Goal: Task Accomplishment & Management: Manage account settings

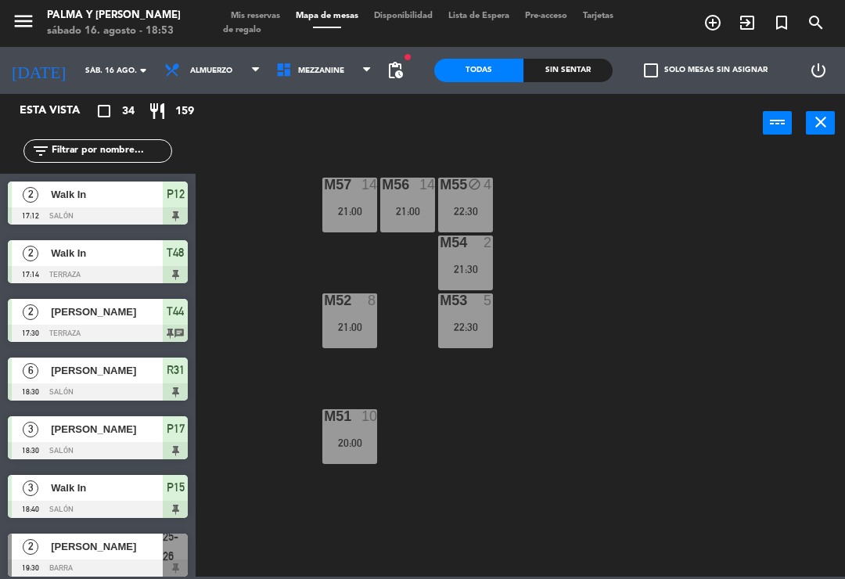
click at [467, 301] on div at bounding box center [466, 300] width 26 height 14
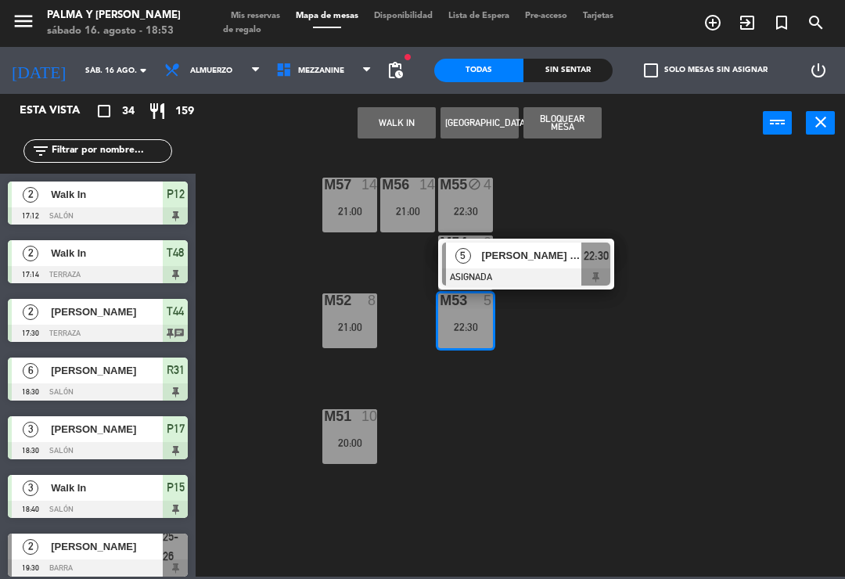
click at [579, 126] on button "Bloquear Mesa" at bounding box center [562, 122] width 78 height 31
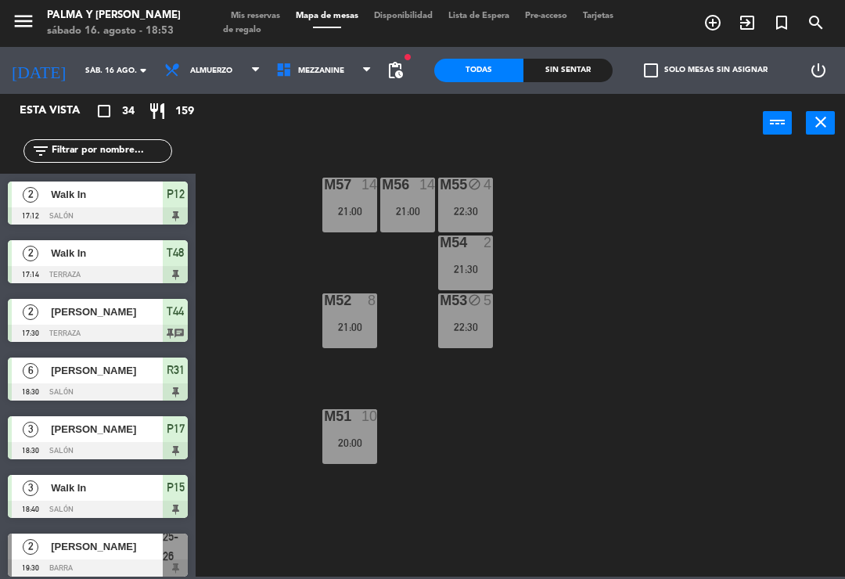
click at [587, 142] on div "power_input close" at bounding box center [478, 123] width 567 height 59
click at [471, 344] on div "M53 block 5 22:30" at bounding box center [465, 320] width 55 height 55
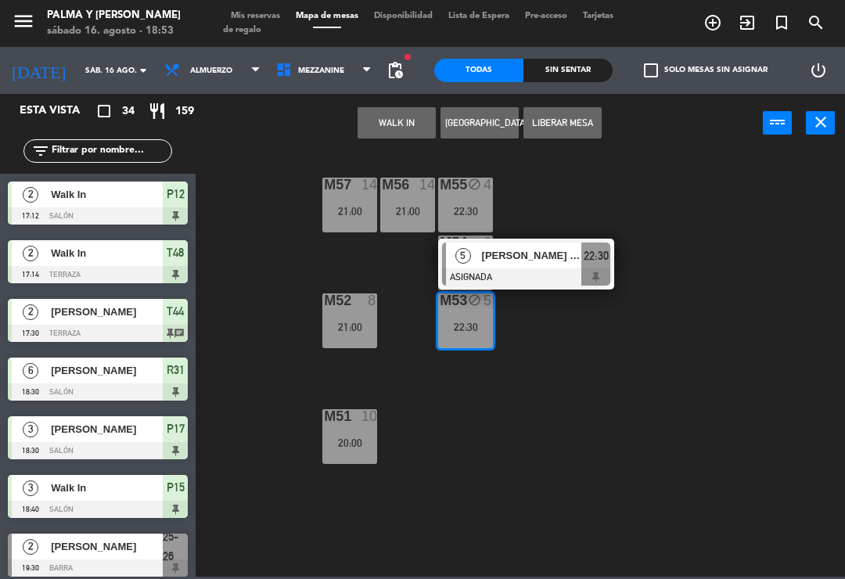
click at [563, 247] on span "[PERSON_NAME] de la [PERSON_NAME]" at bounding box center [532, 255] width 100 height 16
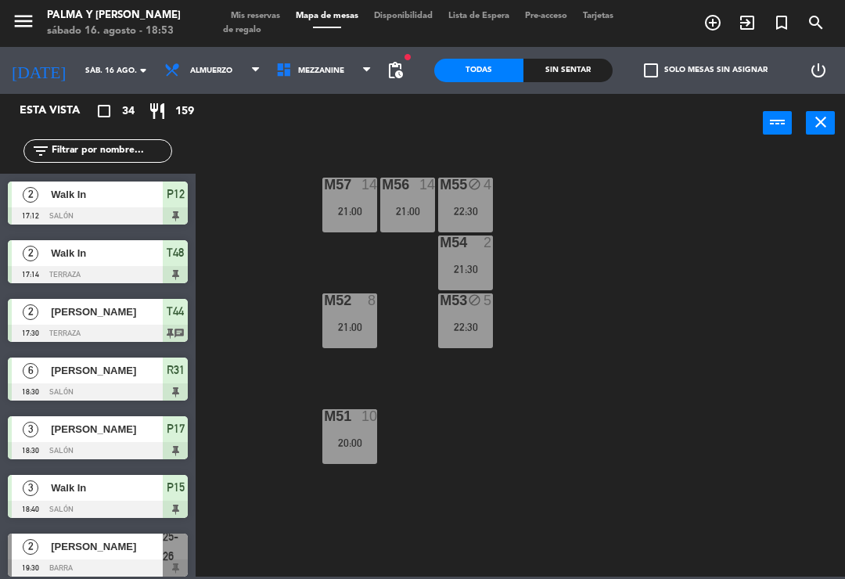
scroll to position [587, 0]
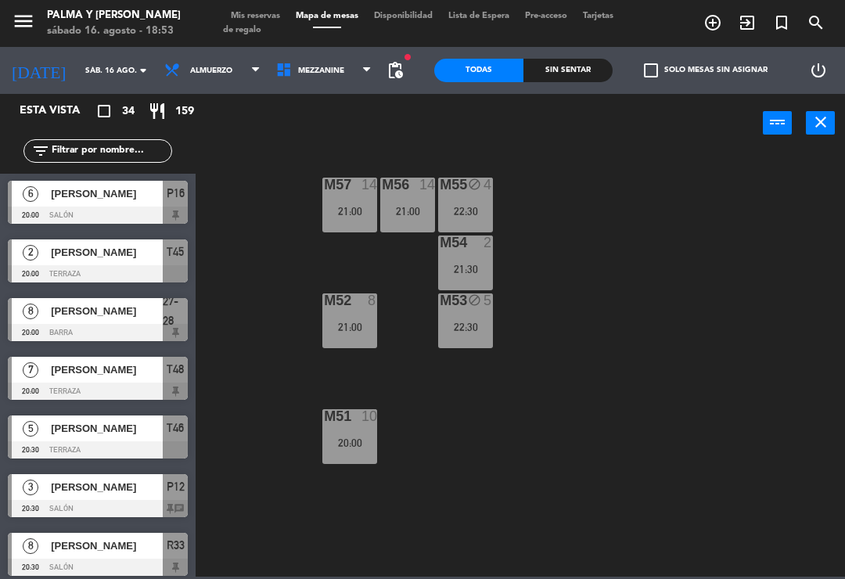
click at [292, 76] on span "Mezzanine" at bounding box center [324, 70] width 112 height 34
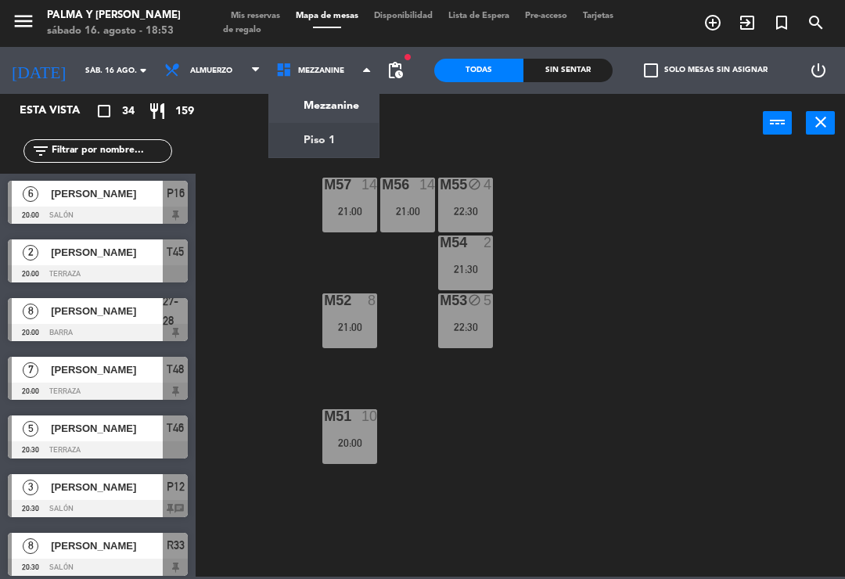
click at [337, 140] on ng-component "menu Palma y [PERSON_NAME][DATE] 16. agosto - 18:53 Mis reservas Mapa de mesas …" at bounding box center [422, 288] width 845 height 576
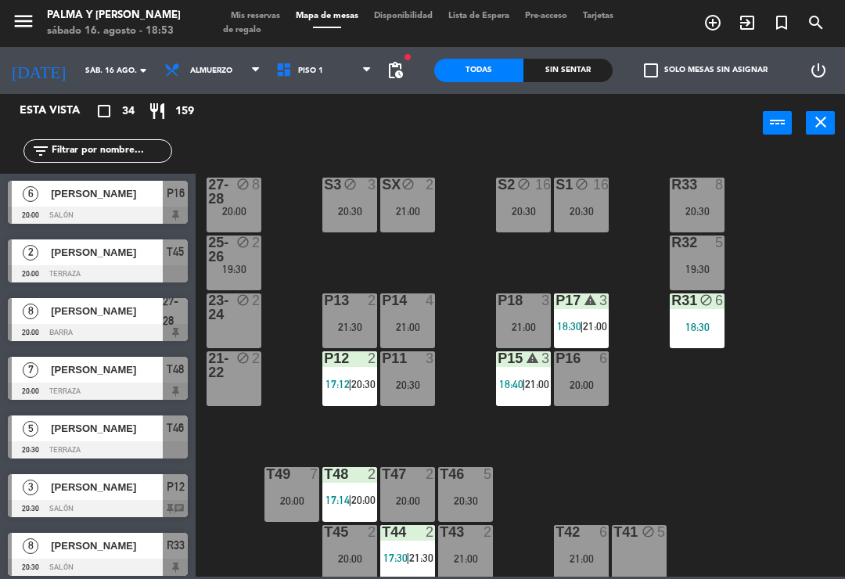
click at [721, 314] on div "R31 block 6 18:30" at bounding box center [696, 320] width 55 height 55
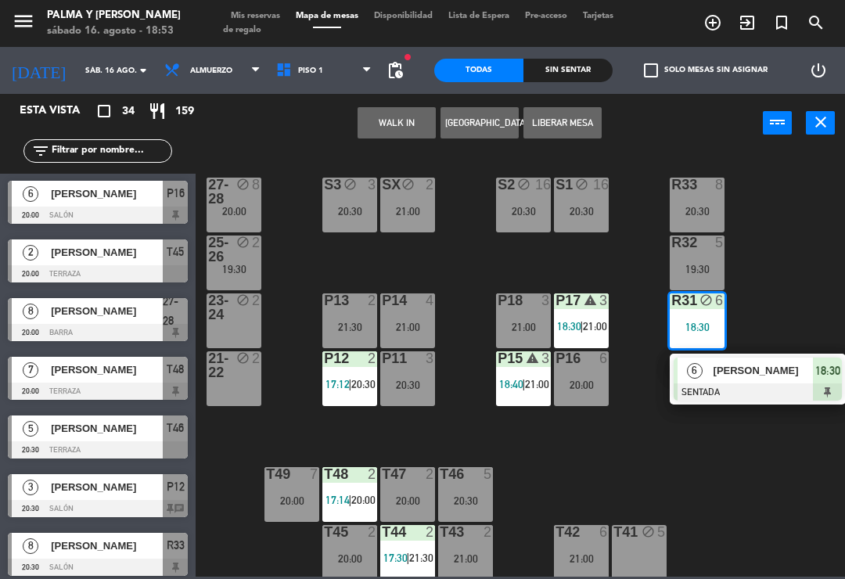
click at [802, 375] on span "[PERSON_NAME]" at bounding box center [763, 370] width 100 height 16
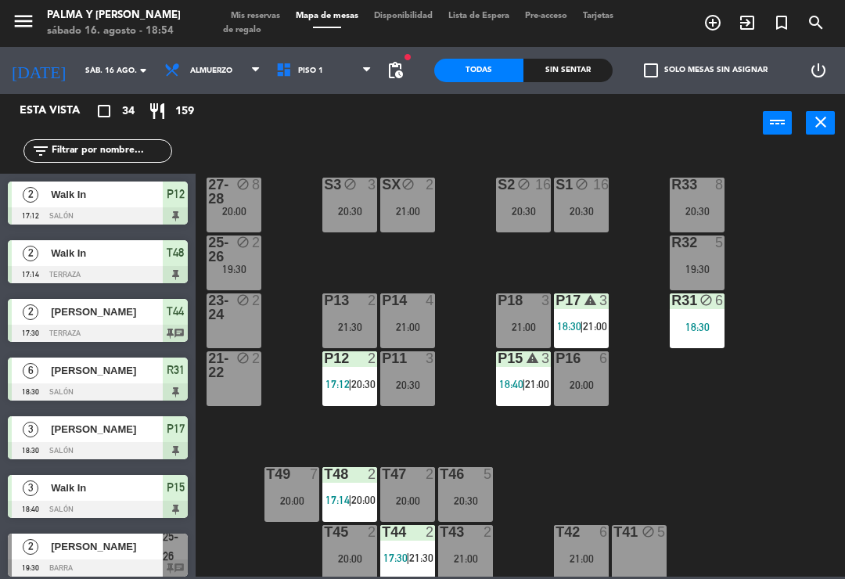
click at [815, 303] on div "R33 8 20:30 S1 block 16 20:30 S2 block 16 20:30 S3 block 3 20:30 SX block 2 21:…" at bounding box center [524, 363] width 640 height 426
click at [91, 66] on input "sáb. 16 ago." at bounding box center [130, 71] width 107 height 24
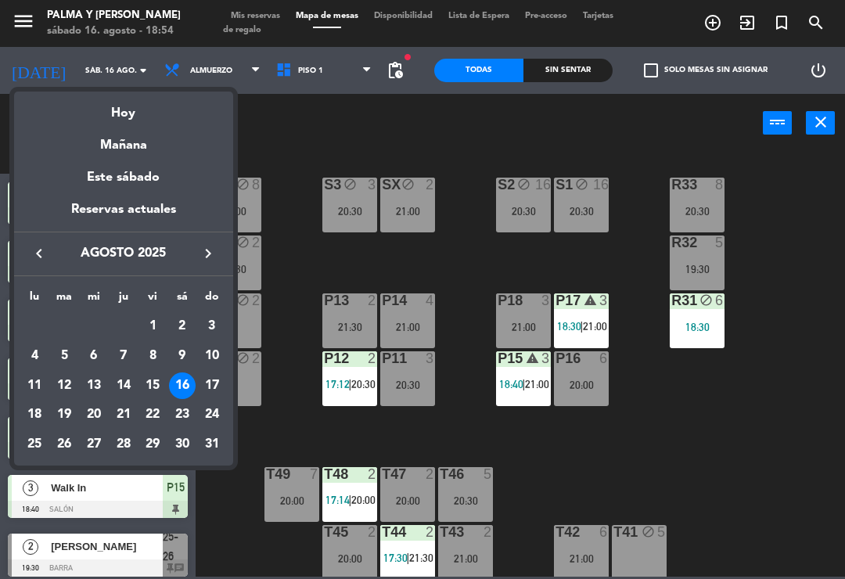
click at [121, 116] on div "Hoy" at bounding box center [123, 107] width 219 height 32
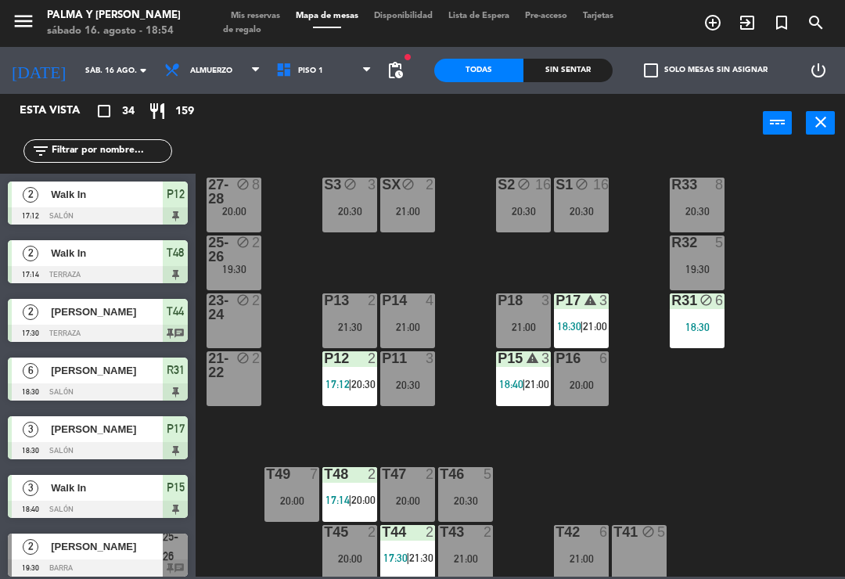
click at [688, 332] on div "18:30" at bounding box center [696, 326] width 55 height 11
click at [644, 464] on div "R33 8 20:30 S1 block 16 20:30 S2 block 16 20:30 S3 block 3 20:30 SX block 2 21:…" at bounding box center [524, 363] width 640 height 426
click at [255, 188] on div "8" at bounding box center [256, 185] width 9 height 14
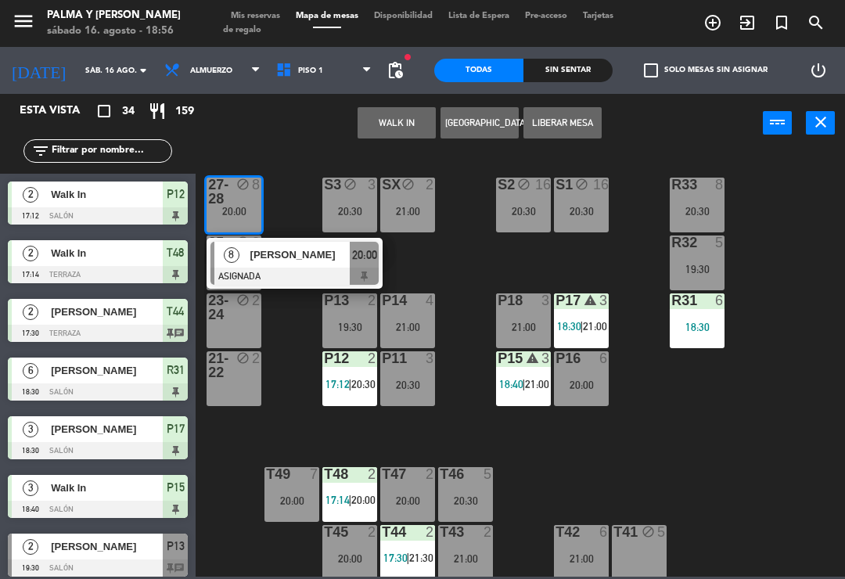
click at [294, 276] on div at bounding box center [294, 275] width 168 height 17
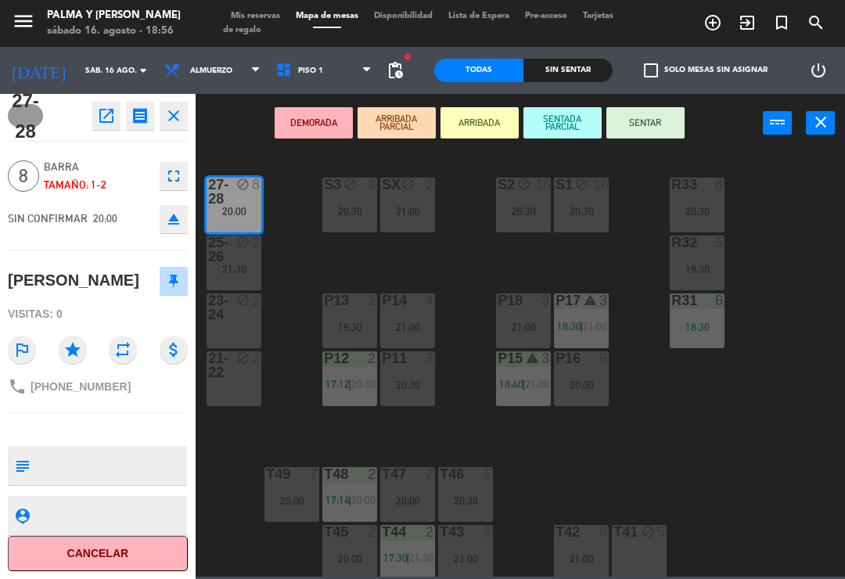
scroll to position [0, 0]
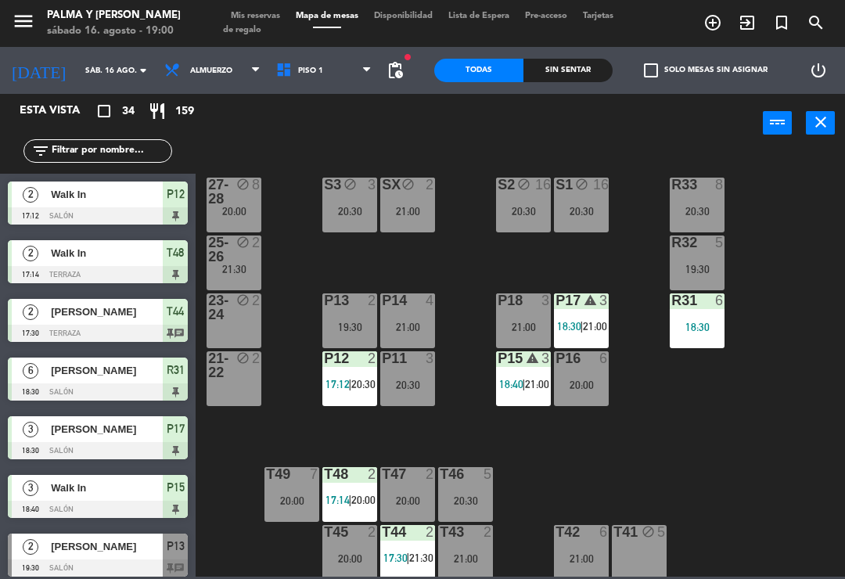
click at [709, 267] on div "19:30" at bounding box center [696, 269] width 55 height 11
click at [759, 454] on div "R33 8 20:30 S1 block 16 20:30 S2 block 16 20:30 S3 block 3 20:30 SX block 2 21:…" at bounding box center [524, 363] width 640 height 426
click at [718, 185] on div "8" at bounding box center [719, 185] width 9 height 14
click at [791, 479] on div "R33 8 20:30 S1 block 16 20:30 S2 block 16 20:30 S3 block 3 20:30 SX block 2 21:…" at bounding box center [524, 363] width 640 height 426
click at [588, 372] on div "P16 6 20:00" at bounding box center [581, 378] width 55 height 55
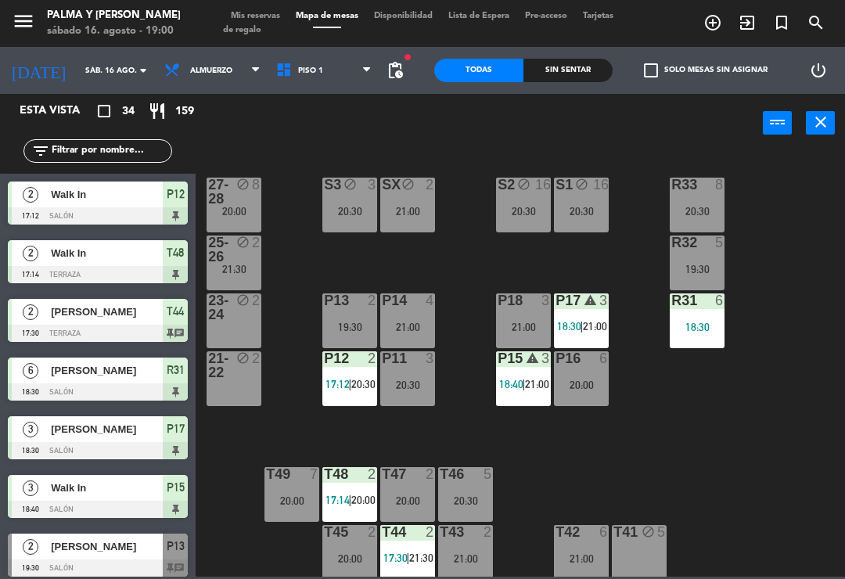
click at [730, 500] on div "R33 8 20:30 S1 block 16 20:30 S2 block 16 20:30 S3 block 3 20:30 SX block 2 21:…" at bounding box center [524, 363] width 640 height 426
click at [357, 500] on span "20:00" at bounding box center [363, 499] width 24 height 13
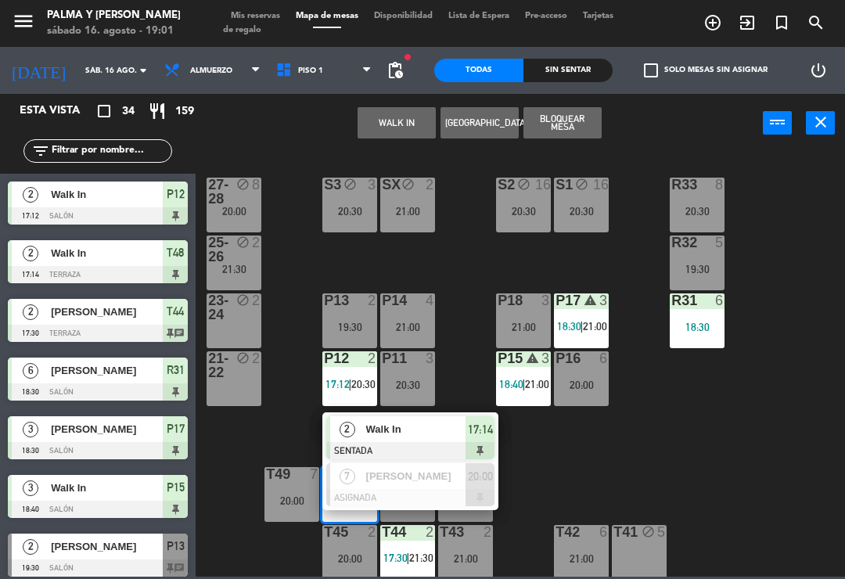
click at [436, 433] on span "Walk In" at bounding box center [416, 429] width 100 height 16
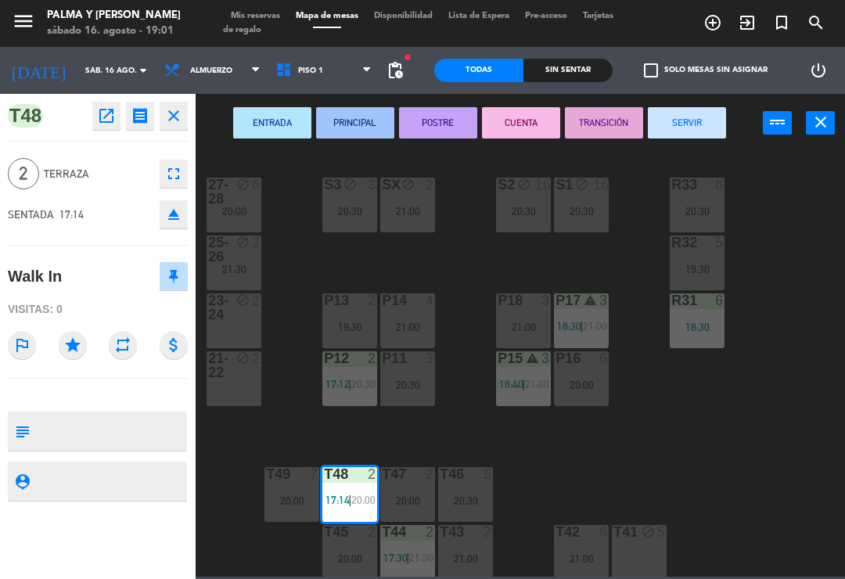
click at [517, 110] on button "CUENTA" at bounding box center [521, 122] width 78 height 31
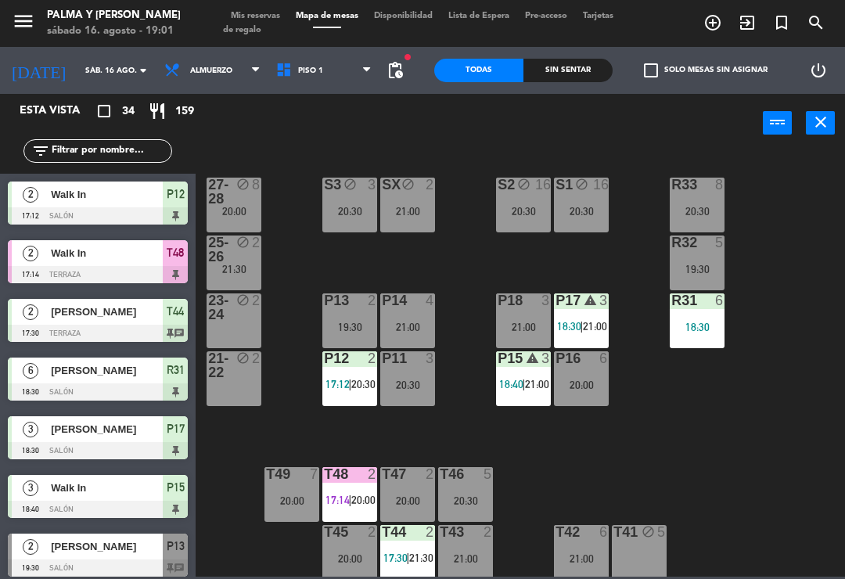
click at [765, 458] on div "R33 8 20:30 S1 block 16 20:30 S2 block 16 20:30 S3 block 3 20:30 SX block 2 21:…" at bounding box center [524, 363] width 640 height 426
click at [697, 332] on div "18:30" at bounding box center [696, 326] width 55 height 11
click at [703, 477] on div "R33 8 20:30 S1 block 16 20:30 S2 block 16 20:30 S3 block 3 20:30 SX block 2 21:…" at bounding box center [524, 363] width 640 height 426
click at [594, 368] on div "P16 6 20:00" at bounding box center [581, 378] width 55 height 55
click at [746, 502] on div "R33 8 20:30 S1 block 16 20:30 S2 block 16 20:30 S3 block 3 20:30 SX block 2 21:…" at bounding box center [524, 363] width 640 height 426
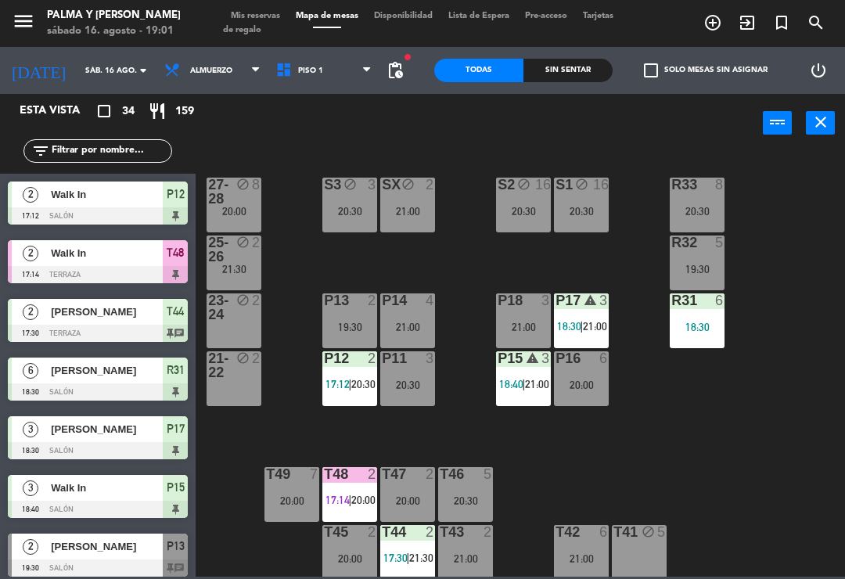
click at [601, 457] on div "R33 8 20:30 S1 block 16 20:30 S2 block 16 20:30 S3 block 3 20:30 SX block 2 21:…" at bounding box center [524, 363] width 640 height 426
click at [353, 499] on span "20:00" at bounding box center [363, 499] width 24 height 13
click at [563, 511] on div "R33 8 20:30 S1 block 16 20:30 S2 block 16 20:30 S3 block 3 20:30 SX block 2 21:…" at bounding box center [524, 363] width 640 height 426
click at [411, 569] on div "T44 2 17:30 | 21:30" at bounding box center [407, 552] width 55 height 55
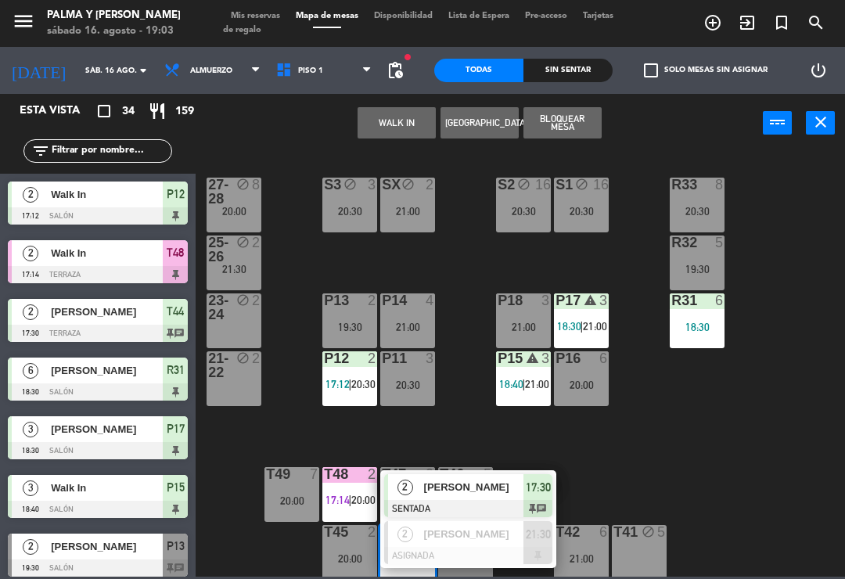
click at [511, 486] on span "[PERSON_NAME]" at bounding box center [474, 487] width 100 height 16
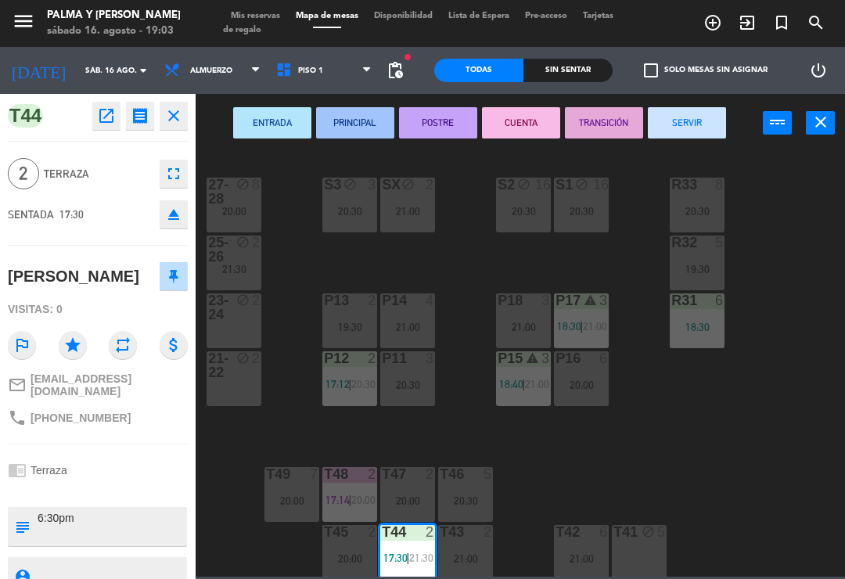
click at [102, 510] on textarea at bounding box center [110, 526] width 149 height 33
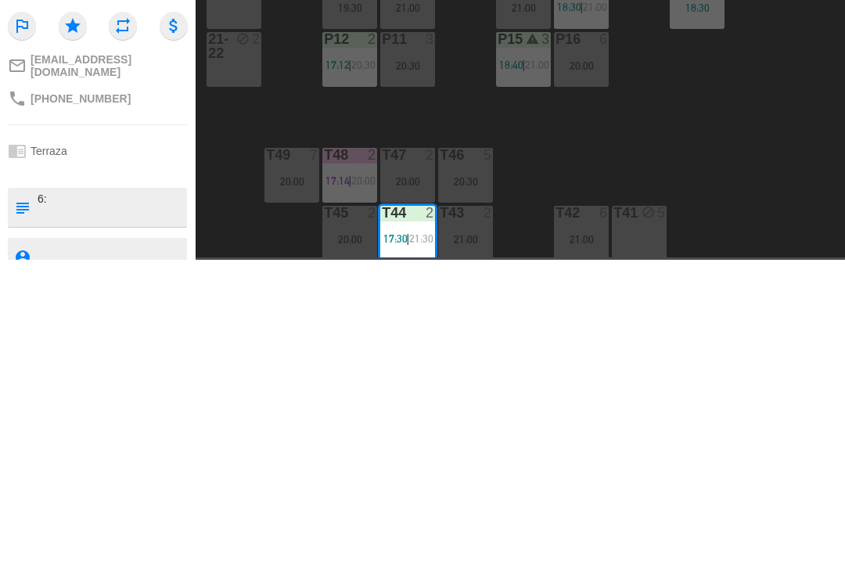
type textarea "6"
type textarea "Quieren pasar para adentro"
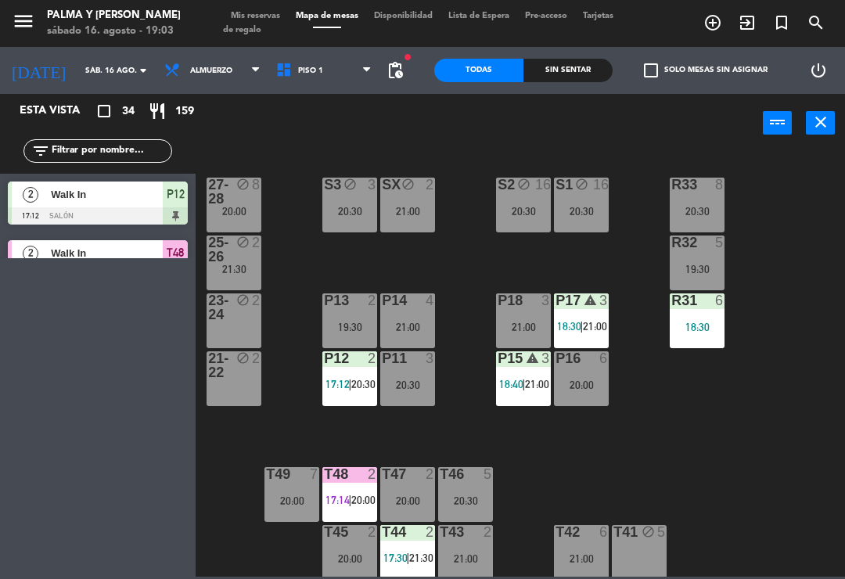
click at [590, 324] on span "21:00" at bounding box center [595, 326] width 24 height 13
click at [766, 473] on div "R33 8 20:30 S1 block 16 20:30 S2 block 16 20:30 S3 block 3 20:30 SX block 2 21:…" at bounding box center [524, 363] width 640 height 426
click at [418, 386] on div "20:30" at bounding box center [407, 384] width 55 height 11
click at [842, 469] on div "R33 8 20:30 S1 block 16 20:30 S2 block 16 20:30 S3 block 3 20:30 SX block 2 21:…" at bounding box center [524, 363] width 640 height 426
click at [608, 314] on div "P17 warning 3 18:30 | 21:00" at bounding box center [581, 320] width 55 height 55
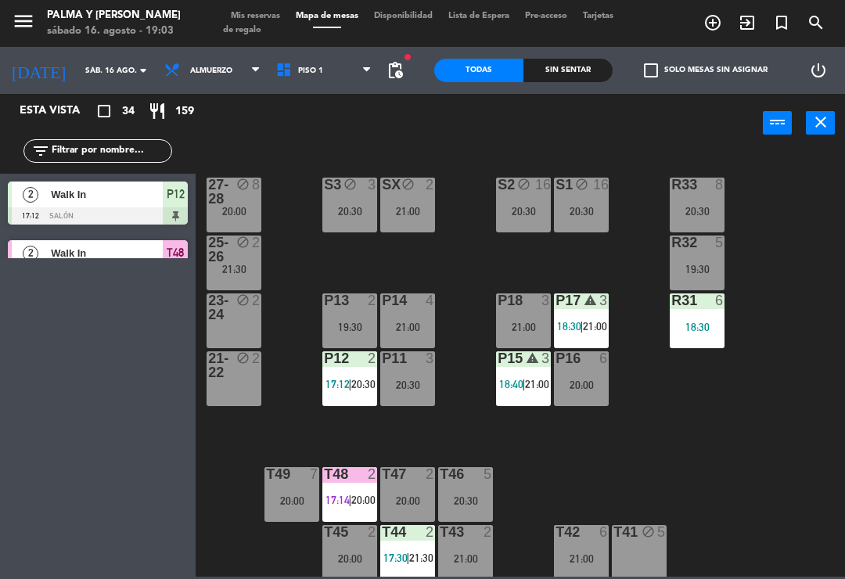
click at [786, 512] on div "R33 8 20:30 S1 block 16 20:30 S2 block 16 20:30 S3 block 3 20:30 SX block 2 21:…" at bounding box center [524, 363] width 640 height 426
click at [340, 328] on div "19:30" at bounding box center [349, 326] width 55 height 11
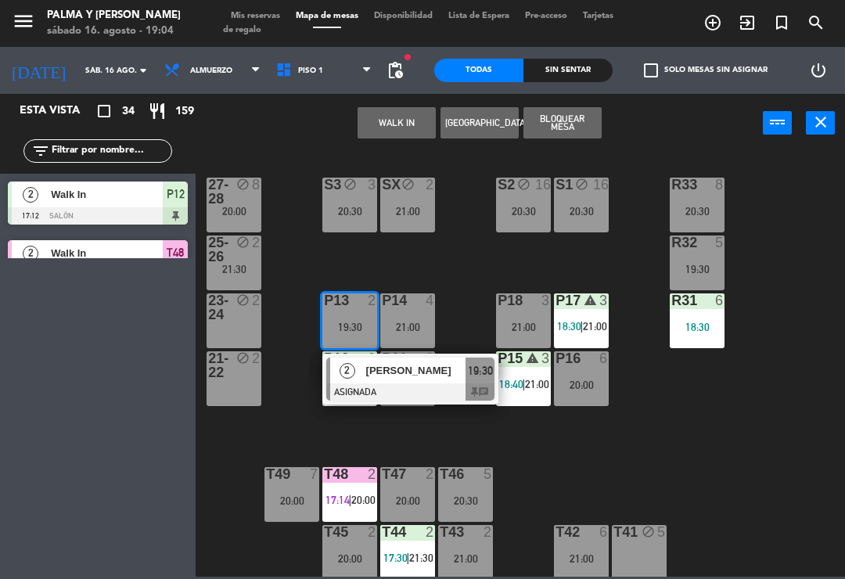
click at [450, 366] on span "[PERSON_NAME]" at bounding box center [416, 370] width 100 height 16
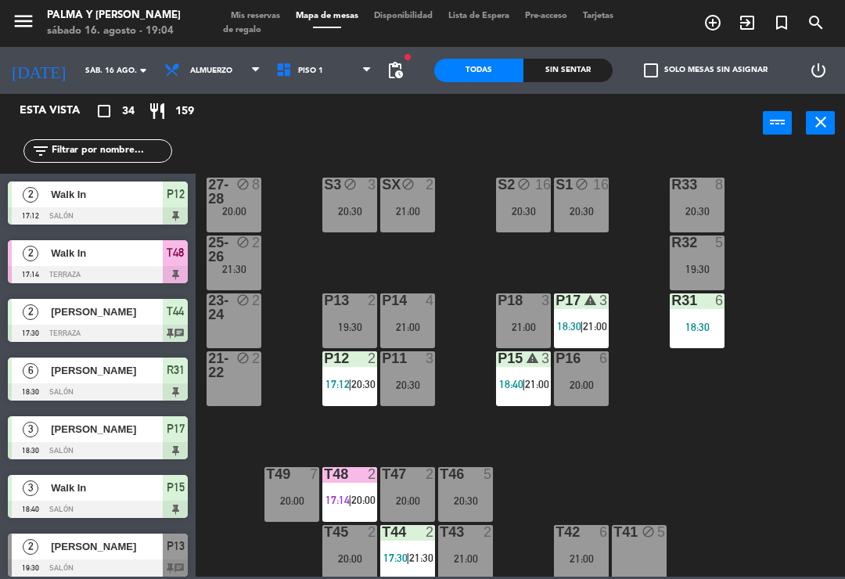
click at [353, 312] on div "P13 2 19:30" at bounding box center [349, 320] width 55 height 55
click at [733, 479] on div "R33 8 20:30 S1 block 16 20:30 S2 block 16 20:30 S3 block 3 20:30 SX block 2 21:…" at bounding box center [524, 363] width 640 height 426
click at [247, 257] on div "2" at bounding box center [260, 249] width 26 height 28
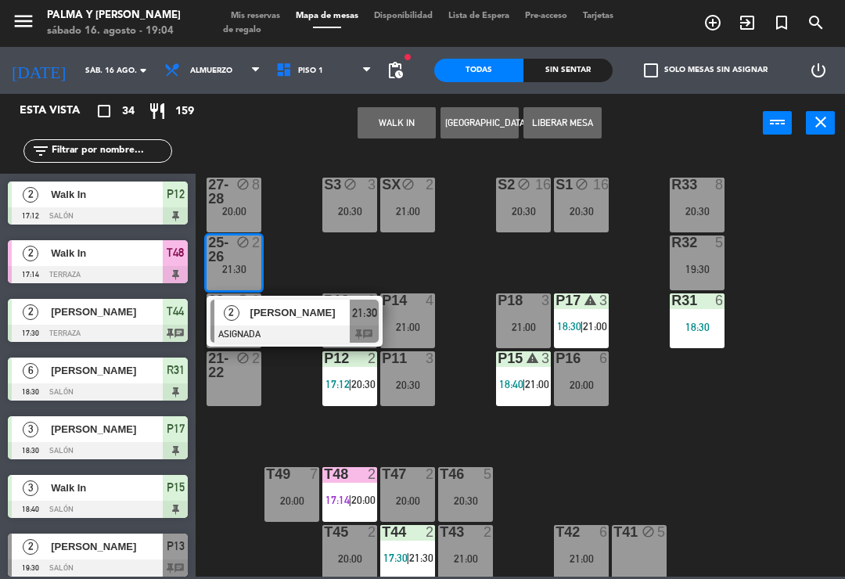
click at [305, 313] on span "[PERSON_NAME]" at bounding box center [300, 312] width 100 height 16
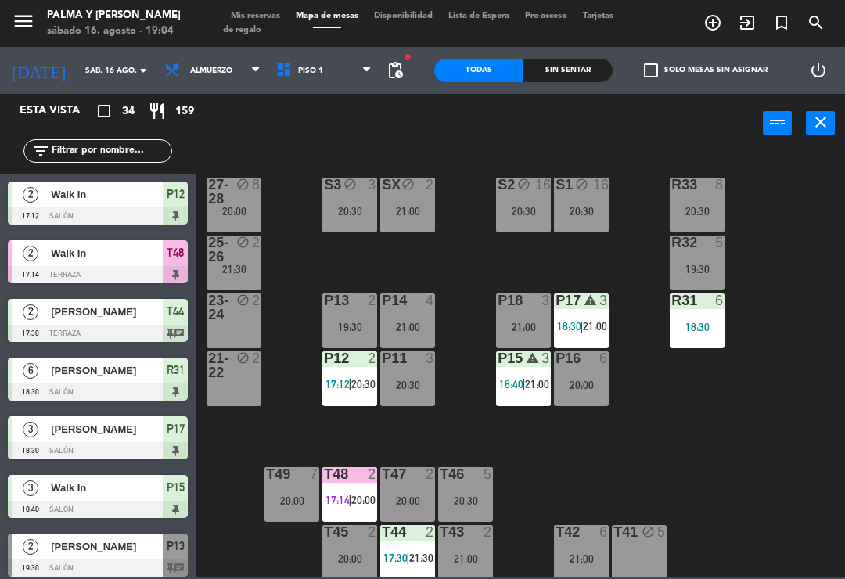
scroll to position [411, 0]
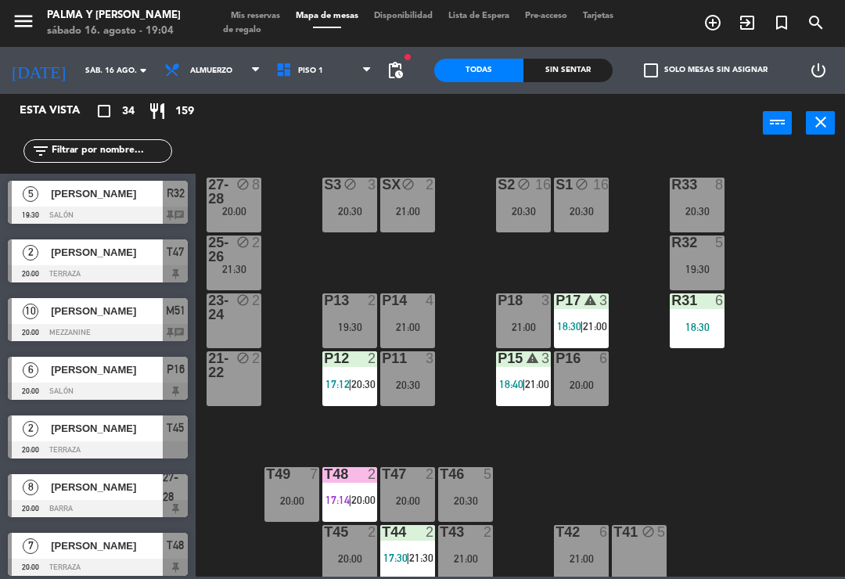
click at [339, 310] on div "P13 2 19:30" at bounding box center [349, 320] width 55 height 55
click at [705, 454] on div "R33 8 20:30 S1 block 16 20:30 S2 block 16 20:30 S3 block 3 20:30 SX block 2 21:…" at bounding box center [524, 363] width 640 height 426
click at [327, 332] on div "19:30" at bounding box center [349, 326] width 55 height 11
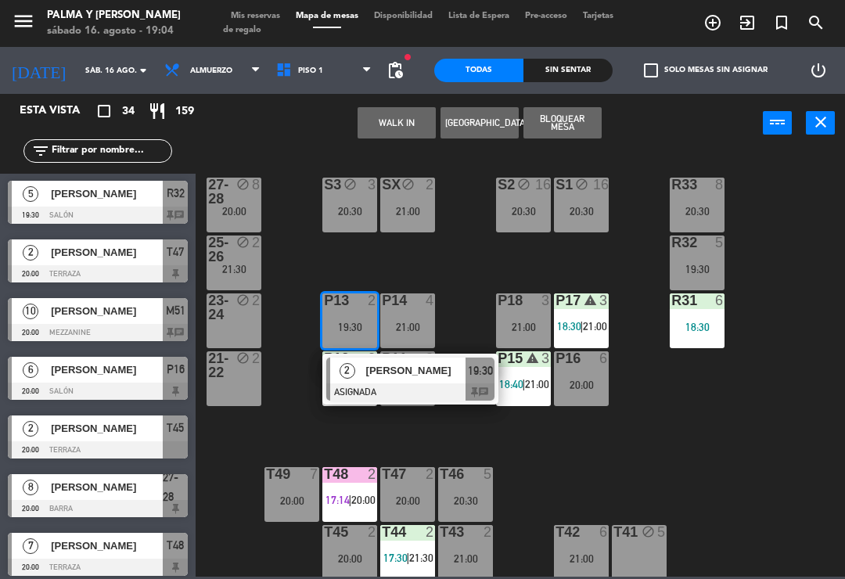
click at [734, 510] on div "R33 8 20:30 S1 block 16 20:30 S2 block 16 20:30 S3 block 3 20:30 SX block 2 21:…" at bounding box center [524, 363] width 640 height 426
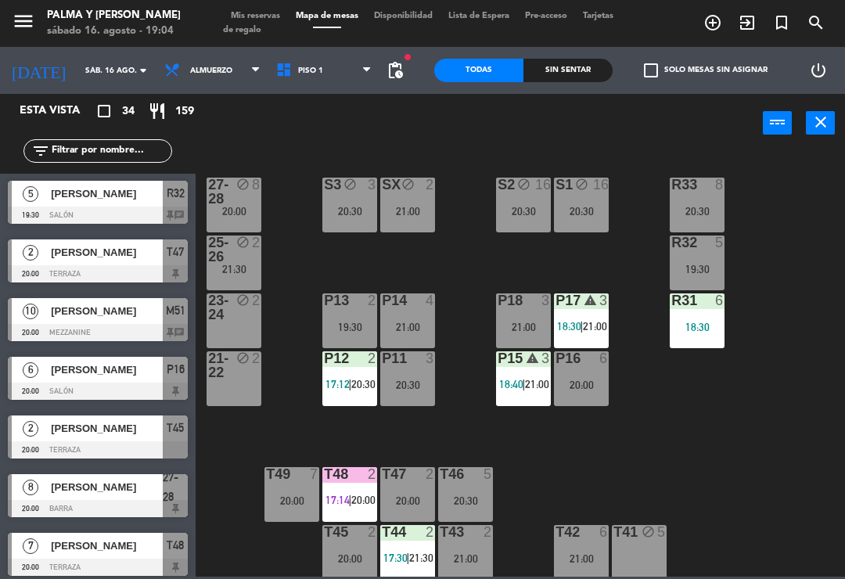
click at [356, 305] on div at bounding box center [350, 300] width 26 height 14
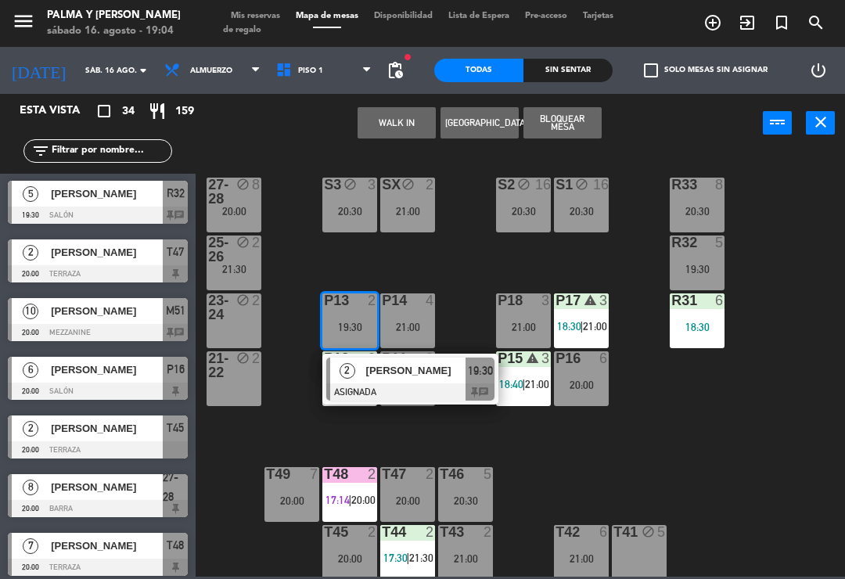
click at [412, 382] on div "[PERSON_NAME]" at bounding box center [415, 370] width 102 height 26
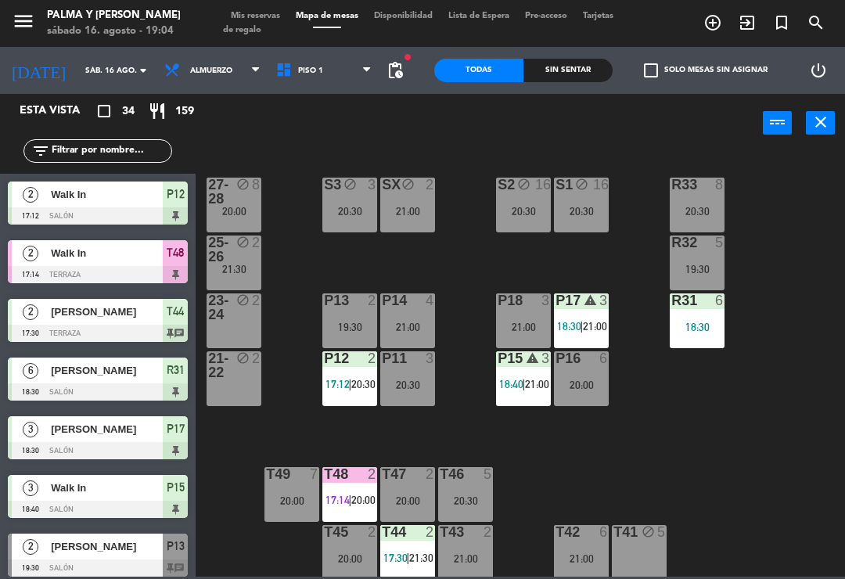
scroll to position [0, 0]
click at [370, 203] on div "S3 block 3 20:30" at bounding box center [349, 205] width 55 height 55
click at [668, 450] on div "R33 8 20:30 S1 block 16 20:30 S2 block 16 20:30 S3 block 3 20:30 SX block 2 21:…" at bounding box center [524, 363] width 640 height 426
click at [401, 199] on div "SX block 2 21:00" at bounding box center [407, 205] width 55 height 55
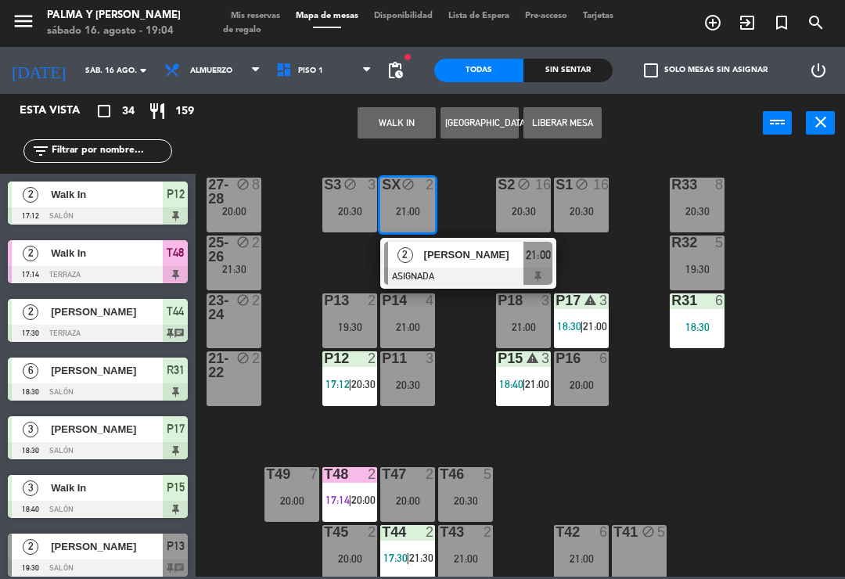
click at [476, 263] on span "[PERSON_NAME]" at bounding box center [474, 254] width 100 height 16
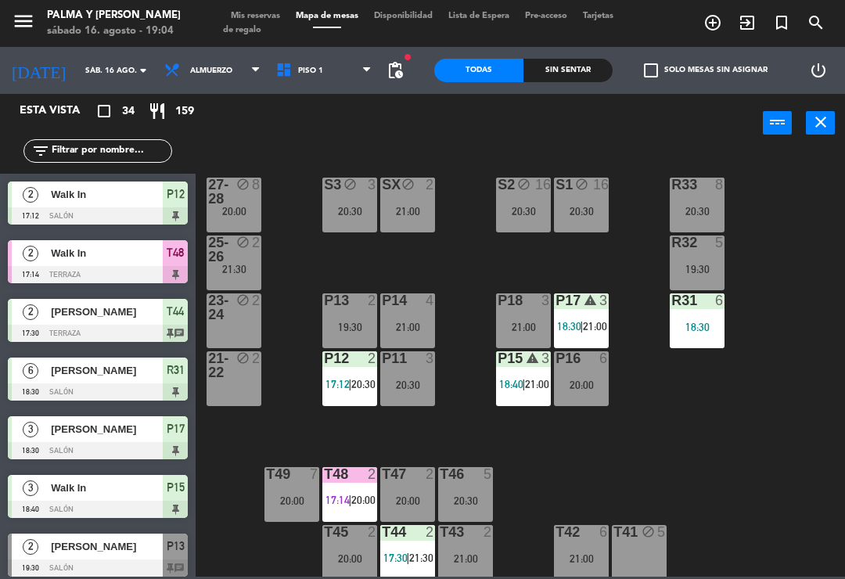
click at [333, 212] on div "20:30" at bounding box center [349, 211] width 55 height 11
click at [599, 456] on div "R33 8 20:30 S1 block 16 20:30 S2 block 16 20:30 S3 block 3 20:30 SX block 2 21:…" at bounding box center [524, 363] width 640 height 426
click at [360, 321] on div "19:30" at bounding box center [349, 326] width 55 height 11
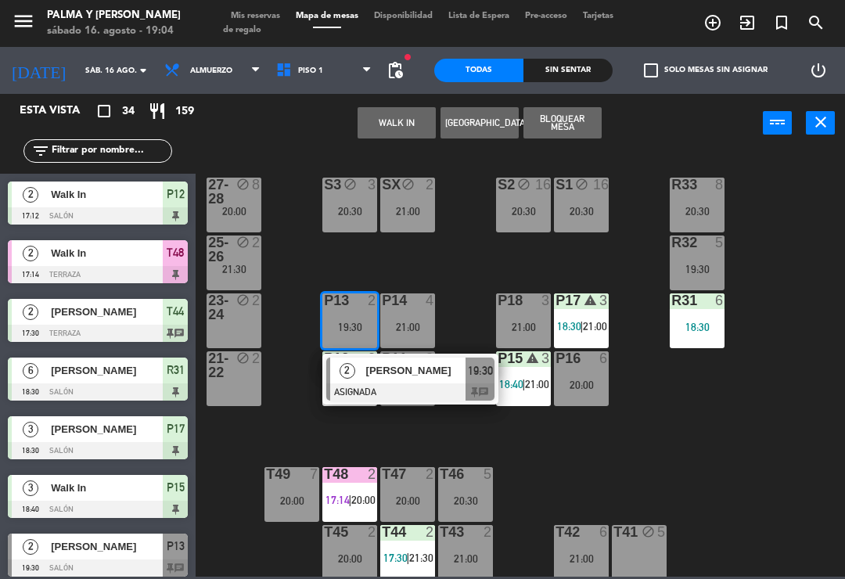
click at [457, 383] on div at bounding box center [410, 391] width 168 height 17
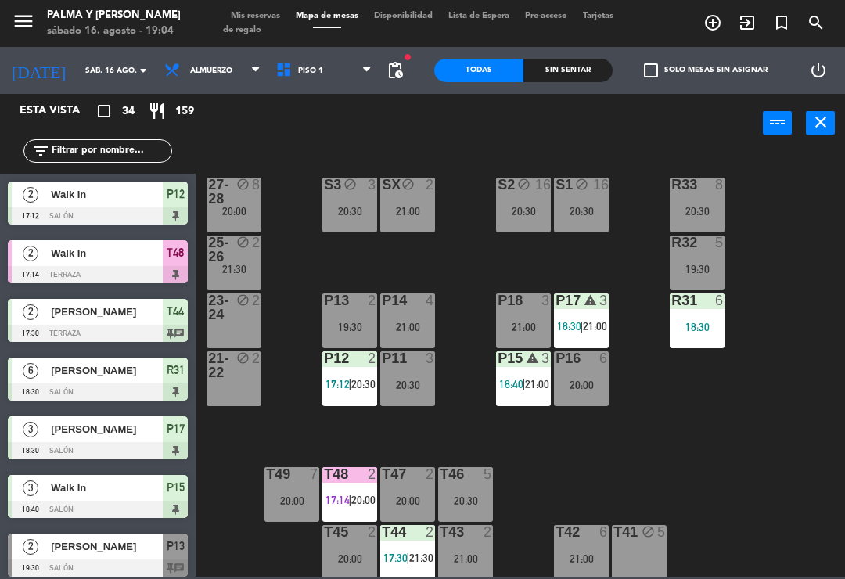
click at [333, 325] on div "19:30" at bounding box center [349, 326] width 55 height 11
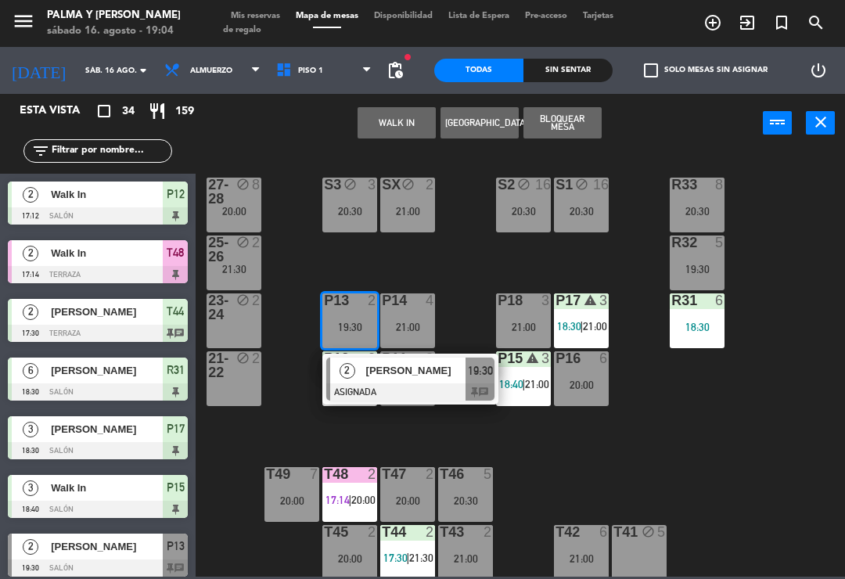
click at [418, 384] on div at bounding box center [410, 391] width 168 height 17
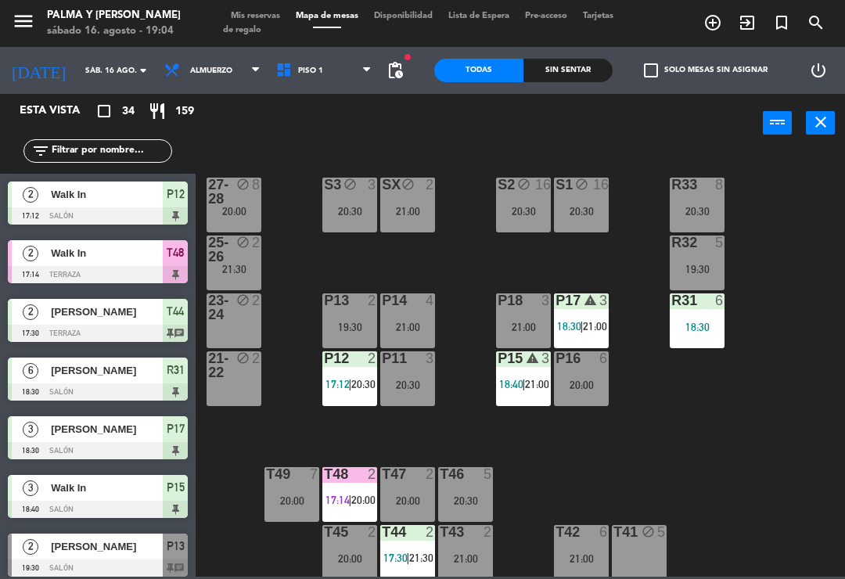
click at [382, 210] on div "21:00" at bounding box center [407, 211] width 55 height 11
click at [702, 478] on div "R33 8 20:30 S1 block 16 20:30 S2 block 16 20:30 S3 block 3 20:30 SX block 2 21:…" at bounding box center [524, 363] width 640 height 426
click at [661, 461] on div "R33 8 20:30 S1 block 16 20:30 S2 block 16 20:30 S3 block 3 20:30 SX block 2 21:…" at bounding box center [524, 363] width 640 height 426
click at [209, 285] on div "25-26 block 2 21:30" at bounding box center [233, 262] width 55 height 55
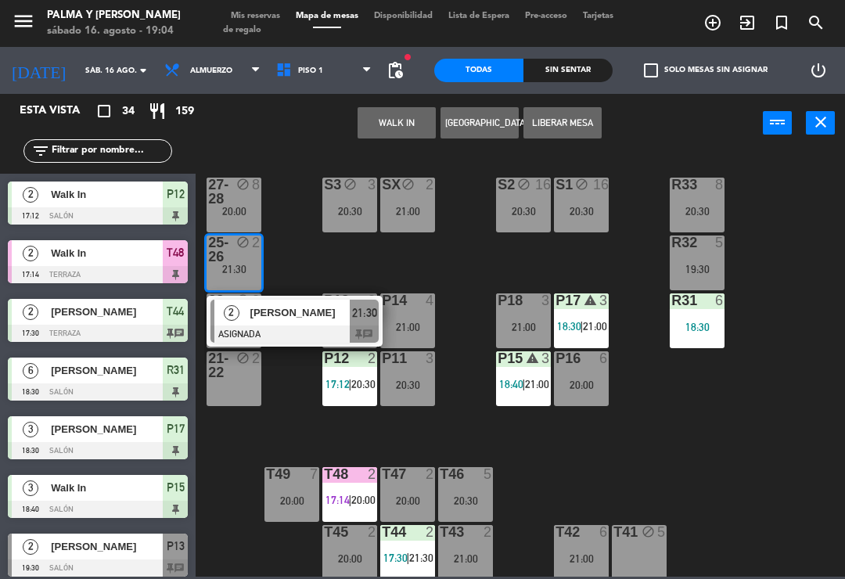
click at [320, 327] on div at bounding box center [294, 333] width 168 height 17
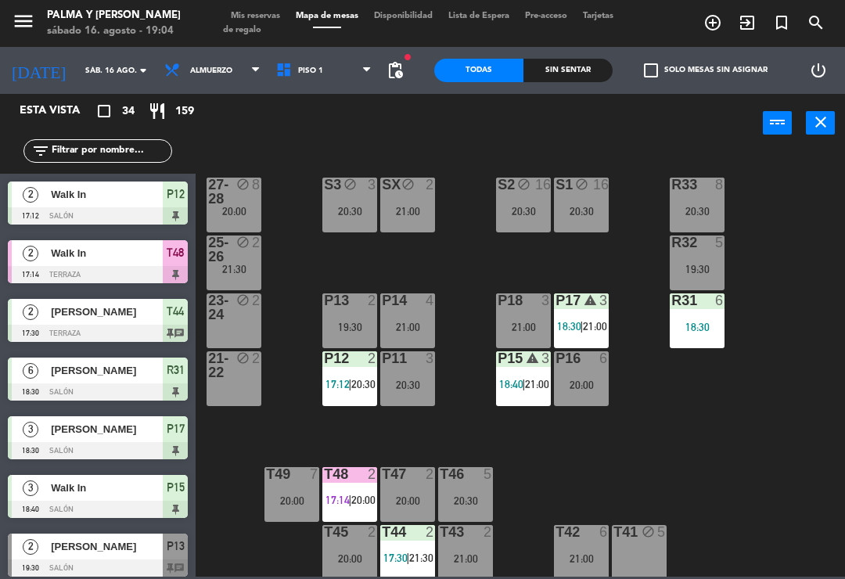
scroll to position [411, 0]
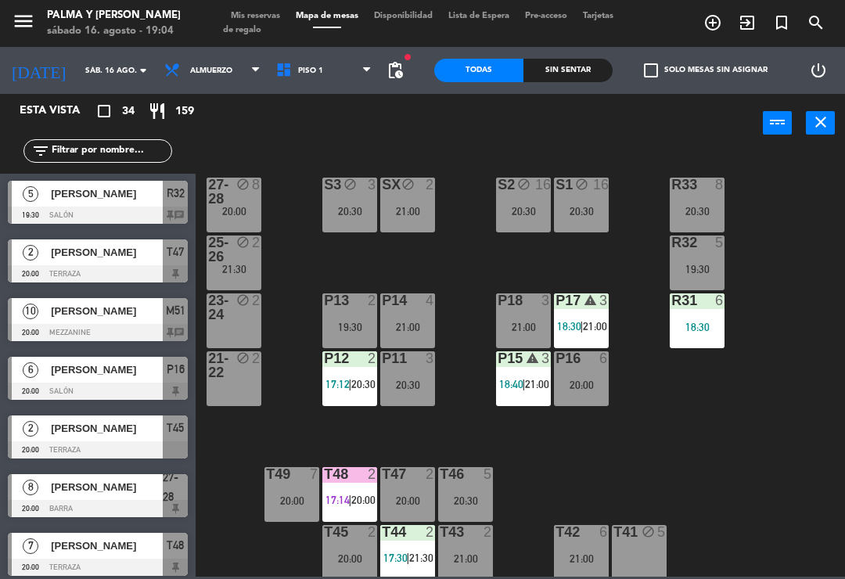
click at [339, 314] on div "P13 2 19:30" at bounding box center [349, 320] width 55 height 55
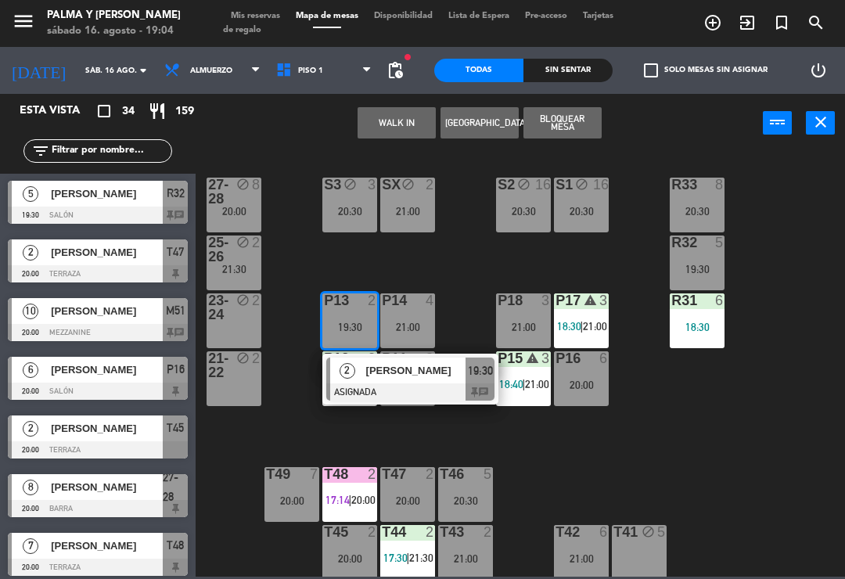
click at [439, 367] on span "[PERSON_NAME]" at bounding box center [416, 370] width 100 height 16
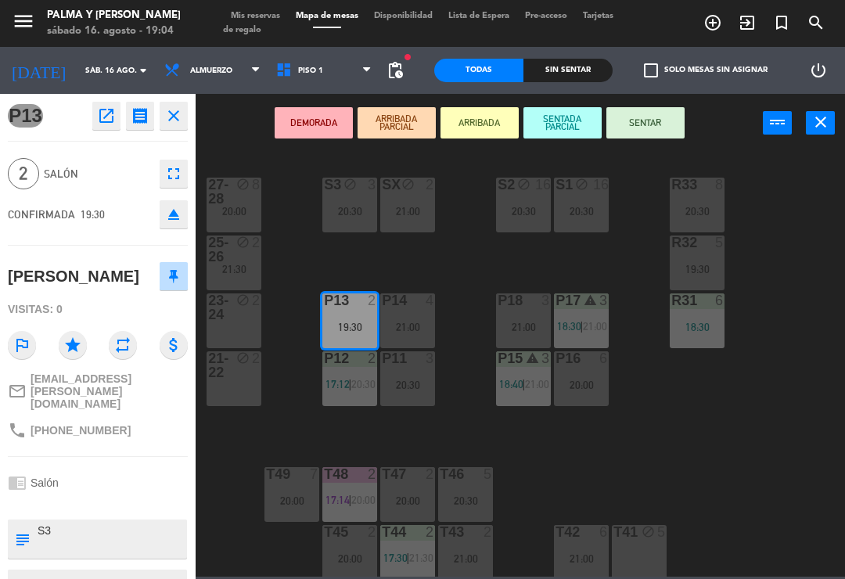
scroll to position [0, 0]
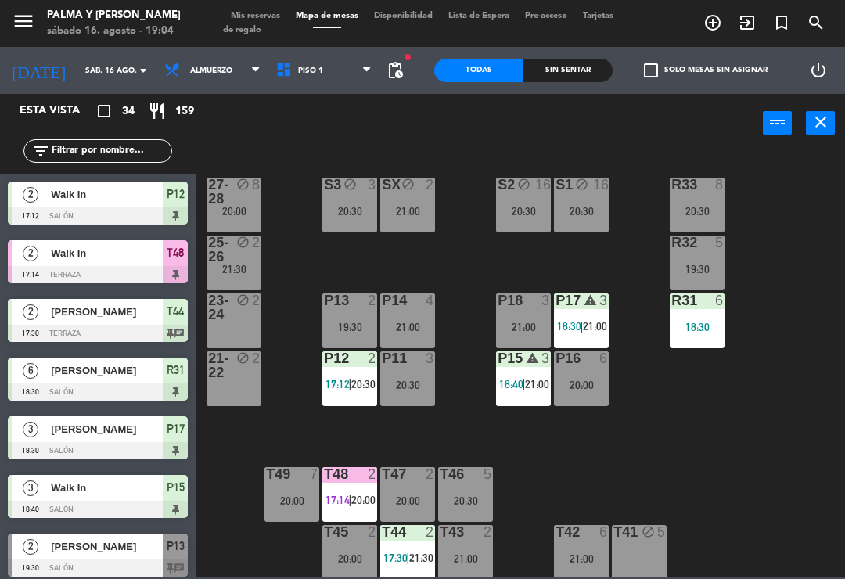
click at [407, 220] on div "SX block 2 21:00" at bounding box center [407, 205] width 55 height 55
click at [681, 491] on div "R33 8 20:30 S1 block 16 20:30 S2 block 16 20:30 S3 block 3 20:30 SX block 2 21:…" at bounding box center [524, 363] width 640 height 426
click at [748, 443] on div "R33 8 20:30 S1 block 16 20:30 S2 block 16 20:30 S3 block 3 20:30 SX block 2 21:…" at bounding box center [524, 363] width 640 height 426
click at [576, 379] on div "20:00" at bounding box center [581, 384] width 55 height 11
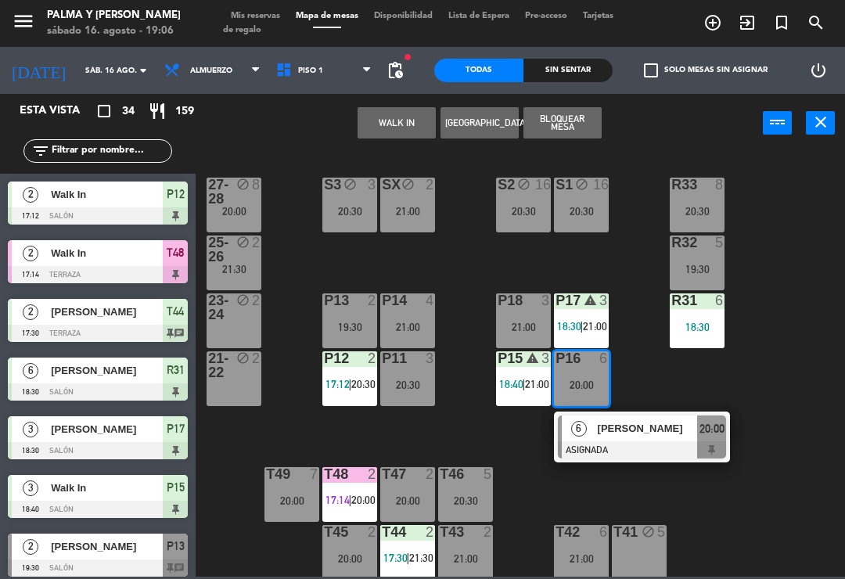
click at [523, 378] on span "|" at bounding box center [523, 384] width 3 height 13
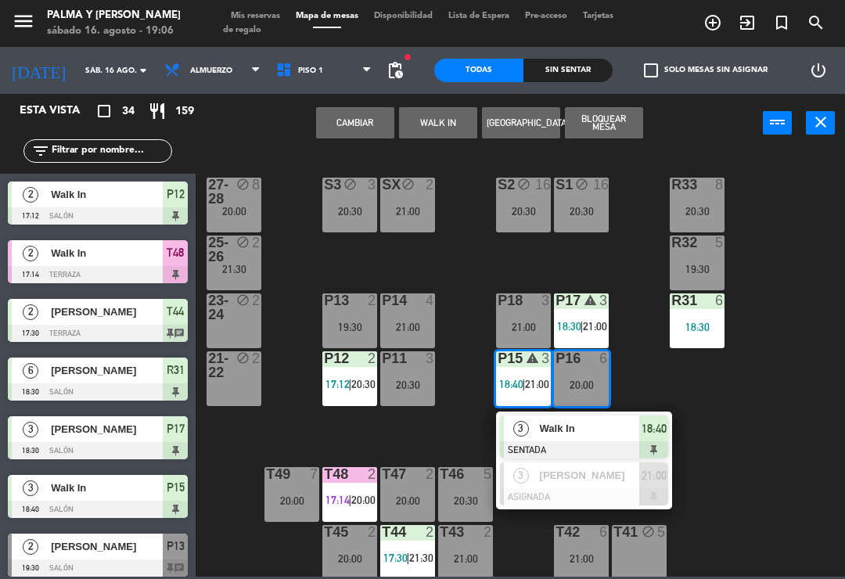
click at [814, 473] on div "R33 8 20:30 S1 block 16 20:30 S2 block 16 20:30 S3 block 3 20:30 SX block 2 21:…" at bounding box center [524, 363] width 640 height 426
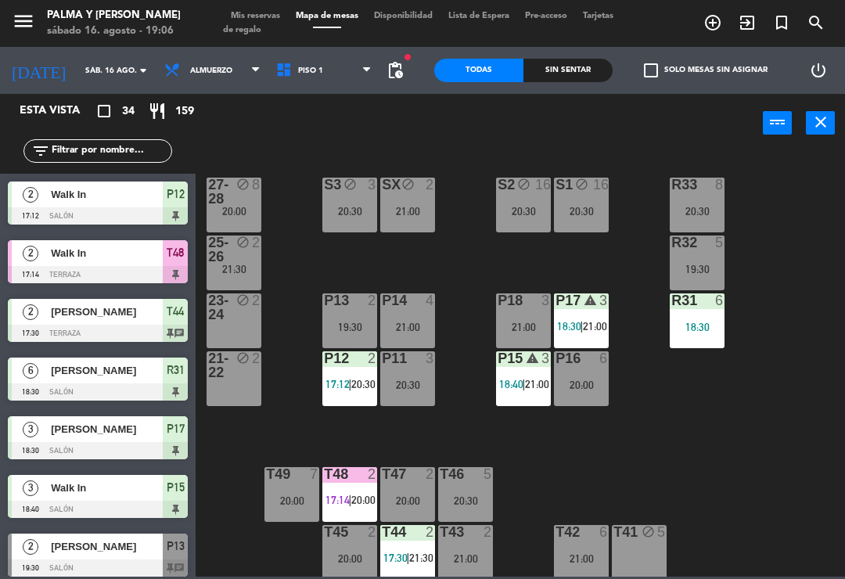
click at [579, 315] on div "P17 warning 3 18:30 | 21:00" at bounding box center [581, 320] width 55 height 55
click at [759, 518] on div "R33 8 20:30 S1 block 16 20:30 S2 block 16 20:30 S3 block 3 20:30 SX block 2 21:…" at bounding box center [524, 363] width 640 height 426
click at [701, 332] on div "18:30" at bounding box center [696, 326] width 55 height 11
click at [780, 469] on div "R33 8 20:30 S1 block 16 20:30 S2 block 16 20:30 S3 block 3 20:30 SX block 2 21:…" at bounding box center [524, 363] width 640 height 426
click at [546, 381] on span "21:00" at bounding box center [537, 384] width 24 height 13
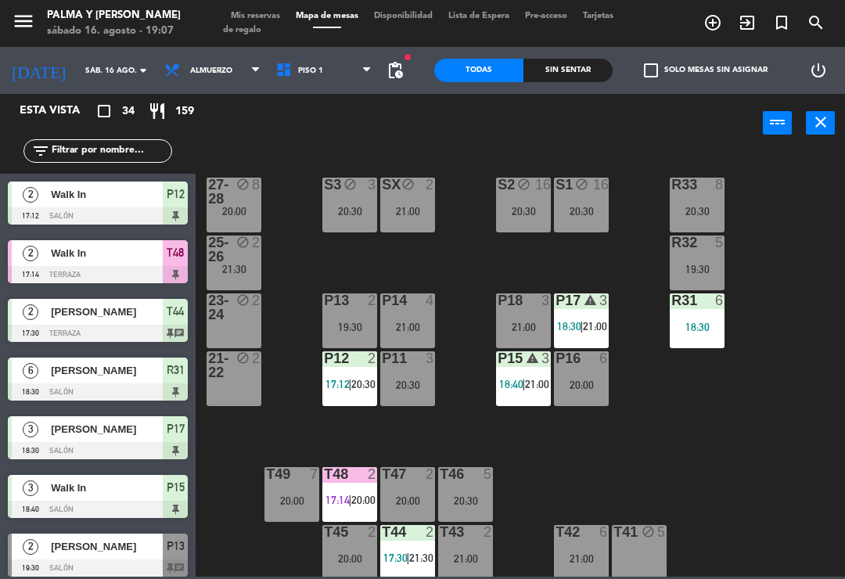
click at [759, 447] on div "R33 8 20:30 S1 block 16 20:30 S2 block 16 20:30 S3 block 3 20:30 SX block 2 21:…" at bounding box center [524, 363] width 640 height 426
click at [521, 385] on span "18:40" at bounding box center [511, 384] width 24 height 13
click at [751, 450] on div "R33 8 20:30 S1 block 16 20:30 S2 block 16 20:30 S3 block 3 20:30 SX block 2 21:…" at bounding box center [524, 363] width 640 height 426
click at [360, 498] on span "20:00" at bounding box center [363, 499] width 24 height 13
click at [340, 301] on div at bounding box center [350, 300] width 26 height 14
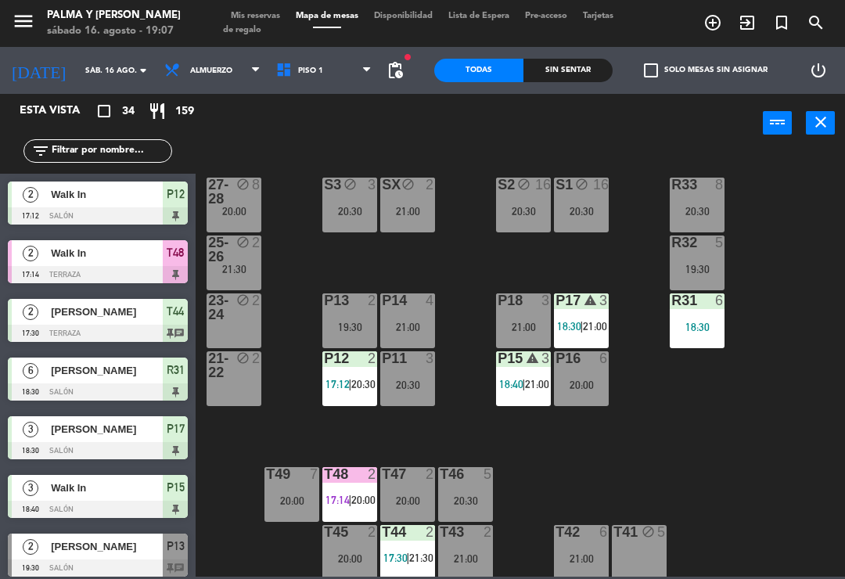
click at [723, 437] on div "R33 8 20:30 S1 block 16 20:30 S2 block 16 20:30 S3 block 3 20:30 SX block 2 21:…" at bounding box center [524, 363] width 640 height 426
click at [331, 330] on div "19:30" at bounding box center [349, 326] width 55 height 11
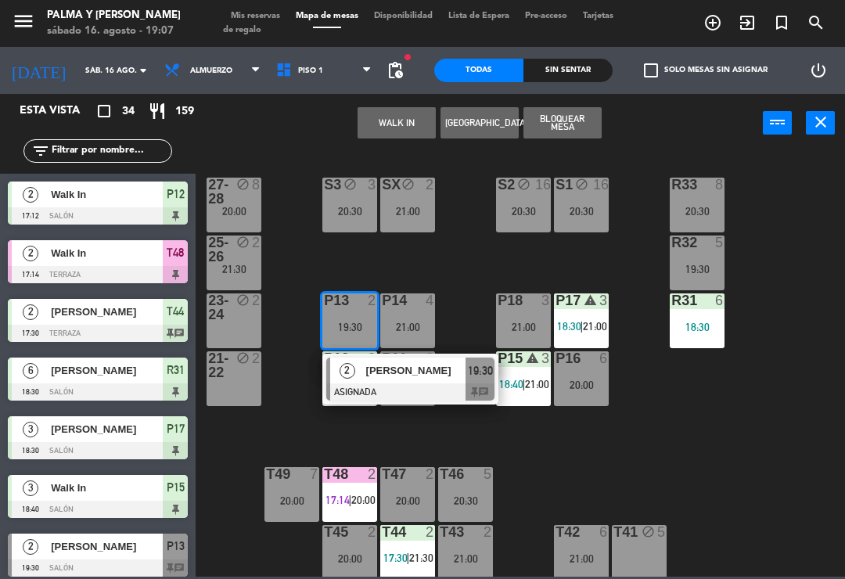
click at [432, 379] on div "[PERSON_NAME]" at bounding box center [415, 370] width 102 height 26
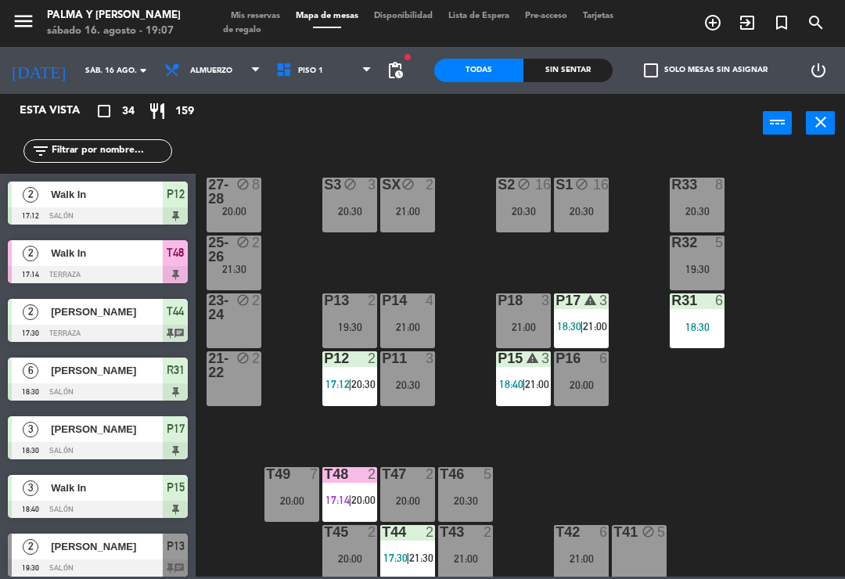
click at [357, 189] on div "block" at bounding box center [350, 185] width 26 height 15
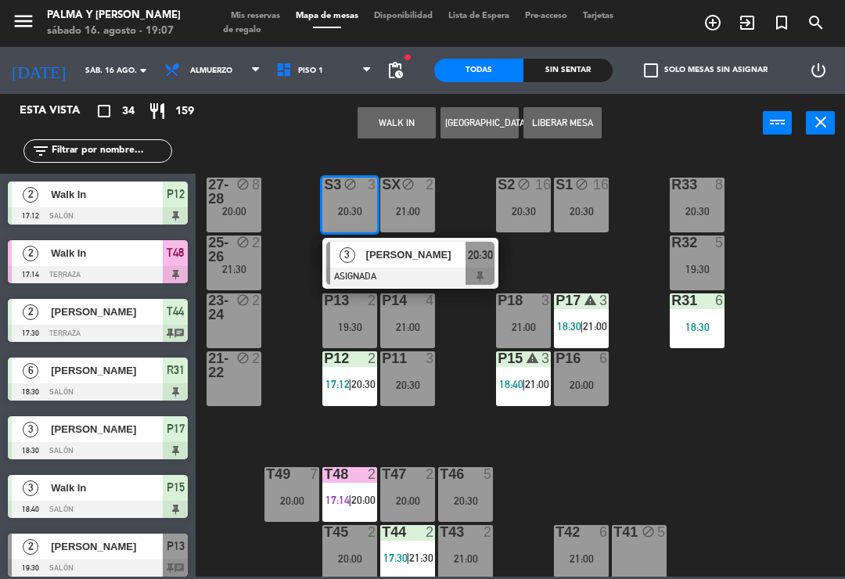
click at [436, 256] on span "[PERSON_NAME]" at bounding box center [416, 254] width 100 height 16
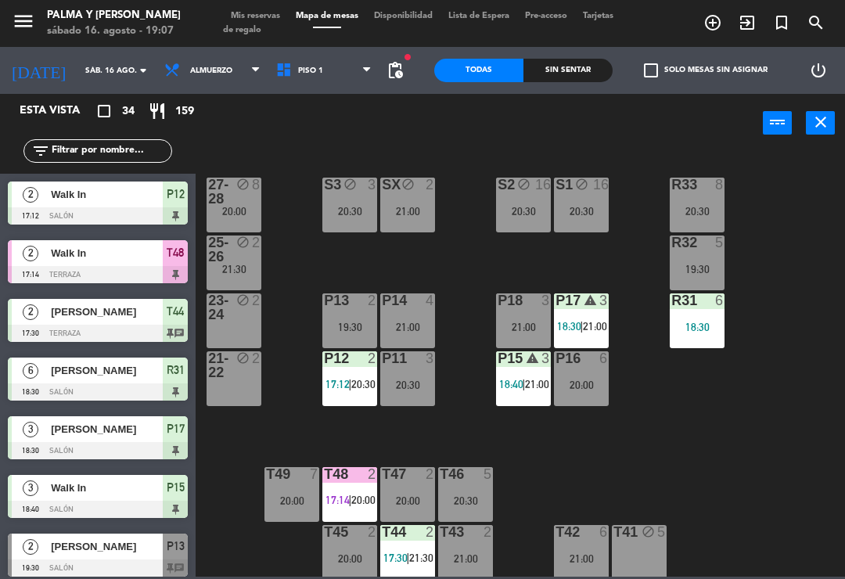
click at [421, 205] on div "21:00" at bounding box center [407, 211] width 55 height 12
click at [710, 472] on div "R33 8 20:30 S1 block 16 20:30 S2 block 16 20:30 S3 block 3 20:30 SX block 2 21:…" at bounding box center [524, 363] width 640 height 426
click at [242, 125] on div "power_input close" at bounding box center [478, 123] width 567 height 59
click at [298, 66] on span "Piso 1" at bounding box center [310, 70] width 25 height 9
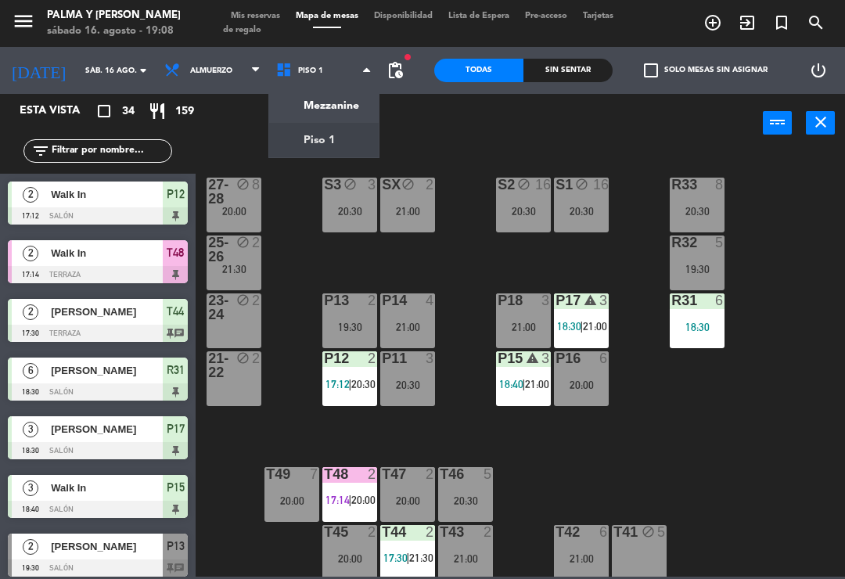
click at [288, 133] on ng-component "menu Palma y [PERSON_NAME][DATE] 16. agosto - 19:08 Mis reservas Mapa de mesas …" at bounding box center [422, 288] width 845 height 576
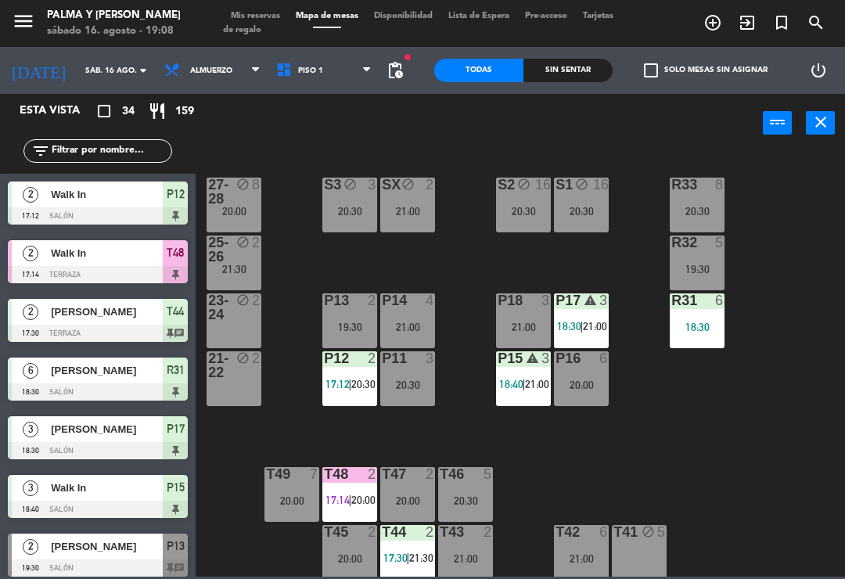
click at [348, 305] on div at bounding box center [350, 300] width 26 height 14
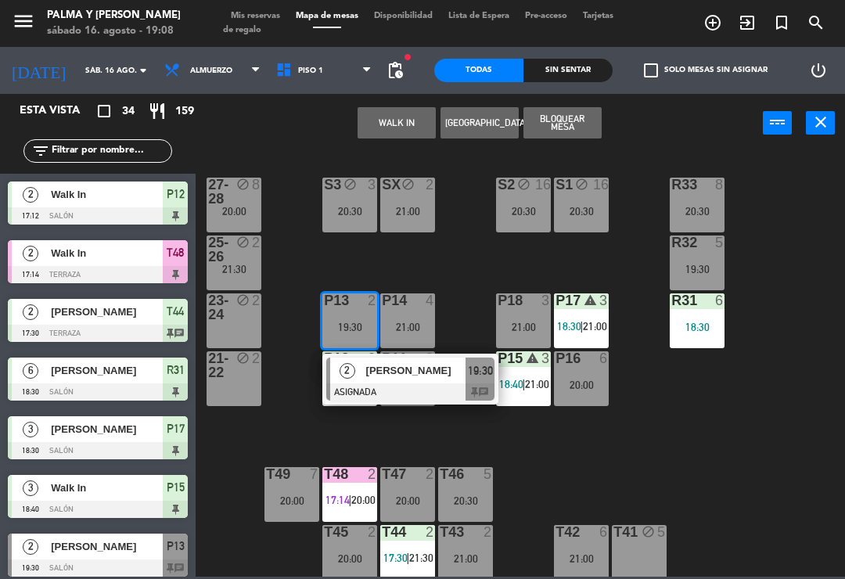
click at [363, 373] on div "2" at bounding box center [347, 370] width 34 height 26
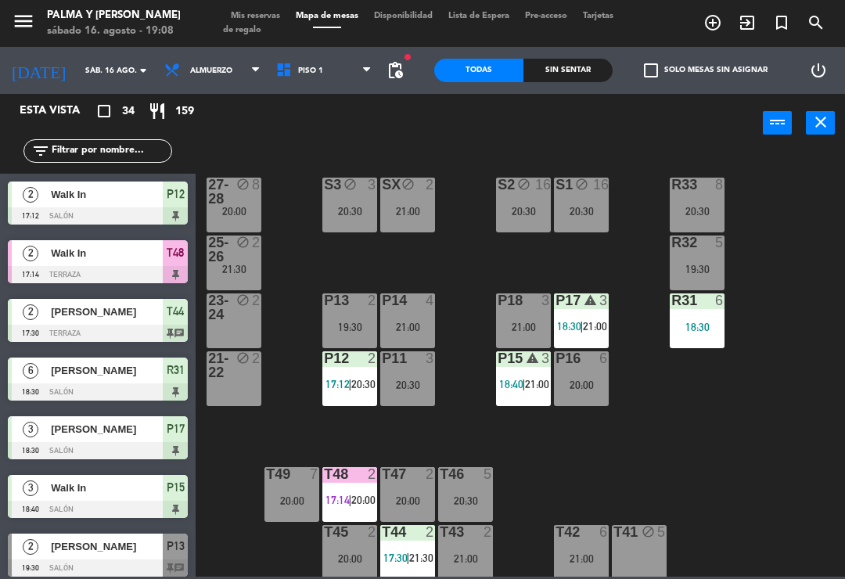
click at [664, 497] on div "R33 8 20:30 S1 block 16 20:30 S2 block 16 20:30 S3 block 3 20:30 SX block 2 21:…" at bounding box center [524, 363] width 640 height 426
click at [340, 476] on div at bounding box center [350, 474] width 26 height 14
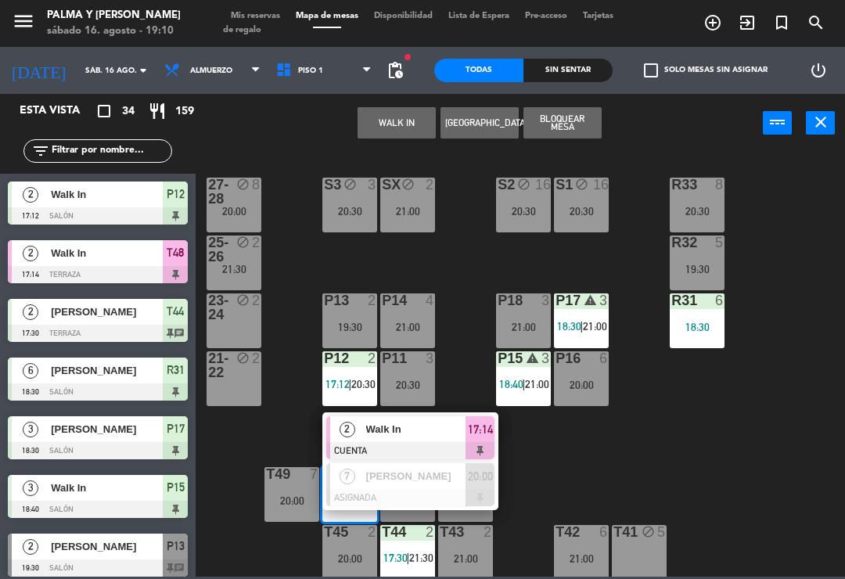
click at [366, 436] on span "Walk In" at bounding box center [416, 429] width 100 height 16
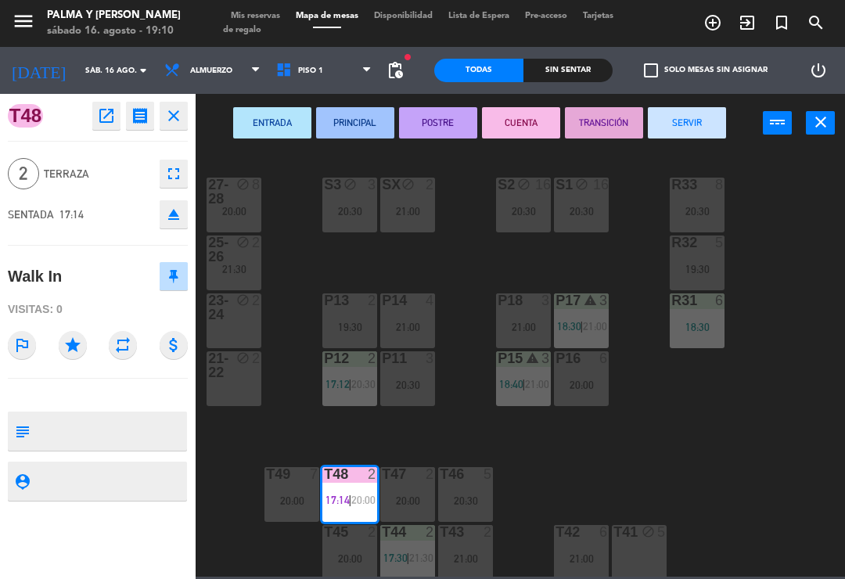
click at [676, 122] on button "SERVIR" at bounding box center [686, 122] width 78 height 31
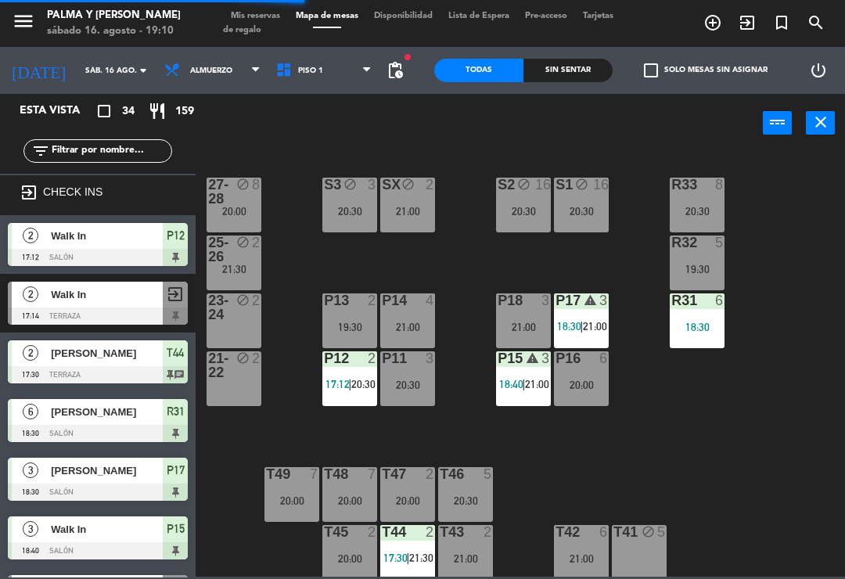
click at [682, 430] on div "R33 8 20:30 S1 block 16 20:30 S2 block 16 20:30 S3 block 3 20:30 SX block 2 21:…" at bounding box center [524, 363] width 640 height 426
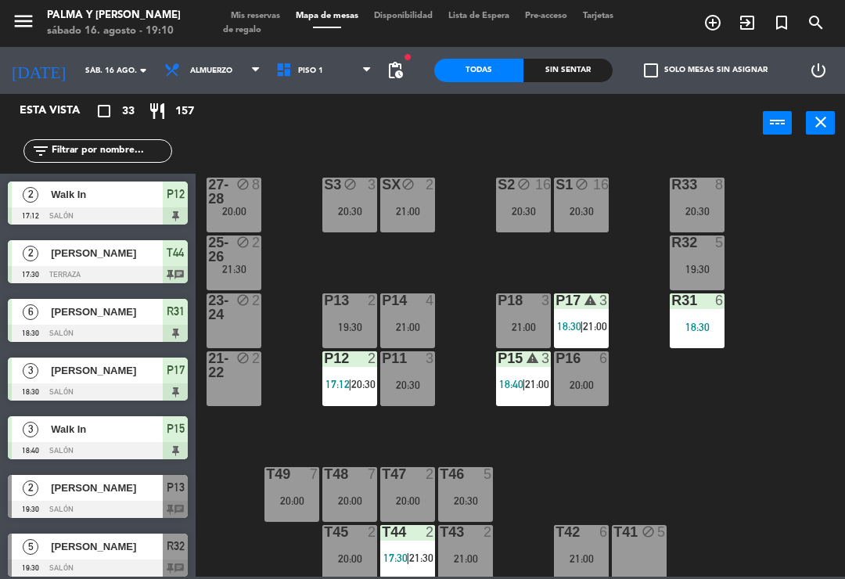
click at [69, 147] on input "text" at bounding box center [110, 150] width 121 height 17
click at [794, 435] on div "R33 8 20:30 S1 block 16 20:30 S2 block 16 20:30 S3 block 3 20:30 SX block 2 21:…" at bounding box center [524, 363] width 640 height 426
click at [722, 329] on div "18:30" at bounding box center [696, 326] width 55 height 11
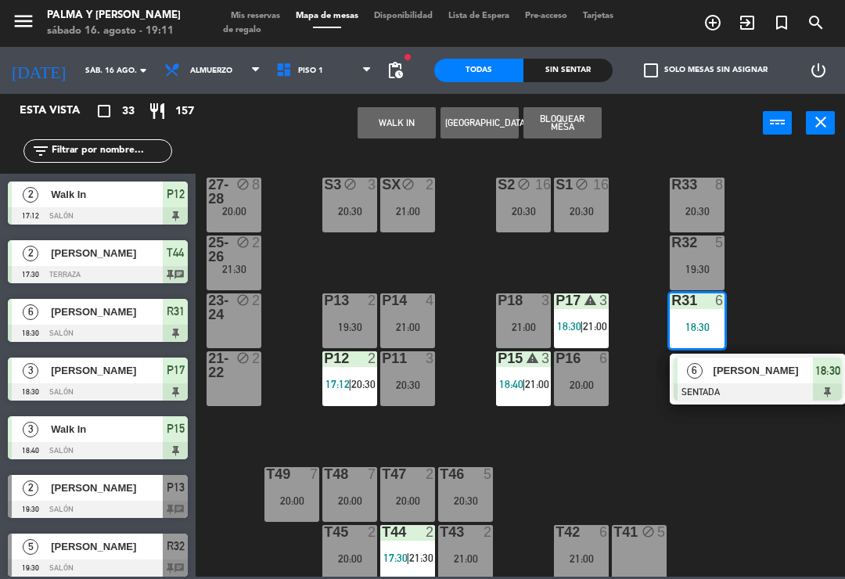
click at [260, 137] on div "WALK IN [GEOGRAPHIC_DATA] Bloquear Mesa power_input close" at bounding box center [478, 123] width 567 height 59
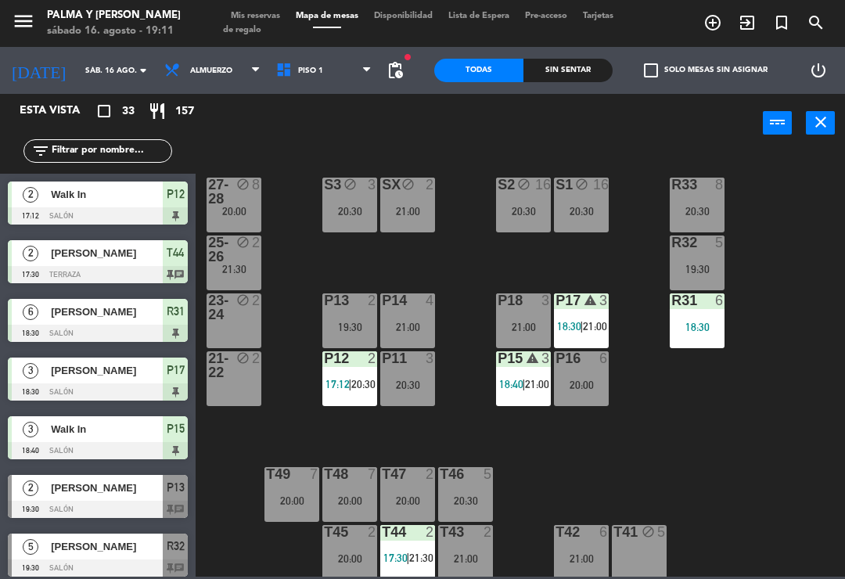
click at [602, 443] on div "R33 8 20:30 S1 block 16 20:30 S2 block 16 20:30 S3 block 3 20:30 SX block 2 21:…" at bounding box center [524, 363] width 640 height 426
click at [570, 62] on div "Sin sentar" at bounding box center [567, 70] width 89 height 23
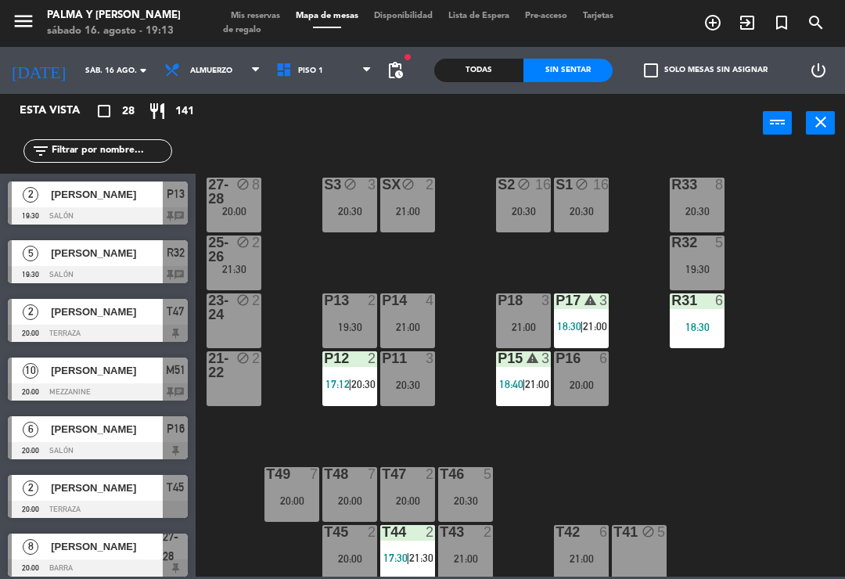
click at [350, 374] on div "P12 2 17:12 | 20:30" at bounding box center [349, 378] width 55 height 55
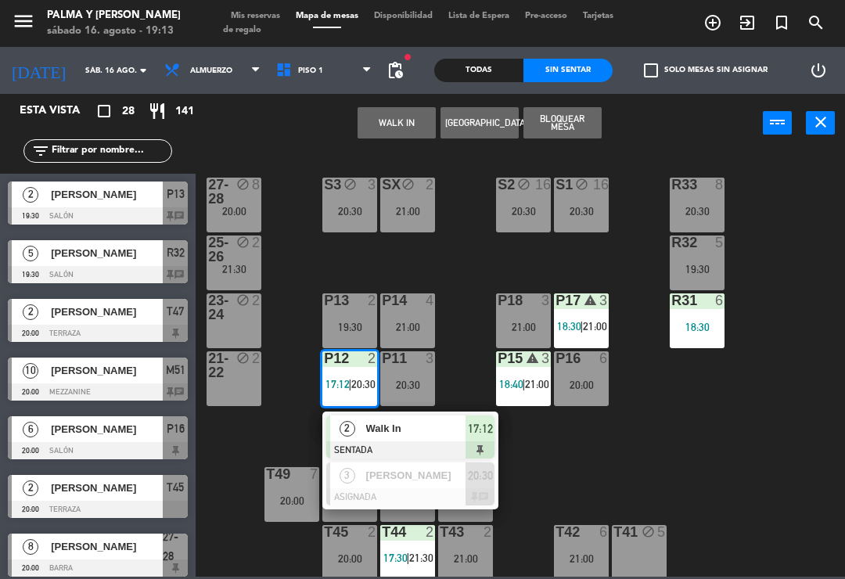
click at [414, 422] on span "Walk In" at bounding box center [416, 428] width 100 height 16
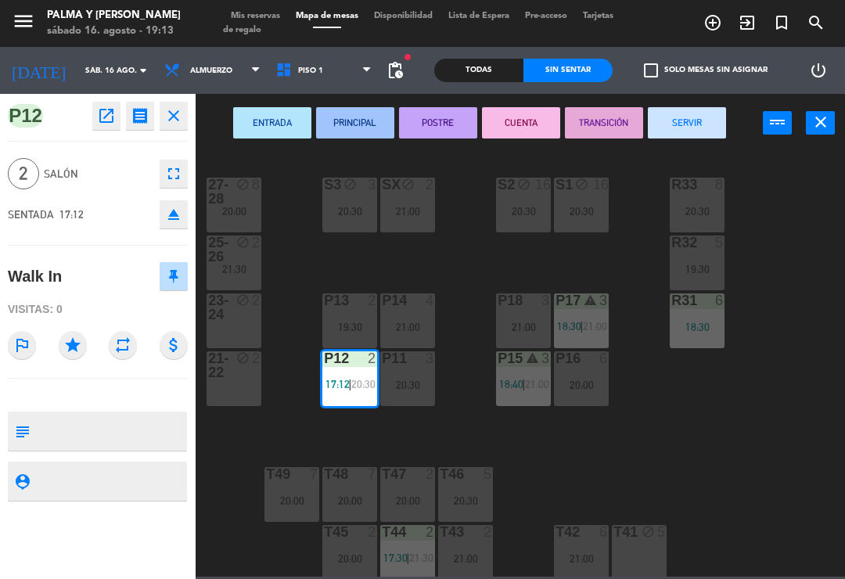
click at [699, 118] on button "SERVIR" at bounding box center [686, 122] width 78 height 31
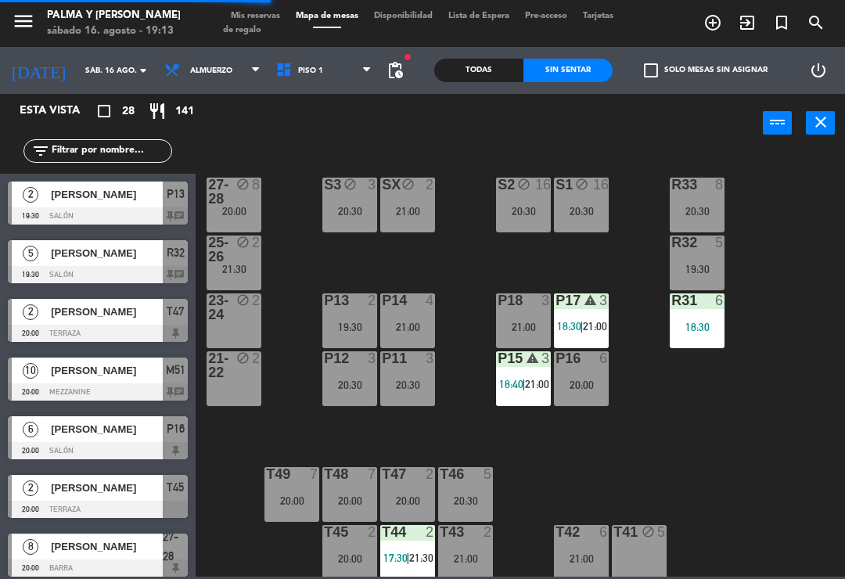
click at [611, 455] on div "R33 8 20:30 S1 block 16 20:30 S2 block 16 20:30 S3 block 3 20:30 SX block 2 21:…" at bounding box center [524, 363] width 640 height 426
click at [568, 486] on div "R33 8 20:30 S1 block 16 20:30 S2 block 16 20:30 S3 block 3 20:30 SX block 2 21:…" at bounding box center [524, 363] width 640 height 426
click at [314, 73] on span "Piso 1" at bounding box center [324, 70] width 112 height 34
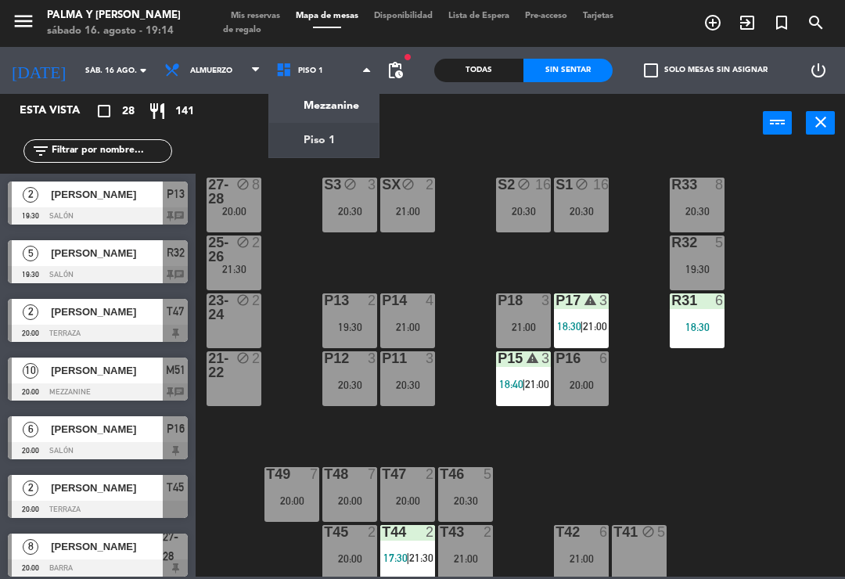
click at [301, 103] on ng-component "menu Palma y [PERSON_NAME][DATE] 16. agosto - 19:14 Mis reservas Mapa de mesas …" at bounding box center [422, 288] width 845 height 576
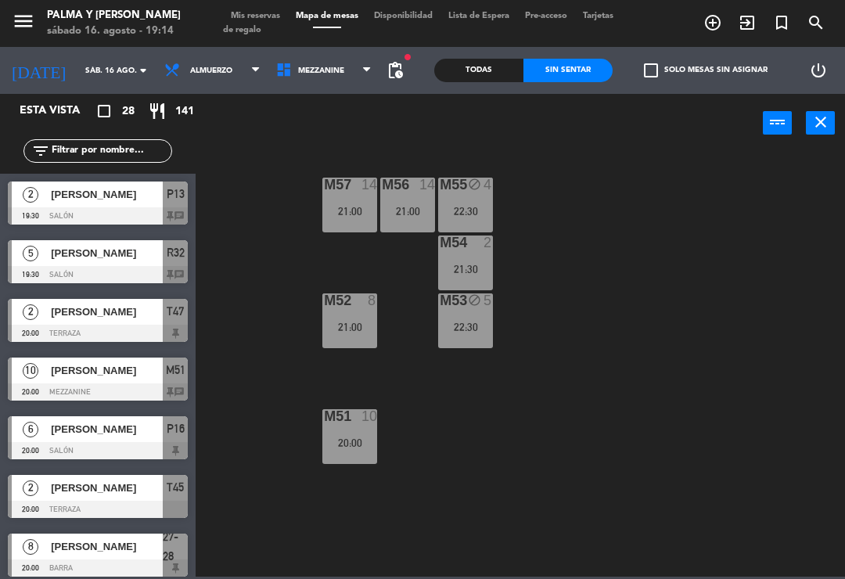
click at [349, 321] on div "21:00" at bounding box center [349, 326] width 55 height 11
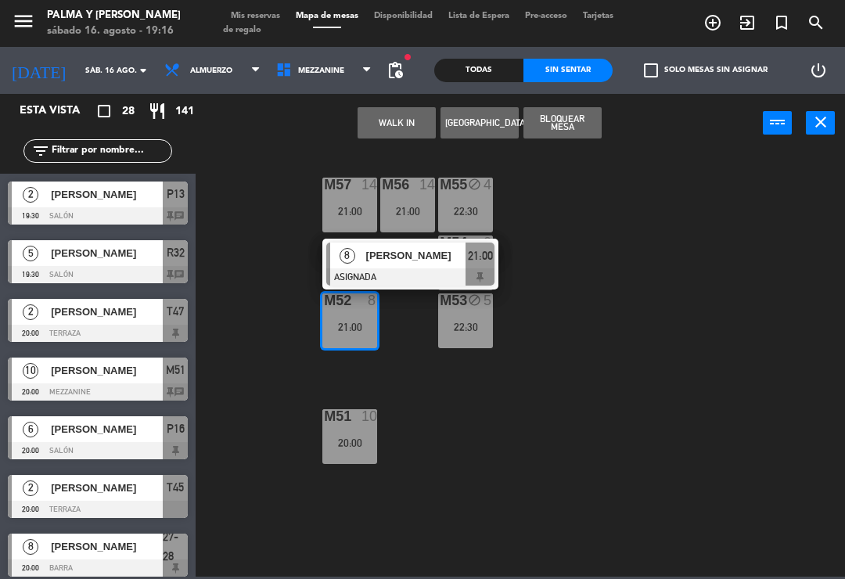
click at [316, 72] on span "Mezzanine" at bounding box center [321, 70] width 46 height 9
click at [302, 143] on ng-component "menu Palma y [PERSON_NAME][DATE] 16. agosto - 19:16 Mis reservas Mapa de mesas …" at bounding box center [422, 288] width 845 height 576
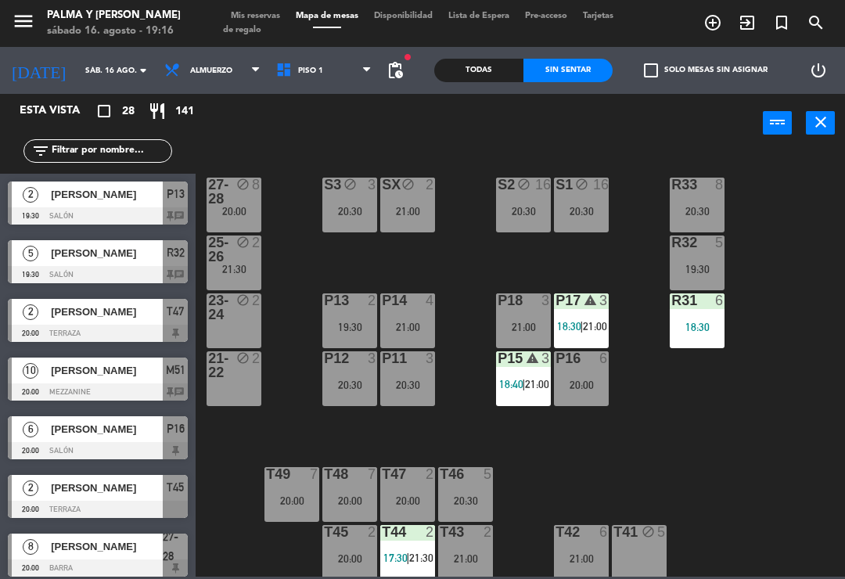
click at [452, 409] on div "R33 8 20:30 S1 block 16 20:30 S2 block 16 20:30 S3 block 3 20:30 SX block 2 21:…" at bounding box center [524, 363] width 640 height 426
click at [689, 206] on div "20:30" at bounding box center [696, 211] width 55 height 11
click at [594, 447] on div "R33 8 20:30 S1 block 16 20:30 S2 block 16 20:30 S3 block 3 20:30 SX block 2 21:…" at bounding box center [524, 363] width 640 height 426
click at [694, 258] on div "R32 5 19:30" at bounding box center [696, 262] width 55 height 55
click at [571, 471] on div "R33 8 20:30 S1 block 16 20:30 S2 block 16 20:30 S3 block 3 20:30 SX block 2 21:…" at bounding box center [524, 363] width 640 height 426
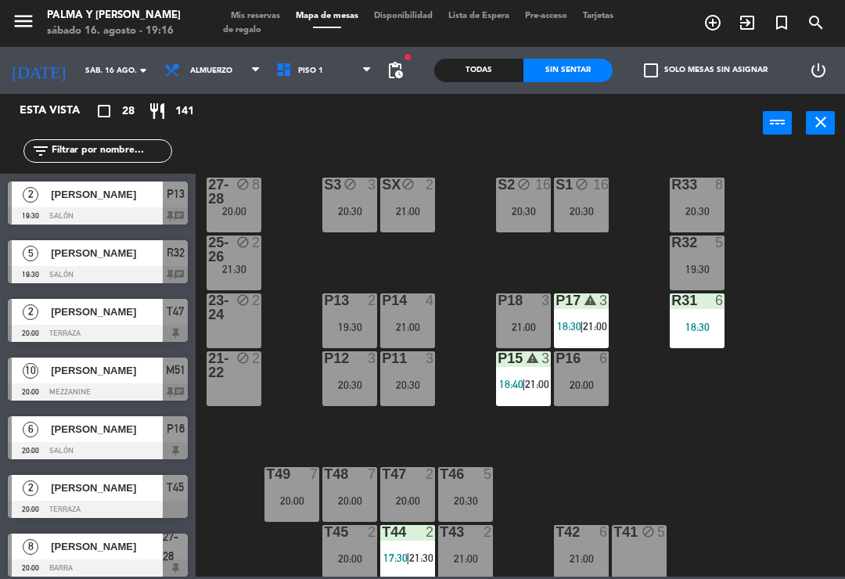
click at [565, 394] on div "P16 6 20:00" at bounding box center [581, 378] width 55 height 55
click at [638, 333] on div "R33 8 20:30 S1 block 16 20:30 S2 block 16 20:30 S3 block 3 20:30 SX block 2 21:…" at bounding box center [524, 363] width 640 height 426
click at [687, 268] on div "19:30" at bounding box center [696, 269] width 55 height 11
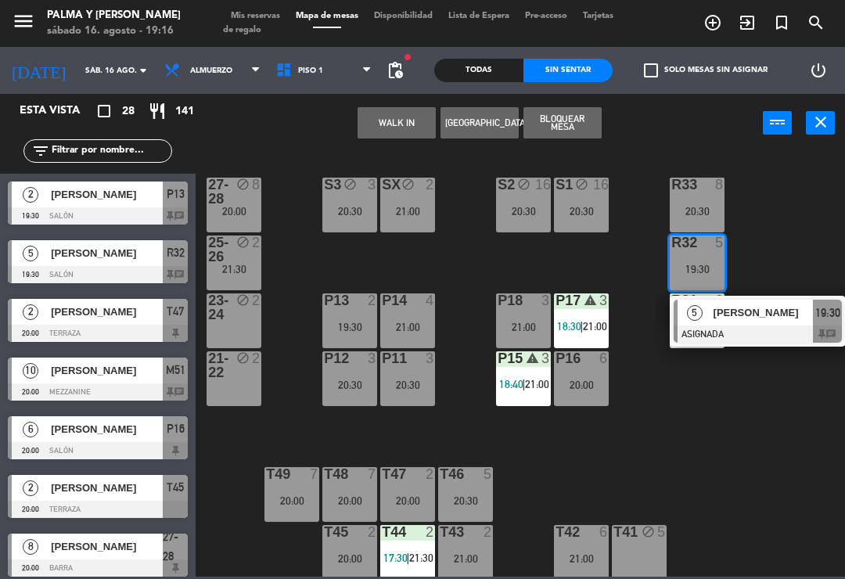
click at [694, 329] on div at bounding box center [757, 333] width 168 height 17
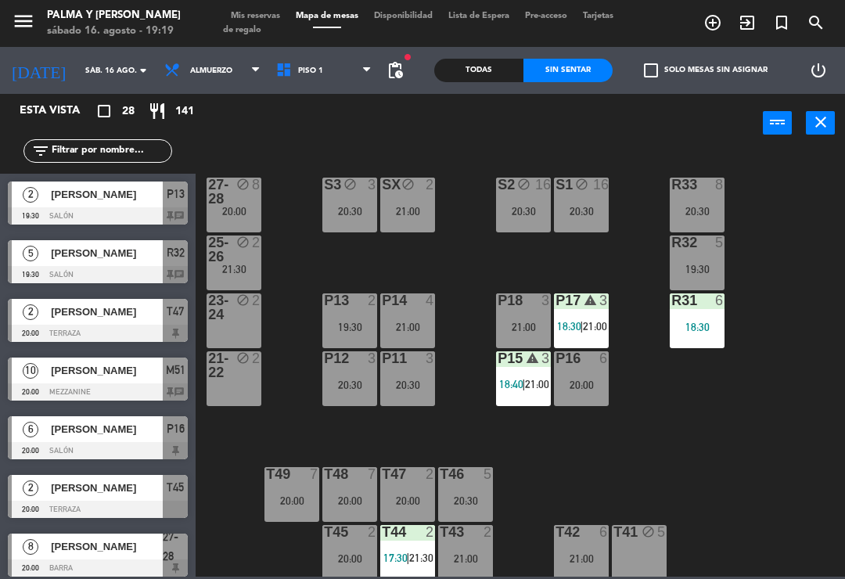
click at [235, 256] on div "block" at bounding box center [234, 249] width 26 height 28
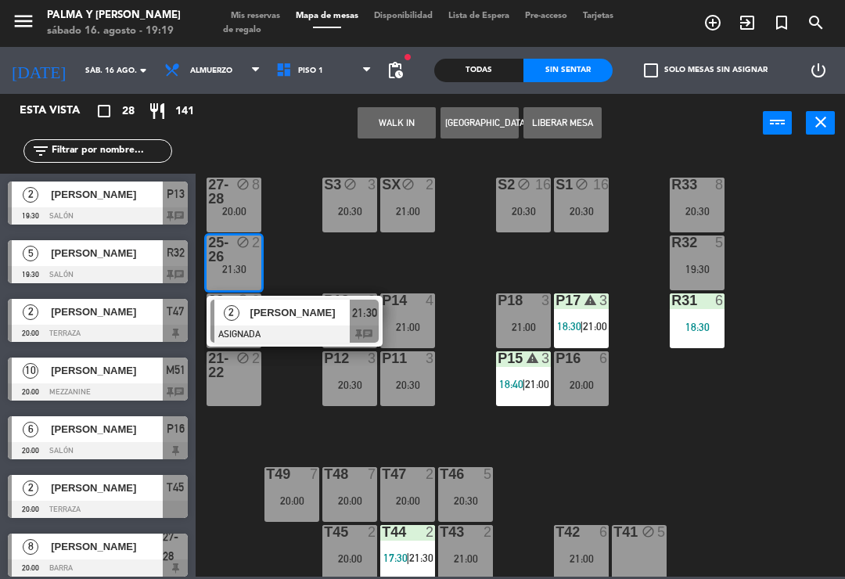
click at [317, 317] on span "[PERSON_NAME]" at bounding box center [300, 312] width 100 height 16
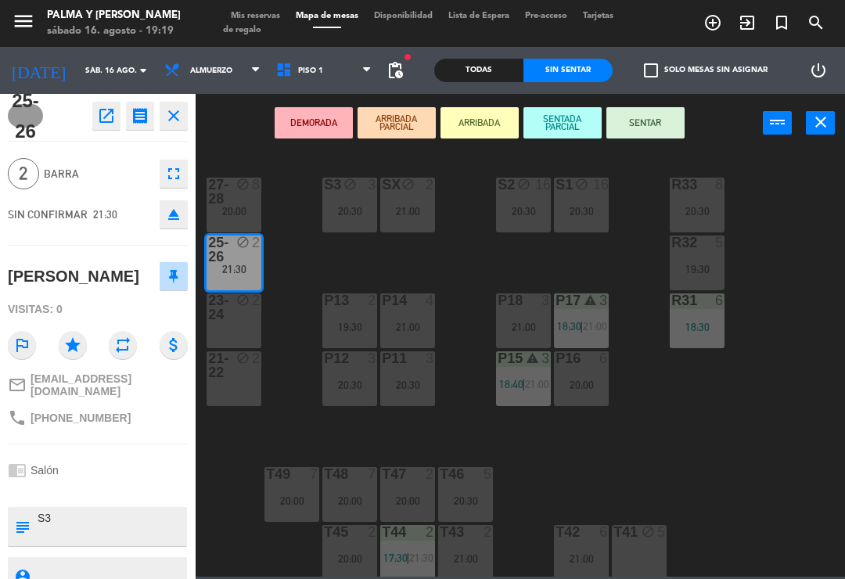
click at [235, 384] on div "21-22 block 2" at bounding box center [233, 378] width 55 height 55
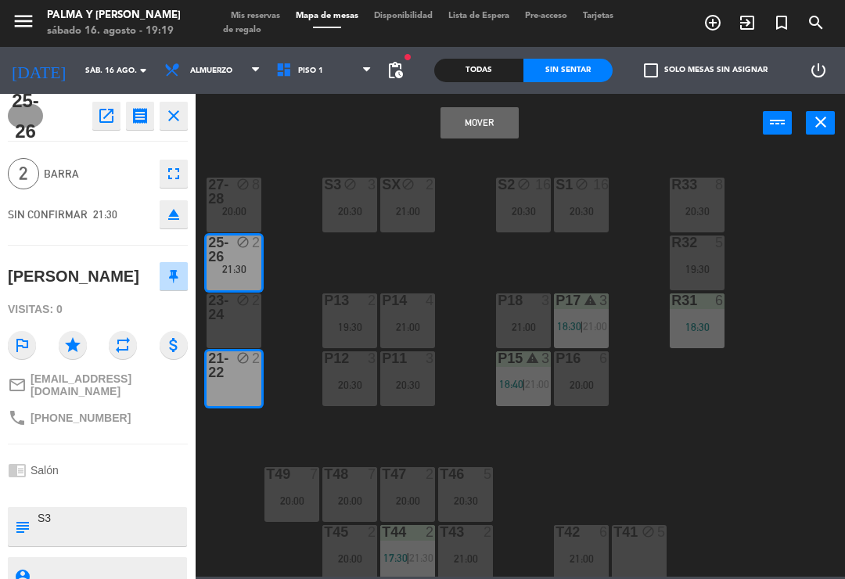
click at [499, 124] on button "Mover" at bounding box center [479, 122] width 78 height 31
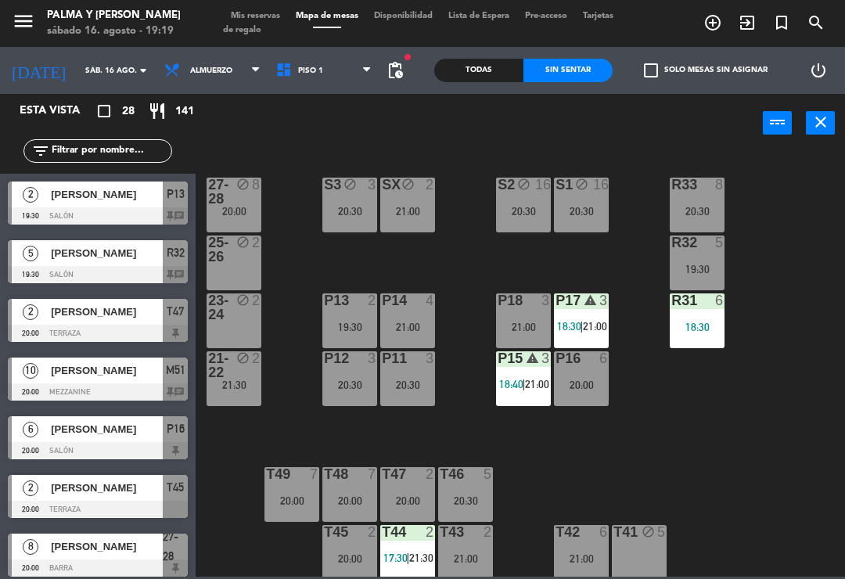
scroll to position [289, 0]
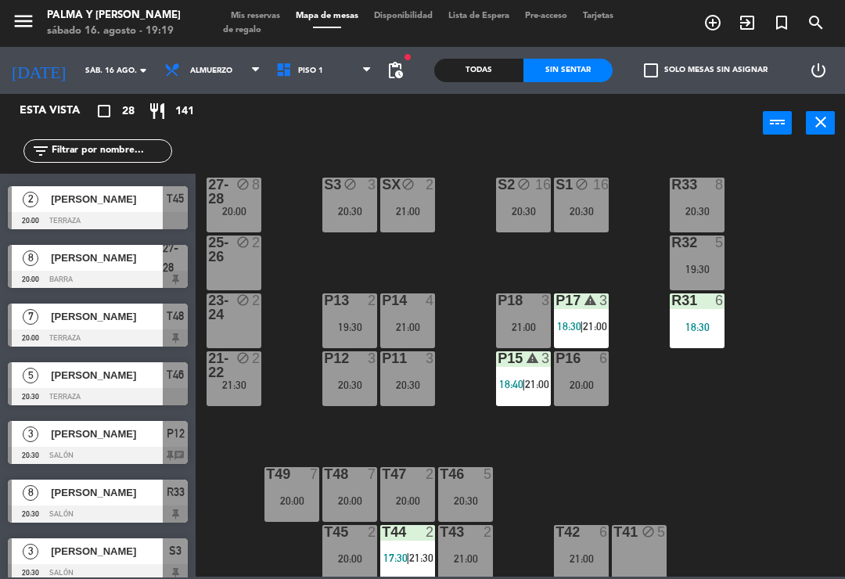
click at [230, 250] on div "block" at bounding box center [234, 249] width 26 height 28
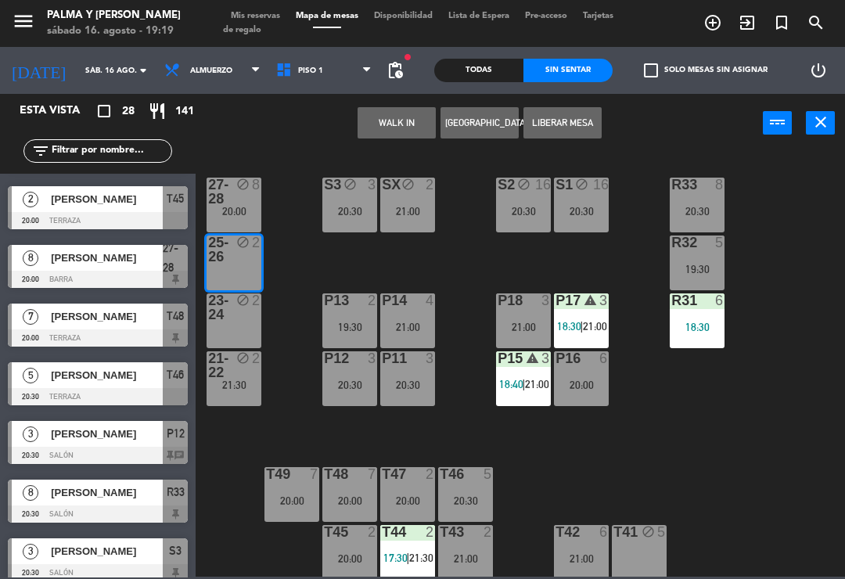
click at [411, 123] on button "WALK IN" at bounding box center [396, 122] width 78 height 31
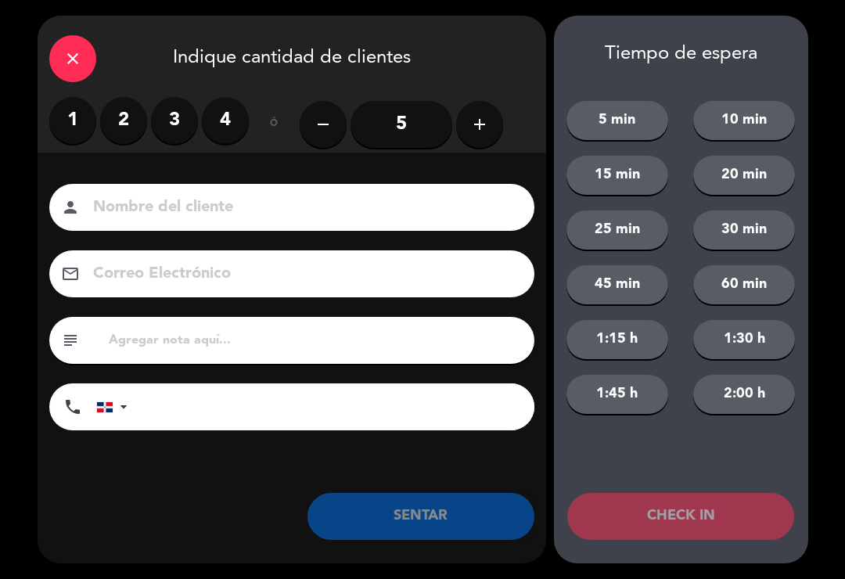
click at [135, 130] on label "2" at bounding box center [123, 120] width 47 height 47
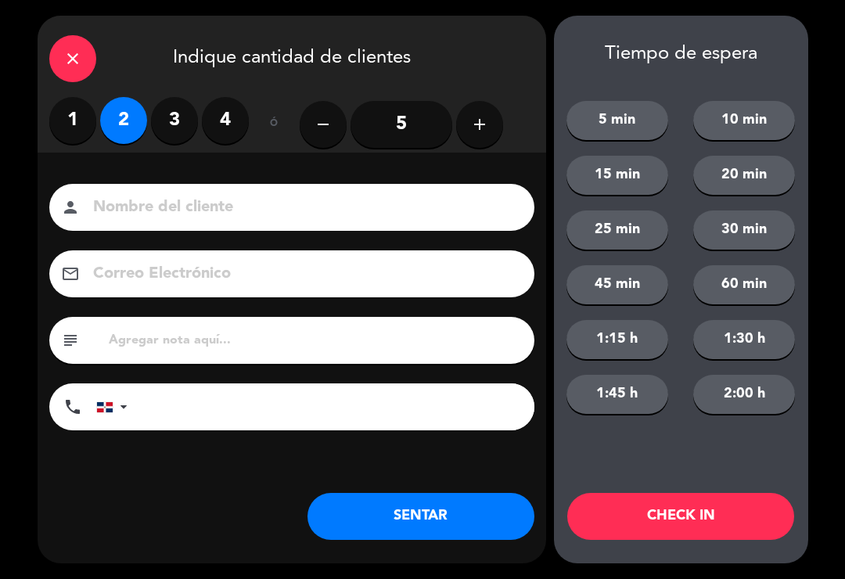
click at [407, 515] on button "SENTAR" at bounding box center [420, 516] width 227 height 47
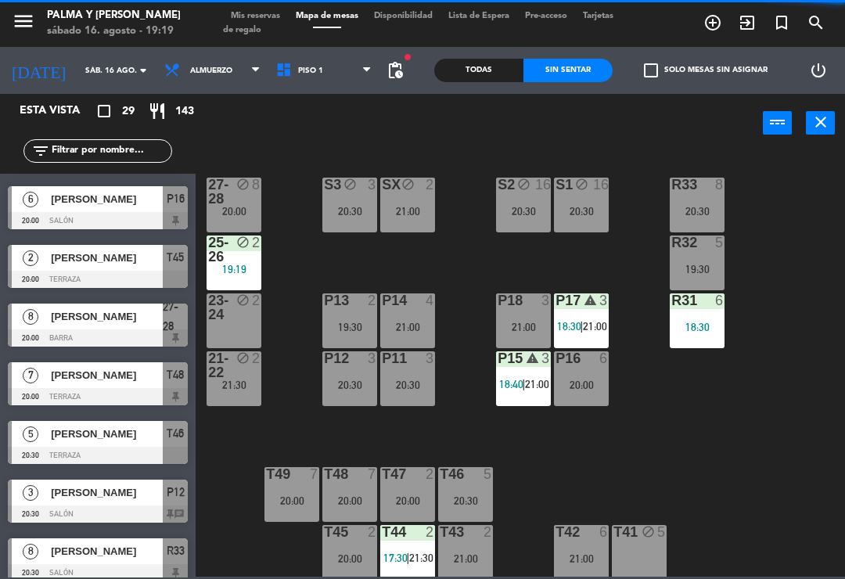
scroll to position [0, 0]
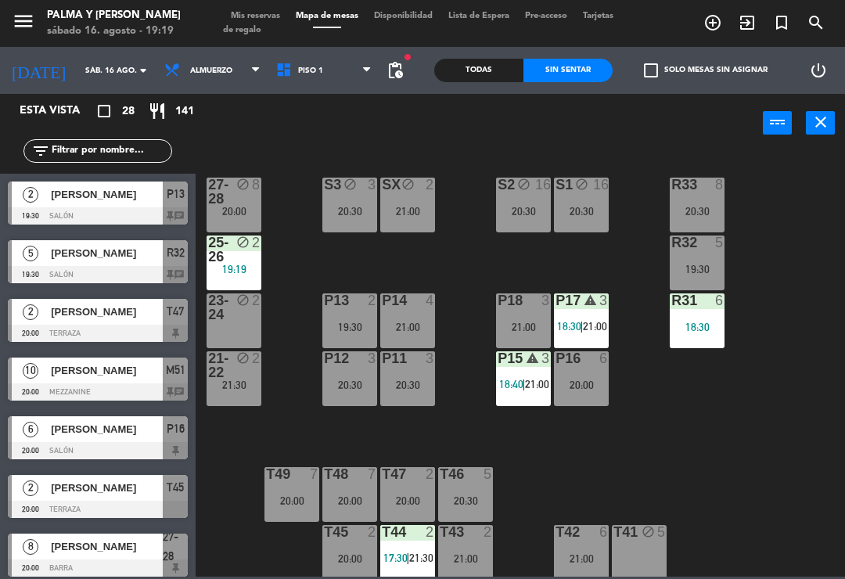
click at [712, 450] on div "R33 8 20:30 S1 block 16 20:30 S2 block 16 20:30 S3 block 3 20:30 SX block 2 21:…" at bounding box center [524, 363] width 640 height 426
click at [229, 398] on div "21-22 block 2 21:30" at bounding box center [233, 378] width 55 height 55
click at [490, 443] on div "R33 8 20:30 S1 block 16 20:30 S2 block 16 20:30 S3 block 3 20:30 SX block 2 21:…" at bounding box center [524, 363] width 640 height 426
click at [101, 79] on input "sáb. 16 ago." at bounding box center [130, 71] width 107 height 24
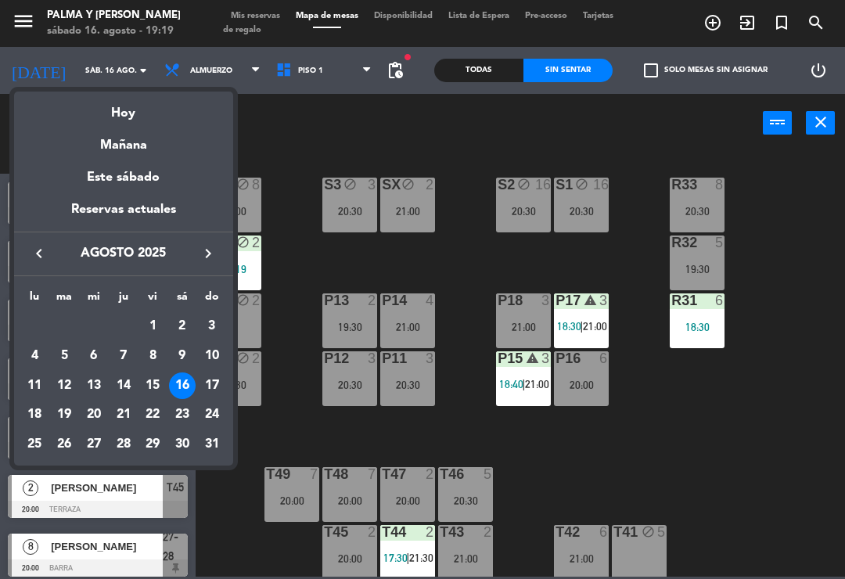
click at [173, 149] on div "Mañana" at bounding box center [123, 140] width 219 height 32
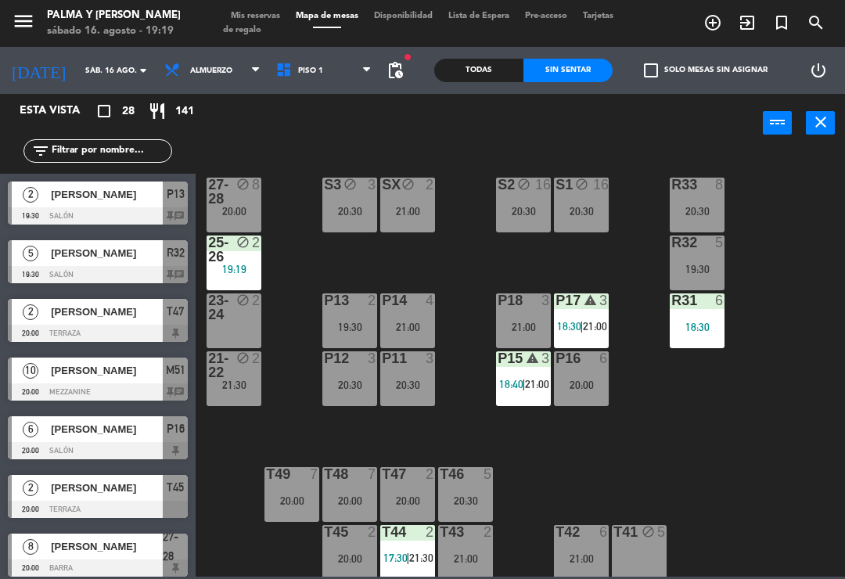
type input "dom. 17 ago."
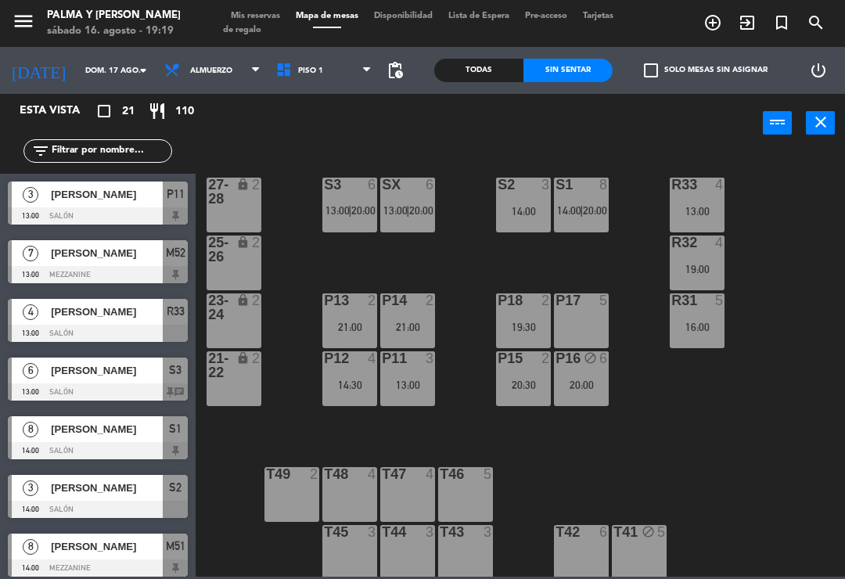
click at [572, 375] on div "P16 block 6 20:00" at bounding box center [581, 378] width 55 height 55
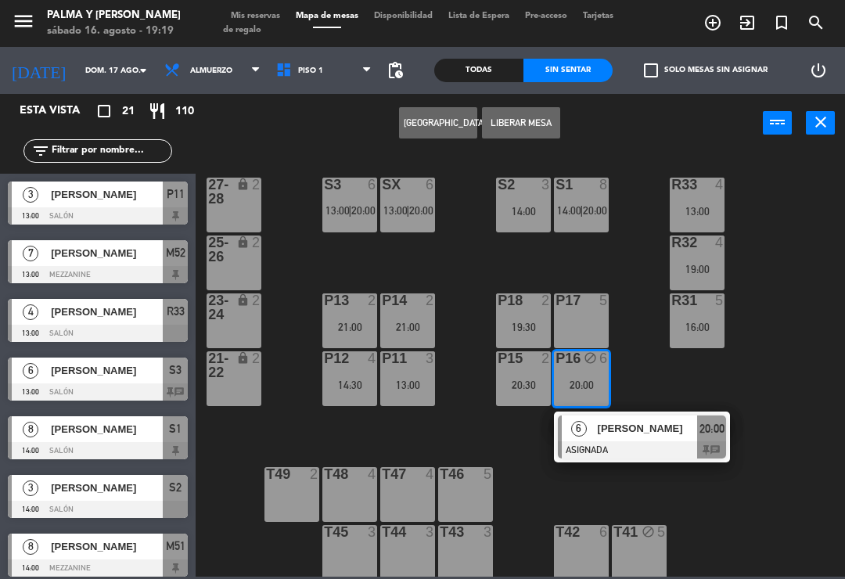
click at [691, 438] on div "[PERSON_NAME]" at bounding box center [647, 428] width 102 height 26
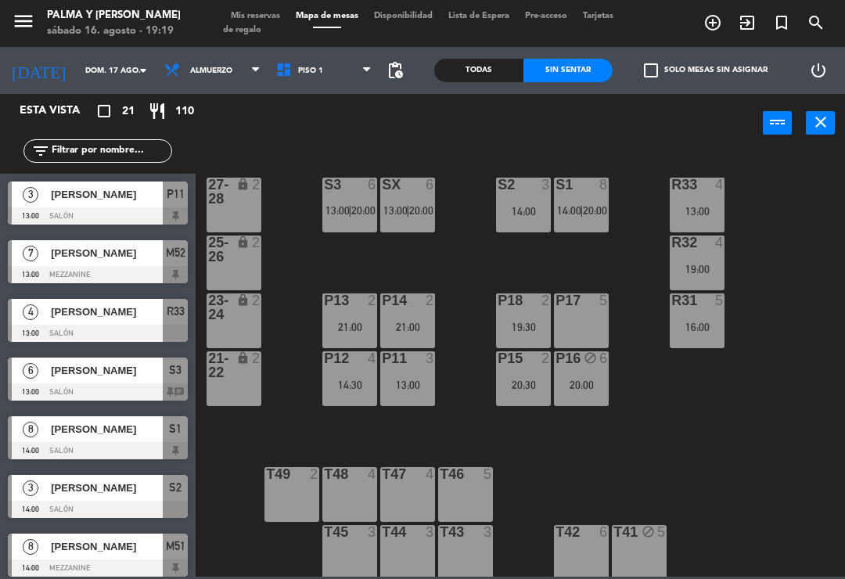
scroll to position [27, 0]
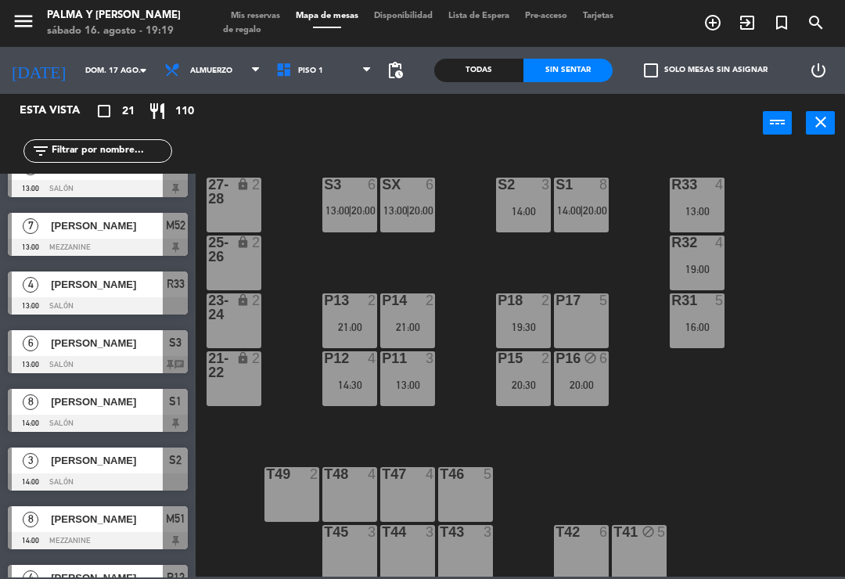
click at [567, 392] on div "P16 block 6 20:00" at bounding box center [581, 378] width 55 height 55
click at [648, 370] on div "R33 4 13:00 S1 8 14:00 | 20:00 S2 3 14:00 S3 6 13:00 | 20:00 SX 6 13:00 | 20:00…" at bounding box center [524, 363] width 640 height 426
click at [672, 293] on div "R31" at bounding box center [671, 300] width 1 height 14
click at [780, 273] on div "R33 4 13:00 S1 8 14:00 | 20:00 S2 3 14:00 S3 6 13:00 | 20:00 SX 6 13:00 | 20:00…" at bounding box center [524, 363] width 640 height 426
click at [693, 273] on div "19:00" at bounding box center [696, 269] width 55 height 11
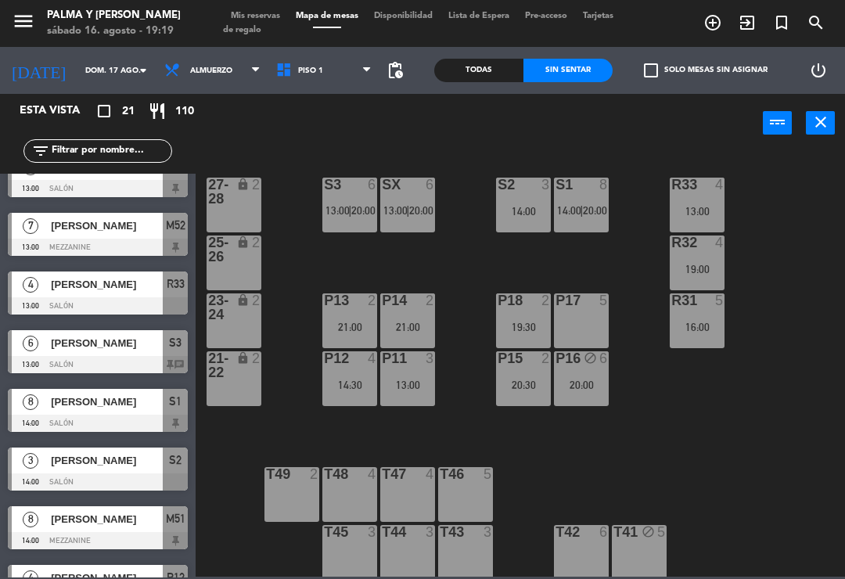
click at [812, 296] on div "R33 4 13:00 S1 8 14:00 | 20:00 S2 3 14:00 S3 6 13:00 | 20:00 SX 6 13:00 | 20:00…" at bounding box center [524, 363] width 640 height 426
click at [706, 310] on div "R31 5 16:00" at bounding box center [696, 320] width 55 height 55
click at [800, 299] on div "R33 4 13:00 S1 8 14:00 | 20:00 S2 3 14:00 S3 6 13:00 | 20:00 SX 6 13:00 | 20:00…" at bounding box center [524, 363] width 640 height 426
click at [588, 386] on div "20:00" at bounding box center [581, 384] width 55 height 11
click at [774, 378] on div "R33 4 13:00 S1 8 14:00 | 20:00 S2 3 14:00 S3 6 13:00 | 20:00 SX 6 13:00 | 20:00…" at bounding box center [524, 363] width 640 height 426
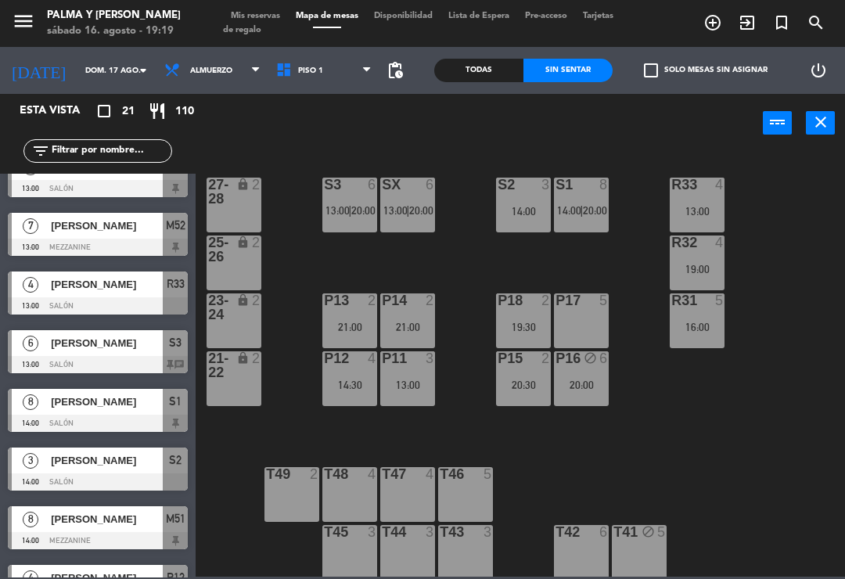
click at [701, 328] on div "16:00" at bounding box center [696, 326] width 55 height 11
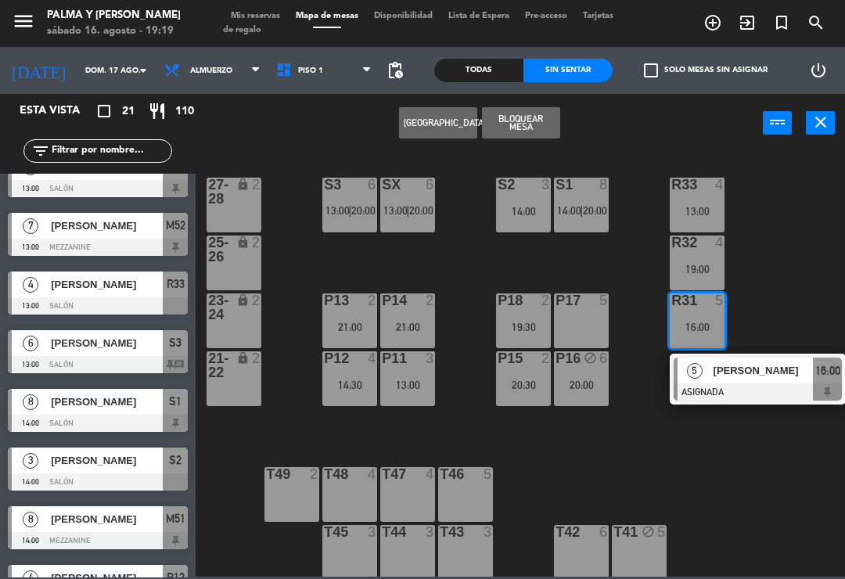
click at [751, 375] on span "[PERSON_NAME]" at bounding box center [763, 370] width 100 height 16
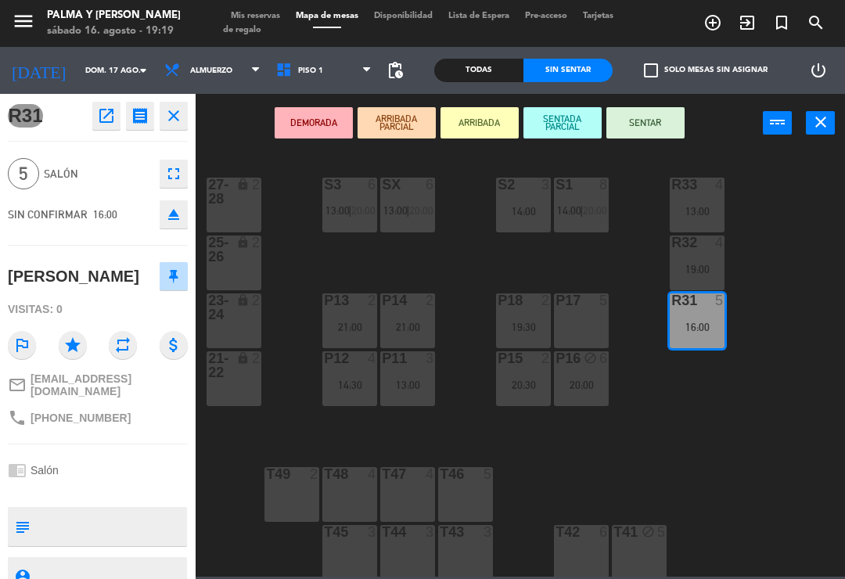
click at [568, 324] on div "P17 5" at bounding box center [581, 320] width 55 height 55
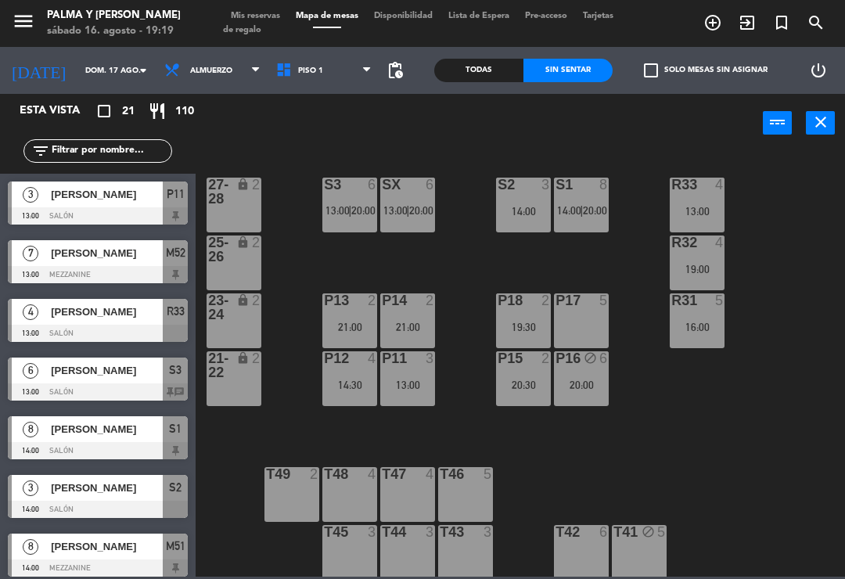
scroll to position [0, 0]
click at [694, 323] on div "16:00" at bounding box center [696, 326] width 55 height 11
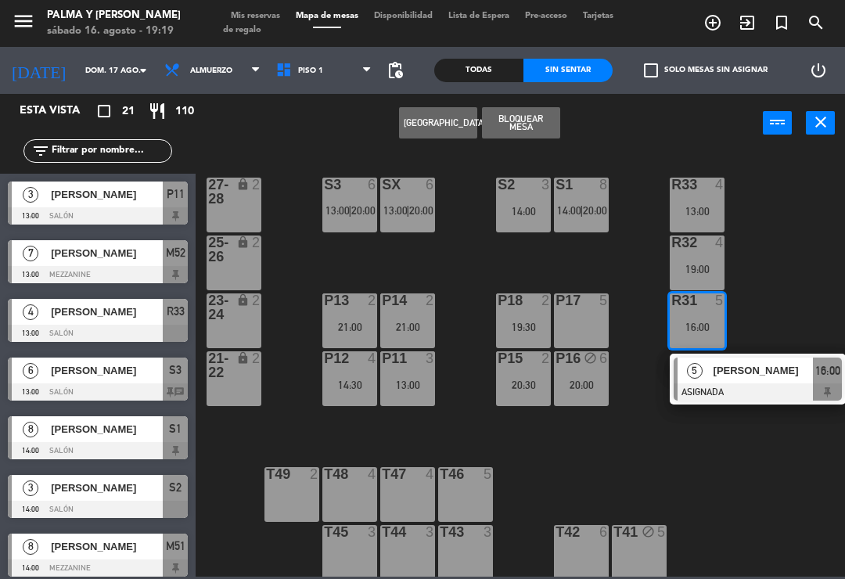
click at [734, 385] on div at bounding box center [757, 391] width 168 height 17
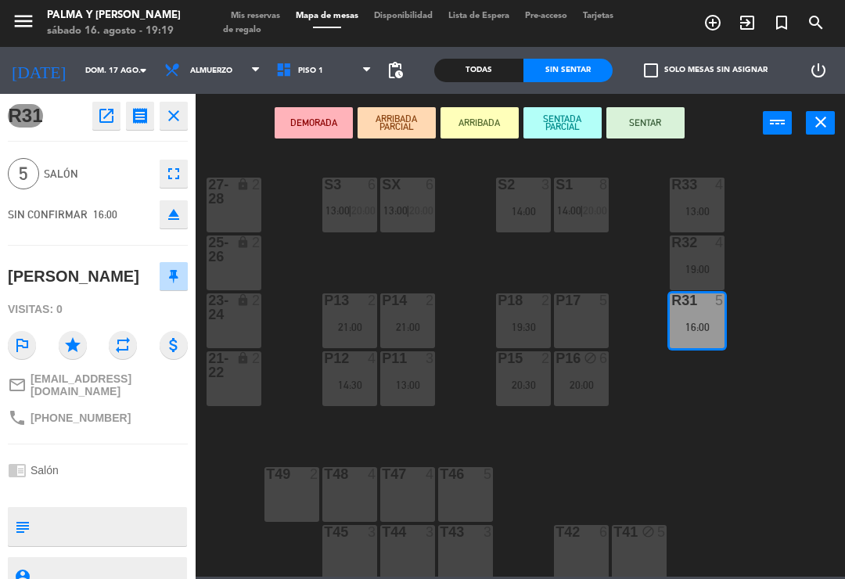
click at [594, 320] on div "P17 5" at bounding box center [581, 320] width 55 height 55
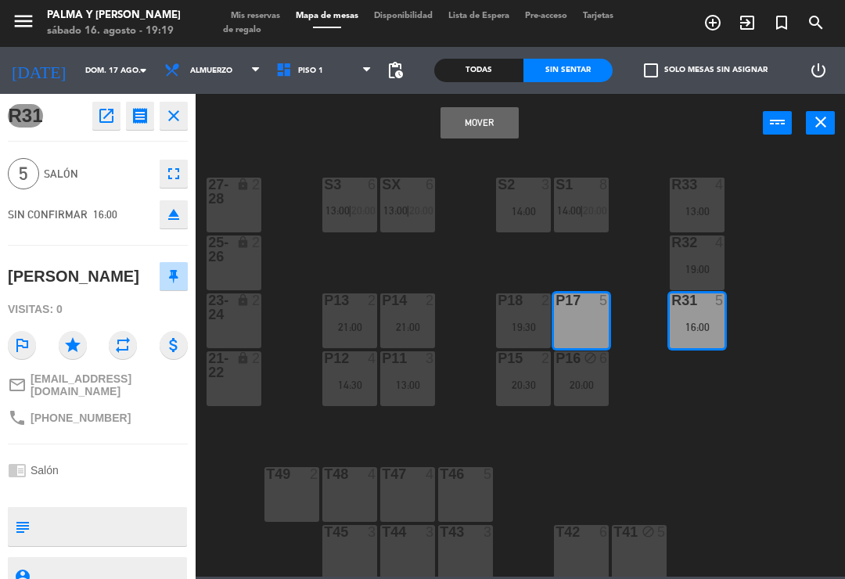
click at [482, 131] on button "Mover" at bounding box center [479, 122] width 78 height 31
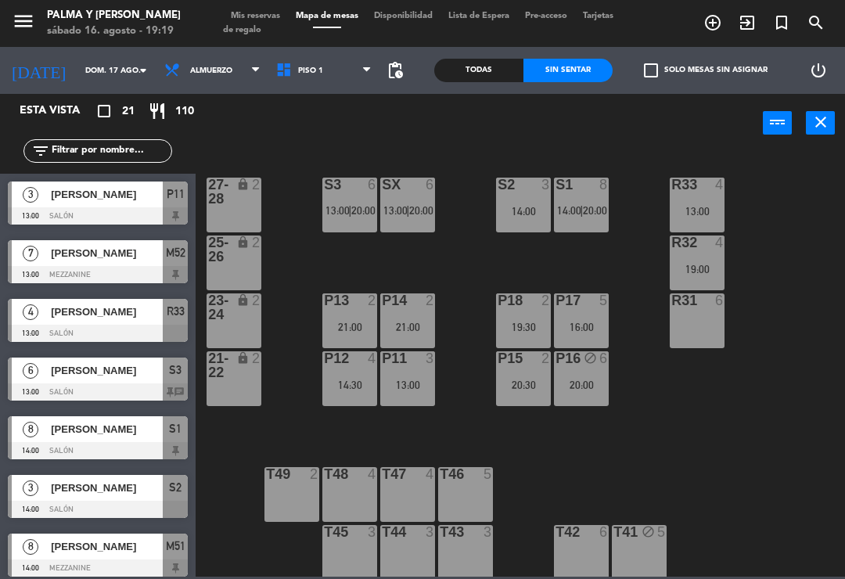
click at [697, 324] on div "R31 6" at bounding box center [696, 320] width 55 height 55
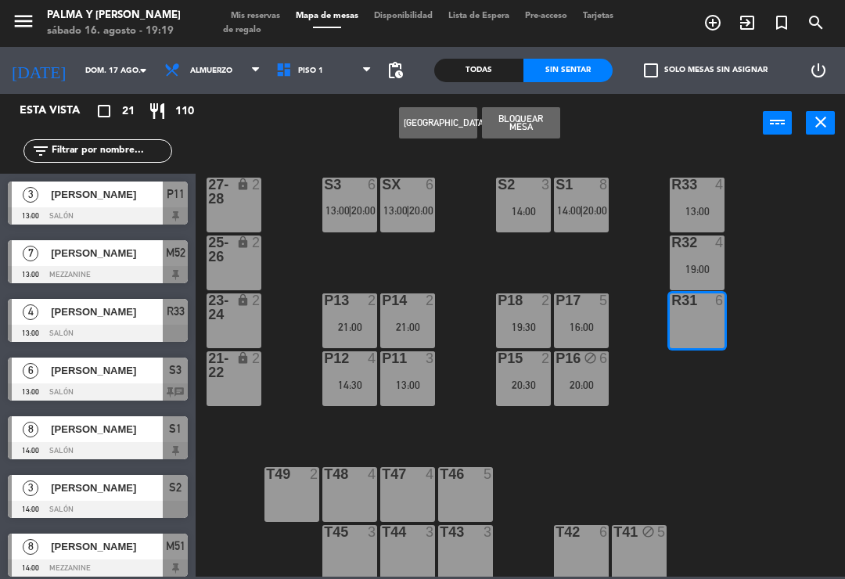
click at [439, 118] on button "[GEOGRAPHIC_DATA]" at bounding box center [438, 122] width 78 height 31
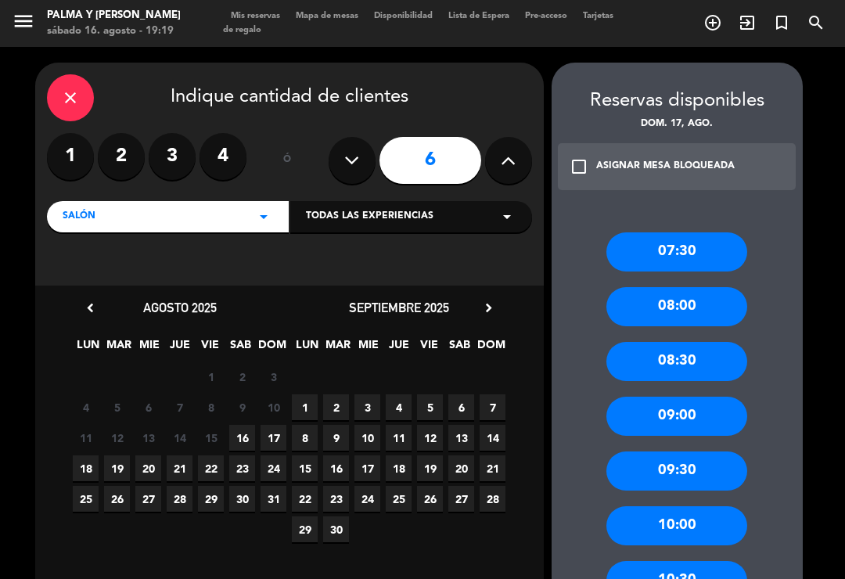
click at [281, 443] on span "17" at bounding box center [273, 438] width 26 height 26
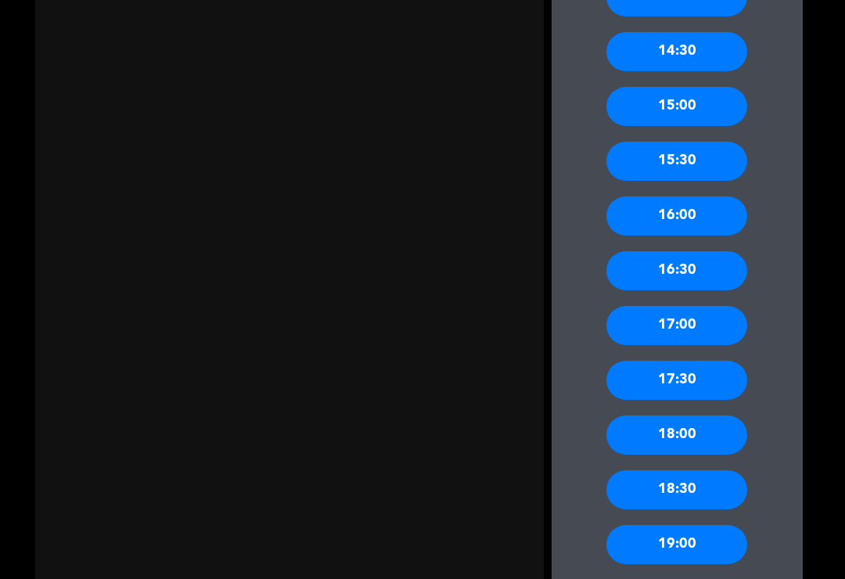
scroll to position [906, 0]
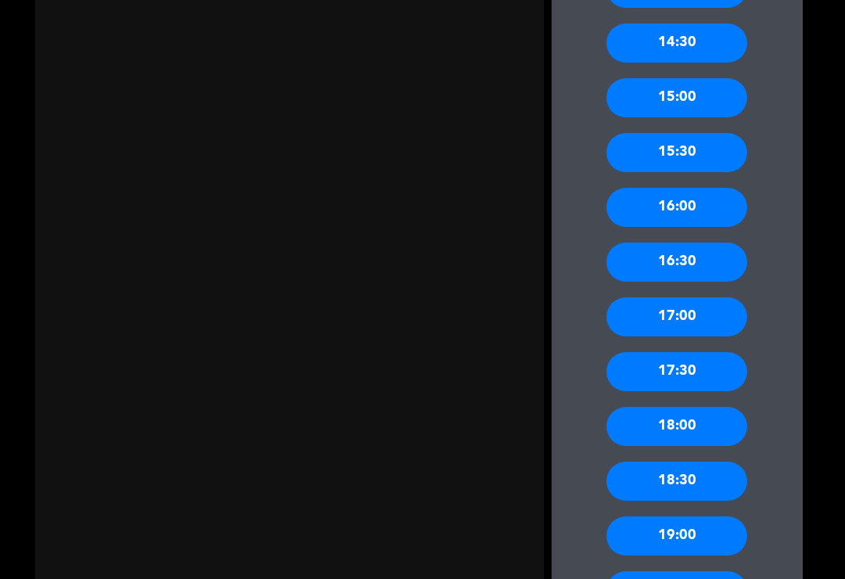
click at [708, 423] on div "18:00" at bounding box center [676, 426] width 141 height 39
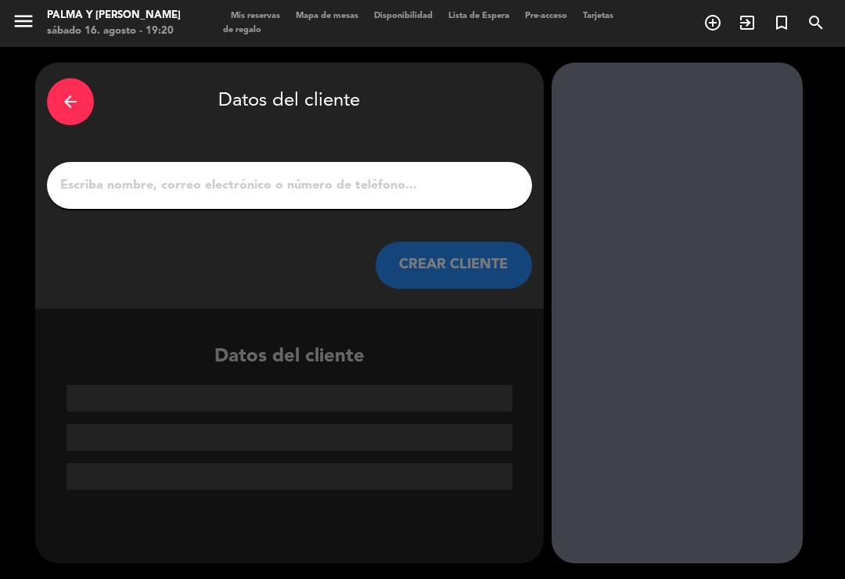
scroll to position [0, 0]
click at [427, 187] on input "1" at bounding box center [289, 185] width 461 height 22
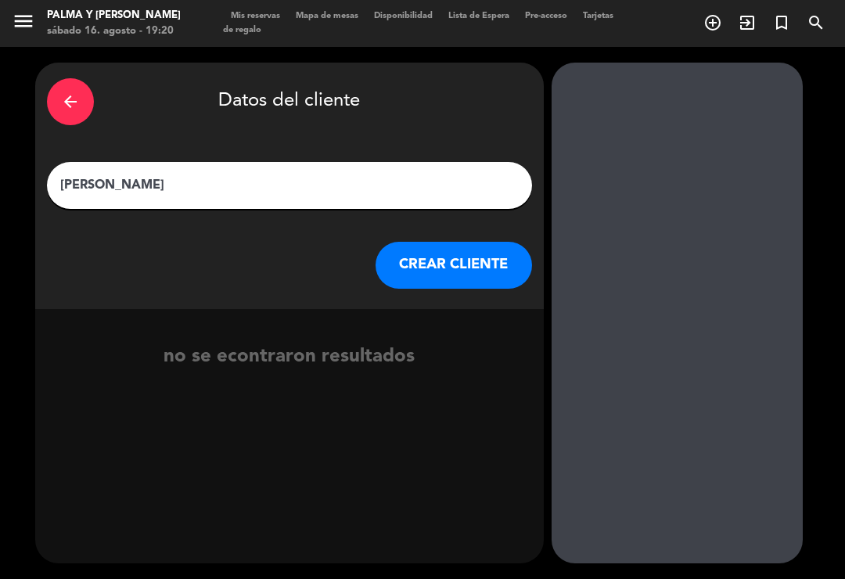
type input "[PERSON_NAME]"
click at [461, 242] on button "CREAR CLIENTE" at bounding box center [453, 265] width 156 height 47
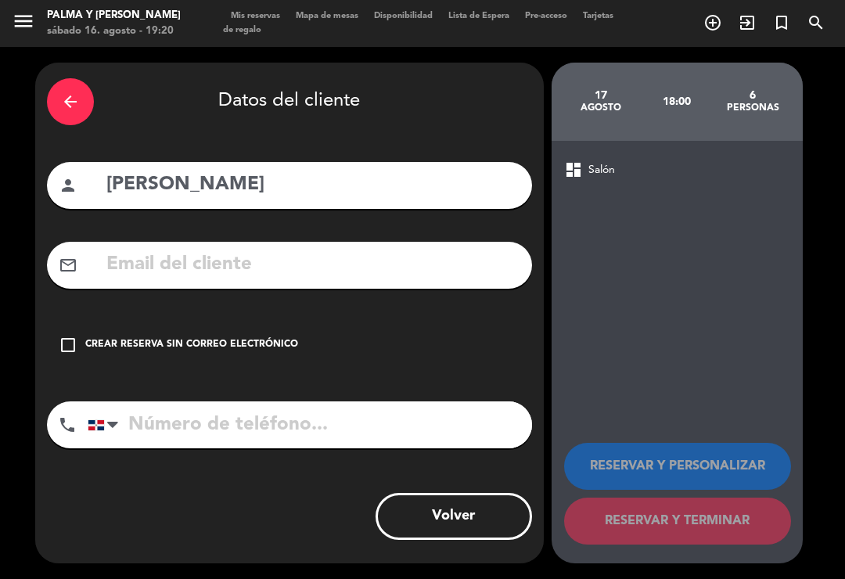
click at [352, 256] on input "text" at bounding box center [312, 265] width 415 height 32
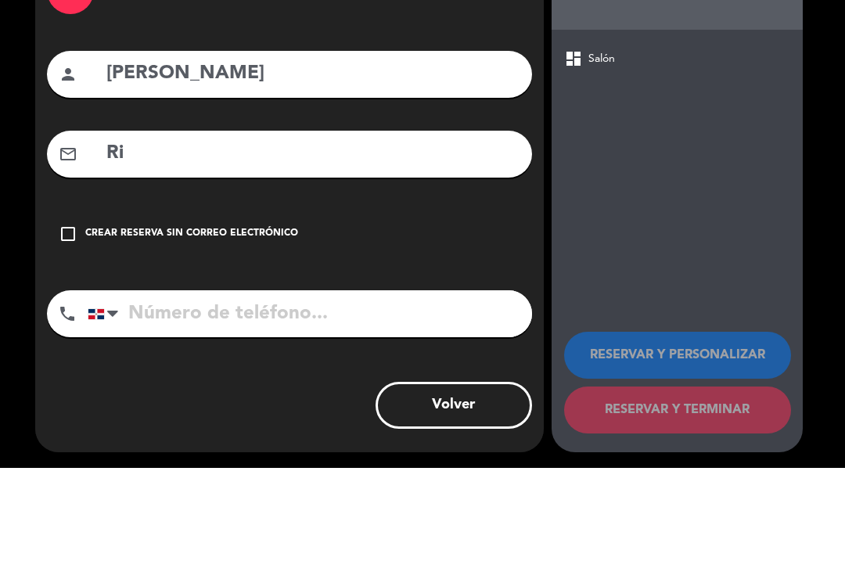
type input "R"
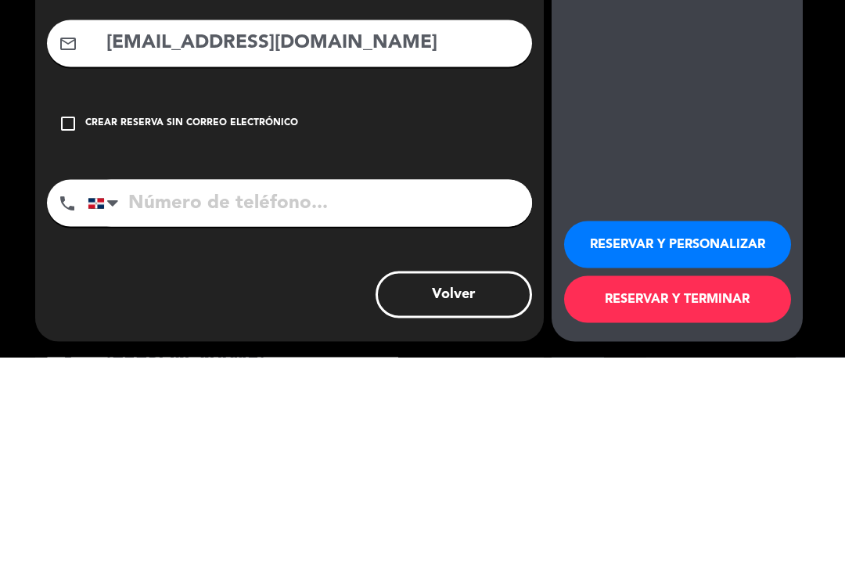
type input "[EMAIL_ADDRESS][DOMAIN_NAME]"
click at [380, 401] on input "tel" at bounding box center [310, 424] width 444 height 47
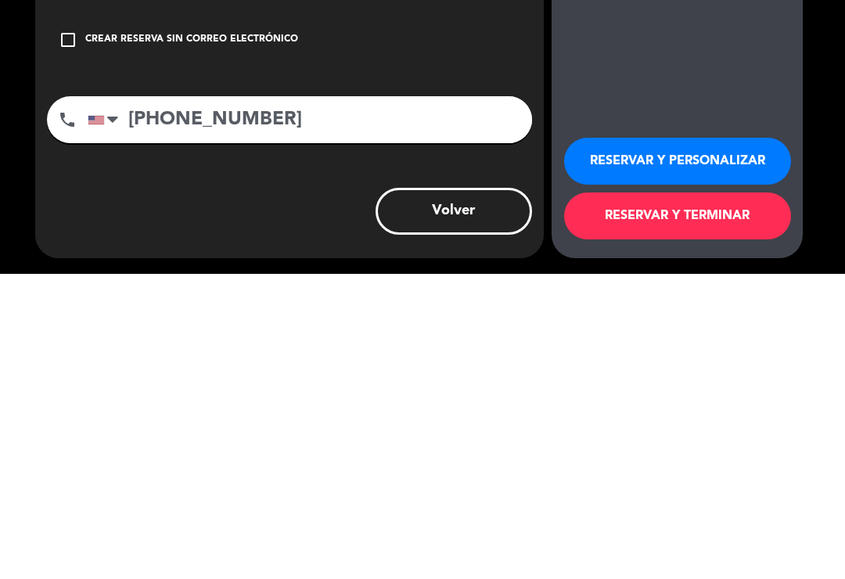
type input "[PHONE_NUMBER]"
click at [686, 497] on button "RESERVAR Y TERMINAR" at bounding box center [677, 520] width 227 height 47
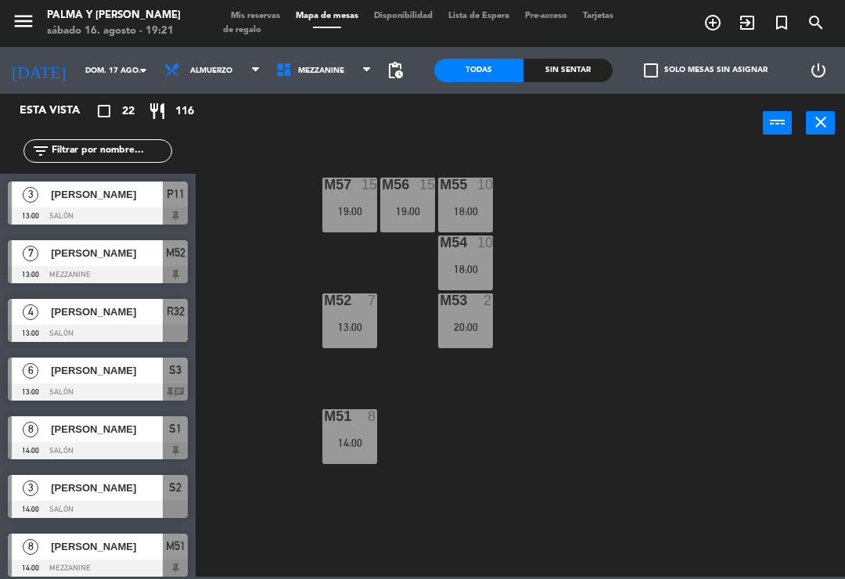
click at [321, 77] on span "Mezzanine" at bounding box center [324, 70] width 112 height 34
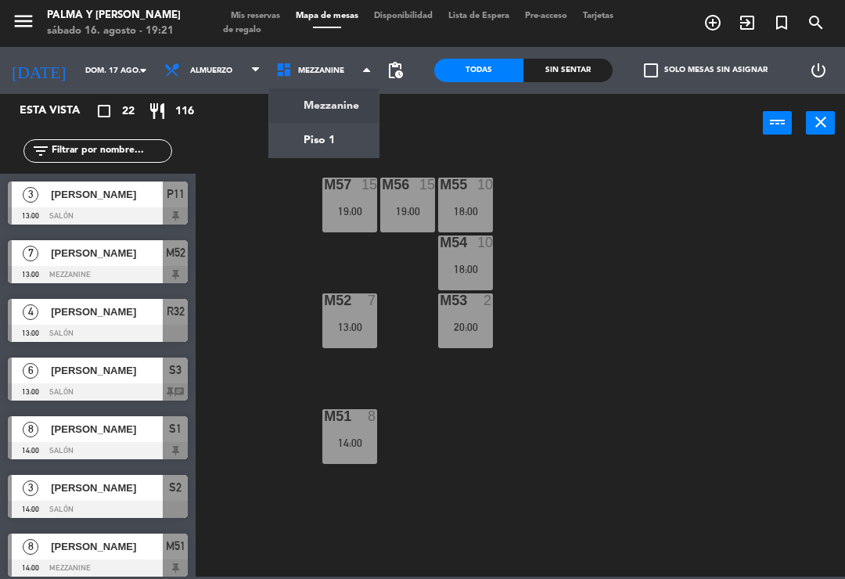
click at [352, 151] on ng-component "menu Palma y [PERSON_NAME][DATE] 16. agosto - 19:21 Mis reservas Mapa de mesas …" at bounding box center [422, 288] width 845 height 576
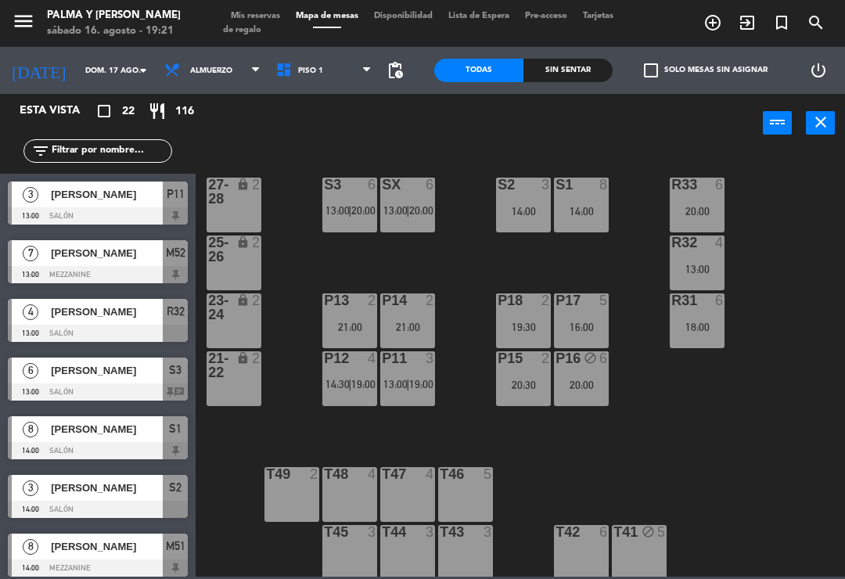
click at [603, 375] on div "P16 block 6 20:00" at bounding box center [581, 378] width 55 height 55
click at [755, 393] on div "R33 6 20:00 S1 8 14:00 S2 3 14:00 S3 6 13:00 | 20:00 SX 6 13:00 | 20:00 27-28 l…" at bounding box center [524, 363] width 640 height 426
click at [689, 332] on div "18:00" at bounding box center [696, 326] width 55 height 11
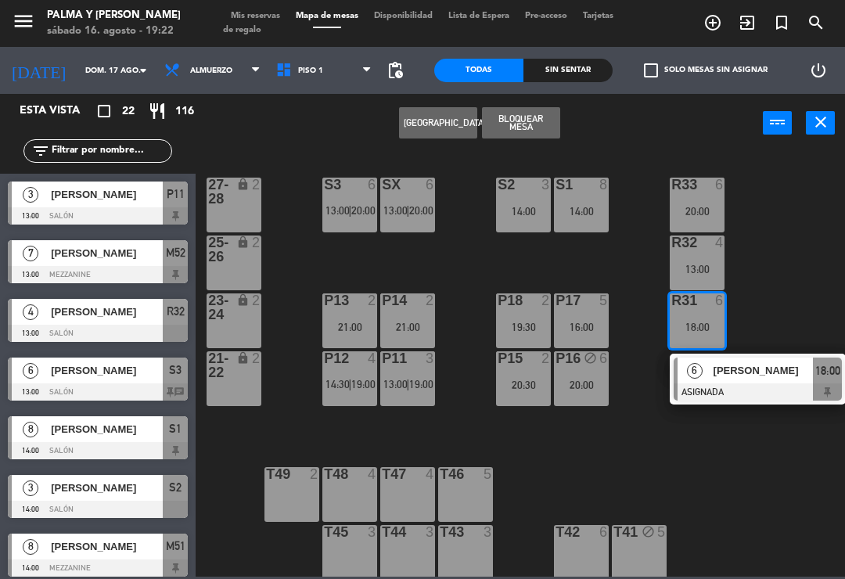
click at [751, 371] on span "[PERSON_NAME]" at bounding box center [763, 370] width 100 height 16
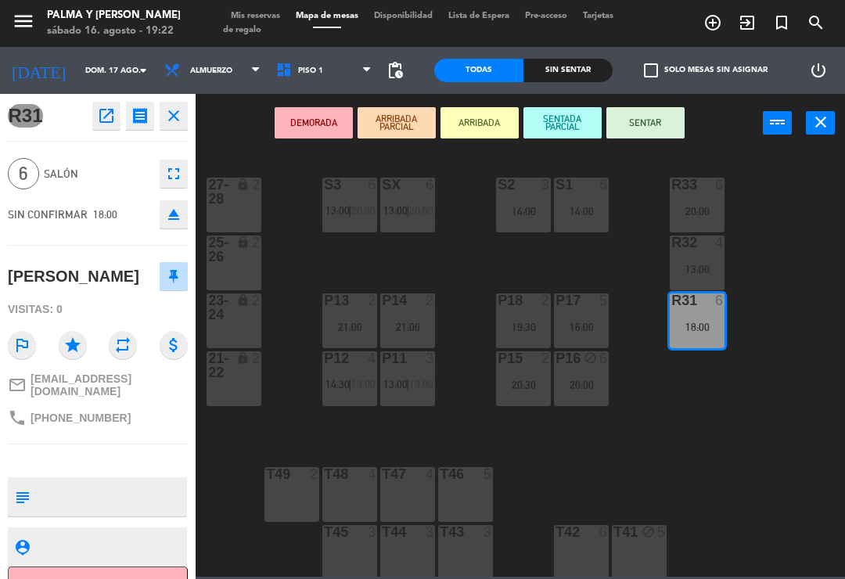
click at [91, 71] on input "dom. 17 ago." at bounding box center [130, 71] width 107 height 24
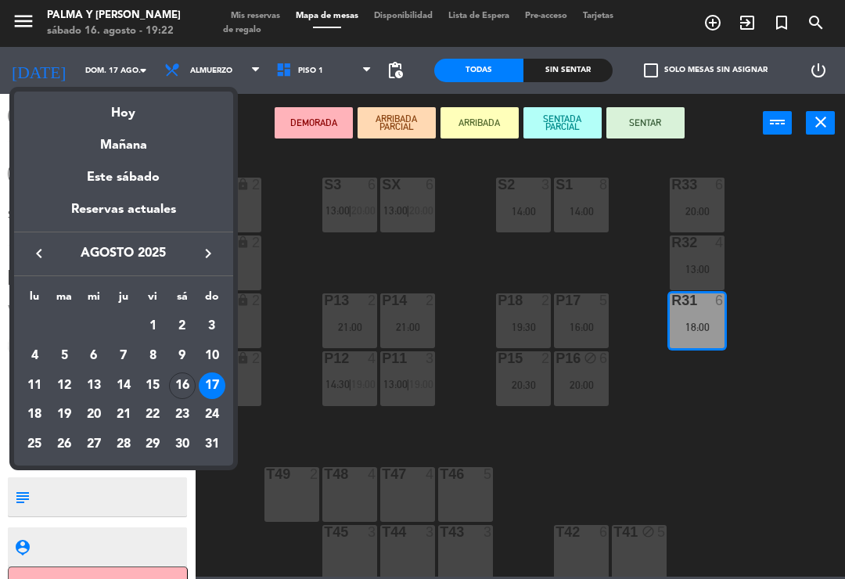
click at [303, 267] on div at bounding box center [422, 289] width 845 height 579
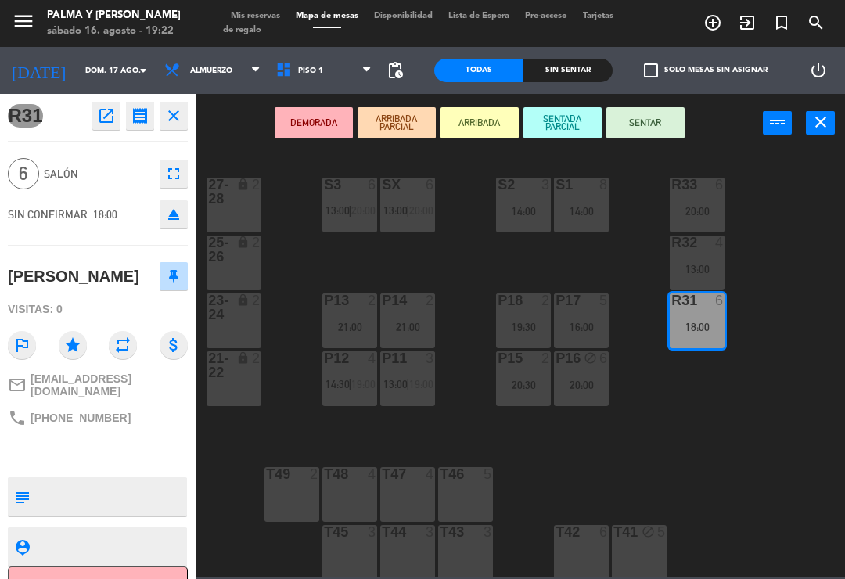
click at [102, 117] on icon "open_in_new" at bounding box center [106, 115] width 19 height 19
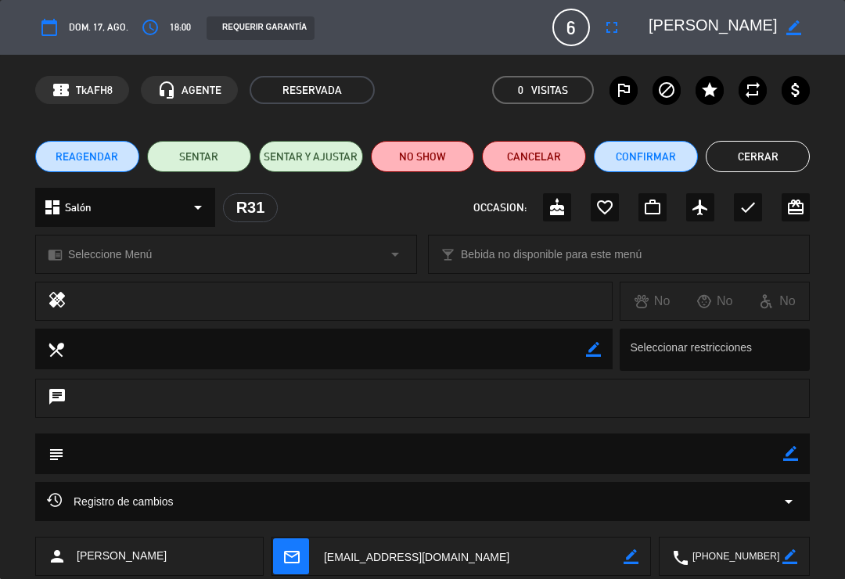
click at [162, 32] on button "access_time" at bounding box center [150, 27] width 28 height 28
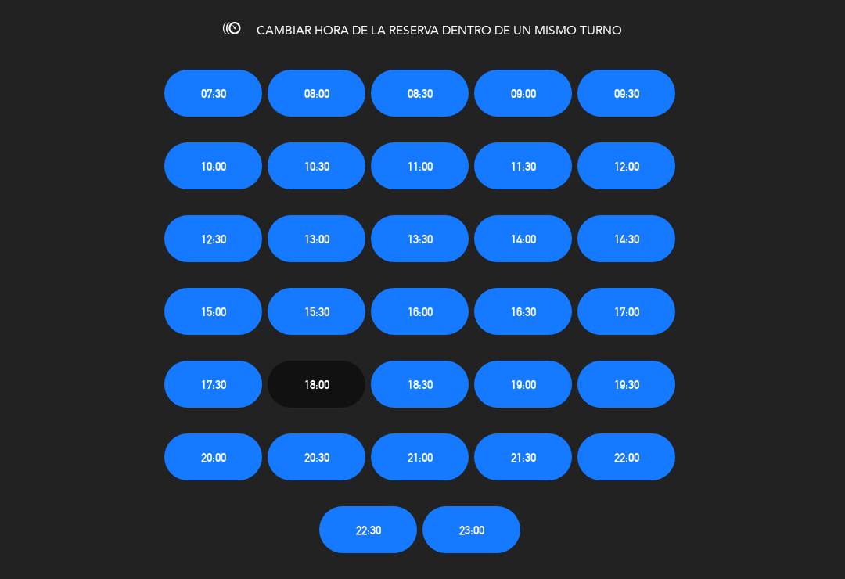
click at [638, 386] on span "19:30" at bounding box center [626, 384] width 25 height 18
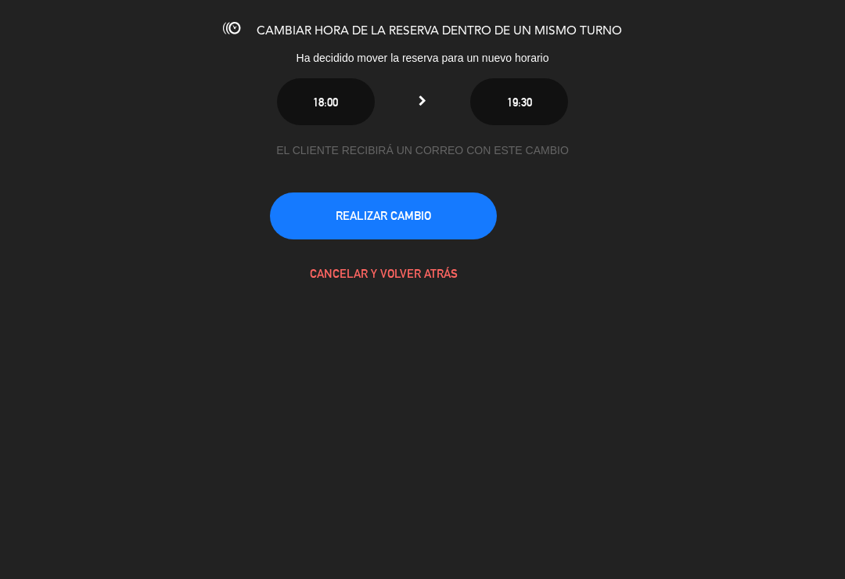
click at [440, 208] on button "REALIZAR CAMBIO" at bounding box center [383, 215] width 227 height 47
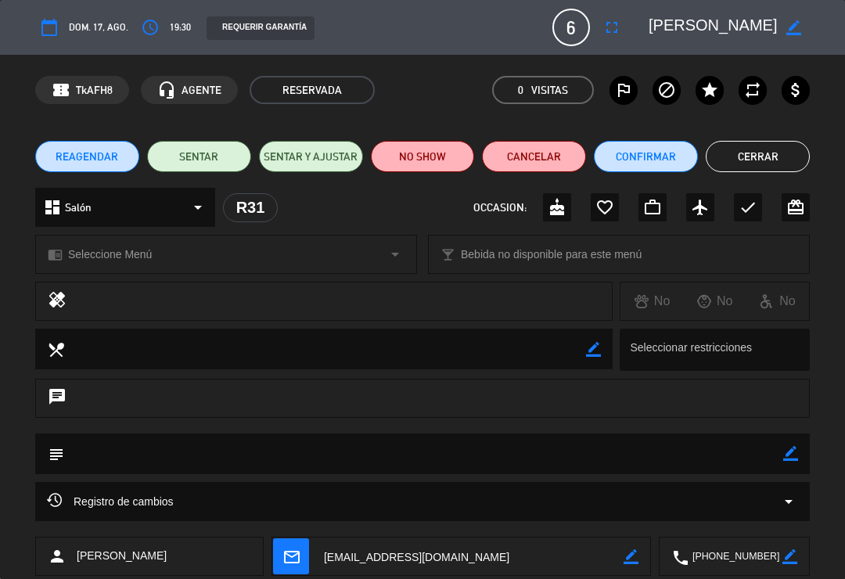
click at [738, 170] on button "Cerrar" at bounding box center [757, 156] width 104 height 31
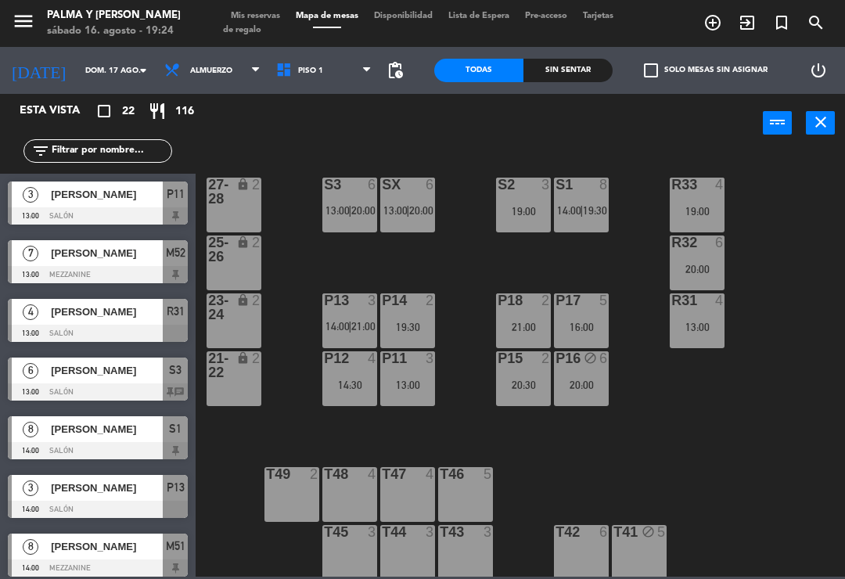
click at [97, 78] on input "dom. 17 ago." at bounding box center [130, 71] width 107 height 24
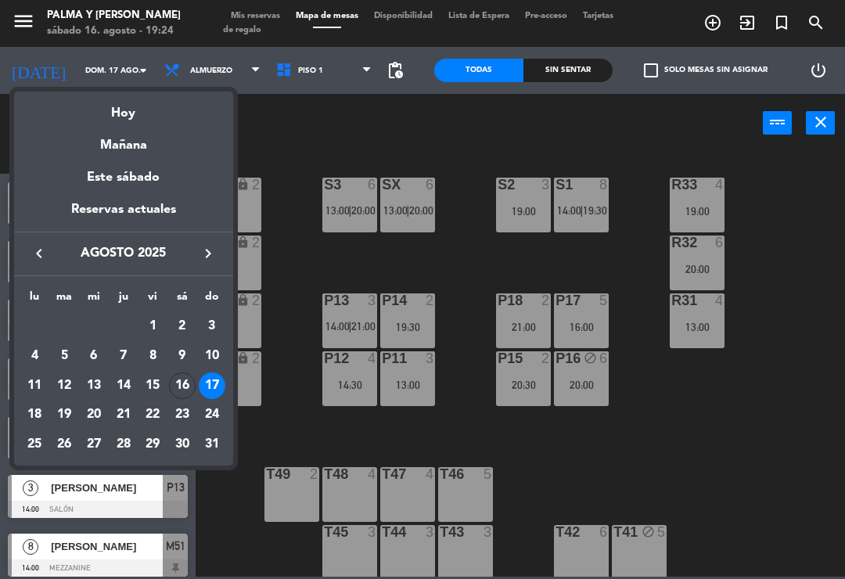
click at [177, 382] on div "16" at bounding box center [182, 385] width 27 height 27
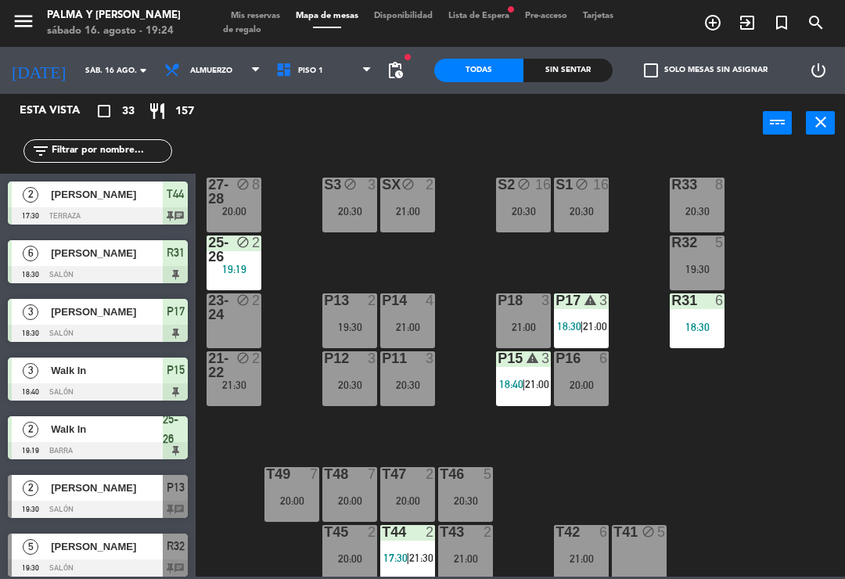
click at [629, 438] on div "R33 8 20:30 S1 block 16 20:30 S2 block 16 20:30 S3 block 3 20:30 SX block 2 21:…" at bounding box center [524, 363] width 640 height 426
click at [534, 385] on span "21:00" at bounding box center [537, 384] width 24 height 13
click at [783, 526] on div "R33 8 20:30 S1 block 16 20:30 S2 block 16 20:30 S3 block 3 20:30 SX block 2 21:…" at bounding box center [524, 363] width 640 height 426
click at [529, 384] on span "21:00" at bounding box center [537, 384] width 24 height 13
click at [285, 431] on div "R33 8 20:30 S1 block 16 20:30 S2 block 16 20:30 S3 block 3 20:30 SX block 2 21:…" at bounding box center [524, 363] width 640 height 426
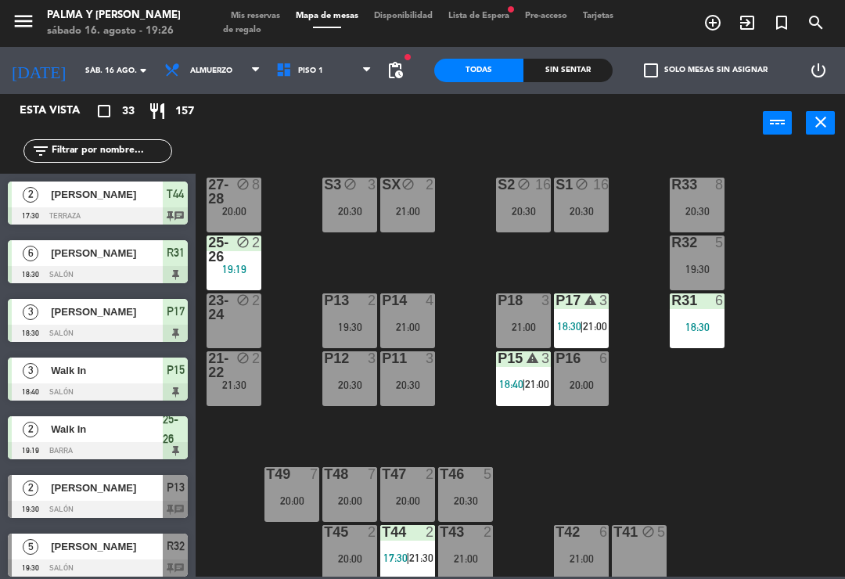
click at [601, 307] on div "3" at bounding box center [603, 300] width 9 height 14
click at [473, 280] on div "R33 8 20:30 S1 block 16 20:30 S2 block 16 20:30 S3 block 3 20:30 SX block 2 21:…" at bounding box center [524, 363] width 640 height 426
click at [320, 82] on span "Piso 1" at bounding box center [324, 70] width 112 height 34
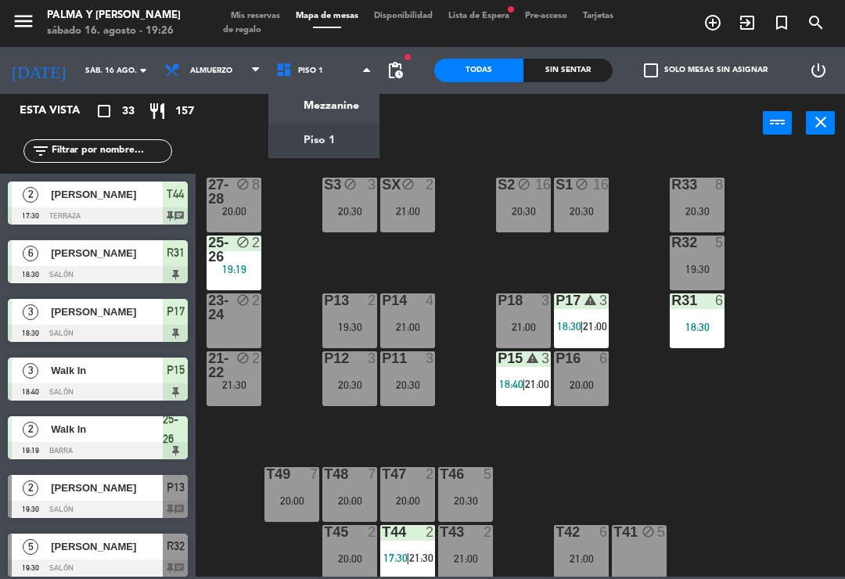
click at [345, 113] on ng-component "menu Palma y [PERSON_NAME][DATE] 16. agosto - 19:26 Mis reservas Mapa de mesas …" at bounding box center [422, 288] width 845 height 576
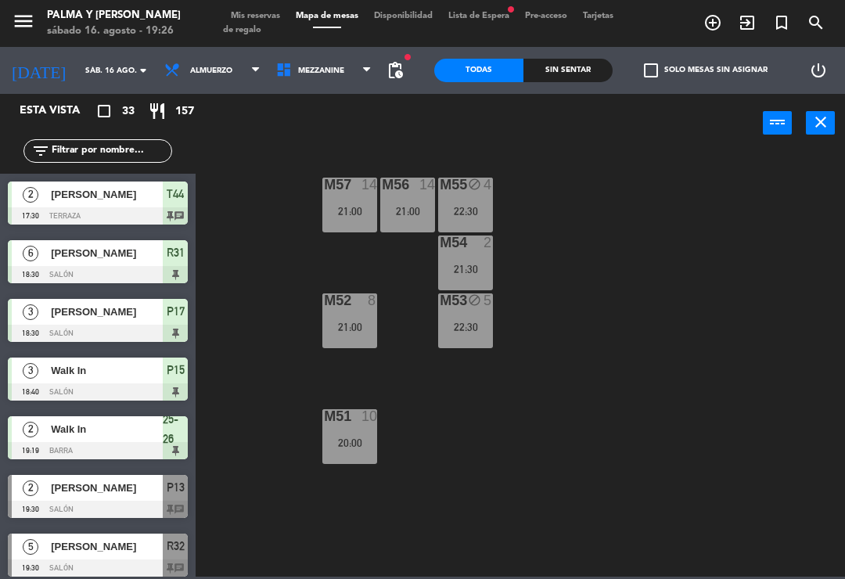
click at [567, 479] on div "M57 14 21:00 M56 14 21:00 M55 block 4 22:30 M54 2 21:30 M52 8 21:00 M53 block 5…" at bounding box center [524, 363] width 640 height 426
click at [338, 73] on span "Mezzanine" at bounding box center [324, 70] width 112 height 34
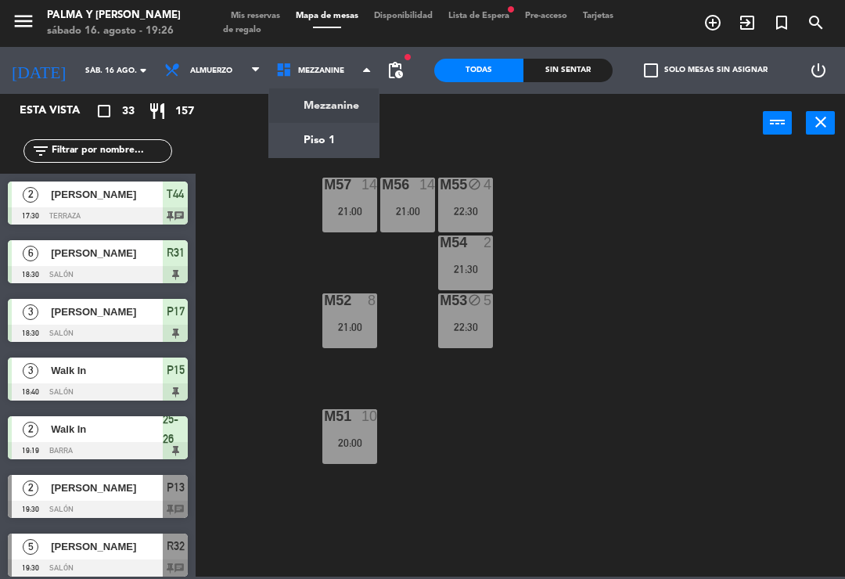
click at [282, 135] on ng-component "menu Palma y [PERSON_NAME][DATE] 16. agosto - 19:26 Mis reservas Mapa de mesas …" at bounding box center [422, 288] width 845 height 576
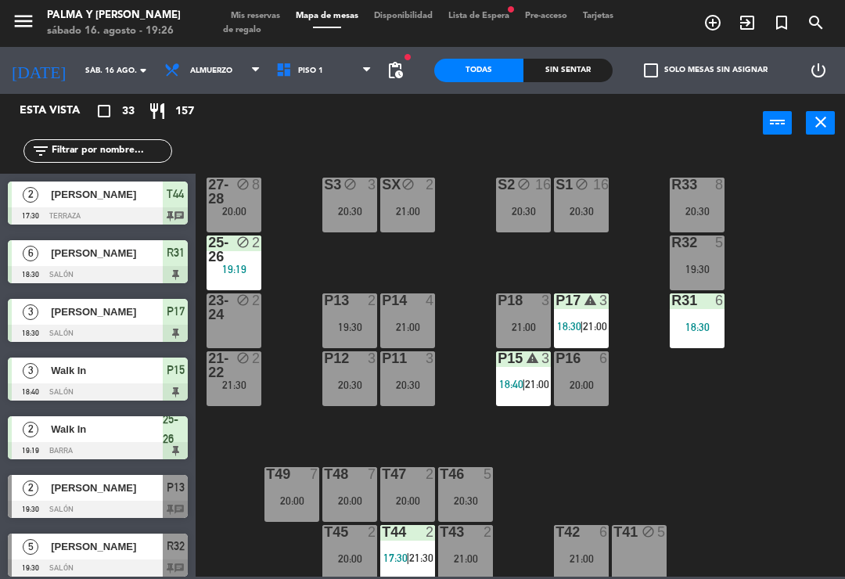
click at [561, 312] on div "P17 warning 3 18:30 | 21:00" at bounding box center [581, 320] width 55 height 55
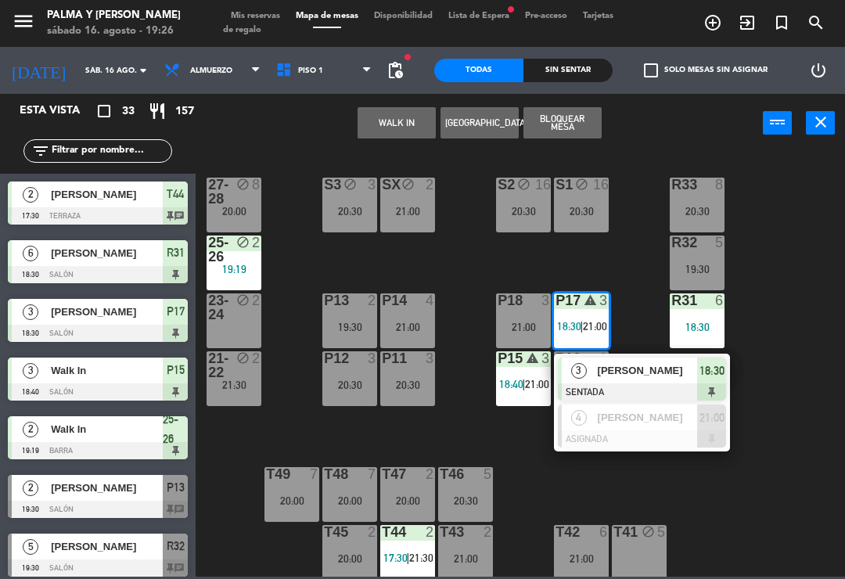
click at [582, 371] on span "3" at bounding box center [579, 371] width 16 height 16
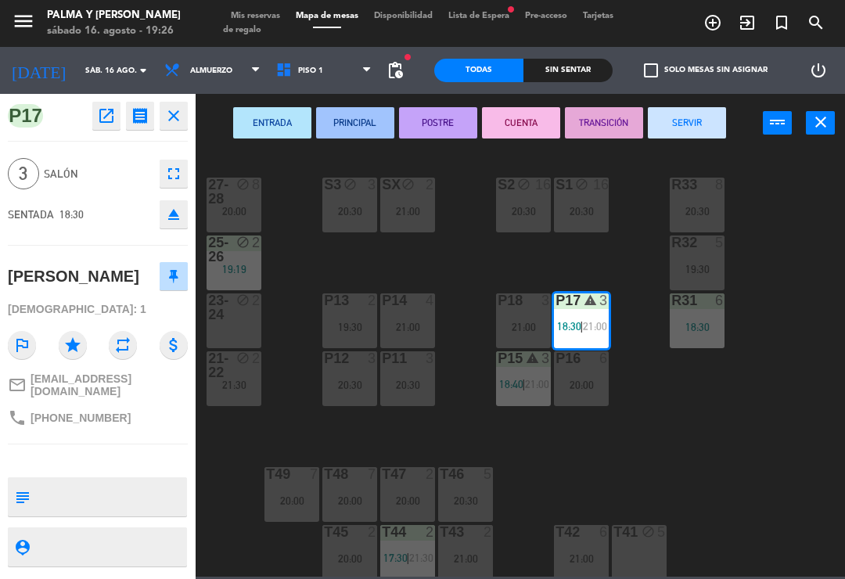
click at [698, 117] on button "SERVIR" at bounding box center [686, 122] width 78 height 31
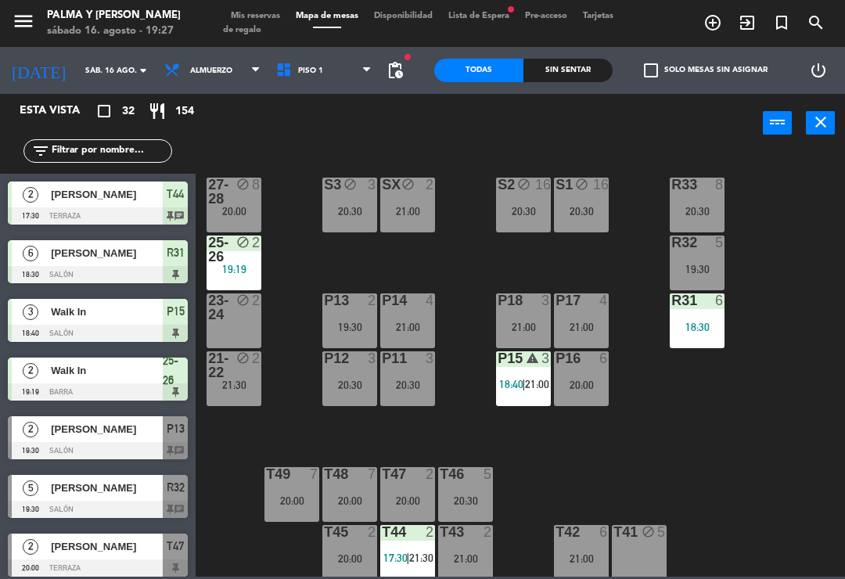
click at [308, 431] on div "R33 8 20:30 S1 block 16 20:30 S2 block 16 20:30 S3 block 3 20:30 SX block 2 21:…" at bounding box center [524, 363] width 640 height 426
click at [283, 70] on icon at bounding box center [286, 70] width 23 height 17
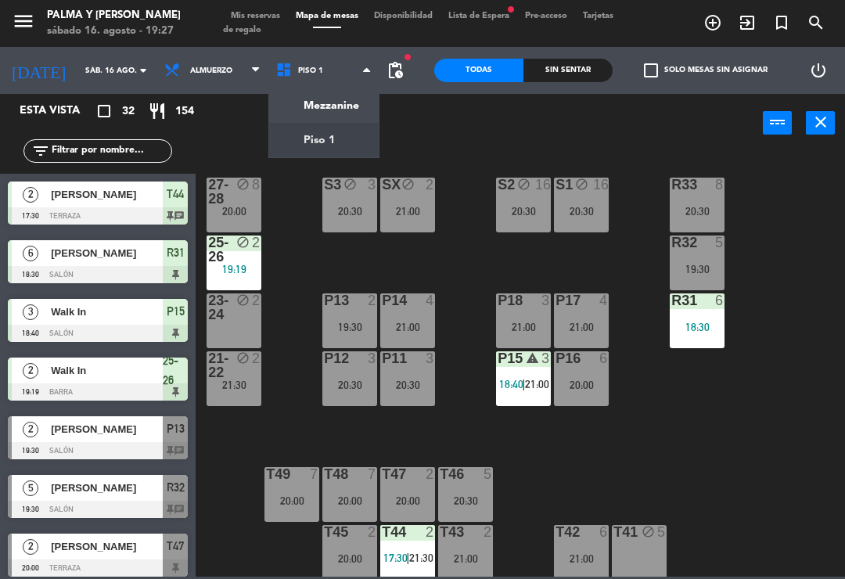
click at [300, 106] on ng-component "menu Palma y [PERSON_NAME][DATE] 16. agosto - 19:27 Mis reservas Mapa de mesas …" at bounding box center [422, 288] width 845 height 576
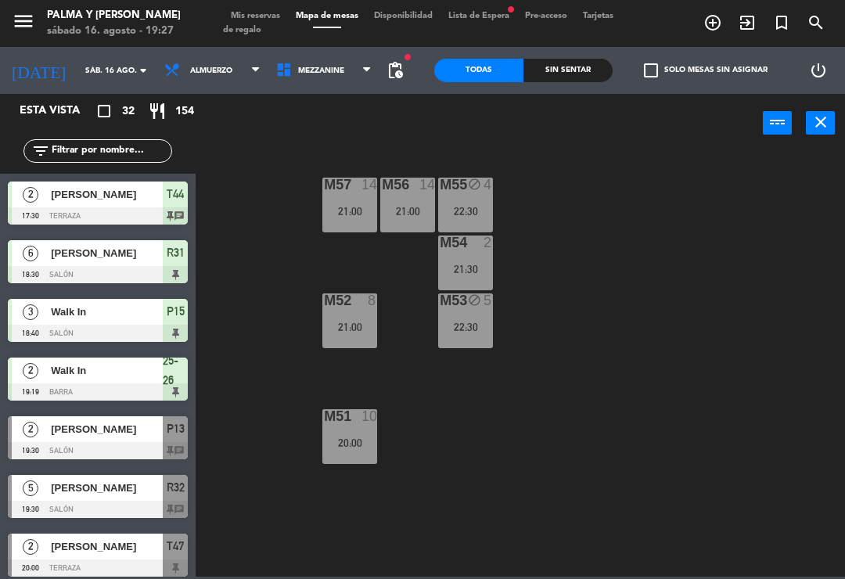
click at [337, 78] on span "Mezzanine" at bounding box center [324, 70] width 112 height 34
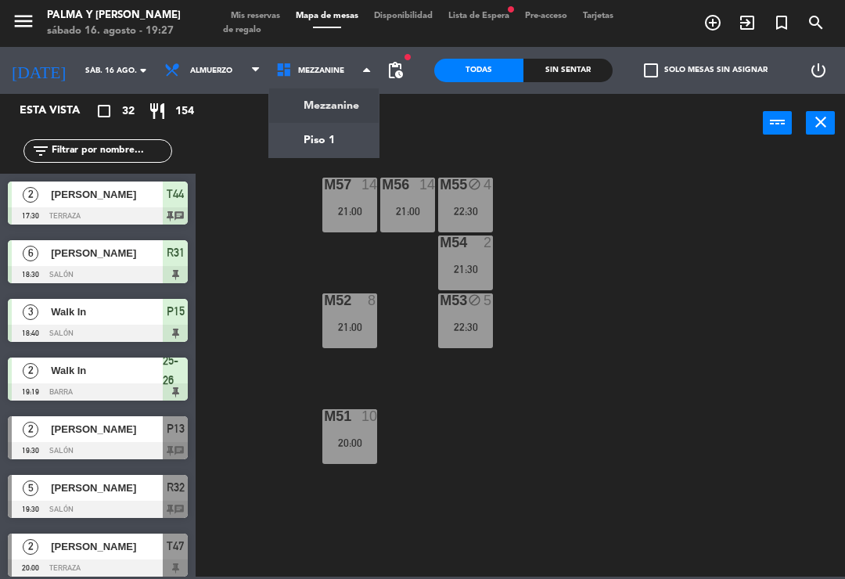
click at [339, 149] on ng-component "menu Palma y [PERSON_NAME][DATE] 16. agosto - 19:27 Mis reservas Mapa de mesas …" at bounding box center [422, 288] width 845 height 576
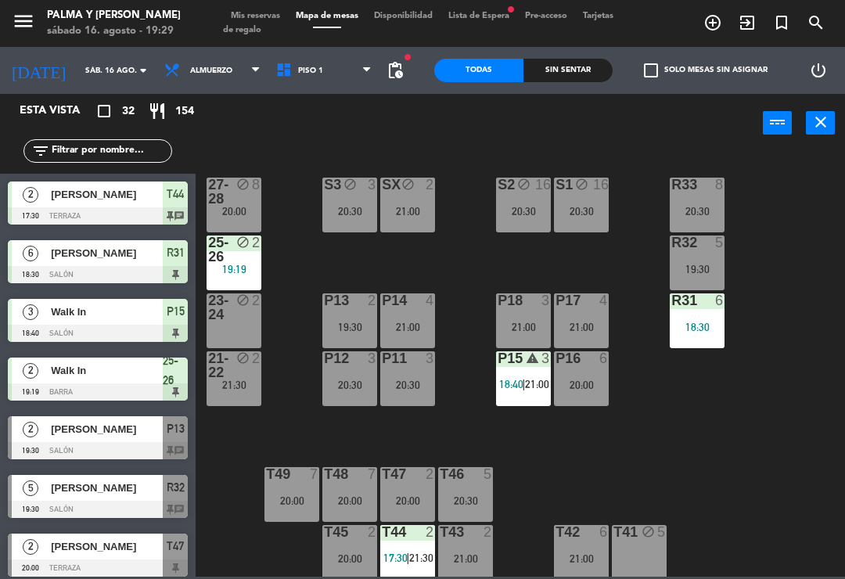
click at [263, 426] on div "R33 8 20:30 S1 block 16 20:30 S2 block 16 20:30 S3 block 3 20:30 SX block 2 21:…" at bounding box center [524, 363] width 640 height 426
click at [250, 424] on div "R33 8 20:30 S1 block 16 20:30 S2 block 16 20:30 S3 block 3 20:30 SX block 2 21:…" at bounding box center [524, 363] width 640 height 426
click at [77, 77] on input "sáb. 16 ago." at bounding box center [130, 71] width 107 height 24
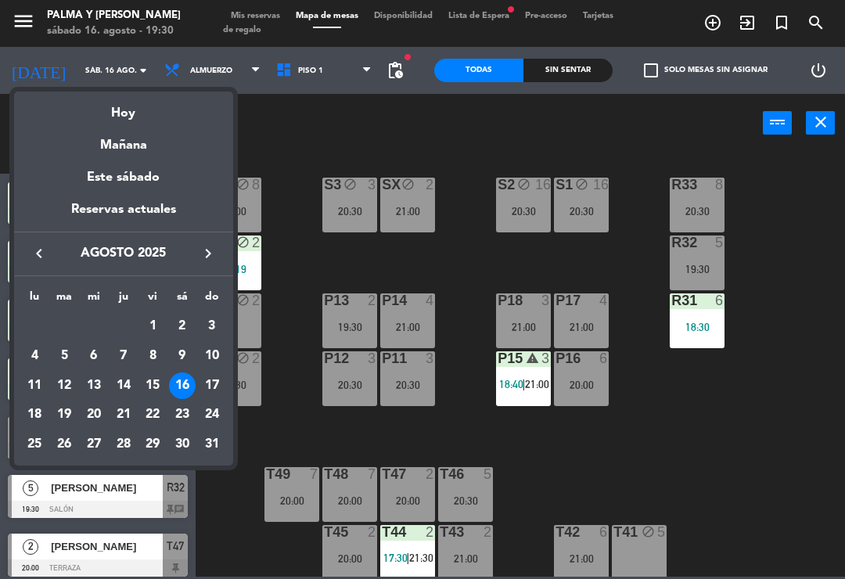
click at [103, 156] on div "Este sábado" at bounding box center [123, 178] width 219 height 44
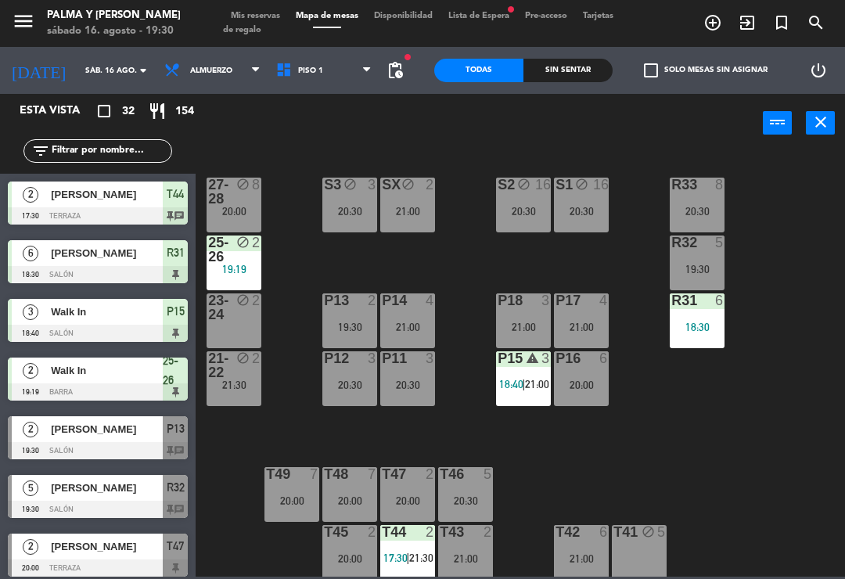
click at [77, 77] on input "sáb. 16 ago." at bounding box center [130, 71] width 107 height 24
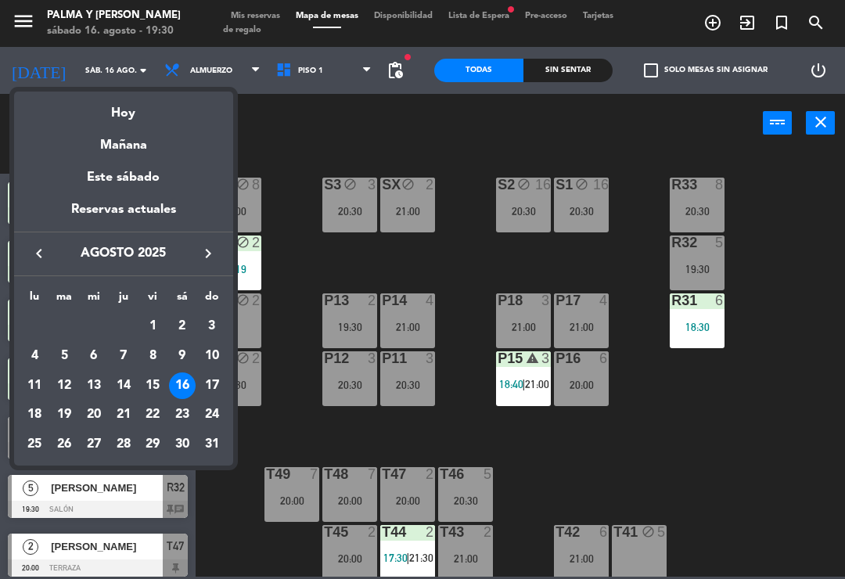
click at [105, 151] on div "Mañana" at bounding box center [123, 140] width 219 height 32
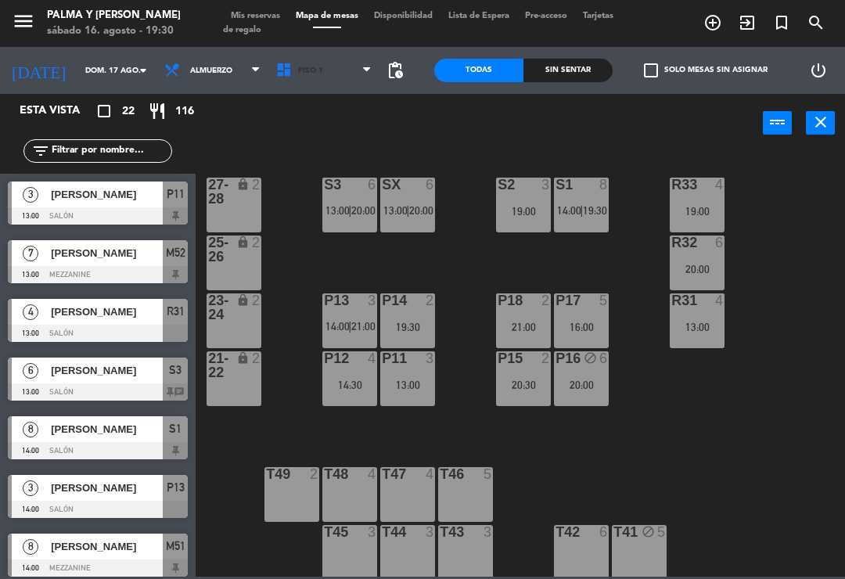
click at [307, 77] on span "Piso 1" at bounding box center [324, 70] width 112 height 34
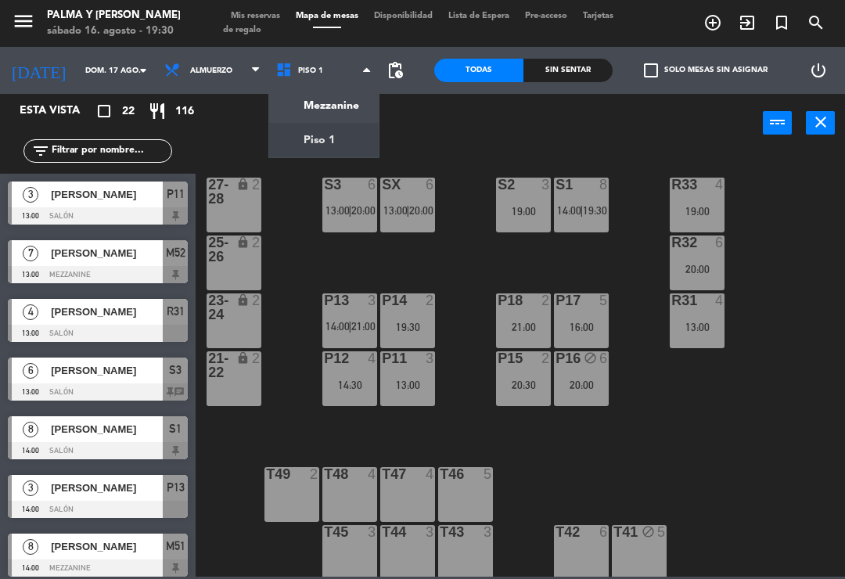
click at [297, 110] on ng-component "menu Palma y [PERSON_NAME][DATE] 16. agosto - 19:30 Mis reservas Mapa de mesas …" at bounding box center [422, 288] width 845 height 576
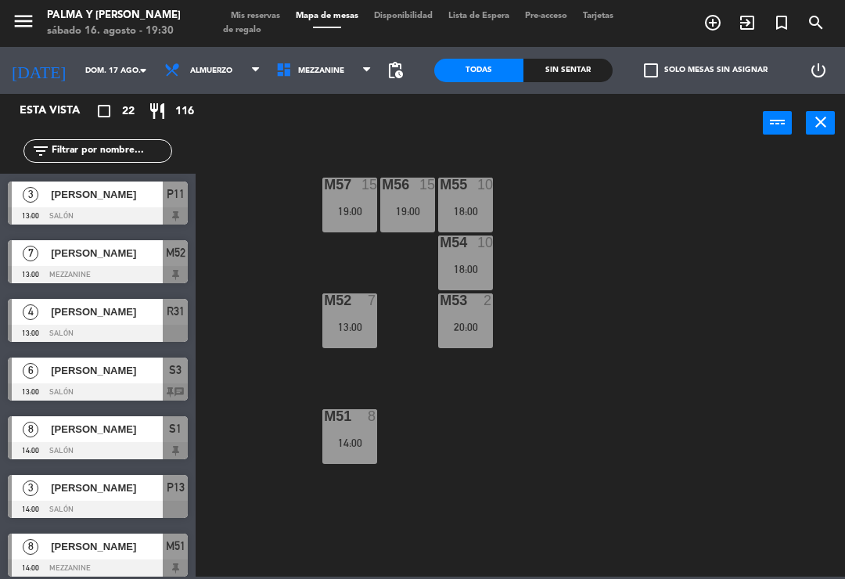
click at [303, 78] on span "Mezzanine" at bounding box center [324, 70] width 112 height 34
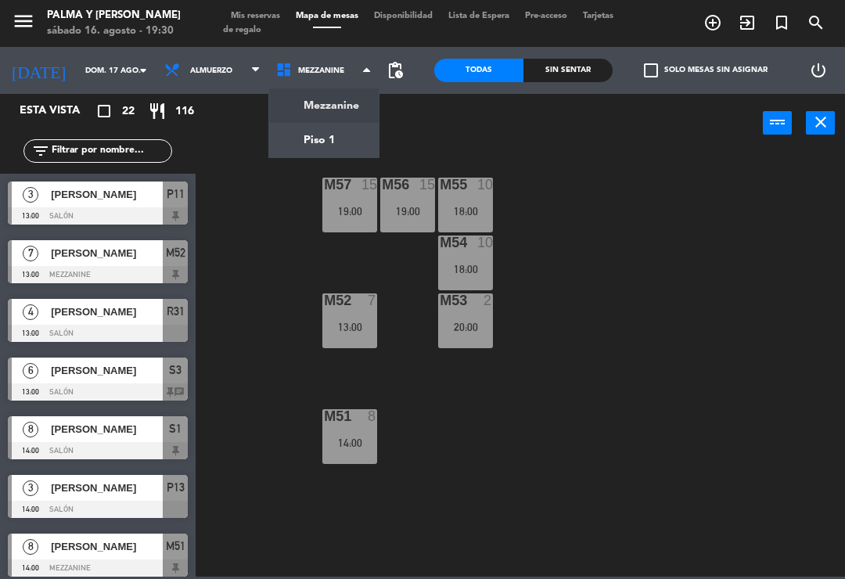
click at [277, 145] on ng-component "menu Palma y [PERSON_NAME][DATE] 16. agosto - 19:30 Mis reservas Mapa de mesas …" at bounding box center [422, 288] width 845 height 576
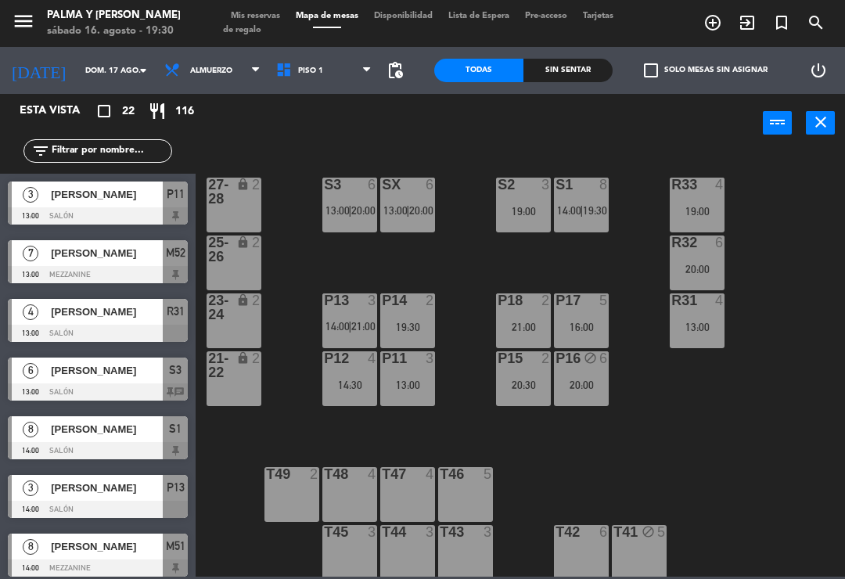
click at [288, 87] on span "Piso 1" at bounding box center [324, 70] width 112 height 34
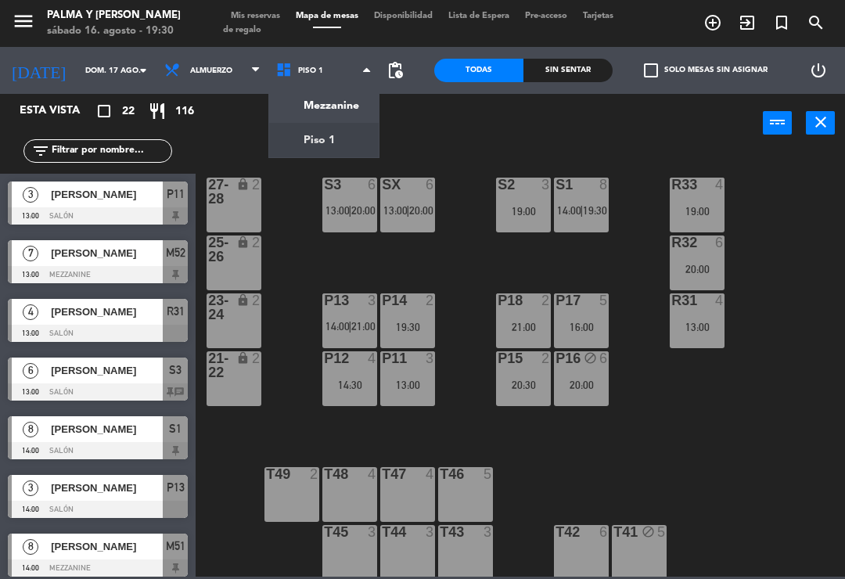
click at [286, 109] on ng-component "menu Palma y [PERSON_NAME][DATE] 16. agosto - 19:30 Mis reservas Mapa de mesas …" at bounding box center [422, 288] width 845 height 576
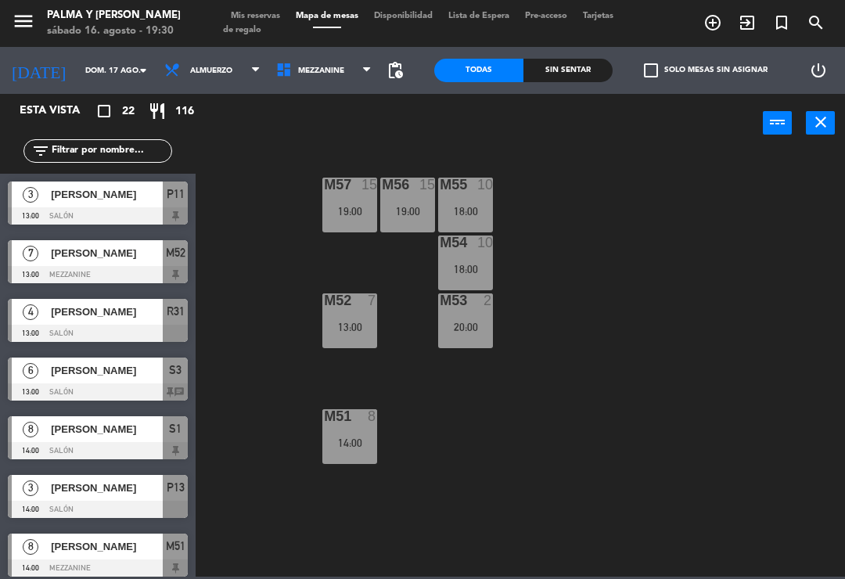
click at [280, 65] on icon at bounding box center [286, 70] width 23 height 17
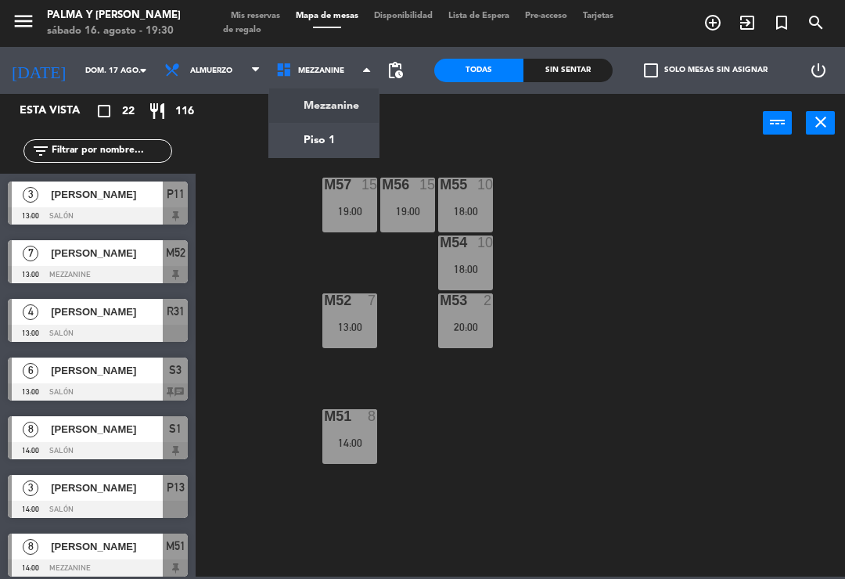
click at [271, 149] on ng-component "menu Palma y [PERSON_NAME][DATE] 16. agosto - 19:30 Mis reservas Mapa de mesas …" at bounding box center [422, 288] width 845 height 576
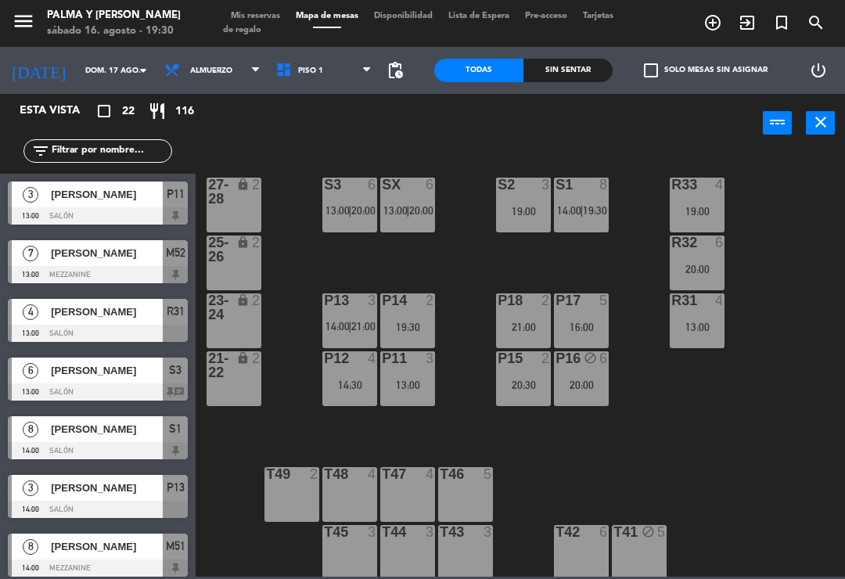
click at [77, 74] on input "dom. 17 ago." at bounding box center [130, 71] width 107 height 24
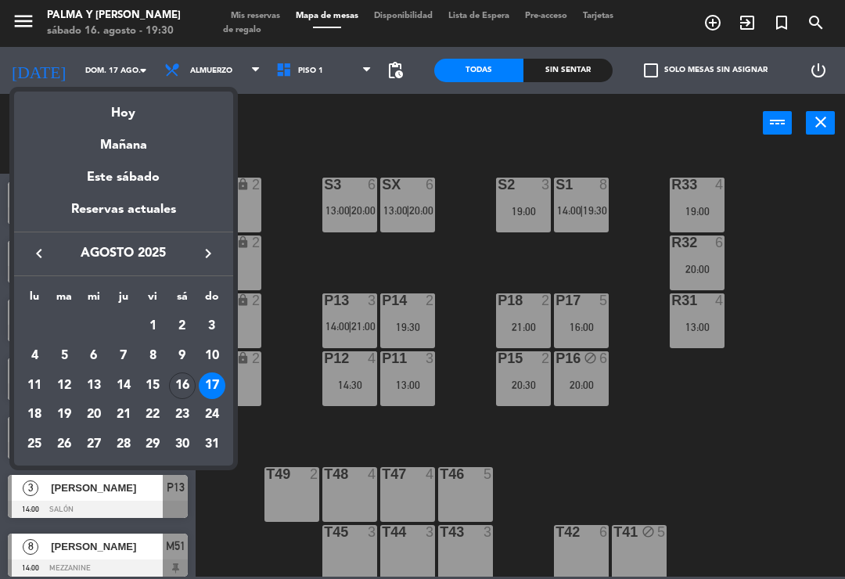
click at [121, 121] on div "Hoy" at bounding box center [123, 107] width 219 height 32
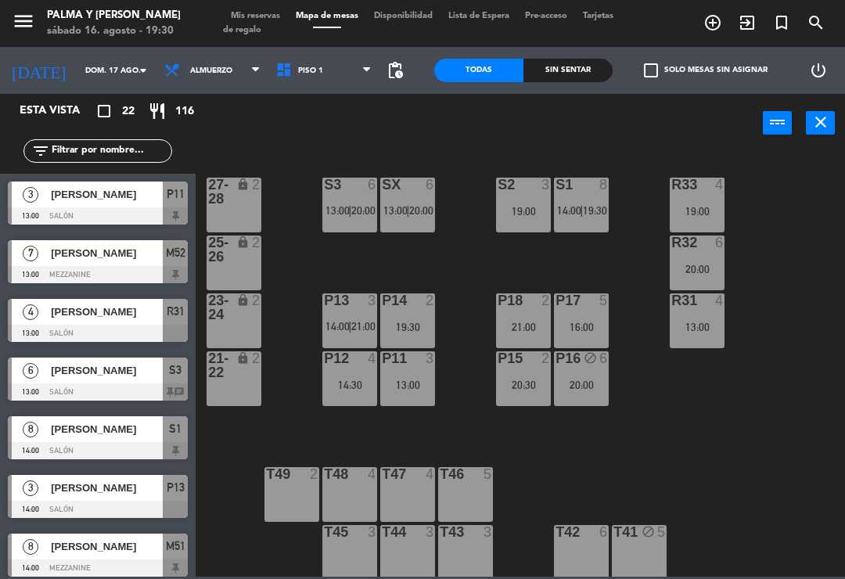
type input "sáb. 16 ago."
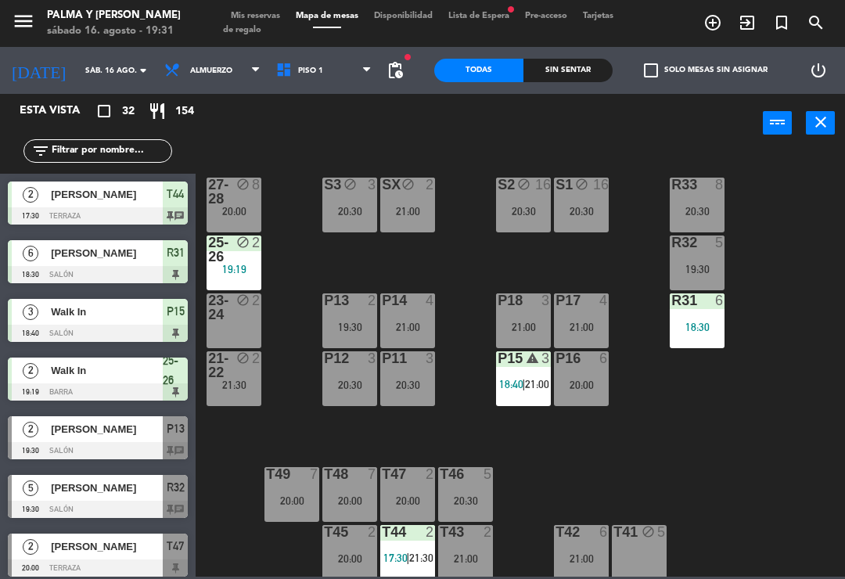
click at [269, 262] on div "2" at bounding box center [260, 249] width 26 height 28
click at [297, 140] on div "power_input close" at bounding box center [478, 123] width 567 height 59
click at [213, 206] on div "20:00" at bounding box center [233, 211] width 55 height 11
click at [292, 325] on div "R33 8 20:30 S1 block 16 20:30 S2 block 16 20:30 S3 block 3 20:30 SX block 2 21:…" at bounding box center [524, 363] width 640 height 426
click at [237, 393] on div "21-22 block 2 21:30" at bounding box center [233, 378] width 55 height 55
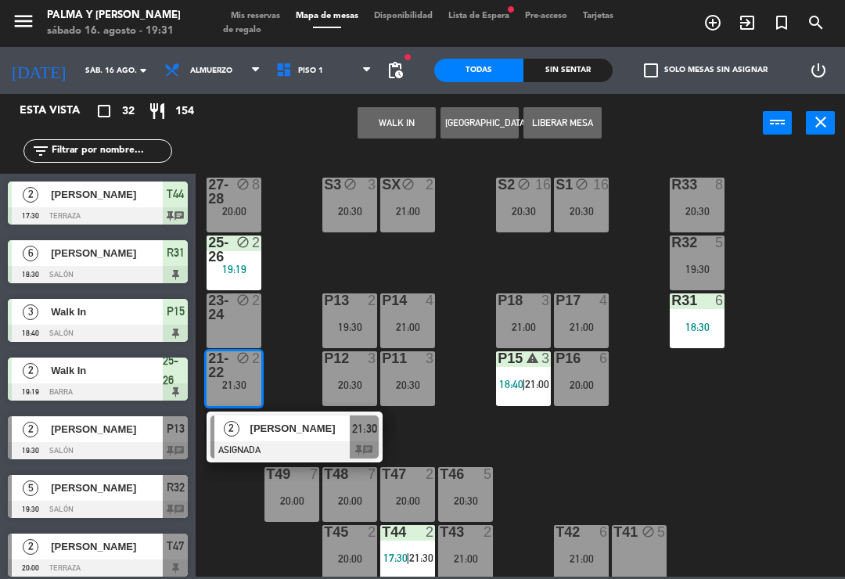
click at [279, 432] on span "[PERSON_NAME]" at bounding box center [300, 428] width 100 height 16
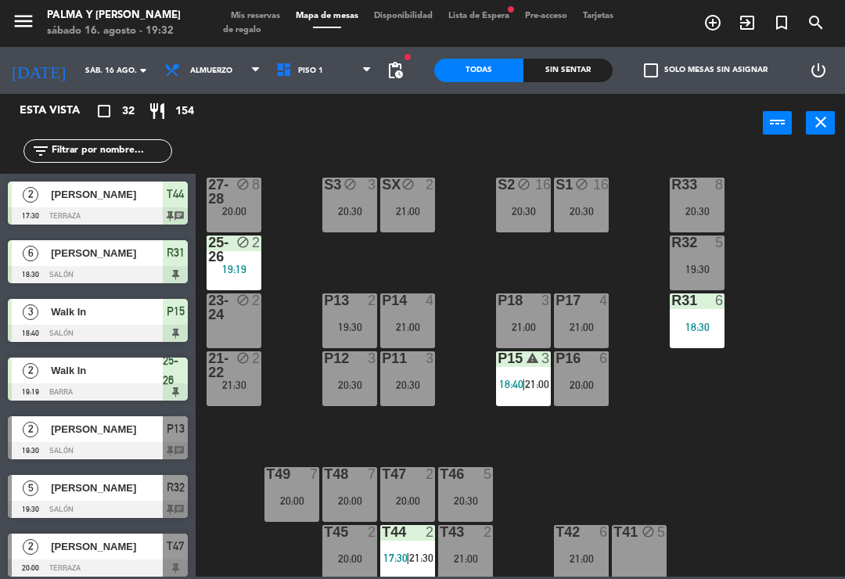
scroll to position [371, 0]
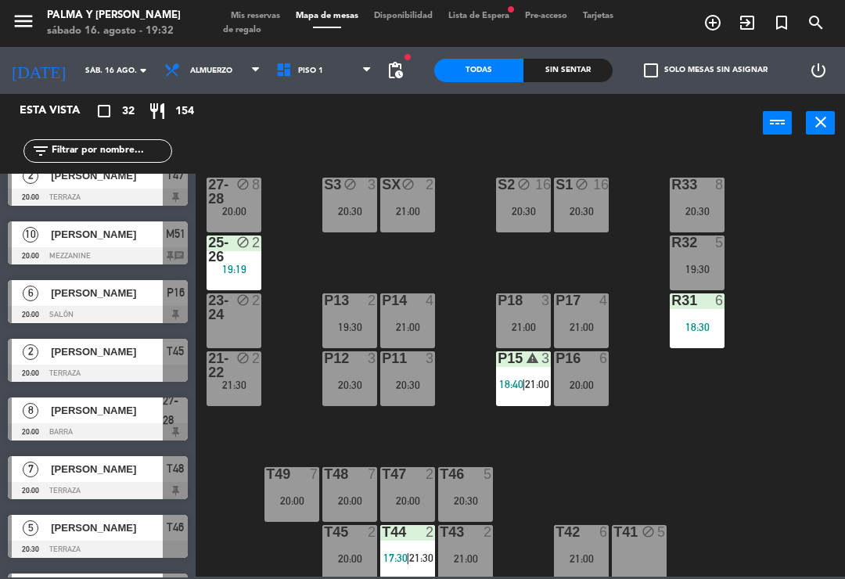
click at [638, 443] on div "R33 8 20:30 S1 block 16 20:30 S2 block 16 20:30 S3 block 3 20:30 SX block 2 21:…" at bounding box center [524, 363] width 640 height 426
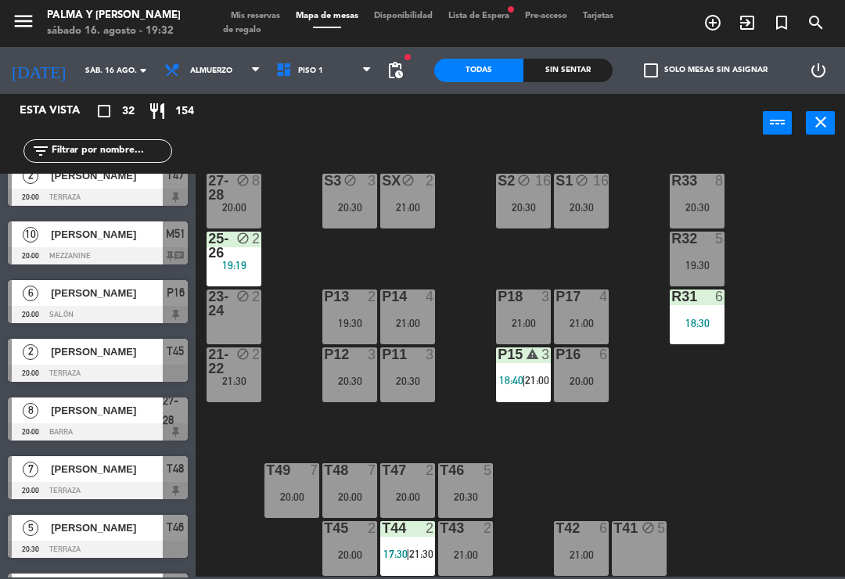
scroll to position [4, 0]
click at [554, 470] on div "R33 8 20:30 S1 block 16 20:30 S2 block 16 20:30 S3 block 3 20:30 SX block 2 21:…" at bounding box center [524, 363] width 640 height 426
click at [351, 319] on div "19:30" at bounding box center [349, 322] width 55 height 11
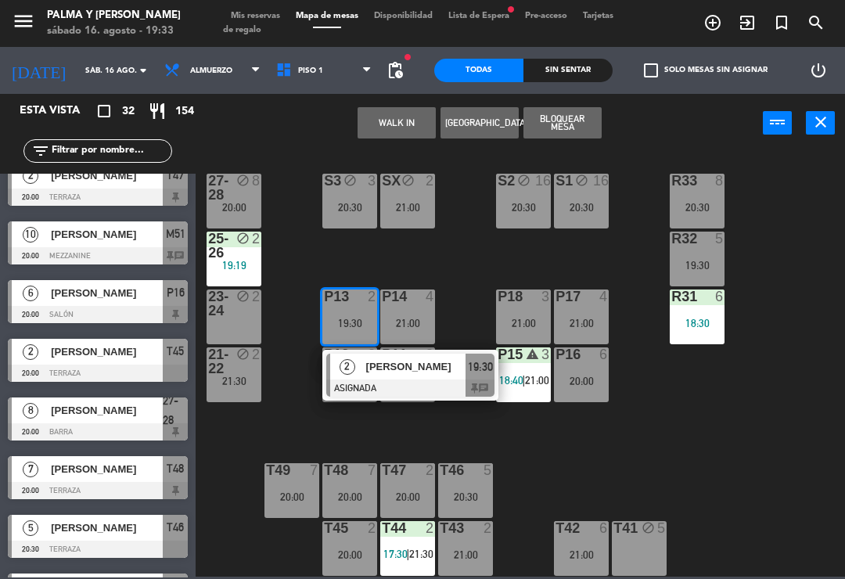
click at [370, 390] on div at bounding box center [410, 387] width 168 height 17
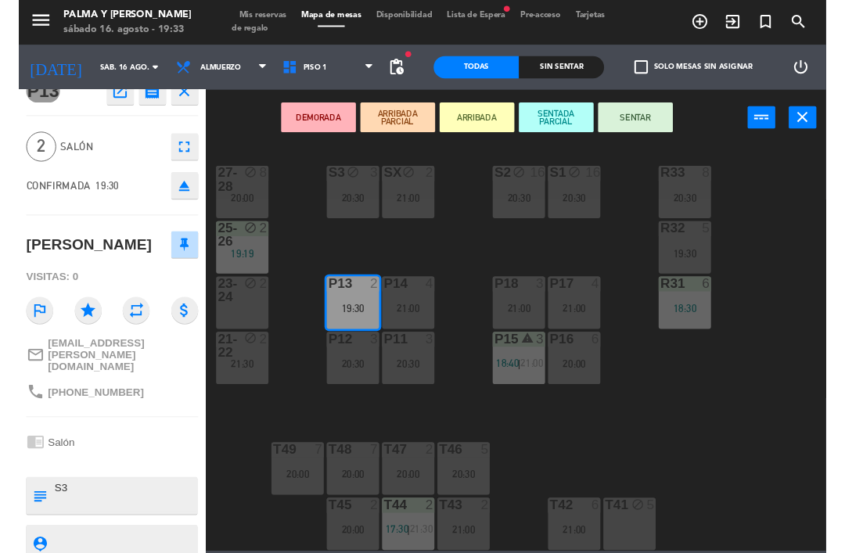
scroll to position [36, 0]
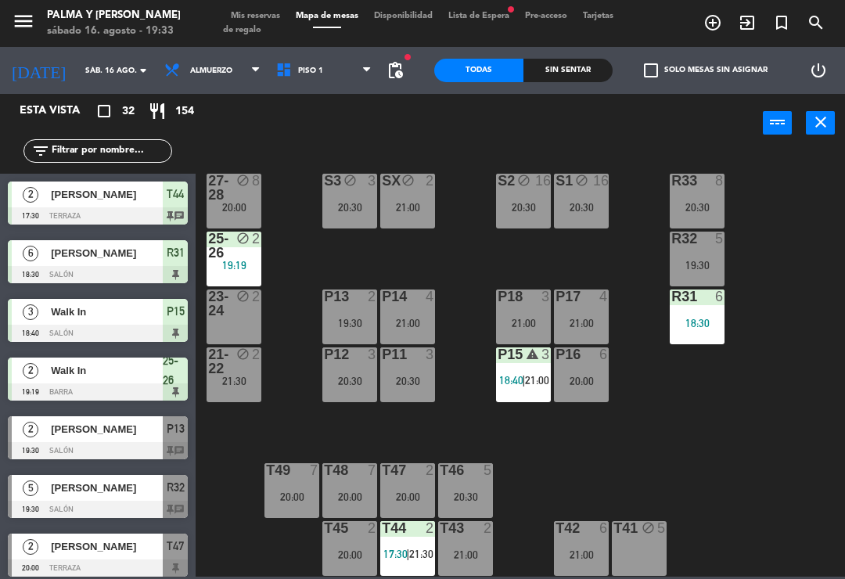
click at [597, 389] on div "P16 6 20:00" at bounding box center [581, 374] width 55 height 55
click at [741, 375] on div "R33 8 20:30 S1 block 16 20:30 S2 block 16 20:30 S3 block 3 20:30 SX block 2 21:…" at bounding box center [524, 363] width 640 height 426
click at [123, 149] on input "text" at bounding box center [110, 150] width 121 height 17
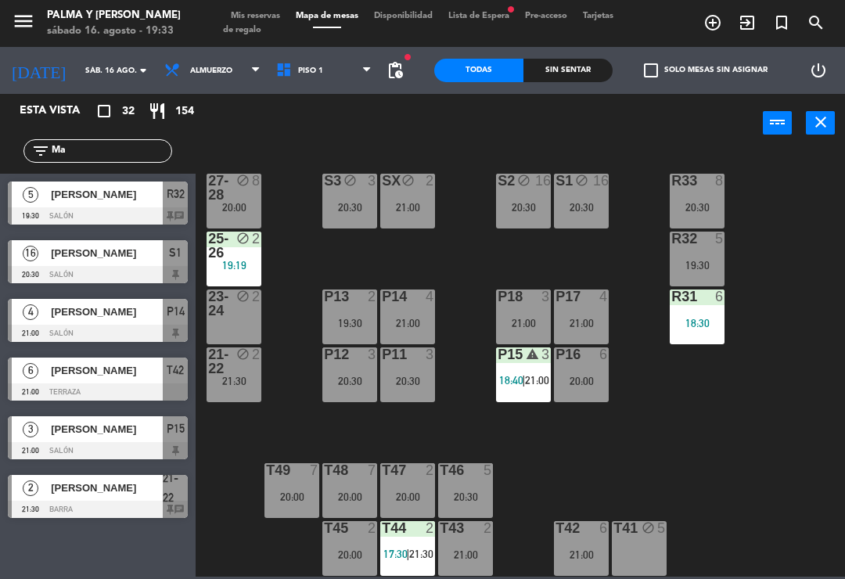
type input "Ma"
click at [95, 206] on div "[PERSON_NAME]" at bounding box center [105, 194] width 113 height 26
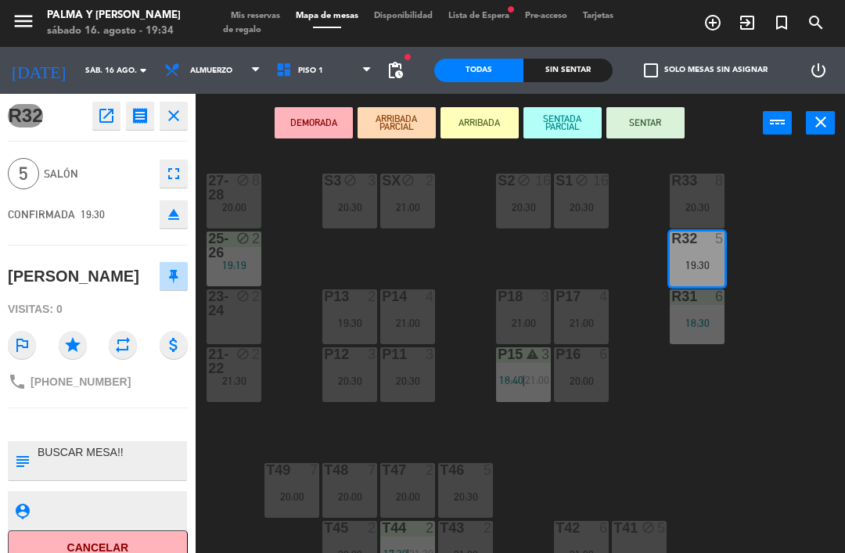
click at [598, 380] on div "20:00" at bounding box center [581, 380] width 55 height 11
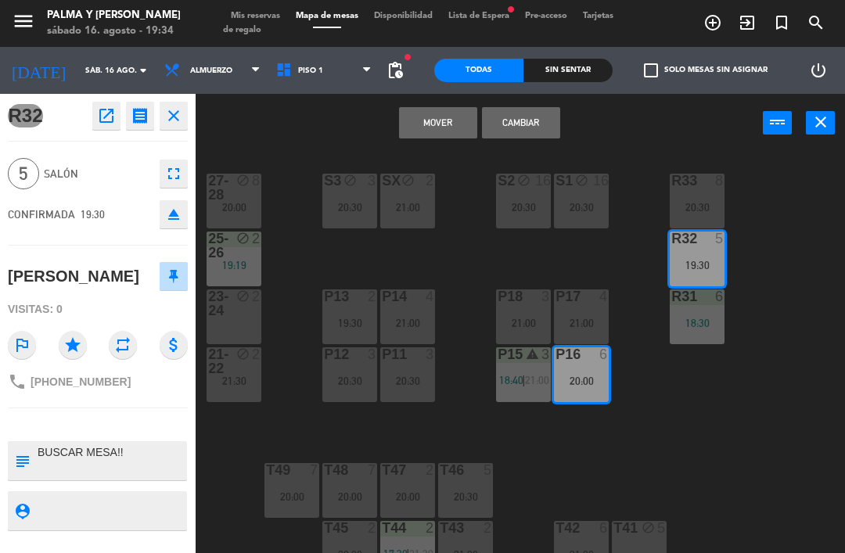
click at [535, 123] on button "Cambiar" at bounding box center [521, 122] width 78 height 31
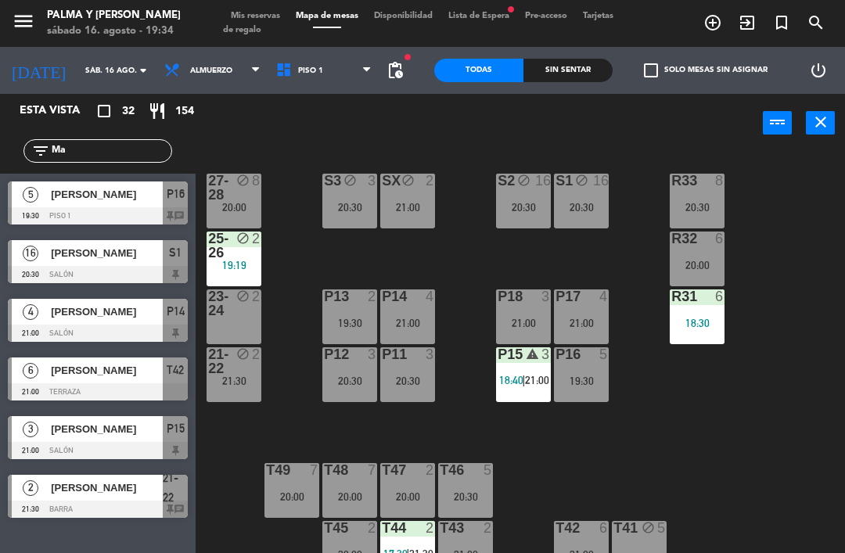
click at [579, 367] on div "P16 5 19:30" at bounding box center [581, 374] width 55 height 55
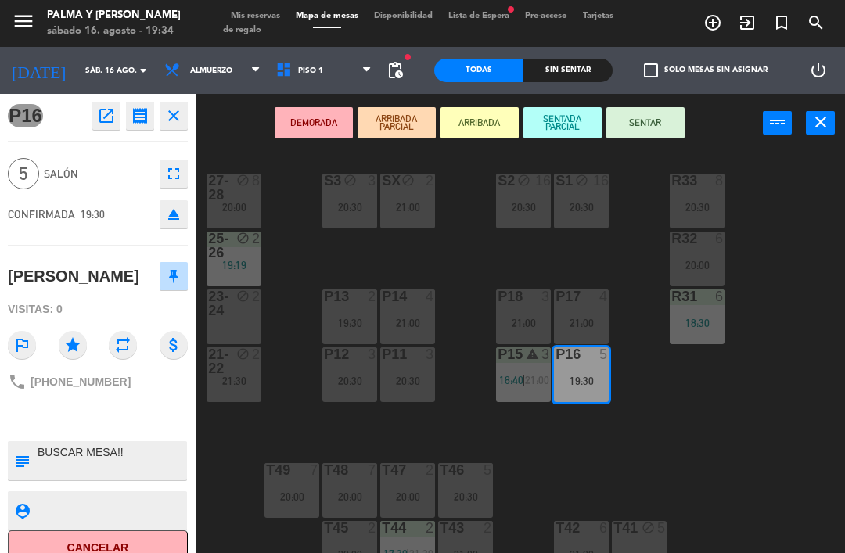
click at [643, 120] on button "SENTAR" at bounding box center [645, 122] width 78 height 31
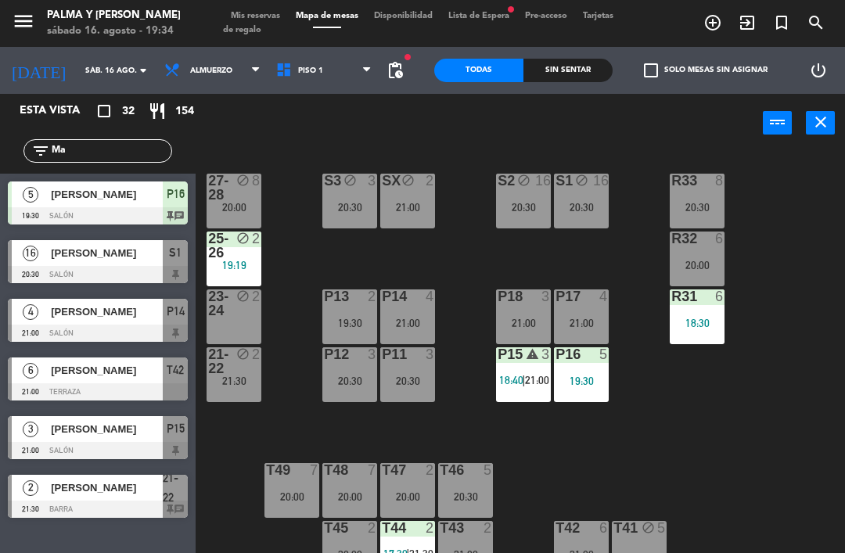
click at [606, 393] on div "P16 5 19:30" at bounding box center [581, 374] width 55 height 55
click at [611, 254] on div "R33 8 20:30 S1 block 16 20:30 S2 block 16 20:30 S3 block 3 20:30 SX block 2 21:…" at bounding box center [524, 363] width 640 height 426
click at [90, 149] on input "Ma" at bounding box center [110, 150] width 121 height 17
type input "M"
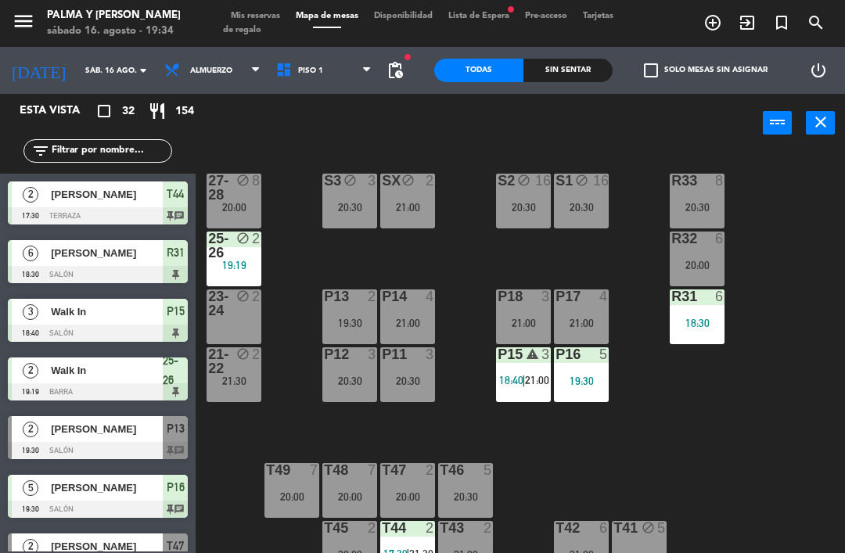
click at [802, 189] on div "R33 8 20:30 S1 block 16 20:30 S2 block 16 20:30 S3 block 3 20:30 SX block 2 21:…" at bounding box center [524, 363] width 640 height 426
click at [691, 261] on div "20:00" at bounding box center [696, 265] width 55 height 11
click at [740, 433] on div "R33 8 20:30 S1 block 16 20:30 S2 block 16 20:30 S3 block 3 20:30 SX block 2 21:…" at bounding box center [524, 363] width 640 height 426
click at [472, 479] on div "T46 5 20:30" at bounding box center [465, 490] width 55 height 55
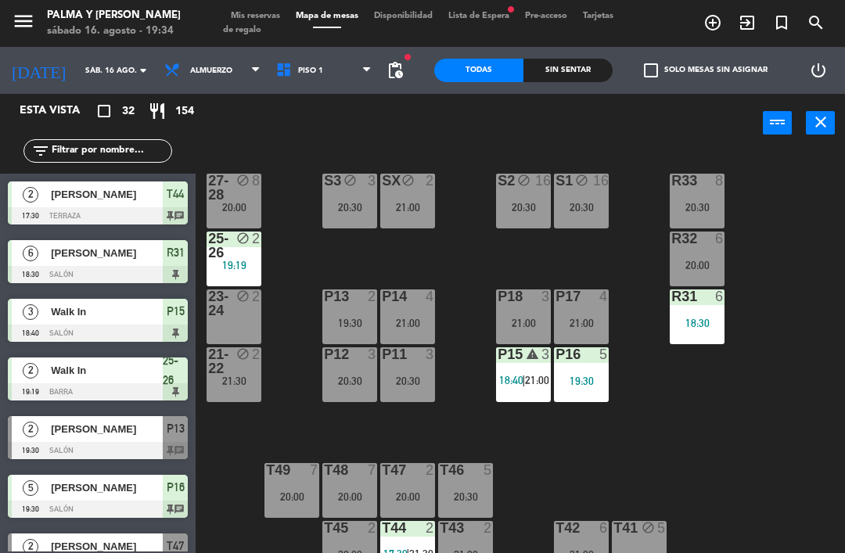
click at [627, 466] on div "R33 8 20:30 S1 block 16 20:30 S2 block 16 20:30 S3 block 3 20:30 SX block 2 21:…" at bounding box center [524, 363] width 640 height 426
click at [694, 443] on div "R33 8 20:30 S1 block 16 20:30 S2 block 16 20:30 S3 block 3 20:30 SX block 2 21:…" at bounding box center [524, 363] width 640 height 426
click at [252, 382] on div "21:30" at bounding box center [233, 380] width 55 height 11
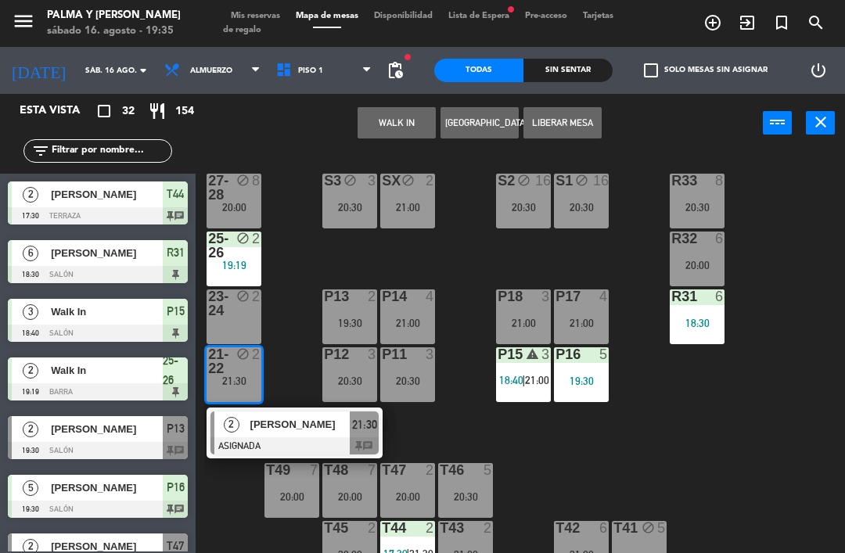
click at [306, 265] on div "R33 8 20:30 S1 block 16 20:30 S2 block 16 20:30 S3 block 3 20:30 SX block 2 21:…" at bounding box center [524, 363] width 640 height 426
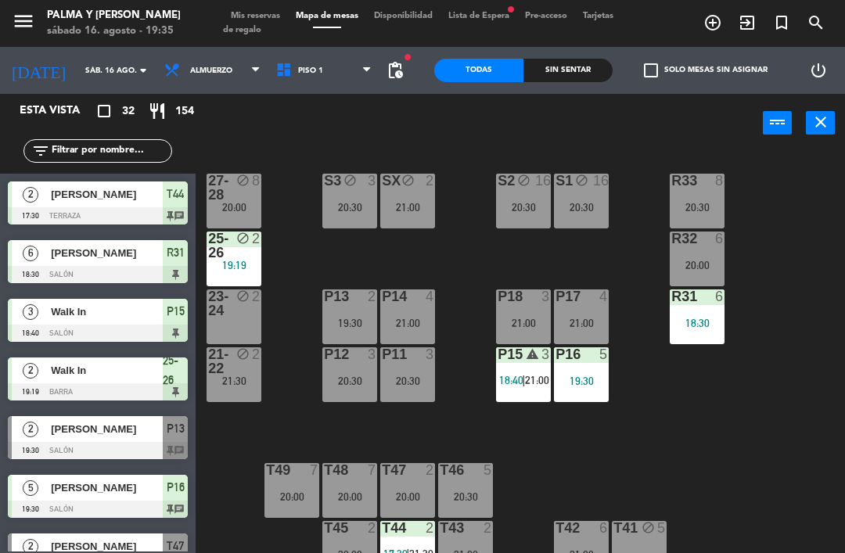
click at [244, 260] on div "19:19" at bounding box center [233, 265] width 55 height 11
click at [344, 263] on div "R33 8 20:30 S1 block 16 20:30 S2 block 16 20:30 S3 block 3 20:30 SX block 2 21:…" at bounding box center [524, 363] width 640 height 426
click at [421, 500] on div "20:00" at bounding box center [407, 496] width 55 height 11
click at [577, 482] on div "R33 8 20:30 S1 block 16 20:30 S2 block 16 20:30 S3 block 3 20:30 SX block 2 21:…" at bounding box center [524, 363] width 640 height 426
click at [472, 494] on div "20:30" at bounding box center [465, 496] width 55 height 11
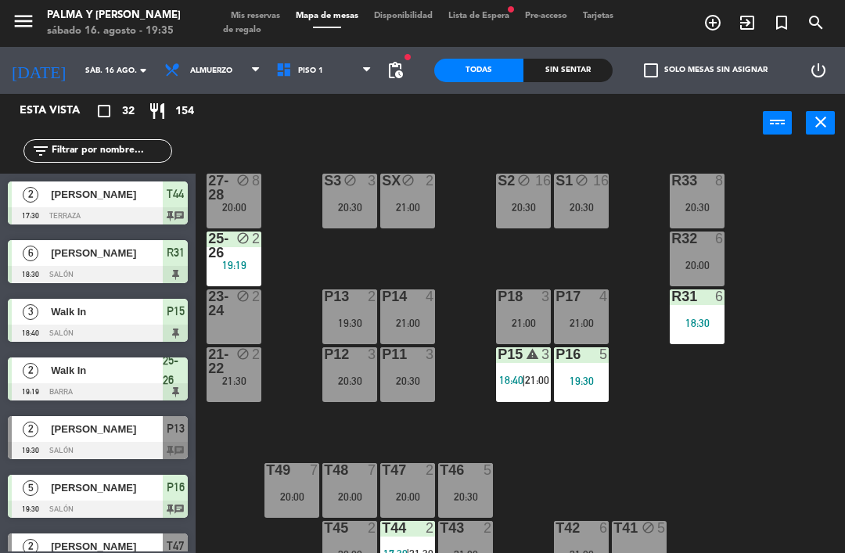
click at [708, 468] on div "R33 8 20:30 S1 block 16 20:30 S2 block 16 20:30 S3 block 3 20:30 SX block 2 21:…" at bounding box center [524, 363] width 640 height 426
click at [675, 441] on div "R33 8 20:30 S1 block 16 20:30 S2 block 16 20:30 S3 block 3 20:30 SX block 2 21:…" at bounding box center [524, 363] width 640 height 426
click at [290, 258] on div "R33 8 20:30 S1 block 16 20:30 S2 block 16 20:30 S3 block 3 20:30 SX block 2 21:…" at bounding box center [524, 363] width 640 height 426
click at [242, 206] on div "20:00" at bounding box center [233, 208] width 55 height 11
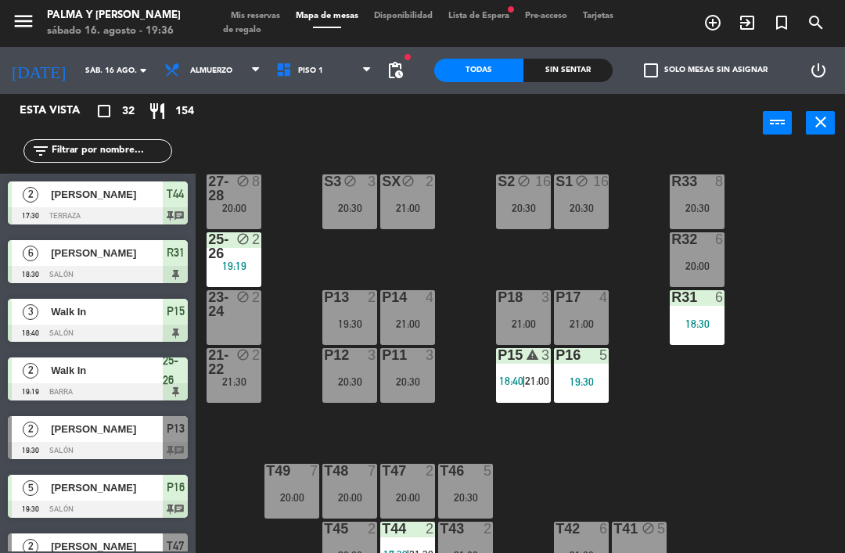
click at [285, 355] on div "R33 8 20:30 S1 block 16 20:30 S2 block 16 20:30 S3 block 3 20:30 SX block 2 21:…" at bounding box center [524, 363] width 640 height 426
click at [618, 468] on div "R33 8 20:30 S1 block 16 20:30 S2 block 16 20:30 S3 block 3 20:30 SX block 2 21:…" at bounding box center [524, 363] width 640 height 426
click at [540, 375] on span "21:00" at bounding box center [537, 381] width 24 height 13
click at [752, 448] on div "R33 8 20:30 S1 block 16 20:30 S2 block 16 20:30 S3 block 3 20:30 SX block 2 21:…" at bounding box center [524, 363] width 640 height 426
click at [690, 262] on div "20:00" at bounding box center [696, 265] width 55 height 11
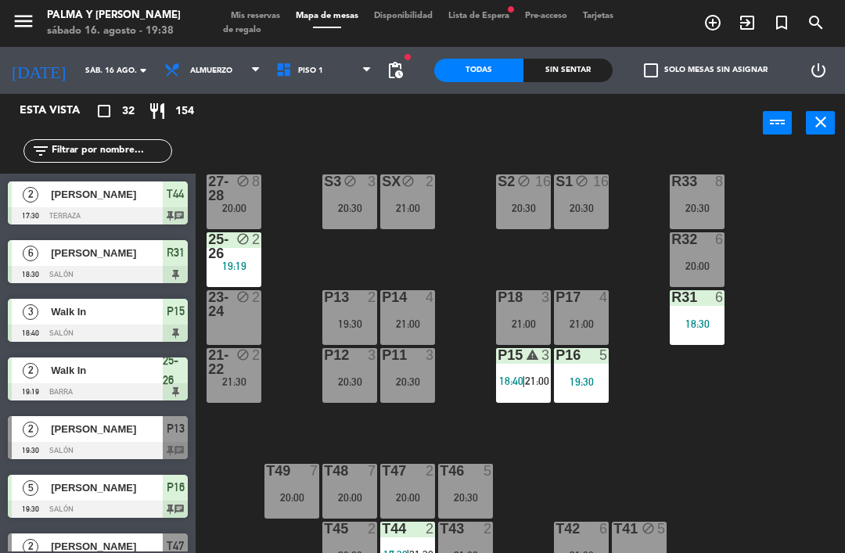
click at [655, 448] on div "R33 8 20:30 S1 block 16 20:30 S2 block 16 20:30 S3 block 3 20:30 SX block 2 21:…" at bounding box center [524, 363] width 640 height 426
click at [515, 224] on div "S2 block 16 20:30" at bounding box center [523, 201] width 55 height 55
click at [457, 272] on div "R33 8 20:30 S1 block 16 20:30 S2 block 16 20:30 S3 block 3 20:30 SX block 2 21:…" at bounding box center [524, 363] width 640 height 426
click at [388, 208] on div "21:00" at bounding box center [407, 208] width 55 height 11
click at [298, 272] on div "R33 8 20:30 S1 block 16 20:30 S2 block 16 20:30 S3 block 3 20:30 SX block 2 21:…" at bounding box center [524, 363] width 640 height 426
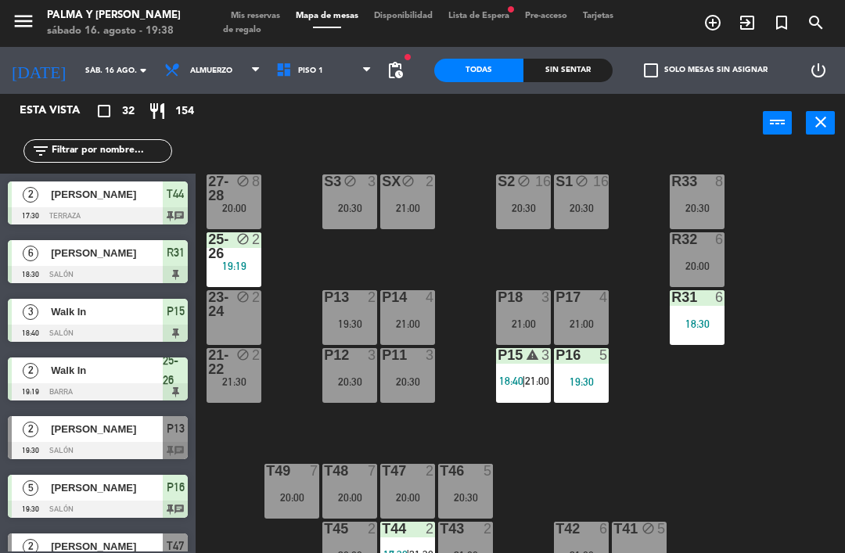
click at [338, 209] on div "20:30" at bounding box center [349, 208] width 55 height 11
click at [297, 260] on div "R33 8 20:30 S1 block 16 20:30 S2 block 16 20:30 S3 block 3 20:30 SX block 2 21:…" at bounding box center [524, 363] width 640 height 426
click at [305, 299] on div "R33 8 20:30 S1 block 16 20:30 S2 block 16 20:30 S3 block 3 20:30 SX block 2 21:…" at bounding box center [524, 363] width 640 height 426
click at [361, 318] on div "19:30" at bounding box center [349, 323] width 55 height 11
click at [546, 435] on div "R33 8 20:30 S1 block 16 20:30 S2 block 16 20:30 S3 block 3 20:30 SX block 2 21:…" at bounding box center [524, 363] width 640 height 426
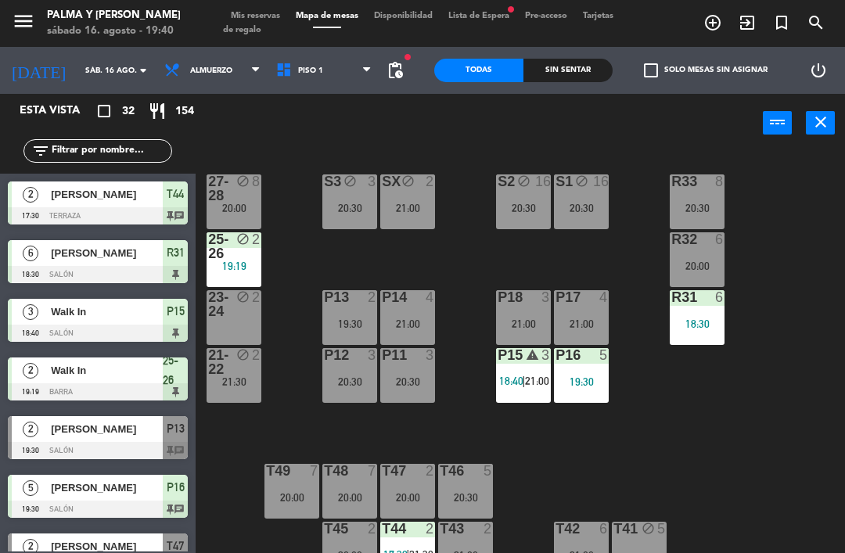
click at [491, 507] on div "T46 5 20:30" at bounding box center [465, 491] width 55 height 55
click at [329, 418] on div "R33 8 20:30 S1 block 16 20:30 S2 block 16 20:30 S3 block 3 20:30 SX block 2 21:…" at bounding box center [524, 363] width 640 height 426
click at [348, 318] on div "19:30" at bounding box center [349, 323] width 55 height 11
click at [454, 435] on div "R33 8 20:30 S1 block 16 20:30 S2 block 16 20:30 S3 block 3 20:30 SX block 2 21:…" at bounding box center [524, 363] width 640 height 426
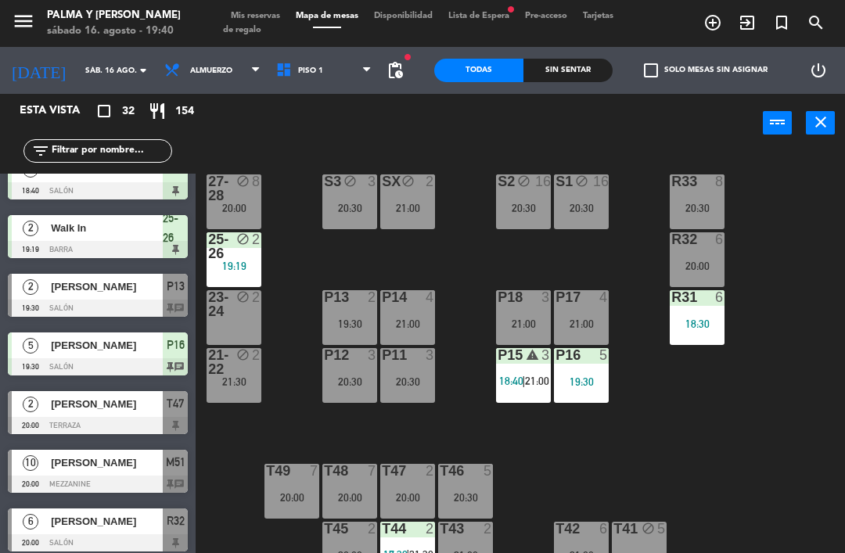
scroll to position [143, 0]
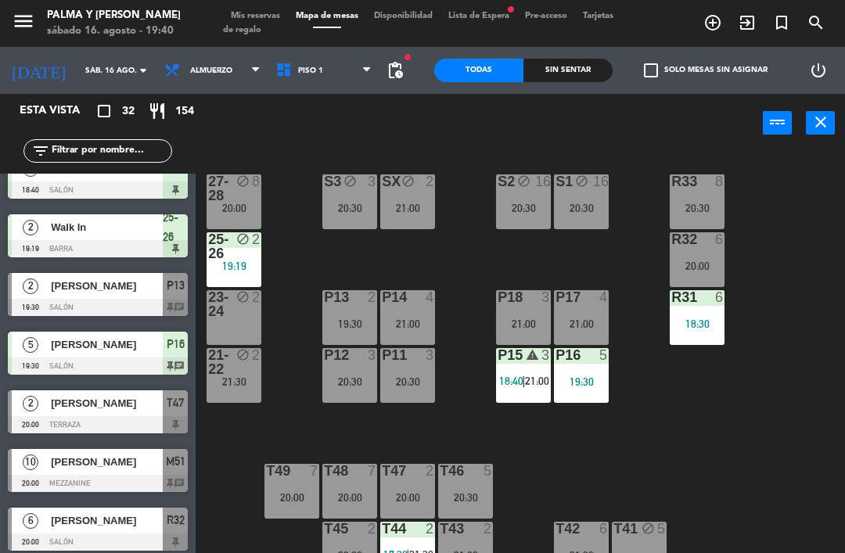
click at [117, 408] on span "[PERSON_NAME]" at bounding box center [107, 403] width 112 height 16
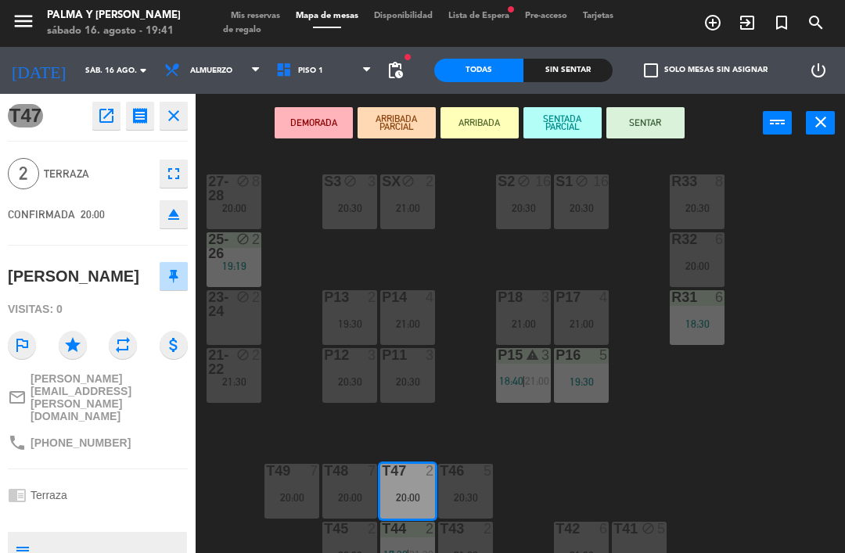
scroll to position [23, 0]
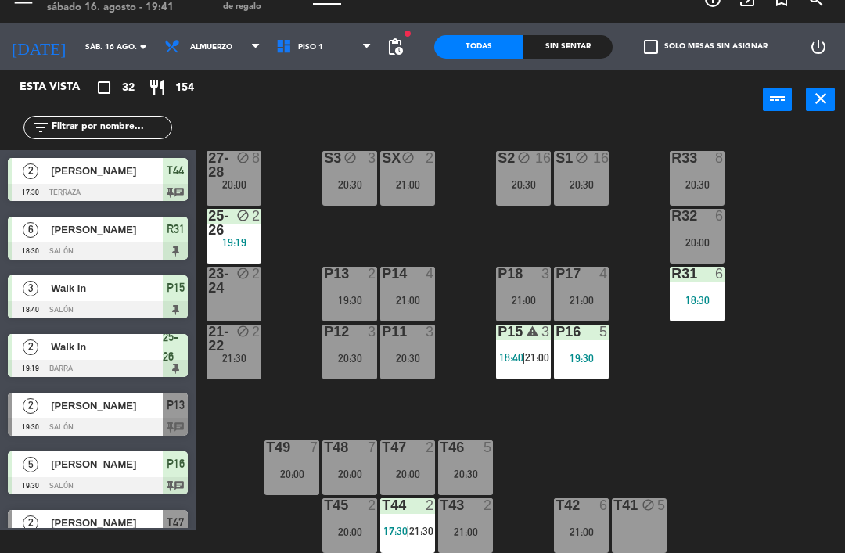
click at [413, 464] on div "T47 2 20:00" at bounding box center [407, 467] width 55 height 55
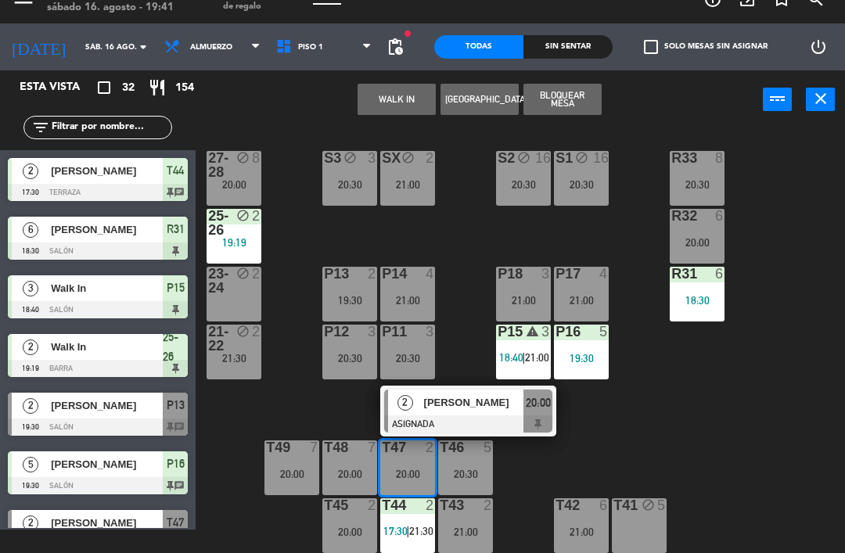
click at [467, 468] on div "20:30" at bounding box center [465, 473] width 55 height 11
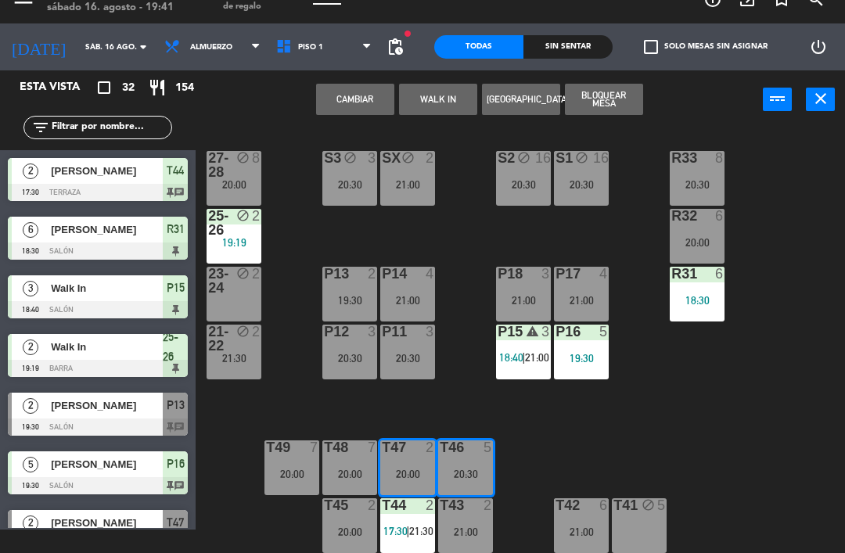
click at [358, 91] on button "Cambiar" at bounding box center [355, 99] width 78 height 31
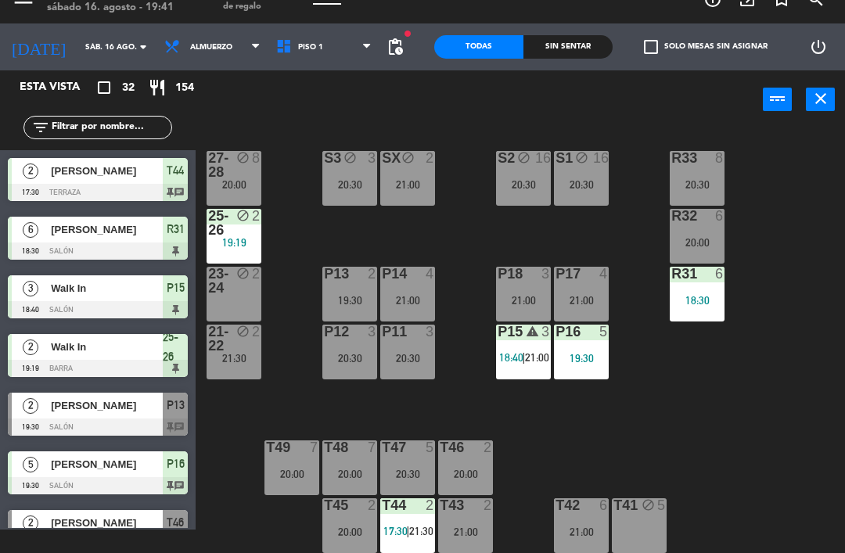
click at [462, 479] on div "20:00" at bounding box center [465, 473] width 55 height 11
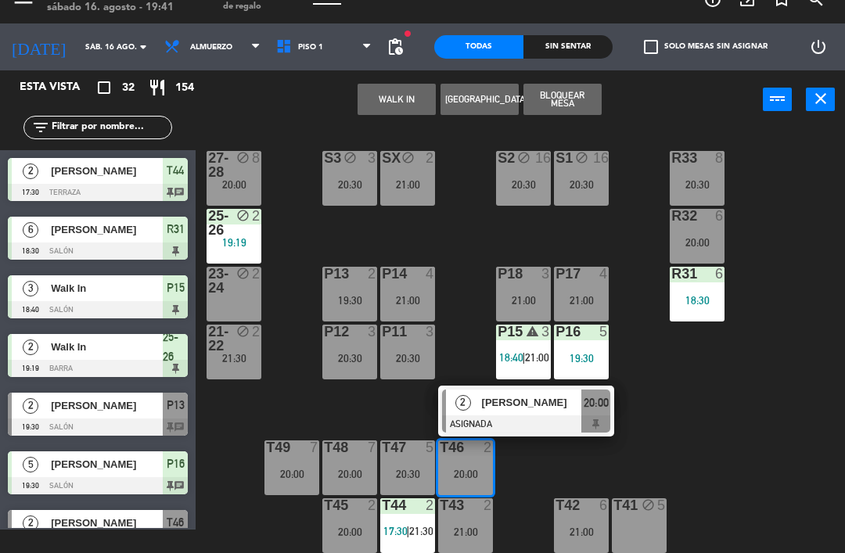
click at [507, 407] on span "[PERSON_NAME]" at bounding box center [532, 402] width 100 height 16
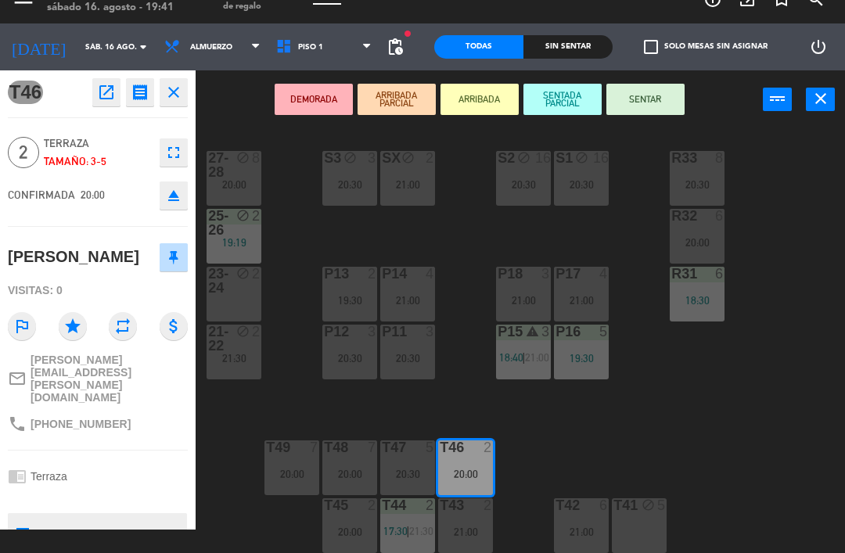
click at [647, 96] on button "SENTAR" at bounding box center [645, 99] width 78 height 31
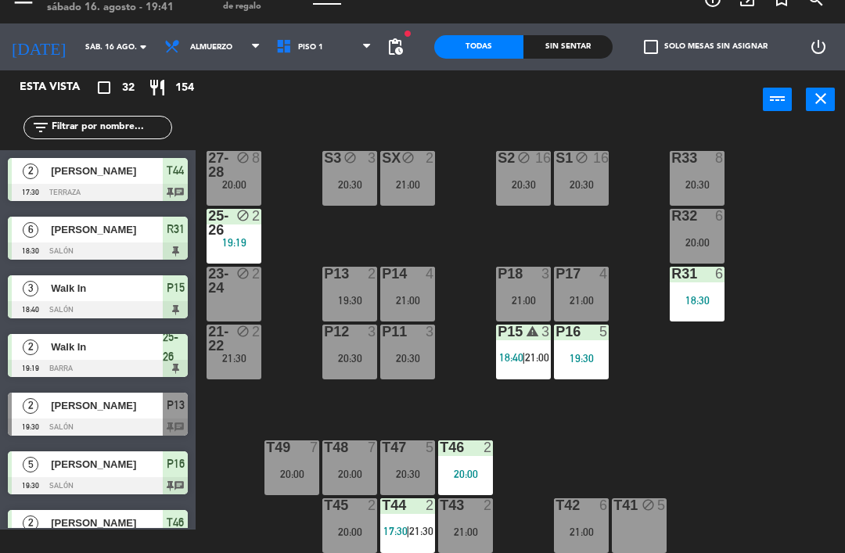
click at [460, 490] on div "T46 2 20:00" at bounding box center [465, 467] width 55 height 55
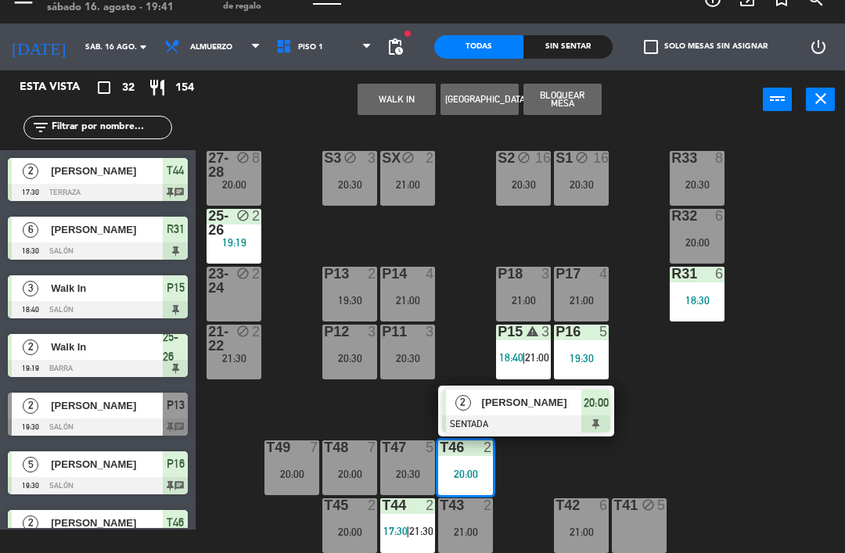
click at [755, 403] on div "R33 8 20:30 S1 block 16 20:30 S2 block 16 20:30 S3 block 3 20:30 SX block 2 21:…" at bounding box center [524, 340] width 640 height 426
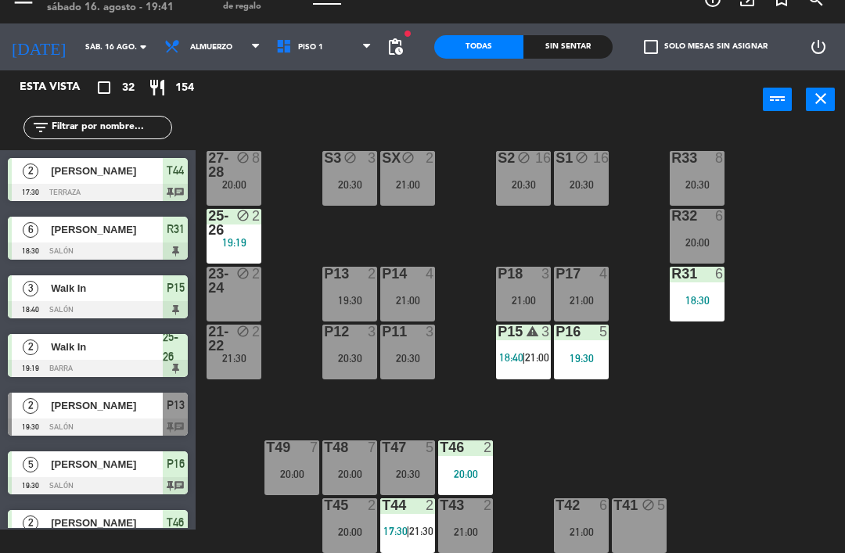
scroll to position [0, 0]
click at [757, 439] on div "R33 8 20:30 S1 block 16 20:30 S2 block 16 20:30 S3 block 3 20:30 SX block 2 21:…" at bounding box center [524, 340] width 640 height 426
click at [686, 396] on div "R33 8 20:30 S1 block 16 20:30 S2 block 16 20:30 S3 block 3 20:30 SX block 2 21:…" at bounding box center [524, 340] width 640 height 426
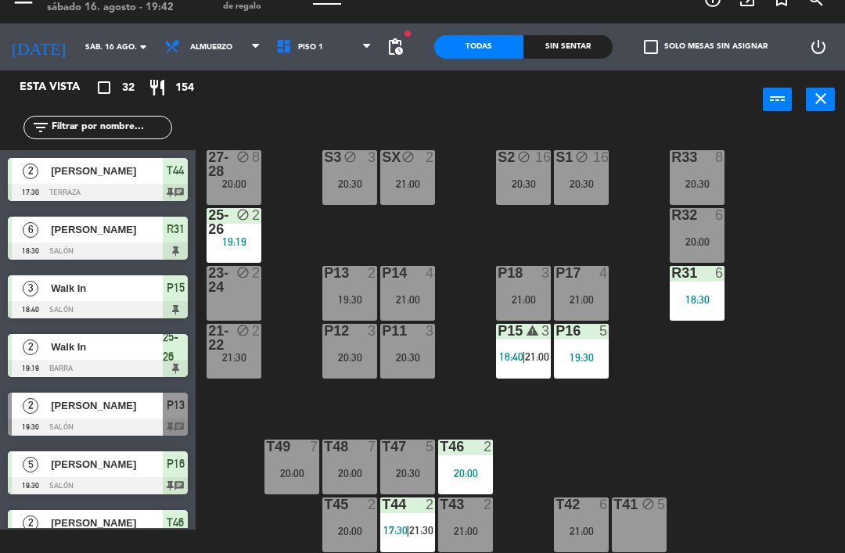
scroll to position [4, 0]
click at [458, 259] on div "R33 8 20:30 S1 block 16 20:30 S2 block 16 20:30 S3 block 3 20:30 SX block 2 21:…" at bounding box center [524, 340] width 640 height 426
click at [407, 287] on div "P14 4 21:00" at bounding box center [407, 293] width 55 height 55
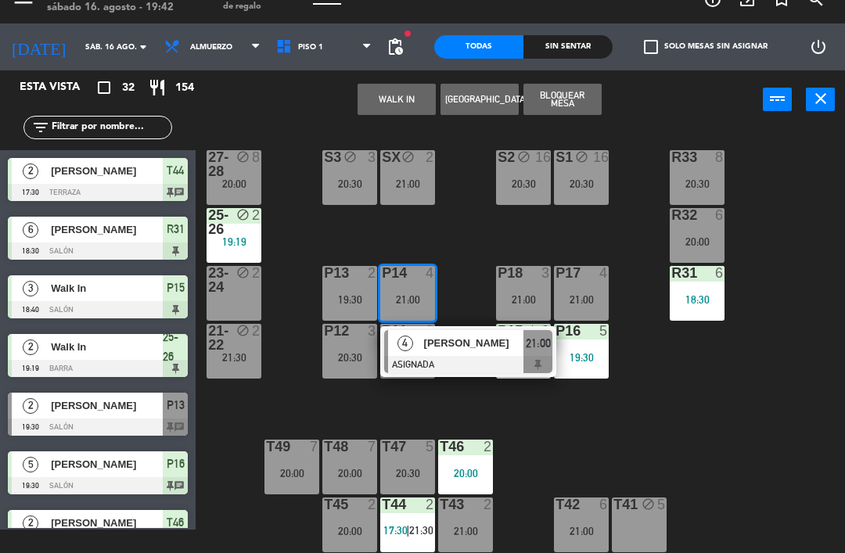
click at [465, 223] on div "R33 8 20:30 S1 block 16 20:30 S2 block 16 20:30 S3 block 3 20:30 SX block 2 21:…" at bounding box center [524, 340] width 640 height 426
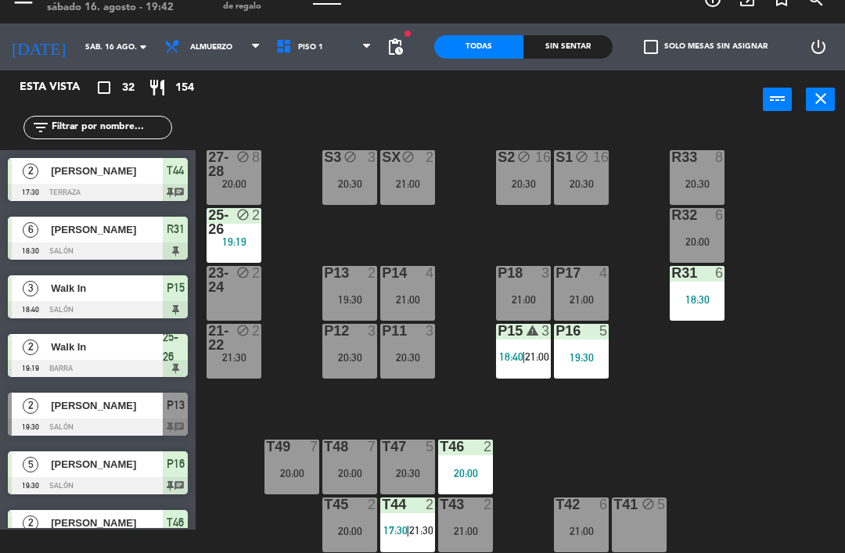
click at [519, 298] on div "21:00" at bounding box center [523, 299] width 55 height 11
click at [689, 447] on div "R33 8 20:30 S1 block 16 20:30 S2 block 16 20:30 S3 block 3 20:30 SX block 2 21:…" at bounding box center [524, 340] width 640 height 426
click at [593, 279] on div at bounding box center [581, 273] width 26 height 14
click at [685, 467] on div "R33 8 20:30 S1 block 16 20:30 S2 block 16 20:30 S3 block 3 20:30 SX block 2 21:…" at bounding box center [524, 340] width 640 height 426
click at [400, 342] on div "P11 3 20:30" at bounding box center [407, 351] width 55 height 55
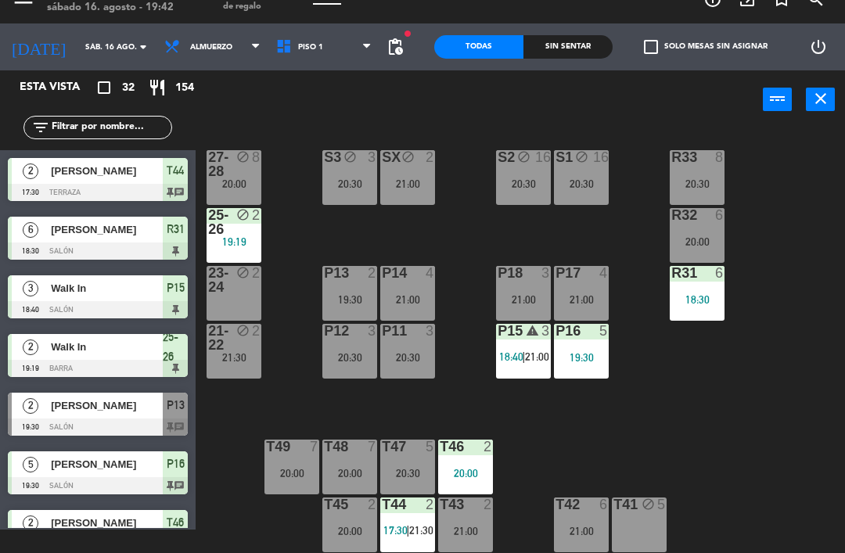
click at [690, 429] on div "R33 8 20:30 S1 block 16 20:30 S2 block 16 20:30 S3 block 3 20:30 SX block 2 21:…" at bounding box center [524, 340] width 640 height 426
click at [340, 270] on div at bounding box center [350, 273] width 26 height 14
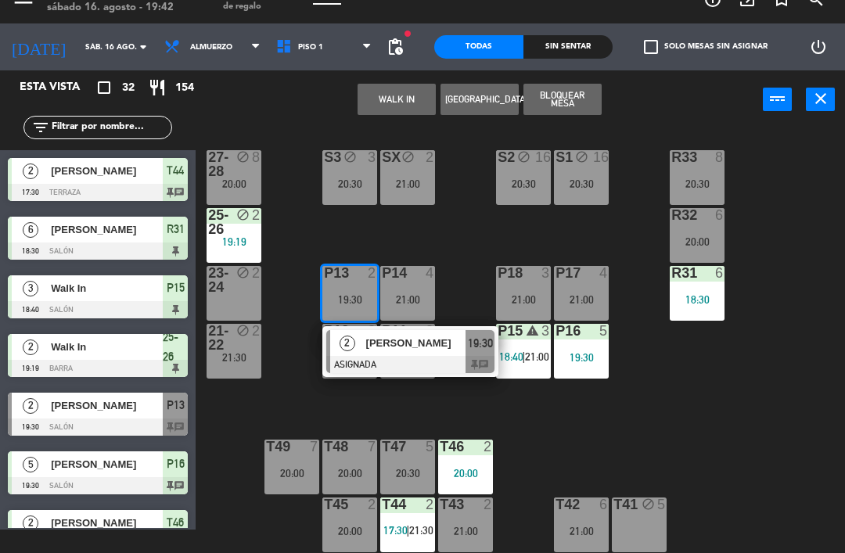
click at [461, 347] on span "[PERSON_NAME]" at bounding box center [416, 343] width 100 height 16
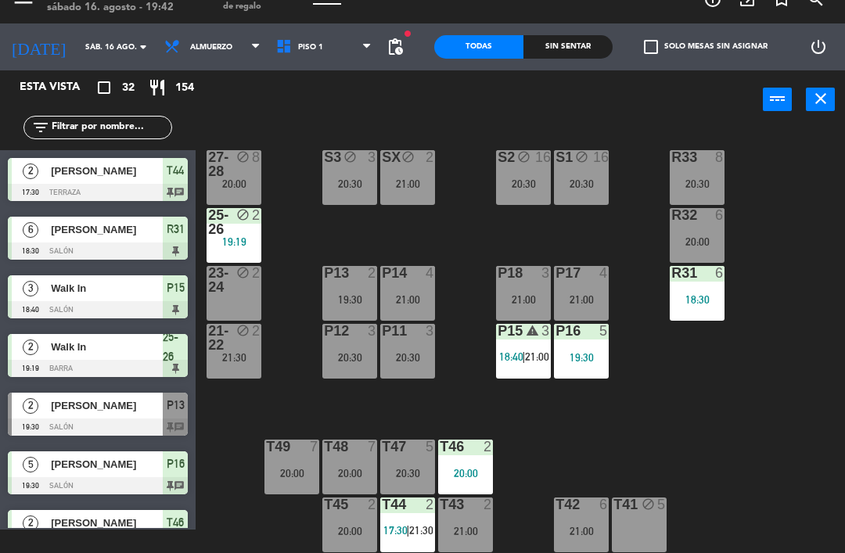
click at [348, 286] on div "P13 2 19:30" at bounding box center [349, 293] width 55 height 55
click at [291, 215] on div "R33 8 20:30 S1 block 16 20:30 S2 block 16 20:30 S3 block 3 20:30 SX block 2 21:…" at bounding box center [524, 340] width 640 height 426
click at [342, 335] on div at bounding box center [350, 331] width 26 height 14
click at [352, 203] on div "S3 block 3 20:30" at bounding box center [349, 177] width 55 height 55
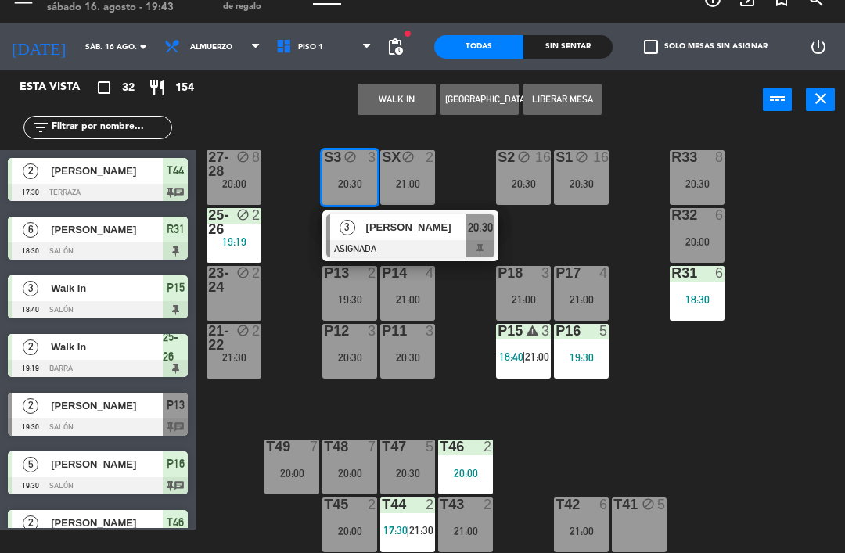
click at [484, 278] on div "P18" at bounding box center [497, 273] width 26 height 14
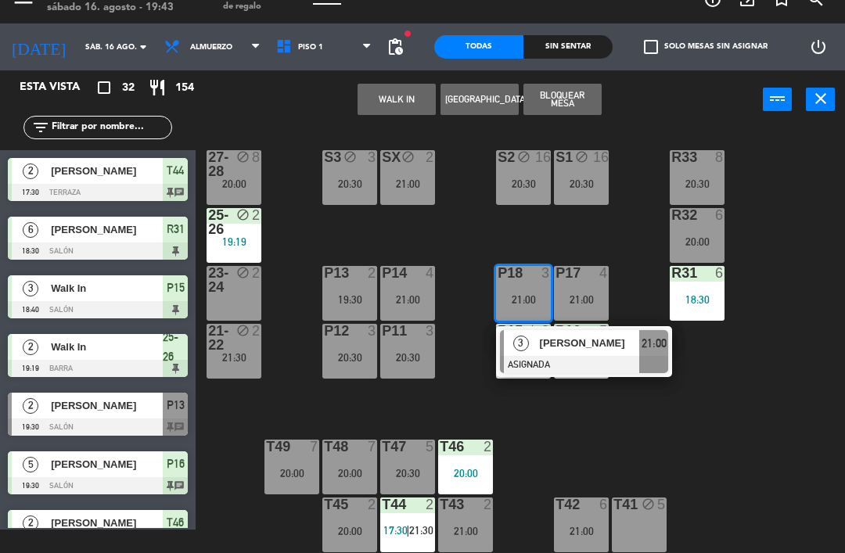
click at [578, 272] on div at bounding box center [581, 273] width 26 height 14
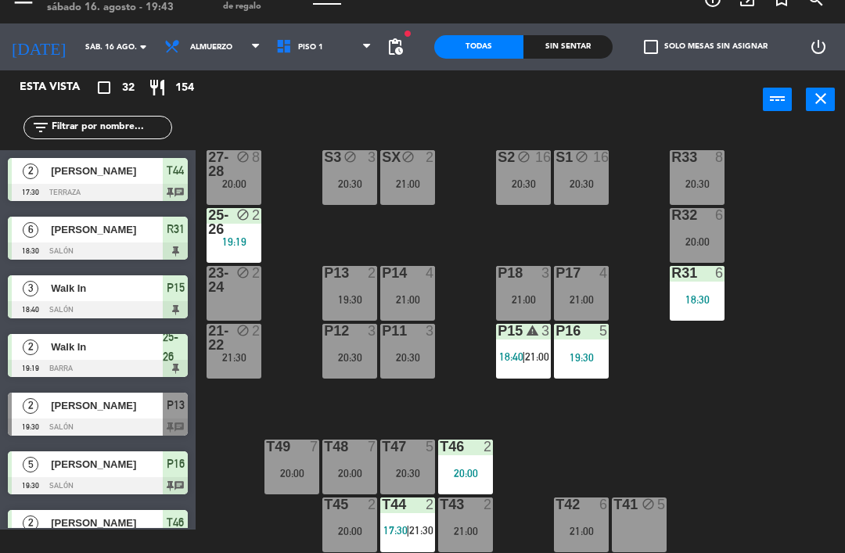
click at [551, 230] on div "R33 8 20:30 S1 block 16 20:30 S2 block 16 20:30 S3 block 3 20:30 SX block 2 21:…" at bounding box center [524, 340] width 640 height 426
click at [462, 244] on div "R33 8 20:30 S1 block 16 20:30 S2 block 16 20:30 S3 block 3 20:30 SX block 2 21:…" at bounding box center [524, 340] width 640 height 426
click at [408, 457] on div "T47 5 20:30" at bounding box center [407, 466] width 55 height 55
click at [655, 410] on div "R33 8 20:30 S1 block 16 20:30 S2 block 16 20:30 S3 block 3 20:30 SX block 2 21:…" at bounding box center [524, 340] width 640 height 426
click at [481, 521] on div "T43 2 21:00" at bounding box center [465, 524] width 55 height 55
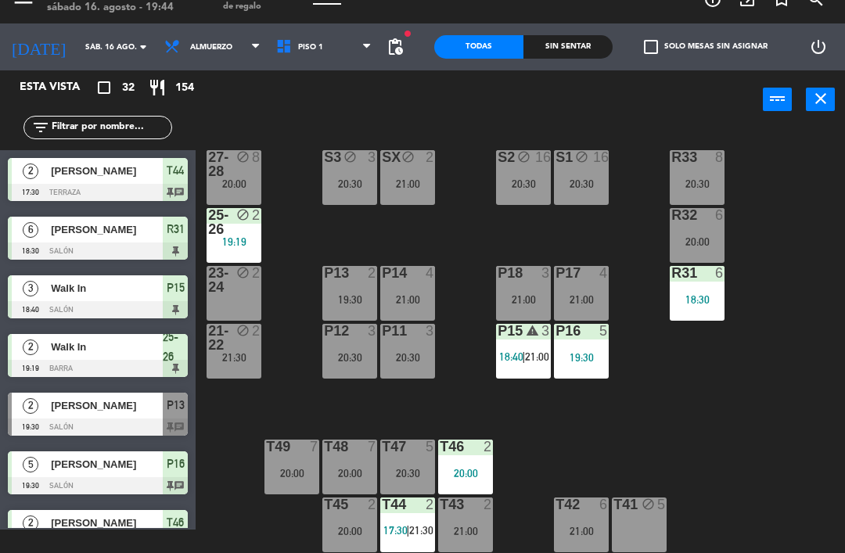
click at [759, 419] on div "R33 8 20:30 S1 block 16 20:30 S2 block 16 20:30 S3 block 3 20:30 SX block 2 21:…" at bounding box center [524, 340] width 640 height 426
click at [686, 443] on div "R33 8 20:30 S1 block 16 20:30 S2 block 16 20:30 S3 block 3 20:30 SX block 2 21:…" at bounding box center [524, 340] width 640 height 426
click at [324, 54] on span "Piso 1" at bounding box center [324, 47] width 112 height 34
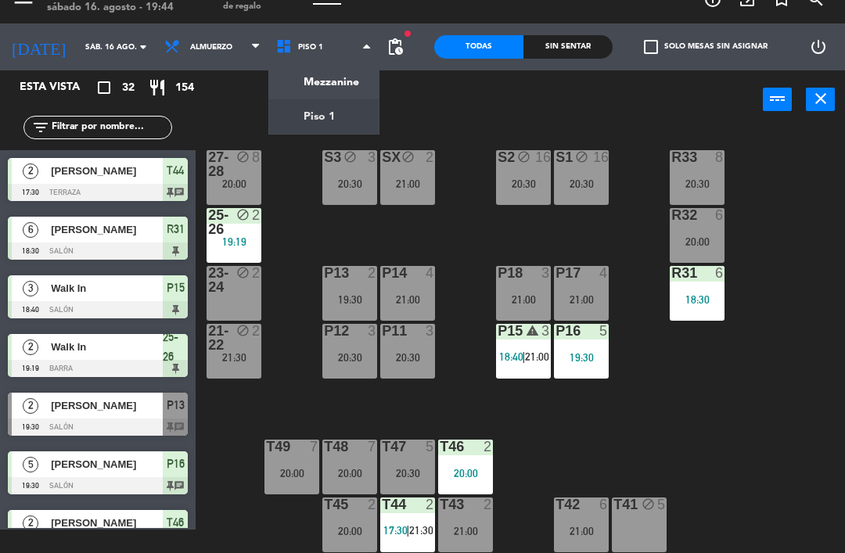
click at [320, 98] on ng-component "menu Palma y [PERSON_NAME][DATE] 16. agosto - 19:44 Mis reservas Mapa de mesas …" at bounding box center [422, 265] width 845 height 576
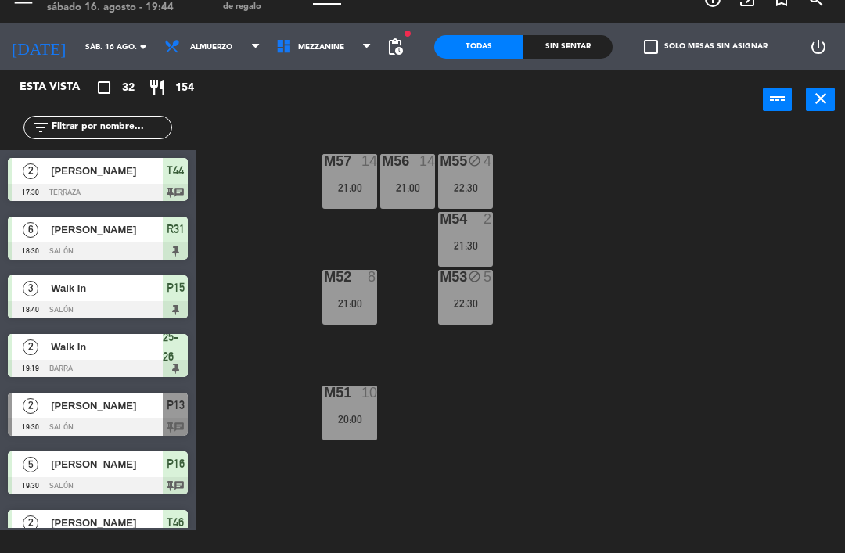
scroll to position [0, 0]
click at [288, 56] on span "Mezzanine" at bounding box center [324, 47] width 112 height 34
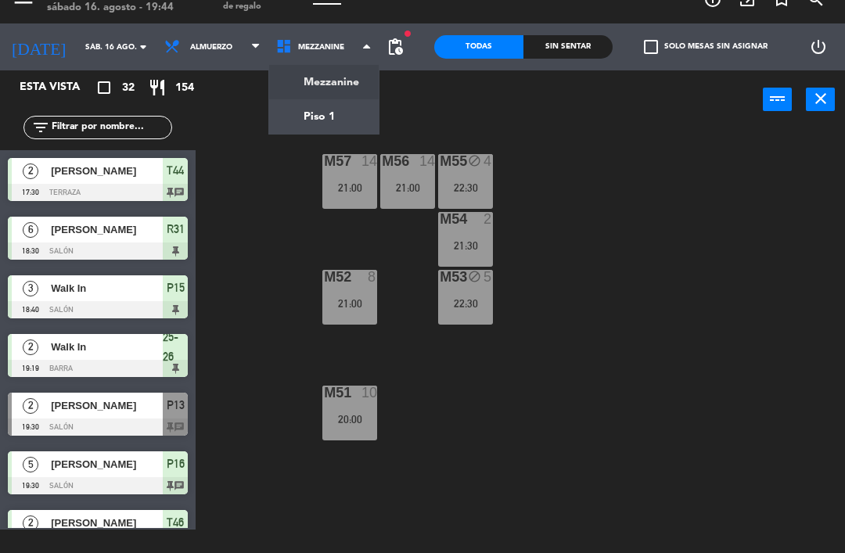
click at [325, 117] on ng-component "menu Palma y [PERSON_NAME][DATE] 16. agosto - 19:44 Mis reservas Mapa de mesas …" at bounding box center [422, 265] width 845 height 576
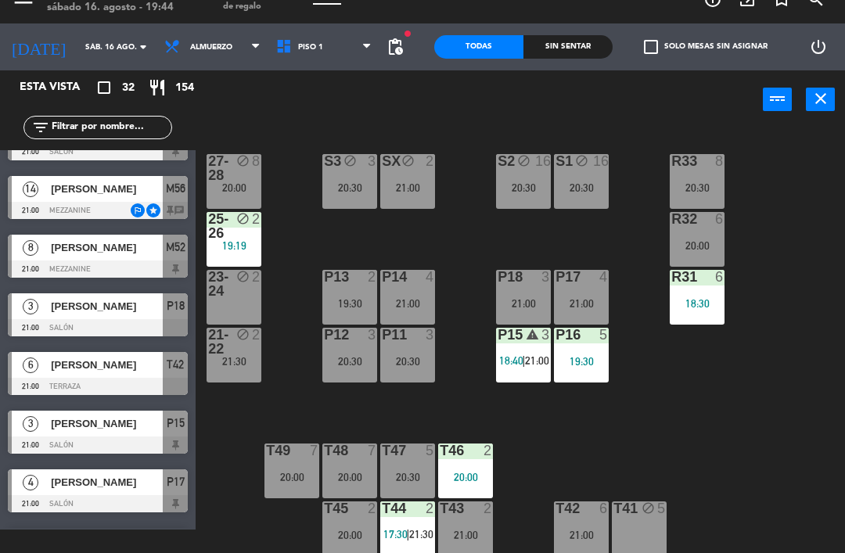
scroll to position [1136, 0]
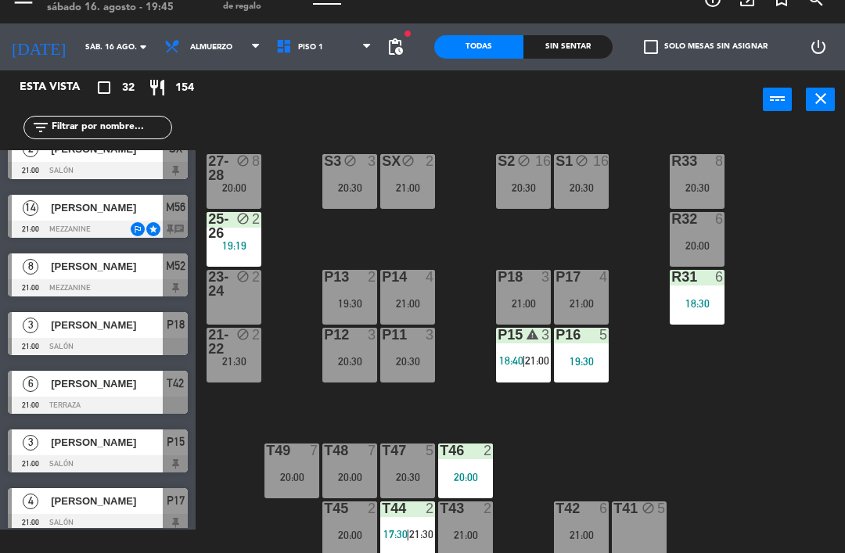
click at [156, 225] on div at bounding box center [98, 229] width 180 height 17
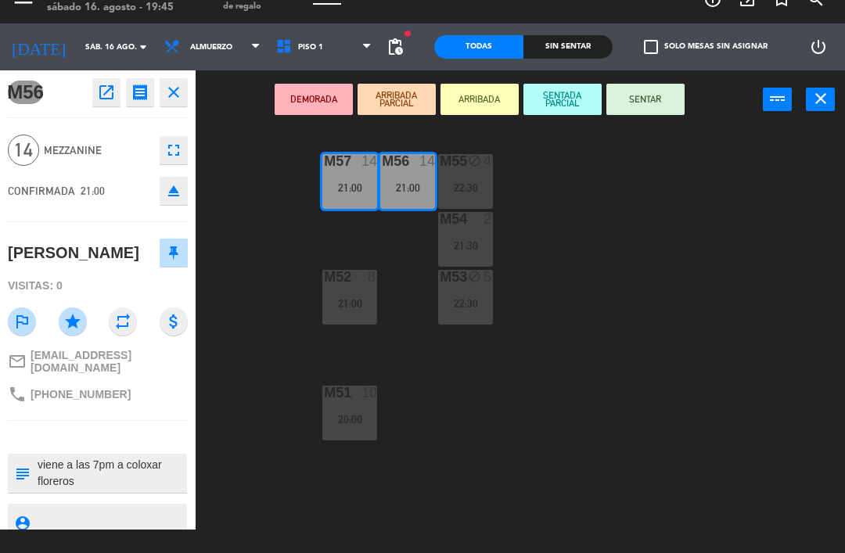
click at [350, 48] on span "Piso 1" at bounding box center [324, 47] width 112 height 34
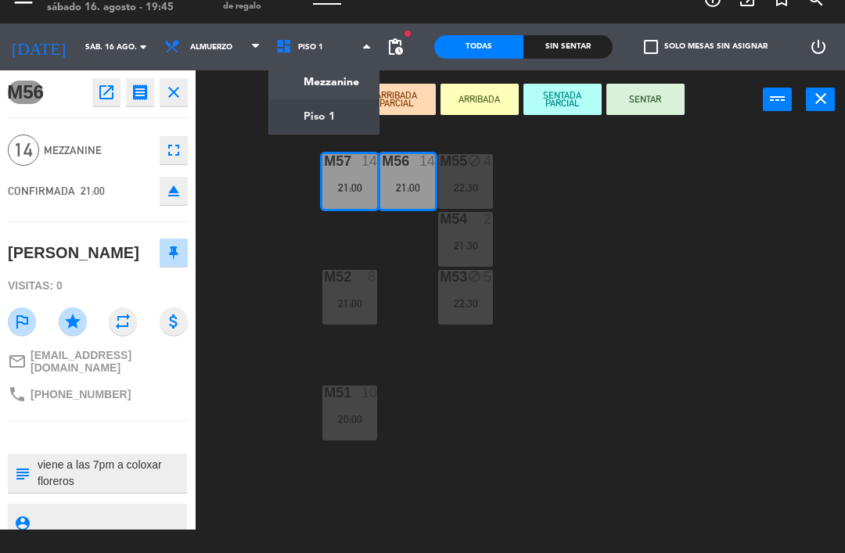
click at [332, 83] on ng-component "menu Palma y [PERSON_NAME][DATE] 16. agosto - 19:45 Mis reservas Mapa de mesas …" at bounding box center [422, 265] width 845 height 576
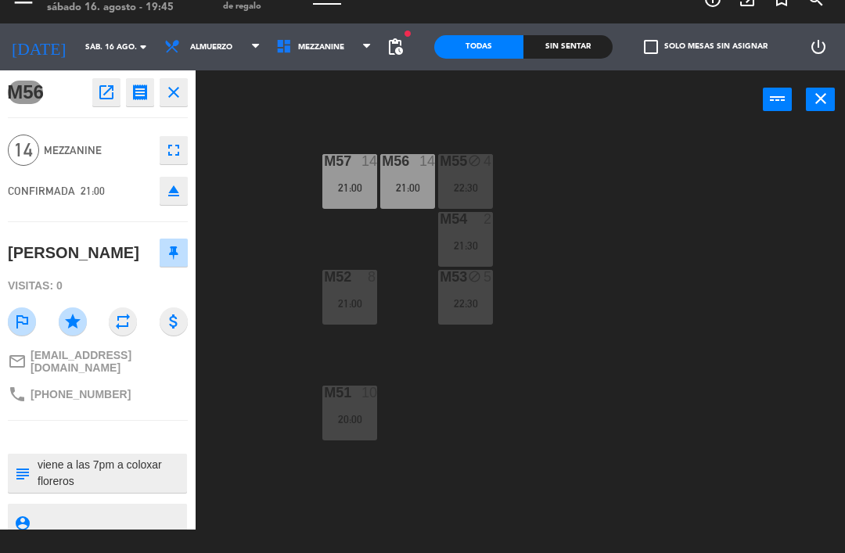
scroll to position [23, 0]
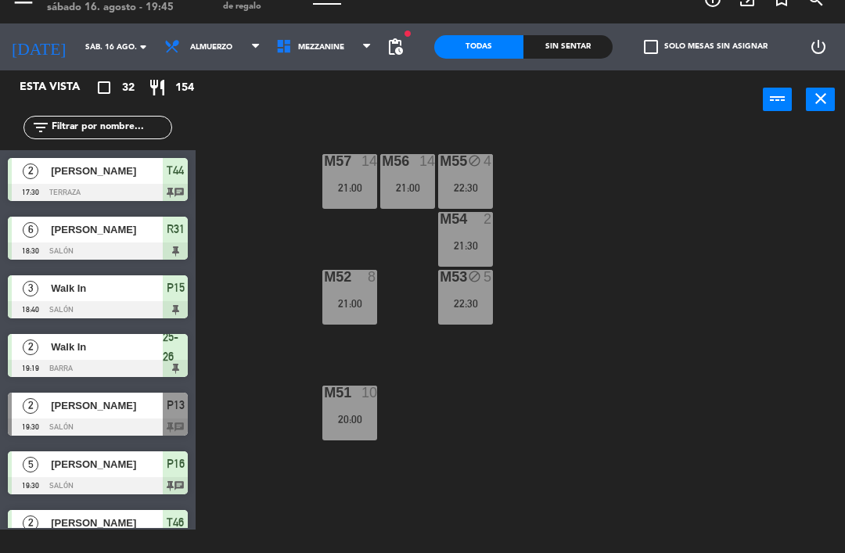
click at [337, 48] on span "Mezzanine" at bounding box center [324, 47] width 112 height 34
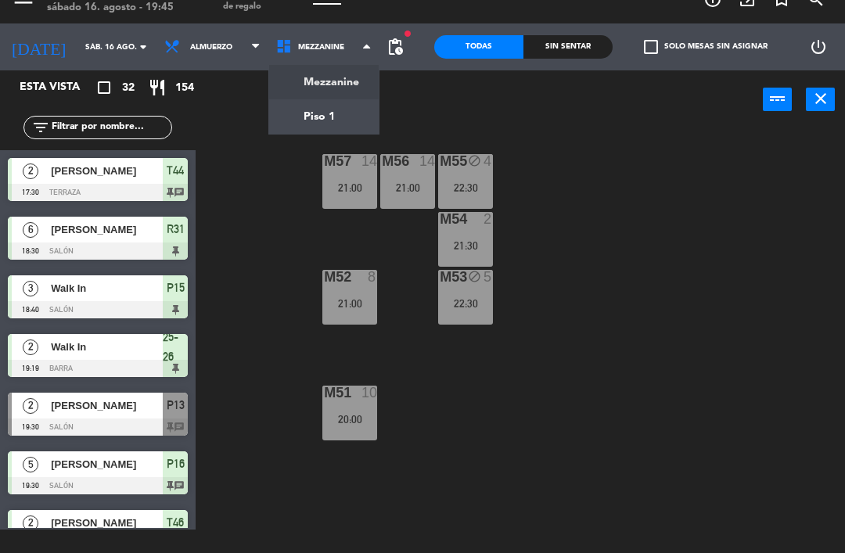
click at [341, 119] on ng-component "menu Palma y [PERSON_NAME][DATE] 16. agosto - 19:45 Mis reservas Mapa de mesas …" at bounding box center [422, 265] width 845 height 576
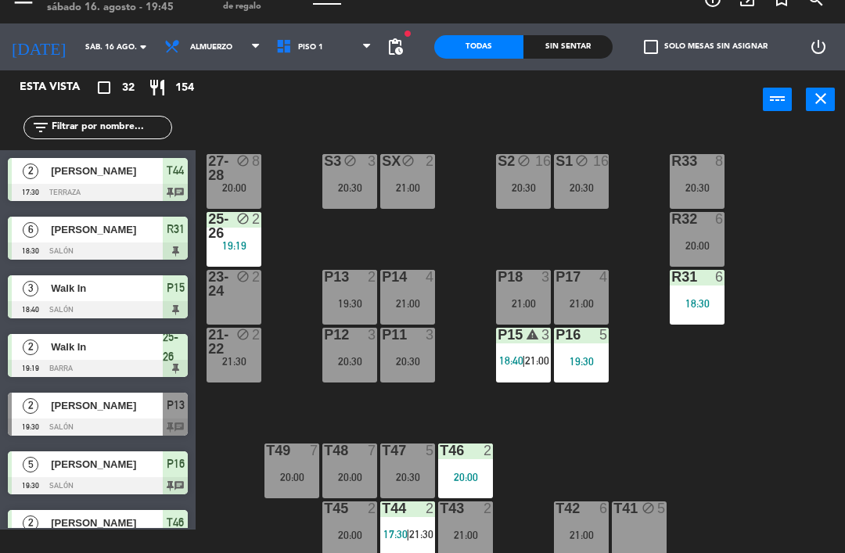
click at [299, 403] on div "R33 8 20:30 S1 block 16 20:30 S2 block 16 20:30 S3 block 3 20:30 SX block 2 21:…" at bounding box center [524, 340] width 640 height 426
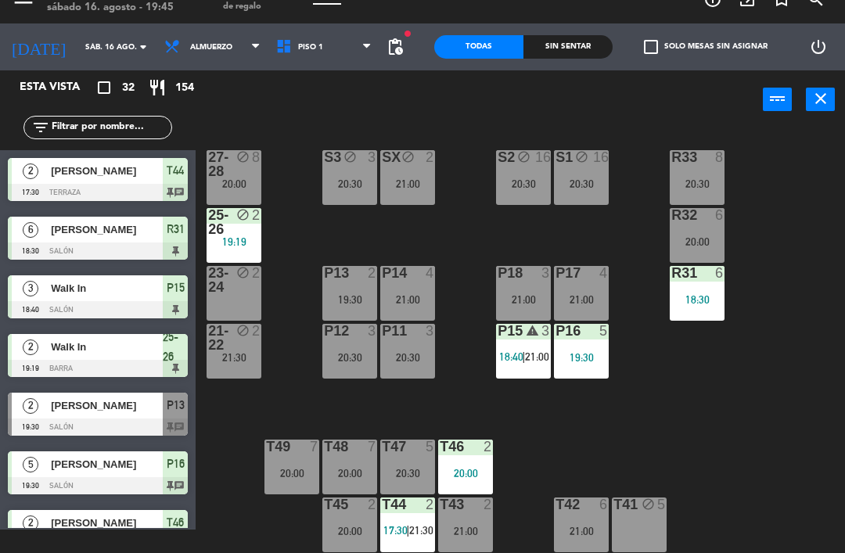
scroll to position [4, 0]
click at [577, 426] on div "R33 8 20:30 S1 block 16 20:30 S2 block 16 20:30 S3 block 3 20:30 SX block 2 21:…" at bounding box center [524, 340] width 640 height 426
click at [404, 528] on span "17:30" at bounding box center [395, 530] width 24 height 13
click at [622, 425] on div "R33 8 20:30 S1 block 16 20:30 S2 block 16 20:30 S3 block 3 20:30 SX block 2 21:…" at bounding box center [524, 340] width 640 height 426
click at [731, 481] on div "R33 8 20:30 S1 block 16 20:30 S2 block 16 20:30 S3 block 3 20:30 SX block 2 21:…" at bounding box center [524, 340] width 640 height 426
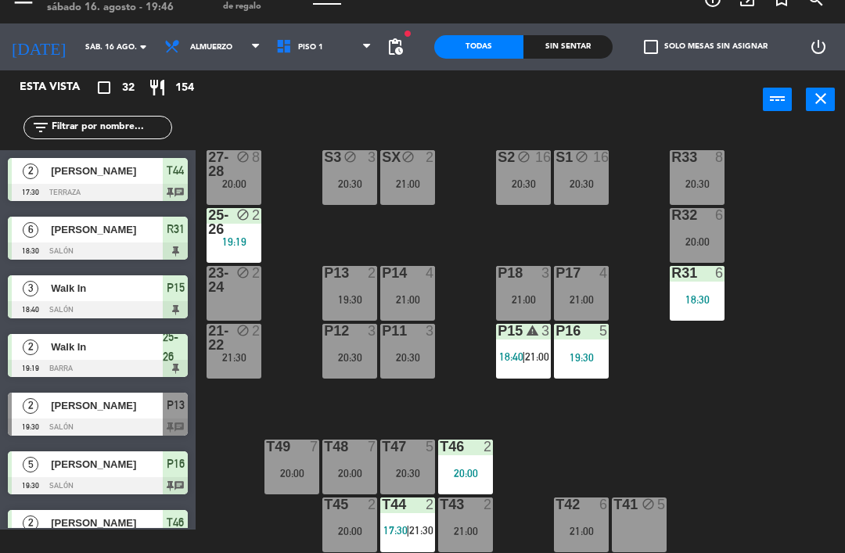
click at [114, 145] on div "filter_list" at bounding box center [97, 127] width 195 height 45
click at [134, 114] on div "filter_list" at bounding box center [97, 127] width 195 height 45
click at [399, 116] on div "power_input close" at bounding box center [478, 99] width 567 height 59
click at [79, 127] on input "text" at bounding box center [110, 127] width 121 height 17
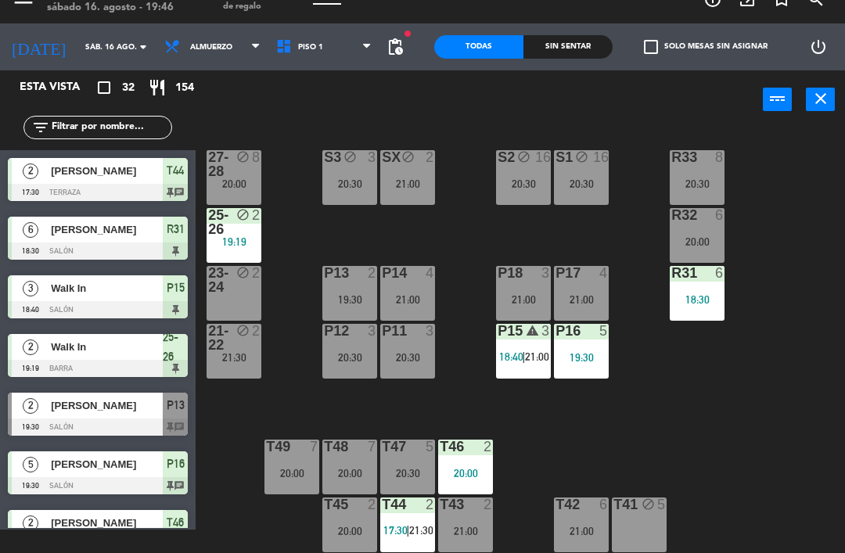
click at [807, 181] on div "R33 8 20:30 S1 block 16 20:30 S2 block 16 20:30 S3 block 3 20:30 SX block 2 21:…" at bounding box center [524, 340] width 640 height 426
click at [104, 122] on input "text" at bounding box center [110, 127] width 121 height 17
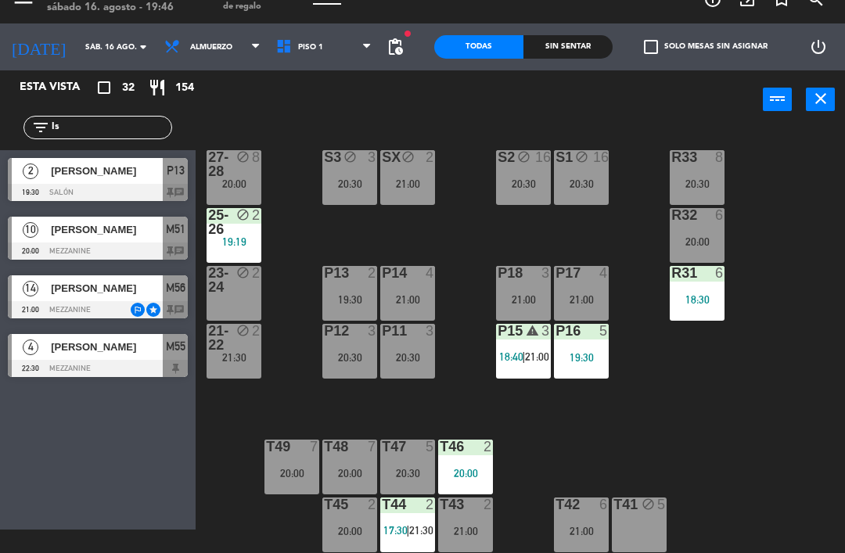
type input "Is"
click at [129, 174] on span "[PERSON_NAME]" at bounding box center [107, 171] width 112 height 16
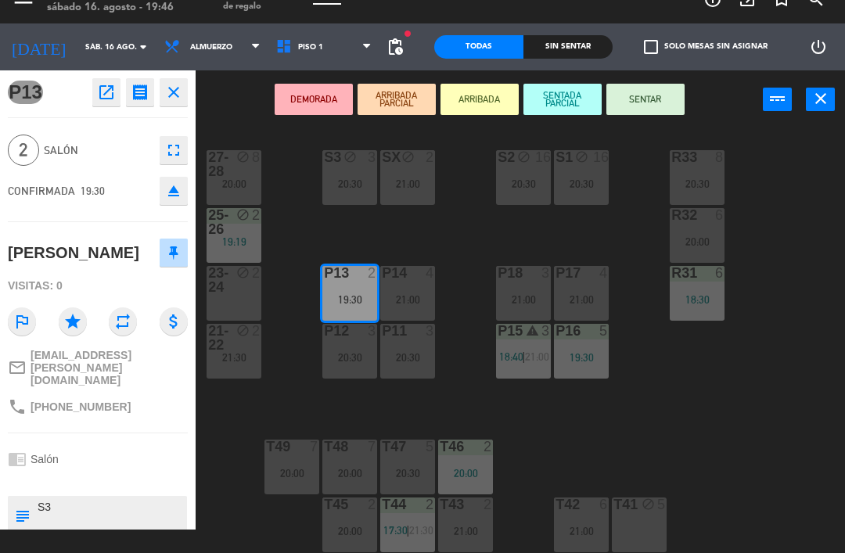
click at [640, 104] on button "SENTAR" at bounding box center [645, 99] width 78 height 31
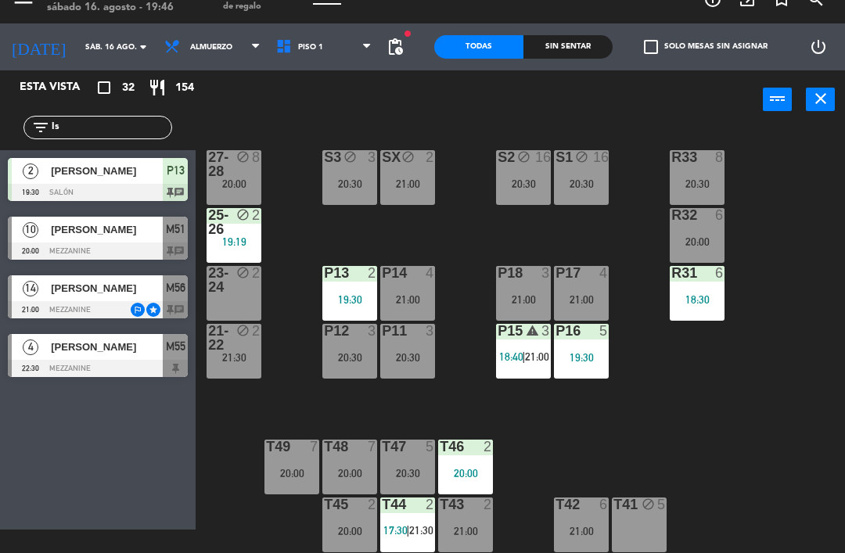
click at [80, 127] on input "Is" at bounding box center [110, 127] width 121 height 17
type input "I"
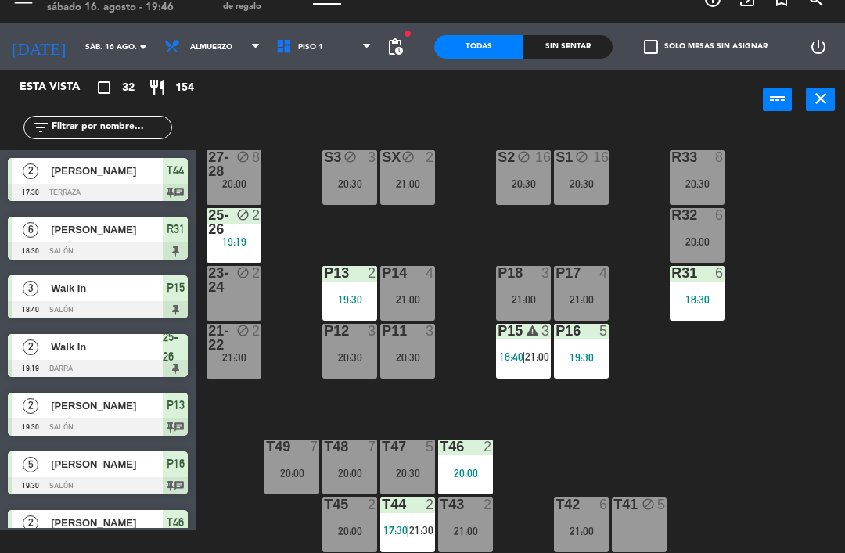
click at [755, 179] on div "R33 8 20:30 S1 block 16 20:30 S2 block 16 20:30 S3 block 3 20:30 SX block 2 21:…" at bounding box center [524, 340] width 640 height 426
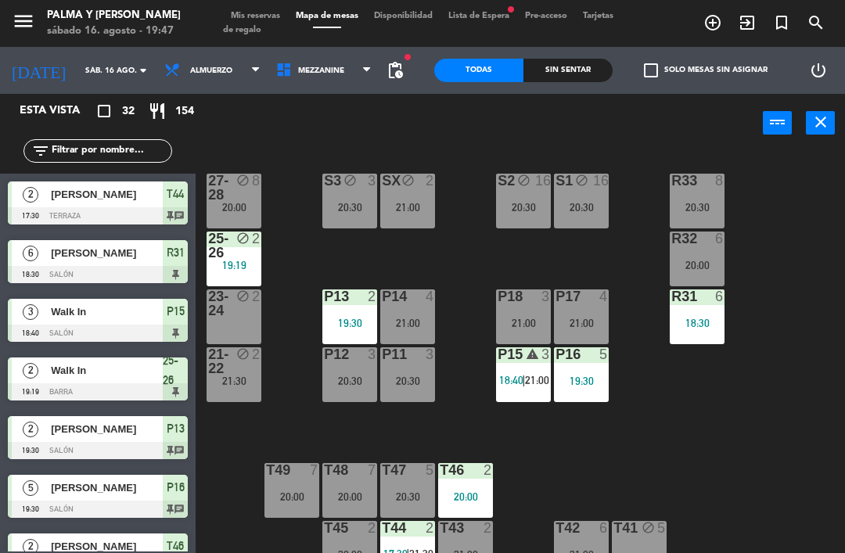
scroll to position [4, 0]
click at [525, 377] on span "21:00" at bounding box center [537, 380] width 24 height 13
click at [778, 418] on div "R33 8 20:30 S1 block 16 20:30 S2 block 16 20:30 S3 block 3 20:30 SX block 2 21:…" at bounding box center [524, 363] width 640 height 426
click at [310, 62] on span "Mezzanine" at bounding box center [324, 70] width 112 height 34
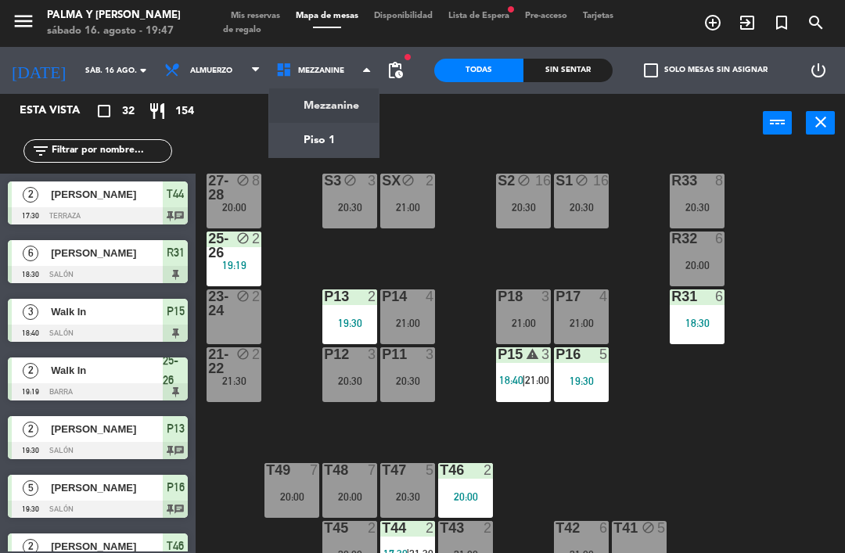
click at [350, 100] on ng-component "menu Palma y [PERSON_NAME][DATE] 16. agosto - 19:47 Mis reservas Mapa de mesas …" at bounding box center [422, 288] width 845 height 576
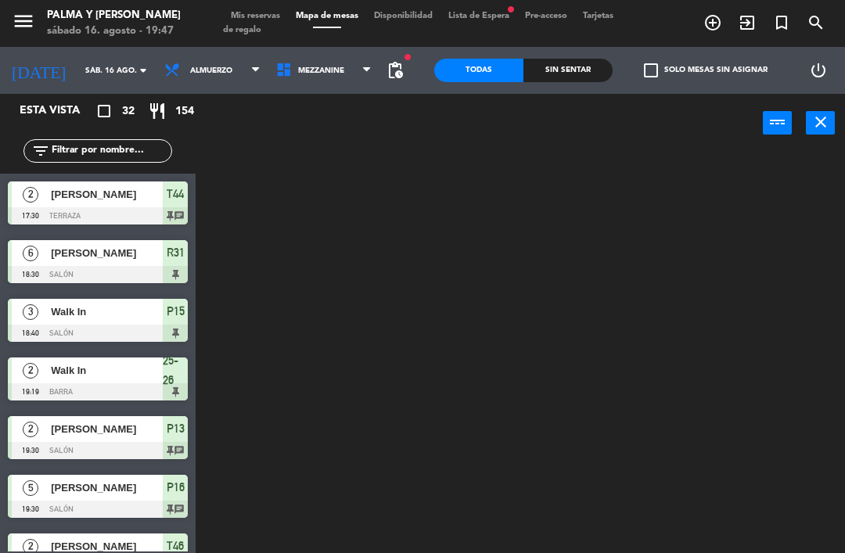
scroll to position [0, 0]
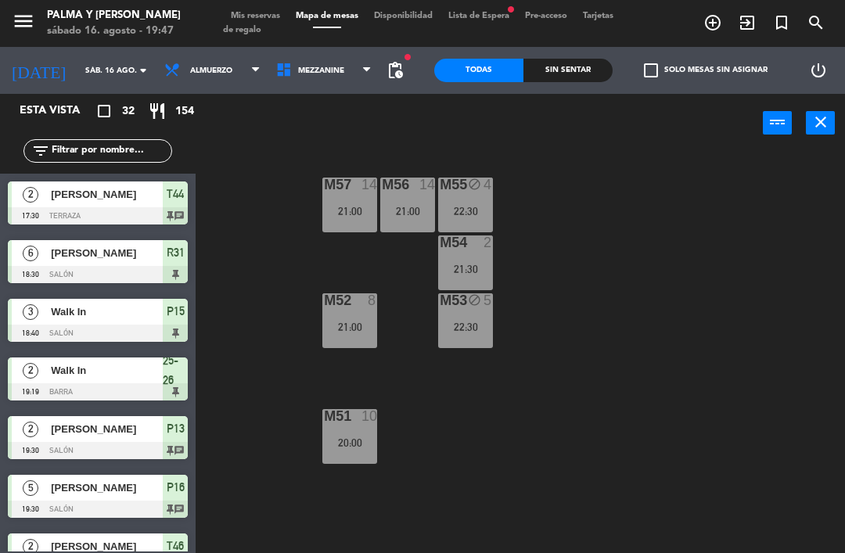
click at [577, 344] on div "M57 14 21:00 M56 14 21:00 M55 block 4 22:30 M54 2 21:30 M52 8 21:00 M53 block 5…" at bounding box center [524, 363] width 640 height 426
click at [352, 81] on span "Mezzanine" at bounding box center [324, 70] width 112 height 34
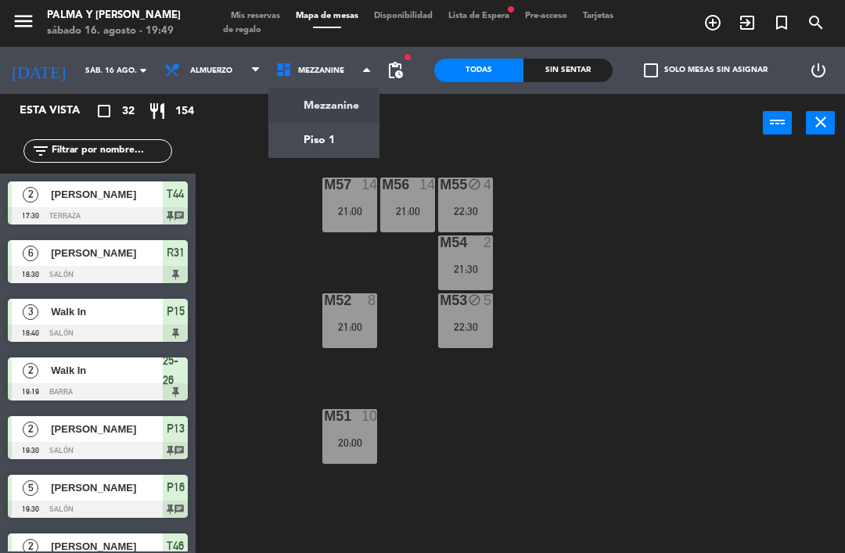
click at [332, 135] on ng-component "menu Palma y [PERSON_NAME][DATE] 16. agosto - 19:49 Mis reservas Mapa de mesas …" at bounding box center [422, 288] width 845 height 576
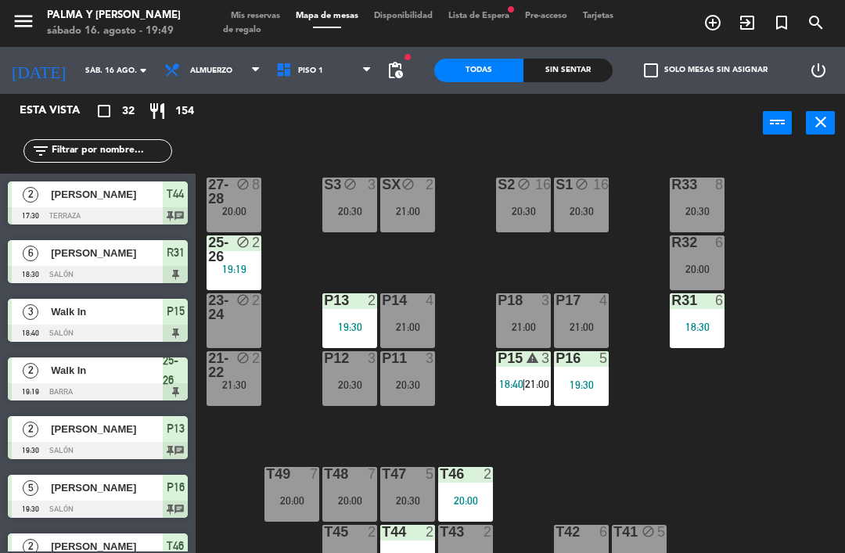
click at [244, 256] on div "block" at bounding box center [234, 249] width 26 height 28
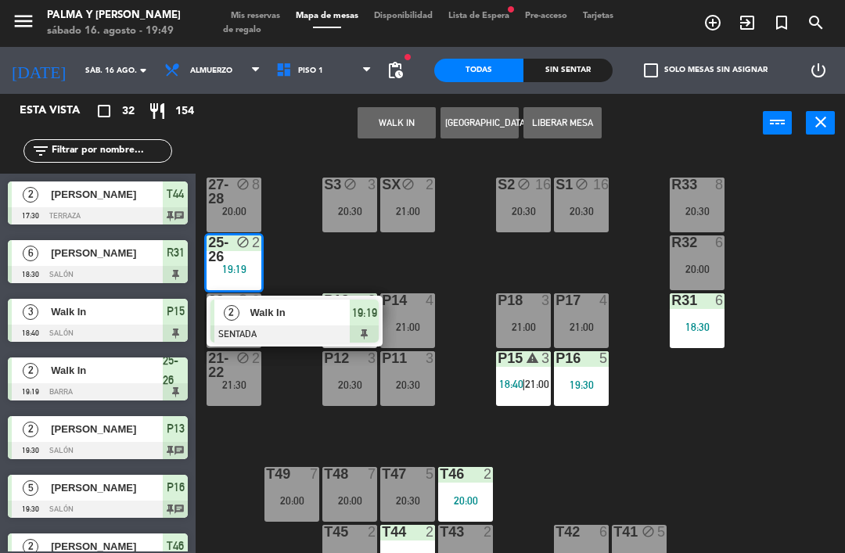
click at [350, 326] on div at bounding box center [294, 333] width 168 height 17
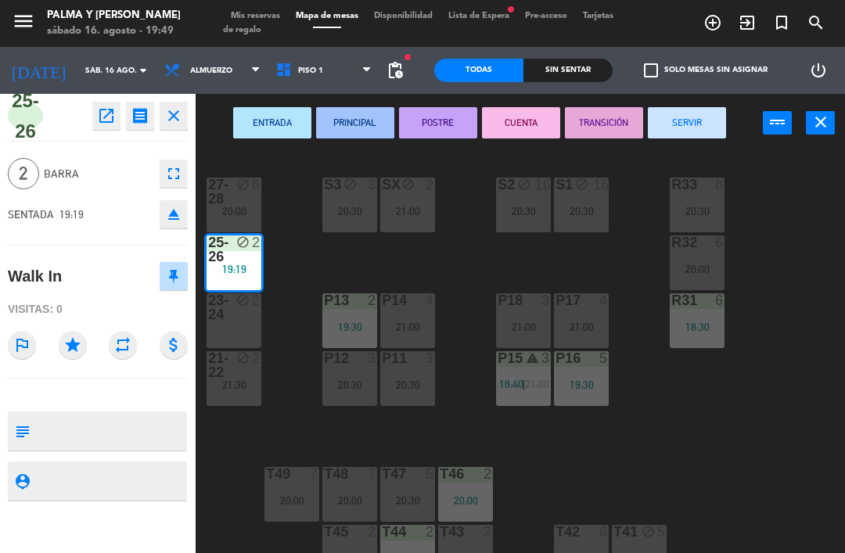
click at [698, 134] on button "SERVIR" at bounding box center [686, 122] width 78 height 31
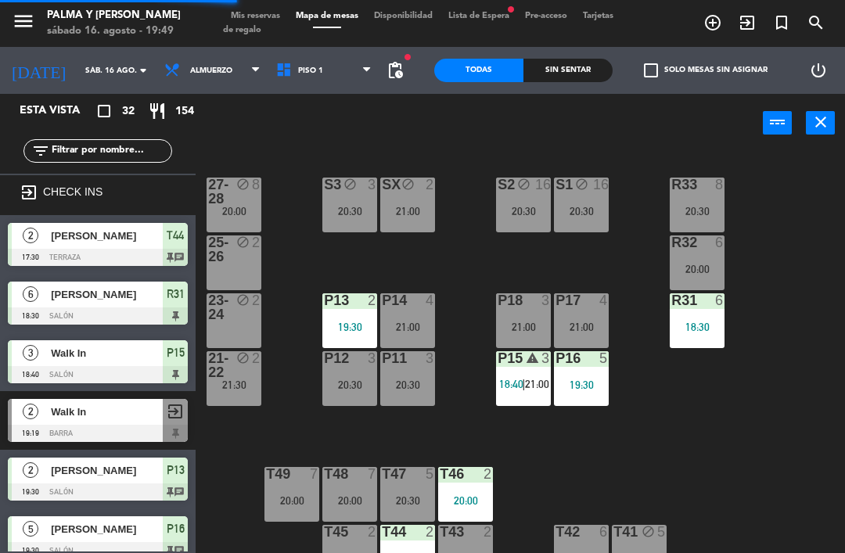
click at [651, 425] on div "R33 8 20:30 S1 block 16 20:30 S2 block 16 20:30 S3 block 3 20:30 SX block 2 21:…" at bounding box center [524, 363] width 640 height 426
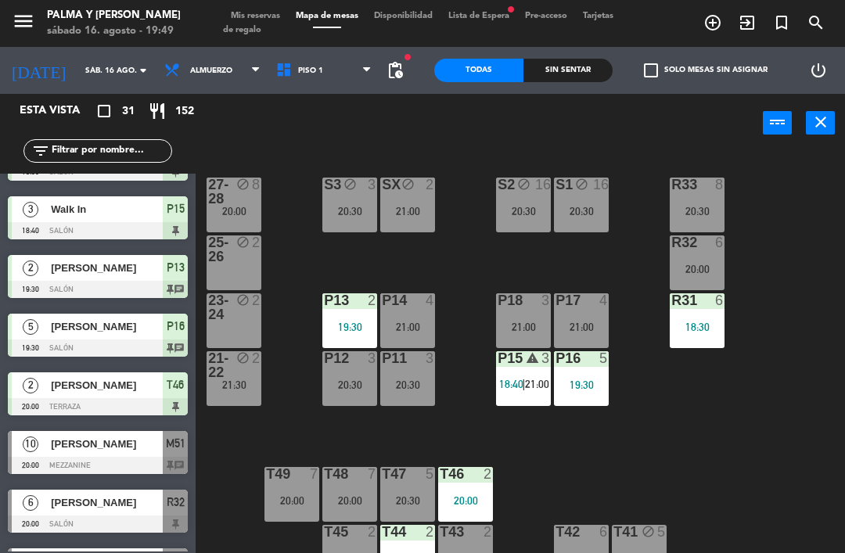
scroll to position [163, 0]
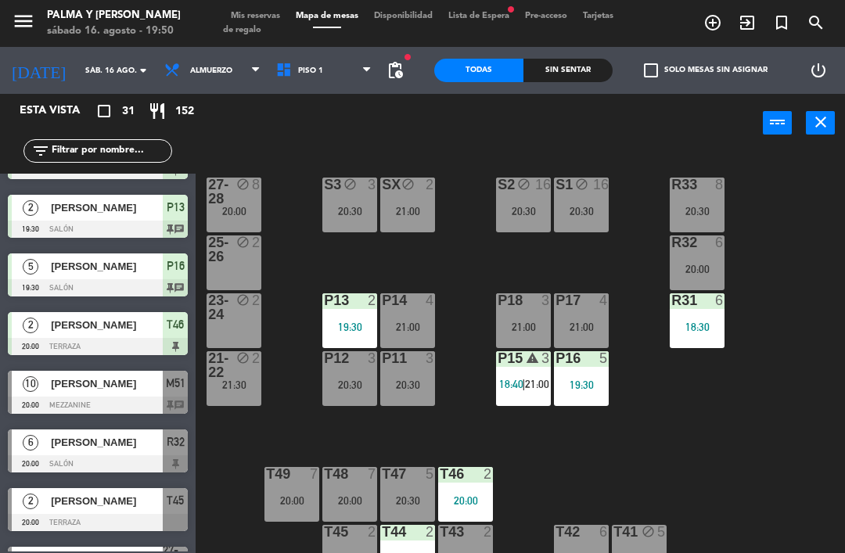
click at [134, 395] on div "[PERSON_NAME]" at bounding box center [105, 384] width 113 height 26
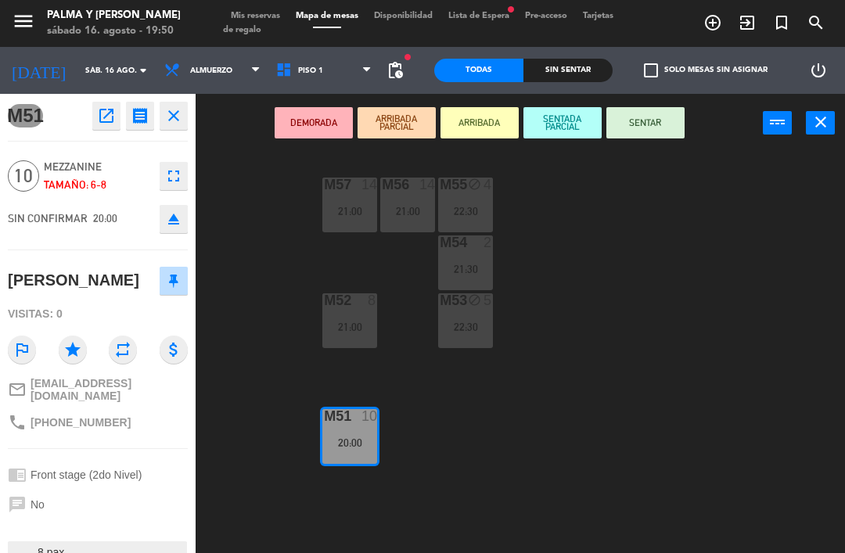
scroll to position [23, 0]
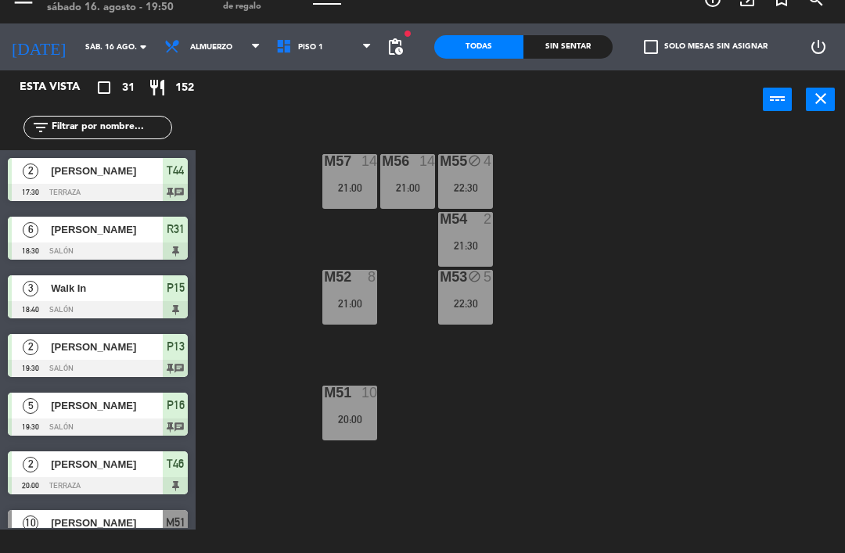
click at [324, 413] on div "20:00" at bounding box center [349, 419] width 55 height 12
click at [267, 417] on div "M57 14 21:00 M56 14 21:00 M55 block 4 22:30 M54 2 21:30 M52 8 21:00 M53 block 5…" at bounding box center [524, 340] width 640 height 426
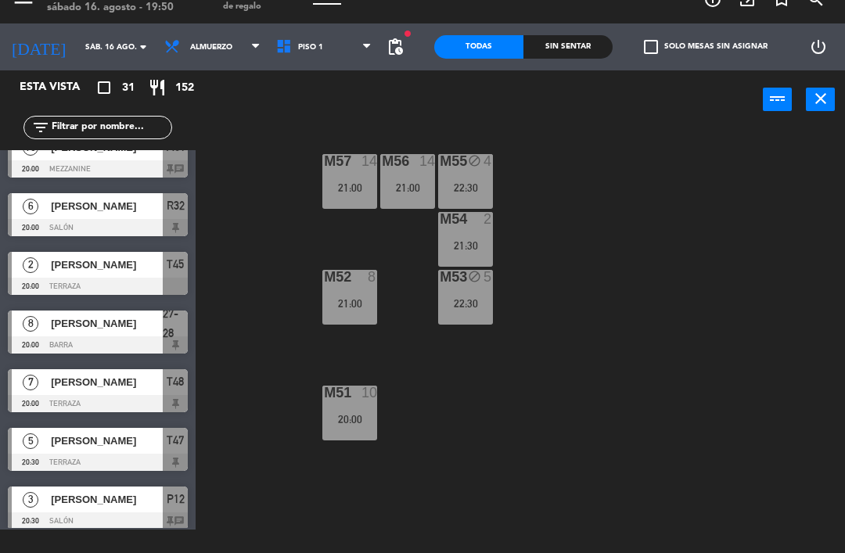
scroll to position [370, 0]
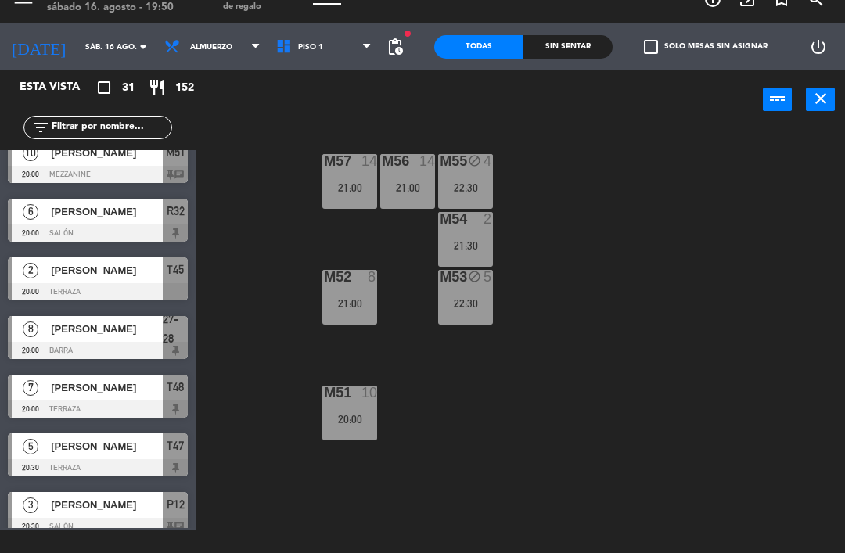
click at [737, 52] on label "check_box_outline_blank Solo mesas sin asignar" at bounding box center [706, 47] width 124 height 14
click at [705, 47] on input "check_box_outline_blank Solo mesas sin asignar" at bounding box center [705, 47] width 0 height 0
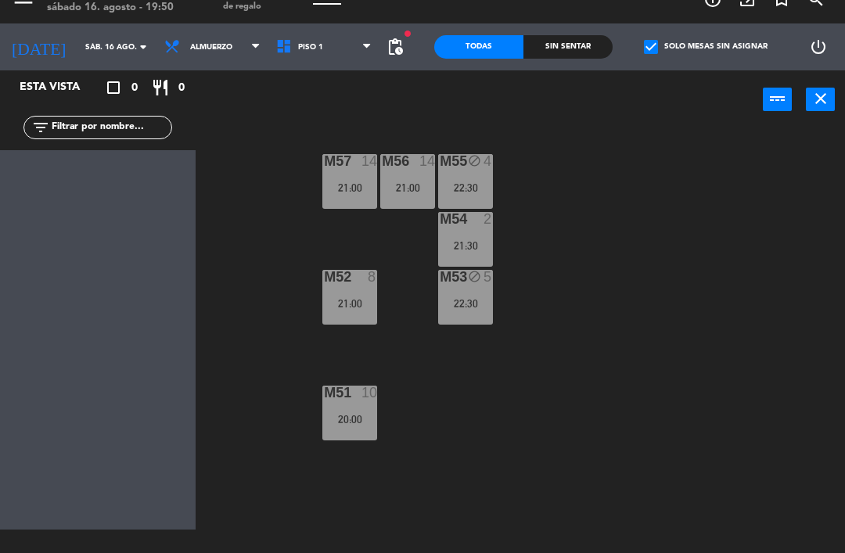
scroll to position [0, 0]
click at [318, 52] on span "Piso 1" at bounding box center [324, 47] width 112 height 34
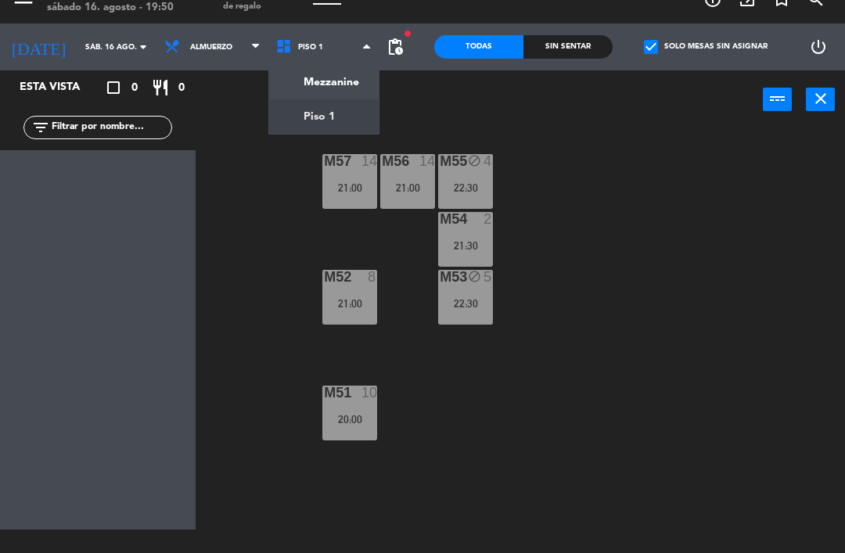
click at [712, 45] on label "check_box Solo mesas sin asignar" at bounding box center [706, 47] width 124 height 14
click at [705, 47] on input "check_box Solo mesas sin asignar" at bounding box center [705, 47] width 0 height 0
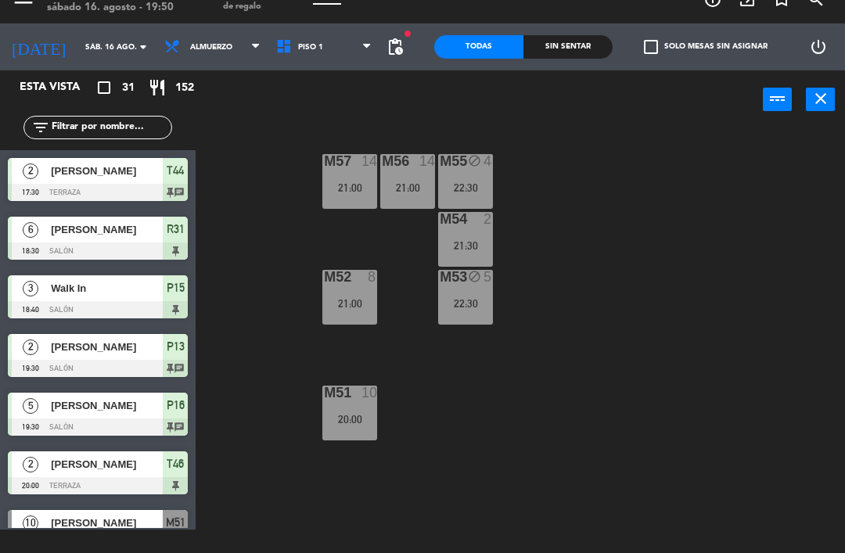
click at [327, 47] on span "Piso 1" at bounding box center [324, 47] width 112 height 34
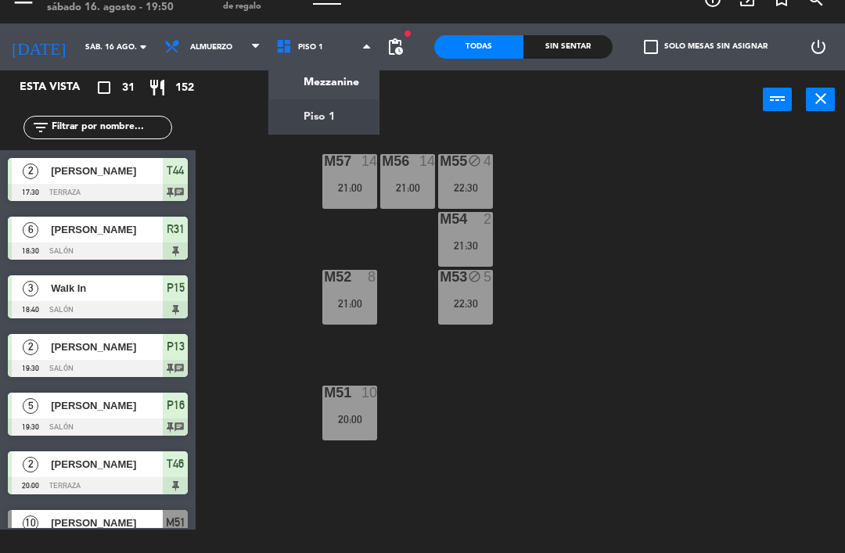
click at [310, 124] on ng-component "menu Palma y [PERSON_NAME][DATE] 16. agosto - 19:50 Mis reservas Mapa de mesas …" at bounding box center [422, 265] width 845 height 576
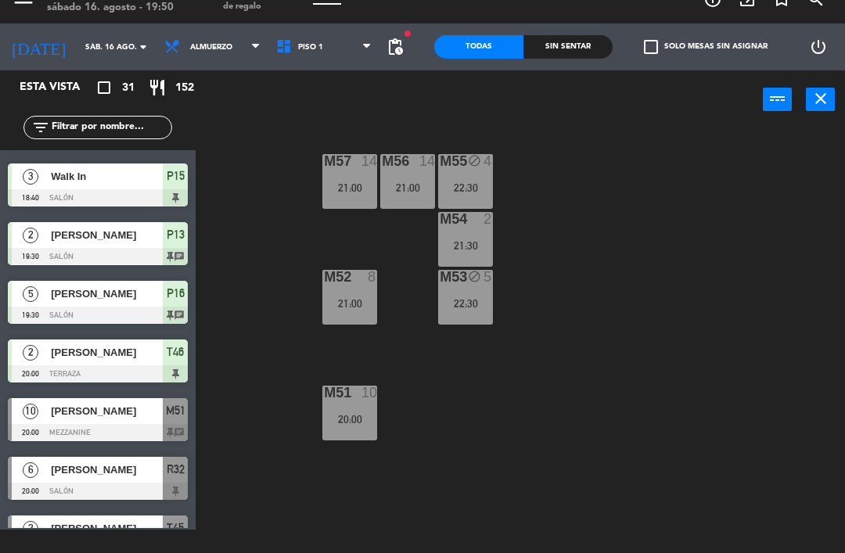
click at [77, 121] on input "text" at bounding box center [110, 127] width 121 height 17
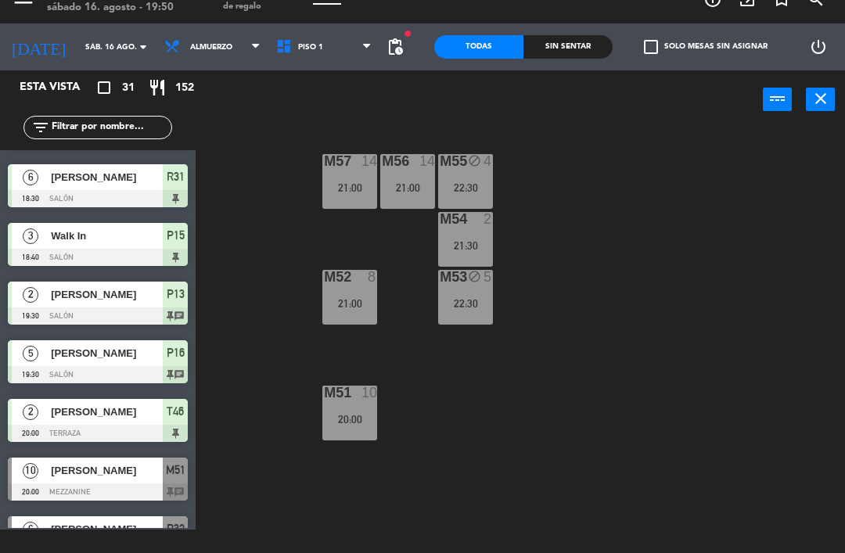
click at [222, 186] on div "M57 14 21:00 M56 14 21:00 M55 block 4 22:30 M54 2 21:30 M52 8 21:00 M53 block 5…" at bounding box center [524, 340] width 640 height 426
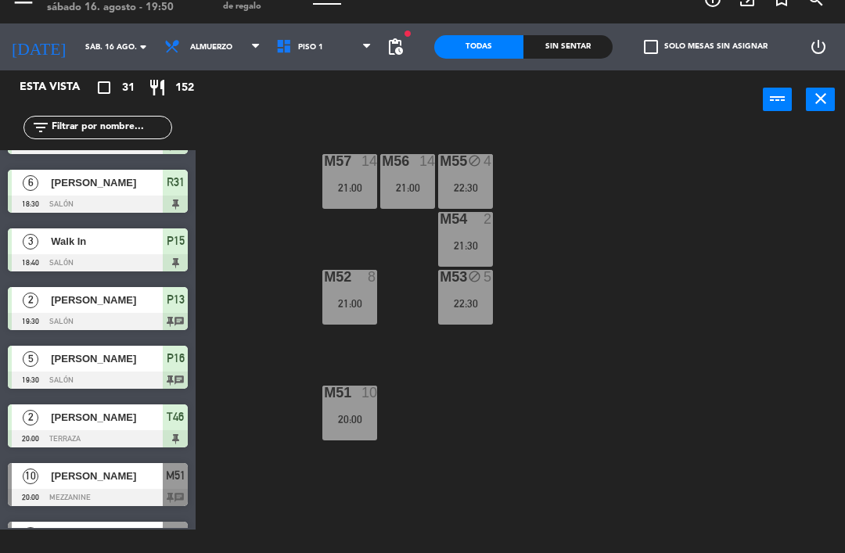
scroll to position [45, 0]
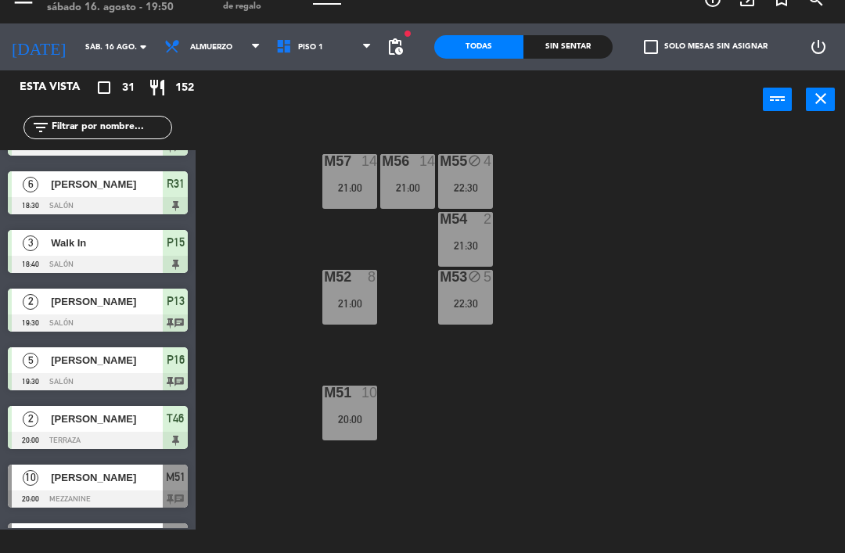
click at [368, 41] on icon at bounding box center [366, 47] width 7 height 13
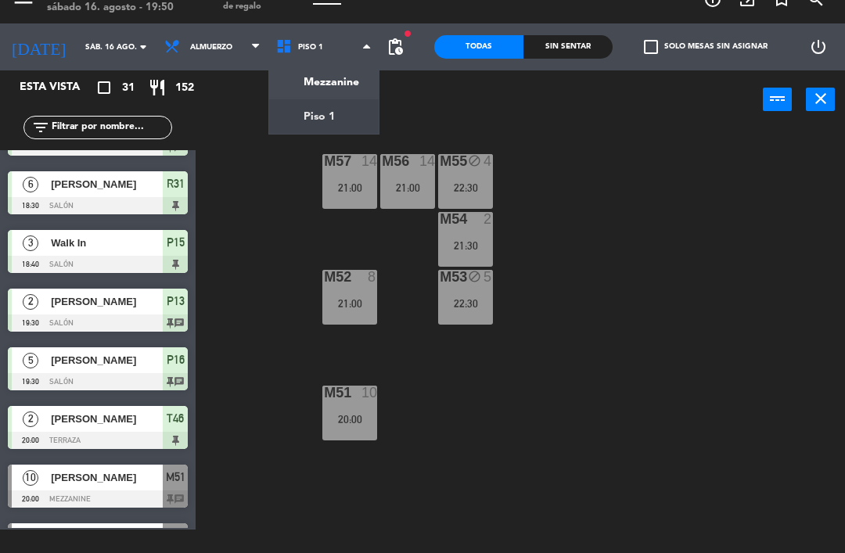
click at [343, 117] on ng-component "menu Palma y [PERSON_NAME][DATE] 16. agosto - 19:50 Mis reservas Mapa de mesas …" at bounding box center [422, 265] width 845 height 576
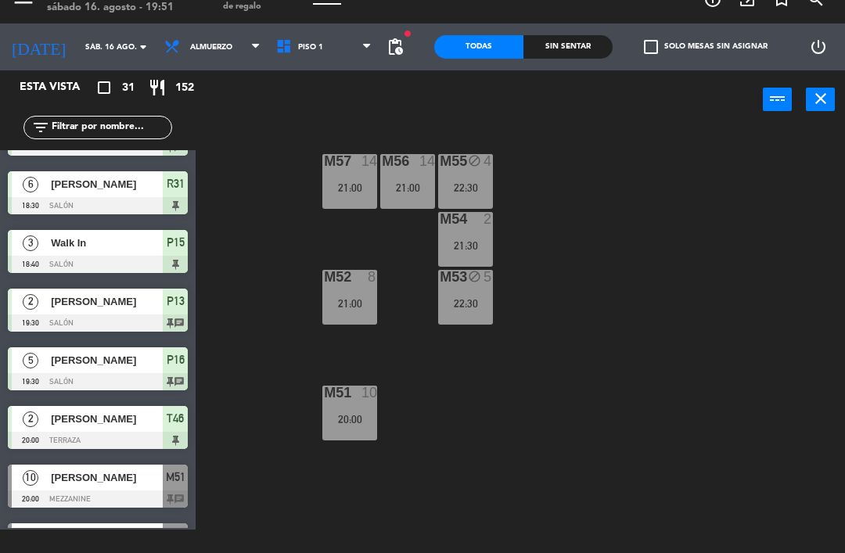
click at [348, 51] on span "Piso 1" at bounding box center [324, 47] width 112 height 34
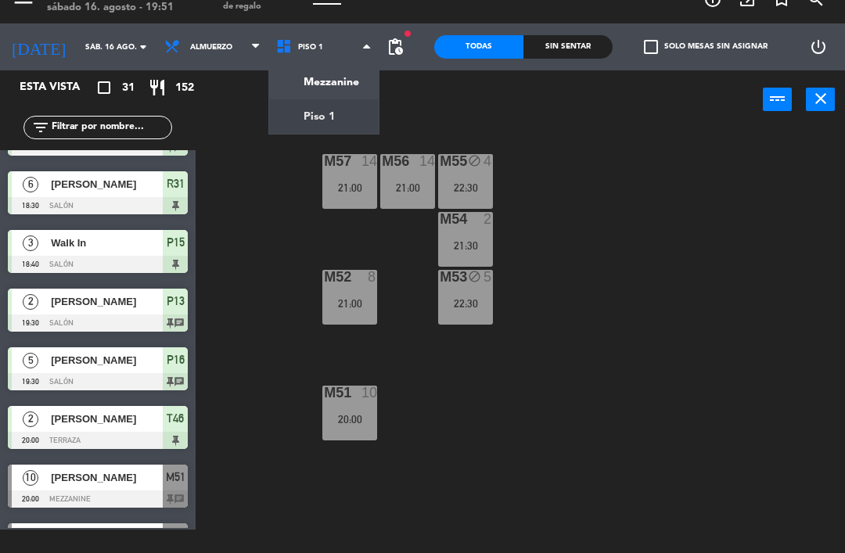
click at [358, 73] on ng-component "menu Palma y [PERSON_NAME][DATE] 16. agosto - 19:51 Mis reservas Mapa de mesas …" at bounding box center [422, 265] width 845 height 576
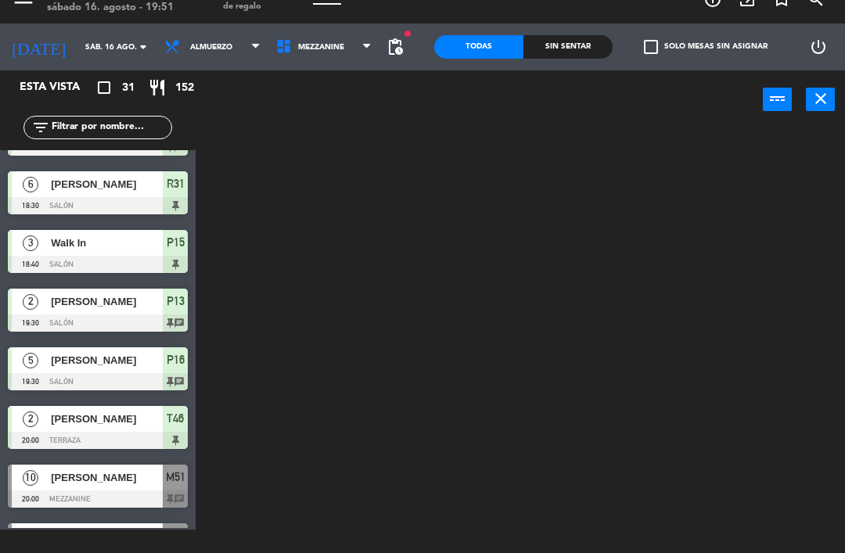
click at [333, 41] on span "Mezzanine" at bounding box center [324, 47] width 112 height 34
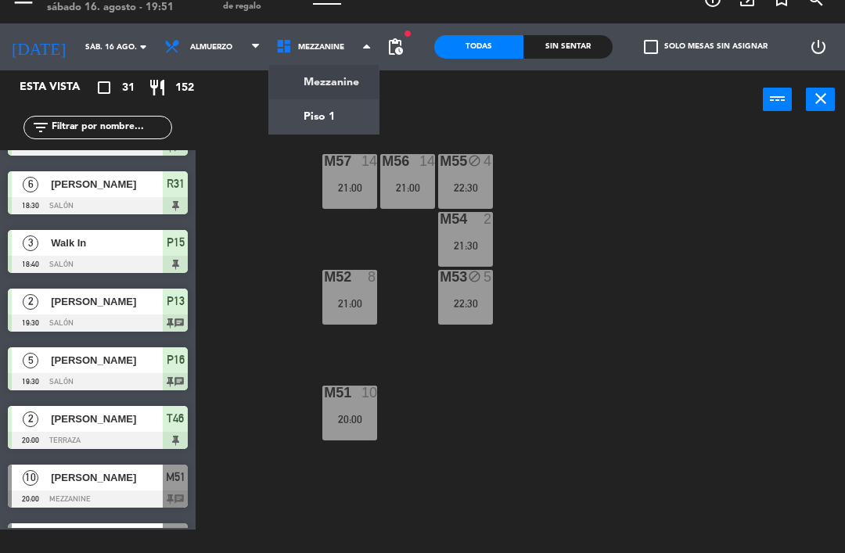
click at [327, 115] on ng-component "menu Palma y [PERSON_NAME][DATE] 16. agosto - 19:51 Mis reservas Mapa de mesas …" at bounding box center [422, 265] width 845 height 576
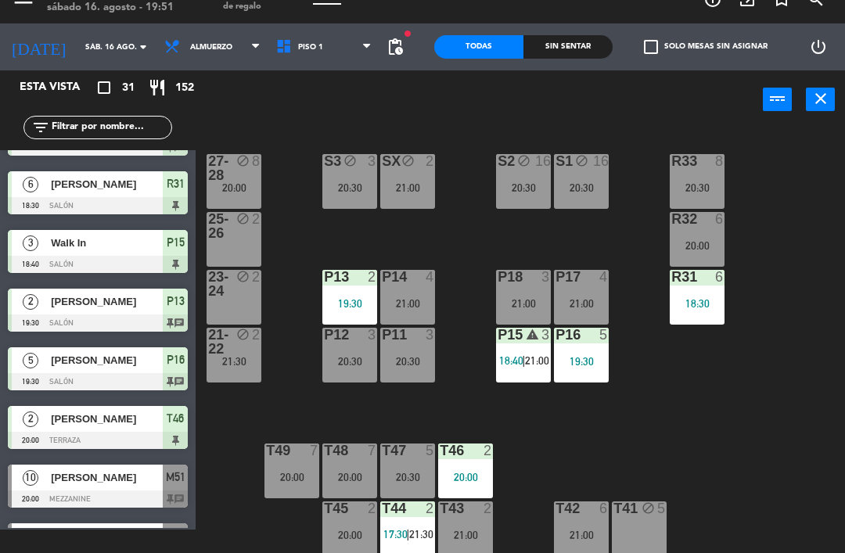
click at [486, 522] on div "T43 2 21:00" at bounding box center [465, 528] width 55 height 55
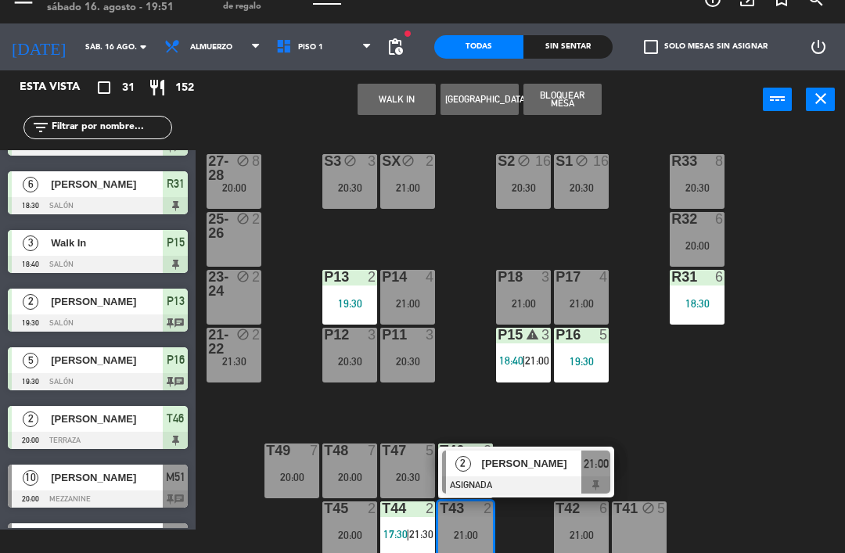
click at [482, 548] on div "T43 2 21:00" at bounding box center [465, 528] width 55 height 55
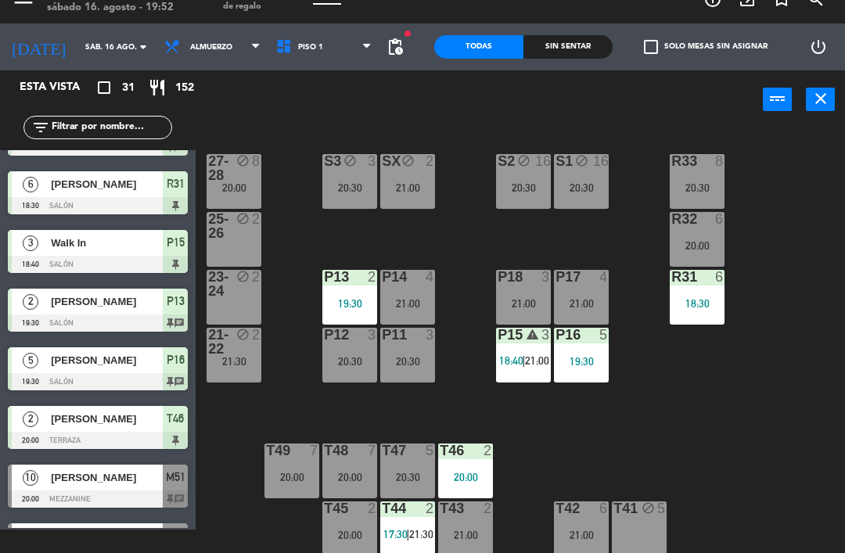
click at [610, 475] on div "R33 8 20:30 S1 block 16 20:30 S2 block 16 20:30 S3 block 3 20:30 SX block 2 21:…" at bounding box center [524, 340] width 640 height 426
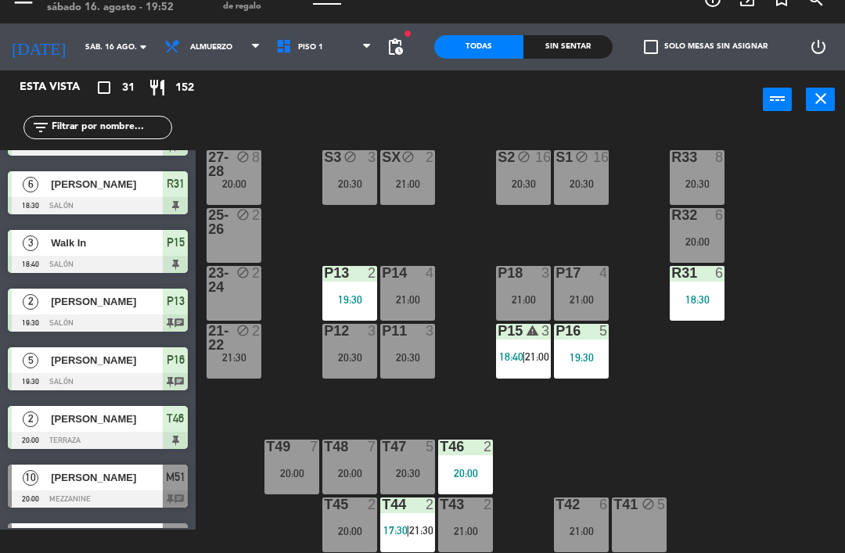
scroll to position [4, 0]
click at [644, 515] on div "T41 block 5" at bounding box center [638, 524] width 55 height 55
click at [764, 389] on div "R33 8 20:30 S1 block 16 20:30 S2 block 16 20:30 S3 block 3 20:30 SX block 2 21:…" at bounding box center [524, 340] width 640 height 426
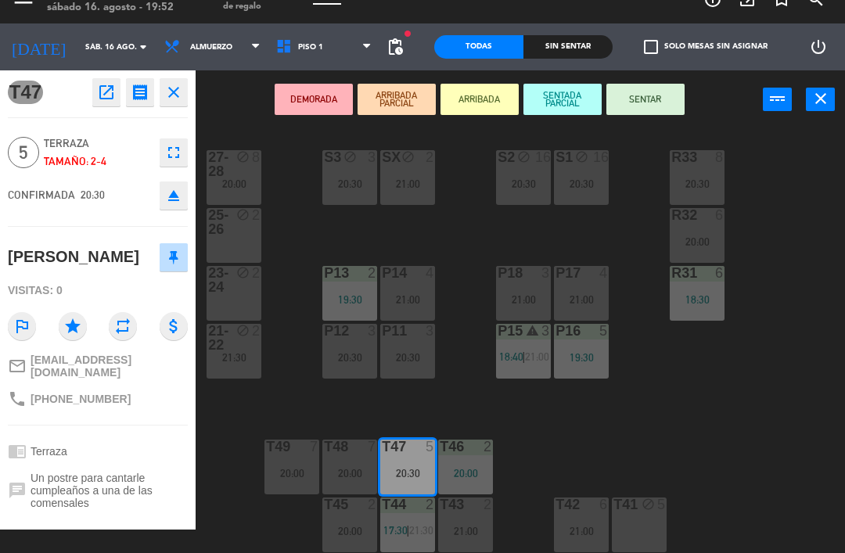
scroll to position [23, 0]
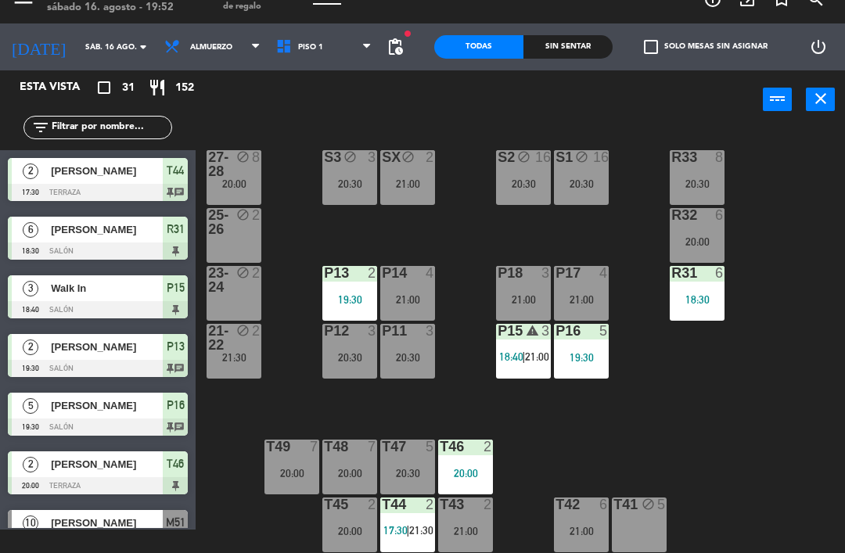
click at [260, 279] on div "2" at bounding box center [256, 273] width 9 height 14
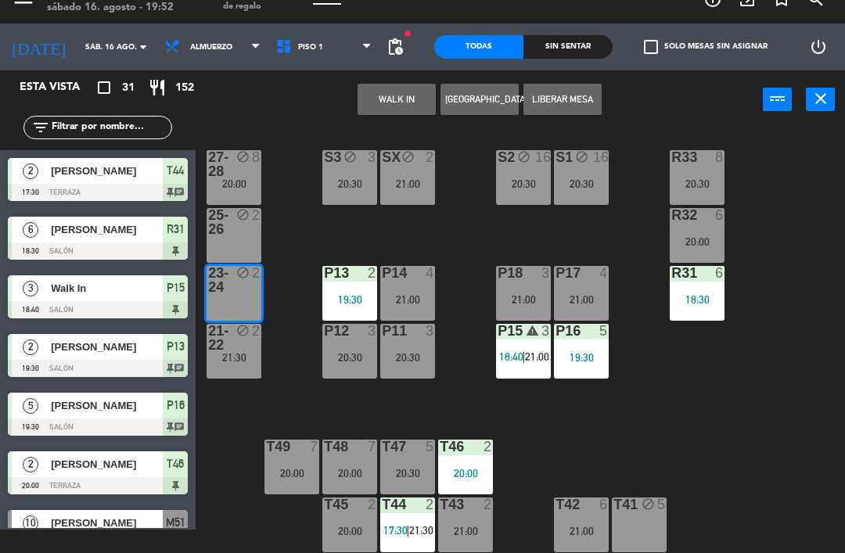
click at [468, 105] on button "[GEOGRAPHIC_DATA]" at bounding box center [479, 99] width 78 height 31
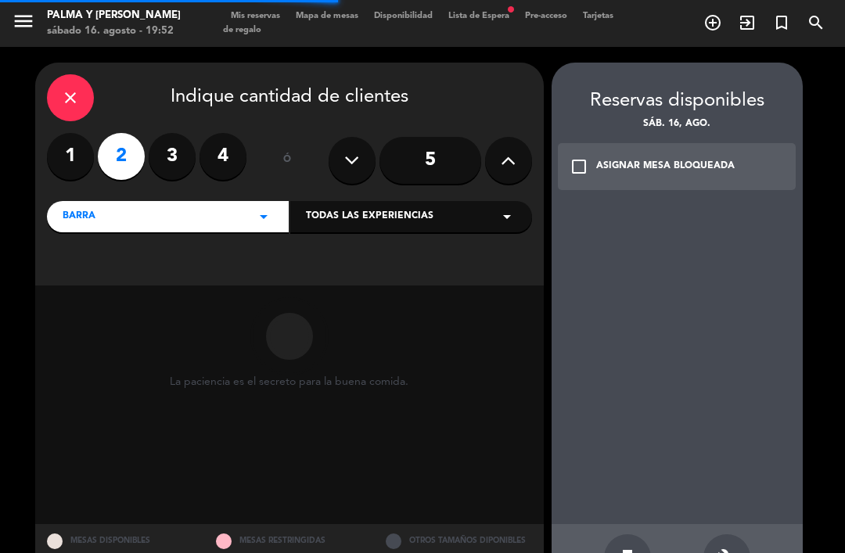
click at [172, 133] on label "3" at bounding box center [172, 156] width 47 height 47
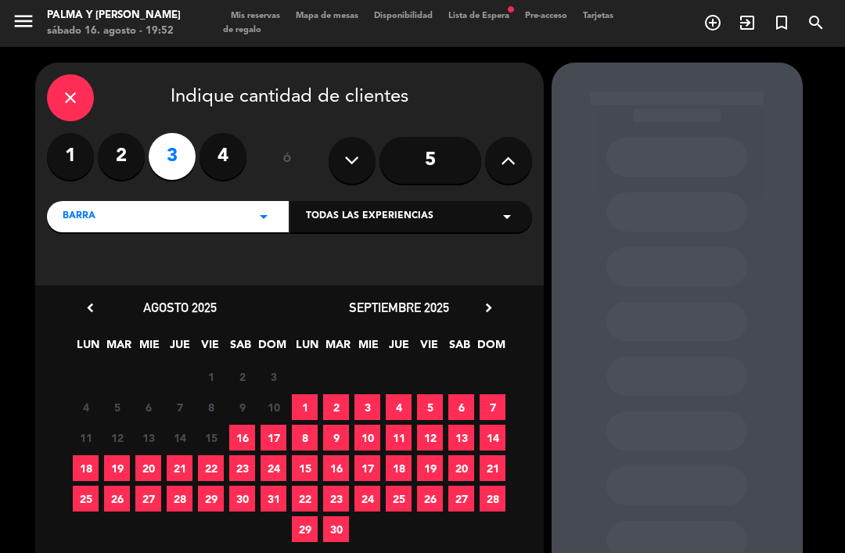
click at [242, 425] on span "16" at bounding box center [242, 438] width 26 height 26
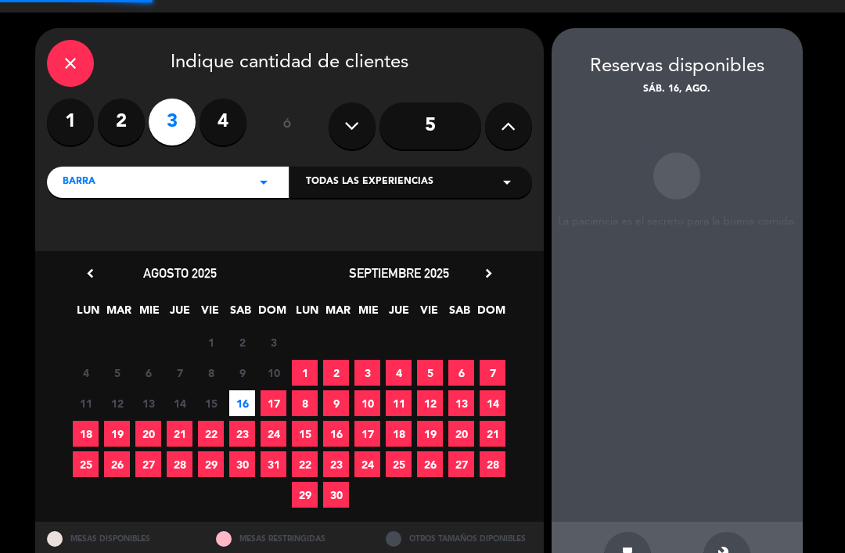
scroll to position [36, 0]
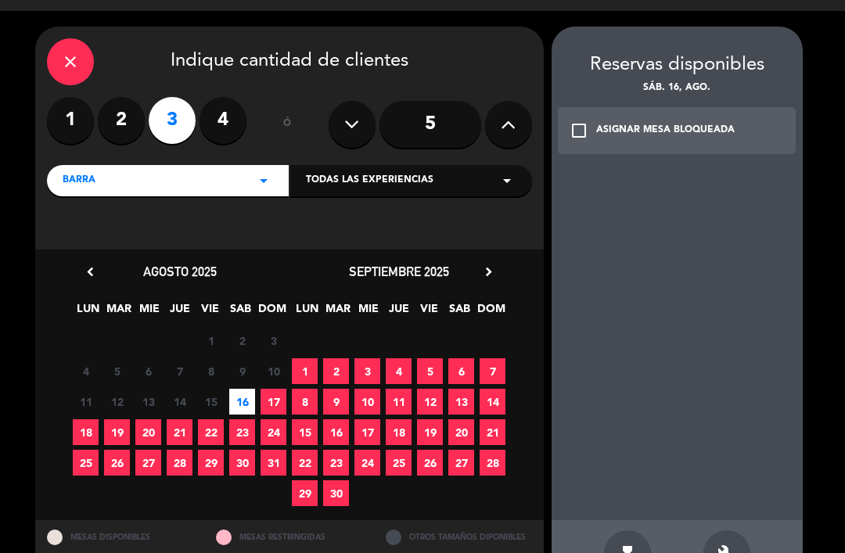
click at [720, 544] on icon "build" at bounding box center [726, 553] width 19 height 19
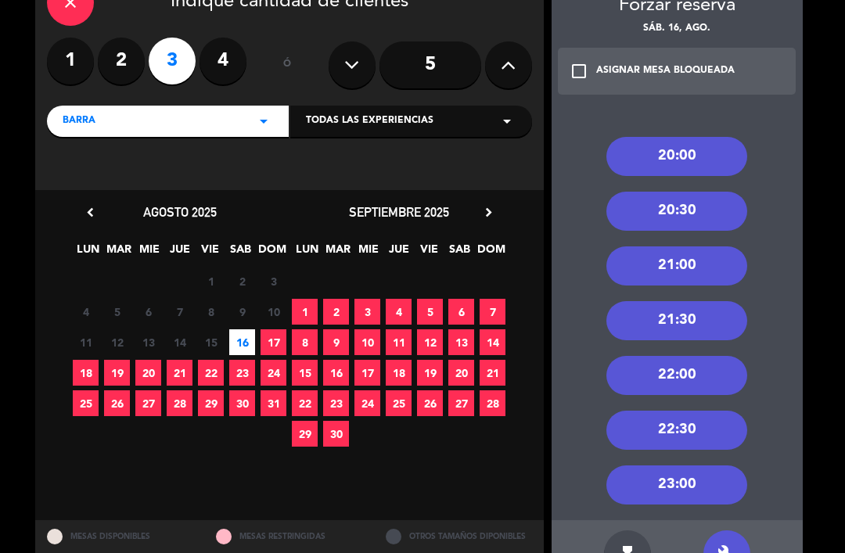
scroll to position [95, 0]
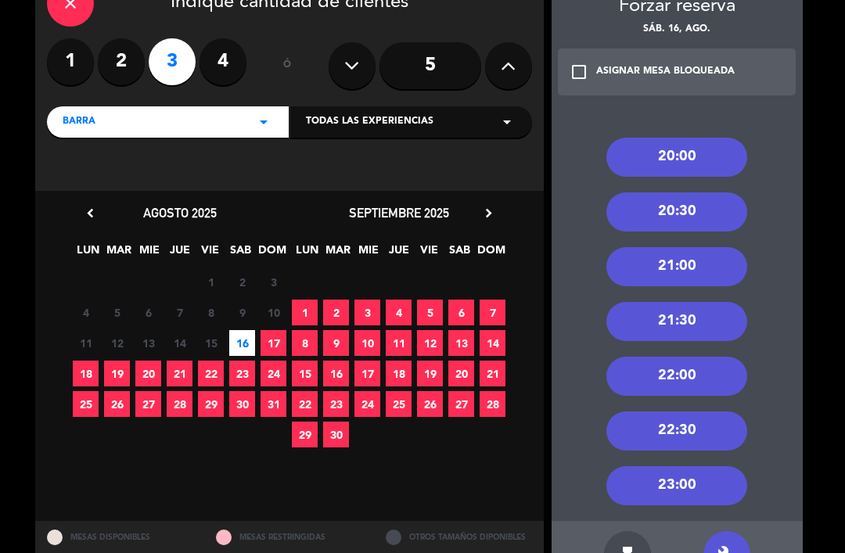
click at [698, 302] on div "21:30" at bounding box center [676, 321] width 141 height 39
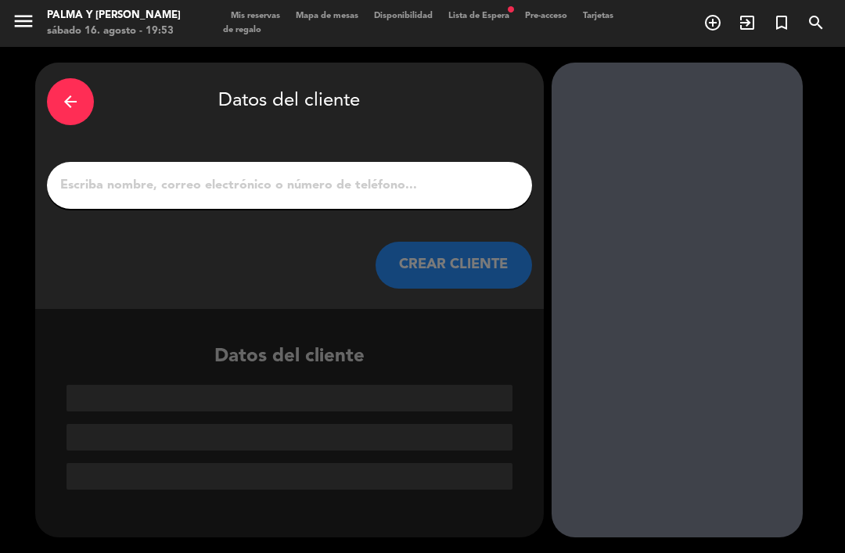
click at [310, 174] on input "1" at bounding box center [289, 185] width 461 height 22
click at [343, 174] on input "1" at bounding box center [289, 185] width 461 height 22
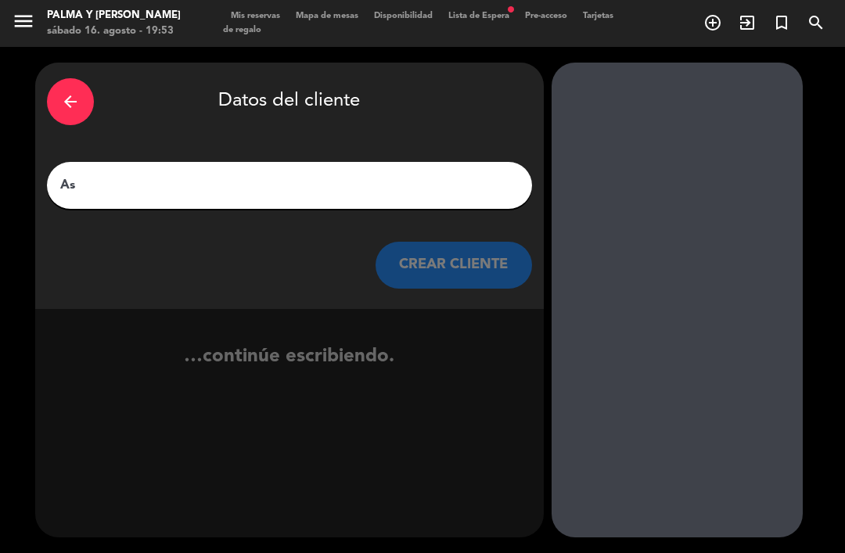
type input "A"
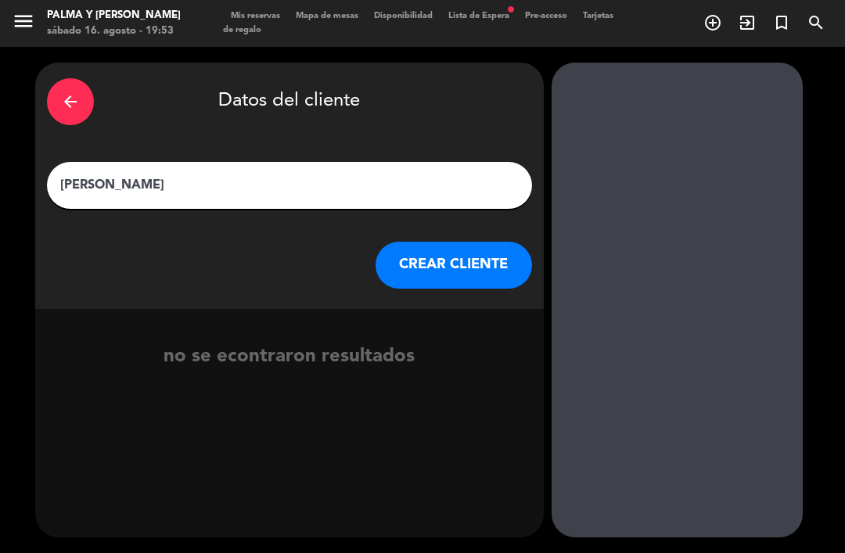
type input "[PERSON_NAME]"
click at [448, 242] on button "CREAR CLIENTE" at bounding box center [453, 265] width 156 height 47
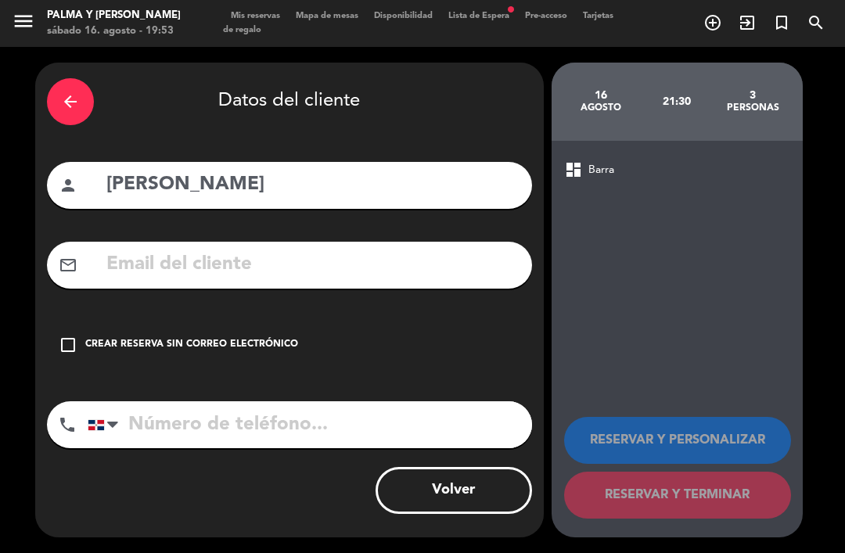
click at [261, 337] on div "Crear reserva sin correo electrónico" at bounding box center [191, 345] width 213 height 16
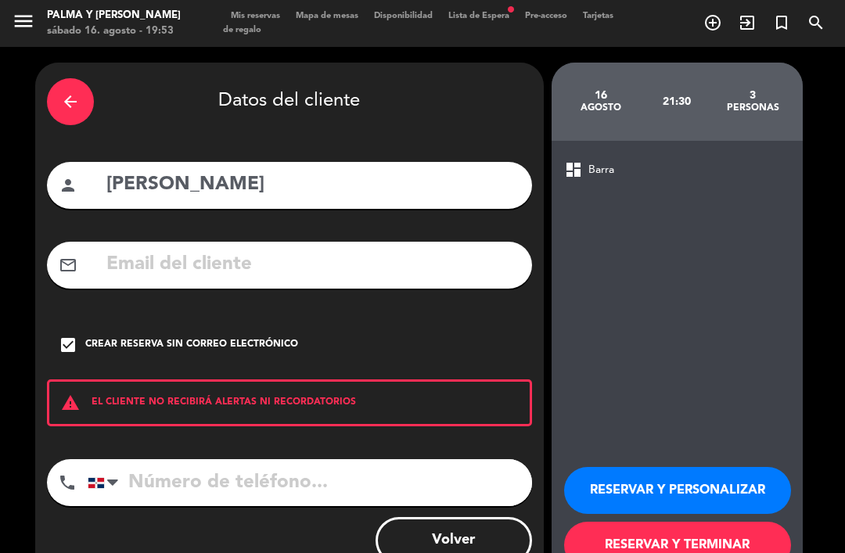
click at [573, 522] on button "RESERVAR Y TERMINAR" at bounding box center [677, 545] width 227 height 47
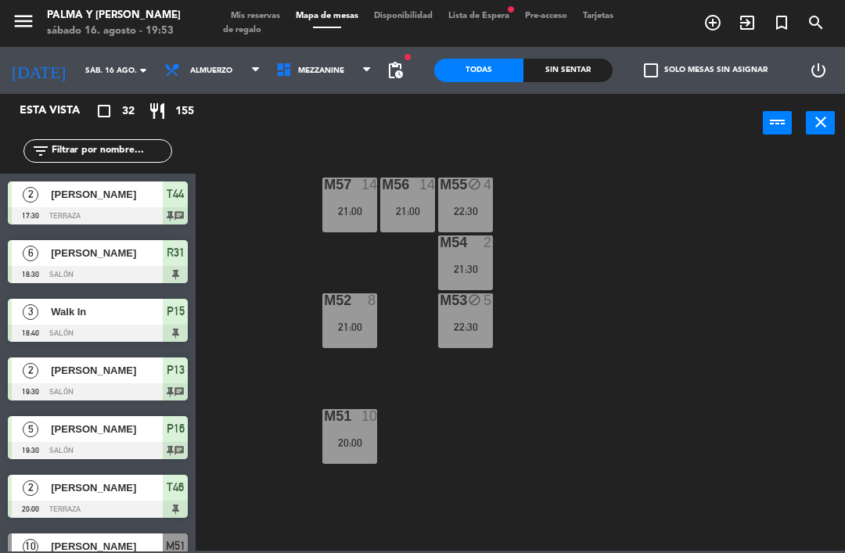
click at [99, 156] on input "text" at bounding box center [110, 150] width 121 height 17
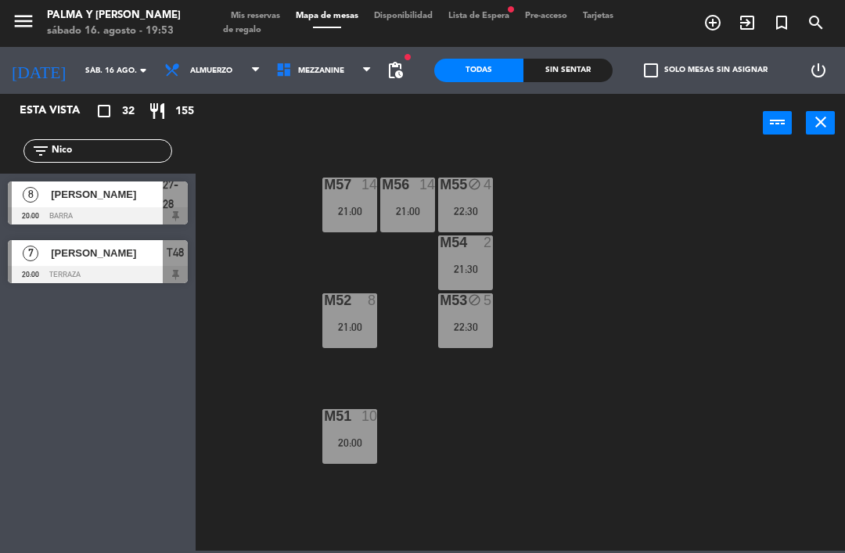
type input "Nico"
click at [644, 175] on div "M57 14 21:00 M56 14 21:00 M55 block 4 22:30 M54 2 21:30 M52 8 21:00 M53 block 5…" at bounding box center [524, 350] width 640 height 400
click at [109, 266] on div at bounding box center [98, 274] width 180 height 17
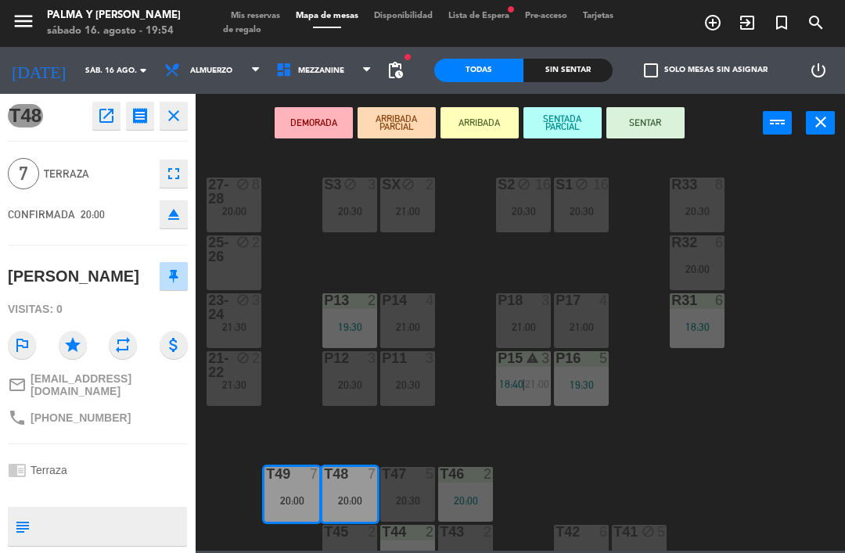
click at [652, 122] on button "SENTAR" at bounding box center [645, 122] width 78 height 31
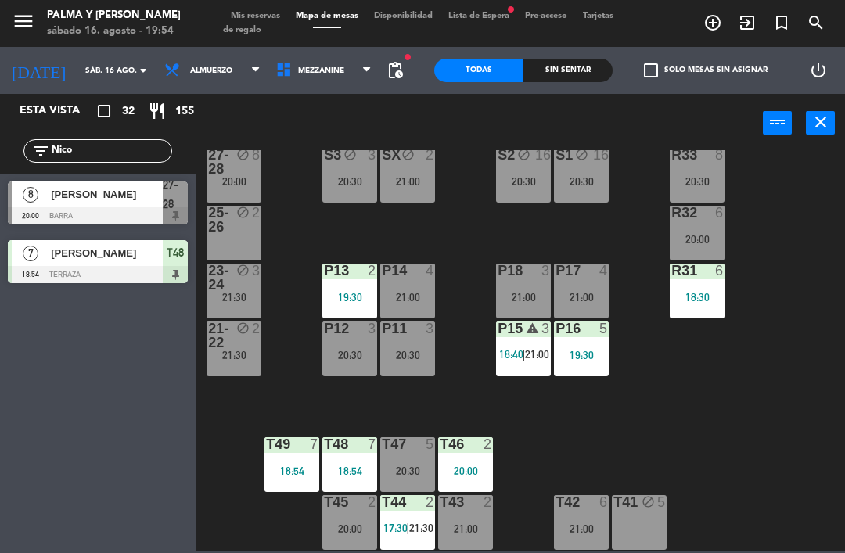
scroll to position [30, 0]
click at [81, 148] on input "Nico" at bounding box center [110, 150] width 121 height 17
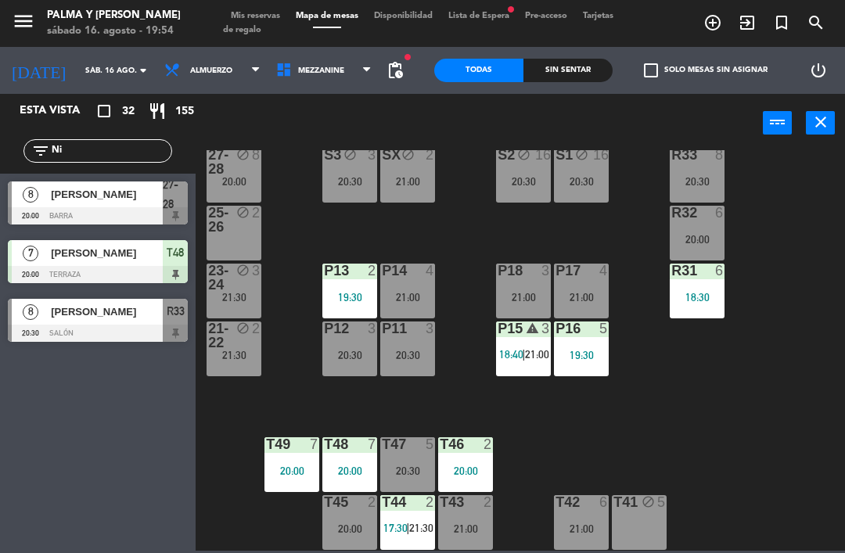
type input "N"
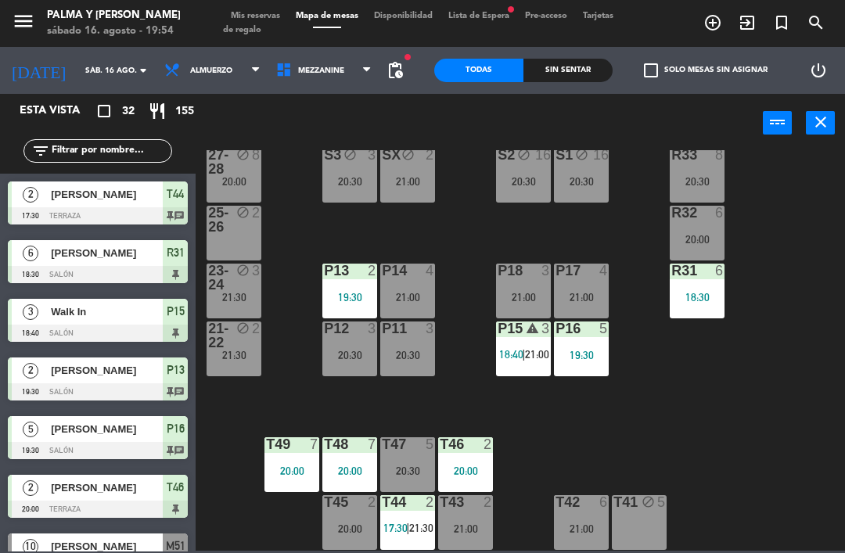
click at [793, 182] on div "R33 8 20:30 S1 block 16 20:30 S2 block 16 20:30 S3 block 3 20:30 SX block 2 21:…" at bounding box center [524, 350] width 640 height 400
click at [404, 468] on div "20:30" at bounding box center [407, 470] width 55 height 11
click at [587, 441] on div "R33 8 20:30 S1 block 16 20:30 S2 block 16 20:30 S3 block 3 20:30 SX block 2 21:…" at bounding box center [524, 350] width 640 height 400
click at [555, 453] on div "R33 8 20:30 S1 block 16 20:30 S2 block 16 20:30 S3 block 3 20:30 SX block 2 21:…" at bounding box center [524, 350] width 640 height 400
click at [407, 468] on div "20:30" at bounding box center [407, 470] width 55 height 11
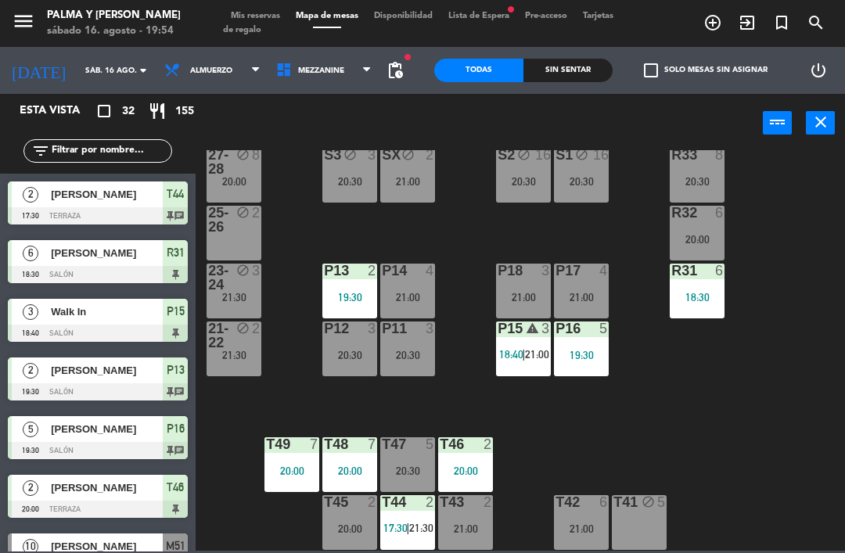
click at [619, 437] on div "R33 8 20:30 S1 block 16 20:30 S2 block 16 20:30 S3 block 3 20:30 SX block 2 21:…" at bounding box center [524, 350] width 640 height 400
click at [682, 422] on div "R33 8 20:30 S1 block 16 20:30 S2 block 16 20:30 S3 block 3 20:30 SX block 2 21:…" at bounding box center [524, 350] width 640 height 400
click at [639, 542] on div "T41 block 5" at bounding box center [638, 522] width 55 height 55
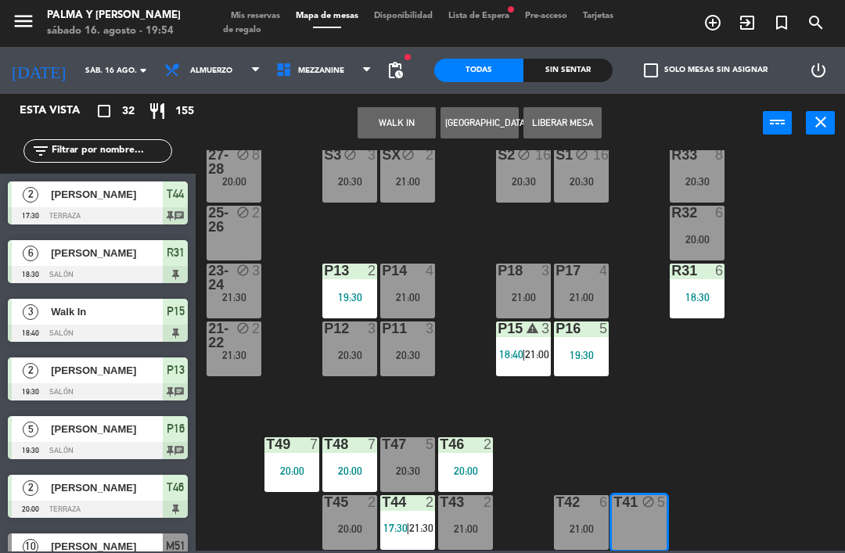
click at [614, 509] on div "T41" at bounding box center [613, 502] width 1 height 14
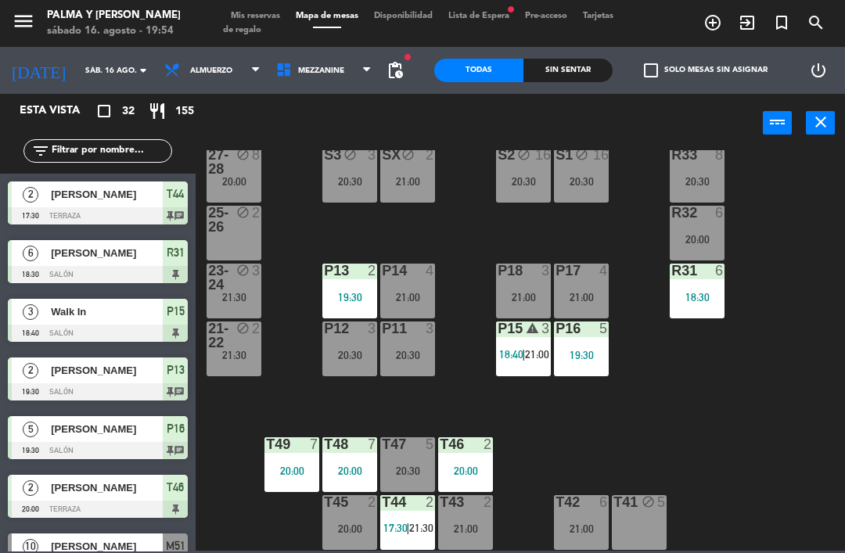
click at [641, 497] on icon "block" at bounding box center [647, 501] width 13 height 13
click at [285, 264] on div "R33 8 20:30 S1 block 16 20:30 S2 block 16 20:30 S3 block 3 20:30 SX block 2 21:…" at bounding box center [524, 350] width 640 height 400
click at [237, 278] on div "block" at bounding box center [234, 278] width 26 height 28
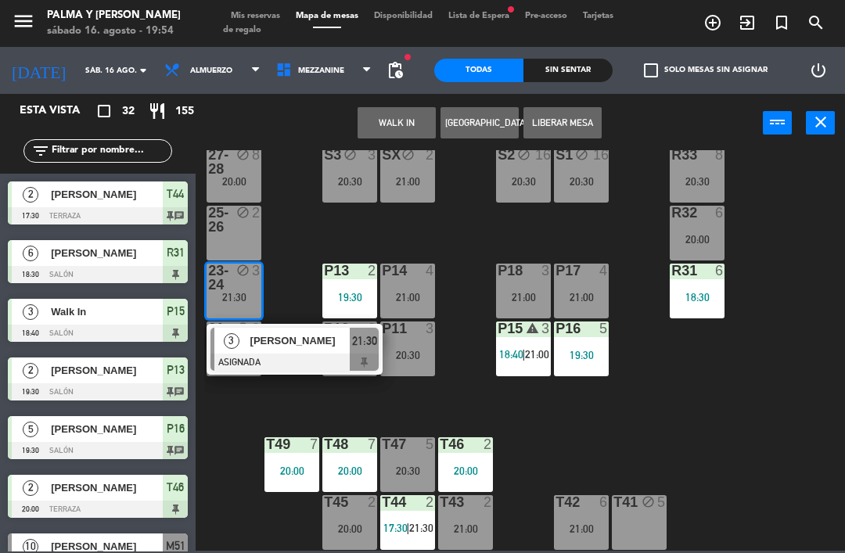
click at [296, 337] on span "[PERSON_NAME]" at bounding box center [300, 340] width 100 height 16
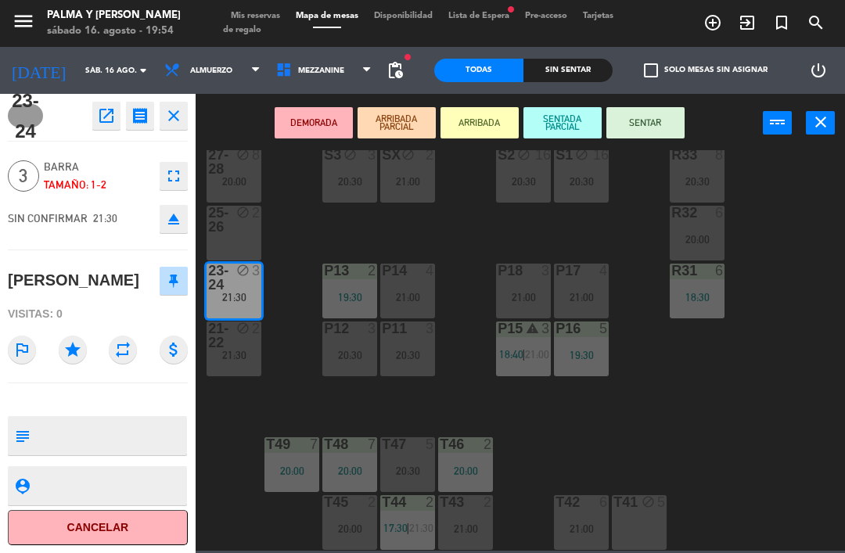
click at [665, 518] on div "T41 block 5" at bounding box center [638, 522] width 55 height 55
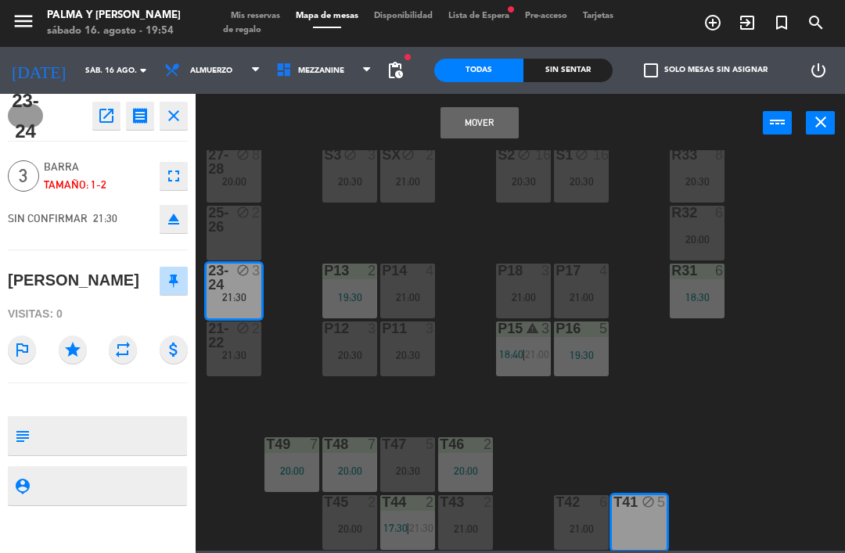
click at [484, 124] on button "Mover" at bounding box center [479, 122] width 78 height 31
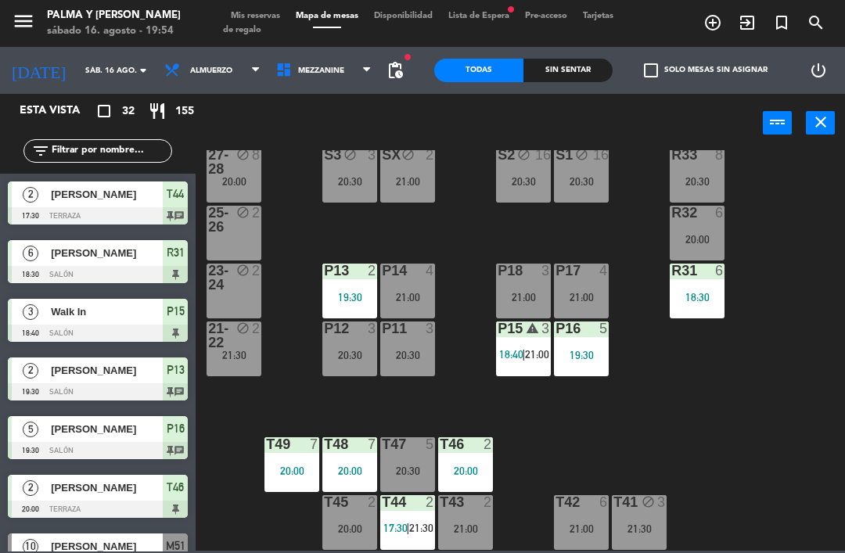
scroll to position [312, 0]
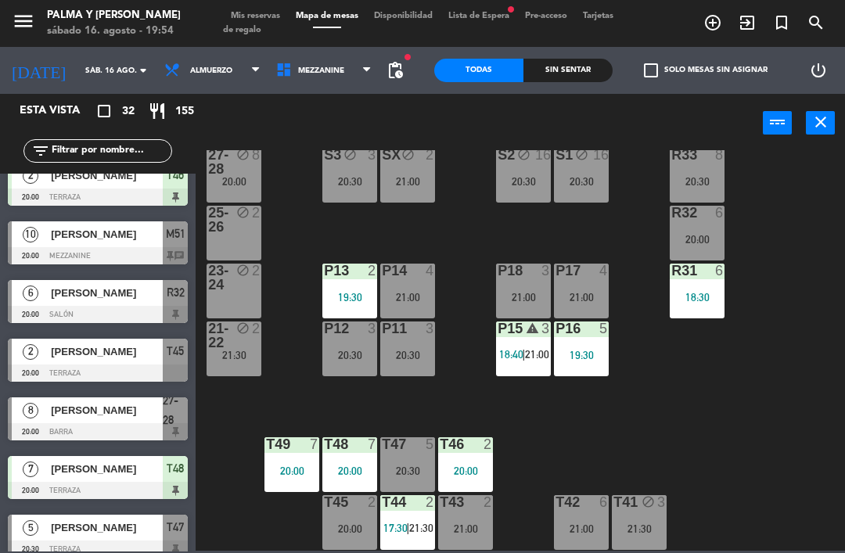
click at [732, 450] on div "R33 8 20:30 S1 block 16 20:30 S2 block 16 20:30 S3 block 3 20:30 SX block 2 21:…" at bounding box center [524, 350] width 640 height 400
click at [365, 403] on div "R33 8 20:30 S1 block 16 20:30 S2 block 16 20:30 S3 block 3 20:30 SX block 2 21:…" at bounding box center [524, 350] width 640 height 400
click at [545, 478] on div "R33 8 20:30 S1 block 16 20:30 S2 block 16 20:30 S3 block 3 20:30 SX block 2 21:…" at bounding box center [524, 350] width 640 height 400
click at [592, 526] on div "21:00" at bounding box center [581, 528] width 55 height 11
click at [469, 392] on div "R33 8 20:30 S1 block 16 20:30 S2 block 16 20:30 S3 block 3 20:30 SX block 2 21:…" at bounding box center [524, 350] width 640 height 400
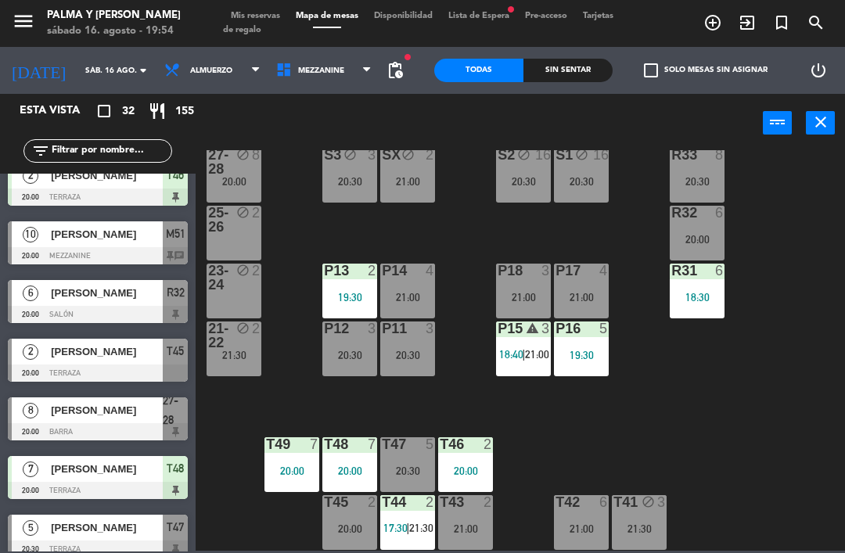
click at [578, 502] on div at bounding box center [581, 502] width 26 height 14
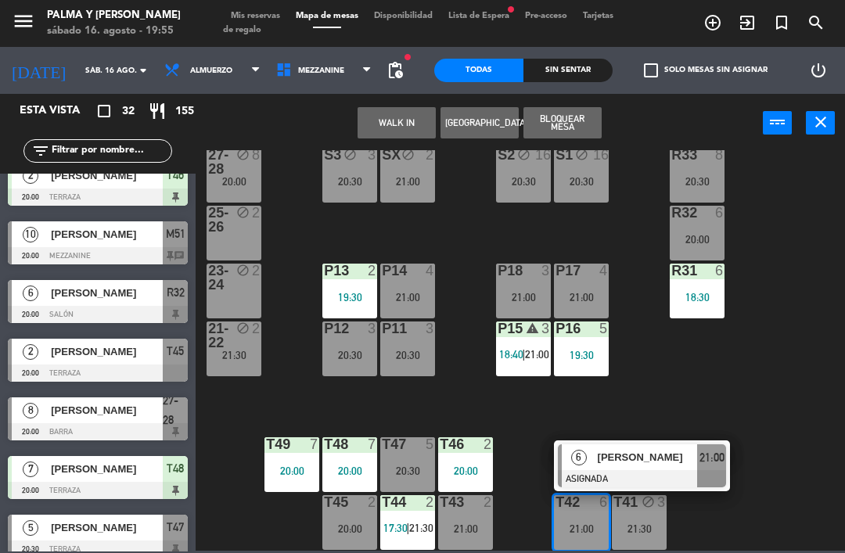
click at [588, 470] on div at bounding box center [642, 478] width 168 height 17
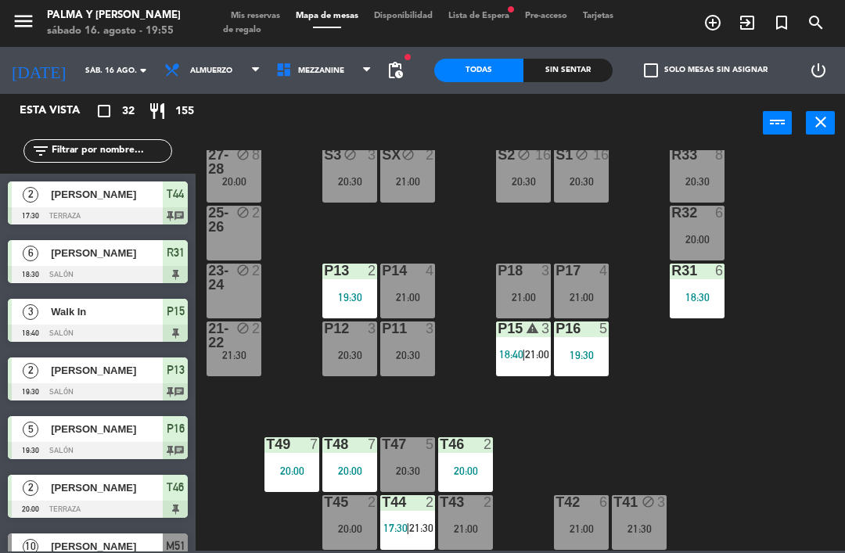
scroll to position [77, 0]
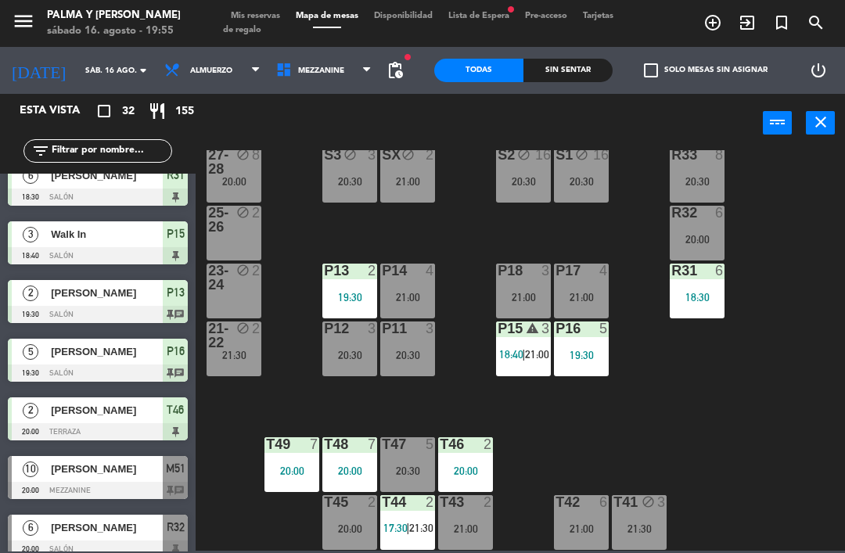
click at [238, 363] on div "21-22 block 2 21:30" at bounding box center [233, 348] width 55 height 55
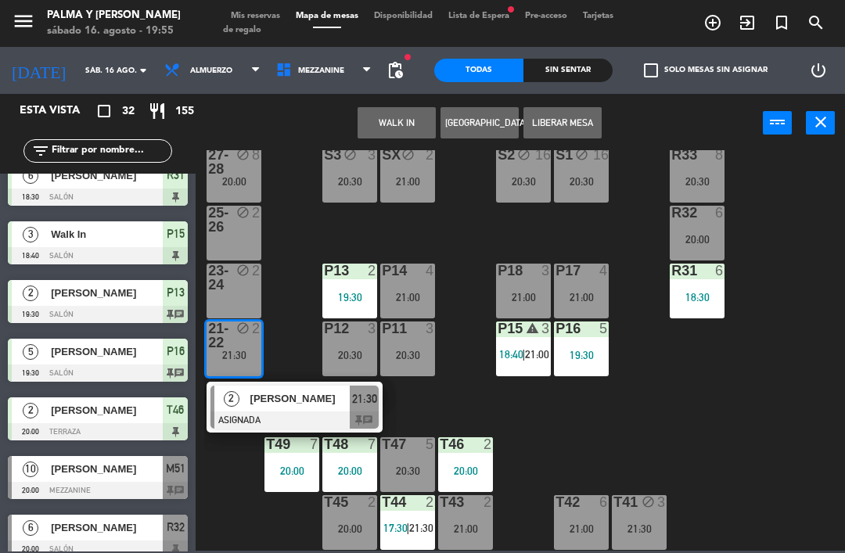
click at [297, 402] on span "[PERSON_NAME]" at bounding box center [300, 398] width 100 height 16
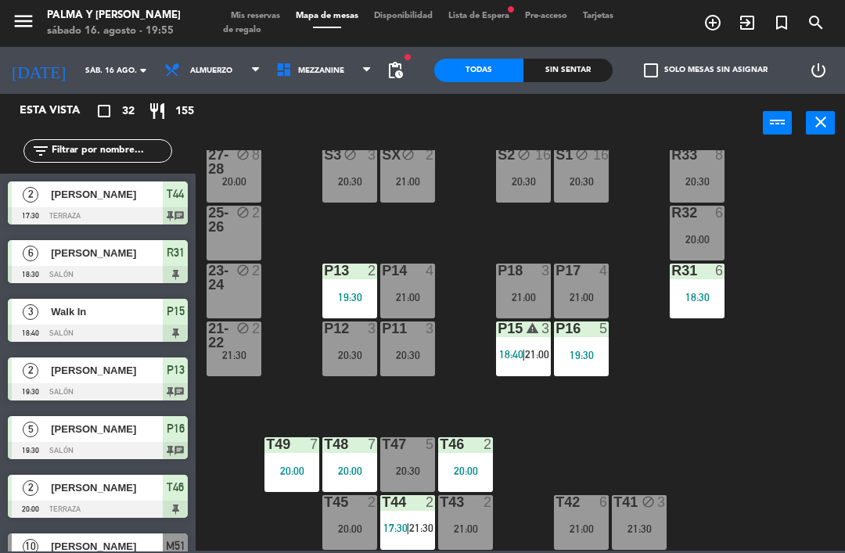
scroll to position [371, 0]
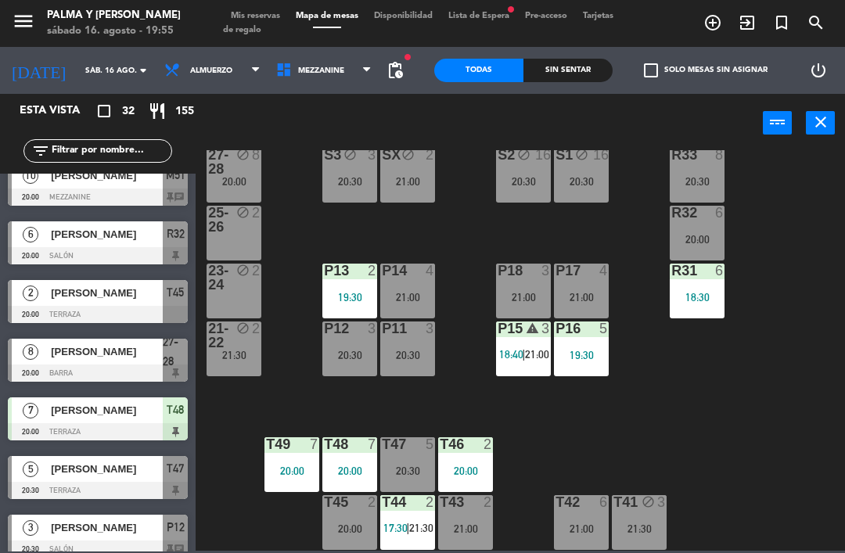
click at [622, 457] on div "R33 8 20:30 S1 block 16 20:30 S2 block 16 20:30 S3 block 3 20:30 SX block 2 21:…" at bounding box center [524, 350] width 640 height 400
click at [520, 328] on div "warning" at bounding box center [524, 328] width 26 height 15
click at [692, 350] on div "R33 8 20:30 S1 block 16 20:30 S2 block 16 20:30 S3 block 3 20:30 SX block 2 21:…" at bounding box center [524, 350] width 640 height 400
click at [556, 278] on div "P17" at bounding box center [555, 271] width 1 height 14
click at [683, 463] on div "R33 8 20:30 S1 block 16 20:30 S2 block 16 20:30 S3 block 3 20:30 SX block 2 21:…" at bounding box center [524, 350] width 640 height 400
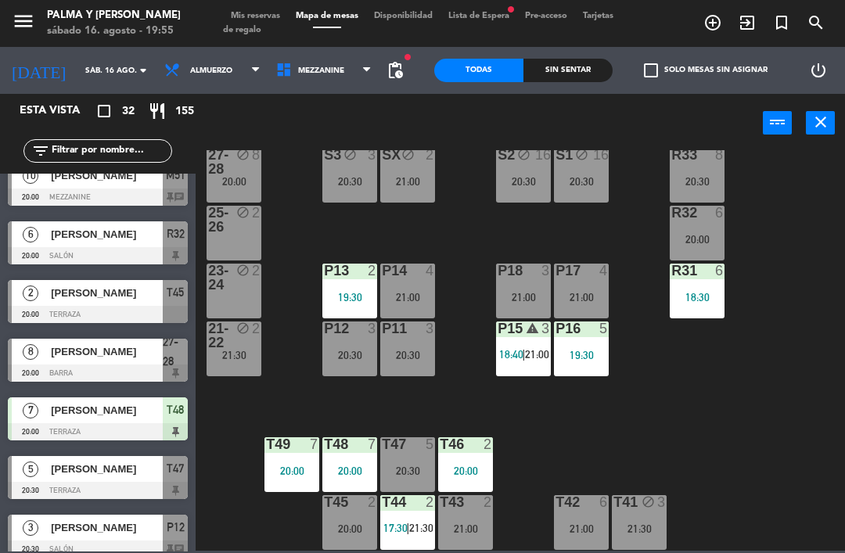
click at [412, 350] on div "20:30" at bounding box center [407, 355] width 55 height 11
click at [764, 433] on div "R33 8 20:30 S1 block 16 20:30 S2 block 16 20:30 S3 block 3 20:30 SX block 2 21:…" at bounding box center [524, 350] width 640 height 400
click at [406, 315] on div "P14 4 21:00" at bounding box center [407, 291] width 55 height 55
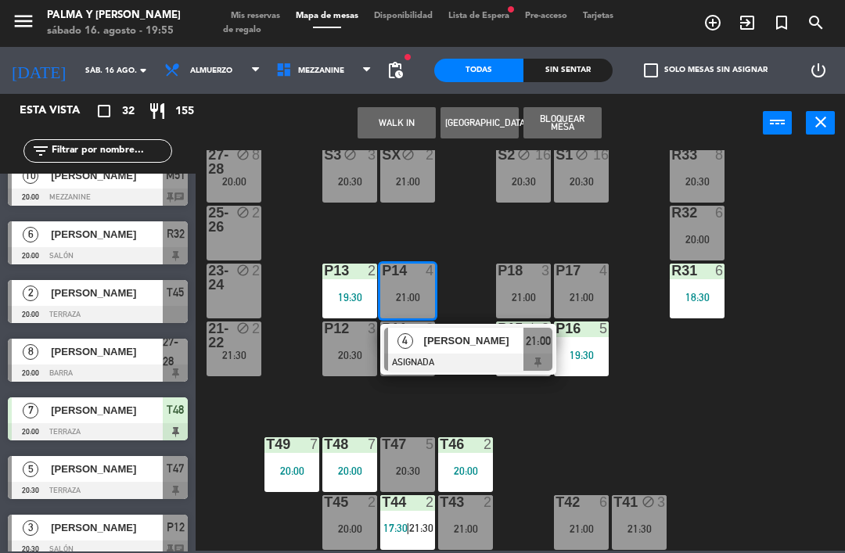
click at [271, 424] on div "R33 8 20:30 S1 block 16 20:30 S2 block 16 20:30 S3 block 3 20:30 SX block 2 21:…" at bounding box center [524, 350] width 640 height 400
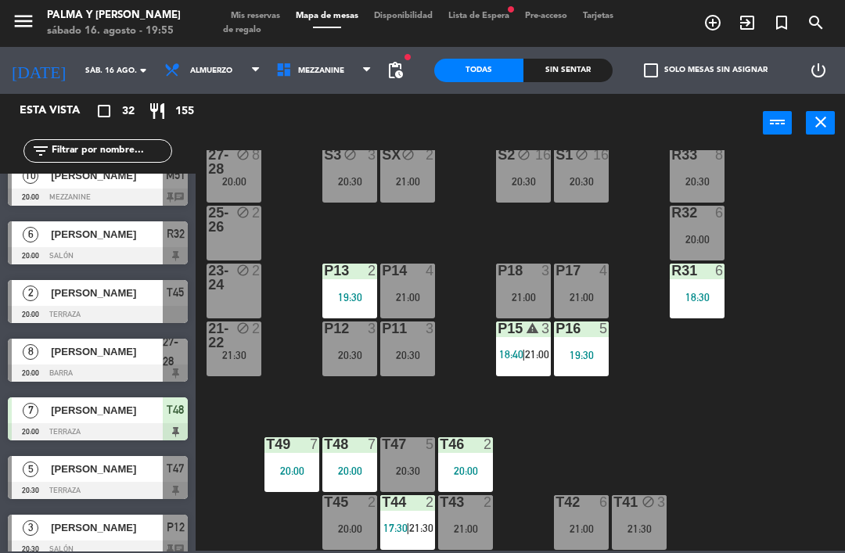
click at [249, 360] on div "21-22 block 2 21:30" at bounding box center [233, 348] width 55 height 55
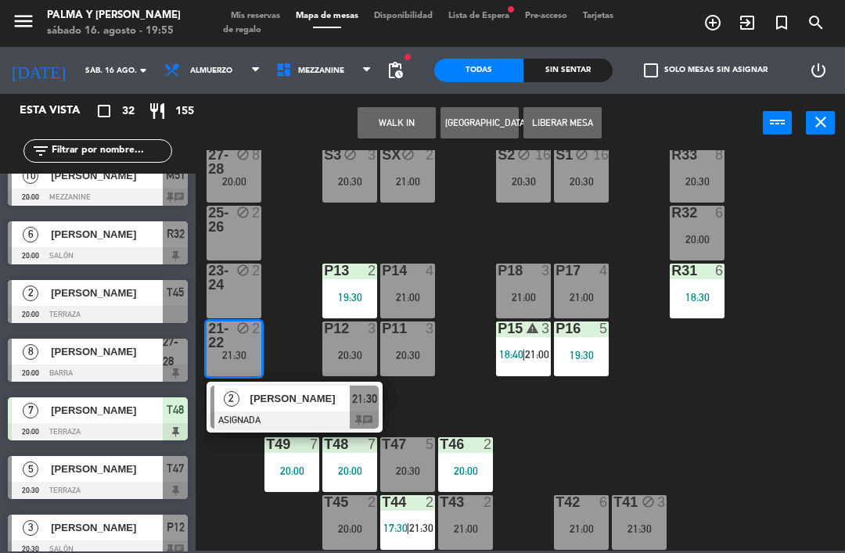
click at [273, 408] on div "[PERSON_NAME]" at bounding box center [300, 399] width 102 height 26
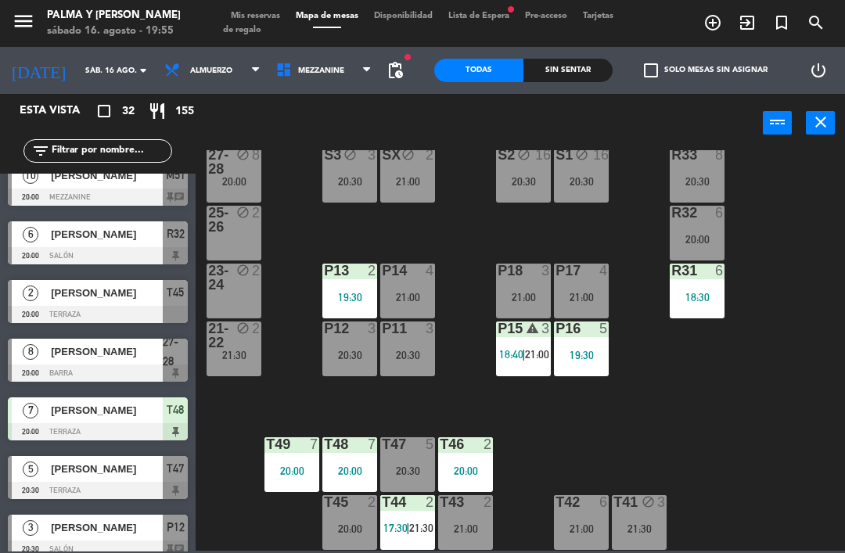
click at [412, 279] on div "P14 4" at bounding box center [407, 272] width 55 height 16
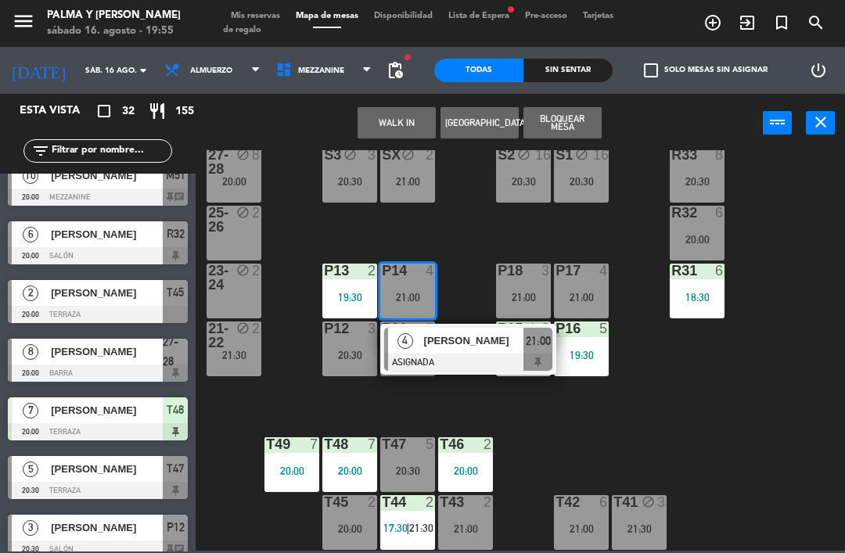
click at [755, 439] on div "R33 8 20:30 S1 block 16 20:30 S2 block 16 20:30 S3 block 3 20:30 SX block 2 21:…" at bounding box center [524, 350] width 640 height 400
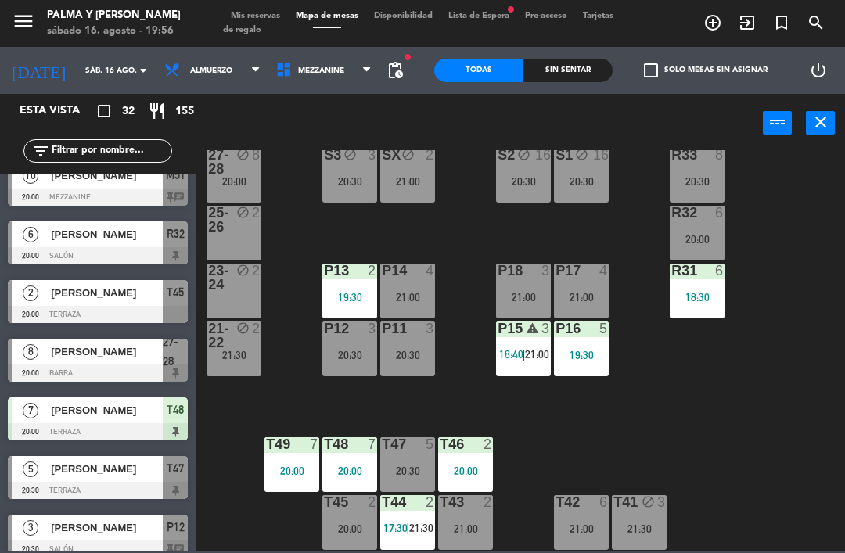
click at [755, 436] on div "R33 8 20:30 S1 block 16 20:30 S2 block 16 20:30 S3 block 3 20:30 SX block 2 21:…" at bounding box center [524, 350] width 640 height 400
click at [268, 325] on div "2" at bounding box center [260, 335] width 26 height 28
click at [260, 297] on div "23-24 block 2" at bounding box center [233, 291] width 55 height 55
click at [292, 323] on div "R33 8 20:30 S1 block 16 20:30 S2 block 16 20:30 S3 block 3 20:30 SX block 2 21:…" at bounding box center [524, 350] width 640 height 400
click at [362, 538] on div "T45 2 20:00" at bounding box center [349, 522] width 55 height 55
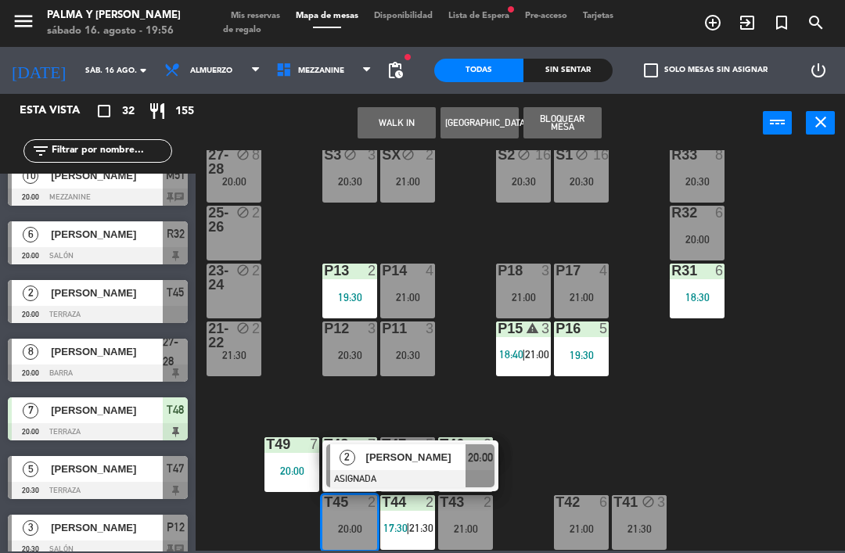
click at [361, 460] on div "2" at bounding box center [347, 457] width 34 height 26
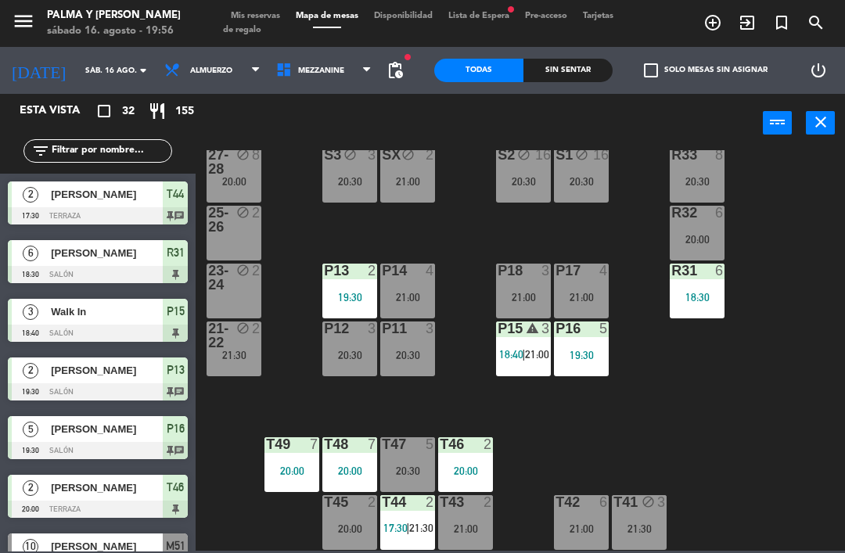
scroll to position [0, 0]
click at [542, 449] on div "R33 8 20:30 S1 block 16 20:30 S2 block 16 20:30 S3 block 3 20:30 SX block 2 21:…" at bounding box center [524, 350] width 640 height 400
click at [397, 462] on div "T47 5 20:30" at bounding box center [407, 464] width 55 height 55
click at [277, 511] on div "R33 8 20:30 S1 block 16 20:30 S2 block 16 20:30 S3 block 3 20:30 SX block 2 21:…" at bounding box center [524, 350] width 640 height 400
click at [328, 548] on div "T45 2 20:00" at bounding box center [349, 522] width 55 height 55
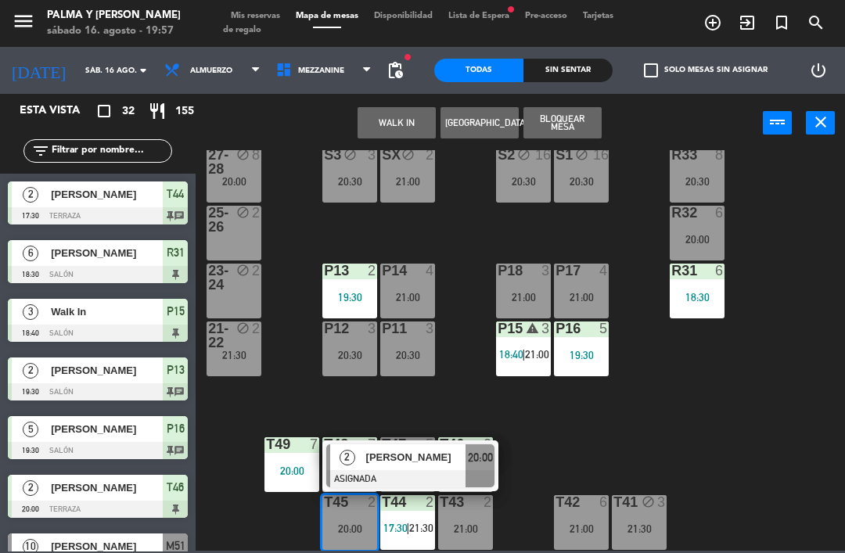
click at [409, 454] on span "[PERSON_NAME]" at bounding box center [416, 457] width 100 height 16
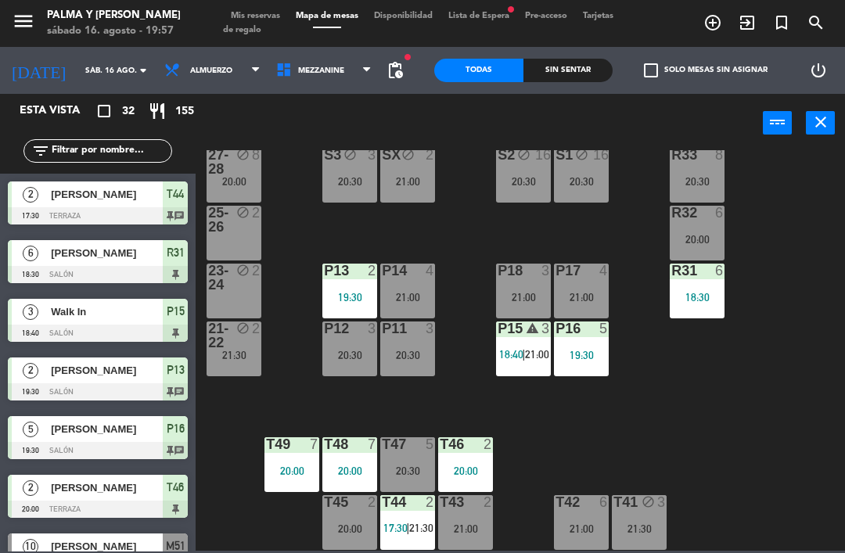
click at [411, 468] on div "20:30" at bounding box center [407, 470] width 55 height 11
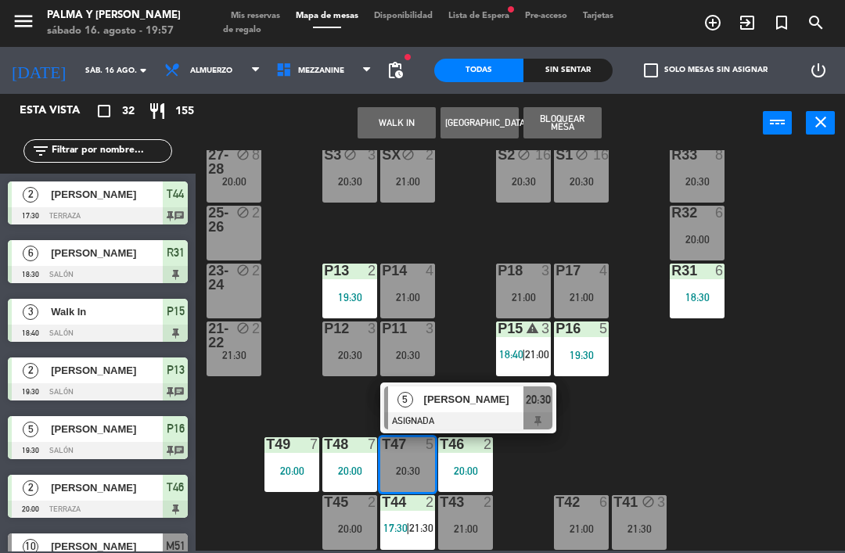
click at [612, 428] on div "R33 8 20:30 S1 block 16 20:30 S2 block 16 20:30 S3 block 3 20:30 SX block 2 21:…" at bounding box center [524, 350] width 640 height 400
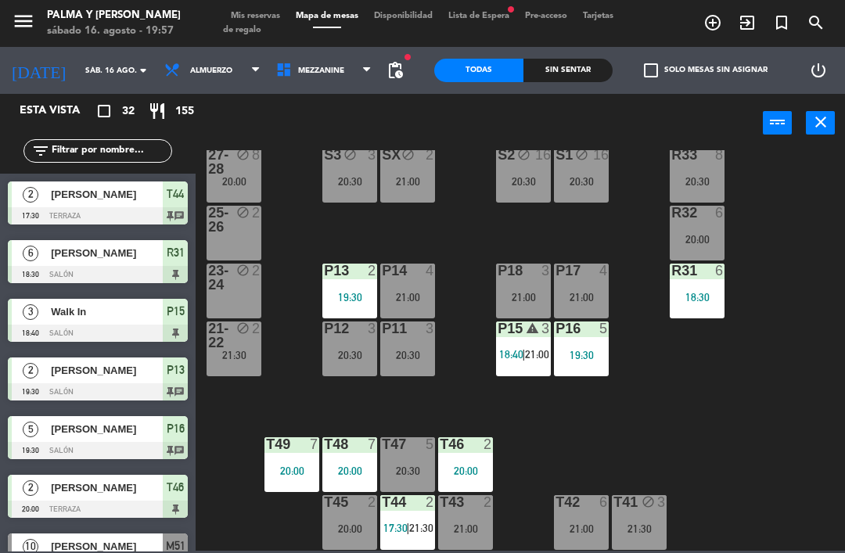
click at [429, 548] on div "T44 2 17:30 | 21:30" at bounding box center [407, 522] width 55 height 55
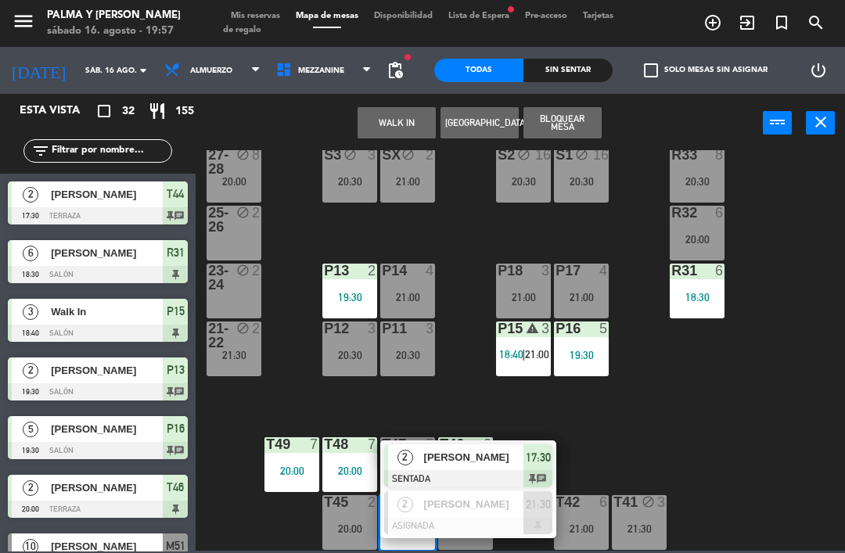
click at [412, 517] on div at bounding box center [468, 525] width 168 height 17
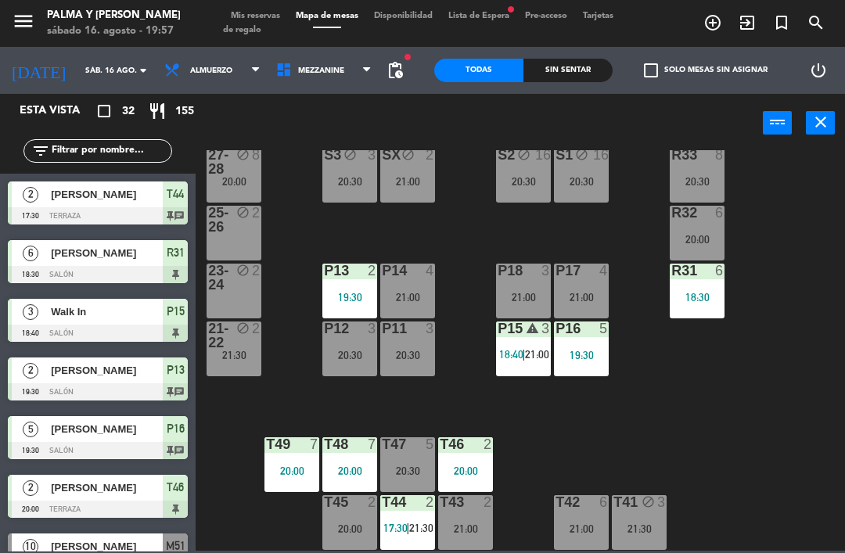
scroll to position [429, 0]
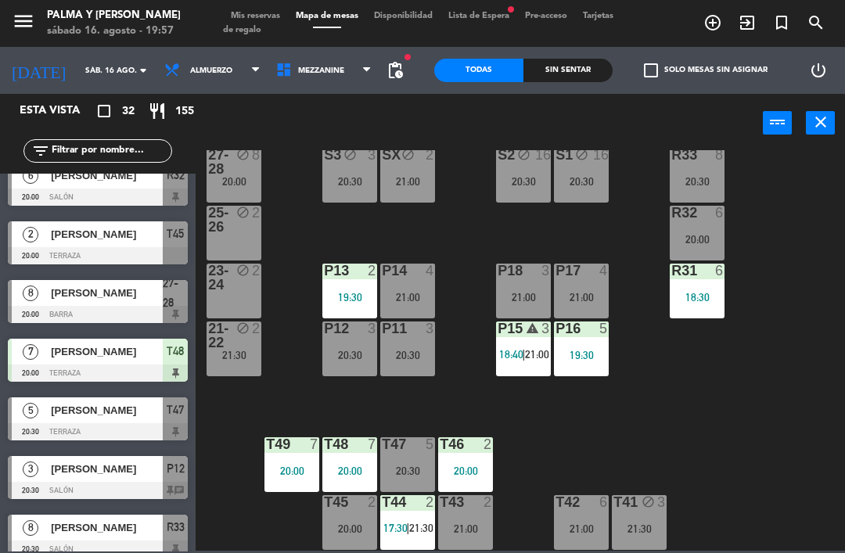
click at [467, 515] on div "T43 2 21:00" at bounding box center [465, 522] width 55 height 55
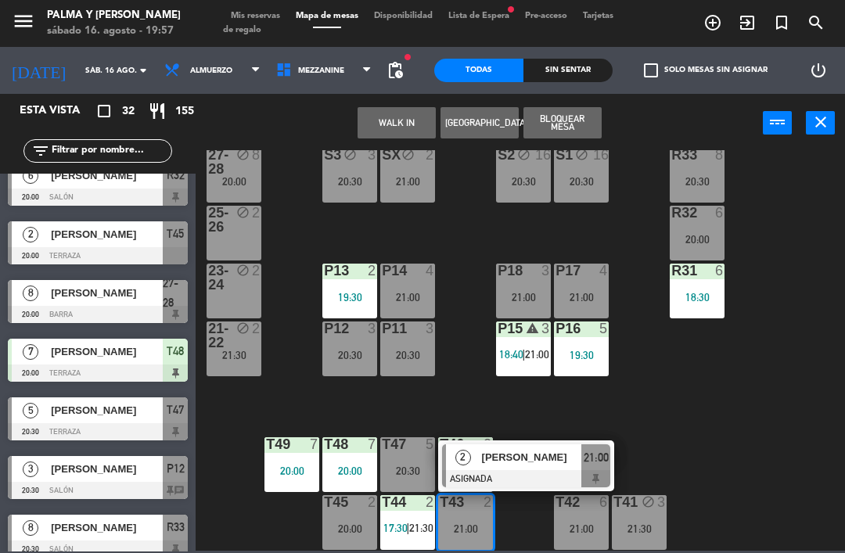
click at [483, 452] on span "[PERSON_NAME]" at bounding box center [532, 457] width 100 height 16
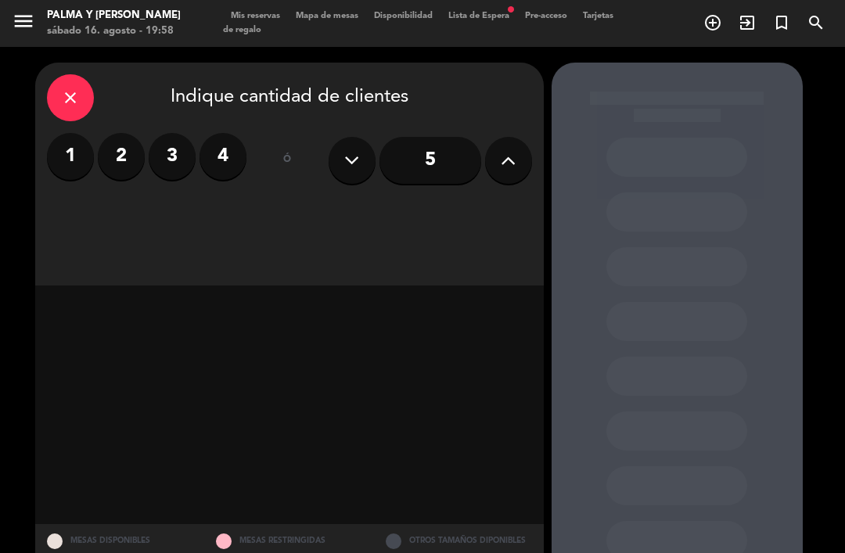
click at [109, 74] on div "close Indique cantidad de clientes" at bounding box center [289, 97] width 485 height 47
click at [81, 74] on div "close" at bounding box center [70, 97] width 47 height 47
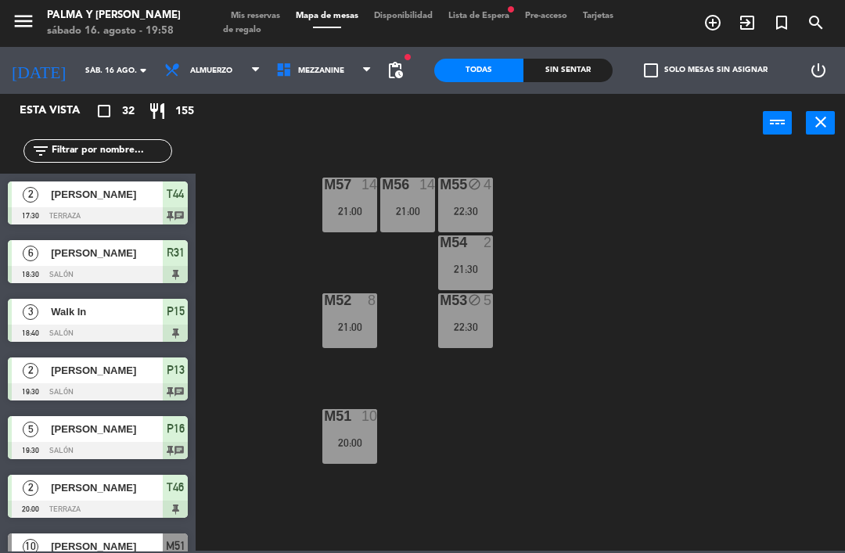
click at [127, 146] on input "text" at bounding box center [110, 150] width 121 height 17
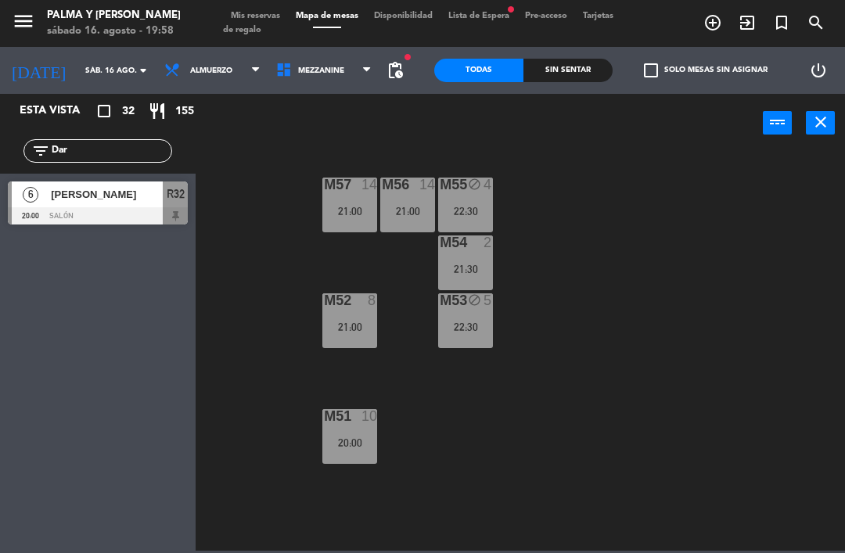
type input "Dar"
click at [122, 212] on div at bounding box center [98, 215] width 180 height 17
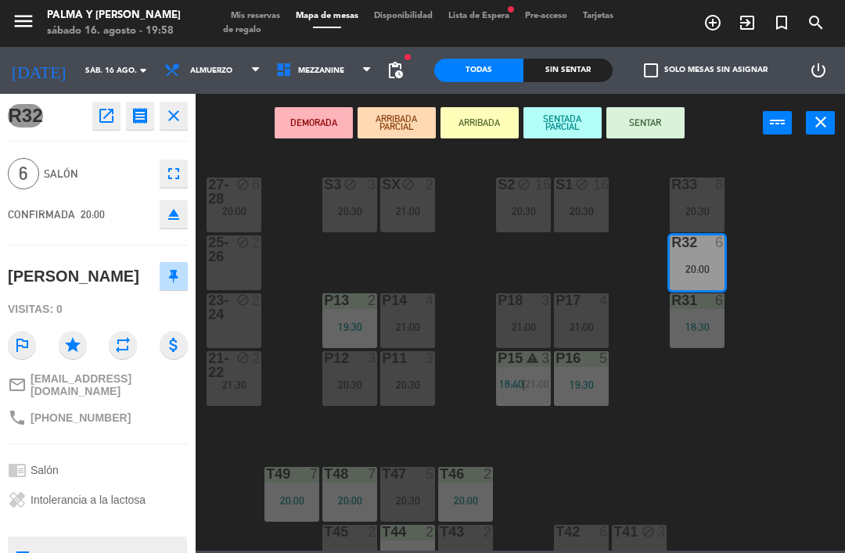
click at [675, 128] on button "SENTAR" at bounding box center [645, 122] width 78 height 31
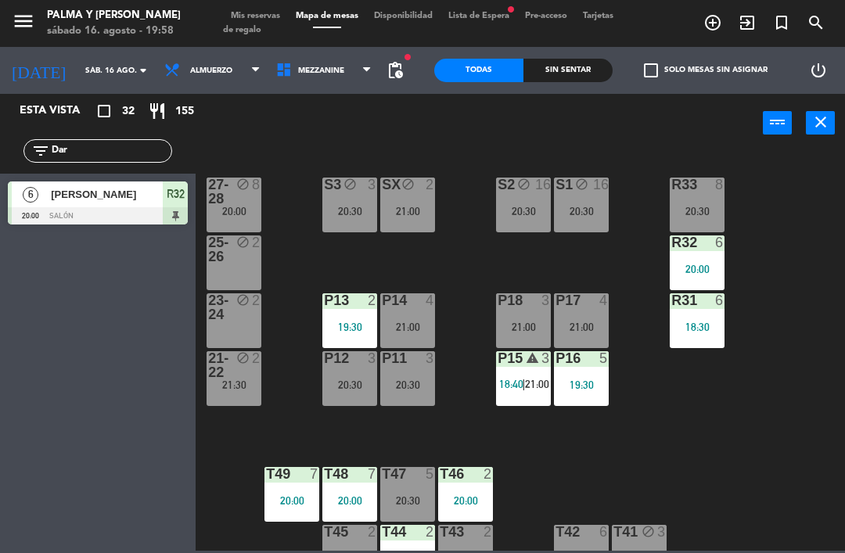
click at [586, 482] on div "R33 8 20:30 S1 block 16 20:30 S2 block 16 20:30 S3 block 3 20:30 SX block 2 21:…" at bounding box center [524, 350] width 640 height 400
click at [121, 147] on input "Dar" at bounding box center [110, 150] width 121 height 17
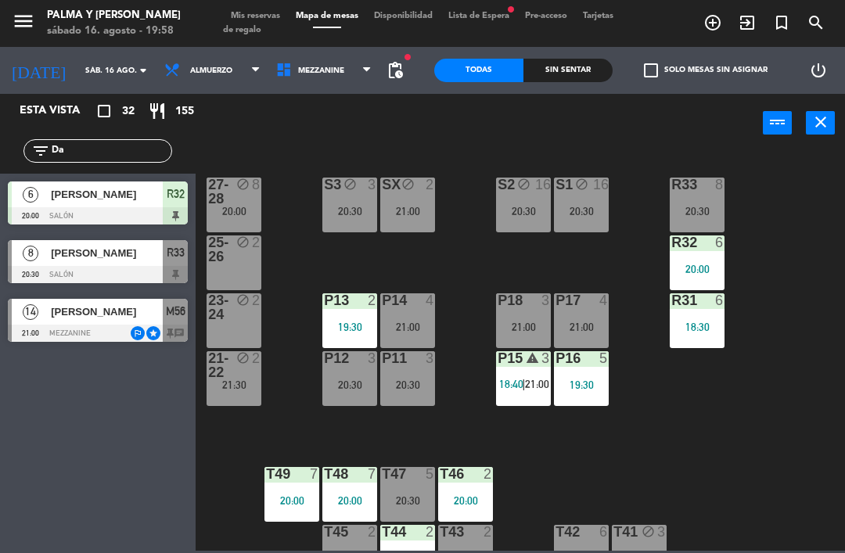
type input "D"
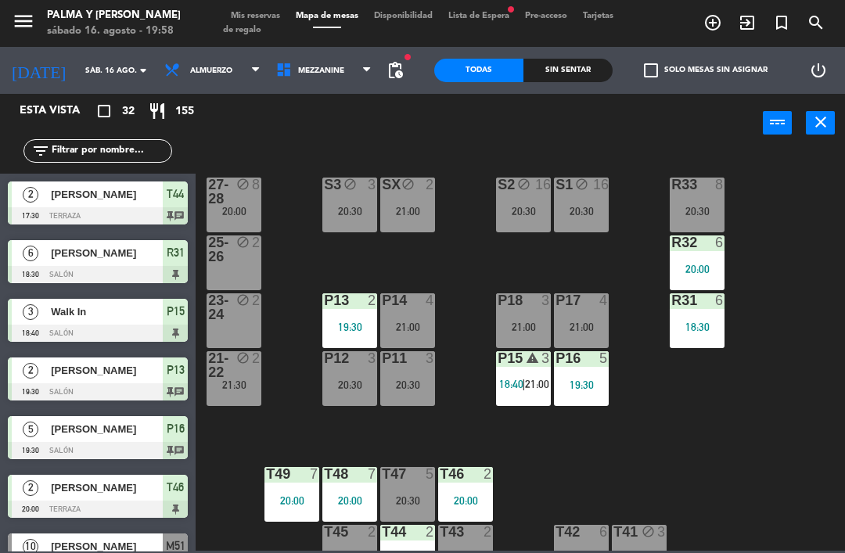
click at [812, 184] on div "R33 8 20:30 S1 block 16 20:30 S2 block 16 20:30 S3 block 3 20:30 SX block 2 21:…" at bounding box center [524, 350] width 640 height 400
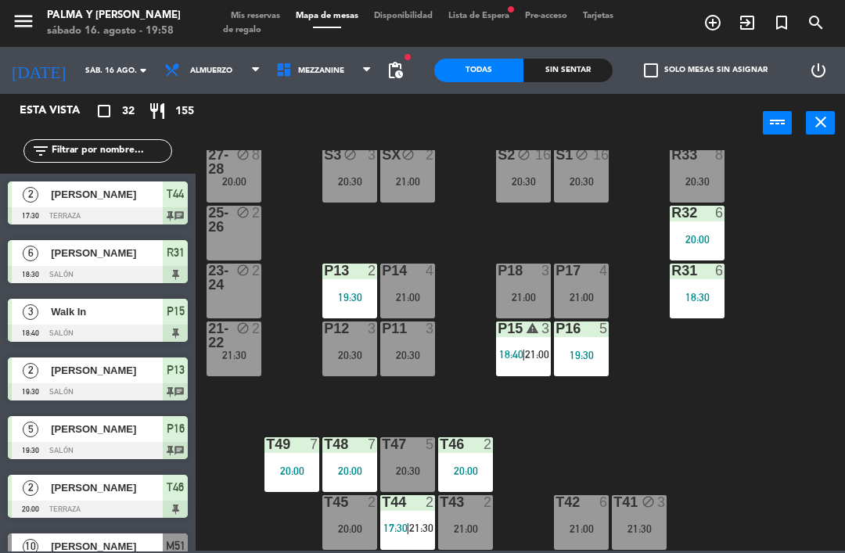
scroll to position [30, 0]
click at [405, 512] on div "T44 2 17:30 | 21:30" at bounding box center [407, 522] width 55 height 55
click at [609, 427] on div "R33 8 20:30 S1 block 16 20:30 S2 block 16 20:30 S3 block 3 20:30 SX block 2 21:…" at bounding box center [524, 350] width 640 height 400
click at [473, 509] on div at bounding box center [466, 502] width 26 height 14
click at [486, 389] on div "R33 8 20:30 S1 block 16 20:30 S2 block 16 20:30 S3 block 3 20:30 SX block 2 21:…" at bounding box center [524, 350] width 640 height 400
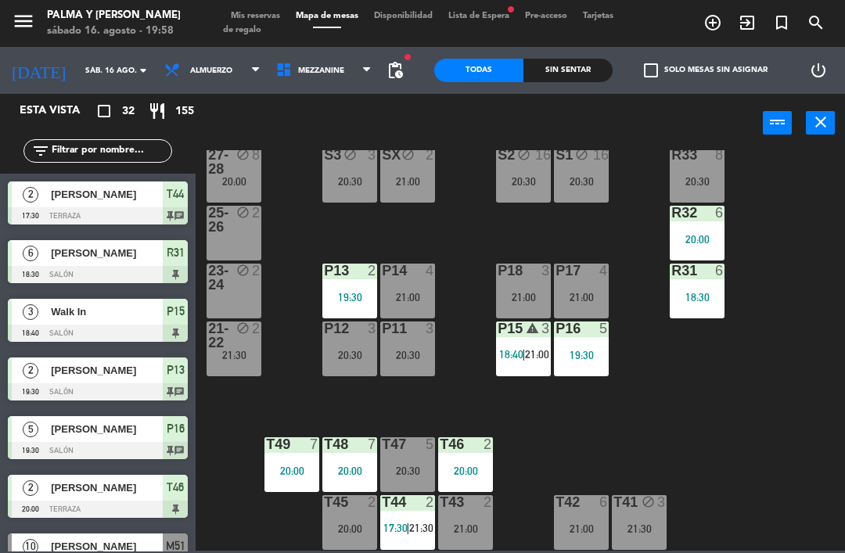
click at [458, 527] on div "21:00" at bounding box center [465, 528] width 55 height 11
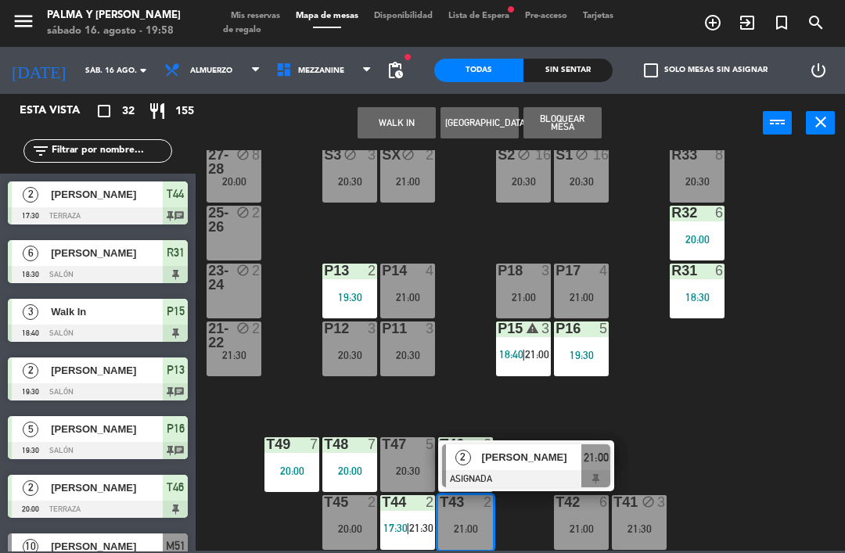
click at [522, 462] on span "[PERSON_NAME]" at bounding box center [532, 457] width 100 height 16
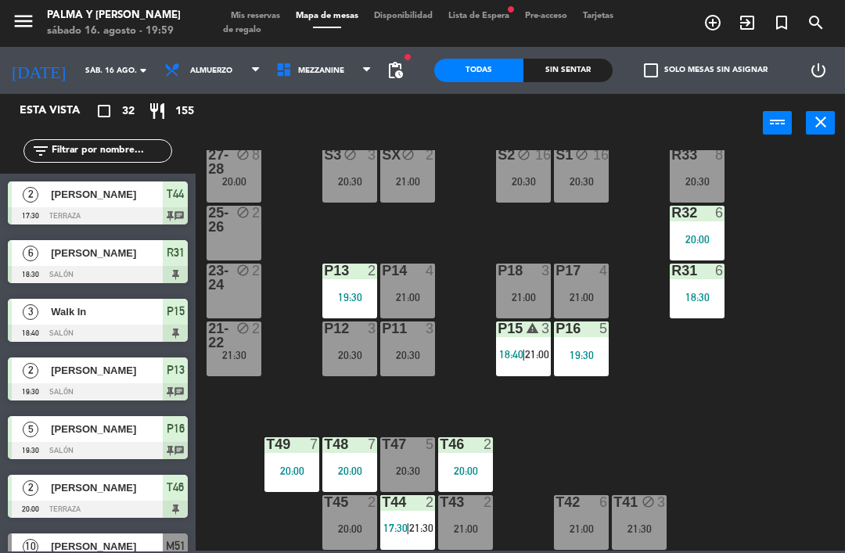
scroll to position [253, 0]
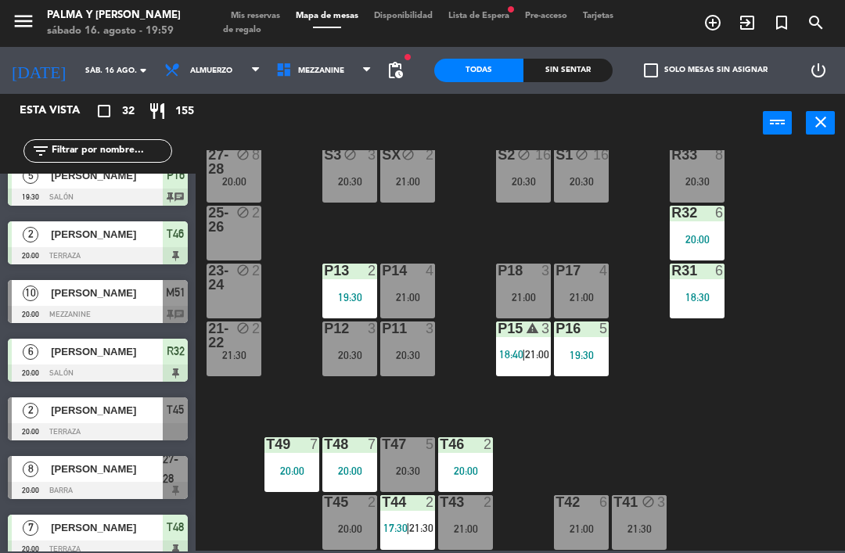
click at [543, 460] on div "R33 8 20:30 S1 block 16 20:30 S2 block 16 20:30 S3 block 3 20:30 SX block 2 21:…" at bounding box center [524, 350] width 640 height 400
click at [503, 190] on div "S2 block 16 20:30" at bounding box center [523, 175] width 55 height 55
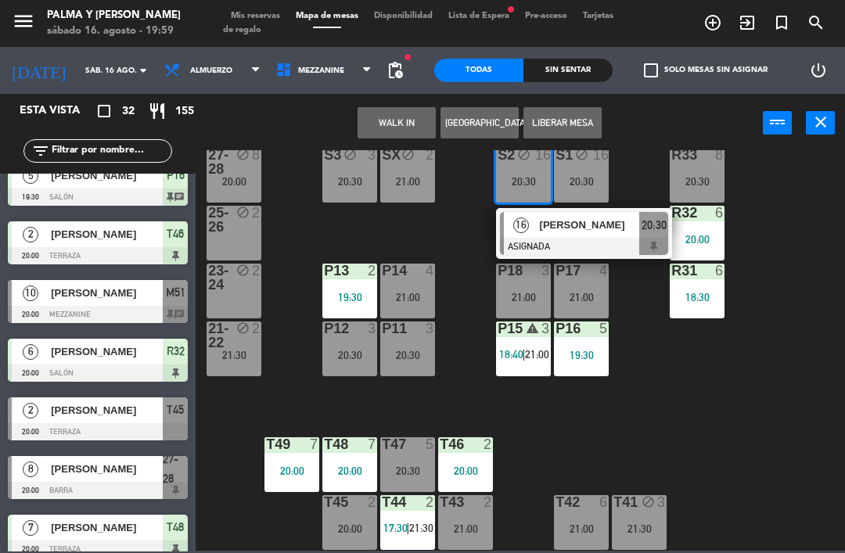
click at [583, 185] on div "20:30" at bounding box center [581, 181] width 55 height 11
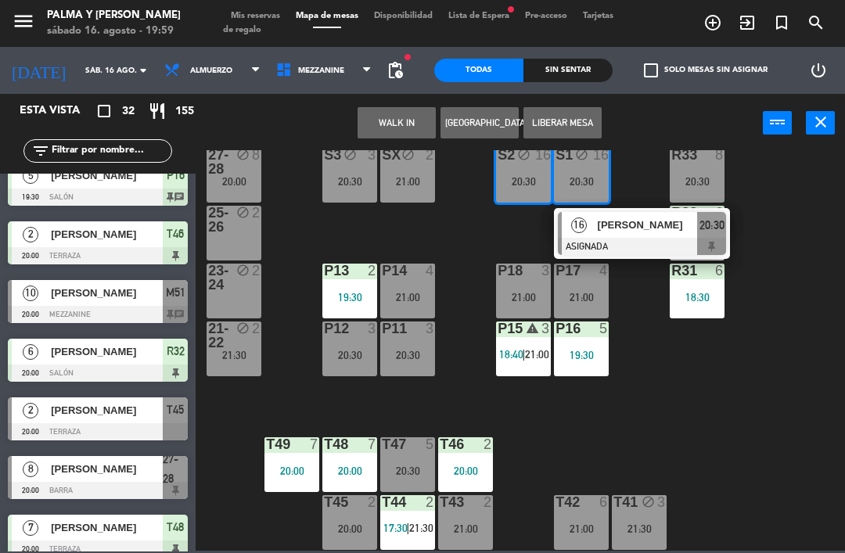
click at [561, 124] on button "Liberar Mesa" at bounding box center [562, 122] width 78 height 31
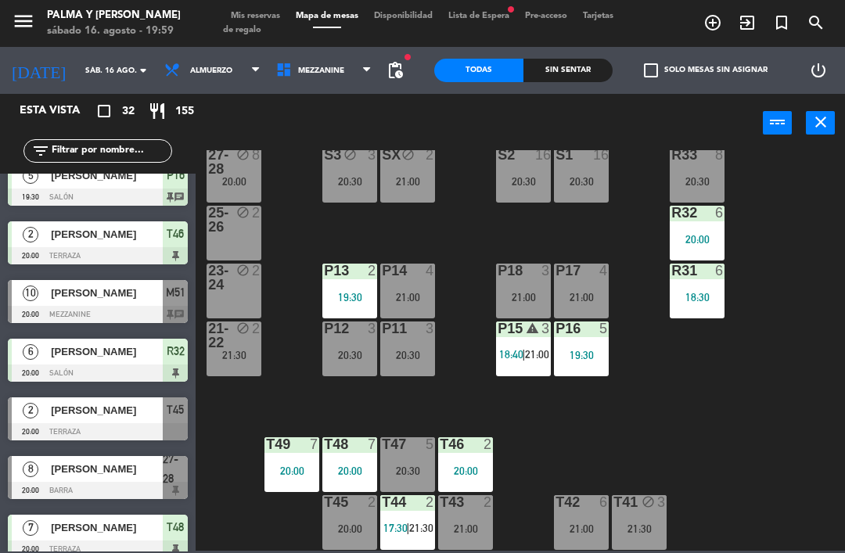
click at [346, 186] on div "20:30" at bounding box center [349, 181] width 55 height 11
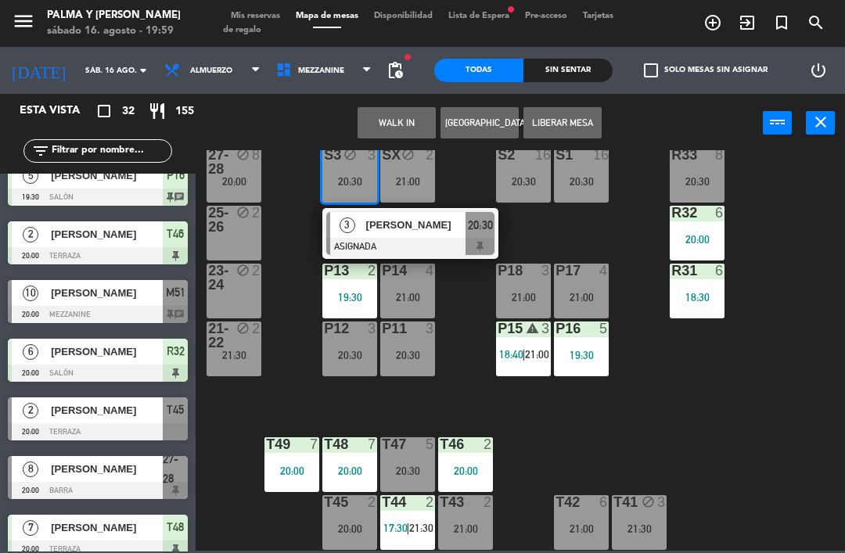
click at [411, 187] on div "21:00" at bounding box center [407, 181] width 55 height 11
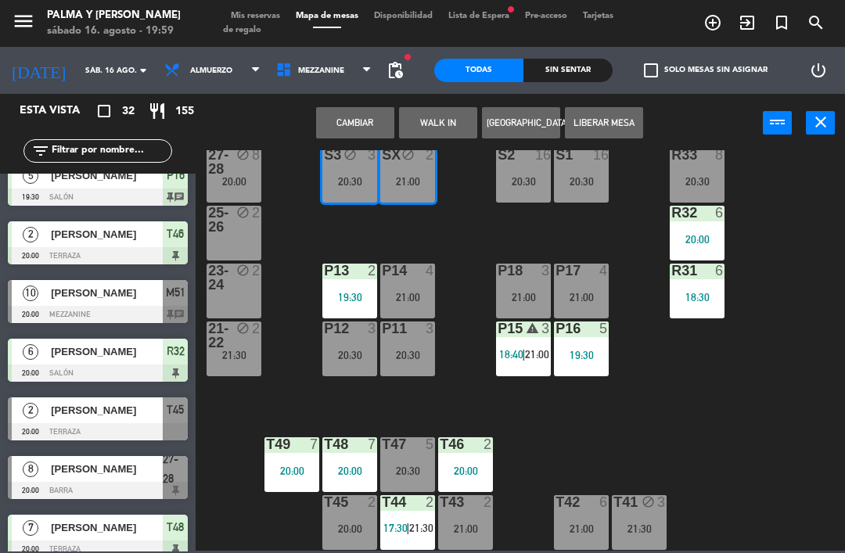
click at [591, 130] on button "Liberar Mesa" at bounding box center [604, 122] width 78 height 31
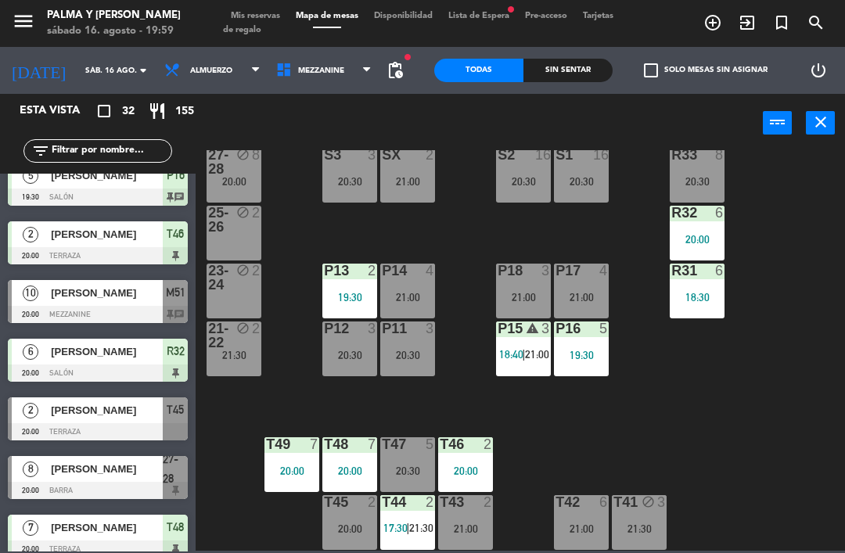
click at [450, 420] on div "R33 8 20:30 S1 16 20:30 S2 16 20:30 S3 3 20:30 SX 2 21:00 27-28 block 8 20:00 R…" at bounding box center [524, 350] width 640 height 400
click at [813, 333] on div "R33 8 20:30 S1 16 20:30 S2 16 20:30 S3 3 20:30 SX 2 21:00 27-28 block 8 20:00 R…" at bounding box center [524, 350] width 640 height 400
click at [638, 543] on div "T41 block 3 21:30" at bounding box center [638, 522] width 55 height 55
click at [237, 517] on div "R33 8 20:30 S1 16 20:30 S2 16 20:30 S3 3 20:30 SX 2 21:00 27-28 block 8 20:00 R…" at bounding box center [524, 350] width 640 height 400
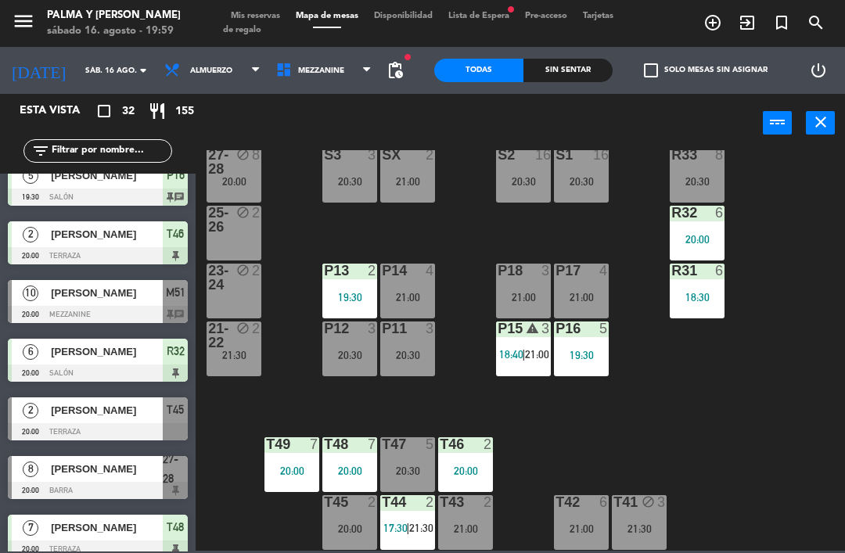
click at [518, 362] on div "P15 warning 3 18:40 | 21:00" at bounding box center [523, 348] width 55 height 55
click at [751, 435] on div "R33 8 20:30 S1 16 20:30 S2 16 20:30 S3 3 20:30 SX 2 21:00 27-28 block 8 20:00 R…" at bounding box center [524, 350] width 640 height 400
click at [604, 524] on div "21:00" at bounding box center [581, 528] width 55 height 11
click at [763, 378] on div "R33 8 20:30 S1 16 20:30 S2 16 20:30 S3 3 20:30 SX 2 21:00 27-28 block 8 20:00 R…" at bounding box center [524, 350] width 640 height 400
click at [425, 278] on div "4" at bounding box center [429, 271] width 9 height 14
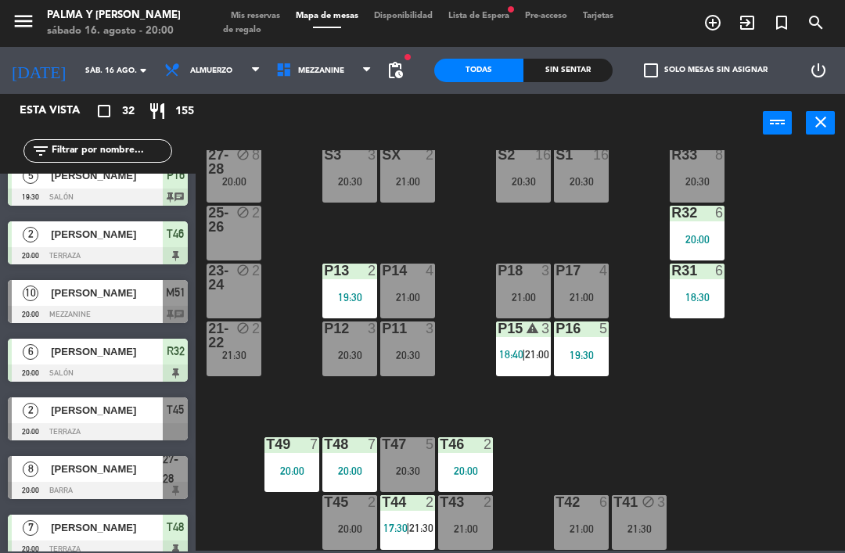
click at [302, 400] on div "R33 8 20:30 S1 16 20:30 S2 16 20:30 S3 3 20:30 SX 2 21:00 27-28 block 8 20:00 R…" at bounding box center [524, 350] width 640 height 400
click at [333, 362] on div "P12 3 20:30" at bounding box center [349, 348] width 55 height 55
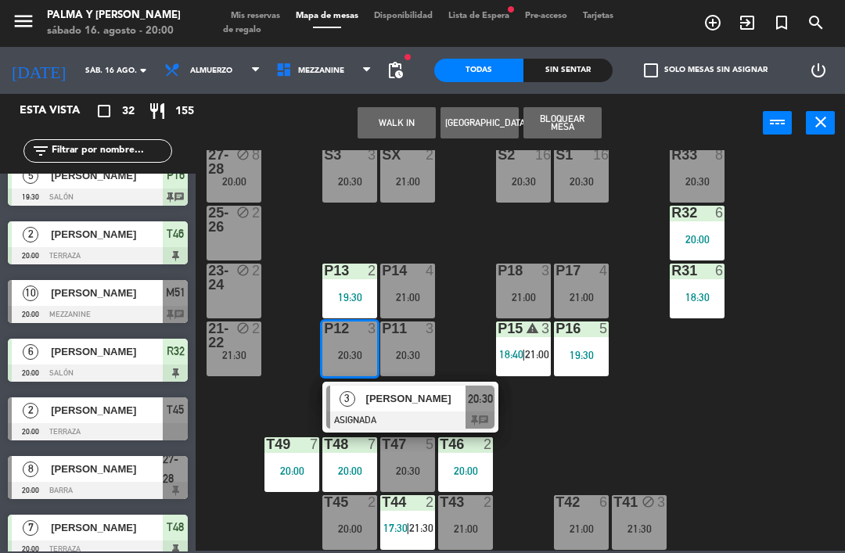
click at [345, 418] on div at bounding box center [410, 419] width 168 height 17
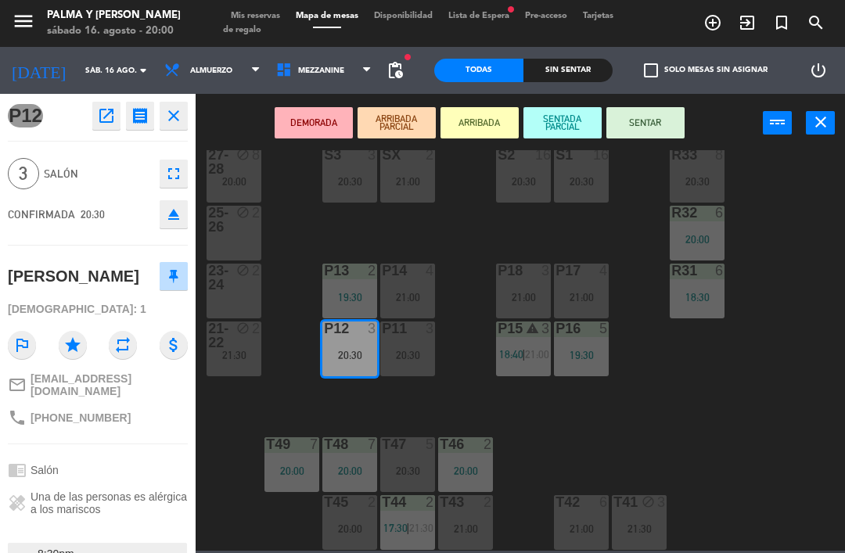
scroll to position [0, 0]
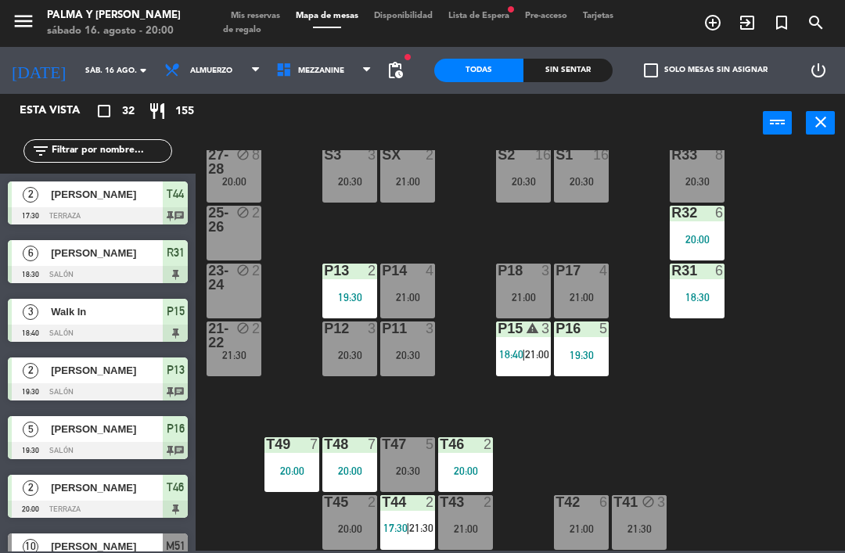
click at [421, 357] on div "20:30" at bounding box center [407, 355] width 55 height 11
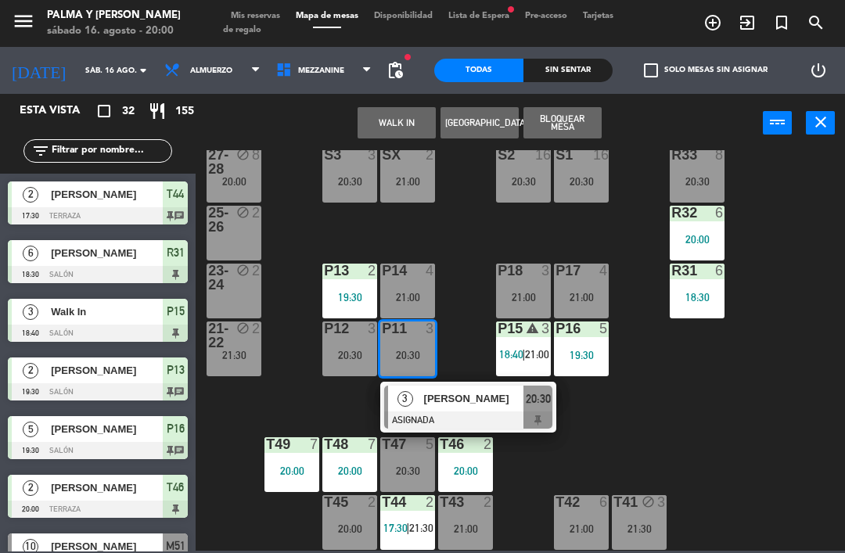
click at [420, 396] on div "3" at bounding box center [405, 399] width 34 height 26
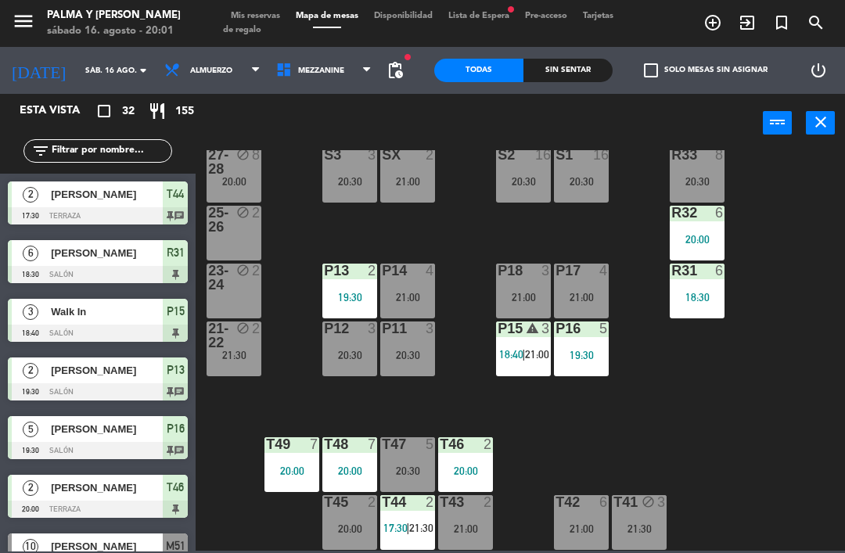
click at [515, 296] on div "21:00" at bounding box center [523, 297] width 55 height 11
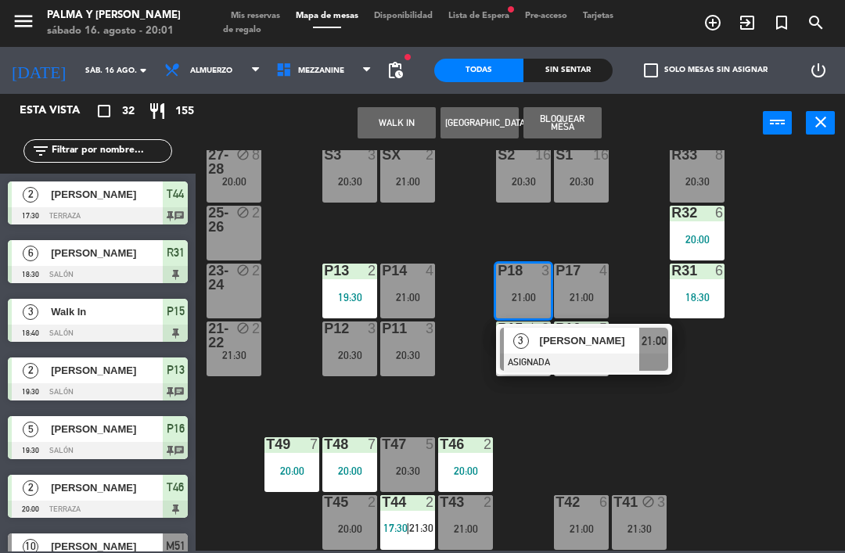
click at [568, 339] on span "[PERSON_NAME]" at bounding box center [590, 340] width 100 height 16
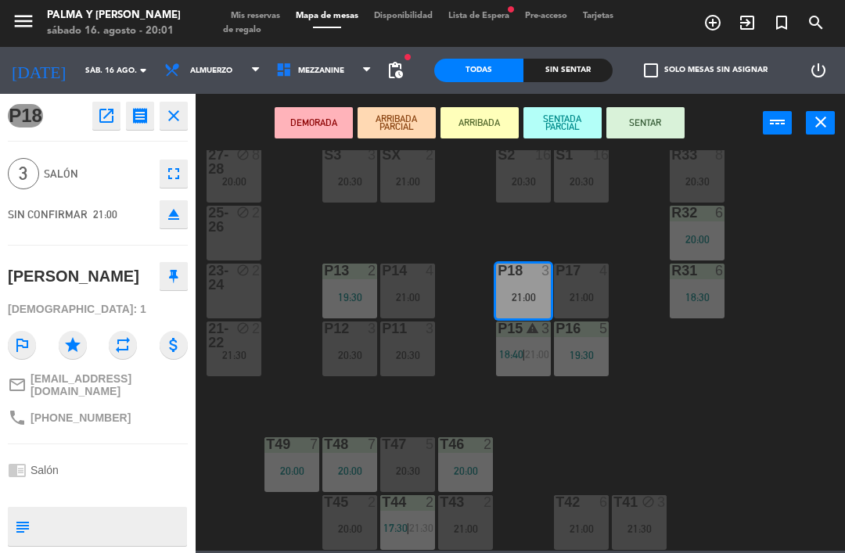
click at [106, 116] on icon "open_in_new" at bounding box center [106, 115] width 19 height 19
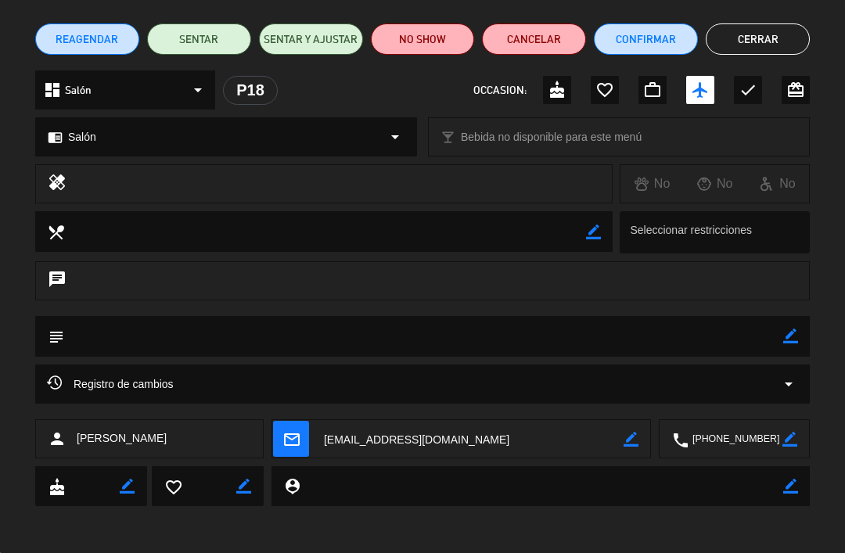
scroll to position [117, 0]
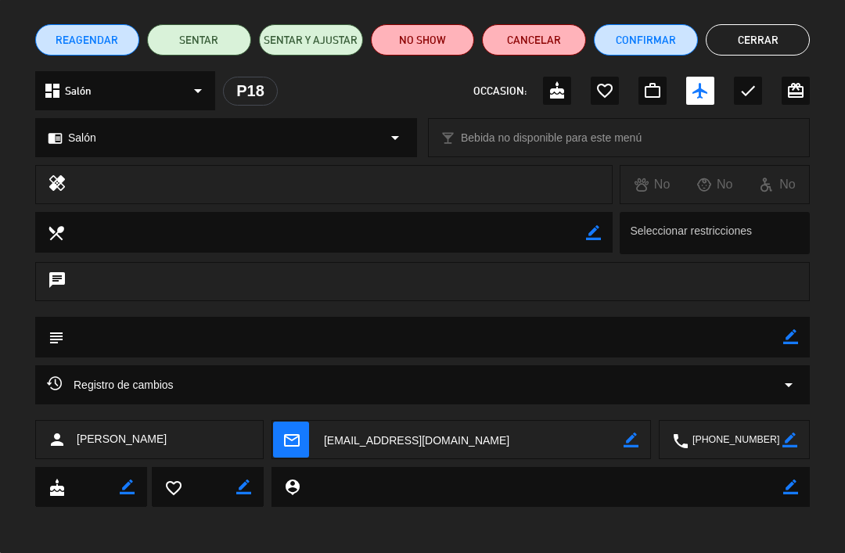
click at [61, 384] on icon at bounding box center [54, 382] width 15 height 15
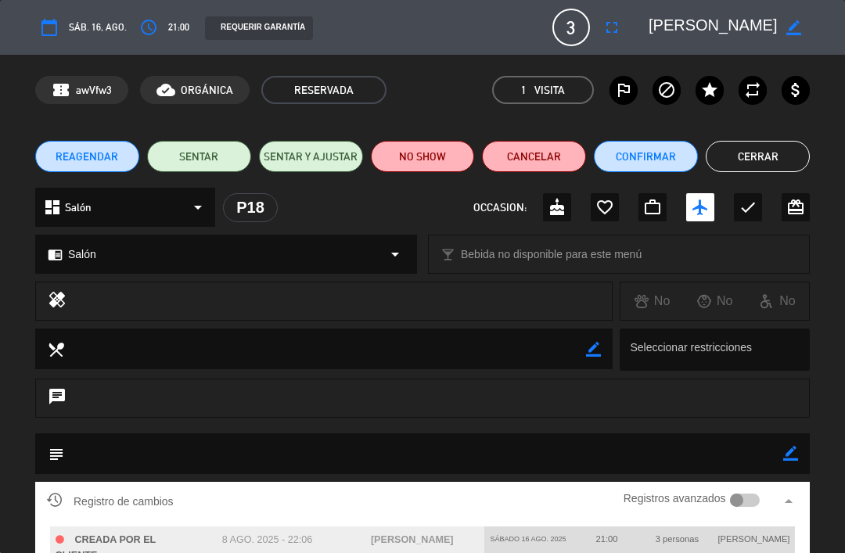
scroll to position [0, 0]
click at [759, 147] on button "Cerrar" at bounding box center [757, 156] width 104 height 31
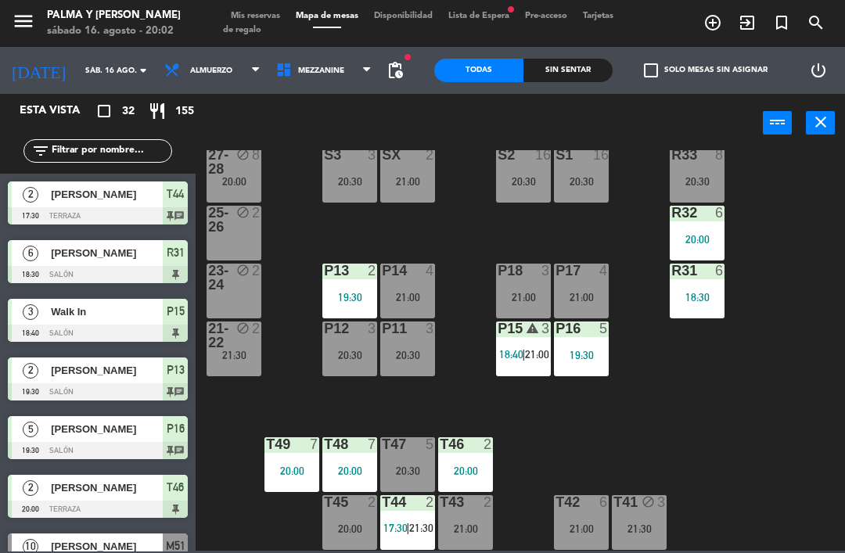
scroll to position [19, 0]
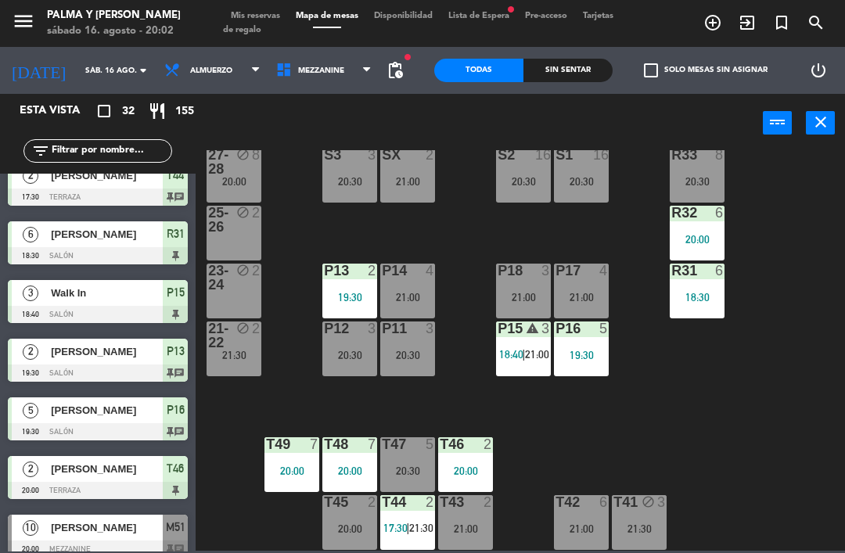
click at [476, 400] on div "R33 8 20:30 S1 16 20:30 S2 16 20:30 S3 3 20:30 SX 2 21:00 27-28 block 8 20:00 R…" at bounding box center [524, 350] width 640 height 400
click at [525, 369] on div "P15 warning 3 18:40 | 21:00" at bounding box center [523, 348] width 55 height 55
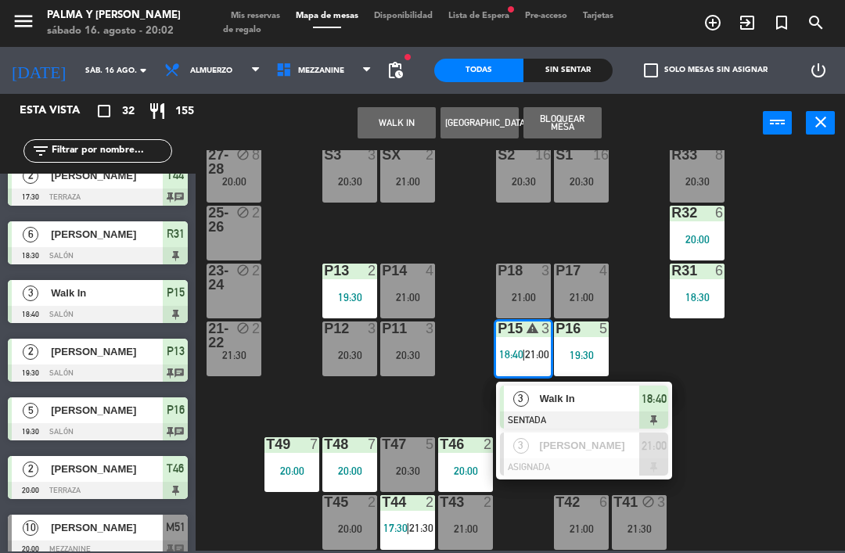
click at [534, 454] on div "3" at bounding box center [521, 445] width 34 height 26
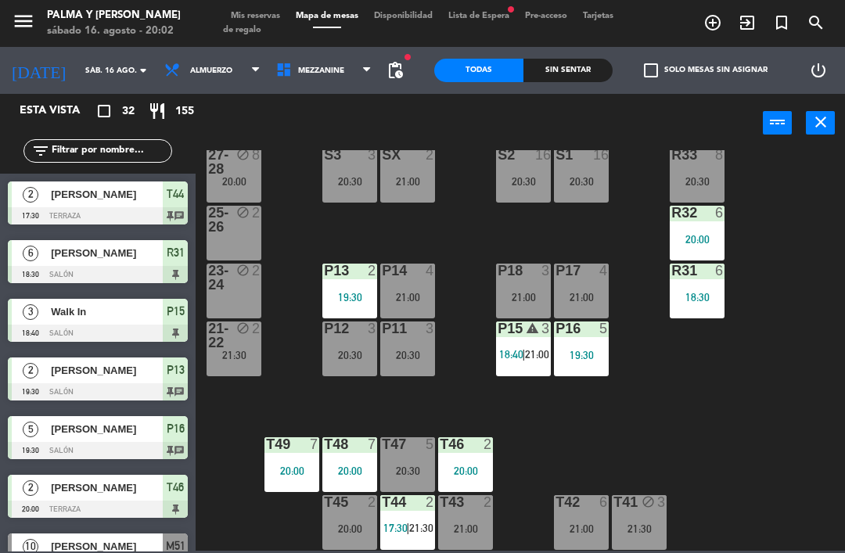
scroll to position [136, 0]
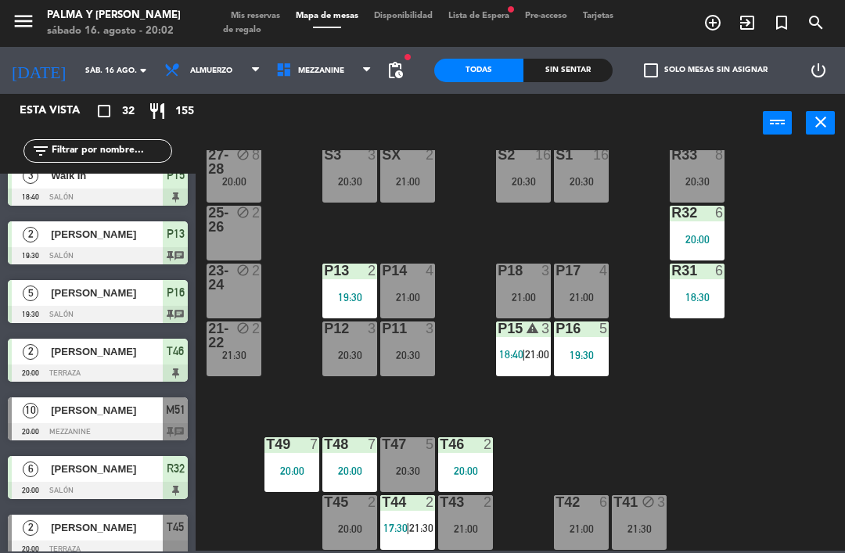
click at [517, 312] on div "P18 3 21:00" at bounding box center [523, 291] width 55 height 55
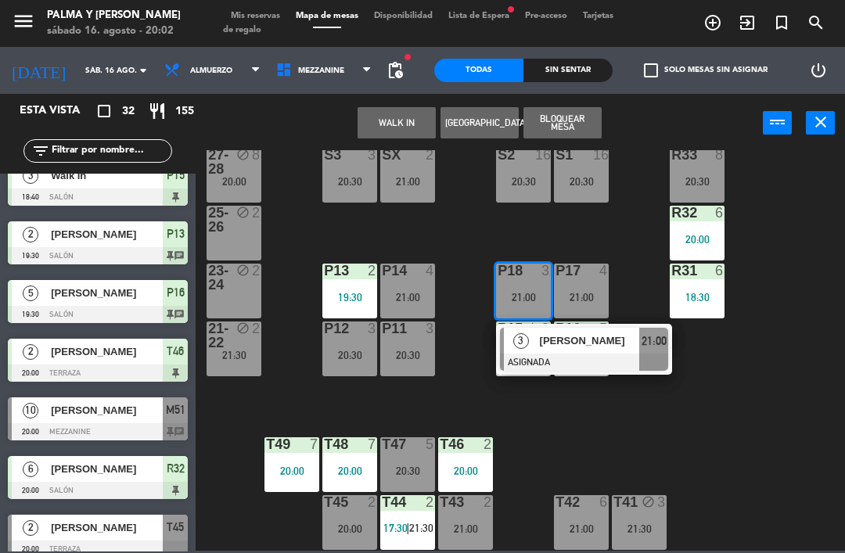
click at [520, 350] on div "3" at bounding box center [521, 341] width 34 height 26
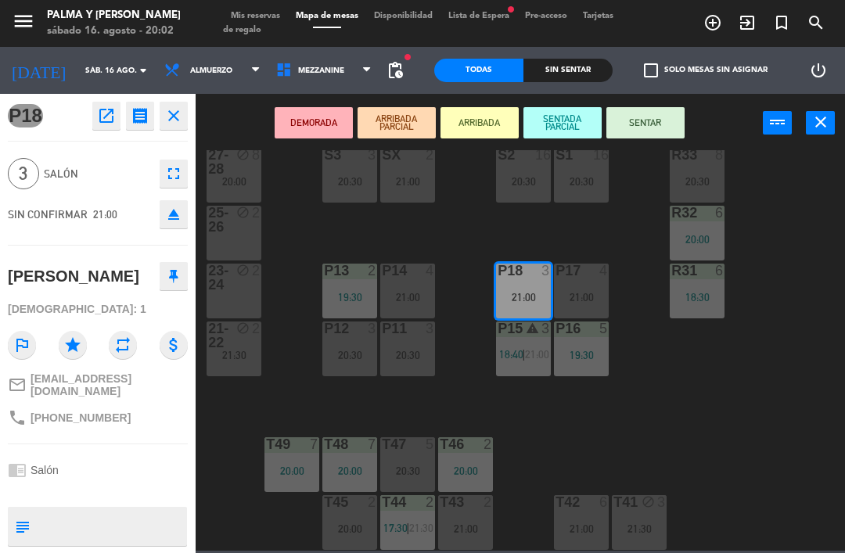
click at [101, 510] on textarea at bounding box center [110, 526] width 149 height 33
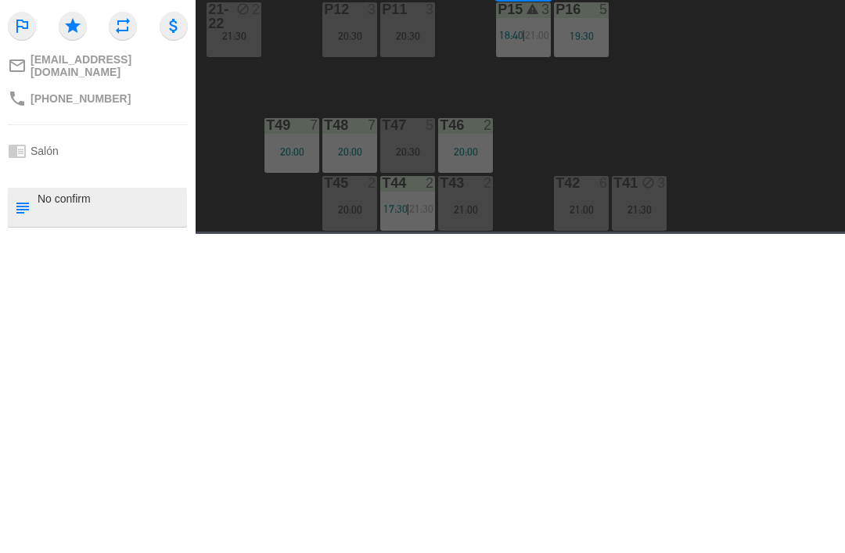
type textarea "No confirmo"
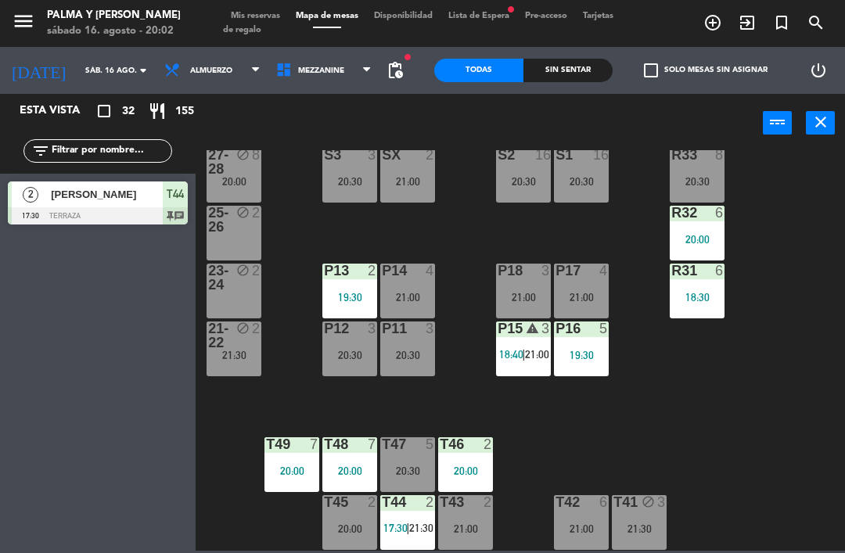
scroll to position [19, 0]
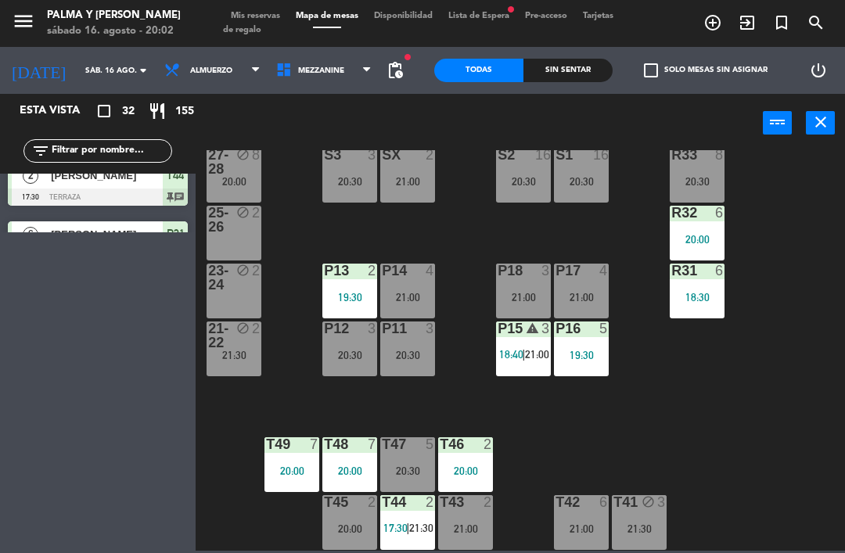
click at [515, 304] on div "P18 3 21:00" at bounding box center [523, 291] width 55 height 55
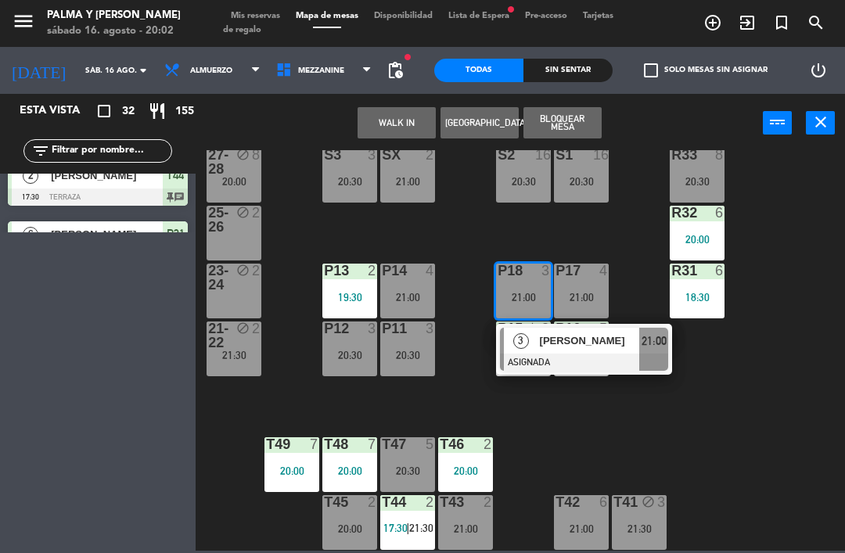
click at [606, 352] on div "[PERSON_NAME]" at bounding box center [589, 341] width 102 height 26
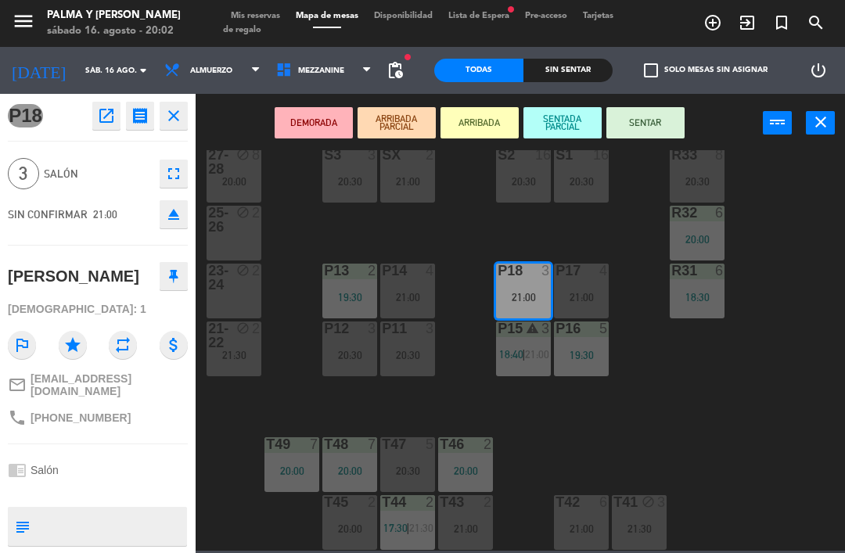
click at [54, 518] on textarea at bounding box center [110, 526] width 149 height 33
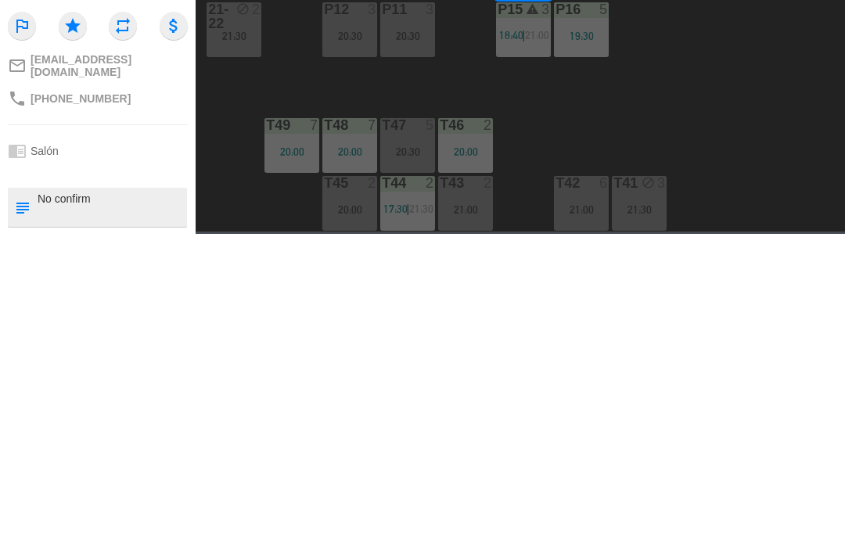
type textarea "No confirmo"
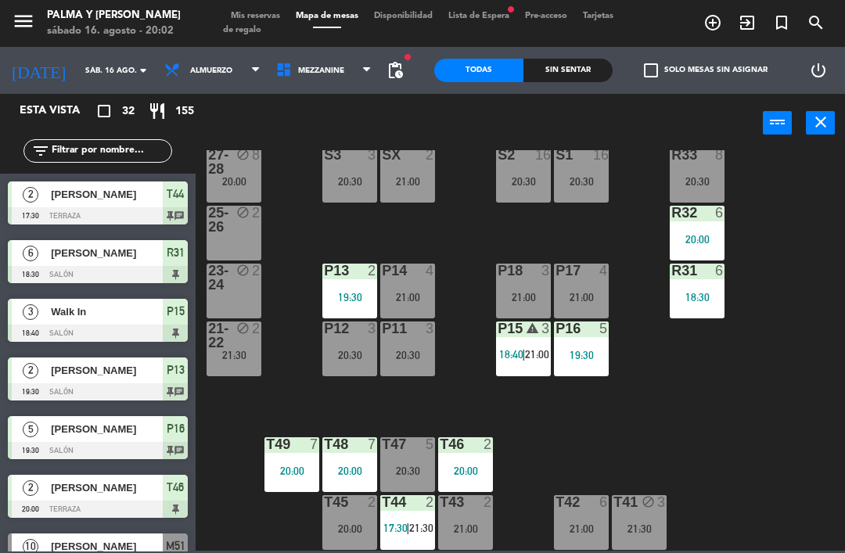
scroll to position [0, 0]
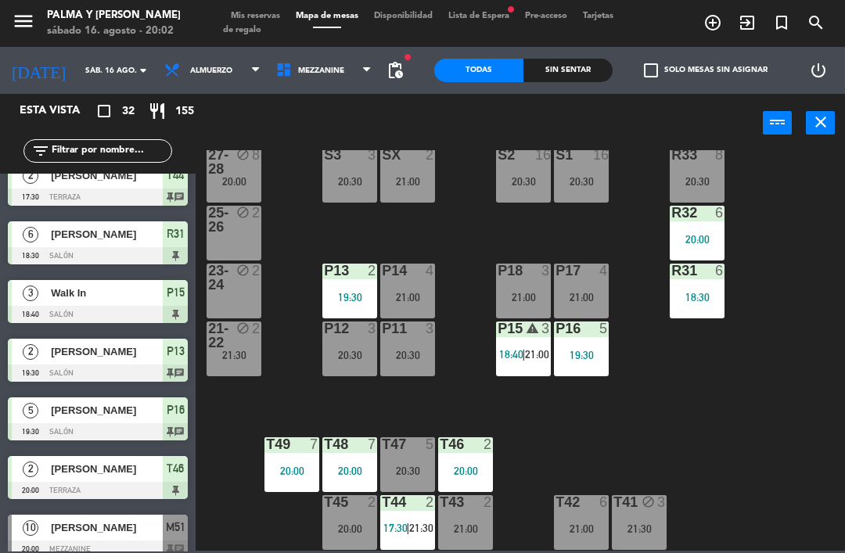
click at [576, 289] on div "P17 4 21:00" at bounding box center [581, 291] width 55 height 55
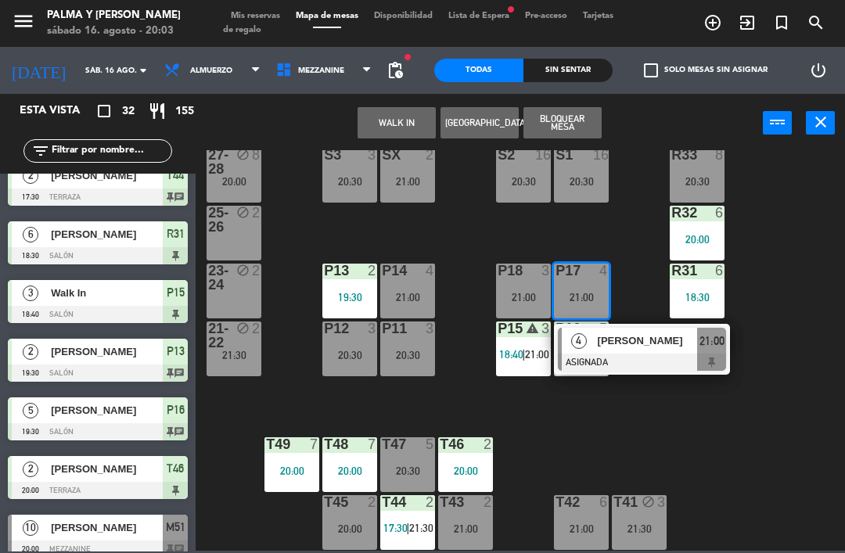
click at [622, 368] on div at bounding box center [642, 361] width 168 height 17
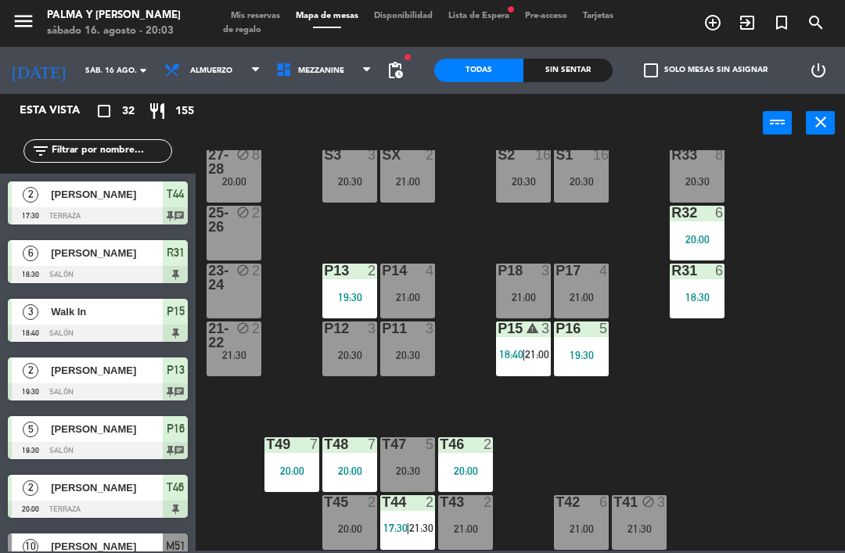
scroll to position [195, 0]
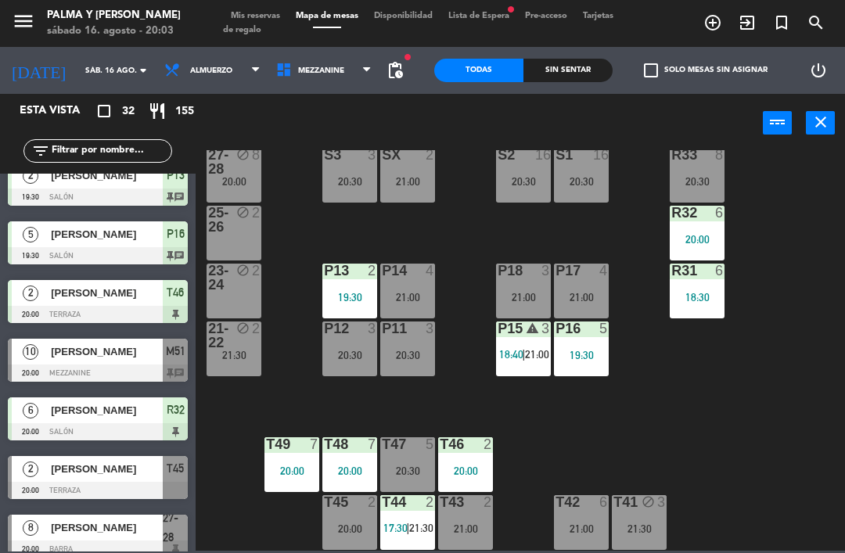
click at [79, 62] on input "sáb. 16 ago." at bounding box center [130, 71] width 107 height 24
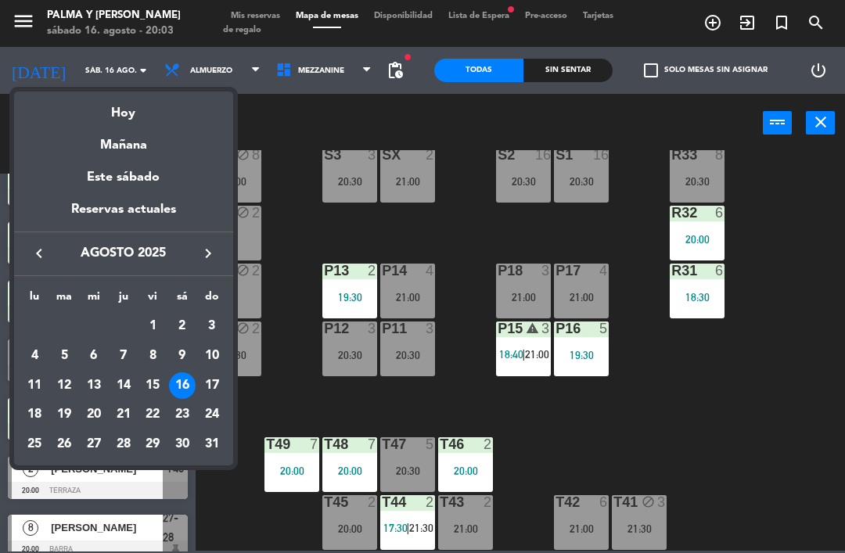
click at [116, 142] on div "Mañana" at bounding box center [123, 140] width 219 height 32
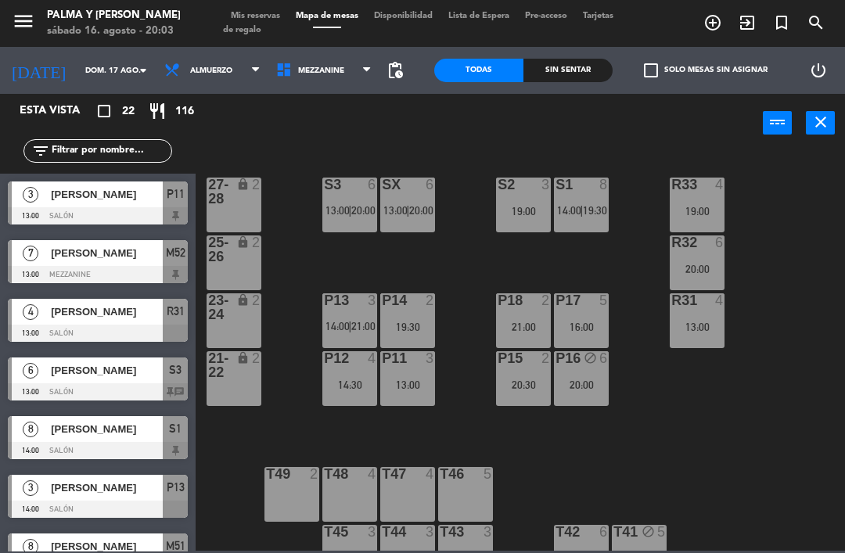
scroll to position [0, 0]
click at [307, 66] on span "Mezzanine" at bounding box center [321, 70] width 46 height 9
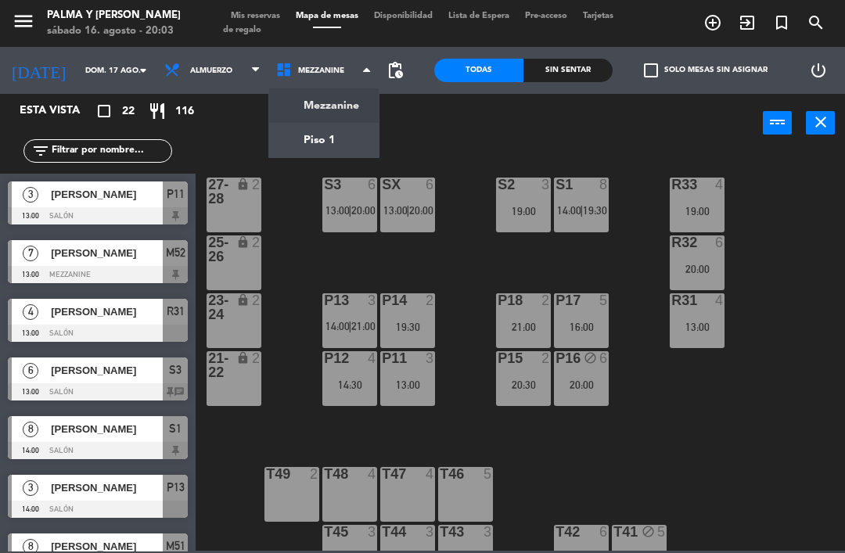
click at [328, 103] on ng-component "menu Palma y [PERSON_NAME][DATE] 16. agosto - 20:03 Mis reservas Mapa de mesas …" at bounding box center [422, 275] width 845 height 551
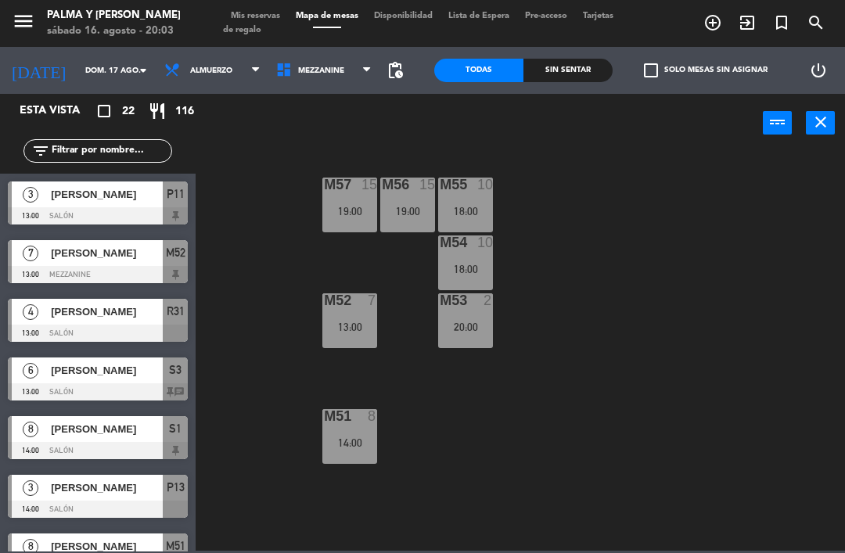
click at [335, 74] on span "Mezzanine" at bounding box center [324, 70] width 112 height 34
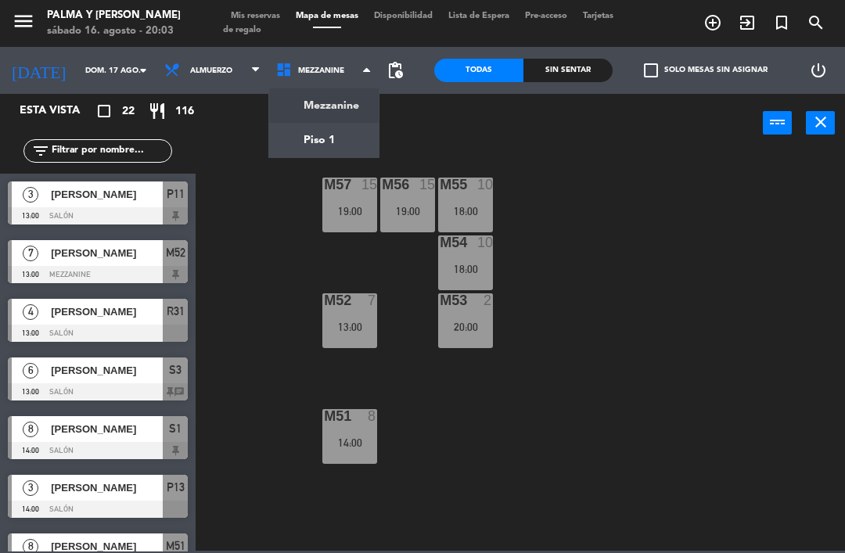
click at [339, 139] on ng-component "menu Palma y [PERSON_NAME][DATE] 16. agosto - 20:03 Mis reservas Mapa de mesas …" at bounding box center [422, 275] width 845 height 551
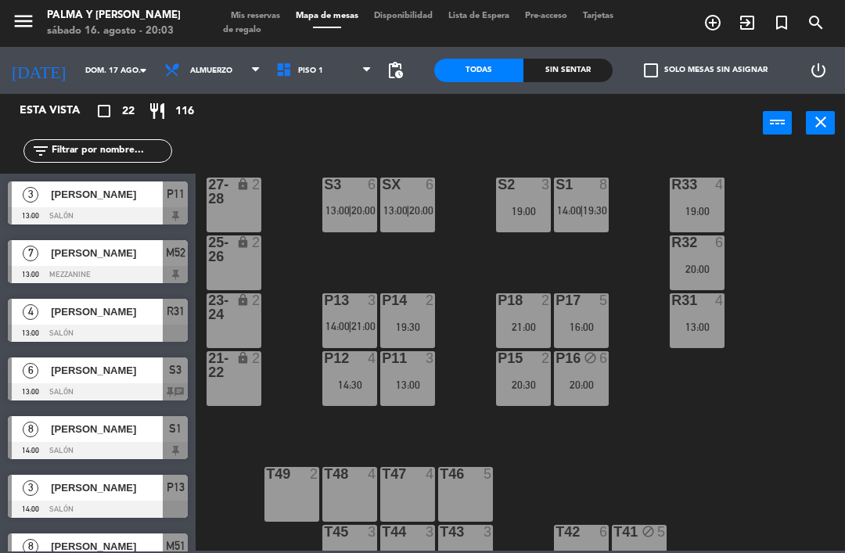
click at [77, 64] on input "dom. 17 ago." at bounding box center [130, 71] width 107 height 24
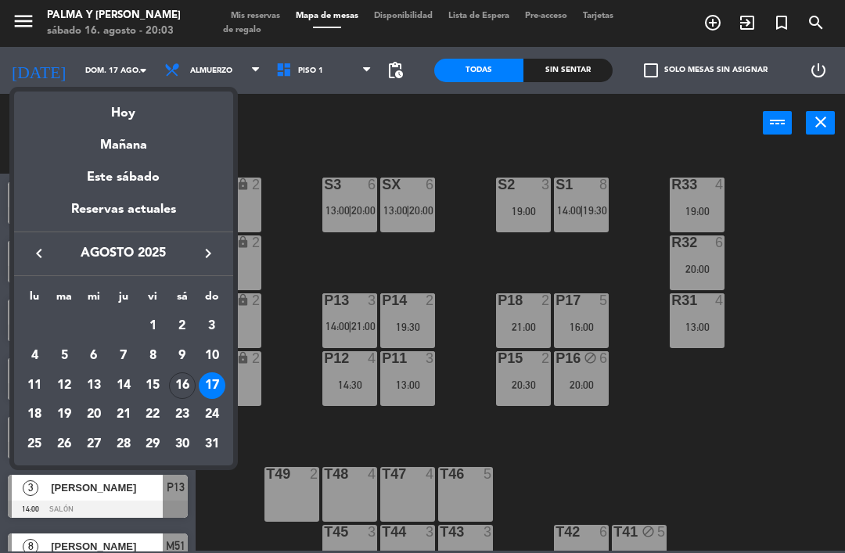
click at [80, 124] on div "Mañana" at bounding box center [123, 140] width 219 height 32
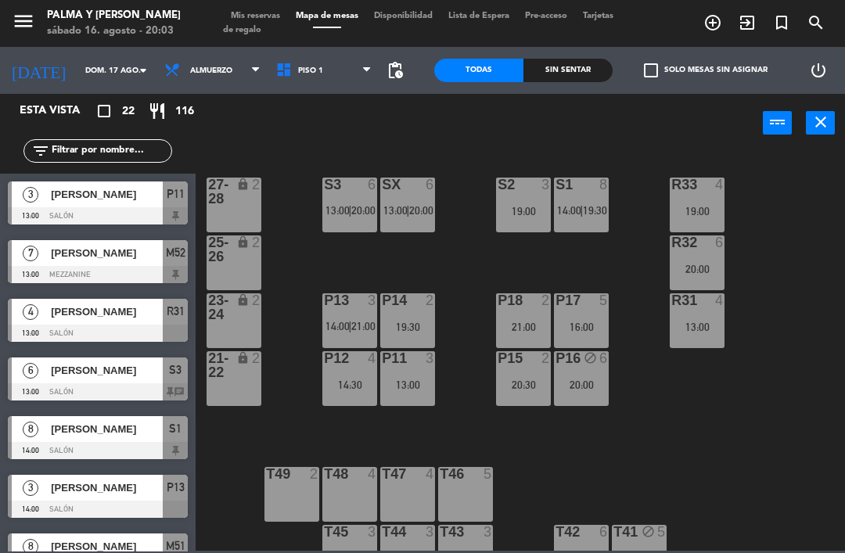
click at [27, 59] on icon "[DATE]" at bounding box center [38, 70] width 77 height 33
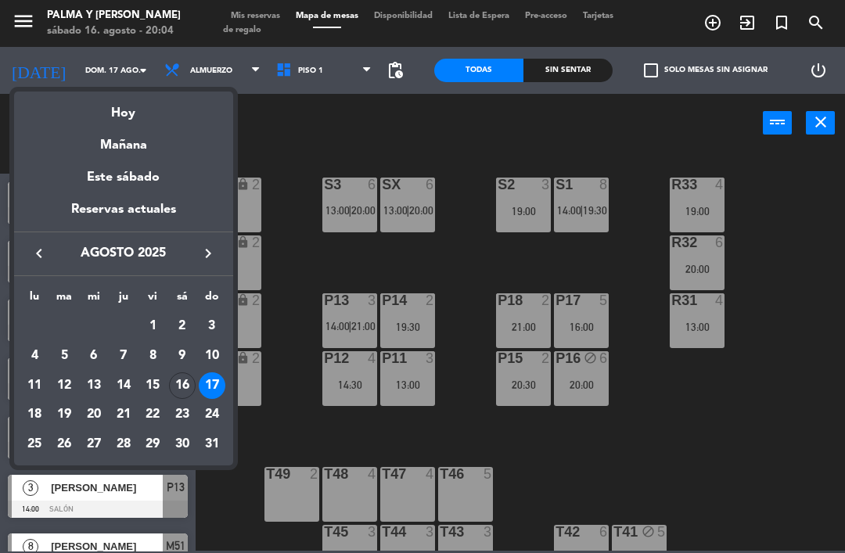
click at [105, 127] on div "Mañana" at bounding box center [123, 140] width 219 height 32
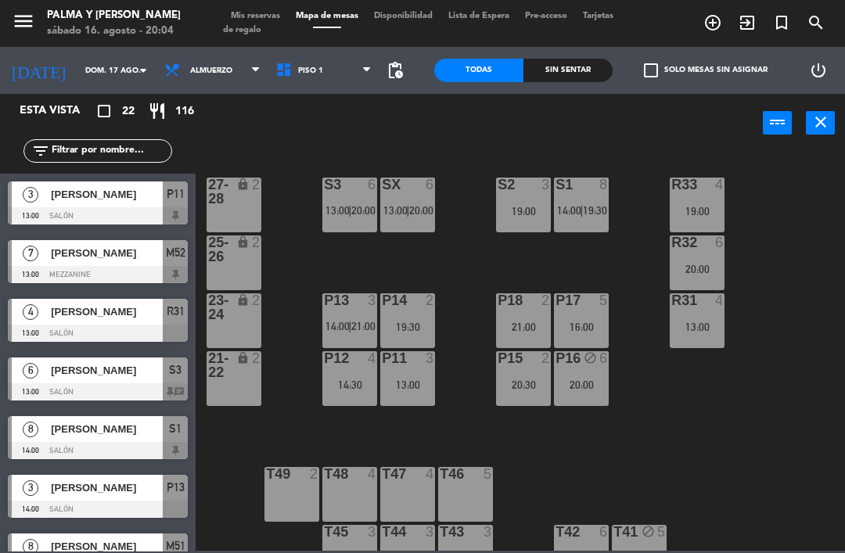
click at [77, 77] on input "dom. 17 ago." at bounding box center [130, 71] width 107 height 24
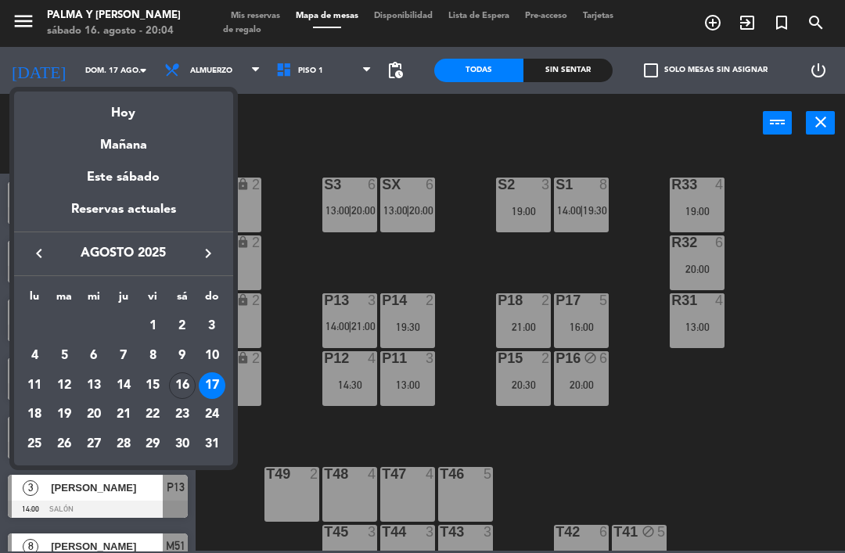
click at [97, 114] on div "Hoy" at bounding box center [123, 107] width 219 height 32
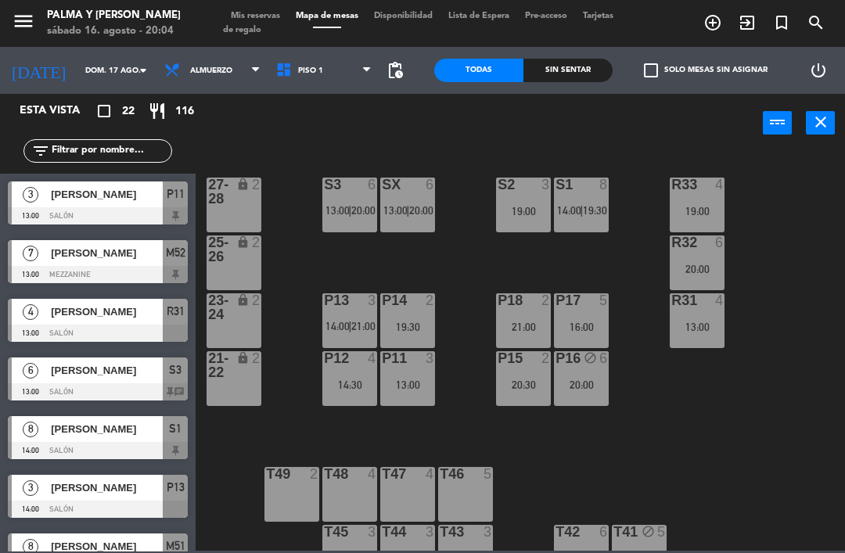
type input "sáb. 16 ago."
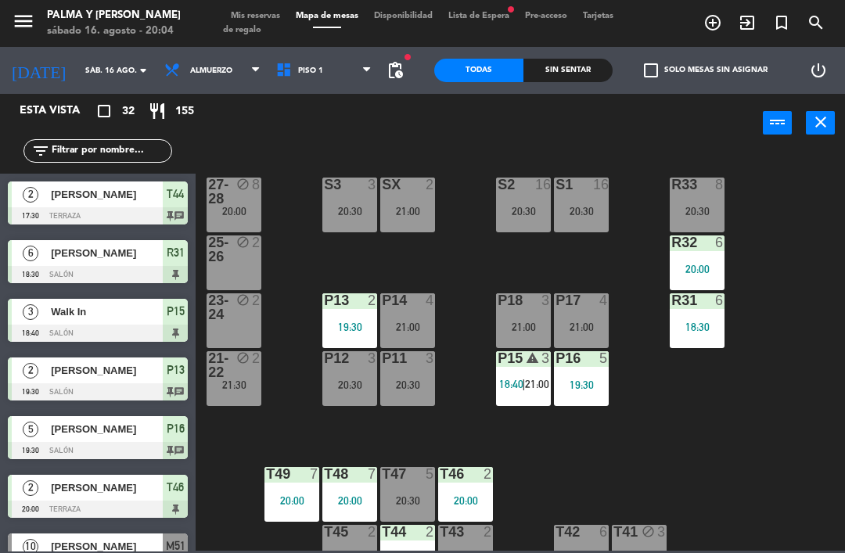
click at [249, 383] on div "21:30" at bounding box center [233, 384] width 55 height 11
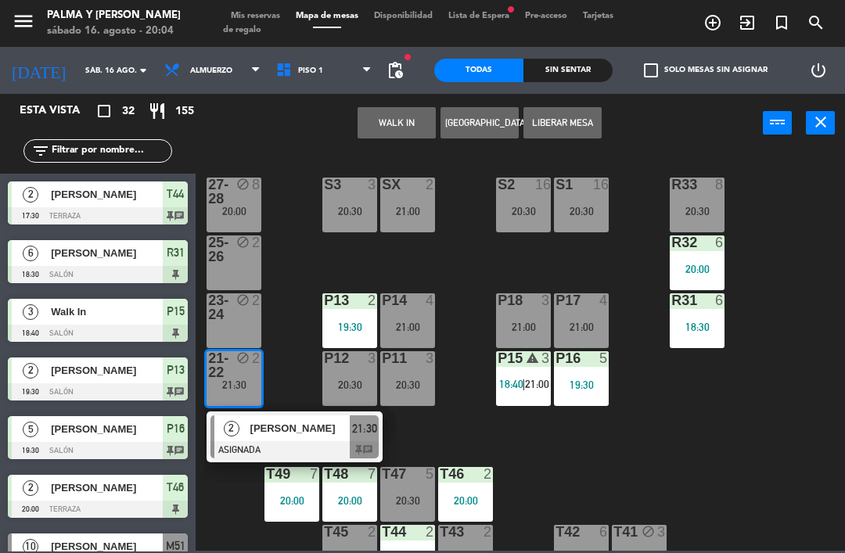
click at [266, 436] on span "[PERSON_NAME]" at bounding box center [300, 428] width 100 height 16
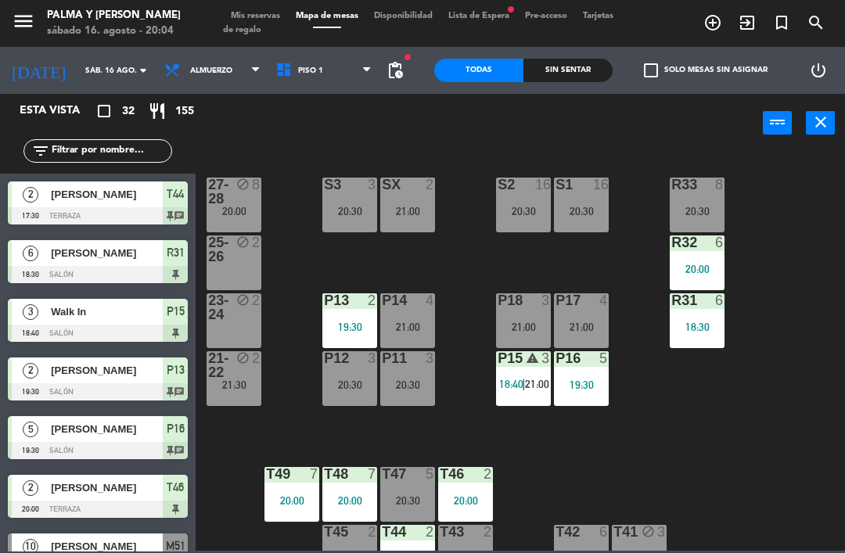
scroll to position [371, 0]
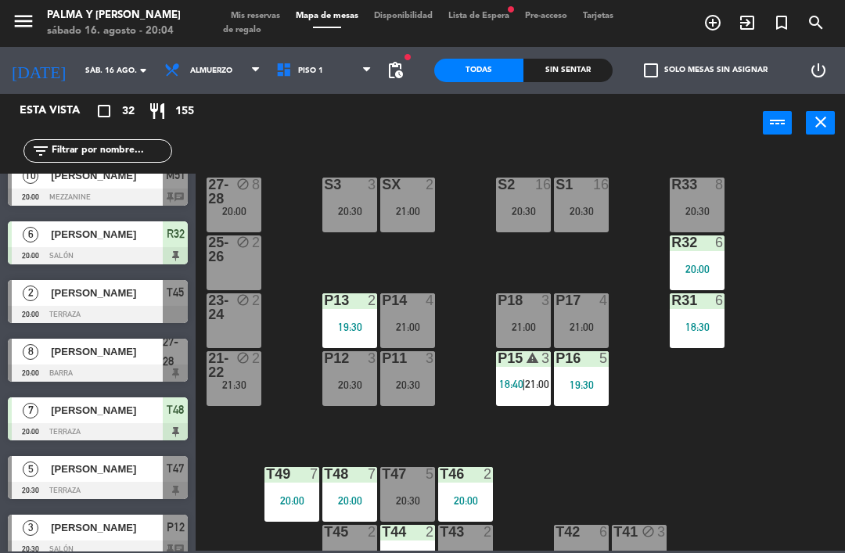
click at [412, 195] on div "SX 2 21:00" at bounding box center [407, 205] width 55 height 55
click at [472, 414] on div "R33 8 20:30 S1 16 20:30 S2 16 20:30 S3 3 20:30 SX 2 21:00 27-28 block 8 20:00 R…" at bounding box center [524, 350] width 640 height 400
click at [525, 384] on span "|" at bounding box center [523, 384] width 3 height 13
click at [730, 399] on div "R33 8 20:30 S1 16 20:30 S2 16 20:30 S3 3 20:30 SX 2 21:00 27-28 block 8 20:00 R…" at bounding box center [524, 350] width 640 height 400
click at [289, 369] on div "R33 8 20:30 S1 16 20:30 S2 16 20:30 S3 3 20:30 SX 2 21:00 27-28 block 8 20:00 R…" at bounding box center [524, 350] width 640 height 400
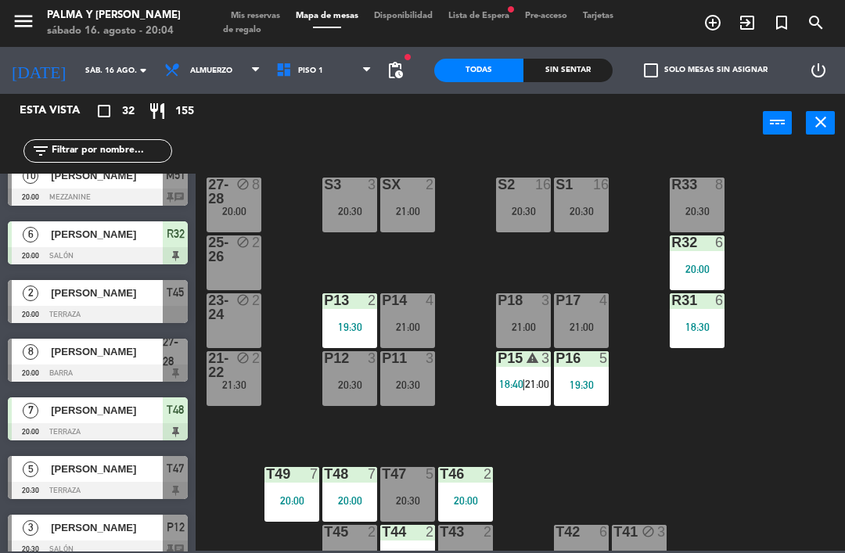
click at [234, 390] on div "21:30" at bounding box center [233, 384] width 55 height 11
click at [442, 421] on div "R33 8 20:30 S1 16 20:30 S2 16 20:30 S3 3 20:30 SX 2 21:00 27-28 block 8 20:00 R…" at bounding box center [524, 350] width 640 height 400
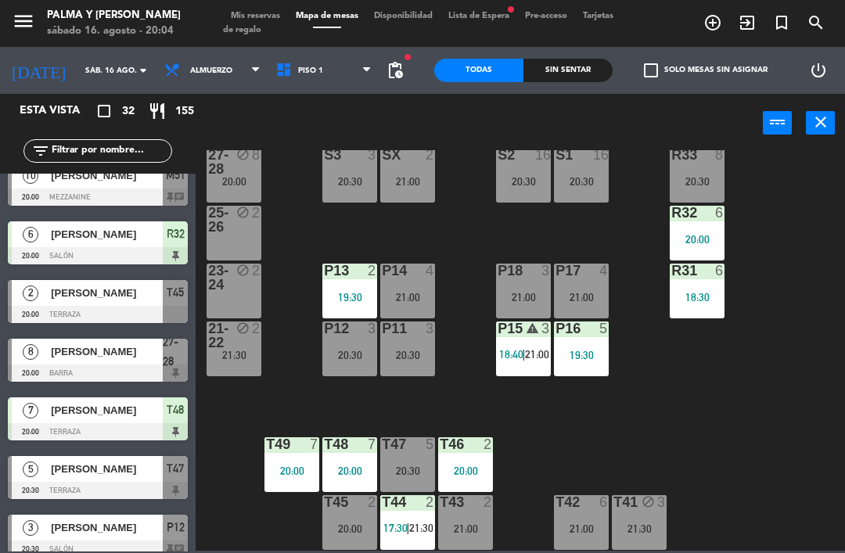
scroll to position [30, 0]
click at [714, 168] on div "R33 8 20:30" at bounding box center [696, 175] width 55 height 55
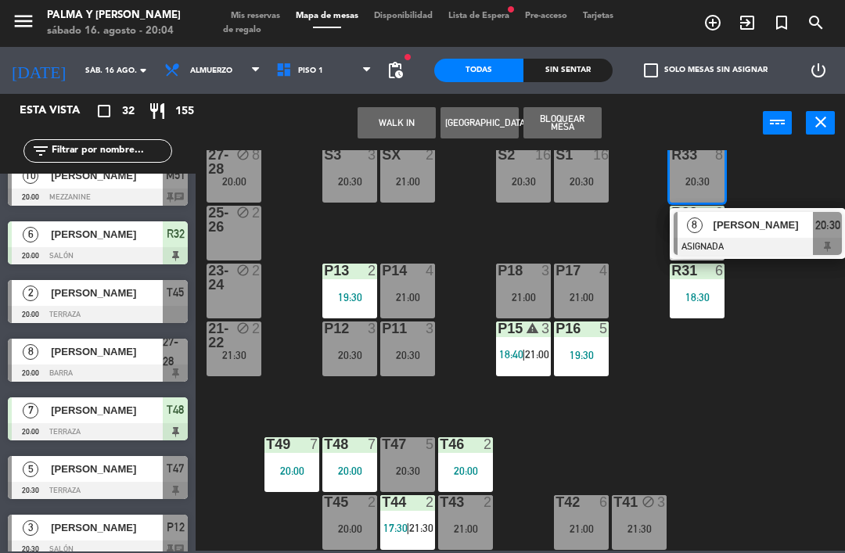
click at [767, 208] on div "8 [PERSON_NAME] ASIGNADA 20:30" at bounding box center [757, 233] width 176 height 51
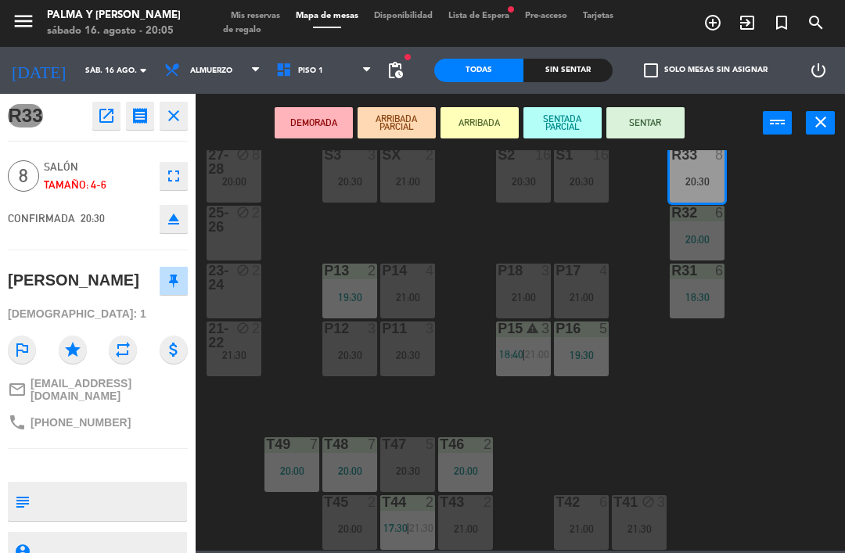
scroll to position [0, 0]
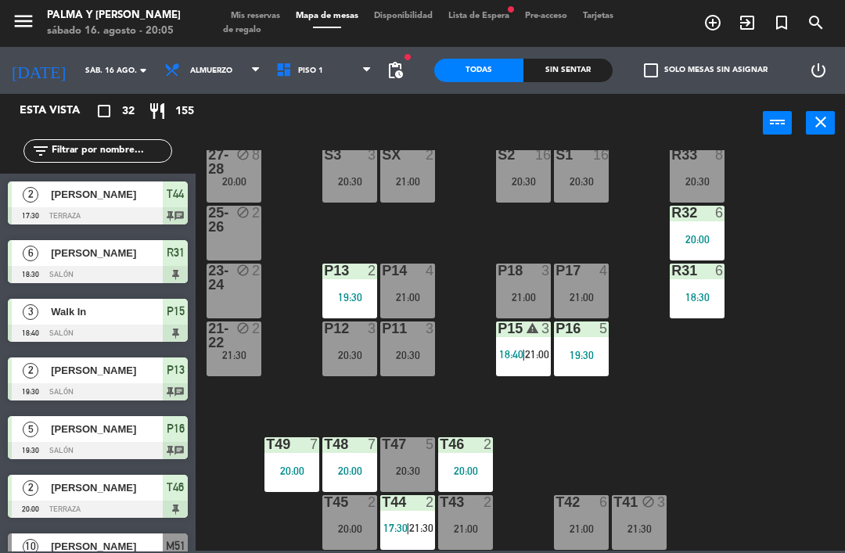
click at [298, 70] on span "Piso 1" at bounding box center [310, 70] width 25 height 9
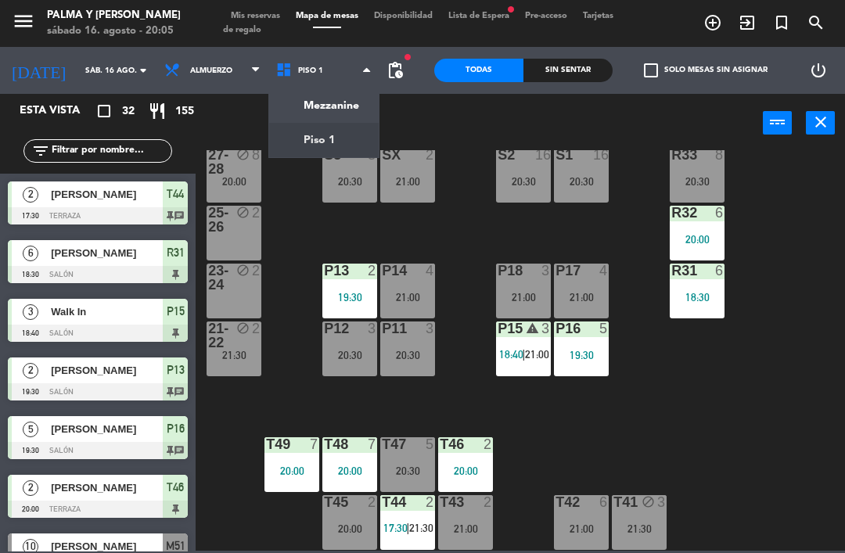
click at [327, 102] on ng-component "menu Palma y [PERSON_NAME][DATE] 16. agosto - 20:05 Mis reservas Mapa de mesas …" at bounding box center [422, 275] width 845 height 551
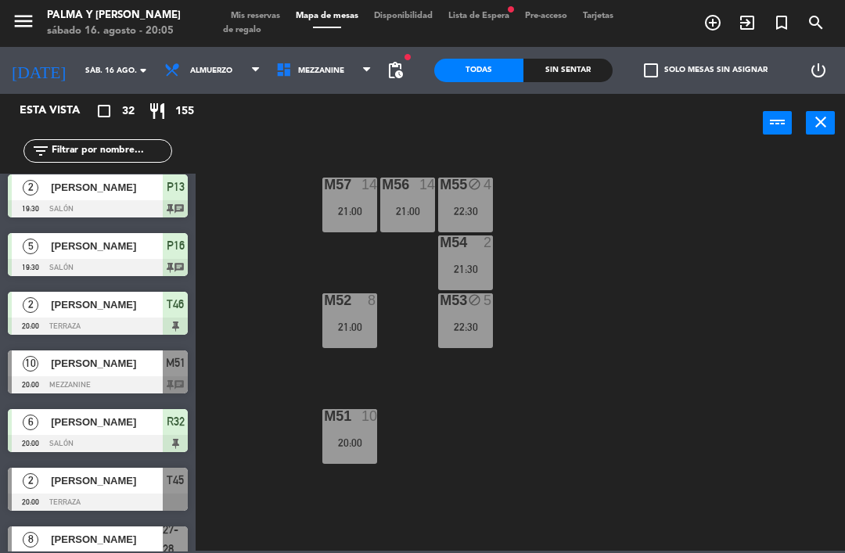
scroll to position [212, 0]
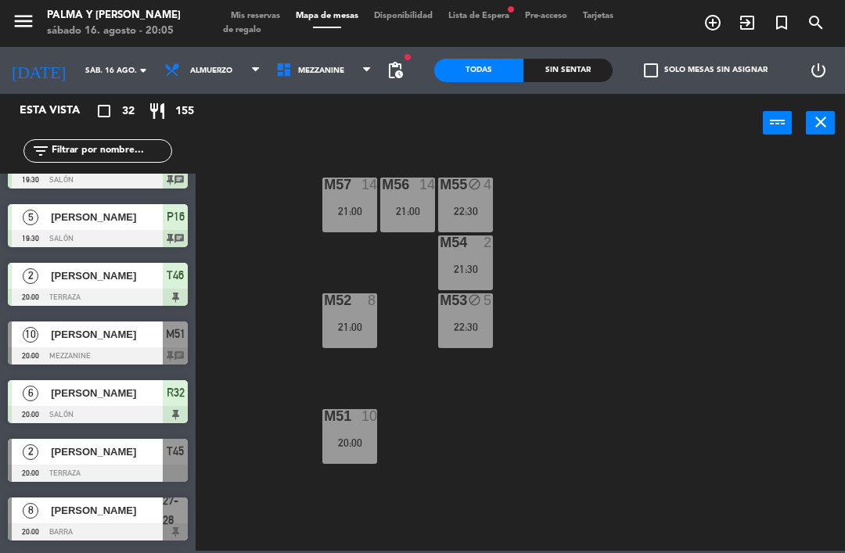
click at [49, 346] on div "[PERSON_NAME]" at bounding box center [105, 334] width 113 height 26
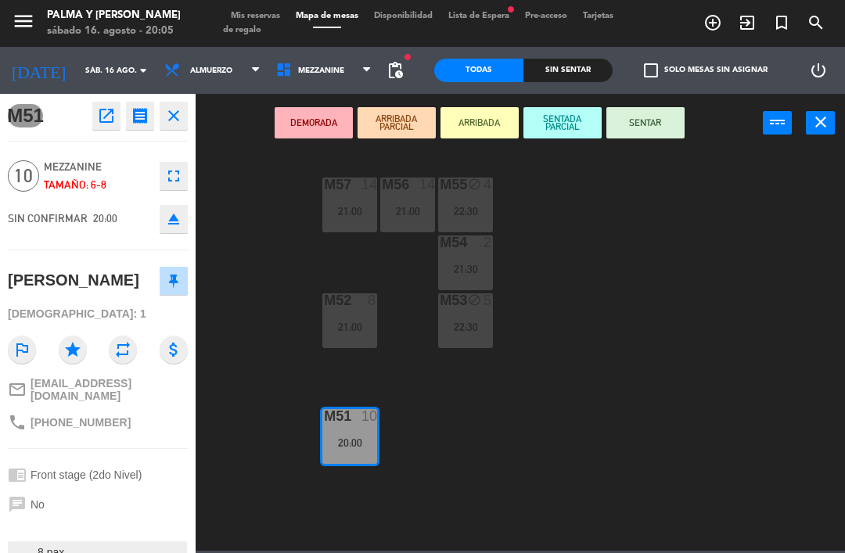
scroll to position [0, 0]
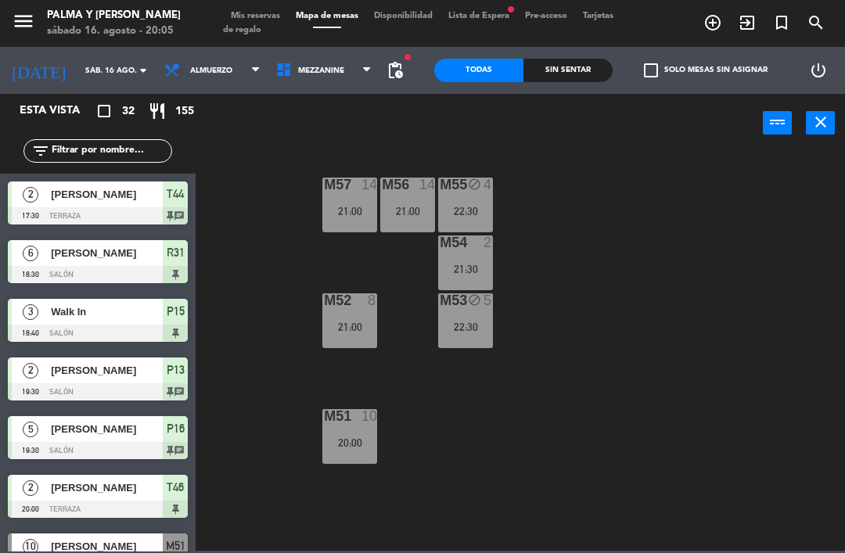
click at [348, 212] on div "21:00" at bounding box center [349, 211] width 55 height 11
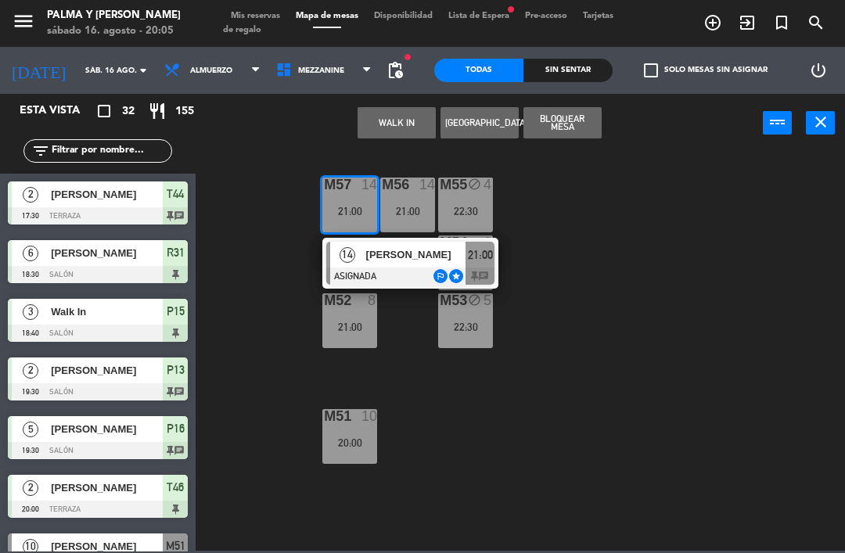
click at [377, 275] on div at bounding box center [410, 275] width 168 height 17
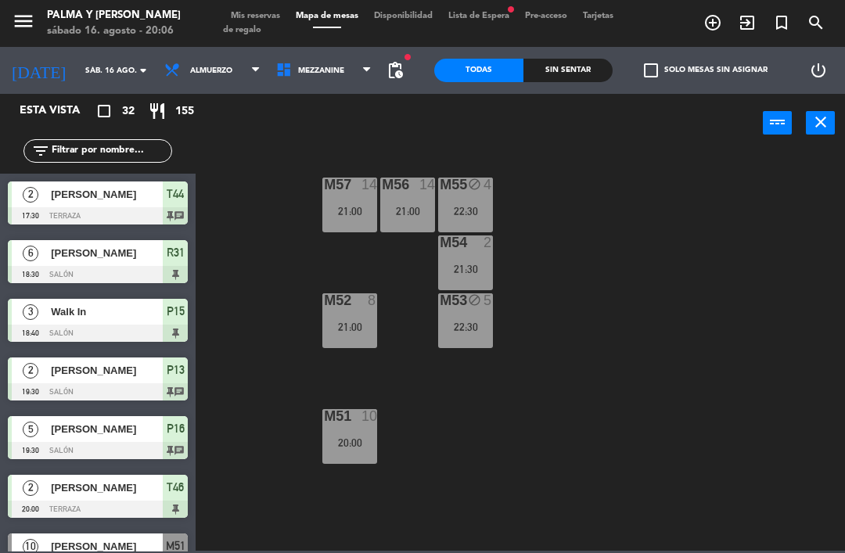
click at [456, 199] on div "M55 block 4 22:30" at bounding box center [465, 205] width 55 height 55
click at [475, 228] on div "M55 block 4 22:30" at bounding box center [465, 205] width 55 height 55
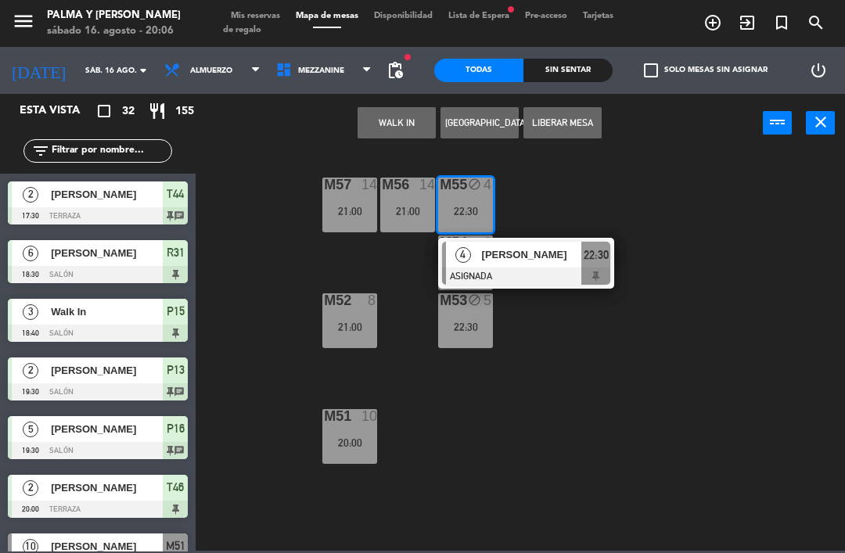
click at [492, 268] on div at bounding box center [526, 275] width 168 height 17
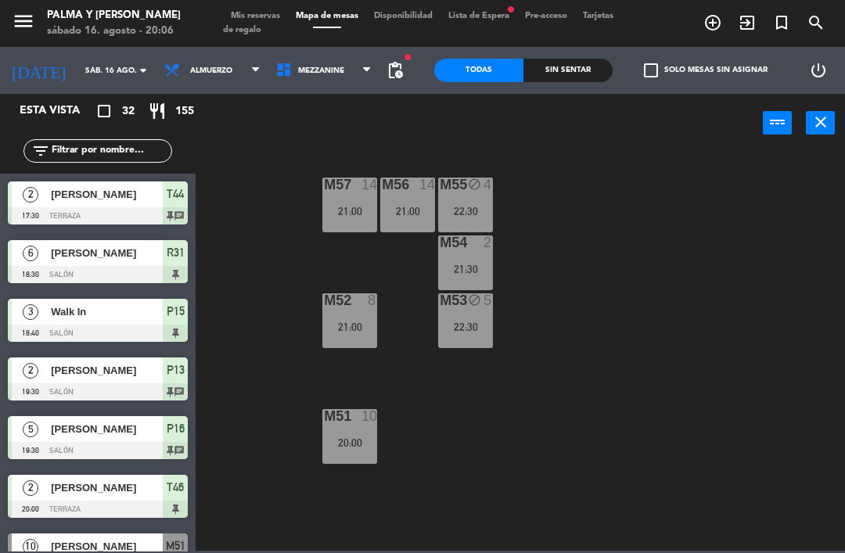
scroll to position [605, 0]
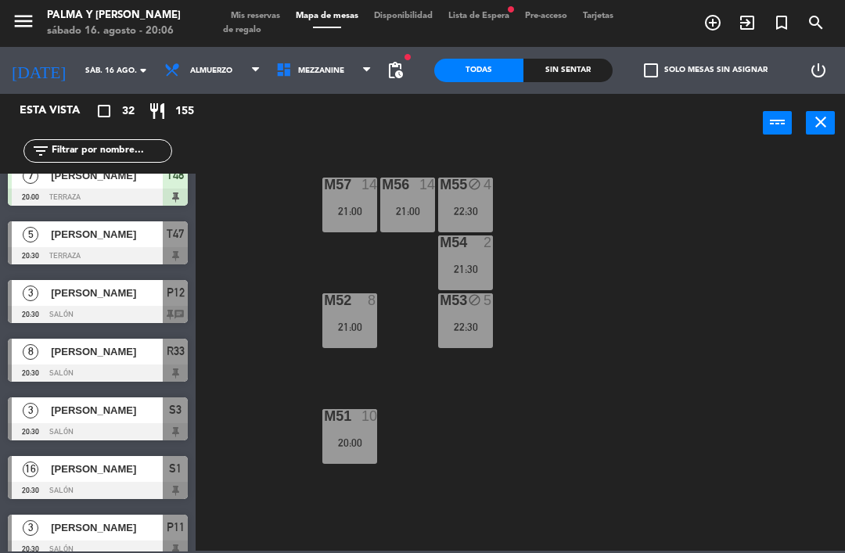
click at [134, 145] on input "text" at bounding box center [110, 150] width 121 height 17
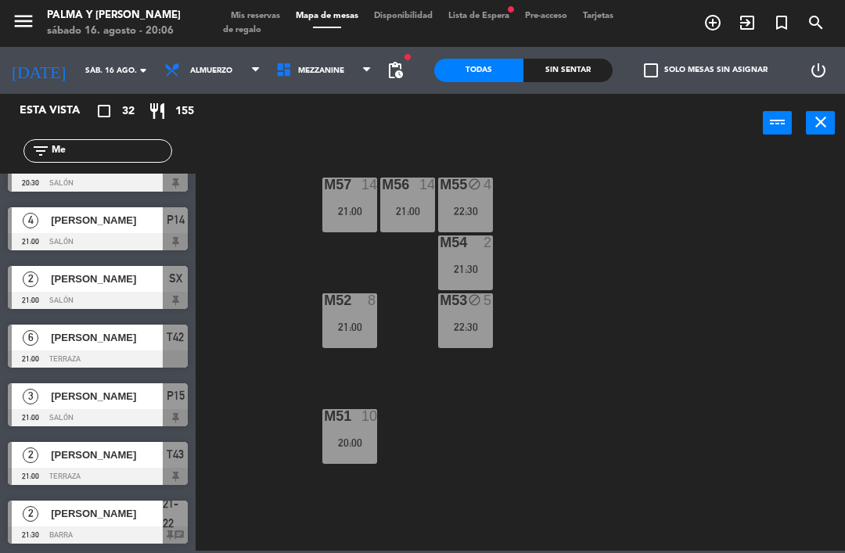
scroll to position [0, 0]
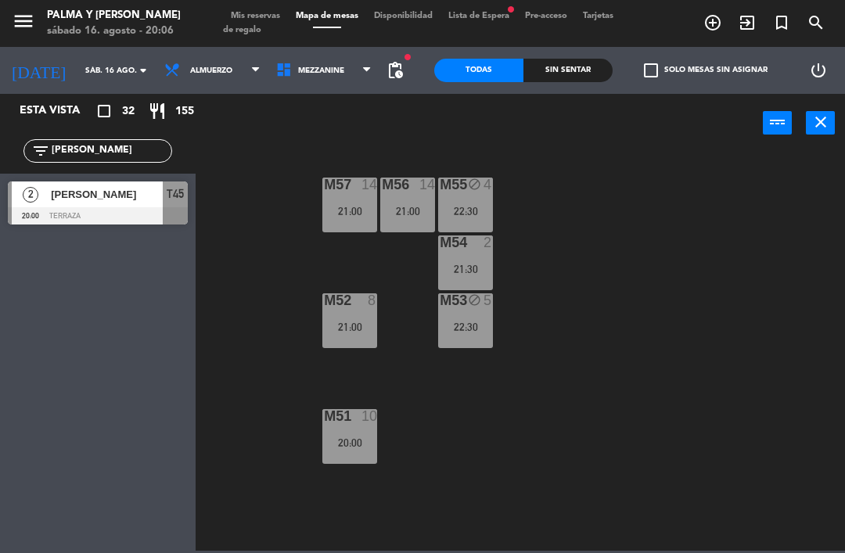
type input "[PERSON_NAME]"
click at [134, 203] on div "[PERSON_NAME]" at bounding box center [105, 194] width 113 height 26
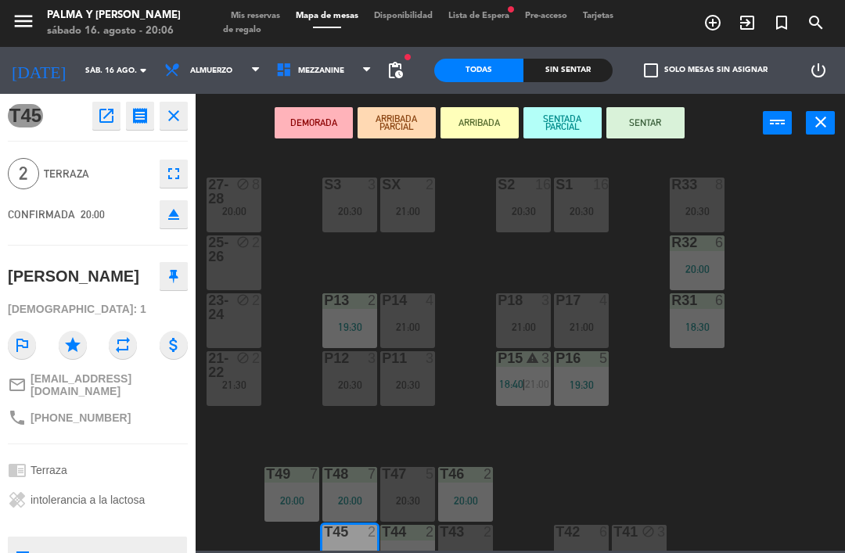
click at [659, 128] on button "SENTAR" at bounding box center [645, 122] width 78 height 31
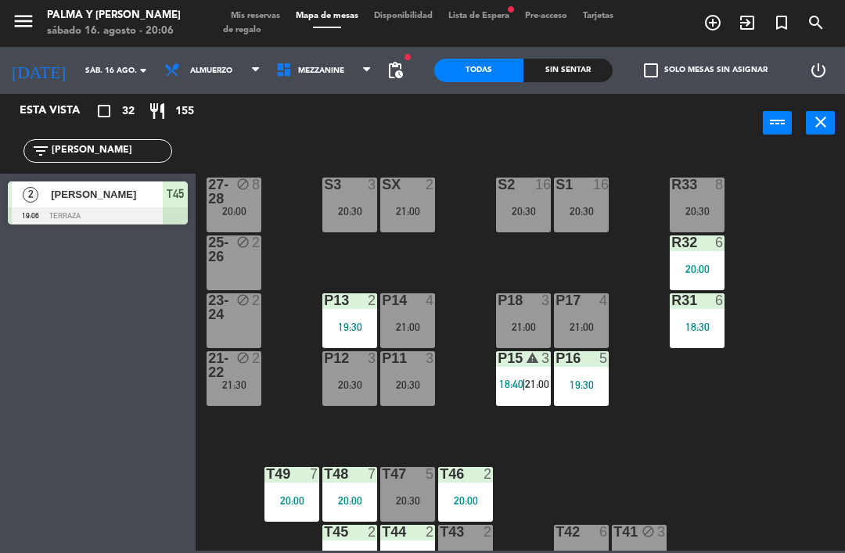
scroll to position [23, 0]
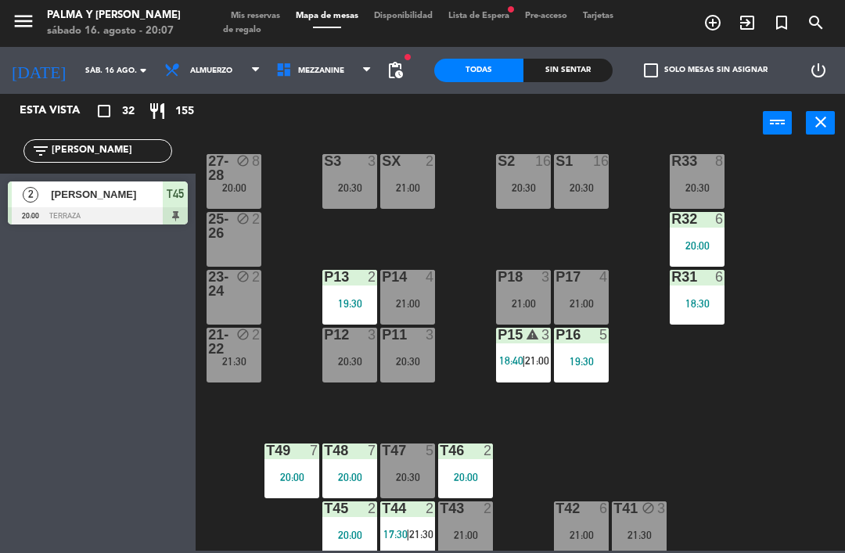
click at [81, 156] on input "[PERSON_NAME]" at bounding box center [110, 150] width 121 height 17
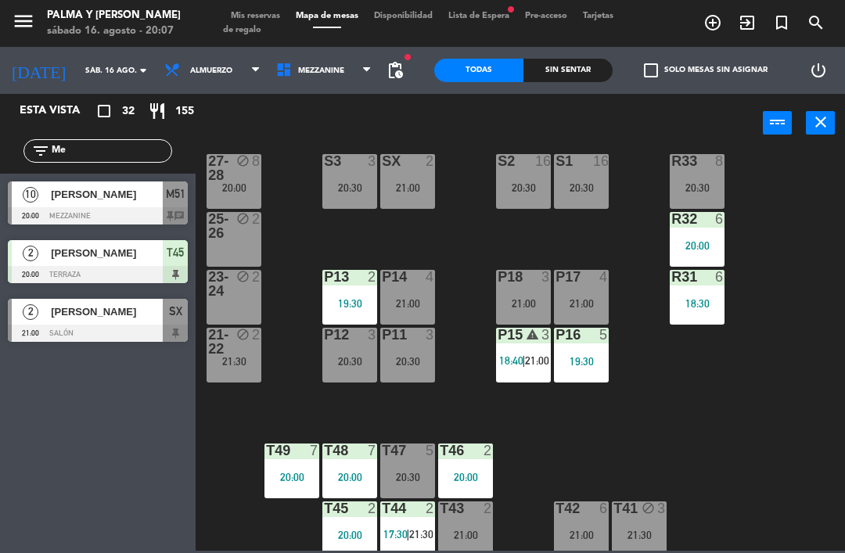
type input "M"
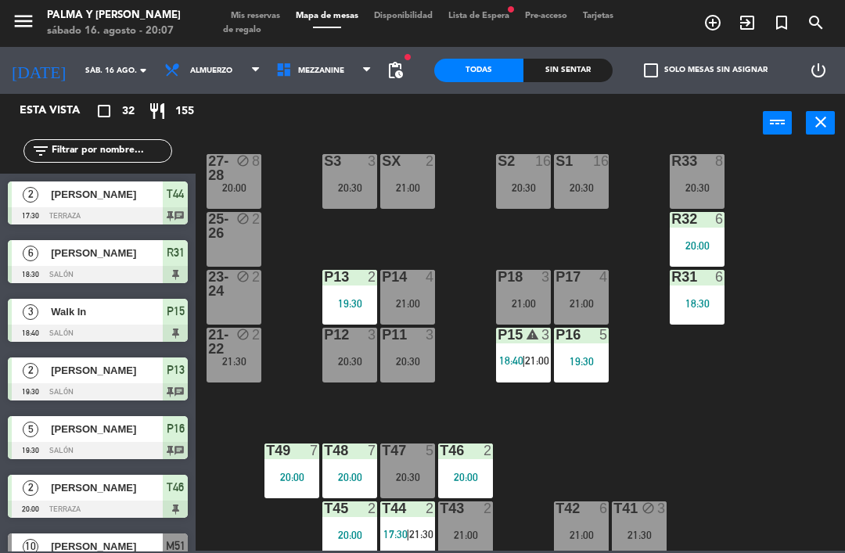
click at [827, 187] on div "R33 8 20:30 S1 16 20:30 S2 16 20:30 S3 3 20:30 SX 2 21:00 27-28 block 8 20:00 R…" at bounding box center [524, 350] width 640 height 400
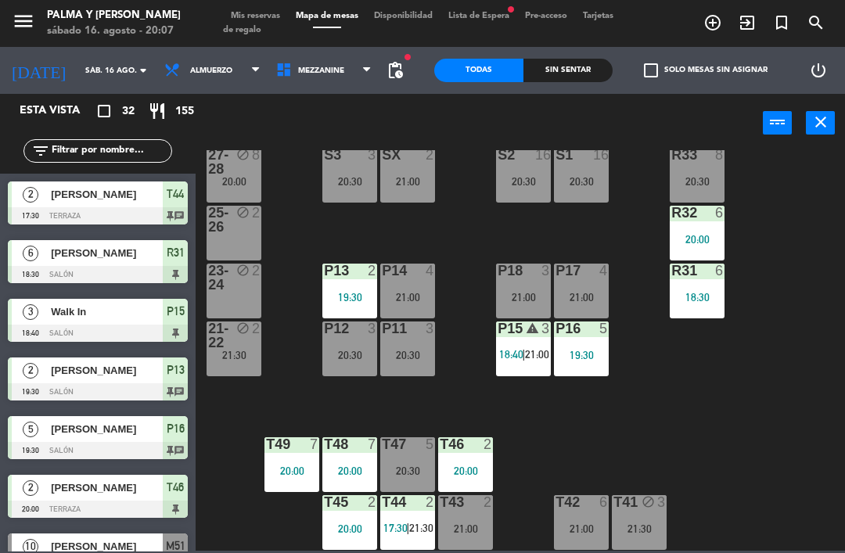
scroll to position [29, 0]
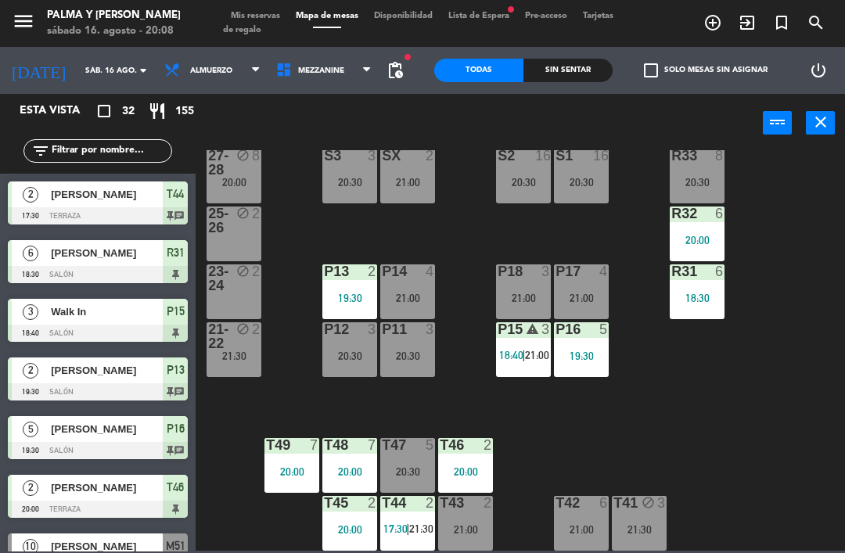
click at [23, 222] on div at bounding box center [98, 215] width 180 height 17
click at [82, 157] on input "text" at bounding box center [110, 150] width 121 height 17
click at [829, 180] on div "R33 8 20:30 S1 16 20:30 S2 16 20:30 S3 3 20:30 SX 2 21:00 27-28 block 8 20:00 R…" at bounding box center [524, 350] width 640 height 400
click at [658, 504] on div "3" at bounding box center [661, 503] width 9 height 14
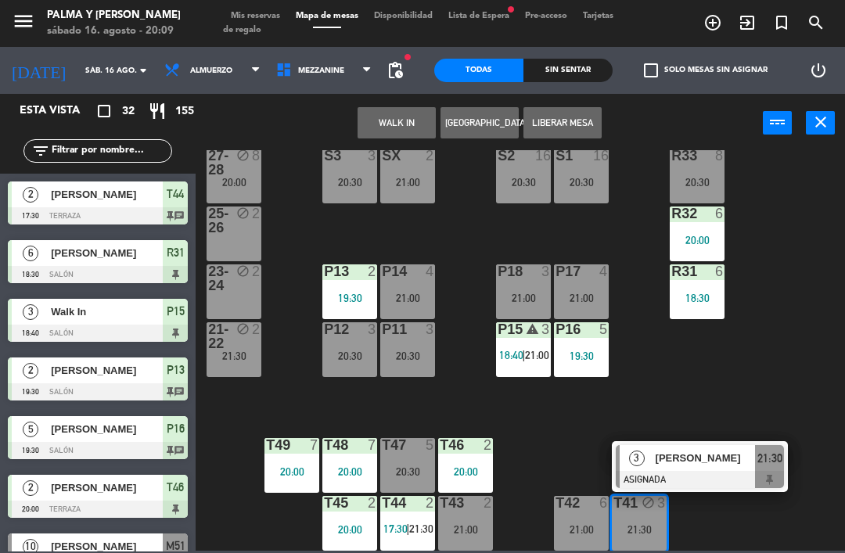
click at [733, 463] on span "[PERSON_NAME]" at bounding box center [705, 458] width 100 height 16
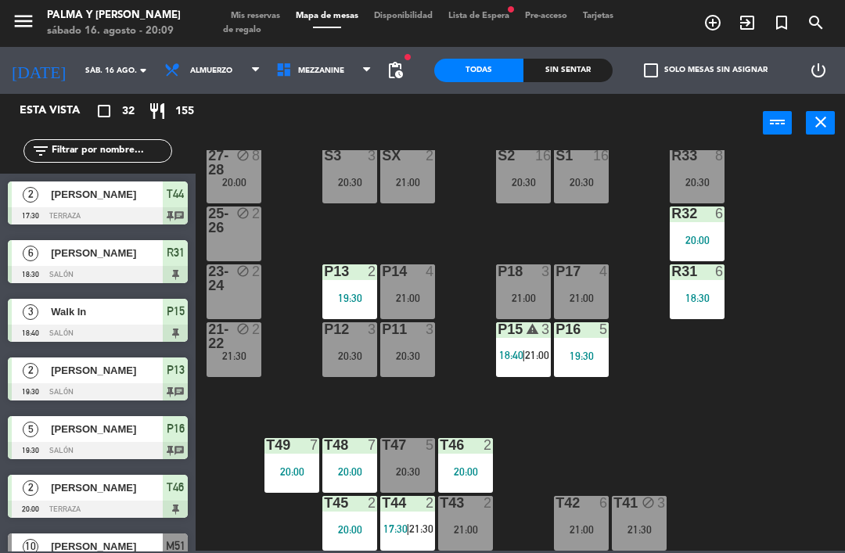
scroll to position [312, 0]
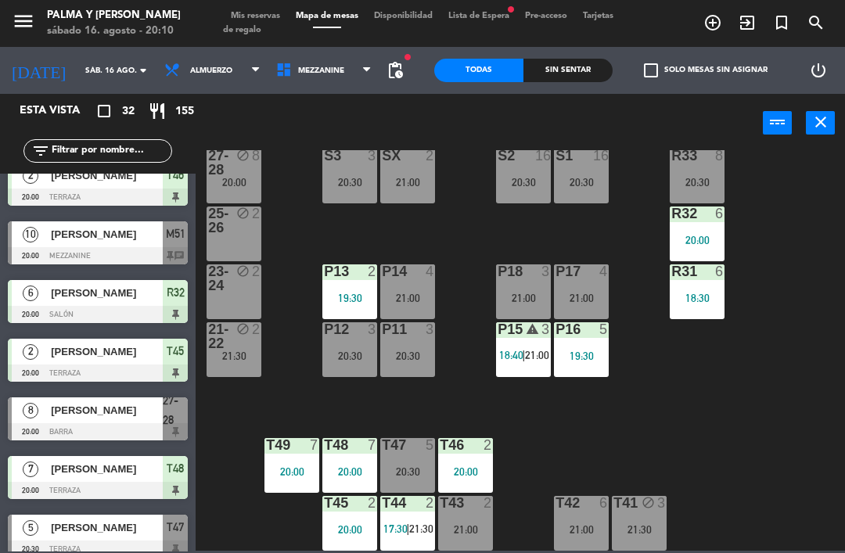
click at [81, 145] on input "text" at bounding box center [110, 150] width 121 height 17
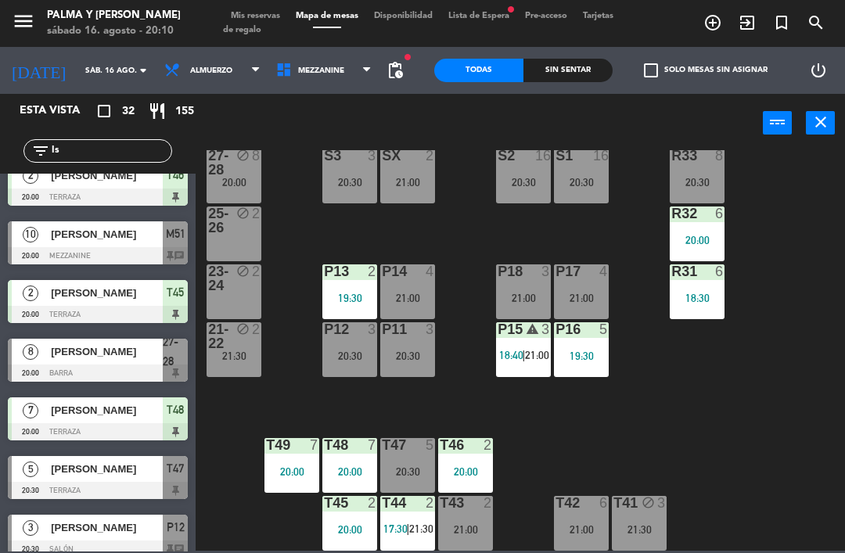
scroll to position [0, 0]
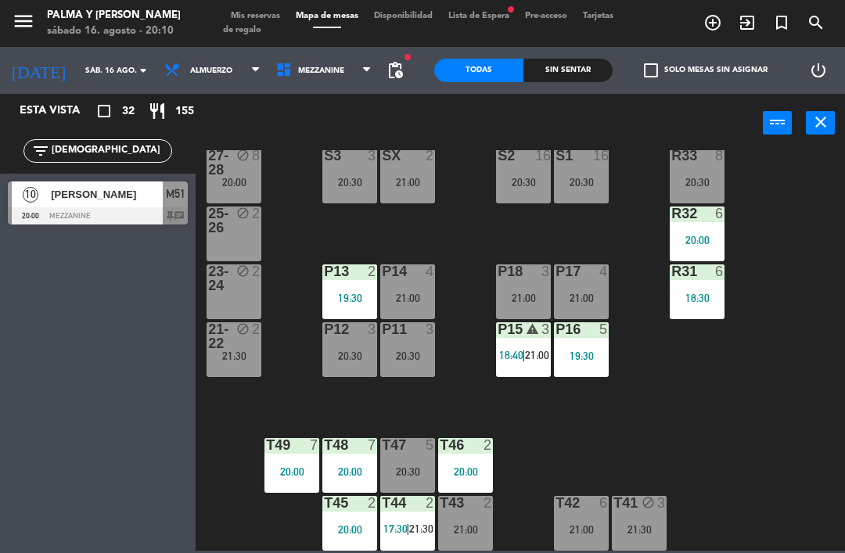
type input "[DEMOGRAPHIC_DATA]"
click at [798, 201] on div "R33 8 20:30 S1 16 20:30 S2 16 20:30 S3 3 20:30 SX 2 21:00 27-28 block 8 20:00 R…" at bounding box center [524, 350] width 640 height 400
click at [139, 184] on div "[PERSON_NAME]" at bounding box center [105, 194] width 113 height 26
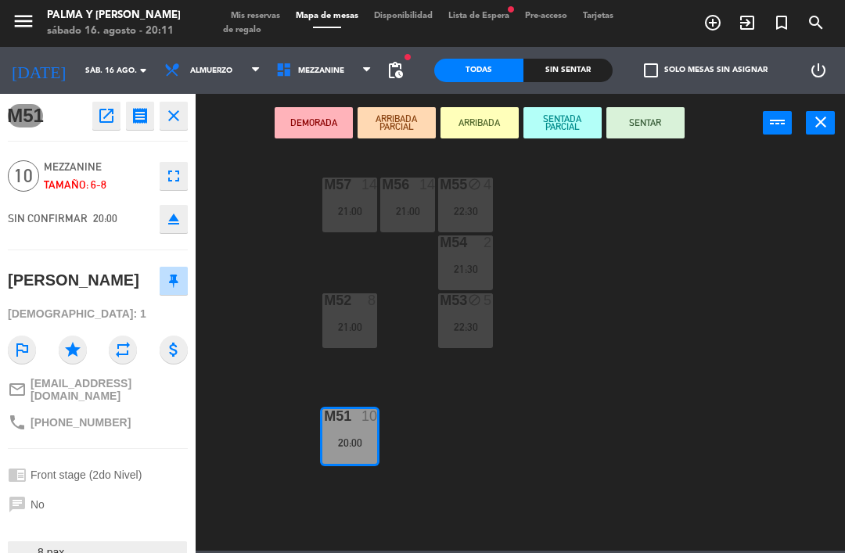
click at [361, 445] on div "20:00" at bounding box center [349, 442] width 55 height 11
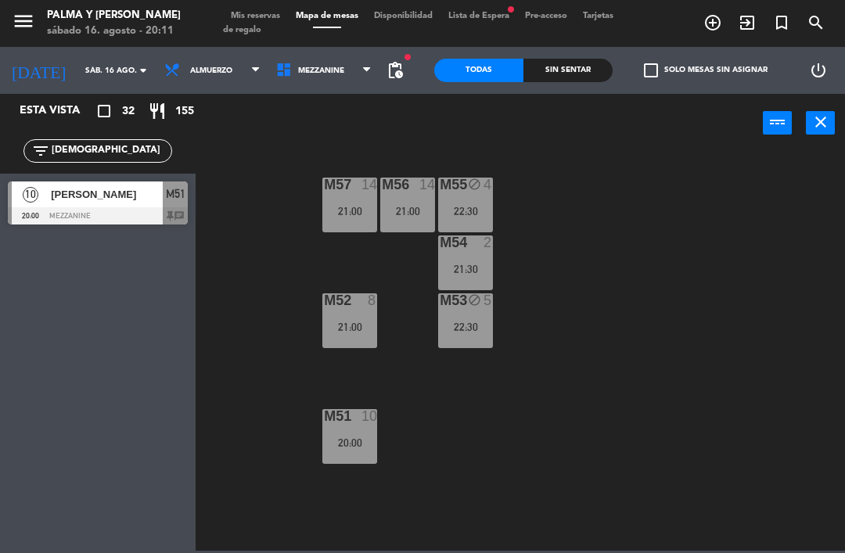
click at [362, 411] on div "10" at bounding box center [369, 416] width 16 height 14
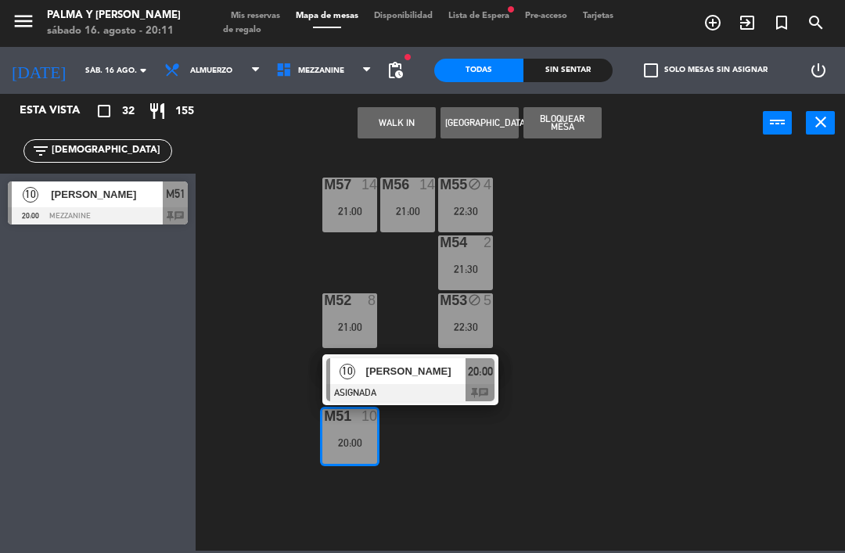
click at [407, 393] on div at bounding box center [410, 392] width 168 height 17
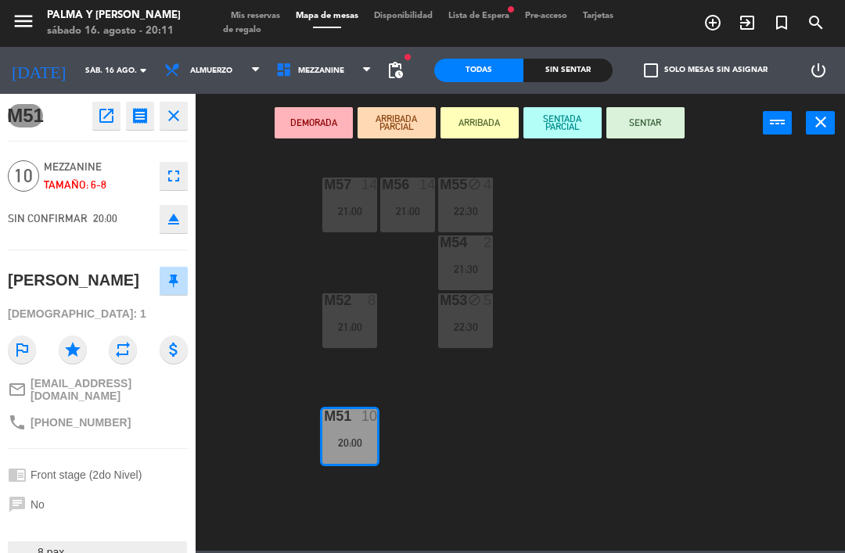
click at [641, 124] on button "SENTAR" at bounding box center [645, 122] width 78 height 31
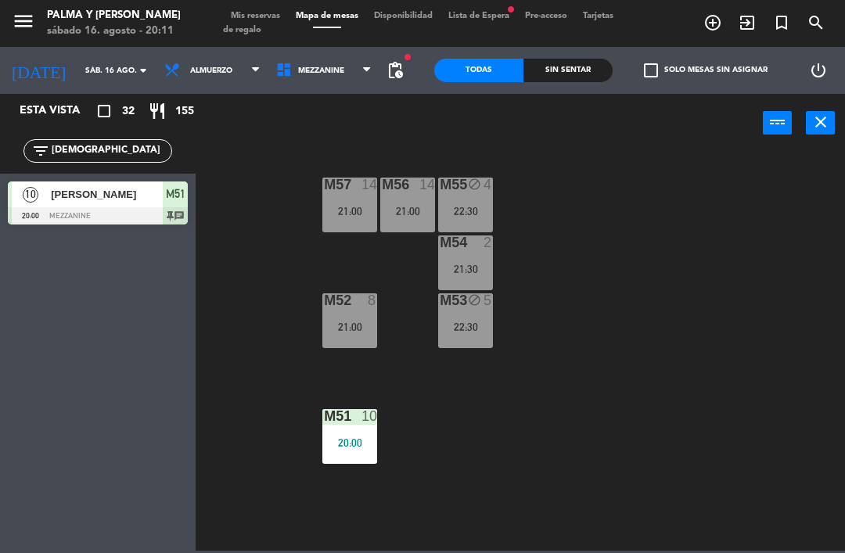
click at [245, 228] on div "M57 14 21:00 M56 14 21:00 M55 block 4 22:30 M54 2 21:30 M52 8 21:00 M53 block 5…" at bounding box center [524, 350] width 640 height 400
click at [91, 152] on input "[DEMOGRAPHIC_DATA]" at bounding box center [110, 150] width 121 height 17
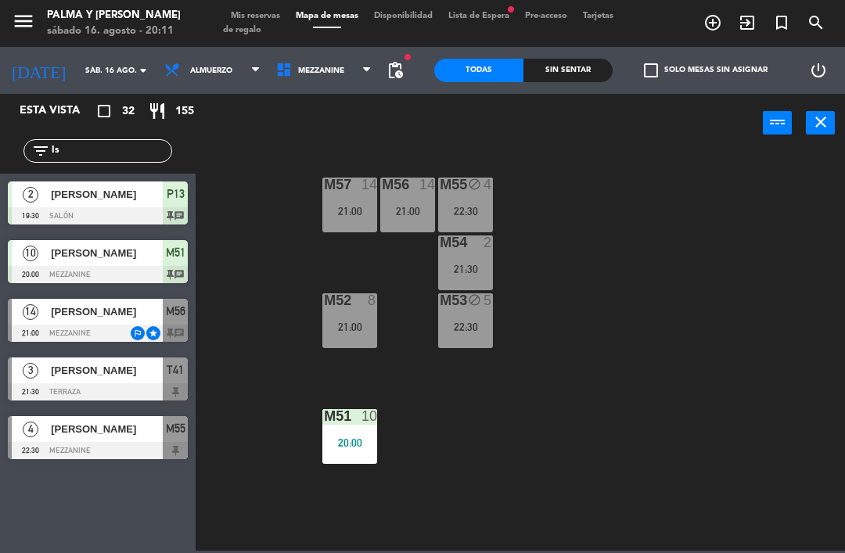
type input "I"
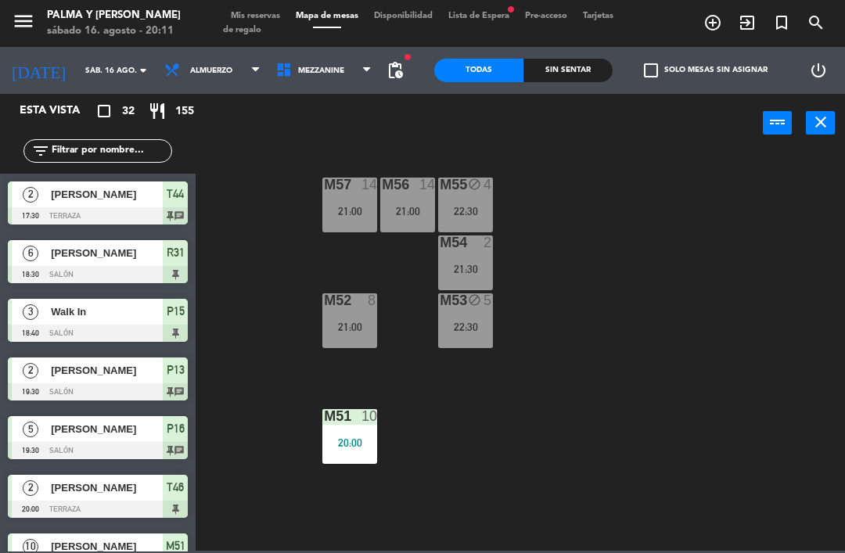
click at [690, 178] on div "M57 14 21:00 M56 14 21:00 M55 block 4 22:30 M54 2 21:30 M52 8 21:00 M53 block 5…" at bounding box center [524, 350] width 640 height 400
click at [416, 376] on div "M57 14 21:00 M56 14 21:00 M55 block 4 22:30 M54 2 21:30 M52 8 21:00 M53 block 5…" at bounding box center [524, 350] width 640 height 400
click at [748, 341] on div "M57 14 21:00 M56 14 21:00 M55 block 4 22:30 M54 2 21:30 M52 8 21:00 M53 block 5…" at bounding box center [524, 350] width 640 height 400
click at [355, 444] on div "20:00" at bounding box center [349, 442] width 55 height 11
click at [670, 393] on div "M57 14 21:00 M56 14 21:00 M55 block 4 22:30 M54 2 21:30 M52 8 21:00 M53 block 5…" at bounding box center [524, 350] width 640 height 400
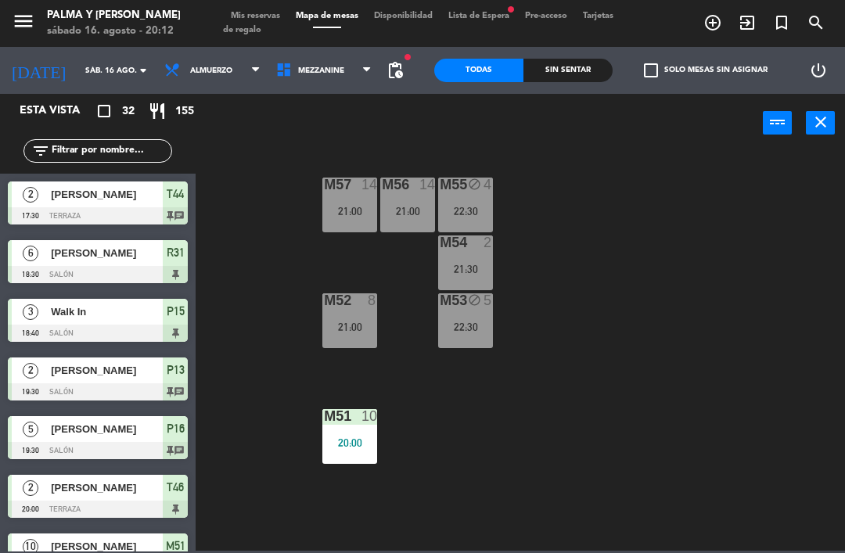
click at [350, 427] on div "M51 10 20:00" at bounding box center [349, 436] width 55 height 55
click at [792, 185] on div "M57 14 21:00 M56 14 21:00 M55 block 4 22:30 M54 2 21:30 M52 8 21:00 M53 block 5…" at bounding box center [524, 350] width 640 height 400
click at [357, 428] on div "M51 10 20:00" at bounding box center [349, 436] width 55 height 55
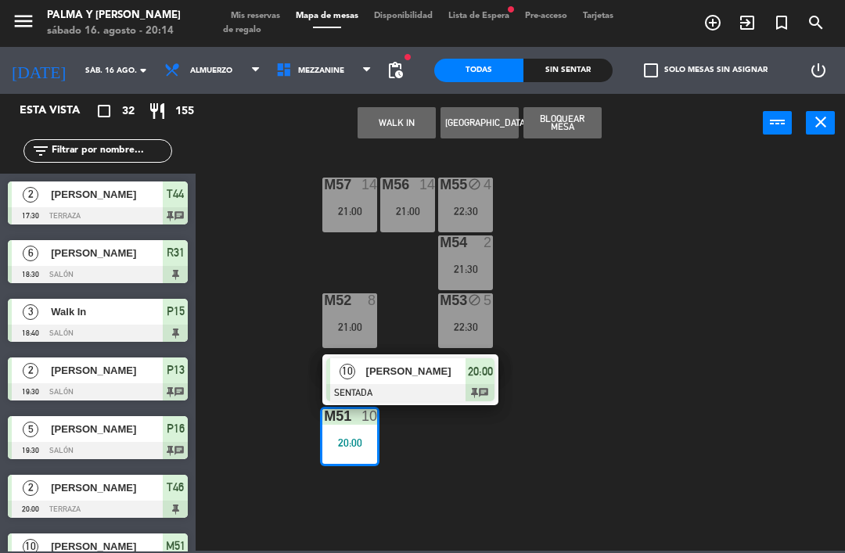
click at [498, 386] on div "10 [PERSON_NAME] SENTADA 20:00 chat" at bounding box center [410, 379] width 176 height 51
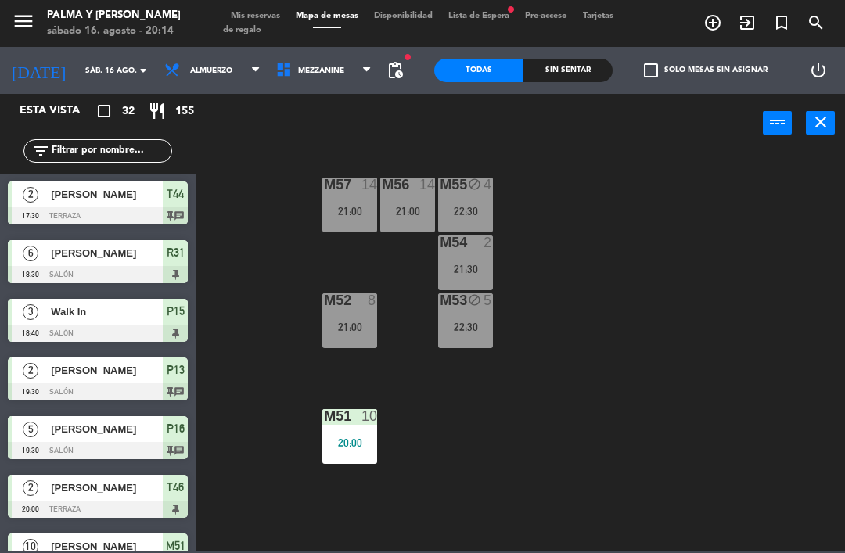
click at [375, 451] on div "M51 10 20:00" at bounding box center [349, 436] width 55 height 55
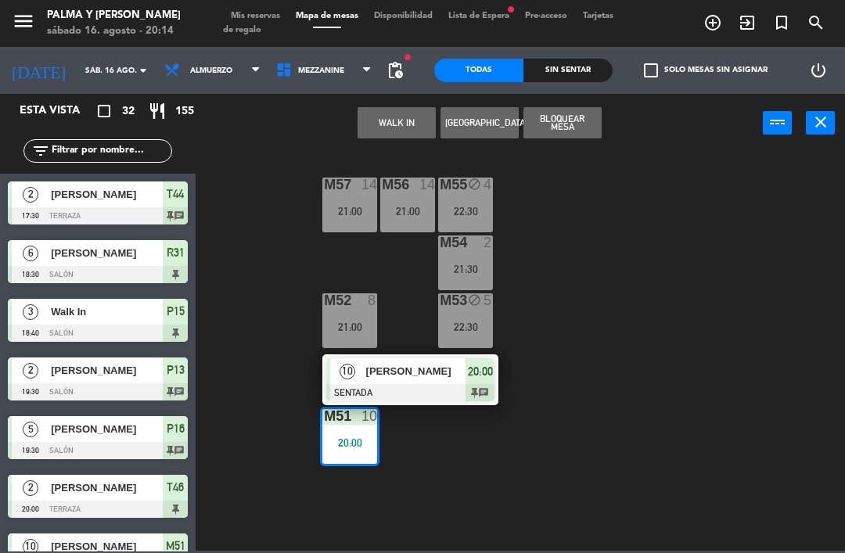
click at [421, 374] on span "[PERSON_NAME]" at bounding box center [416, 371] width 100 height 16
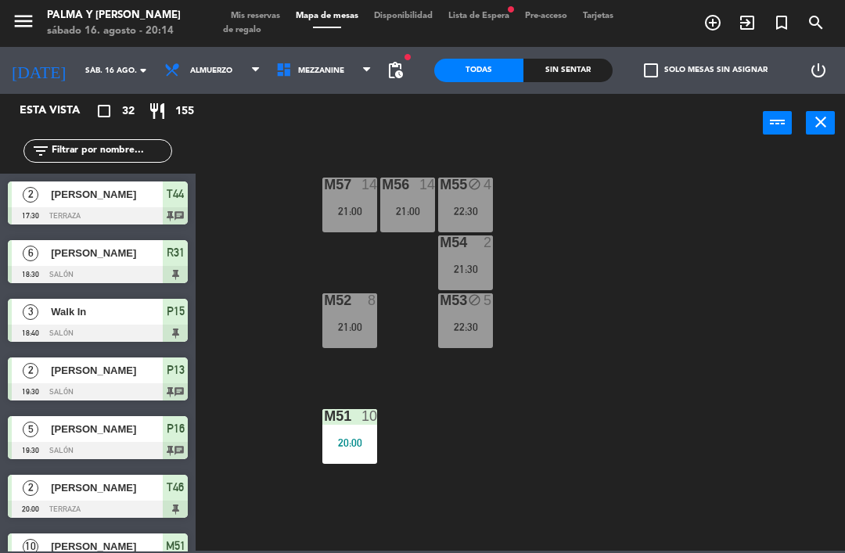
click at [476, 2] on div "menu Palma y [PERSON_NAME][DATE] 16. agosto - 20:14 Mis reservas Mapa de mesas …" at bounding box center [422, 23] width 845 height 47
click at [475, 13] on span "Lista de Espera fiber_manual_record" at bounding box center [478, 16] width 77 height 9
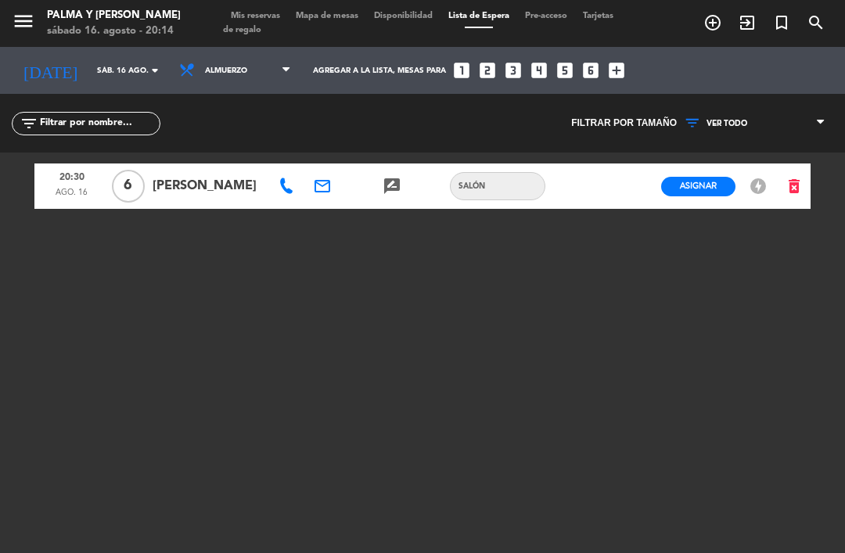
click at [336, 20] on span "Mapa de mesas" at bounding box center [327, 16] width 78 height 9
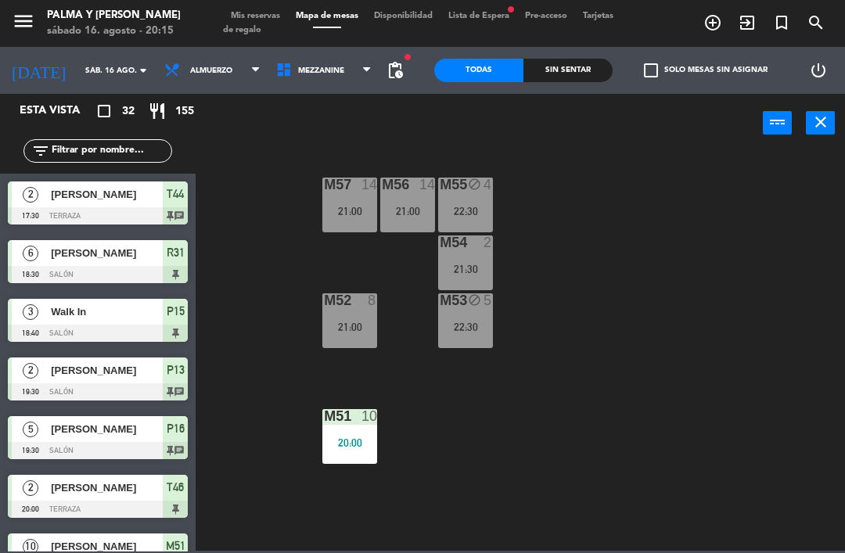
click at [822, 474] on div "M57 14 21:00 M56 14 21:00 M55 block 4 22:30 M54 2 21:30 M52 8 21:00 M53 block 5…" at bounding box center [524, 350] width 640 height 400
click at [350, 78] on span "Mezzanine" at bounding box center [324, 70] width 112 height 34
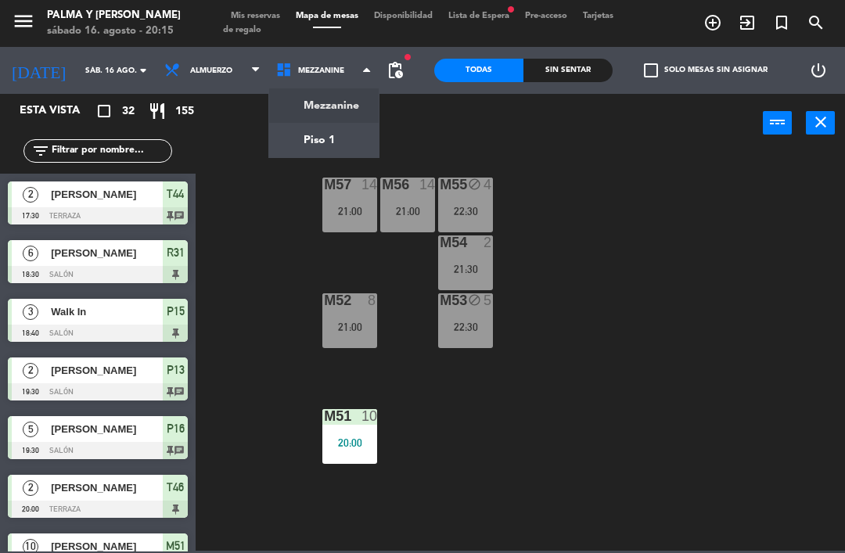
click at [355, 125] on ng-component "menu Palma y [PERSON_NAME][DATE] 16. agosto - 20:15 Mis reservas Mapa de mesas …" at bounding box center [422, 275] width 845 height 551
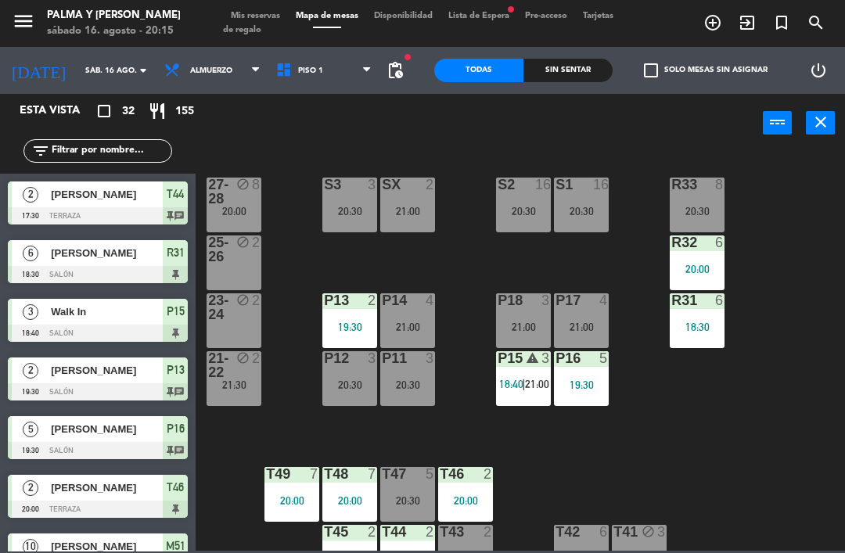
click at [307, 81] on span "Piso 1" at bounding box center [324, 70] width 112 height 34
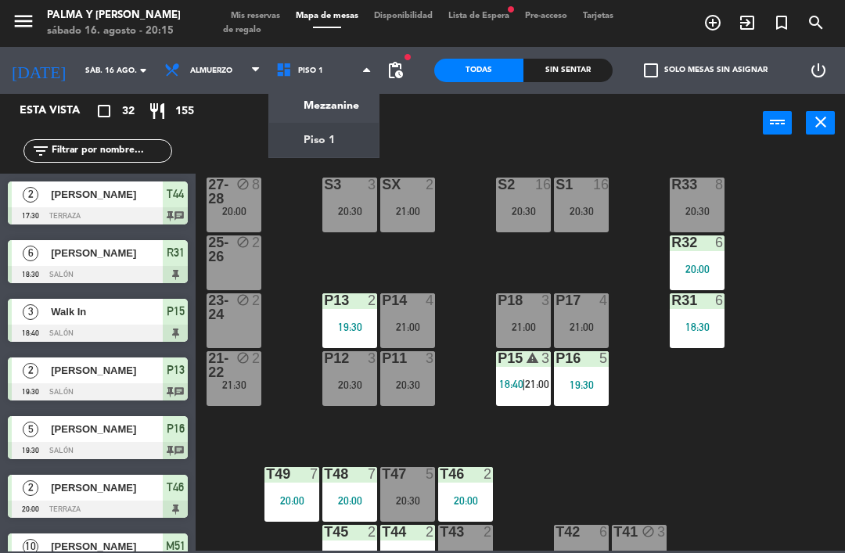
click at [346, 100] on ng-component "menu Palma y [PERSON_NAME][DATE] 16. agosto - 20:15 Mis reservas Mapa de mesas …" at bounding box center [422, 275] width 845 height 551
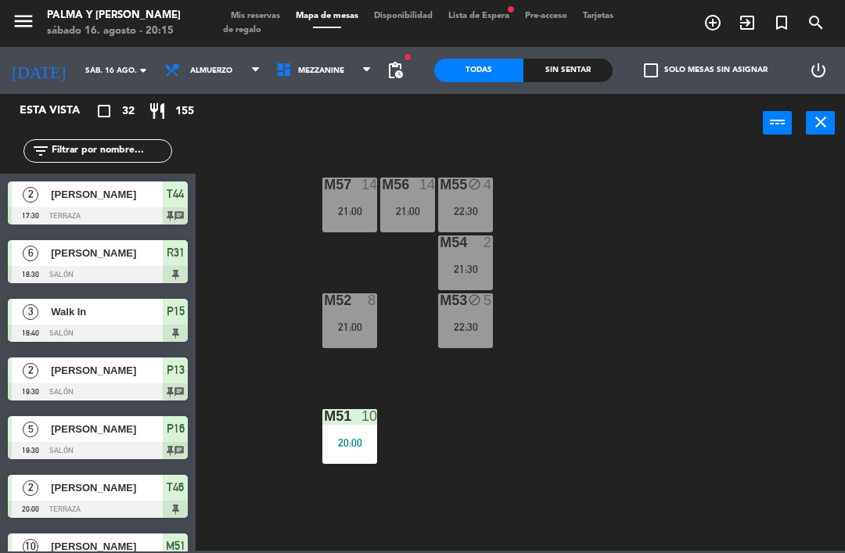
click at [315, 67] on span "Mezzanine" at bounding box center [321, 70] width 46 height 9
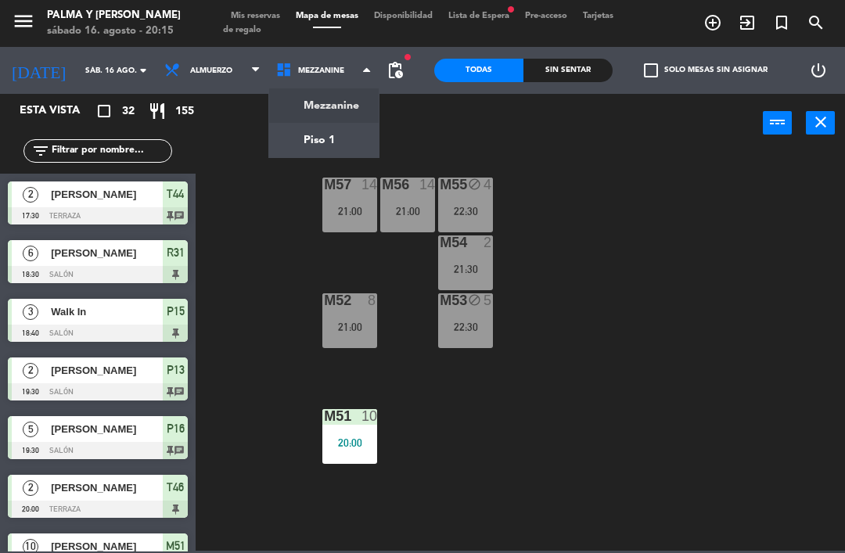
click at [691, 173] on div "M57 14 21:00 M56 14 21:00 M55 block 4 22:30 M54 2 21:30 M52 8 21:00 M53 block 5…" at bounding box center [524, 350] width 640 height 400
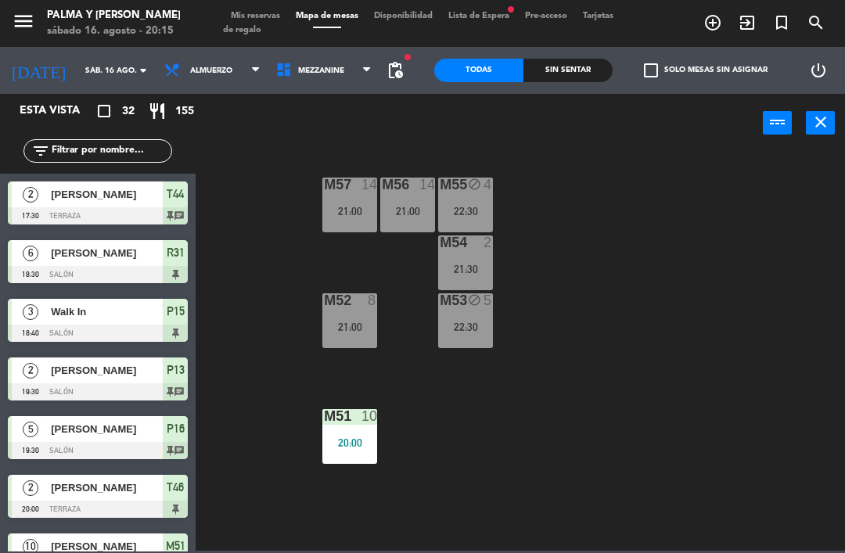
click at [471, 215] on div "22:30" at bounding box center [465, 211] width 55 height 11
click at [649, 379] on div "M57 14 21:00 M56 14 21:00 M55 block 4 22:30 M54 2 21:30 M52 8 21:00 M53 block 5…" at bounding box center [524, 350] width 640 height 400
click at [483, 269] on div "21:30" at bounding box center [465, 269] width 55 height 11
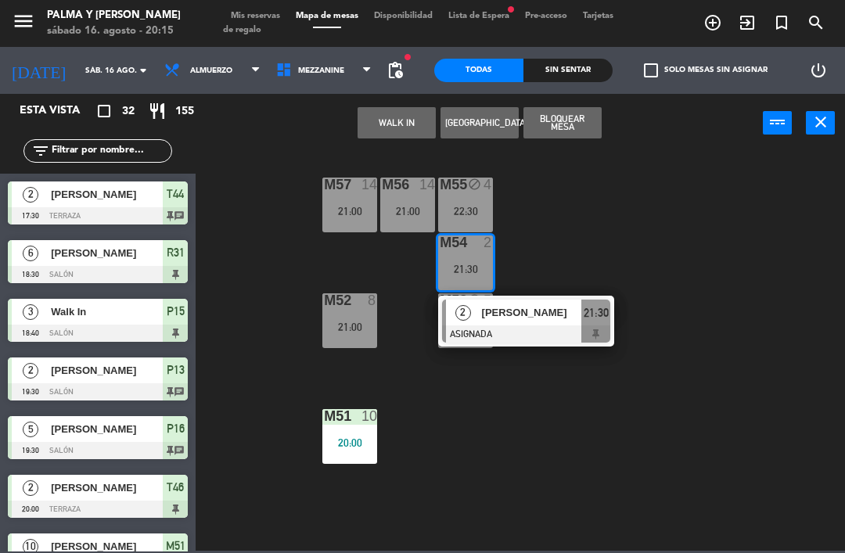
click at [584, 123] on button "Bloquear Mesa" at bounding box center [562, 122] width 78 height 31
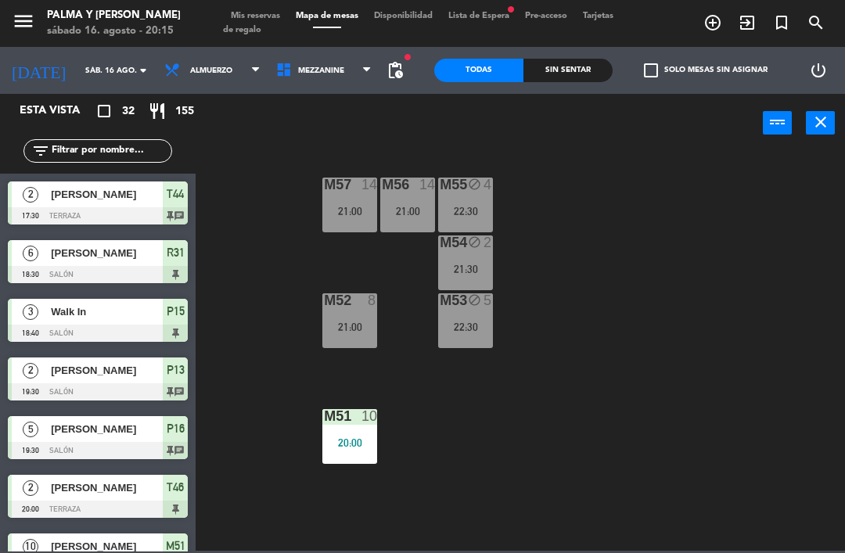
click at [411, 202] on div "M56 14 21:00" at bounding box center [407, 205] width 55 height 55
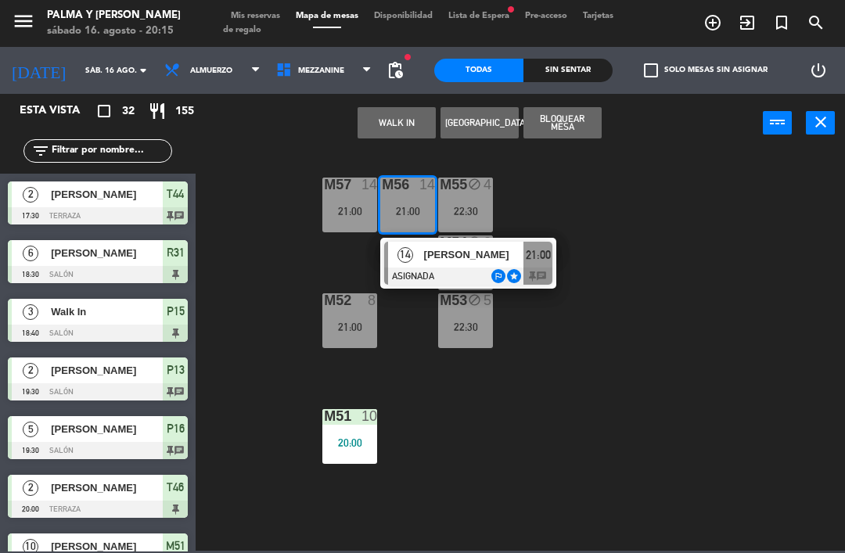
click at [580, 111] on button "Bloquear Mesa" at bounding box center [562, 122] width 78 height 31
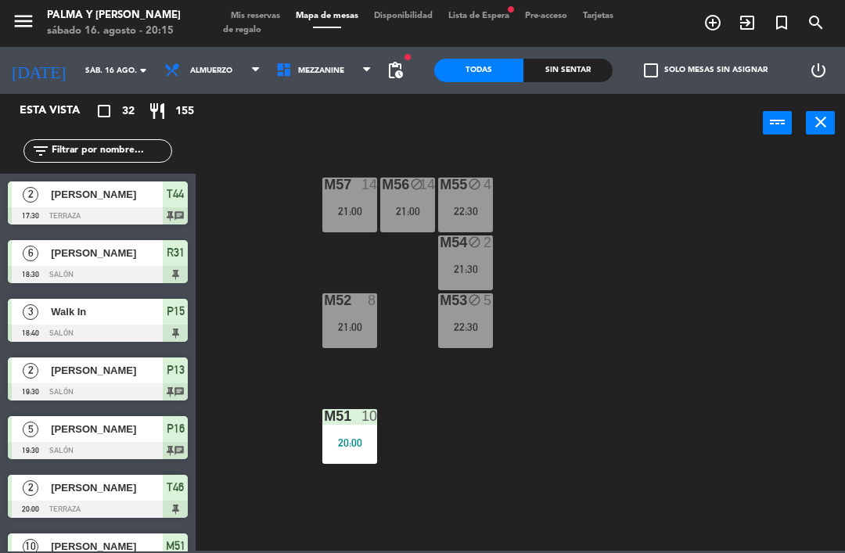
click at [360, 199] on div "M57 14 21:00" at bounding box center [349, 205] width 55 height 55
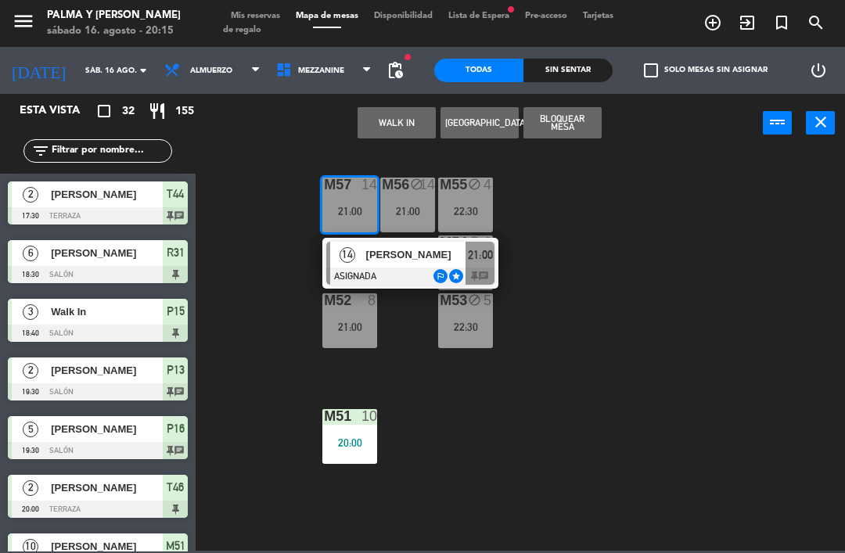
click at [572, 118] on button "Bloquear Mesa" at bounding box center [562, 122] width 78 height 31
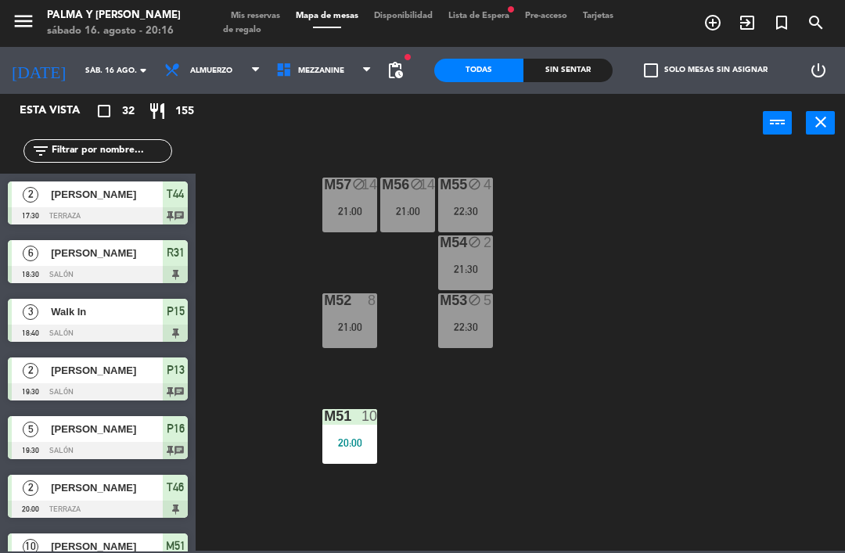
click at [463, 259] on div "M54 block 2 21:30" at bounding box center [465, 262] width 55 height 55
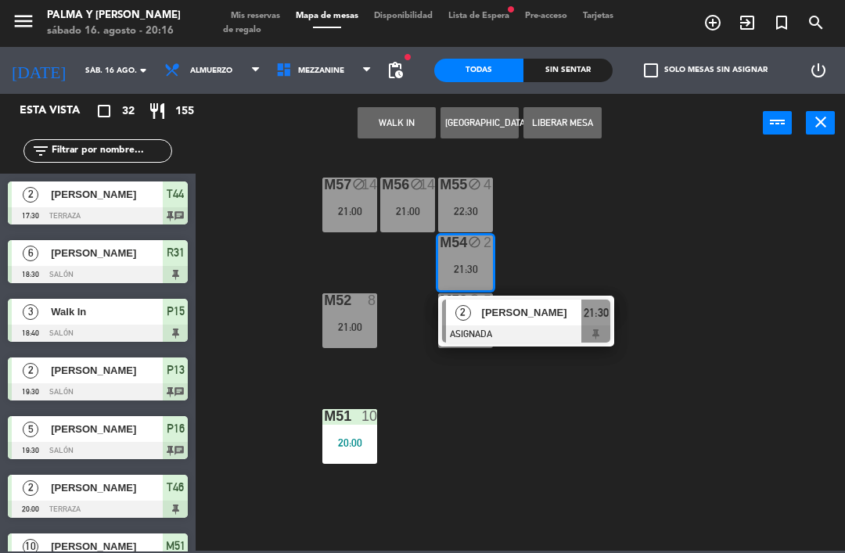
click at [570, 118] on button "Liberar Mesa" at bounding box center [562, 122] width 78 height 31
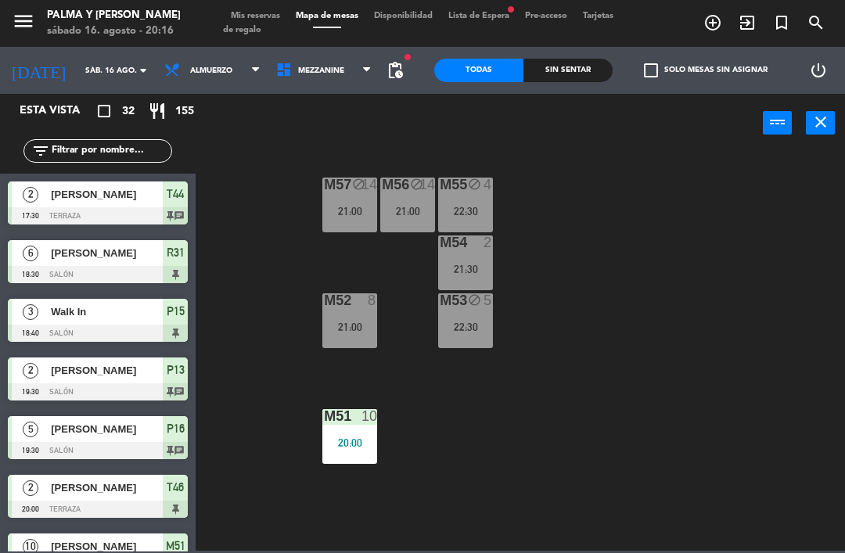
click at [466, 342] on div "M53 block 5 22:30" at bounding box center [465, 320] width 55 height 55
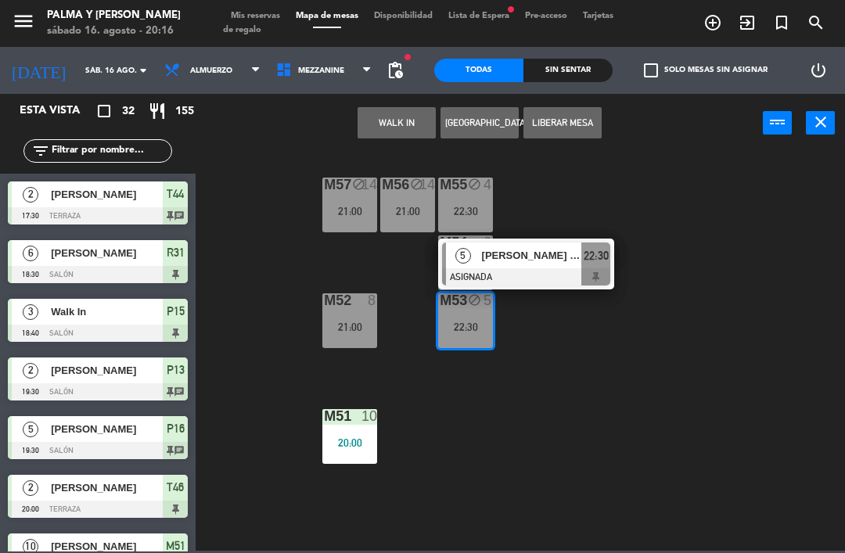
click at [583, 118] on button "Liberar Mesa" at bounding box center [562, 122] width 78 height 31
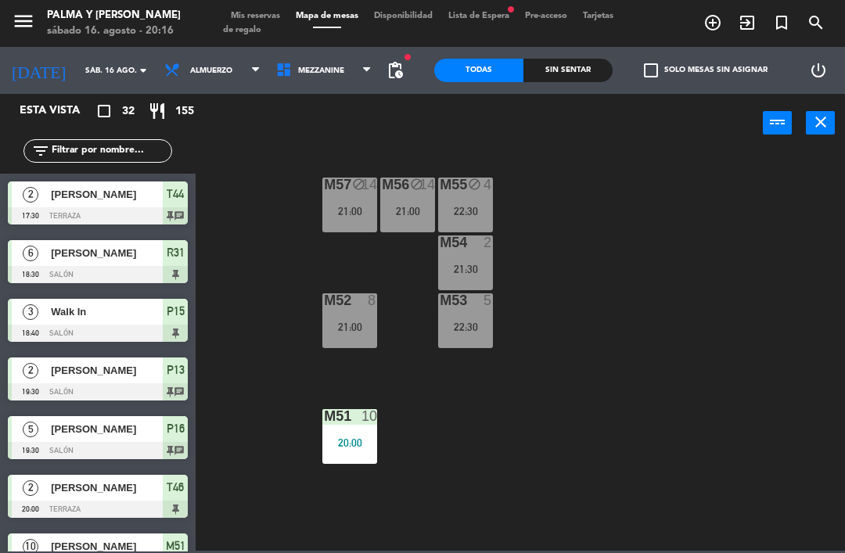
click at [404, 78] on span "pending_actions" at bounding box center [395, 70] width 19 height 19
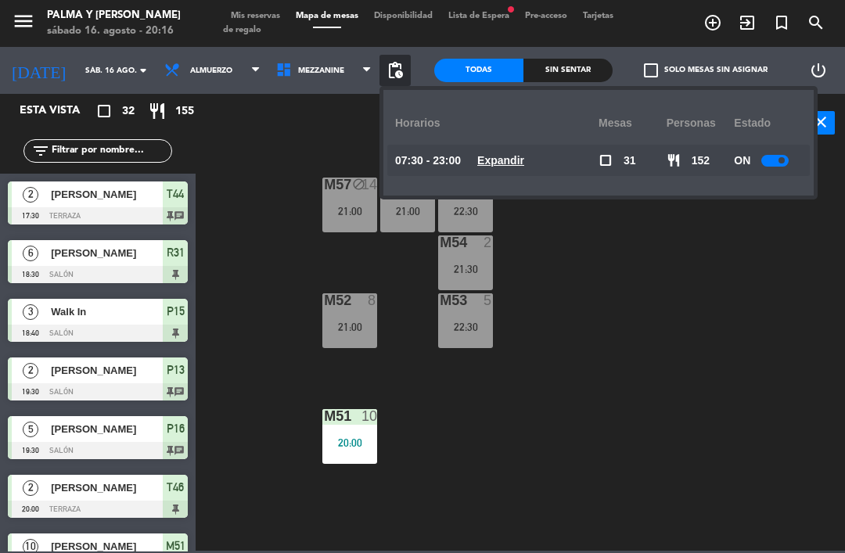
click at [504, 158] on u "Expandir" at bounding box center [500, 160] width 47 height 13
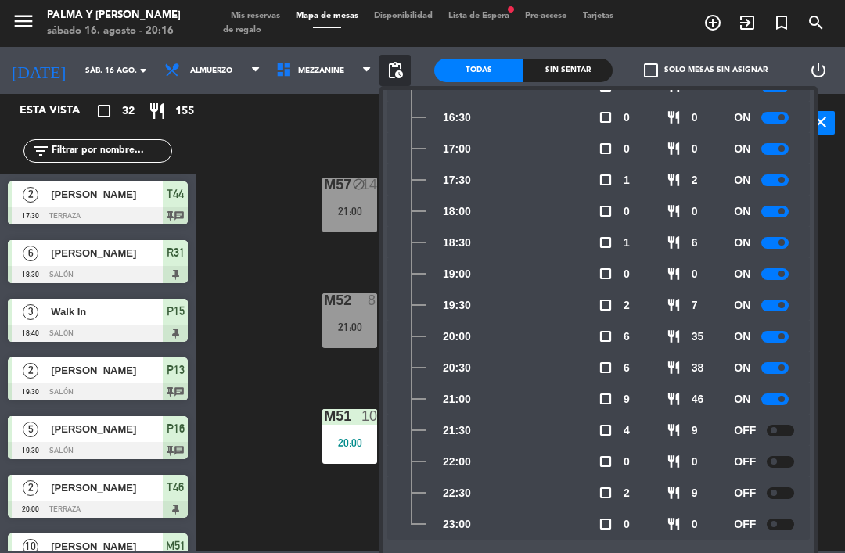
scroll to position [642, 0]
click at [314, 256] on div "M57 block 14 21:00 M56 block 14 21:00 M55 block 4 22:30 M54 2 21:30 M52 8 21:00…" at bounding box center [524, 350] width 640 height 400
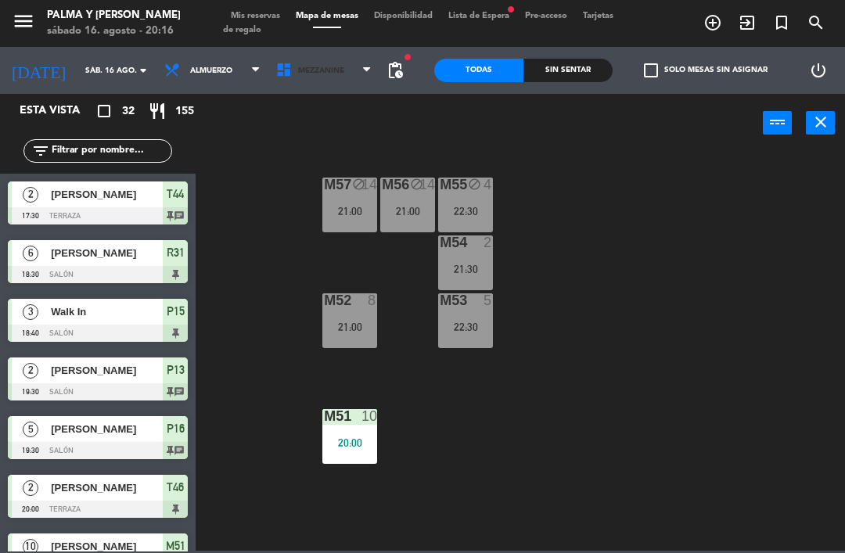
click at [301, 74] on span "Mezzanine" at bounding box center [321, 70] width 46 height 9
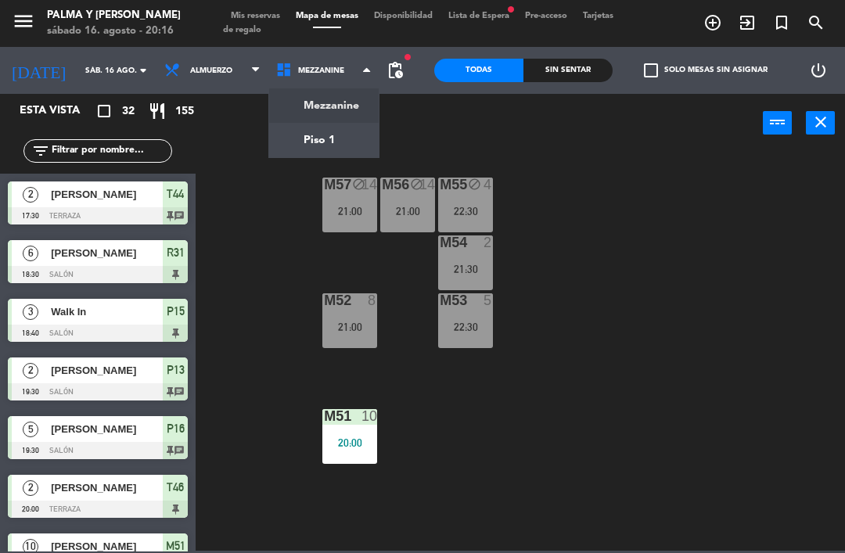
click at [333, 134] on ng-component "menu Palma y [PERSON_NAME][DATE] 16. agosto - 20:16 Mis reservas Mapa de mesas …" at bounding box center [422, 275] width 845 height 551
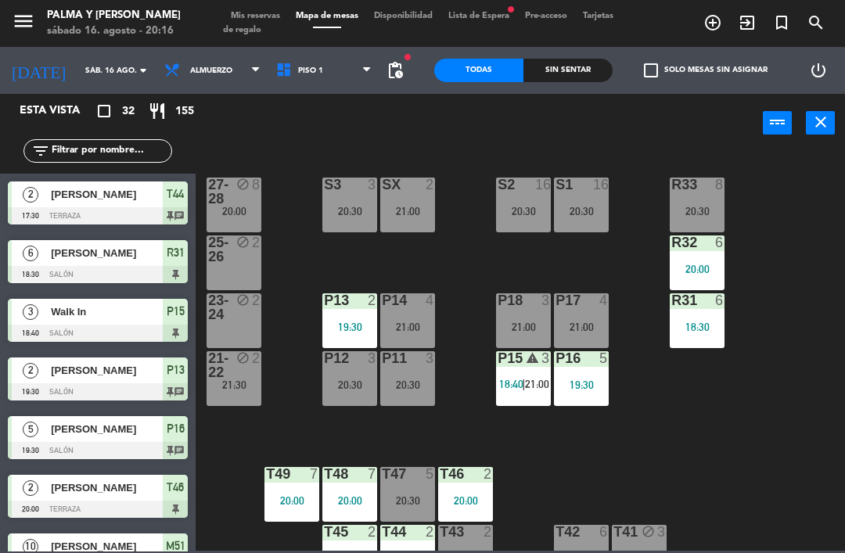
click at [493, 20] on span "Lista de Espera fiber_manual_record" at bounding box center [478, 16] width 77 height 9
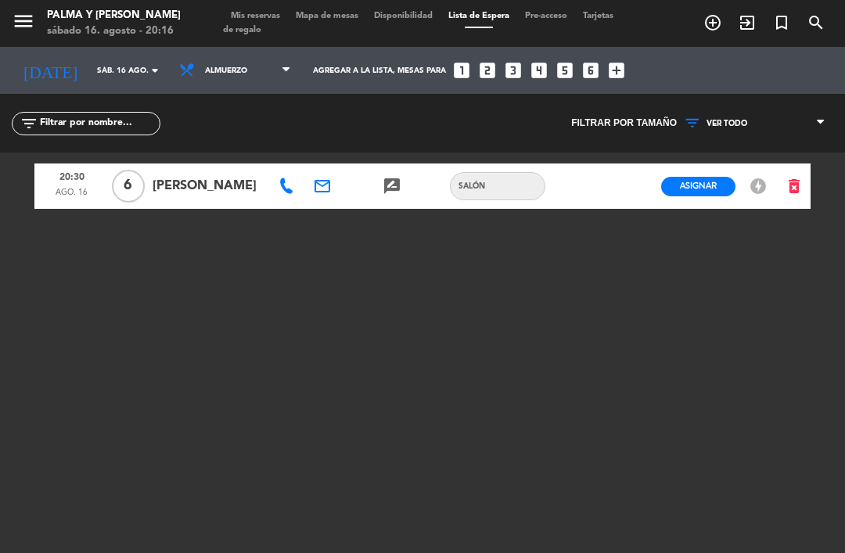
click at [329, 20] on span "Mapa de mesas" at bounding box center [327, 16] width 78 height 9
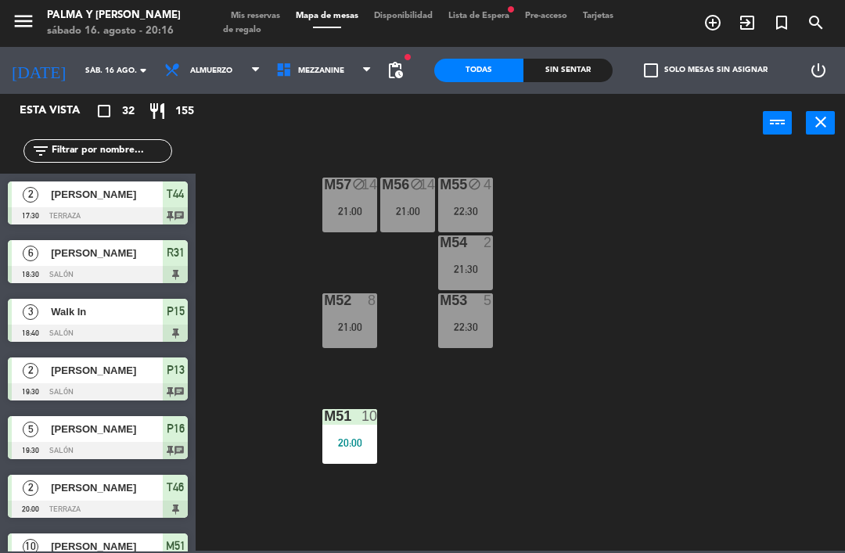
click at [360, 437] on div "20:00" at bounding box center [349, 442] width 55 height 11
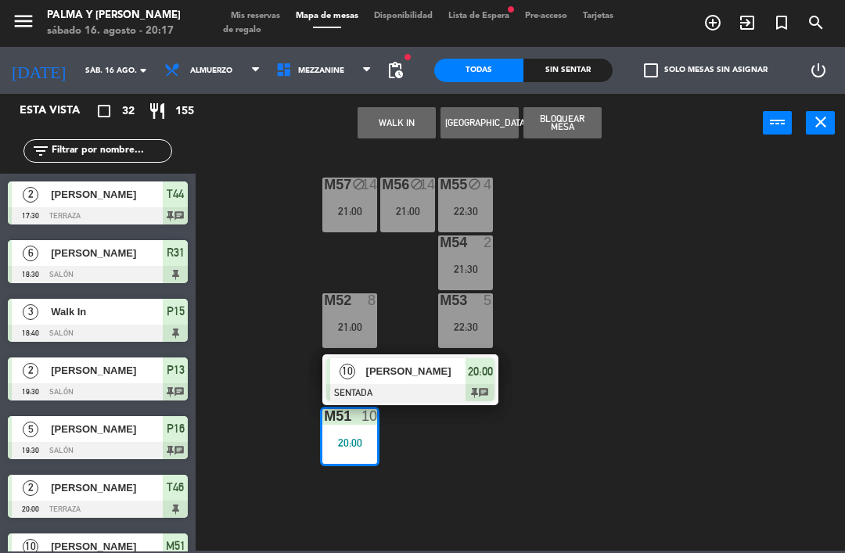
click at [694, 437] on div "M57 block 14 21:00 M56 block 14 21:00 M55 block 4 22:30 M54 2 21:30 M52 8 21:00…" at bounding box center [524, 350] width 640 height 400
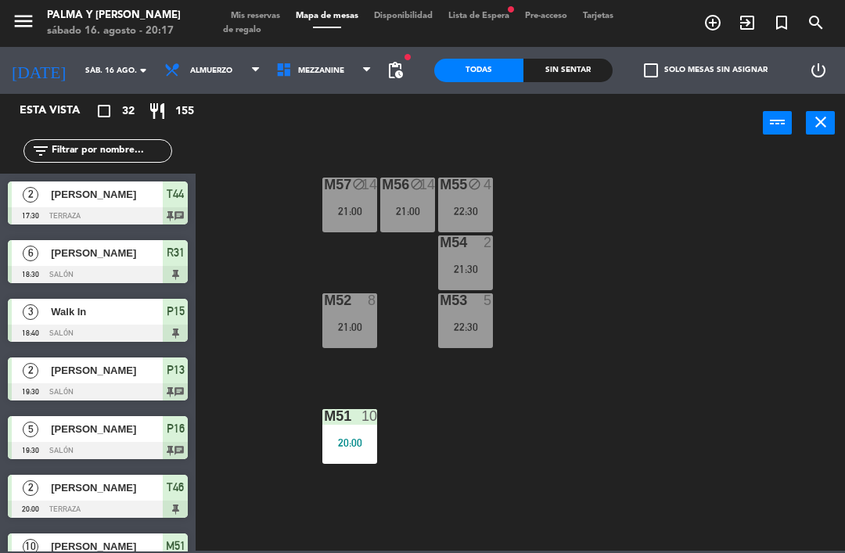
click at [330, 70] on span "Mezzanine" at bounding box center [321, 70] width 46 height 9
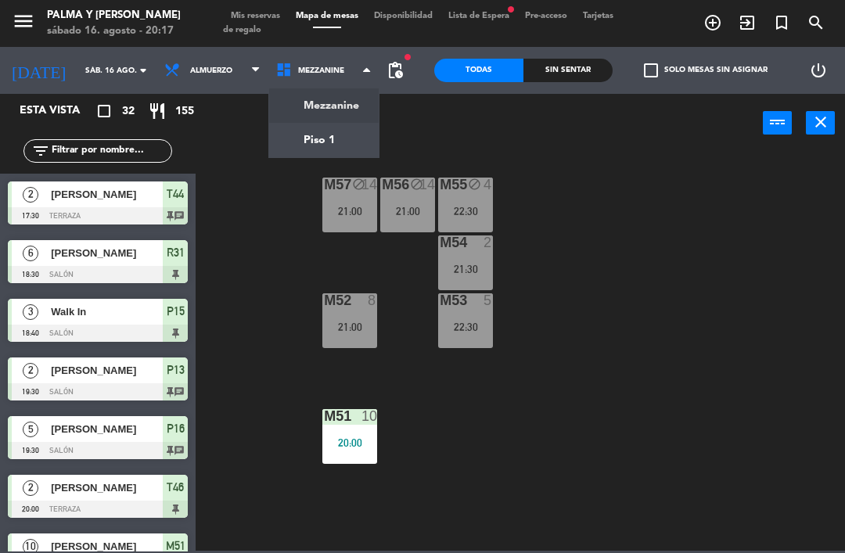
click at [357, 126] on ng-component "menu Palma y [PERSON_NAME][DATE] 16. agosto - 20:17 Mis reservas Mapa de mesas …" at bounding box center [422, 275] width 845 height 551
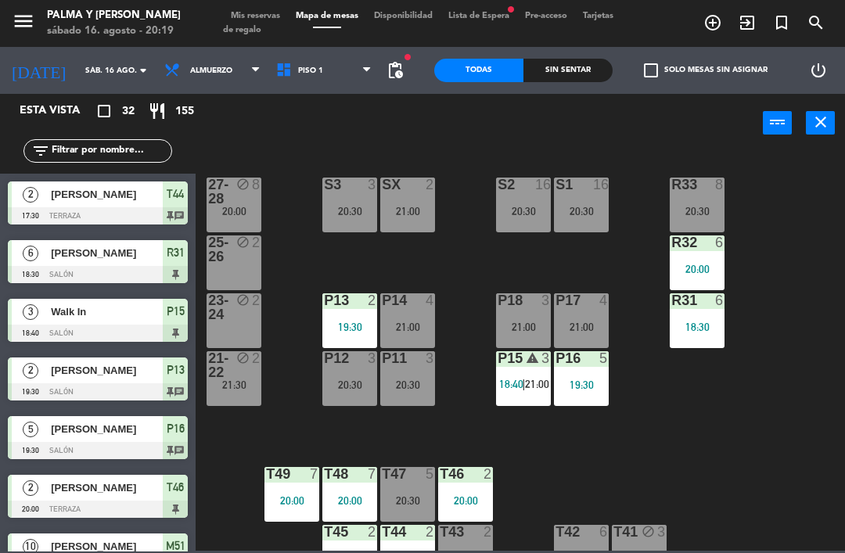
click at [462, 261] on div "R33 8 20:30 S1 16 20:30 S2 16 20:30 S3 3 20:30 SX 2 21:00 27-28 block 8 20:00 R…" at bounding box center [524, 350] width 640 height 400
click at [242, 397] on div "21-22 block 2 21:30" at bounding box center [233, 378] width 55 height 55
click at [503, 424] on div "R33 8 20:30 S1 16 20:30 S2 16 20:30 S3 3 20:30 SX 2 21:00 27-28 block 8 20:00 R…" at bounding box center [524, 350] width 640 height 400
click at [310, 258] on div "R33 8 20:30 S1 16 20:30 S2 16 20:30 S3 3 20:30 SX 2 21:00 27-28 block 8 20:00 R…" at bounding box center [524, 350] width 640 height 400
click at [456, 279] on div "R33 8 20:30 S1 16 20:30 S2 16 20:30 S3 3 20:30 SX 2 21:00 27-28 block 8 20:00 R…" at bounding box center [524, 350] width 640 height 400
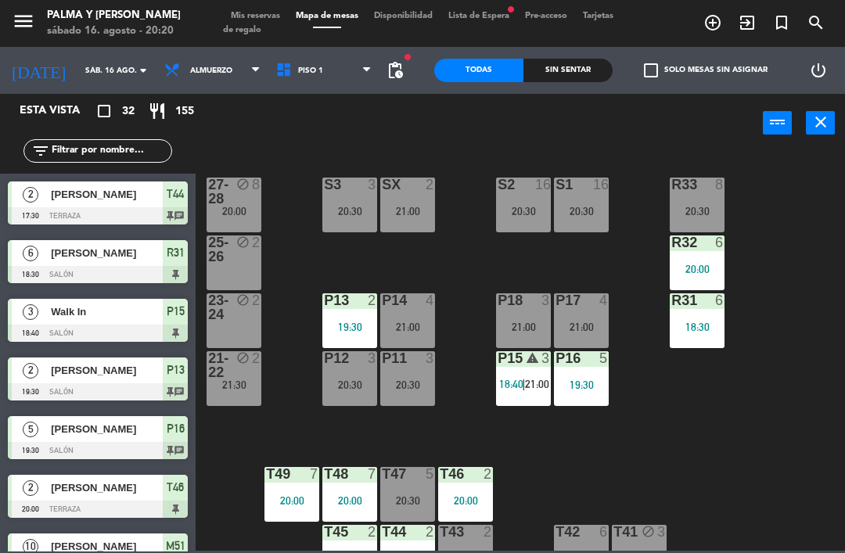
click at [448, 267] on div "R33 8 20:30 S1 16 20:30 S2 16 20:30 S3 3 20:30 SX 2 21:00 27-28 block 8 20:00 R…" at bounding box center [524, 350] width 640 height 400
click at [349, 506] on div "20:00" at bounding box center [349, 500] width 55 height 11
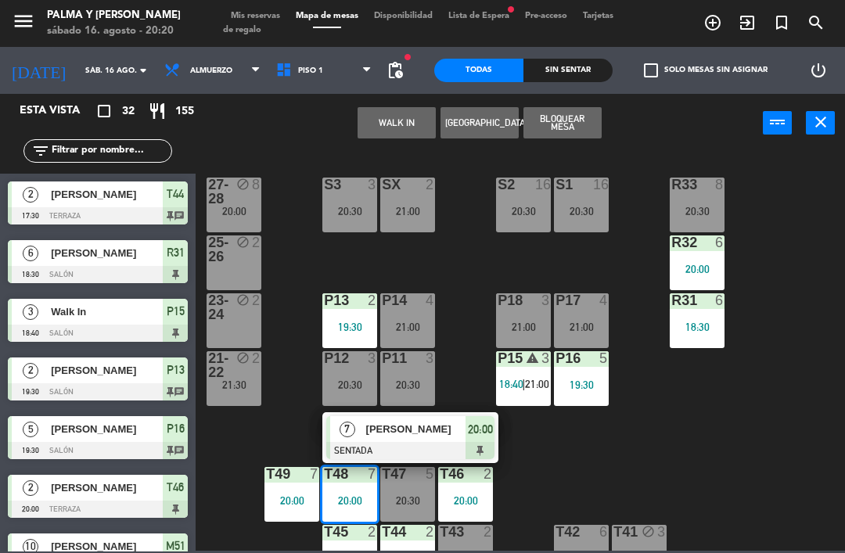
scroll to position [11, 0]
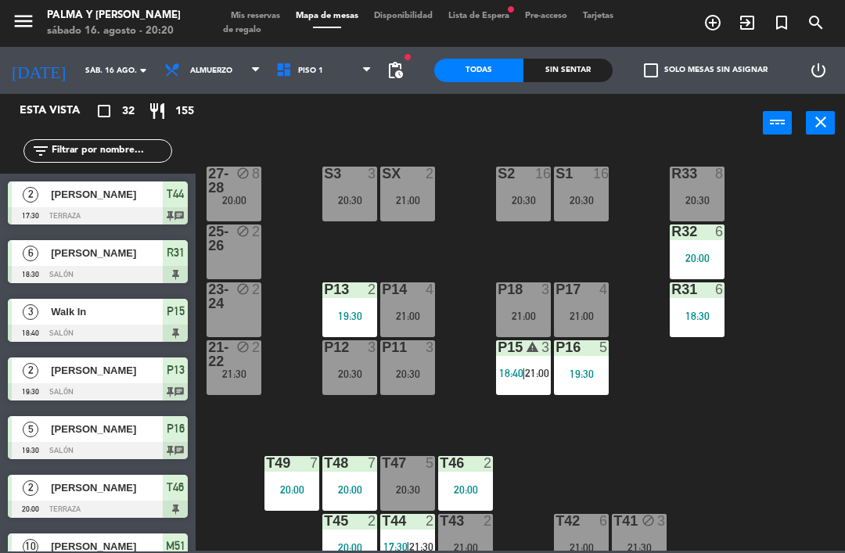
click at [227, 487] on div "R33 8 20:30 S1 16 20:30 S2 16 20:30 S3 3 20:30 SX 2 21:00 27-28 block 8 20:00 R…" at bounding box center [524, 350] width 640 height 400
click at [699, 260] on div "20:00" at bounding box center [696, 258] width 55 height 11
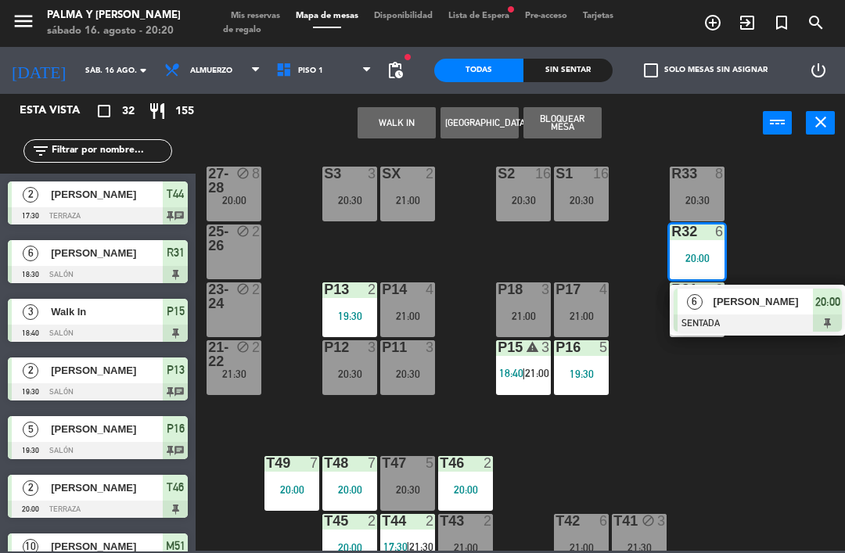
click at [695, 210] on div "R33 8 20:30" at bounding box center [696, 194] width 55 height 55
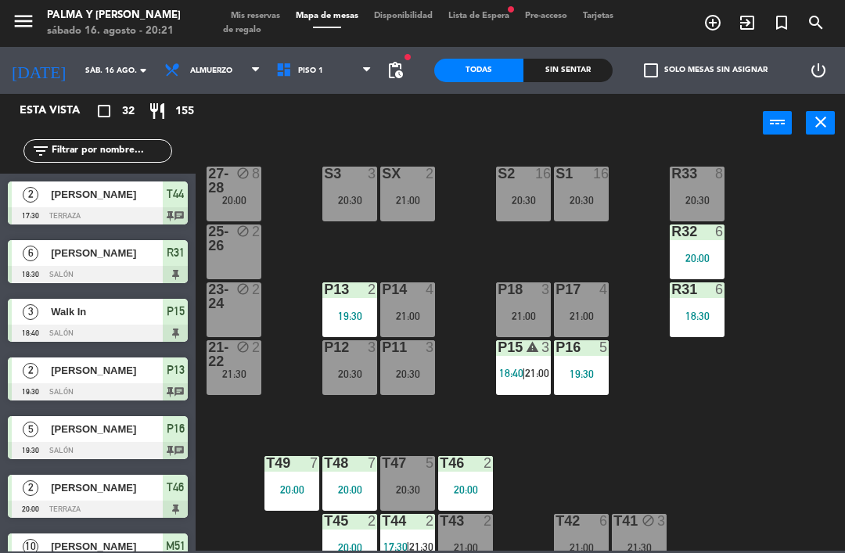
click at [442, 249] on div "R33 8 20:30 S1 16 20:30 S2 16 20:30 S3 3 20:30 SX 2 21:00 27-28 block 8 20:00 R…" at bounding box center [524, 350] width 640 height 400
click at [748, 444] on div "R33 8 20:30 S1 16 20:30 S2 16 20:30 S3 3 20:30 SX 2 21:00 27-28 block 8 20:00 R…" at bounding box center [524, 350] width 640 height 400
click at [106, 146] on input "text" at bounding box center [110, 150] width 121 height 17
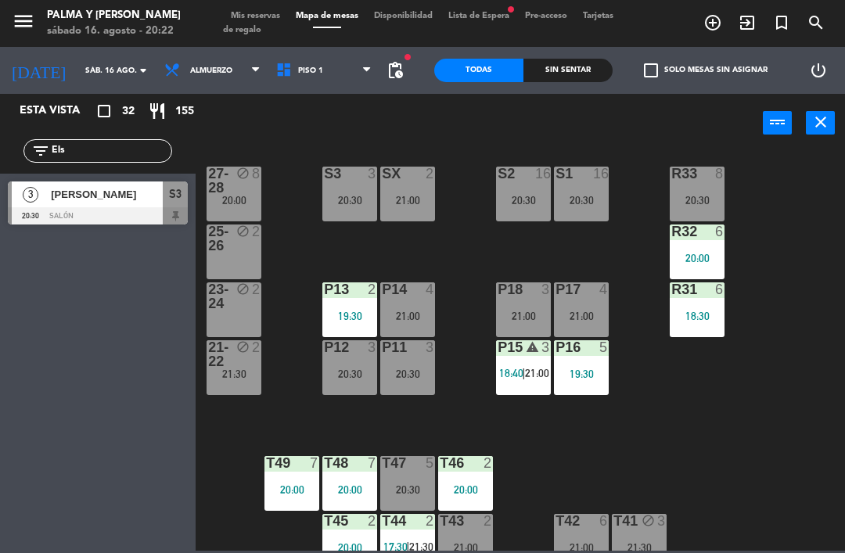
type input "Els"
click at [154, 210] on div at bounding box center [98, 215] width 180 height 17
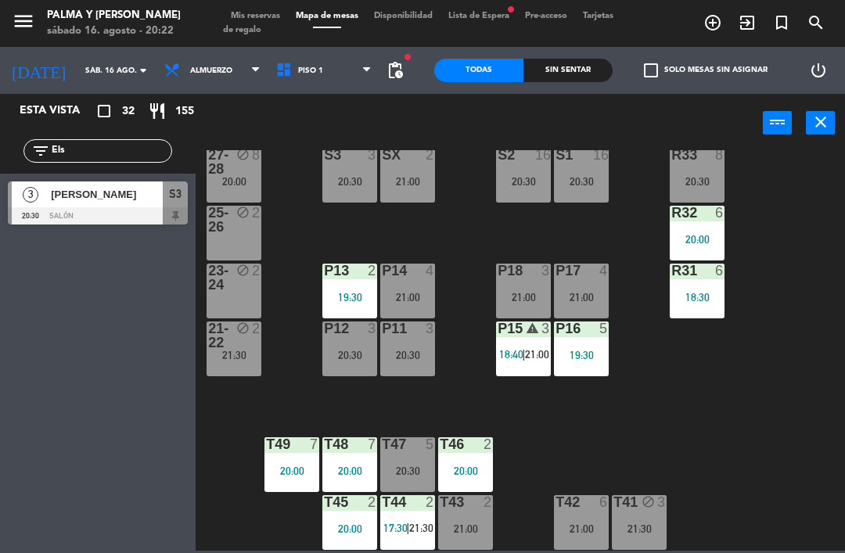
scroll to position [30, 0]
click at [73, 144] on input "Els" at bounding box center [110, 150] width 121 height 17
type input "E"
type input "Dar"
click at [131, 219] on div at bounding box center [98, 215] width 180 height 17
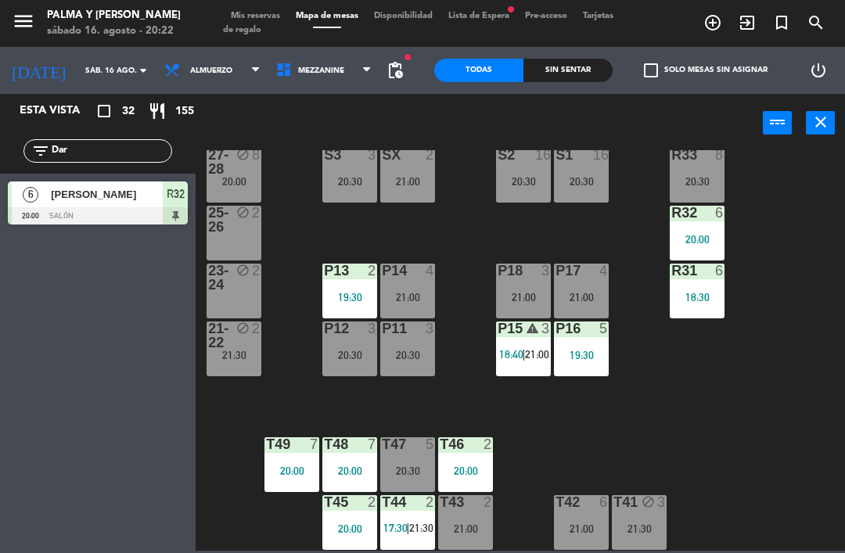
click at [117, 156] on input "Dar" at bounding box center [110, 150] width 121 height 17
type input "D"
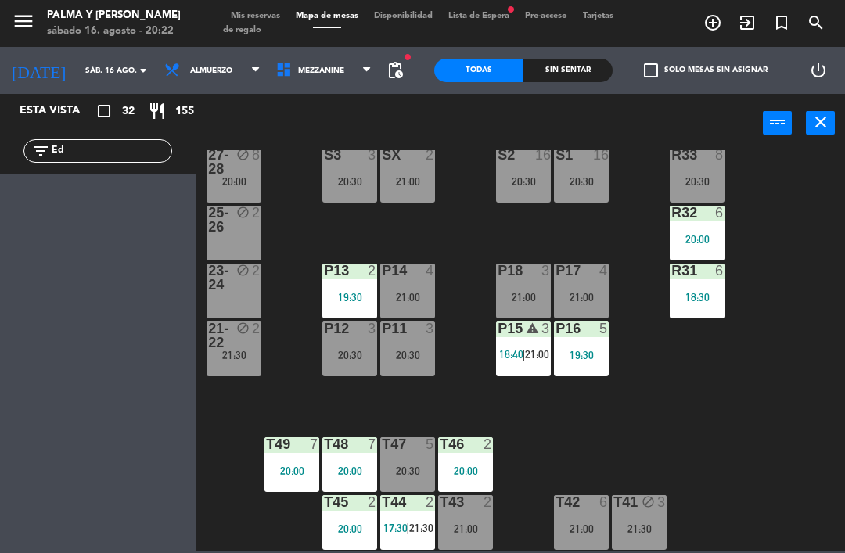
type input "E"
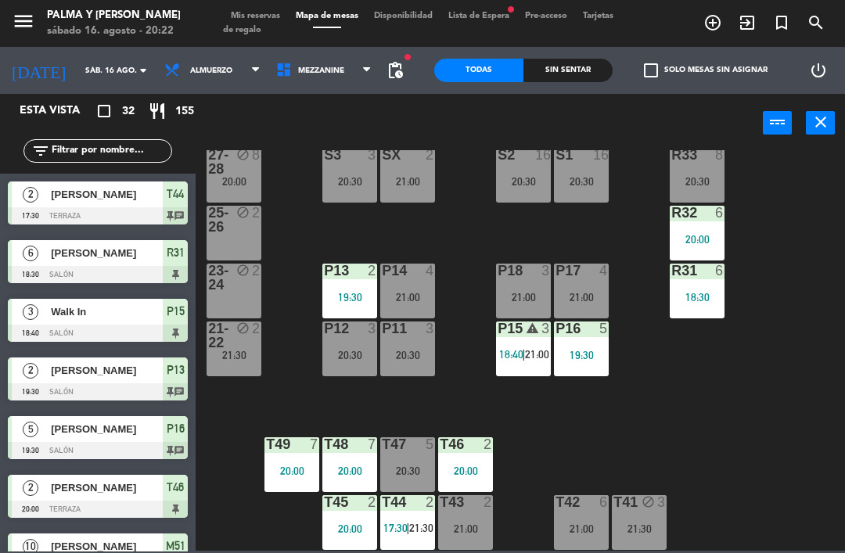
click at [812, 174] on div "R33 8 20:30 S1 16 20:30 S2 16 20:30 S3 3 20:30 SX 2 21:00 27-28 block 8 20:00 R…" at bounding box center [524, 350] width 640 height 400
click at [113, 144] on input "text" at bounding box center [110, 150] width 121 height 17
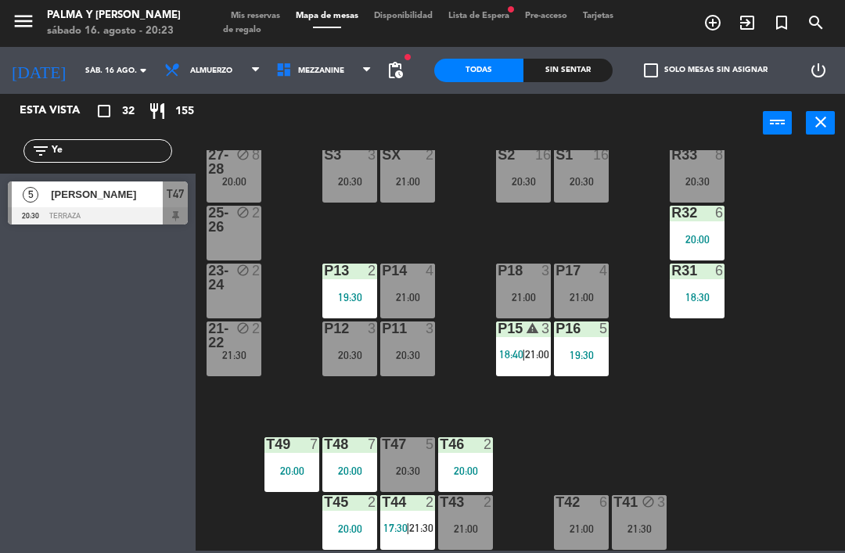
type input "Y"
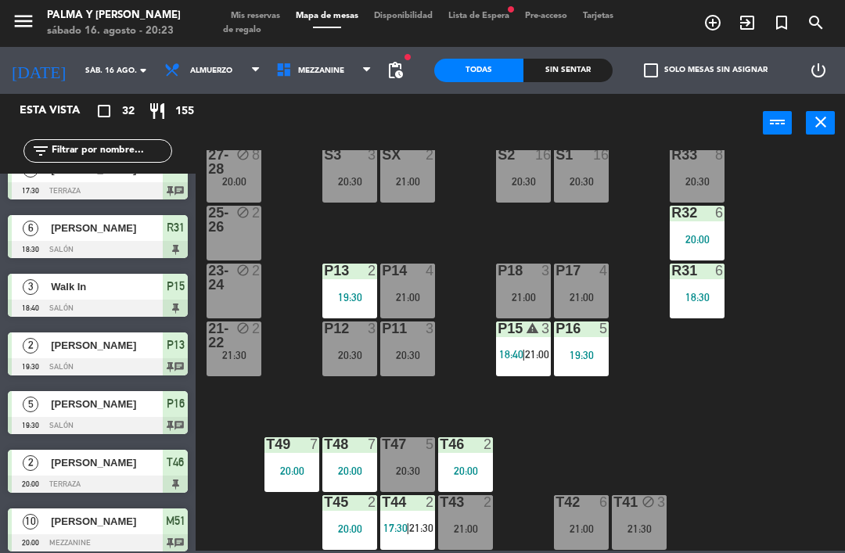
scroll to position [32, 0]
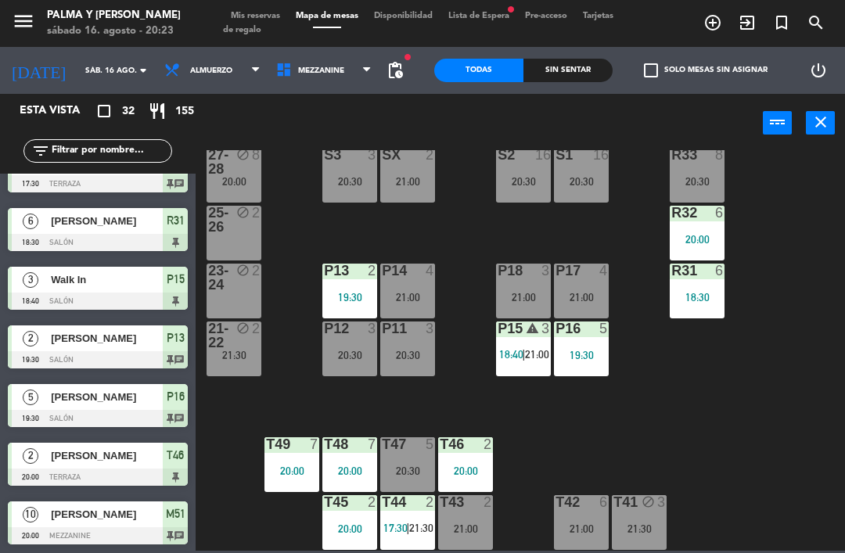
click at [777, 194] on div "R33 8 20:30 S1 16 20:30 S2 16 20:30 S3 3 20:30 SX 2 21:00 27-28 block 8 20:00 R…" at bounding box center [524, 350] width 640 height 400
click at [116, 149] on input "text" at bounding box center [110, 150] width 121 height 17
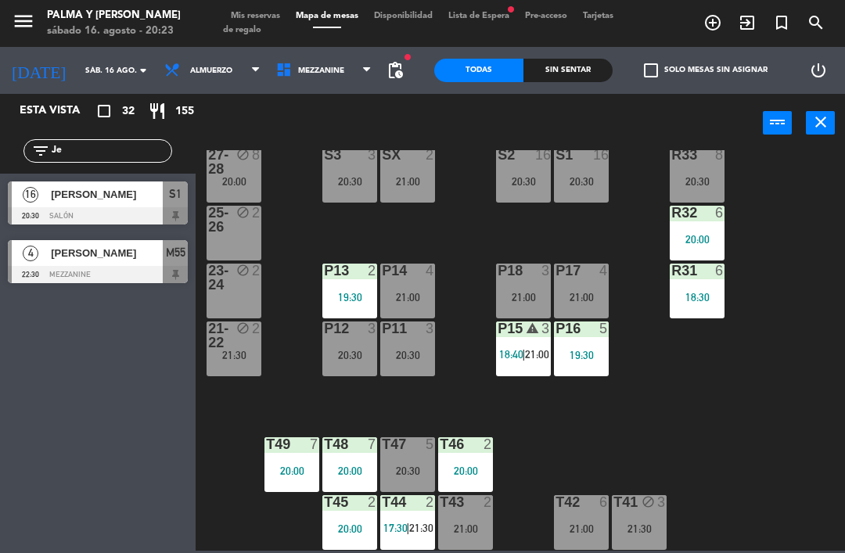
type input "Je"
click at [126, 185] on div "[PERSON_NAME]" at bounding box center [105, 194] width 113 height 26
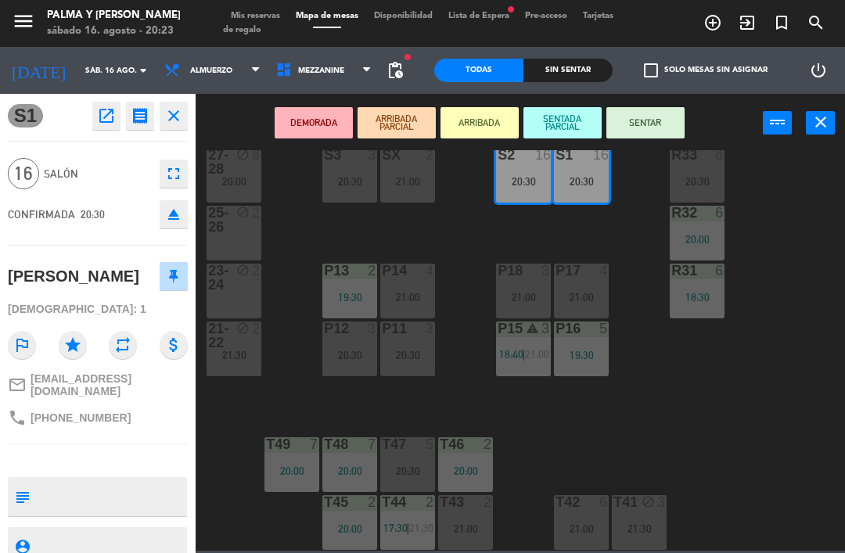
click at [656, 123] on button "SENTAR" at bounding box center [645, 122] width 78 height 31
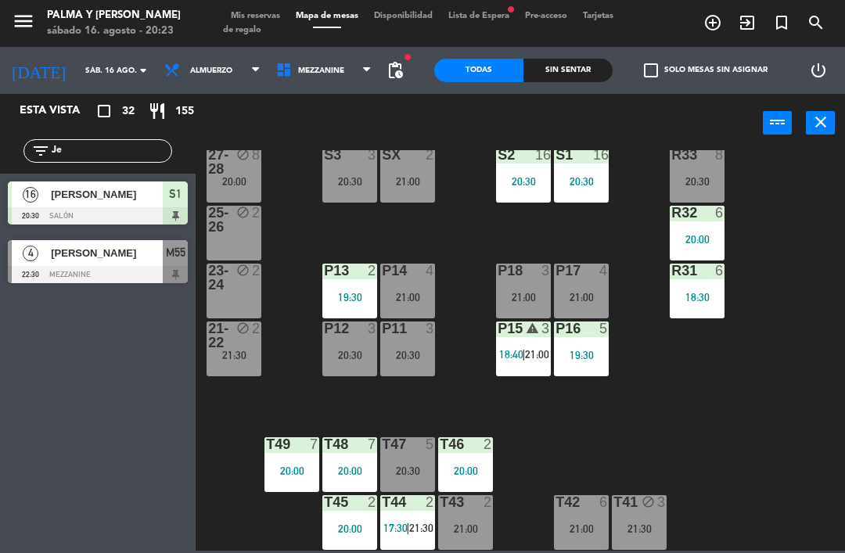
click at [817, 389] on div "R33 8 20:30 S1 16 20:30 S2 16 20:30 S3 3 20:30 SX 2 21:00 27-28 block 8 20:00 R…" at bounding box center [524, 350] width 640 height 400
click at [74, 146] on input "Je" at bounding box center [110, 150] width 121 height 17
type input "J"
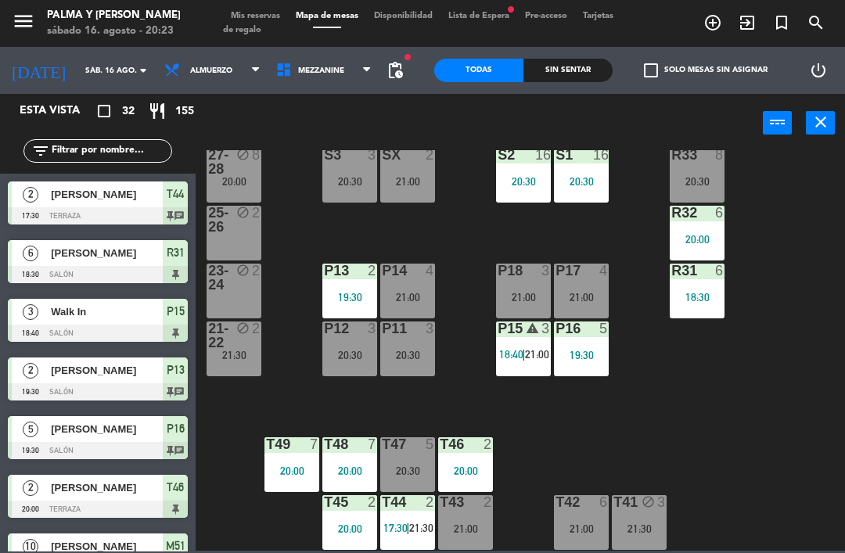
click at [808, 191] on div "R33 8 20:30 S1 16 20:30 S2 16 20:30 S3 3 20:30 SX 2 21:00 27-28 block 8 20:00 R…" at bounding box center [524, 350] width 640 height 400
click at [586, 296] on div "21:00" at bounding box center [581, 297] width 55 height 11
click at [565, 439] on div "R33 8 20:30 S1 16 20:30 S2 16 20:30 S3 3 20:30 SX 2 21:00 27-28 block 8 20:00 R…" at bounding box center [524, 350] width 640 height 400
click at [525, 292] on div "21:00" at bounding box center [523, 297] width 55 height 11
click at [536, 430] on div "R33 8 20:30 S1 16 20:30 S2 16 20:30 S3 3 20:30 SX 2 21:00 27-28 block 8 20:00 R…" at bounding box center [524, 350] width 640 height 400
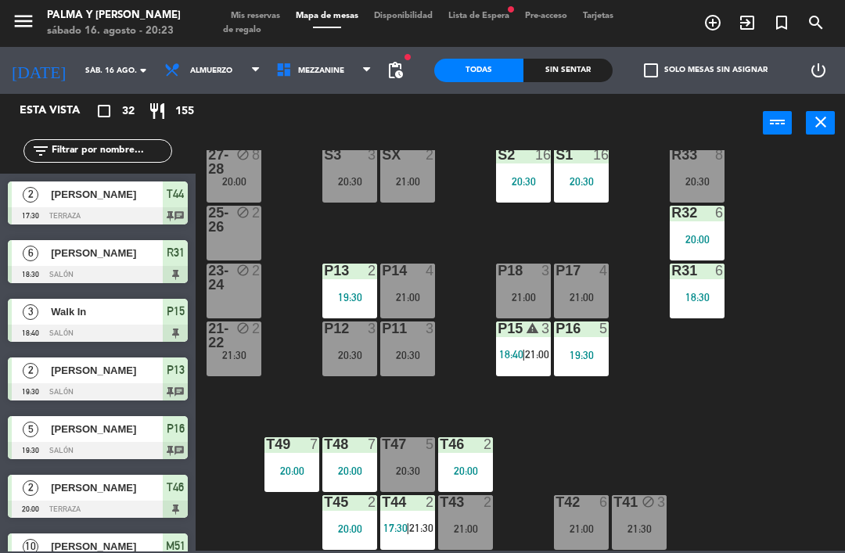
click at [529, 281] on div "P18 3 21:00" at bounding box center [523, 291] width 55 height 55
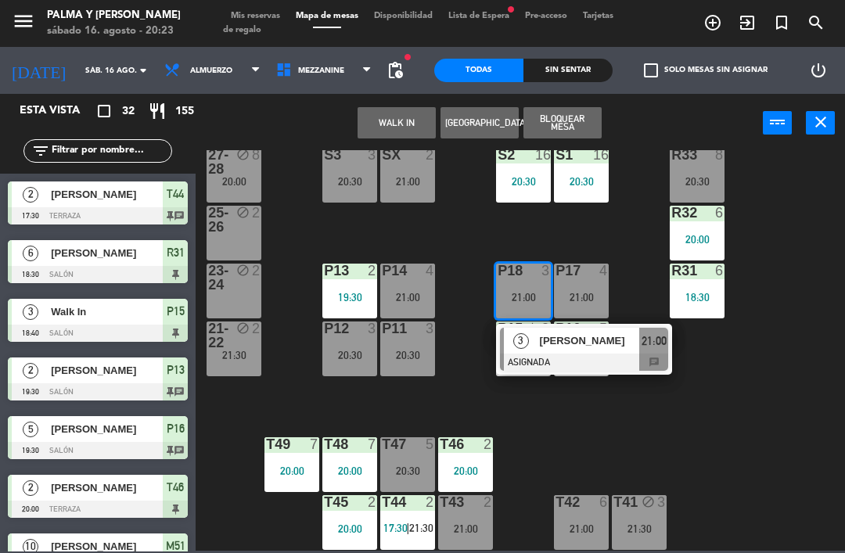
click at [543, 328] on div "[PERSON_NAME]" at bounding box center [589, 341] width 102 height 26
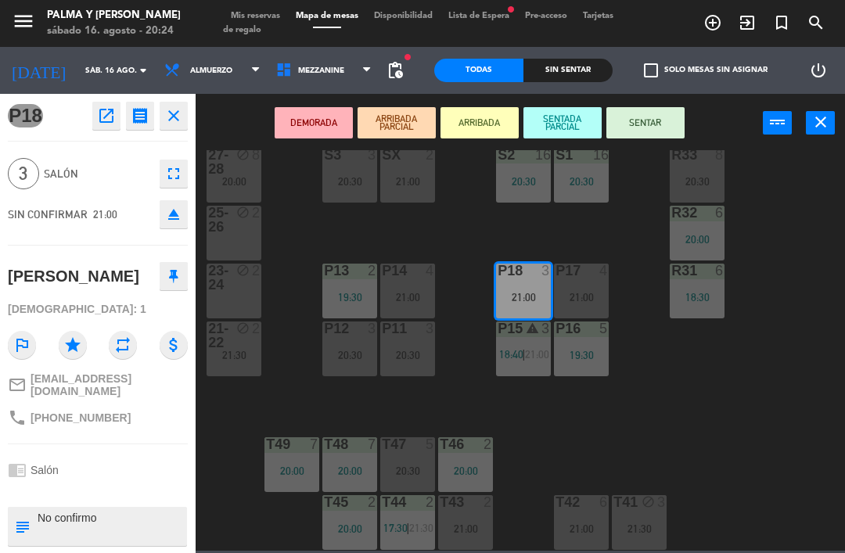
click at [644, 502] on icon "block" at bounding box center [647, 501] width 13 height 13
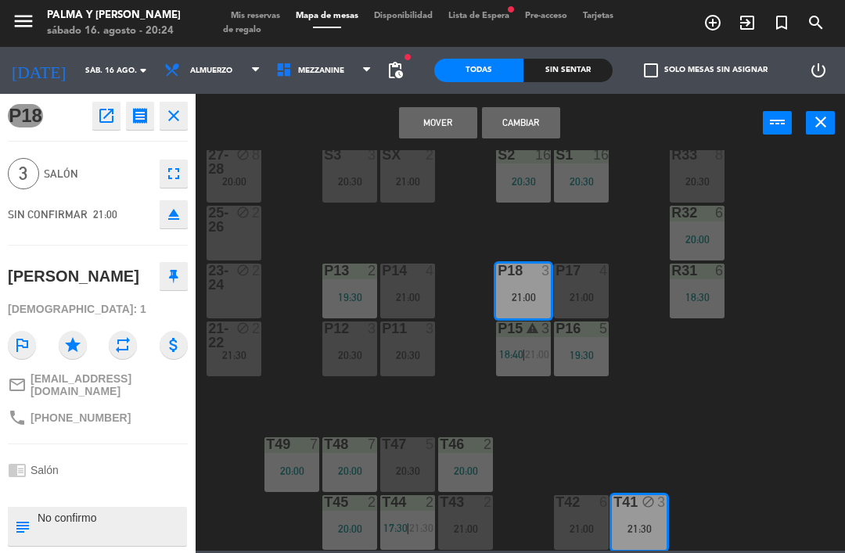
click at [545, 197] on div "S2 16 20:30" at bounding box center [523, 175] width 55 height 55
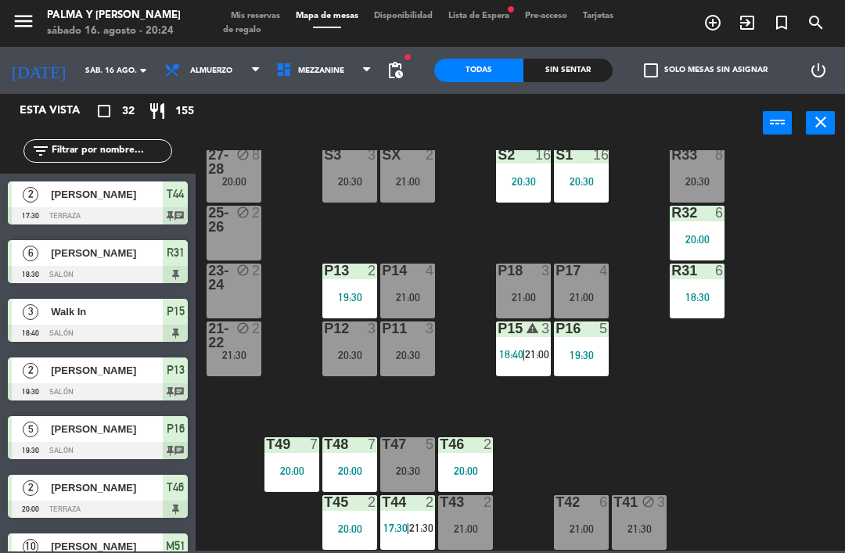
scroll to position [19, 0]
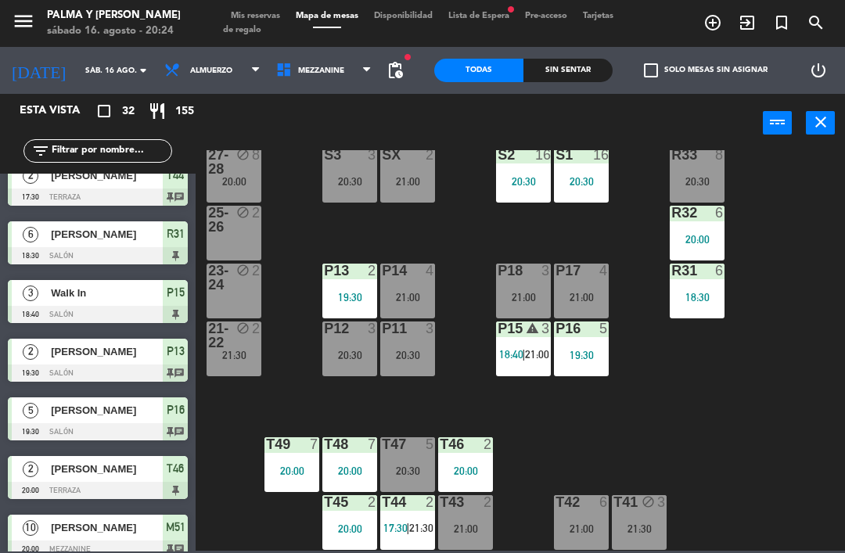
click at [512, 184] on div "20:30" at bounding box center [523, 181] width 55 height 11
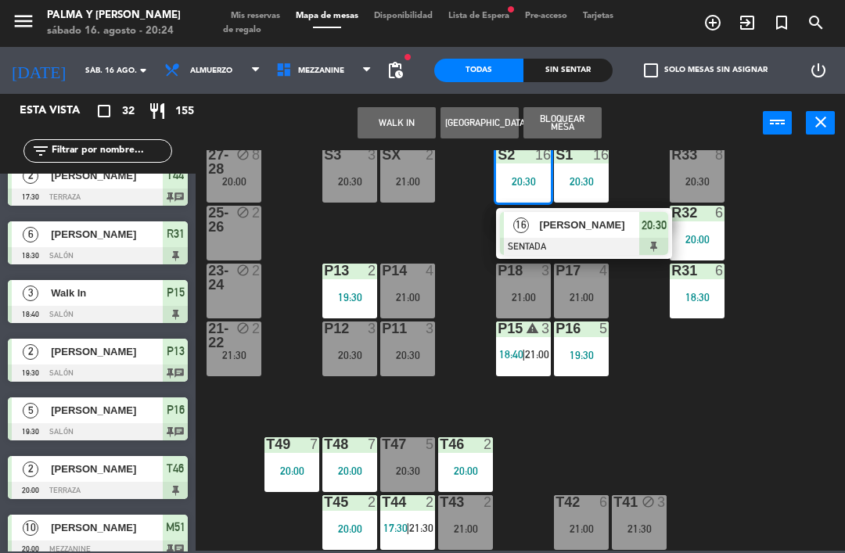
click at [561, 247] on div at bounding box center [584, 246] width 168 height 17
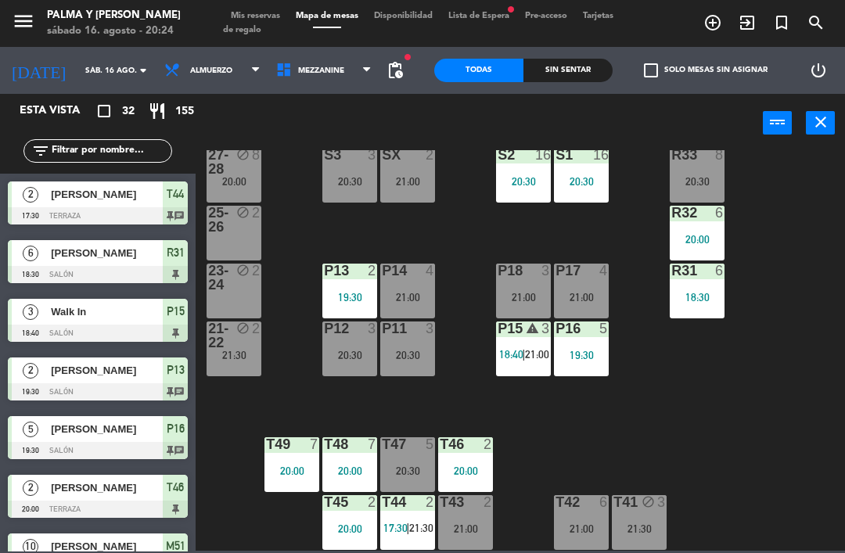
scroll to position [0, 0]
click at [448, 217] on div "R33 8 20:30 S1 16 20:30 S2 16 20:30 S3 3 20:30 SX 2 21:00 27-28 block 8 20:00 R…" at bounding box center [524, 350] width 640 height 400
click at [414, 176] on div "21:00" at bounding box center [407, 181] width 55 height 11
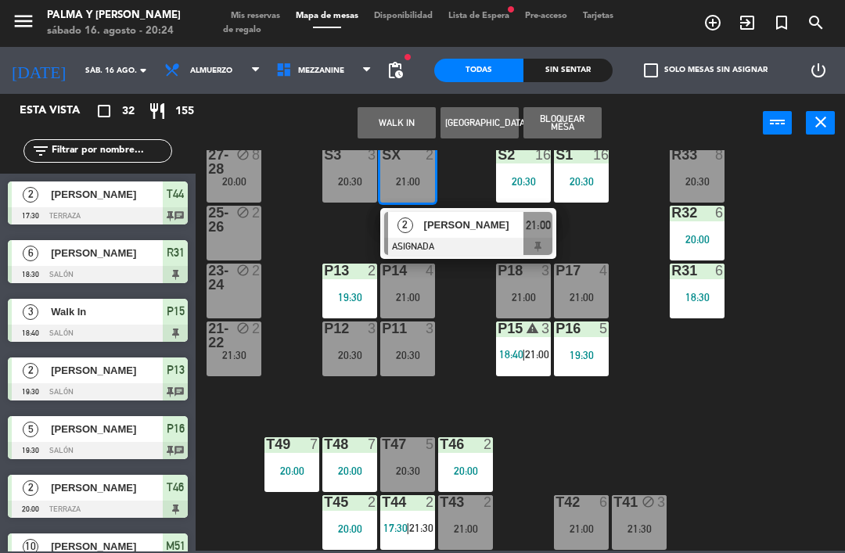
click at [349, 176] on div "20:30" at bounding box center [349, 181] width 55 height 11
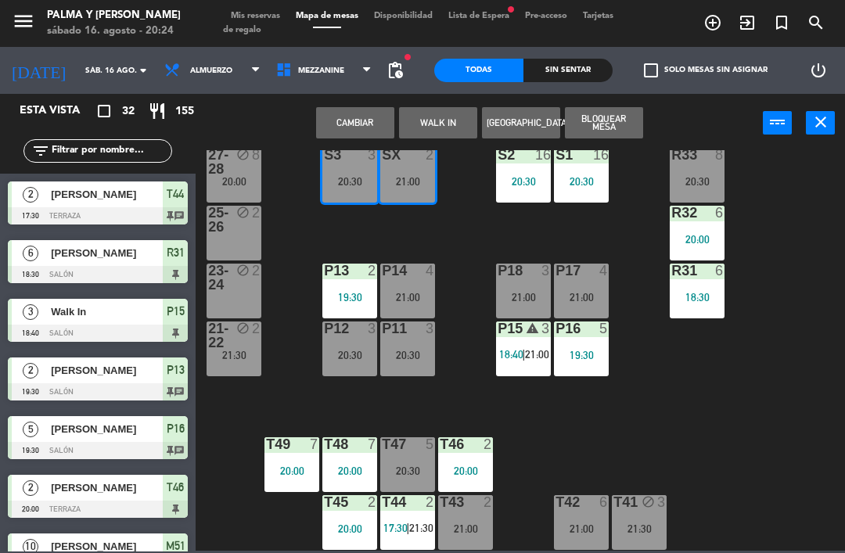
click at [342, 113] on button "Cambiar" at bounding box center [355, 122] width 78 height 31
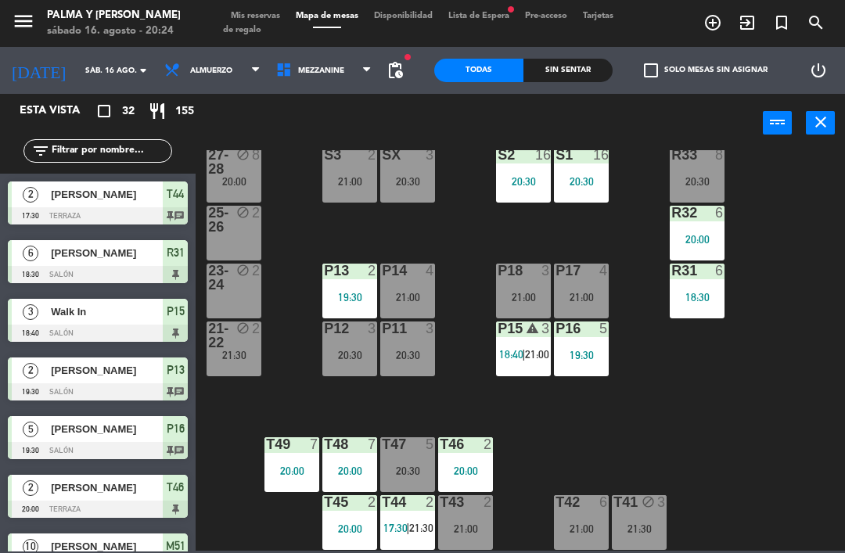
click at [416, 165] on div "SX 3 20:30" at bounding box center [407, 175] width 55 height 55
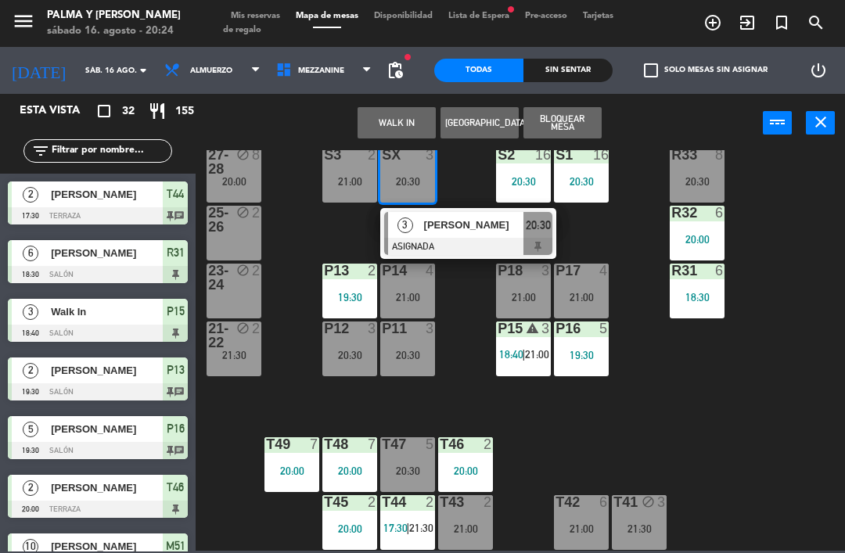
click at [457, 213] on div "[PERSON_NAME]" at bounding box center [473, 225] width 102 height 26
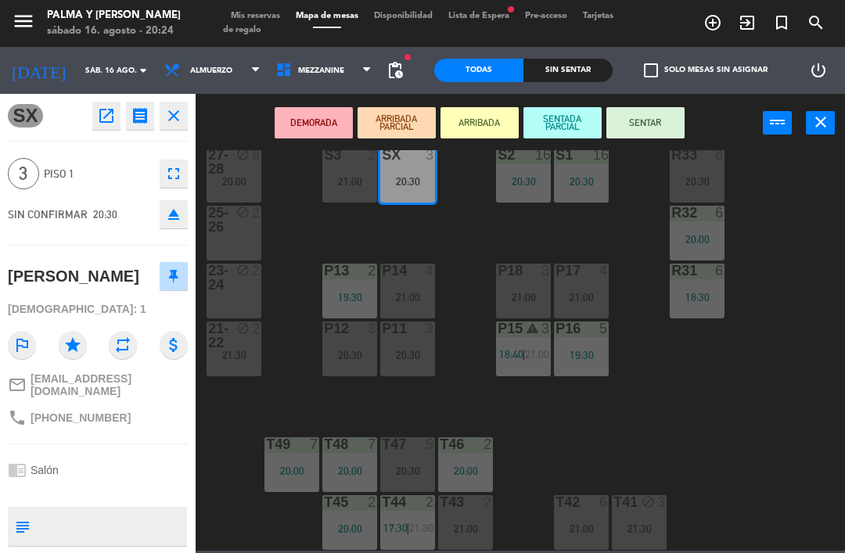
click at [652, 117] on button "SENTAR" at bounding box center [645, 122] width 78 height 31
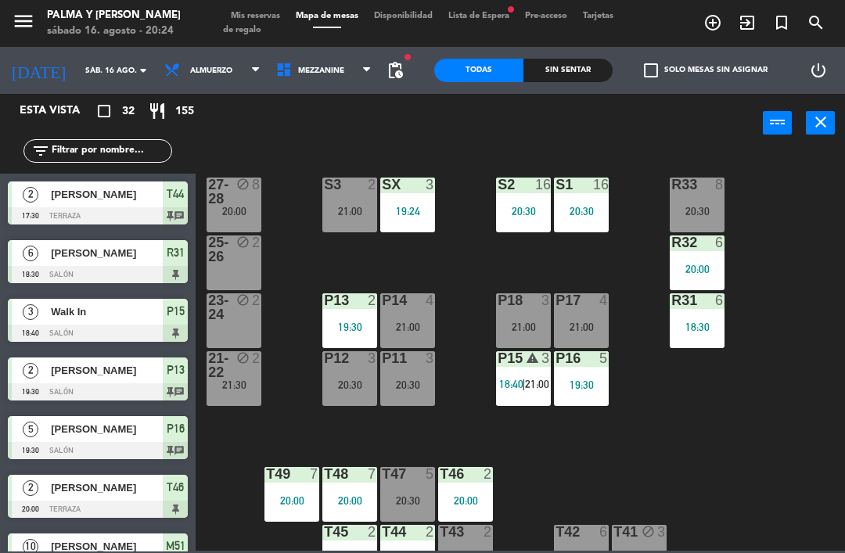
click at [461, 268] on div "R33 8 20:30 S1 16 20:30 S2 16 20:30 S3 2 21:00 SX 3 19:24 27-28 block 8 20:00 R…" at bounding box center [524, 350] width 640 height 400
click at [558, 462] on div "R33 8 20:30 S1 16 20:30 S2 16 20:30 S3 3 20:30 SX 2 21:00 27-28 block 8 20:00 R…" at bounding box center [524, 350] width 640 height 400
click at [310, 254] on div "R33 8 20:30 S1 16 20:30 S2 16 20:30 S3 3 20:30 SX 2 21:00 27-28 block 8 20:00 R…" at bounding box center [524, 350] width 640 height 400
click at [308, 255] on div "R33 8 20:30 S1 16 20:30 S2 16 20:30 S3 3 20:30 SX 2 21:00 27-28 block 8 20:00 R…" at bounding box center [524, 350] width 640 height 400
click at [235, 218] on div "27-28 block 8 20:00" at bounding box center [233, 205] width 55 height 55
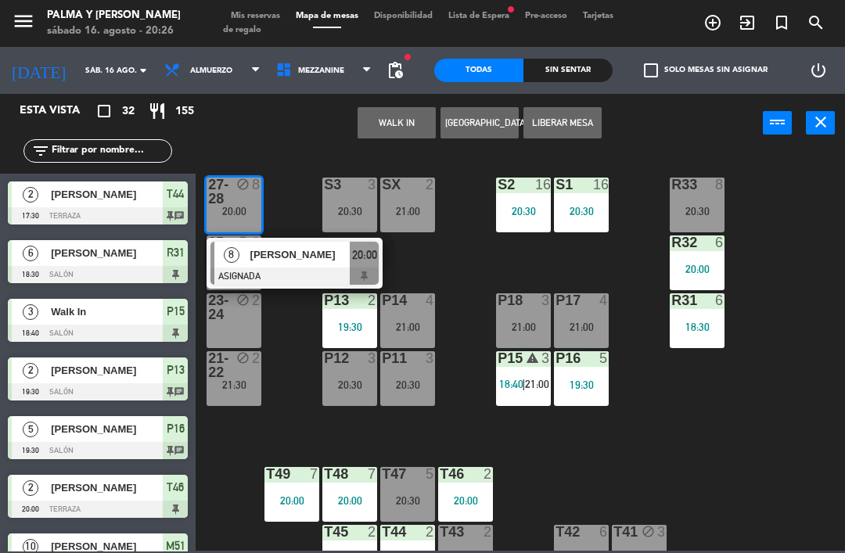
click at [259, 267] on div "[PERSON_NAME]" at bounding box center [300, 255] width 102 height 26
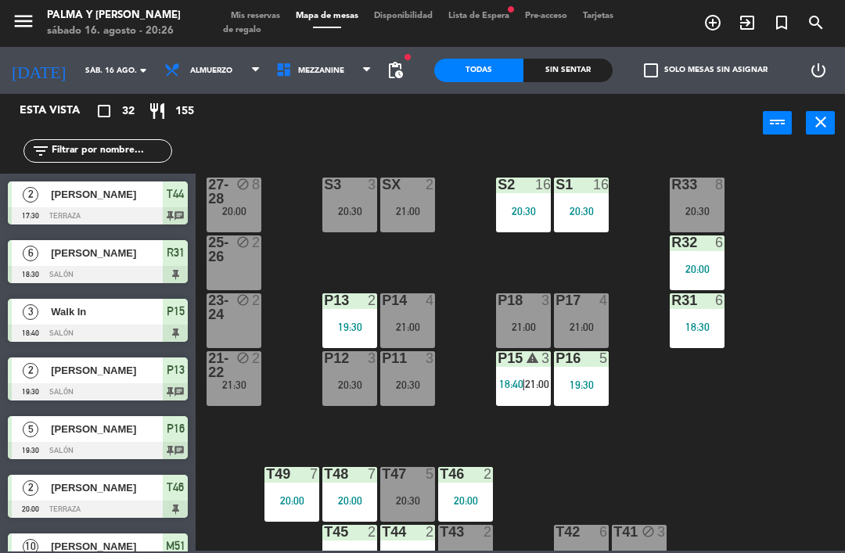
click at [416, 250] on div "R33 8 20:30 S1 16 20:30 S2 16 20:30 S3 3 20:30 SX 2 21:00 27-28 block 8 20:00 R…" at bounding box center [524, 350] width 640 height 400
click at [520, 328] on div "21:00" at bounding box center [523, 326] width 55 height 11
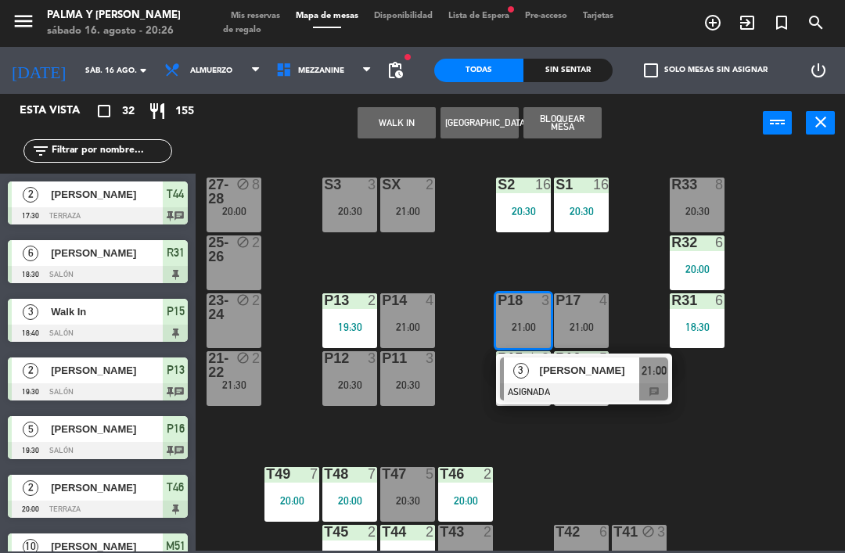
click at [526, 377] on div "3" at bounding box center [521, 370] width 34 height 26
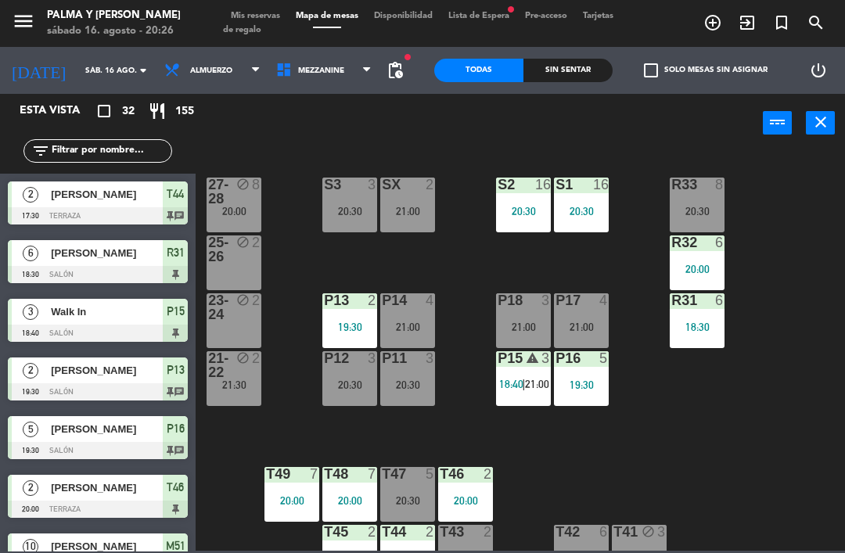
scroll to position [19, 0]
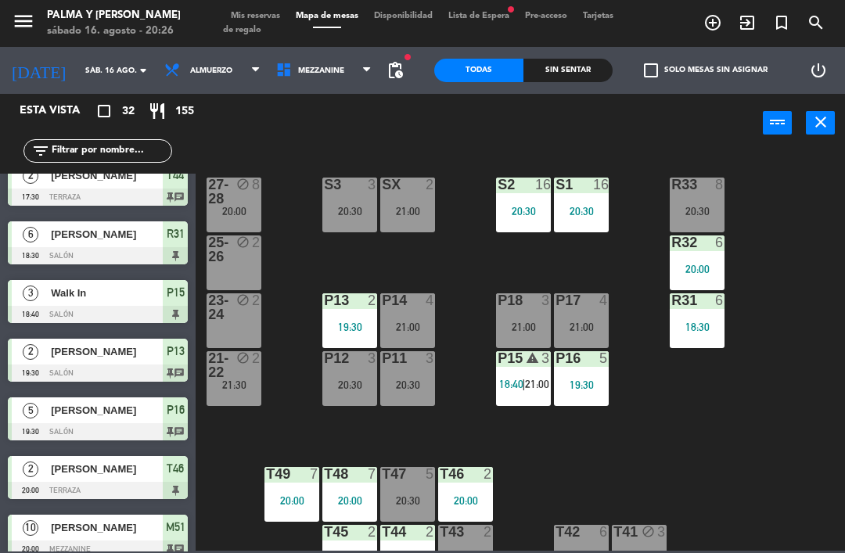
click at [425, 285] on div "R33 8 20:30 S1 16 20:30 S2 16 20:30 S3 3 20:30 SX 2 21:00 27-28 block 8 20:00 R…" at bounding box center [524, 350] width 640 height 400
click at [435, 354] on div "3" at bounding box center [429, 358] width 9 height 14
click at [637, 415] on div "R33 8 20:30 S1 16 20:30 S2 16 20:30 S3 3 20:30 SX 2 21:00 27-28 block 8 20:00 R…" at bounding box center [524, 350] width 640 height 400
click at [648, 412] on div "R33 8 20:30 S1 16 20:30 S2 16 20:30 S3 3 20:30 SX 2 21:00 27-28 block 8 20:00 R…" at bounding box center [524, 350] width 640 height 400
click at [459, 264] on div "R33 8 20:30 S1 16 20:30 S2 16 20:30 S3 3 20:30 SX 2 21:00 27-28 block 8 20:00 R…" at bounding box center [524, 350] width 640 height 400
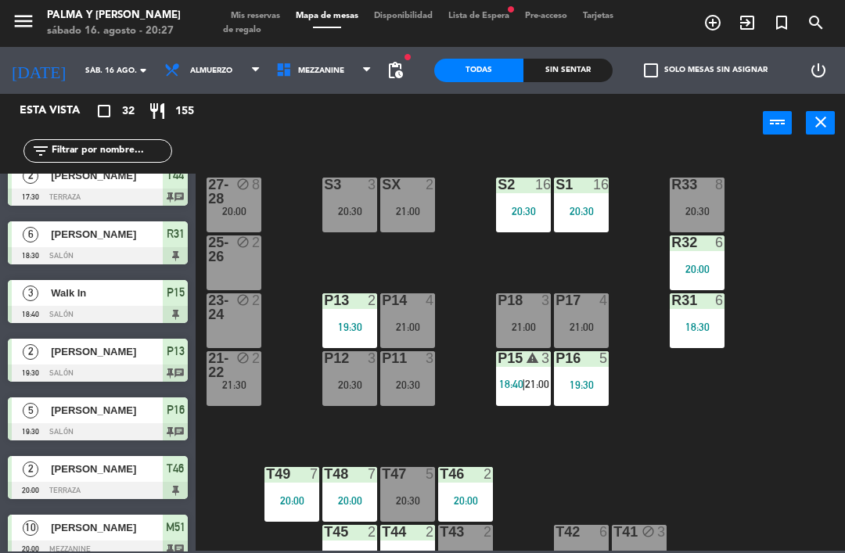
click at [571, 485] on div "R33 8 20:30 S1 16 20:30 S2 16 20:30 S3 3 20:30 SX 2 21:00 27-28 block 8 20:00 R…" at bounding box center [524, 350] width 640 height 400
click at [298, 423] on div "R33 8 20:30 S1 16 20:30 S2 16 20:30 S3 3 20:30 SX 2 21:00 27-28 block 8 20:00 R…" at bounding box center [524, 350] width 640 height 400
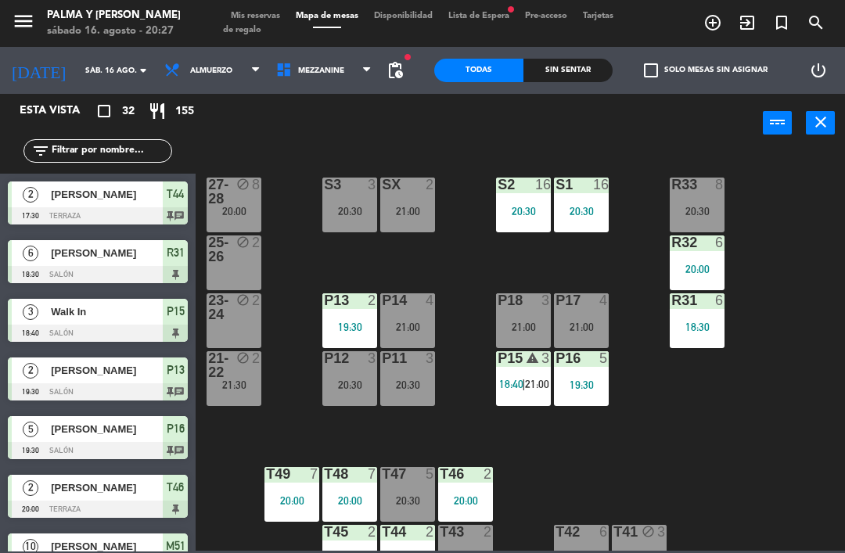
scroll to position [371, 0]
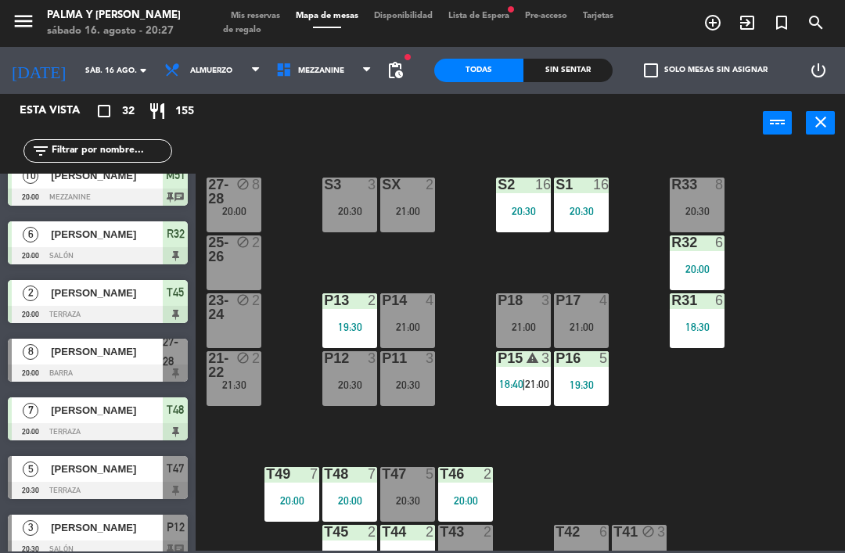
click at [264, 429] on div "R33 8 20:30 S1 16 20:30 S2 16 20:30 S3 3 20:30 SX 2 21:00 27-28 block 8 20:00 R…" at bounding box center [524, 350] width 640 height 400
click at [88, 149] on input "text" at bounding box center [110, 150] width 121 height 17
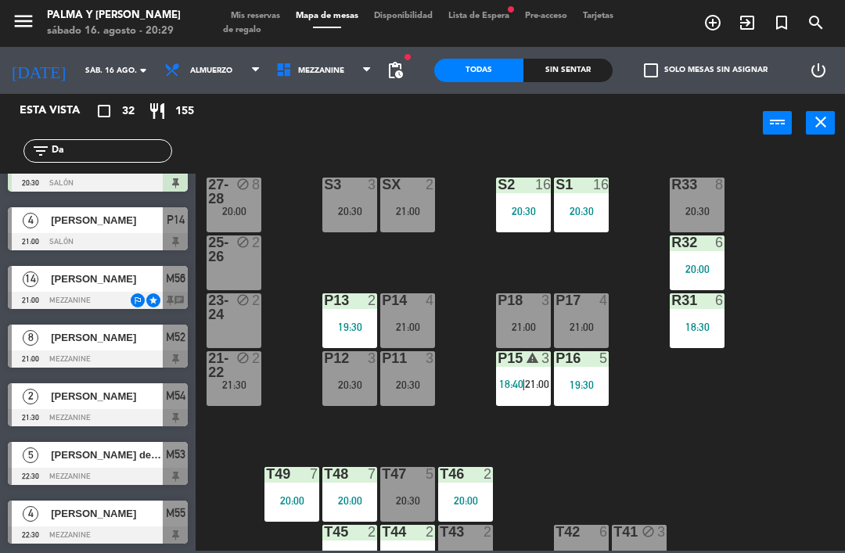
scroll to position [0, 0]
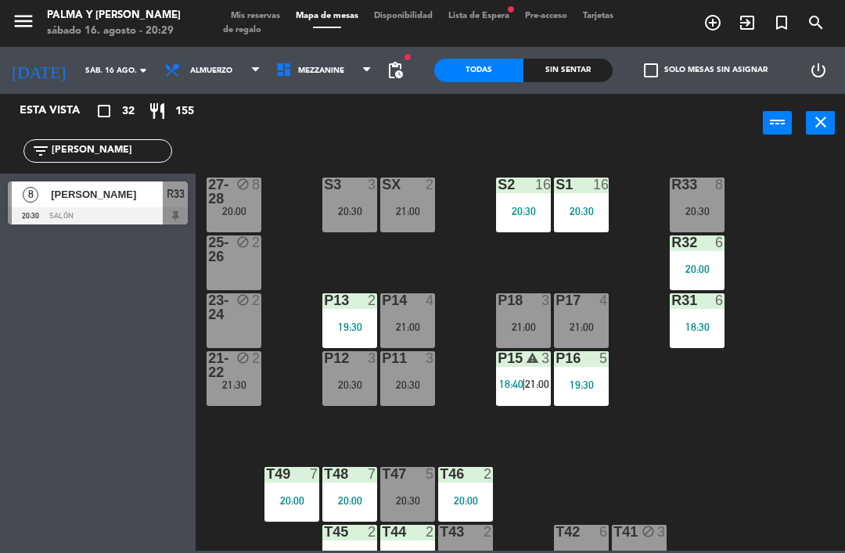
type input "[PERSON_NAME]"
click at [156, 183] on div "[PERSON_NAME]" at bounding box center [105, 194] width 113 height 26
click at [103, 154] on input "[PERSON_NAME]" at bounding box center [110, 150] width 121 height 17
type input "D"
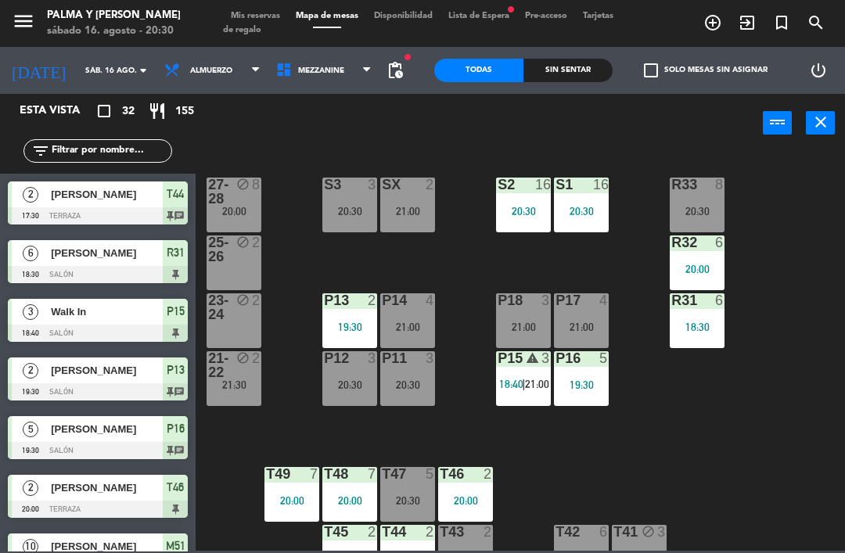
click at [821, 206] on div "R33 8 20:30 S1 16 20:30 S2 16 20:30 S3 3 20:30 SX 2 21:00 27-28 block 8 20:00 R…" at bounding box center [524, 350] width 640 height 400
click at [136, 146] on input "text" at bounding box center [110, 150] width 121 height 17
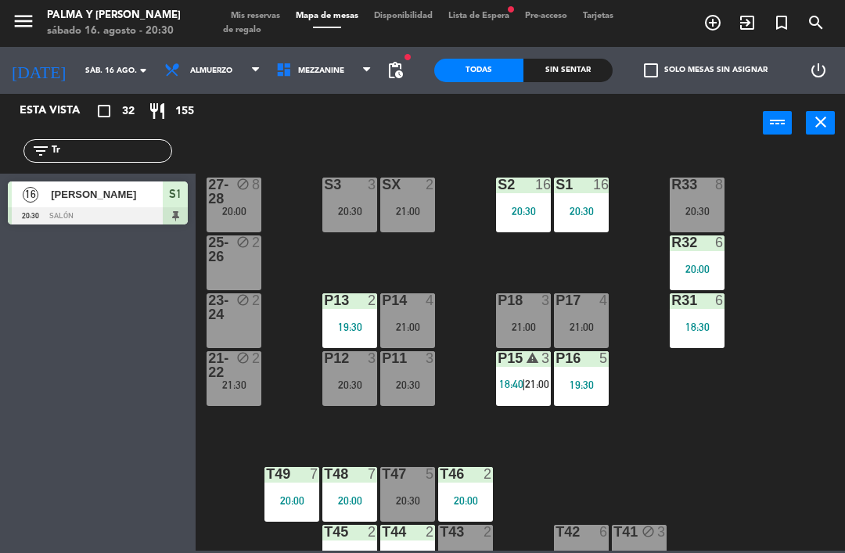
type input "T"
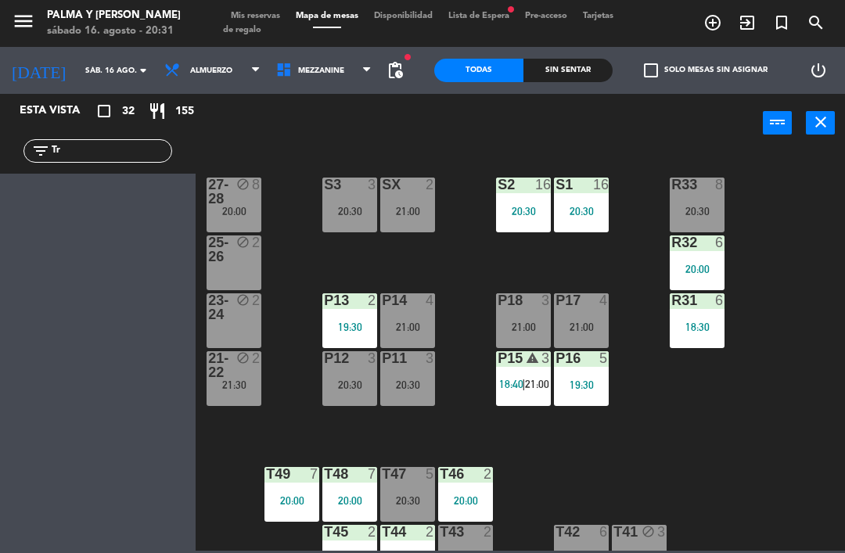
type input "T"
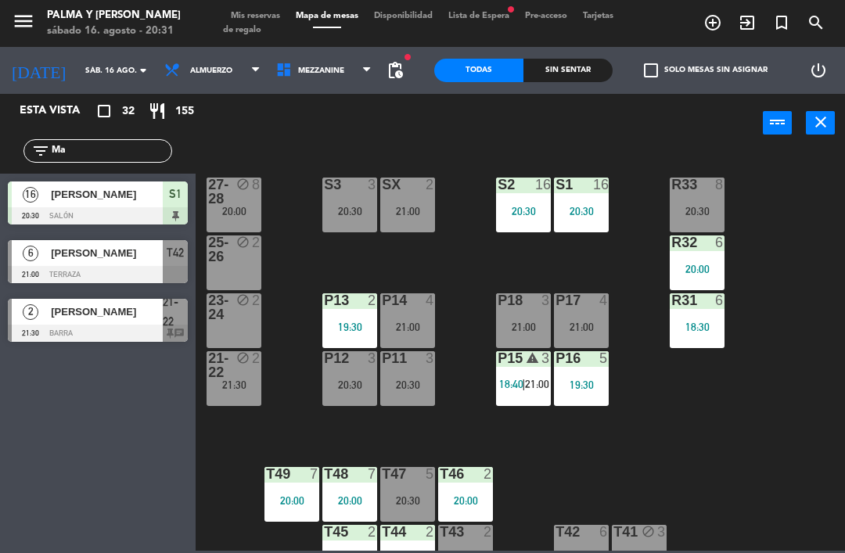
type input "M"
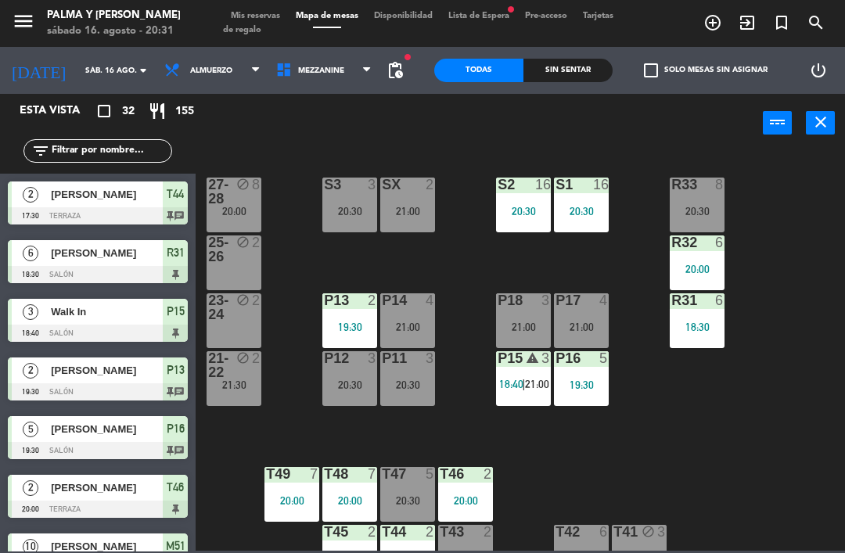
click at [816, 157] on div "R33 8 20:30 S1 16 20:30 S2 16 20:30 S3 3 20:30 SX 2 21:00 27-28 block 8 20:00 R…" at bounding box center [524, 350] width 640 height 400
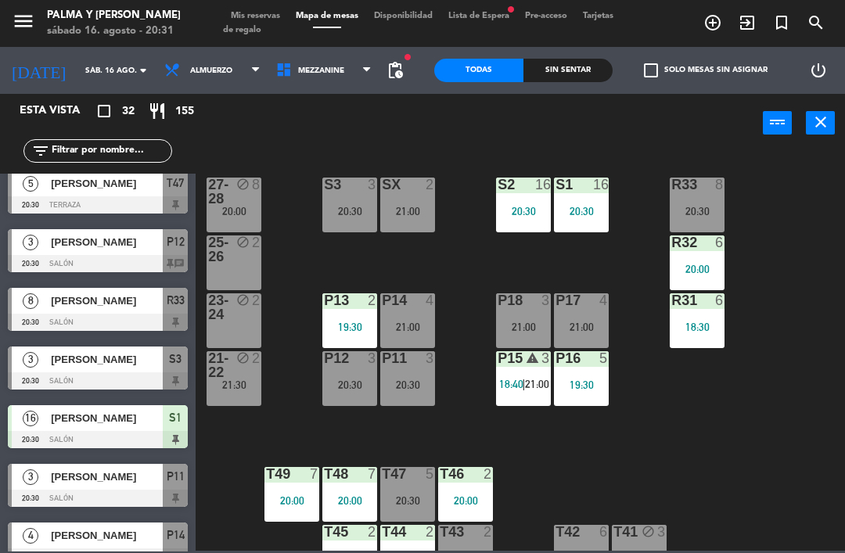
scroll to position [631, 0]
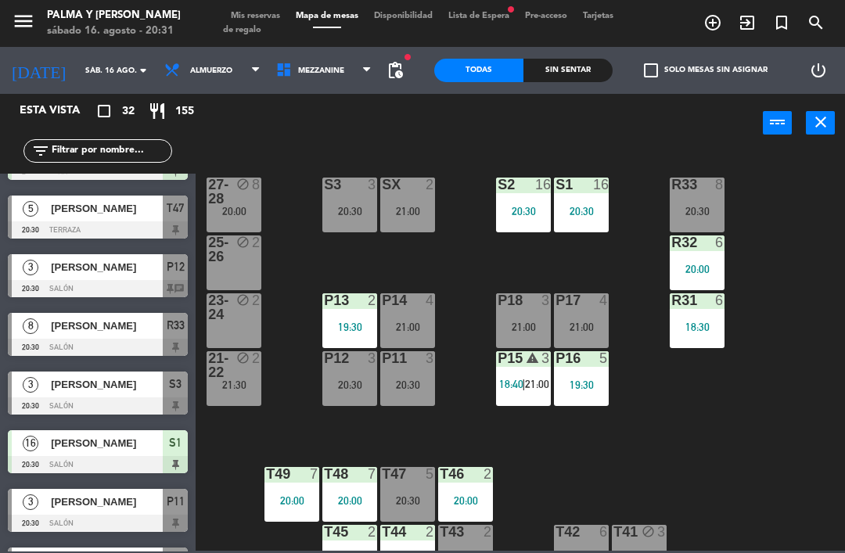
click at [110, 157] on input "text" at bounding box center [110, 150] width 121 height 17
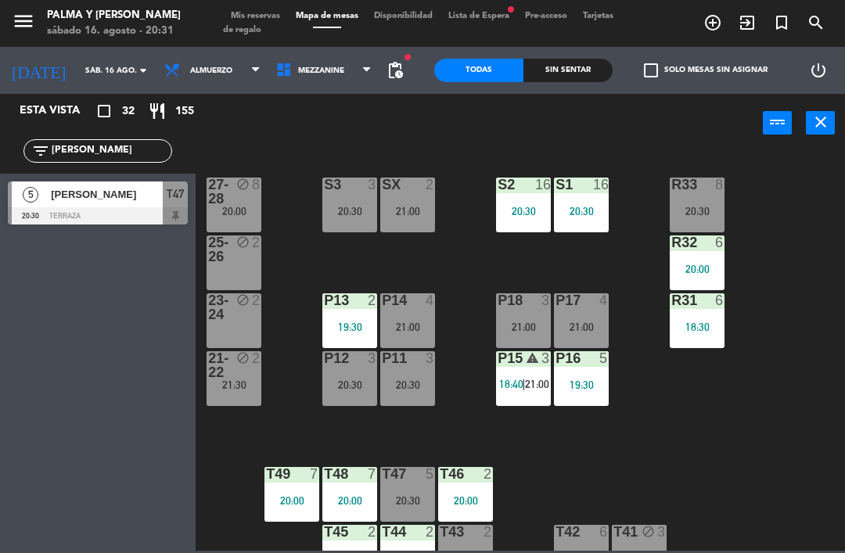
scroll to position [0, 0]
type input "Alin"
click at [131, 204] on div "[PERSON_NAME]" at bounding box center [105, 194] width 113 height 26
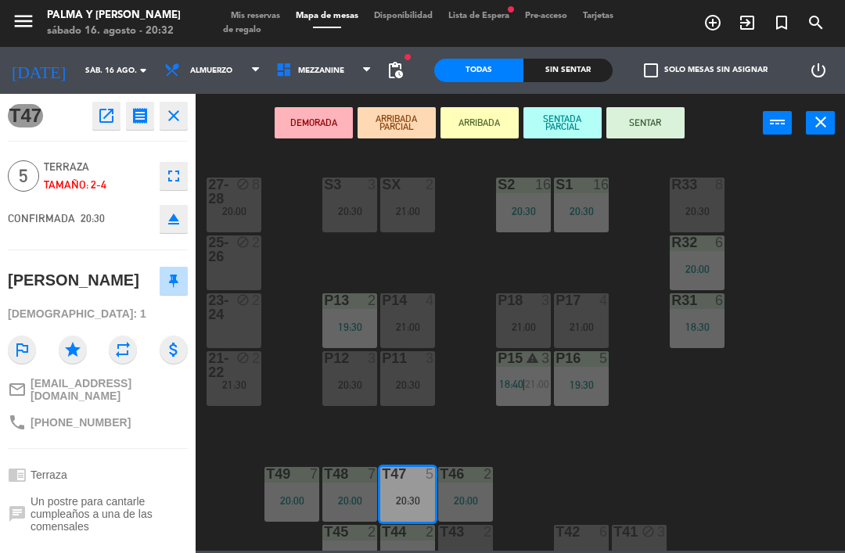
click at [660, 118] on button "SENTAR" at bounding box center [645, 122] width 78 height 31
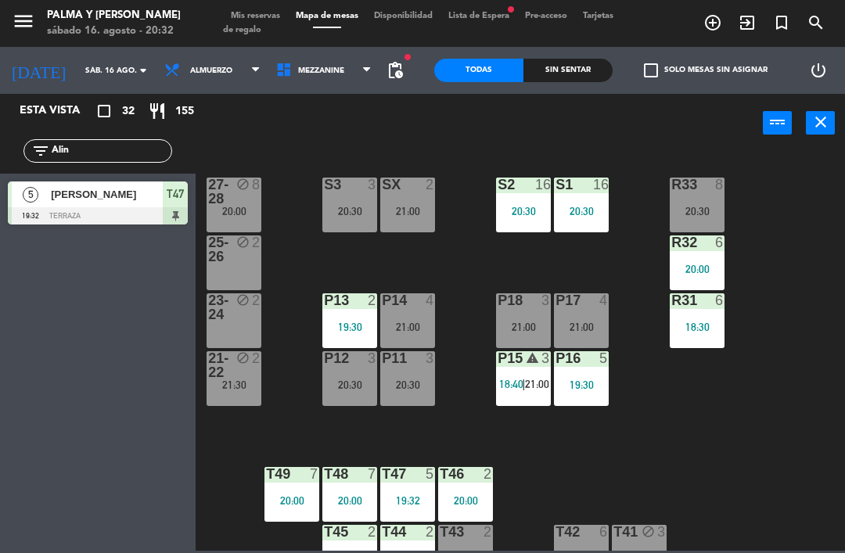
click at [711, 181] on div "8" at bounding box center [723, 185] width 26 height 14
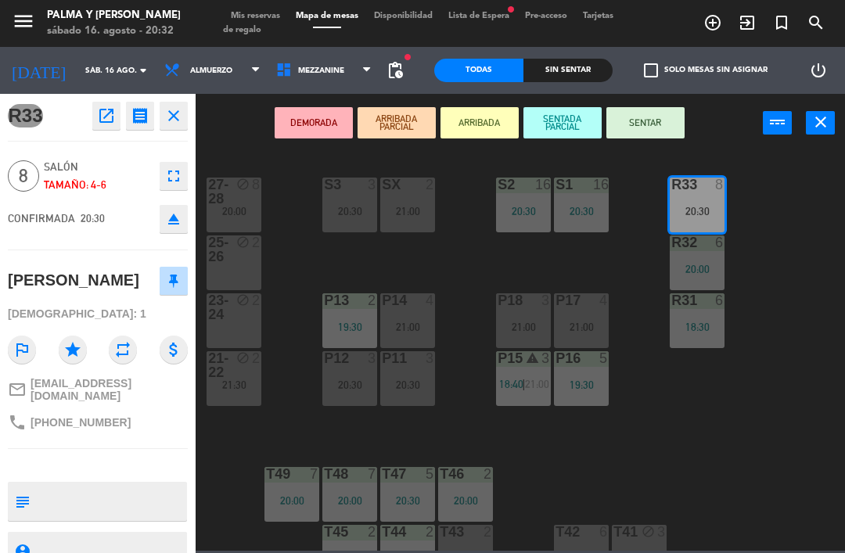
click at [659, 102] on div "DEMORADA ARRIBADA PARCIAL ARRIBADA SENTADA PARCIAL SENTAR power_input close" at bounding box center [478, 123] width 567 height 59
click at [672, 117] on button "SENTAR" at bounding box center [645, 122] width 78 height 31
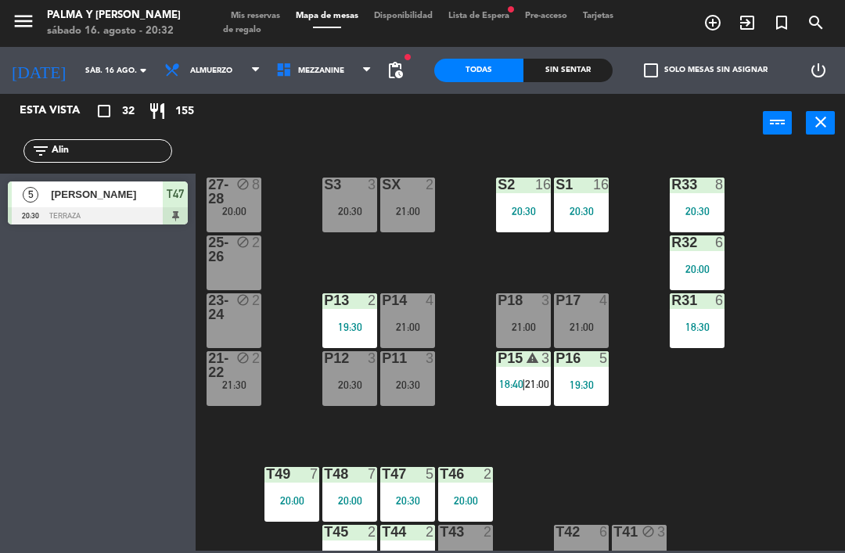
click at [110, 145] on input "Alin" at bounding box center [110, 150] width 121 height 17
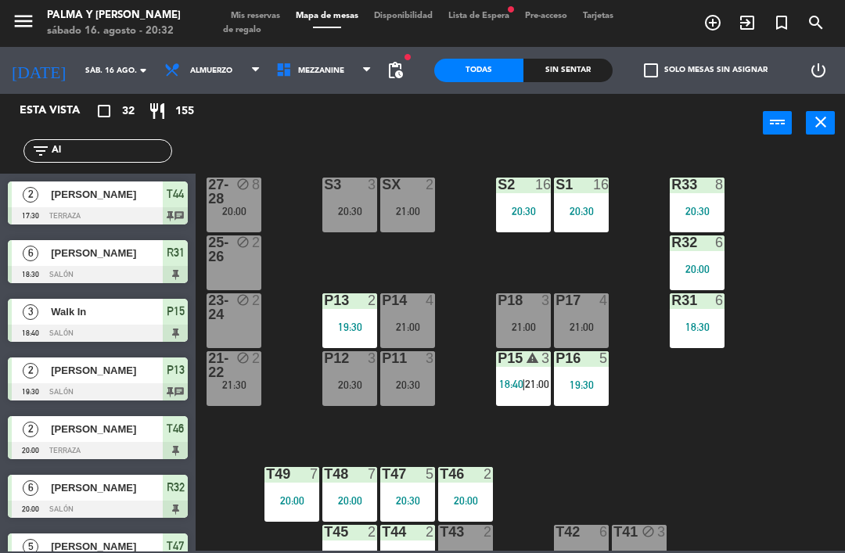
type input "A"
click at [793, 197] on div "R33 8 20:30 S1 16 20:30 S2 16 20:30 S3 3 20:30 SX 2 21:00 27-28 block 8 20:00 R…" at bounding box center [524, 350] width 640 height 400
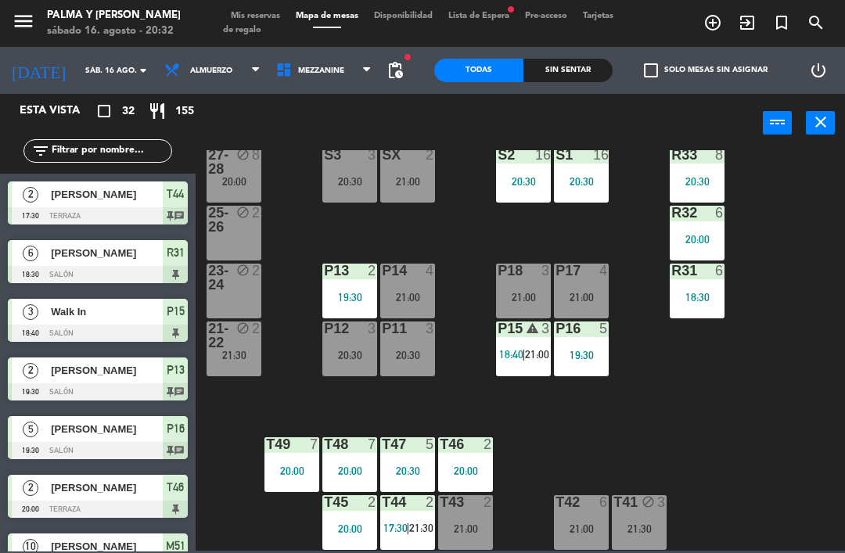
scroll to position [30, 0]
click at [810, 282] on div "R33 8 20:30 S1 16 20:30 S2 16 20:30 S3 3 20:30 SX 2 21:00 27-28 block 8 20:00 R…" at bounding box center [524, 350] width 640 height 400
click at [124, 152] on input "text" at bounding box center [110, 150] width 121 height 17
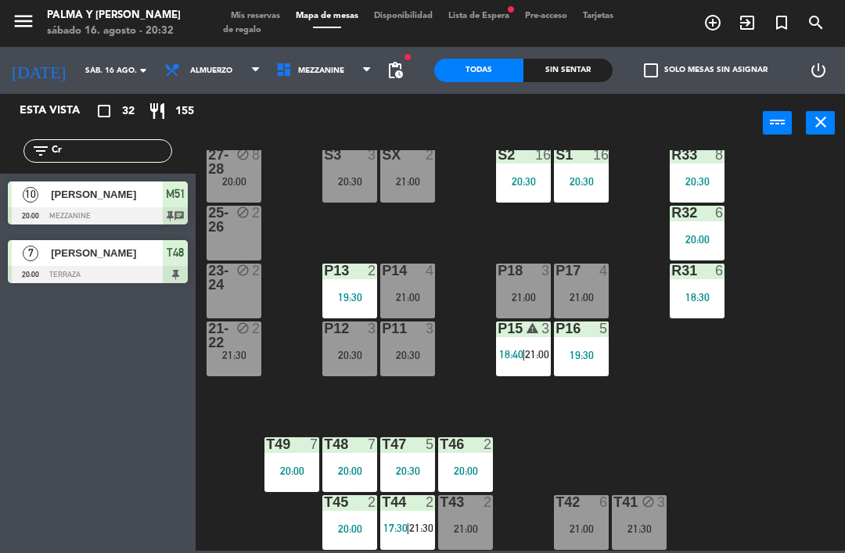
type input "Cr"
click at [119, 213] on div at bounding box center [98, 215] width 180 height 17
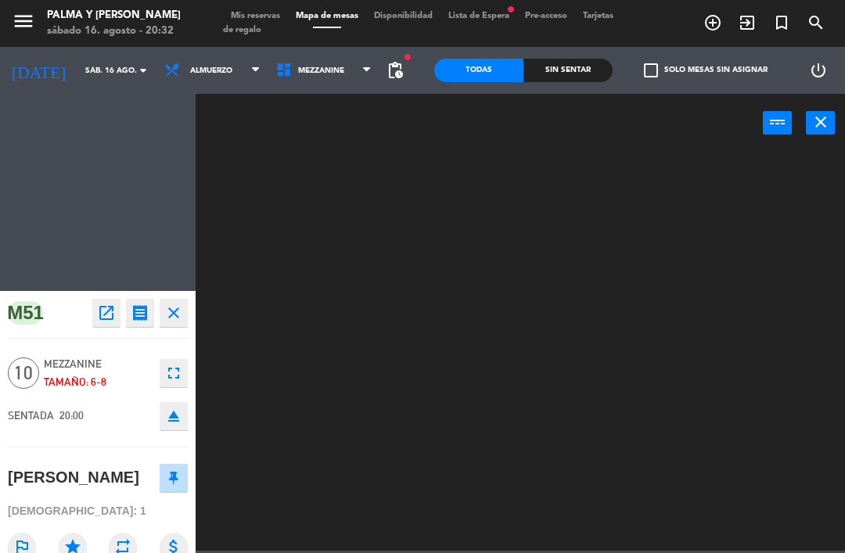
scroll to position [0, 0]
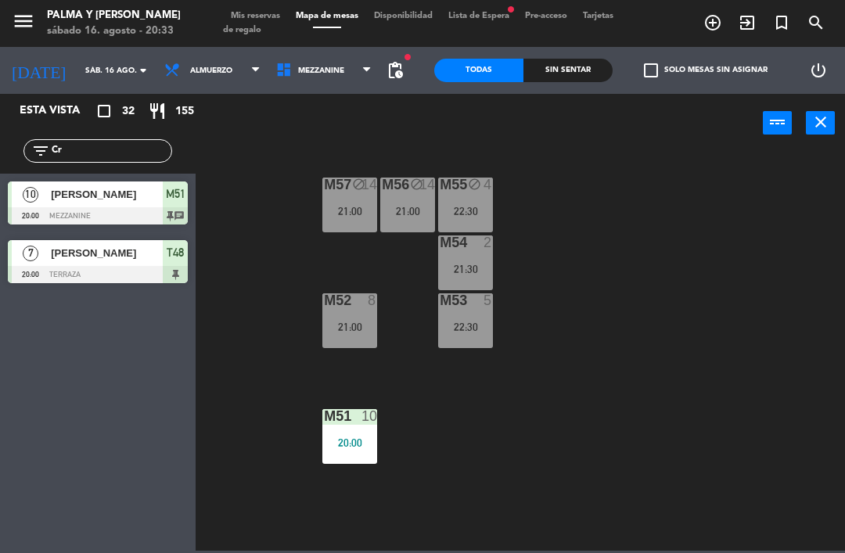
click at [94, 145] on input "Cr" at bounding box center [110, 150] width 121 height 17
type input "C"
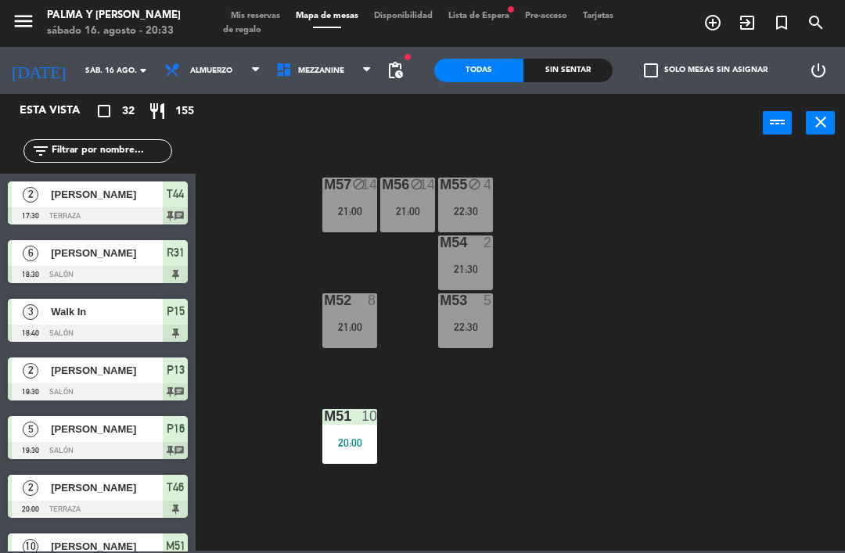
click at [246, 132] on div "power_input close" at bounding box center [478, 123] width 567 height 59
click at [697, 228] on div "M57 block 14 21:00 M56 block 14 21:00 M55 block 4 22:30 M54 2 21:30 M52 8 21:00…" at bounding box center [524, 350] width 640 height 400
click at [338, 69] on span "Mezzanine" at bounding box center [324, 70] width 112 height 34
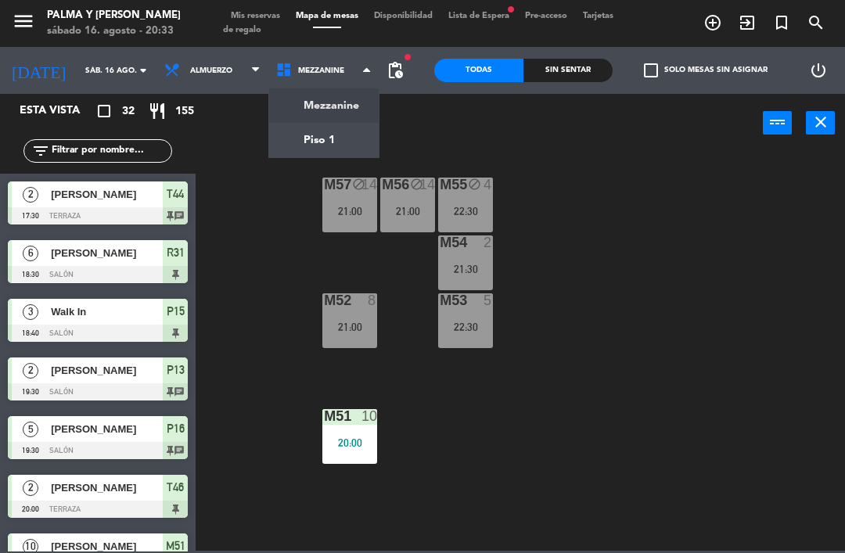
click at [350, 132] on ng-component "menu Palma y [PERSON_NAME][DATE] 16. agosto - 20:33 Mis reservas Mapa de mesas …" at bounding box center [422, 275] width 845 height 551
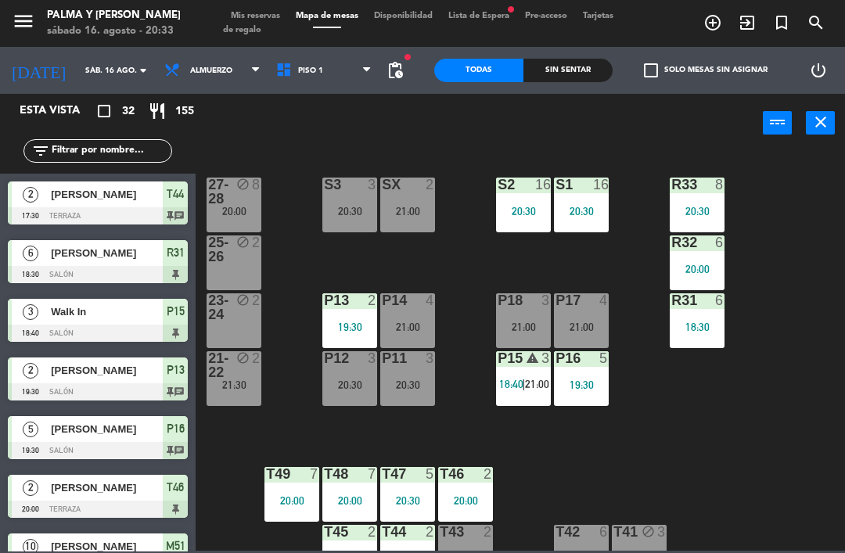
click at [459, 274] on div "R33 8 20:30 S1 16 20:30 S2 16 20:30 S3 3 20:30 SX 2 21:00 27-28 block 8 20:00 R…" at bounding box center [524, 350] width 640 height 400
click at [789, 437] on div "R33 8 20:30 S1 16 20:30 S2 16 20:30 S3 3 20:30 SX 2 21:00 27-28 block 8 20:00 R…" at bounding box center [524, 350] width 640 height 400
click at [306, 474] on div "7" at bounding box center [318, 474] width 26 height 14
click at [758, 421] on div "R33 8 20:30 S1 16 20:30 S2 16 20:30 S3 3 20:30 SX 2 21:00 27-28 block 8 20:00 R…" at bounding box center [524, 350] width 640 height 400
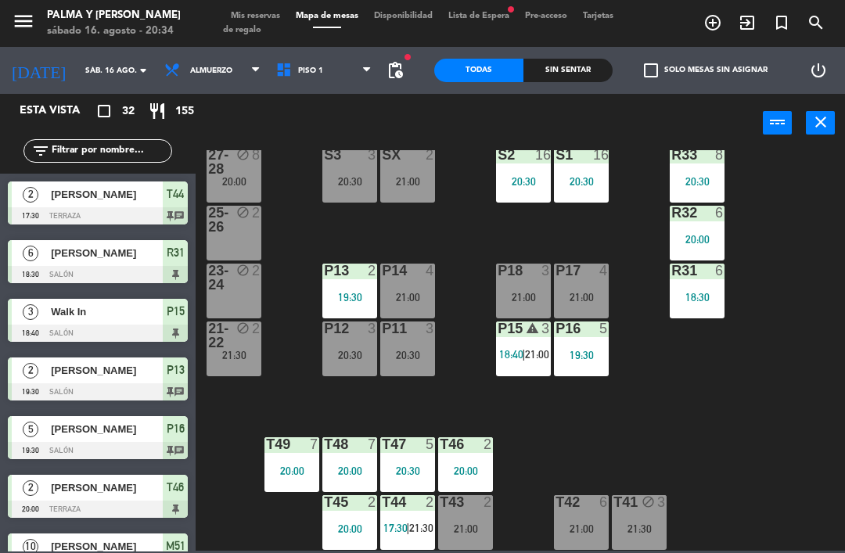
scroll to position [30, 0]
click at [425, 518] on div "T44 2 17:30 | 21:30" at bounding box center [407, 522] width 55 height 55
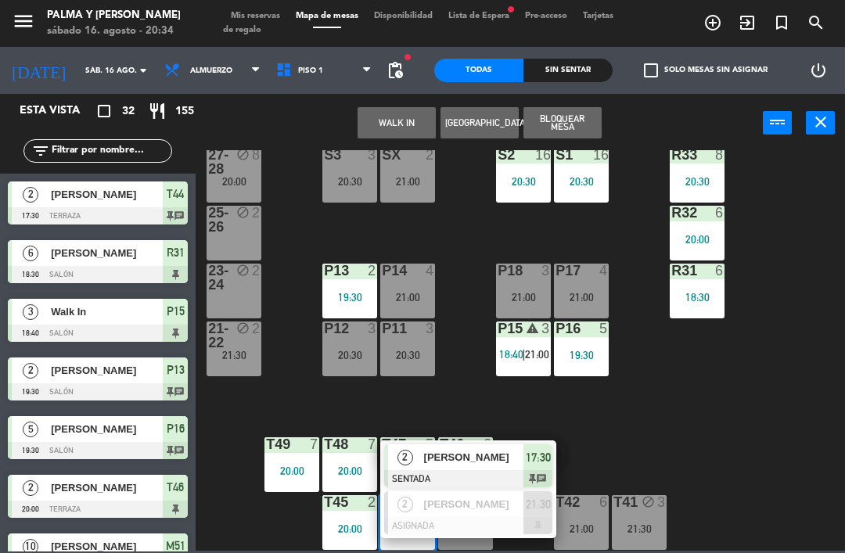
click at [493, 457] on span "[PERSON_NAME]" at bounding box center [474, 457] width 100 height 16
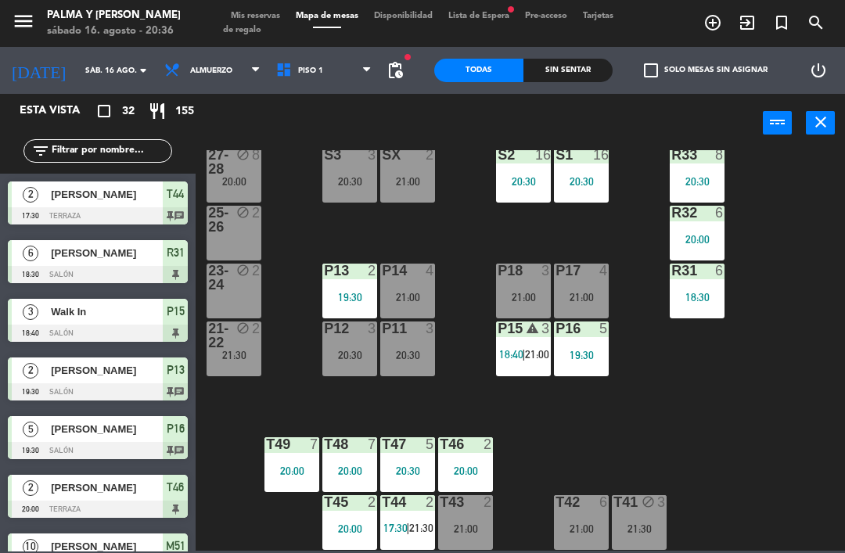
click at [737, 437] on div "R33 8 20:30 S1 16 20:30 S2 16 20:30 S3 3 20:30 SX 2 21:00 27-28 block 8 20:00 R…" at bounding box center [524, 350] width 640 height 400
click at [426, 525] on span "21:30" at bounding box center [421, 528] width 24 height 13
click at [766, 363] on div "R33 8 20:30 S1 16 20:30 S2 16 20:30 S3 3 20:30 SX 2 21:00 27-28 block 8 20:00 R…" at bounding box center [524, 350] width 640 height 400
click at [279, 478] on div "T49 7 20:00" at bounding box center [291, 464] width 55 height 55
click at [616, 447] on div "R33 8 20:30 S1 16 20:30 S2 16 20:30 S3 3 20:30 SX 2 21:00 27-28 block 8 20:00 R…" at bounding box center [524, 350] width 640 height 400
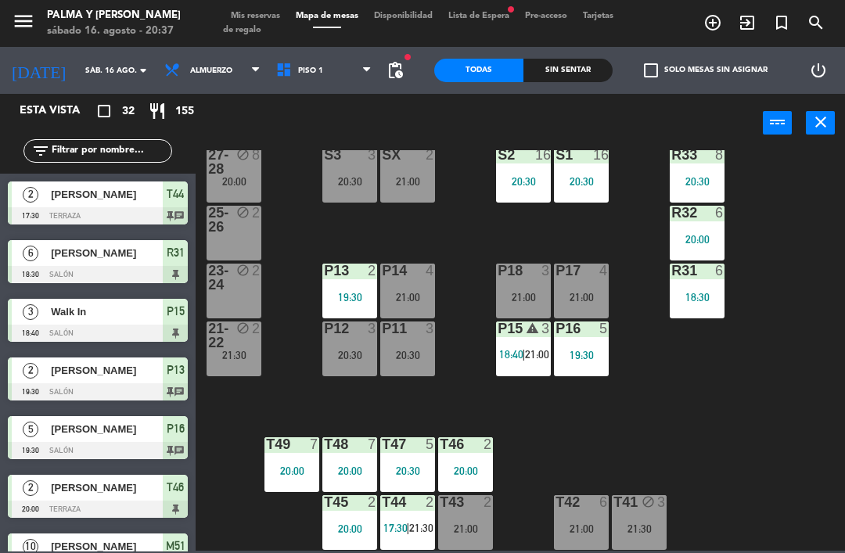
click at [444, 462] on div "T46 2 20:00" at bounding box center [465, 464] width 55 height 55
click at [576, 450] on div "R33 8 20:30 S1 16 20:30 S2 16 20:30 S3 3 20:30 SX 2 21:00 27-28 block 8 20:00 R…" at bounding box center [524, 350] width 640 height 400
click at [411, 460] on div "T47 5 20:30" at bounding box center [407, 464] width 55 height 55
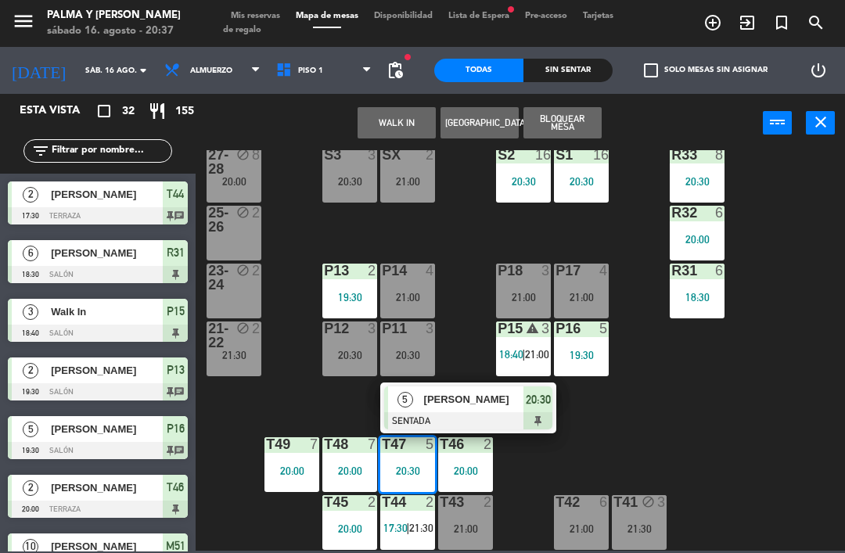
click at [152, 156] on input "text" at bounding box center [110, 150] width 121 height 17
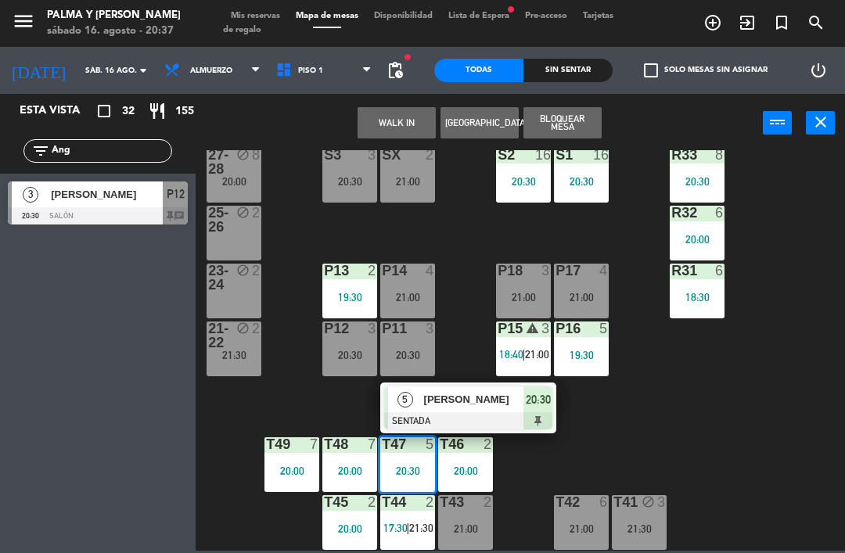
type input "Ang"
click at [137, 192] on span "[PERSON_NAME]" at bounding box center [107, 194] width 112 height 16
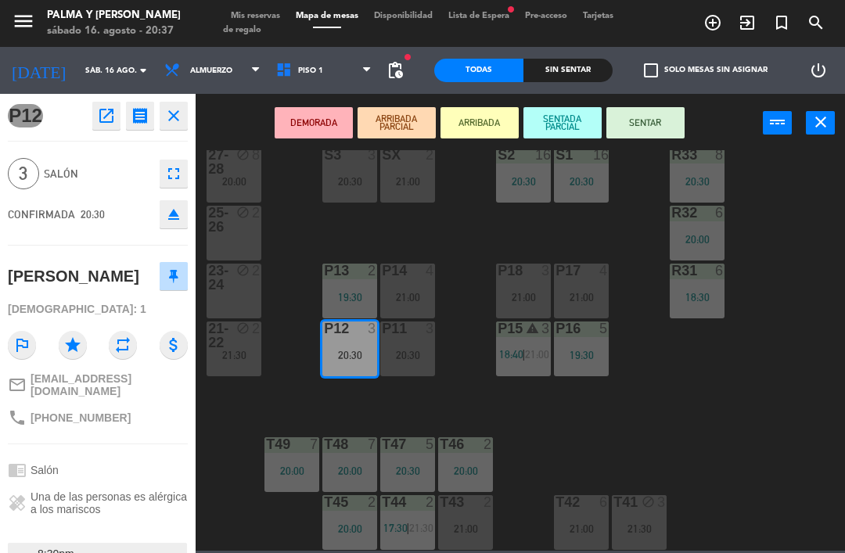
click at [650, 124] on button "SENTAR" at bounding box center [645, 122] width 78 height 31
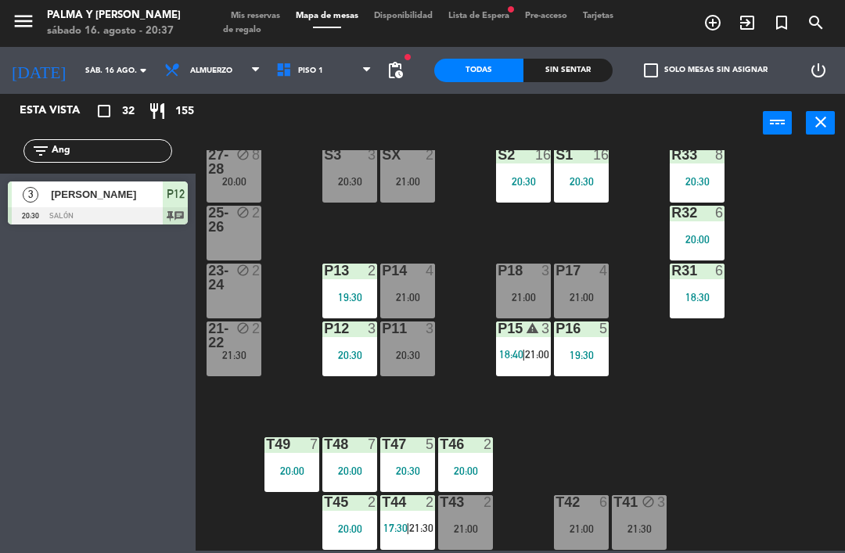
click at [129, 151] on input "Ang" at bounding box center [110, 150] width 121 height 17
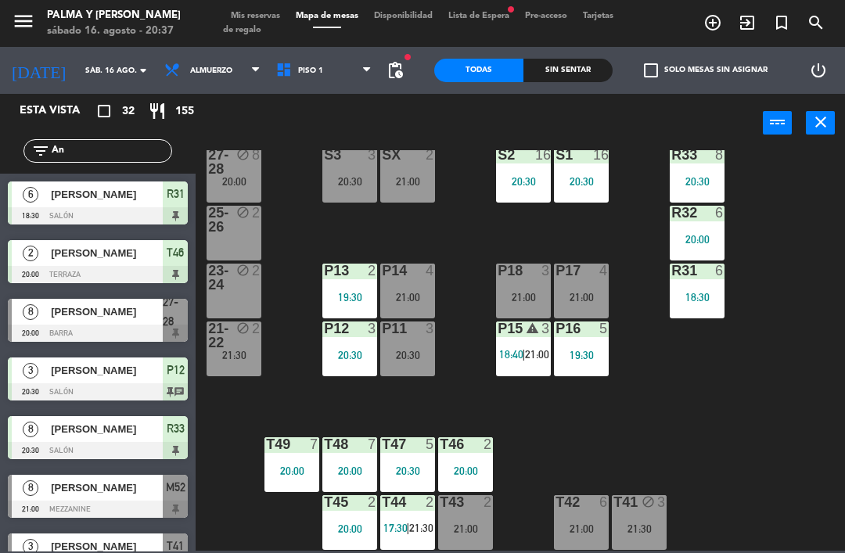
type input "A"
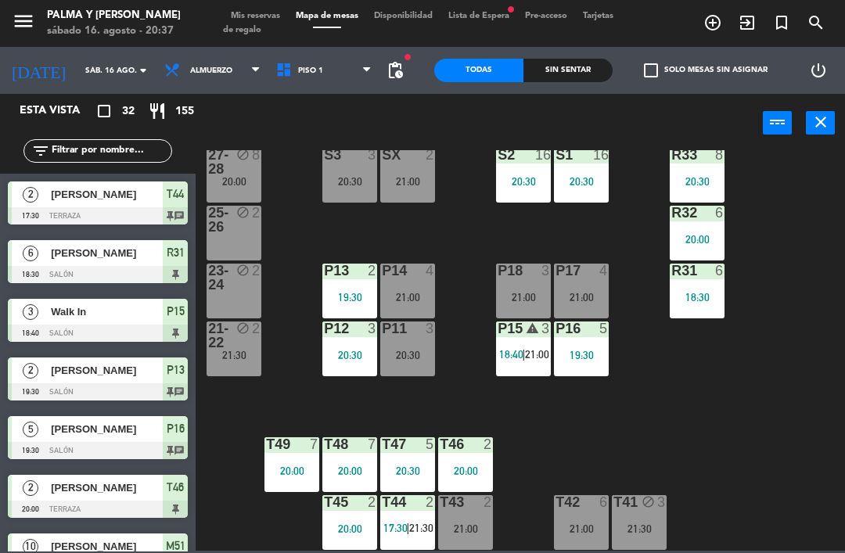
click at [819, 220] on div "R33 8 20:30 S1 16 20:30 S2 16 20:30 S3 3 20:30 SX 2 21:00 27-28 block 8 20:00 R…" at bounding box center [524, 350] width 640 height 400
click at [755, 417] on div "R33 8 20:30 S1 16 20:30 S2 16 20:30 S3 3 20:30 SX 2 21:00 27-28 block 8 20:00 R…" at bounding box center [524, 350] width 640 height 400
click at [474, 289] on div "R33 8 20:30 S1 16 20:30 S2 16 20:30 S3 3 20:30 SX 2 21:00 27-28 block 8 20:00 R…" at bounding box center [524, 350] width 640 height 400
click at [454, 366] on div "R33 8 20:30 S1 16 20:30 S2 16 20:30 S3 3 20:30 SX 2 21:00 27-28 block 8 20:00 R…" at bounding box center [524, 350] width 640 height 400
click at [419, 267] on div at bounding box center [408, 271] width 26 height 14
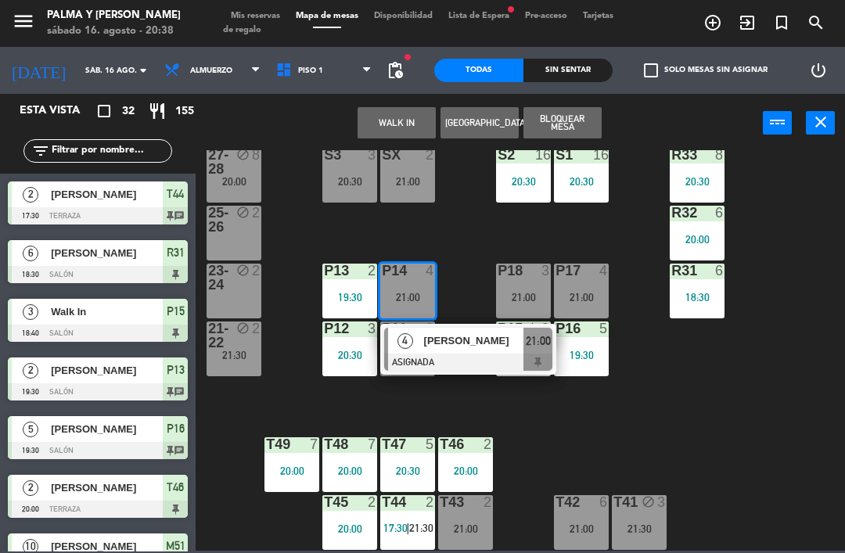
click at [80, 174] on div "2 [PERSON_NAME] 17:30 Terraza T44 chat" at bounding box center [97, 203] width 195 height 59
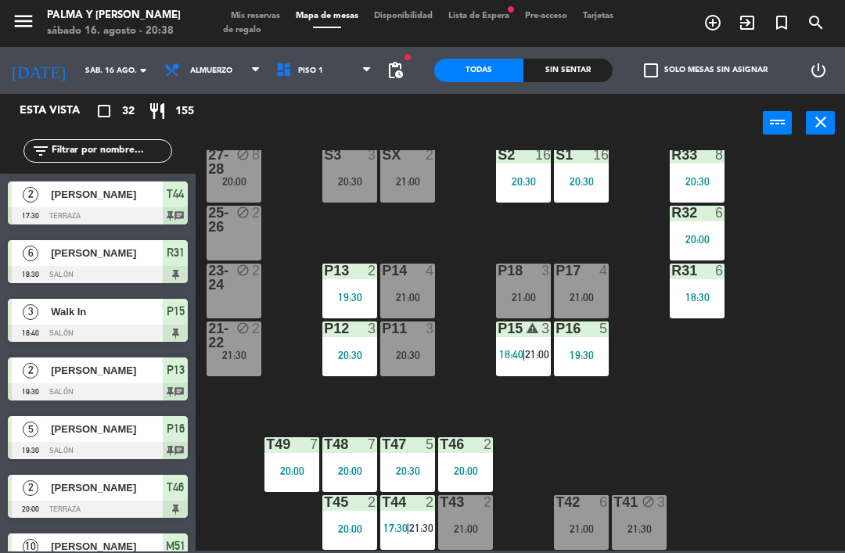
click at [66, 149] on input "text" at bounding box center [110, 150] width 121 height 17
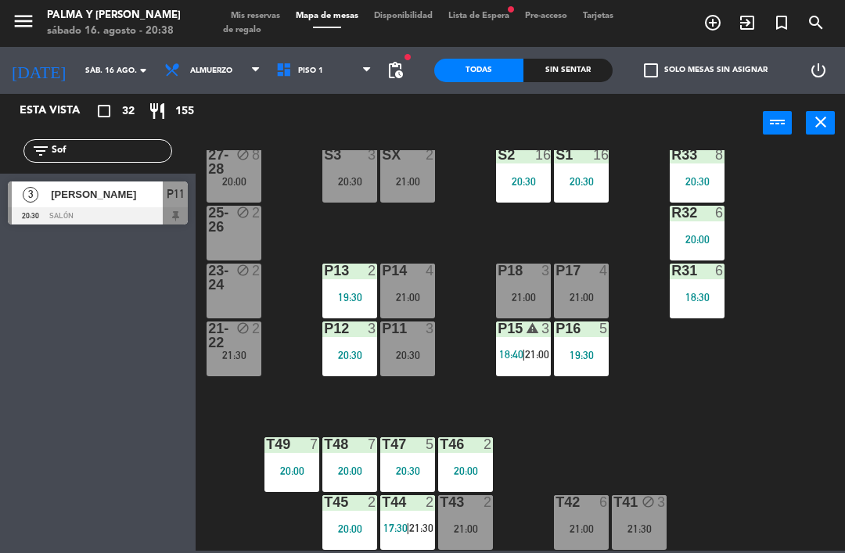
type input "Sof"
click at [145, 174] on div "3 [PERSON_NAME] 20:30 Salón P11" at bounding box center [97, 203] width 195 height 59
click at [698, 391] on div "R33 8 20:30 S1 16 20:30 S2 16 20:30 S3 3 20:30 SX 2 21:00 27-28 block 8 20:00 R…" at bounding box center [524, 350] width 640 height 400
click at [407, 365] on div "P11 3 20:30" at bounding box center [407, 348] width 55 height 55
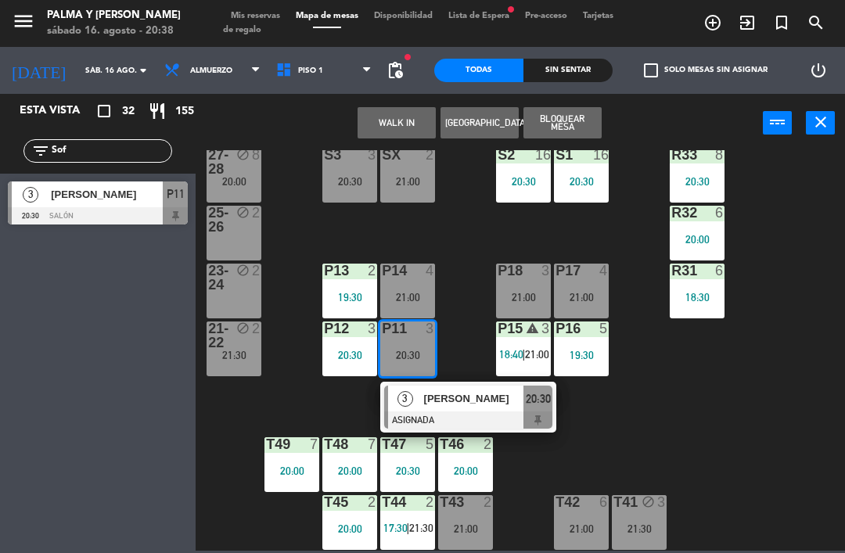
click at [508, 410] on div "[PERSON_NAME]" at bounding box center [473, 399] width 102 height 26
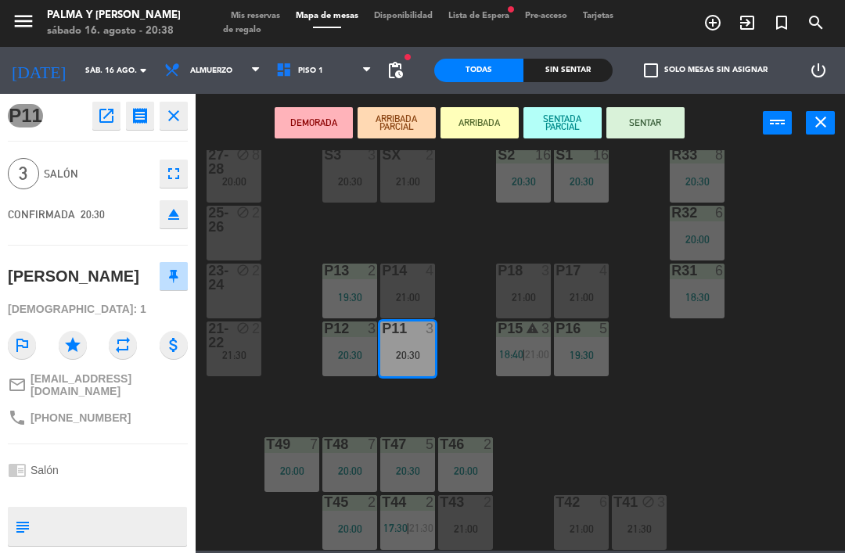
click at [666, 118] on button "SENTAR" at bounding box center [645, 122] width 78 height 31
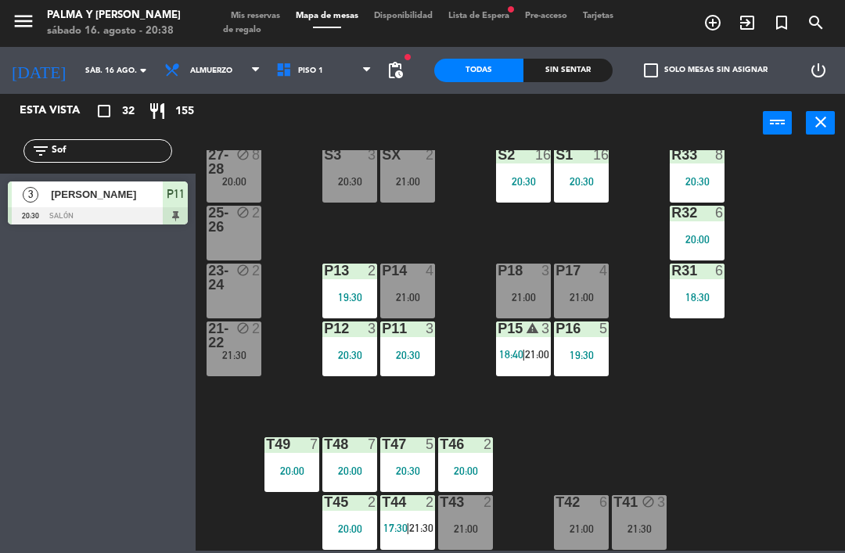
click at [550, 342] on div "P15 warning 3 18:40 | 21:00" at bounding box center [523, 348] width 55 height 55
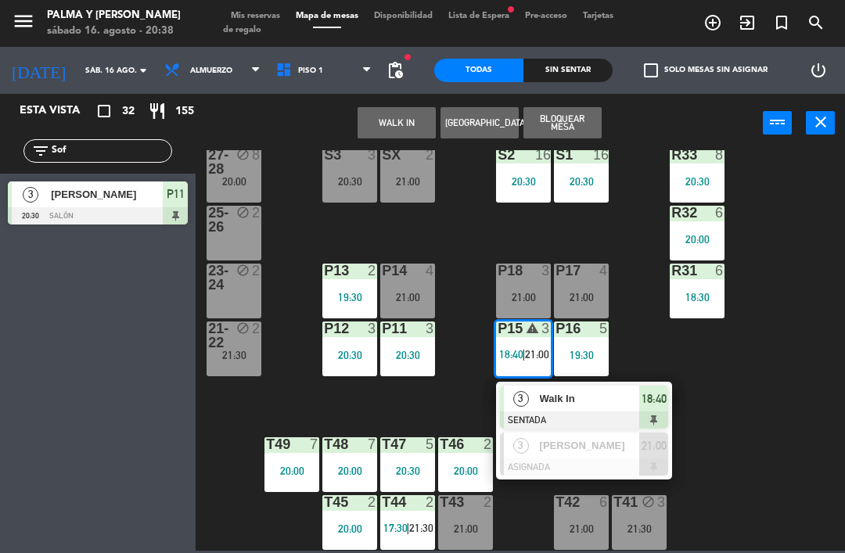
click at [599, 407] on span "Walk In" at bounding box center [590, 398] width 100 height 16
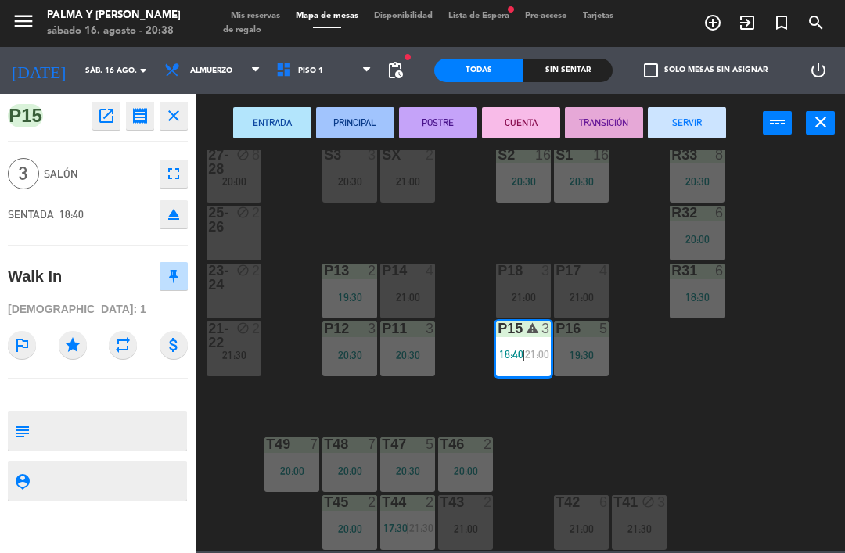
click at [450, 119] on button "POSTRE" at bounding box center [438, 122] width 78 height 31
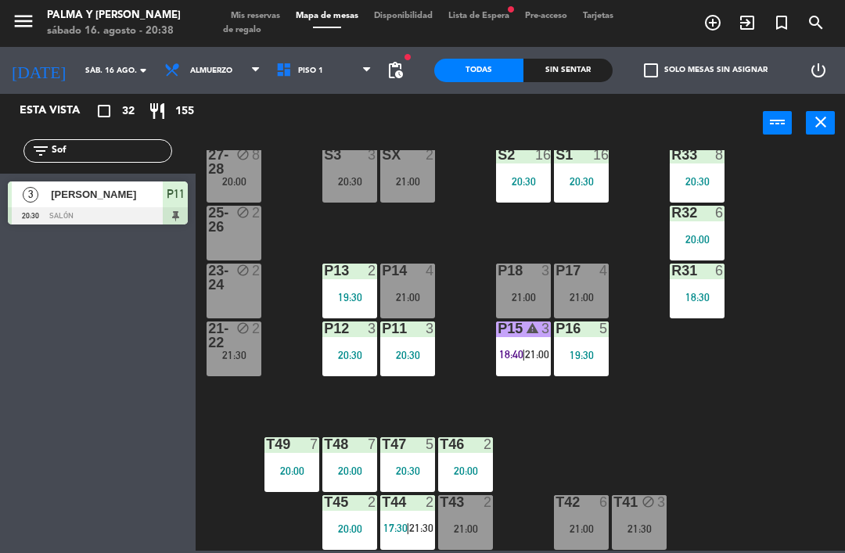
click at [755, 452] on div "R33 8 20:30 S1 16 20:30 S2 16 20:30 S3 3 20:30 SX 2 21:00 27-28 block 8 20:00 R…" at bounding box center [524, 350] width 640 height 400
click at [511, 360] on span "18:40" at bounding box center [511, 354] width 24 height 13
click at [748, 369] on div "R33 8 20:30 S1 16 20:30 S2 16 20:30 S3 3 20:30 SX 2 21:00 27-28 block 8 20:00 R…" at bounding box center [524, 350] width 640 height 400
click at [504, 359] on span "18:40" at bounding box center [511, 354] width 24 height 13
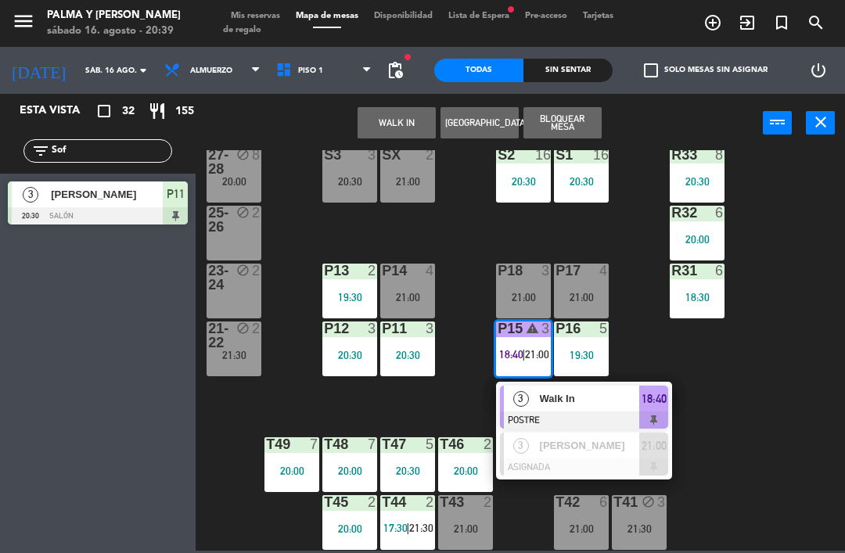
click at [603, 458] on div at bounding box center [584, 466] width 168 height 17
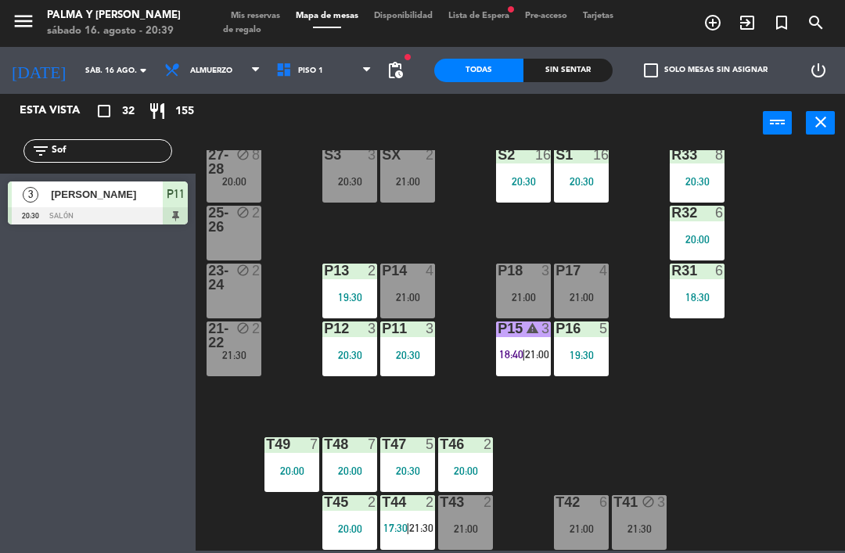
click at [520, 348] on span "18:40" at bounding box center [511, 354] width 24 height 13
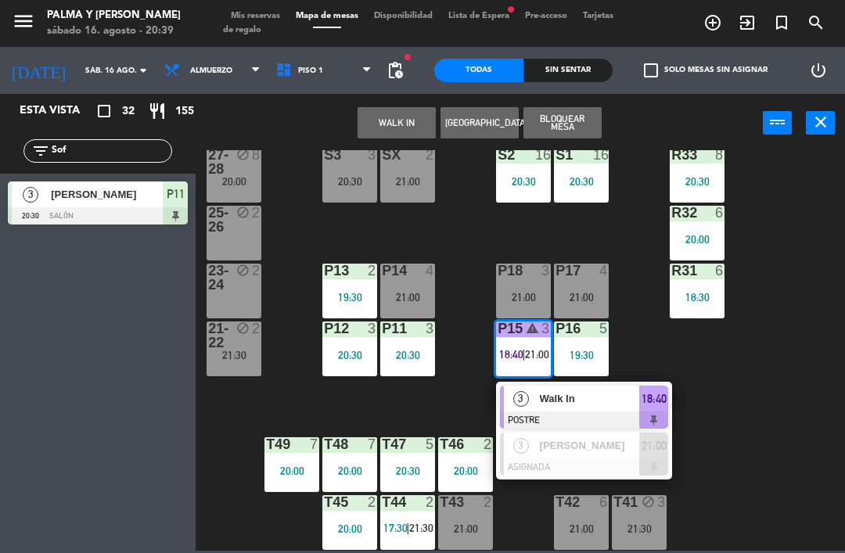
click at [587, 458] on div at bounding box center [584, 466] width 168 height 17
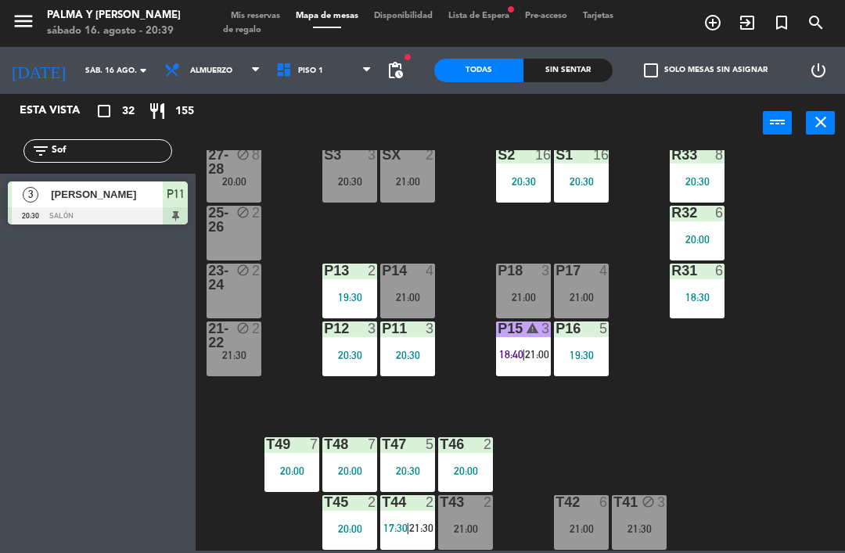
click at [332, 196] on div "S3 3 20:30" at bounding box center [349, 175] width 55 height 55
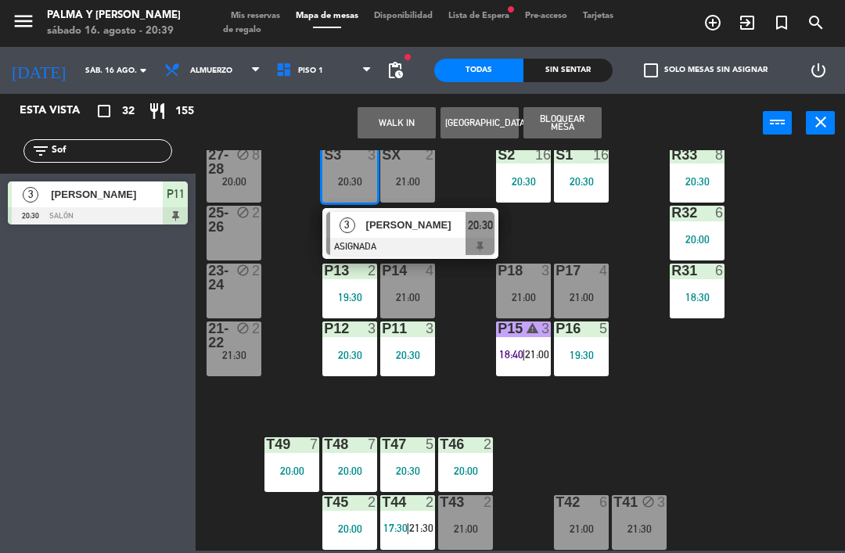
click at [387, 226] on span "[PERSON_NAME]" at bounding box center [416, 225] width 100 height 16
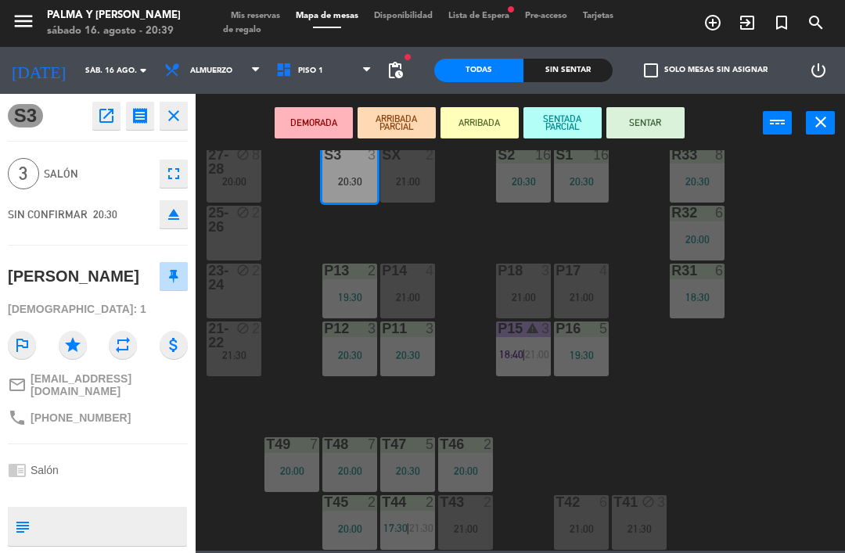
click at [647, 109] on button "SENTAR" at bounding box center [645, 122] width 78 height 31
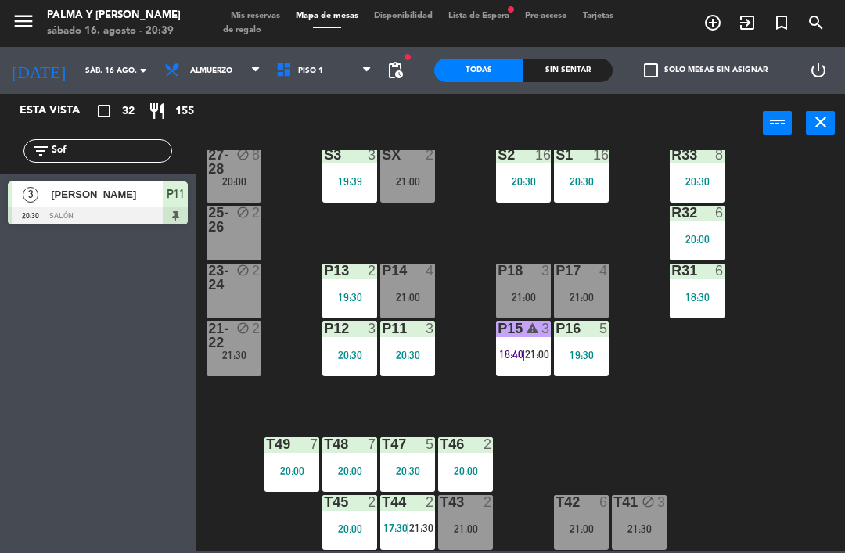
click at [723, 433] on div "R33 8 20:30 S1 16 20:30 S2 16 20:30 S3 3 19:39 SX 2 21:00 27-28 block 8 20:00 R…" at bounding box center [524, 350] width 640 height 400
click at [141, 151] on input "Sof" at bounding box center [110, 150] width 121 height 17
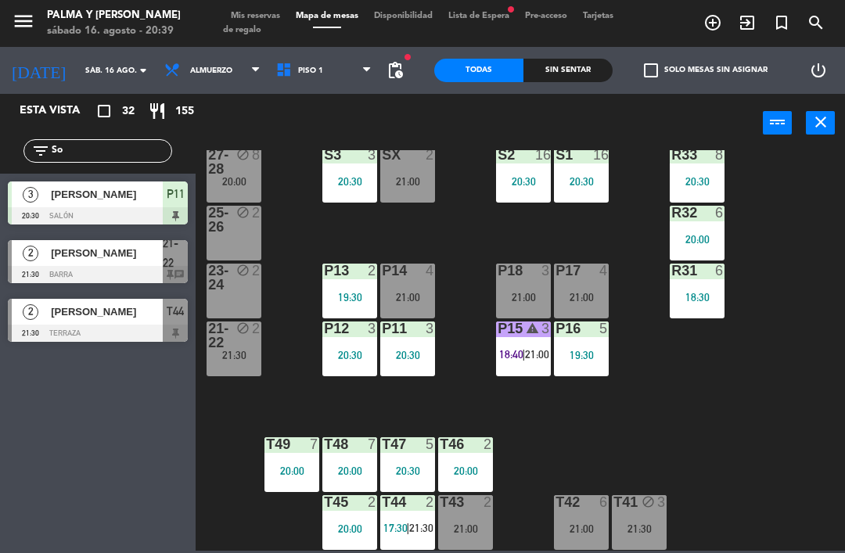
type input "S"
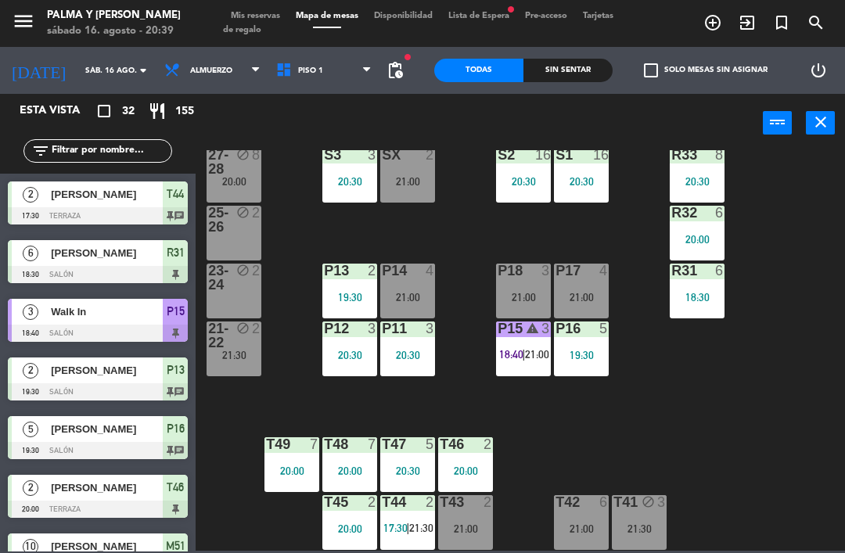
click at [816, 197] on div "R33 8 20:30 S1 16 20:30 S2 16 20:30 S3 3 20:30 SX 2 21:00 27-28 block 8 20:00 R…" at bounding box center [524, 350] width 640 height 400
click at [737, 422] on div "R33 8 20:30 S1 16 20:30 S2 16 20:30 S3 3 20:30 SX 2 21:00 27-28 block 8 20:00 R…" at bounding box center [524, 350] width 640 height 400
click at [529, 282] on div "P18 3 21:00" at bounding box center [523, 291] width 55 height 55
click at [765, 454] on div "R33 8 20:30 S1 16 20:30 S2 16 20:30 S3 3 20:30 SX 2 21:00 27-28 block 8 20:00 R…" at bounding box center [524, 350] width 640 height 400
click at [104, 153] on input "text" at bounding box center [110, 150] width 121 height 17
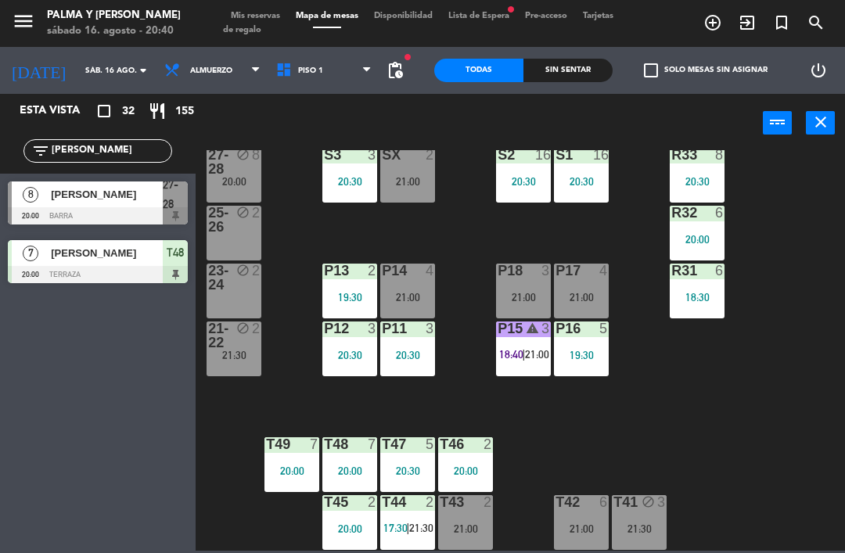
type input "[PERSON_NAME]"
click at [780, 176] on div "R33 8 20:30 S1 16 20:30 S2 16 20:30 S3 3 20:30 SX 2 21:00 27-28 block 8 20:00 R…" at bounding box center [524, 350] width 640 height 400
click at [84, 264] on div "[PERSON_NAME]" at bounding box center [105, 253] width 113 height 26
click at [153, 142] on input "[PERSON_NAME]" at bounding box center [110, 150] width 121 height 17
click at [109, 146] on input "[PERSON_NAME]" at bounding box center [110, 150] width 121 height 17
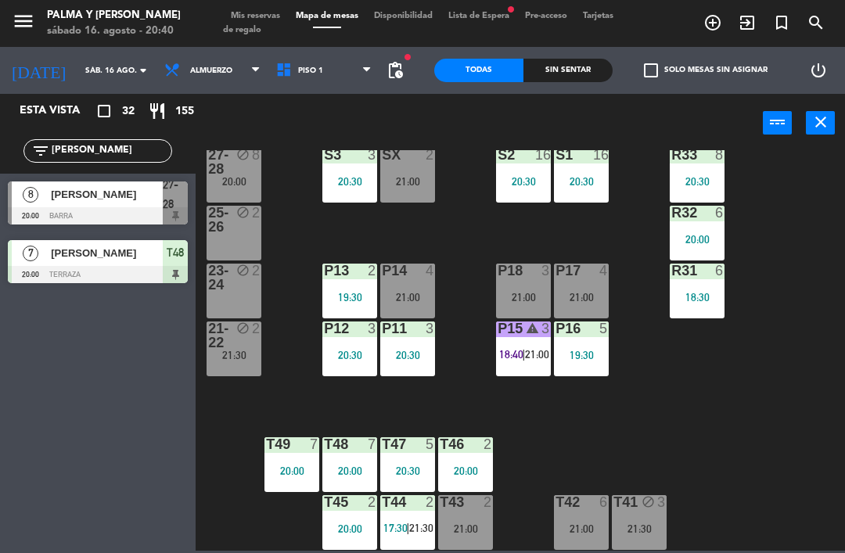
click at [193, 165] on div "filter_list [PERSON_NAME]" at bounding box center [97, 150] width 195 height 45
click at [145, 143] on input "[PERSON_NAME]" at bounding box center [110, 150] width 121 height 17
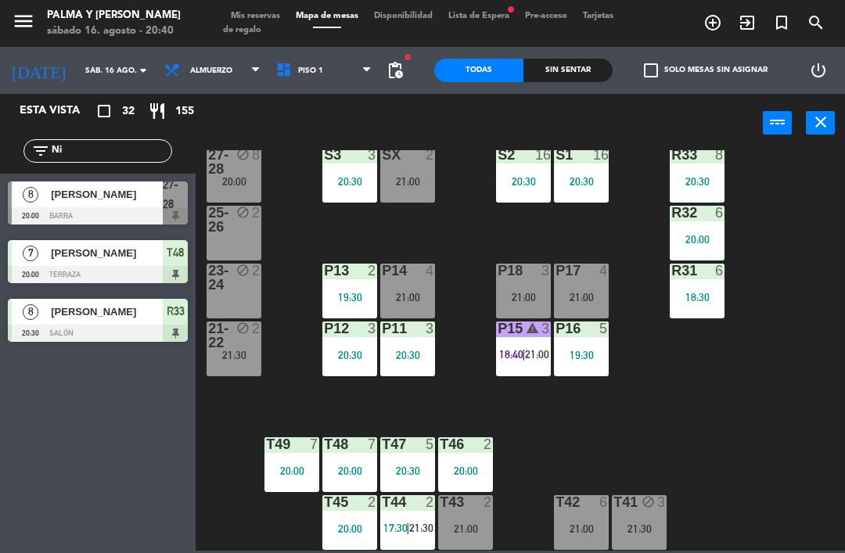
type input "N"
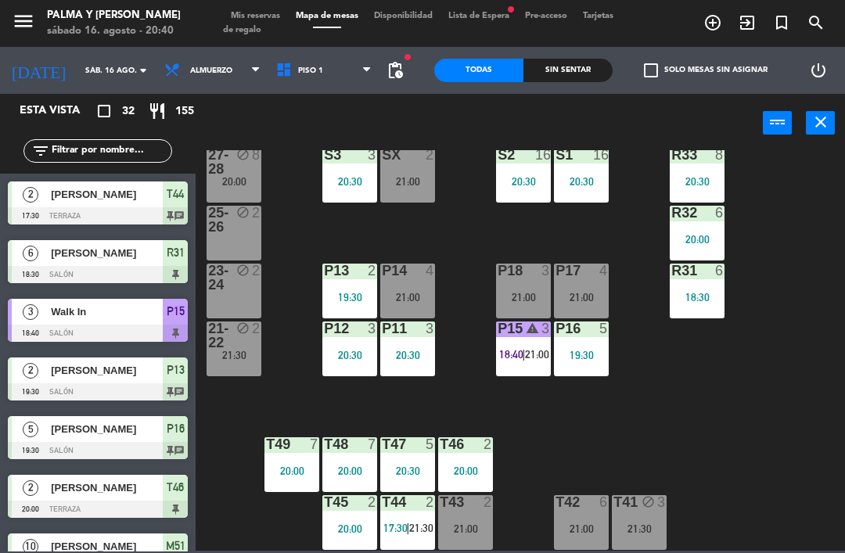
click at [843, 168] on div "R33 8 20:30 S1 16 20:30 S2 16 20:30 S3 3 20:30 SX 2 21:00 27-28 block 8 20:00 R…" at bounding box center [524, 350] width 640 height 400
click at [793, 393] on div "R33 8 20:30 S1 16 20:30 S2 16 20:30 S3 3 20:30 SX 2 21:00 27-28 block 8 20:00 R…" at bounding box center [524, 350] width 640 height 400
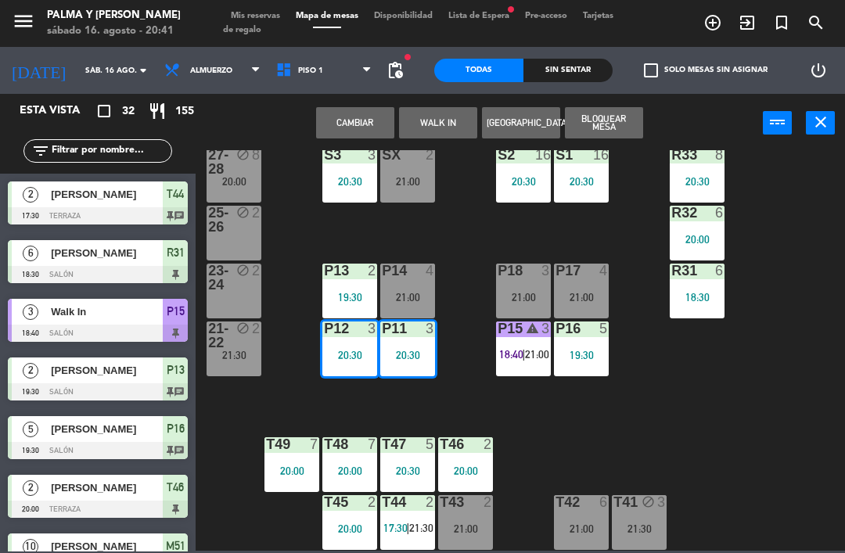
click at [346, 339] on div "P12 3 20:30" at bounding box center [349, 348] width 55 height 55
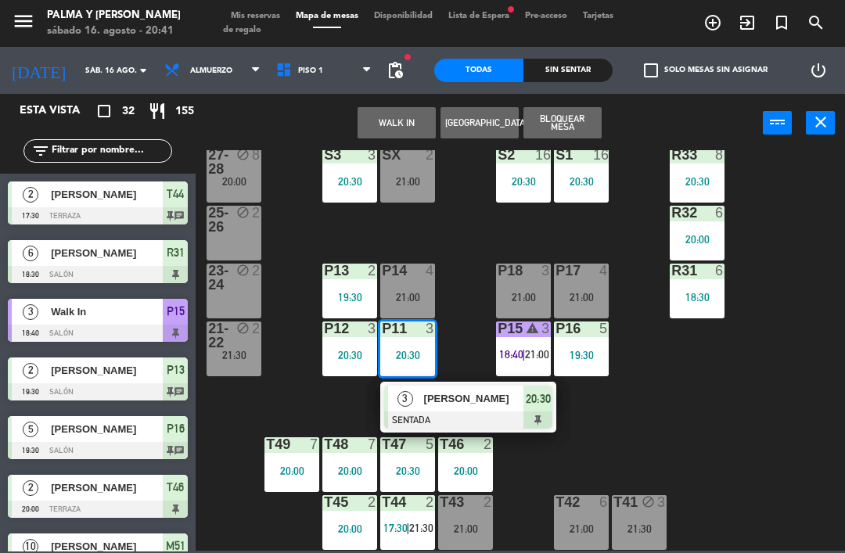
click at [339, 350] on div "20:30" at bounding box center [349, 355] width 55 height 11
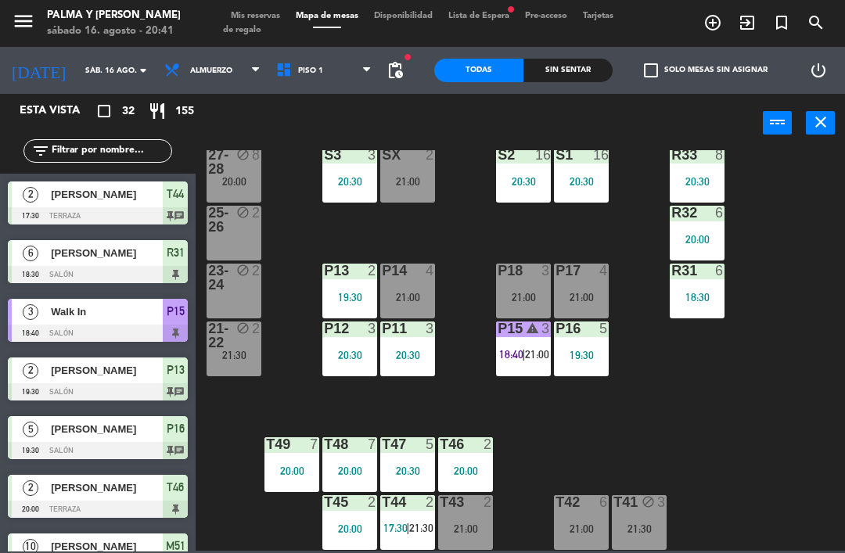
click at [343, 400] on div "R33 8 20:30 S1 16 20:30 S2 16 20:30 S3 3 20:30 SX 2 21:00 27-28 block 8 20:00 R…" at bounding box center [524, 350] width 640 height 400
click at [330, 353] on div "20:30" at bounding box center [349, 355] width 55 height 11
click at [579, 432] on div "R33 8 20:30 S1 16 20:30 S2 16 20:30 S3 3 20:30 SX 2 21:00 27-28 block 8 20:00 R…" at bounding box center [524, 350] width 640 height 400
click at [308, 69] on span "Piso 1" at bounding box center [310, 70] width 25 height 9
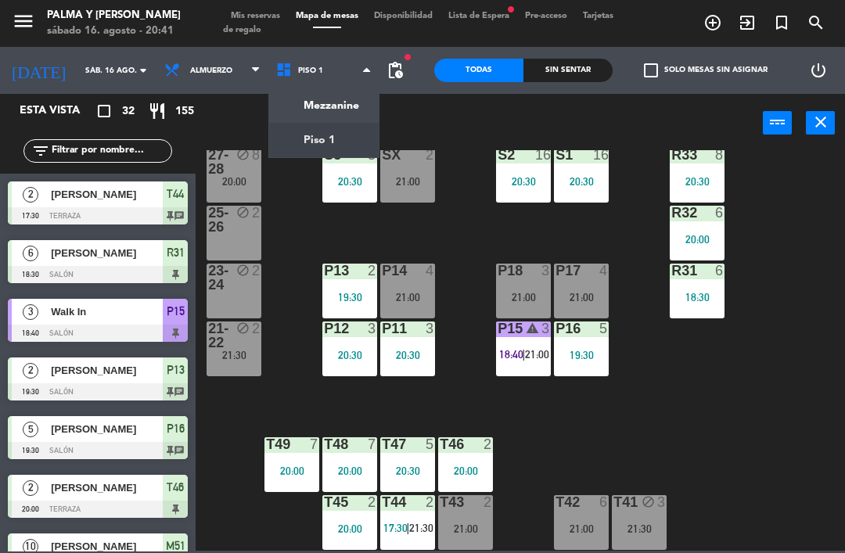
click at [289, 99] on ng-component "menu Palma y [PERSON_NAME][DATE] 16. agosto - 20:41 Mis reservas Mapa de mesas …" at bounding box center [422, 275] width 845 height 551
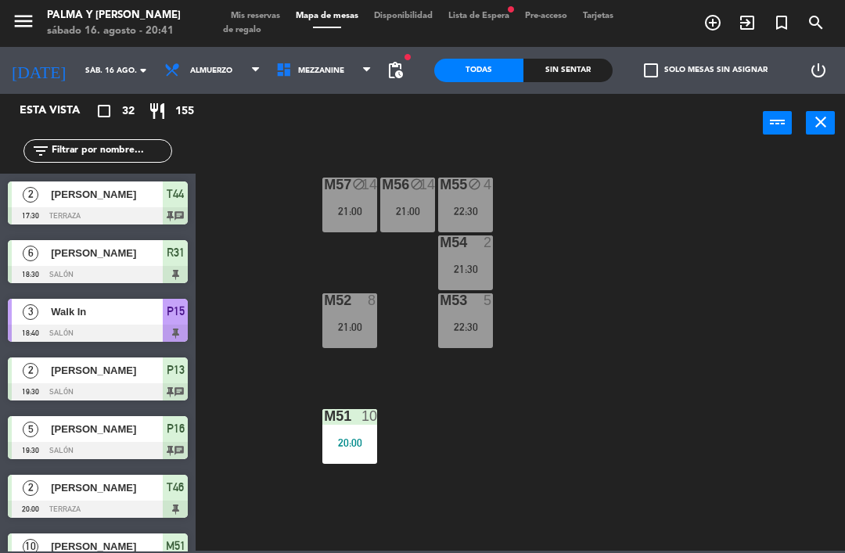
click at [470, 458] on div "M57 block 14 21:00 M56 block 14 21:00 M55 block 4 22:30 M54 2 21:30 M52 8 21:00…" at bounding box center [524, 350] width 640 height 400
click at [382, 178] on div "M56" at bounding box center [382, 185] width 1 height 14
click at [271, 168] on div "M57 block 14 21:00 M56 block 14 21:00 M55 block 4 22:30 M54 2 21:30 M52 8 21:00…" at bounding box center [524, 350] width 640 height 400
click at [275, 69] on icon at bounding box center [286, 70] width 23 height 17
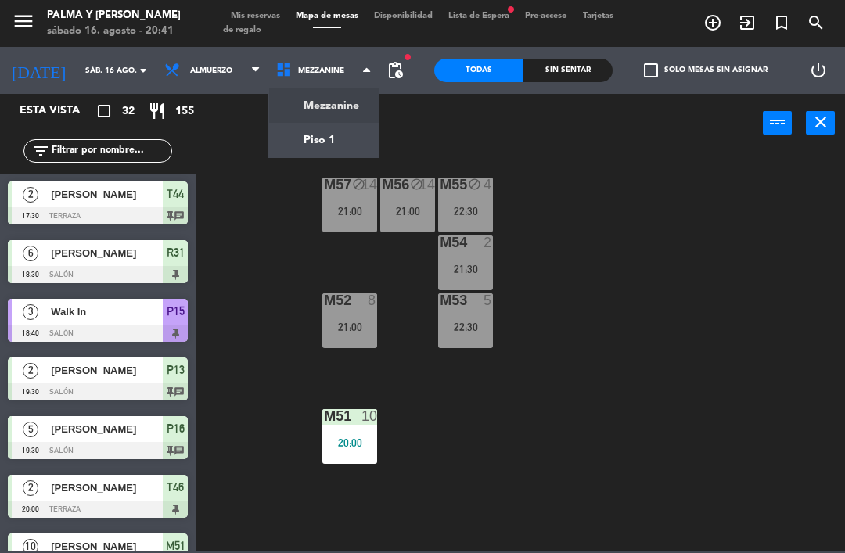
click at [325, 138] on ng-component "menu Palma y [PERSON_NAME][DATE] 16. agosto - 20:41 Mis reservas Mapa de mesas …" at bounding box center [422, 275] width 845 height 551
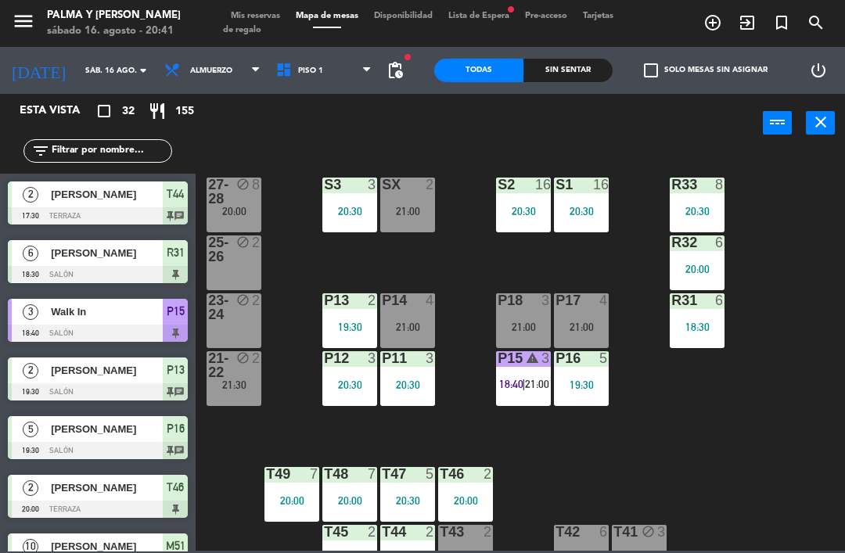
click at [464, 430] on div "R33 8 20:30 S1 16 20:30 S2 16 20:30 S3 3 20:30 SX 2 21:00 27-28 block 8 20:00 R…" at bounding box center [524, 350] width 640 height 400
click at [523, 386] on span "|" at bounding box center [523, 384] width 3 height 13
click at [744, 425] on div "R33 8 20:30 S1 16 20:30 S2 16 20:30 S3 3 20:30 SX 2 21:00 27-28 block 8 20:00 R…" at bounding box center [524, 350] width 640 height 400
click at [288, 55] on span "Piso 1" at bounding box center [324, 70] width 112 height 34
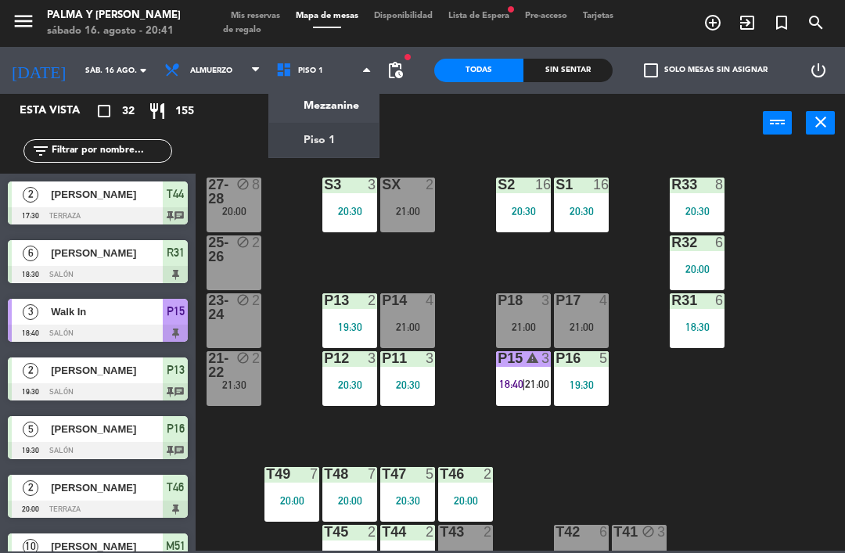
click at [330, 107] on ng-component "menu Palma y [PERSON_NAME][DATE] 16. agosto - 20:41 Mis reservas Mapa de mesas …" at bounding box center [422, 275] width 845 height 551
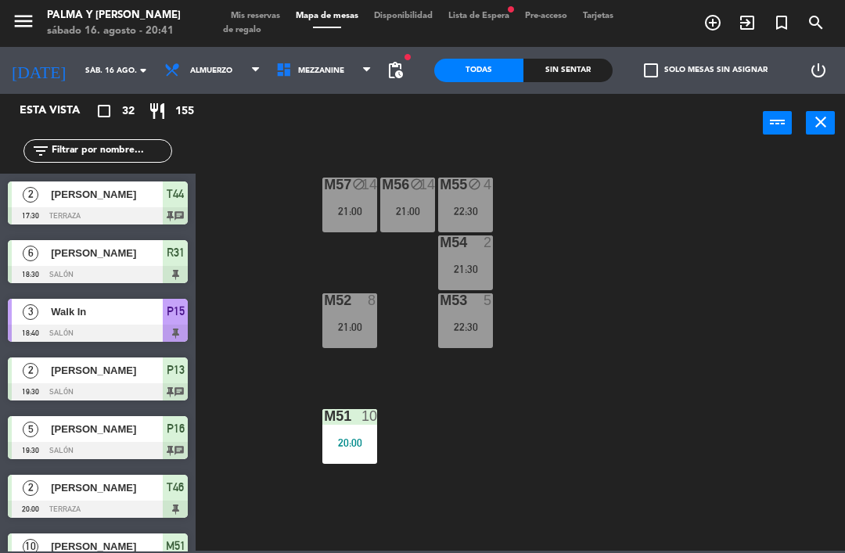
click at [397, 548] on div "M57 block 14 21:00 M56 block 14 21:00 M55 block 4 22:30 M54 2 21:30 M52 8 21:00…" at bounding box center [524, 350] width 640 height 400
click at [360, 206] on div "21:00" at bounding box center [349, 211] width 55 height 11
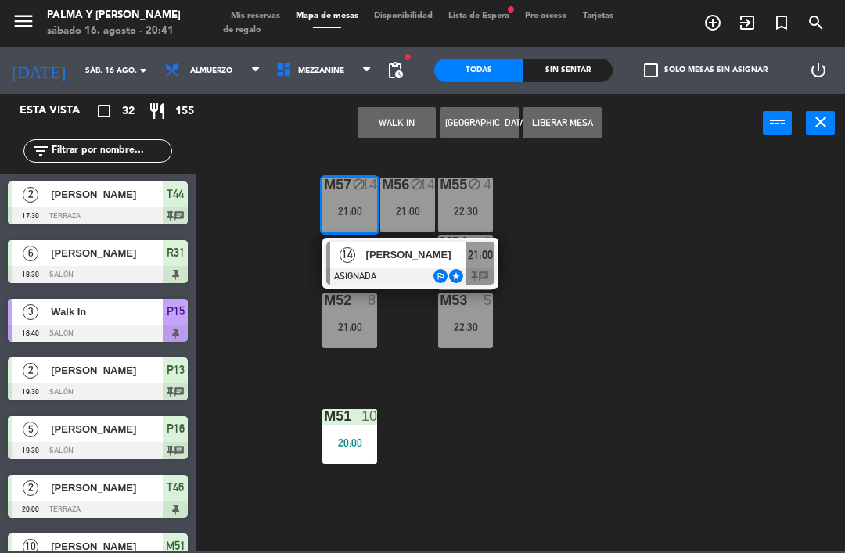
click at [447, 259] on span "[PERSON_NAME]" at bounding box center [416, 254] width 100 height 16
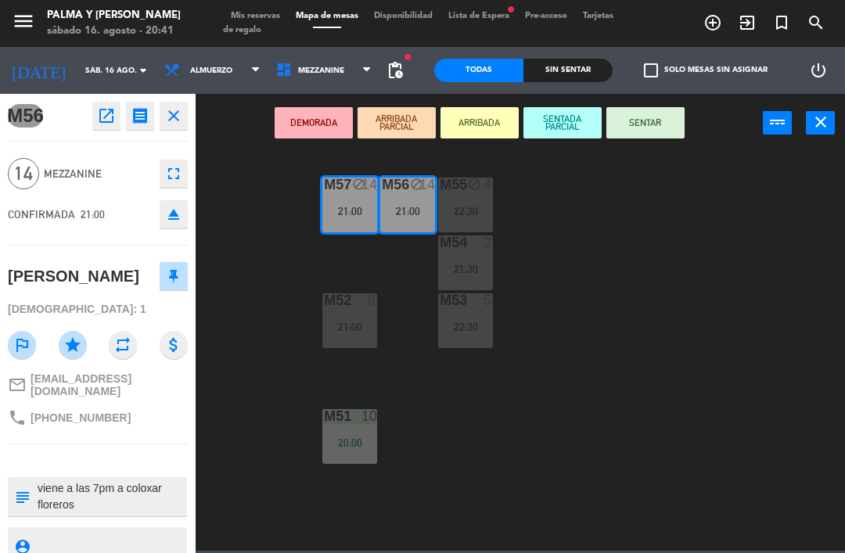
click at [106, 113] on icon "open_in_new" at bounding box center [106, 115] width 19 height 19
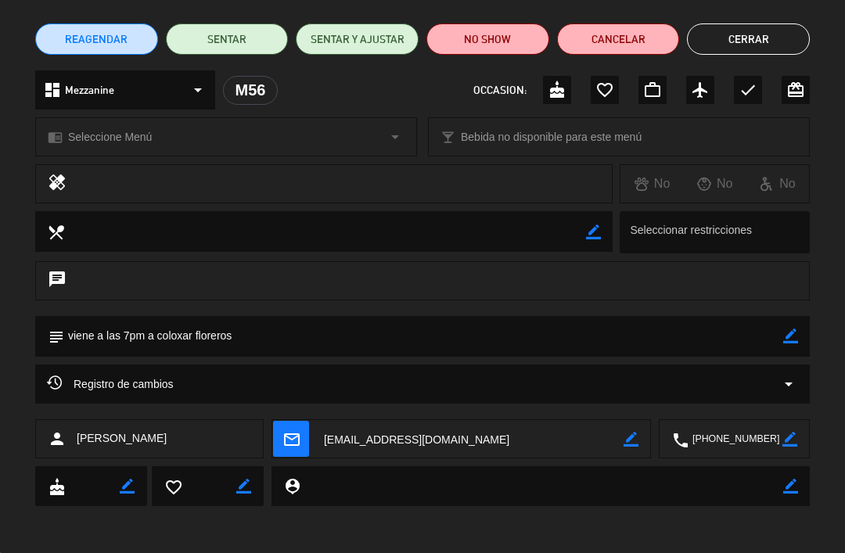
scroll to position [117, 0]
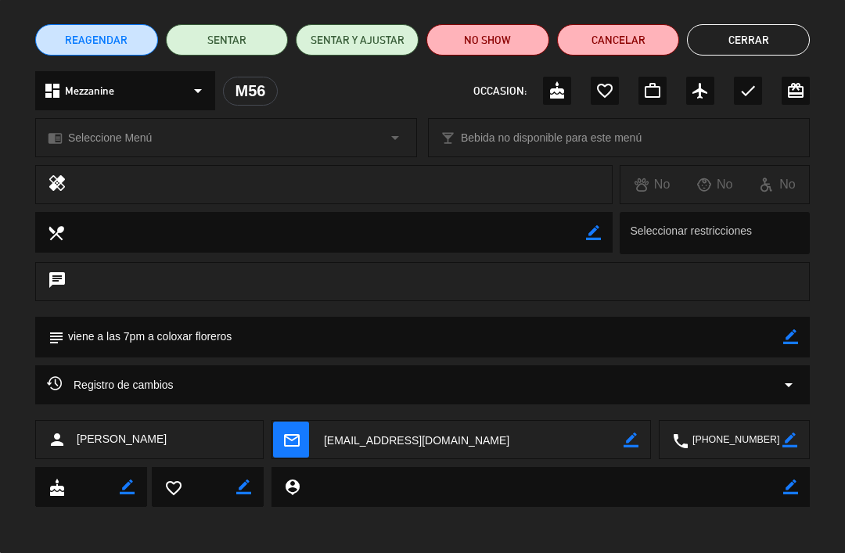
click at [804, 392] on div "Registro de cambios arrow_drop_down" at bounding box center [422, 384] width 774 height 39
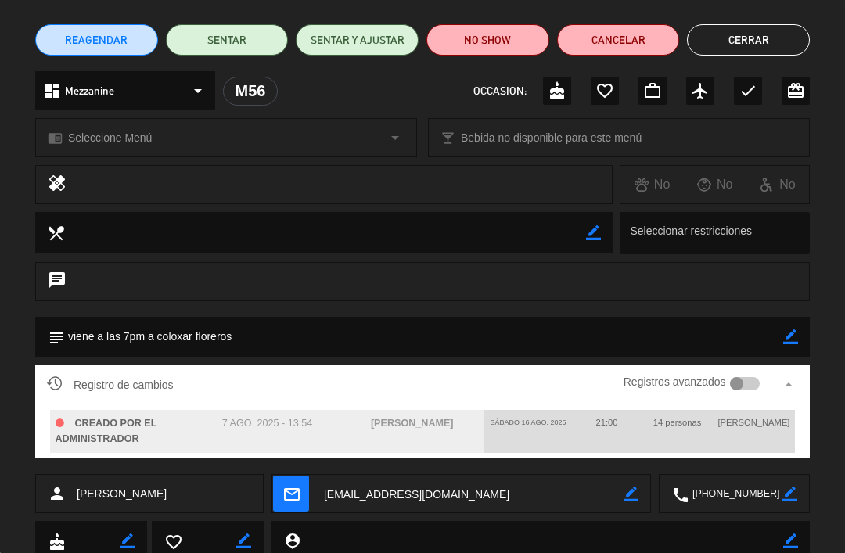
click at [789, 388] on icon "arrow_drop_up" at bounding box center [788, 384] width 19 height 19
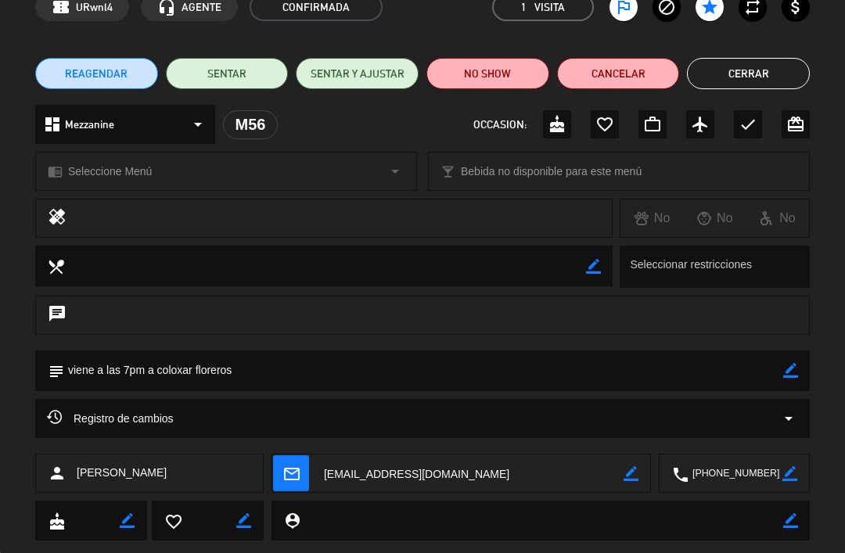
scroll to position [84, 0]
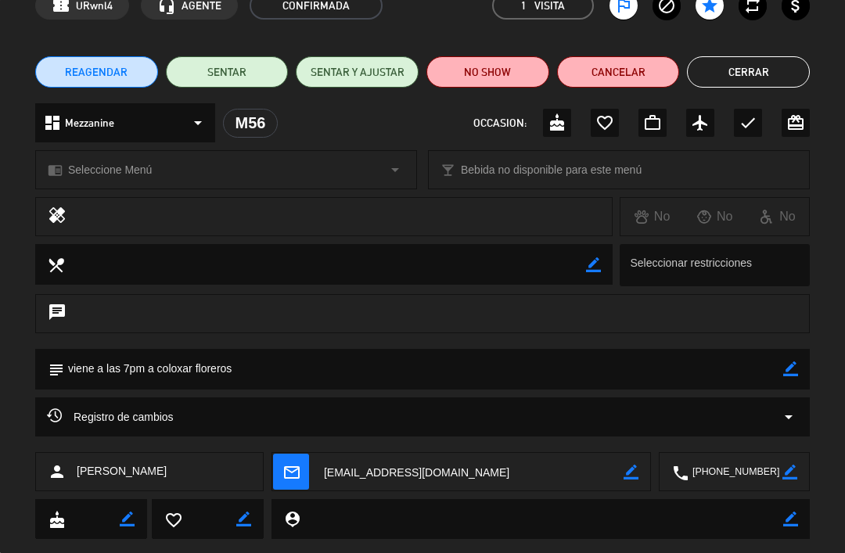
click at [789, 418] on icon "arrow_drop_down" at bounding box center [788, 416] width 19 height 19
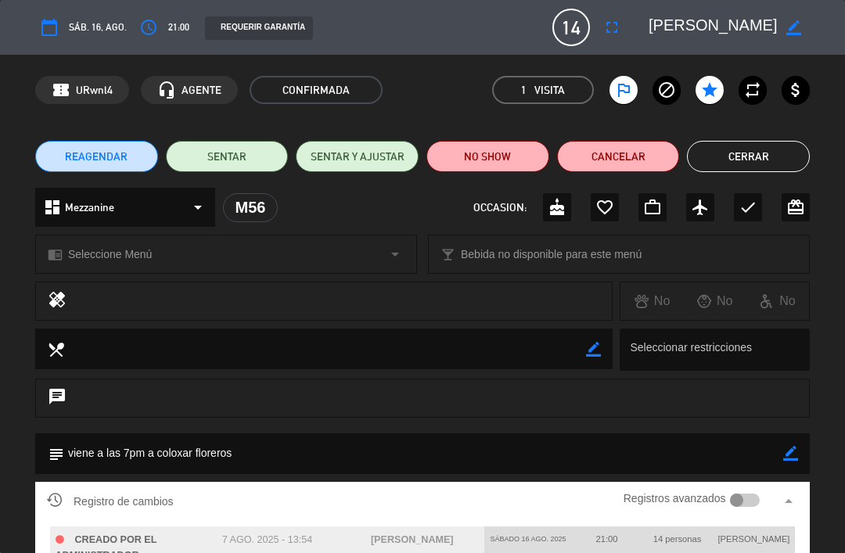
scroll to position [0, 0]
click at [760, 152] on button "Cerrar" at bounding box center [748, 156] width 123 height 31
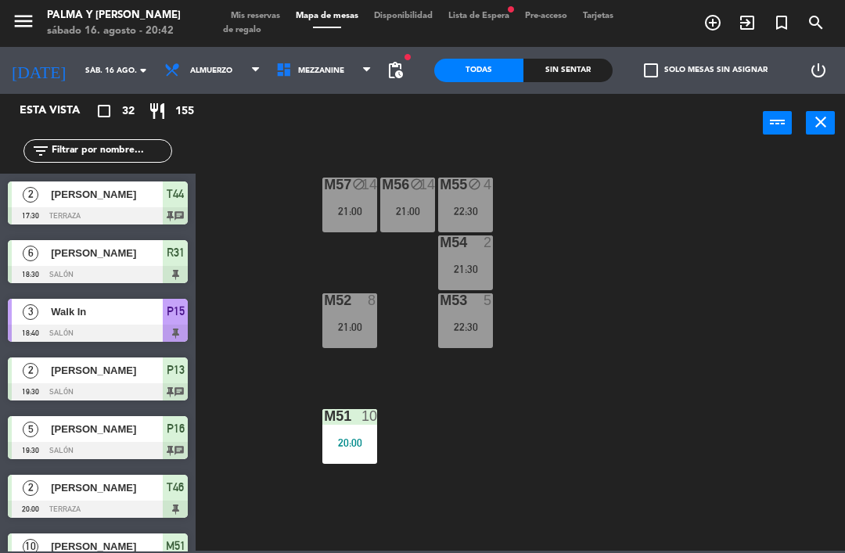
click at [284, 64] on icon at bounding box center [286, 70] width 23 height 17
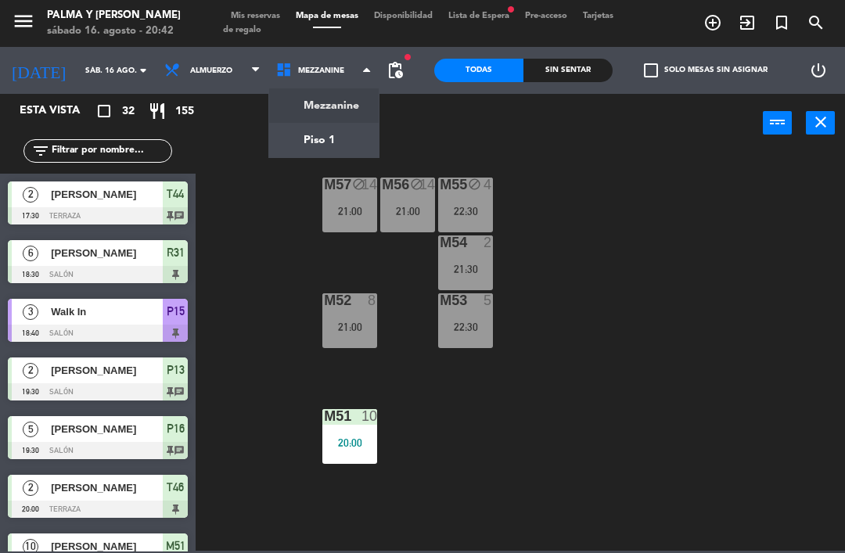
click at [343, 134] on ng-component "menu Palma y [PERSON_NAME][DATE] 16. agosto - 20:42 Mis reservas Mapa de mesas …" at bounding box center [422, 275] width 845 height 551
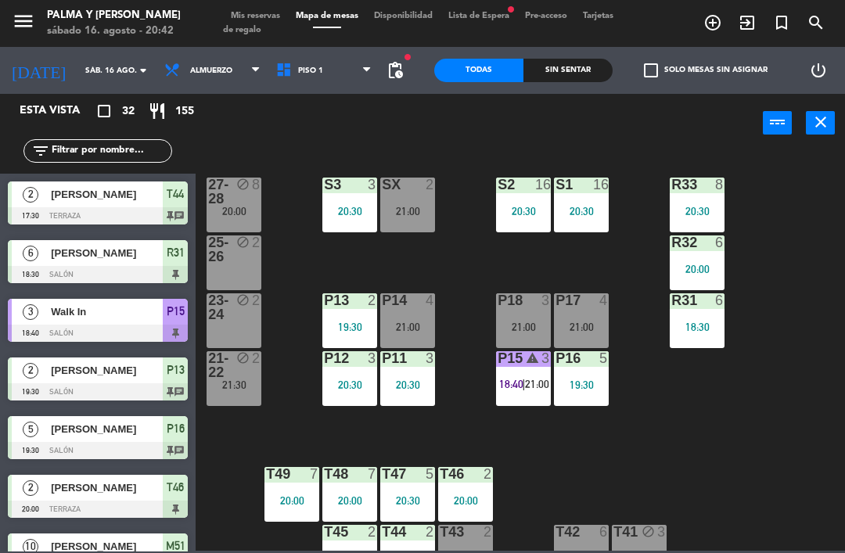
click at [320, 237] on div "R33 8 20:30 S1 16 20:30 S2 16 20:30 S3 3 20:30 SX 2 21:00 27-28 block 8 20:00 R…" at bounding box center [524, 350] width 640 height 400
click at [307, 252] on div "R33 8 20:30 S1 16 20:30 S2 16 20:30 S3 3 20:30 SX 2 21:00 27-28 block 8 20:00 R…" at bounding box center [524, 350] width 640 height 400
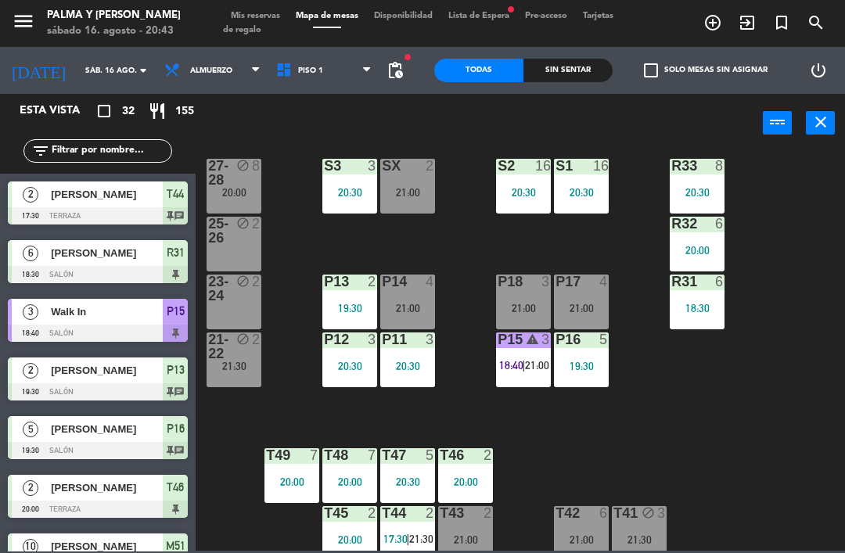
scroll to position [17, 0]
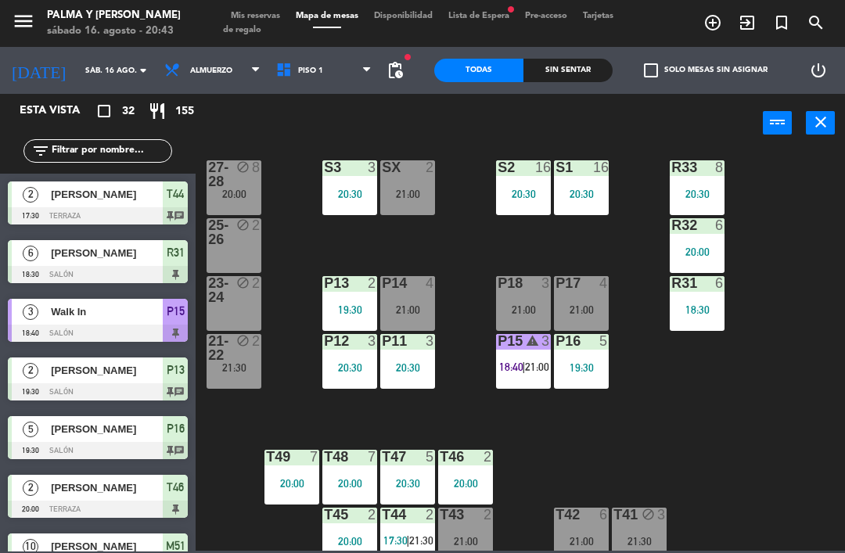
click at [291, 61] on span "Piso 1" at bounding box center [324, 70] width 112 height 34
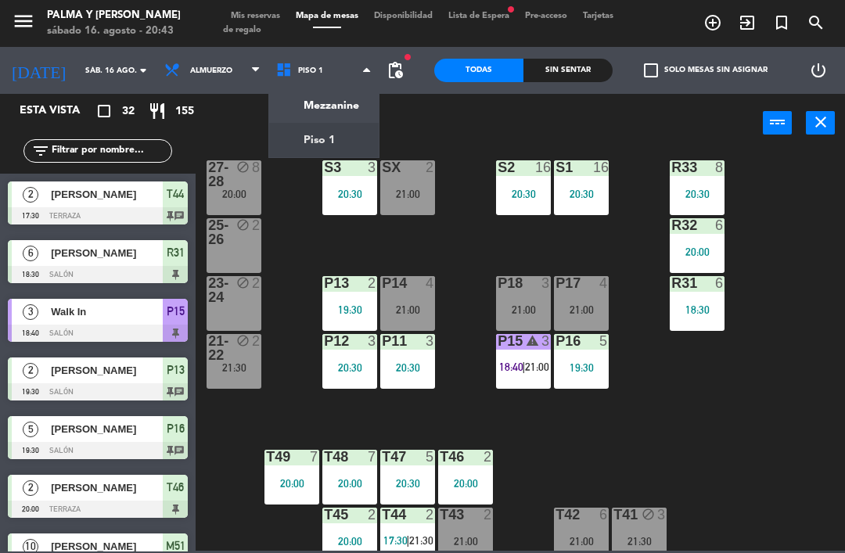
click at [316, 110] on ng-component "menu Palma y [PERSON_NAME][DATE] 16. agosto - 20:43 Mis reservas Mapa de mesas …" at bounding box center [422, 275] width 845 height 551
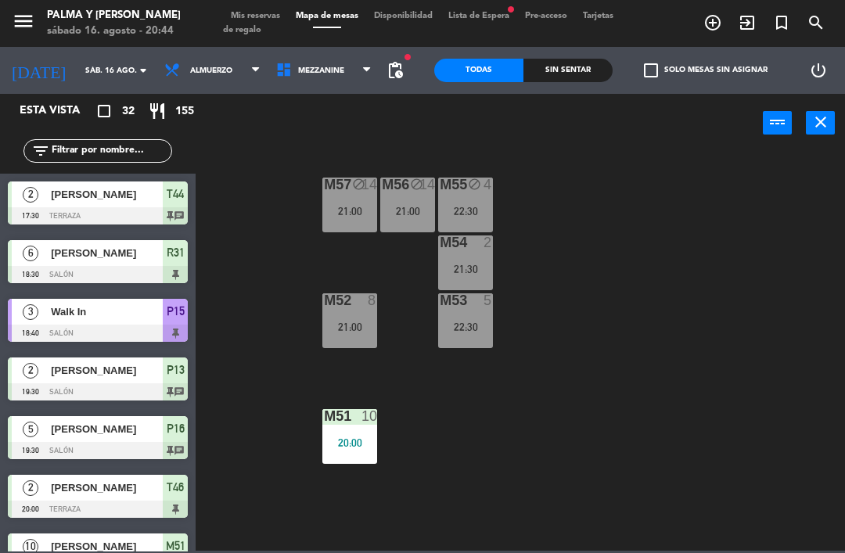
click at [79, 149] on input "text" at bounding box center [110, 150] width 121 height 17
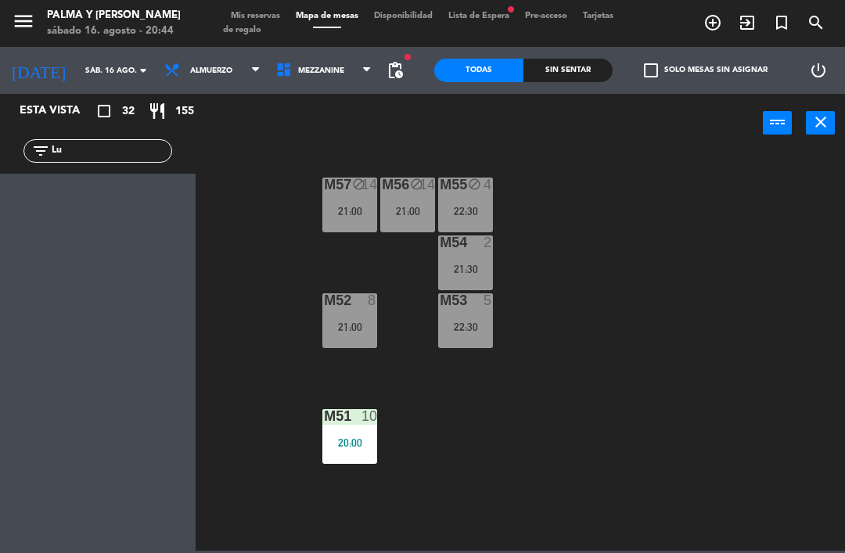
type input "L"
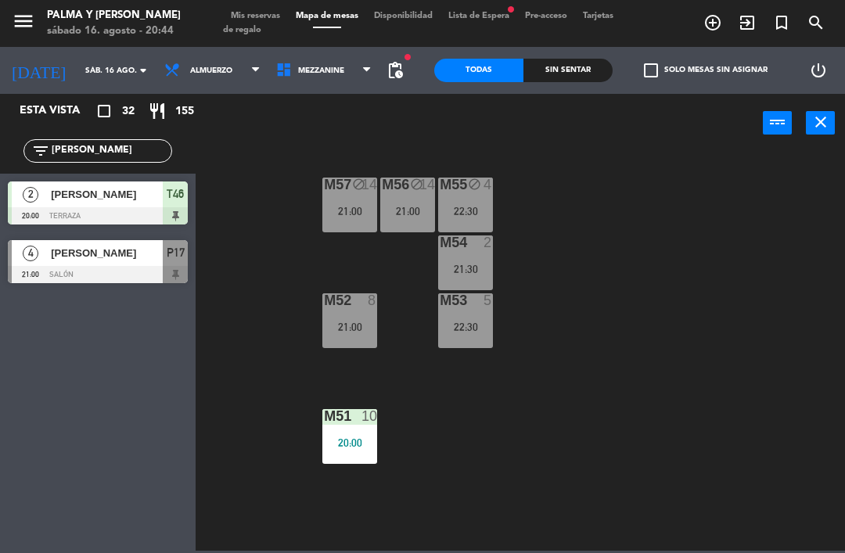
click at [436, 159] on div "M57 block 14 21:00 M56 block 14 21:00 M55 block 4 22:30 M54 2 21:30 M52 8 21:00…" at bounding box center [524, 350] width 640 height 400
click at [754, 172] on div "M57 block 14 21:00 M56 block 14 21:00 M55 block 4 22:30 M54 2 21:30 M52 8 21:00…" at bounding box center [524, 350] width 640 height 400
click at [95, 153] on input "[PERSON_NAME]" at bounding box center [110, 150] width 121 height 17
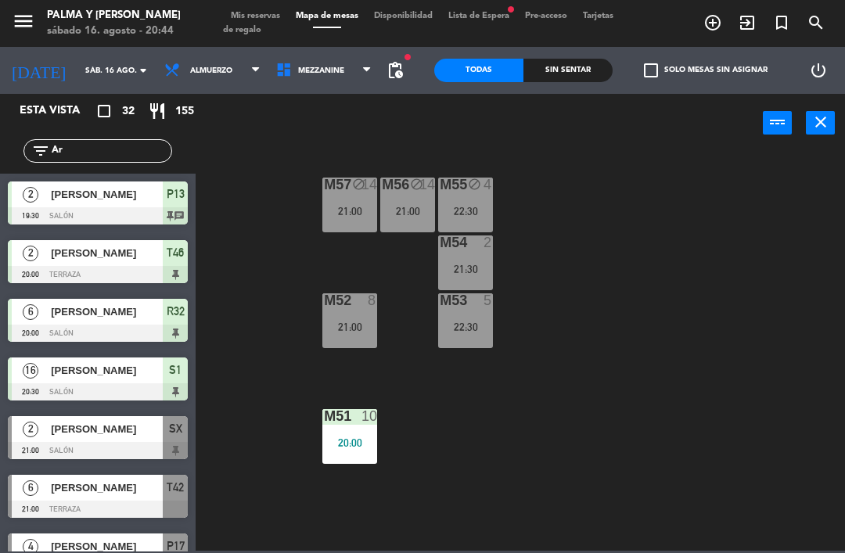
type input "A"
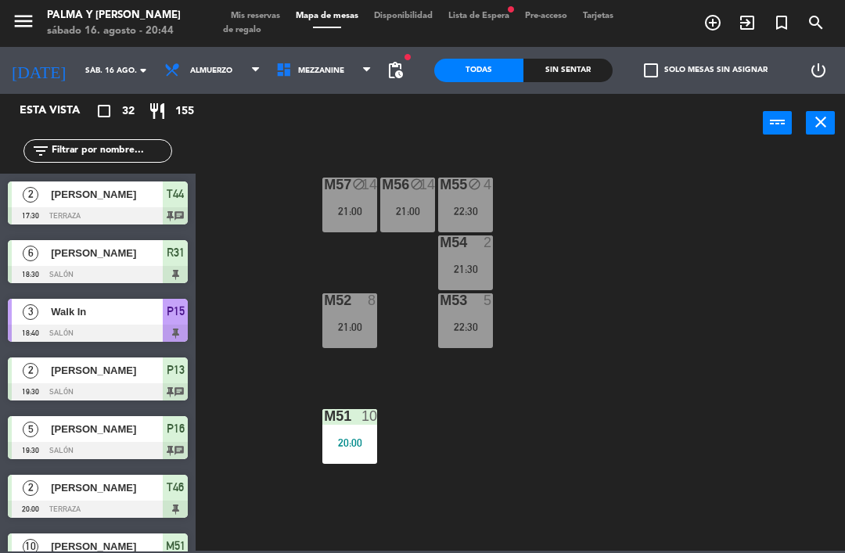
click at [775, 174] on div "M57 block 14 21:00 M56 block 14 21:00 M55 block 4 22:30 M54 2 21:30 M52 8 21:00…" at bounding box center [524, 350] width 640 height 400
click at [235, 178] on div "M57 block 14 21:00 M56 block 14 21:00 M55 block 4 22:30 M54 2 21:30 M52 8 21:00…" at bounding box center [524, 350] width 640 height 400
click at [117, 152] on input "text" at bounding box center [110, 150] width 121 height 17
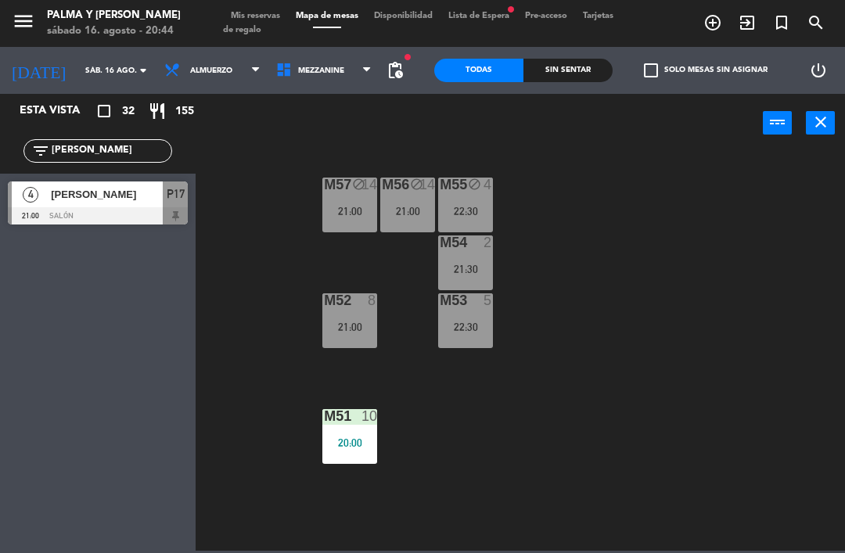
type input "[PERSON_NAME]"
click at [691, 164] on div "M57 block 14 21:00 M56 block 14 21:00 M55 block 4 22:30 M54 2 21:30 M52 8 21:00…" at bounding box center [524, 350] width 640 height 400
click at [146, 208] on div at bounding box center [98, 215] width 180 height 17
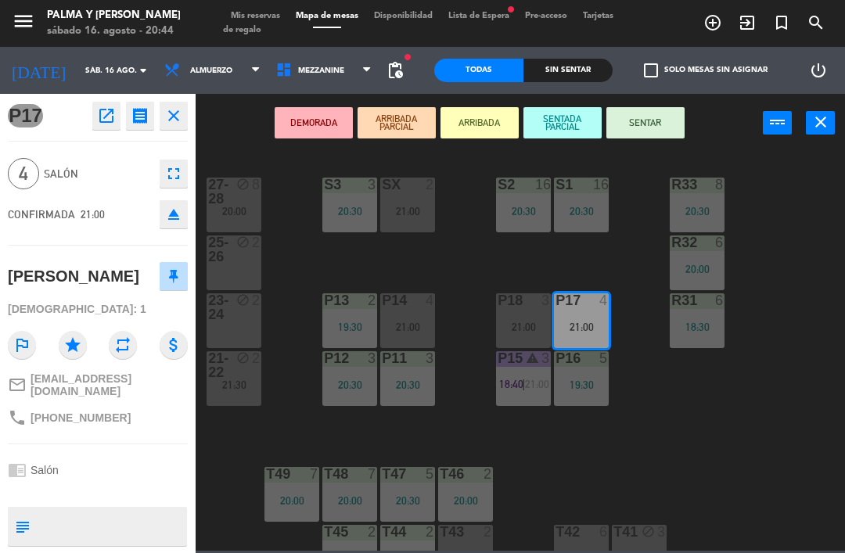
click at [683, 123] on button "SENTAR" at bounding box center [645, 122] width 78 height 31
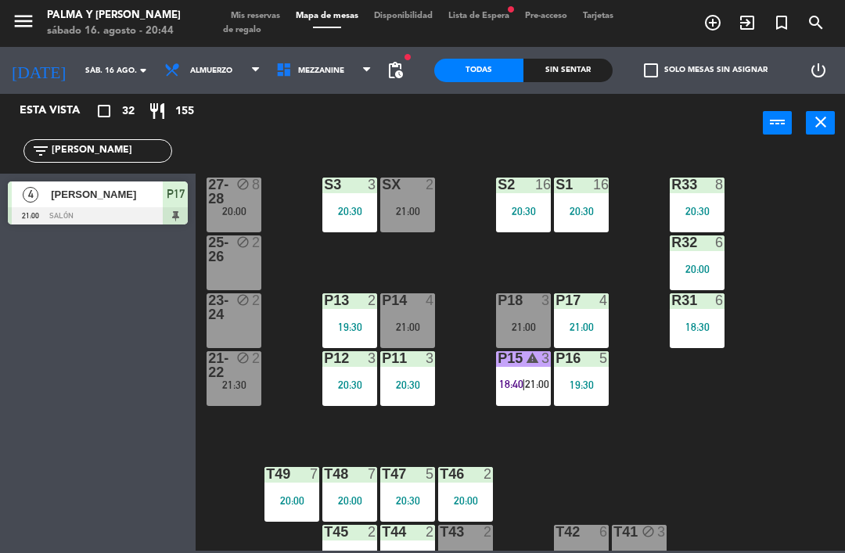
click at [844, 468] on div "R33 8 20:30 S1 16 20:30 S2 16 20:30 S3 3 20:30 SX 2 21:00 27-28 block 8 20:00 R…" at bounding box center [524, 350] width 640 height 400
click at [821, 494] on div "R33 8 20:30 S1 16 20:30 S2 16 20:30 S3 3 20:30 SX 2 21:00 27-28 block 8 20:00 R…" at bounding box center [524, 350] width 640 height 400
click at [515, 327] on div "21:00" at bounding box center [523, 326] width 55 height 11
click at [769, 444] on div "R33 8 20:30 S1 16 20:30 S2 16 20:30 S3 3 20:30 SX 2 21:00 27-28 block 8 20:00 R…" at bounding box center [524, 350] width 640 height 400
click at [517, 310] on div "P18 3 21:00" at bounding box center [523, 320] width 55 height 55
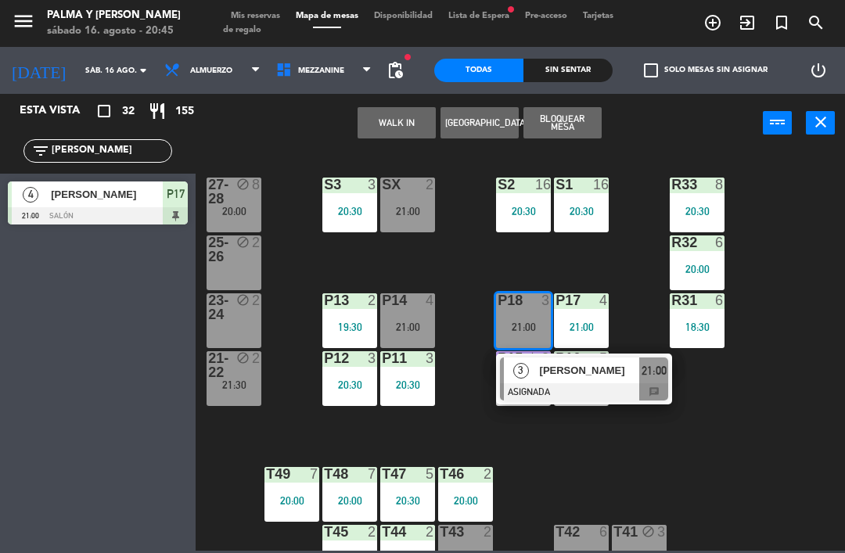
click at [611, 382] on div "[PERSON_NAME]" at bounding box center [589, 370] width 102 height 26
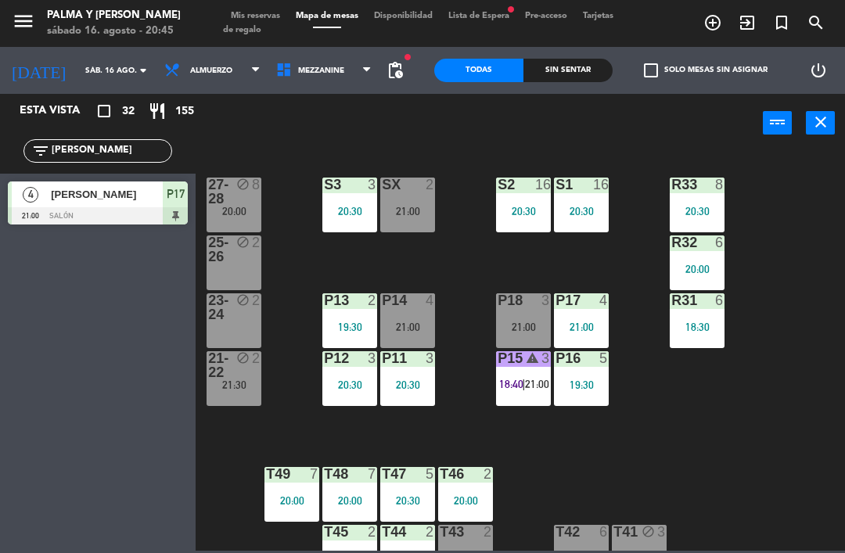
click at [120, 144] on input "[PERSON_NAME]" at bounding box center [110, 150] width 121 height 17
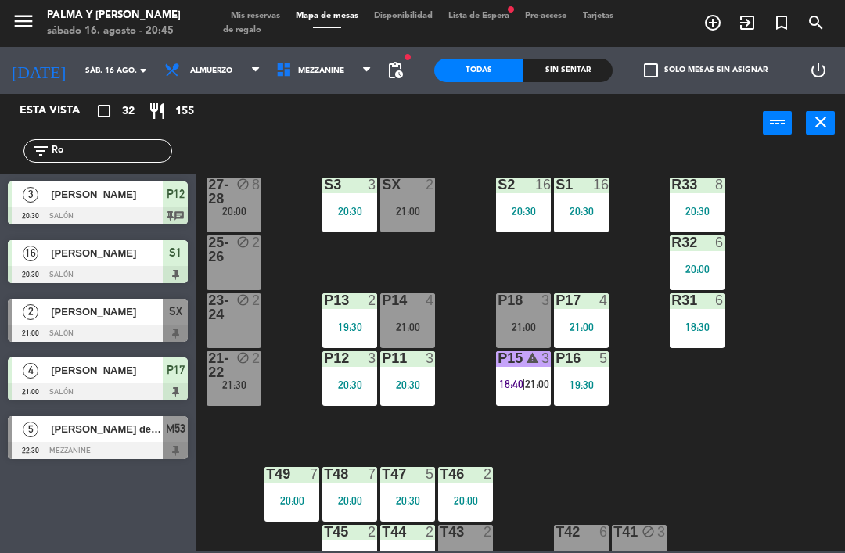
type input "R"
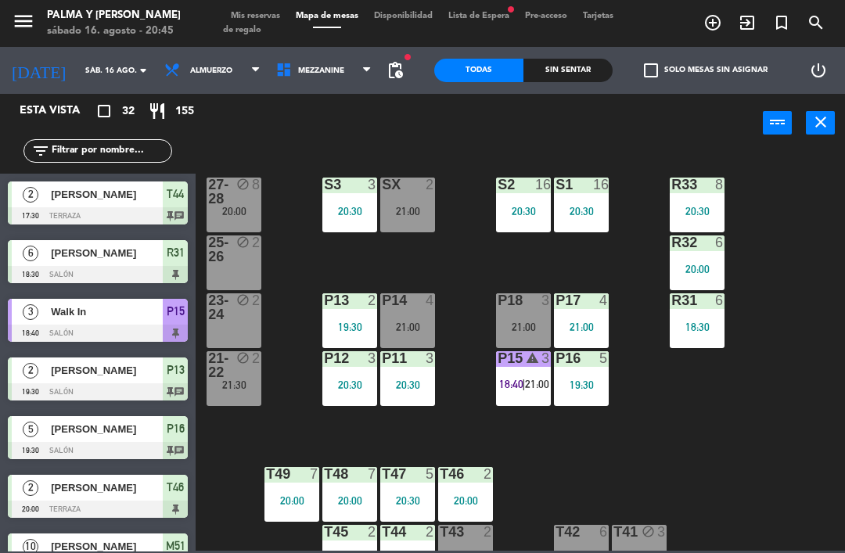
click at [823, 195] on div "R33 8 20:30 S1 16 20:30 S2 16 20:30 S3 3 20:30 SX 2 21:00 27-28 block 8 20:00 R…" at bounding box center [524, 350] width 640 height 400
click at [543, 388] on span "21:00" at bounding box center [537, 384] width 24 height 13
click at [527, 372] on div "P15 warning 3 18:40 | 21:00" at bounding box center [523, 378] width 55 height 55
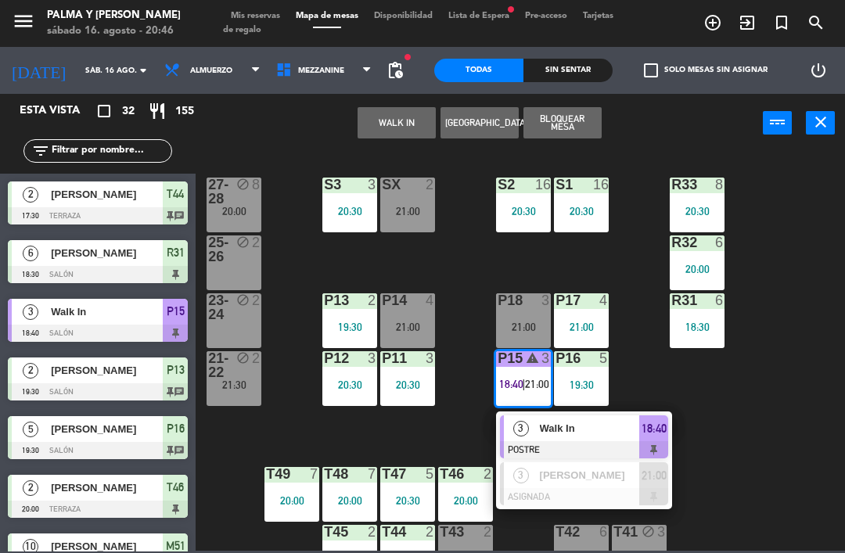
click at [606, 430] on span "Walk In" at bounding box center [590, 428] width 100 height 16
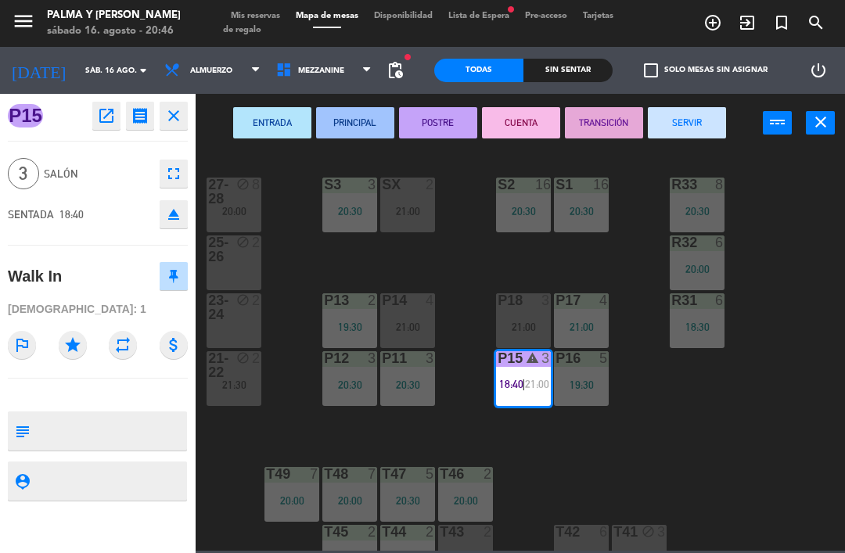
click at [526, 108] on button "CUENTA" at bounding box center [521, 122] width 78 height 31
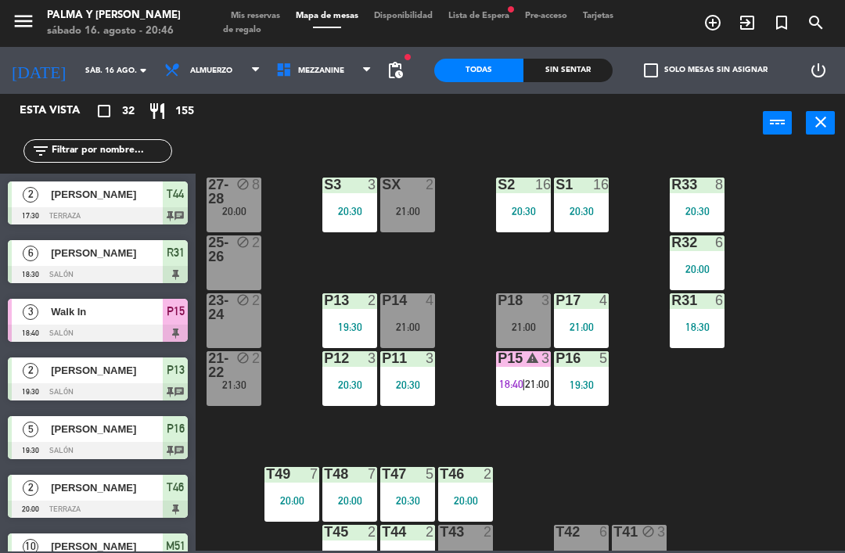
click at [732, 457] on div "R33 8 20:30 S1 16 20:30 S2 16 20:30 S3 3 20:30 SX 2 21:00 27-28 block 8 20:00 R…" at bounding box center [524, 350] width 640 height 400
click at [726, 431] on div "R33 8 20:30 S1 16 20:30 S2 16 20:30 S3 3 20:30 SX 2 21:00 27-28 block 8 20:00 R…" at bounding box center [524, 350] width 640 height 400
click at [736, 415] on div "R33 8 20:30 S1 16 20:30 S2 16 20:30 S3 3 20:30 SX 2 21:00 27-28 block 8 20:00 R…" at bounding box center [524, 350] width 640 height 400
click at [776, 399] on div "R33 8 20:30 S1 16 20:30 S2 16 20:30 S3 3 20:30 SX 2 21:00 27-28 block 8 20:00 R…" at bounding box center [524, 350] width 640 height 400
click at [759, 391] on div "R33 8 20:30 S1 16 20:30 S2 16 20:30 S3 3 20:30 SX 2 21:00 27-28 block 8 20:00 R…" at bounding box center [524, 350] width 640 height 400
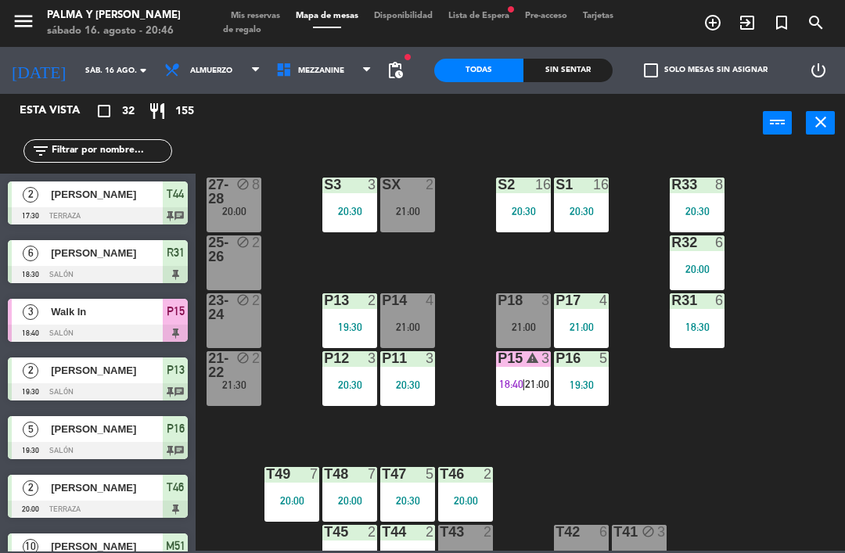
click at [685, 456] on div "R33 8 20:30 S1 16 20:30 S2 16 20:30 S3 3 20:30 SX 2 21:00 27-28 block 8 20:00 R…" at bounding box center [524, 350] width 640 height 400
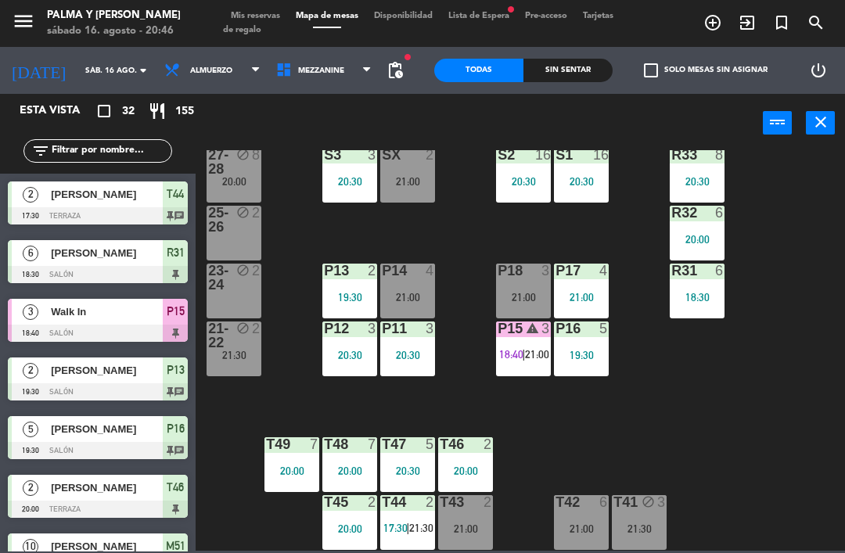
scroll to position [30, 0]
click at [754, 391] on div "R33 8 20:30 S1 16 20:30 S2 16 20:30 S3 3 20:30 SX 2 21:00 27-28 block 8 20:00 R…" at bounding box center [524, 350] width 640 height 400
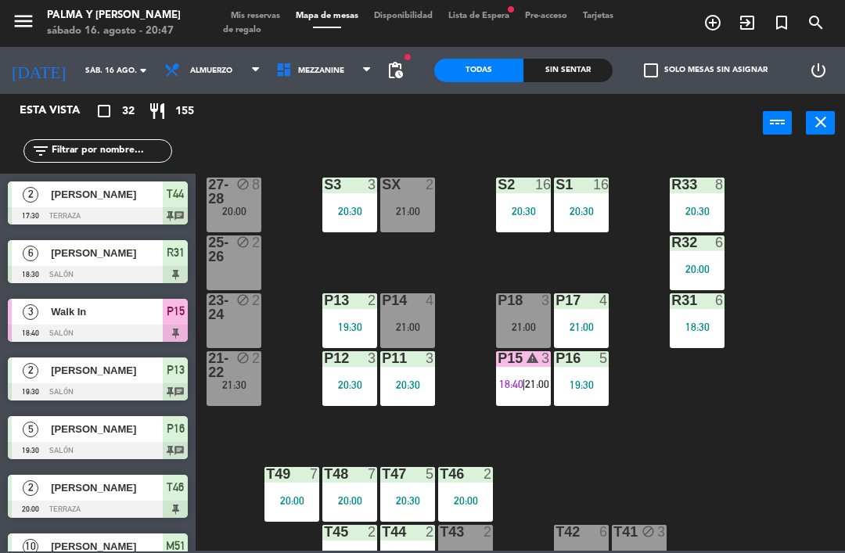
scroll to position [0, 0]
click at [533, 358] on icon "warning" at bounding box center [531, 357] width 13 height 13
click at [795, 382] on div "R33 8 20:30 S1 16 20:30 S2 16 20:30 S3 3 20:30 SX 2 21:00 27-28 block 8 20:00 R…" at bounding box center [524, 350] width 640 height 400
click at [577, 325] on div "21:00" at bounding box center [581, 326] width 55 height 11
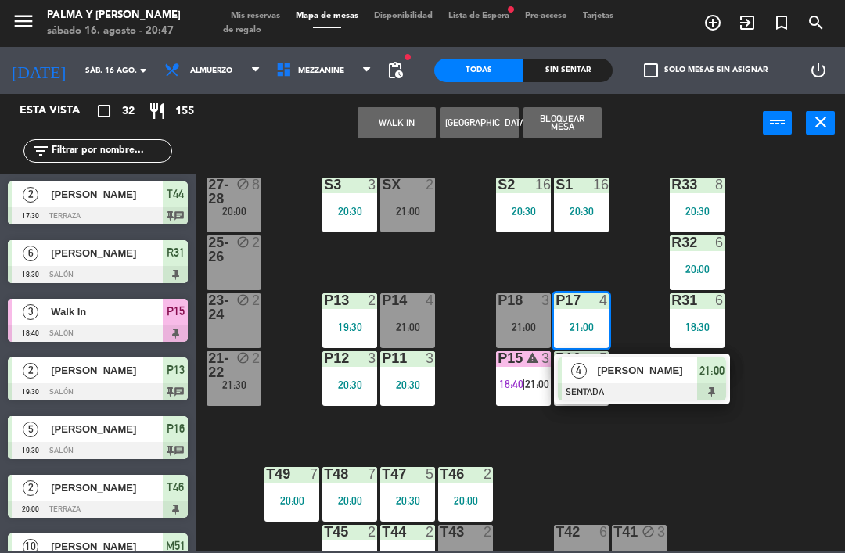
click at [604, 392] on div at bounding box center [642, 391] width 168 height 17
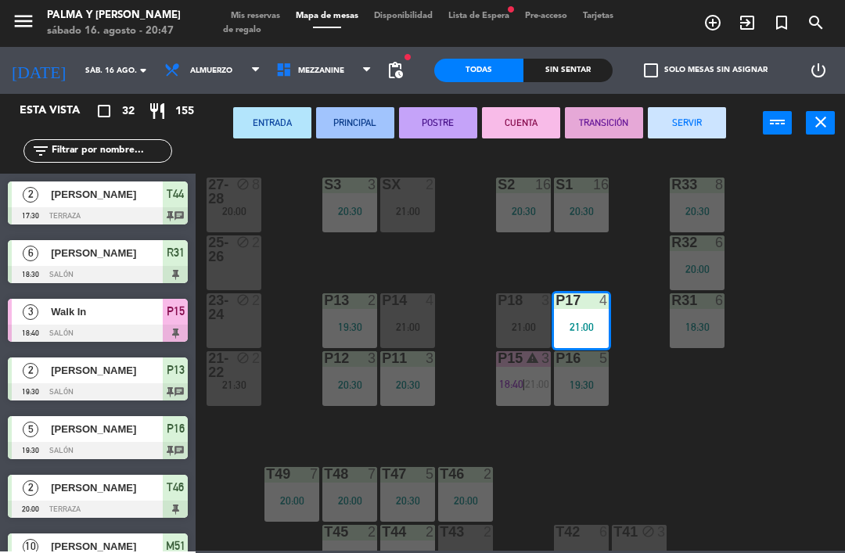
click at [388, 325] on div "21:00" at bounding box center [407, 326] width 55 height 11
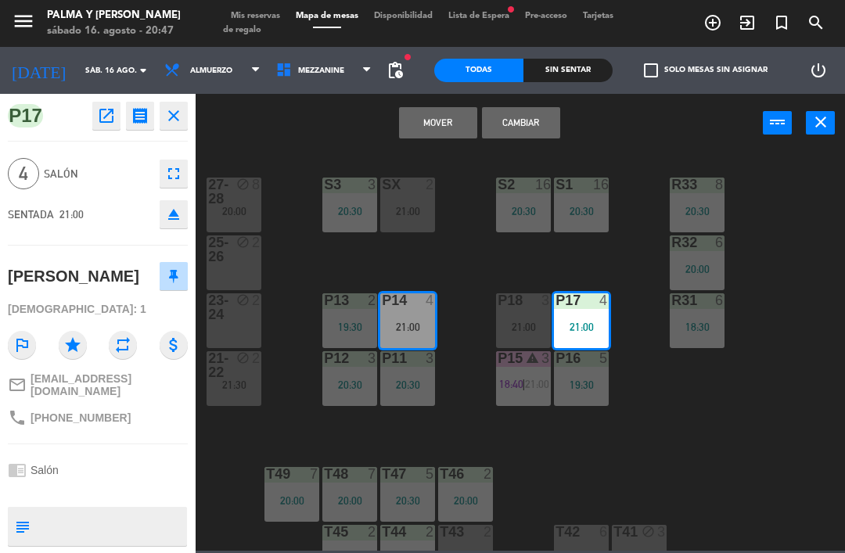
click at [518, 129] on button "Cambiar" at bounding box center [521, 122] width 78 height 31
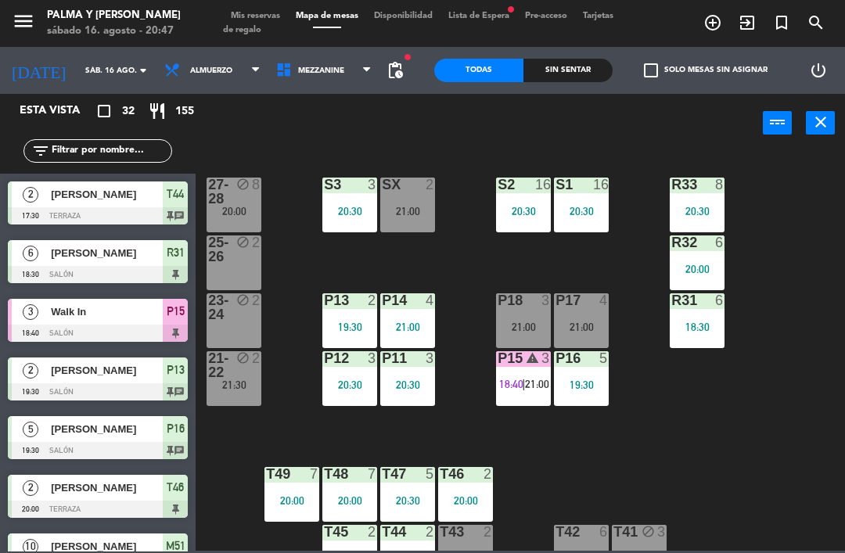
scroll to position [195, 0]
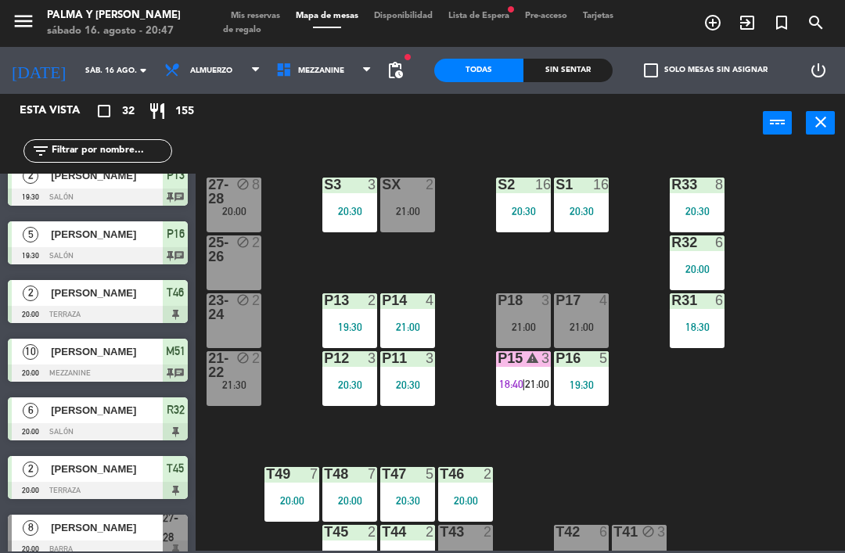
click at [665, 417] on div "R33 8 20:30 S1 16 20:30 S2 16 20:30 S3 3 20:30 SX 2 21:00 27-28 block 8 20:00 R…" at bounding box center [524, 350] width 640 height 400
click at [590, 310] on div "P17 4 21:00" at bounding box center [581, 320] width 55 height 55
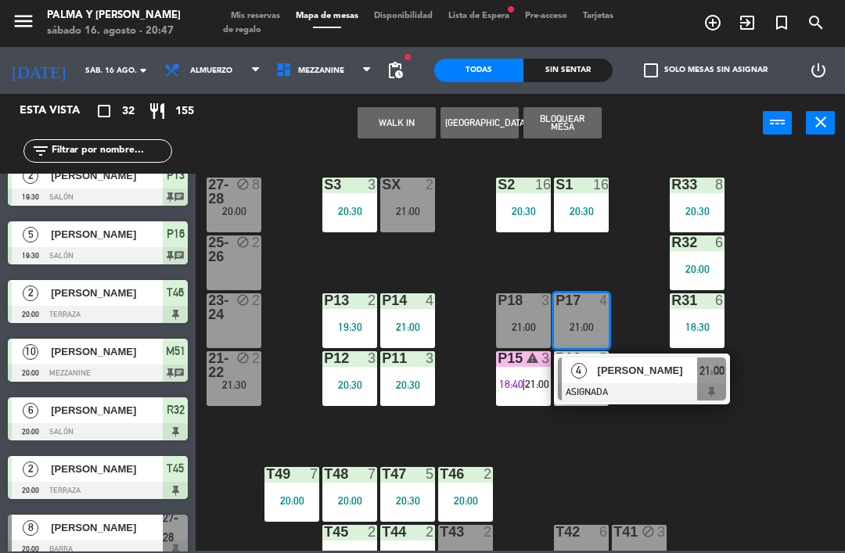
click at [521, 323] on div "21:00" at bounding box center [523, 326] width 55 height 11
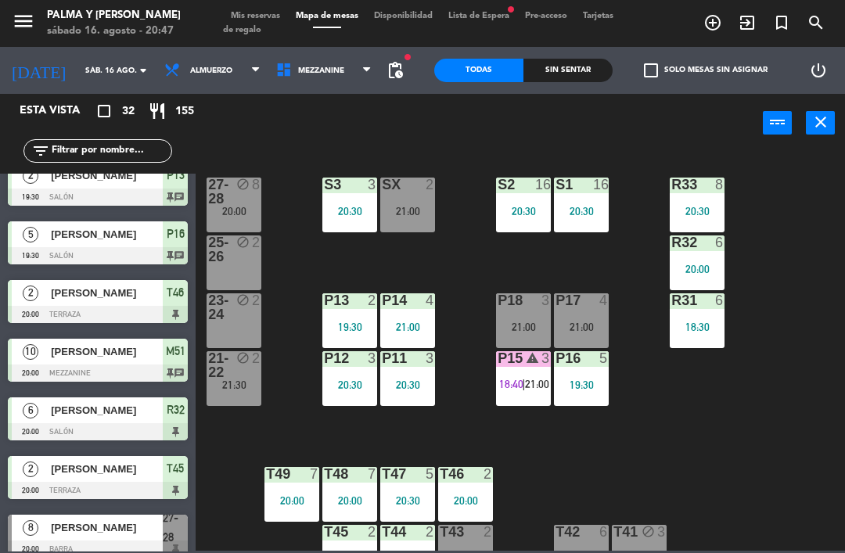
click at [605, 446] on div "R33 8 20:30 S1 16 20:30 S2 16 20:30 S3 3 20:30 SX 2 21:00 27-28 block 8 20:00 R…" at bounding box center [524, 350] width 640 height 400
click at [523, 313] on div "P18 3 21:00" at bounding box center [523, 320] width 55 height 55
click at [625, 443] on div "R33 8 20:30 S1 16 20:30 S2 16 20:30 S3 3 20:30 SX 2 21:00 27-28 block 8 20:00 R…" at bounding box center [524, 350] width 640 height 400
click at [806, 446] on div "R33 8 20:30 S1 16 20:30 S2 16 20:30 S3 3 20:30 SX 2 21:00 27-28 block 8 20:00 R…" at bounding box center [524, 350] width 640 height 400
click at [331, 59] on span "Mezzanine" at bounding box center [324, 70] width 112 height 34
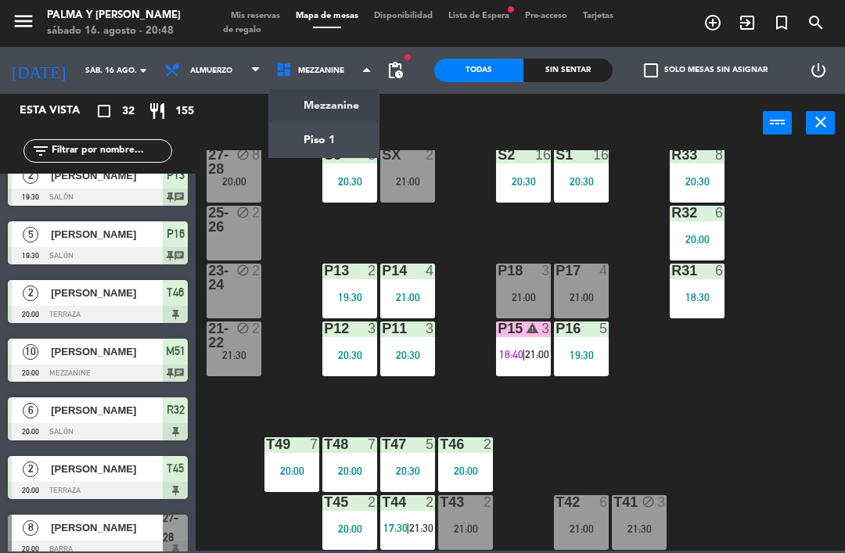
scroll to position [30, 0]
click at [780, 378] on div "R33 8 20:30 S1 16 20:30 S2 16 20:30 S3 3 20:30 SX 2 21:00 27-28 block 8 20:00 R…" at bounding box center [524, 350] width 640 height 400
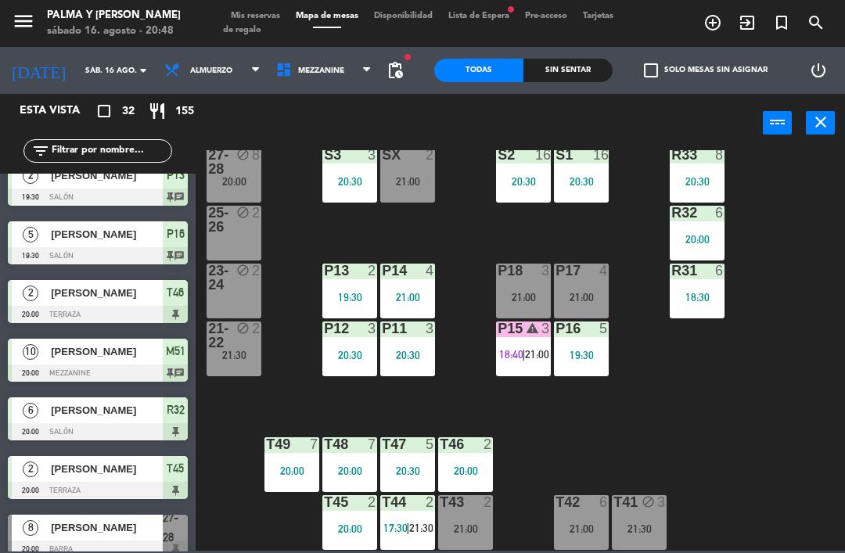
click at [326, 66] on span "Mezzanine" at bounding box center [321, 70] width 46 height 9
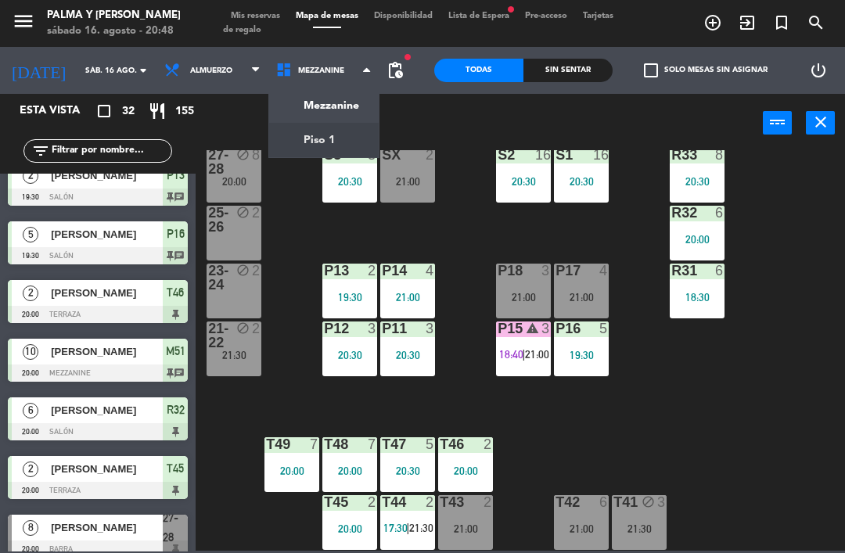
click at [343, 133] on ng-component "menu Palma y [PERSON_NAME][DATE] 16. agosto - 20:48 Mis reservas Mapa de mesas …" at bounding box center [422, 275] width 845 height 551
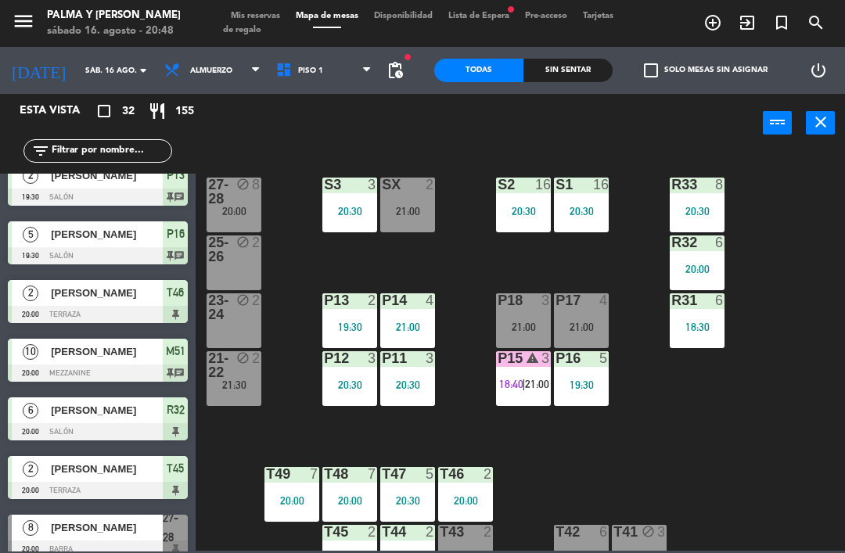
click at [316, 75] on span "Piso 1" at bounding box center [324, 70] width 112 height 34
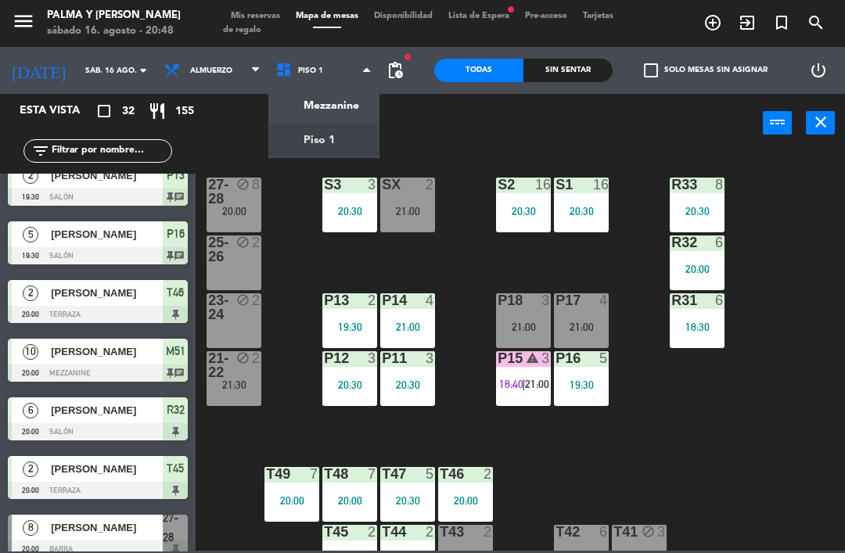
click at [338, 106] on ng-component "menu Palma y [PERSON_NAME][DATE] 16. agosto - 20:48 Mis reservas Mapa de mesas …" at bounding box center [422, 275] width 845 height 551
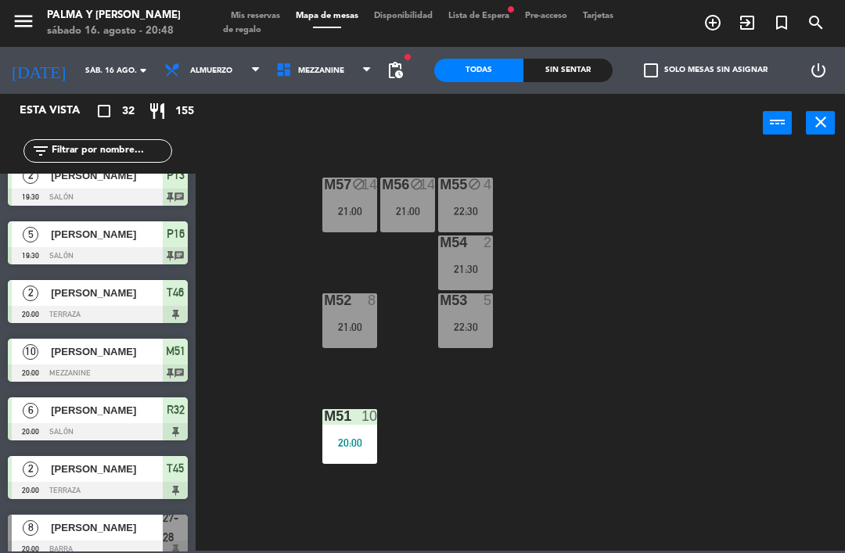
click at [322, 69] on span "Mezzanine" at bounding box center [321, 70] width 46 height 9
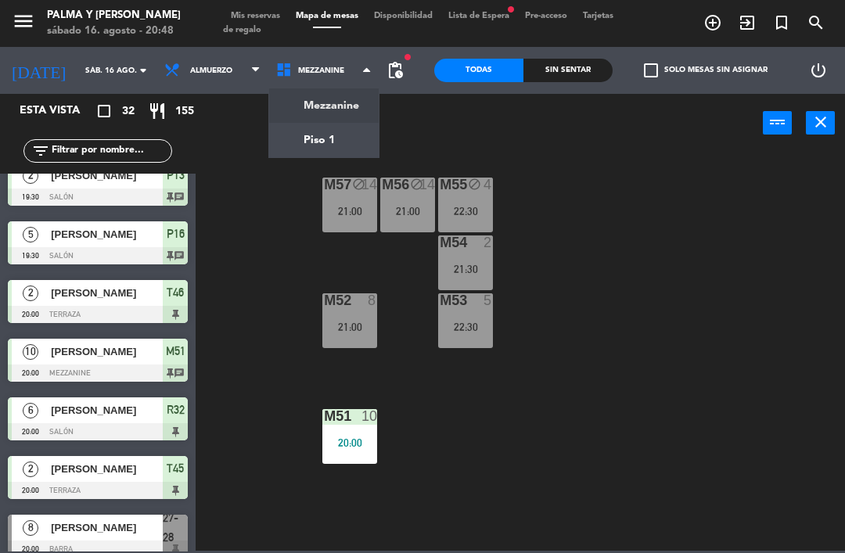
click at [332, 106] on ng-component "menu Palma y [PERSON_NAME][DATE] 16. agosto - 20:48 Mis reservas Mapa de mesas …" at bounding box center [422, 275] width 845 height 551
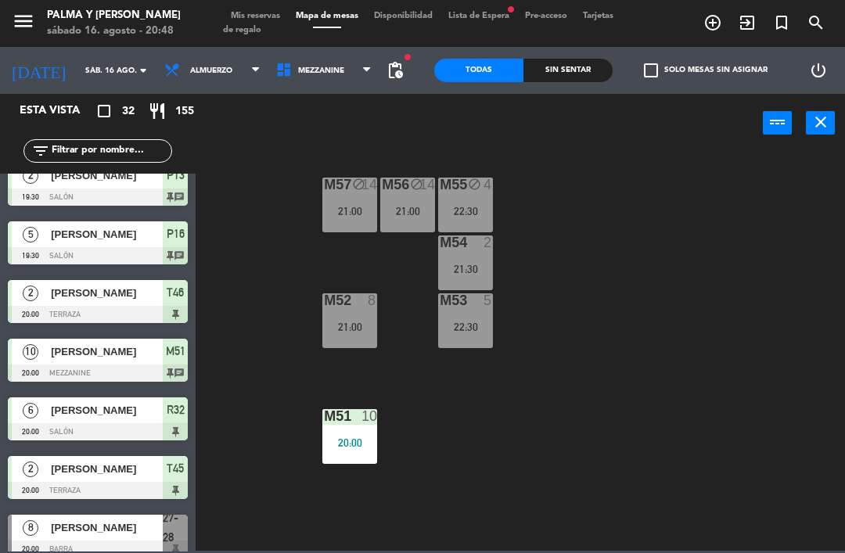
click at [325, 66] on span "Mezzanine" at bounding box center [321, 70] width 46 height 9
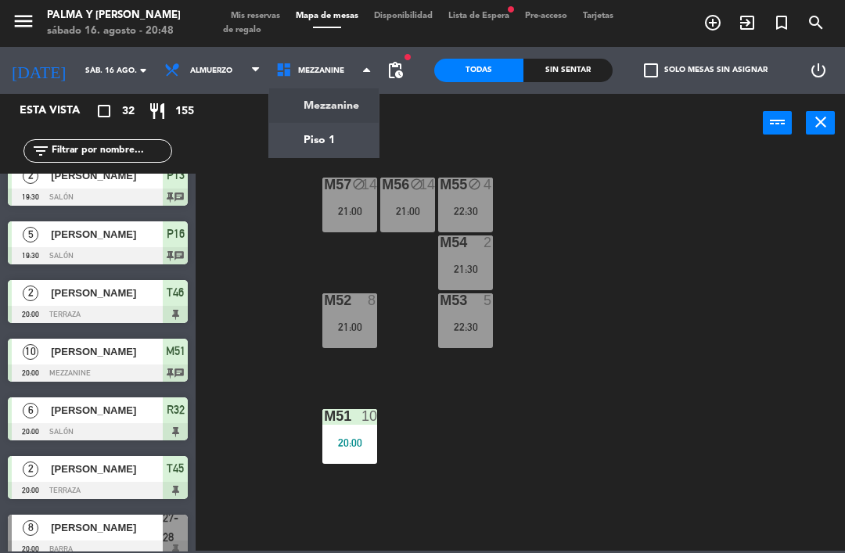
click at [346, 136] on ng-component "menu Palma y [PERSON_NAME][DATE] 16. agosto - 20:48 Mis reservas Mapa de mesas …" at bounding box center [422, 275] width 845 height 551
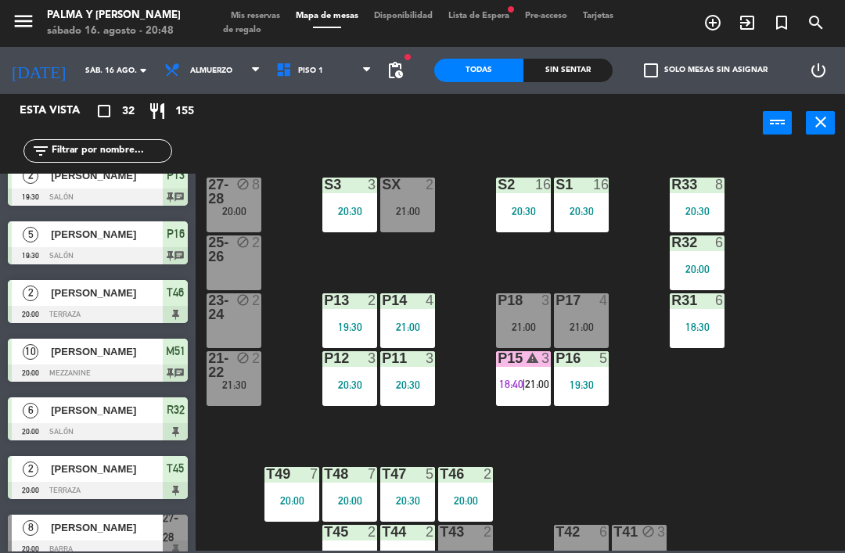
click at [97, 154] on input "text" at bounding box center [110, 150] width 121 height 17
click at [658, 140] on div "power_input close" at bounding box center [478, 123] width 567 height 59
click at [543, 394] on div "P15 warning 3 18:40 | 21:00" at bounding box center [523, 378] width 55 height 55
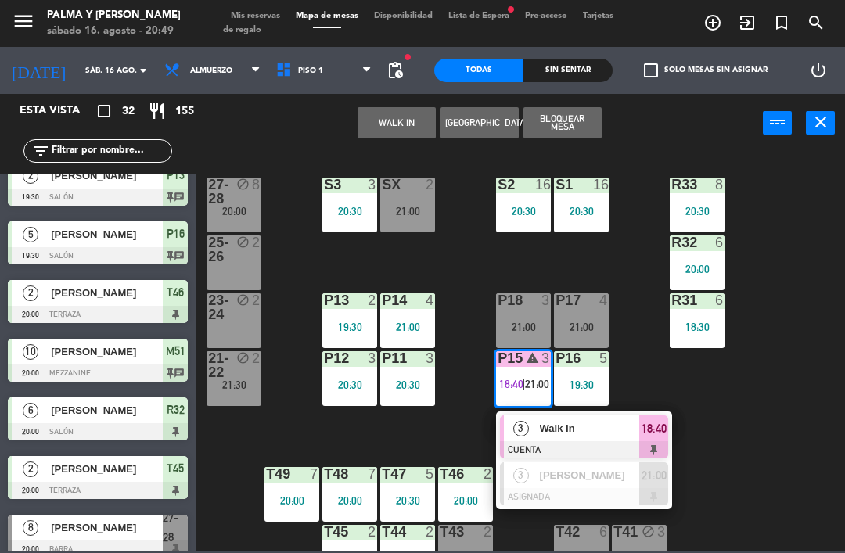
click at [617, 435] on span "Walk In" at bounding box center [590, 428] width 100 height 16
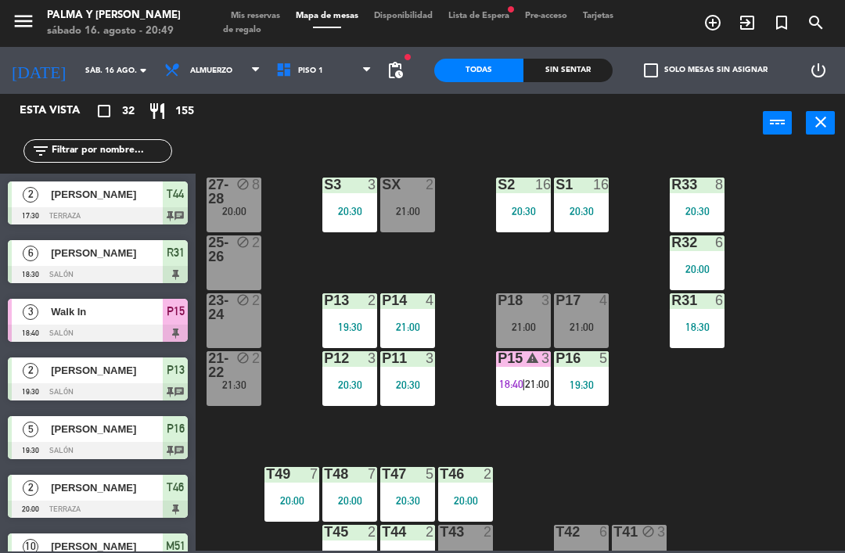
click at [670, 187] on div "R33" at bounding box center [671, 185] width 26 height 14
click at [791, 189] on div "R33 8 20:30 S1 16 20:30 S2 16 20:30 S3 3 20:30 SX 2 21:00 27-28 block 8 20:00 R…" at bounding box center [524, 350] width 640 height 400
click at [109, 142] on input "text" at bounding box center [110, 150] width 121 height 17
click at [782, 163] on div "R33 8 20:30 S1 16 20:30 S2 16 20:30 S3 3 20:30 SX 2 21:00 27-28 block 8 20:00 R…" at bounding box center [524, 350] width 640 height 400
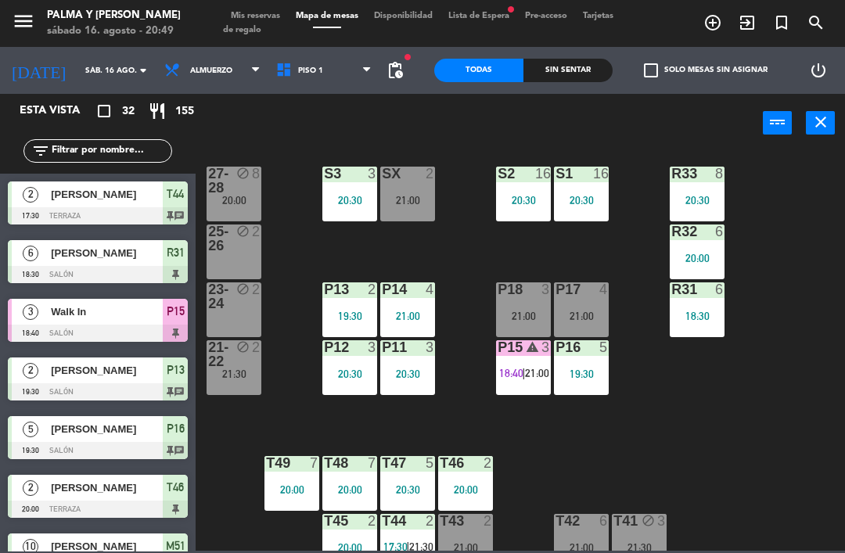
click at [793, 362] on div "R33 8 20:30 S1 16 20:30 S2 16 20:30 S3 3 20:30 SX 2 21:00 27-28 block 8 20:00 R…" at bounding box center [524, 350] width 640 height 400
click at [520, 364] on div "P15 warning 3 18:40 | 21:00" at bounding box center [523, 367] width 55 height 55
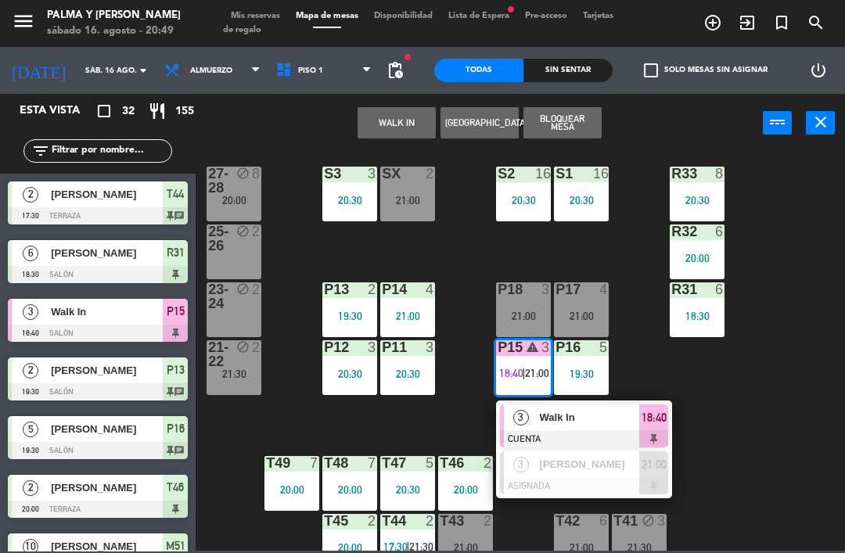
click at [606, 430] on div at bounding box center [584, 438] width 168 height 17
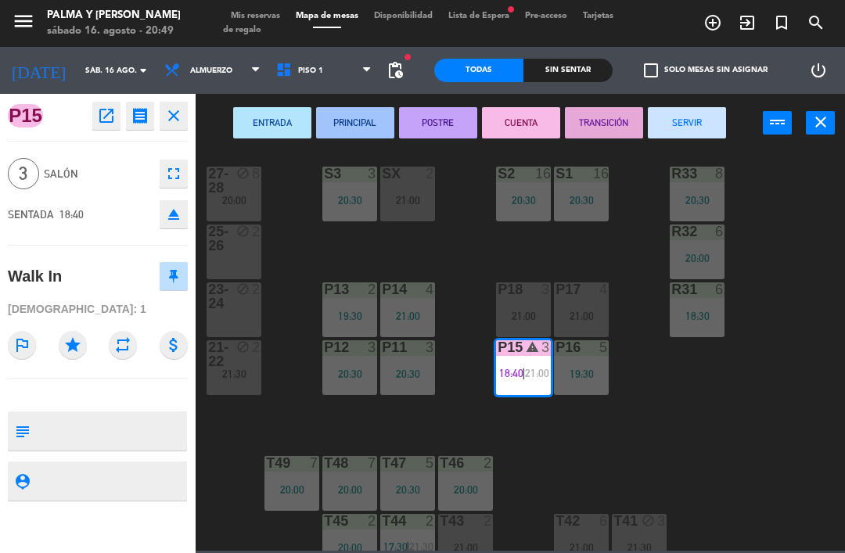
click at [698, 126] on button "SERVIR" at bounding box center [686, 122] width 78 height 31
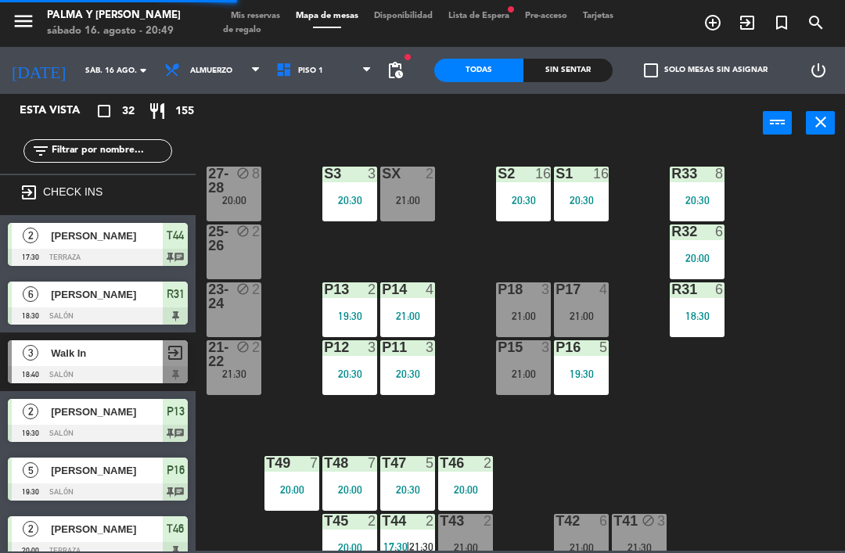
click at [820, 284] on div "R33 8 20:30 S1 16 20:30 S2 16 20:30 S3 3 20:30 SX 2 21:00 27-28 block 8 20:00 R…" at bounding box center [524, 350] width 640 height 400
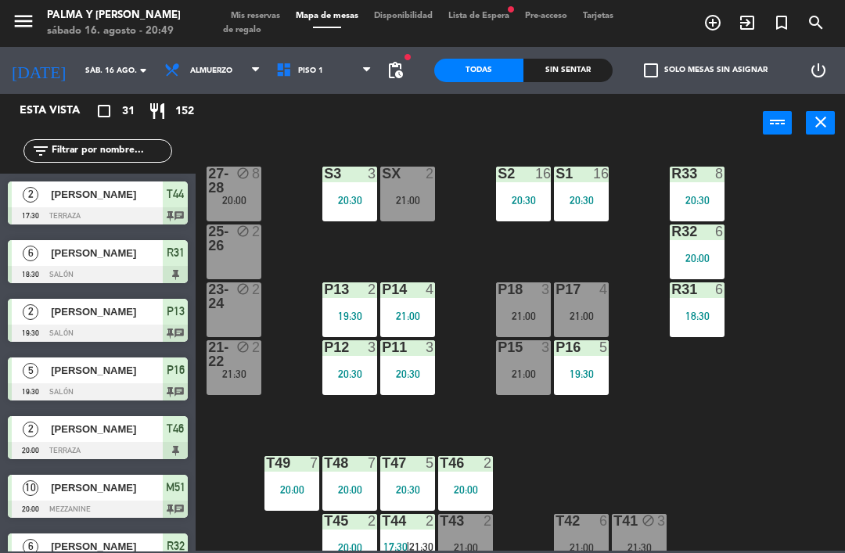
click at [536, 454] on div "R33 8 20:30 S1 16 20:30 S2 16 20:30 S3 3 20:30 SX 2 21:00 27-28 block 8 20:00 R…" at bounding box center [524, 350] width 640 height 400
click at [721, 335] on div "R31 6 18:30" at bounding box center [696, 309] width 55 height 55
click at [686, 425] on div "R33 8 20:30 S1 16 20:30 S2 16 20:30 S3 3 20:30 SX 2 21:00 27-28 block 8 20:00 R…" at bounding box center [524, 350] width 640 height 400
click at [153, 142] on input "text" at bounding box center [110, 150] width 121 height 17
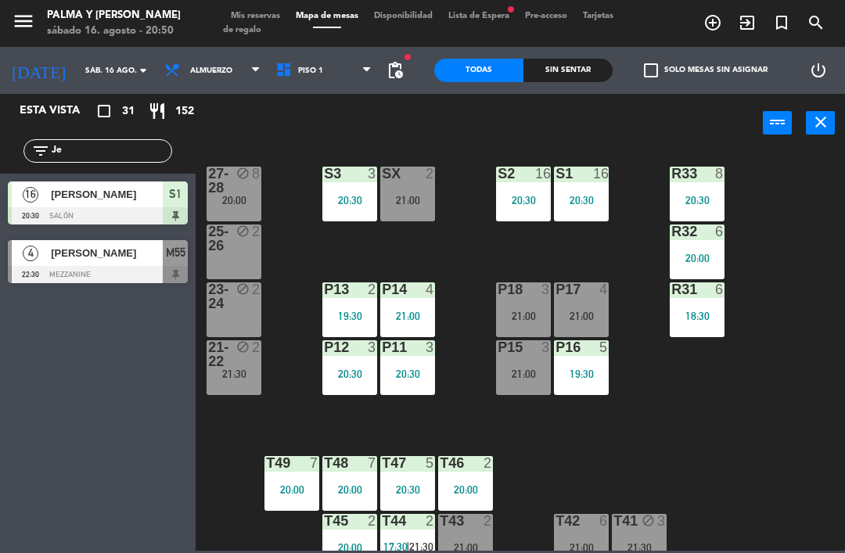
type input "Je"
click at [147, 192] on span "[PERSON_NAME]" at bounding box center [107, 194] width 112 height 16
click at [80, 160] on input "Je" at bounding box center [110, 150] width 121 height 17
type input "J"
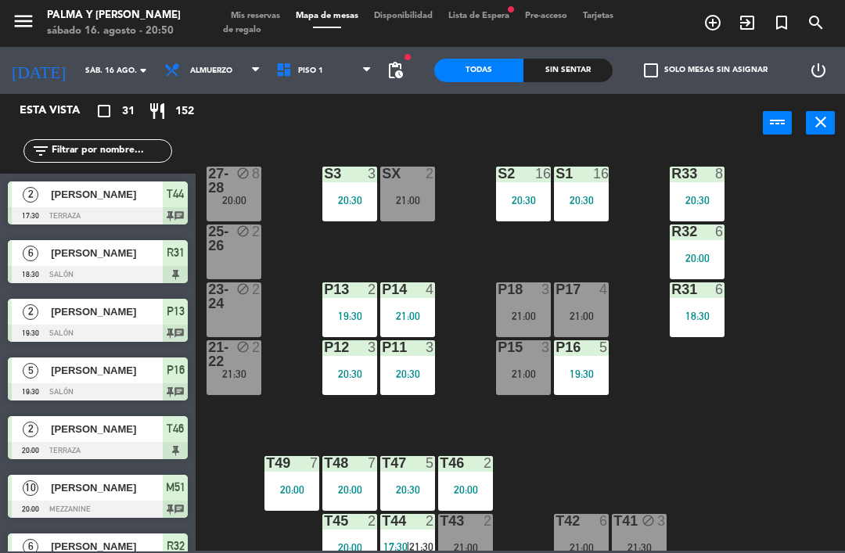
click at [783, 188] on div "R33 8 20:30 S1 16 20:30 S2 16 20:30 S3 3 20:30 SX 2 21:00 27-28 block 8 20:00 R…" at bounding box center [524, 350] width 640 height 400
click at [530, 460] on div "R33 8 20:30 S1 16 20:30 S2 16 20:30 S3 3 20:30 SX 2 21:00 27-28 block 8 20:00 R…" at bounding box center [524, 350] width 640 height 400
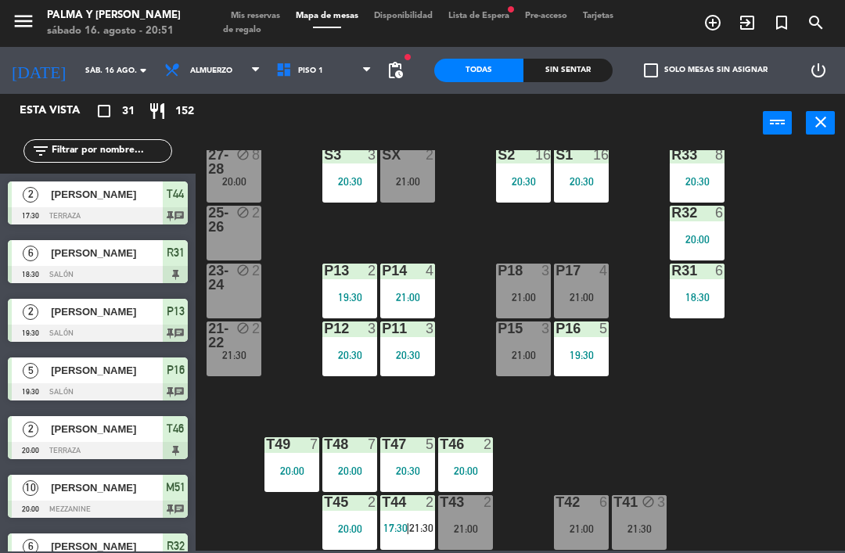
scroll to position [30, 0]
click at [690, 428] on div "R33 8 20:30 S1 16 20:30 S2 16 20:30 S3 3 20:30 SX 2 21:00 27-28 block 8 20:00 R…" at bounding box center [524, 350] width 640 height 400
click at [467, 513] on div "T43 2 21:00" at bounding box center [465, 522] width 55 height 55
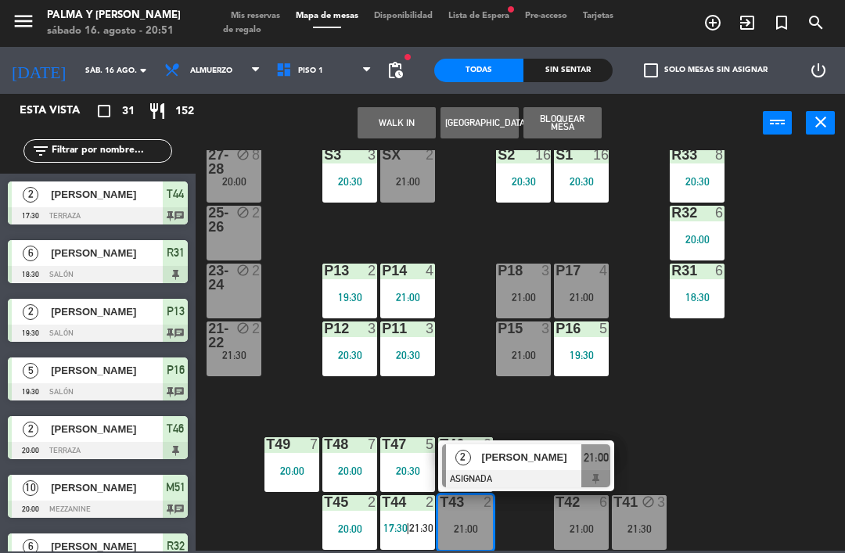
click at [700, 429] on div "R33 8 20:30 S1 16 20:30 S2 16 20:30 S3 3 20:30 SX 2 21:00 27-28 block 8 20:00 R…" at bounding box center [524, 350] width 640 height 400
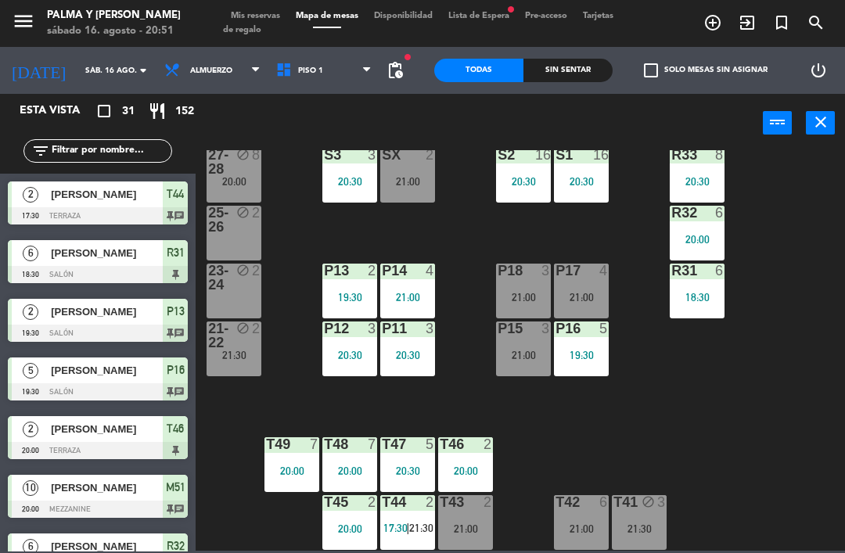
click at [450, 363] on div "R33 8 20:30 S1 16 20:30 S2 16 20:30 S3 3 20:30 SX 2 21:00 27-28 block 8 20:00 R…" at bounding box center [524, 350] width 640 height 400
click at [415, 351] on div "20:30" at bounding box center [407, 355] width 55 height 11
click at [301, 384] on div "R33 8 20:30 S1 16 20:30 S2 16 20:30 S3 3 20:30 SX 2 21:00 27-28 block 8 20:00 R…" at bounding box center [524, 350] width 640 height 400
click at [414, 351] on div "20:30" at bounding box center [407, 355] width 55 height 11
click at [302, 360] on div "R33 8 20:30 S1 16 20:30 S2 16 20:30 S3 3 20:30 SX 2 21:00 27-28 block 8 20:00 R…" at bounding box center [524, 350] width 640 height 400
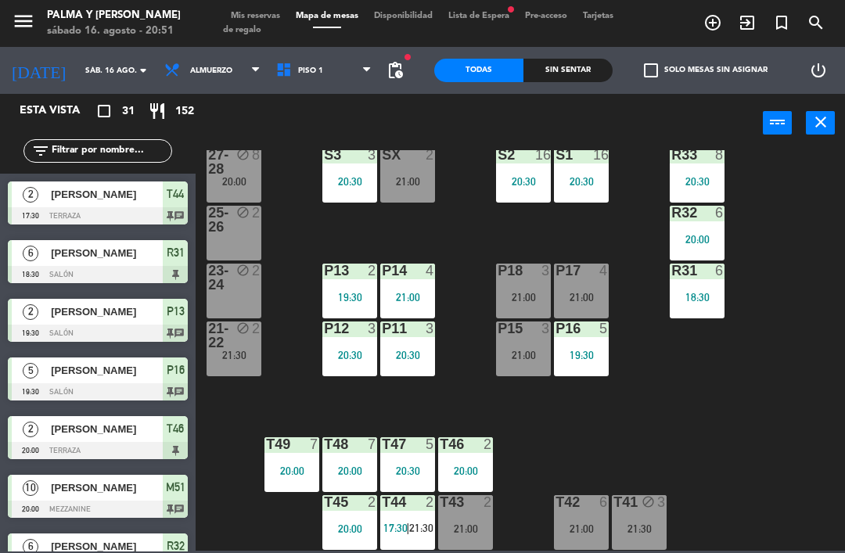
click at [450, 225] on div "R33 8 20:30 S1 16 20:30 S2 16 20:30 S3 3 20:30 SX 2 21:00 27-28 block 8 20:00 R…" at bounding box center [524, 350] width 640 height 400
click at [409, 178] on div "21:00" at bounding box center [407, 181] width 55 height 11
click at [290, 185] on div "R33 8 20:30 S1 16 20:30 S2 16 20:30 S3 3 20:30 SX 2 21:00 27-28 block 8 20:00 R…" at bounding box center [524, 350] width 640 height 400
click at [415, 189] on div "SX 2 21:00" at bounding box center [407, 175] width 55 height 55
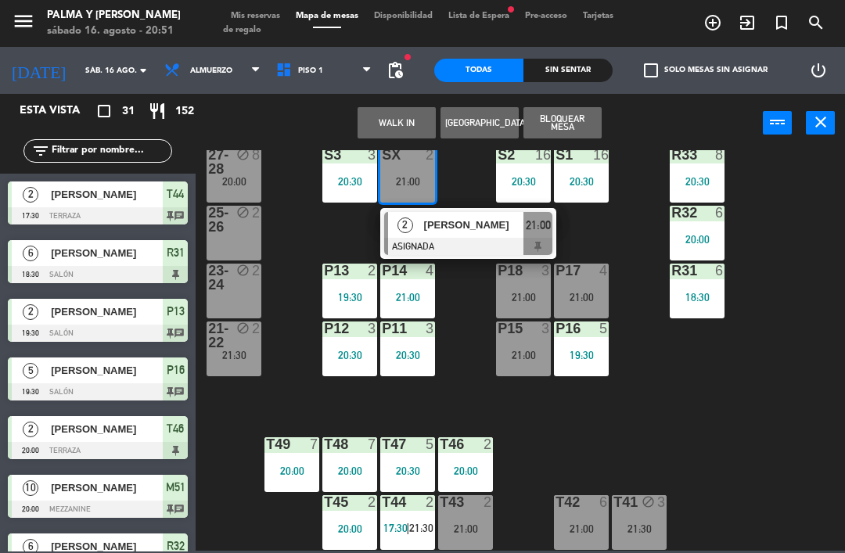
click at [427, 235] on div "[PERSON_NAME]" at bounding box center [473, 225] width 102 height 26
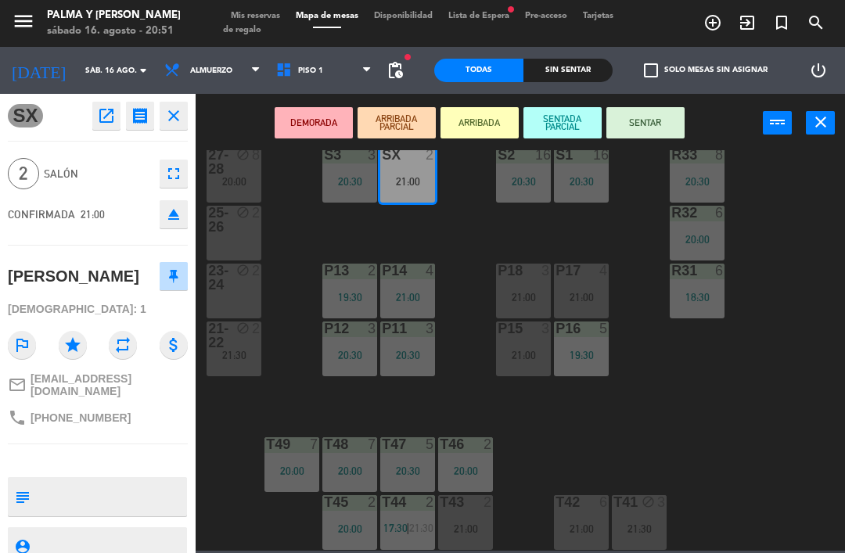
scroll to position [0, 0]
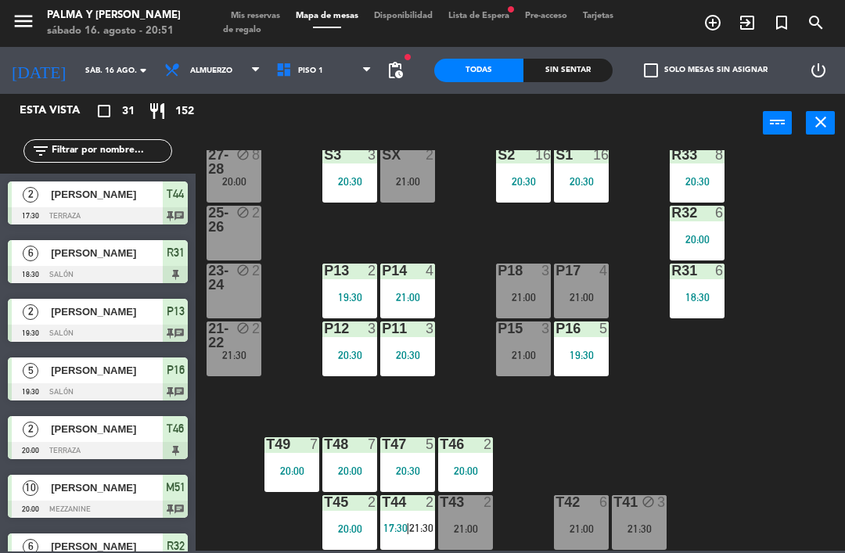
click at [803, 425] on div "R33 8 20:30 S1 16 20:30 S2 16 20:30 S3 3 20:30 SX 2 21:00 27-28 block 8 20:00 R…" at bounding box center [524, 350] width 640 height 400
click at [753, 434] on div "R33 8 20:30 S1 16 20:30 S2 16 20:30 S3 3 20:30 SX 2 21:00 27-28 block 8 20:00 R…" at bounding box center [524, 350] width 640 height 400
click at [695, 400] on div "R33 8 20:30 S1 16 20:30 S2 16 20:30 S3 3 20:30 SX 2 21:00 27-28 block 8 20:00 R…" at bounding box center [524, 350] width 640 height 400
click at [536, 350] on div "21:00" at bounding box center [523, 355] width 55 height 11
click at [639, 454] on div "R33 8 20:30 S1 16 20:30 S2 16 20:30 S3 3 20:30 SX 2 21:00 27-28 block 8 20:00 R…" at bounding box center [524, 350] width 640 height 400
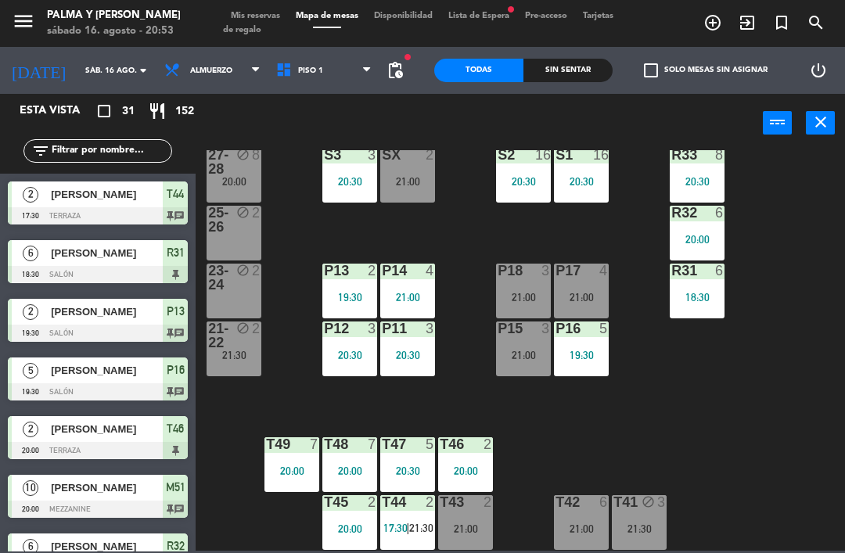
click at [572, 292] on div "21:00" at bounding box center [581, 297] width 55 height 11
click at [591, 410] on div "R33 8 20:30 S1 16 20:30 S2 16 20:30 S3 3 20:30 SX 2 21:00 27-28 block 8 20:00 R…" at bounding box center [524, 350] width 640 height 400
click at [518, 302] on div "21:00" at bounding box center [523, 297] width 55 height 11
click at [573, 436] on div "R33 8 20:30 S1 16 20:30 S2 16 20:30 S3 3 20:30 SX 2 21:00 27-28 block 8 20:00 R…" at bounding box center [524, 350] width 640 height 400
click at [530, 345] on div "P15 3 21:00" at bounding box center [523, 348] width 55 height 55
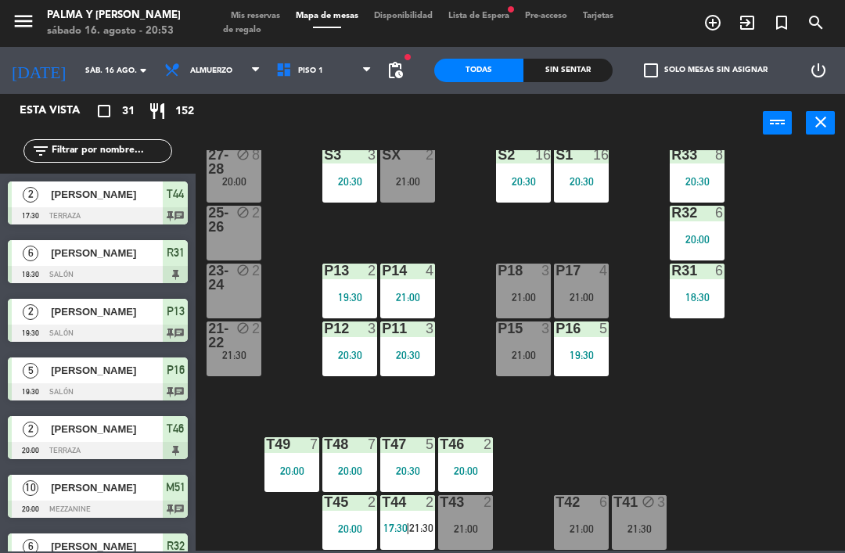
click at [623, 469] on div "R33 8 20:30 S1 16 20:30 S2 16 20:30 S3 3 20:30 SX 2 21:00 27-28 block 8 20:00 R…" at bounding box center [524, 350] width 640 height 400
click at [745, 376] on div "R33 8 20:30 S1 16 20:30 S2 16 20:30 S3 3 20:30 SX 2 21:00 27-28 block 8 20:00 R…" at bounding box center [524, 350] width 640 height 400
click at [579, 164] on div "S1 16 20:30" at bounding box center [581, 175] width 55 height 55
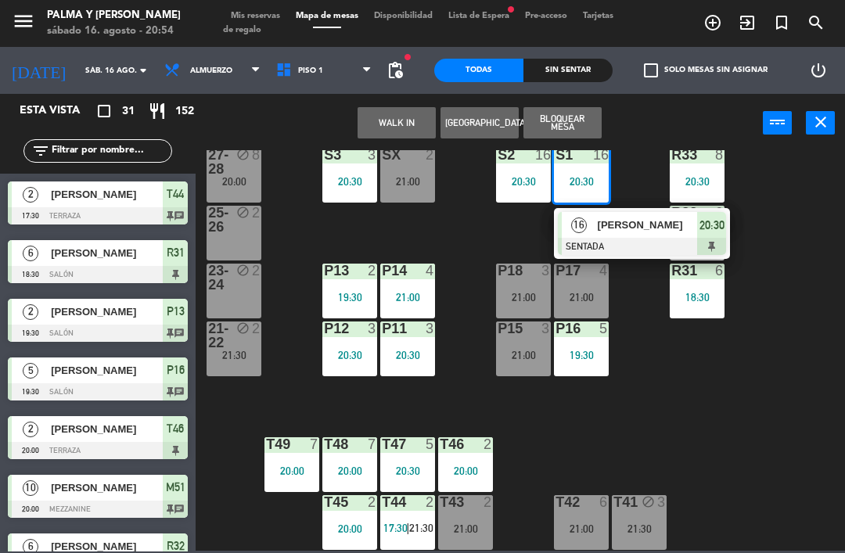
click at [646, 249] on div at bounding box center [642, 246] width 168 height 17
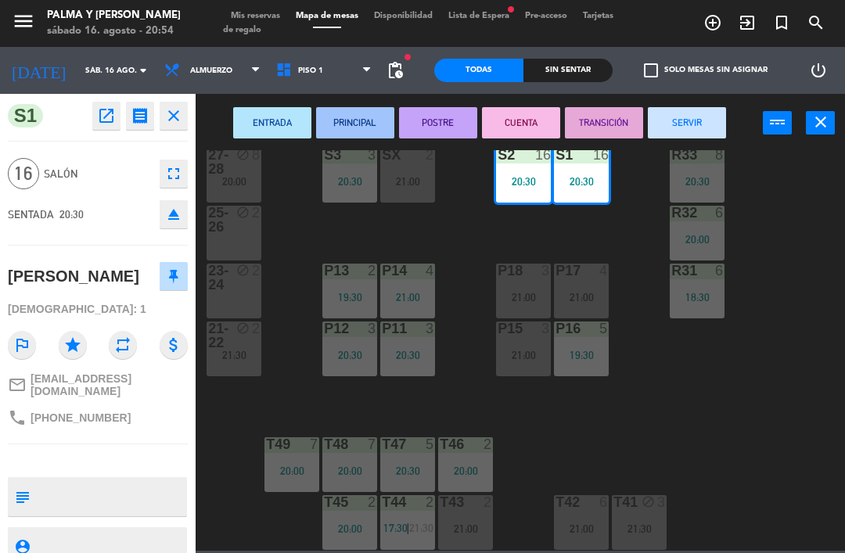
click at [96, 501] on textarea at bounding box center [110, 496] width 149 height 33
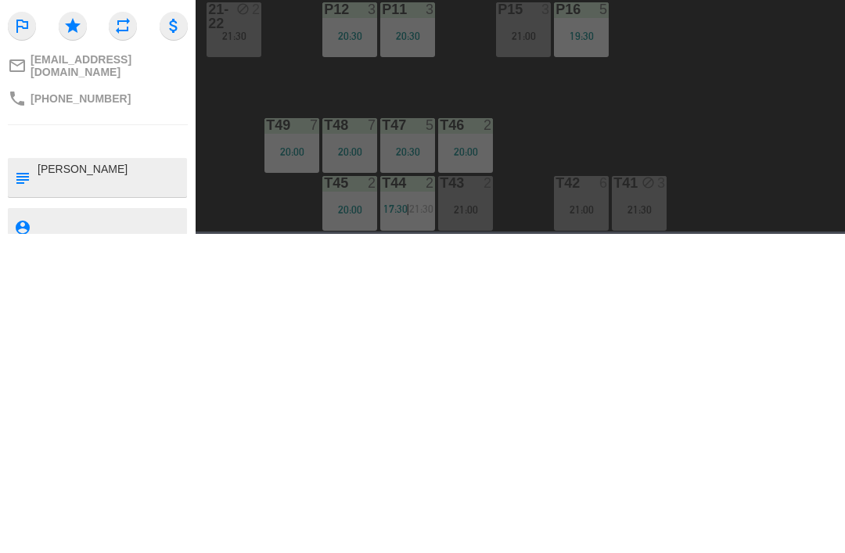
type textarea "[PERSON_NAME]"
click at [52, 480] on textarea at bounding box center [110, 496] width 149 height 33
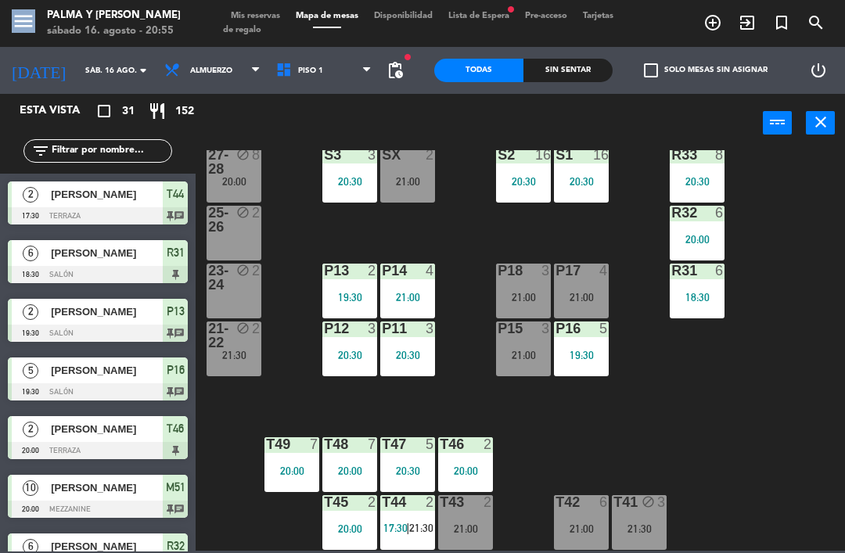
click at [138, 149] on input "text" at bounding box center [110, 150] width 121 height 17
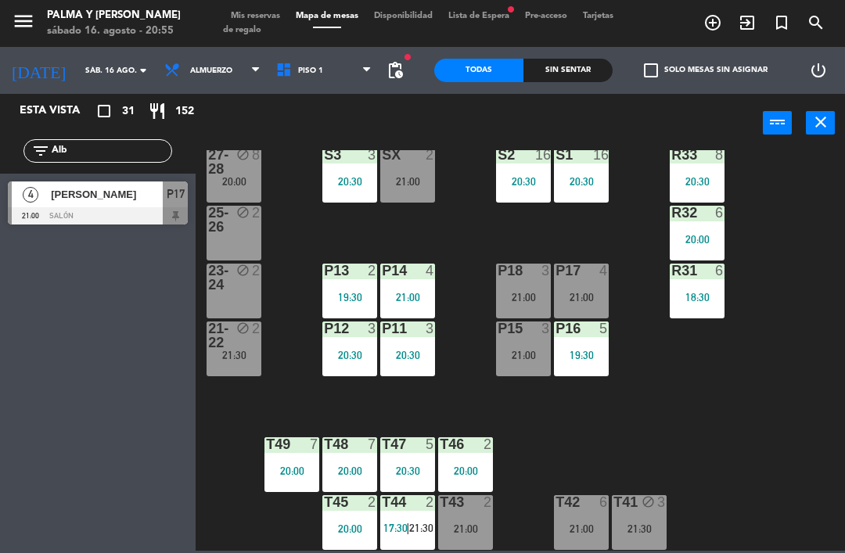
type input "Alb"
click at [145, 212] on div at bounding box center [98, 215] width 180 height 17
click at [763, 388] on div "R33 8 20:30 S1 16 20:30 S2 16 20:30 S3 3 20:30 SX 2 21:00 27-28 block 8 20:00 R…" at bounding box center [524, 350] width 640 height 400
click at [96, 152] on input "Alb" at bounding box center [110, 150] width 121 height 17
type input "A"
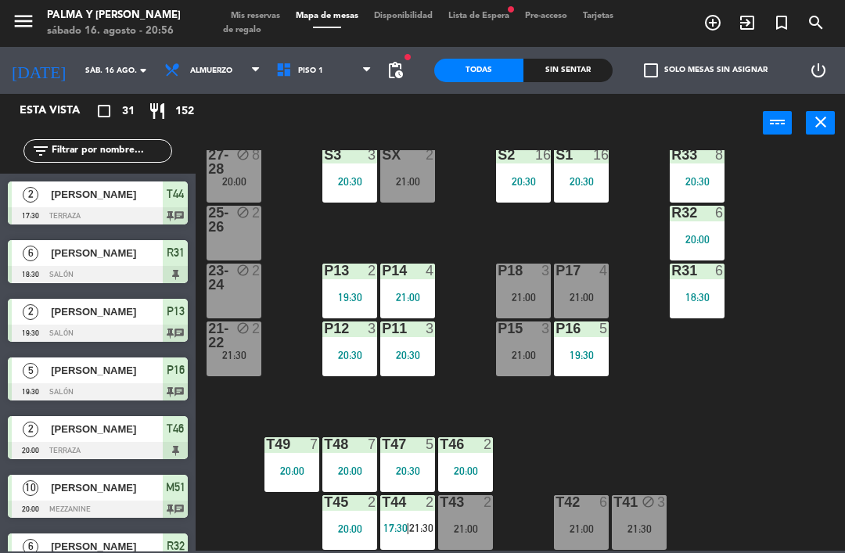
click at [805, 149] on div "power_input close" at bounding box center [519, 123] width 649 height 59
click at [541, 175] on div "20:30" at bounding box center [523, 181] width 55 height 12
click at [776, 403] on div "R33 8 20:30 S1 16 20:30 S2 16 20:30 S3 3 20:30 SX 2 21:00 27-28 block 8 20:00 R…" at bounding box center [524, 350] width 640 height 400
click at [556, 273] on div "P17" at bounding box center [555, 271] width 1 height 14
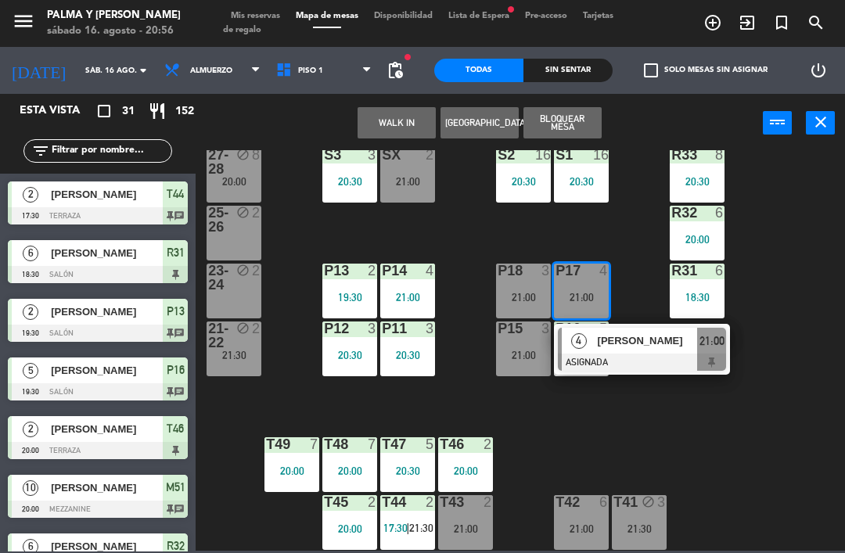
click at [640, 353] on div at bounding box center [642, 361] width 168 height 17
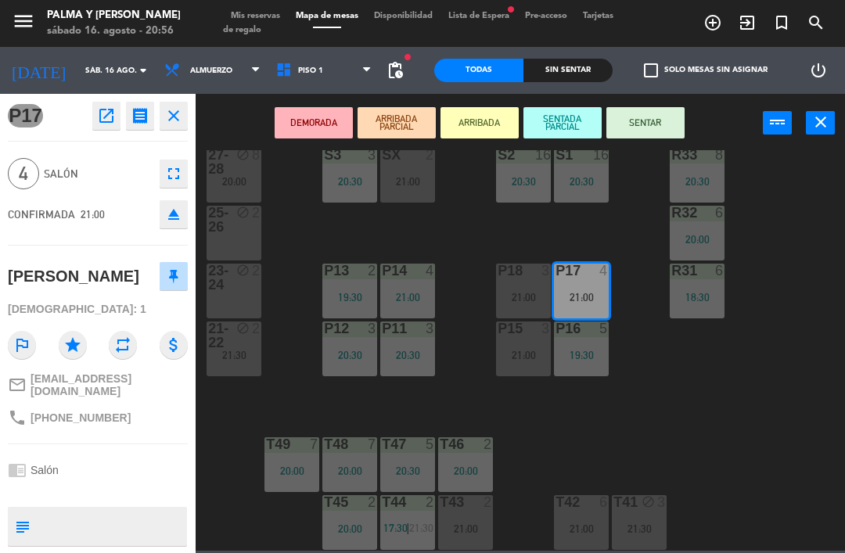
click at [512, 288] on div "P18 3 21:00" at bounding box center [523, 291] width 55 height 55
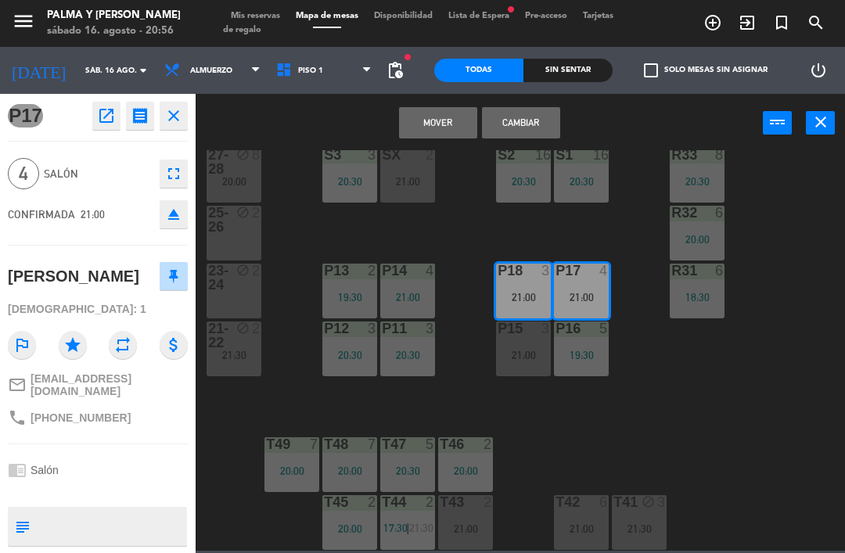
click at [515, 113] on button "Cambiar" at bounding box center [521, 122] width 78 height 31
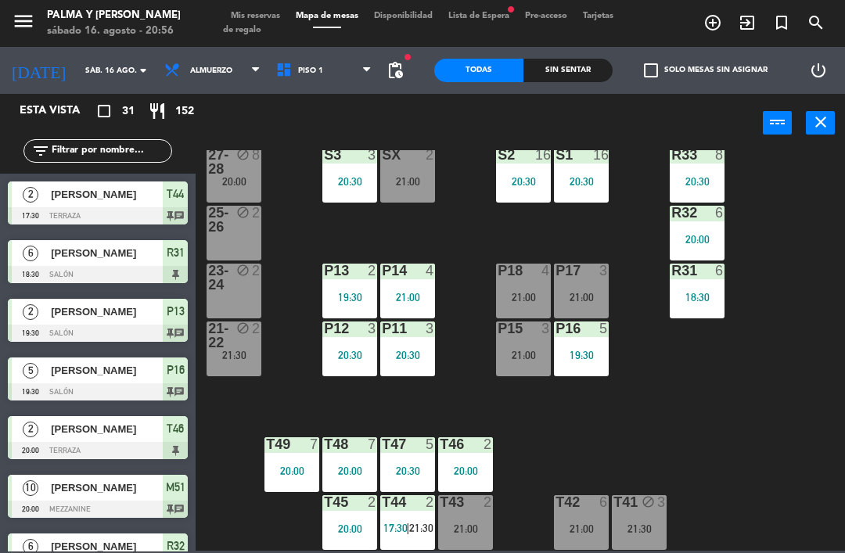
click at [502, 282] on div "P18 4 21:00" at bounding box center [523, 291] width 55 height 55
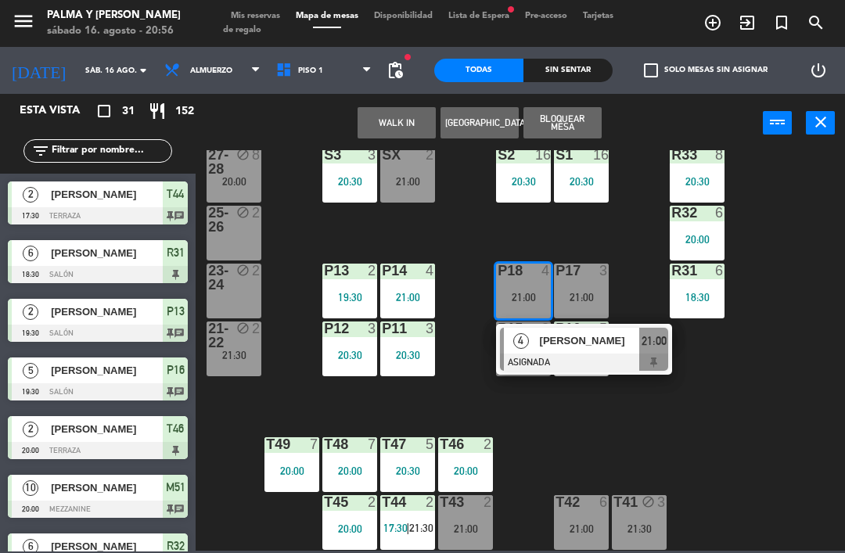
click at [570, 339] on span "[PERSON_NAME]" at bounding box center [590, 340] width 100 height 16
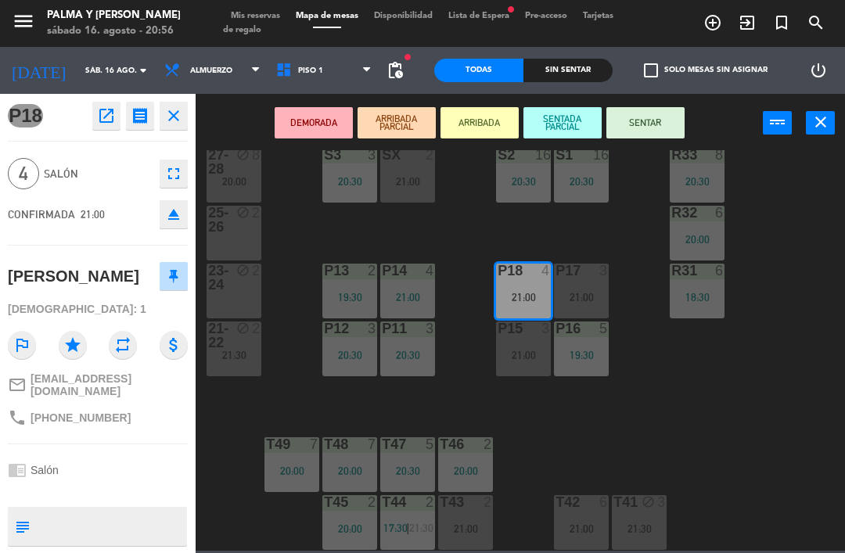
click at [640, 120] on button "SENTAR" at bounding box center [645, 122] width 78 height 31
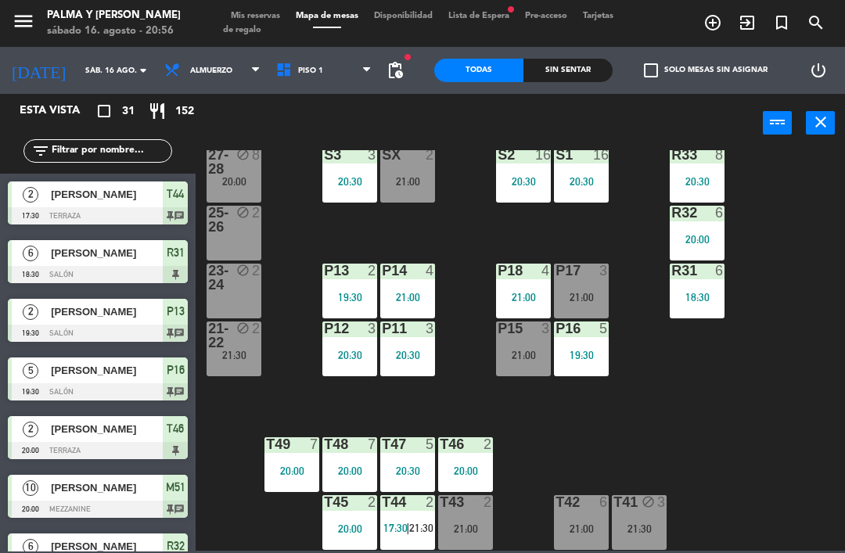
click at [604, 435] on div "R33 8 20:30 S1 16 20:30 S2 16 20:30 S3 3 20:30 SX 2 21:00 27-28 block 8 20:00 R…" at bounding box center [524, 350] width 640 height 400
click at [398, 185] on div "21:00" at bounding box center [407, 181] width 55 height 11
click at [651, 445] on div "R33 8 20:30 S1 16 20:30 S2 16 20:30 S3 3 20:30 SX 2 21:00 27-28 block 8 20:00 R…" at bounding box center [524, 350] width 640 height 400
click at [406, 184] on div "21:00" at bounding box center [407, 181] width 55 height 11
click at [711, 417] on div "R33 8 20:30 S1 16 20:30 S2 16 20:30 S3 3 20:30 SX 2 21:00 27-28 block 8 20:00 R…" at bounding box center [524, 350] width 640 height 400
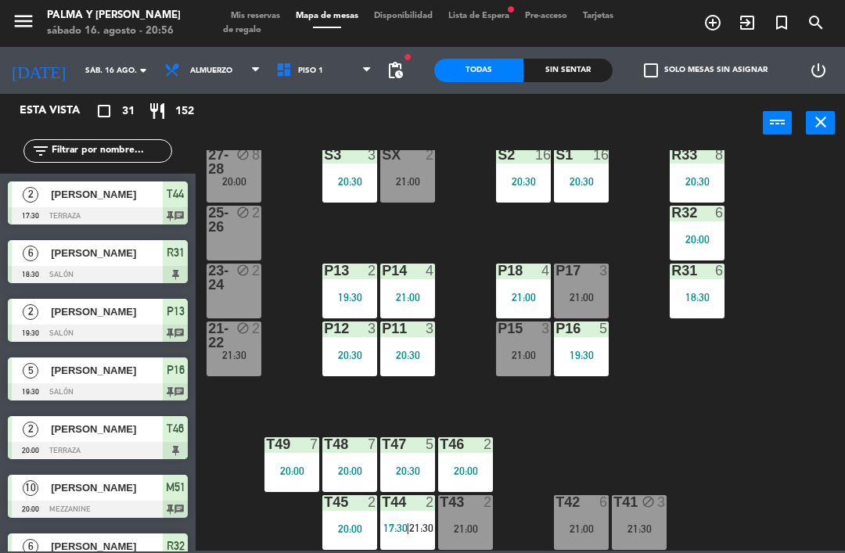
click at [521, 293] on div "21:00" at bounding box center [523, 297] width 55 height 11
click at [770, 416] on div "R33 8 20:30 S1 16 20:30 S2 16 20:30 S3 3 20:30 SX 2 21:00 27-28 block 8 20:00 R…" at bounding box center [524, 350] width 640 height 400
click at [518, 446] on div "R33 8 20:30 S1 16 20:30 S2 16 20:30 S3 3 20:30 SX 2 21:00 27-28 block 8 20:00 R…" at bounding box center [524, 350] width 640 height 400
click at [112, 145] on input "text" at bounding box center [110, 150] width 121 height 17
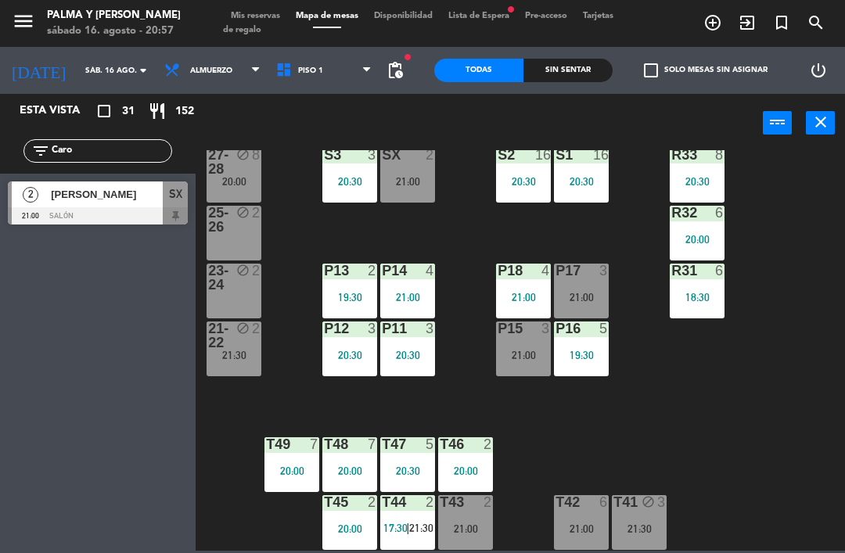
type input "Caro"
click at [140, 209] on div at bounding box center [98, 215] width 180 height 17
click at [418, 179] on div "21:00" at bounding box center [407, 181] width 55 height 11
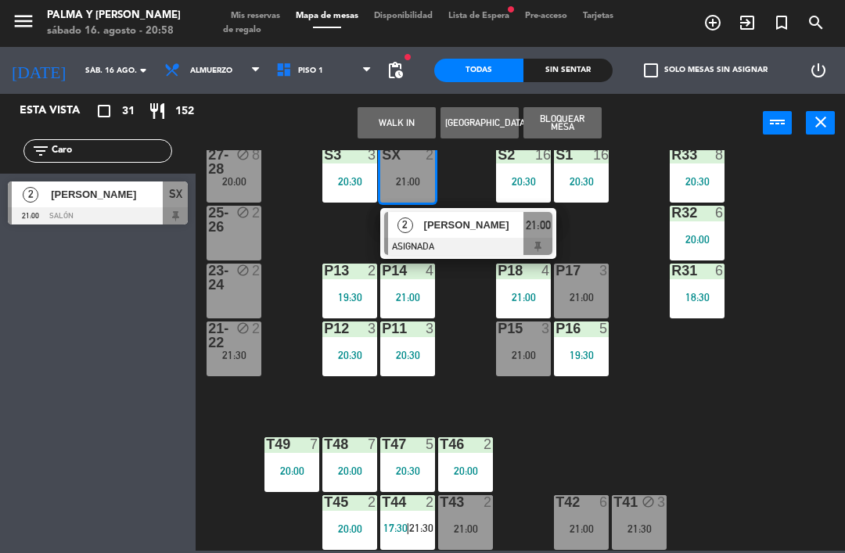
click at [454, 229] on span "[PERSON_NAME]" at bounding box center [474, 225] width 100 height 16
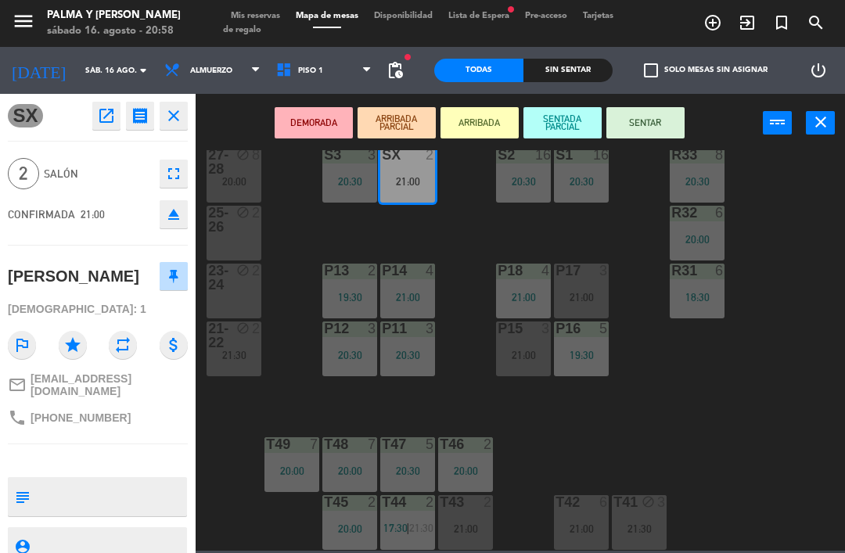
click at [651, 108] on button "SENTAR" at bounding box center [645, 122] width 78 height 31
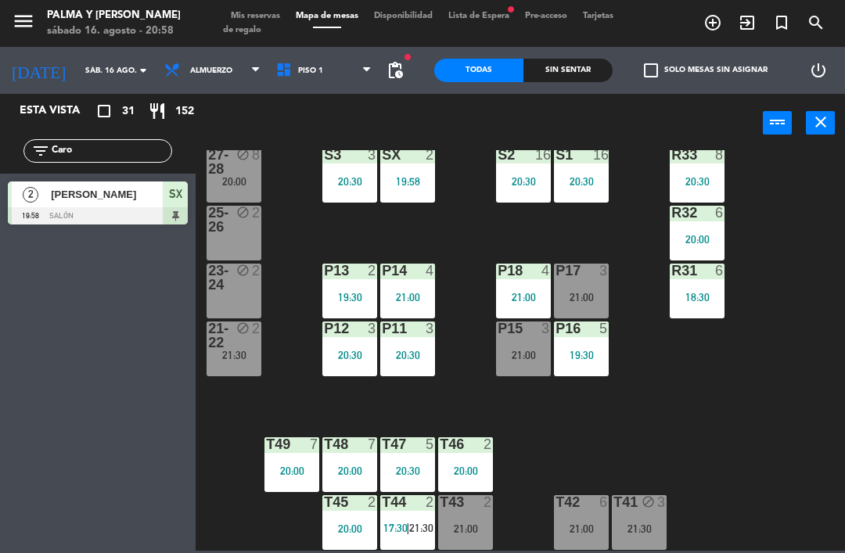
click at [599, 448] on div "R33 8 20:30 S1 16 20:30 S2 16 20:30 S3 3 20:30 SX 2 19:58 27-28 block 8 20:00 R…" at bounding box center [524, 350] width 640 height 400
click at [293, 231] on div "R33 8 20:30 S1 16 20:30 S2 16 20:30 S3 3 20:30 SX 2 21:00 27-28 block 8 20:00 R…" at bounding box center [524, 350] width 640 height 400
click at [95, 148] on input "Caro" at bounding box center [110, 150] width 121 height 17
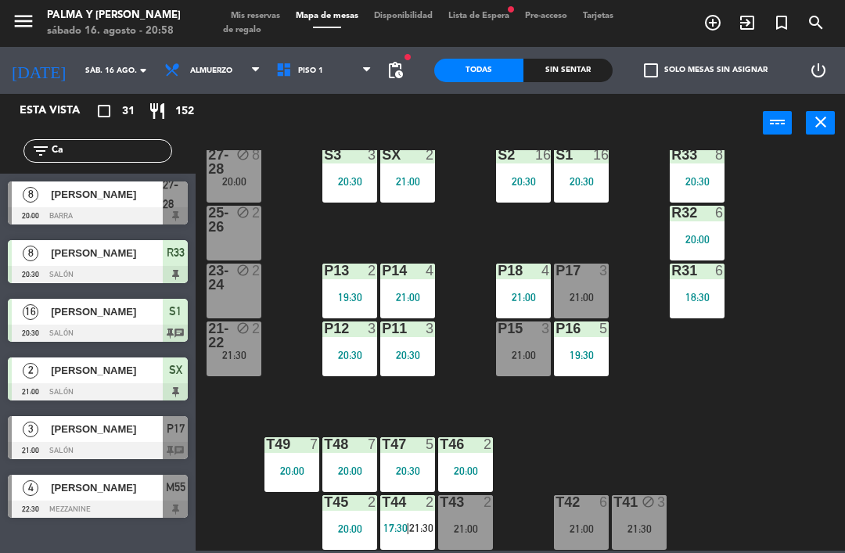
type input "C"
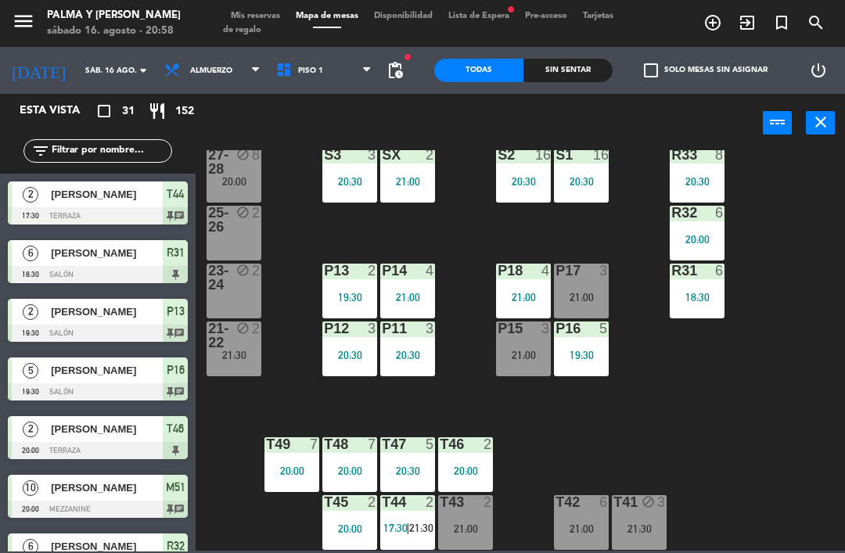
click at [766, 193] on div "R33 8 20:30 S1 16 20:30 S2 16 20:30 S3 3 20:30 SX 2 21:00 27-28 block 8 20:00 R…" at bounding box center [524, 350] width 640 height 400
click at [236, 355] on div "21:30" at bounding box center [233, 355] width 55 height 11
click at [447, 389] on div "R33 8 20:30 S1 16 20:30 S2 16 20:30 S3 3 20:30 SX 2 21:00 27-28 block 8 20:00 R…" at bounding box center [524, 350] width 640 height 400
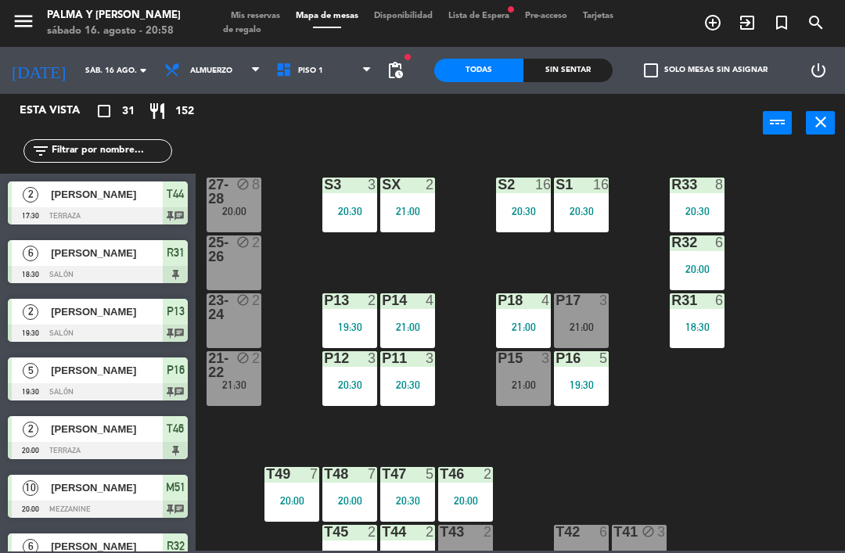
click at [502, 377] on div "P15 3 21:00" at bounding box center [523, 378] width 55 height 55
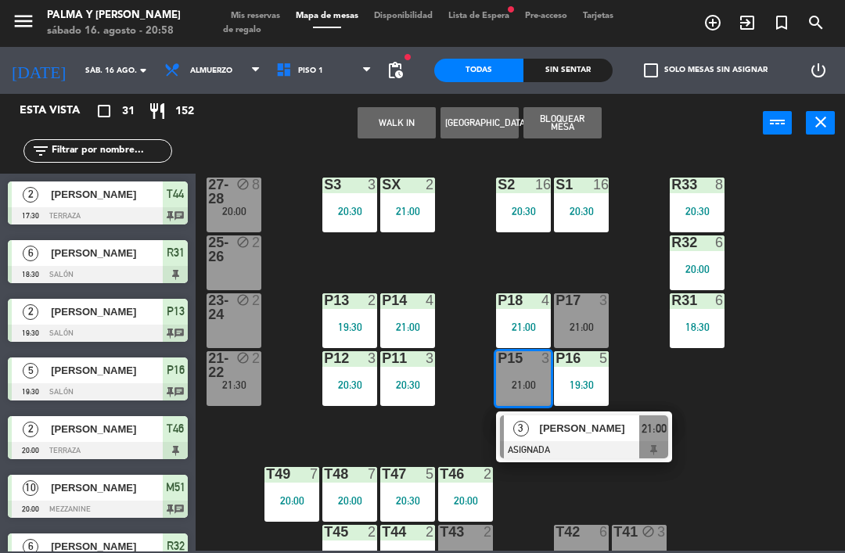
click at [513, 380] on div "21:00" at bounding box center [523, 384] width 55 height 11
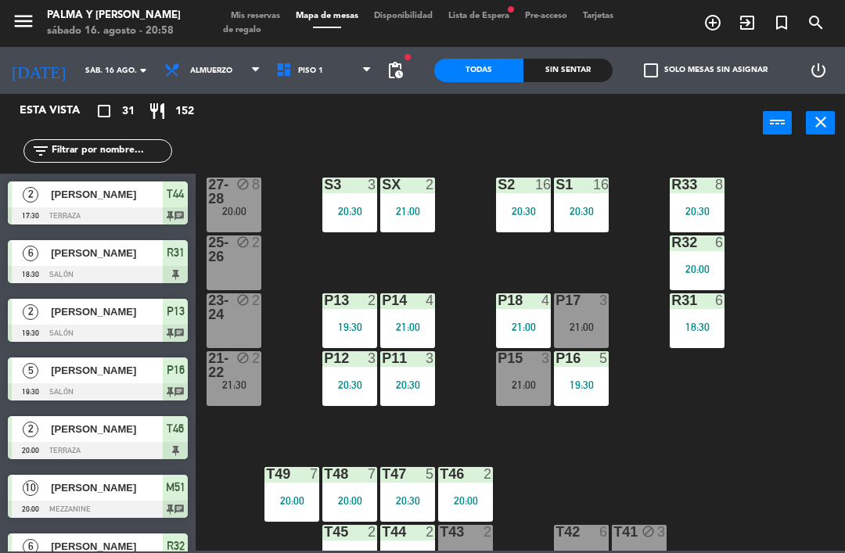
click at [357, 209] on div "20:30" at bounding box center [349, 211] width 55 height 11
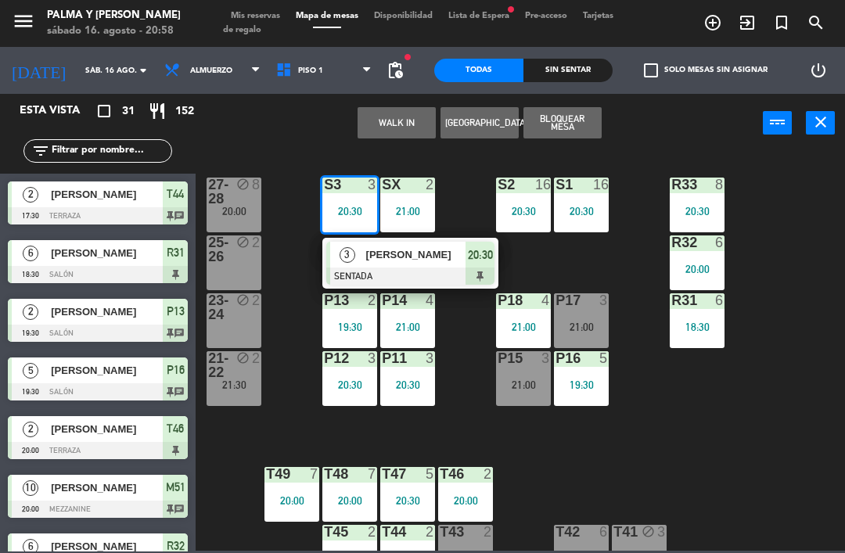
click at [365, 267] on div "[PERSON_NAME]" at bounding box center [415, 255] width 102 height 26
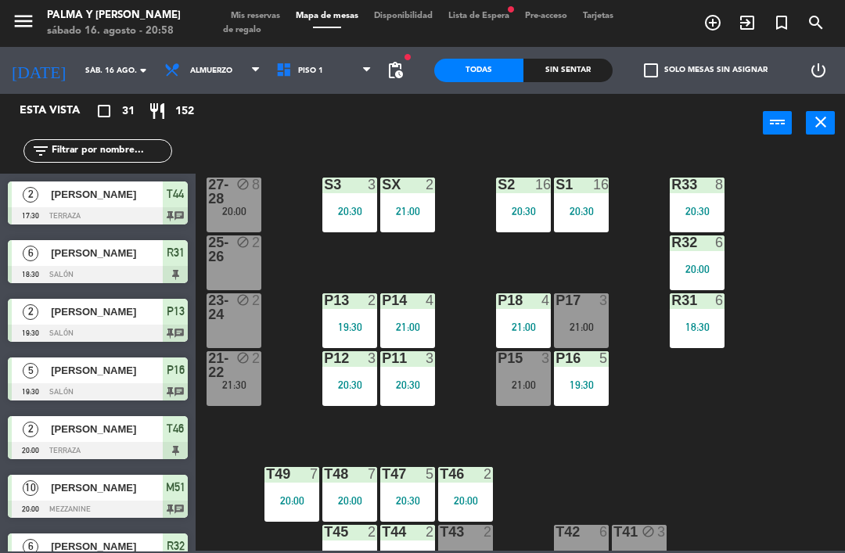
click at [748, 403] on div "R33 8 20:30 S1 16 20:30 S2 16 20:30 S3 3 20:30 SX 2 21:00 27-28 block 8 20:00 R…" at bounding box center [524, 350] width 640 height 400
click at [252, 387] on div "21:30" at bounding box center [233, 384] width 55 height 11
click at [733, 457] on div "R33 8 20:30 S1 16 20:30 S2 16 20:30 S3 3 20:30 SX 2 21:00 27-28 block 8 20:00 R…" at bounding box center [524, 350] width 640 height 400
click at [77, 153] on input "text" at bounding box center [110, 150] width 121 height 17
click at [495, 124] on div "power_input close" at bounding box center [478, 123] width 567 height 59
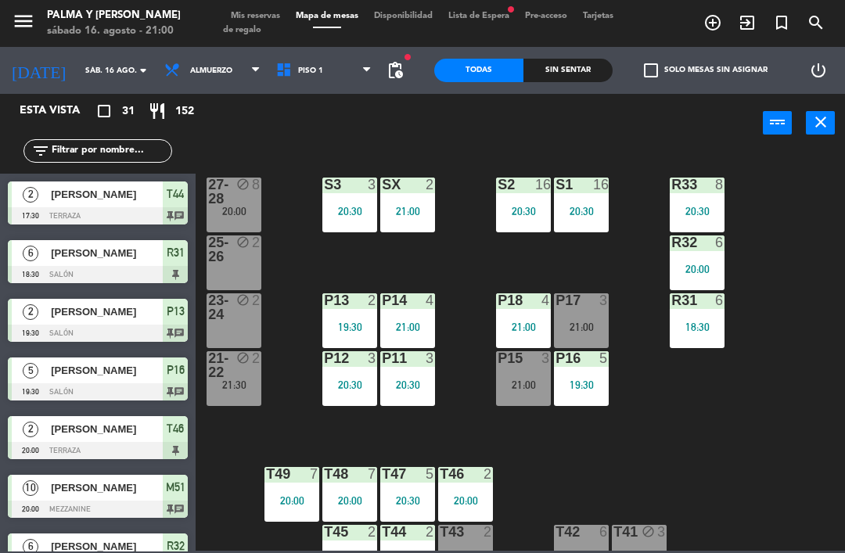
click at [298, 74] on span "Piso 1" at bounding box center [310, 70] width 25 height 9
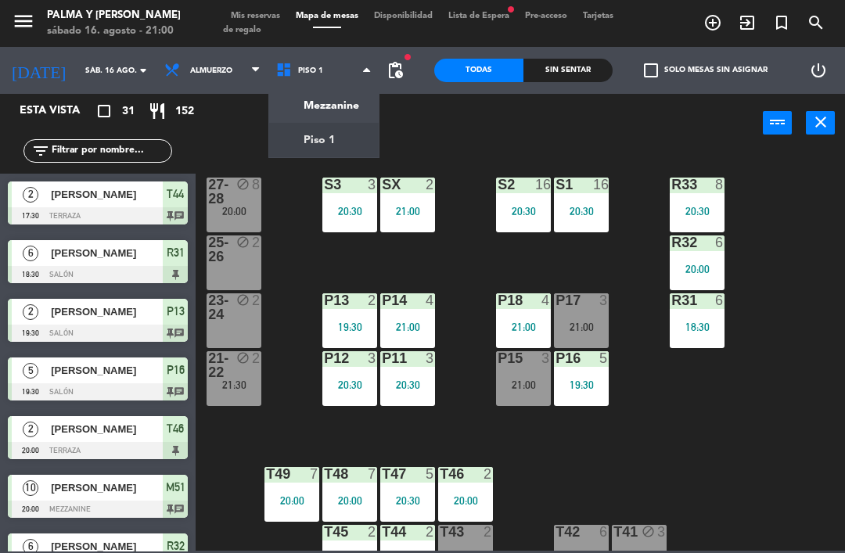
click at [313, 105] on ng-component "menu Palma y [PERSON_NAME][DATE] 16. agosto - 21:00 Mis reservas Mapa de mesas …" at bounding box center [422, 275] width 845 height 551
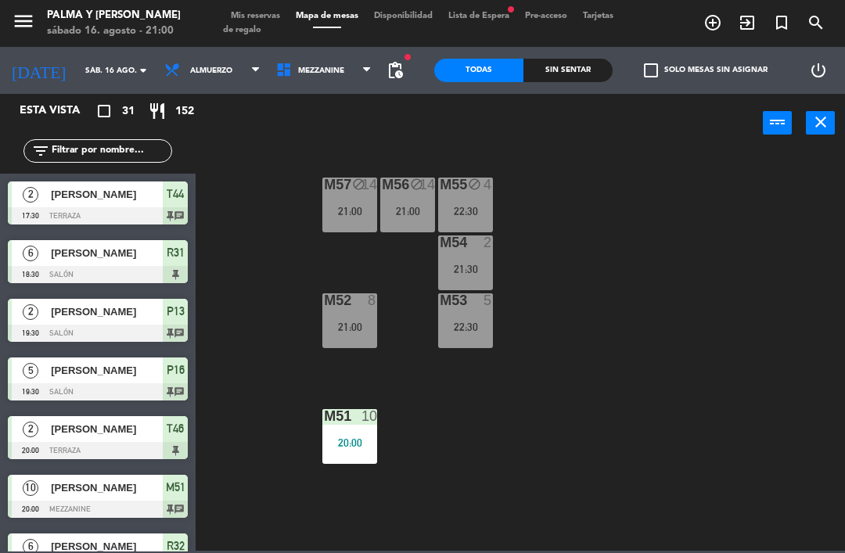
click at [292, 87] on span "Mezzanine" at bounding box center [324, 70] width 112 height 34
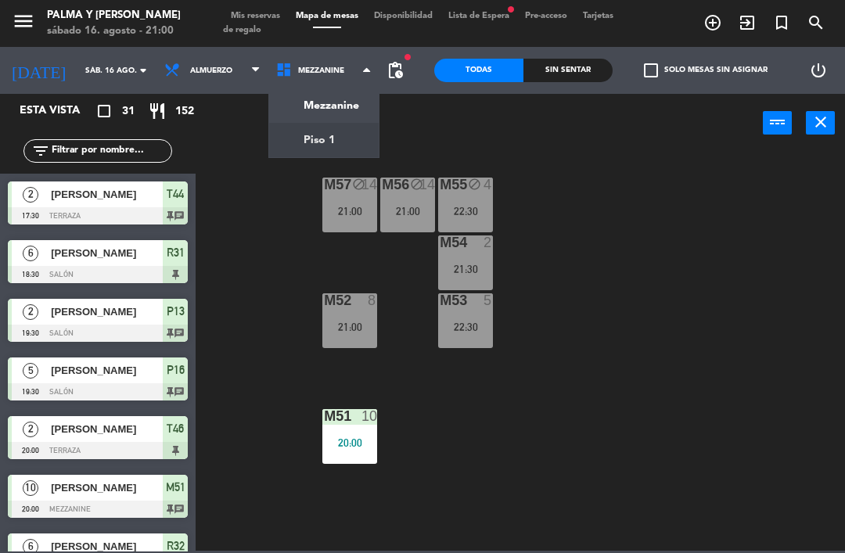
click at [325, 142] on ng-component "menu Palma y [PERSON_NAME][DATE] 16. agosto - 21:00 Mis reservas Mapa de mesas …" at bounding box center [422, 275] width 845 height 551
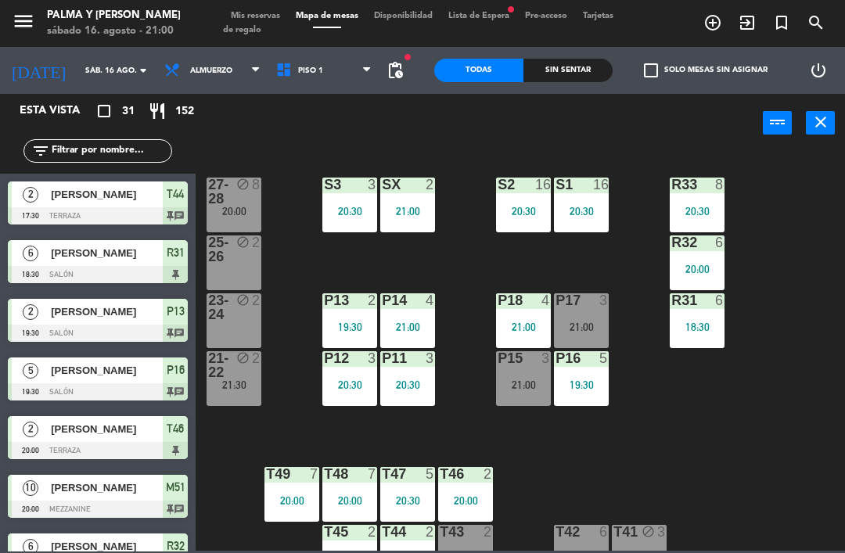
click at [233, 274] on div "25-26 block 2" at bounding box center [233, 262] width 55 height 55
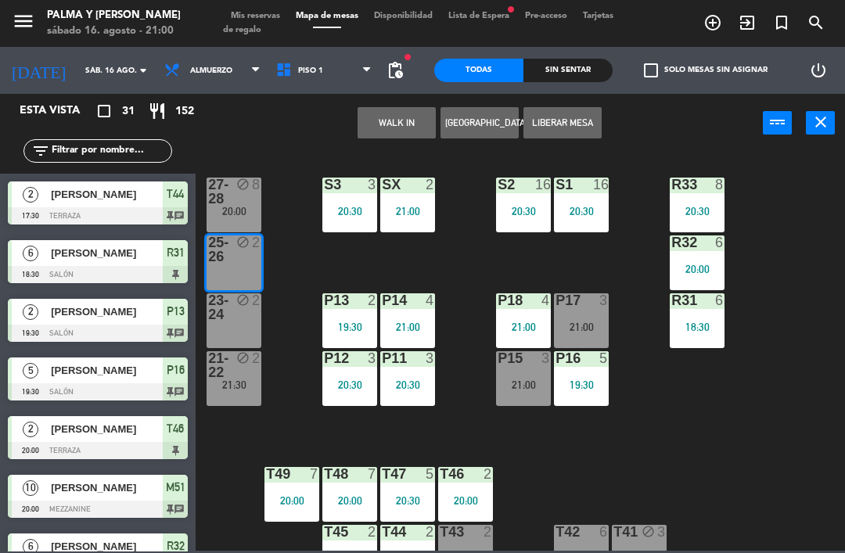
click at [408, 131] on button "WALK IN" at bounding box center [396, 122] width 78 height 31
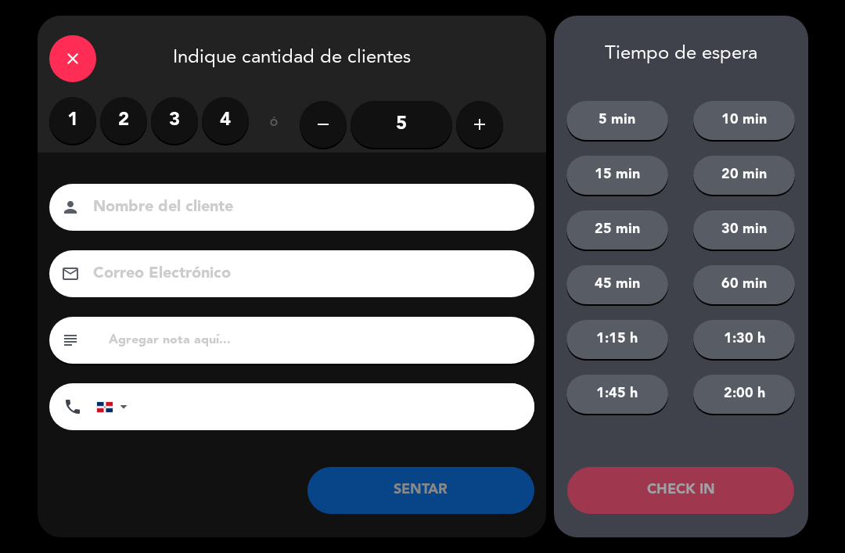
click at [126, 121] on label "2" at bounding box center [123, 120] width 47 height 47
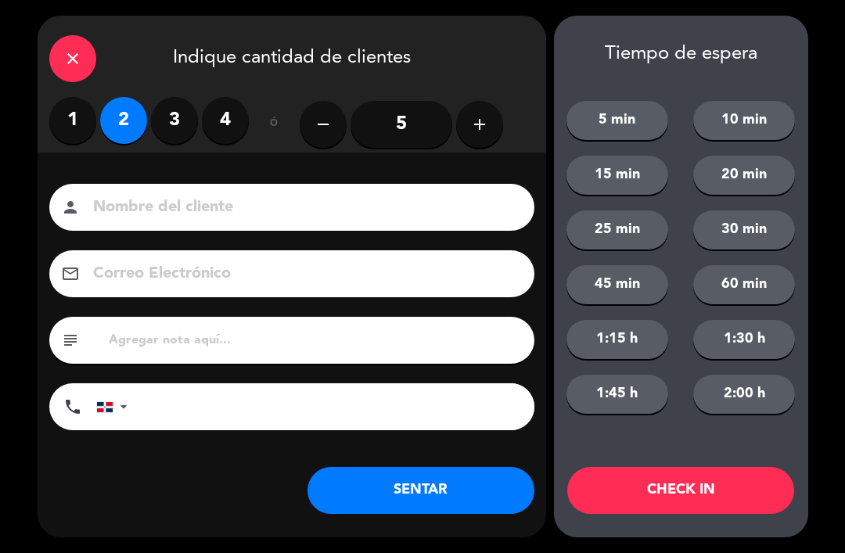
click at [403, 528] on div "close Indique cantidad de clientes 1 2 3 4 ó remove 5 add Nombre del cliente pe…" at bounding box center [292, 277] width 508 height 522
click at [449, 490] on button "SENTAR" at bounding box center [420, 490] width 227 height 47
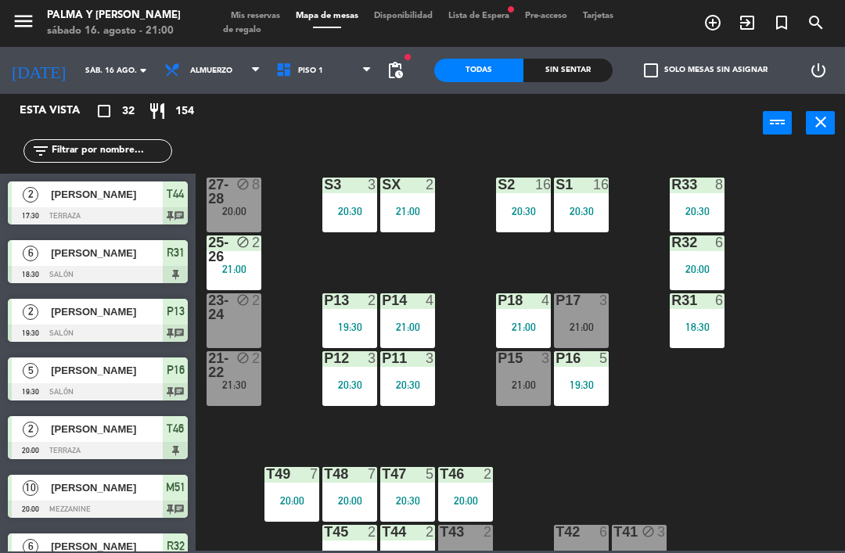
click at [231, 207] on div "20:00" at bounding box center [233, 211] width 55 height 11
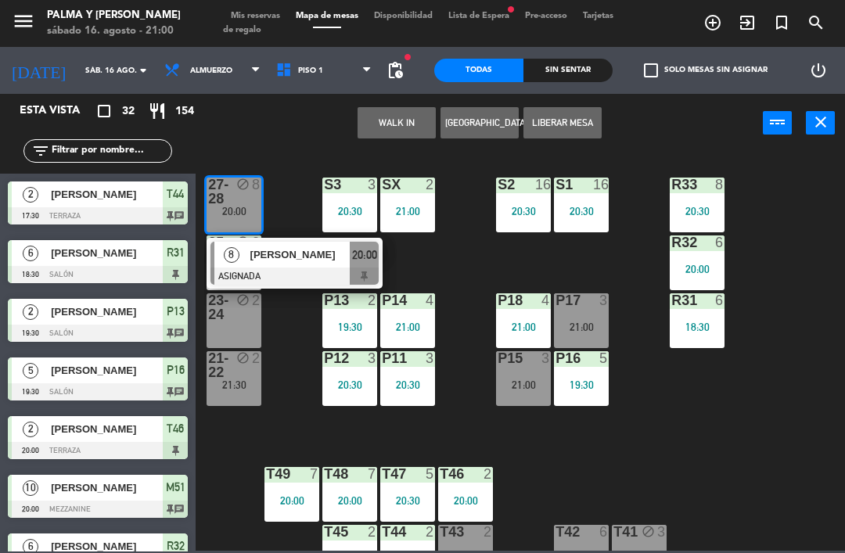
click at [298, 258] on span "[PERSON_NAME]" at bounding box center [300, 254] width 100 height 16
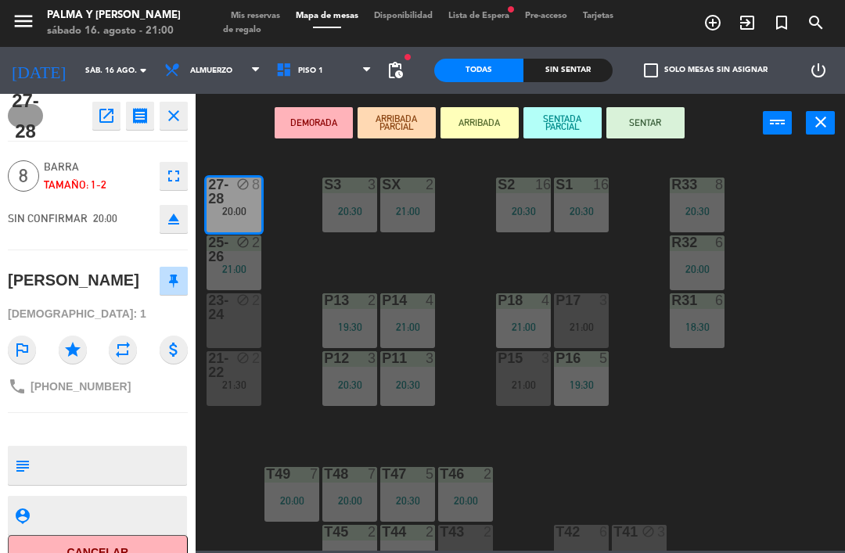
click at [99, 548] on button "Cancelar" at bounding box center [98, 552] width 180 height 35
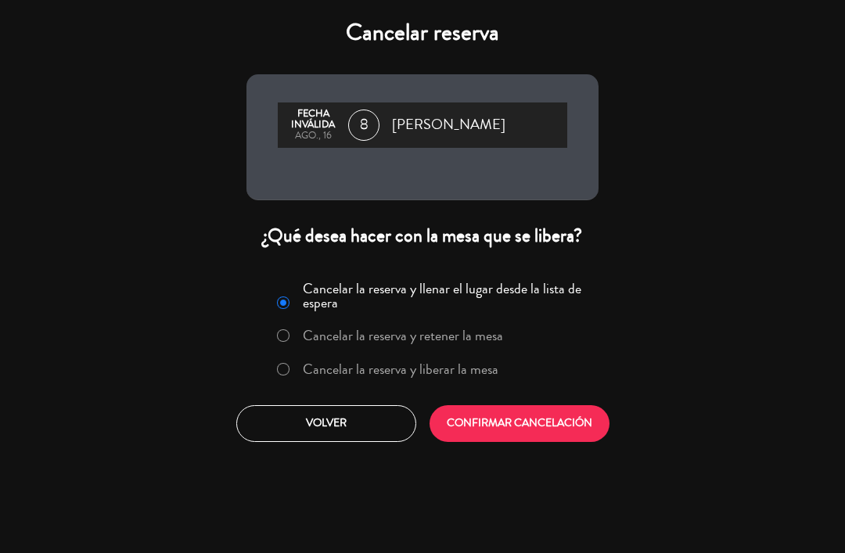
click at [392, 362] on label "Cancelar la reserva y liberar la mesa" at bounding box center [400, 369] width 195 height 14
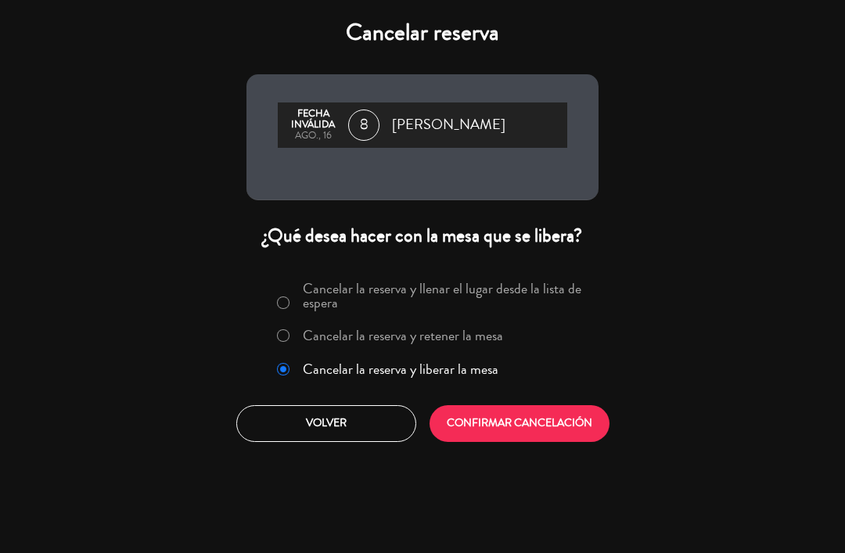
click at [510, 433] on button "CONFIRMAR CANCELACIÓN" at bounding box center [519, 423] width 180 height 37
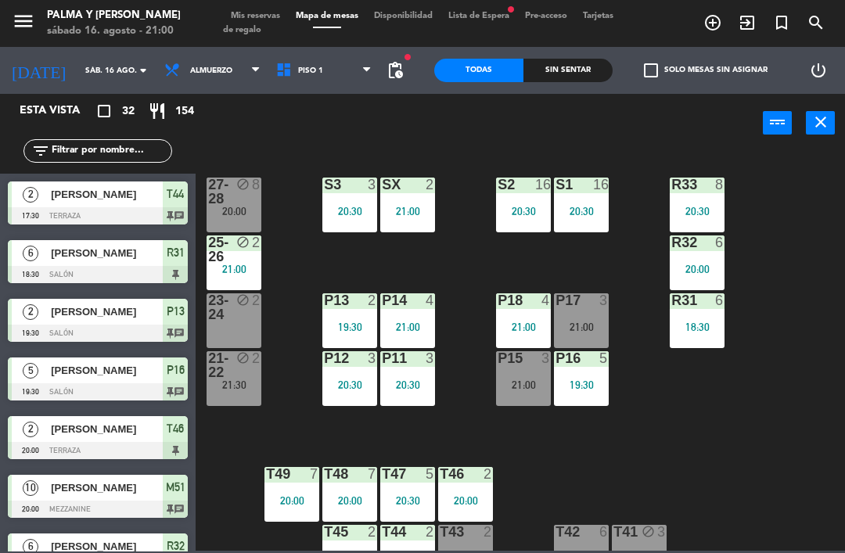
click at [293, 246] on div "R33 8 20:30 S1 16 20:30 S2 16 20:30 S3 3 20:30 SX 2 21:00 27-28 block 8 20:00 R…" at bounding box center [524, 350] width 640 height 400
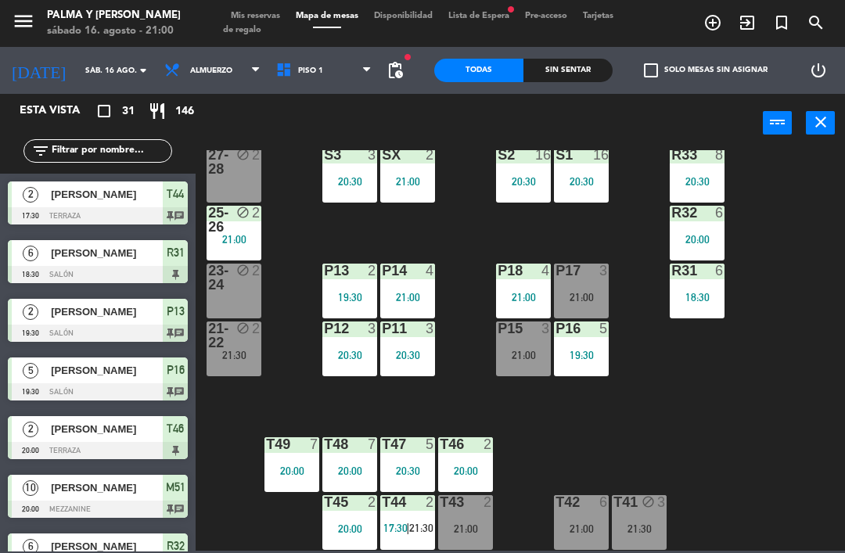
scroll to position [30, 0]
click at [738, 403] on div "R33 8 20:30 S1 16 20:30 S2 16 20:30 S3 3 20:30 SX 2 21:00 27-28 block 2 R32 6 2…" at bounding box center [524, 350] width 640 height 400
click at [733, 426] on div "R33 8 20:30 S1 16 20:30 S2 16 20:30 S3 3 20:30 SX 2 21:00 27-28 block 2 R32 6 2…" at bounding box center [524, 350] width 640 height 400
click at [298, 66] on span "Piso 1" at bounding box center [310, 70] width 25 height 9
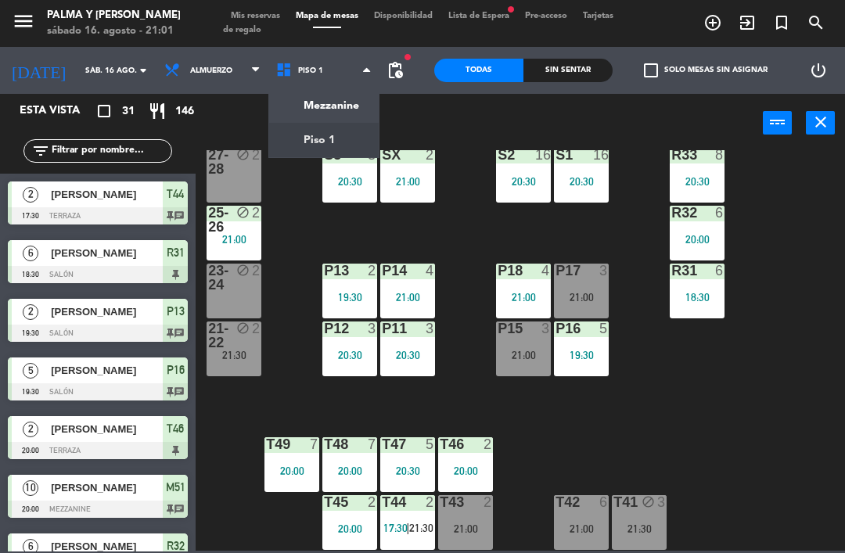
click at [308, 107] on ng-component "menu Palma y [PERSON_NAME][DATE] 16. agosto - 21:01 Mis reservas Mapa de mesas …" at bounding box center [422, 275] width 845 height 551
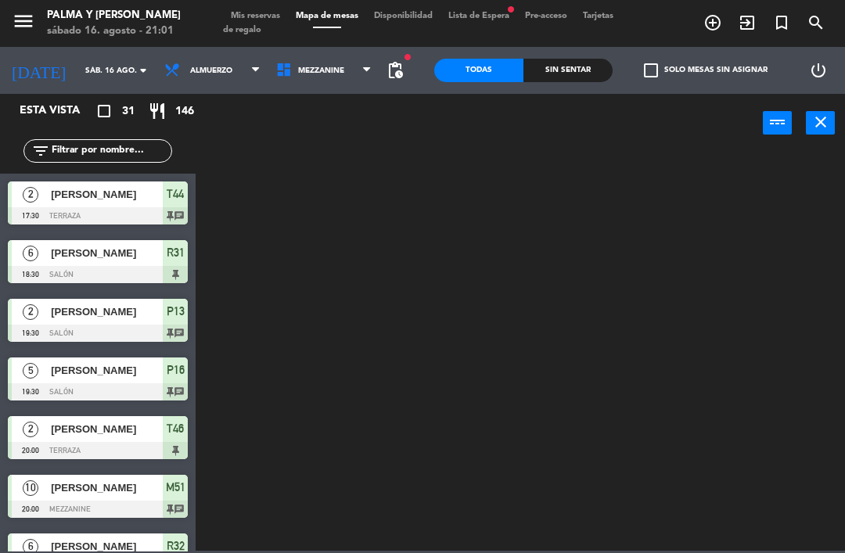
scroll to position [0, 0]
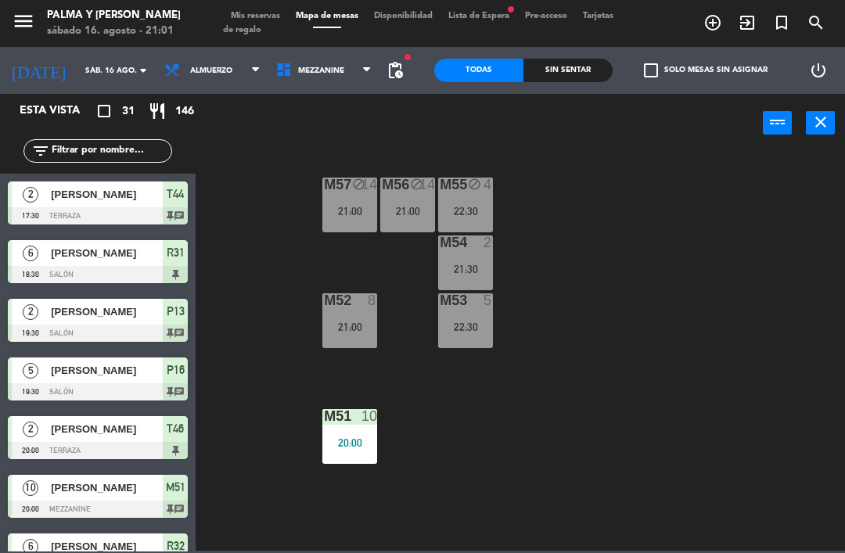
click at [335, 197] on div "M57 block 14 21:00" at bounding box center [349, 205] width 55 height 55
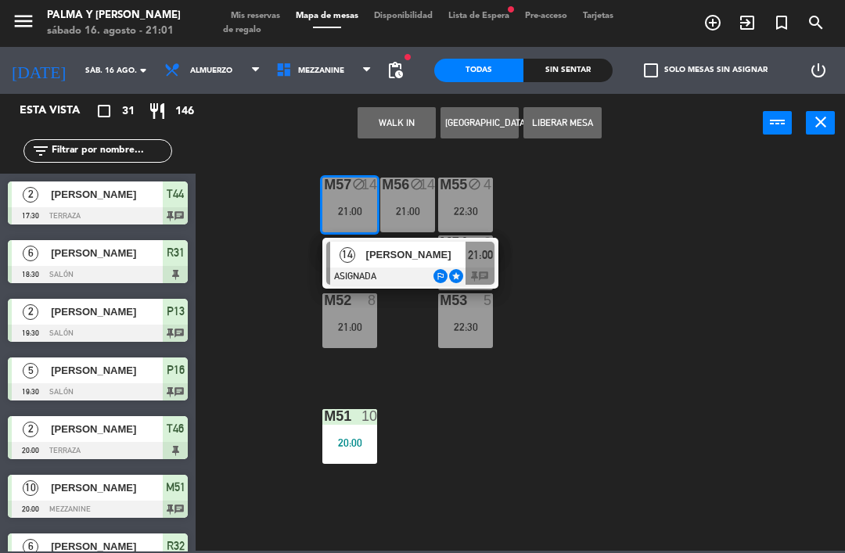
click at [346, 270] on div at bounding box center [410, 275] width 168 height 17
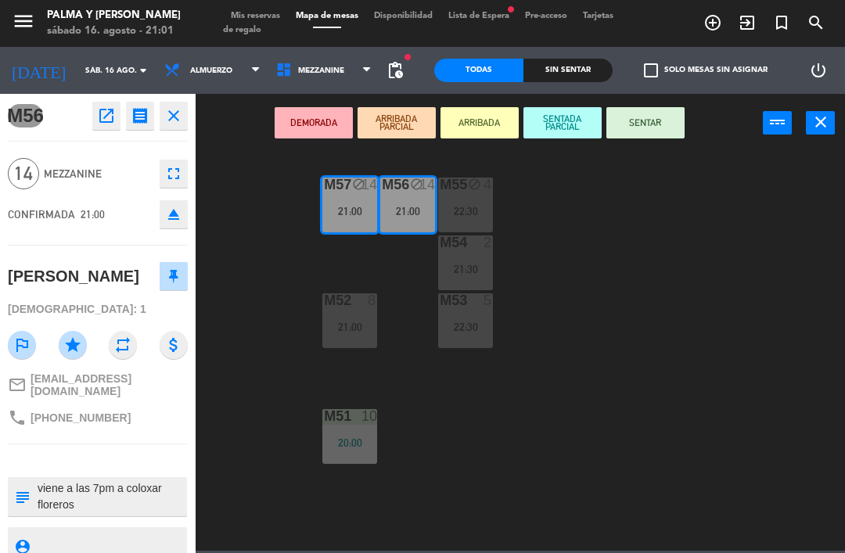
click at [627, 115] on button "SENTAR" at bounding box center [645, 122] width 78 height 31
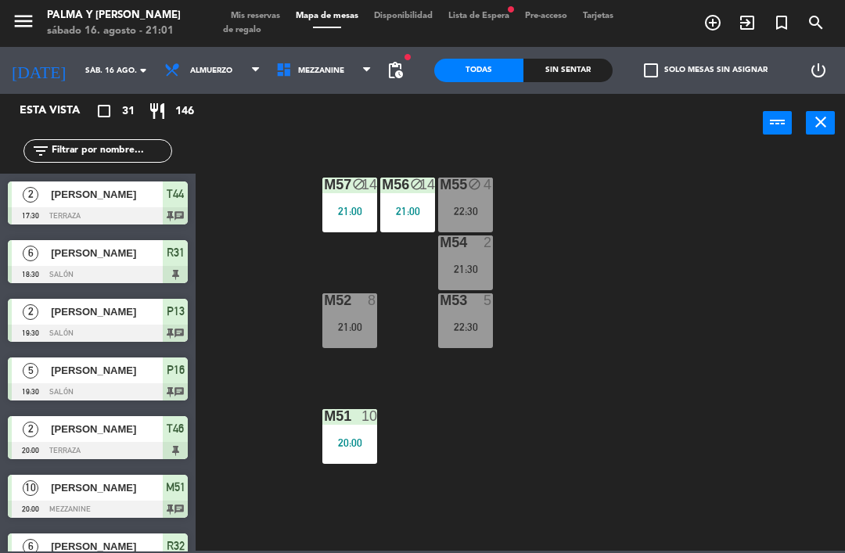
click at [334, 219] on div "M57 block 14 21:00" at bounding box center [349, 205] width 55 height 55
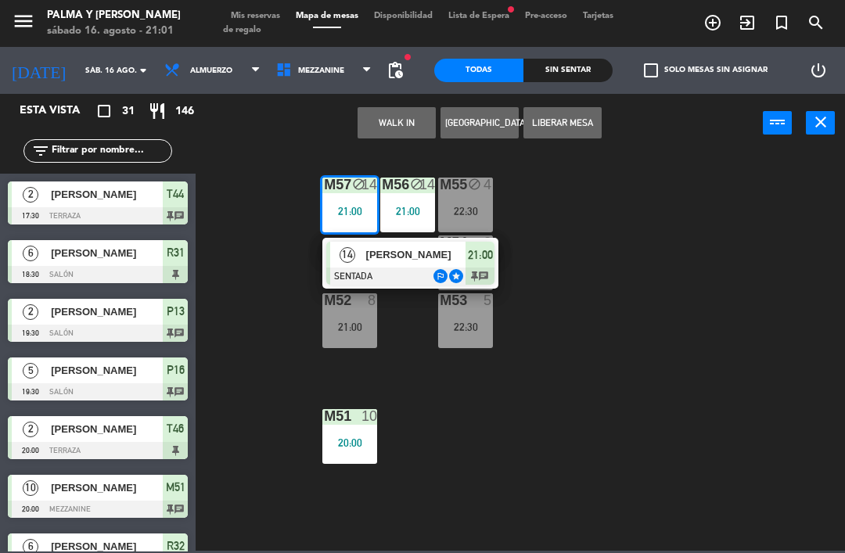
click at [416, 206] on div "21:00" at bounding box center [407, 211] width 55 height 11
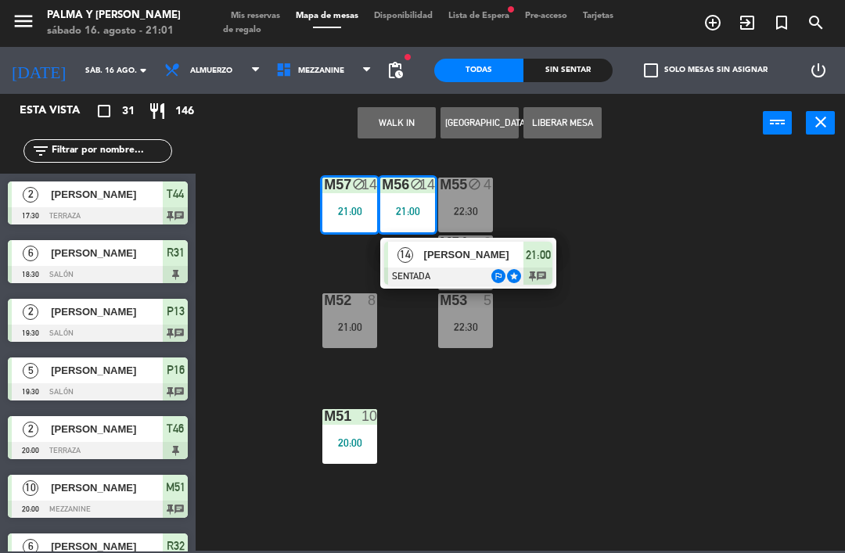
click at [475, 199] on div "M55 block 4 22:30" at bounding box center [465, 205] width 55 height 55
click at [470, 192] on div "block" at bounding box center [466, 185] width 26 height 15
click at [584, 117] on button "Liberar Mesa" at bounding box center [562, 122] width 78 height 31
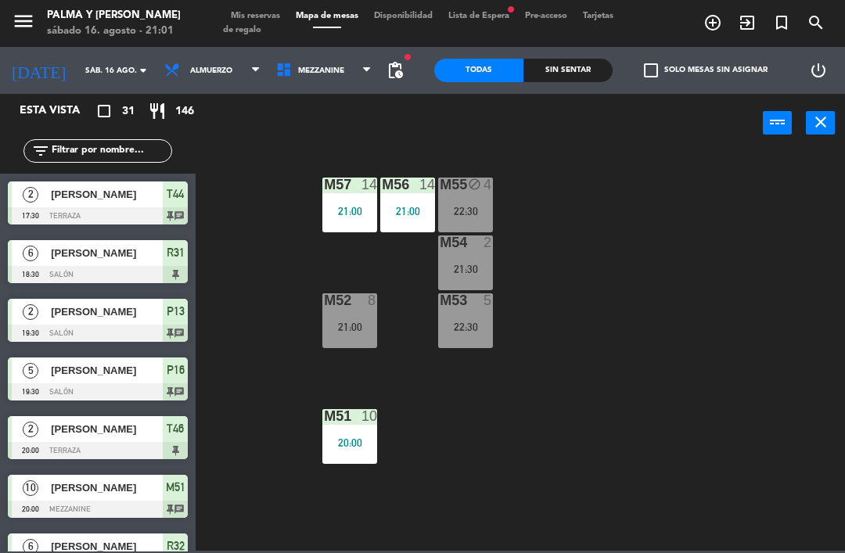
click at [467, 206] on div "22:30" at bounding box center [465, 211] width 55 height 11
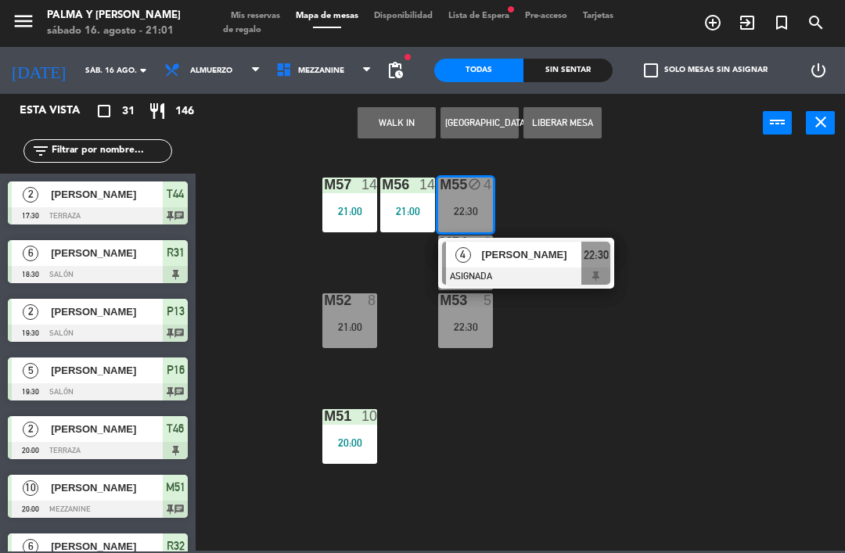
click at [572, 125] on button "Liberar Mesa" at bounding box center [562, 122] width 78 height 31
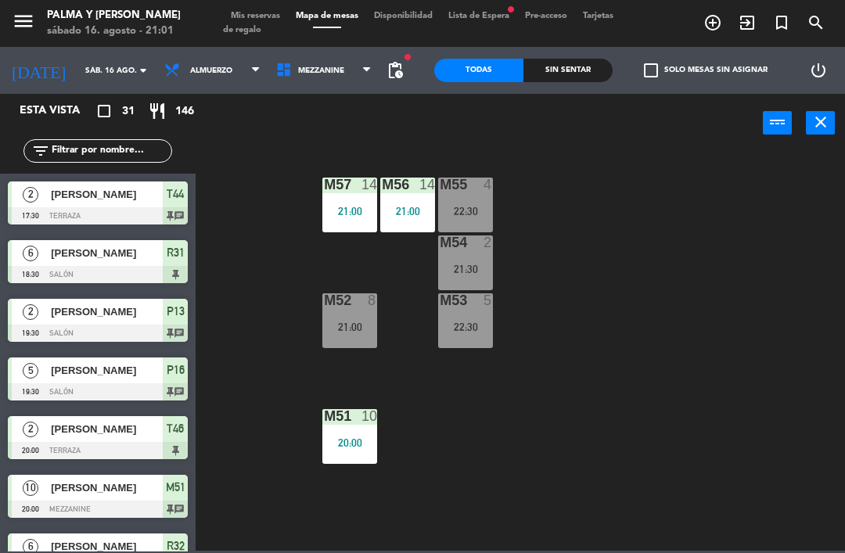
click at [612, 332] on div "M57 14 21:00 M56 14 21:00 M55 4 22:30 M54 2 21:30 M52 8 21:00 M53 5 22:30 M51 1…" at bounding box center [524, 350] width 640 height 400
click at [328, 71] on span "Mezzanine" at bounding box center [321, 70] width 46 height 9
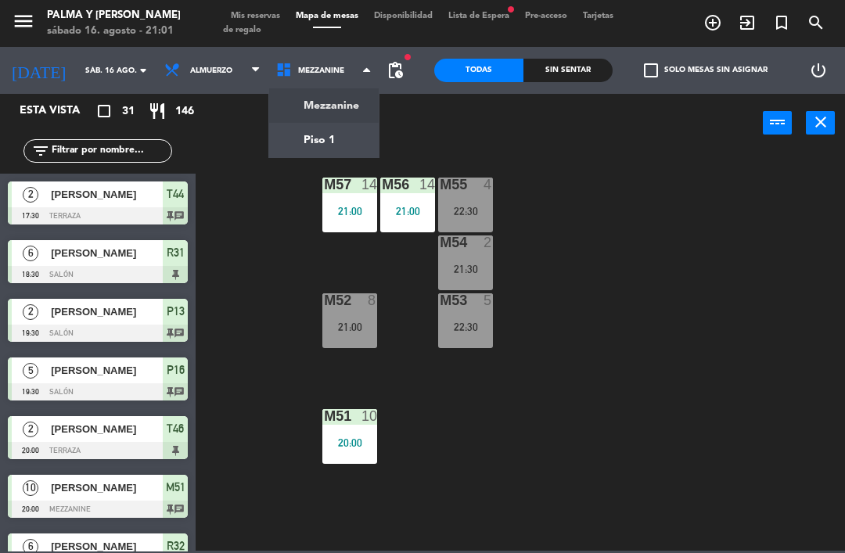
click at [325, 113] on ng-component "menu Palma y [PERSON_NAME][DATE] 16. agosto - 21:01 Mis reservas Mapa de mesas …" at bounding box center [422, 275] width 845 height 551
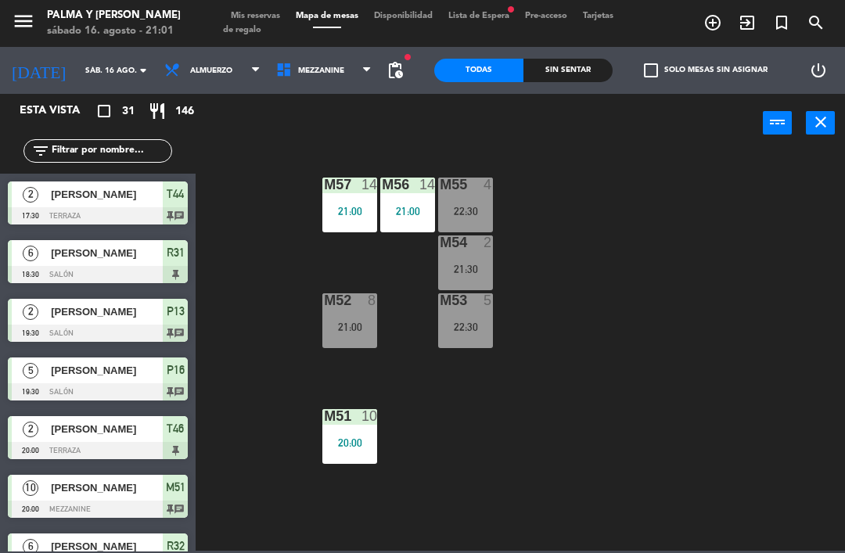
click at [331, 73] on span "Mezzanine" at bounding box center [321, 70] width 46 height 9
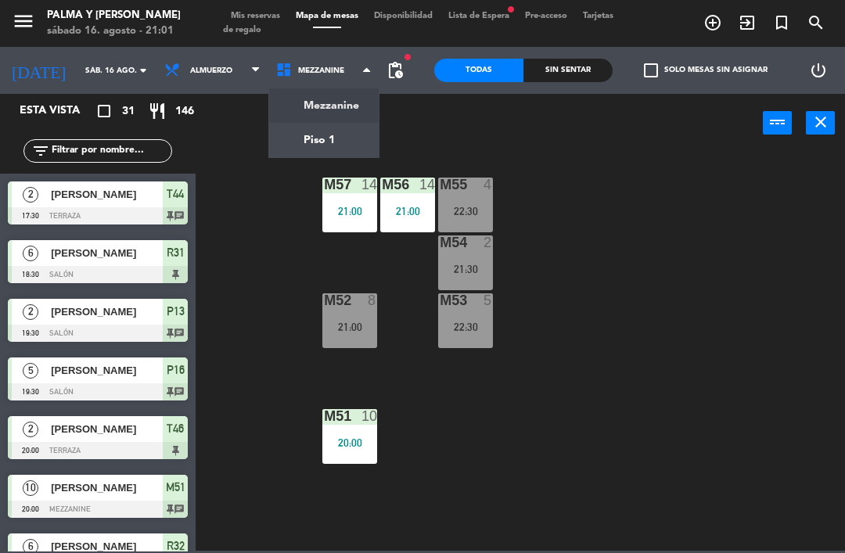
click at [308, 126] on ng-component "menu Palma y [PERSON_NAME][DATE] 16. agosto - 21:01 Mis reservas Mapa de mesas …" at bounding box center [422, 275] width 845 height 551
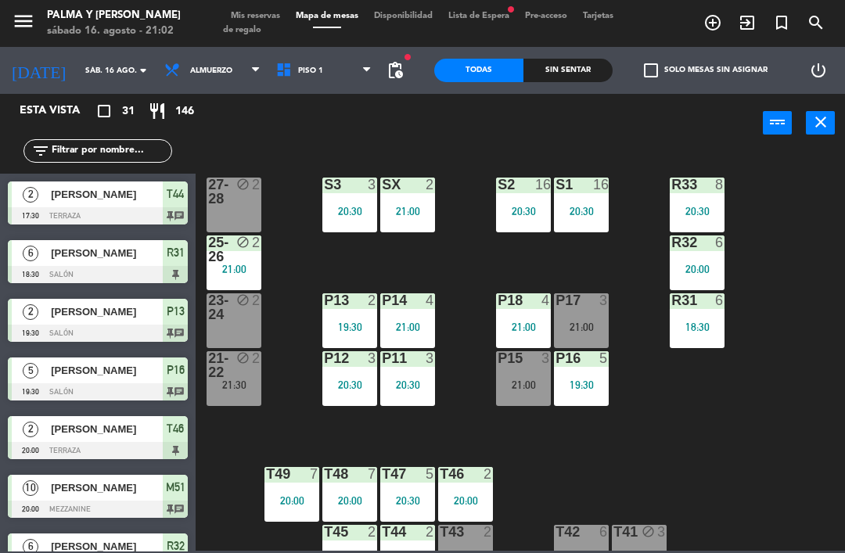
click at [286, 86] on span "Piso 1" at bounding box center [324, 70] width 112 height 34
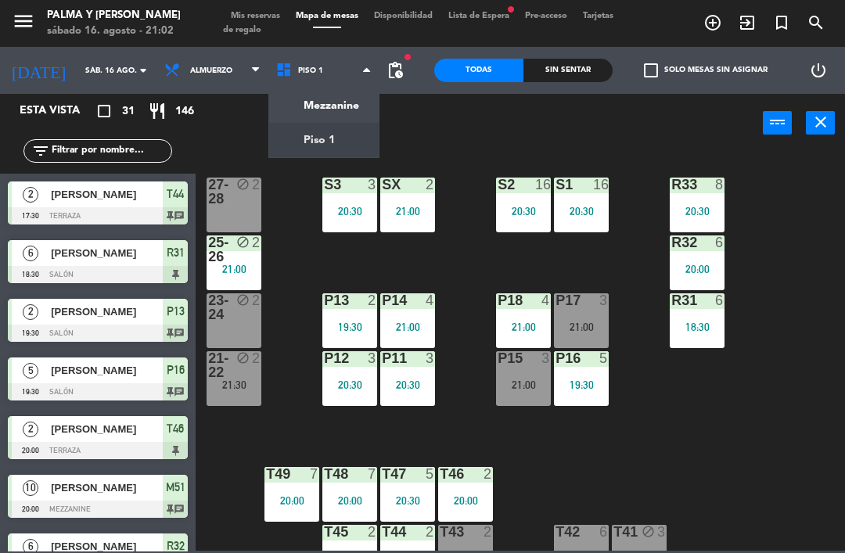
click at [337, 93] on div "Mezzanine Piso 1 Piso 1 Mezzanine Piso 1" at bounding box center [324, 70] width 112 height 47
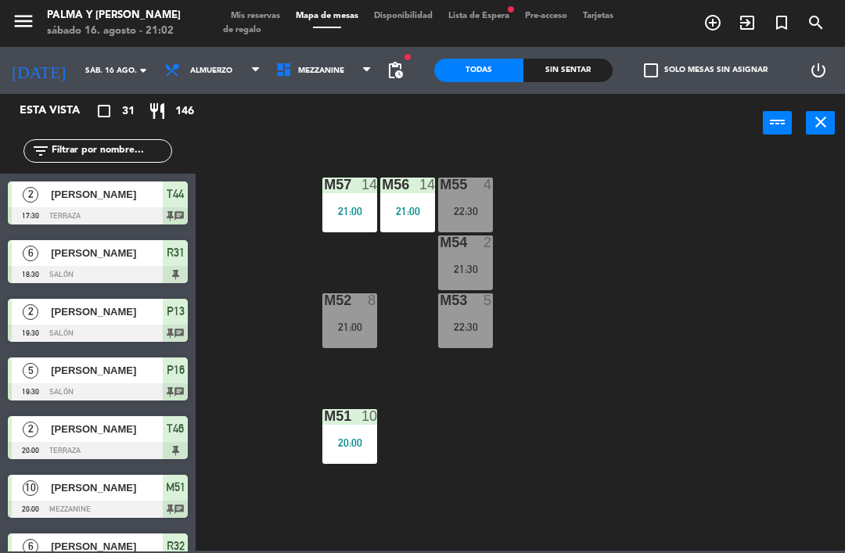
click at [360, 203] on div "M57 14 21:00" at bounding box center [349, 205] width 55 height 55
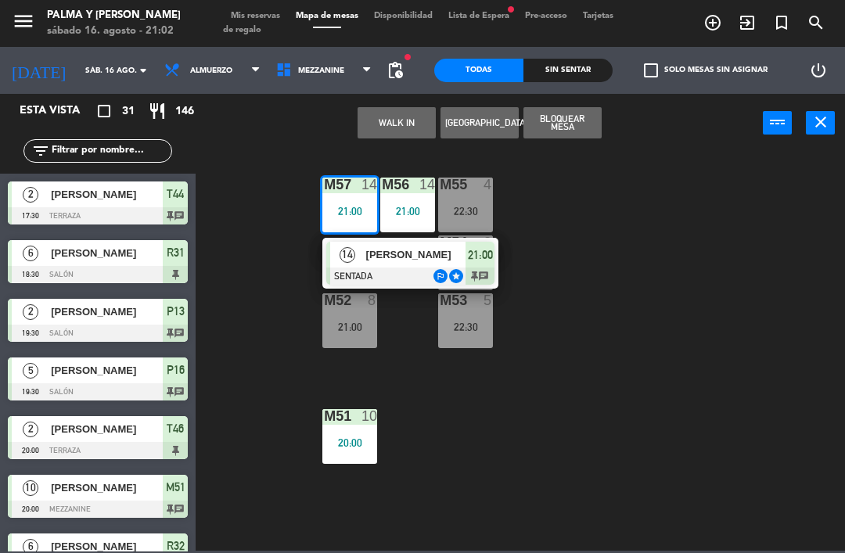
click at [439, 249] on span "[PERSON_NAME]" at bounding box center [416, 254] width 100 height 16
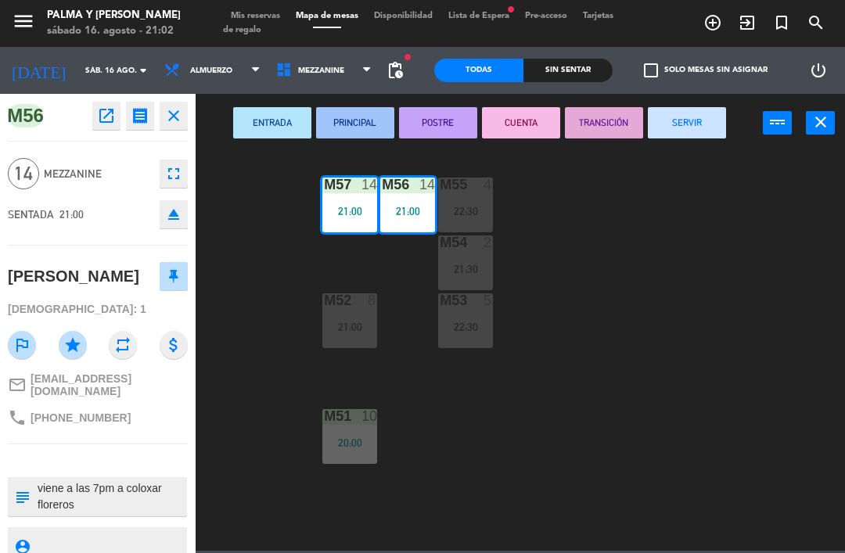
click at [124, 492] on textarea at bounding box center [110, 496] width 149 height 33
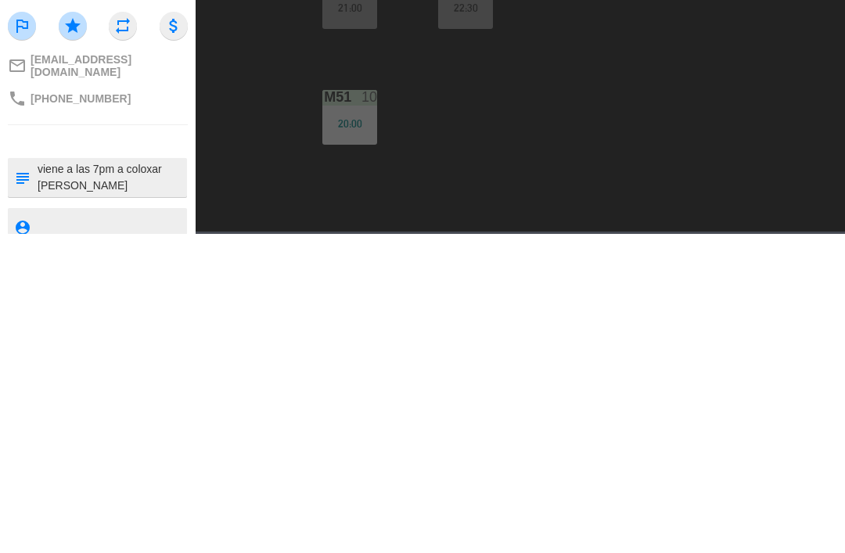
type textarea "viene a las 7pm a coloxar [PERSON_NAME]"
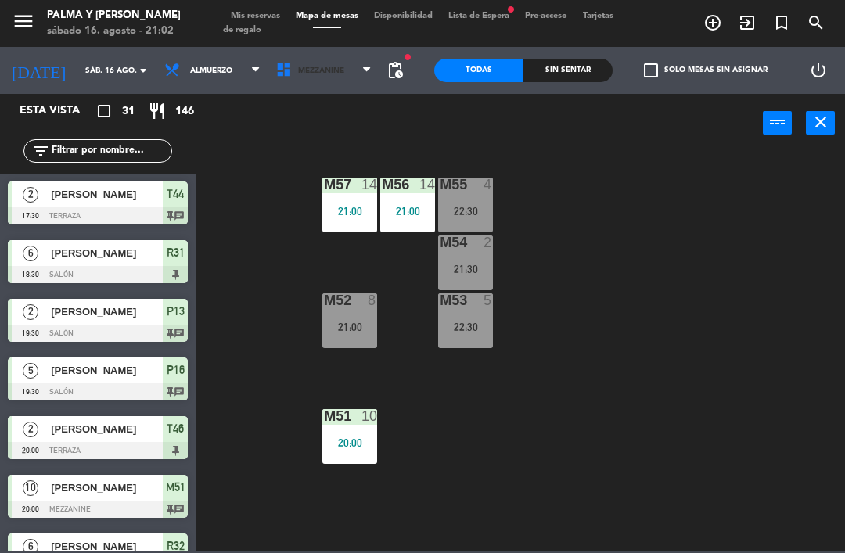
click at [327, 86] on span "Mezzanine" at bounding box center [324, 70] width 112 height 34
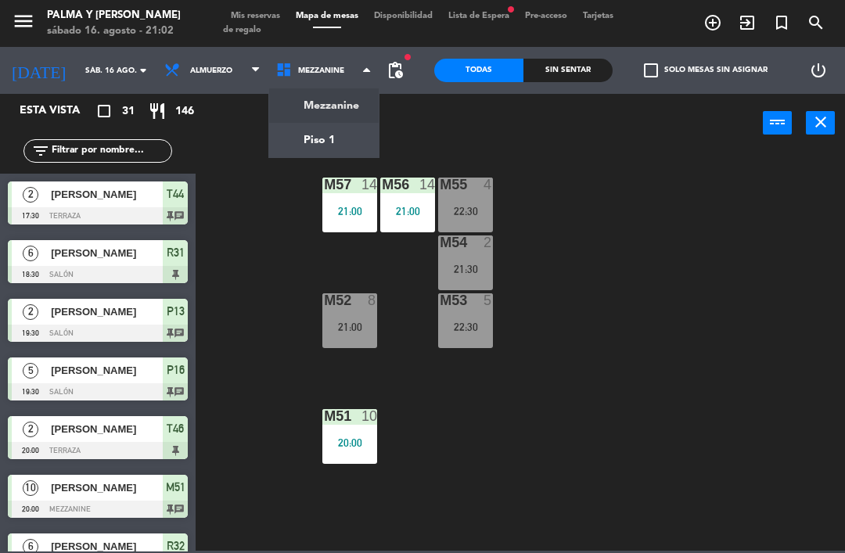
click at [291, 148] on ng-component "menu Palma y [PERSON_NAME][DATE] 16. agosto - 21:02 Mis reservas Mapa de mesas …" at bounding box center [422, 275] width 845 height 551
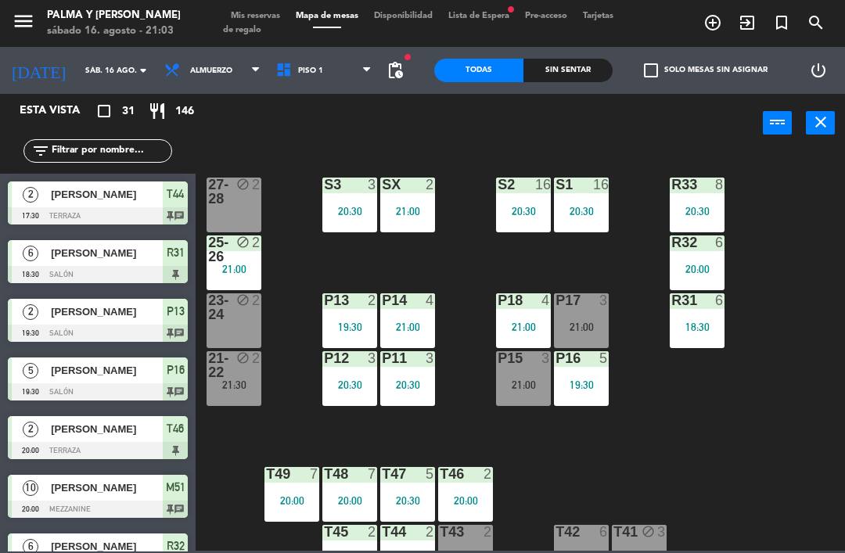
click at [131, 153] on input "text" at bounding box center [110, 150] width 121 height 17
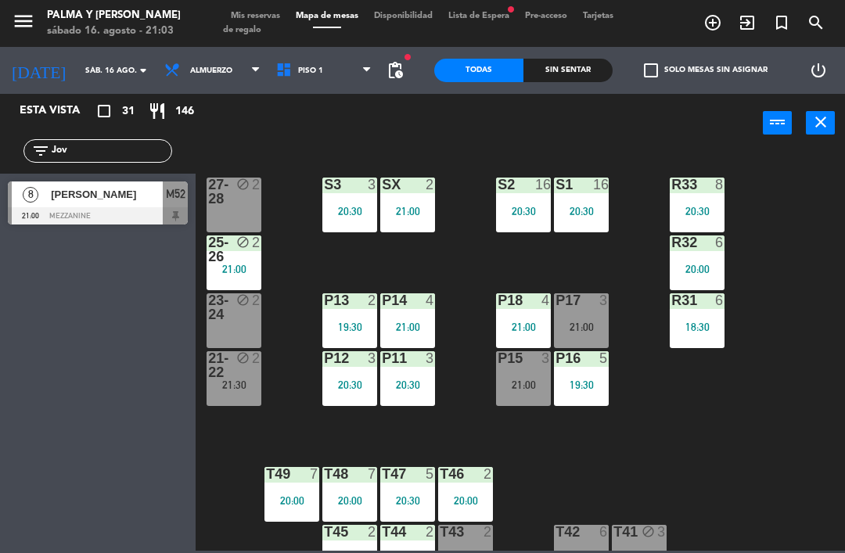
type input "Jov"
click at [150, 195] on span "[PERSON_NAME]" at bounding box center [107, 194] width 112 height 16
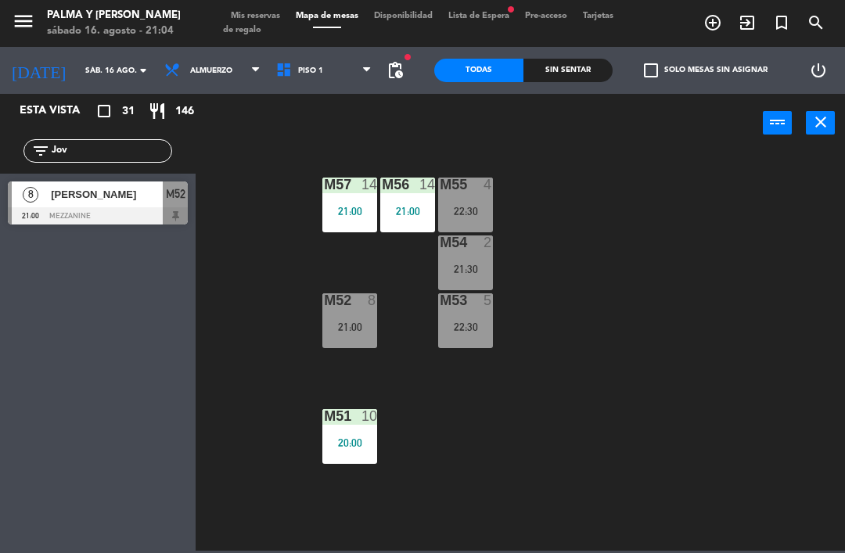
click at [81, 151] on input "Jov" at bounding box center [110, 150] width 121 height 17
type input "J"
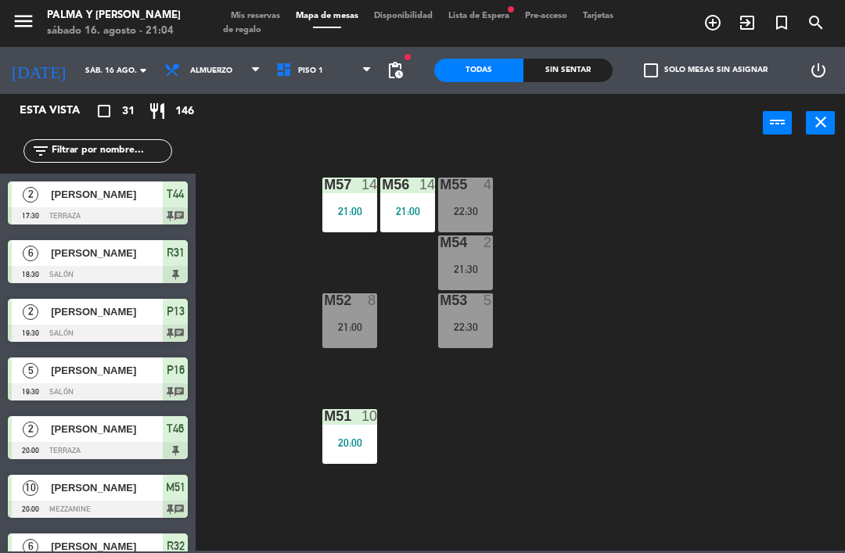
click at [774, 172] on div "M57 14 21:00 M56 14 21:00 M55 4 22:30 M54 2 21:30 M52 8 21:00 M53 5 22:30 M51 1…" at bounding box center [524, 350] width 640 height 400
click at [113, 153] on input "text" at bounding box center [110, 150] width 121 height 17
type input "A"
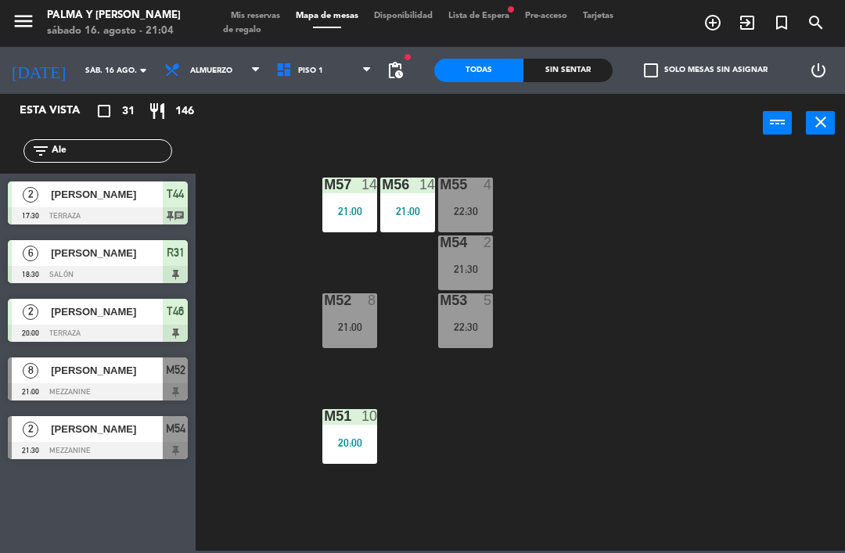
type input "Ale"
click at [698, 182] on div "M57 14 21:00 M56 14 21:00 M55 4 22:30 M54 2 21:30 M52 8 21:00 M53 5 22:30 M51 1…" at bounding box center [524, 350] width 640 height 400
click at [113, 376] on span "[PERSON_NAME]" at bounding box center [107, 370] width 112 height 16
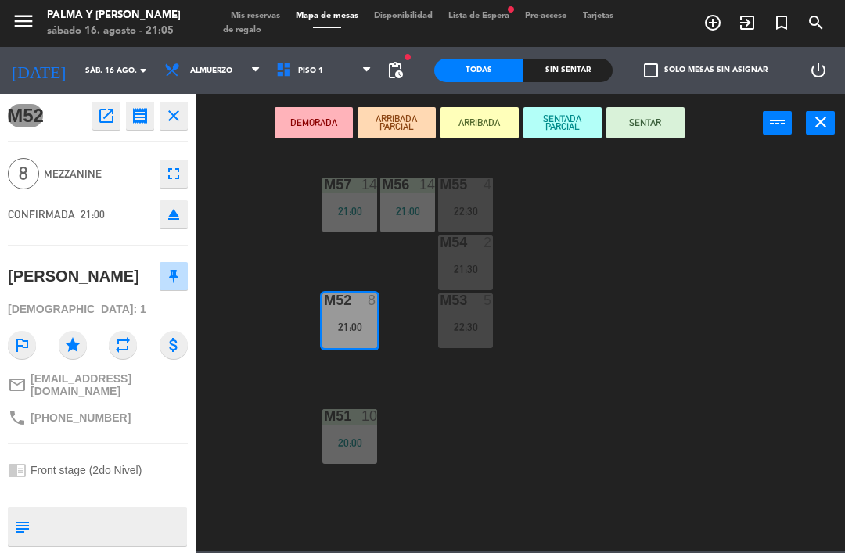
click at [661, 113] on button "SENTAR" at bounding box center [645, 122] width 78 height 31
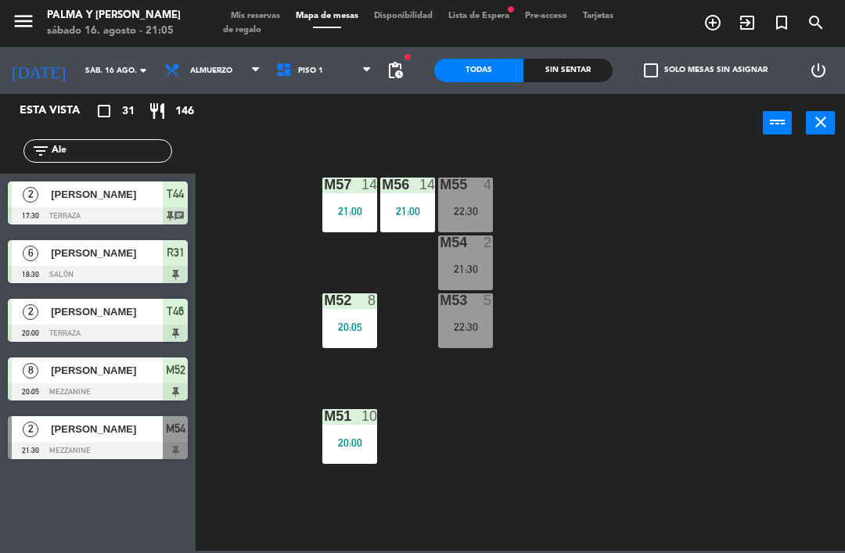
click at [598, 354] on div "M57 14 21:00 M56 14 21:00 M55 4 22:30 M54 2 21:30 M52 8 20:05 M53 5 22:30 M51 1…" at bounding box center [524, 350] width 640 height 400
click at [623, 378] on div "M57 14 21:00 M56 14 21:00 M55 4 22:30 M54 2 21:30 M52 8 21:00 M53 5 22:30 M51 1…" at bounding box center [524, 350] width 640 height 400
click at [133, 148] on input "Ale" at bounding box center [110, 150] width 121 height 17
type input "A"
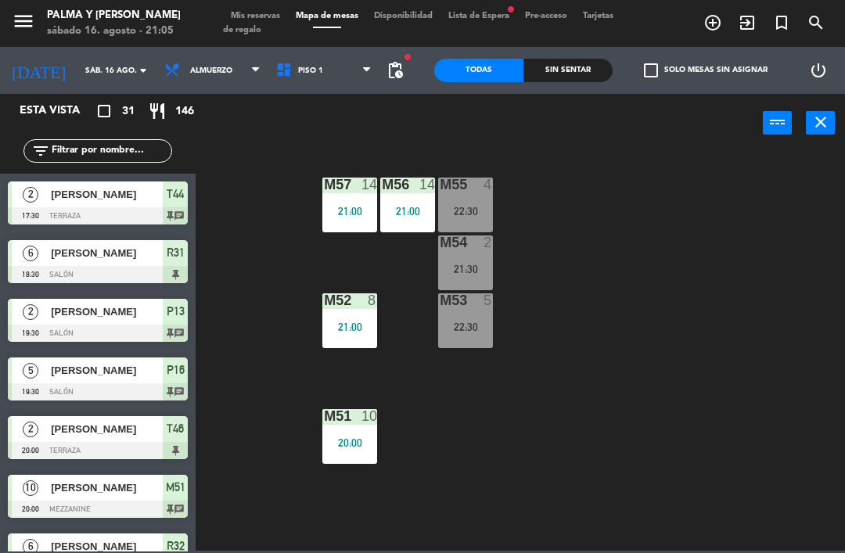
click at [654, 213] on div "M57 14 21:00 M56 14 21:00 M55 4 22:30 M54 2 21:30 M52 8 21:00 M53 5 22:30 M51 1…" at bounding box center [524, 350] width 640 height 400
click at [459, 282] on div "M54 2 21:30" at bounding box center [465, 262] width 55 height 55
click at [471, 400] on div "M57 14 21:00 M56 14 21:00 M55 4 22:30 M54 2 21:30 M52 8 21:00 M53 5 22:30 M51 1…" at bounding box center [524, 350] width 640 height 400
click at [475, 196] on div "M55 4 22:30" at bounding box center [465, 205] width 55 height 55
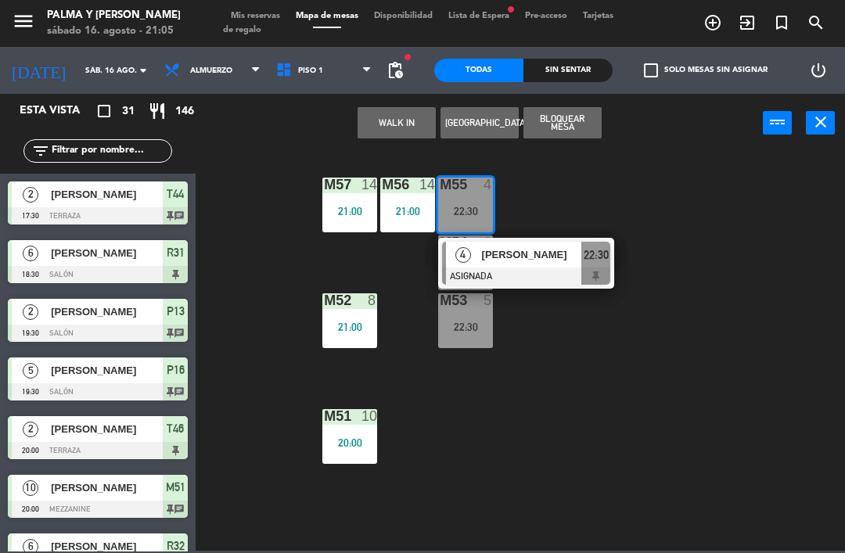
click at [486, 425] on div "M57 14 21:00 M56 14 21:00 M55 4 22:30 4 [PERSON_NAME] ASIGNADA 22:30 M54 2 21:3…" at bounding box center [524, 350] width 640 height 400
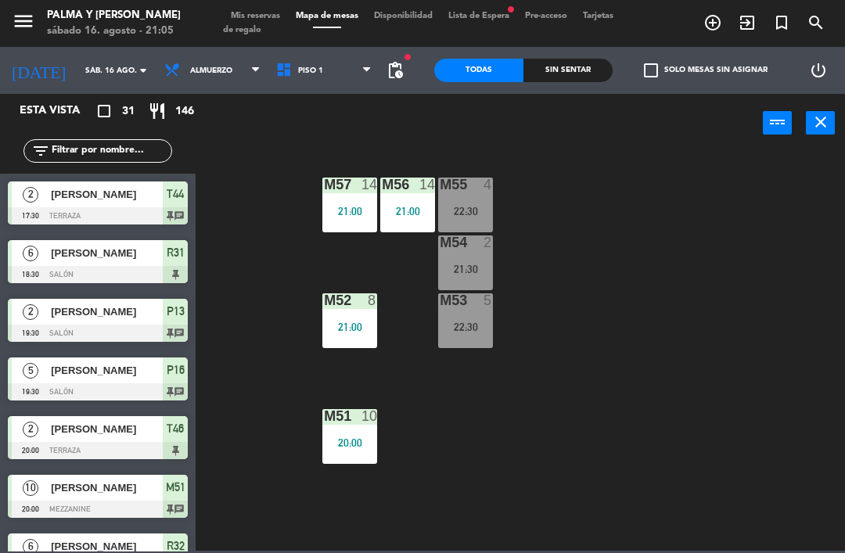
click at [437, 302] on div "M53" at bounding box center [439, 300] width 26 height 14
click at [433, 432] on div "M57 14 21:00 M56 14 21:00 M55 4 22:30 M54 2 21:30 M52 8 21:00 M53 5 22:30 M51 1…" at bounding box center [524, 350] width 640 height 400
click at [321, 54] on span "Piso 1" at bounding box center [324, 70] width 112 height 34
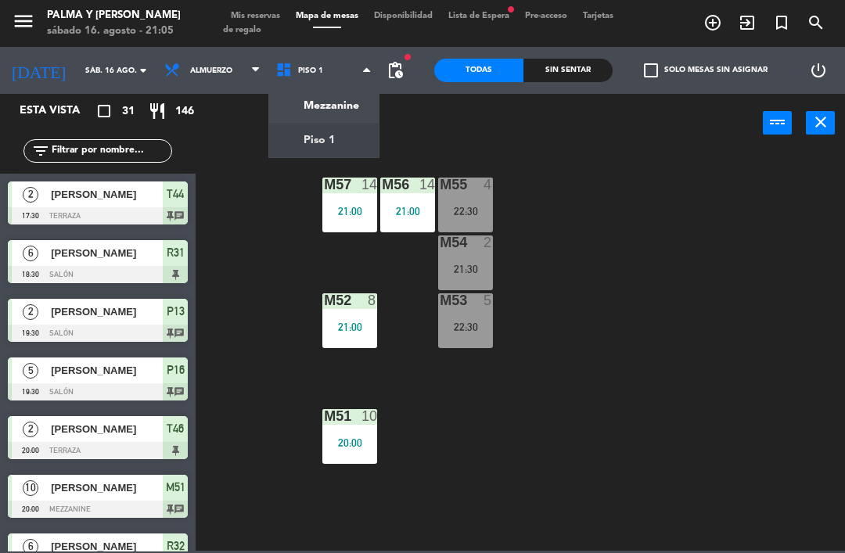
click at [318, 153] on ng-component "menu Palma y [PERSON_NAME][DATE] 16. agosto - 21:05 Mis reservas Mapa de mesas …" at bounding box center [422, 275] width 845 height 551
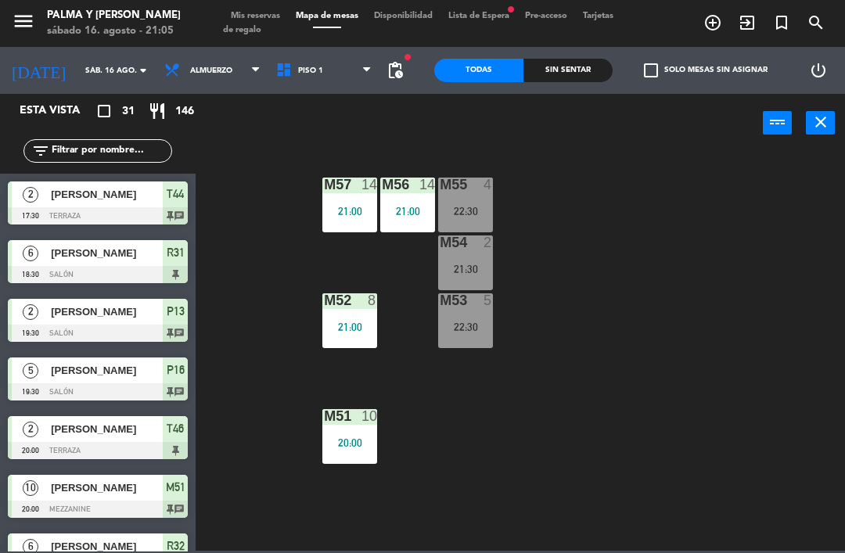
click at [289, 56] on span "Piso 1" at bounding box center [324, 70] width 112 height 34
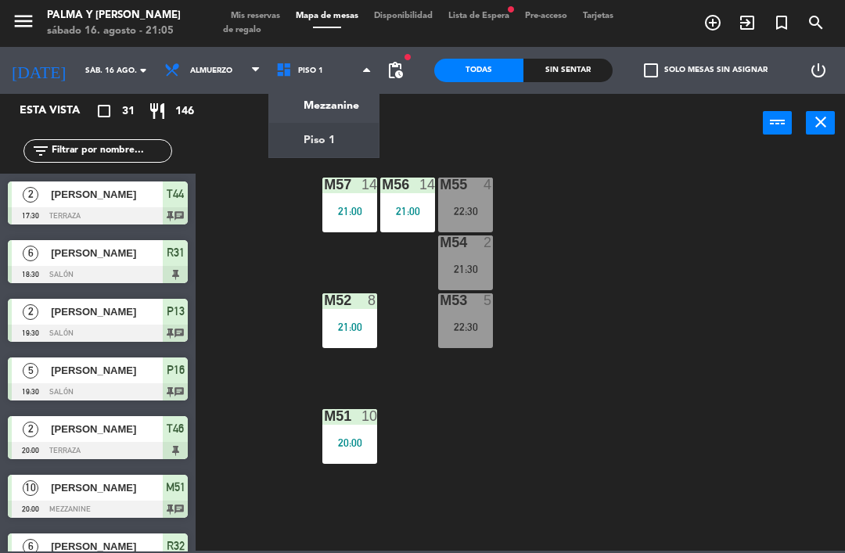
click at [294, 96] on ng-component "menu Palma y [PERSON_NAME][DATE] 16. agosto - 21:05 Mis reservas Mapa de mesas …" at bounding box center [422, 275] width 845 height 551
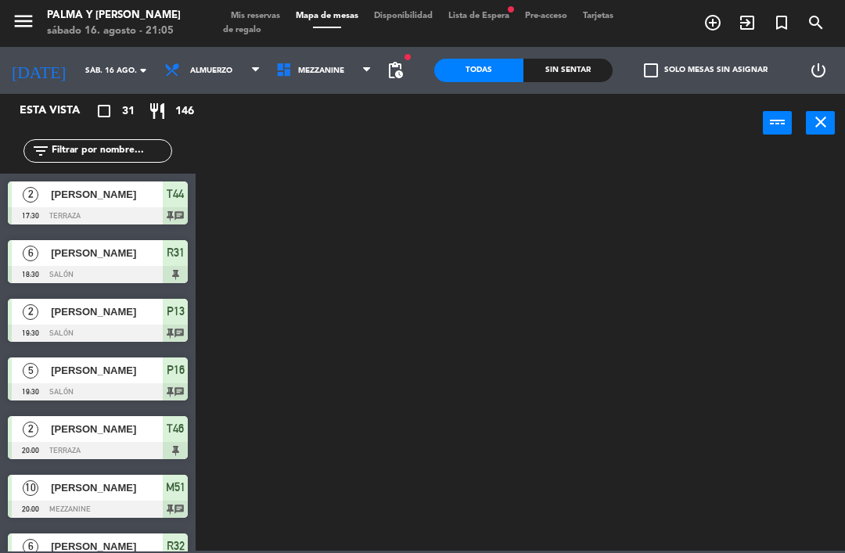
click at [313, 73] on span "Mezzanine" at bounding box center [321, 70] width 46 height 9
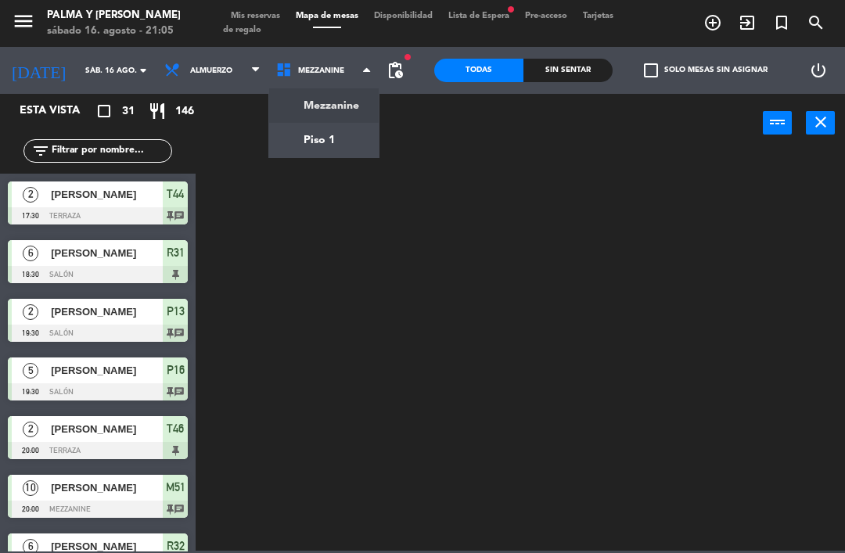
click at [320, 130] on ng-component "menu Palma y [PERSON_NAME][DATE] 16. agosto - 21:05 Mis reservas Mapa de mesas …" at bounding box center [422, 275] width 845 height 551
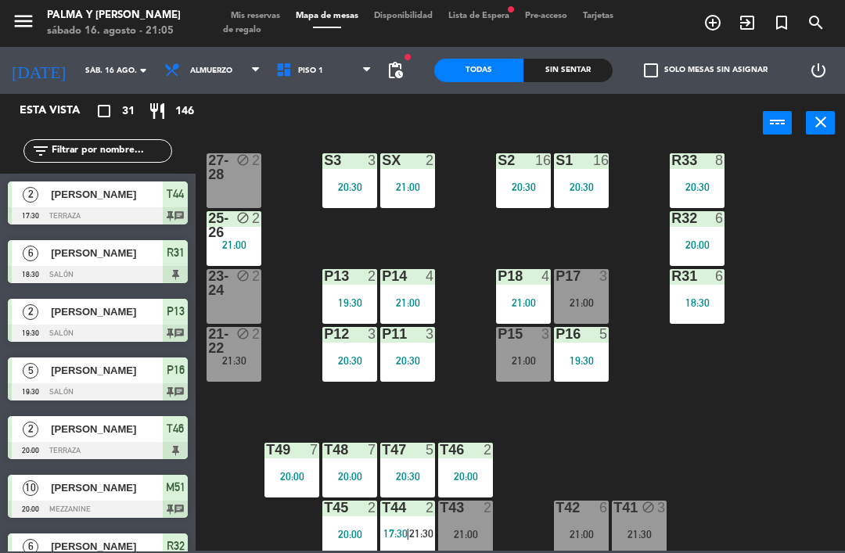
scroll to position [27, 0]
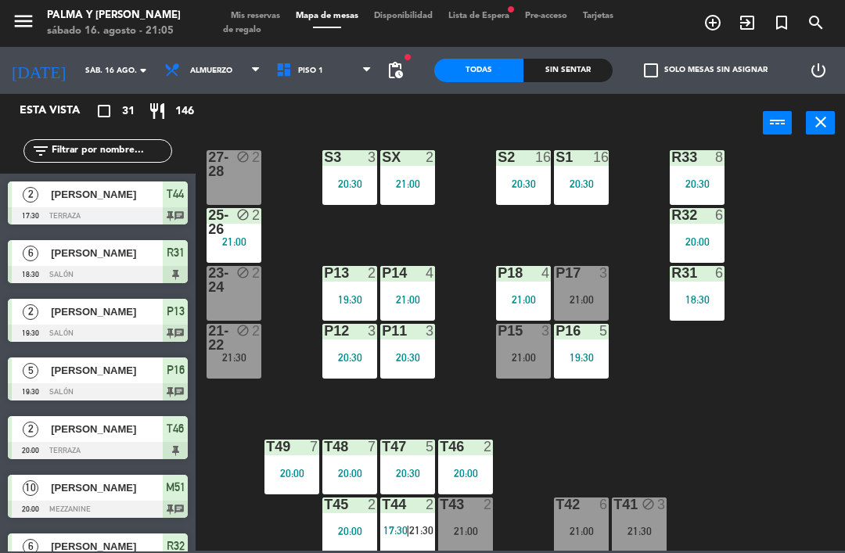
click at [520, 346] on div "P15 3 21:00" at bounding box center [523, 351] width 55 height 55
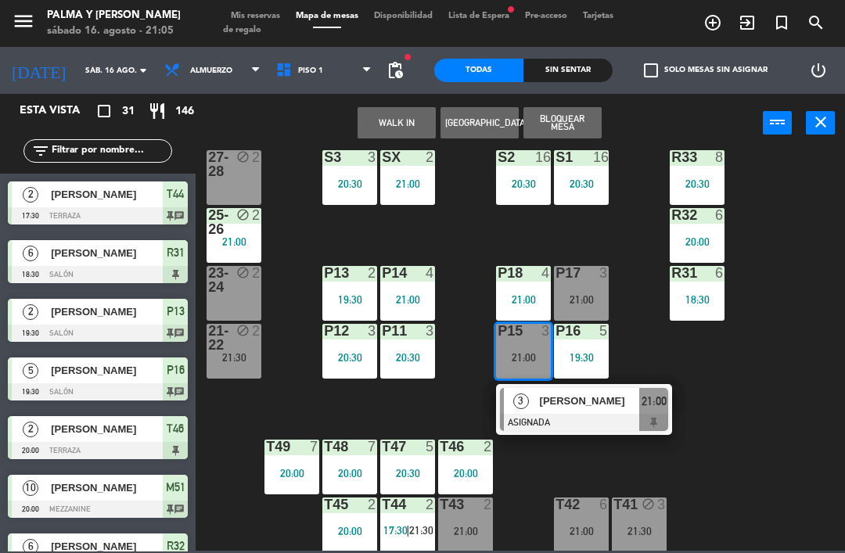
click at [535, 411] on div "3" at bounding box center [521, 401] width 34 height 26
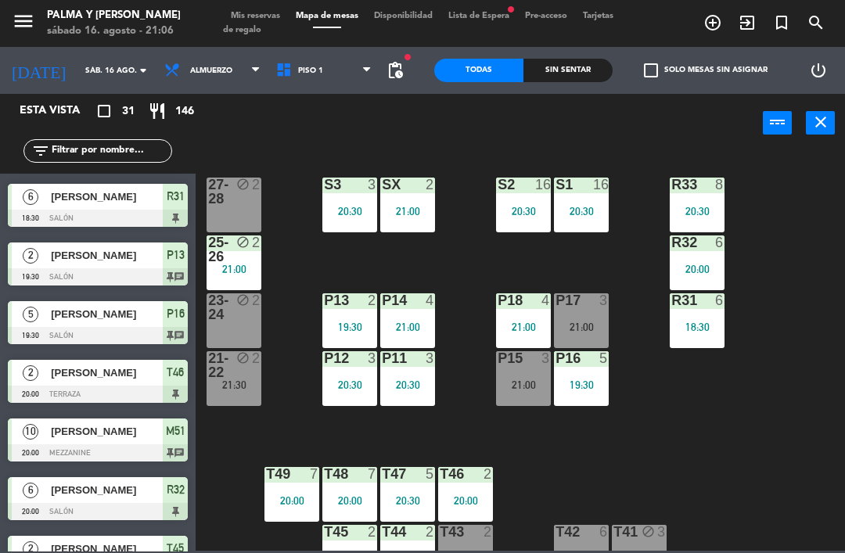
scroll to position [0, 0]
click at [539, 389] on div "21:00" at bounding box center [523, 384] width 55 height 11
click at [678, 396] on div "R33 8 20:30 S1 16 20:30 S2 16 20:30 S3 3 20:30 SX 2 21:00 27-28 block 2 R32 6 2…" at bounding box center [524, 350] width 640 height 400
click at [598, 332] on div "21:00" at bounding box center [581, 326] width 55 height 11
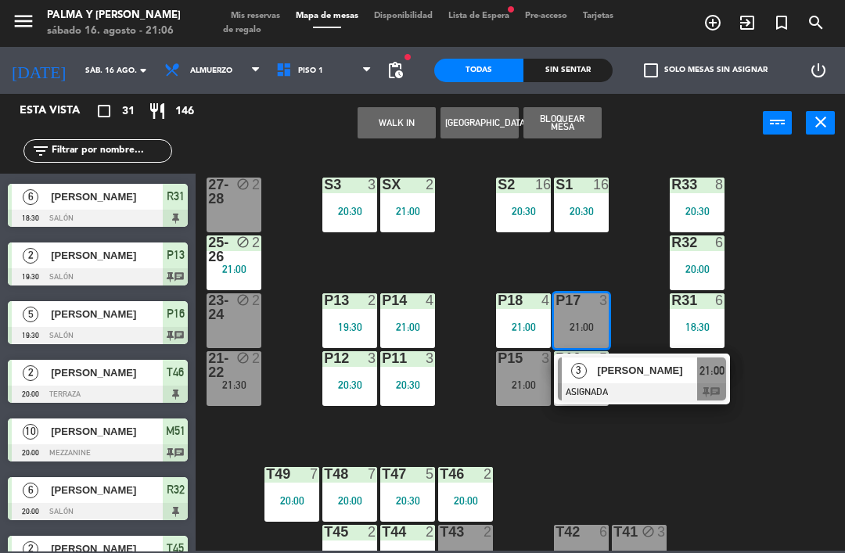
click at [602, 330] on div "21:00" at bounding box center [581, 326] width 55 height 11
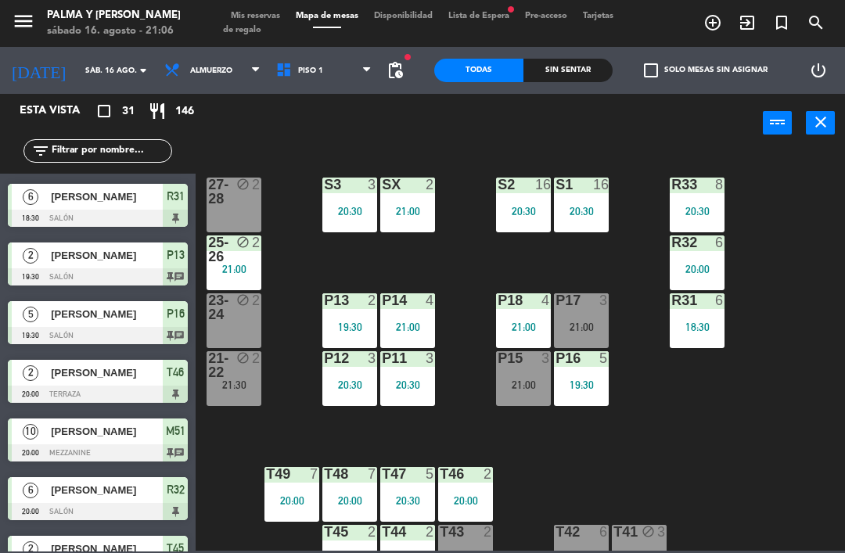
click at [837, 270] on div "R33 8 20:30 S1 16 20:30 S2 16 20:30 S3 3 20:30 SX 2 21:00 27-28 block 2 R32 6 2…" at bounding box center [524, 350] width 640 height 400
click at [325, 80] on span "Piso 1" at bounding box center [324, 70] width 112 height 34
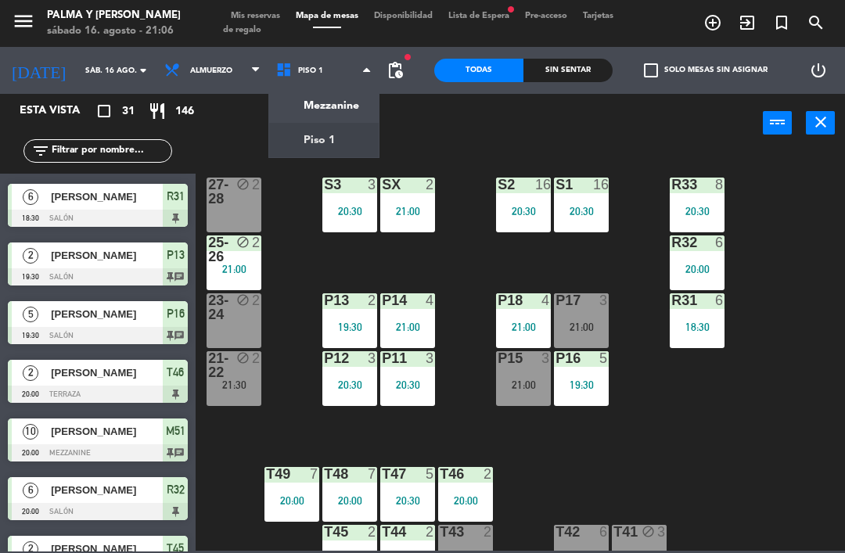
click at [314, 104] on ng-component "menu Palma y [PERSON_NAME][DATE] 16. agosto - 21:06 Mis reservas Mapa de mesas …" at bounding box center [422, 275] width 845 height 551
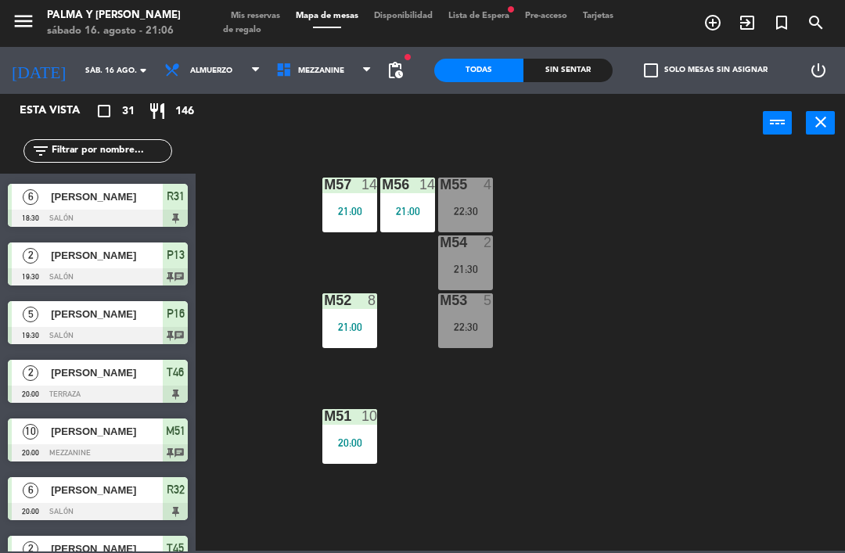
click at [627, 350] on div "M57 14 21:00 M56 14 21:00 M55 4 22:30 M54 2 21:30 M52 8 21:00 M53 5 22:30 M51 1…" at bounding box center [524, 350] width 640 height 400
click at [799, 269] on div "M57 14 21:00 M56 14 21:00 M55 4 22:30 M54 2 21:30 M52 8 21:00 M53 5 22:30 M51 1…" at bounding box center [524, 350] width 640 height 400
click at [121, 145] on input "text" at bounding box center [110, 150] width 121 height 17
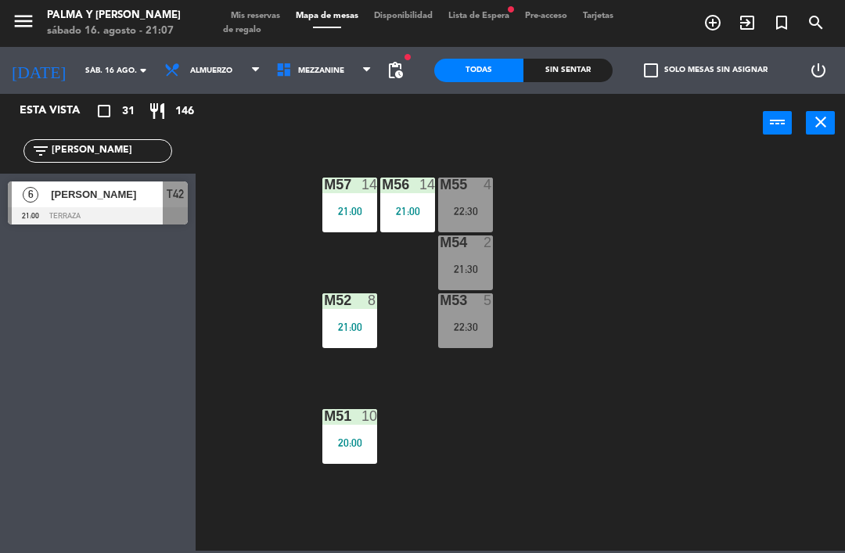
type input "[PERSON_NAME]"
click at [129, 188] on span "[PERSON_NAME]" at bounding box center [107, 194] width 112 height 16
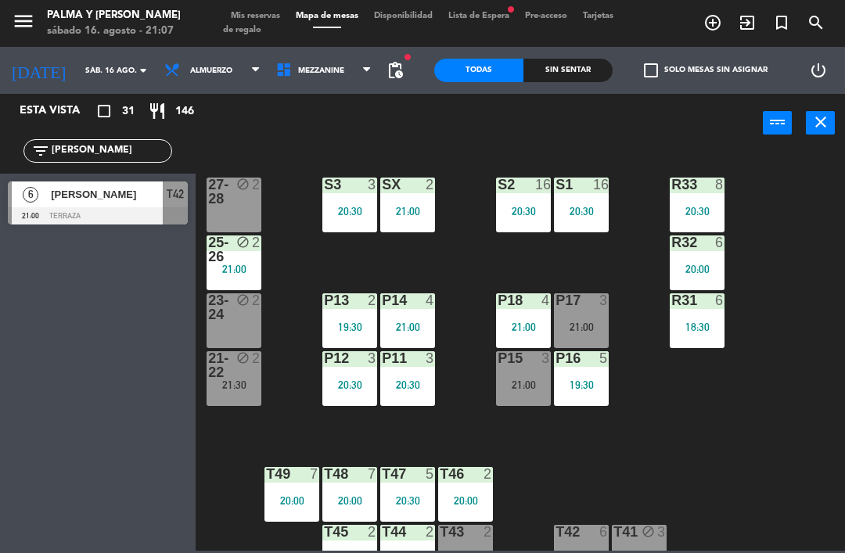
scroll to position [22, 0]
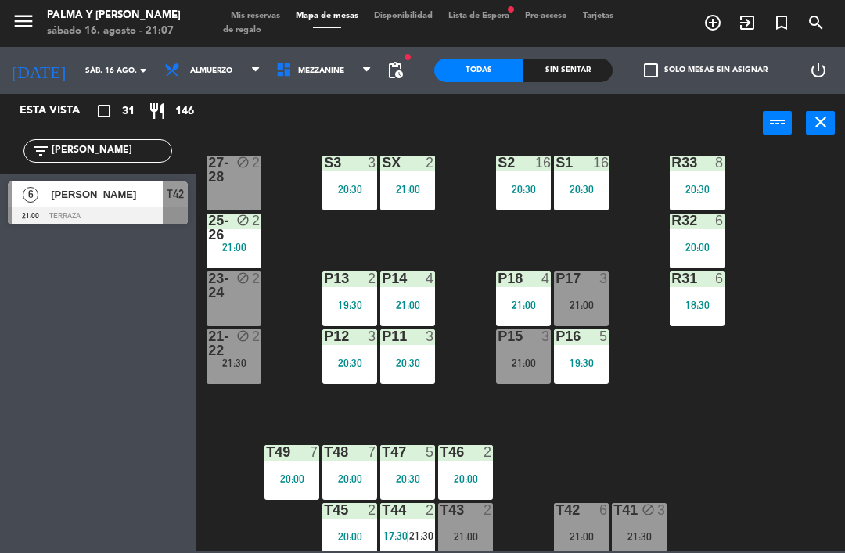
click at [579, 536] on div "21:00" at bounding box center [581, 536] width 55 height 11
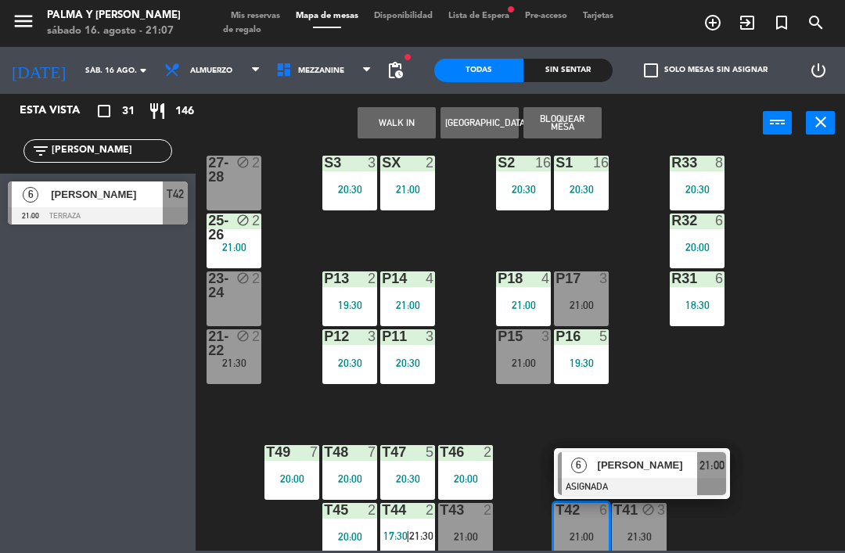
click at [656, 486] on div at bounding box center [642, 486] width 168 height 17
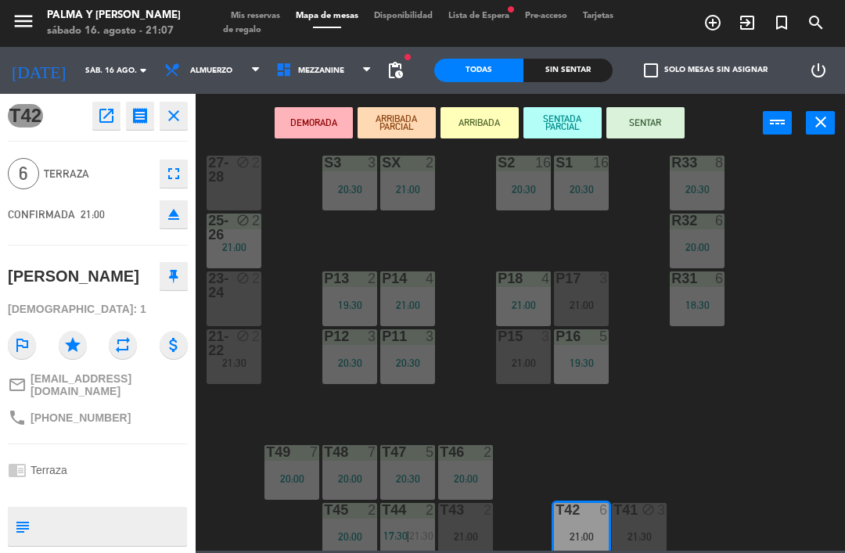
click at [658, 117] on button "SENTAR" at bounding box center [645, 122] width 78 height 31
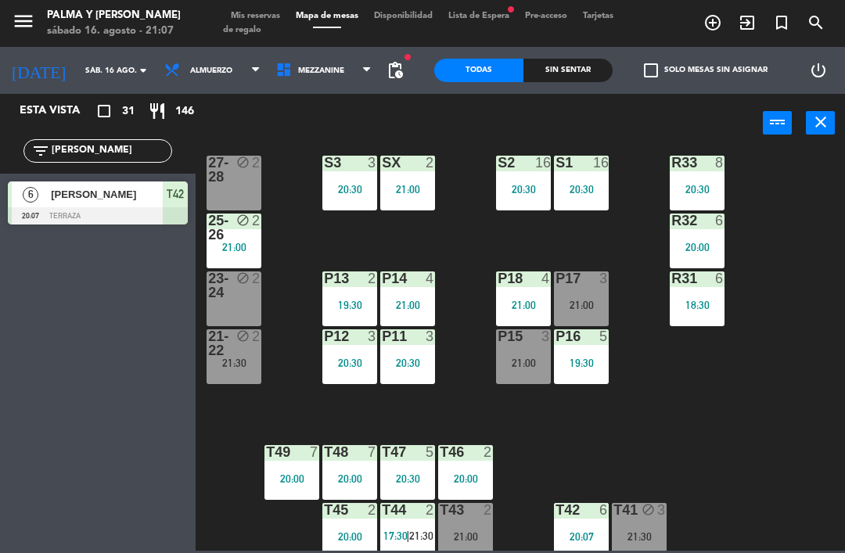
click at [791, 446] on div "R33 8 20:30 S1 16 20:30 S2 16 20:30 S3 3 20:30 SX 2 21:00 27-28 block 2 R32 6 2…" at bounding box center [524, 350] width 640 height 400
click at [106, 152] on input "[PERSON_NAME]" at bounding box center [110, 150] width 121 height 17
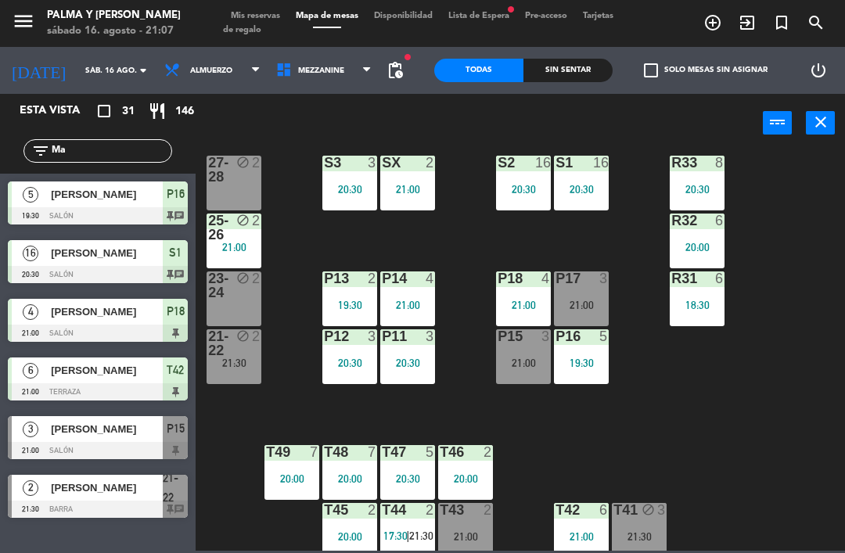
type input "M"
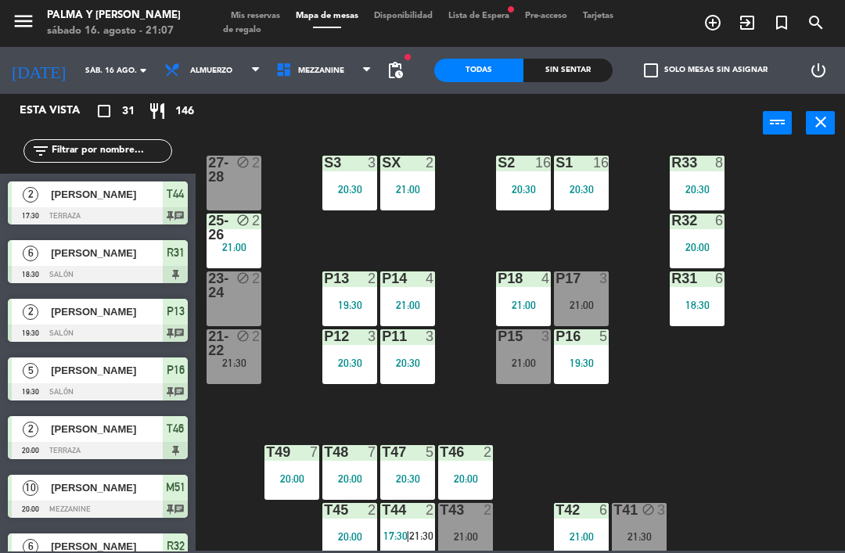
click at [289, 143] on div "power_input close" at bounding box center [478, 123] width 567 height 59
click at [637, 389] on div "R33 8 20:30 S1 16 20:30 S2 16 20:30 S3 3 20:30 SX 2 21:00 27-28 block 2 R32 6 2…" at bounding box center [524, 350] width 640 height 400
click at [774, 328] on div "R33 8 20:30 S1 16 20:30 S2 16 20:30 S3 3 20:30 SX 2 21:00 27-28 block 2 R32 6 2…" at bounding box center [524, 350] width 640 height 400
click at [705, 187] on div "20:30" at bounding box center [696, 189] width 55 height 11
click at [777, 386] on div "R33 8 20:30 S1 16 20:30 S2 16 20:30 S3 3 20:30 SX 2 21:00 27-28 block 2 R32 6 2…" at bounding box center [524, 350] width 640 height 400
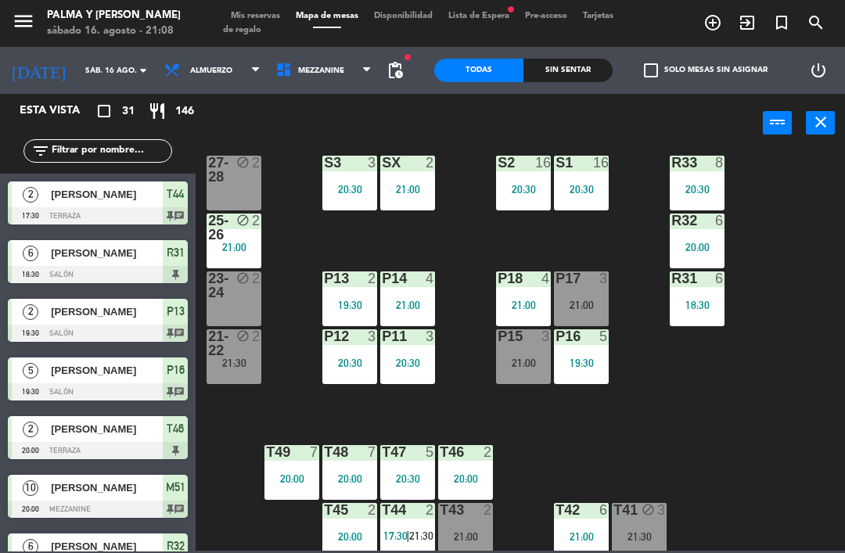
click at [299, 395] on div "R33 8 20:30 S1 16 20:30 S2 16 20:30 S3 3 20:30 SX 2 21:00 27-28 block 2 R32 6 2…" at bounding box center [524, 350] width 640 height 400
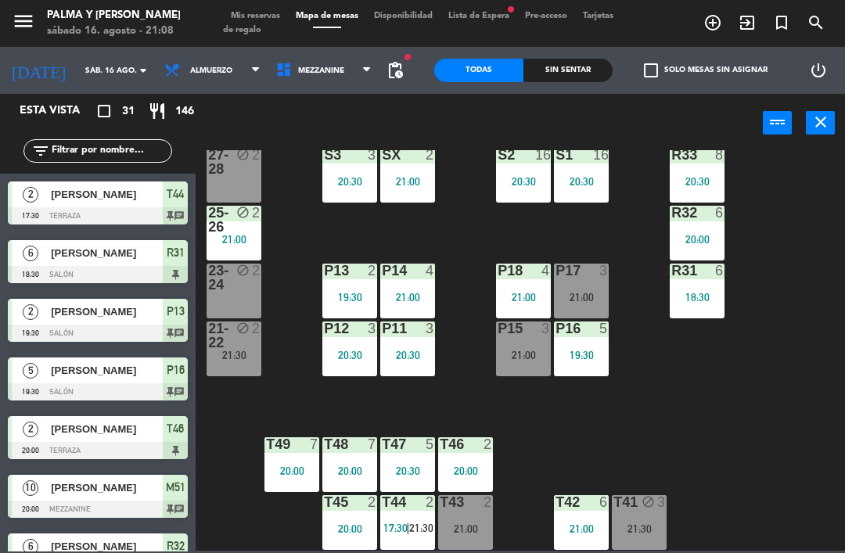
scroll to position [30, 0]
click at [584, 403] on div "R33 8 20:30 S1 16 20:30 S2 16 20:30 S3 3 20:30 SX 2 21:00 27-28 block 2 R32 6 2…" at bounding box center [524, 350] width 640 height 400
click at [418, 543] on div "T44 2 17:30 | 21:30" at bounding box center [407, 522] width 55 height 55
click at [702, 411] on div "R33 8 20:30 S1 16 20:30 S2 16 20:30 S3 3 20:30 SX 2 21:00 27-28 block 2 R32 6 2…" at bounding box center [524, 350] width 640 height 400
click at [492, 516] on div "T43 2 21:00" at bounding box center [465, 522] width 55 height 55
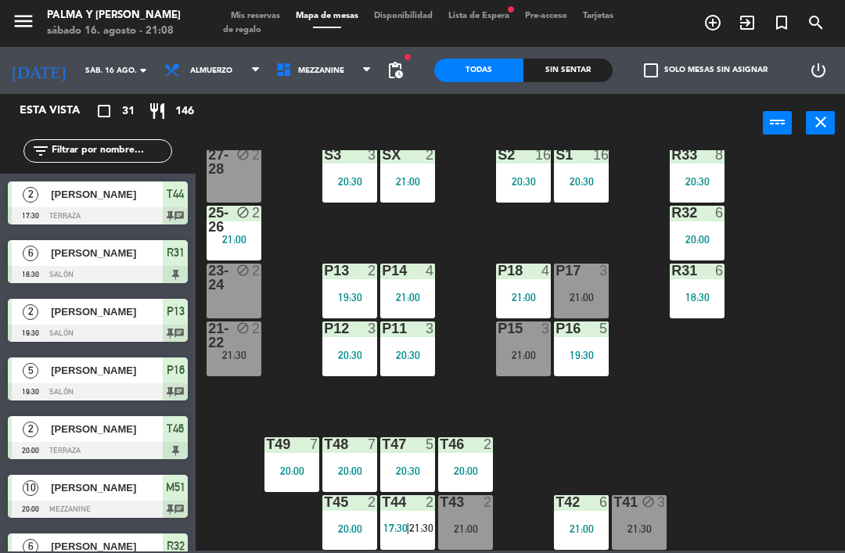
click at [714, 394] on div "R33 8 20:30 S1 16 20:30 S2 16 20:30 S3 3 20:30 SX 2 21:00 27-28 block 2 R32 6 2…" at bounding box center [524, 350] width 640 height 400
click at [652, 538] on div "T41 block 3 21:30" at bounding box center [638, 522] width 55 height 55
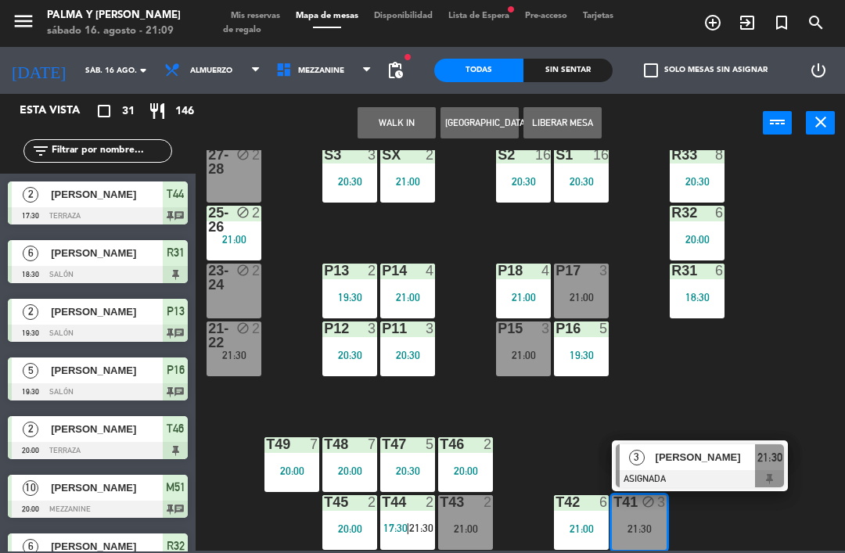
click at [568, 524] on div "21:00" at bounding box center [581, 528] width 55 height 11
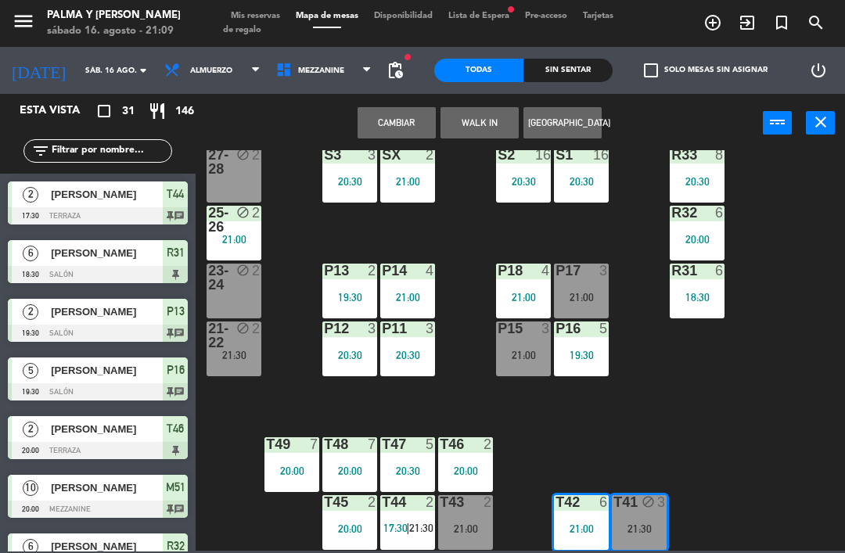
click at [411, 527] on span "21:30" at bounding box center [421, 528] width 24 height 13
click at [412, 528] on span "21:30" at bounding box center [421, 528] width 24 height 13
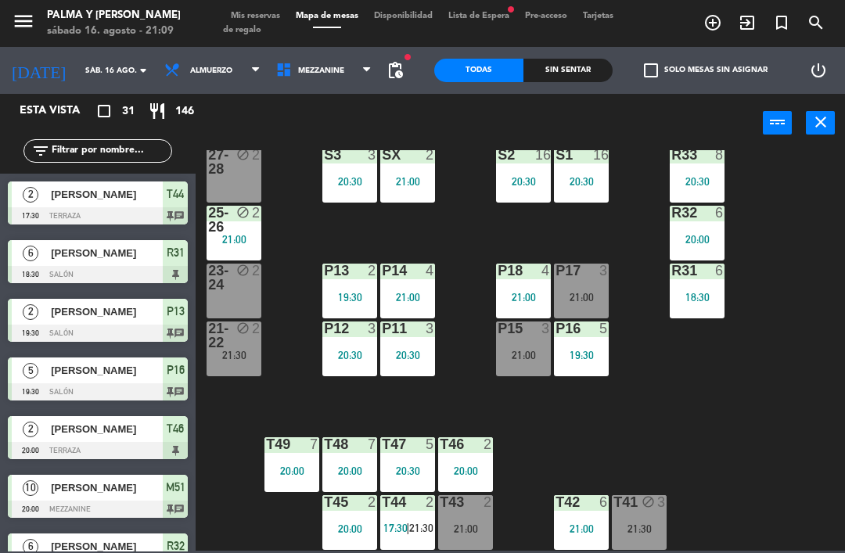
click at [433, 522] on span "21:30" at bounding box center [421, 528] width 24 height 13
click at [630, 428] on div "R33 8 20:30 S1 16 20:30 S2 16 20:30 S3 3 20:30 SX 2 21:00 27-28 block 2 R32 6 2…" at bounding box center [524, 350] width 640 height 400
click at [475, 513] on div "T43 2 21:00" at bounding box center [465, 522] width 55 height 55
click at [738, 370] on div "R33 8 20:30 S1 16 20:30 S2 16 20:30 S3 3 20:30 SX 2 21:00 27-28 block 2 R32 6 2…" at bounding box center [524, 350] width 640 height 400
click at [545, 411] on div "R33 8 20:30 S1 16 20:30 S2 16 20:30 S3 3 20:30 SX 2 21:00 27-28 block 2 R32 6 2…" at bounding box center [524, 350] width 640 height 400
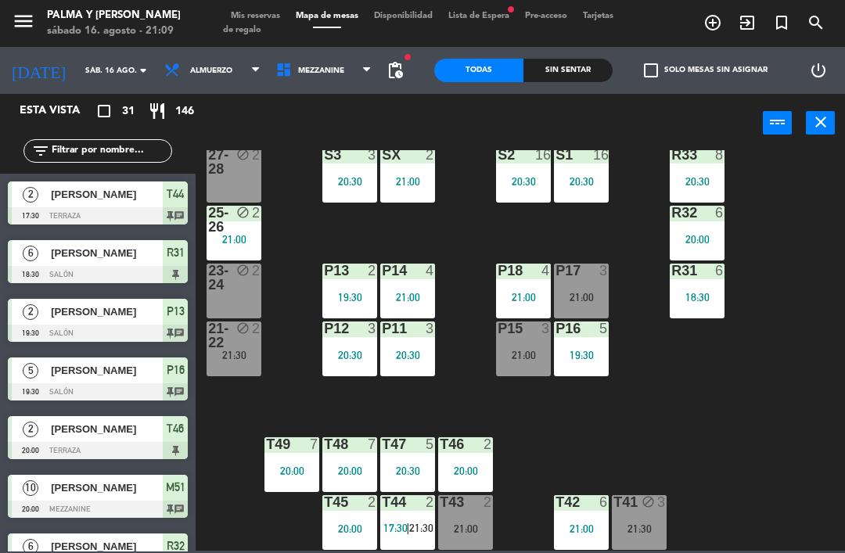
click at [498, 323] on div "P15" at bounding box center [497, 328] width 1 height 14
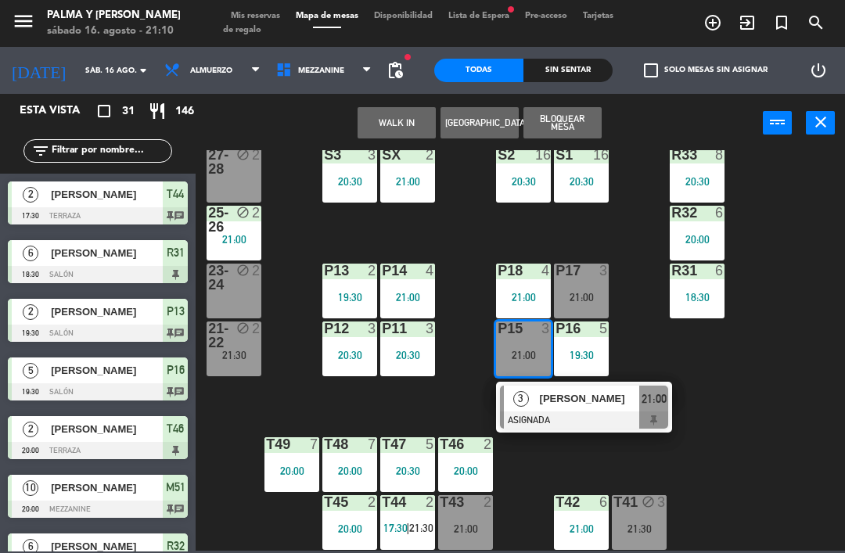
click at [519, 391] on span "3" at bounding box center [521, 399] width 16 height 16
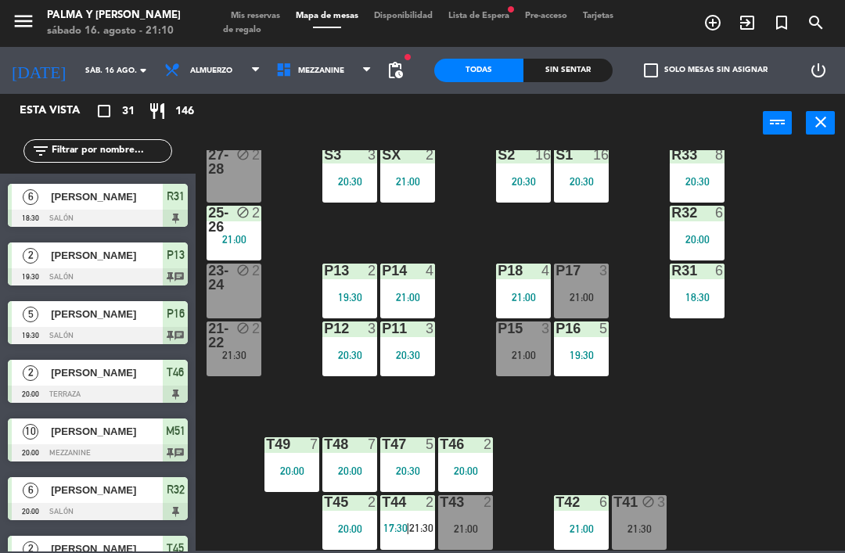
click at [538, 443] on div "R33 8 20:30 S1 16 20:30 S2 16 20:30 S3 3 20:30 SX 2 21:00 27-28 block 2 R32 6 2…" at bounding box center [524, 350] width 640 height 400
click at [637, 547] on div "T41 block 3 21:30" at bounding box center [638, 522] width 55 height 55
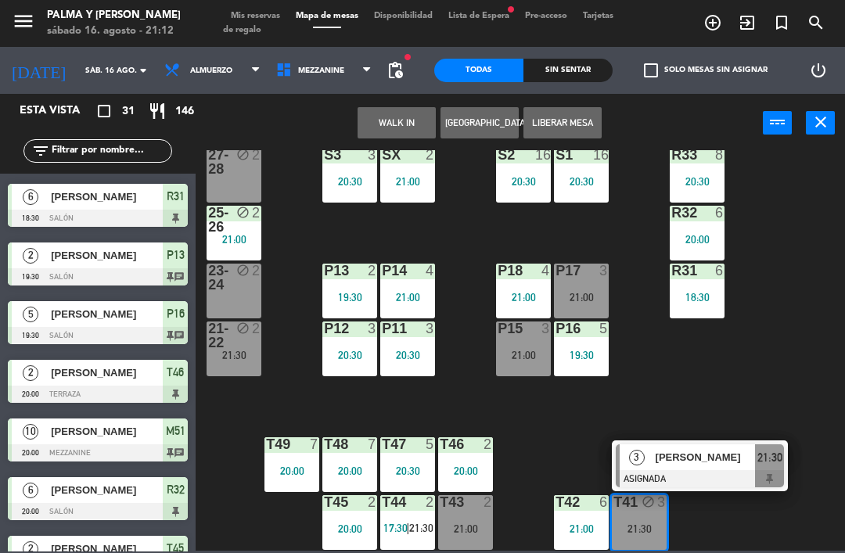
click at [833, 264] on div "R33 8 20:30 S1 16 20:30 S2 16 20:30 S3 3 20:30 SX 2 21:00 27-28 block 2 R32 6 2…" at bounding box center [524, 350] width 640 height 400
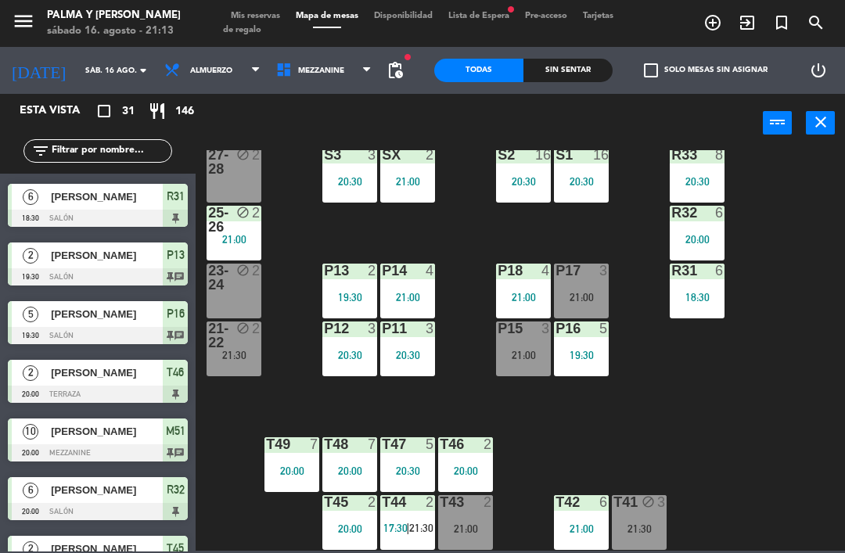
click at [628, 156] on div "R33 8 20:30 S1 16 20:30 S2 16 20:30 S3 3 20:30 SX 2 21:00 27-28 block 2 R32 6 2…" at bounding box center [524, 350] width 640 height 400
click at [322, 75] on span "Mezzanine" at bounding box center [321, 70] width 46 height 9
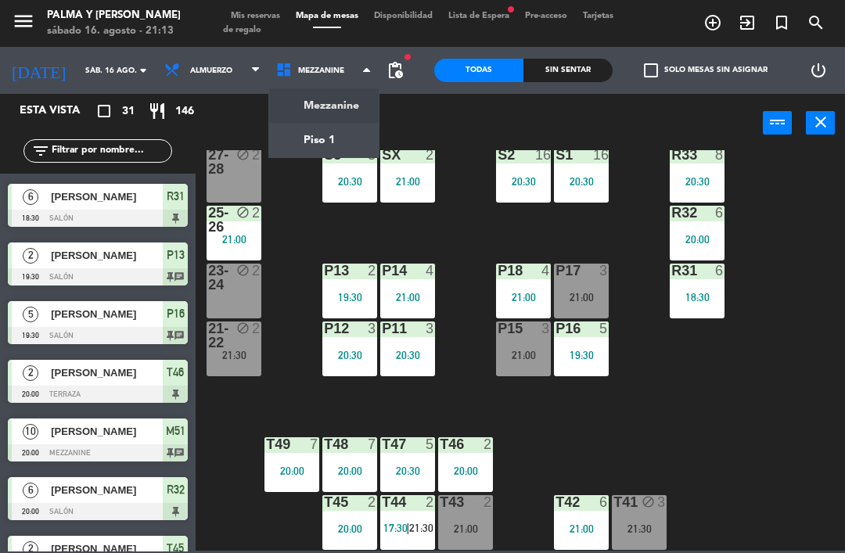
click at [350, 109] on ng-component "menu Palma y [PERSON_NAME][DATE] 16. agosto - 21:13 Mis reservas Mapa de mesas …" at bounding box center [422, 275] width 845 height 551
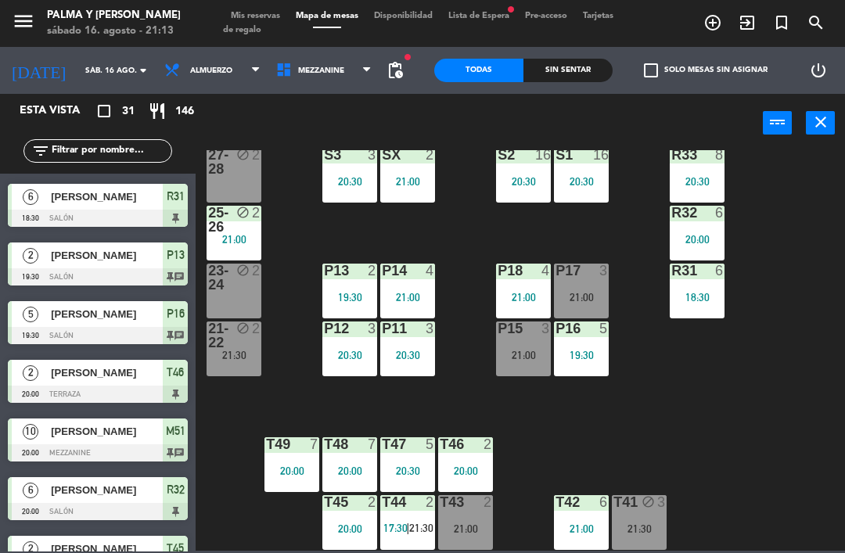
click at [339, 63] on span "Mezzanine" at bounding box center [324, 70] width 112 height 34
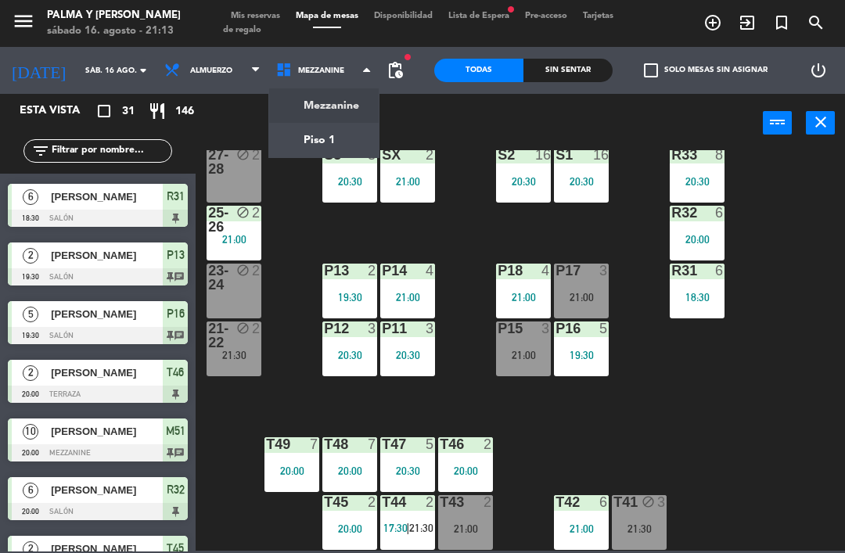
click at [348, 135] on ng-component "menu Palma y [PERSON_NAME][DATE] 16. agosto - 21:13 Mis reservas Mapa de mesas …" at bounding box center [422, 275] width 845 height 551
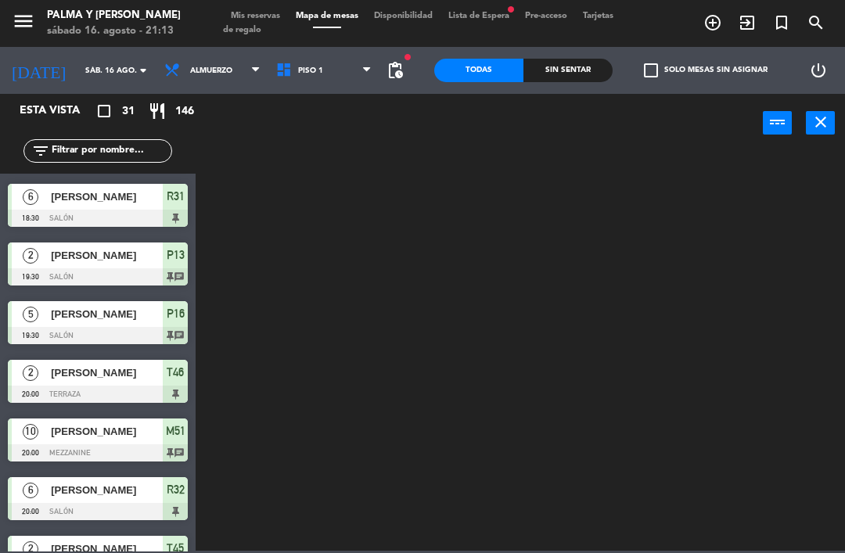
click at [335, 66] on span "Piso 1" at bounding box center [324, 70] width 112 height 34
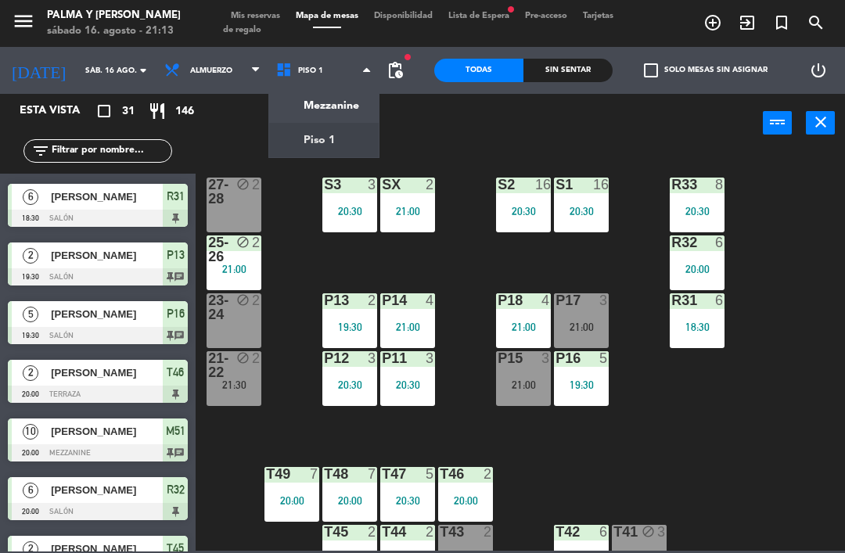
click at [361, 103] on ng-component "menu Palma y [PERSON_NAME][DATE] 16. agosto - 21:13 Mis reservas Mapa de mesas …" at bounding box center [422, 275] width 845 height 551
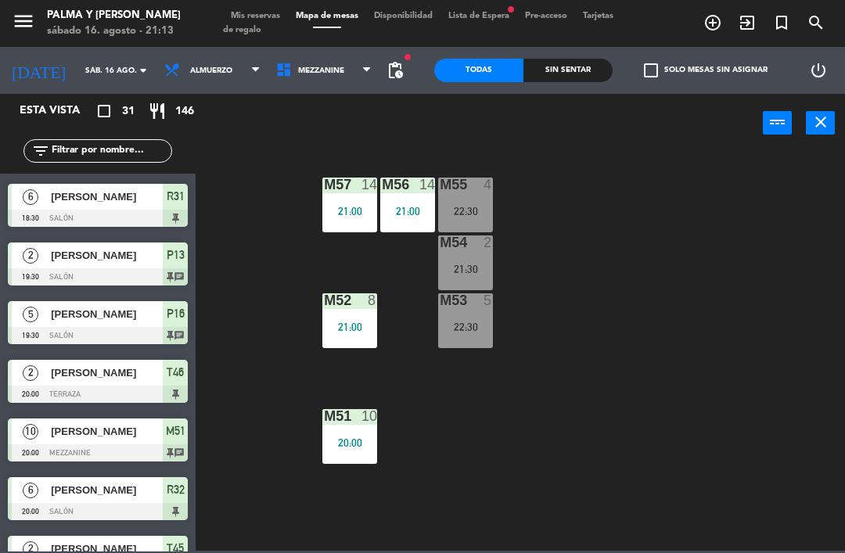
click at [322, 77] on span "Mezzanine" at bounding box center [324, 70] width 112 height 34
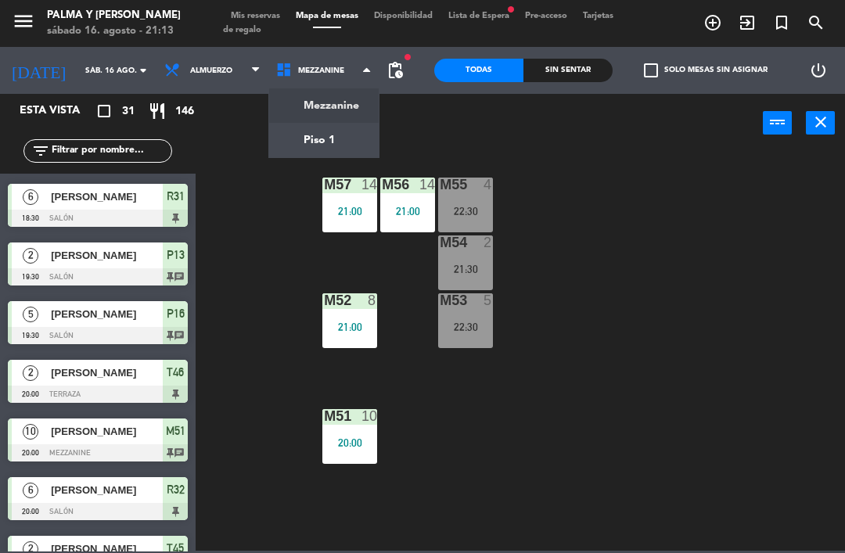
click at [339, 148] on ng-component "menu Palma y [PERSON_NAME][DATE] 16. agosto - 21:13 Mis reservas Mapa de mesas …" at bounding box center [422, 275] width 845 height 551
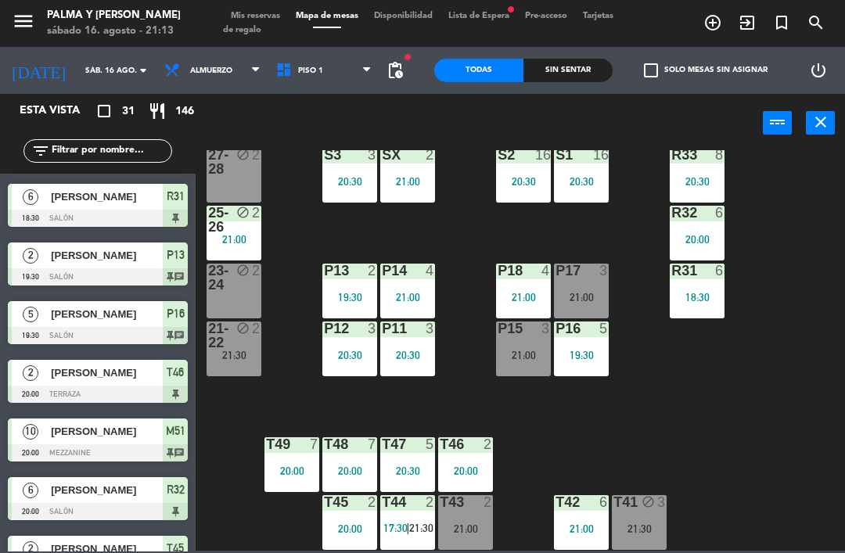
scroll to position [30, 0]
click at [798, 458] on div "R33 8 20:30 S1 16 20:30 S2 16 20:30 S3 3 20:30 SX 2 21:00 27-28 block 2 R32 6 2…" at bounding box center [524, 350] width 640 height 400
click at [353, 284] on div "P13 2 19:30" at bounding box center [349, 291] width 55 height 55
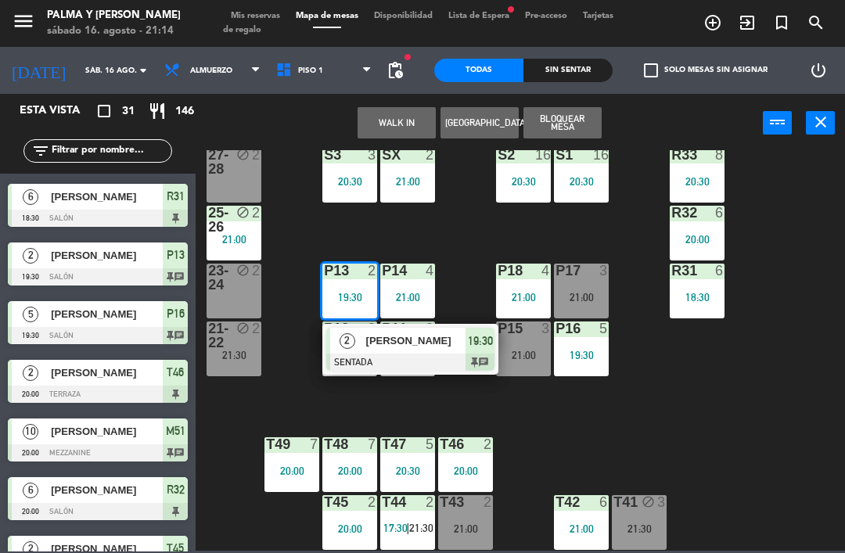
click at [379, 353] on div at bounding box center [410, 361] width 168 height 17
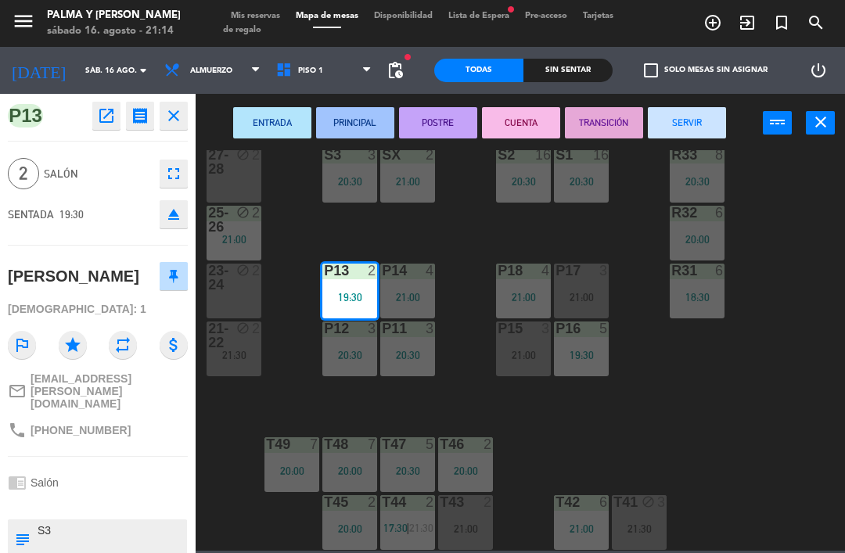
click at [435, 128] on button "POSTRE" at bounding box center [438, 122] width 78 height 31
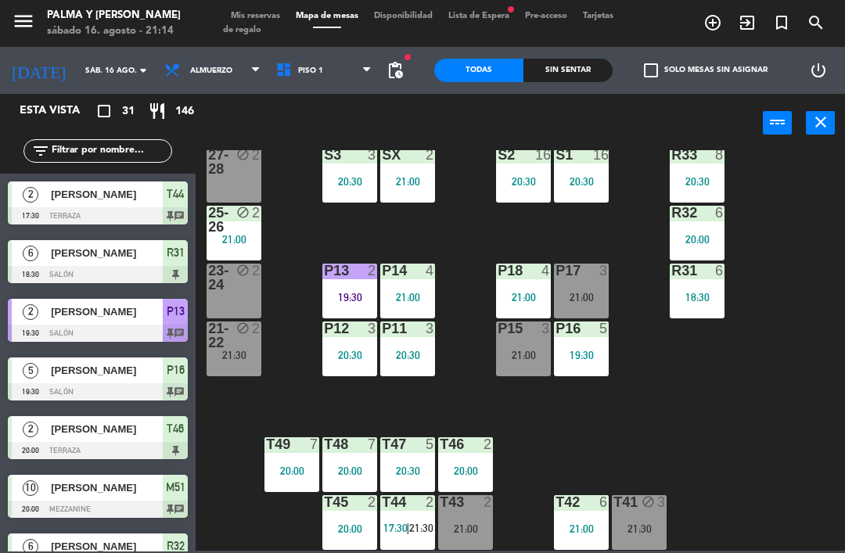
click at [473, 293] on div "R33 8 20:30 S1 16 20:30 S2 16 20:30 S3 3 20:30 SX 2 21:00 27-28 block 2 R32 6 2…" at bounding box center [524, 350] width 640 height 400
click at [695, 293] on div "18:30" at bounding box center [696, 297] width 55 height 11
click at [737, 404] on div "R33 8 20:30 S1 16 20:30 S2 16 20:30 S3 3 20:30 SX 2 21:00 27-28 block 2 R32 6 2…" at bounding box center [524, 350] width 640 height 400
click at [829, 394] on div "R33 8 20:30 S1 16 20:30 S2 16 20:30 S3 3 20:30 SX 2 21:00 27-28 block 2 R32 6 2…" at bounding box center [524, 350] width 640 height 400
click at [147, 146] on input "text" at bounding box center [110, 150] width 121 height 17
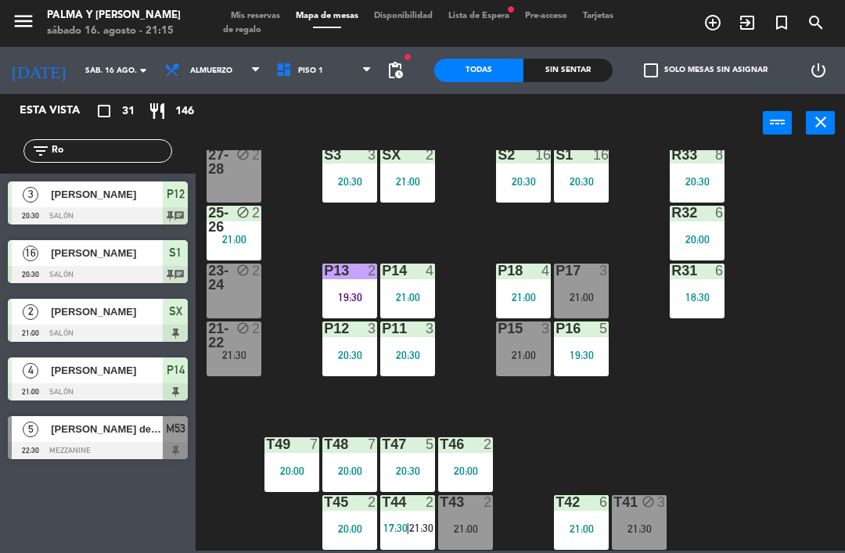
type input "R"
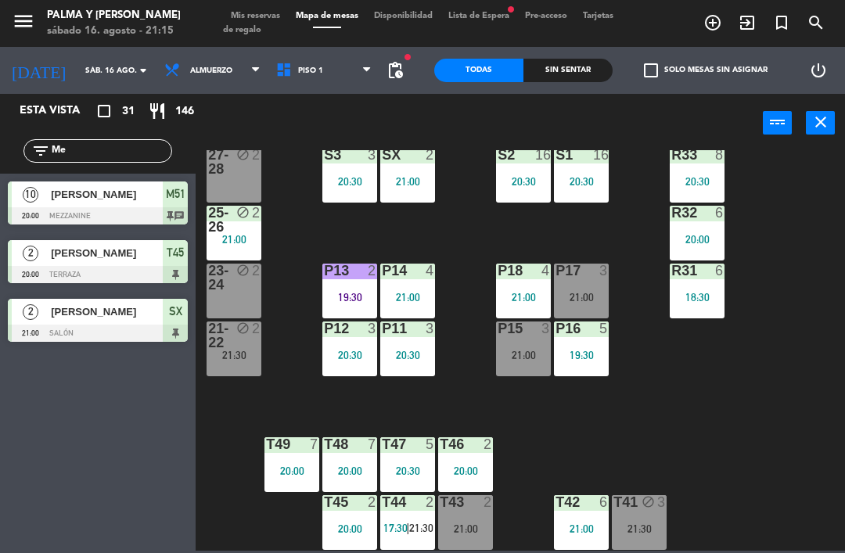
type input "M"
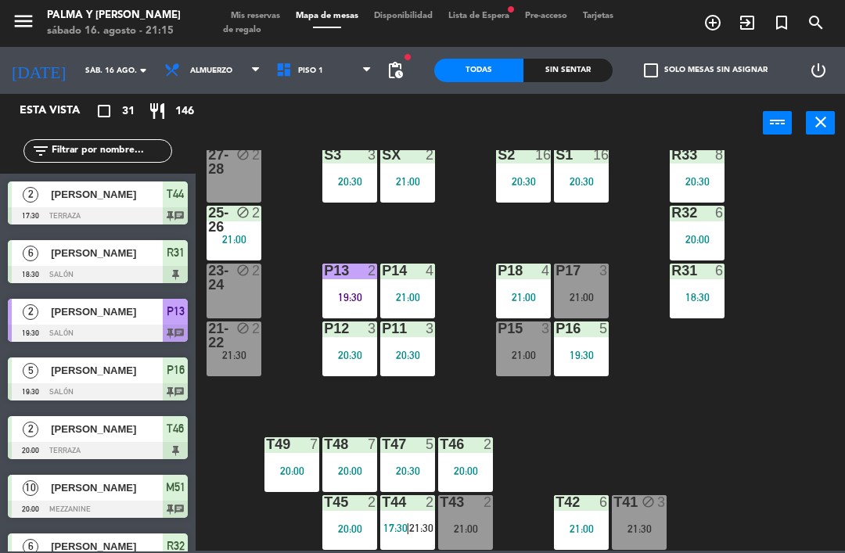
click at [787, 206] on div "R33 8 20:30 S1 16 20:30 S2 16 20:30 S3 3 20:30 SX 2 21:00 27-28 block 2 R32 6 2…" at bounding box center [524, 350] width 640 height 400
click at [138, 149] on input "text" at bounding box center [110, 150] width 121 height 17
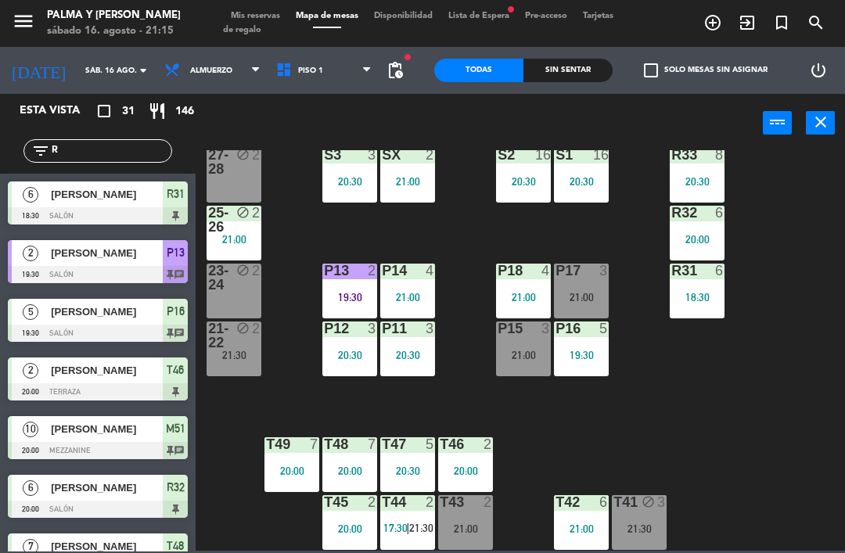
type input "R"
click at [812, 195] on div "R33 8 20:30 S1 16 20:30 S2 16 20:30 S3 3 20:30 SX 2 21:00 27-28 block 2 R32 6 2…" at bounding box center [524, 350] width 640 height 400
click at [150, 147] on input "R" at bounding box center [110, 150] width 121 height 17
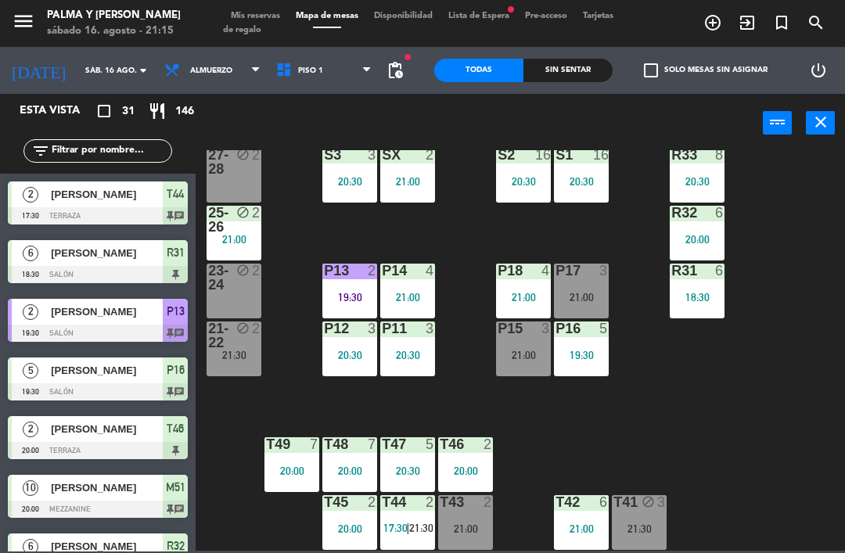
click at [806, 195] on div "R33 8 20:30 S1 16 20:30 S2 16 20:30 S3 3 20:30 SX 2 21:00 27-28 block 2 R32 6 2…" at bounding box center [524, 350] width 640 height 400
click at [297, 225] on div "R33 8 20:30 S1 16 20:30 S2 16 20:30 S3 3 20:30 SX 2 21:00 27-28 block 2 R32 6 2…" at bounding box center [524, 350] width 640 height 400
click at [245, 231] on div "block" at bounding box center [234, 220] width 26 height 28
click at [292, 377] on div "R33 8 20:30 S1 16 20:30 S2 16 20:30 S3 3 20:30 SX 2 21:00 27-28 block 2 R32 6 2…" at bounding box center [524, 350] width 640 height 400
click at [225, 331] on div "block" at bounding box center [234, 335] width 26 height 28
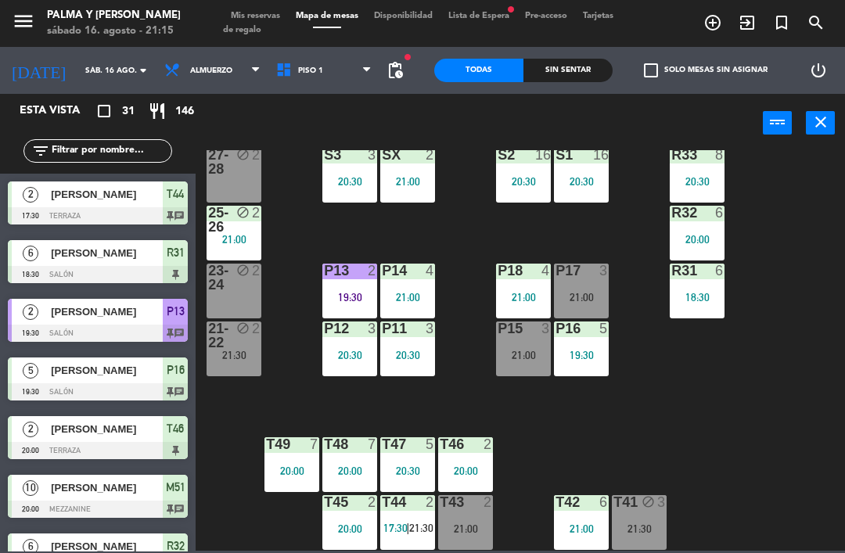
click at [412, 421] on div "R33 8 20:30 S1 16 20:30 S2 16 20:30 S3 3 20:30 SX 2 21:00 27-28 block 2 R32 6 2…" at bounding box center [524, 350] width 640 height 400
click at [241, 338] on div "block" at bounding box center [234, 335] width 26 height 28
click at [511, 440] on div "R33 8 20:30 S1 16 20:30 S2 16 20:30 S3 3 20:30 SX 2 21:00 27-28 block 2 R32 6 2…" at bounding box center [524, 350] width 640 height 400
click at [454, 414] on div "R33 8 20:30 S1 16 20:30 S2 16 20:30 S3 3 20:30 SX 2 21:00 27-28 block 2 R32 6 2…" at bounding box center [524, 350] width 640 height 400
click at [454, 377] on div "R33 8 20:30 S1 16 20:30 S2 16 20:30 S3 3 20:30 SX 2 21:00 27-28 block 2 R32 6 2…" at bounding box center [524, 350] width 640 height 400
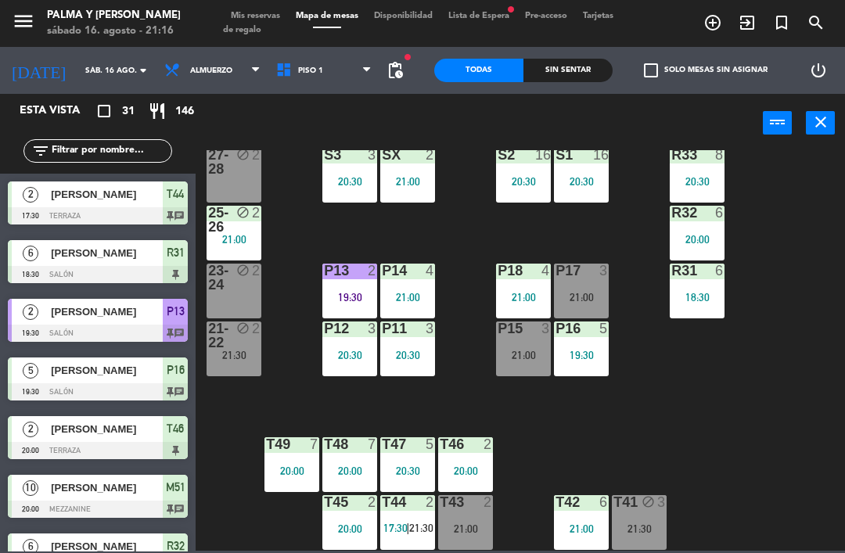
click at [357, 269] on div at bounding box center [350, 271] width 26 height 14
click at [631, 428] on div "R33 8 20:30 S1 16 20:30 S2 16 20:30 S3 3 20:30 SX 2 21:00 27-28 block 2 R32 6 2…" at bounding box center [524, 350] width 640 height 400
click at [476, 411] on div "R33 8 20:30 S1 16 20:30 S2 16 20:30 S3 3 20:30 SX 2 21:00 27-28 block 2 R32 6 2…" at bounding box center [524, 350] width 640 height 400
click at [221, 404] on div "R33 8 20:30 S1 16 20:30 S2 16 20:30 S3 3 20:30 SX 2 21:00 27-28 block 2 R32 6 2…" at bounding box center [524, 350] width 640 height 400
click at [220, 407] on div "R33 8 20:30 S1 16 20:30 S2 16 20:30 S3 3 20:30 SX 2 21:00 27-28 block 2 R32 6 2…" at bounding box center [524, 350] width 640 height 400
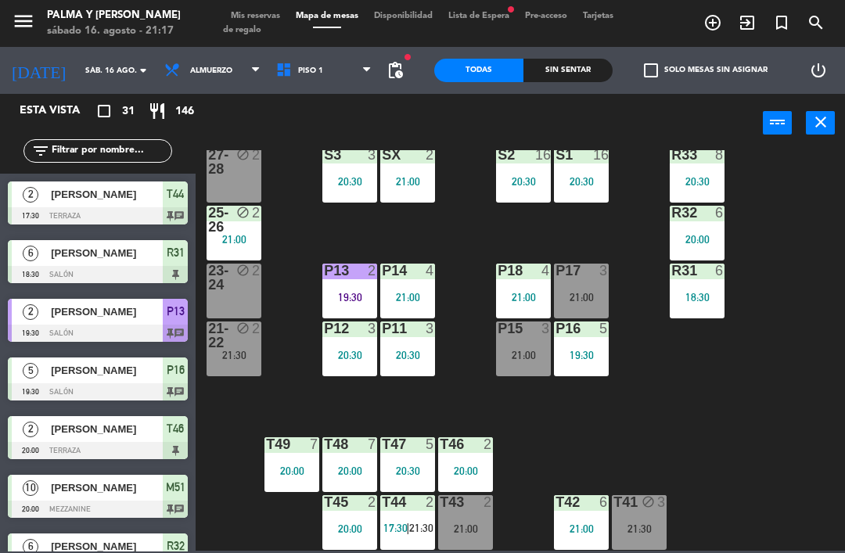
click at [346, 166] on div "S3 3 20:30" at bounding box center [349, 175] width 55 height 55
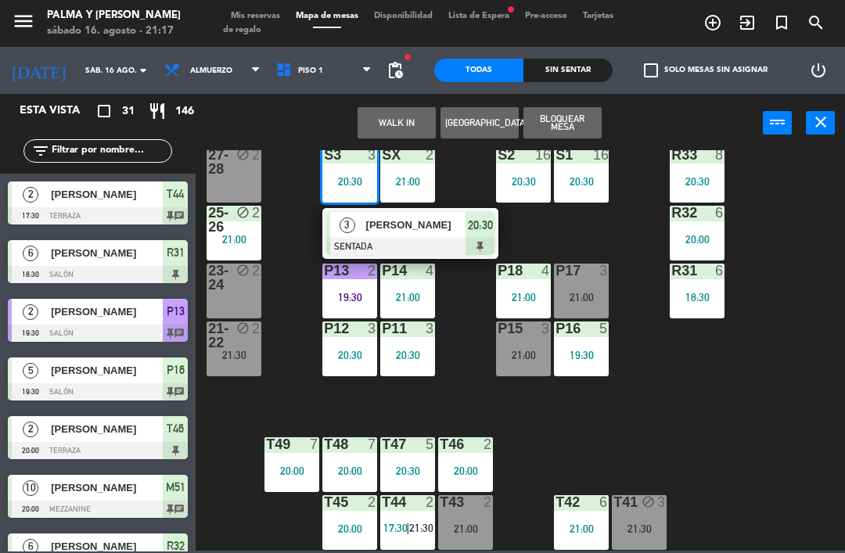
click at [422, 176] on div "21:00" at bounding box center [407, 181] width 55 height 11
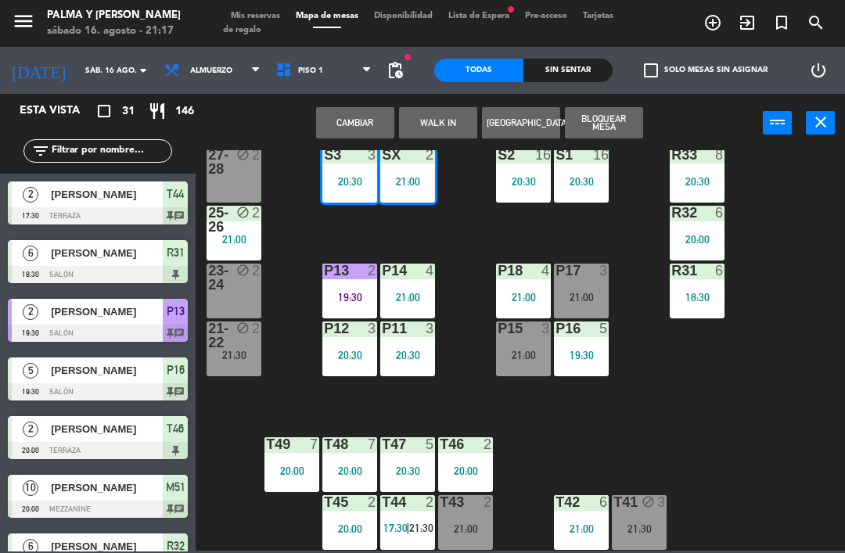
click at [347, 113] on button "Cambiar" at bounding box center [355, 122] width 78 height 31
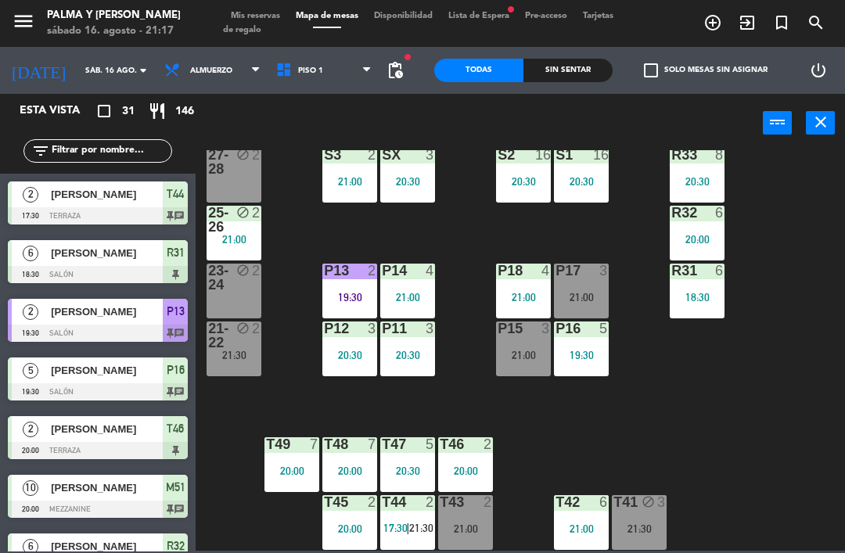
click at [479, 214] on div "R33 8 20:30 S1 16 20:30 S2 16 20:30 S3 2 21:00 SX 3 20:30 27-28 block 2 R32 6 2…" at bounding box center [524, 350] width 640 height 400
click at [629, 388] on div "R33 8 20:30 S1 16 20:30 S2 16 20:30 S3 2 21:00 SX 3 20:30 27-28 block 2 R32 6 2…" at bounding box center [524, 350] width 640 height 400
click at [268, 81] on span "Piso 1" at bounding box center [324, 70] width 112 height 34
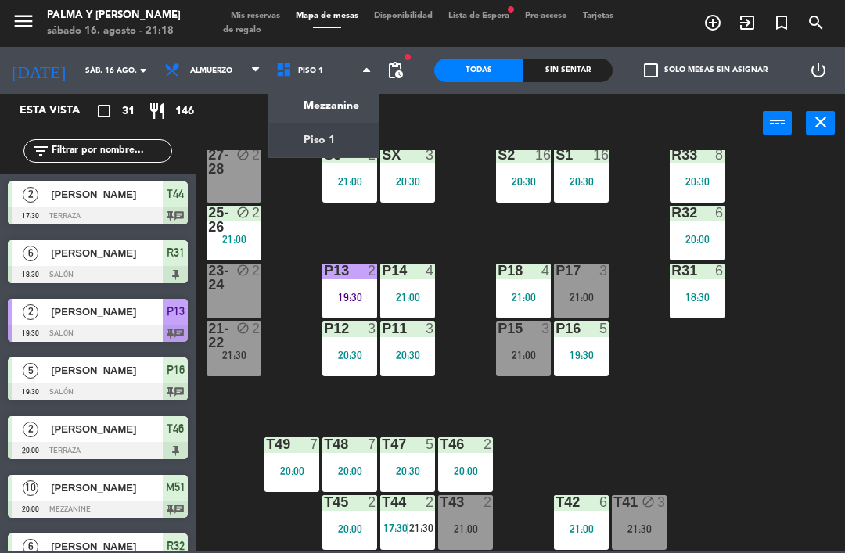
click at [292, 111] on ng-component "menu Palma y [PERSON_NAME][DATE] 16. agosto - 21:18 Mis reservas Mapa de mesas …" at bounding box center [422, 275] width 845 height 551
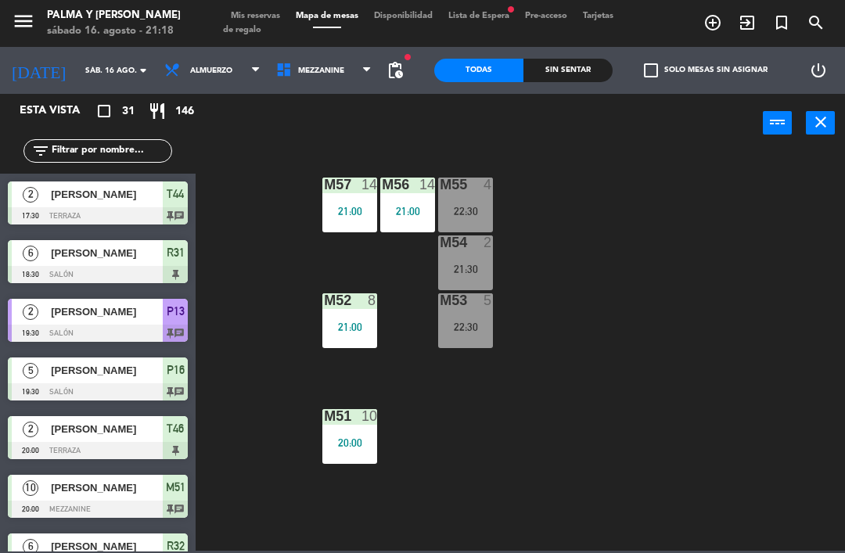
click at [456, 273] on div "21:30" at bounding box center [465, 269] width 55 height 11
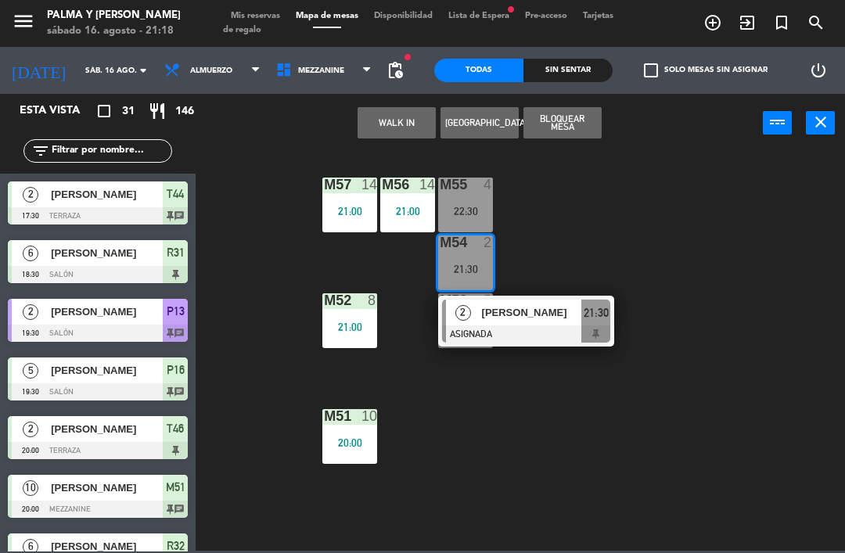
click at [465, 313] on span "2" at bounding box center [463, 313] width 16 height 16
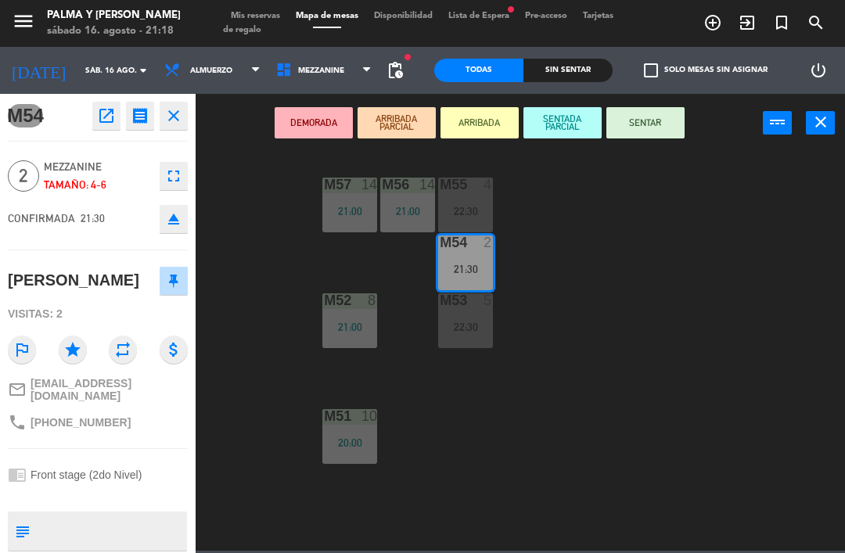
click at [618, 113] on button "SENTAR" at bounding box center [645, 122] width 78 height 31
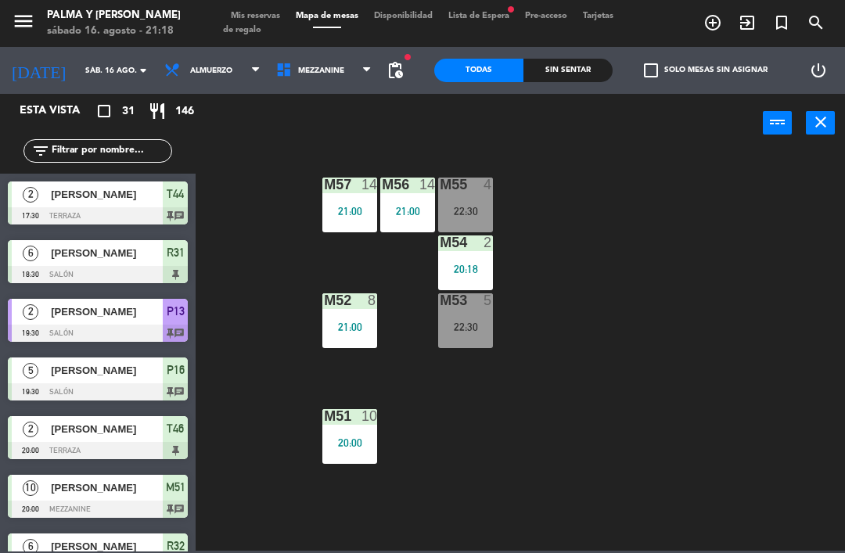
scroll to position [467, 0]
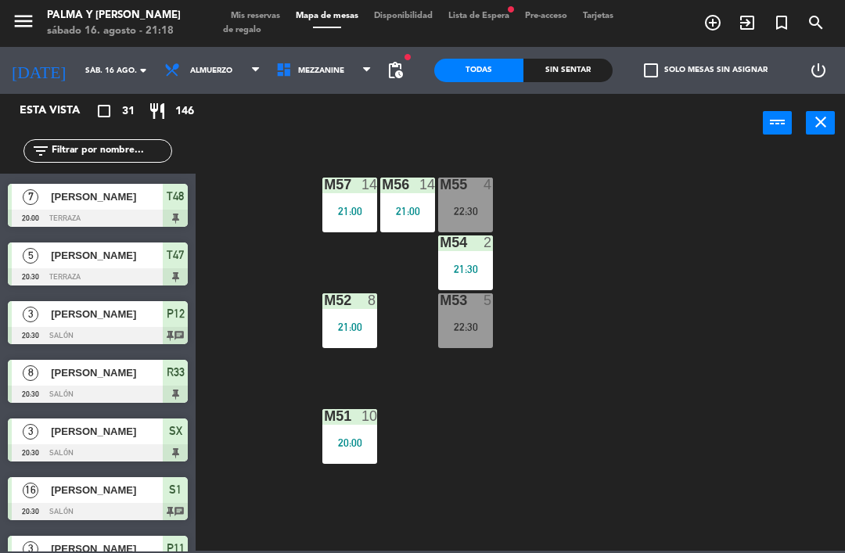
click at [475, 264] on div "21:30" at bounding box center [465, 269] width 55 height 11
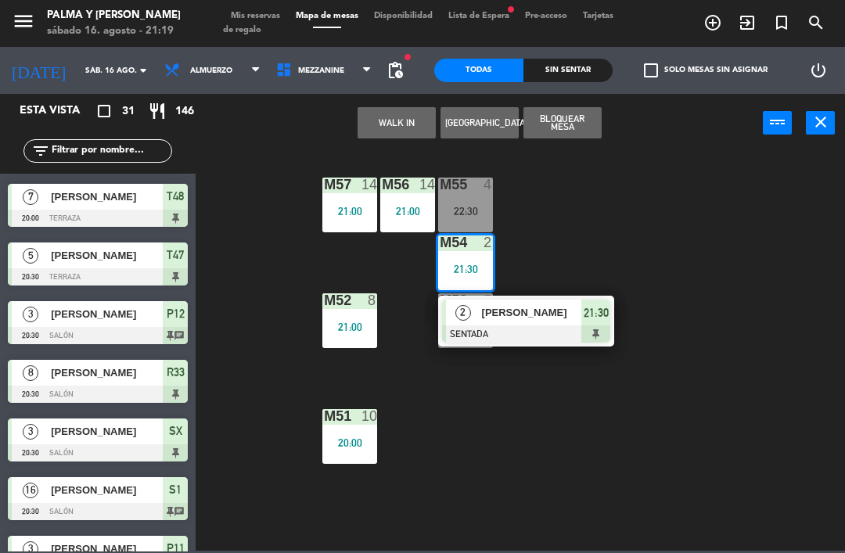
click at [478, 311] on div "2" at bounding box center [463, 312] width 34 height 26
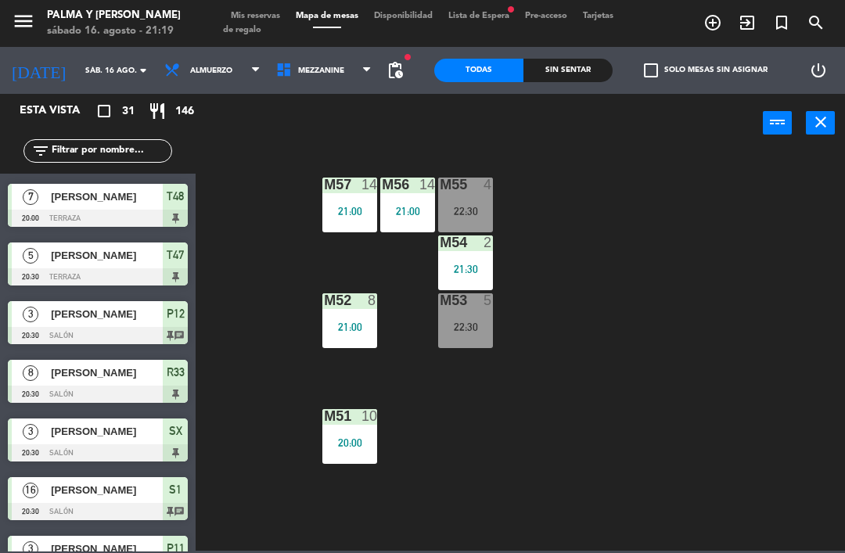
click at [457, 317] on div "M53 5 22:30" at bounding box center [465, 320] width 55 height 55
click at [430, 432] on div "M57 14 21:00 M56 14 21:00 M55 4 22:30 M54 2 21:30 M52 8 21:00 M53 5 22:30 M51 1…" at bounding box center [524, 350] width 640 height 400
click at [307, 504] on div "M57 14 21:00 M56 14 21:00 M55 4 22:30 M54 2 21:30 M52 8 21:00 M53 5 22:30 M51 1…" at bounding box center [524, 350] width 640 height 400
click at [301, 45] on div "menu Palma y [PERSON_NAME][DATE] 16. agosto - 21:19 Mis reservas Mapa de mesas …" at bounding box center [422, 23] width 845 height 47
click at [305, 62] on span "Mezzanine" at bounding box center [324, 70] width 112 height 34
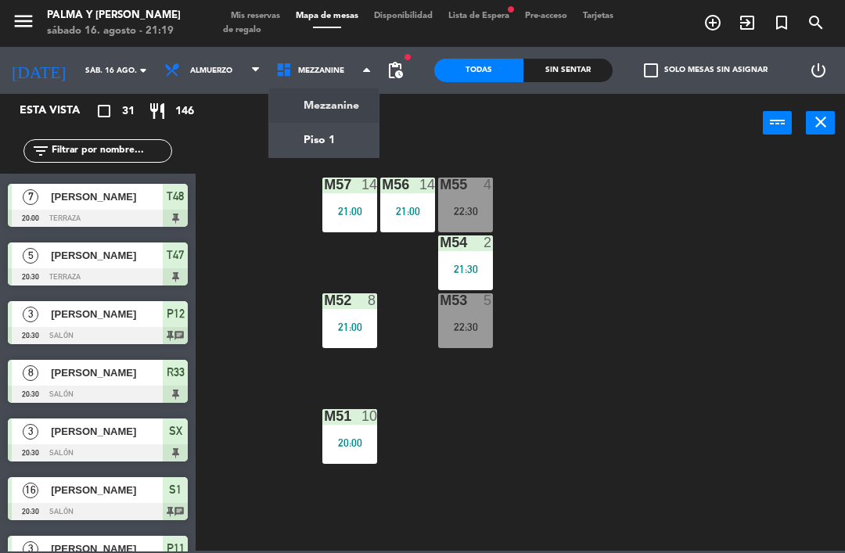
click at [325, 138] on ng-component "menu Palma y [PERSON_NAME][DATE] 16. agosto - 21:19 Mis reservas Mapa de mesas …" at bounding box center [422, 275] width 845 height 551
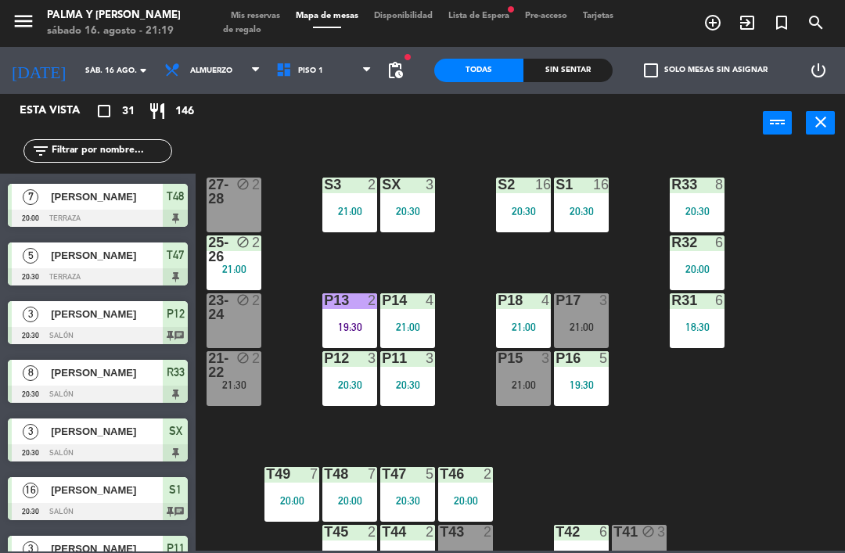
click at [291, 290] on div "R33 8 20:30 S1 16 20:30 S2 16 20:30 S3 2 21:00 SX 3 20:30 27-28 block 2 R32 6 2…" at bounding box center [524, 350] width 640 height 400
click at [218, 402] on div "21-22 block 2 21:30" at bounding box center [233, 378] width 55 height 55
click at [261, 332] on div "23-24 block 2" at bounding box center [233, 320] width 55 height 55
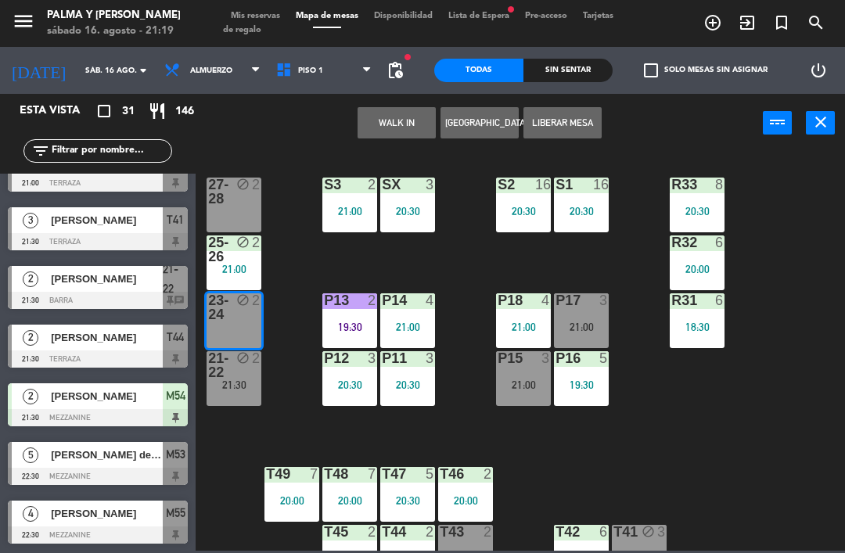
click at [561, 81] on div "Sin sentar" at bounding box center [567, 70] width 89 height 23
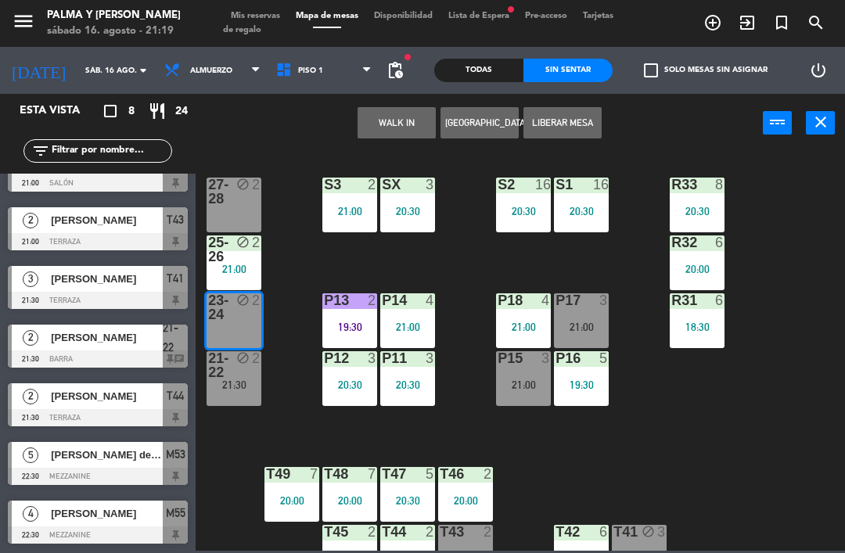
scroll to position [91, 0]
click at [548, 66] on div "Sin sentar" at bounding box center [567, 70] width 89 height 23
click at [468, 79] on div "Todas" at bounding box center [478, 70] width 89 height 23
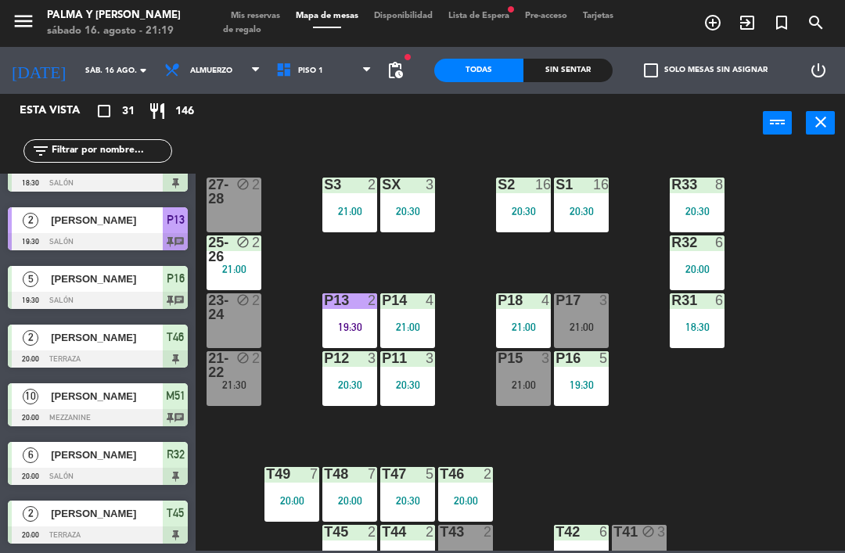
click at [457, 254] on div "R33 8 20:30 S1 16 20:30 S2 16 20:30 S3 2 21:00 SX 3 20:30 27-28 block 2 R32 6 2…" at bounding box center [524, 350] width 640 height 400
click at [469, 437] on div "R33 8 20:30 S1 16 20:30 S2 16 20:30 S3 2 21:00 SX 3 20:30 27-28 block 2 R32 6 2…" at bounding box center [524, 350] width 640 height 400
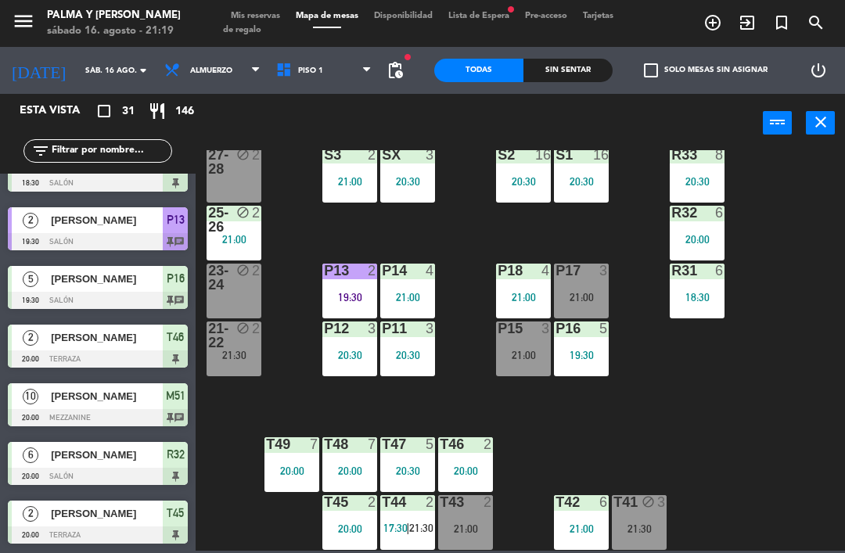
scroll to position [30, 0]
click at [321, 70] on span "Piso 1" at bounding box center [324, 70] width 112 height 34
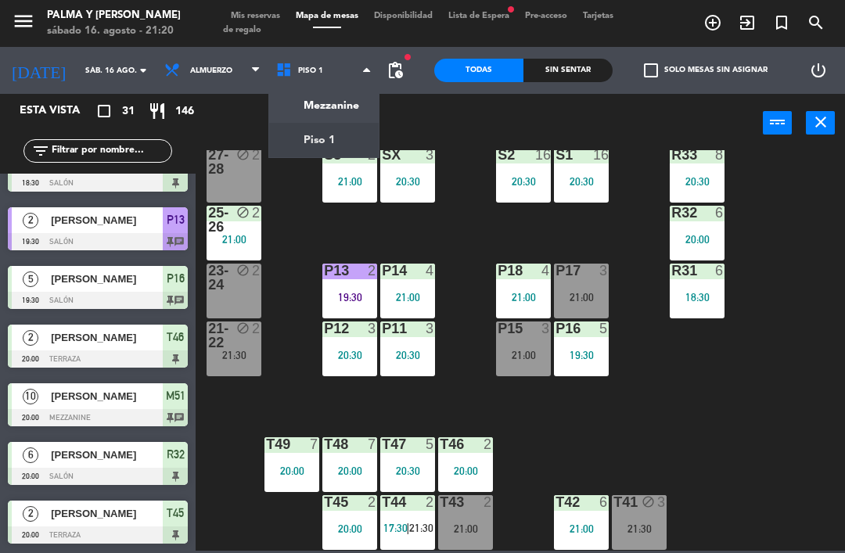
click at [341, 97] on ng-component "menu Palma y [PERSON_NAME][DATE] 16. agosto - 21:20 Mis reservas Mapa de mesas …" at bounding box center [422, 275] width 845 height 551
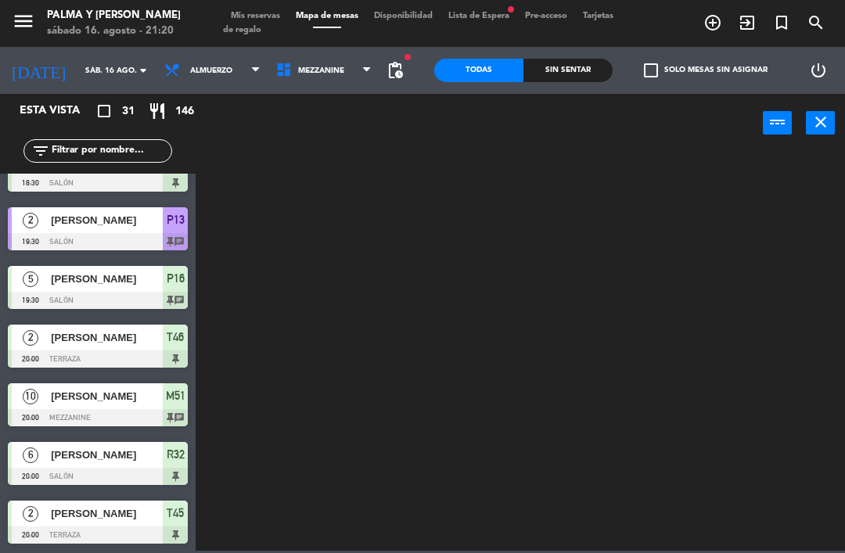
scroll to position [0, 0]
click at [327, 70] on span "Mezzanine" at bounding box center [321, 70] width 46 height 9
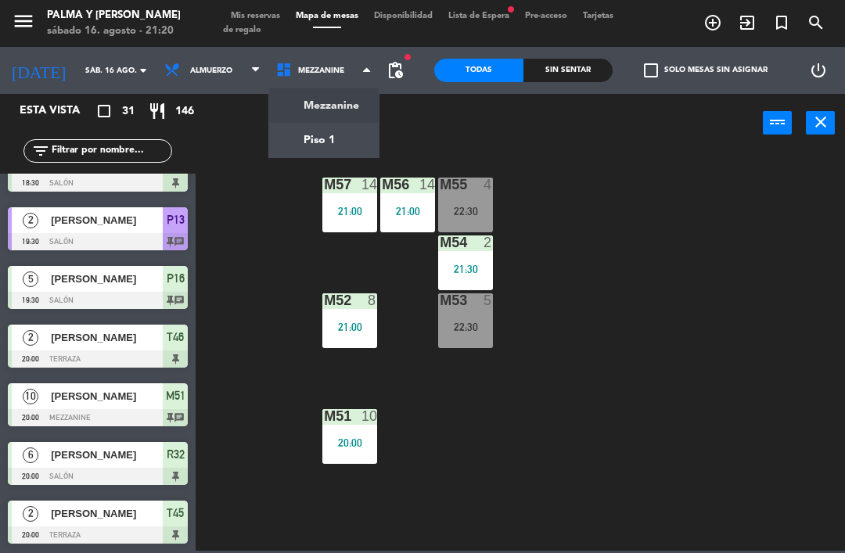
click at [313, 133] on ng-component "menu Palma y [PERSON_NAME][DATE] 16. agosto - 21:20 Mis reservas Mapa de mesas …" at bounding box center [422, 275] width 845 height 551
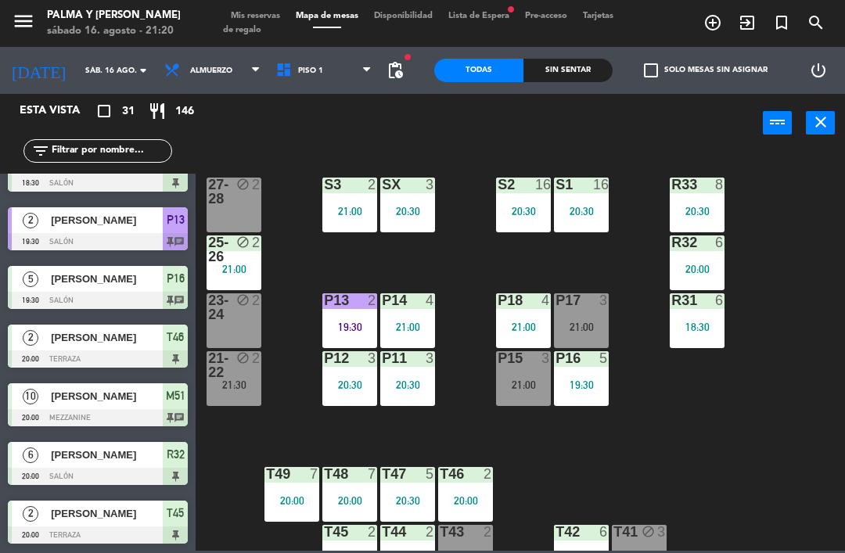
click at [233, 372] on div "block" at bounding box center [234, 365] width 26 height 28
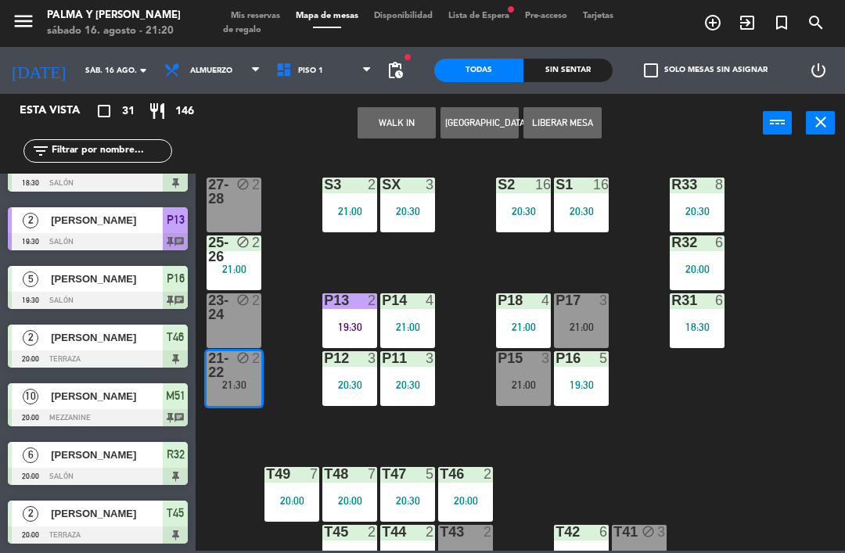
click at [261, 386] on div "21:30" at bounding box center [233, 384] width 55 height 11
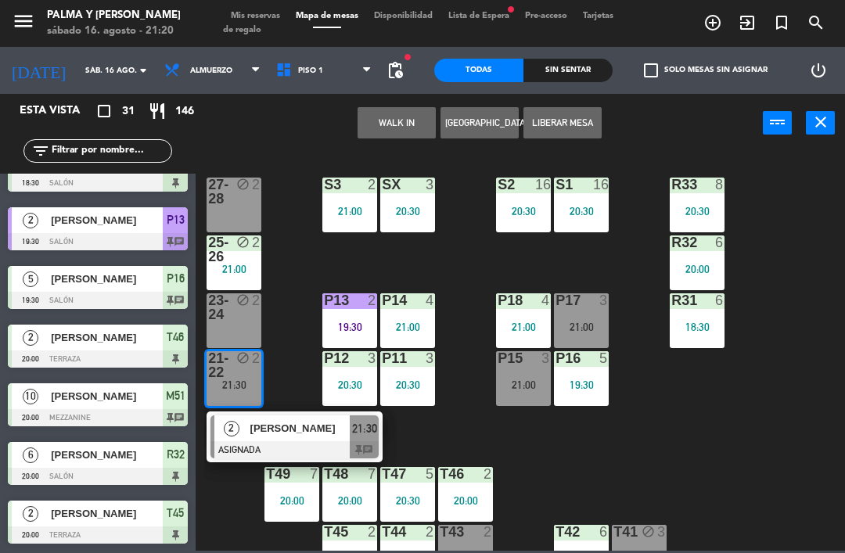
click at [304, 445] on div at bounding box center [294, 449] width 168 height 17
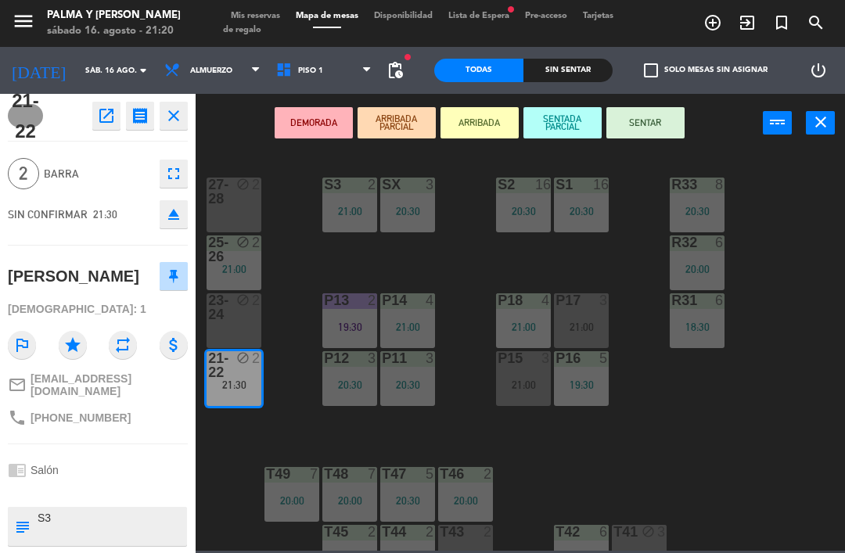
click at [610, 296] on div "3" at bounding box center [607, 300] width 26 height 14
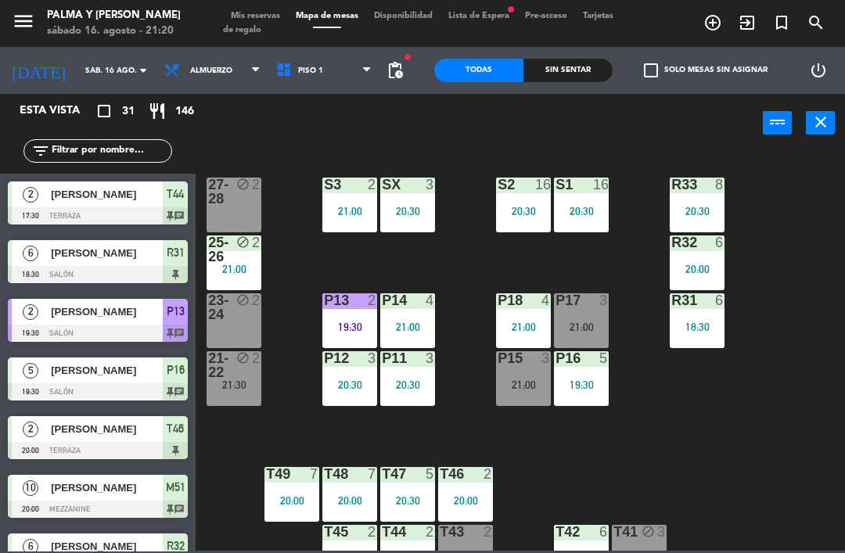
scroll to position [350, 0]
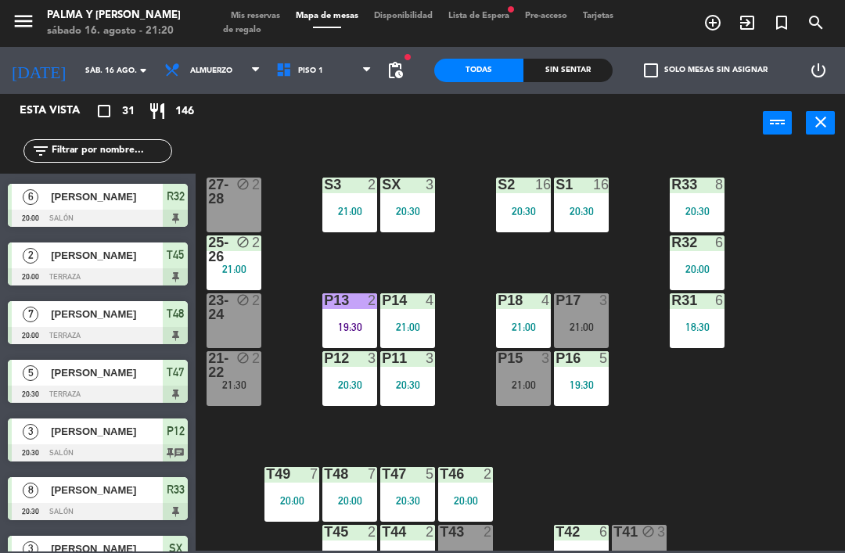
click at [708, 435] on div "R33 8 20:30 S1 16 20:30 S2 16 20:30 S3 2 21:00 SX 3 20:30 27-28 block 2 R32 6 2…" at bounding box center [524, 350] width 640 height 400
click at [512, 382] on div "21:00" at bounding box center [523, 384] width 55 height 11
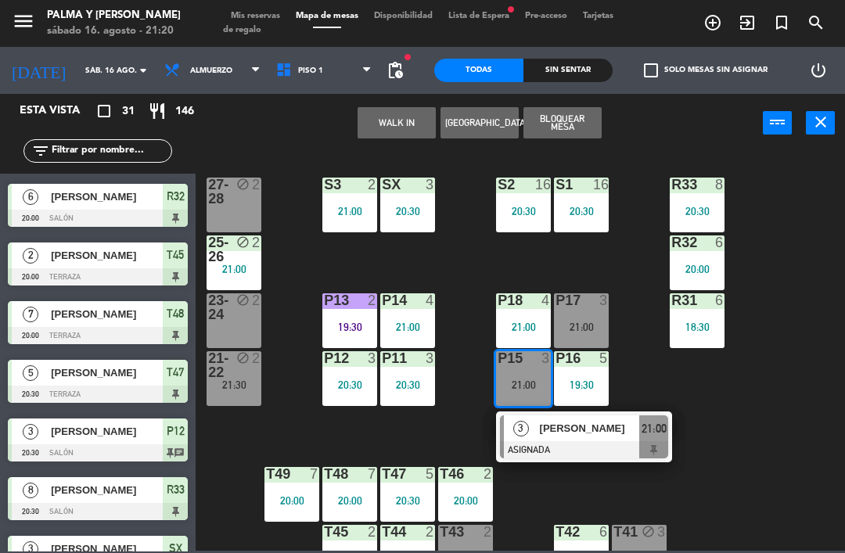
click at [603, 437] on div "[PERSON_NAME]" at bounding box center [589, 428] width 102 height 26
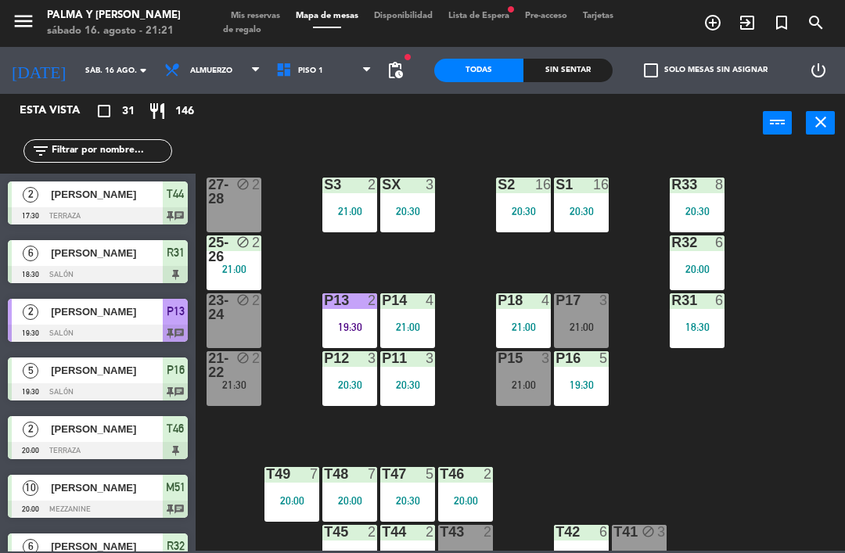
scroll to position [56, 0]
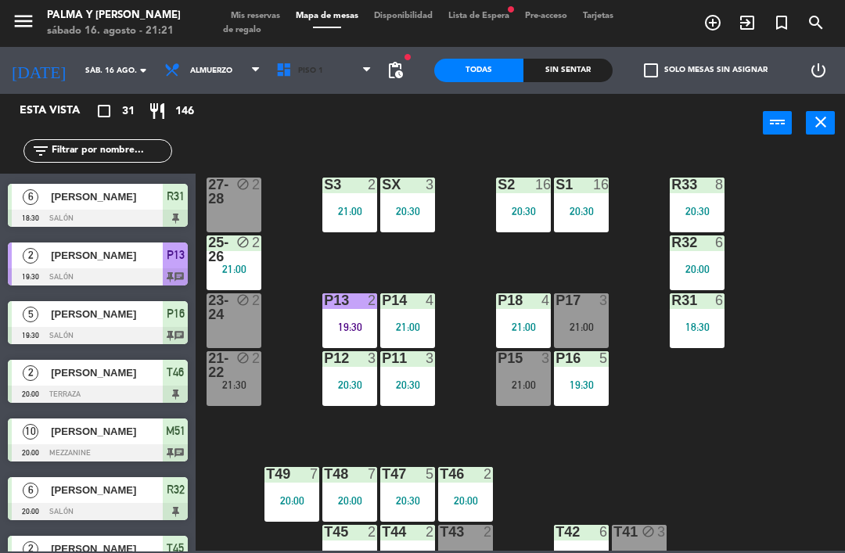
click at [275, 64] on icon at bounding box center [286, 70] width 23 height 17
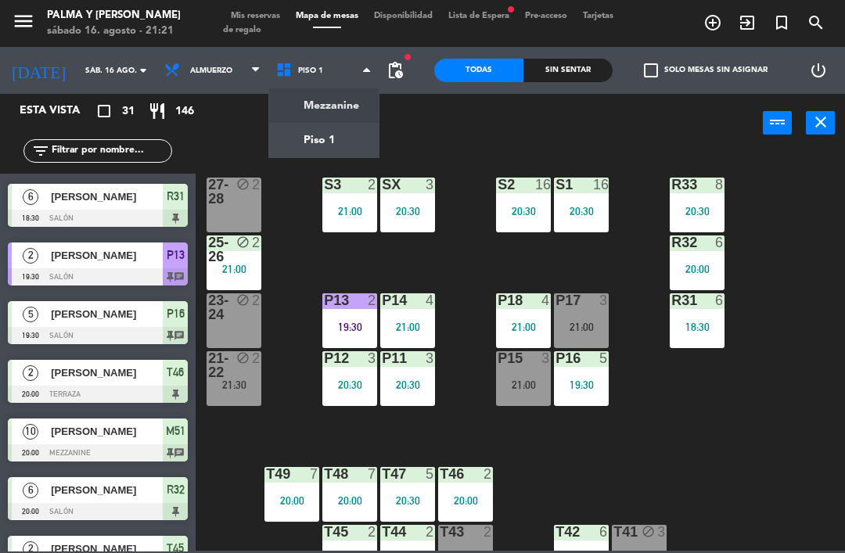
click at [332, 100] on ng-component "menu Palma y [PERSON_NAME][DATE] 16. agosto - 21:21 Mis reservas Mapa de mesas …" at bounding box center [422, 275] width 845 height 551
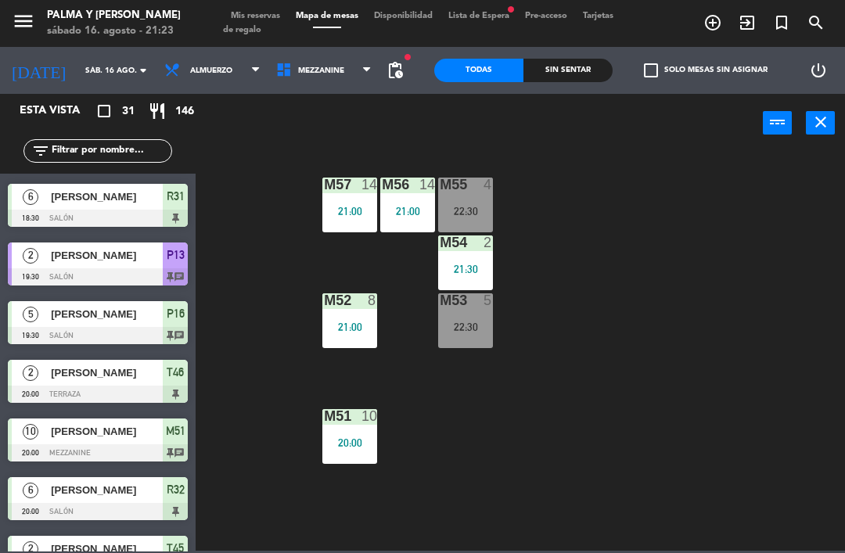
click at [299, 78] on span "Mezzanine" at bounding box center [324, 70] width 112 height 34
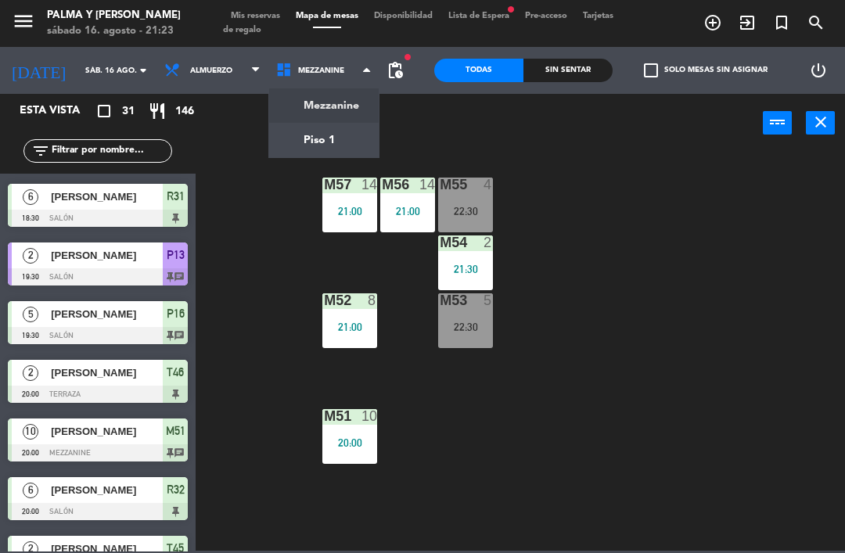
click at [322, 132] on ng-component "menu Palma y [PERSON_NAME][DATE] 16. agosto - 21:23 Mis reservas Mapa de mesas …" at bounding box center [422, 275] width 845 height 551
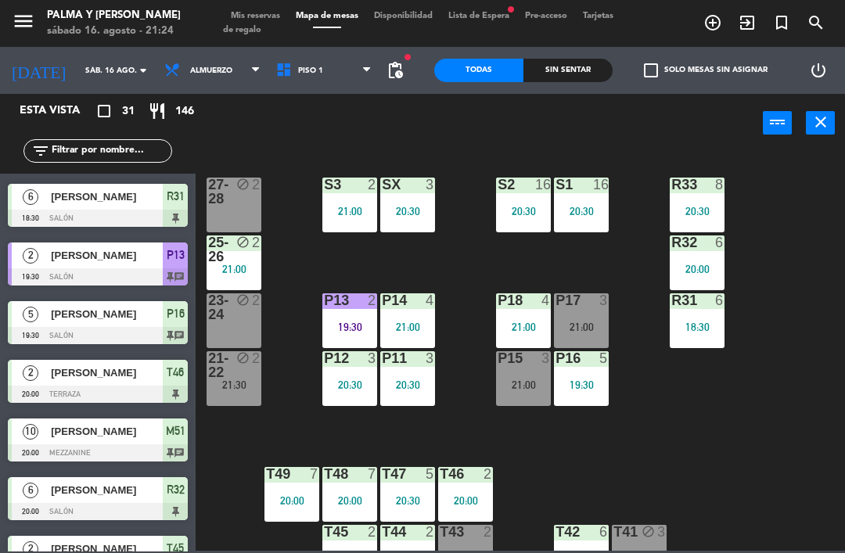
click at [71, 284] on div at bounding box center [98, 276] width 180 height 17
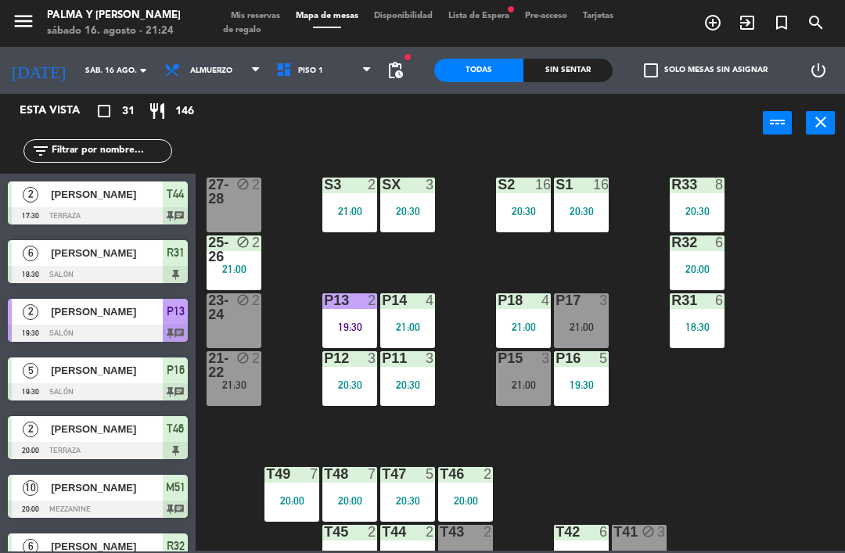
click at [795, 447] on div "R33 8 20:30 S1 16 20:30 S2 16 20:30 S3 2 21:00 SX 3 20:30 27-28 block 2 R32 6 2…" at bounding box center [524, 350] width 640 height 400
click at [586, 326] on div "21:00" at bounding box center [581, 326] width 55 height 11
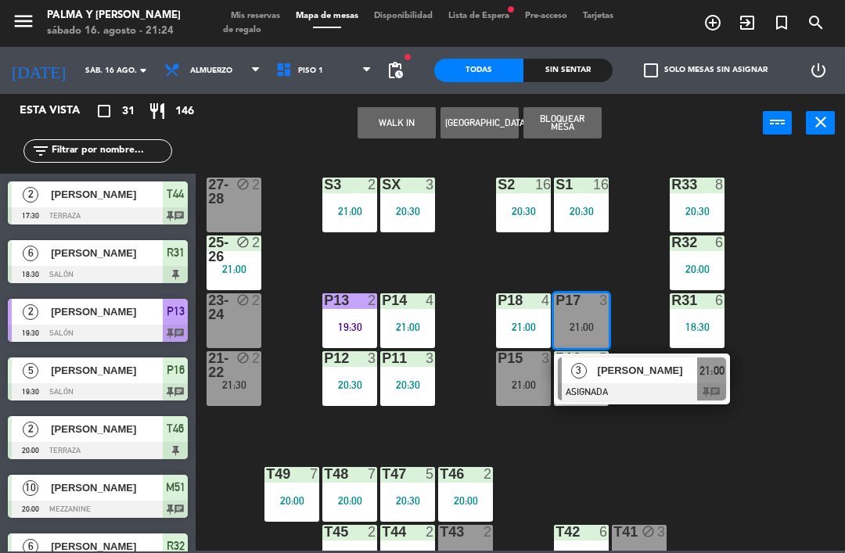
click at [650, 334] on div "R33 8 20:30 S1 16 20:30 S2 16 20:30 S3 2 21:00 SX 3 20:30 27-28 block 2 R32 6 2…" at bounding box center [524, 350] width 640 height 400
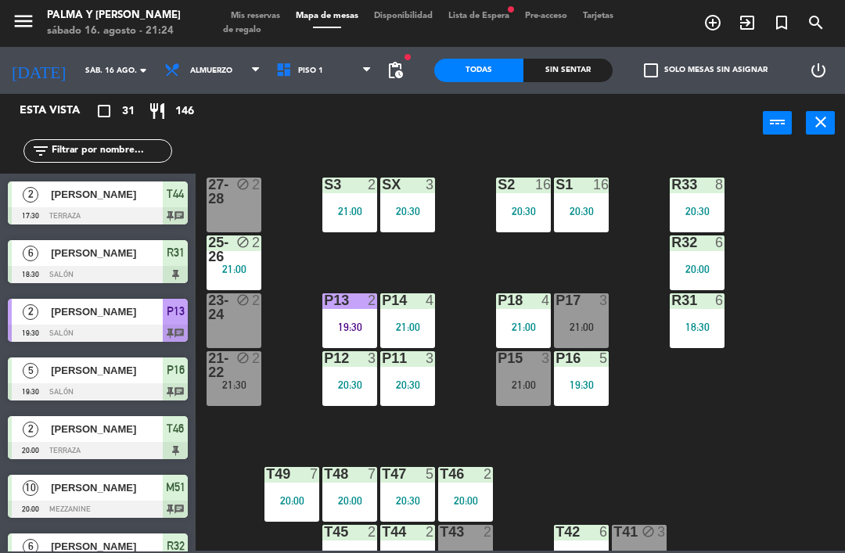
click at [580, 321] on div "21:00" at bounding box center [581, 326] width 55 height 11
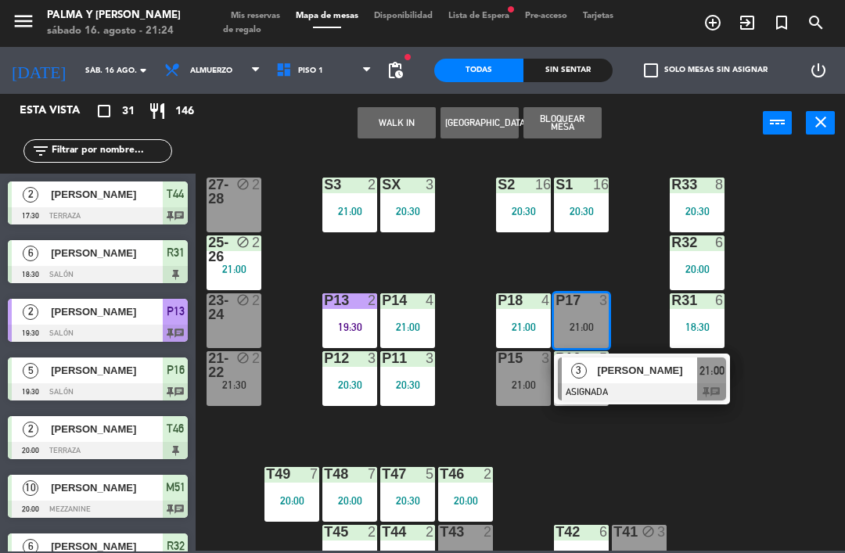
click at [604, 376] on span "[PERSON_NAME]" at bounding box center [647, 370] width 100 height 16
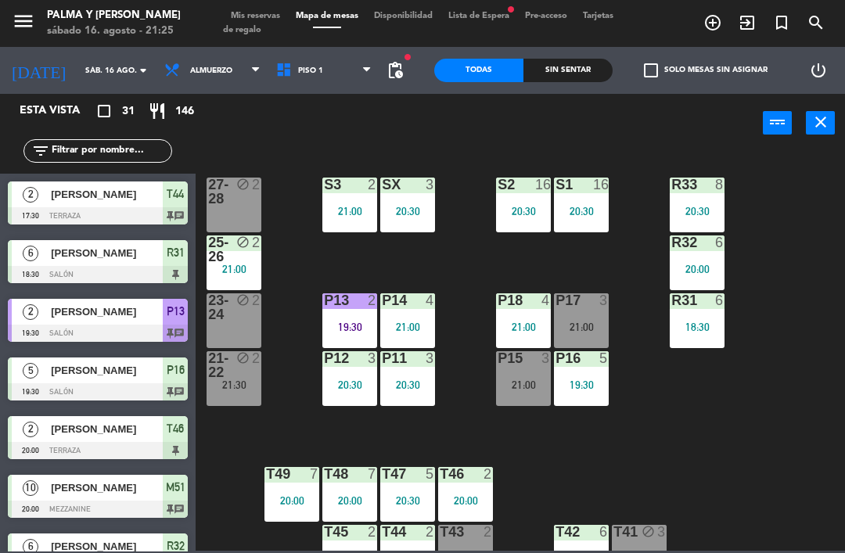
click at [591, 325] on div "21:00" at bounding box center [581, 326] width 55 height 11
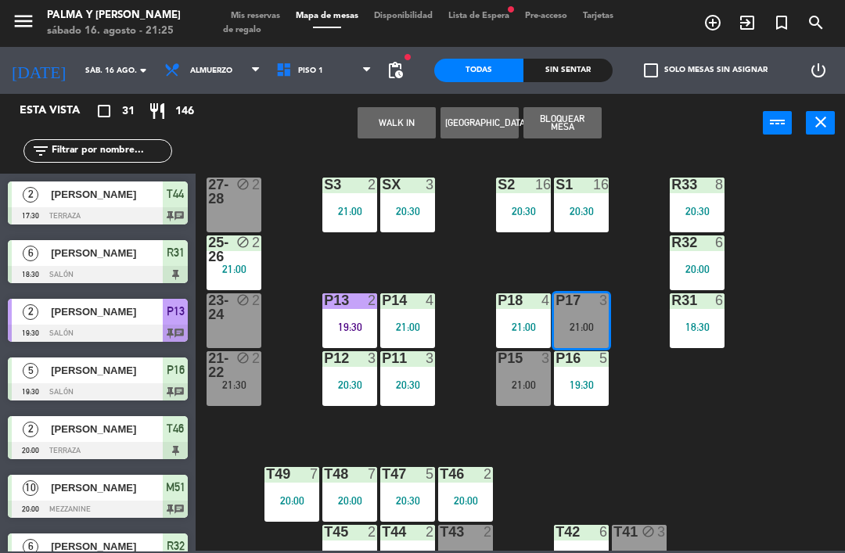
click at [594, 321] on div "21:00" at bounding box center [581, 327] width 55 height 12
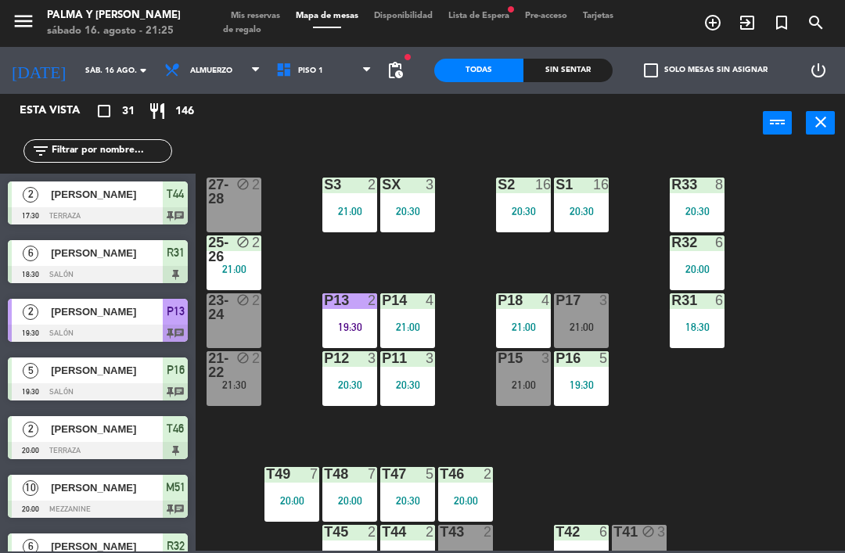
click at [589, 327] on div "21:00" at bounding box center [581, 326] width 55 height 11
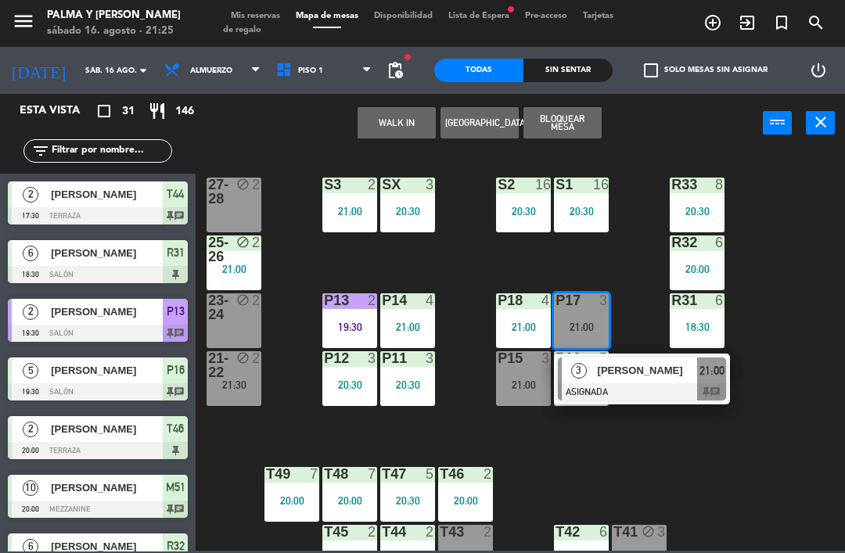
click at [671, 384] on div at bounding box center [642, 391] width 168 height 17
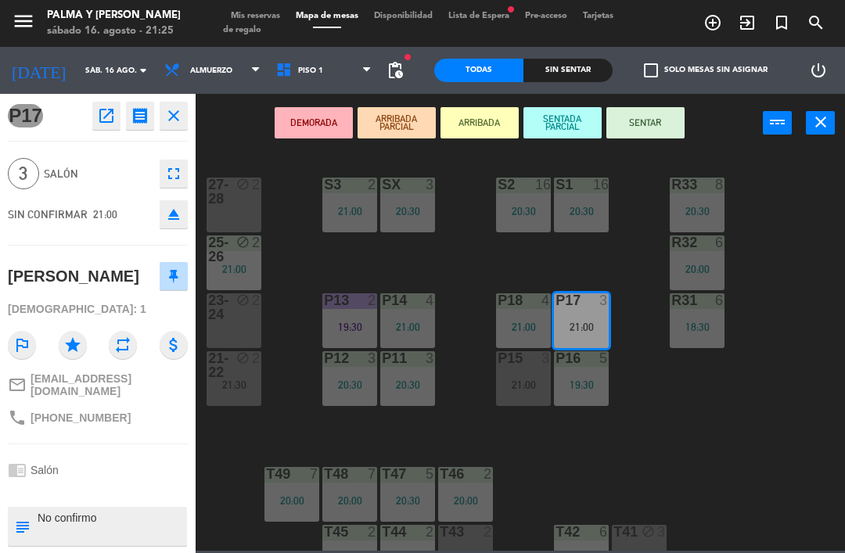
click at [655, 121] on button "SENTAR" at bounding box center [645, 122] width 78 height 31
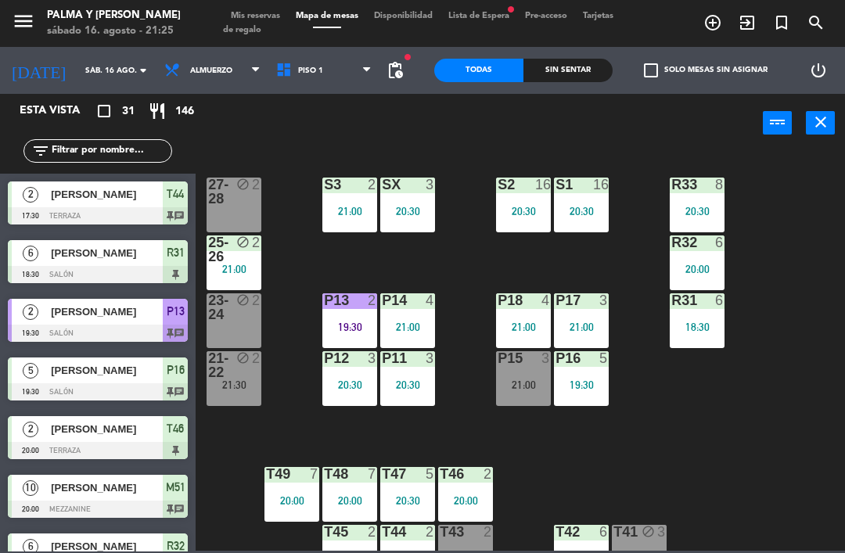
click at [782, 478] on div "R33 8 20:30 S1 16 20:30 S2 16 20:30 S3 2 21:00 SX 3 20:30 27-28 block 2 R32 6 2…" at bounding box center [524, 350] width 640 height 400
click at [514, 382] on div "21:00" at bounding box center [523, 384] width 55 height 11
click at [799, 436] on div "R33 8 20:30 S1 16 20:30 S2 16 20:30 S3 2 21:00 SX 3 20:30 27-28 block 2 R32 6 2…" at bounding box center [524, 350] width 640 height 400
click at [117, 145] on input "text" at bounding box center [110, 150] width 121 height 17
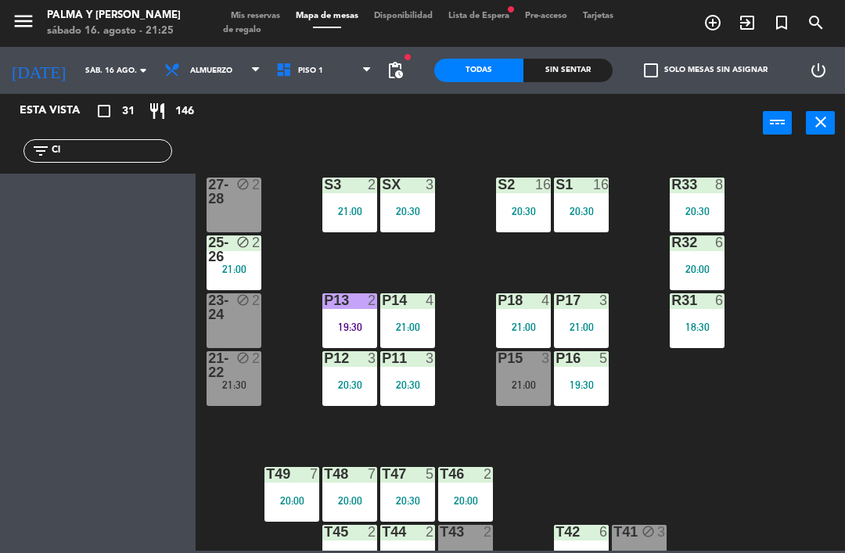
type input "C"
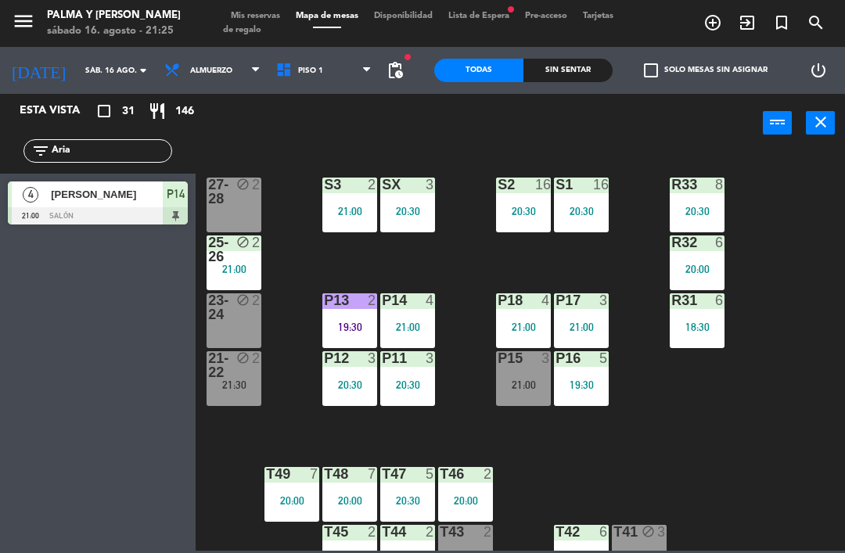
type input "Aria"
click at [303, 136] on div "power_input close" at bounding box center [478, 123] width 567 height 59
click at [141, 199] on span "[PERSON_NAME]" at bounding box center [107, 194] width 112 height 16
click at [780, 405] on div "R33 8 20:30 S1 16 20:30 S2 16 20:30 S3 2 21:00 SX 3 20:30 27-28 block 2 R32 6 2…" at bounding box center [524, 350] width 640 height 400
click at [109, 146] on input "Aria" at bounding box center [110, 150] width 121 height 17
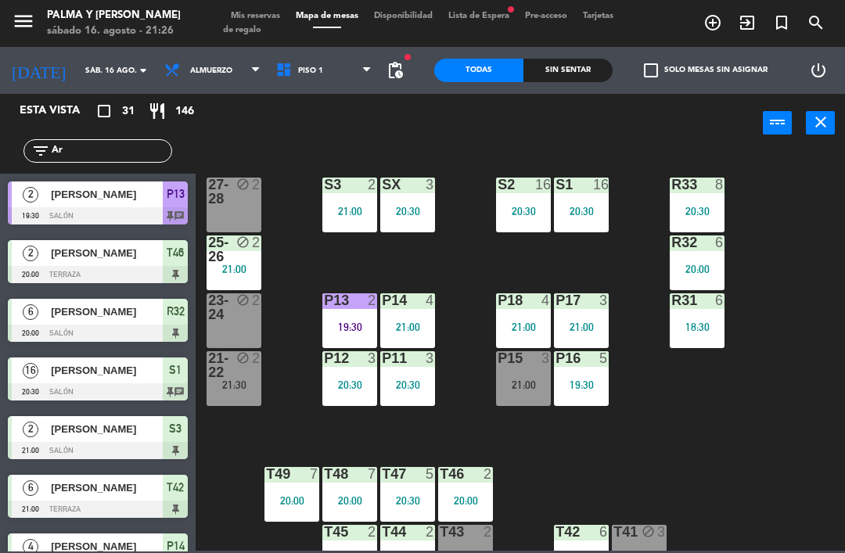
type input "A"
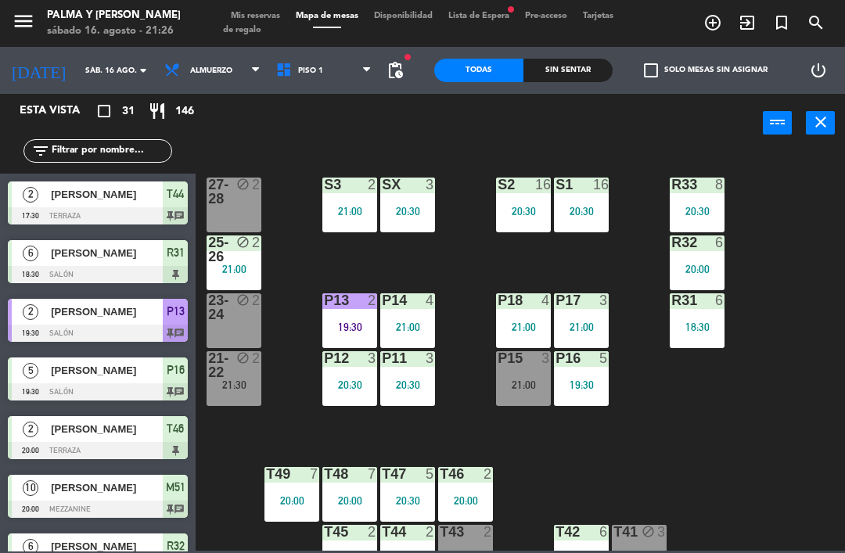
click at [760, 178] on div "R33 8 20:30 S1 16 20:30 S2 16 20:30 S3 2 21:00 SX 3 20:30 27-28 block 2 R32 6 2…" at bounding box center [524, 350] width 640 height 400
click at [500, 261] on div "R33 8 20:30 S1 16 20:30 S2 16 20:30 S3 2 21:00 SX 3 20:30 27-28 block 2 R32 6 2…" at bounding box center [524, 350] width 640 height 400
click at [561, 317] on div "P17 3 21:00" at bounding box center [581, 320] width 55 height 55
click at [635, 474] on div "R33 8 20:30 S1 16 20:30 S2 16 20:30 S3 2 21:00 SX 3 20:30 27-28 block 2 R32 6 2…" at bounding box center [524, 350] width 640 height 400
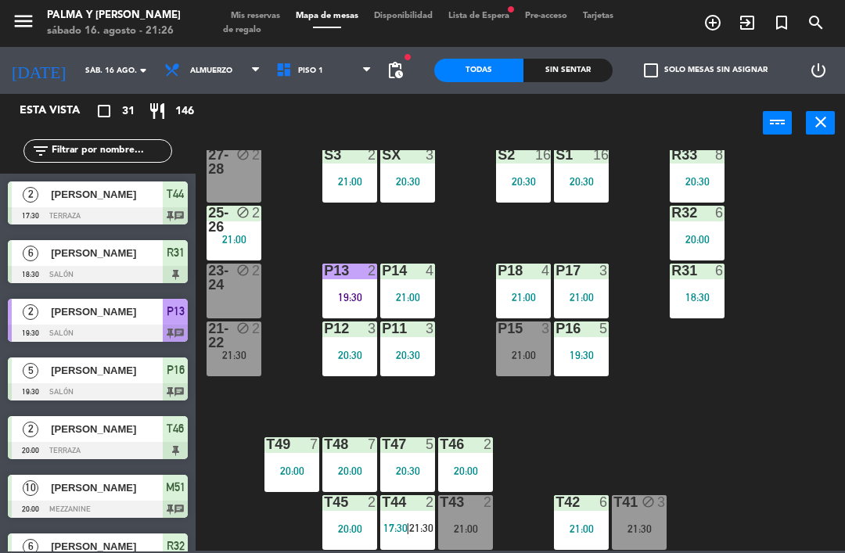
scroll to position [30, 0]
click at [483, 516] on div "T43 2 21:00" at bounding box center [465, 522] width 55 height 55
click at [701, 431] on div "R33 8 20:30 S1 16 20:30 S2 16 20:30 S3 2 21:00 SX 3 20:30 27-28 block 2 R32 6 2…" at bounding box center [524, 350] width 640 height 400
click at [533, 350] on div "21:00" at bounding box center [523, 355] width 55 height 11
click at [799, 447] on div "R33 8 20:30 S1 16 20:30 S2 16 20:30 S3 2 21:00 SX 3 20:30 27-28 block 2 R32 6 2…" at bounding box center [524, 350] width 640 height 400
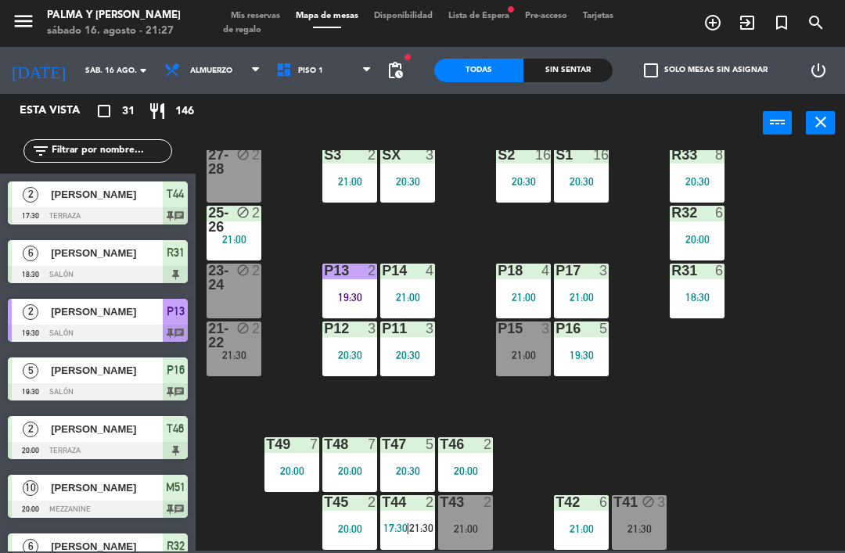
click at [547, 372] on div "P15 3 21:00" at bounding box center [523, 348] width 55 height 55
click at [473, 527] on div "21:00" at bounding box center [465, 528] width 55 height 11
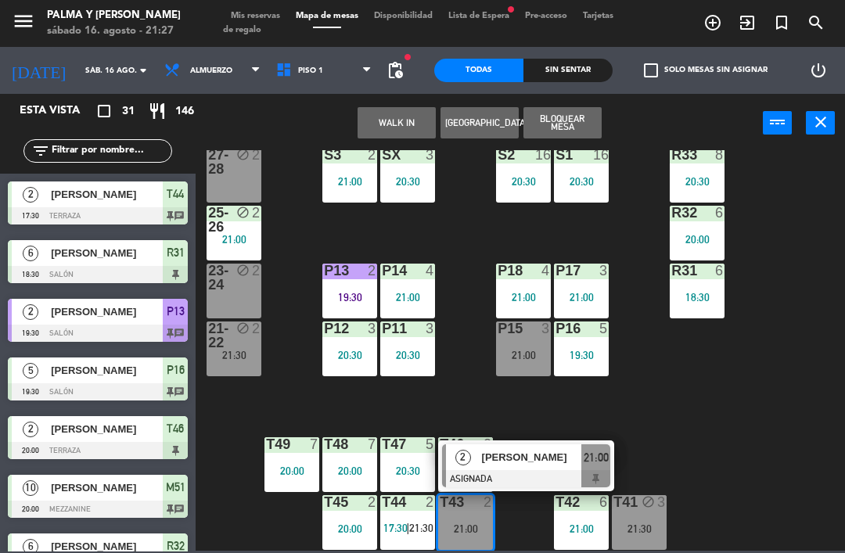
click at [536, 457] on span "[PERSON_NAME]" at bounding box center [532, 457] width 100 height 16
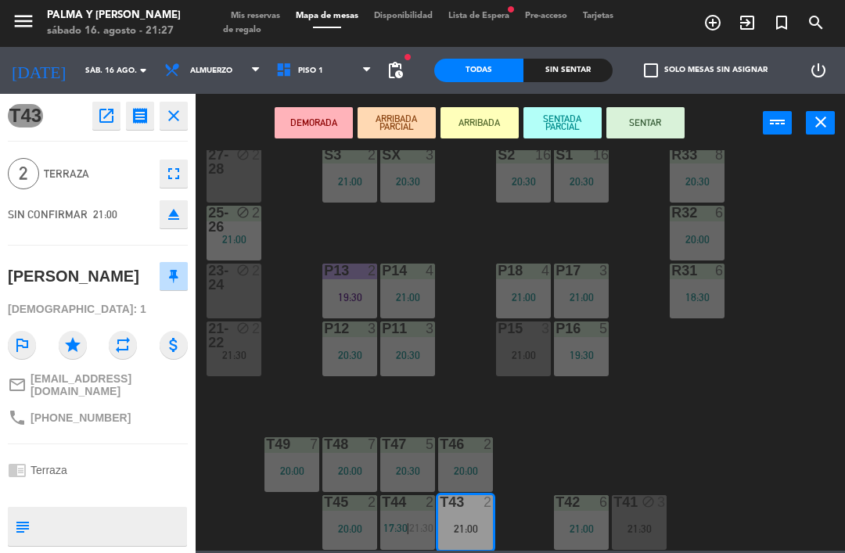
click at [246, 295] on div "23-24 block 2" at bounding box center [233, 291] width 55 height 55
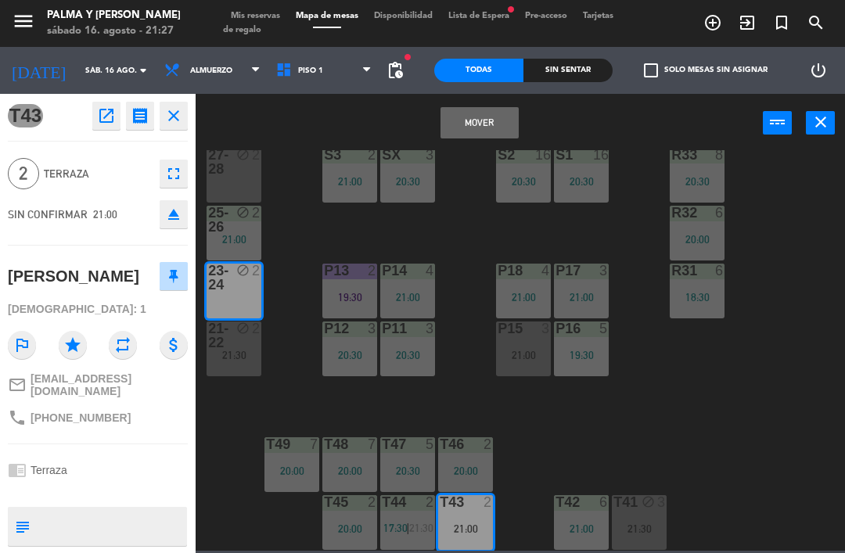
click at [478, 119] on button "Mover" at bounding box center [479, 122] width 78 height 31
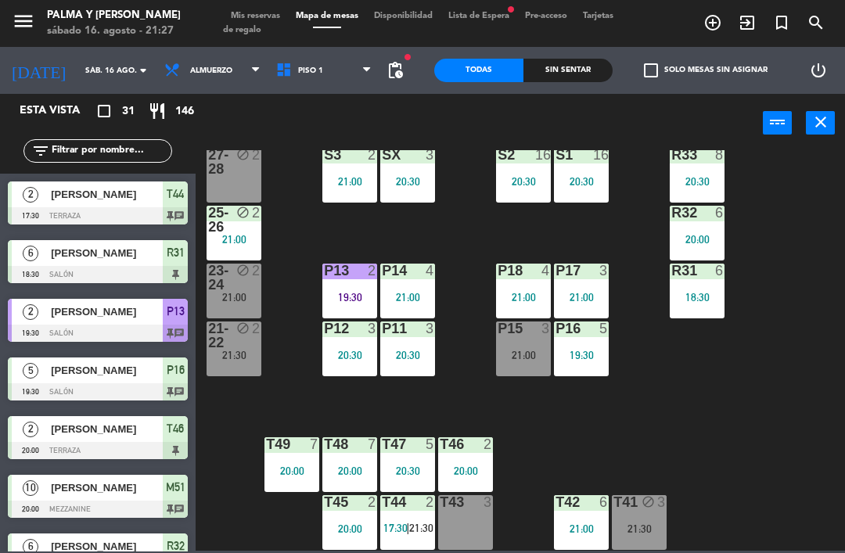
scroll to position [232, 0]
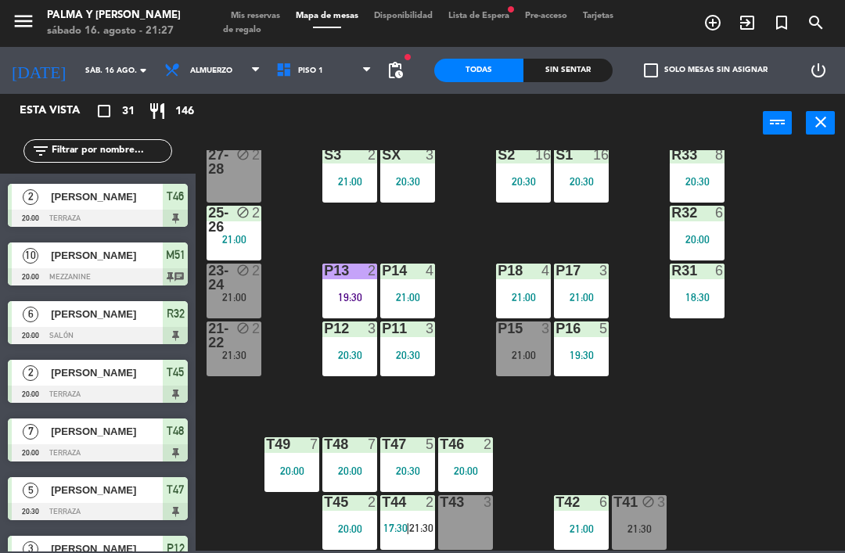
click at [387, 522] on span "17:30" at bounding box center [395, 528] width 24 height 13
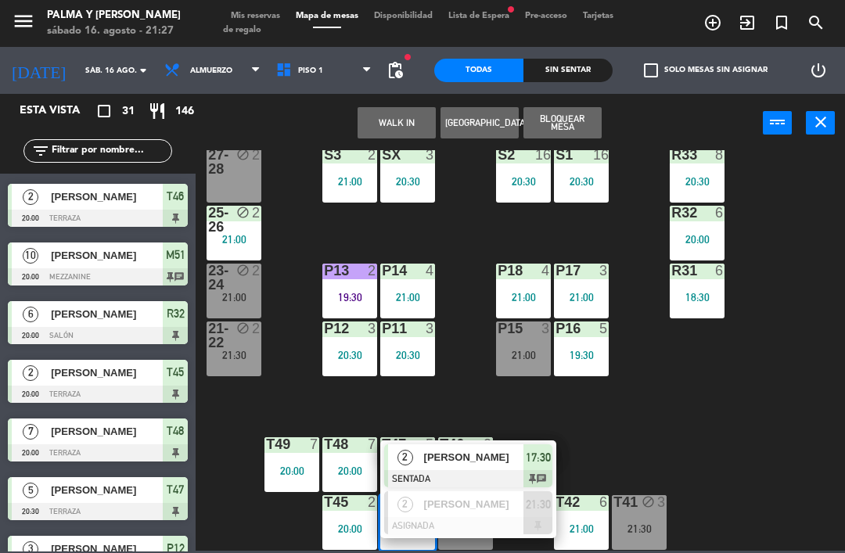
click at [454, 517] on div at bounding box center [468, 525] width 168 height 17
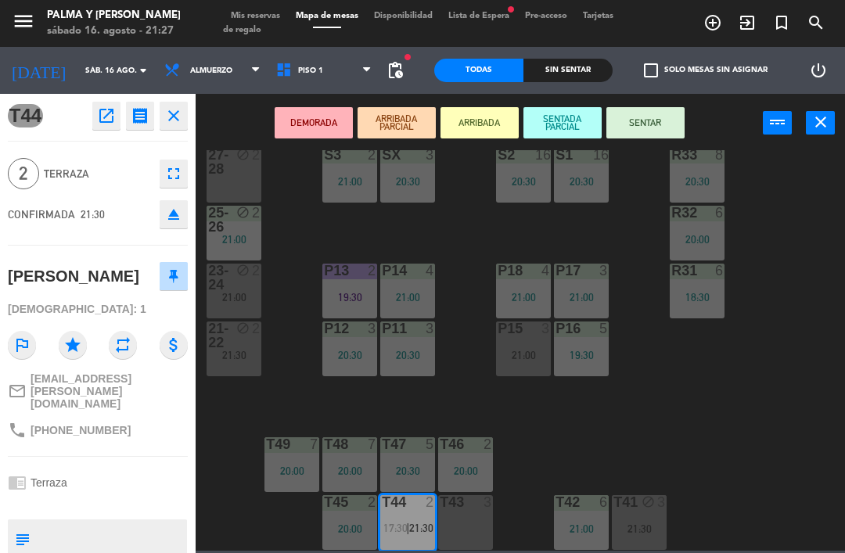
click at [463, 525] on div "T43 3" at bounding box center [465, 522] width 55 height 55
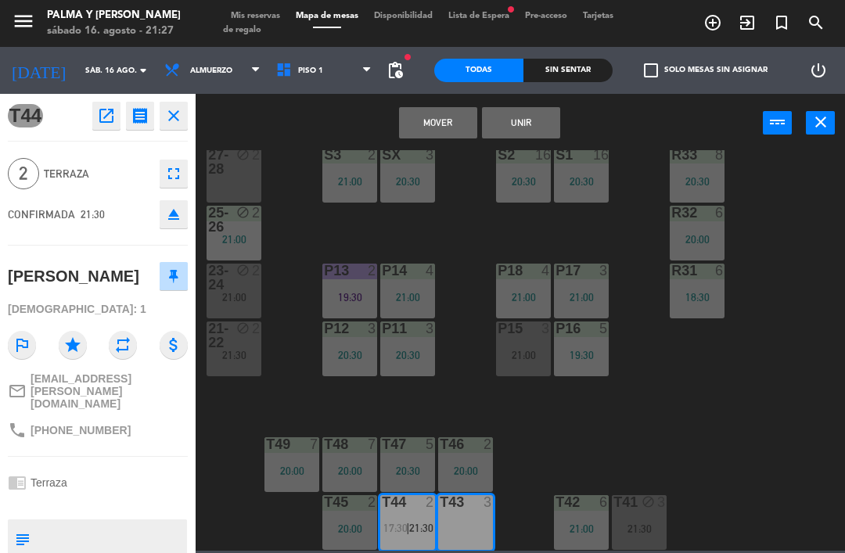
click at [451, 134] on button "Mover" at bounding box center [438, 122] width 78 height 31
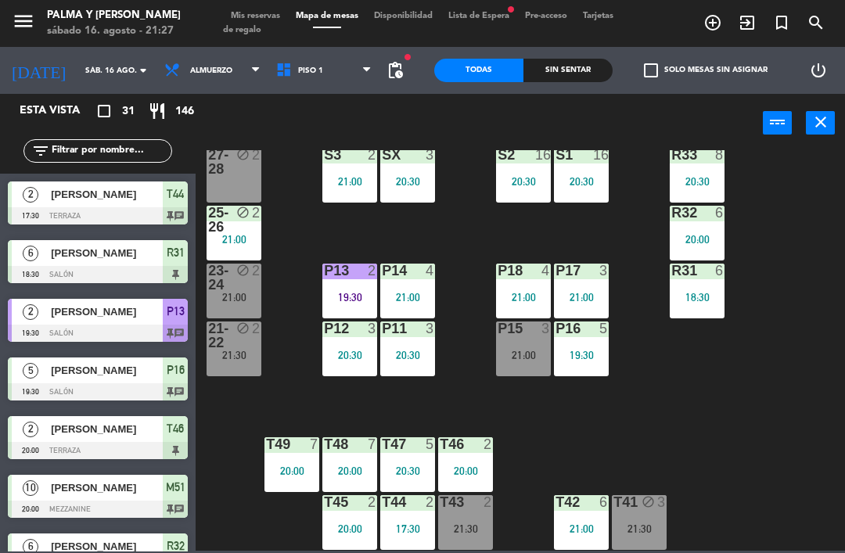
scroll to position [408, 0]
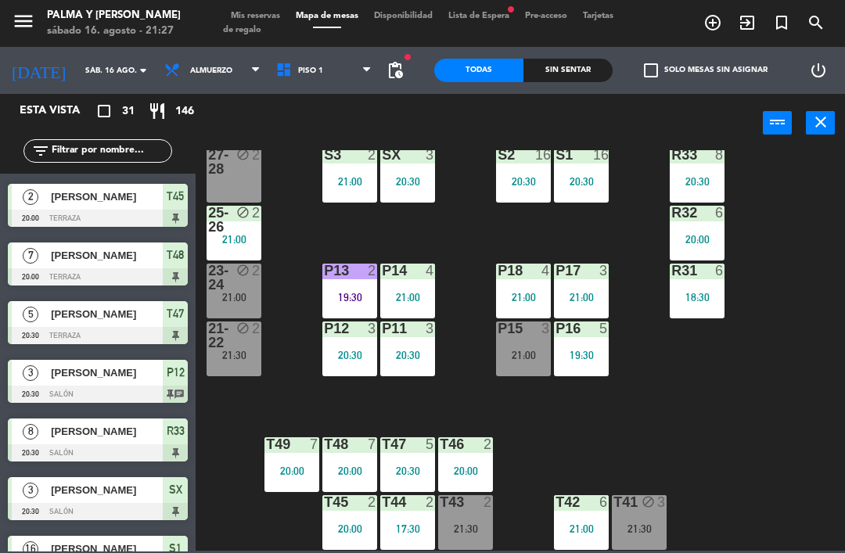
click at [478, 523] on div "21:30" at bounding box center [465, 528] width 55 height 11
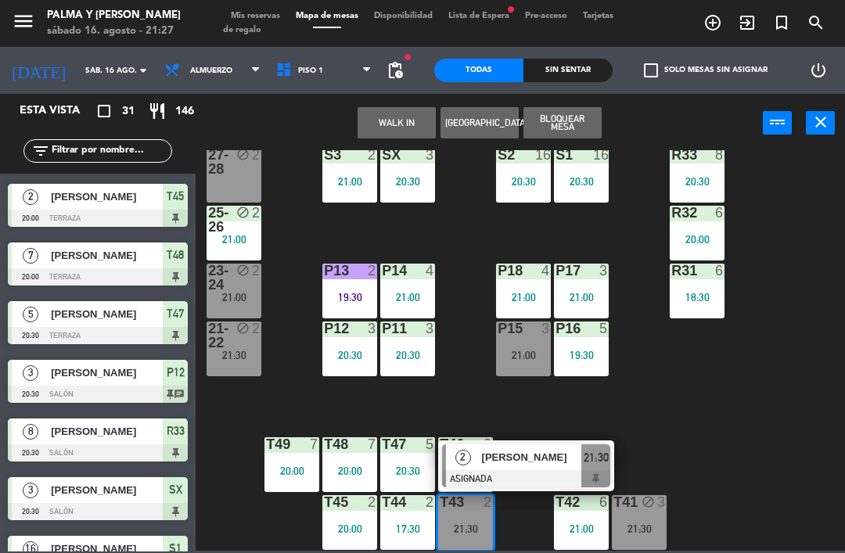
click at [571, 472] on div at bounding box center [526, 478] width 168 height 17
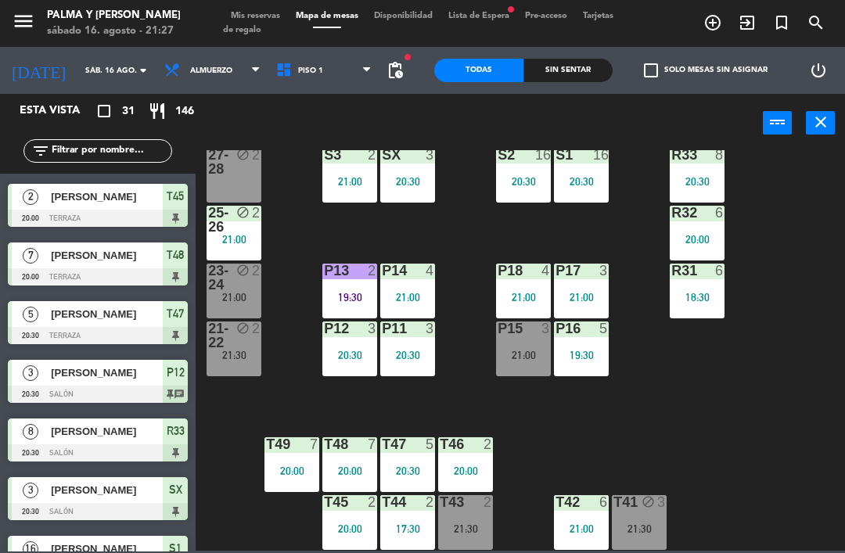
click at [229, 292] on div "21:00" at bounding box center [233, 297] width 55 height 11
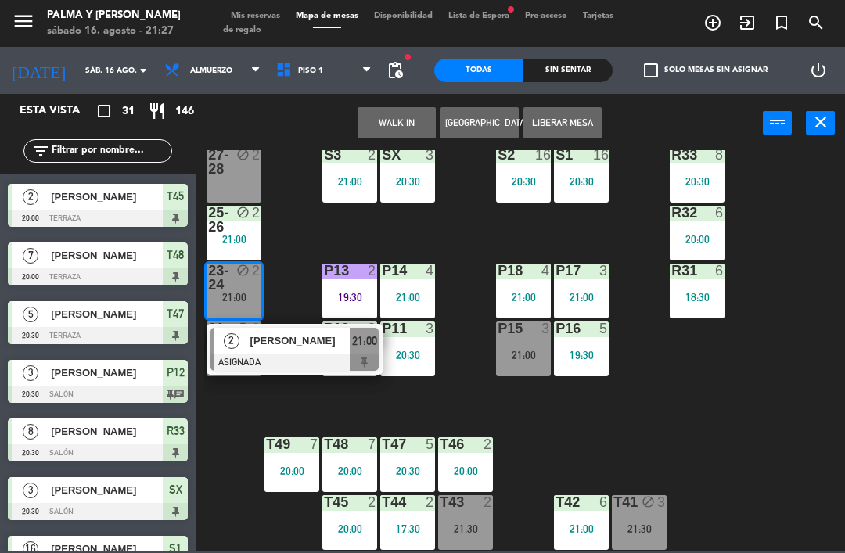
click at [282, 355] on div at bounding box center [294, 361] width 168 height 17
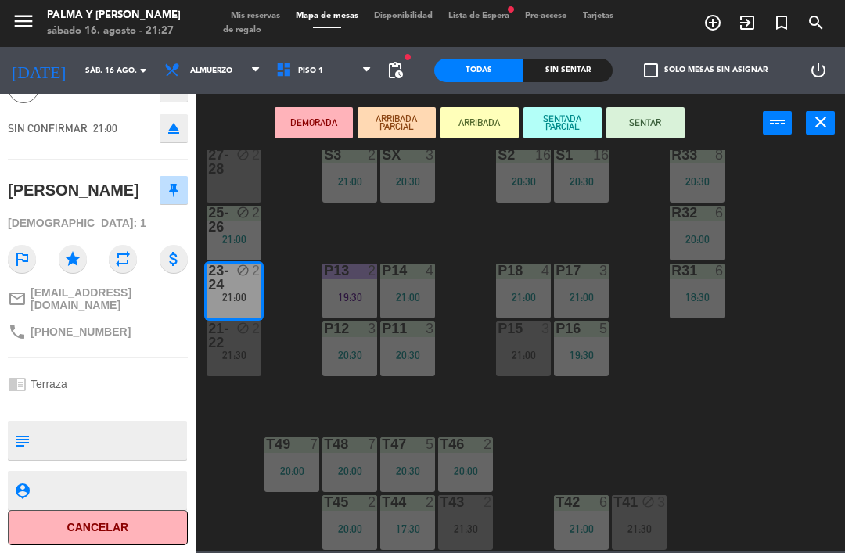
scroll to position [101, 0]
click at [118, 525] on button "Cancelar" at bounding box center [98, 527] width 180 height 35
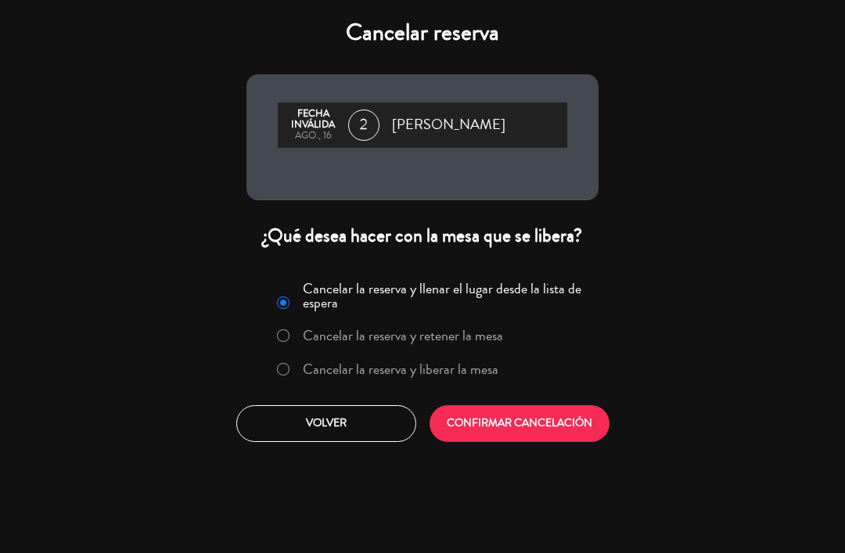
click at [369, 356] on label "Cancelar la reserva y liberar la mesa" at bounding box center [387, 370] width 238 height 28
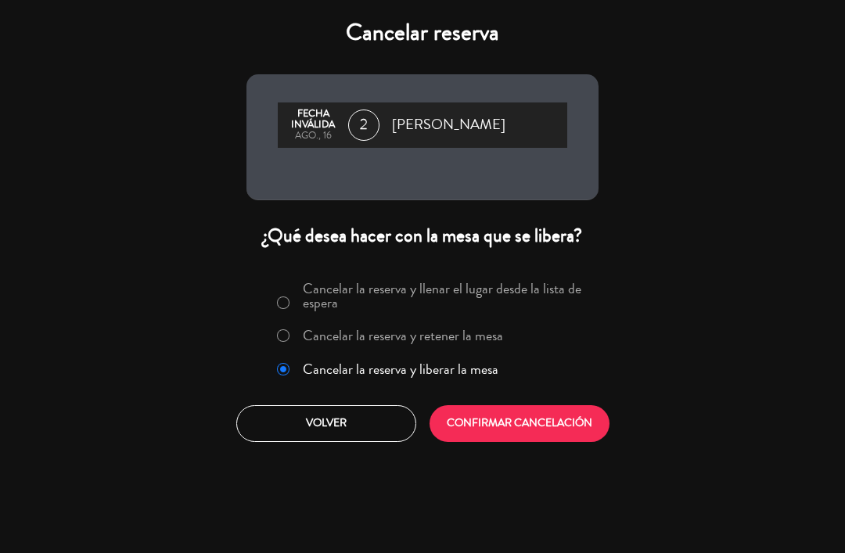
click at [489, 411] on button "CONFIRMAR CANCELACIÓN" at bounding box center [519, 423] width 180 height 37
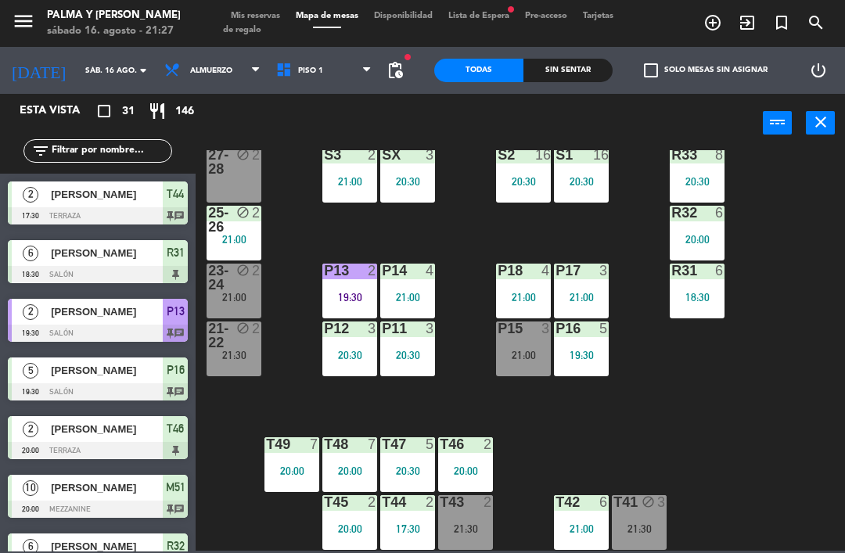
scroll to position [232, 0]
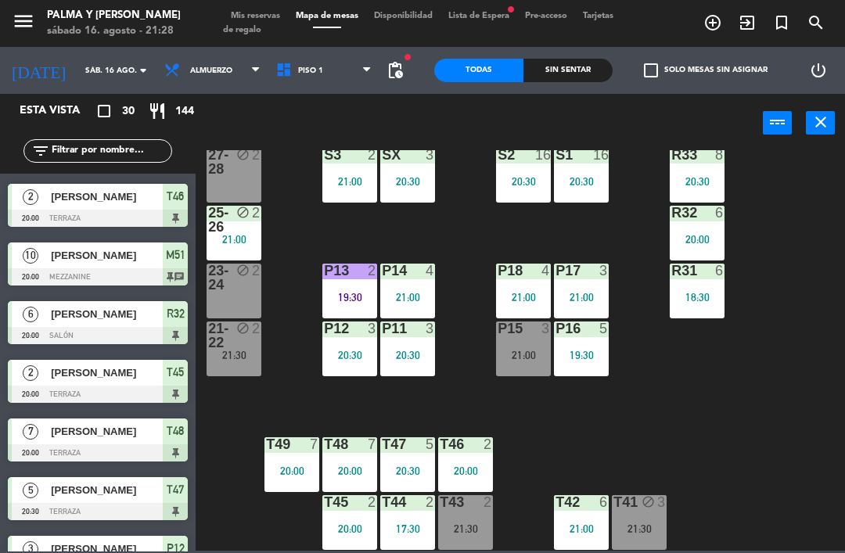
click at [407, 536] on div "T44 2 17:30" at bounding box center [407, 522] width 55 height 55
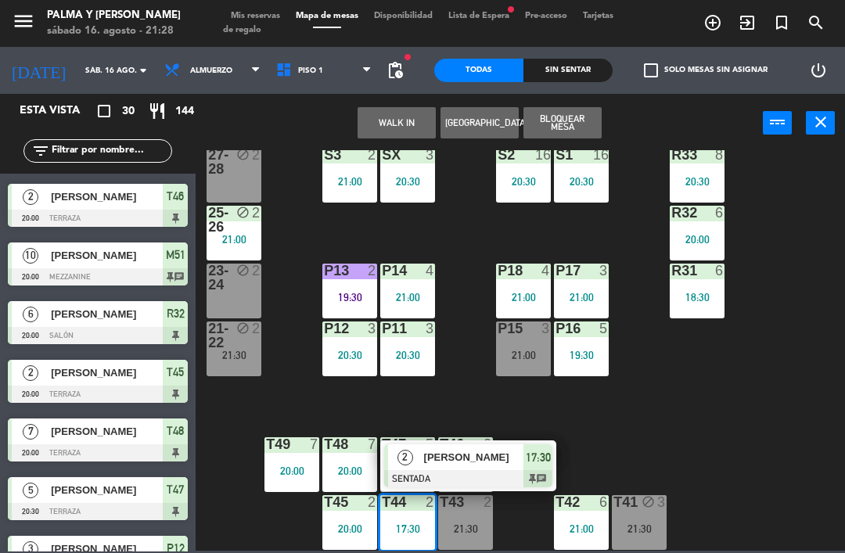
click at [631, 424] on div "R33 8 20:30 S1 16 20:30 S2 16 20:30 S3 2 21:00 SX 3 20:30 27-28 block 2 R32 6 2…" at bounding box center [524, 350] width 640 height 400
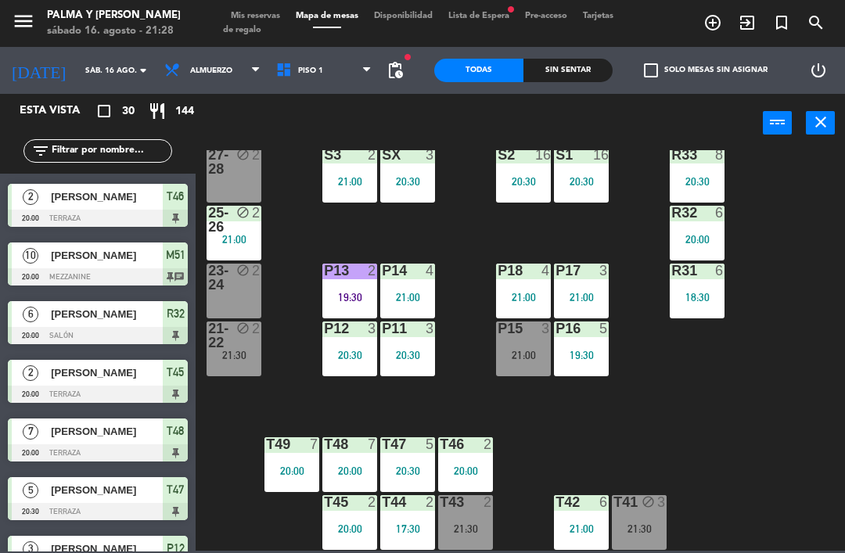
click at [547, 353] on div "21:00" at bounding box center [523, 355] width 55 height 11
click at [525, 472] on div "R33 8 20:30 S1 16 20:30 S2 16 20:30 S3 2 21:00 SX 3 20:30 27-28 block 2 R32 6 2…" at bounding box center [524, 350] width 640 height 400
click at [544, 436] on div "R33 8 20:30 S1 16 20:30 S2 16 20:30 S3 2 21:00 SX 3 20:30 27-28 block 2 R32 6 2…" at bounding box center [524, 350] width 640 height 400
click at [319, 71] on span "Piso 1" at bounding box center [324, 70] width 112 height 34
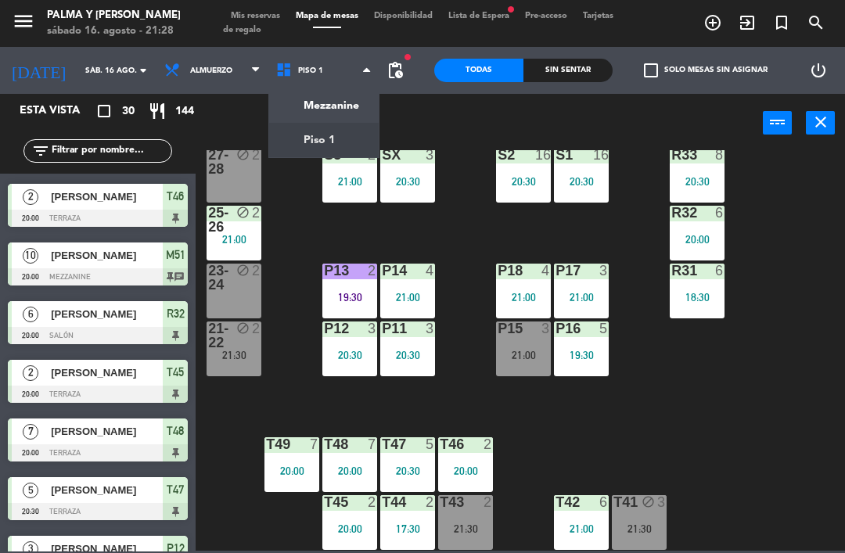
click at [310, 112] on ng-component "menu Palma y [PERSON_NAME][DATE] 16. agosto - 21:28 Mis reservas Mapa de mesas …" at bounding box center [422, 275] width 845 height 551
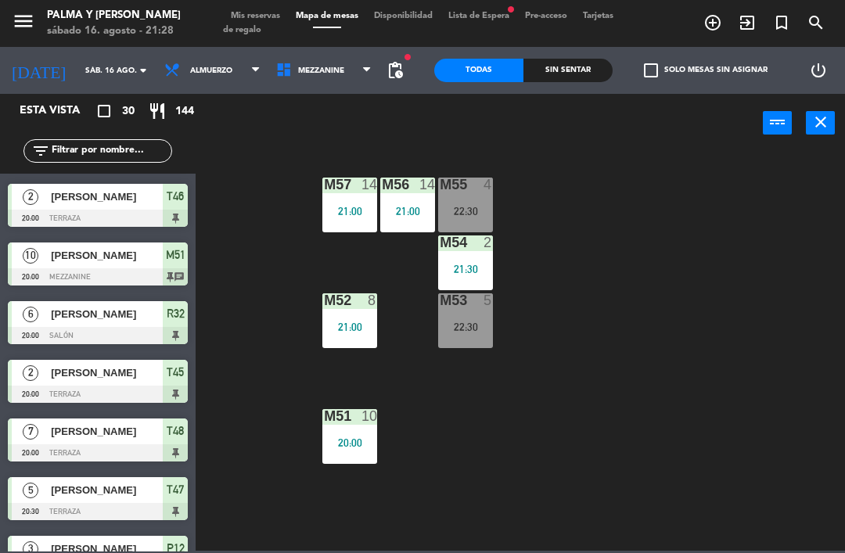
click at [375, 200] on div "M57 14 21:00" at bounding box center [349, 205] width 55 height 55
click at [510, 396] on div "M57 14 21:00 M56 14 21:00 M55 4 22:30 M54 2 21:30 M52 8 21:00 M53 5 22:30 M51 1…" at bounding box center [524, 350] width 640 height 400
click at [277, 75] on icon at bounding box center [286, 70] width 23 height 17
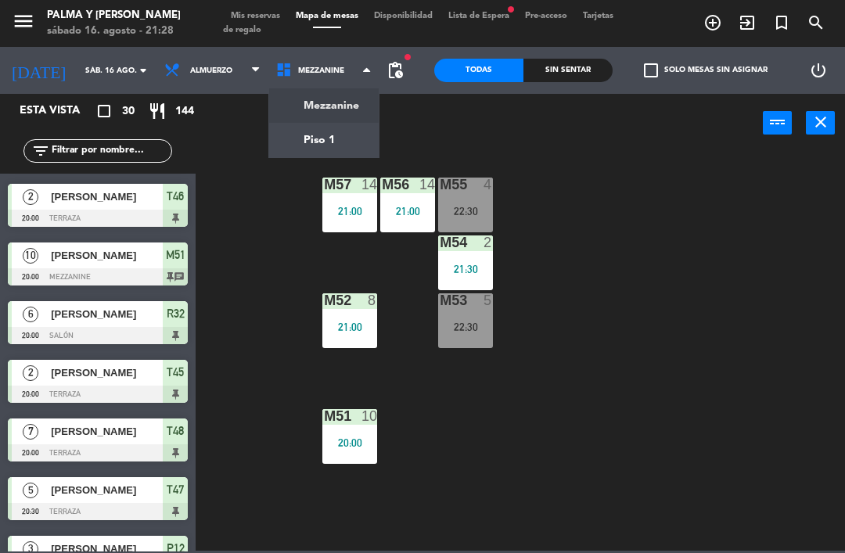
click at [409, 153] on div "M57 14 21:00 M56 14 21:00 M55 4 22:30 M54 2 21:30 M52 8 21:00 M53 5 22:30 M51 1…" at bounding box center [524, 350] width 640 height 400
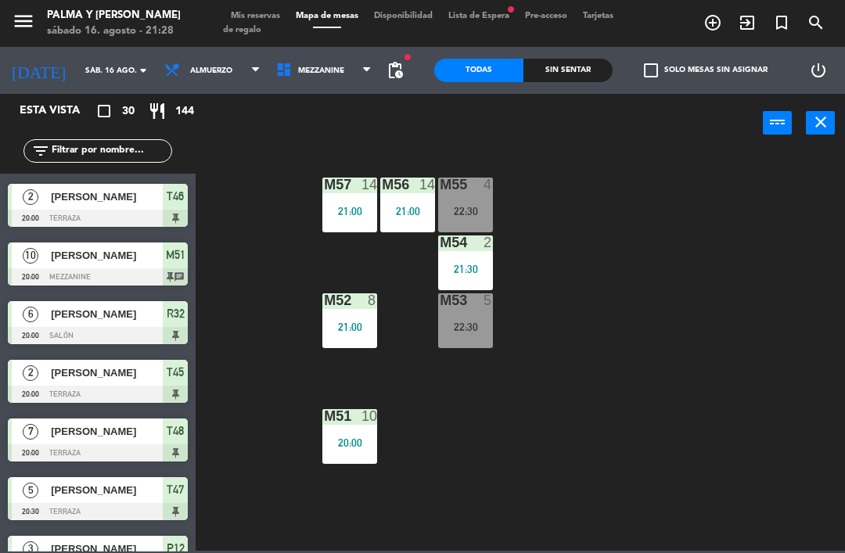
click at [356, 142] on div "power_input close" at bounding box center [478, 123] width 567 height 59
click at [297, 85] on span "Mezzanine" at bounding box center [324, 70] width 112 height 34
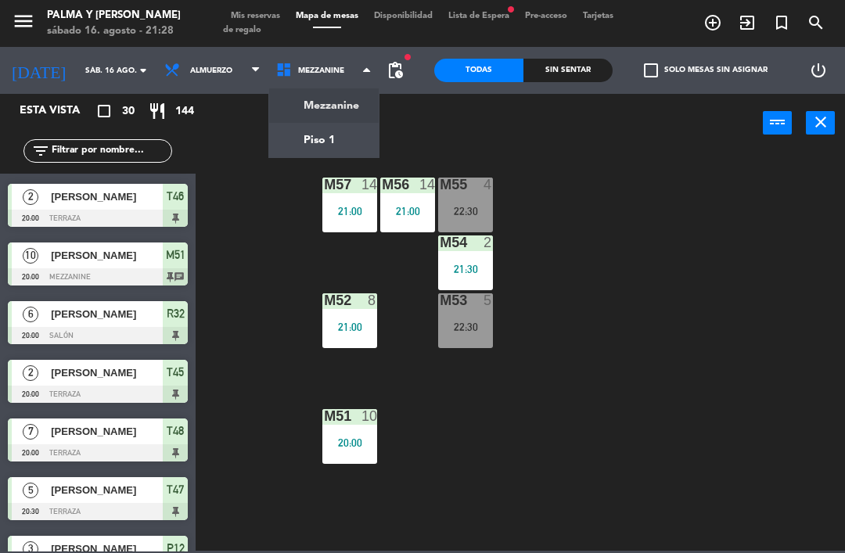
click at [326, 129] on ng-component "menu Palma y [PERSON_NAME][DATE] 16. agosto - 21:28 Mis reservas Mapa de mesas …" at bounding box center [422, 275] width 845 height 551
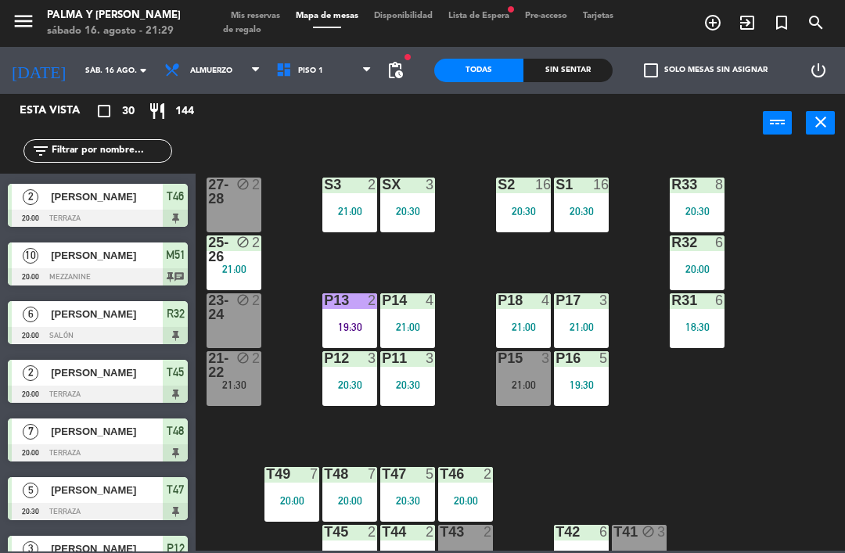
click at [429, 295] on div "4" at bounding box center [429, 300] width 9 height 14
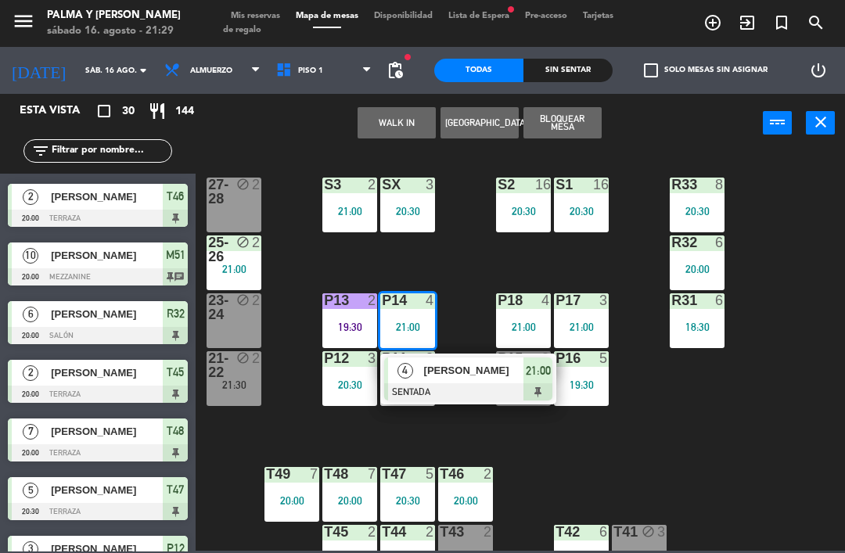
click at [502, 382] on div "[PERSON_NAME]" at bounding box center [473, 370] width 102 height 26
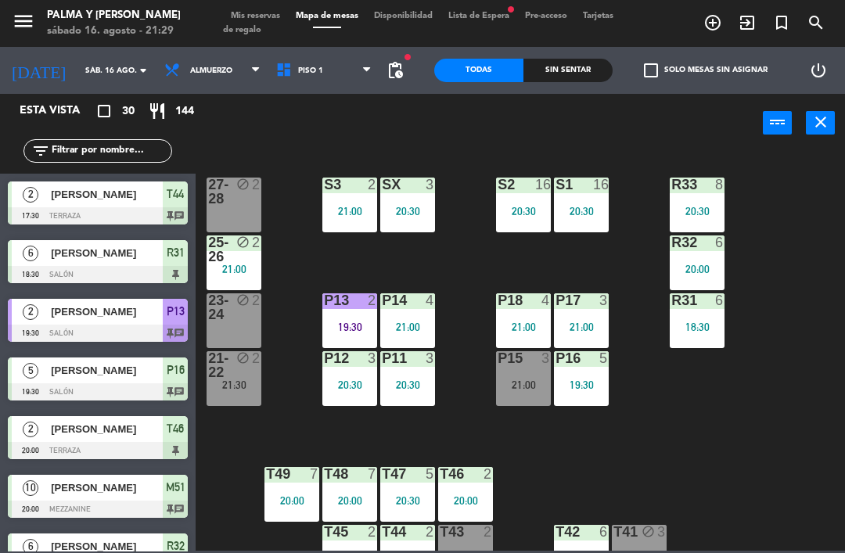
scroll to position [153, 0]
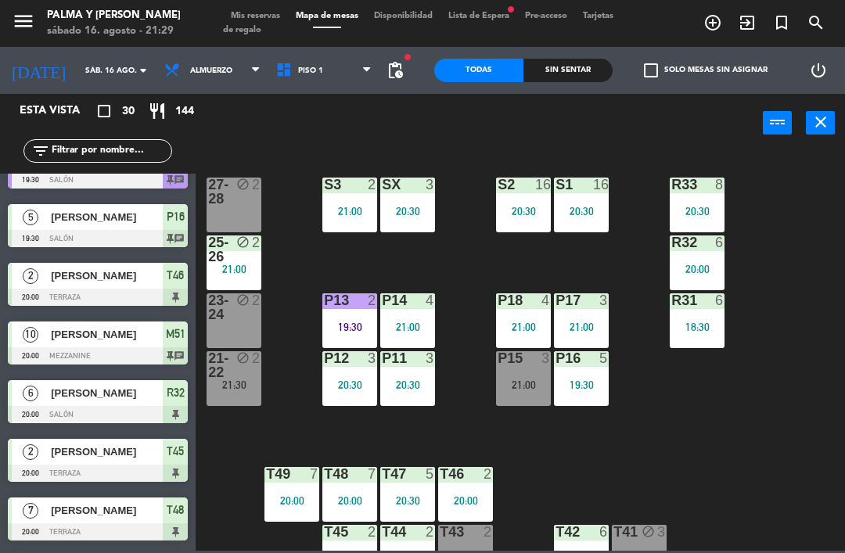
click at [419, 307] on div at bounding box center [408, 300] width 26 height 14
click at [640, 404] on div "R33 8 20:30 S1 16 20:30 S2 16 20:30 S3 2 21:00 SX 3 20:30 27-28 block 2 R32 6 2…" at bounding box center [524, 350] width 640 height 400
click at [360, 299] on div at bounding box center [350, 300] width 26 height 14
click at [341, 321] on div "19:30" at bounding box center [349, 326] width 55 height 11
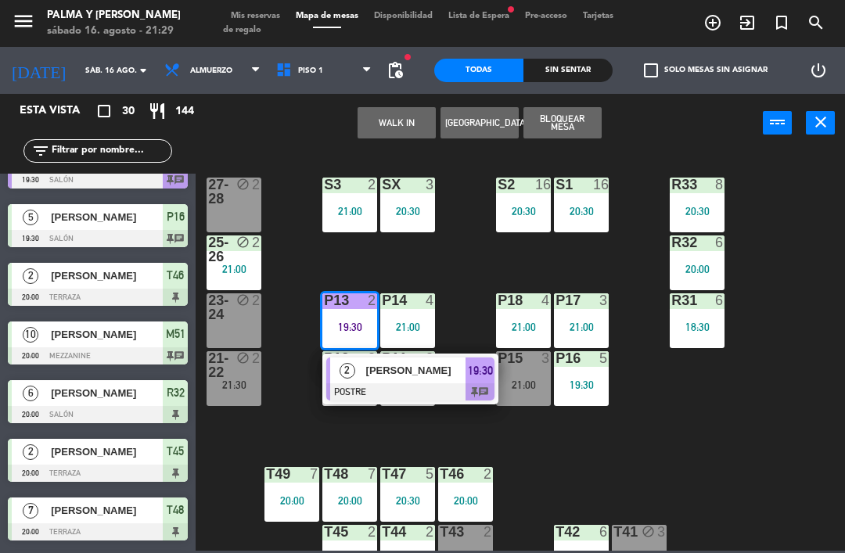
click at [443, 364] on span "[PERSON_NAME]" at bounding box center [416, 370] width 100 height 16
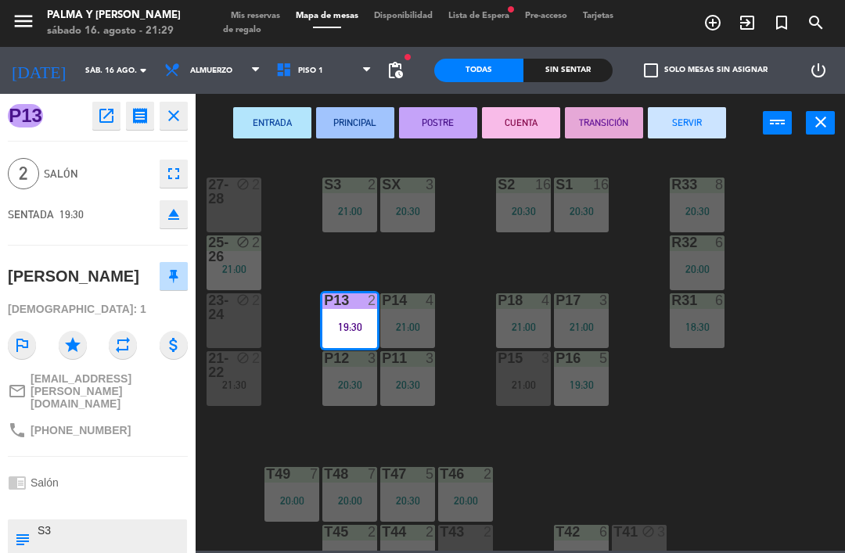
click at [709, 113] on button "SERVIR" at bounding box center [686, 122] width 78 height 31
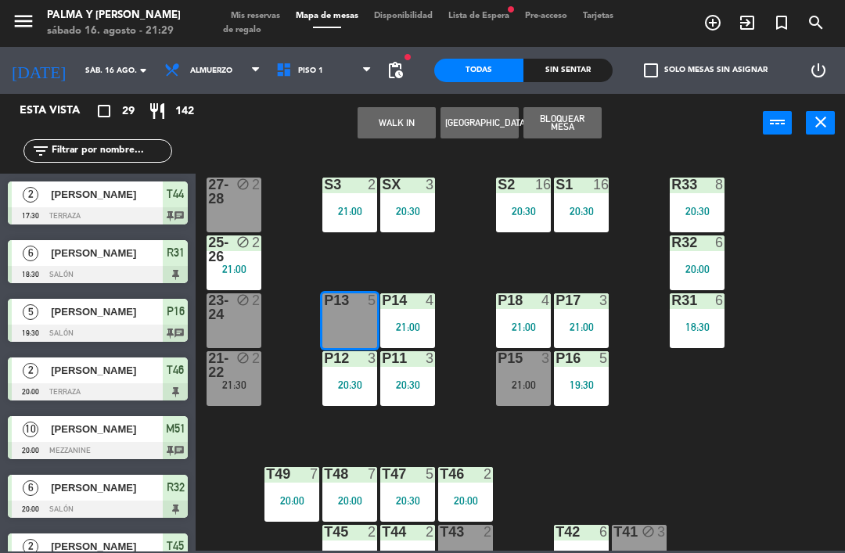
click at [260, 360] on div "2" at bounding box center [256, 358] width 9 height 14
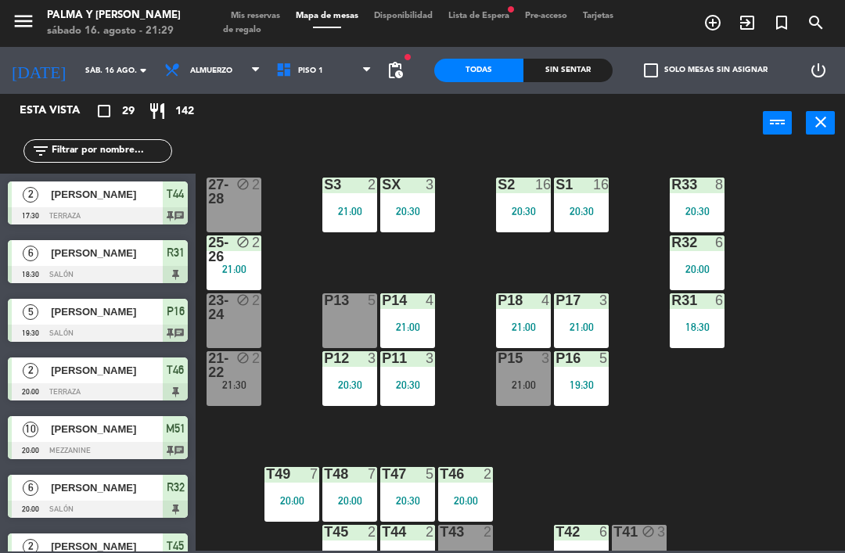
click at [292, 313] on div "R33 8 20:30 S1 16 20:30 S2 16 20:30 S3 2 21:00 SX 3 20:30 27-28 block 2 R32 6 2…" at bounding box center [524, 350] width 640 height 400
click at [343, 206] on div "21:00" at bounding box center [349, 211] width 55 height 11
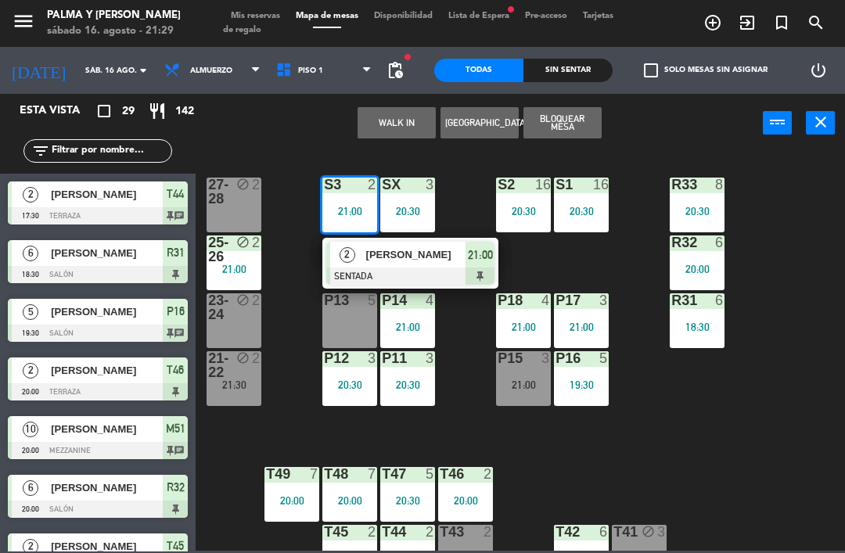
click at [409, 264] on div "[PERSON_NAME]" at bounding box center [415, 255] width 102 height 26
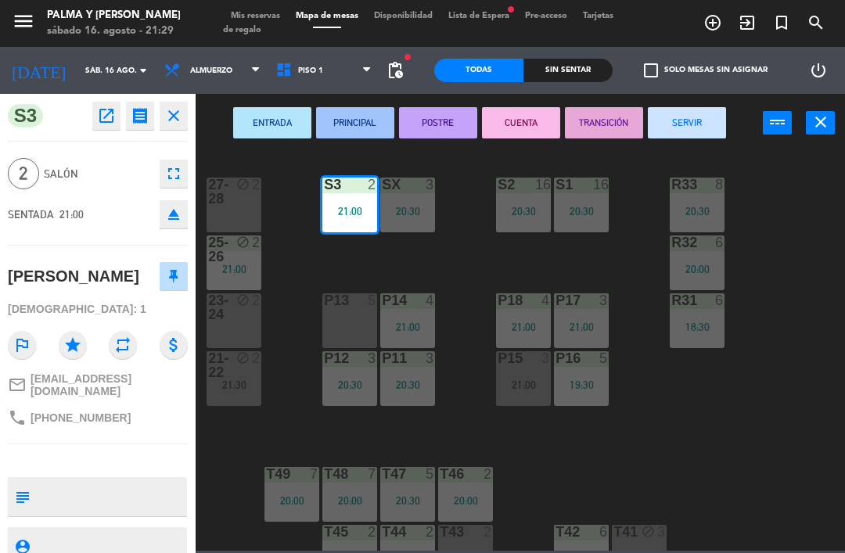
click at [365, 303] on div "5" at bounding box center [376, 300] width 26 height 14
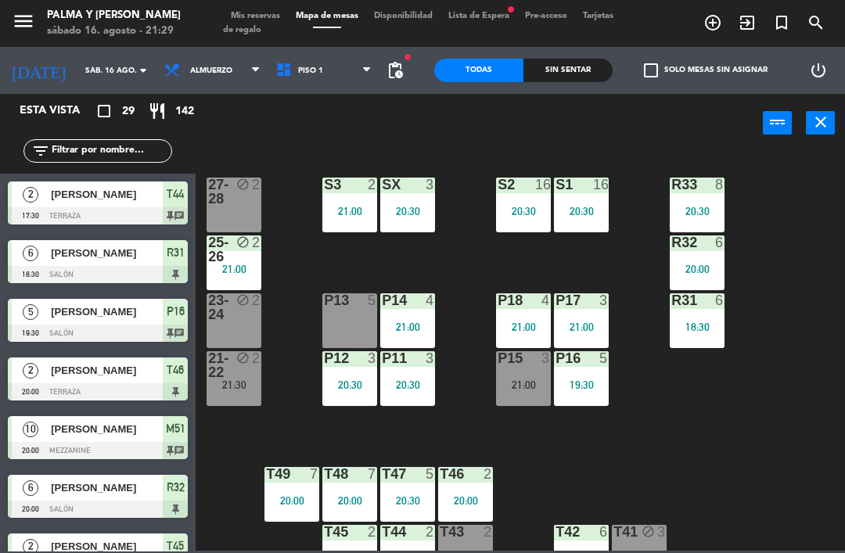
scroll to position [0, 0]
click at [350, 195] on div "S3 2 21:00" at bounding box center [349, 205] width 55 height 55
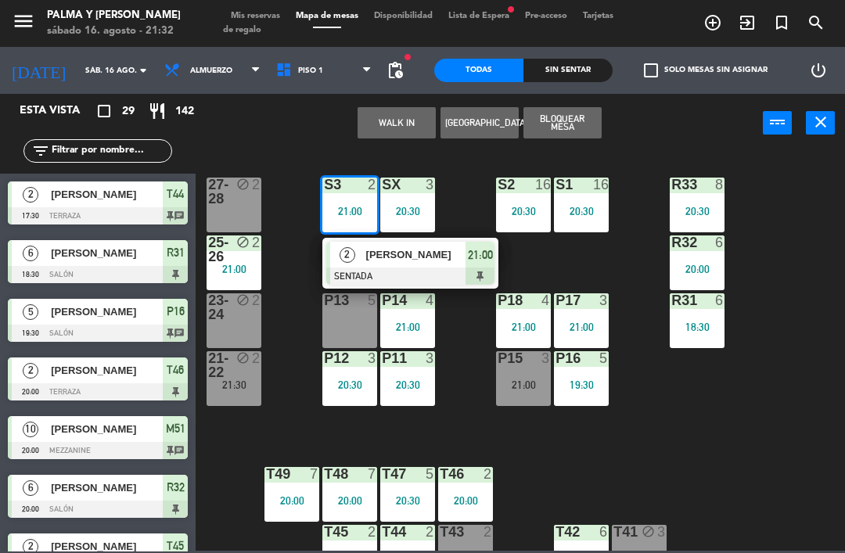
click at [386, 251] on span "[PERSON_NAME]" at bounding box center [416, 254] width 100 height 16
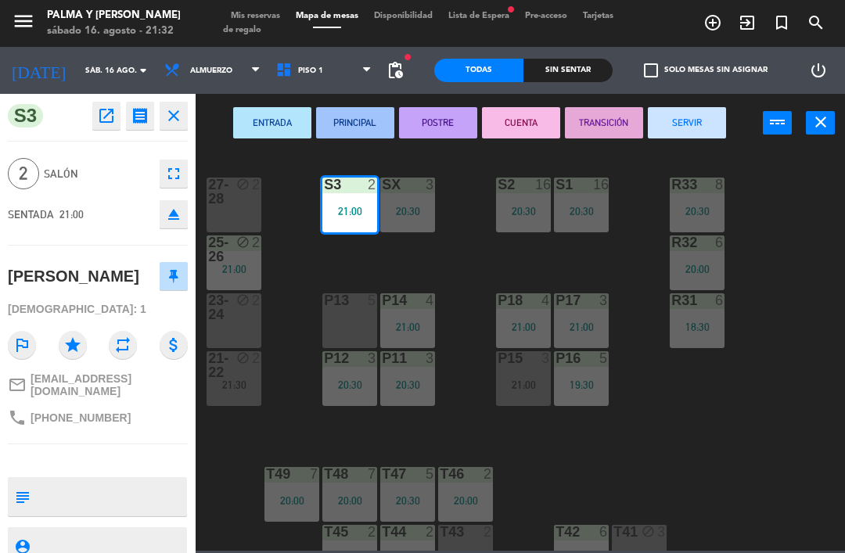
click at [339, 325] on div "P13 5" at bounding box center [349, 320] width 55 height 55
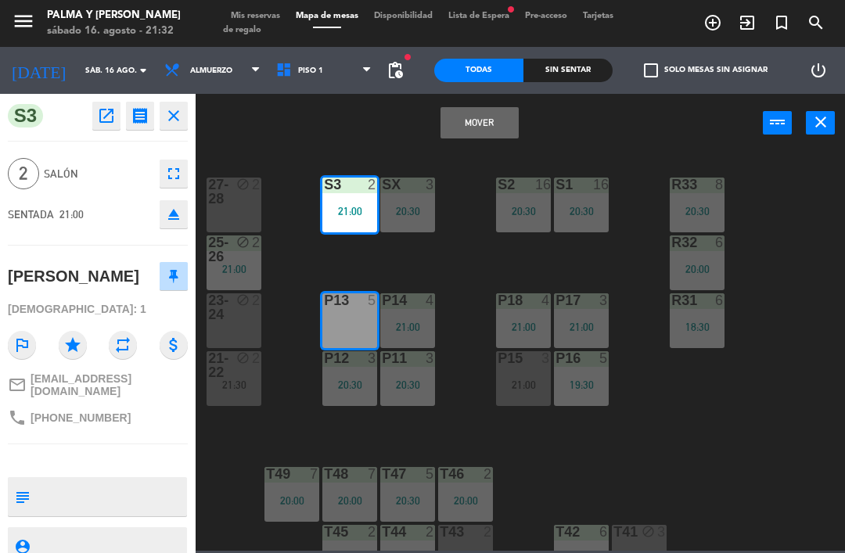
click at [484, 125] on button "Mover" at bounding box center [479, 122] width 78 height 31
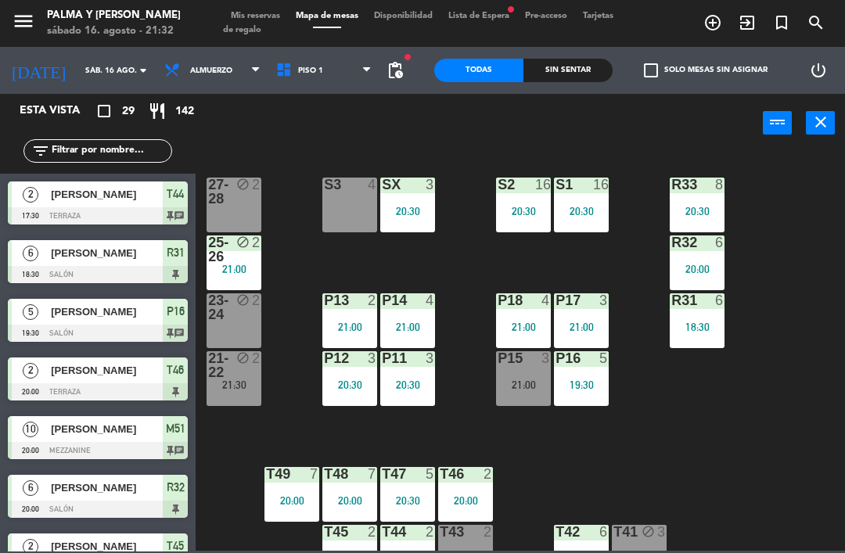
click at [523, 376] on div "P15 3 21:00" at bounding box center [523, 378] width 55 height 55
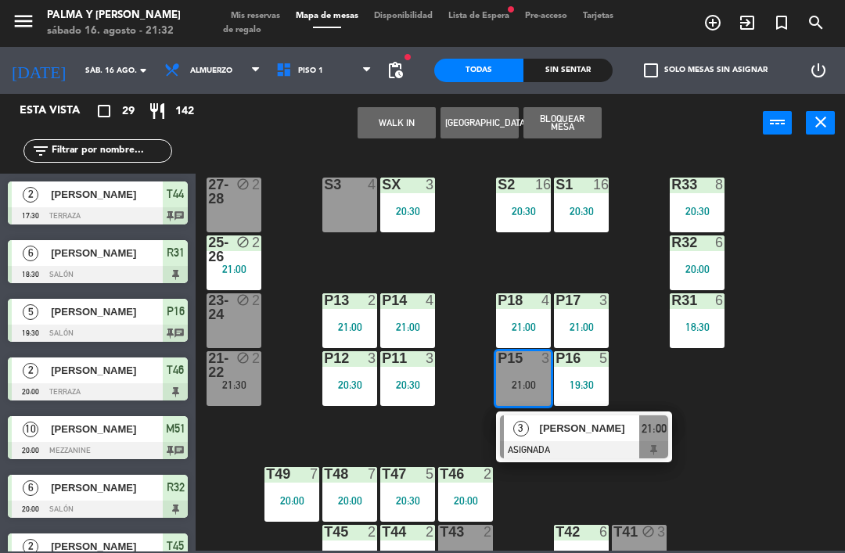
click at [571, 433] on span "[PERSON_NAME]" at bounding box center [590, 428] width 100 height 16
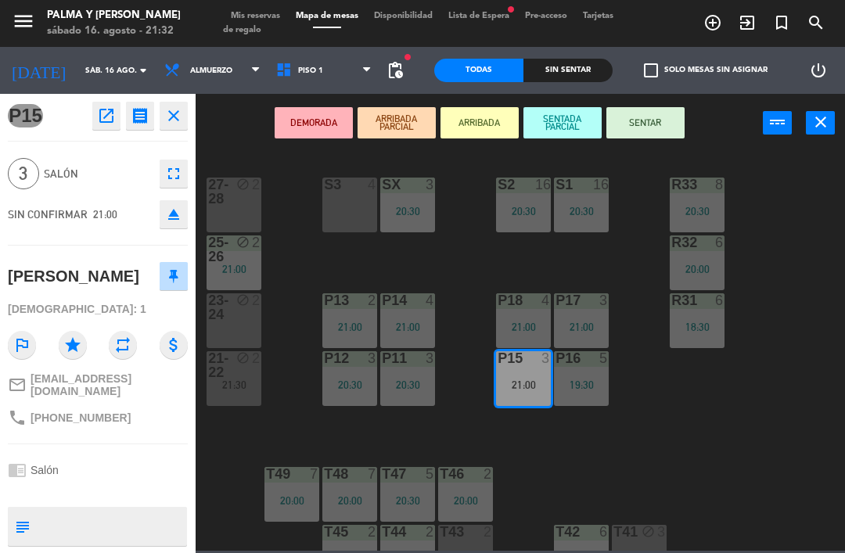
click at [254, 319] on div "2" at bounding box center [260, 307] width 26 height 28
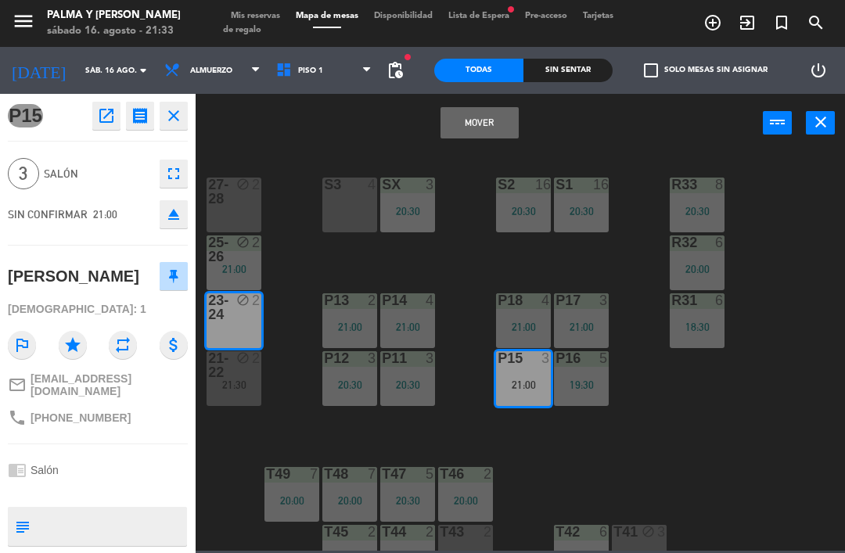
click at [486, 132] on button "Mover" at bounding box center [479, 122] width 78 height 31
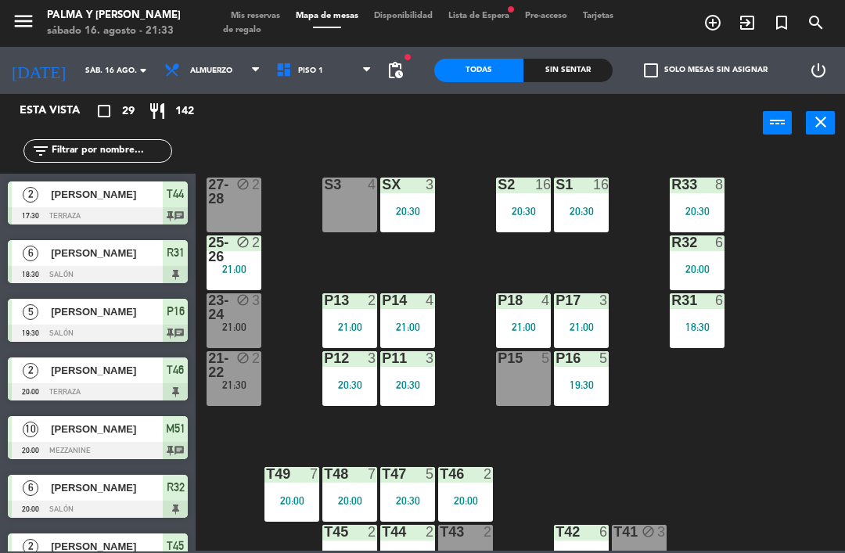
scroll to position [74, 0]
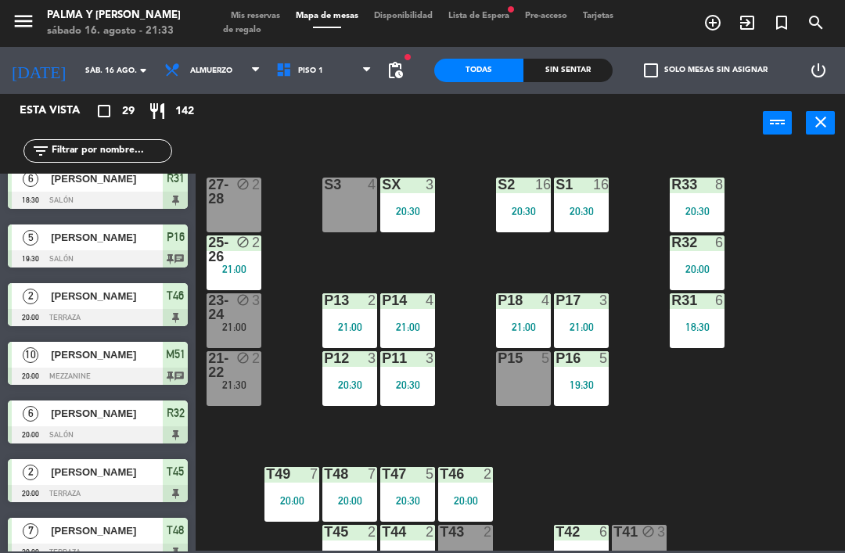
click at [520, 386] on div "P15 5" at bounding box center [523, 378] width 55 height 55
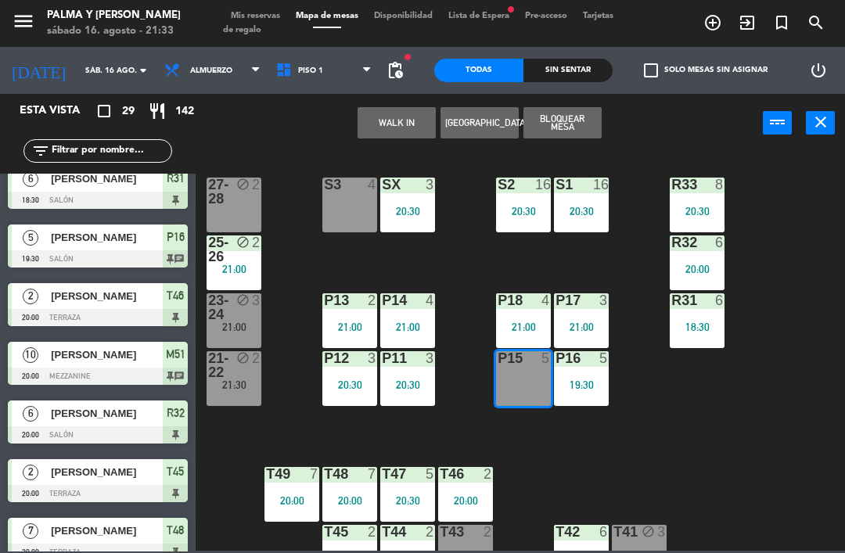
click at [414, 120] on button "WALK IN" at bounding box center [396, 122] width 78 height 31
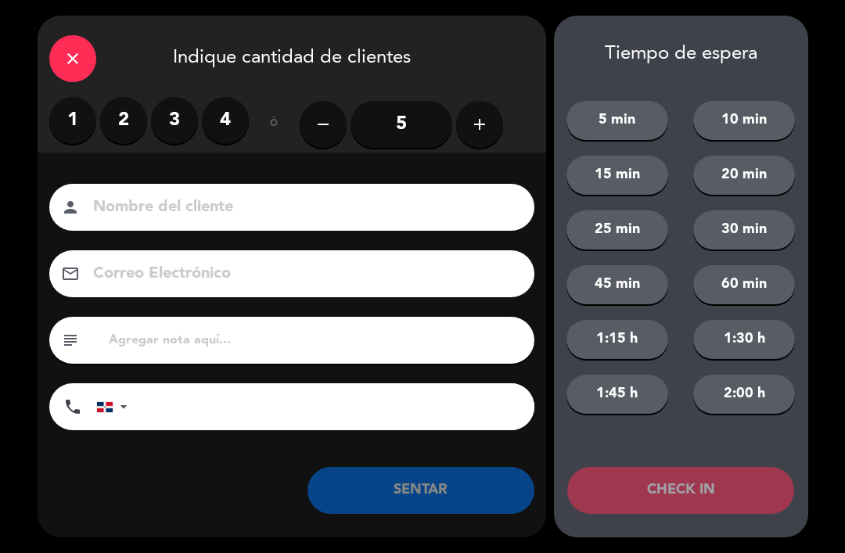
click at [171, 122] on label "3" at bounding box center [174, 120] width 47 height 47
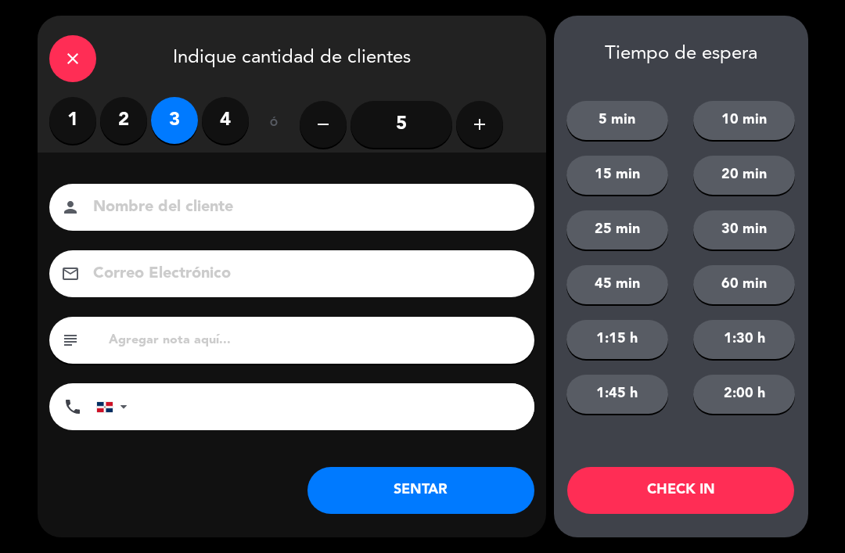
click at [459, 479] on button "SENTAR" at bounding box center [420, 490] width 227 height 47
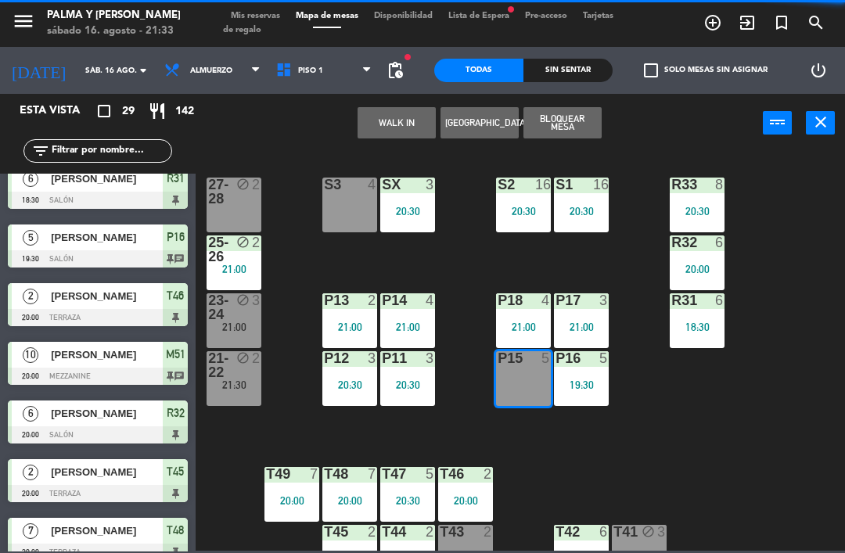
scroll to position [0, 0]
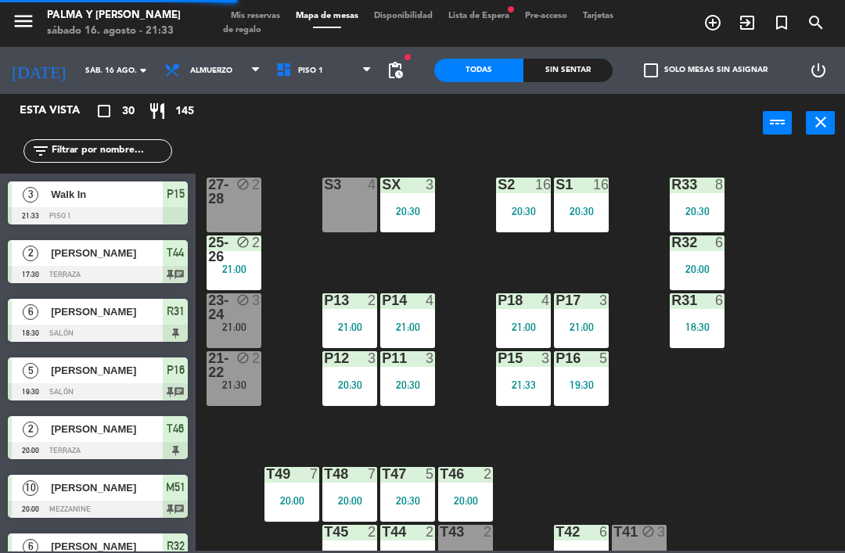
click at [255, 300] on div "3" at bounding box center [256, 300] width 9 height 14
click at [289, 285] on div "R33 8 20:30 S1 16 20:30 S2 16 20:30 S3 4 SX 3 20:30 27-28 block 2 R32 6 20:00 2…" at bounding box center [524, 350] width 640 height 400
click at [256, 378] on div "21:30" at bounding box center [233, 384] width 55 height 12
click at [292, 347] on div "R33 8 20:30 S1 16 20:30 S2 16 20:30 S3 4 SX 3 20:30 27-28 block 2 R32 6 20:00 2…" at bounding box center [524, 350] width 640 height 400
click at [257, 317] on div "3" at bounding box center [260, 307] width 26 height 28
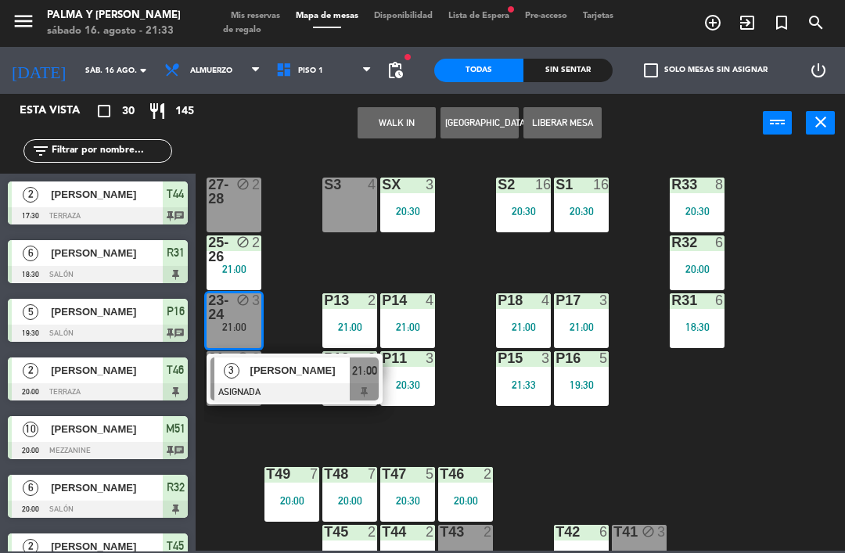
click at [296, 386] on div at bounding box center [294, 391] width 168 height 17
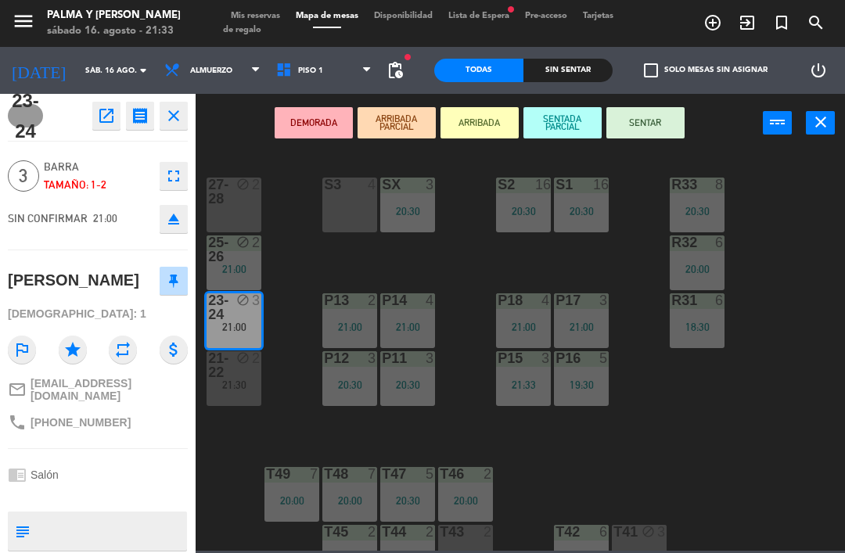
click at [346, 206] on div "S3 4" at bounding box center [349, 205] width 55 height 55
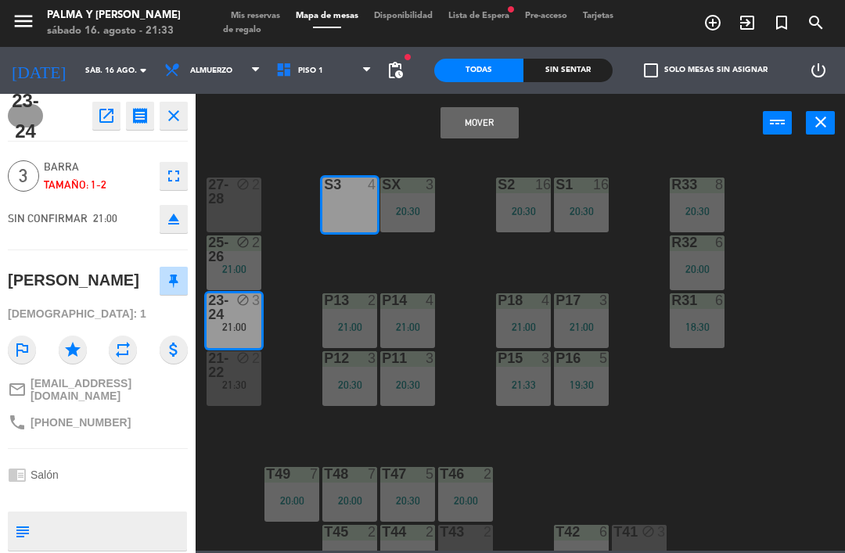
click at [486, 117] on button "Mover" at bounding box center [479, 122] width 78 height 31
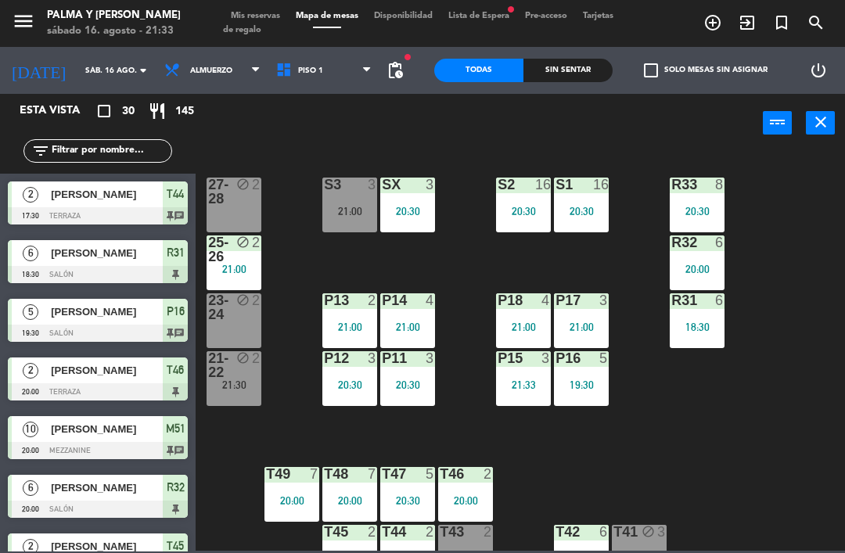
scroll to position [36, 0]
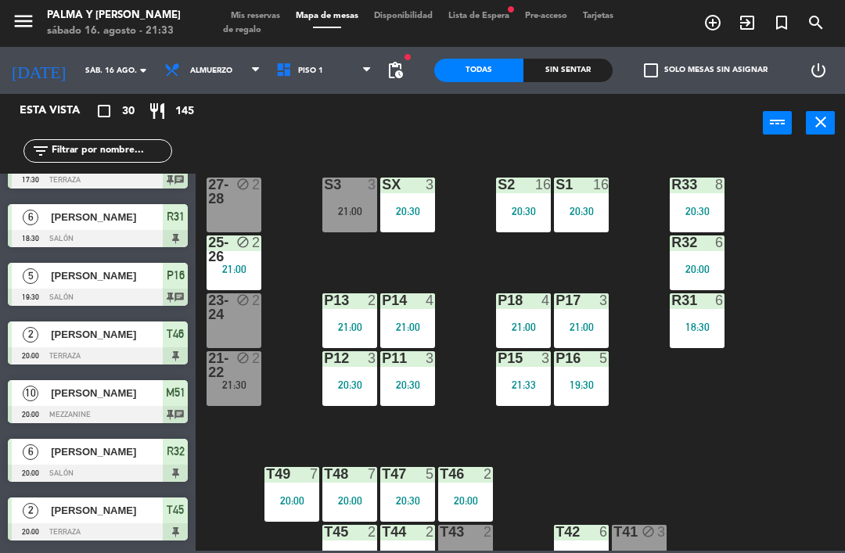
click at [593, 395] on div "P16 5 19:30" at bounding box center [581, 378] width 55 height 55
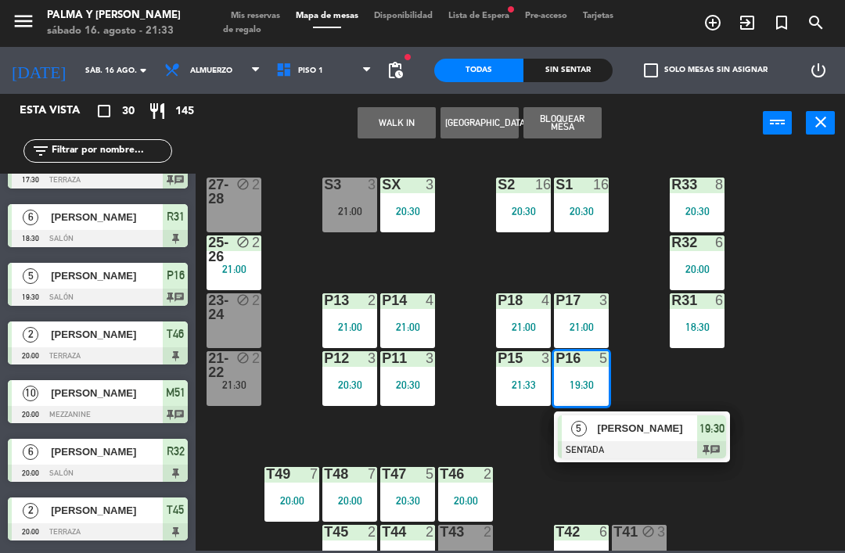
click at [616, 433] on span "[PERSON_NAME]" at bounding box center [647, 428] width 100 height 16
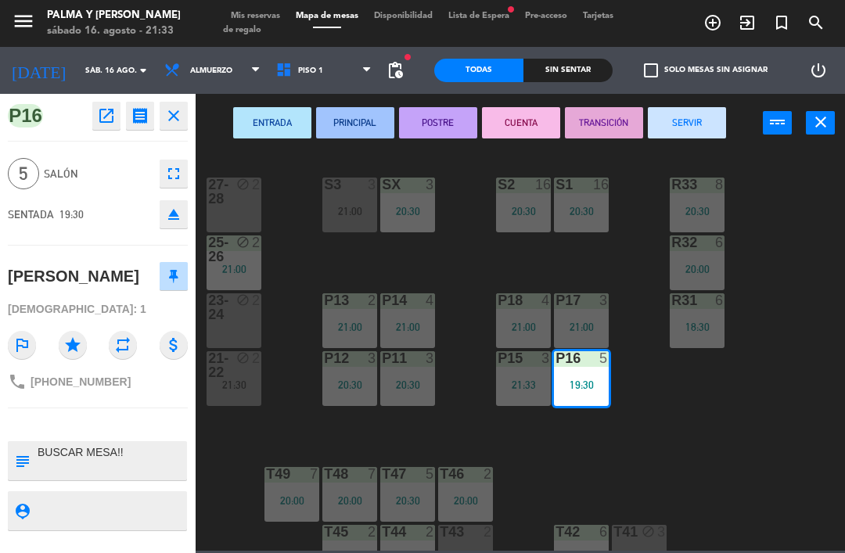
click at [444, 113] on button "POSTRE" at bounding box center [438, 122] width 78 height 31
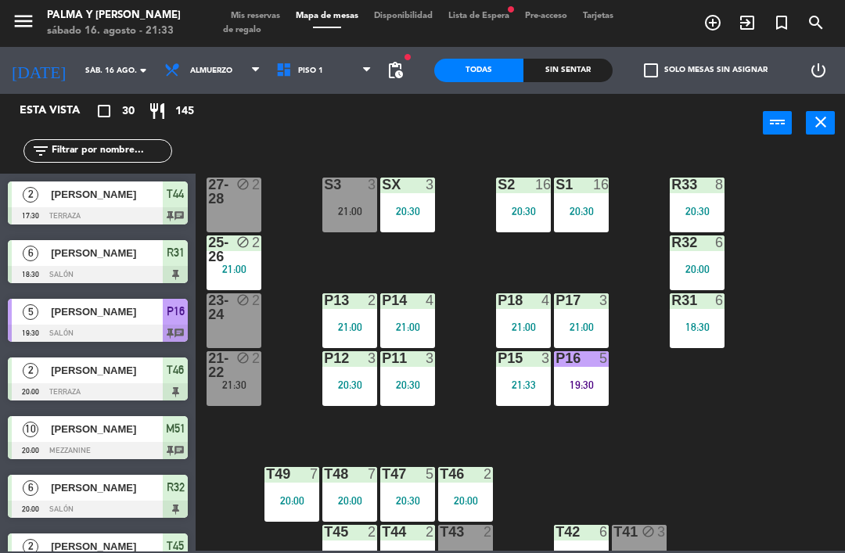
click at [753, 428] on div "R33 8 20:30 S1 16 20:30 S2 16 20:30 S3 3 21:00 SX 3 20:30 27-28 block 2 R32 6 2…" at bounding box center [524, 350] width 640 height 400
click at [348, 206] on div "21:00" at bounding box center [349, 211] width 55 height 11
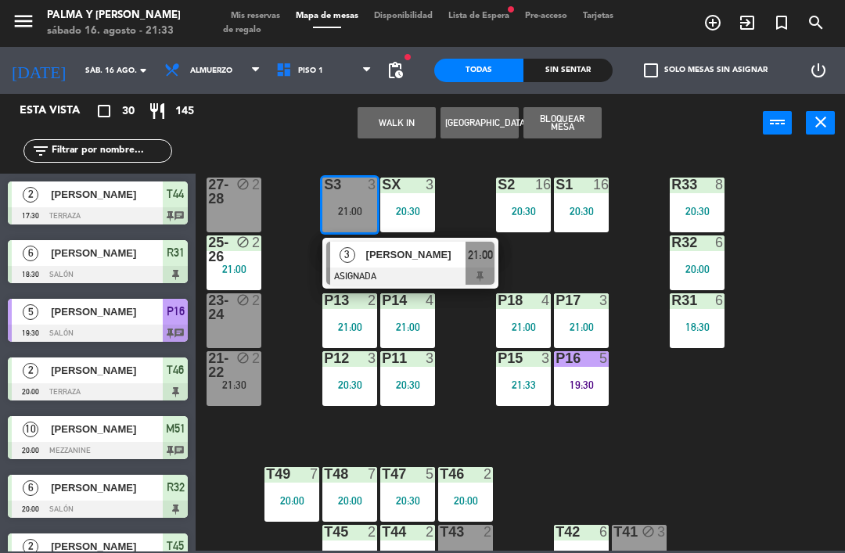
click at [522, 466] on div "R33 8 20:30 S1 16 20:30 S2 16 20:30 S3 3 21:00 3 [PERSON_NAME] ASIGNADA 21:00 S…" at bounding box center [524, 350] width 640 height 400
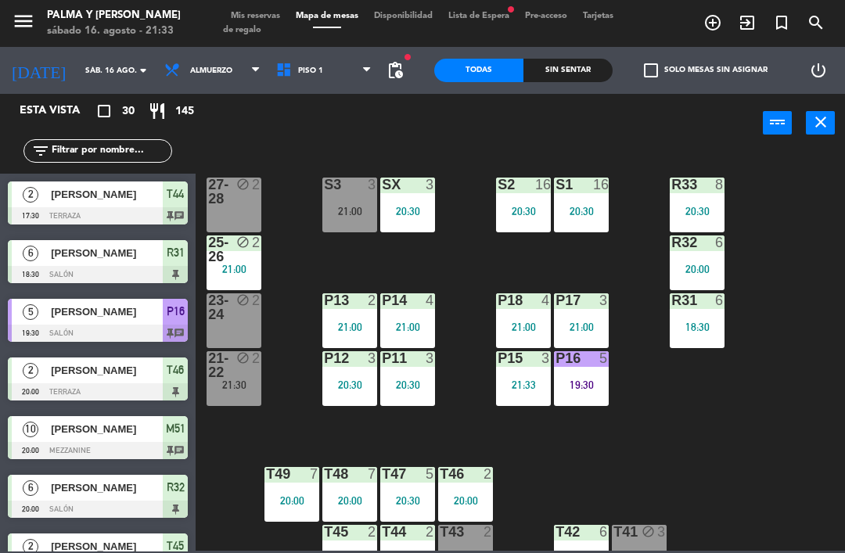
click at [523, 393] on div "P15 3 21:33" at bounding box center [523, 378] width 55 height 55
click at [311, 267] on div "R33 8 20:30 S1 16 20:30 S2 16 20:30 S3 3 21:00 SX 3 20:30 27-28 block 2 R32 6 2…" at bounding box center [524, 350] width 640 height 400
click at [358, 201] on div "S3 3 21:00" at bounding box center [349, 205] width 55 height 55
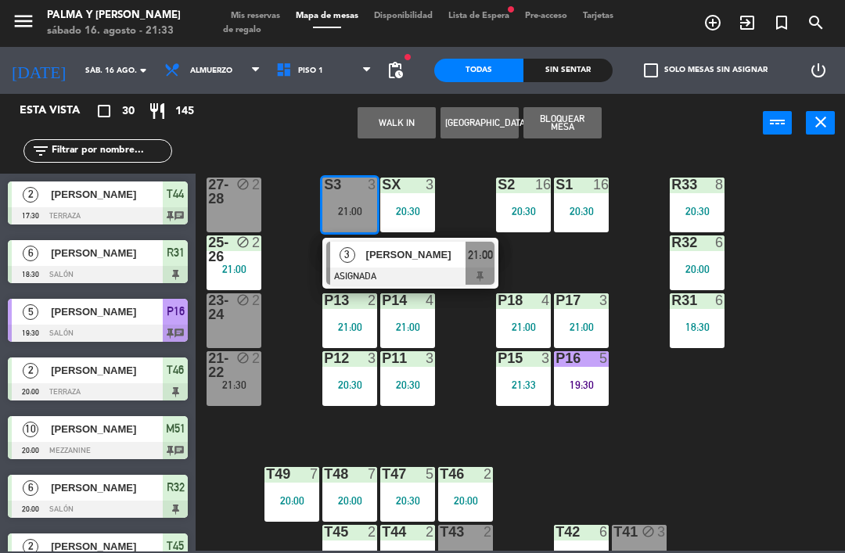
click at [209, 310] on div "23-24" at bounding box center [208, 307] width 1 height 28
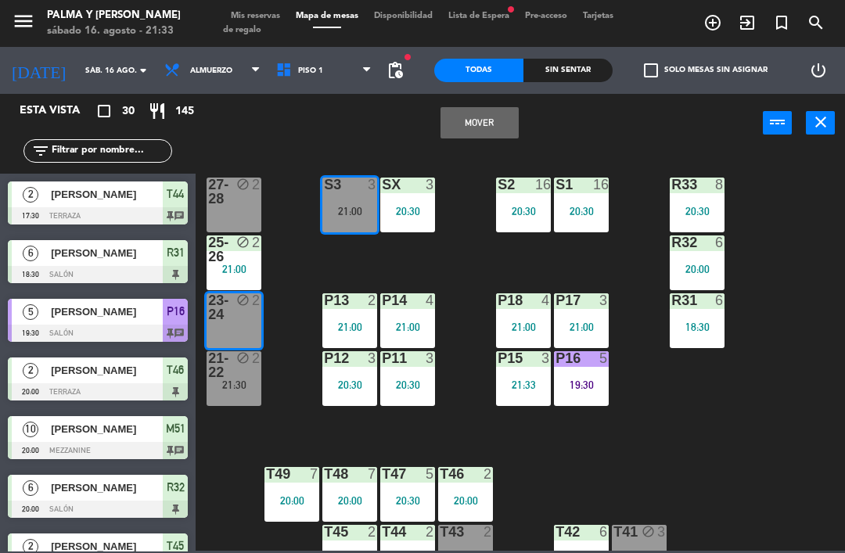
click at [493, 121] on button "Mover" at bounding box center [479, 122] width 78 height 31
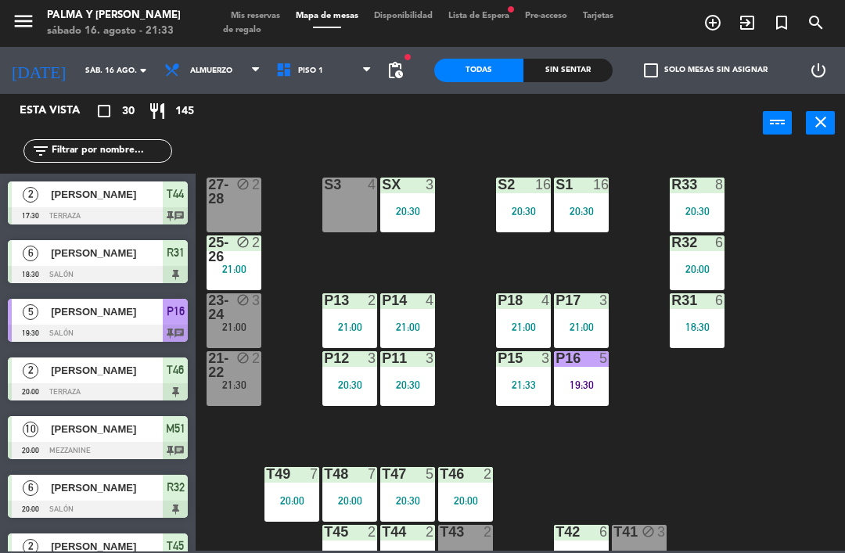
click at [244, 367] on div "block" at bounding box center [234, 365] width 26 height 28
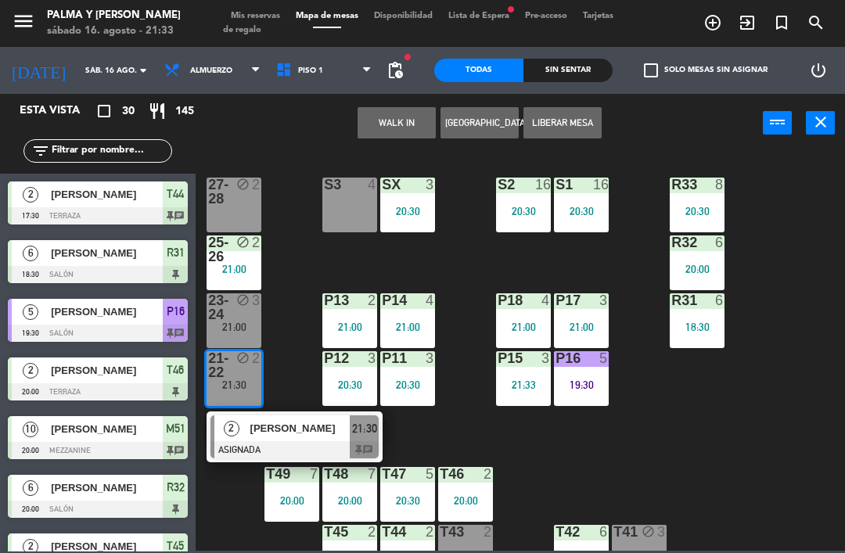
click at [288, 418] on div "[PERSON_NAME]" at bounding box center [300, 428] width 102 height 26
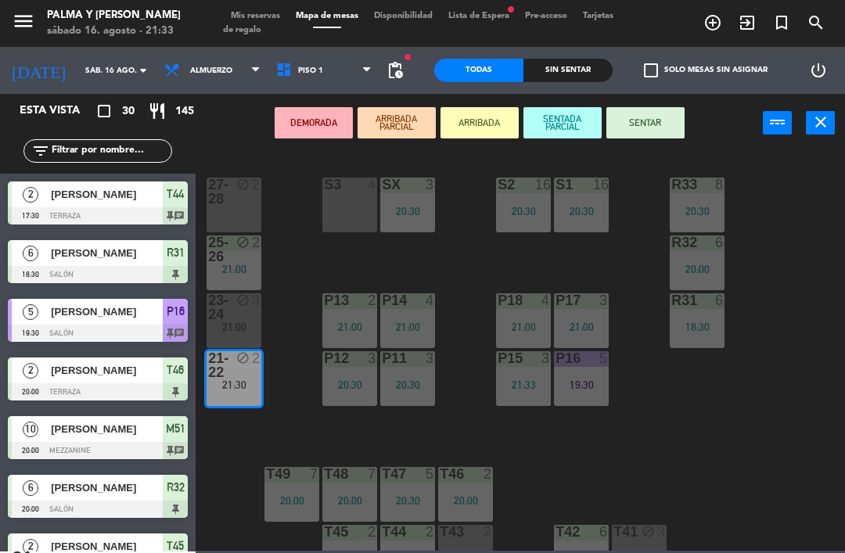
click at [346, 210] on div "S3 4" at bounding box center [349, 205] width 55 height 55
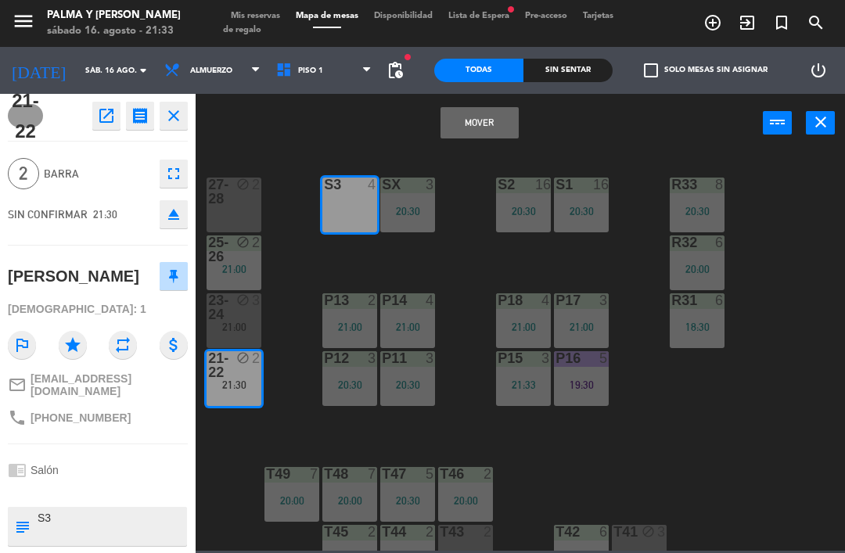
click at [468, 119] on button "Mover" at bounding box center [479, 122] width 78 height 31
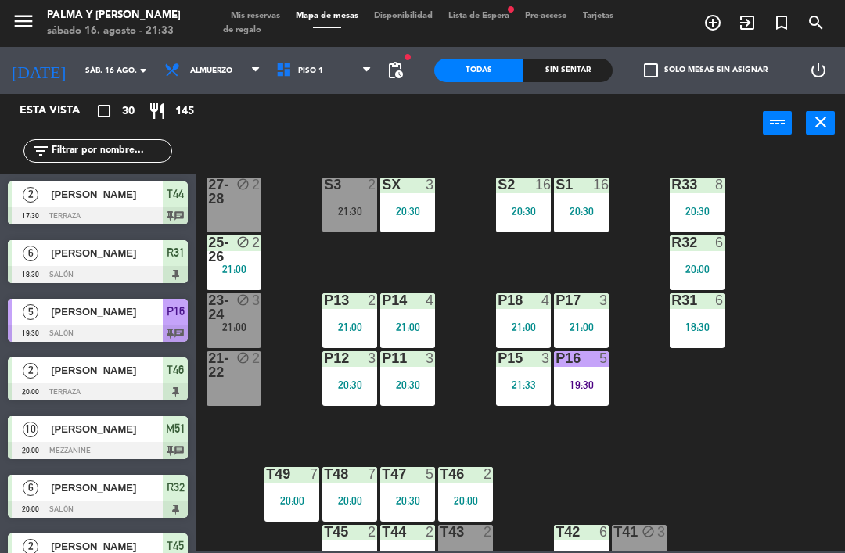
scroll to position [0, 0]
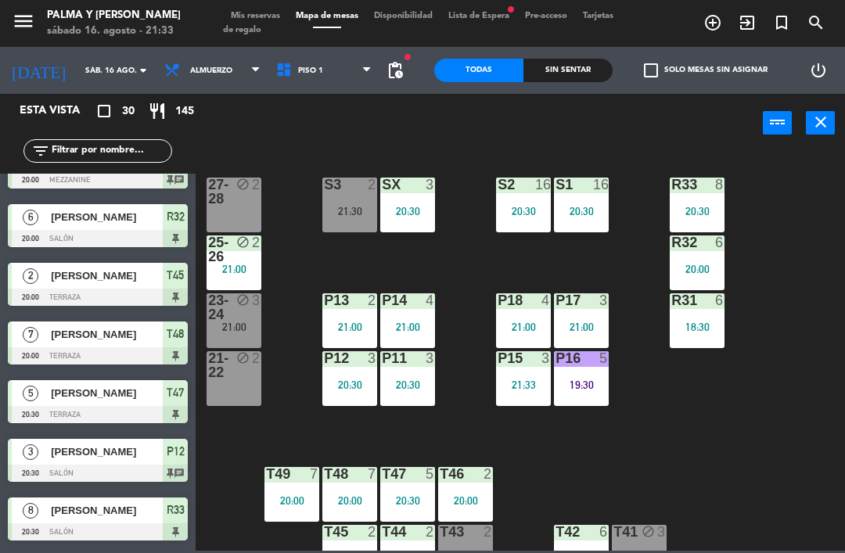
click at [459, 400] on div "R33 8 20:30 S1 16 20:30 S2 16 20:30 S3 2 21:30 SX 3 20:30 27-28 block 2 R32 6 2…" at bounding box center [524, 350] width 640 height 400
click at [595, 393] on div "P16 5 19:30" at bounding box center [581, 378] width 55 height 55
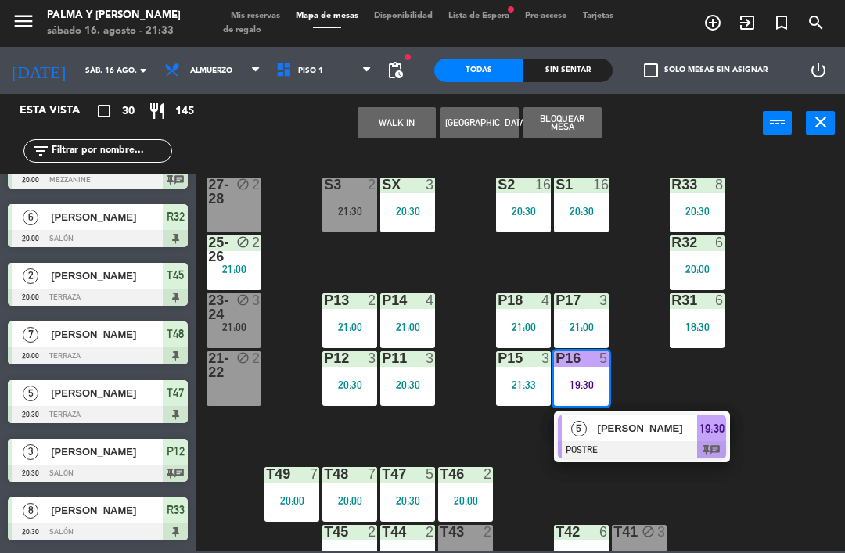
click at [235, 322] on div "21:00" at bounding box center [233, 326] width 55 height 11
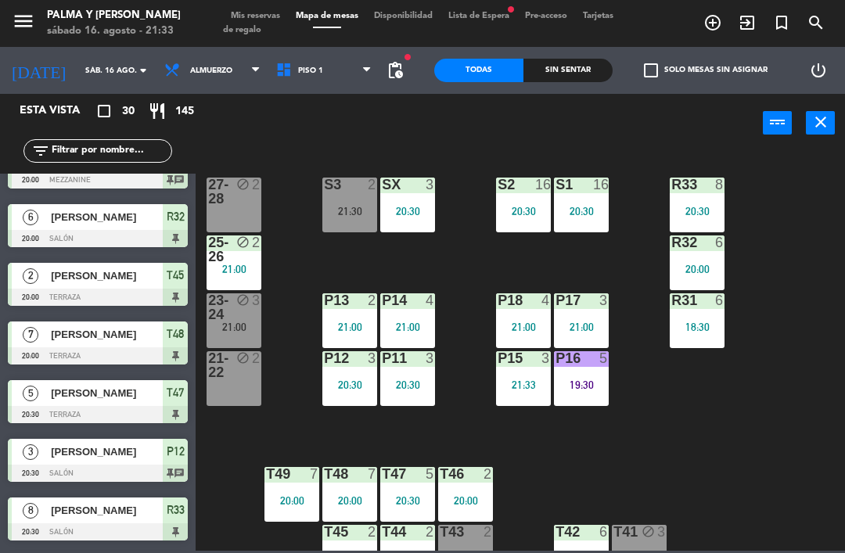
click at [289, 260] on div "R33 8 20:30 S1 16 20:30 S2 16 20:30 S3 2 21:30 SX 3 20:30 27-28 block 2 R32 6 2…" at bounding box center [524, 350] width 640 height 400
click at [335, 206] on div "21:30" at bounding box center [349, 211] width 55 height 11
click at [282, 246] on div "R33 8 20:30 S1 16 20:30 S2 16 20:30 S3 2 21:30 SX 3 20:30 27-28 block 2 R32 6 2…" at bounding box center [524, 350] width 640 height 400
click at [346, 183] on div at bounding box center [350, 185] width 26 height 14
click at [466, 454] on div "R33 8 20:30 S1 16 20:30 S2 16 20:30 S3 2 21:30 SX 3 20:30 27-28 block 2 R32 6 2…" at bounding box center [524, 350] width 640 height 400
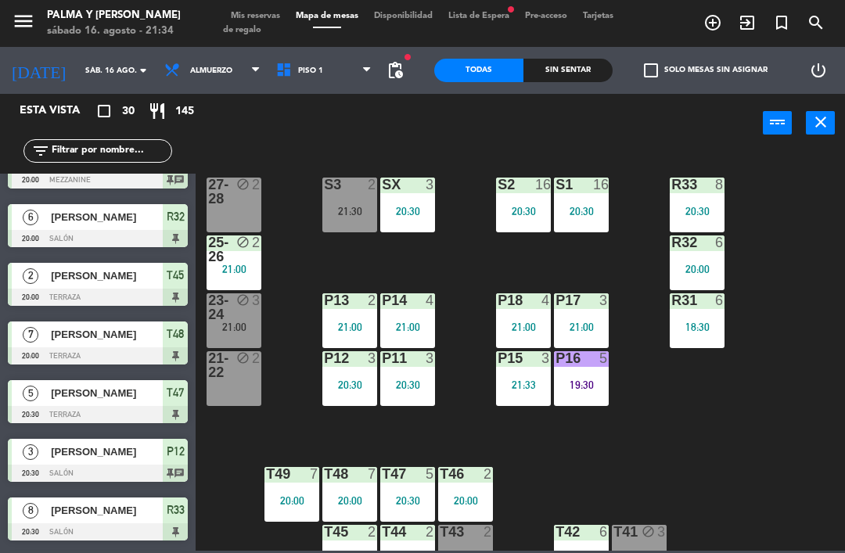
click at [236, 348] on div "23-24 block 3 21:00" at bounding box center [233, 320] width 55 height 55
click at [478, 287] on div "R33 8 20:30 S1 16 20:30 S2 16 20:30 S3 2 21:30 SX 3 20:30 27-28 block 2 R32 6 2…" at bounding box center [524, 350] width 640 height 400
click at [816, 294] on div "R33 8 20:30 S1 16 20:30 S2 16 20:30 S3 2 21:30 SX 3 20:30 27-28 block 2 R32 6 2…" at bounding box center [524, 350] width 640 height 400
click at [780, 470] on div "R33 8 20:30 S1 16 20:30 S2 16 20:30 S3 2 21:30 SX 3 20:30 27-28 block 2 R32 6 2…" at bounding box center [524, 350] width 640 height 400
click at [798, 490] on div "R33 8 20:30 S1 16 20:30 S2 16 20:30 S3 2 21:30 SX 3 20:30 27-28 block 2 R32 6 2…" at bounding box center [524, 350] width 640 height 400
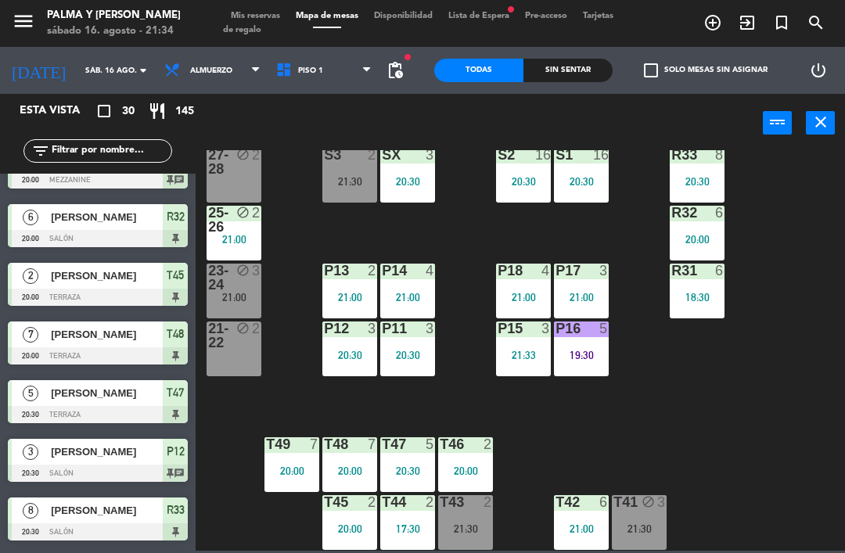
scroll to position [30, 0]
click at [345, 181] on div "21:30" at bounding box center [349, 181] width 55 height 11
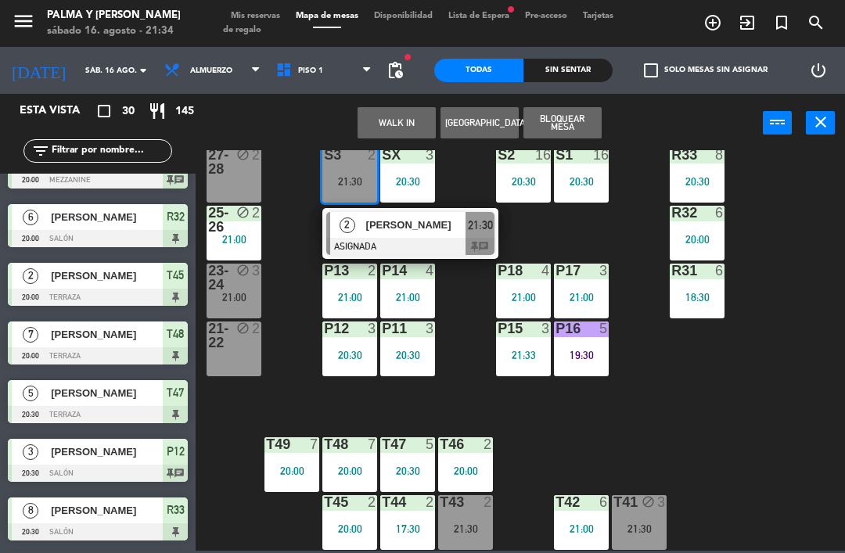
click at [246, 279] on div "block" at bounding box center [234, 278] width 26 height 28
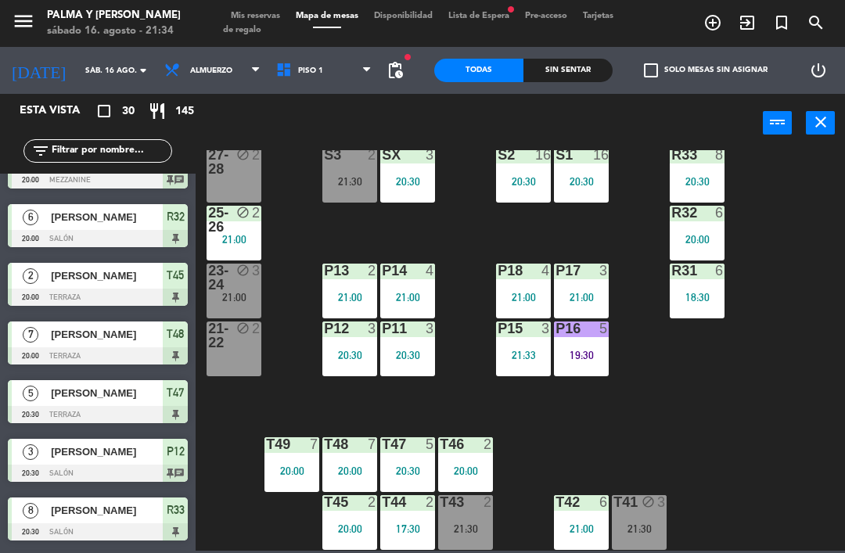
click at [468, 308] on div "R33 8 20:30 S1 16 20:30 S2 16 20:30 S3 2 21:30 SX 3 20:30 27-28 block 2 R32 6 2…" at bounding box center [524, 350] width 640 height 400
click at [592, 64] on div "Sin sentar" at bounding box center [567, 70] width 89 height 23
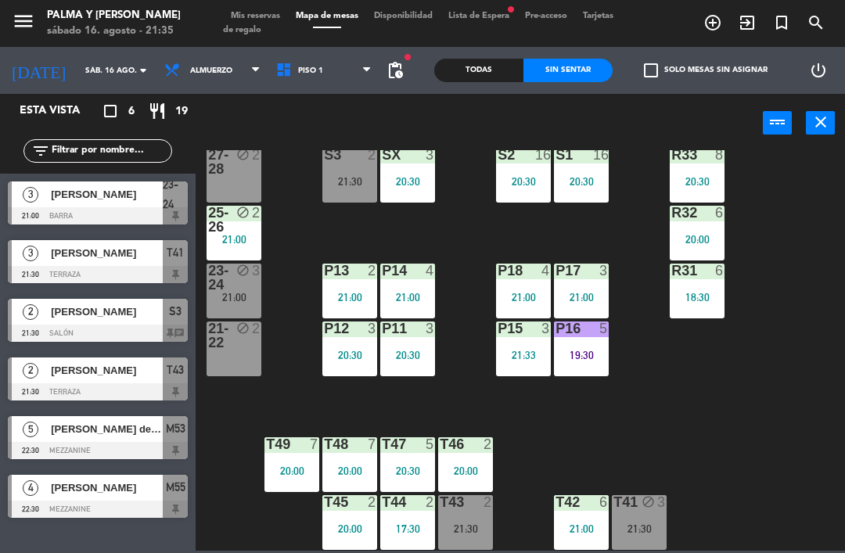
scroll to position [0, 0]
click at [836, 357] on div "R33 8 20:30 S1 16 20:30 S2 16 20:30 S3 2 21:30 SX 3 20:30 27-28 block 2 R32 6 2…" at bounding box center [524, 350] width 640 height 400
click at [786, 322] on div "R33 8 20:30 S1 16 20:30 S2 16 20:30 S3 2 21:30 SX 3 20:30 27-28 block 2 R32 6 2…" at bounding box center [524, 350] width 640 height 400
click at [766, 459] on div "R33 8 20:30 S1 16 20:30 S2 16 20:30 S3 2 21:30 SX 3 20:30 27-28 block 2 R32 6 2…" at bounding box center [524, 350] width 640 height 400
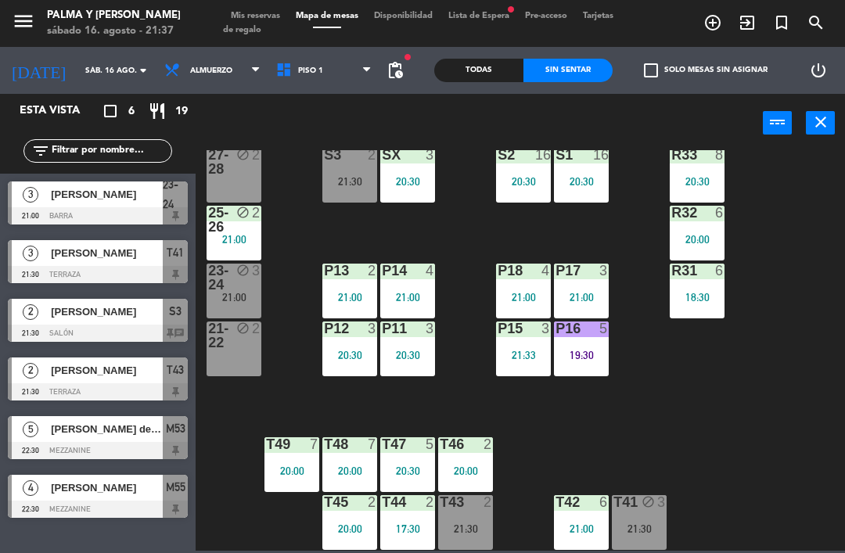
click at [468, 238] on div "R33 8 20:30 S1 16 20:30 S2 16 20:30 S3 2 21:30 SX 3 20:30 27-28 block 2 R32 6 2…" at bounding box center [524, 350] width 640 height 400
click at [412, 182] on div "20:30" at bounding box center [407, 181] width 55 height 11
click at [672, 432] on div "R33 8 20:30 S1 16 20:30 S2 16 20:30 S3 2 21:30 SX 3 20:30 27-28 block 2 R32 6 2…" at bounding box center [524, 350] width 640 height 400
click at [239, 278] on div "block" at bounding box center [234, 278] width 26 height 28
click at [297, 254] on div "R33 8 20:30 S1 16 20:30 S2 16 20:30 S3 2 21:30 SX 3 20:30 27-28 block 2 R32 6 2…" at bounding box center [524, 350] width 640 height 400
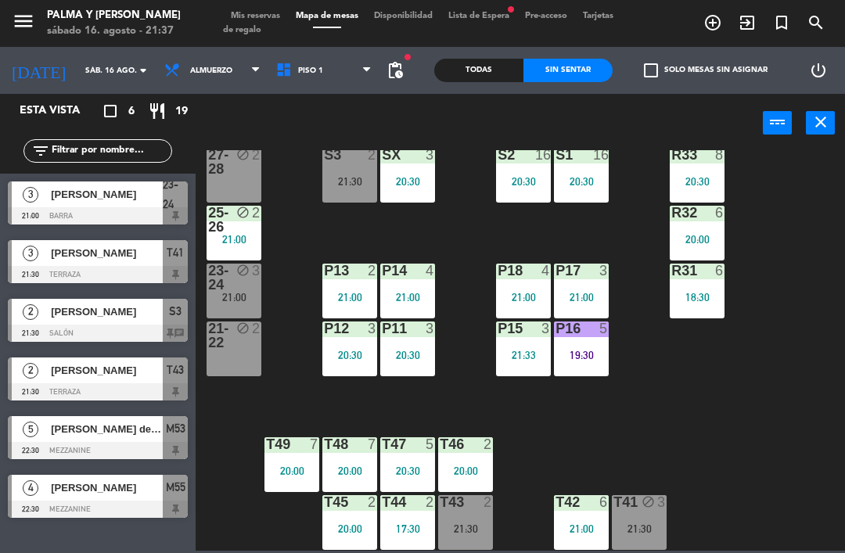
click at [407, 163] on div "SX 3" at bounding box center [407, 156] width 55 height 16
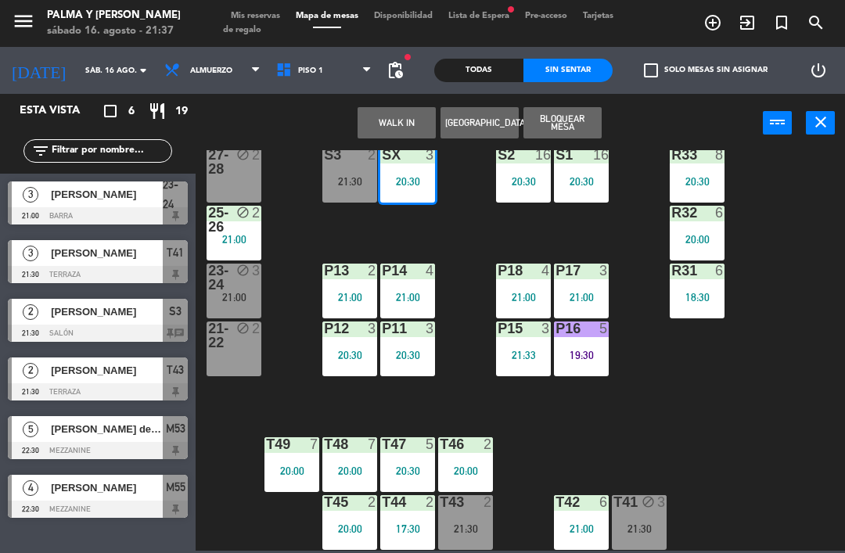
click at [416, 192] on div "SX 3 20:30" at bounding box center [407, 175] width 55 height 55
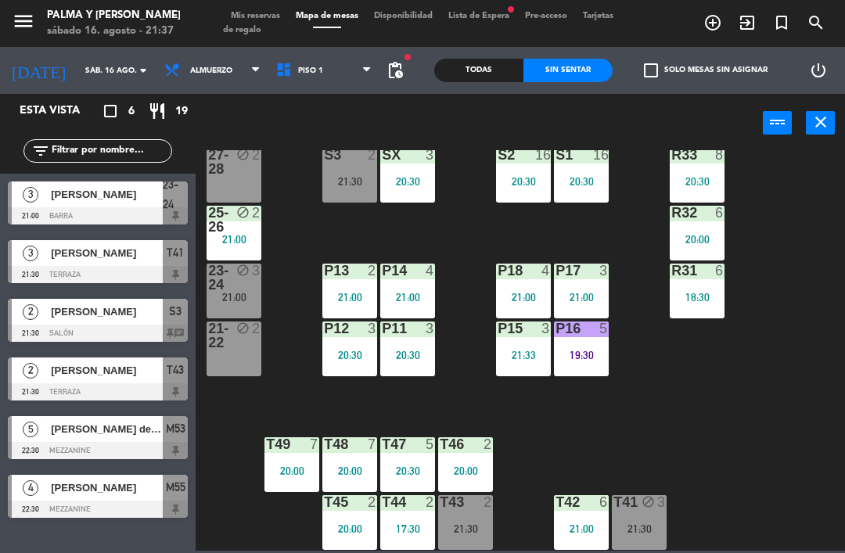
click at [409, 184] on div "20:30" at bounding box center [407, 181] width 55 height 11
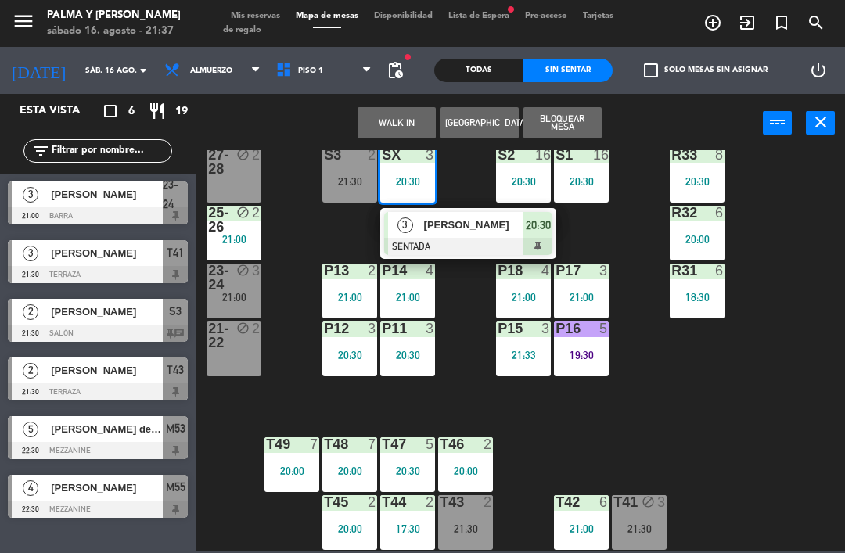
click at [486, 238] on div at bounding box center [468, 246] width 168 height 17
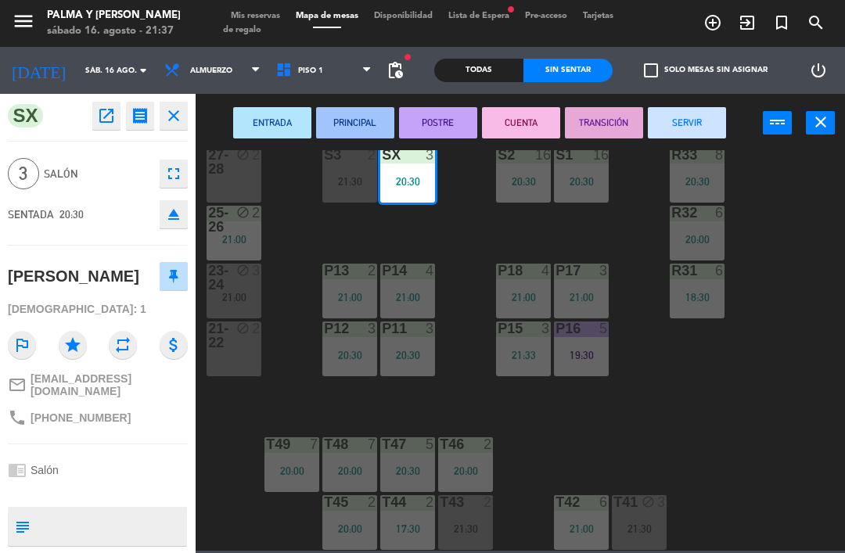
click at [694, 124] on button "SERVIR" at bounding box center [686, 122] width 78 height 31
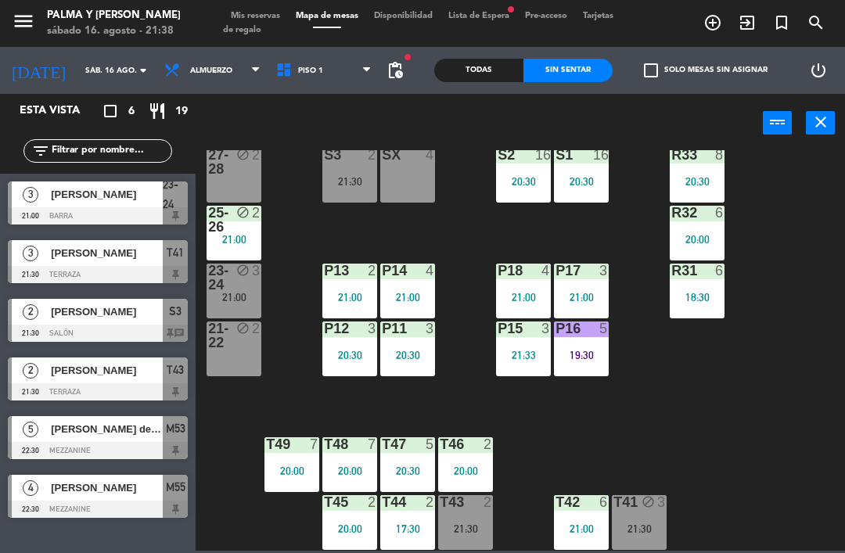
click at [245, 292] on div "21:00" at bounding box center [233, 297] width 55 height 11
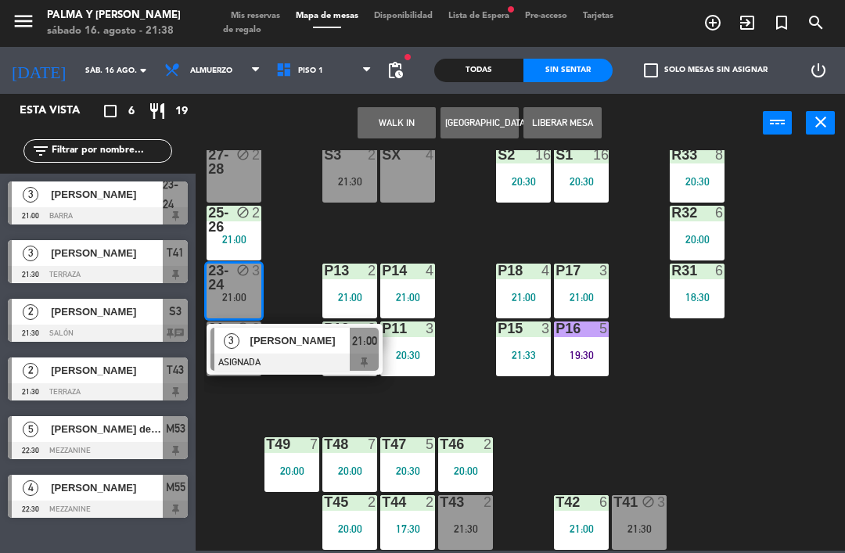
click at [302, 344] on span "[PERSON_NAME]" at bounding box center [300, 340] width 100 height 16
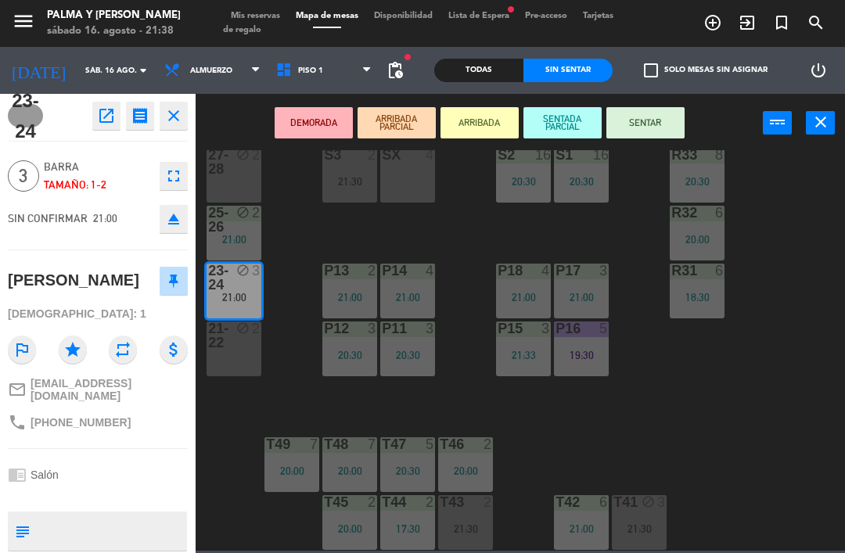
click at [430, 167] on div "SX 4" at bounding box center [407, 175] width 55 height 55
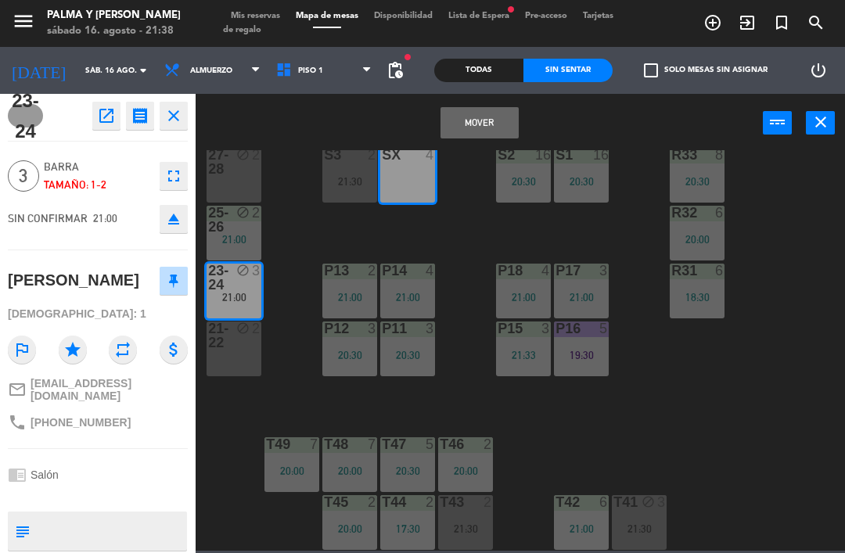
click at [479, 117] on button "Mover" at bounding box center [479, 122] width 78 height 31
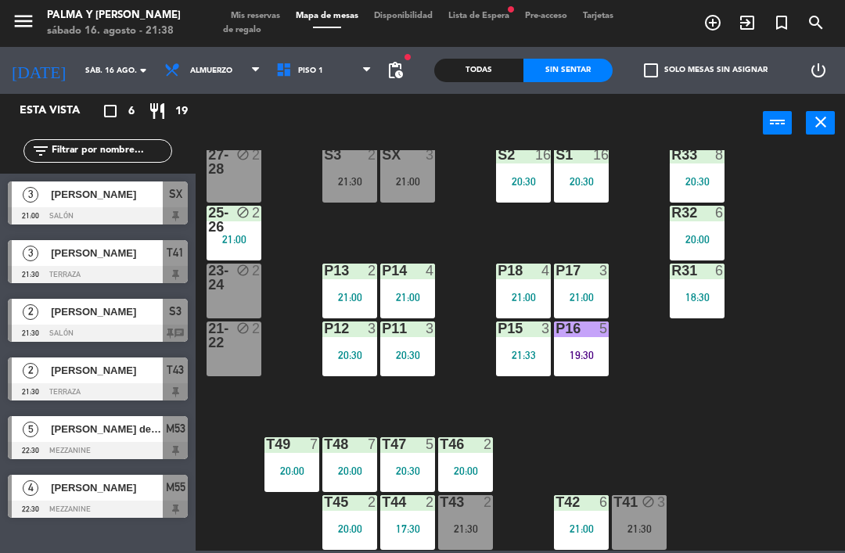
click at [420, 523] on div "17:30" at bounding box center [407, 528] width 55 height 11
click at [769, 403] on div "R33 8 20:30 S1 16 20:30 S2 16 20:30 S3 2 21:30 SX 3 21:00 27-28 block 2 R32 6 2…" at bounding box center [524, 350] width 640 height 400
click at [412, 178] on div "21:00" at bounding box center [407, 181] width 55 height 11
click at [463, 262] on div "R33 8 20:30 S1 16 20:30 S2 16 20:30 S3 2 21:30 SX 3 21:00 27-28 block 2 R32 6 2…" at bounding box center [524, 350] width 640 height 400
click at [411, 162] on div at bounding box center [408, 155] width 26 height 14
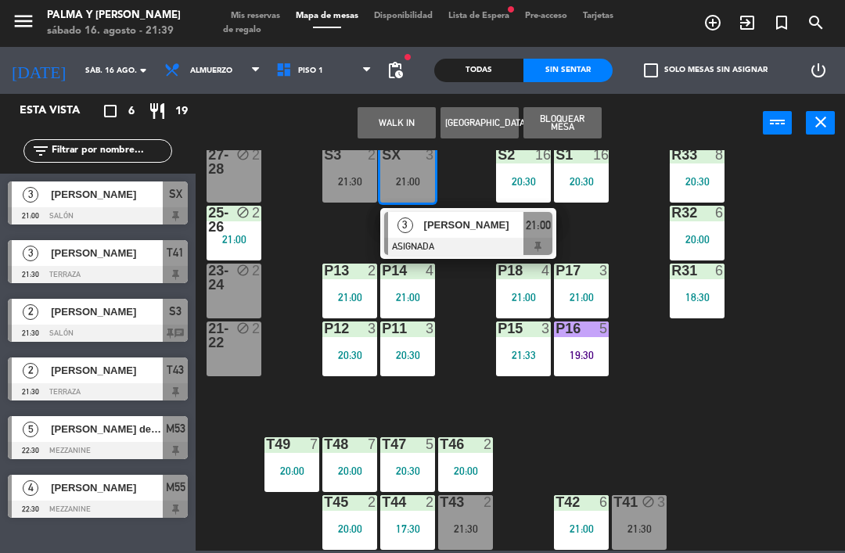
click at [479, 231] on span "[PERSON_NAME]" at bounding box center [474, 225] width 100 height 16
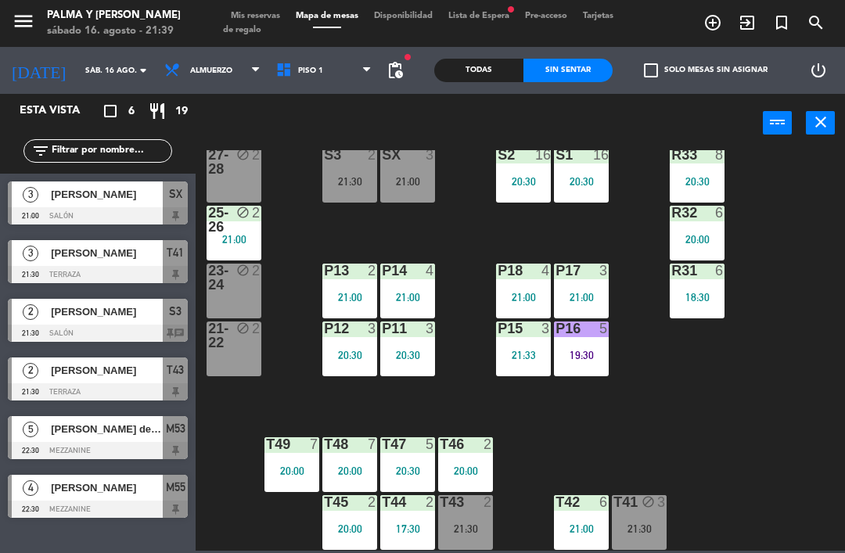
click at [411, 163] on div "SX 3" at bounding box center [407, 156] width 55 height 16
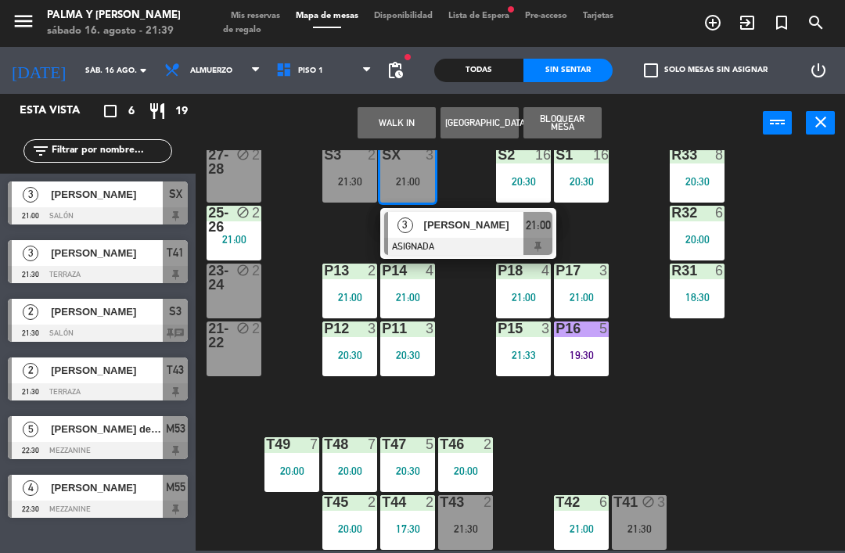
click at [476, 233] on span "[PERSON_NAME]" at bounding box center [474, 225] width 100 height 16
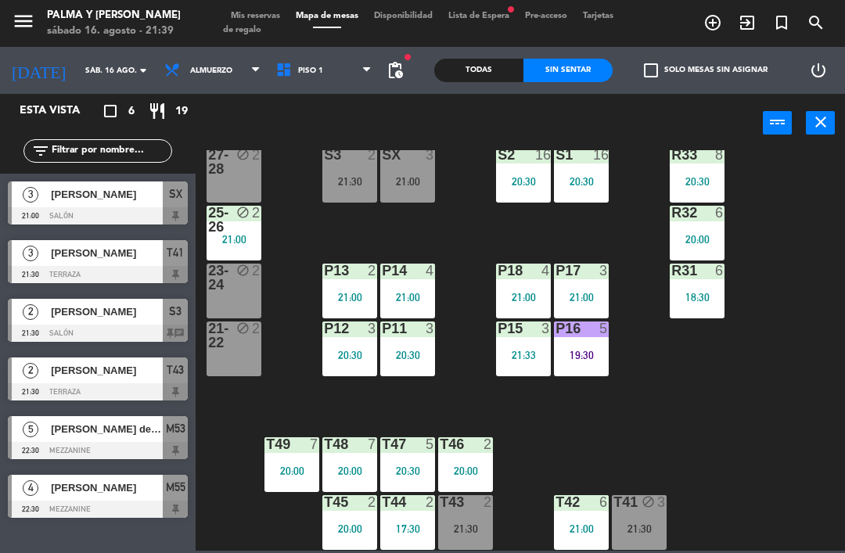
click at [346, 168] on div "S3 2 21:30" at bounding box center [349, 175] width 55 height 55
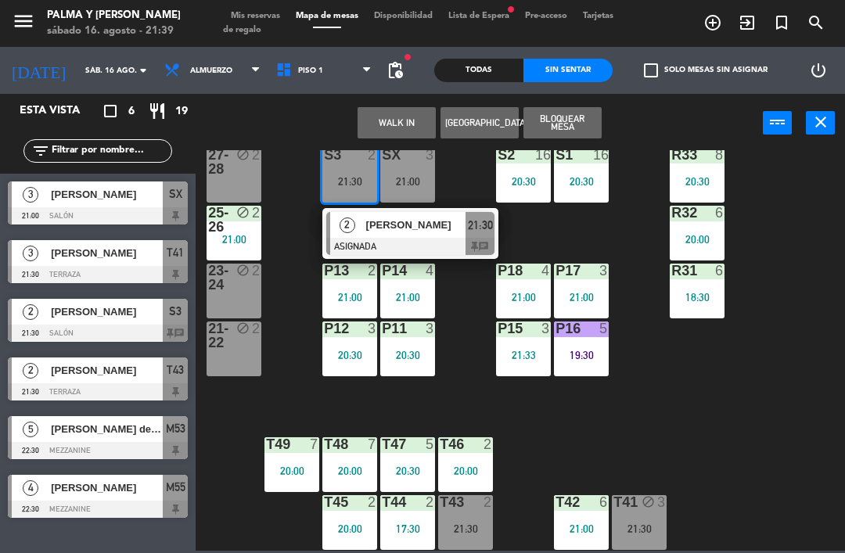
click at [436, 230] on span "[PERSON_NAME]" at bounding box center [416, 225] width 100 height 16
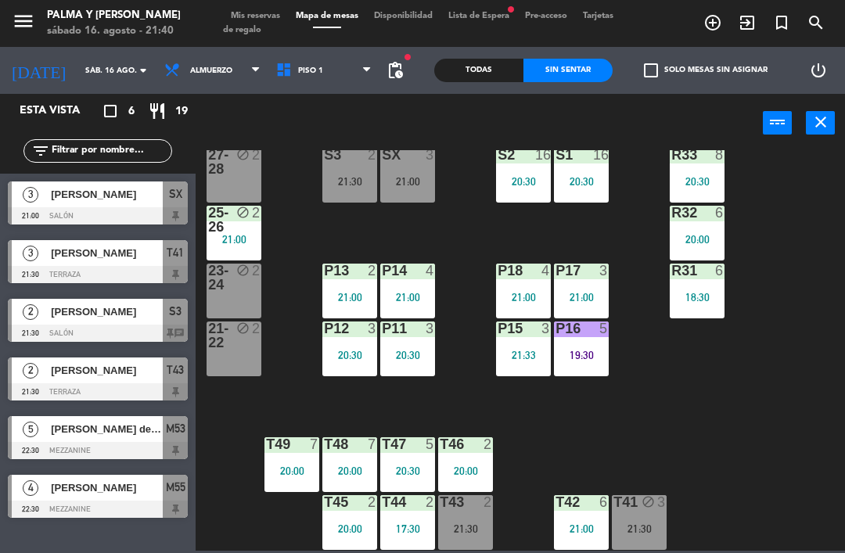
click at [353, 152] on div at bounding box center [350, 155] width 26 height 14
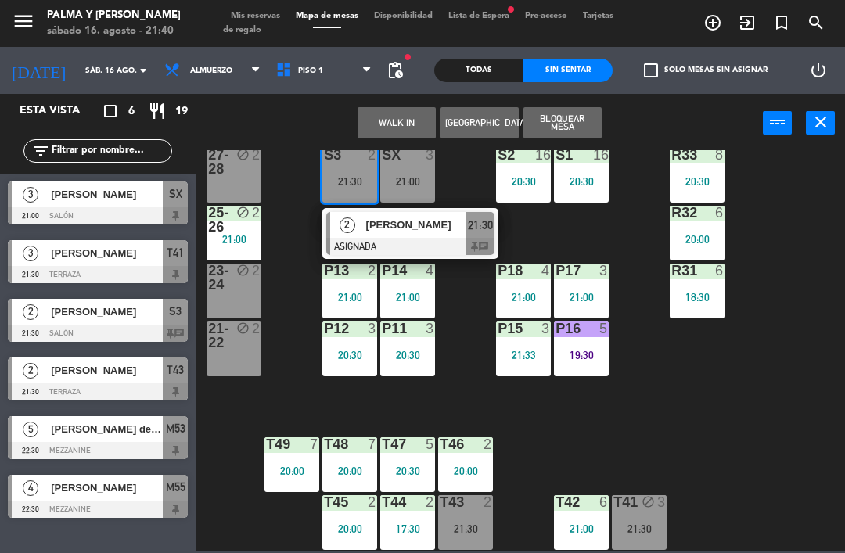
click at [439, 225] on span "[PERSON_NAME]" at bounding box center [416, 225] width 100 height 16
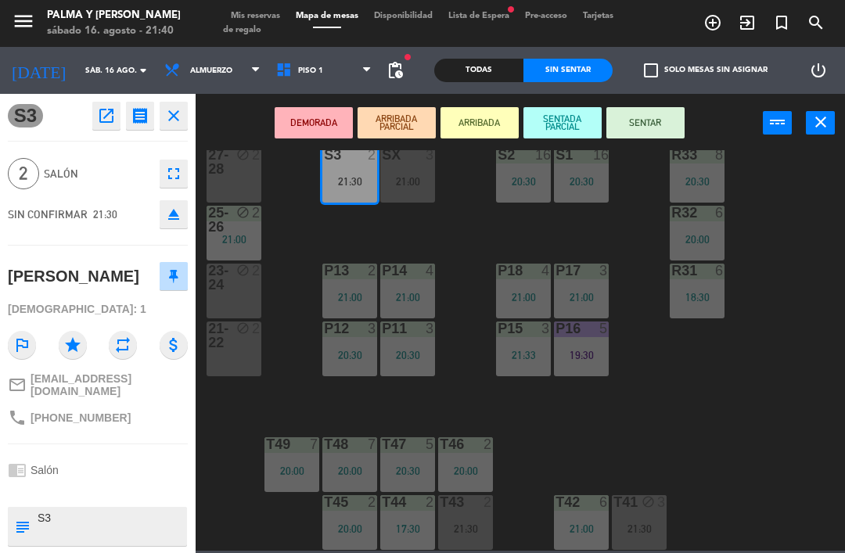
click at [421, 168] on div "SX 3 21:00" at bounding box center [407, 175] width 55 height 55
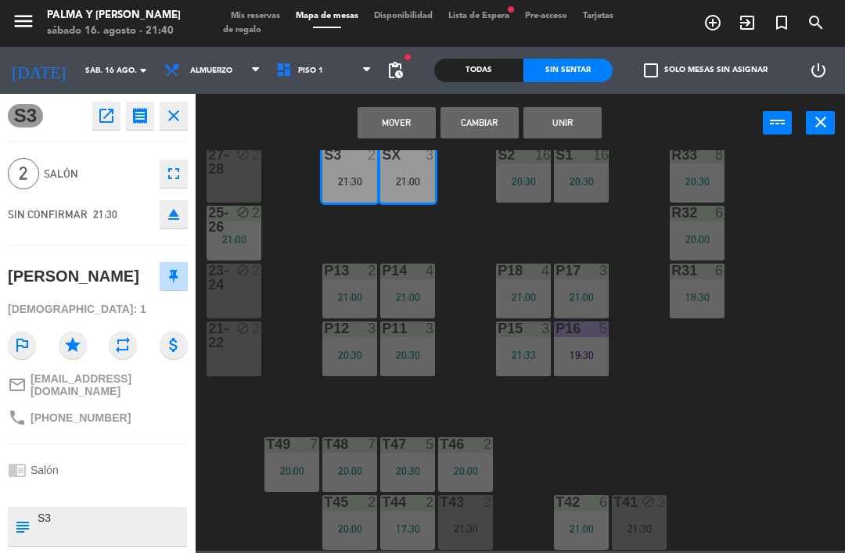
click at [313, 136] on div "Mover Cambiar Unir power_input close" at bounding box center [478, 123] width 567 height 59
click at [476, 113] on button "Cambiar" at bounding box center [479, 122] width 78 height 31
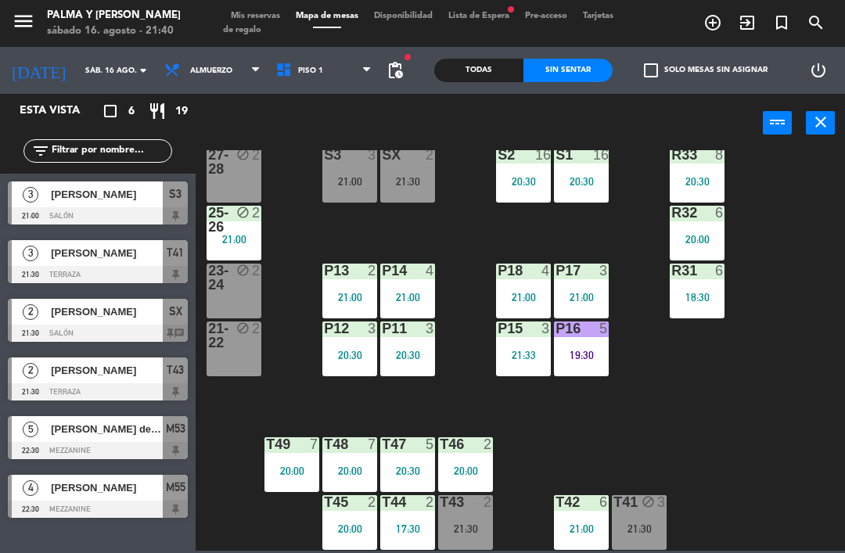
click at [397, 180] on div "21:30" at bounding box center [407, 181] width 55 height 11
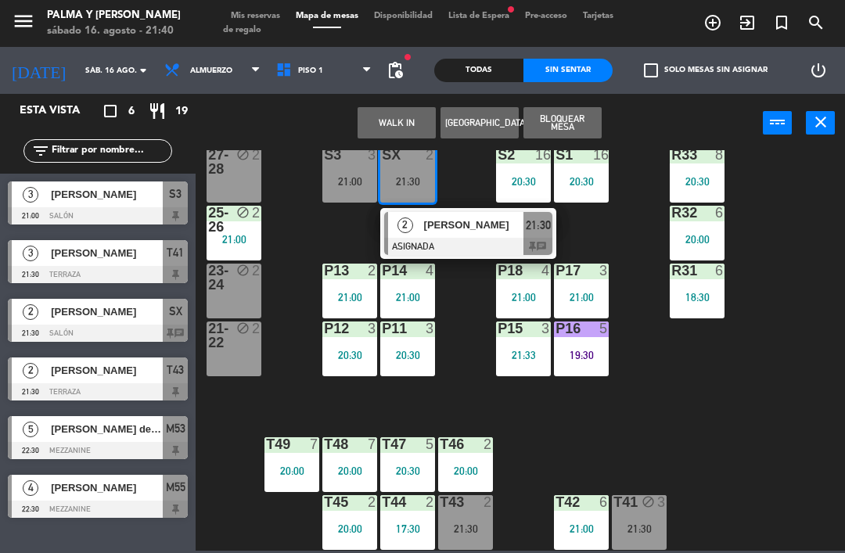
click at [443, 216] on div "[PERSON_NAME]" at bounding box center [473, 225] width 102 height 26
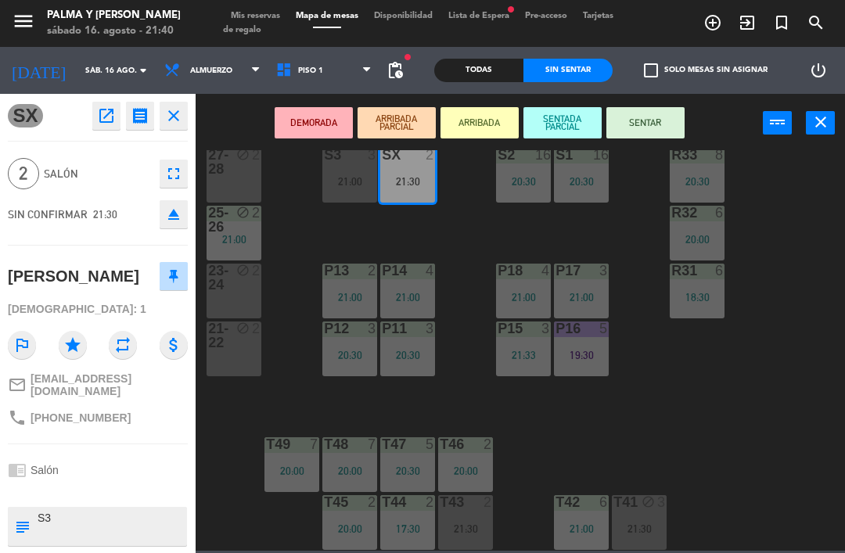
click at [357, 177] on div "21:00" at bounding box center [349, 181] width 55 height 11
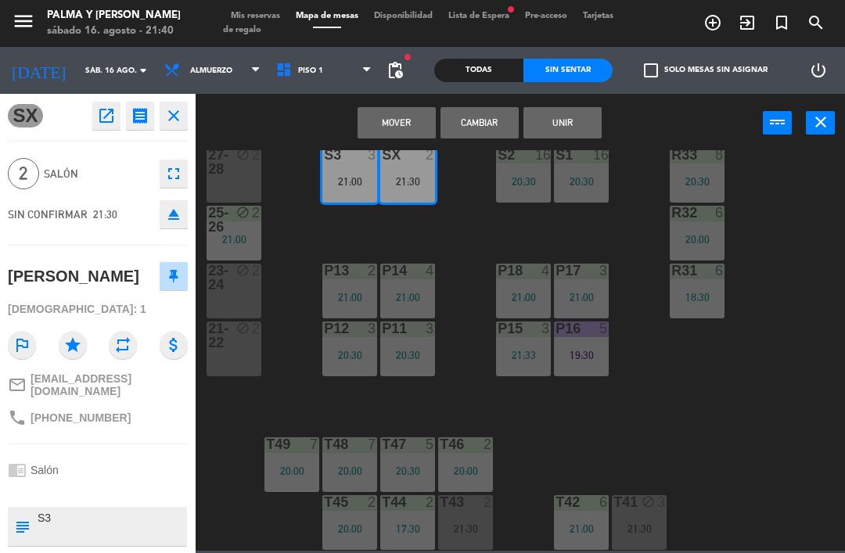
click at [454, 113] on button "Cambiar" at bounding box center [479, 122] width 78 height 31
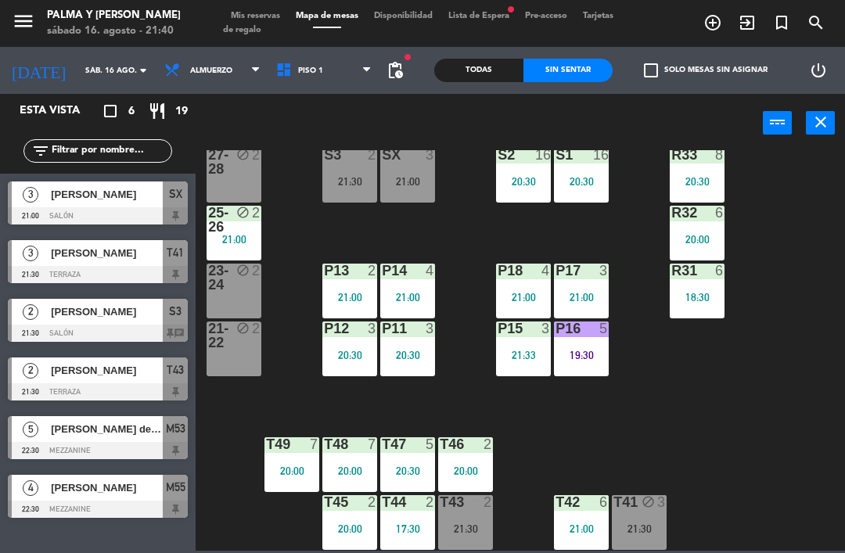
click at [411, 187] on div "21:00" at bounding box center [407, 181] width 55 height 11
click at [290, 167] on div "R33 8 20:30 S1 16 20:30 S2 16 20:30 S3 2 21:30 SX 3 21:00 27-28 block 2 R32 6 2…" at bounding box center [524, 350] width 640 height 400
click at [392, 176] on div "21:00" at bounding box center [407, 181] width 55 height 11
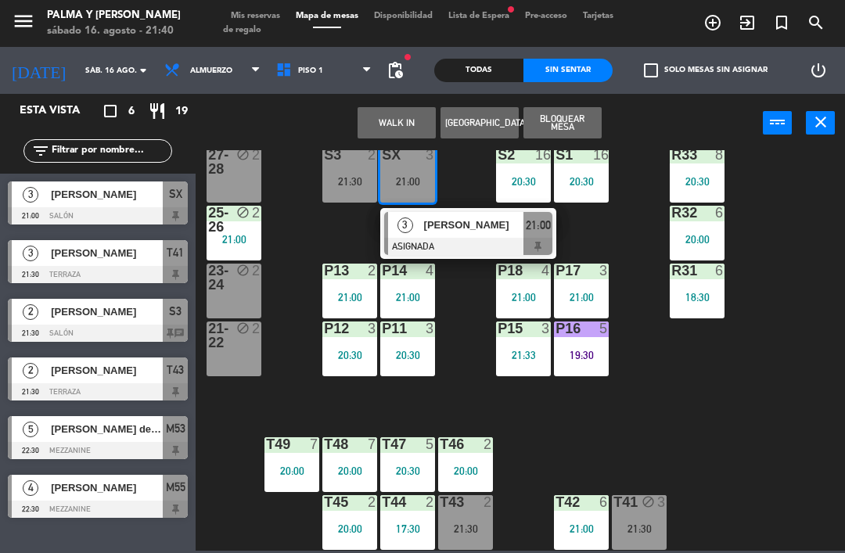
click at [296, 135] on div "WALK IN [GEOGRAPHIC_DATA] Bloquear Mesa power_input close" at bounding box center [478, 123] width 567 height 59
click at [315, 206] on div "R33 8 20:30 S1 16 20:30 S2 16 20:30 S3 2 21:30 SX 3 21:00 3 [PERSON_NAME] ASIGN…" at bounding box center [524, 350] width 640 height 400
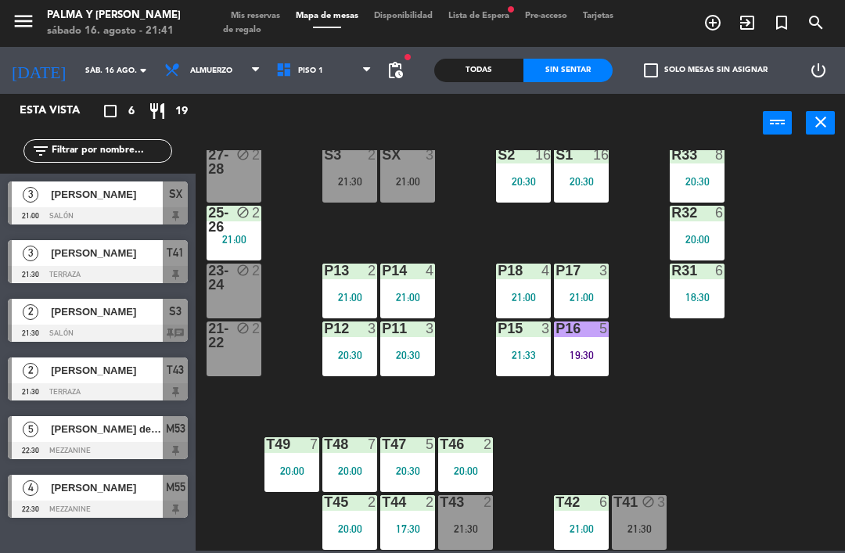
click at [419, 511] on div "T44 2" at bounding box center [407, 503] width 55 height 16
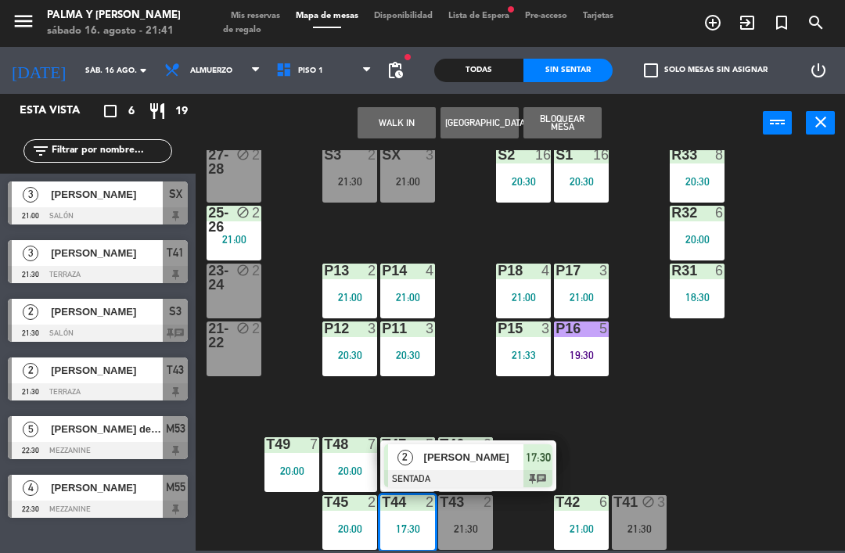
click at [103, 156] on input "text" at bounding box center [110, 150] width 121 height 17
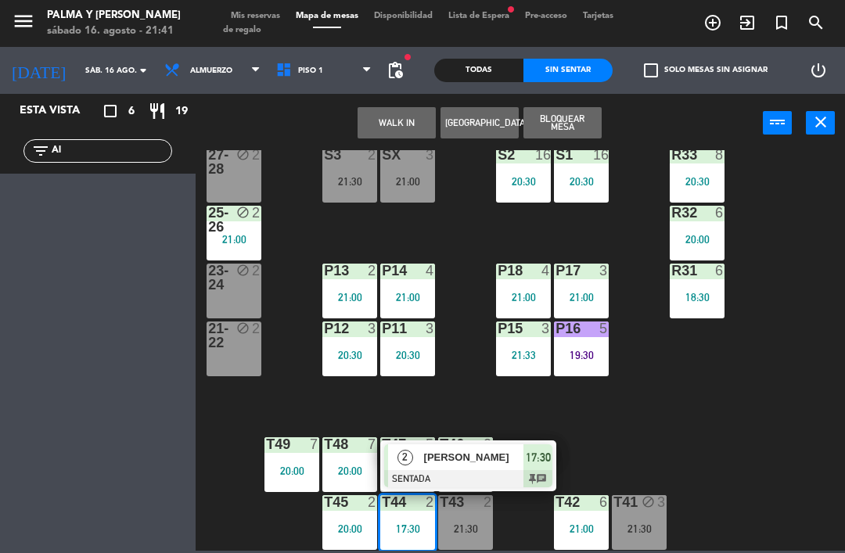
type input "A"
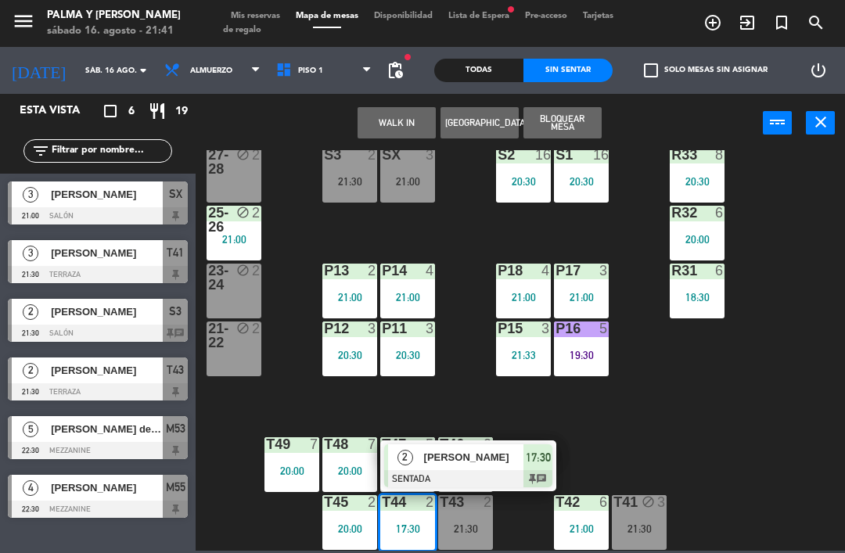
click at [501, 70] on div "Todas" at bounding box center [478, 70] width 89 height 23
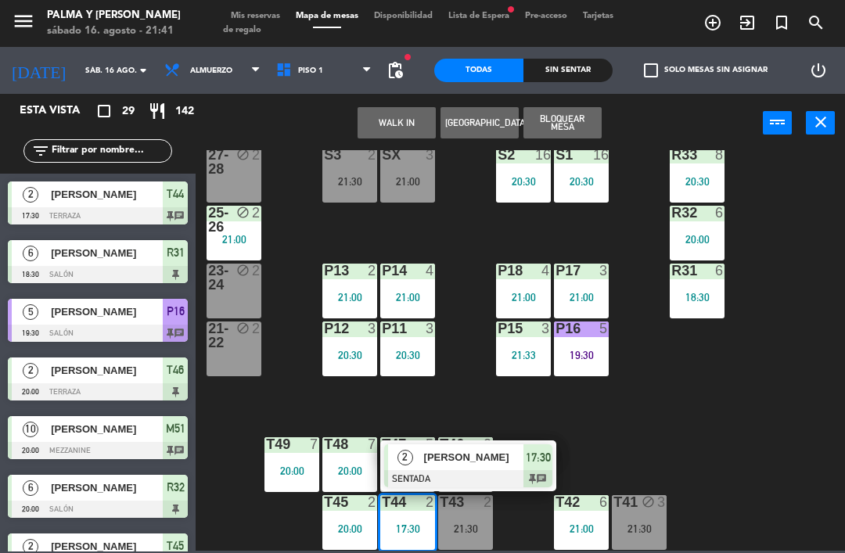
click at [109, 150] on input "text" at bounding box center [110, 150] width 121 height 17
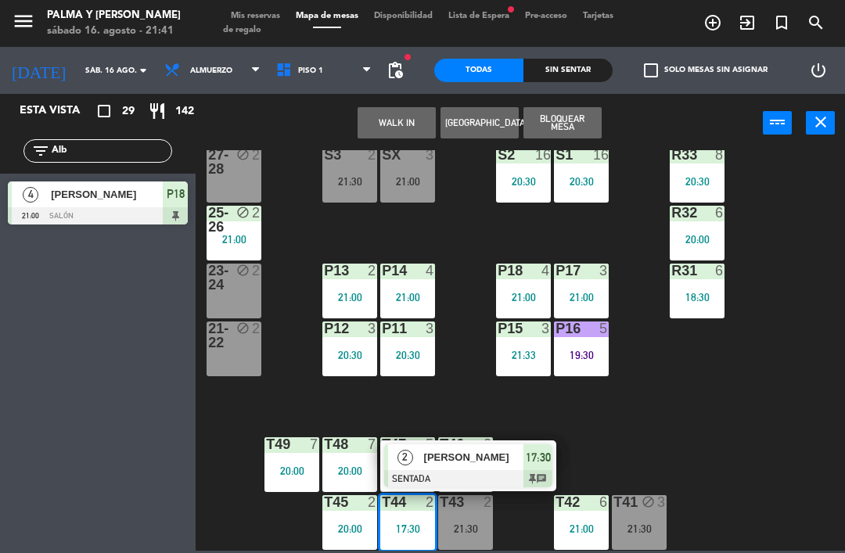
type input "Alb"
click at [145, 221] on div at bounding box center [98, 215] width 180 height 17
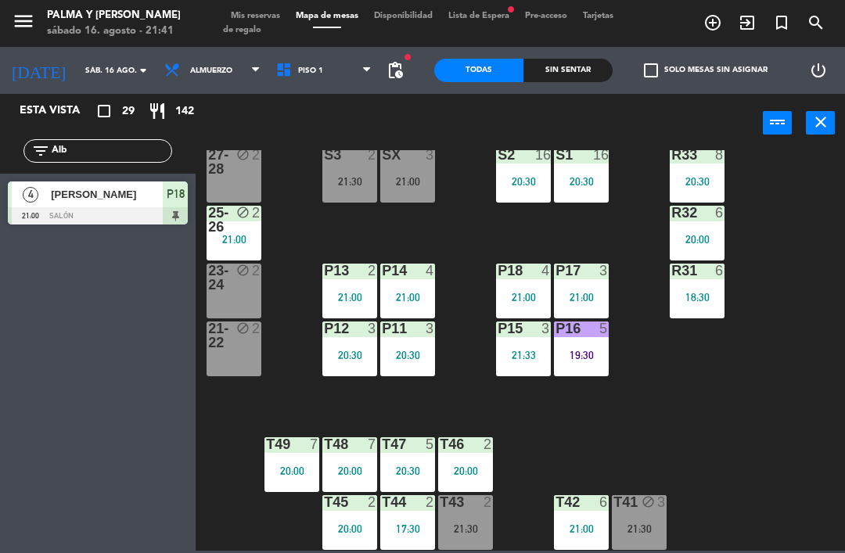
click at [73, 145] on input "Alb" at bounding box center [110, 150] width 121 height 17
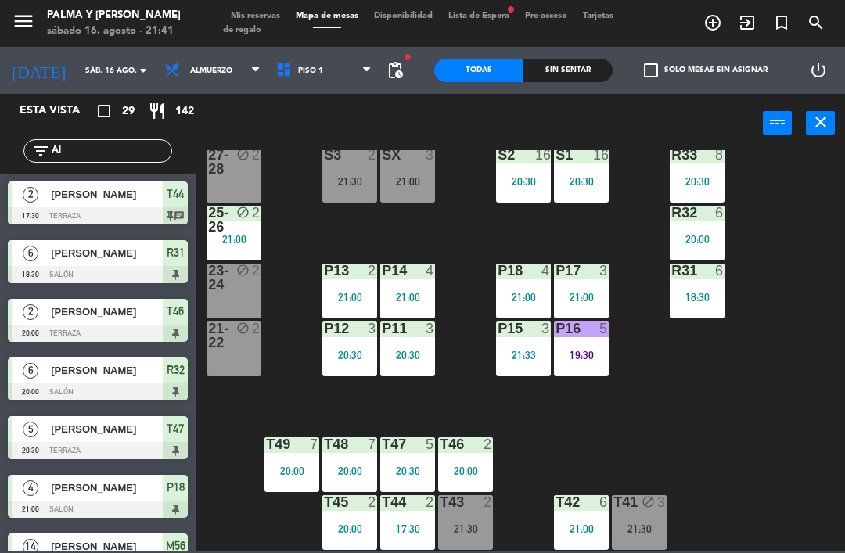
type input "A"
click at [808, 188] on div "R33 8 20:30 S1 16 20:30 S2 16 20:30 S3 2 21:30 SX 3 21:00 27-28 block 2 R32 6 2…" at bounding box center [524, 350] width 640 height 400
click at [66, 152] on input "text" at bounding box center [110, 150] width 121 height 17
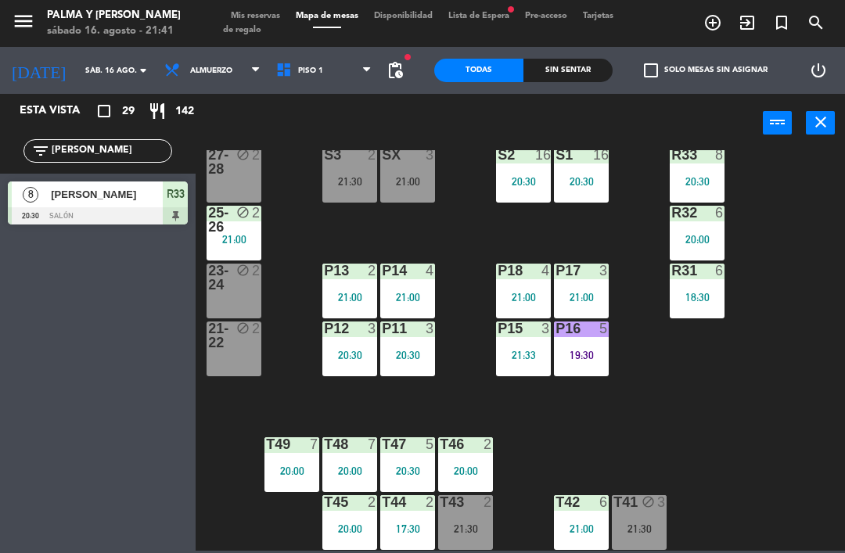
type input "[PERSON_NAME]"
click at [687, 146] on div "power_input close" at bounding box center [478, 123] width 567 height 59
click at [126, 208] on div at bounding box center [98, 215] width 180 height 17
click at [137, 149] on input "[PERSON_NAME]" at bounding box center [110, 150] width 121 height 17
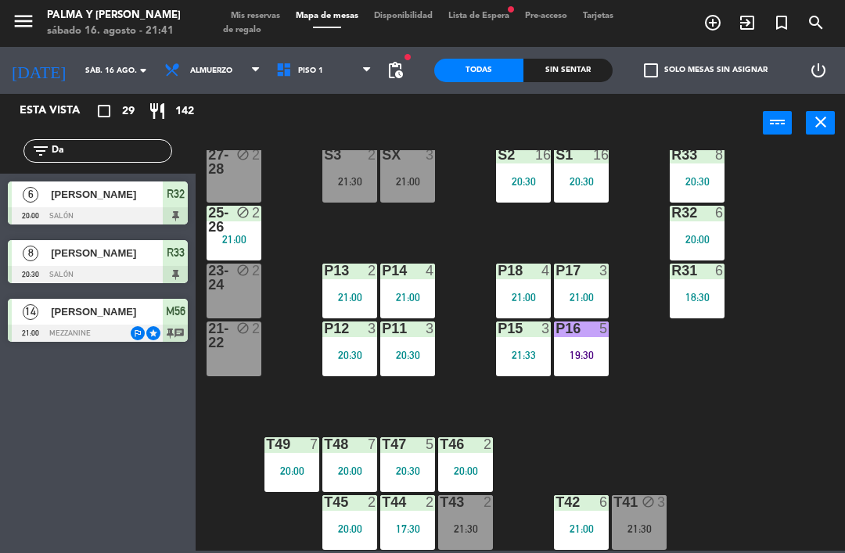
type input "D"
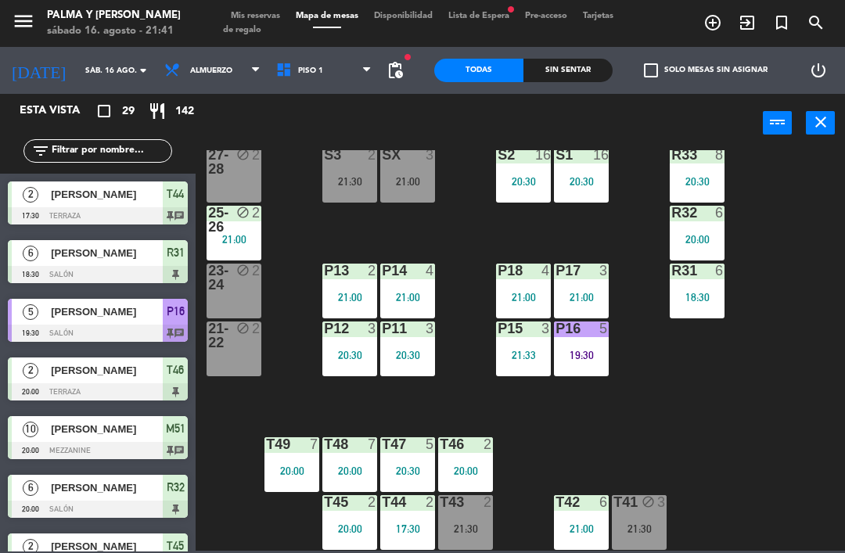
click at [780, 212] on div "R33 8 20:30 S1 16 20:30 S2 16 20:30 S3 2 21:30 SX 3 21:00 27-28 block 2 R32 6 2…" at bounding box center [524, 350] width 640 height 400
click at [655, 524] on div "21:30" at bounding box center [638, 528] width 55 height 11
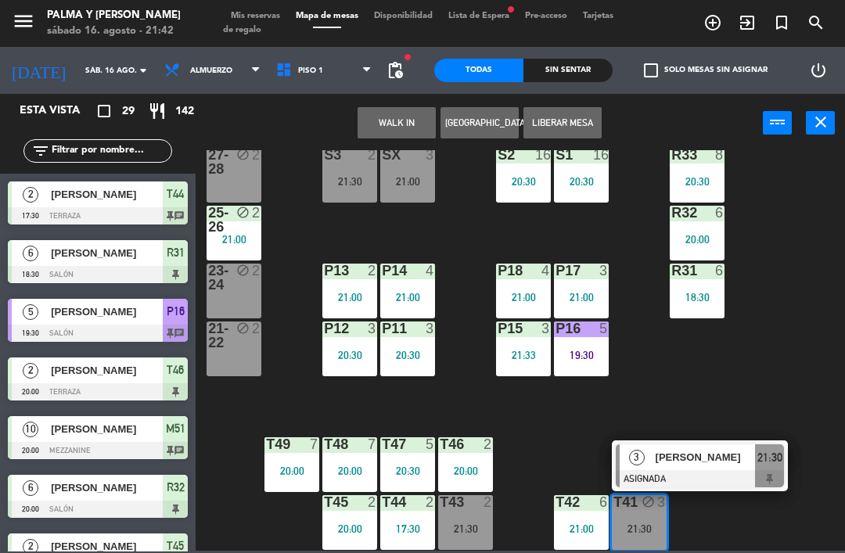
click at [655, 477] on div at bounding box center [699, 478] width 168 height 17
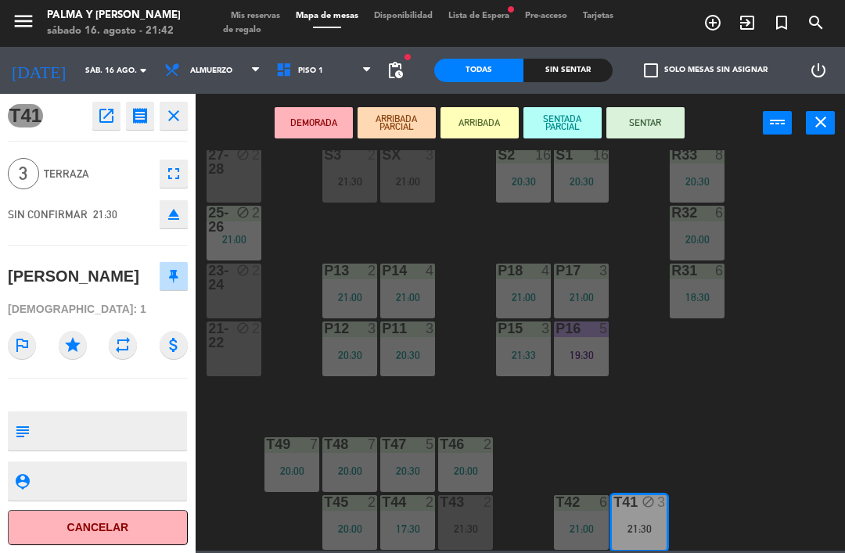
click at [382, 450] on div "T47" at bounding box center [382, 444] width 1 height 14
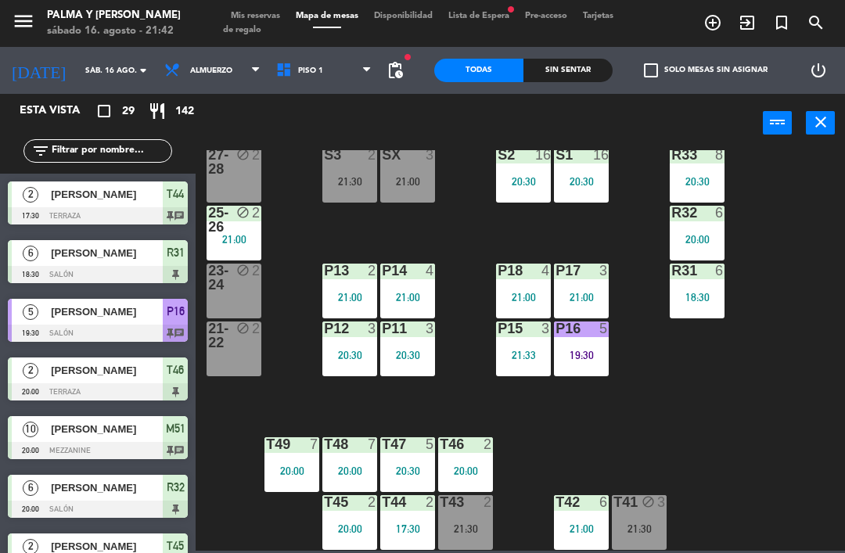
scroll to position [0, 0]
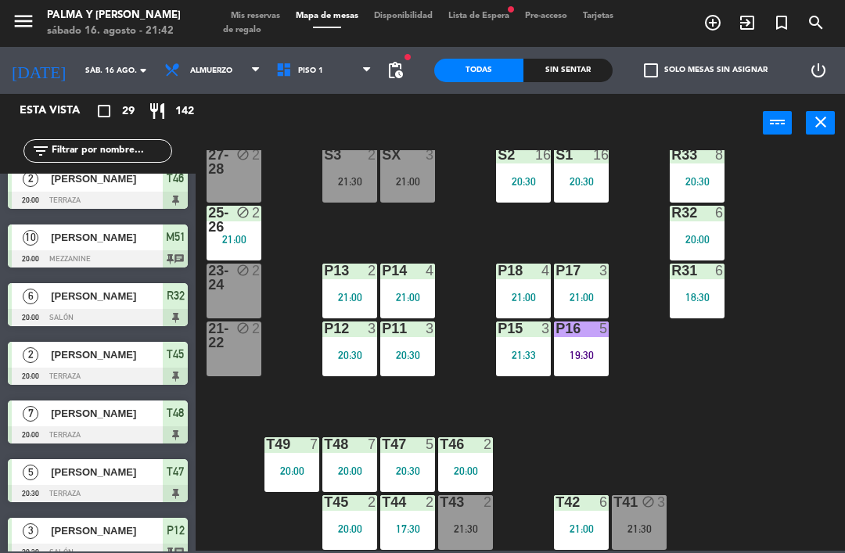
click at [648, 511] on div "T41 block 3 21:30" at bounding box center [638, 522] width 55 height 55
click at [785, 509] on div "R33 8 20:30 S1 16 20:30 S2 16 20:30 S3 2 21:30 SX 3 21:00 27-28 block 2 R32 6 2…" at bounding box center [524, 350] width 640 height 400
click at [663, 521] on div "T41 block 3 21:30" at bounding box center [638, 522] width 55 height 55
click at [811, 363] on div "R33 8 20:30 S1 16 20:30 S2 16 20:30 S3 2 21:30 SX 3 21:00 27-28 block 2 R32 6 2…" at bounding box center [524, 350] width 640 height 400
click at [490, 541] on div "T43 2 21:30" at bounding box center [465, 522] width 55 height 55
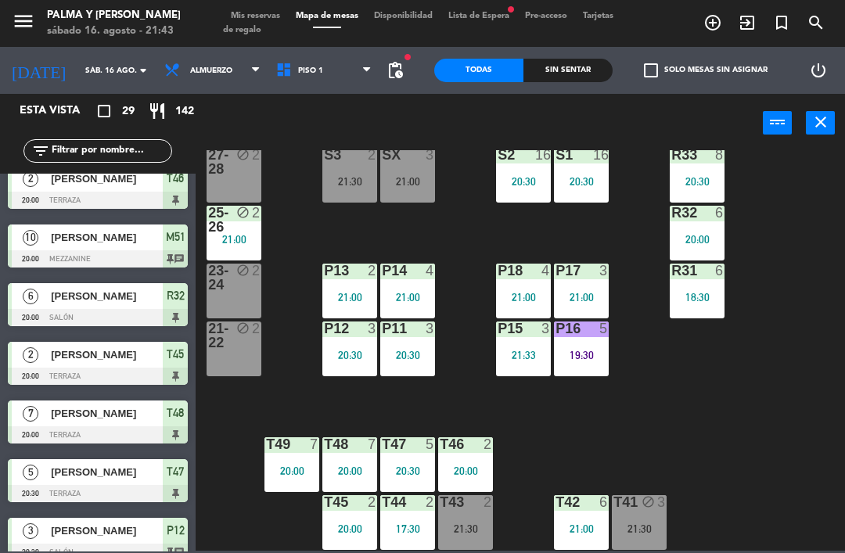
click at [784, 451] on div "R33 8 20:30 S1 16 20:30 S2 16 20:30 S3 2 21:30 SX 3 21:00 27-28 block 2 R32 6 2…" at bounding box center [524, 350] width 640 height 400
click at [432, 234] on div "R33 8 20:30 S1 16 20:30 S2 16 20:30 S3 2 21:30 SX 3 21:00 27-28 block 2 R32 6 2…" at bounding box center [524, 350] width 640 height 400
click at [461, 211] on div "R33 8 20:30 S1 16 20:30 S2 16 20:30 S3 2 21:30 SX 3 21:00 27-28 block 2 R32 6 2…" at bounding box center [524, 350] width 640 height 400
click at [309, 172] on div "R33 8 20:30 S1 16 20:30 S2 16 20:30 S3 2 21:30 SX 3 21:00 27-28 block 2 R32 6 2…" at bounding box center [524, 350] width 640 height 400
click at [337, 194] on div "S3 2 21:30" at bounding box center [349, 175] width 55 height 55
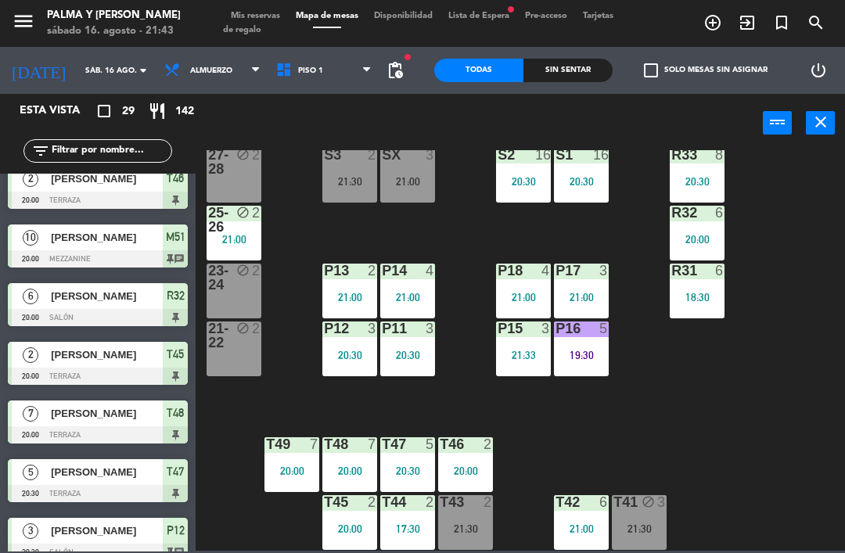
click at [290, 216] on div "R33 8 20:30 S1 16 20:30 S2 16 20:30 S3 2 21:30 SX 3 21:00 27-28 block 2 R32 6 2…" at bounding box center [524, 350] width 640 height 400
click at [332, 174] on div "S3 2 21:30" at bounding box center [349, 175] width 55 height 55
click at [443, 407] on div "R33 8 20:30 S1 16 20:30 S2 16 20:30 S3 2 21:30 SX 3 21:00 27-28 block 2 R32 6 2…" at bounding box center [524, 350] width 640 height 400
click at [314, 212] on div "R33 8 20:30 S1 16 20:30 S2 16 20:30 S3 2 21:30 SX 3 21:00 27-28 block 2 R32 6 2…" at bounding box center [524, 350] width 640 height 400
click at [405, 169] on div "SX 3 21:00" at bounding box center [407, 175] width 55 height 55
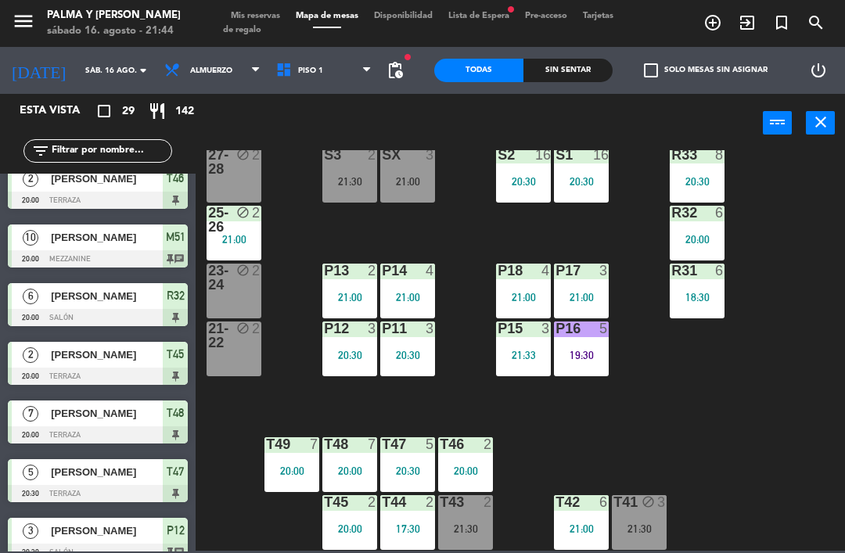
click at [577, 421] on div "R33 8 20:30 S1 16 20:30 S2 16 20:30 S3 2 21:30 SX 3 21:00 27-28 block 2 R32 6 2…" at bounding box center [524, 350] width 640 height 400
click at [215, 184] on div "27-28 block 2" at bounding box center [233, 175] width 55 height 55
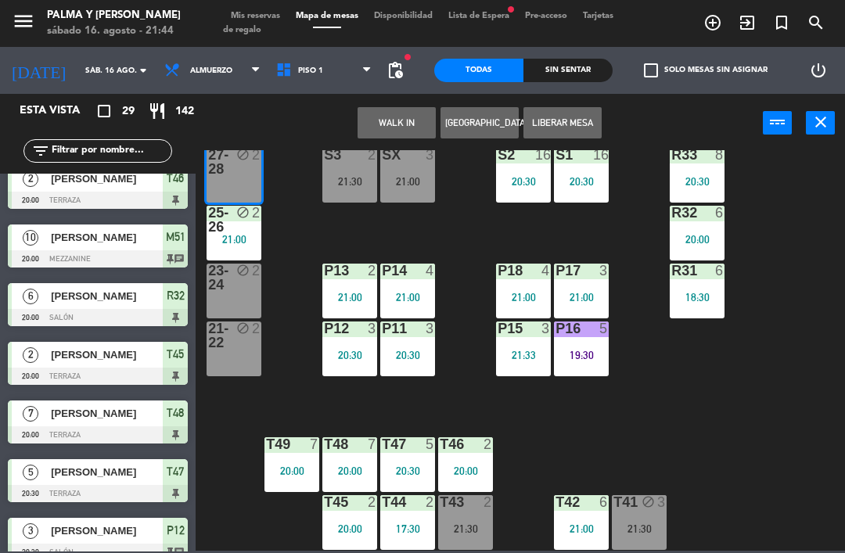
click at [382, 107] on button "WALK IN" at bounding box center [396, 122] width 78 height 31
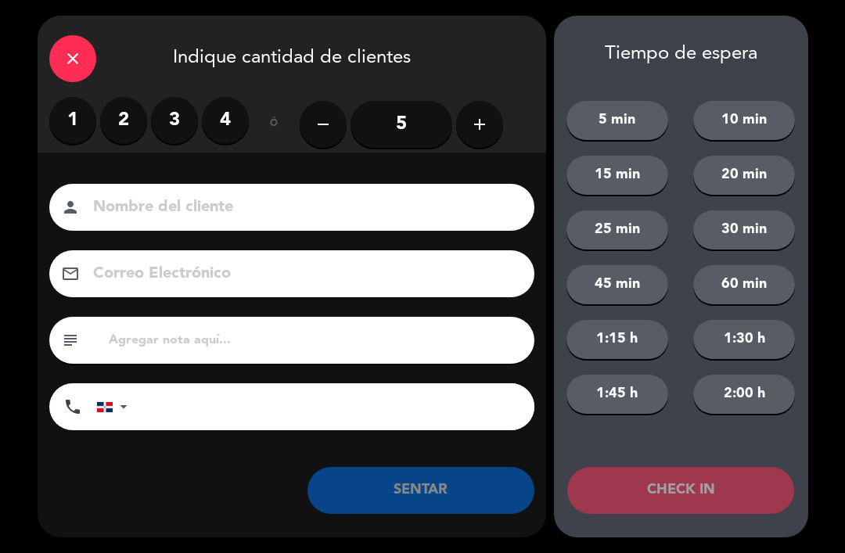
click at [124, 122] on label "2" at bounding box center [123, 120] width 47 height 47
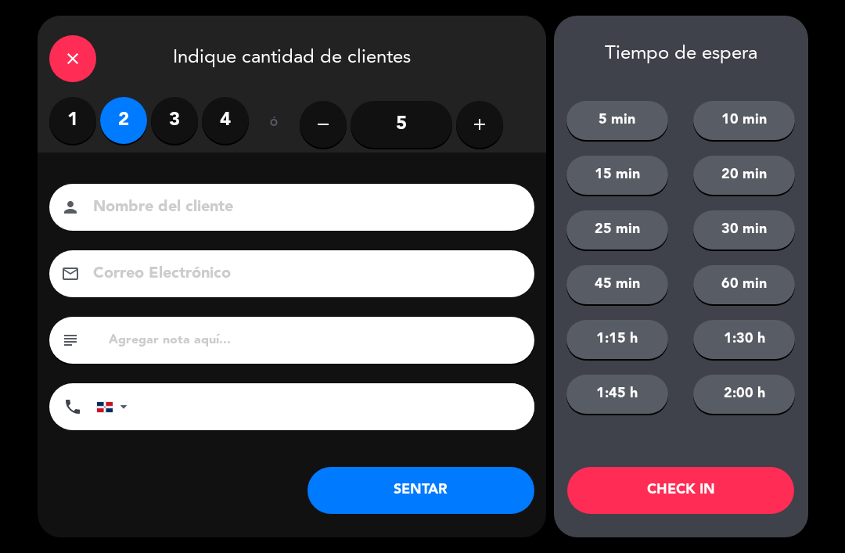
click at [185, 217] on input at bounding box center [302, 207] width 422 height 27
type input "S3"
click at [431, 504] on button "SENTAR" at bounding box center [420, 490] width 227 height 47
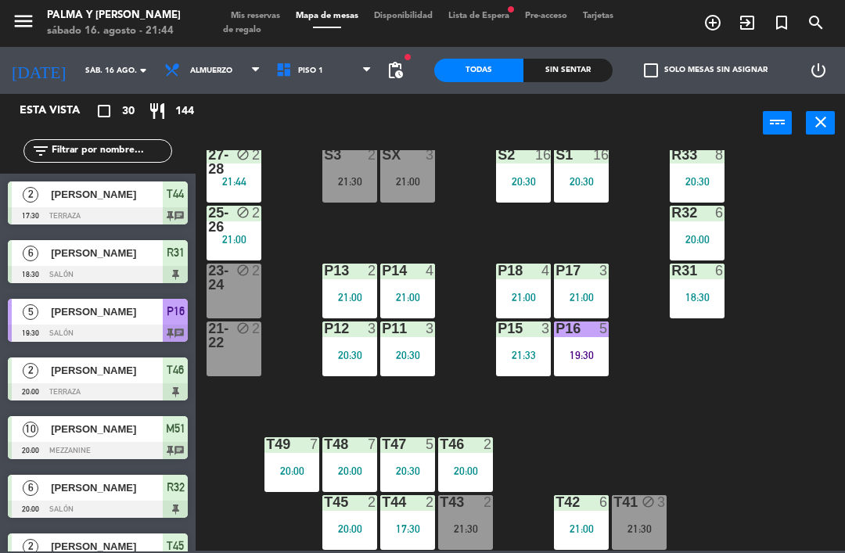
click at [475, 224] on div "R33 8 20:30 S1 16 20:30 S2 16 20:30 S3 2 21:30 SX 3 21:00 27-28 block 2 21:44 R…" at bounding box center [524, 350] width 640 height 400
click at [357, 190] on div "S3 2 21:30" at bounding box center [349, 175] width 55 height 55
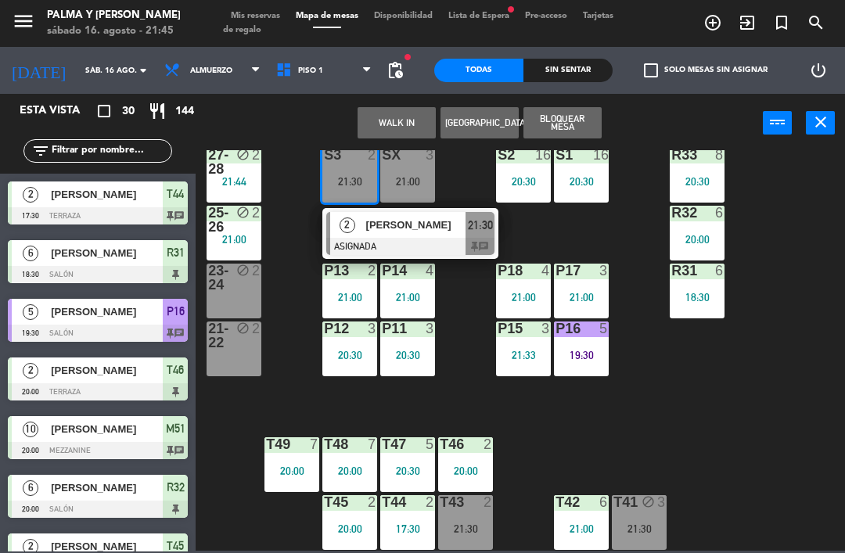
click at [364, 238] on div at bounding box center [410, 246] width 168 height 17
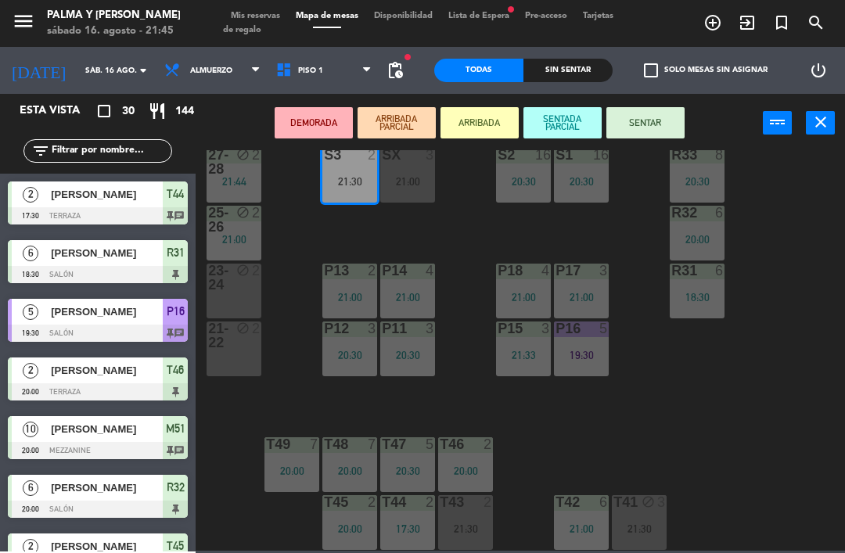
click at [228, 288] on div "block" at bounding box center [234, 278] width 26 height 28
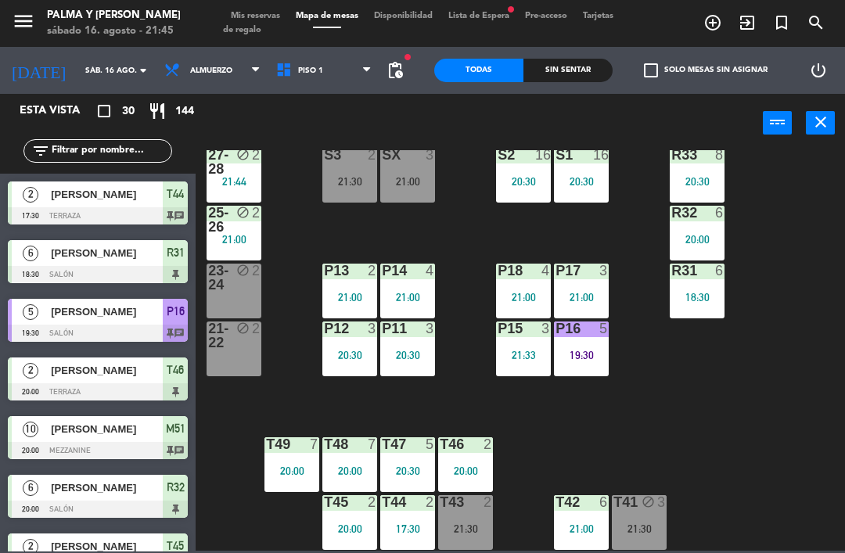
scroll to position [212, 0]
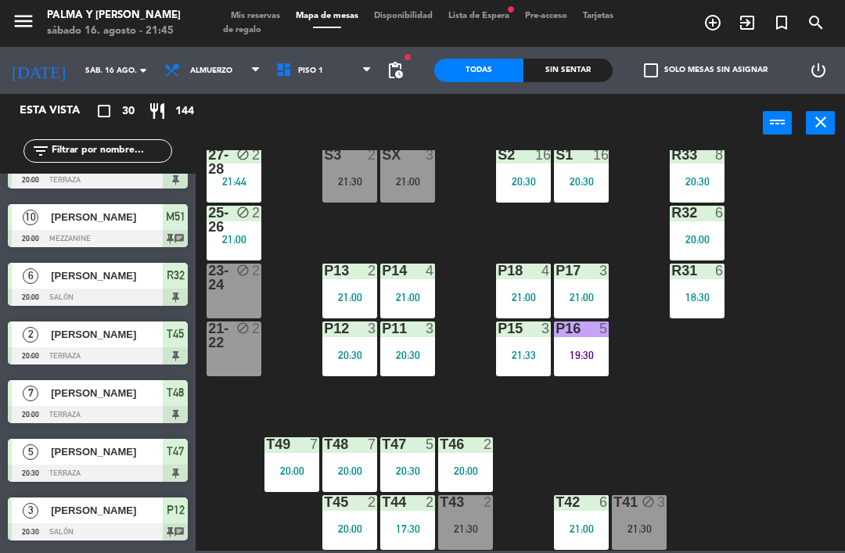
click at [416, 182] on div "21:00" at bounding box center [407, 181] width 55 height 11
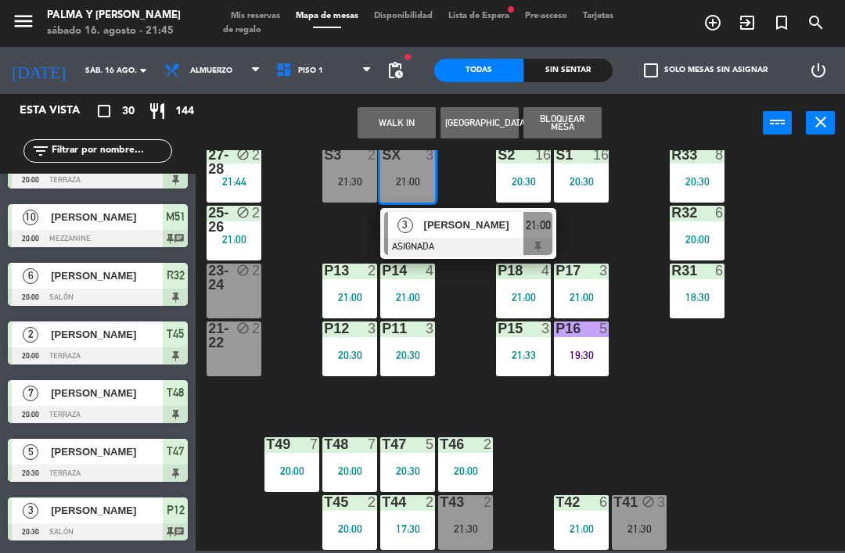
click at [450, 210] on div "3 [PERSON_NAME] ASIGNADA 21:00" at bounding box center [468, 233] width 176 height 51
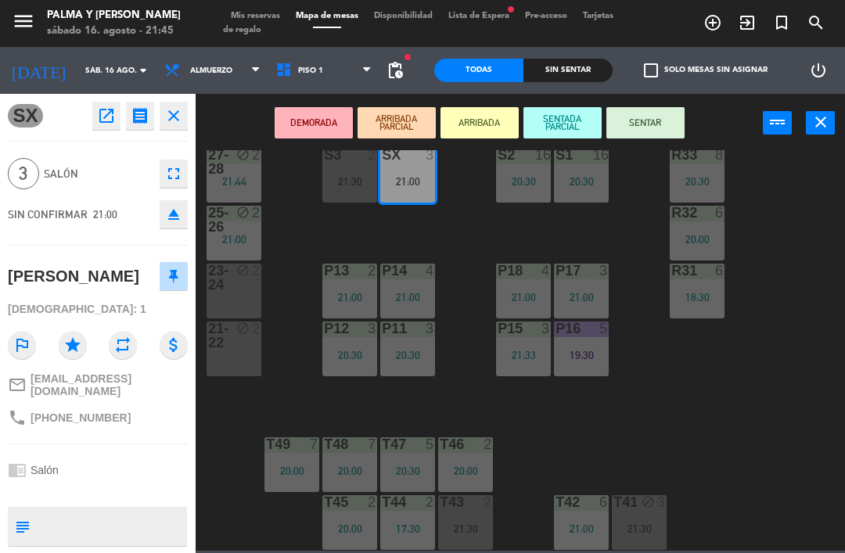
click at [242, 284] on div "block" at bounding box center [234, 278] width 26 height 28
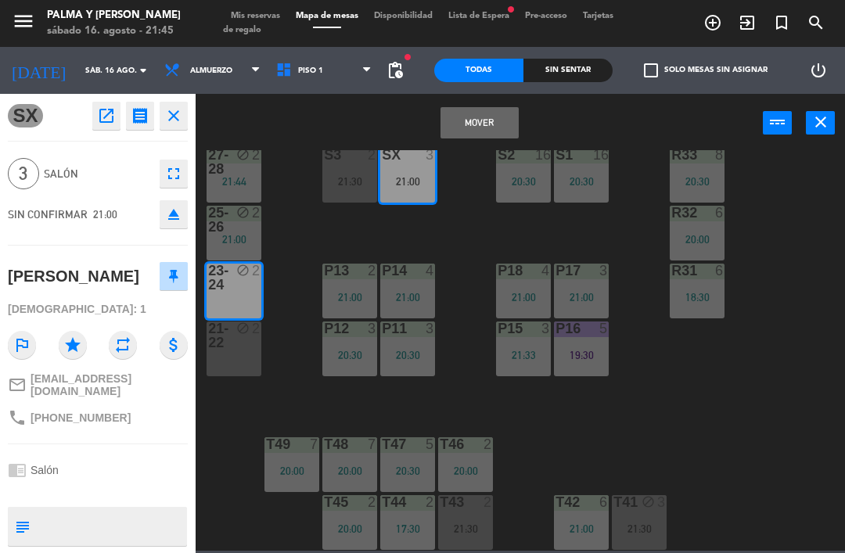
click at [472, 120] on button "Mover" at bounding box center [479, 122] width 78 height 31
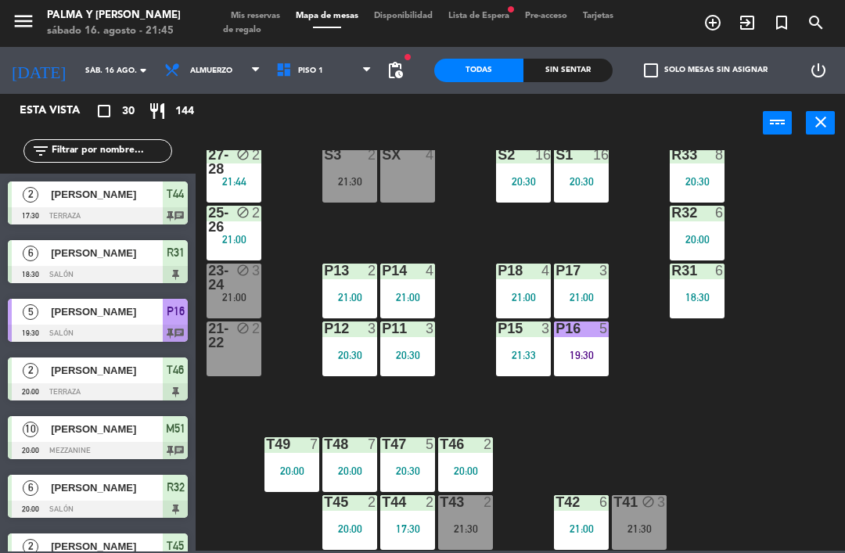
click at [350, 176] on div "21:30" at bounding box center [349, 181] width 55 height 11
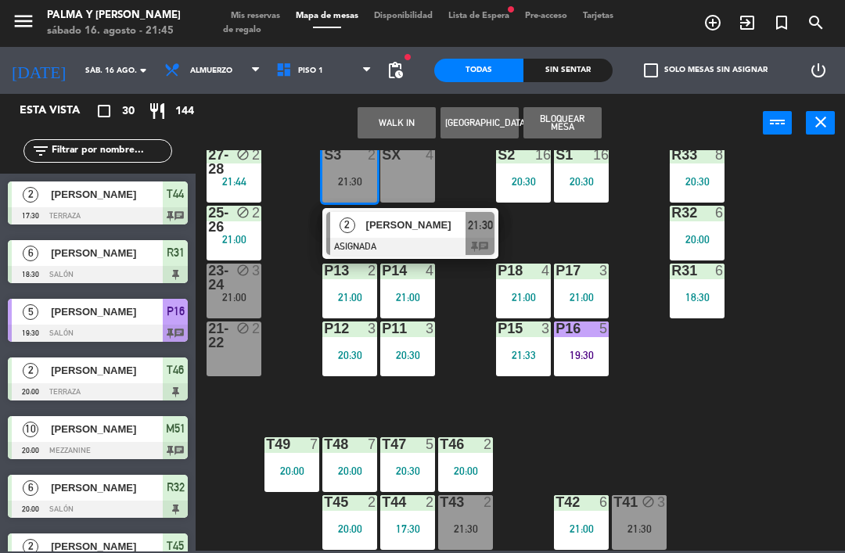
click at [407, 174] on div "SX 4" at bounding box center [407, 175] width 55 height 55
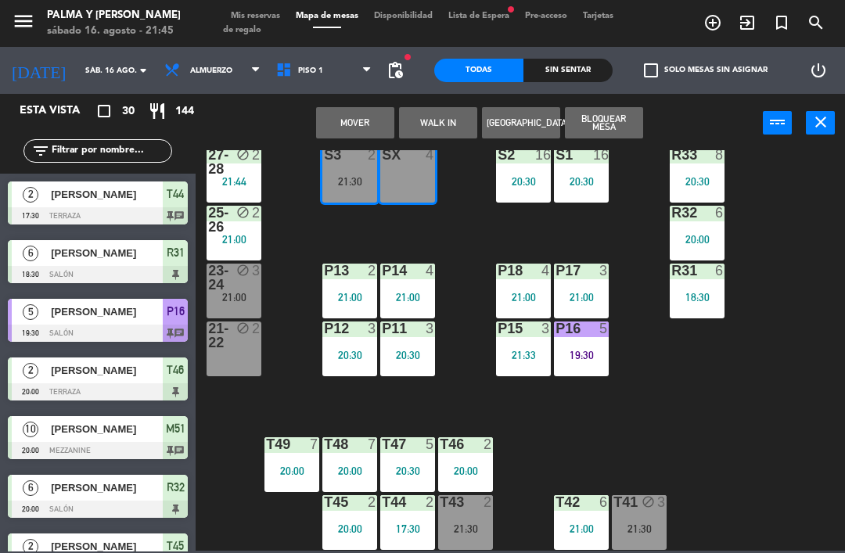
click at [371, 122] on button "Mover" at bounding box center [355, 122] width 78 height 31
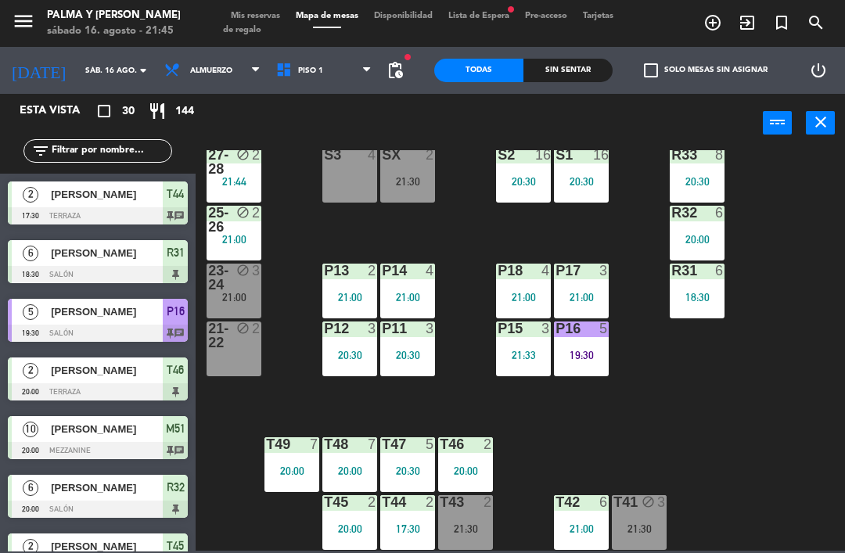
click at [231, 297] on div "21:00" at bounding box center [233, 297] width 55 height 11
click at [790, 477] on div "R33 8 20:30 S1 16 20:30 S2 16 20:30 S3 4 SX 2 21:30 27-28 block 2 21:44 R32 6 2…" at bounding box center [524, 350] width 640 height 400
click at [412, 172] on div "SX 2 21:30" at bounding box center [407, 175] width 55 height 55
click at [793, 302] on div "R33 8 20:30 S1 16 20:30 S2 16 20:30 S3 4 SX 2 21:30 27-28 block 2 21:44 R32 6 2…" at bounding box center [524, 350] width 640 height 400
click at [769, 380] on div "R33 8 20:30 S1 16 20:30 S2 16 20:30 S3 4 SX 2 21:30 27-28 block 2 21:44 R32 6 2…" at bounding box center [524, 350] width 640 height 400
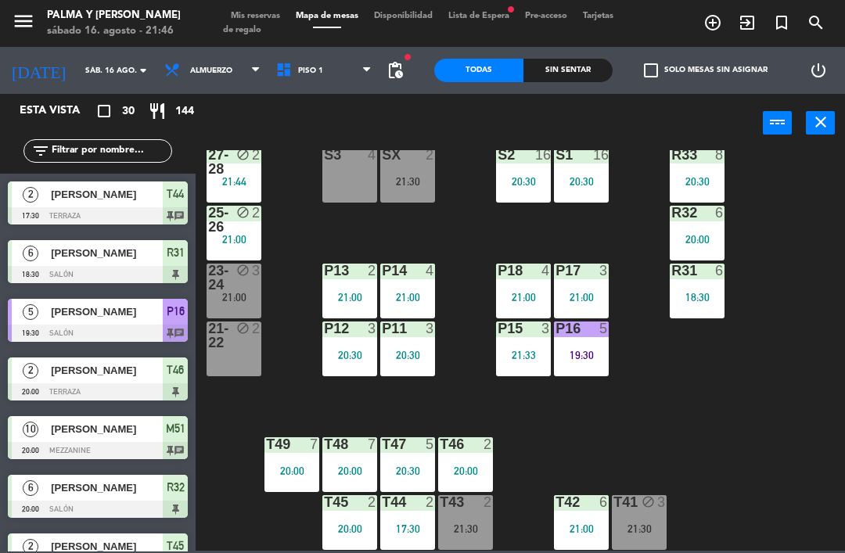
scroll to position [30, 0]
click at [127, 146] on input "text" at bounding box center [110, 150] width 121 height 17
click at [797, 181] on div "R33 8 20:30 S1 16 20:30 S2 16 20:30 S3 4 SX 2 21:30 27-28 block 2 21:44 R32 6 2…" at bounding box center [524, 350] width 640 height 400
click at [470, 548] on div "T43 2 21:30" at bounding box center [465, 522] width 55 height 55
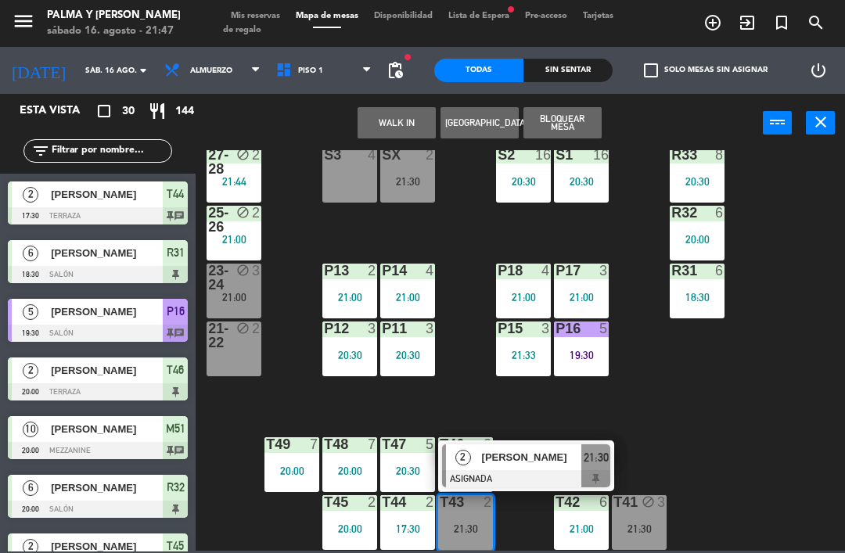
click at [552, 459] on span "[PERSON_NAME]" at bounding box center [532, 457] width 100 height 16
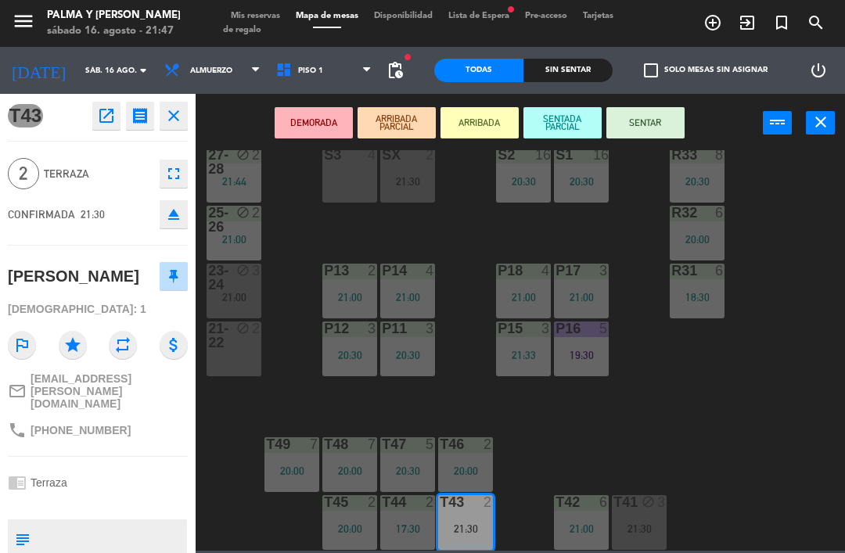
click at [658, 121] on button "SENTAR" at bounding box center [645, 122] width 78 height 31
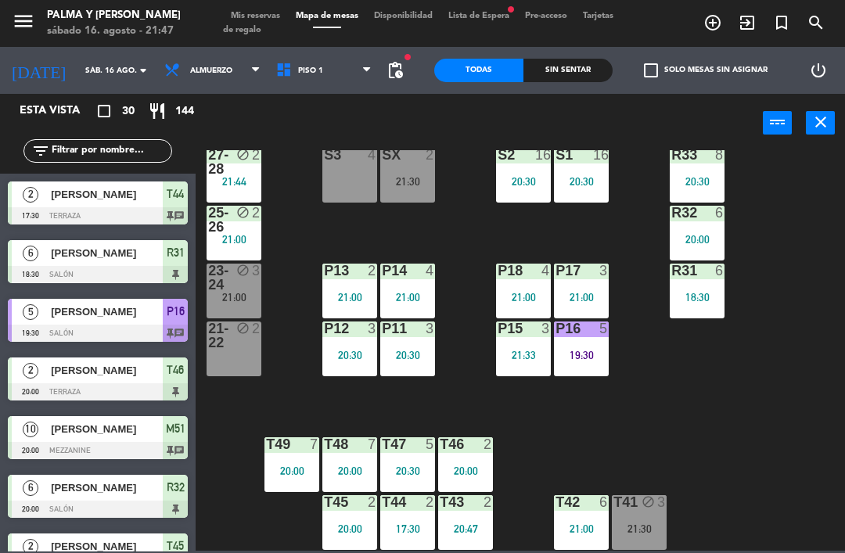
scroll to position [271, 0]
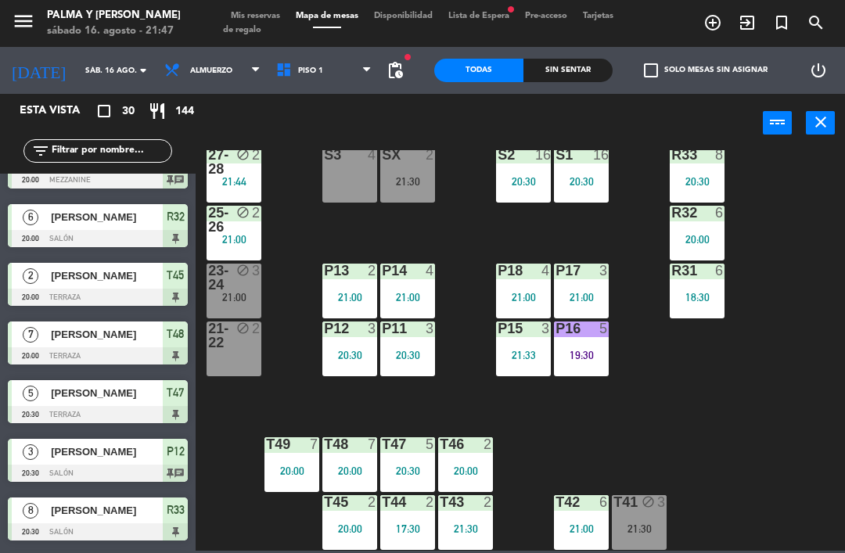
click at [692, 457] on div "R33 8 20:30 S1 16 20:30 S2 16 20:30 S3 4 SX 2 21:30 27-28 block 2 21:44 R32 6 2…" at bounding box center [524, 350] width 640 height 400
click at [738, 430] on div "R33 8 20:30 S1 16 20:30 S2 16 20:30 S3 4 SX 2 21:30 27-28 block 2 21:44 R32 6 2…" at bounding box center [524, 350] width 640 height 400
click at [693, 443] on div "R33 8 20:30 S1 16 20:30 S2 16 20:30 S3 4 SX 2 21:30 27-28 block 2 21:44 R32 6 2…" at bounding box center [524, 350] width 640 height 400
click at [325, 185] on div "S3 4" at bounding box center [349, 175] width 55 height 55
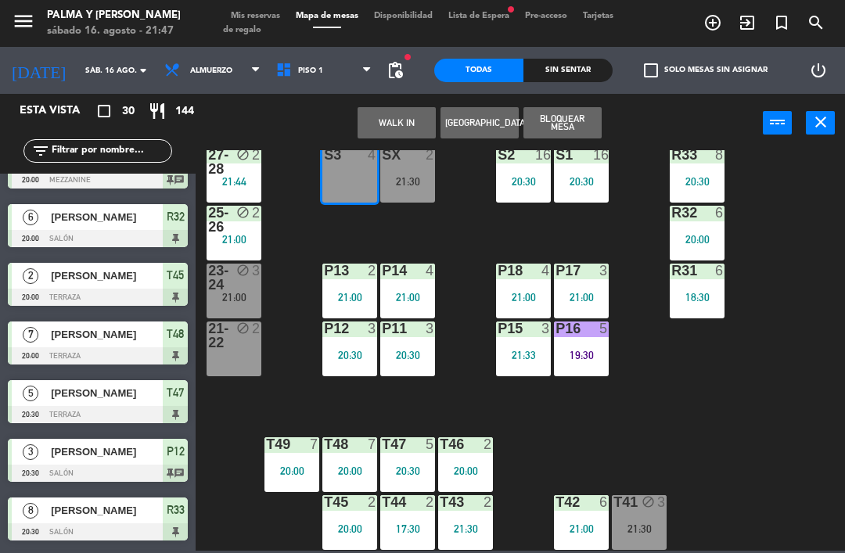
click at [391, 121] on button "WALK IN" at bounding box center [396, 122] width 78 height 31
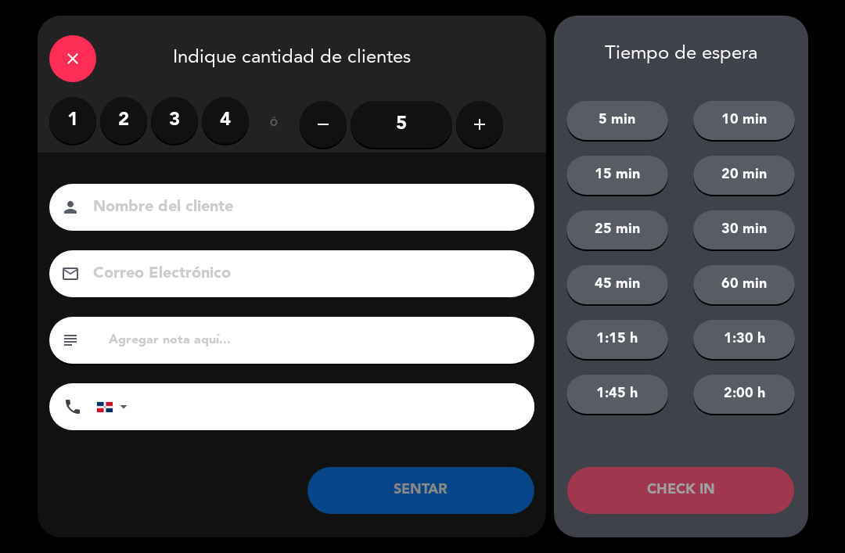
click at [144, 113] on label "2" at bounding box center [123, 120] width 47 height 47
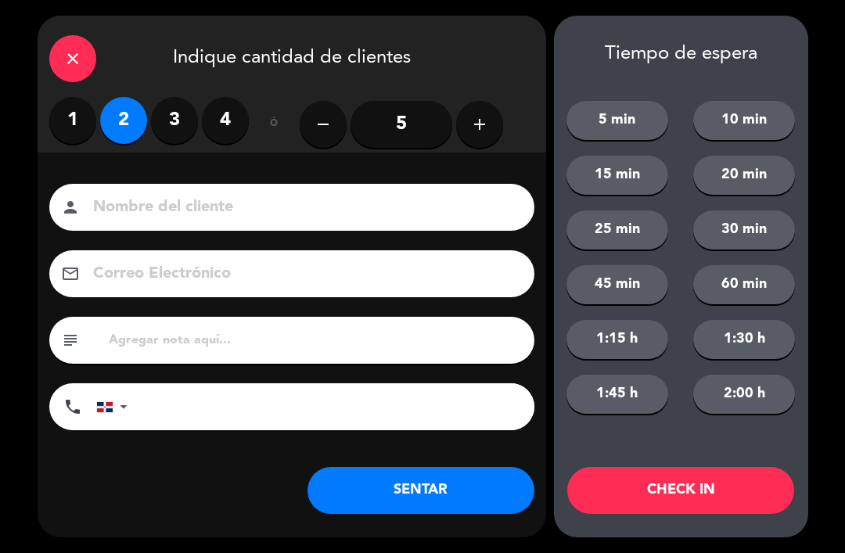
click at [445, 482] on button "SENTAR" at bounding box center [420, 490] width 227 height 47
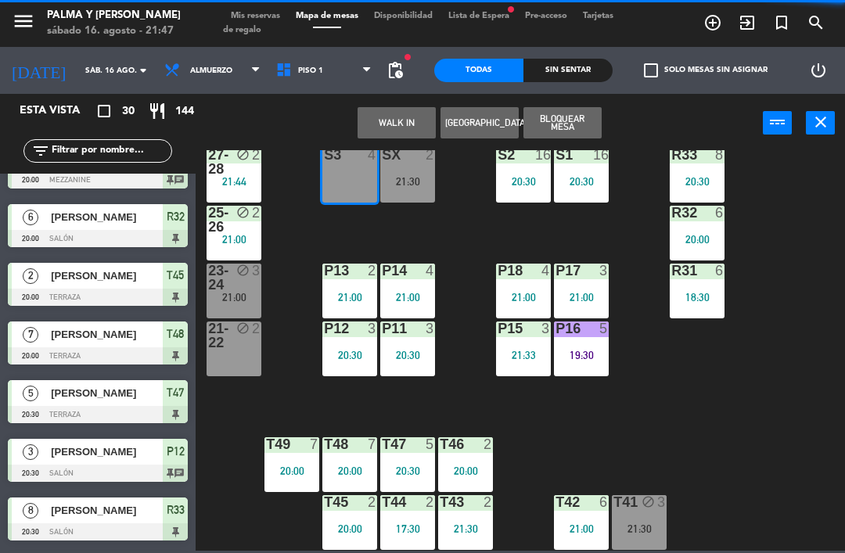
scroll to position [0, 0]
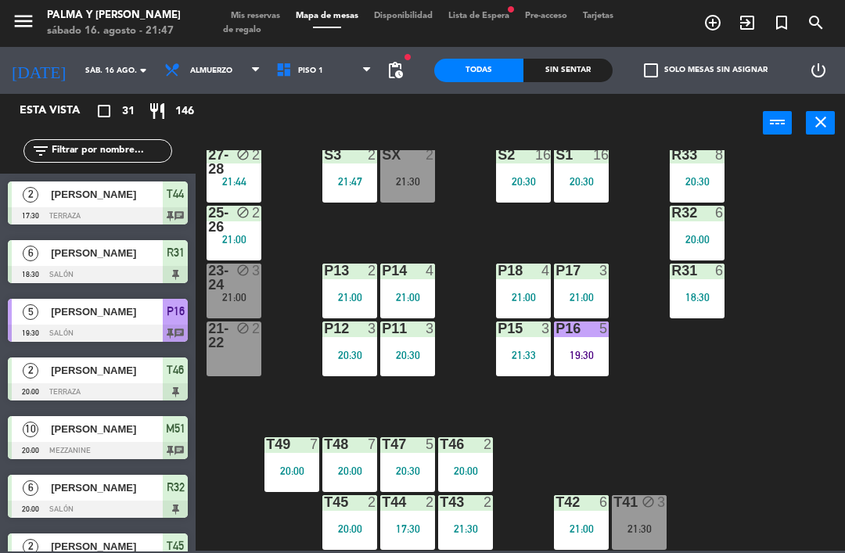
click at [238, 296] on div "21:00" at bounding box center [233, 297] width 55 height 11
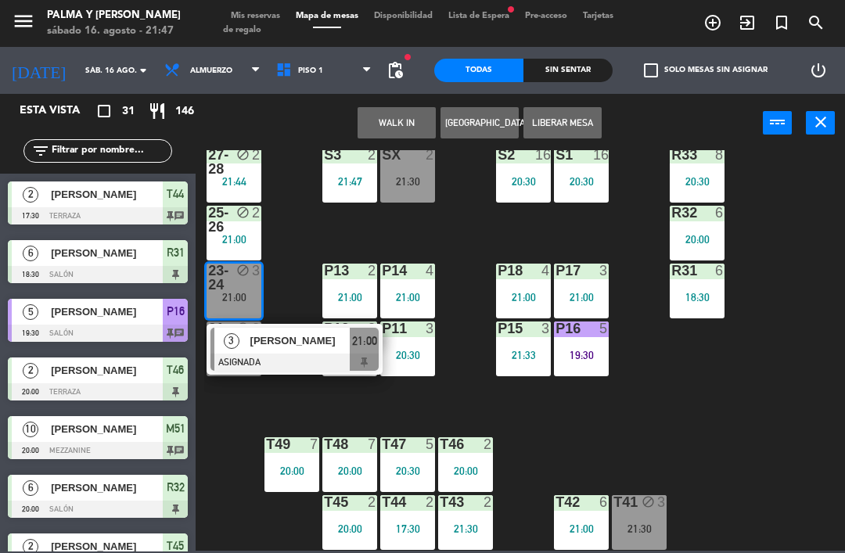
click at [296, 348] on span "[PERSON_NAME]" at bounding box center [300, 340] width 100 height 16
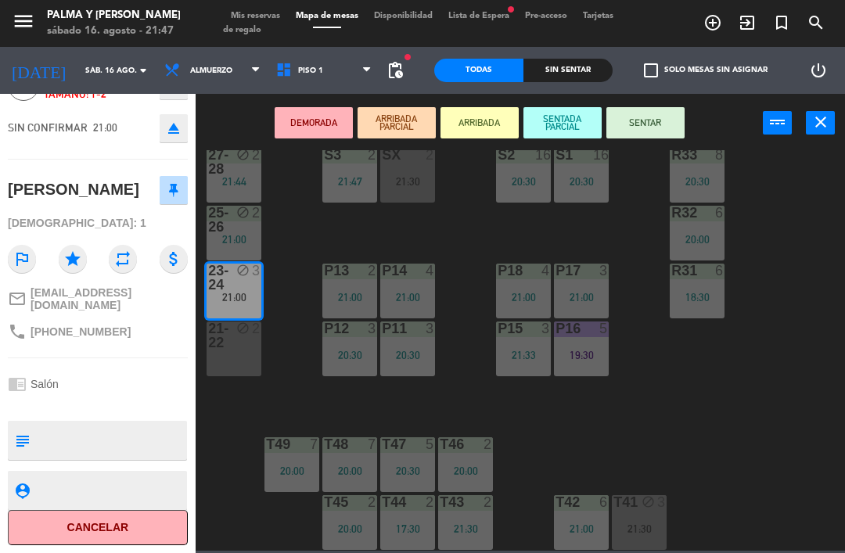
scroll to position [104, 0]
click at [153, 544] on button "Cancelar" at bounding box center [98, 527] width 180 height 35
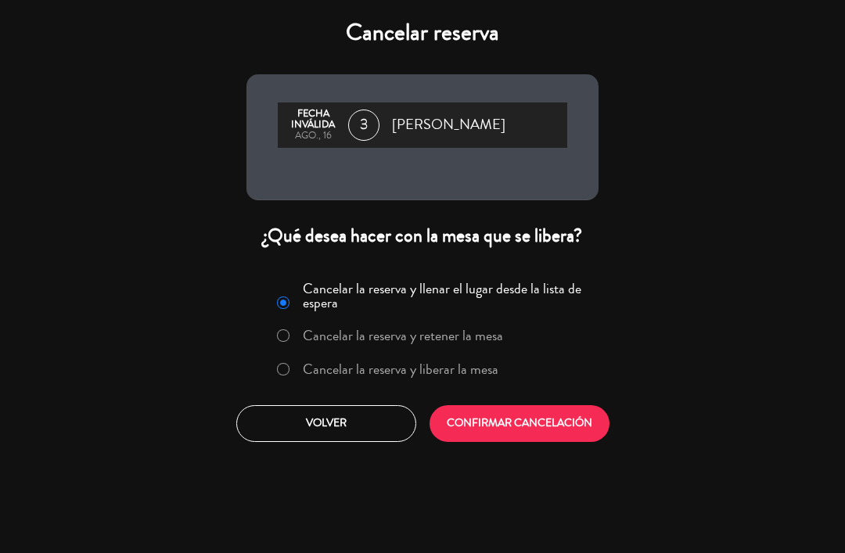
click at [414, 371] on label "Cancelar la reserva y liberar la mesa" at bounding box center [400, 369] width 195 height 14
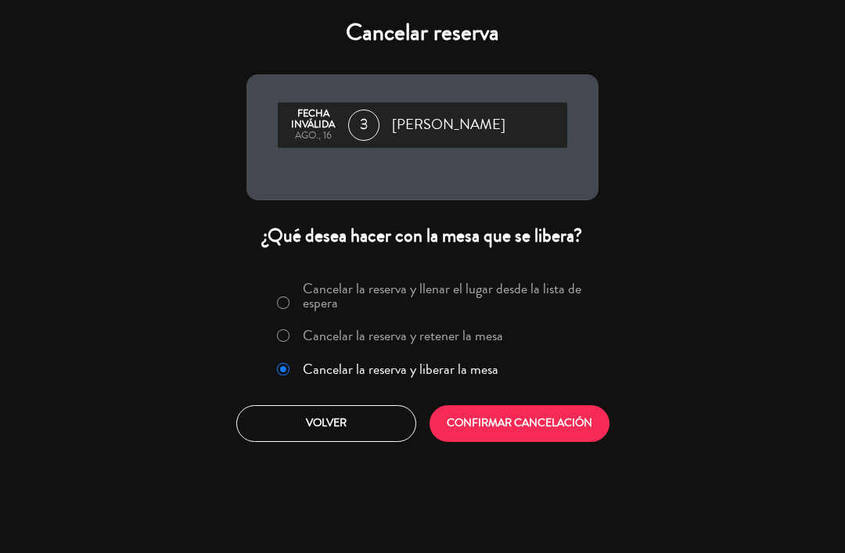
click at [518, 433] on button "CONFIRMAR CANCELACIÓN" at bounding box center [519, 423] width 180 height 37
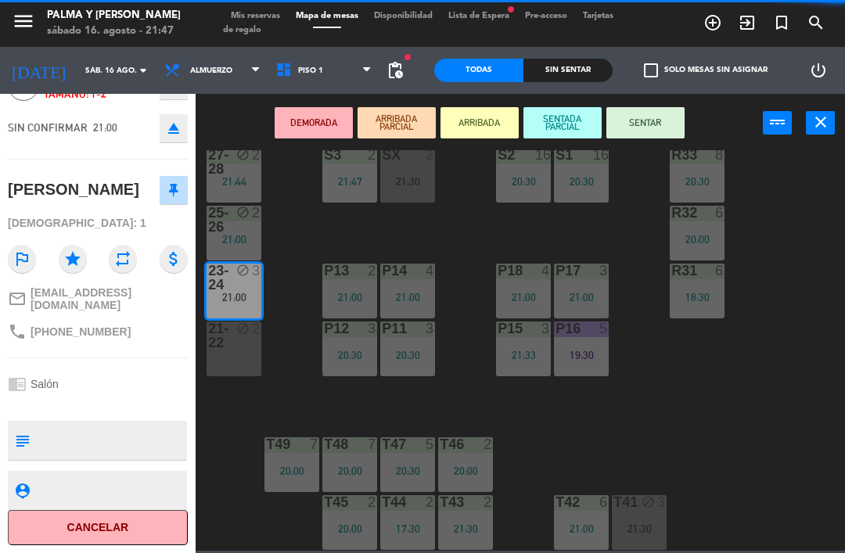
scroll to position [0, 0]
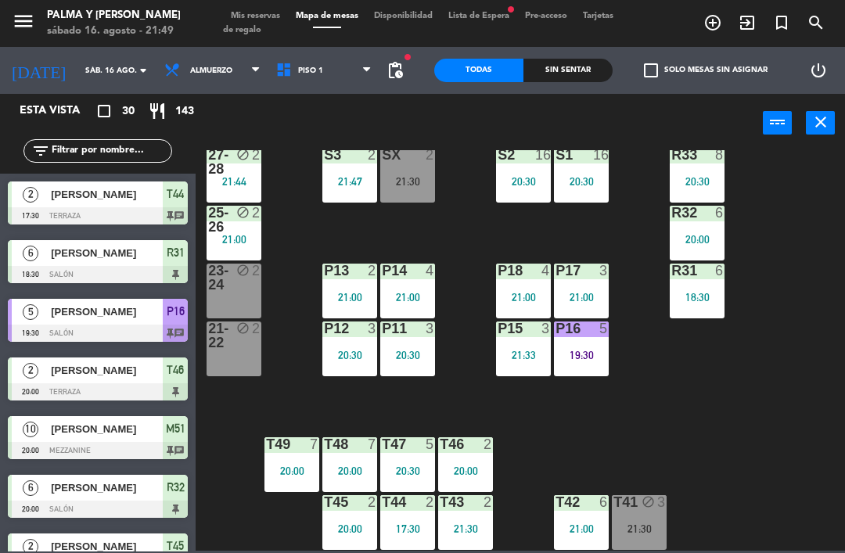
click at [706, 266] on div at bounding box center [697, 271] width 26 height 14
click at [781, 429] on div "R33 8 20:30 S1 16 20:30 S2 16 20:30 S3 2 21:47 SX 2 21:30 27-28 block 2 21:44 R…" at bounding box center [524, 350] width 640 height 400
click at [479, 437] on div "2" at bounding box center [492, 444] width 26 height 14
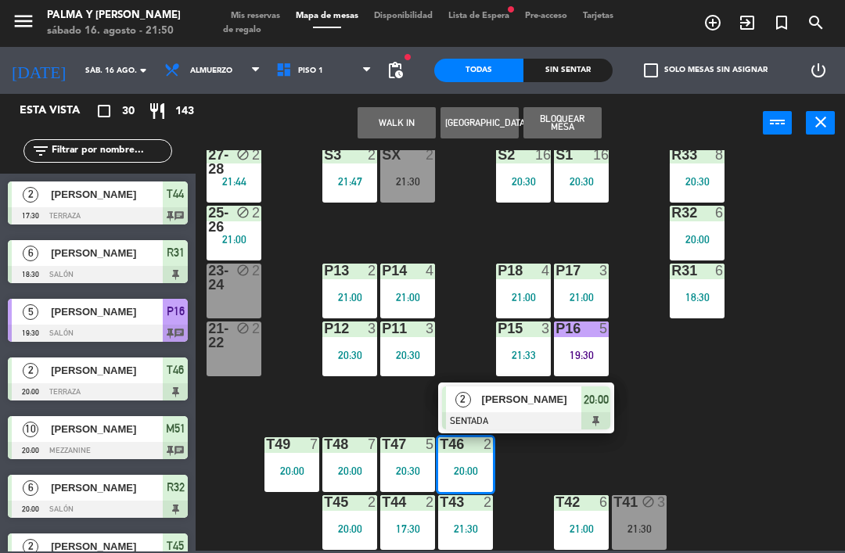
click at [552, 405] on span "[PERSON_NAME]" at bounding box center [532, 399] width 100 height 16
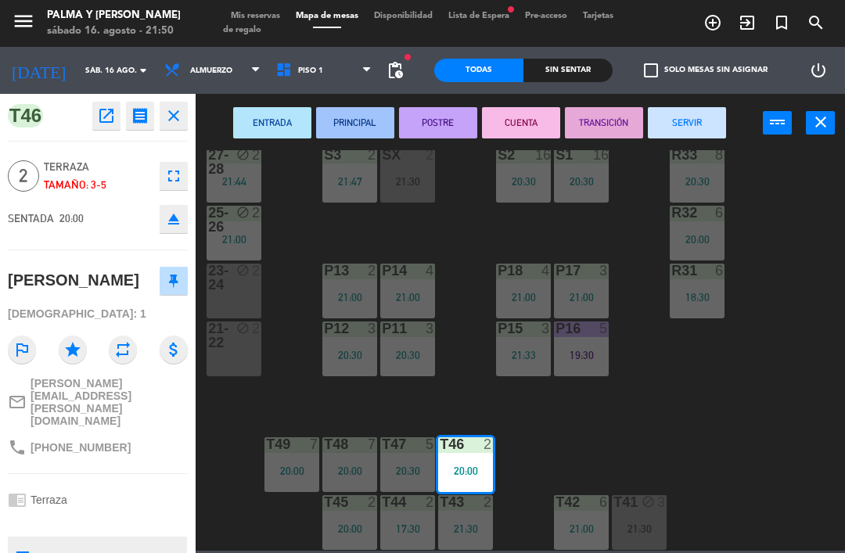
click at [683, 118] on button "SERVIR" at bounding box center [686, 122] width 78 height 31
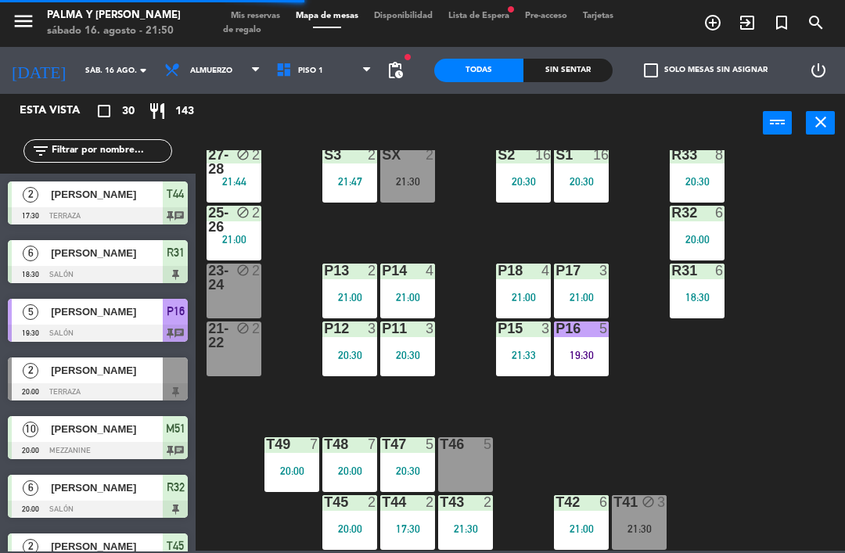
click at [763, 425] on div "R33 8 20:30 S1 16 20:30 S2 16 20:30 S3 2 21:47 SX 2 21:30 27-28 block 2 21:44 R…" at bounding box center [524, 350] width 640 height 400
click at [658, 512] on div "T41 block 3 21:30" at bounding box center [638, 522] width 55 height 55
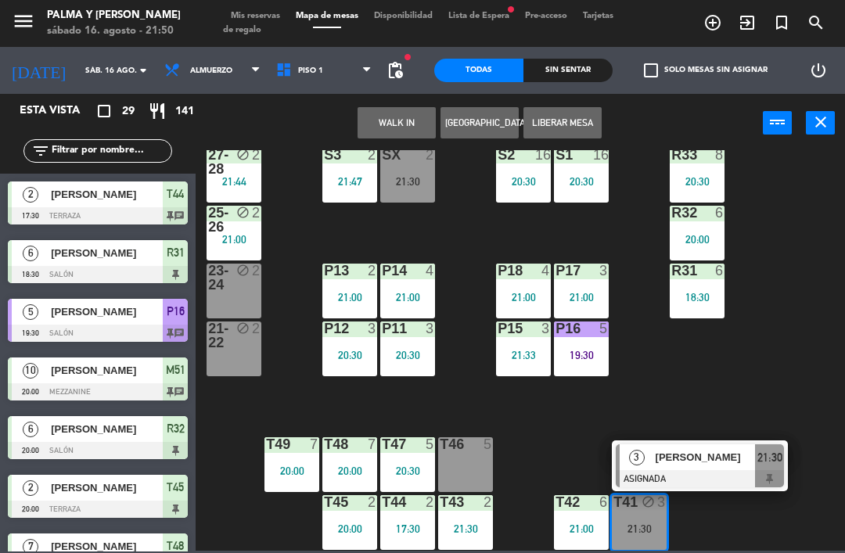
click at [726, 461] on span "[PERSON_NAME]" at bounding box center [705, 457] width 100 height 16
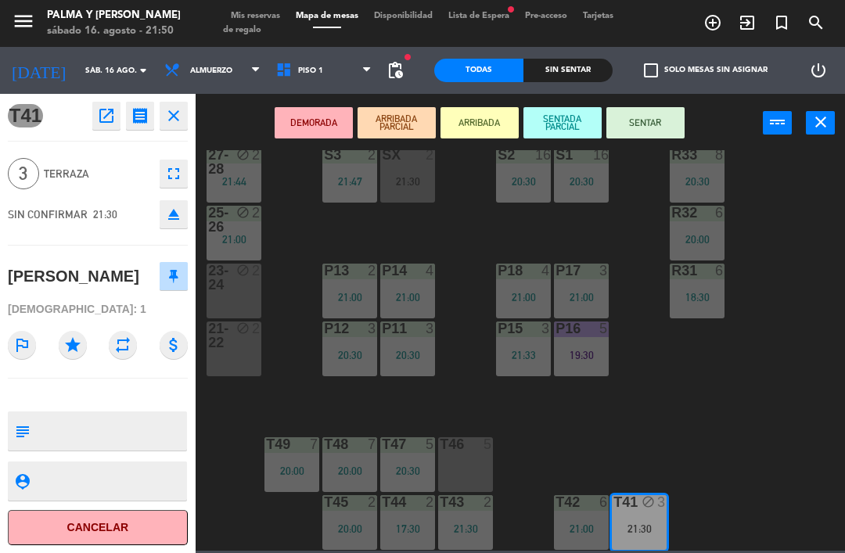
click at [467, 454] on div "T46 5" at bounding box center [465, 464] width 55 height 55
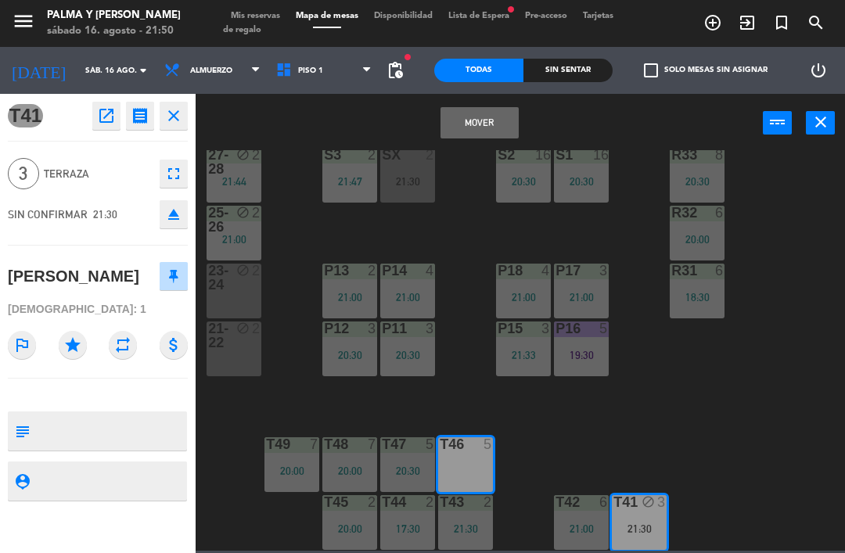
click at [476, 118] on button "Mover" at bounding box center [479, 122] width 78 height 31
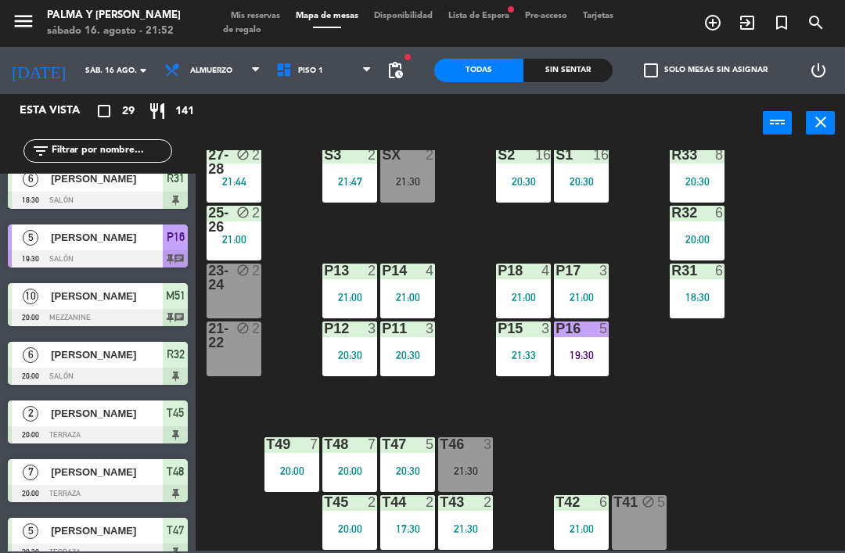
scroll to position [30, 0]
click at [689, 457] on div "R33 8 20:30 S1 16 20:30 S2 16 20:30 S3 2 21:47 SX 2 21:30 27-28 block 2 21:44 R…" at bounding box center [524, 350] width 640 height 400
click at [485, 457] on div "T46 3 21:30" at bounding box center [465, 464] width 55 height 55
click at [786, 418] on div "R33 8 20:30 S1 16 20:30 S2 16 20:30 S3 2 21:47 SX 2 21:30 27-28 block 2 21:44 R…" at bounding box center [524, 350] width 640 height 400
click at [417, 177] on div "21:30" at bounding box center [407, 181] width 55 height 11
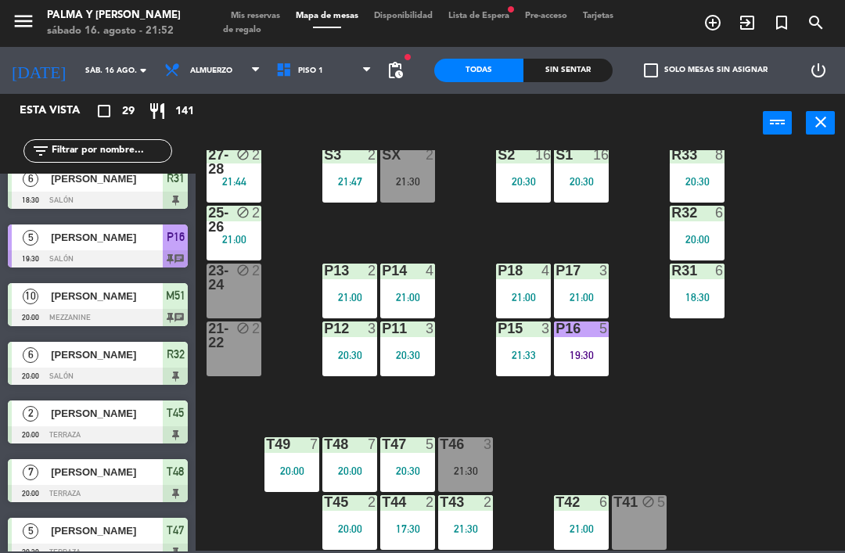
click at [794, 455] on div "R33 8 20:30 S1 16 20:30 S2 16 20:30 S3 2 21:47 SX 2 21:30 27-28 block 2 21:44 R…" at bounding box center [524, 350] width 640 height 400
click at [816, 463] on div "R33 8 20:30 S1 16 20:30 S2 16 20:30 S3 2 21:47 SX 2 21:30 27-28 block 2 21:44 R…" at bounding box center [524, 350] width 640 height 400
click at [782, 475] on div "R33 8 20:30 S1 16 20:30 S2 16 20:30 S3 2 21:47 SX 2 21:30 27-28 block 2 21:44 R…" at bounding box center [524, 350] width 640 height 400
click at [793, 469] on div "R33 8 20:30 S1 16 20:30 S2 16 20:30 S3 2 21:47 SX 2 21:30 27-28 block 2 21:44 R…" at bounding box center [524, 350] width 640 height 400
click at [795, 472] on div "R33 8 20:30 S1 16 20:30 S2 16 20:30 S3 2 21:47 SX 2 21:30 27-28 block 2 21:44 R…" at bounding box center [524, 350] width 640 height 400
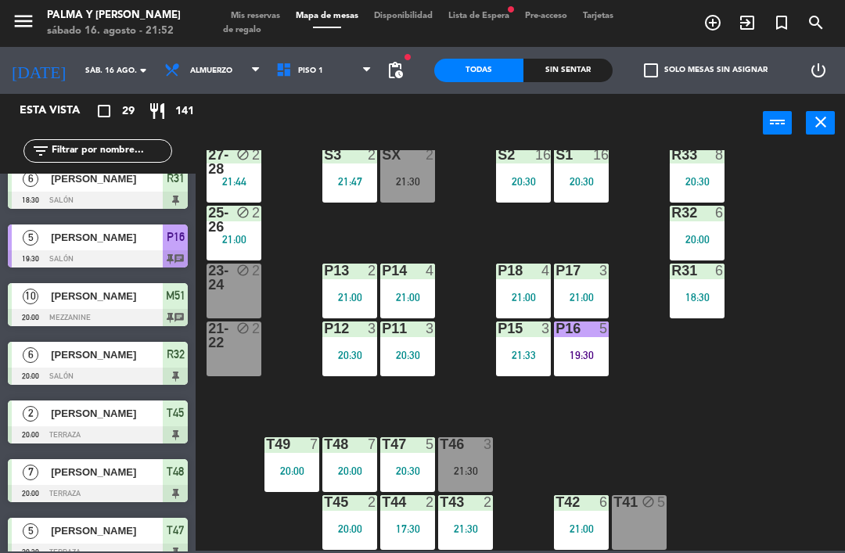
click at [802, 480] on div "R33 8 20:30 S1 16 20:30 S2 16 20:30 S3 2 21:47 SX 2 21:30 27-28 block 2 21:44 R…" at bounding box center [524, 350] width 640 height 400
click at [482, 465] on div "21:30" at bounding box center [465, 470] width 55 height 11
click at [687, 435] on div "R33 8 20:30 S1 16 20:30 S2 16 20:30 S3 2 21:47 SX 2 21:30 27-28 block 2 21:44 R…" at bounding box center [524, 350] width 640 height 400
click at [791, 491] on div "R33 8 20:30 S1 16 20:30 S2 16 20:30 S3 2 21:47 SX 2 21:30 27-28 block 2 21:44 R…" at bounding box center [524, 350] width 640 height 400
click at [92, 153] on input "text" at bounding box center [110, 150] width 121 height 17
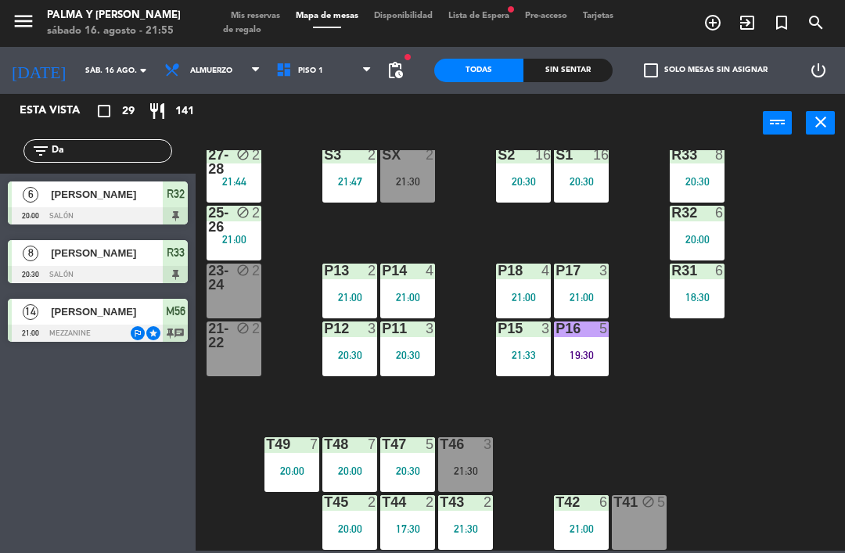
scroll to position [0, 0]
type input "Da"
click at [805, 197] on div "R33 8 20:30 S1 16 20:30 S2 16 20:30 S3 2 21:47 SX 2 21:30 27-28 block 2 21:44 R…" at bounding box center [524, 350] width 640 height 400
click at [138, 325] on div at bounding box center [98, 333] width 180 height 17
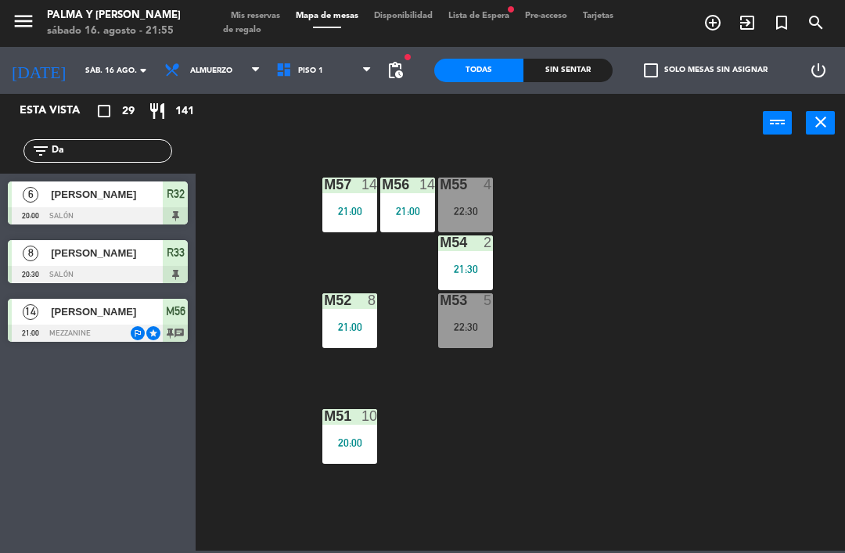
scroll to position [9, 0]
click at [142, 145] on input "Da" at bounding box center [110, 150] width 121 height 17
type input "D"
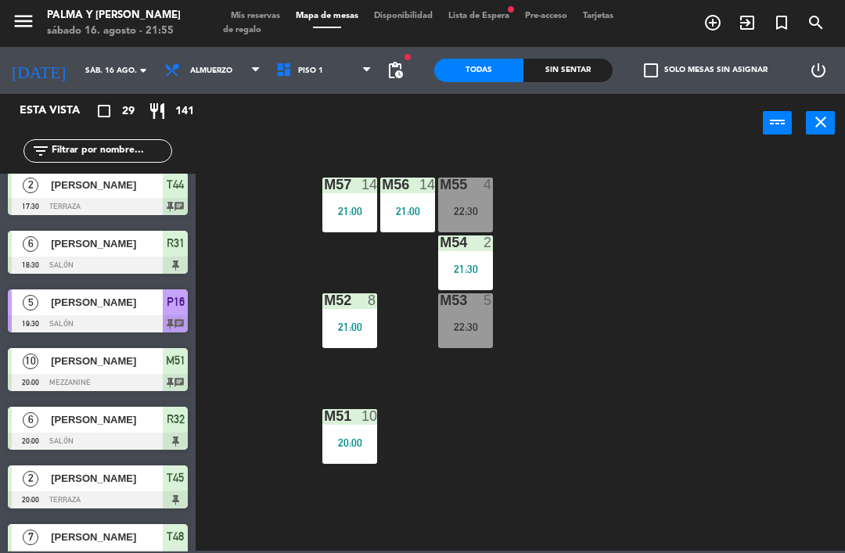
click at [786, 186] on div "M57 14 21:00 M56 14 21:00 M55 4 22:30 M54 2 21:30 M52 8 21:00 M53 5 22:30 M51 1…" at bounding box center [524, 350] width 640 height 400
click at [341, 63] on span "Piso 1" at bounding box center [324, 70] width 112 height 34
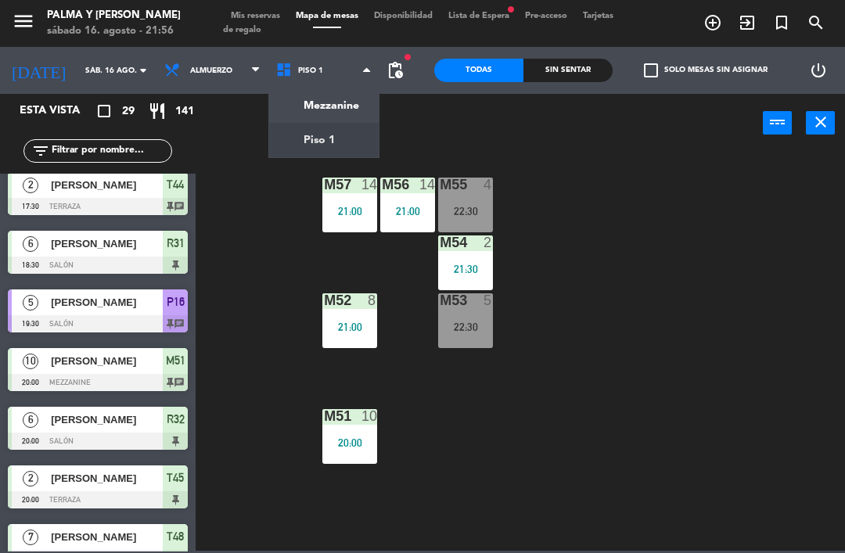
click at [348, 126] on ng-component "menu Palma y [PERSON_NAME][DATE] 16. agosto - 21:56 Mis reservas Mapa de mesas …" at bounding box center [422, 275] width 845 height 551
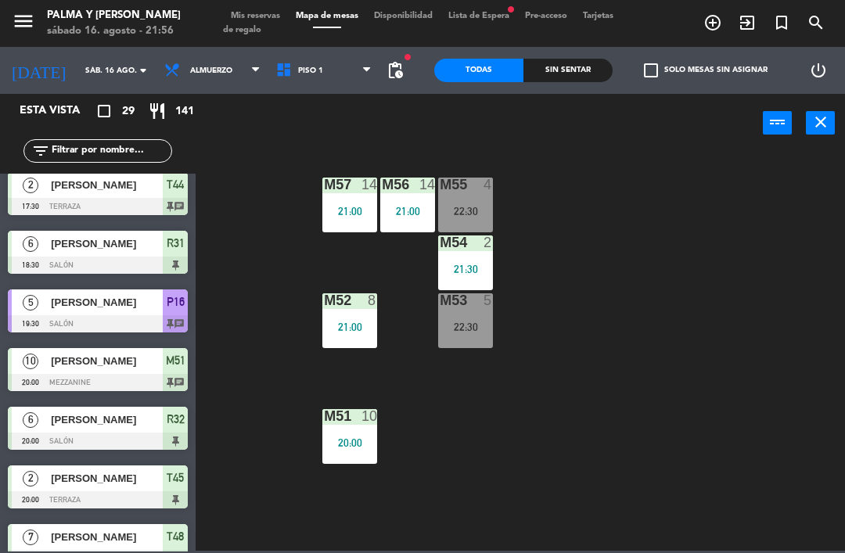
click at [332, 77] on span "Piso 1" at bounding box center [324, 70] width 112 height 34
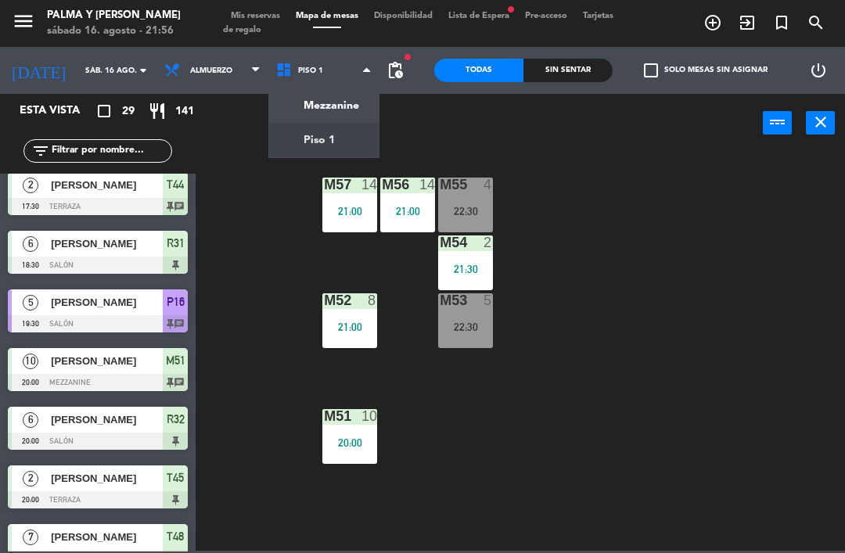
click at [328, 110] on ng-component "menu Palma y [PERSON_NAME][DATE] 16. agosto - 21:56 Mis reservas Mapa de mesas …" at bounding box center [422, 275] width 845 height 551
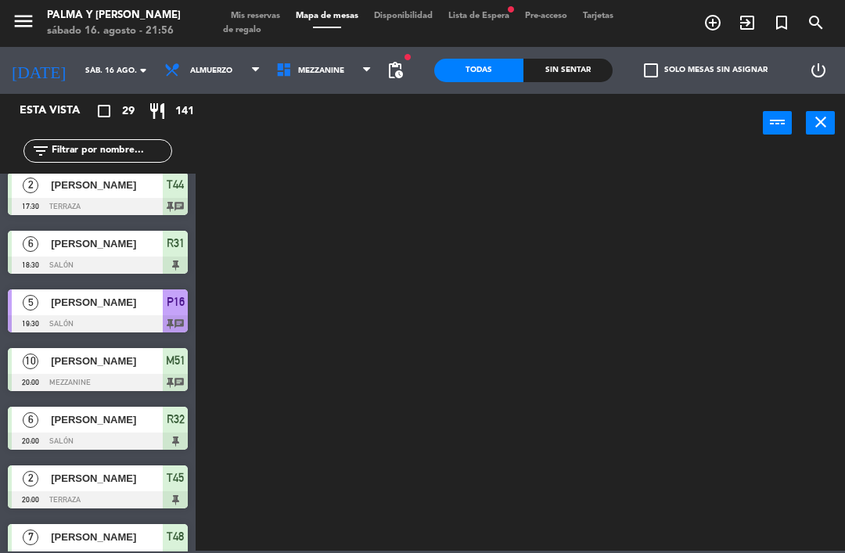
click at [310, 71] on span "Mezzanine" at bounding box center [321, 70] width 46 height 9
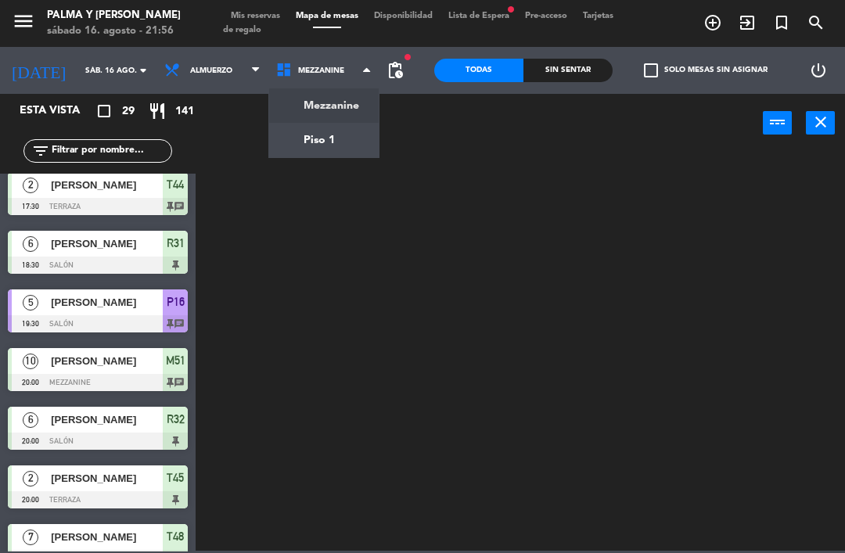
click at [361, 128] on ng-component "menu Palma y [PERSON_NAME][DATE] 16. agosto - 21:56 Mis reservas Mapa de mesas …" at bounding box center [422, 275] width 845 height 551
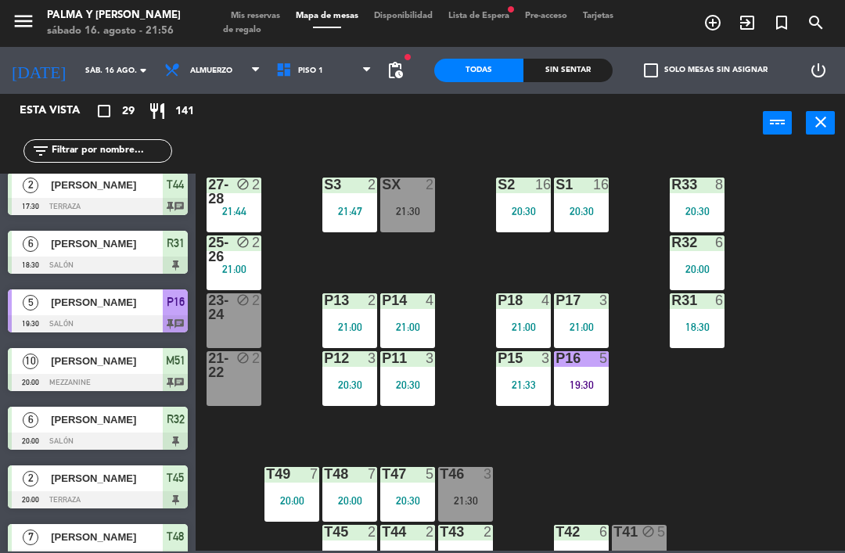
click at [418, 209] on div "21:30" at bounding box center [407, 211] width 55 height 11
click at [580, 459] on div "R33 8 20:30 S1 16 20:30 S2 16 20:30 S3 2 21:47 SX 2 21:30 27-28 block 2 21:44 R…" at bounding box center [524, 350] width 640 height 400
click at [479, 481] on div "3" at bounding box center [492, 474] width 26 height 14
click at [670, 511] on div "R33 8 20:30 S1 16 20:30 S2 16 20:30 S3 2 21:47 SX 2 21:30 27-28 block 2 21:44 R…" at bounding box center [524, 350] width 640 height 400
click at [418, 206] on div "21:30" at bounding box center [407, 211] width 55 height 11
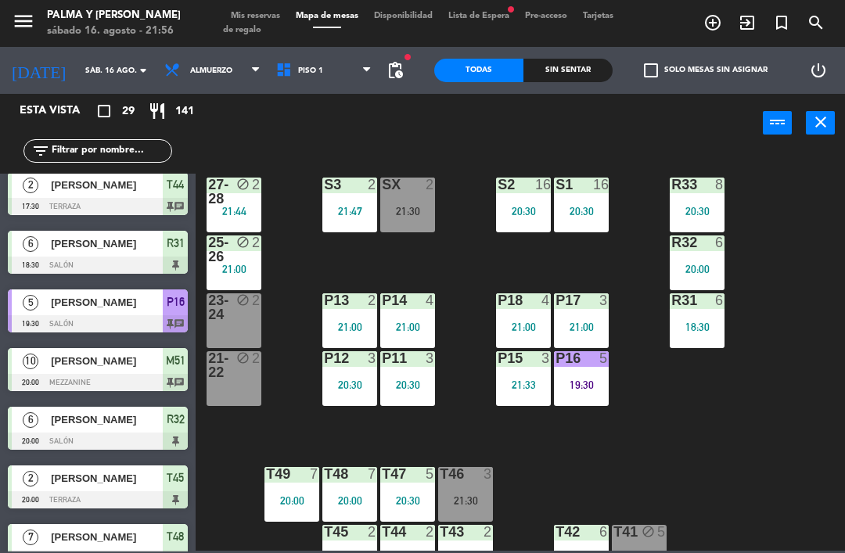
click at [697, 392] on div "R33 8 20:30 S1 16 20:30 S2 16 20:30 S3 2 21:47 SX 2 21:30 27-28 block 2 21:44 R…" at bounding box center [524, 350] width 640 height 400
click at [386, 216] on div "21:30" at bounding box center [407, 211] width 55 height 11
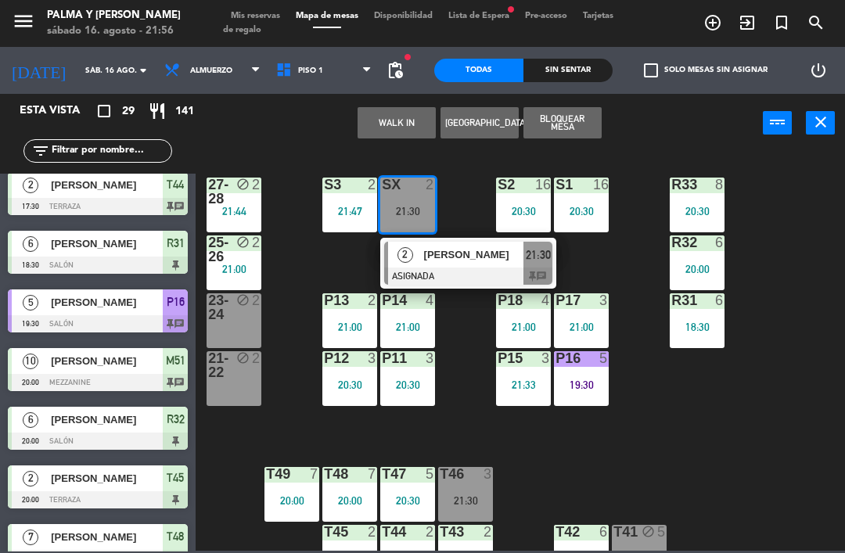
click at [515, 259] on span "[PERSON_NAME]" at bounding box center [474, 254] width 100 height 16
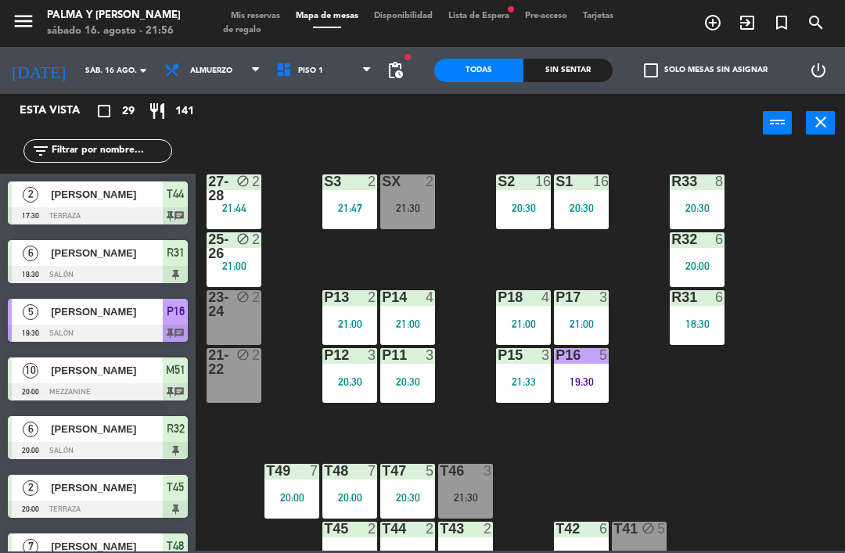
scroll to position [133, 0]
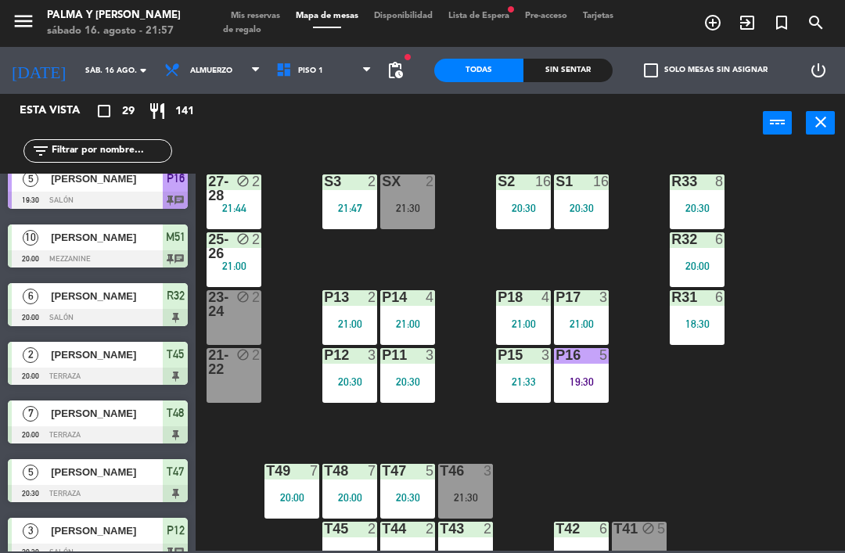
click at [604, 444] on div "R33 8 20:30 S1 16 20:30 S2 16 20:30 S3 2 21:47 SX 2 21:30 27-28 block 2 21:44 R…" at bounding box center [524, 350] width 640 height 400
click at [703, 325] on div "18:30" at bounding box center [696, 323] width 55 height 11
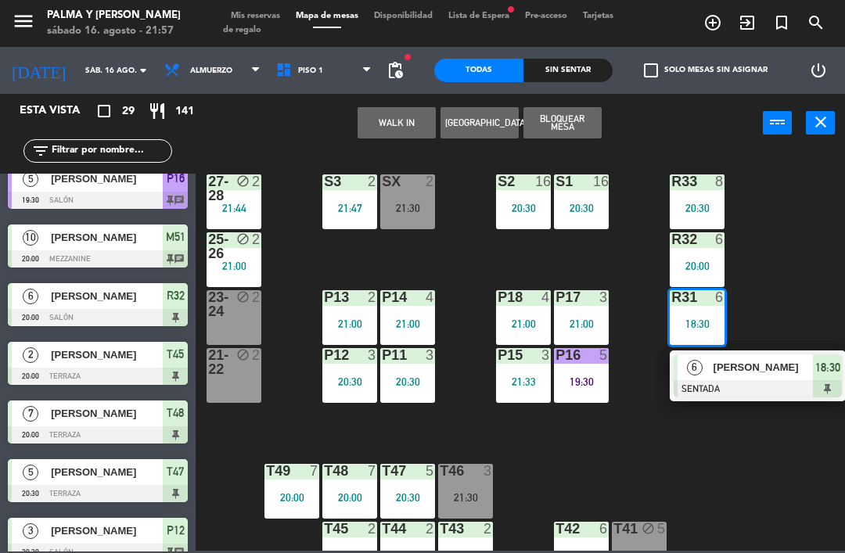
click at [723, 378] on div "[PERSON_NAME]" at bounding box center [763, 367] width 102 height 26
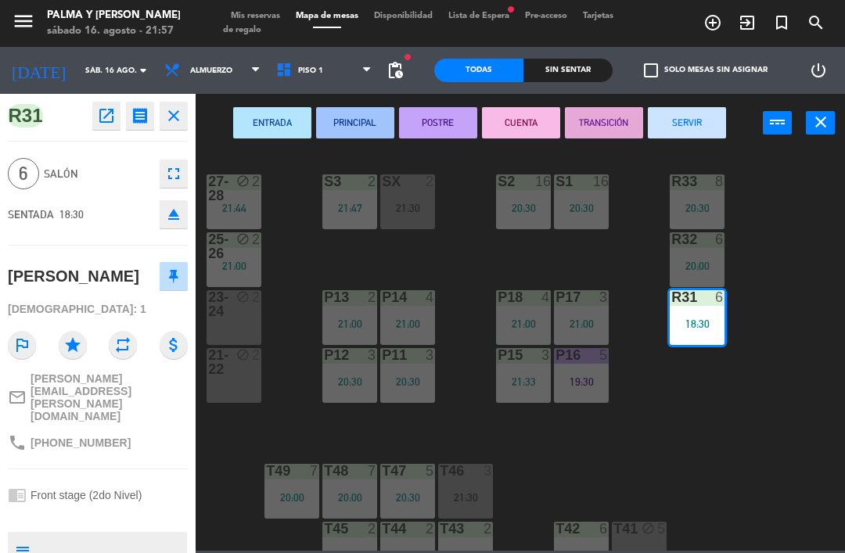
click at [516, 122] on button "CUENTA" at bounding box center [521, 122] width 78 height 31
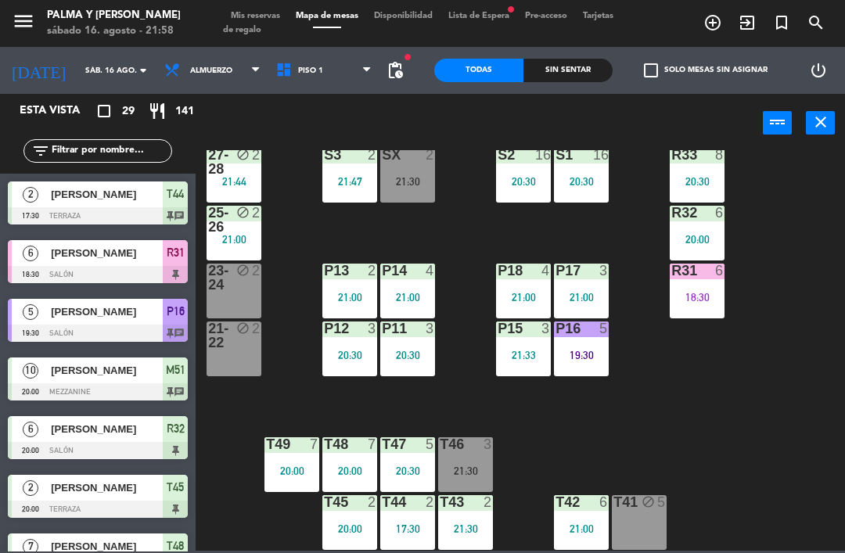
scroll to position [30, 0]
click at [499, 437] on div "3" at bounding box center [492, 444] width 26 height 14
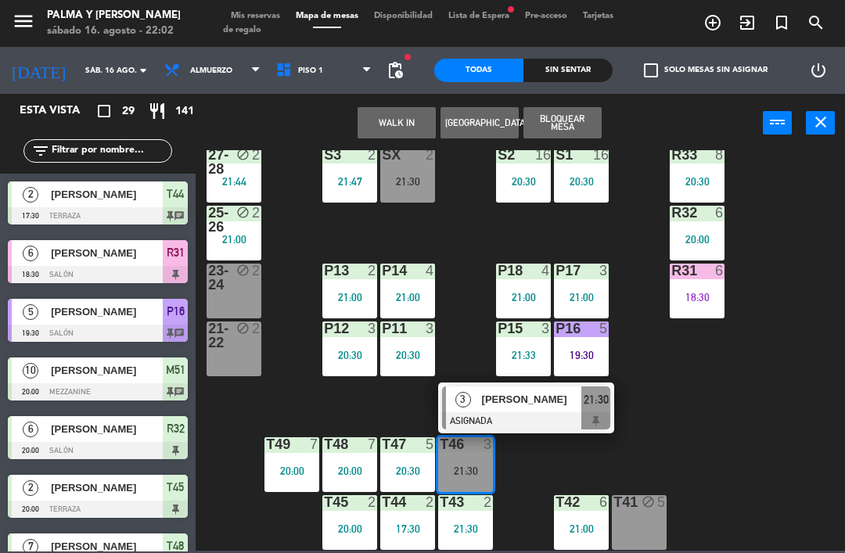
click at [119, 148] on input "text" at bounding box center [110, 150] width 121 height 17
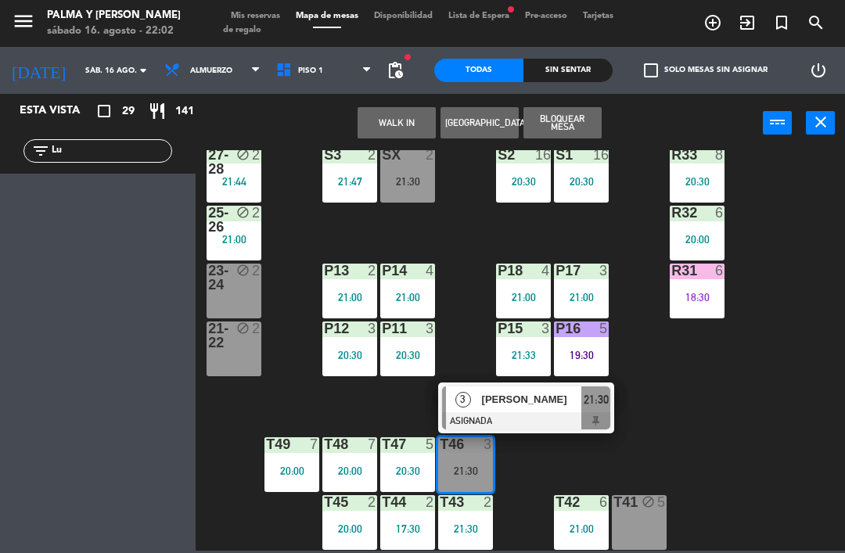
type input "L"
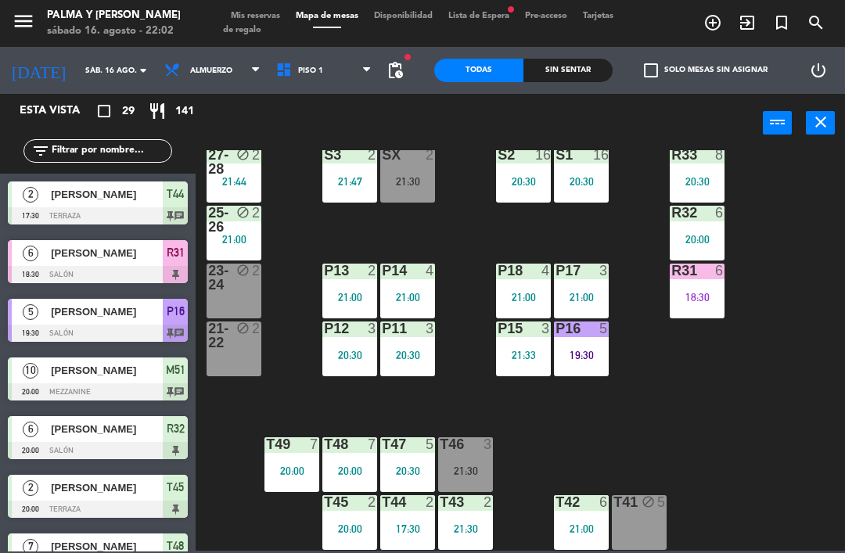
click at [809, 201] on div "R33 8 20:30 S1 16 20:30 S2 16 20:30 S3 2 21:47 SX 2 21:30 27-28 block 2 21:44 R…" at bounding box center [524, 350] width 640 height 400
click at [120, 154] on input "text" at bounding box center [110, 150] width 121 height 17
click at [468, 165] on div "R33 8 20:30 S1 16 20:30 S2 16 20:30 S3 2 21:47 SX 2 21:30 27-28 block 2 21:44 R…" at bounding box center [524, 350] width 640 height 400
click at [333, 71] on span "Piso 1" at bounding box center [324, 70] width 112 height 34
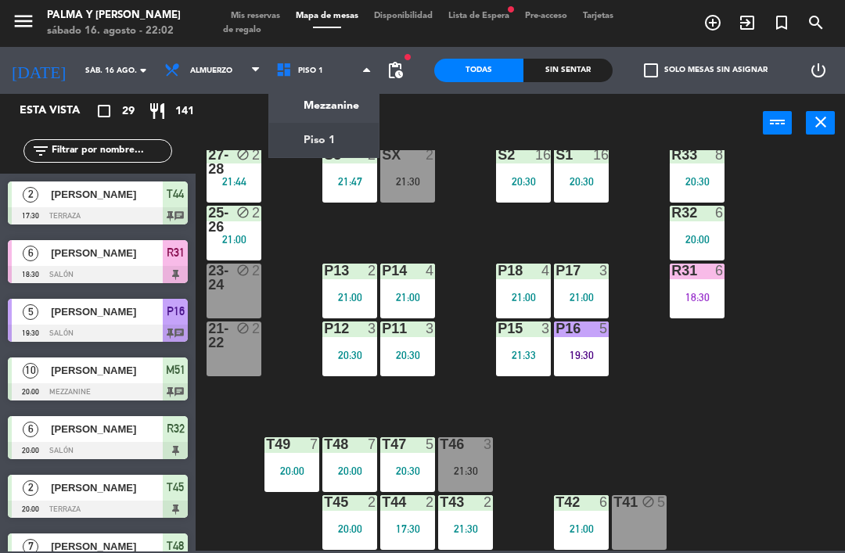
click at [343, 111] on ng-component "menu Palma y [PERSON_NAME][DATE] 16. agosto - 22:02 Mis reservas Mapa de mesas …" at bounding box center [422, 275] width 845 height 551
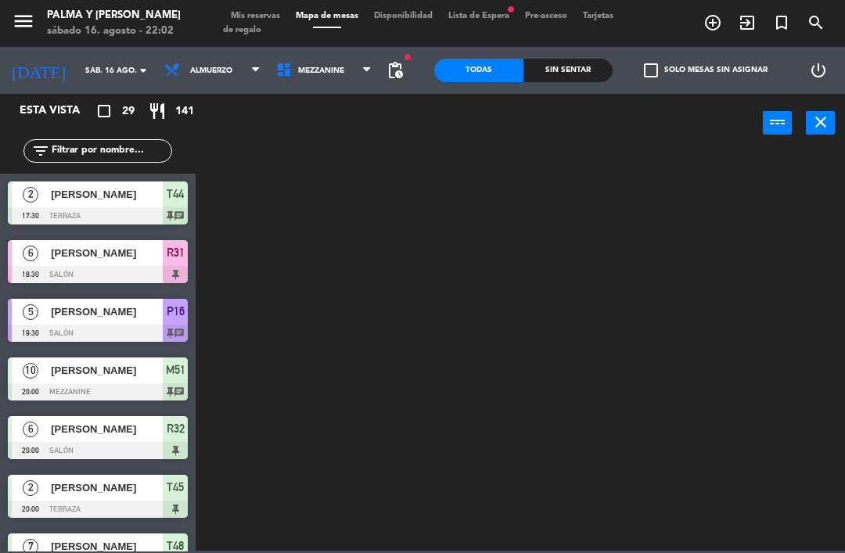
scroll to position [0, 0]
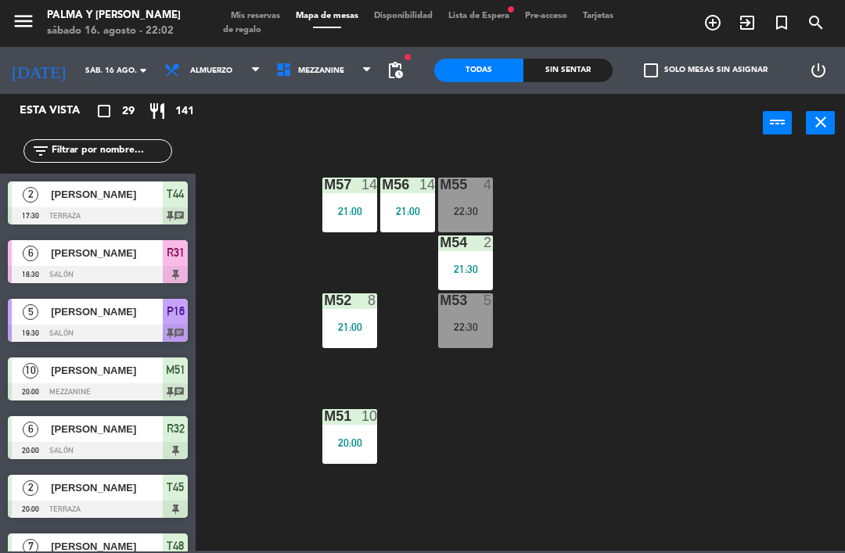
click at [455, 207] on div "22:30" at bounding box center [465, 211] width 55 height 11
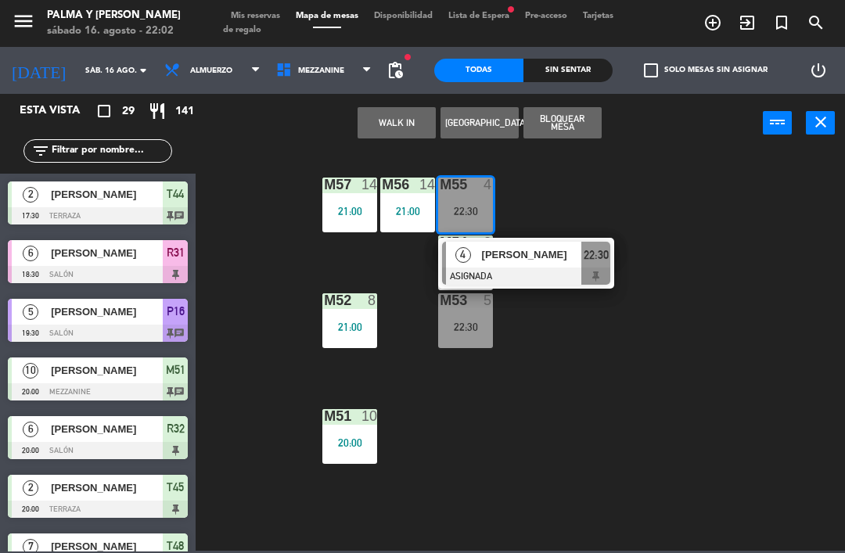
click at [568, 206] on div "M57 14 21:00 M56 14 21:00 M55 4 22:30 4 [PERSON_NAME] ASIGNADA 22:30 M54 2 21:3…" at bounding box center [524, 350] width 640 height 400
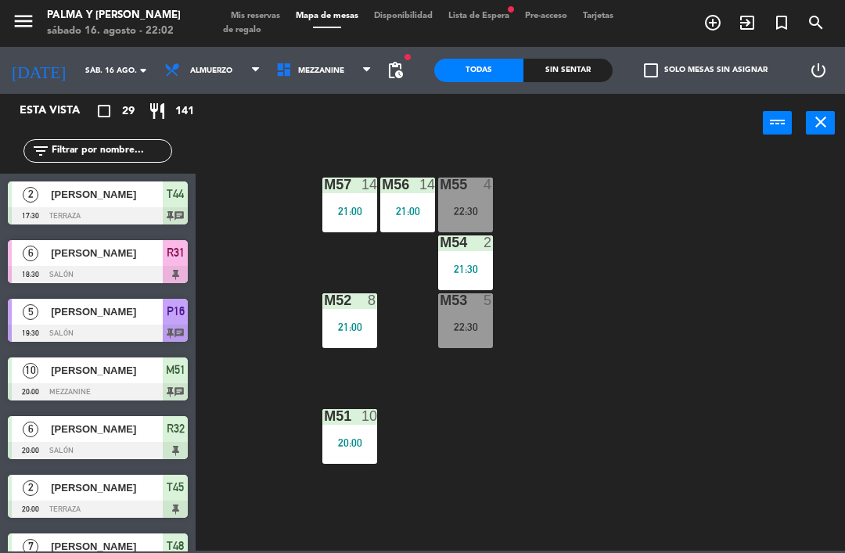
click at [395, 206] on div "21:00" at bounding box center [407, 211] width 55 height 11
click at [619, 218] on div "M57 14 21:00 M56 14 21:00 M55 4 22:30 M54 2 21:30 M52 8 21:00 M53 5 22:30 M51 1…" at bounding box center [524, 350] width 640 height 400
click at [346, 321] on div "21:00" at bounding box center [349, 326] width 55 height 11
click at [576, 353] on div "M57 14 21:00 M56 14 21:00 M55 4 22:30 M54 2 21:30 M52 8 21:00 M53 5 22:30 M51 1…" at bounding box center [524, 350] width 640 height 400
click at [350, 439] on div "20:00" at bounding box center [349, 442] width 55 height 11
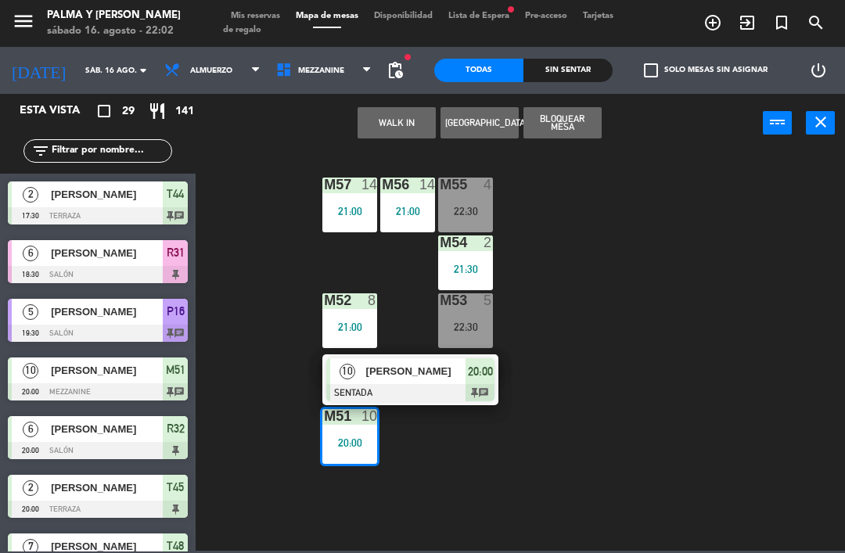
click at [668, 359] on div "M57 14 21:00 M56 14 21:00 M55 4 22:30 M54 2 21:30 M52 8 21:00 M53 5 22:30 M51 1…" at bounding box center [524, 350] width 640 height 400
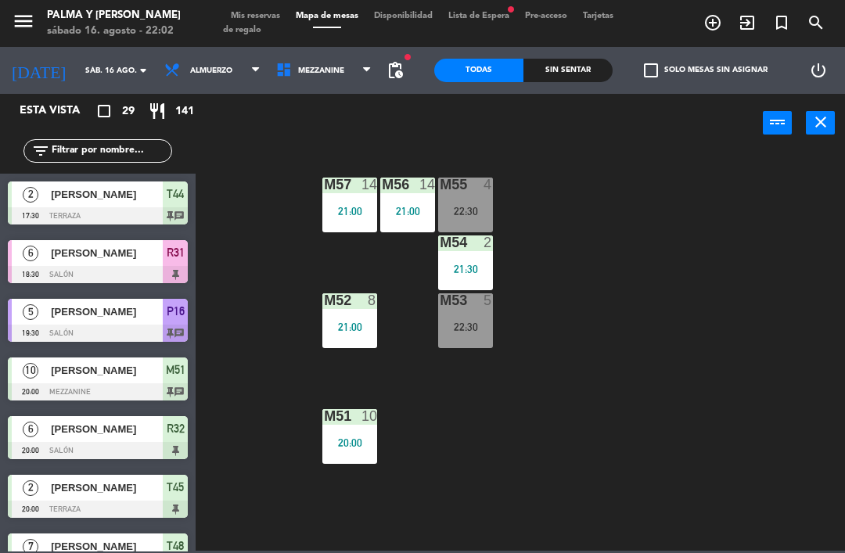
click at [360, 62] on span "Mezzanine" at bounding box center [324, 70] width 112 height 34
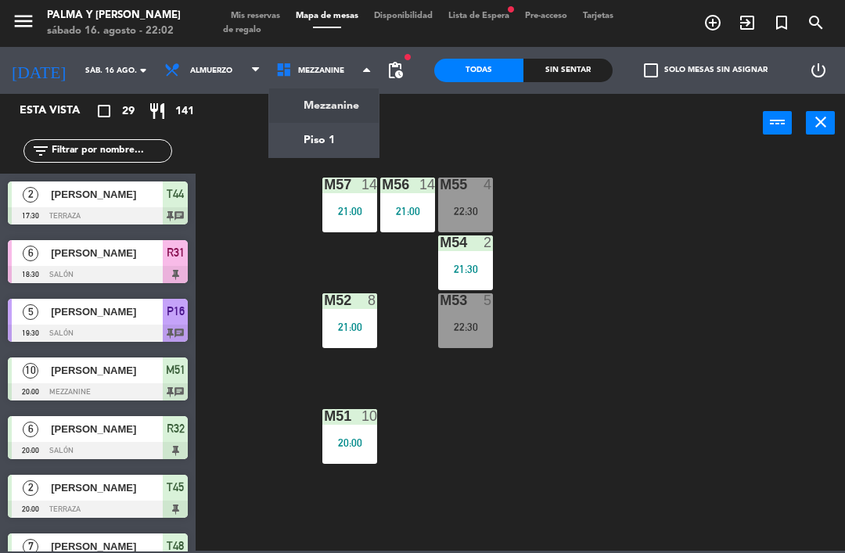
click at [291, 121] on ng-component "menu Palma y [PERSON_NAME][DATE] 16. agosto - 22:02 Mis reservas Mapa de mesas …" at bounding box center [422, 275] width 845 height 551
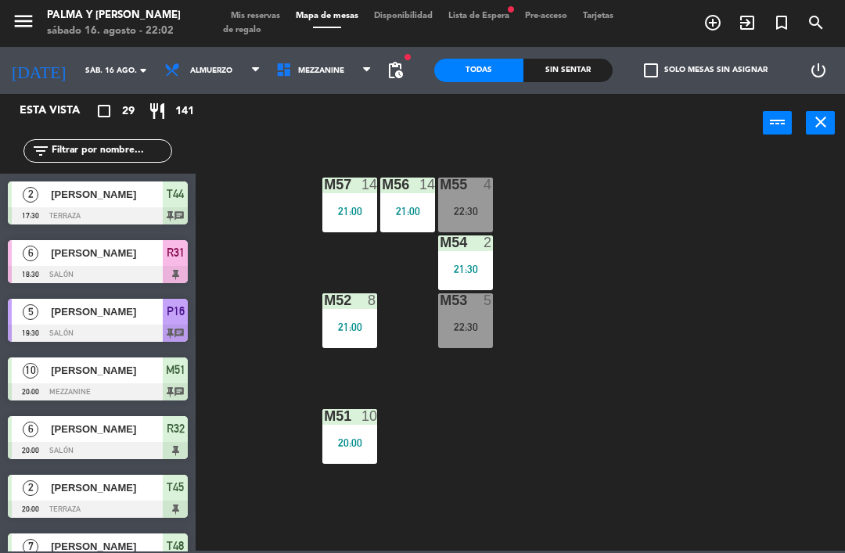
click at [298, 66] on span "Mezzanine" at bounding box center [321, 70] width 46 height 9
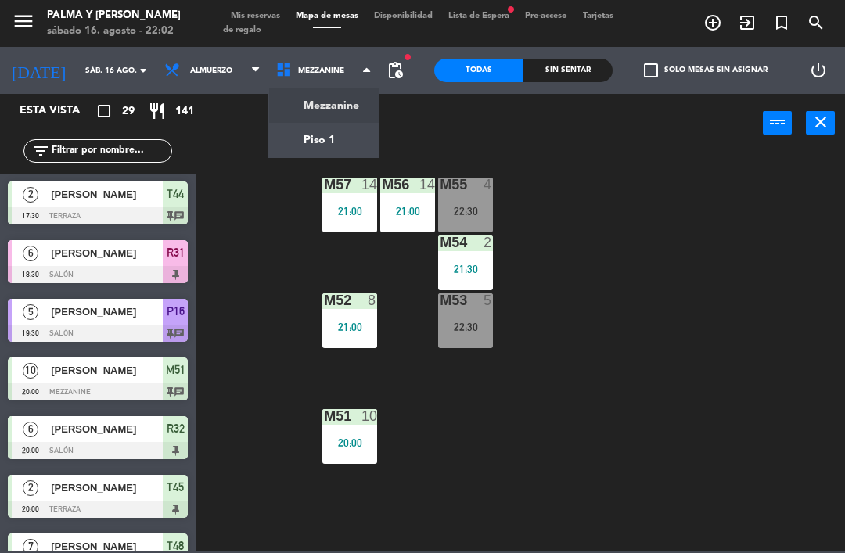
click at [292, 129] on ng-component "menu Palma y [PERSON_NAME][DATE] 16. agosto - 22:02 Mis reservas Mapa de mesas …" at bounding box center [422, 275] width 845 height 551
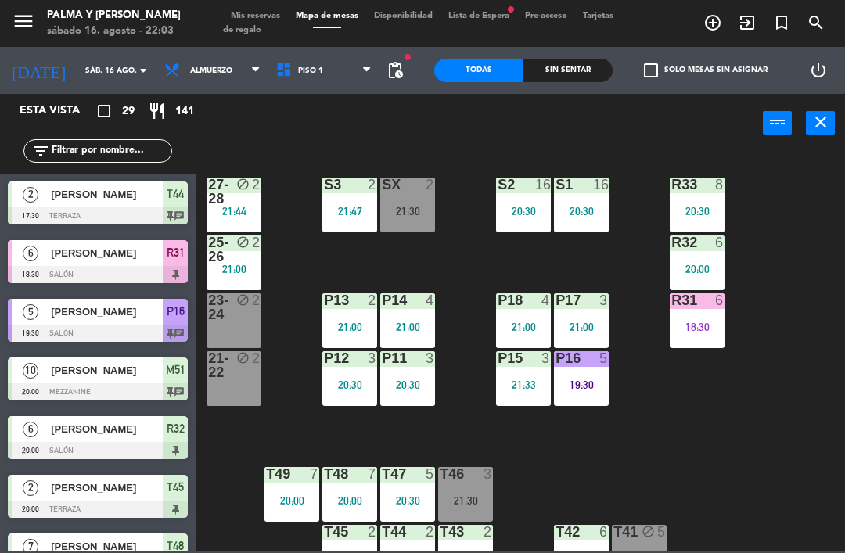
click at [709, 328] on div "18:30" at bounding box center [696, 326] width 55 height 11
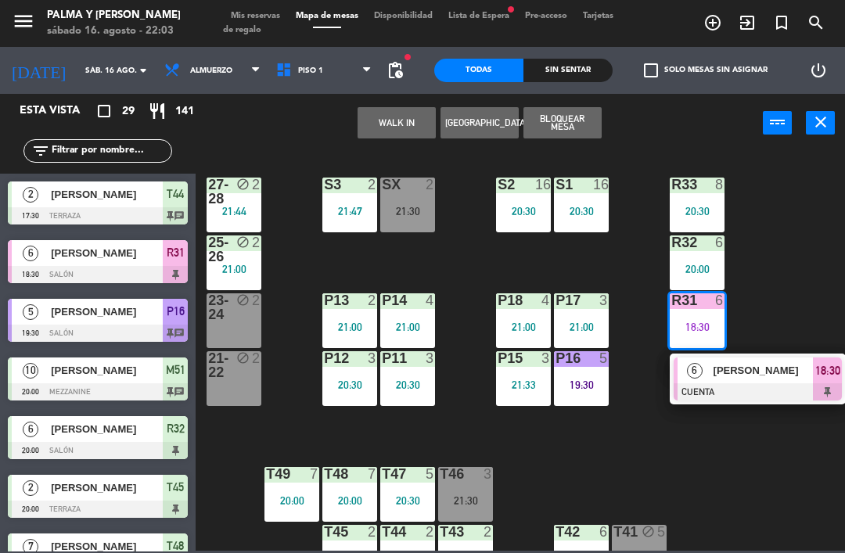
click at [782, 376] on span "[PERSON_NAME]" at bounding box center [763, 370] width 100 height 16
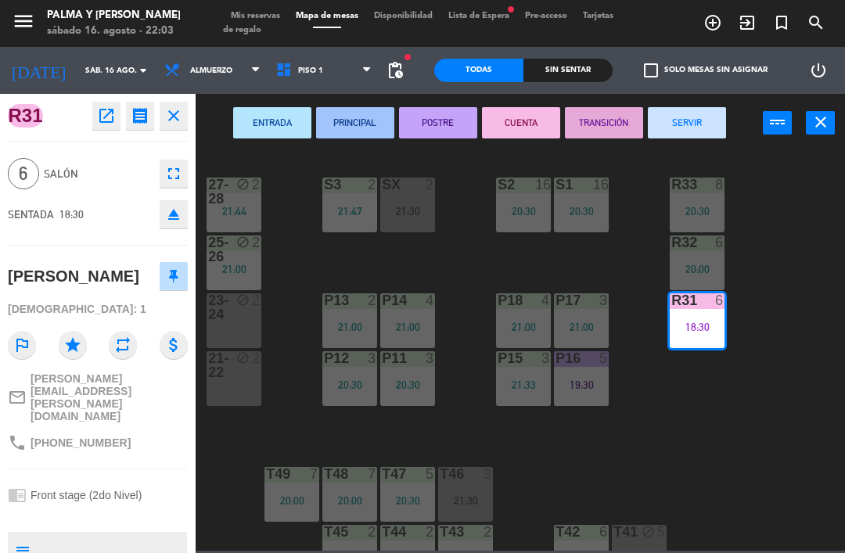
click at [698, 124] on button "SERVIR" at bounding box center [686, 122] width 78 height 31
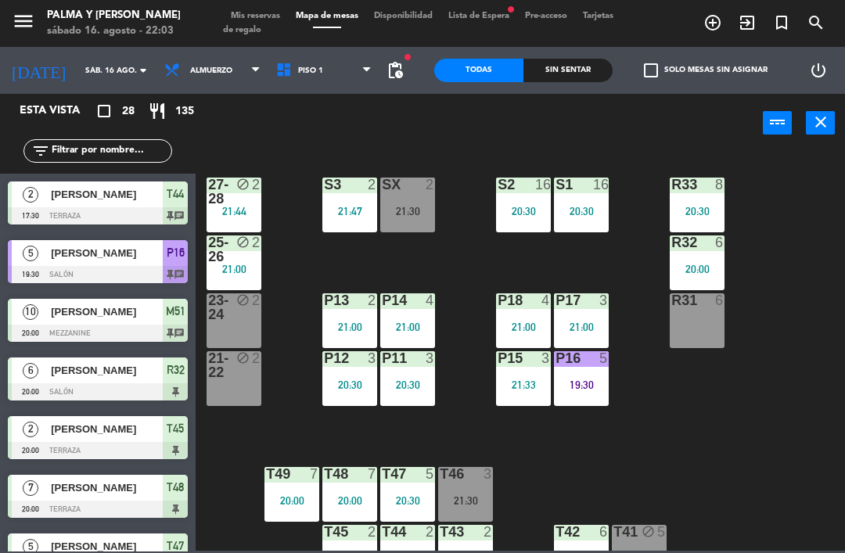
click at [707, 321] on div "R31 6" at bounding box center [696, 320] width 55 height 55
click at [670, 460] on div "R33 8 20:30 S1 16 20:30 S2 16 20:30 S3 2 21:47 SX 2 21:30 27-28 block 2 21:44 R…" at bounding box center [524, 350] width 640 height 400
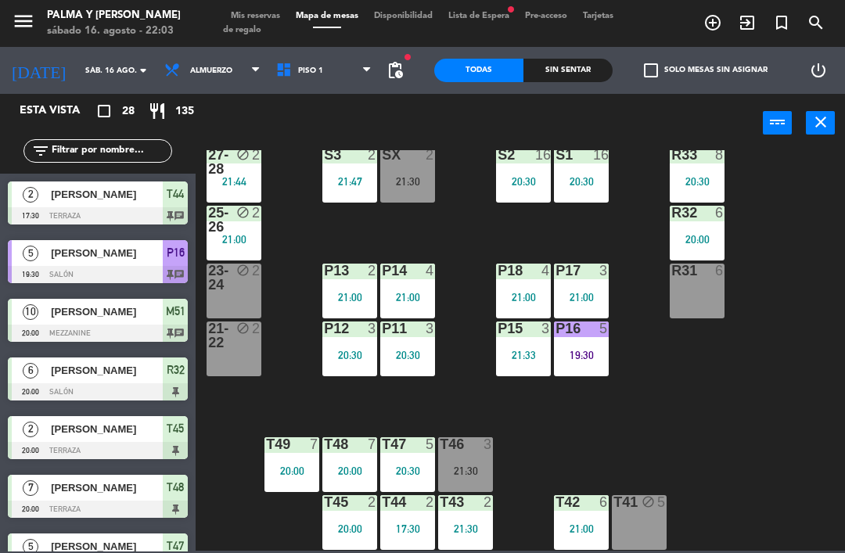
scroll to position [30, 0]
click at [418, 525] on div "17:30" at bounding box center [407, 528] width 55 height 11
click at [695, 439] on div "R33 8 20:30 S1 16 20:30 S2 16 20:30 S3 2 21:47 SX 2 21:30 27-28 block 2 21:44 R…" at bounding box center [524, 350] width 640 height 400
click at [292, 470] on div "20:00" at bounding box center [291, 470] width 55 height 11
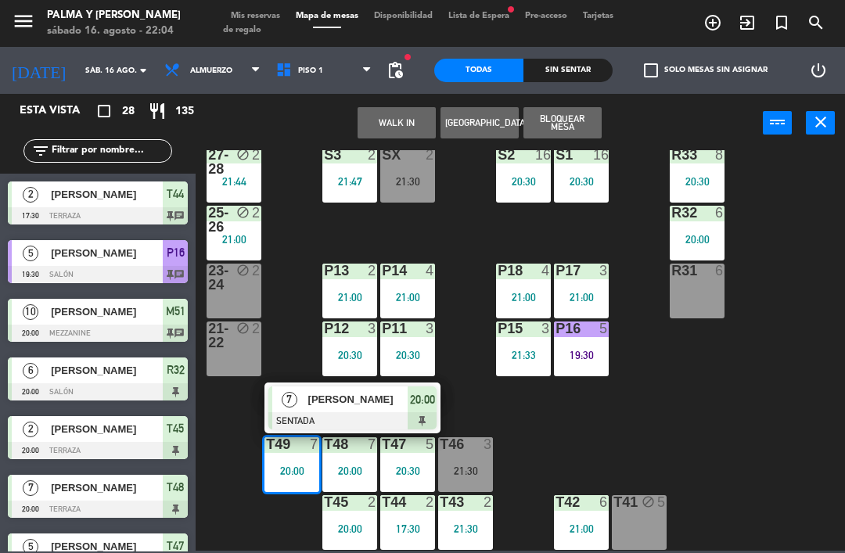
click at [384, 400] on span "[PERSON_NAME]" at bounding box center [358, 399] width 100 height 16
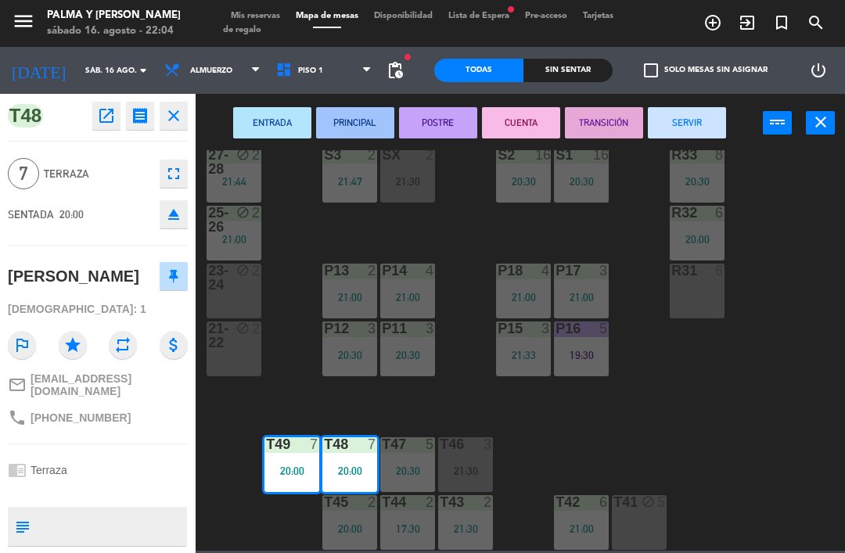
click at [715, 286] on div "R31 6" at bounding box center [696, 291] width 55 height 55
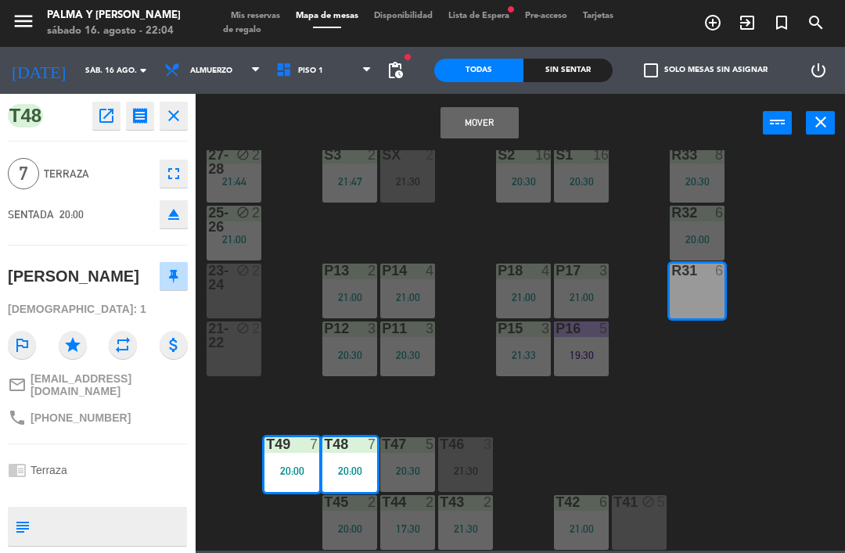
click at [477, 130] on button "Mover" at bounding box center [479, 122] width 78 height 31
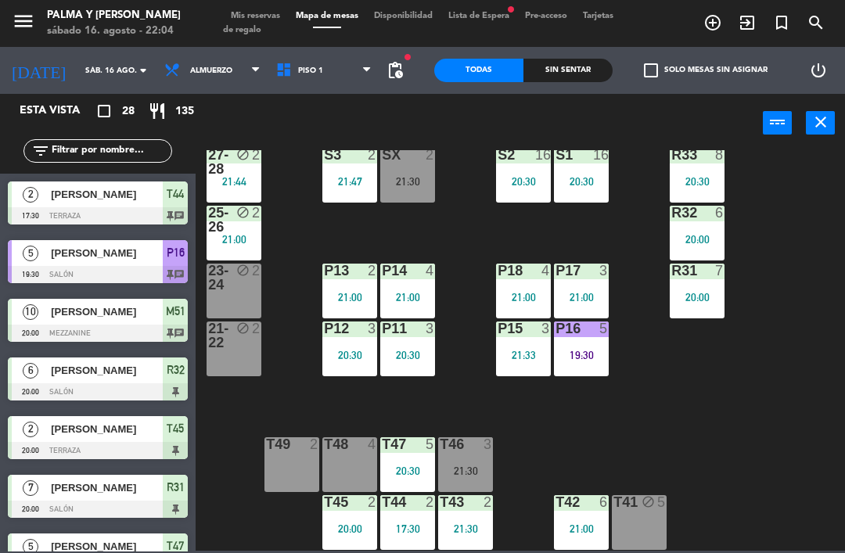
click at [721, 350] on div "R33 8 20:30 S1 16 20:30 S2 16 20:30 S3 2 21:47 SX 2 21:30 27-28 block 2 21:44 R…" at bounding box center [524, 350] width 640 height 400
click at [682, 424] on div "R33 8 20:30 S1 16 20:30 S2 16 20:30 S3 2 21:47 SX 2 21:30 27-28 block 2 21:44 R…" at bounding box center [524, 350] width 640 height 400
click at [794, 461] on div "R33 8 20:30 S1 16 20:30 S2 16 20:30 S3 2 21:47 SX 2 21:30 27-28 block 2 21:44 R…" at bounding box center [524, 350] width 640 height 400
click at [400, 359] on div "20:30" at bounding box center [407, 355] width 55 height 11
click at [754, 435] on div "R33 8 20:30 S1 16 20:30 S2 16 20:30 S3 2 21:47 SX 2 21:30 27-28 block 2 21:44 R…" at bounding box center [524, 350] width 640 height 400
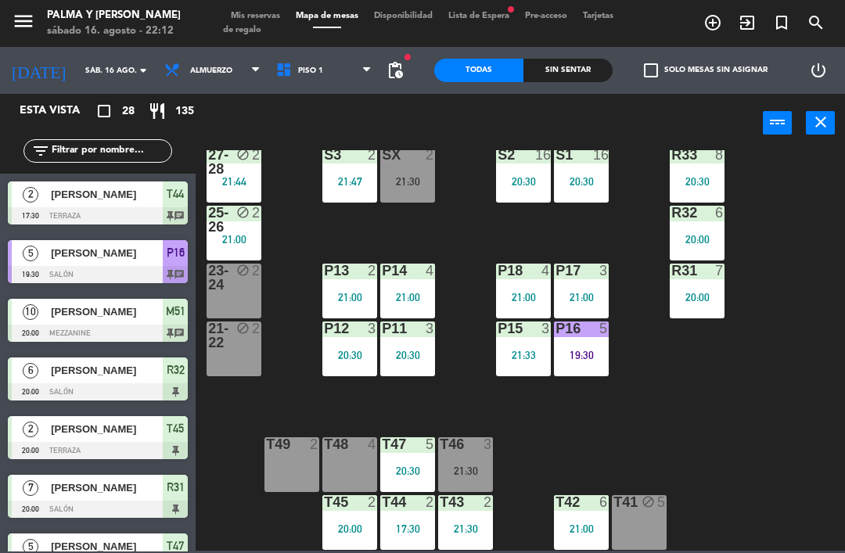
click at [463, 238] on div "R33 8 20:30 S1 16 20:30 S2 16 20:30 S3 2 21:47 SX 2 21:30 27-28 block 2 21:44 R…" at bounding box center [524, 350] width 640 height 400
click at [429, 192] on div "SX 2 21:30" at bounding box center [407, 175] width 55 height 55
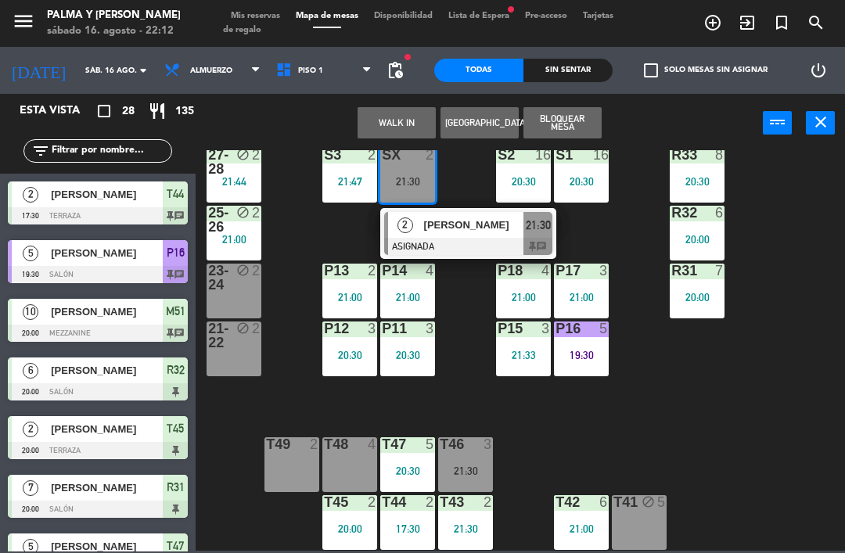
click at [479, 238] on div at bounding box center [468, 246] width 168 height 17
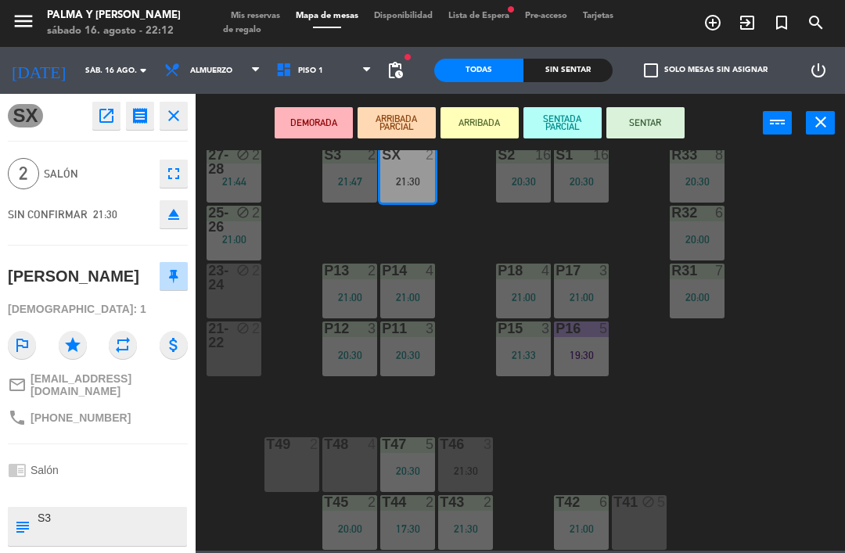
click at [250, 360] on div "21-22 block 2" at bounding box center [233, 348] width 55 height 55
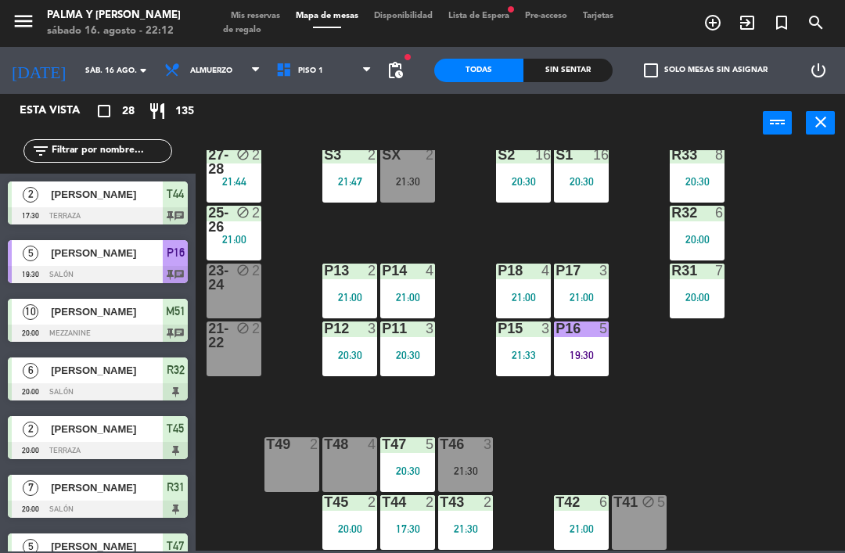
scroll to position [113, 0]
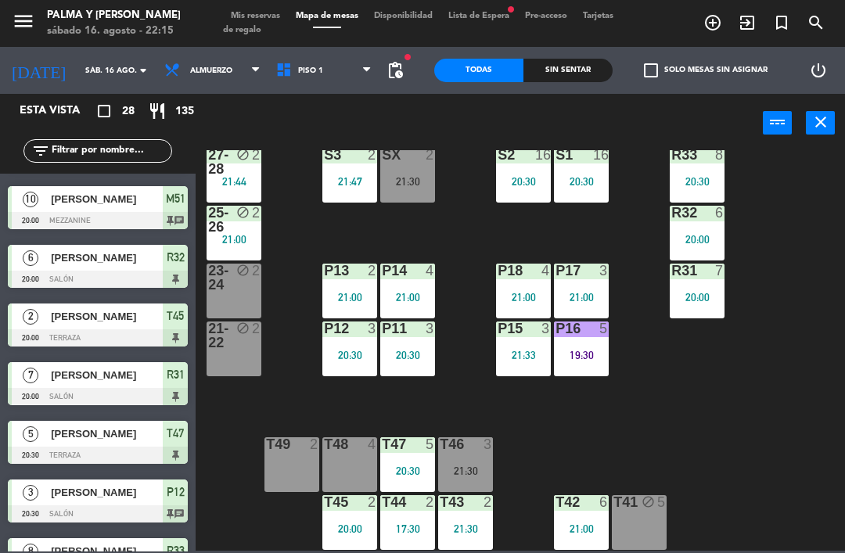
click at [426, 184] on div "21:30" at bounding box center [407, 181] width 55 height 11
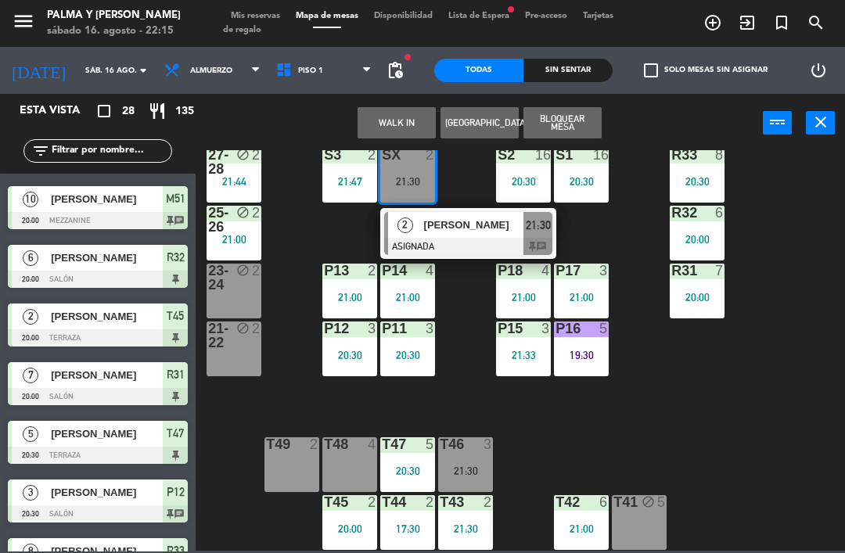
click at [457, 235] on div "[PERSON_NAME]" at bounding box center [473, 225] width 102 height 26
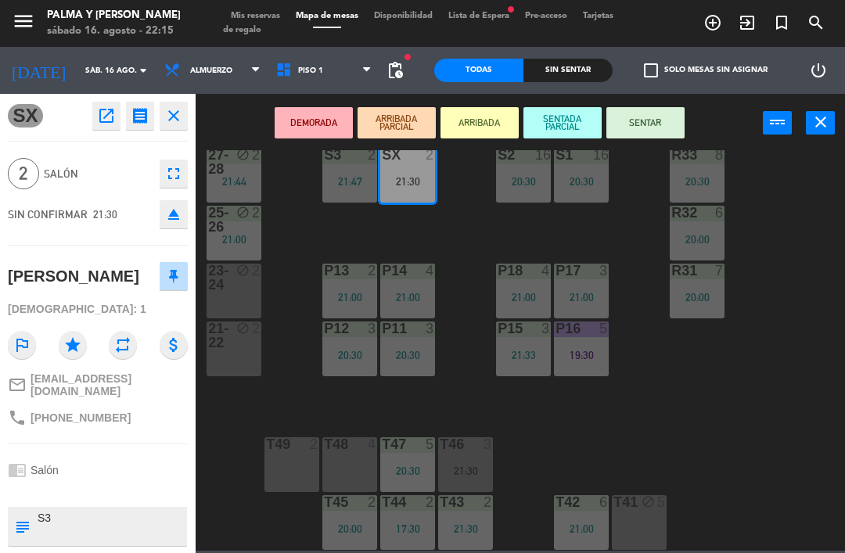
click at [231, 299] on div "23-24 block 2" at bounding box center [233, 291] width 55 height 55
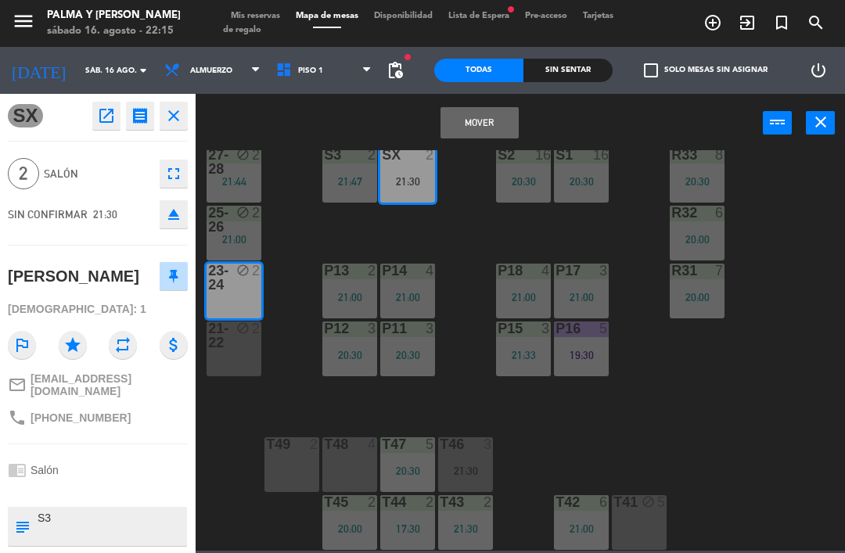
click at [486, 117] on button "Mover" at bounding box center [479, 122] width 78 height 31
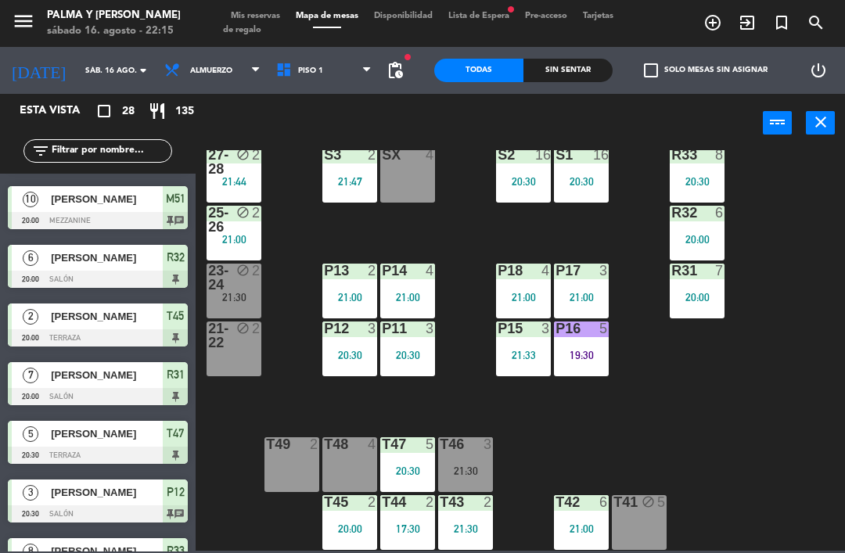
click at [417, 529] on div "17:30" at bounding box center [407, 528] width 55 height 11
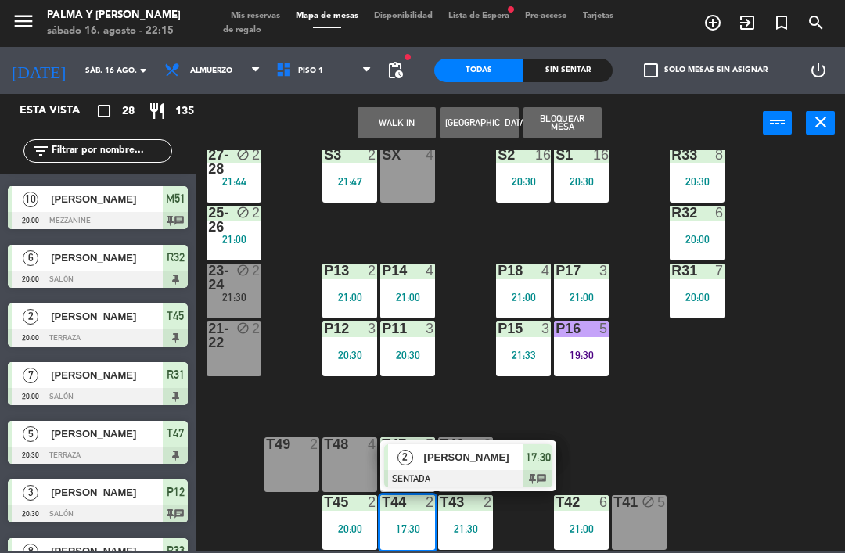
click at [501, 460] on span "[PERSON_NAME]" at bounding box center [474, 457] width 100 height 16
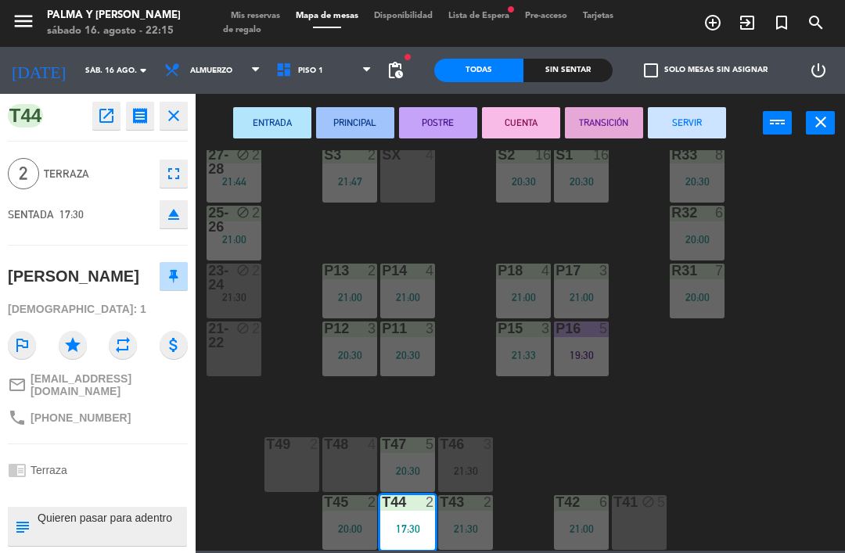
click at [403, 174] on div "SX 4" at bounding box center [407, 175] width 55 height 55
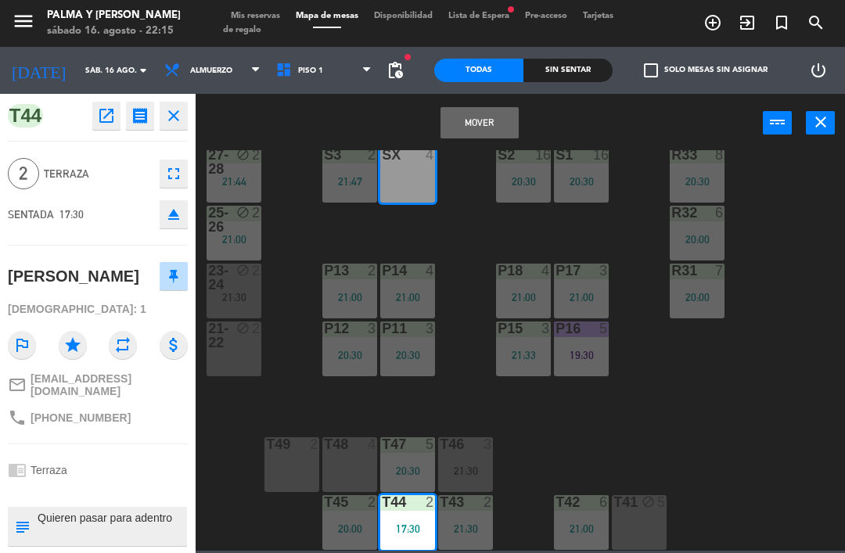
click at [493, 117] on button "Mover" at bounding box center [479, 122] width 78 height 31
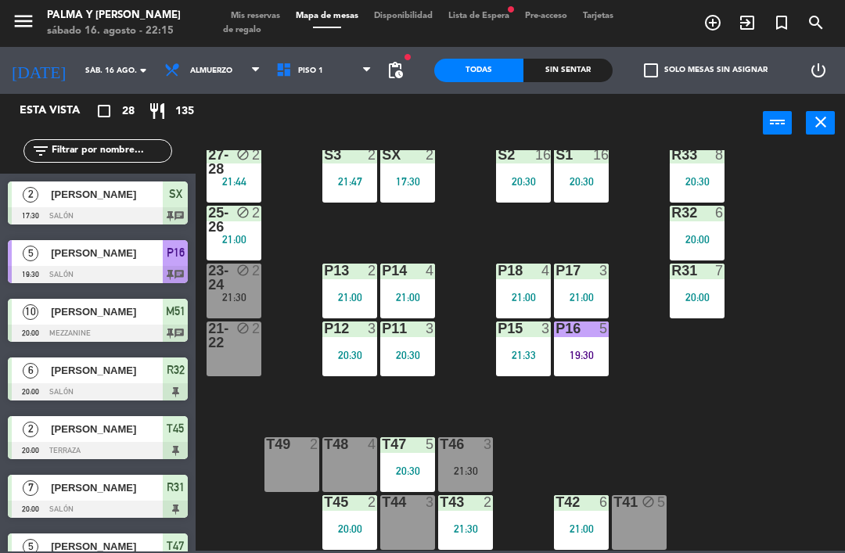
click at [533, 454] on div "R33 8 20:30 S1 16 20:30 S2 16 20:30 S3 2 21:47 SX 2 17:30 27-28 block 2 21:44 R…" at bounding box center [524, 350] width 640 height 400
click at [424, 163] on div "SX 2" at bounding box center [407, 156] width 55 height 16
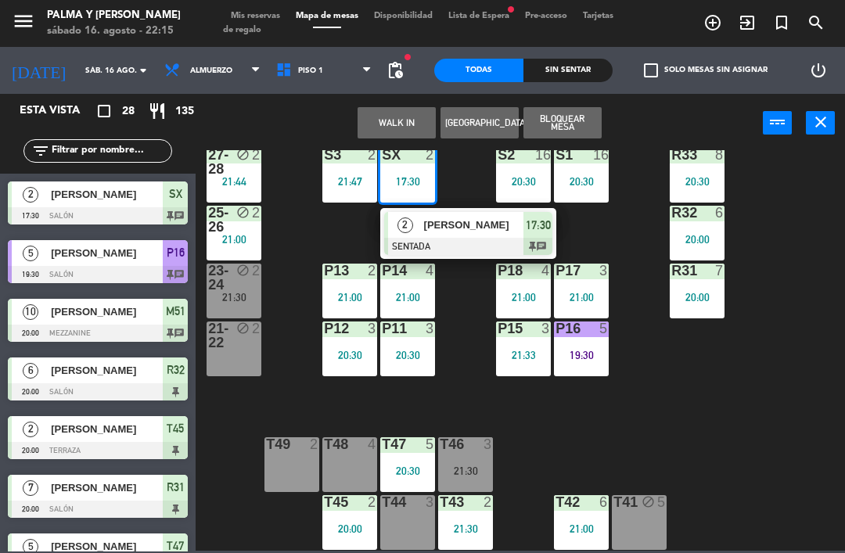
click at [467, 237] on div "[PERSON_NAME]" at bounding box center [473, 225] width 102 height 26
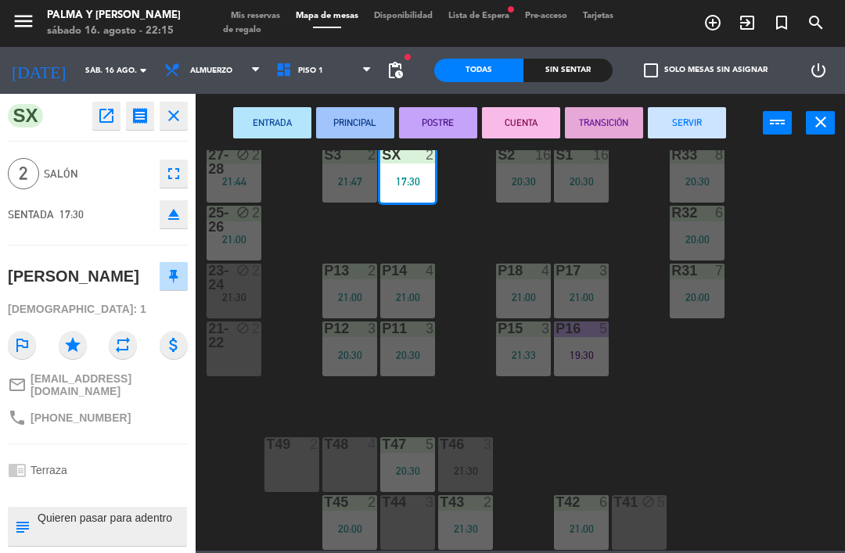
click at [407, 532] on div "T44 3" at bounding box center [407, 522] width 55 height 55
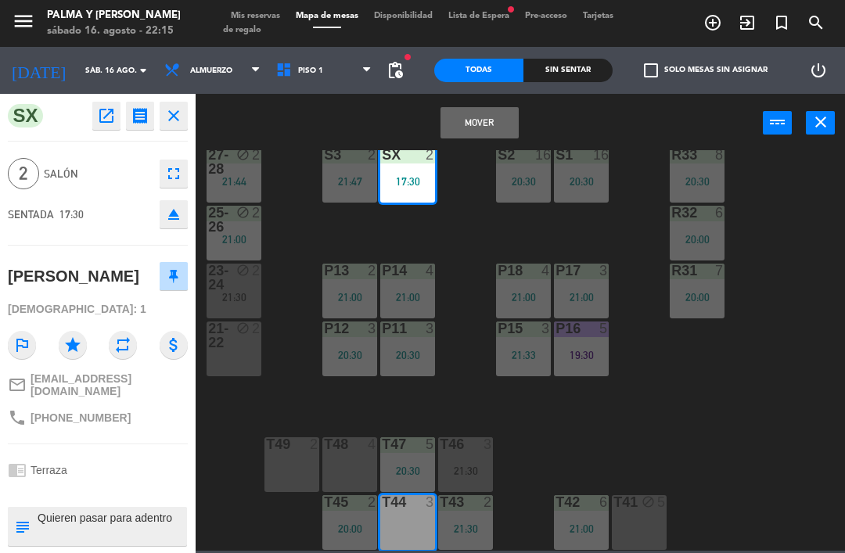
click at [506, 111] on button "Mover" at bounding box center [479, 122] width 78 height 31
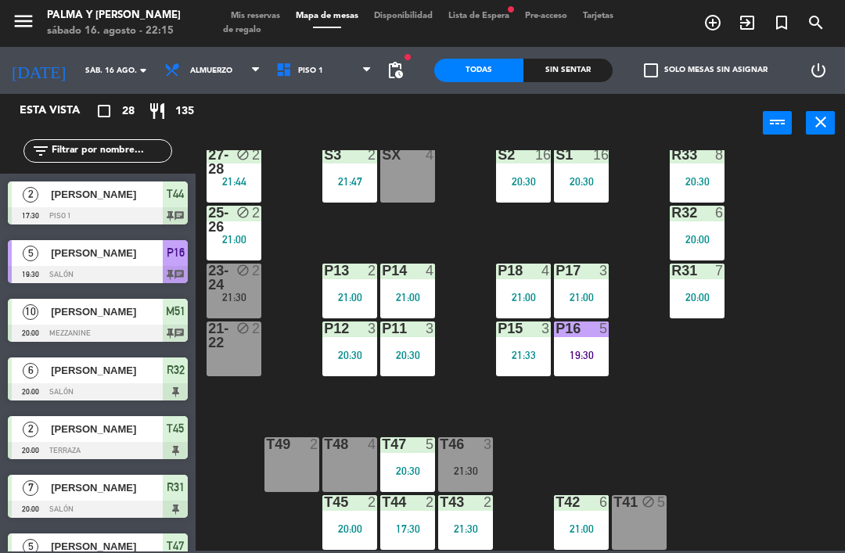
click at [246, 295] on div "21:30" at bounding box center [233, 297] width 55 height 11
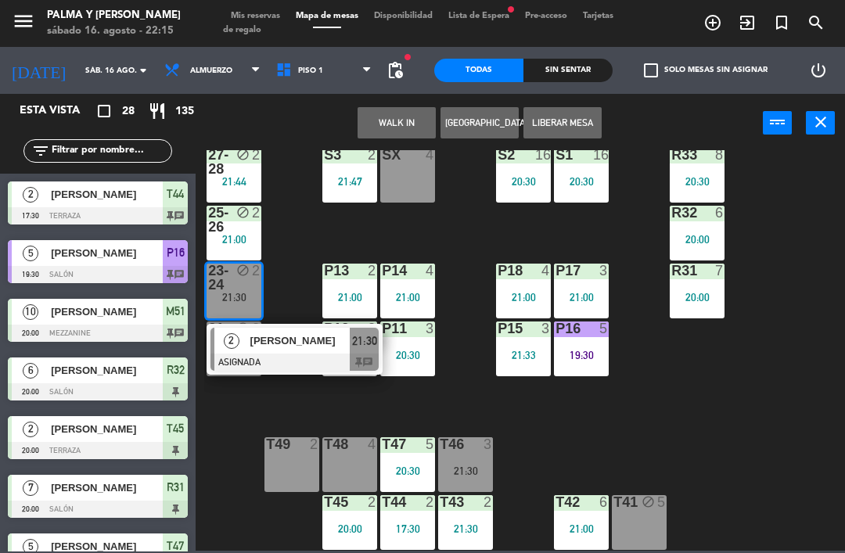
click at [289, 352] on div "[PERSON_NAME]" at bounding box center [300, 341] width 102 height 26
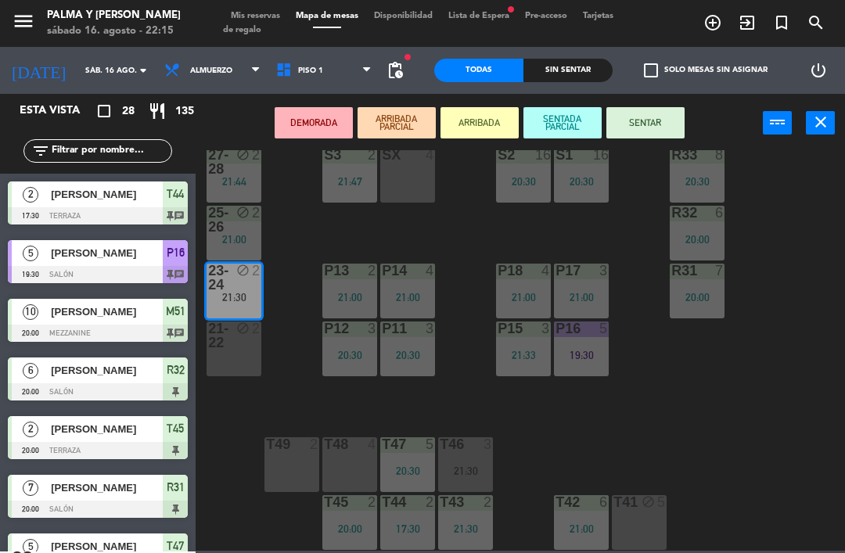
click at [427, 162] on div "4" at bounding box center [429, 155] width 9 height 14
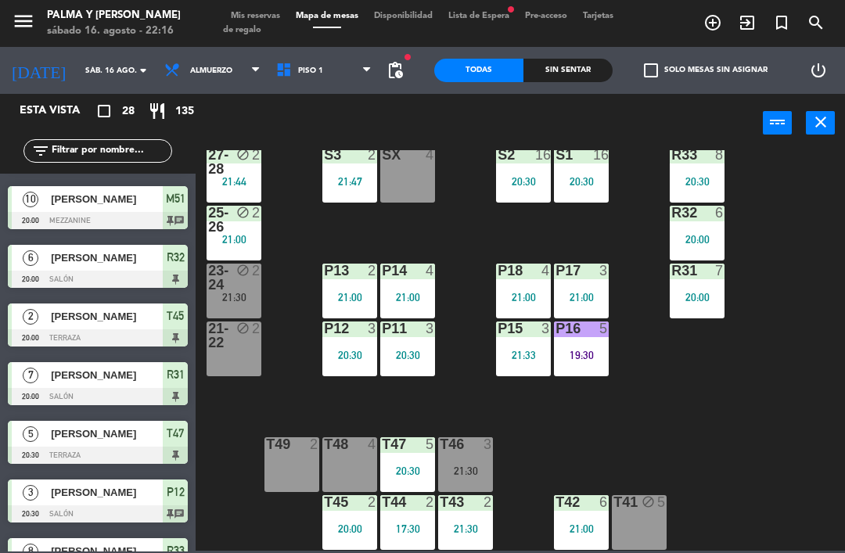
click at [236, 209] on icon "block" at bounding box center [242, 212] width 13 height 13
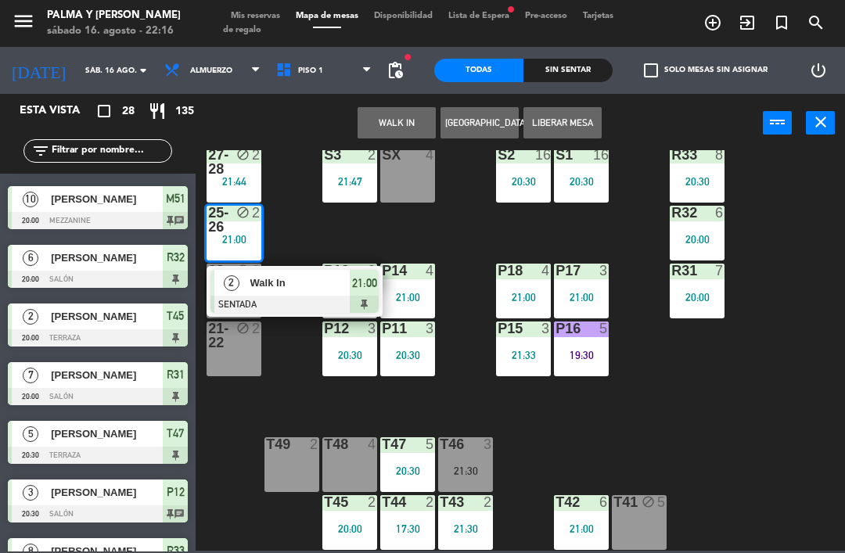
click at [296, 295] on div "Walk In" at bounding box center [300, 283] width 102 height 26
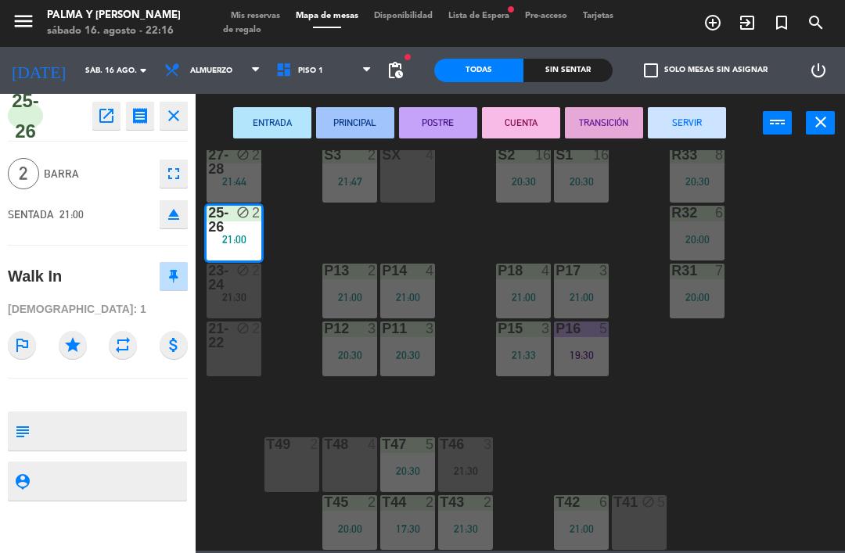
click at [420, 181] on div "SX 4" at bounding box center [407, 175] width 55 height 55
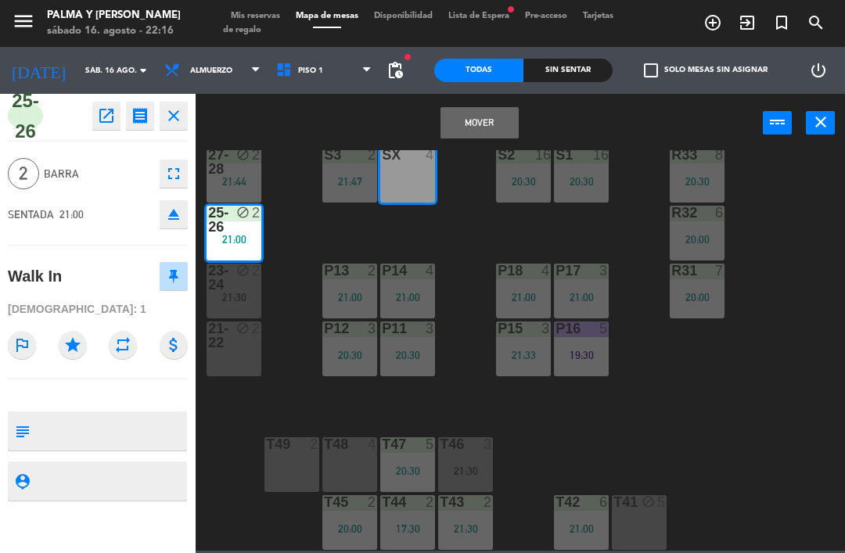
click at [456, 121] on button "Mover" at bounding box center [479, 122] width 78 height 31
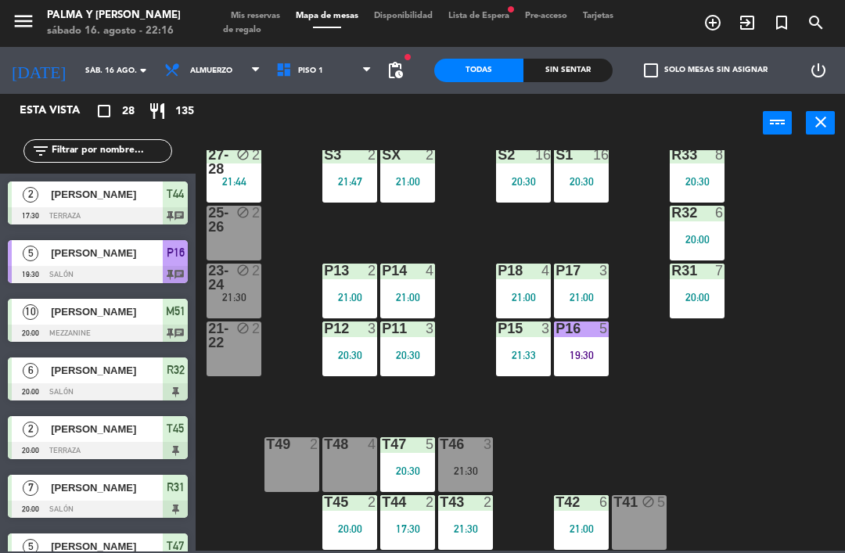
click at [246, 254] on div "25-26 block 2" at bounding box center [233, 233] width 55 height 55
click at [256, 170] on div "2" at bounding box center [260, 162] width 26 height 28
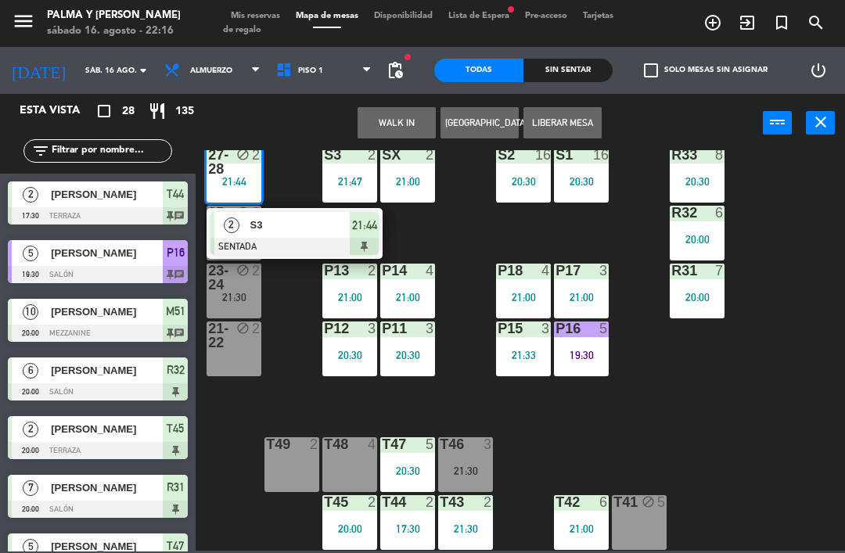
click at [354, 239] on div at bounding box center [294, 246] width 168 height 17
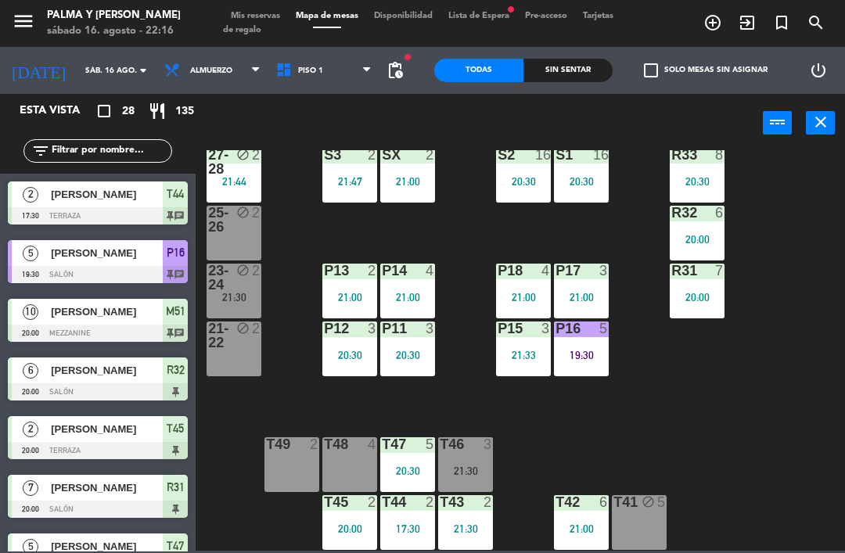
scroll to position [347, 0]
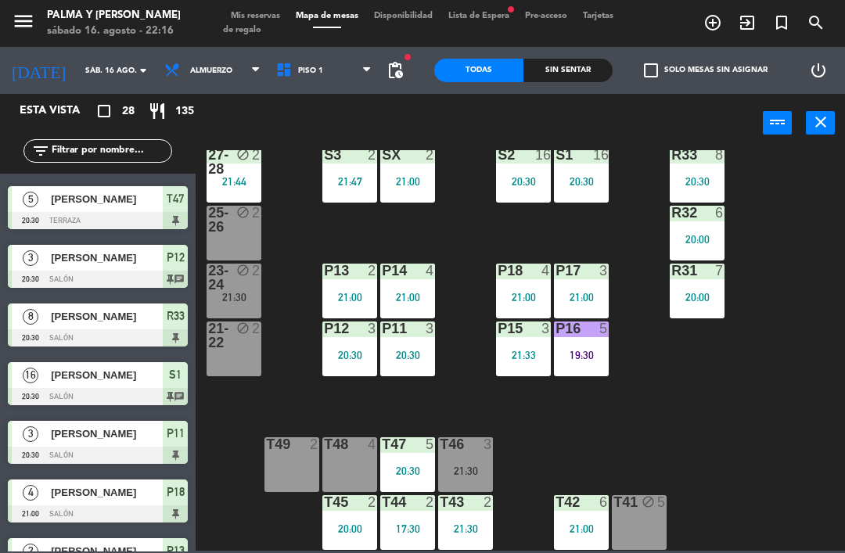
click at [349, 189] on div "S3 2 21:47" at bounding box center [349, 175] width 55 height 55
click at [536, 219] on div "R33 8 20:30 S1 16 20:30 S2 16 20:30 S3 2 21:47 SX 2 21:00 27-28 block 2 21:44 R…" at bounding box center [524, 350] width 640 height 400
click at [416, 159] on div at bounding box center [408, 155] width 26 height 14
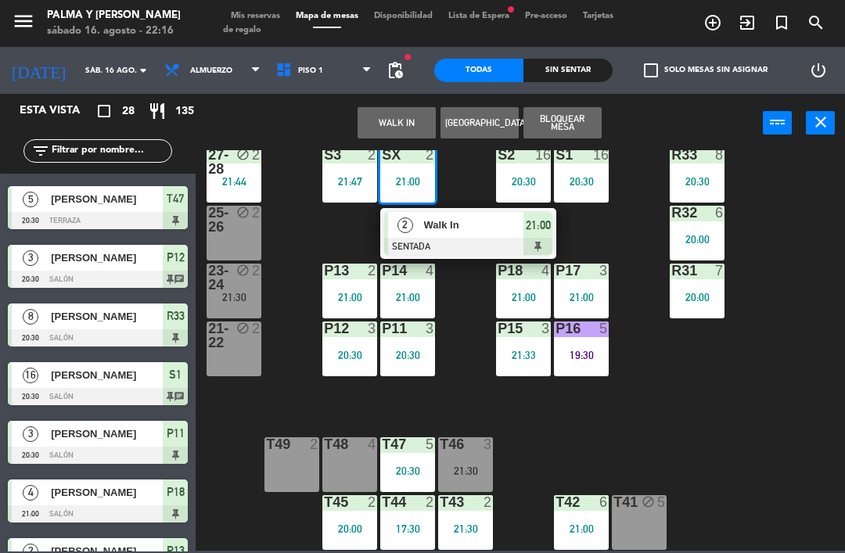
click at [472, 242] on div at bounding box center [468, 246] width 168 height 17
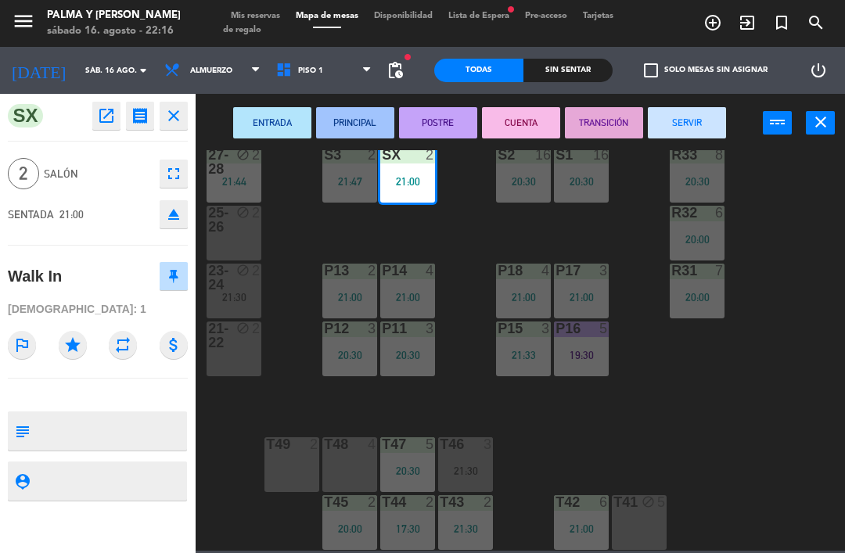
click at [250, 241] on div "25-26 block 2" at bounding box center [233, 233] width 55 height 55
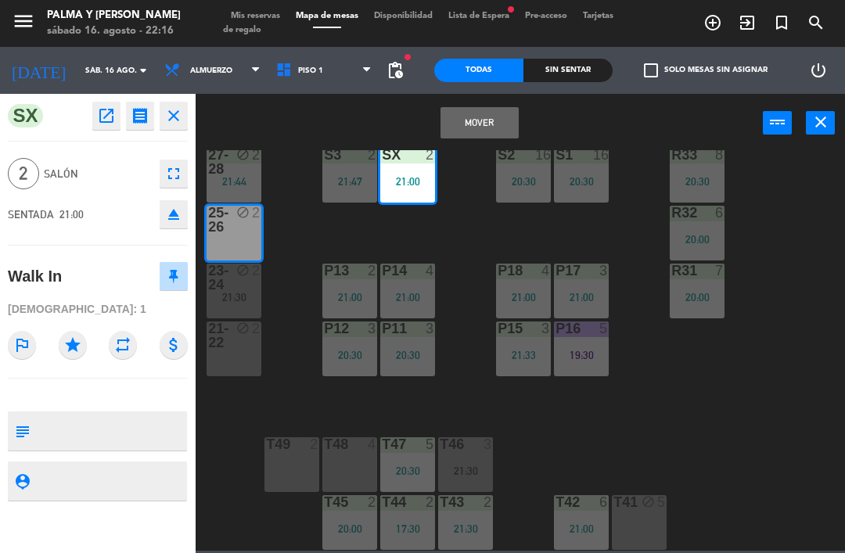
click at [492, 118] on button "Mover" at bounding box center [479, 122] width 78 height 31
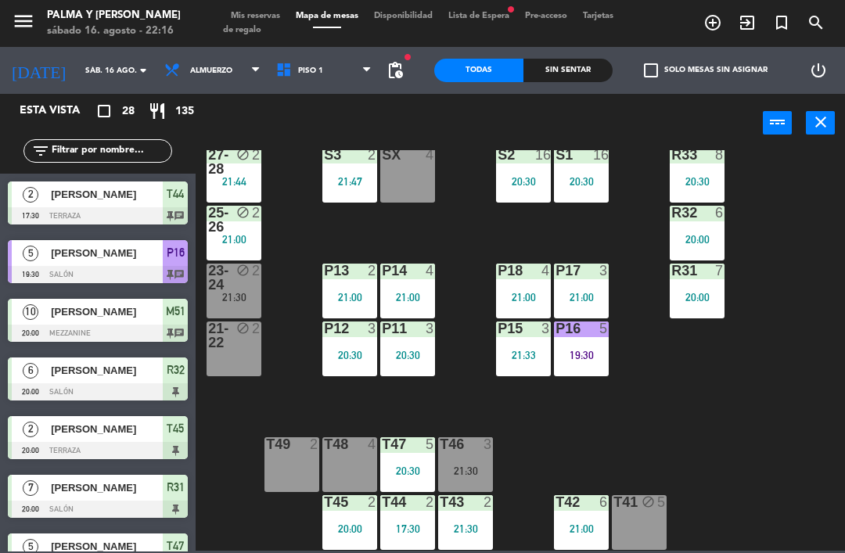
click at [242, 339] on div "block" at bounding box center [234, 335] width 26 height 28
click at [450, 235] on div "R33 8 20:30 S1 16 20:30 S2 16 20:30 S3 2 21:47 SX 4 27-28 block 2 21:44 R32 6 2…" at bounding box center [524, 350] width 640 height 400
click at [419, 167] on div "SX 4" at bounding box center [407, 175] width 55 height 55
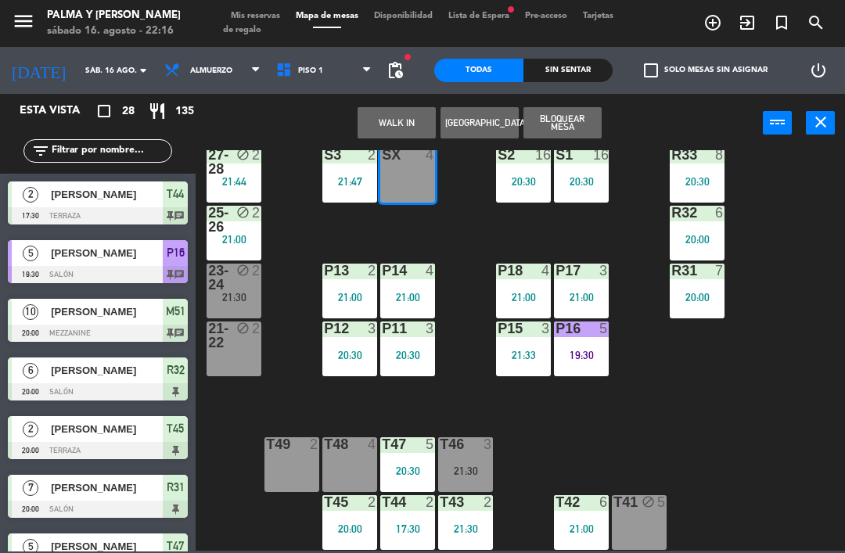
click at [401, 120] on button "WALK IN" at bounding box center [396, 122] width 78 height 31
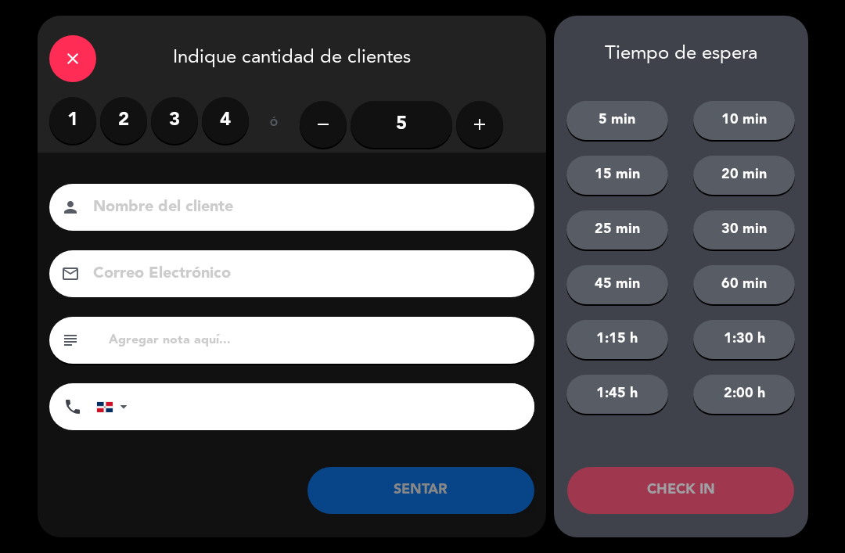
click at [125, 124] on label "2" at bounding box center [123, 120] width 47 height 47
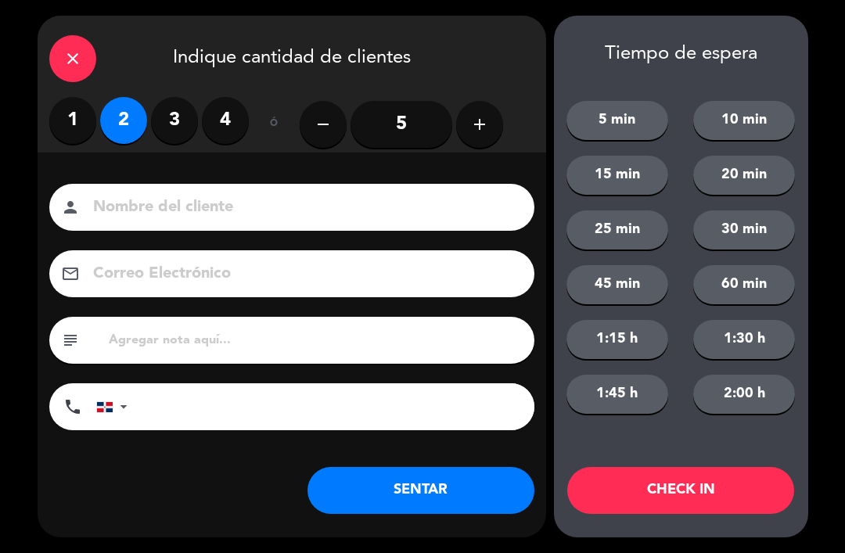
click at [449, 482] on button "SENTAR" at bounding box center [420, 490] width 227 height 47
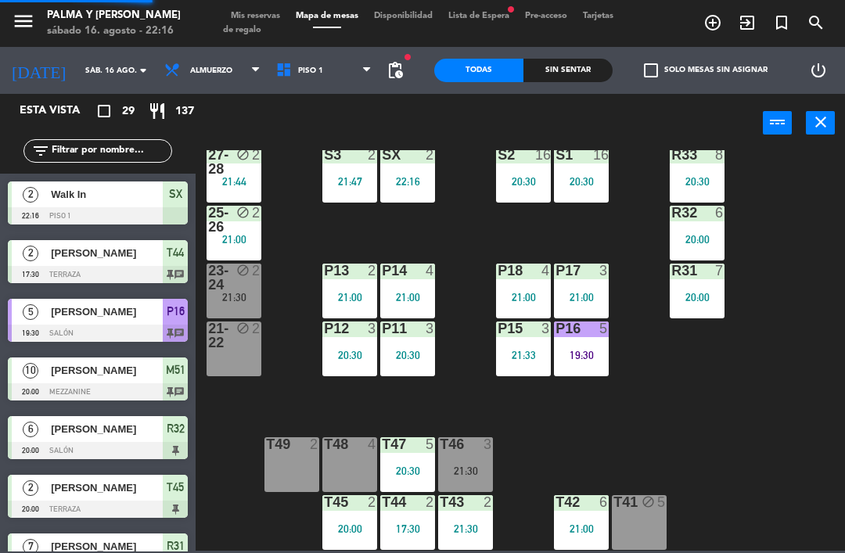
click at [297, 212] on div "R33 8 20:30 S1 16 20:30 S2 16 20:30 S3 2 21:47 SX 2 22:16 27-28 block 2 21:44 R…" at bounding box center [524, 350] width 640 height 400
click at [245, 229] on div "block" at bounding box center [234, 220] width 26 height 28
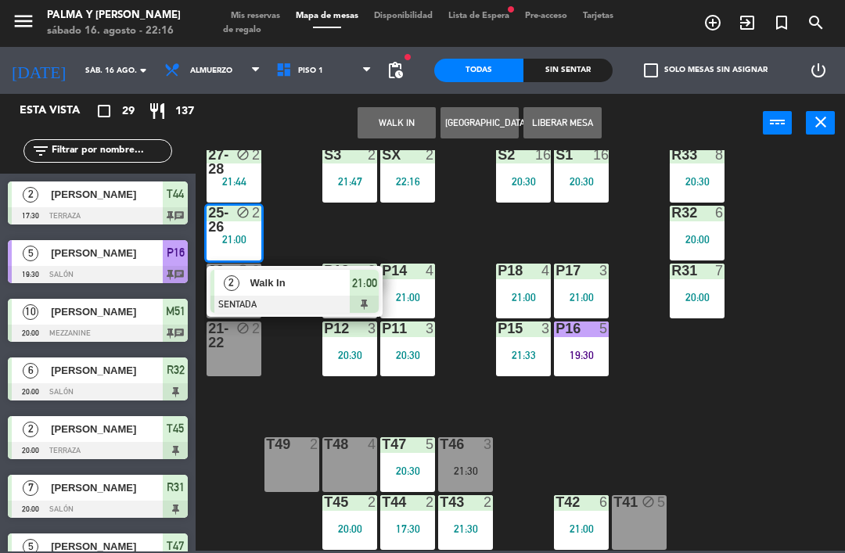
click at [312, 285] on span "Walk In" at bounding box center [300, 282] width 100 height 16
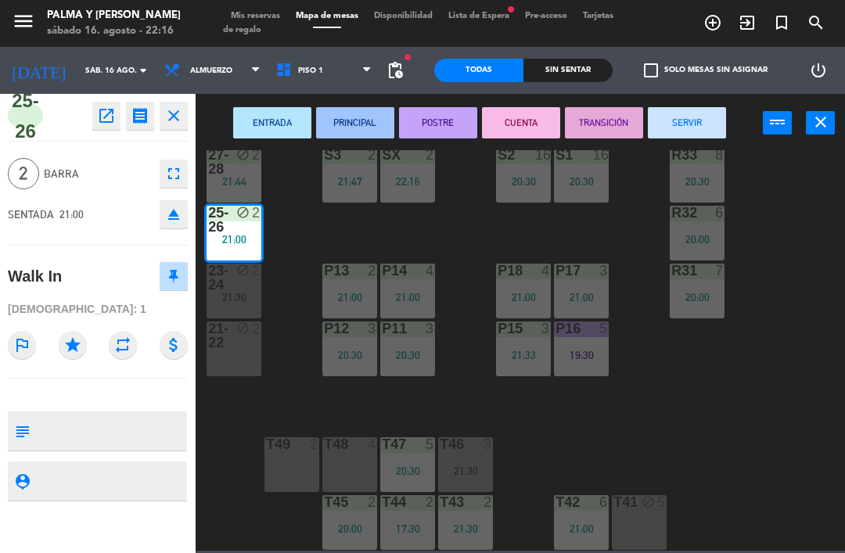
click at [678, 113] on button "SERVIR" at bounding box center [686, 122] width 78 height 31
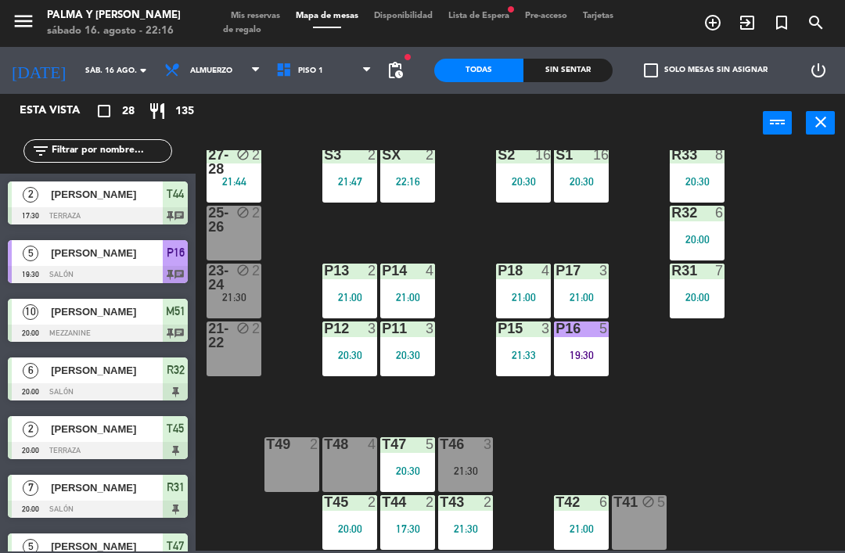
click at [225, 306] on div "23-24 block 2 21:30" at bounding box center [233, 291] width 55 height 55
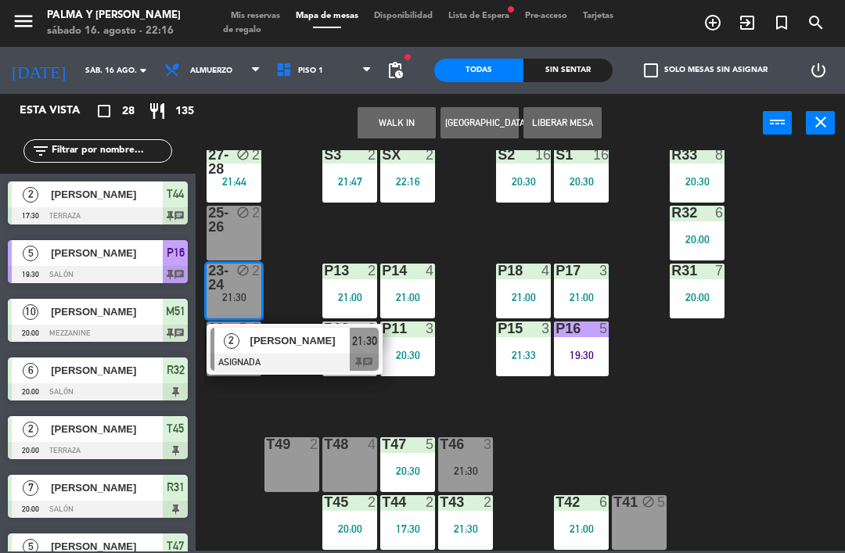
click at [307, 344] on span "[PERSON_NAME]" at bounding box center [300, 340] width 100 height 16
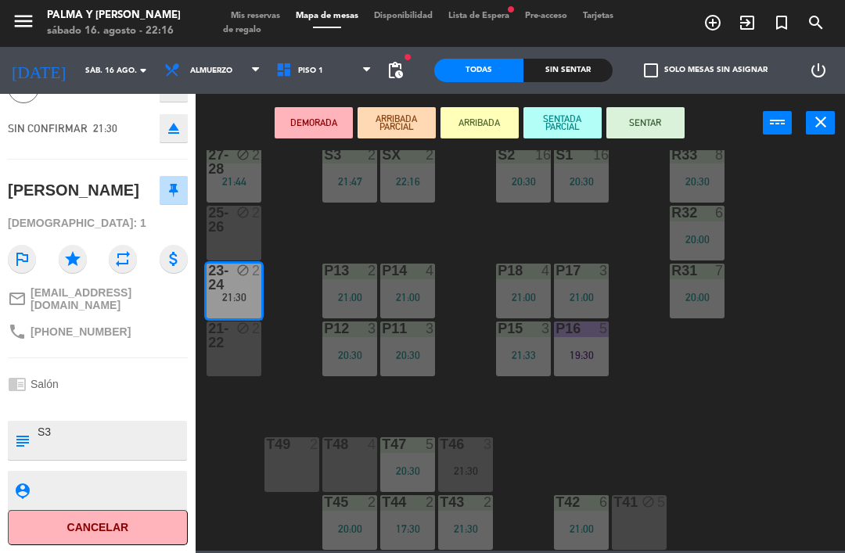
scroll to position [101, 0]
click at [145, 527] on button "Cancelar" at bounding box center [98, 527] width 180 height 35
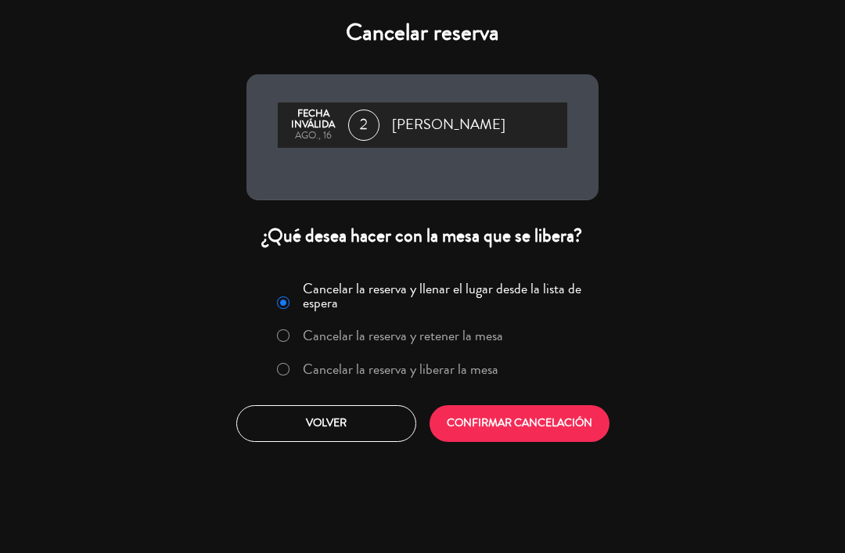
click at [411, 365] on label "Cancelar la reserva y liberar la mesa" at bounding box center [400, 369] width 195 height 14
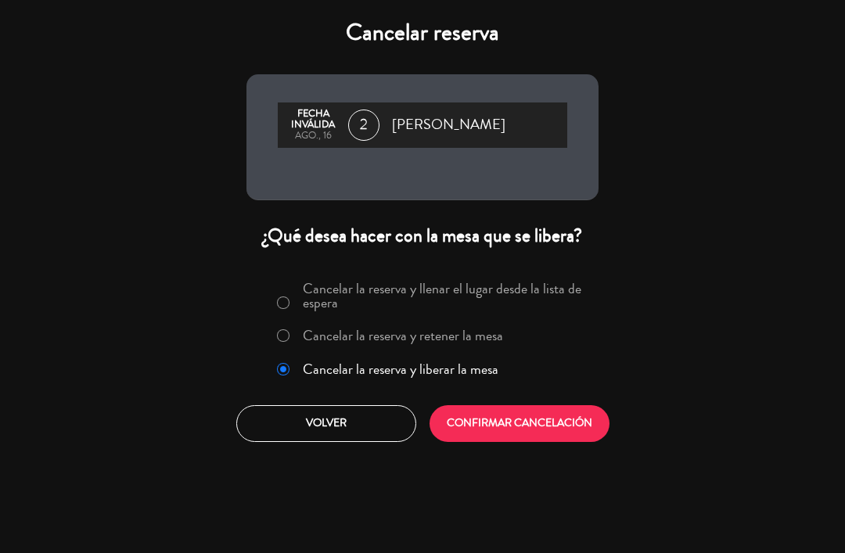
click at [540, 437] on button "CONFIRMAR CANCELACIÓN" at bounding box center [519, 423] width 180 height 37
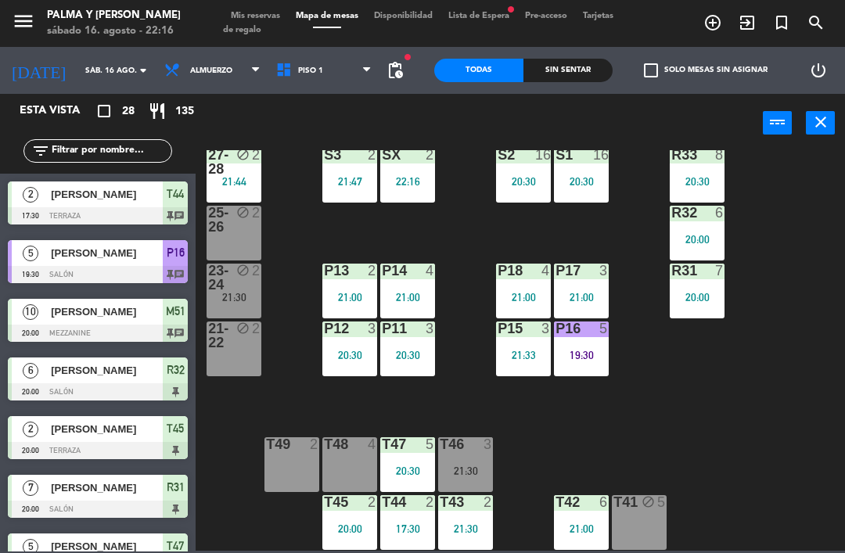
scroll to position [54, 0]
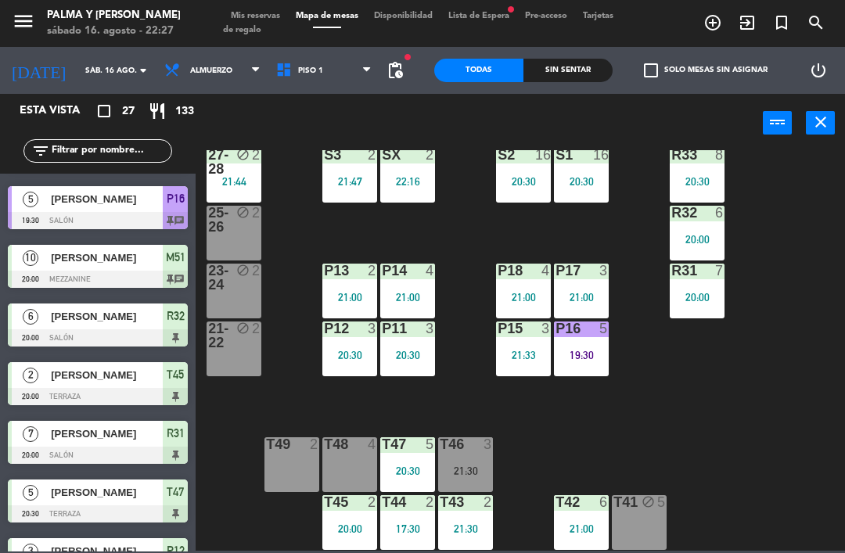
click at [565, 449] on div "R33 8 20:30 S1 16 20:30 S2 16 20:30 S3 2 21:47 SX 2 22:16 27-28 block 2 21:44 R…" at bounding box center [524, 350] width 640 height 400
click at [411, 468] on div "20:30" at bounding box center [407, 470] width 55 height 11
click at [524, 461] on div "R33 8 20:30 S1 16 20:30 S2 16 20:30 S3 2 21:47 SX 2 22:16 27-28 block 2 21:44 R…" at bounding box center [524, 350] width 640 height 400
click at [473, 465] on div "21:30" at bounding box center [465, 470] width 55 height 11
click at [571, 458] on div "R33 8 20:30 S1 16 20:30 S2 16 20:30 S3 2 21:47 SX 2 22:16 27-28 block 2 21:44 R…" at bounding box center [524, 350] width 640 height 400
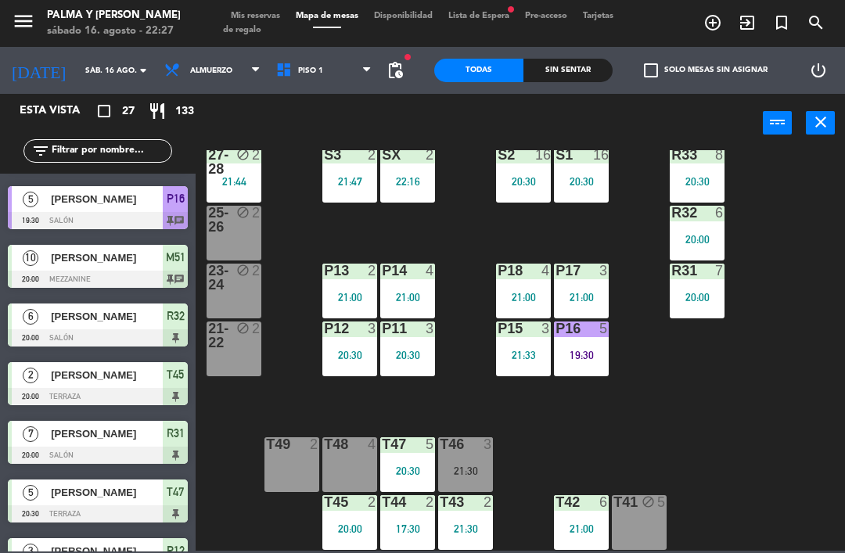
click at [707, 435] on div "R33 8 20:30 S1 16 20:30 S2 16 20:30 S3 2 21:47 SX 2 22:16 27-28 block 2 21:44 R…" at bounding box center [524, 350] width 640 height 400
click at [440, 437] on div "T46" at bounding box center [439, 444] width 1 height 14
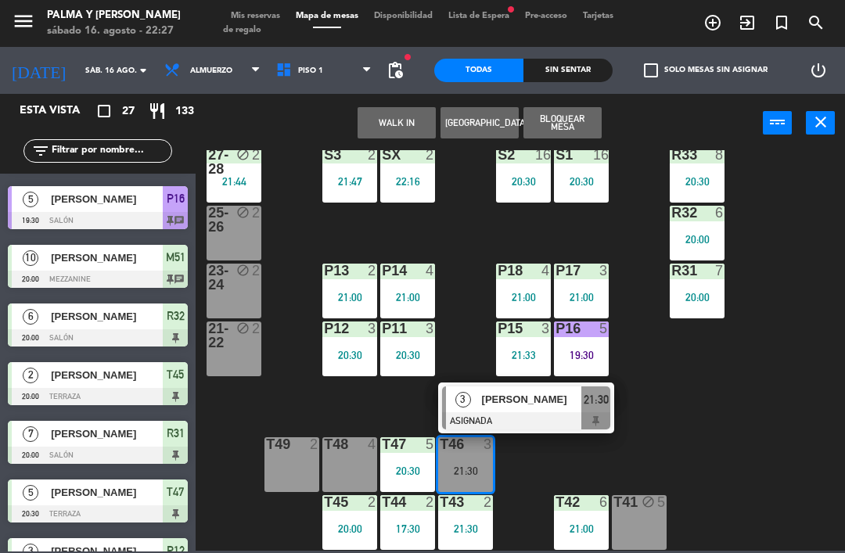
click at [476, 462] on div "T46 3 21:30" at bounding box center [465, 464] width 55 height 55
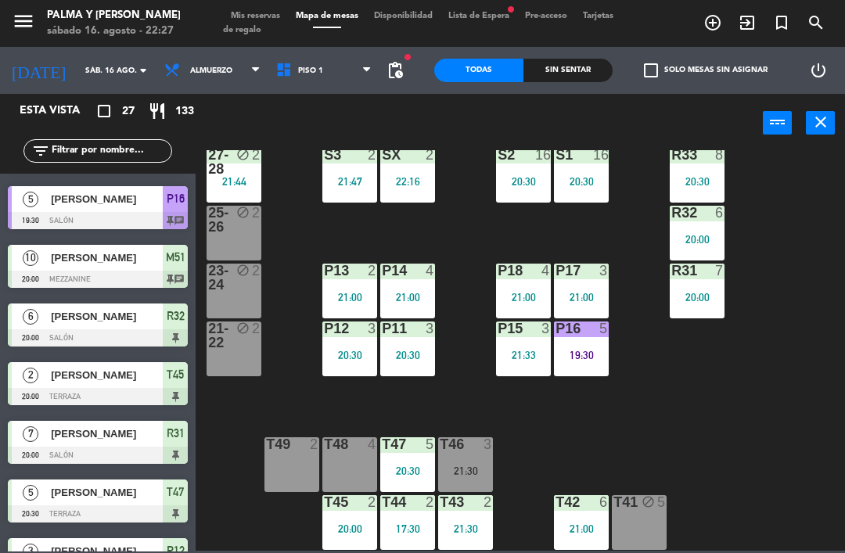
click at [567, 438] on div "R33 8 20:30 S1 16 20:30 S2 16 20:30 S3 2 21:47 SX 2 22:16 27-28 block 2 21:44 R…" at bounding box center [524, 350] width 640 height 400
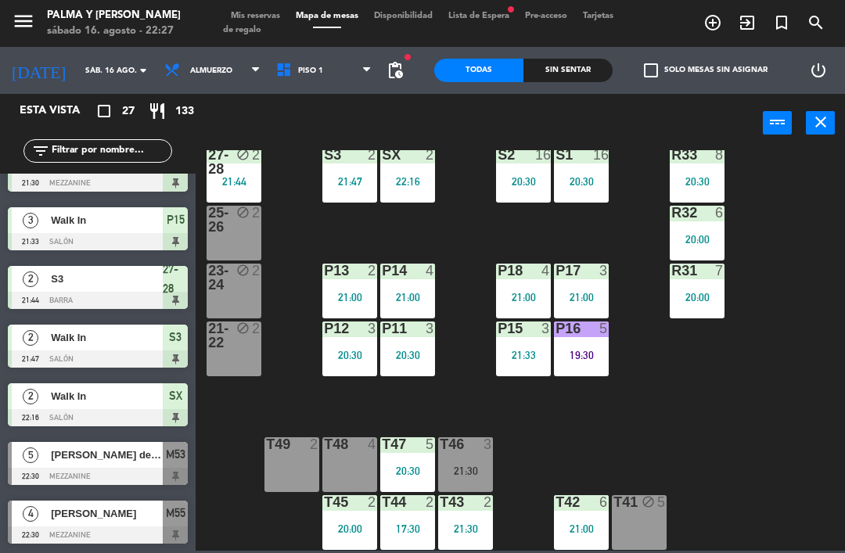
scroll to position [1206, 0]
click at [303, 66] on span "Piso 1" at bounding box center [310, 70] width 25 height 9
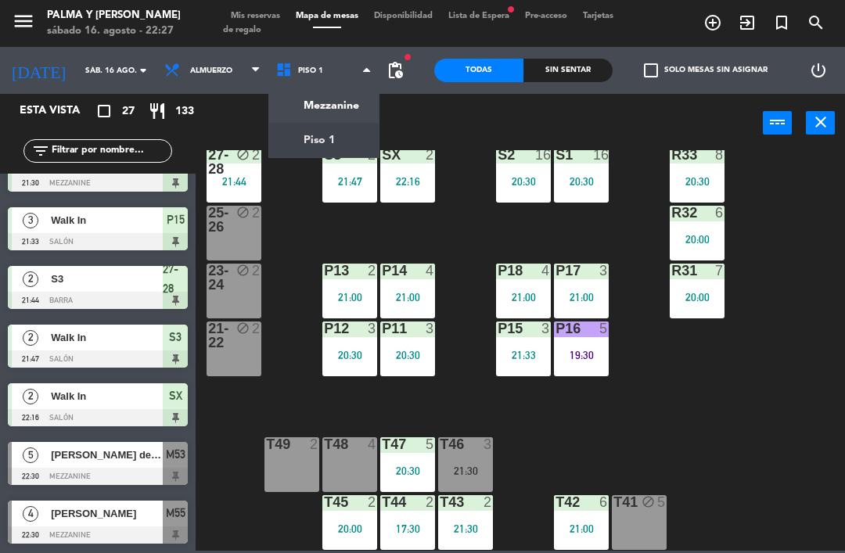
click at [290, 100] on ng-component "menu Palma y [PERSON_NAME][DATE] 16. agosto - 22:27 Mis reservas Mapa de mesas …" at bounding box center [422, 275] width 845 height 551
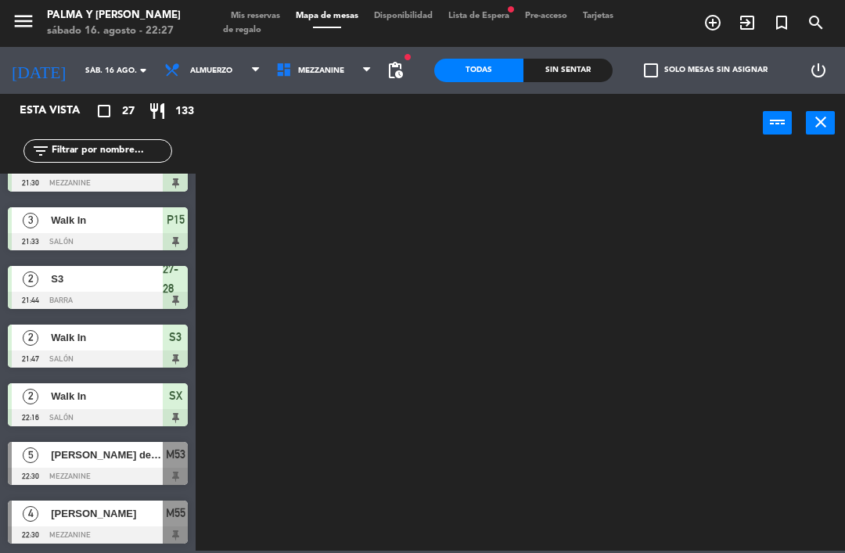
scroll to position [0, 0]
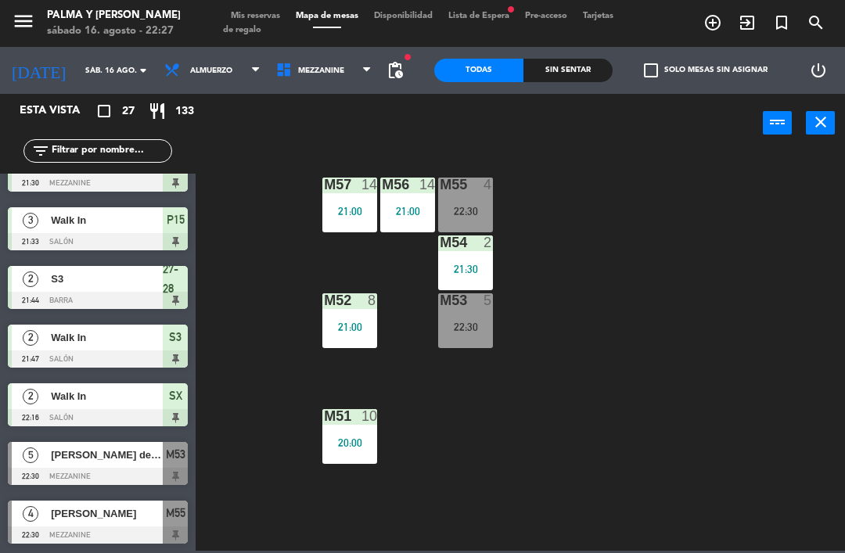
click at [466, 330] on div "22:30" at bounding box center [465, 326] width 55 height 11
click at [404, 369] on div "M57 14 21:00 M56 14 21:00 M55 4 22:30 M54 2 21:30 M52 8 21:00 M53 5 22:30 M51 1…" at bounding box center [524, 350] width 640 height 400
click at [476, 195] on div "M55 4 22:30" at bounding box center [465, 205] width 55 height 55
click at [418, 293] on div "M57 14 21:00 M56 14 21:00 M55 4 22:30 M54 2 21:30 M52 8 21:00 M53 5 22:30 M51 1…" at bounding box center [524, 350] width 640 height 400
click at [306, 63] on span "Mezzanine" at bounding box center [324, 70] width 112 height 34
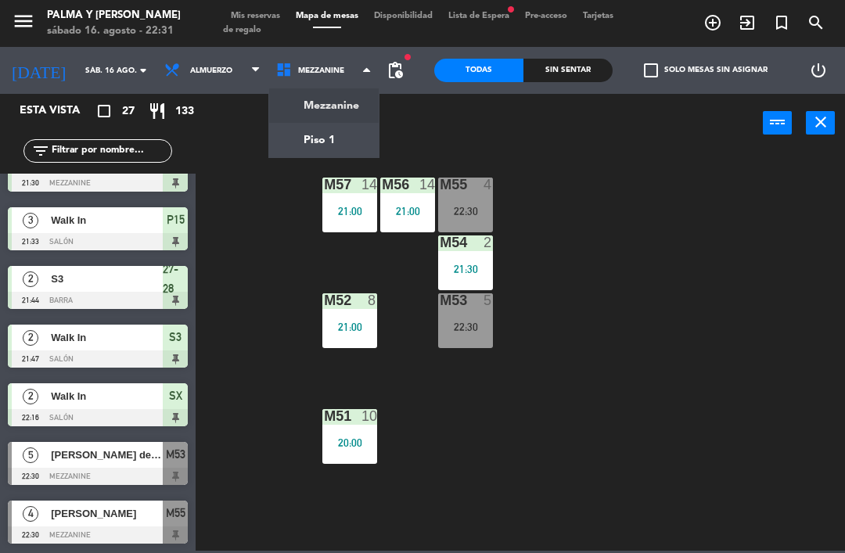
click at [326, 145] on ng-component "menu Palma y [PERSON_NAME][DATE] 16. agosto - 22:31 Mis reservas Mapa de mesas …" at bounding box center [422, 275] width 845 height 551
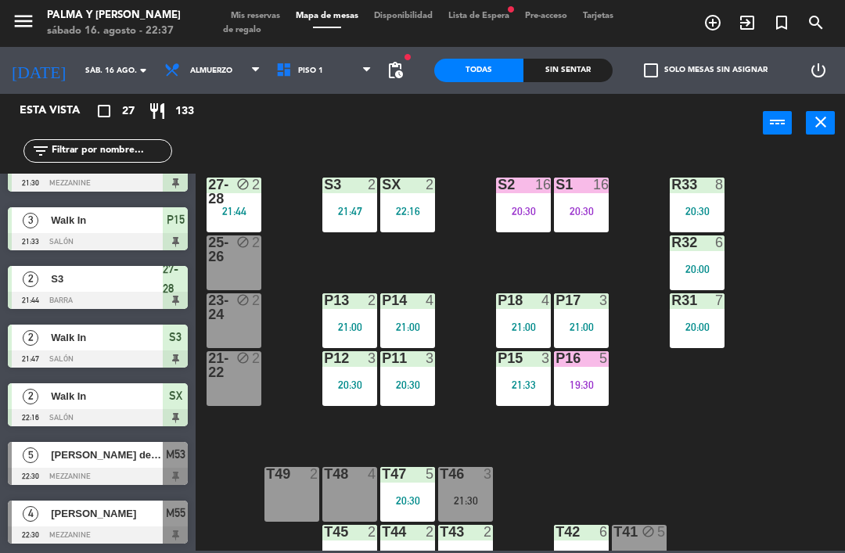
click at [809, 400] on div "R33 8 20:30 S1 16 20:30 S2 16 20:30 S3 2 21:47 SX 2 22:16 27-28 block 2 21:44 R…" at bounding box center [524, 350] width 640 height 400
click at [238, 256] on div "block" at bounding box center [234, 249] width 26 height 28
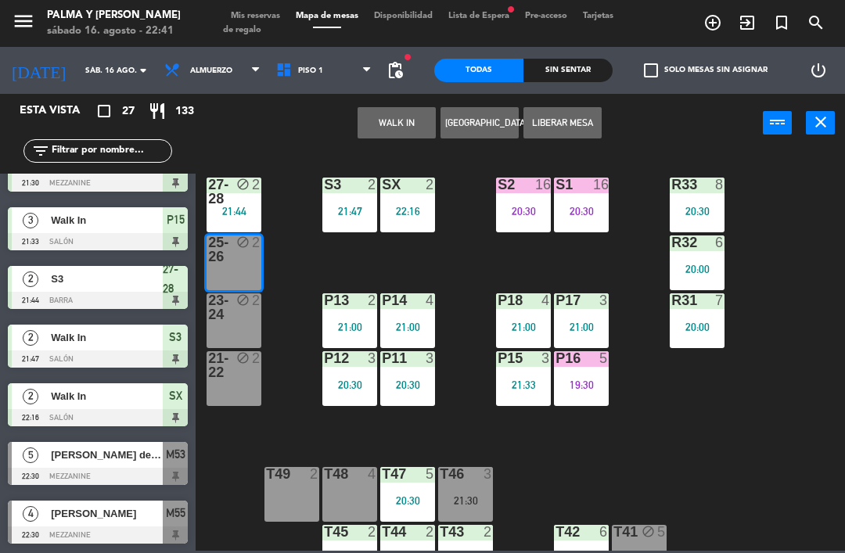
click at [389, 125] on button "WALK IN" at bounding box center [396, 122] width 78 height 31
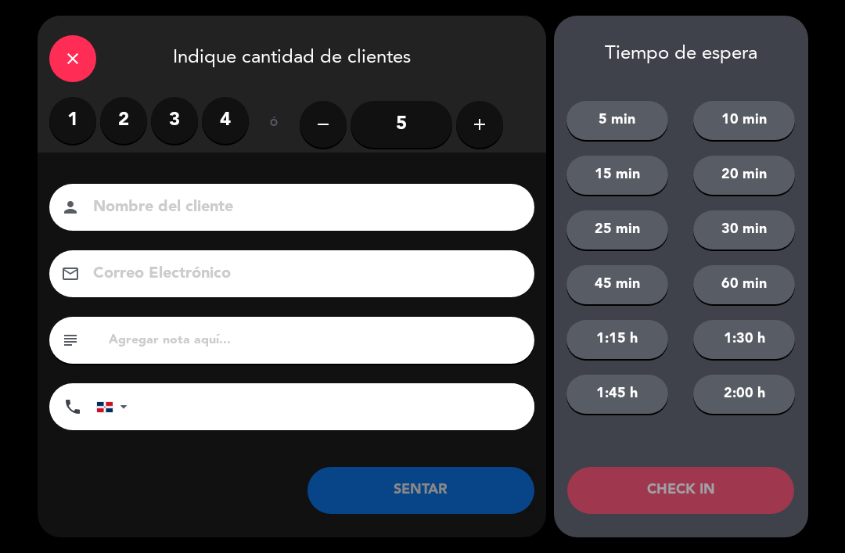
click at [119, 112] on label "2" at bounding box center [123, 120] width 47 height 47
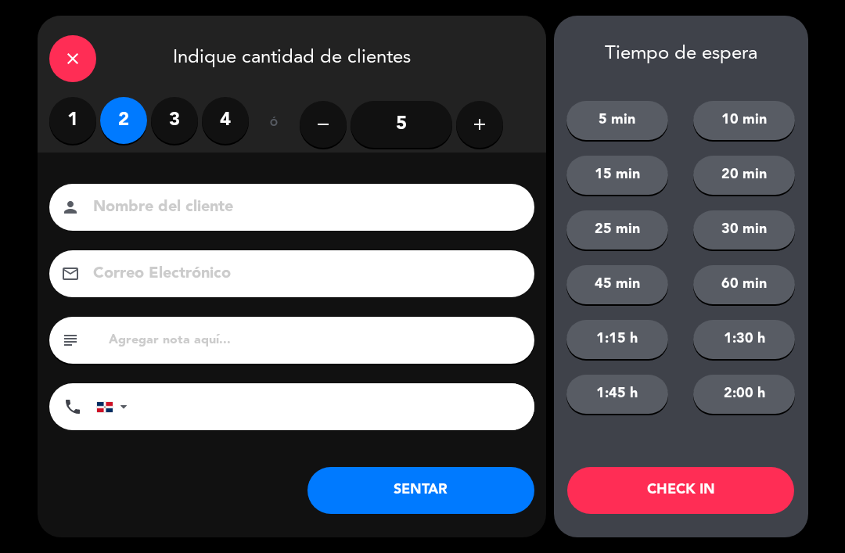
click at [445, 498] on button "SENTAR" at bounding box center [420, 490] width 227 height 47
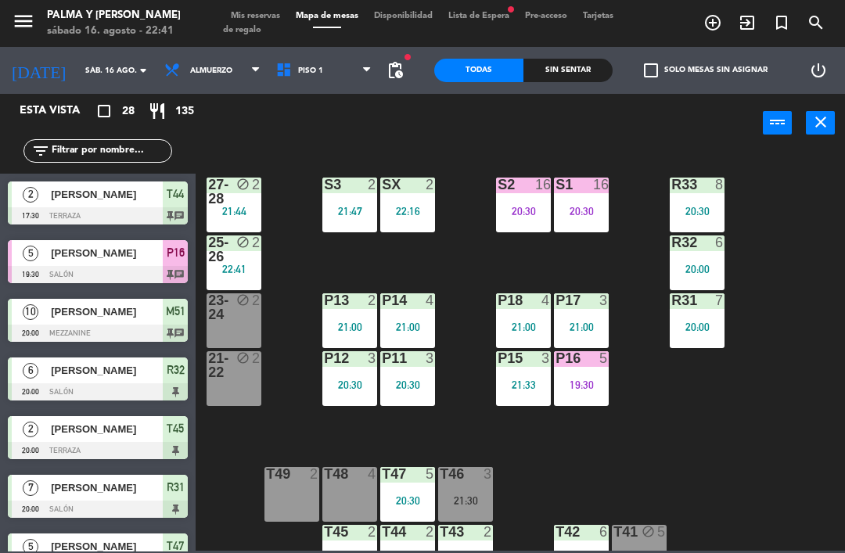
click at [254, 200] on div "2" at bounding box center [260, 192] width 26 height 28
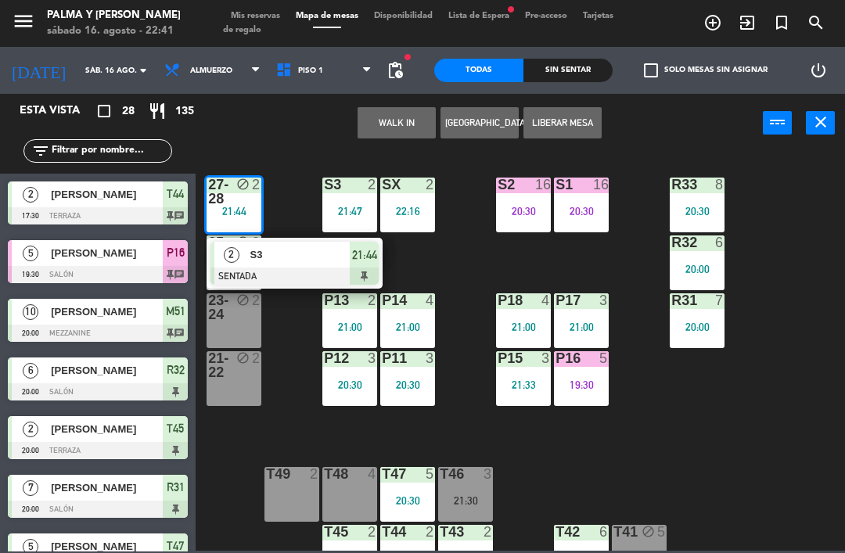
click at [304, 258] on span "S3" at bounding box center [300, 254] width 100 height 16
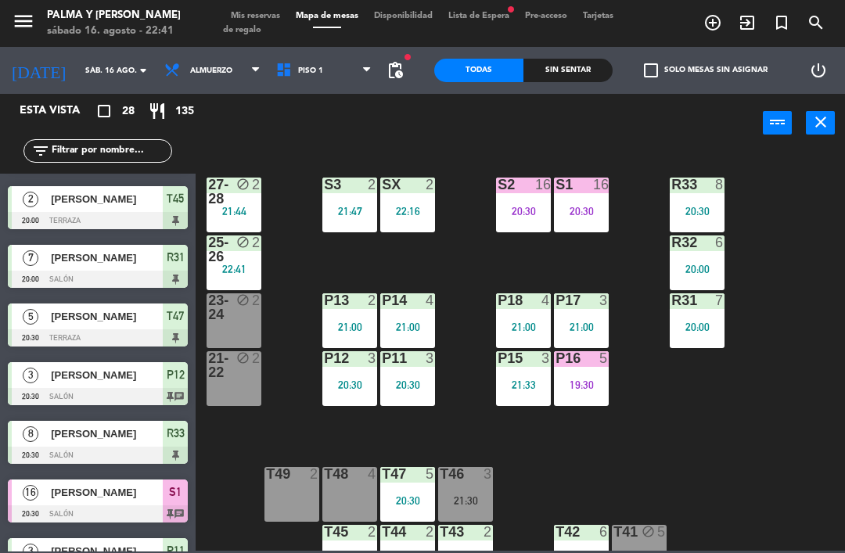
click at [242, 319] on div "block" at bounding box center [234, 307] width 26 height 28
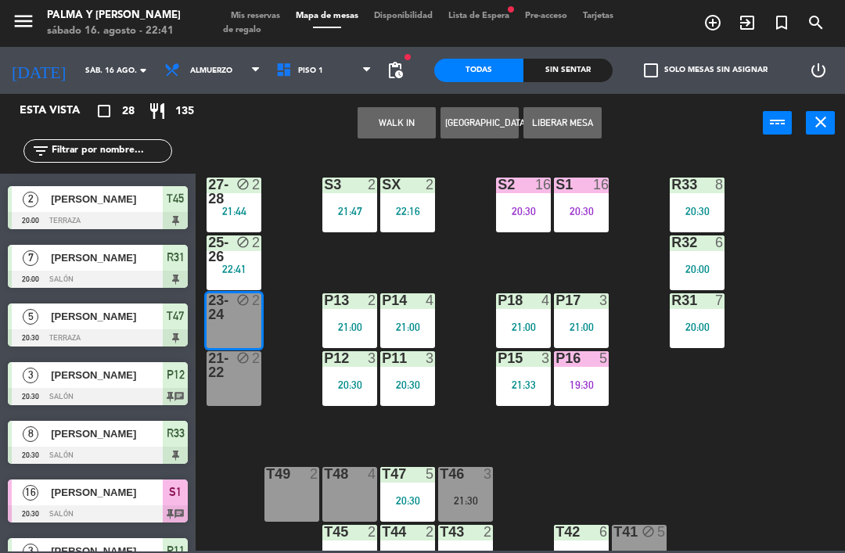
click at [388, 123] on button "WALK IN" at bounding box center [396, 122] width 78 height 31
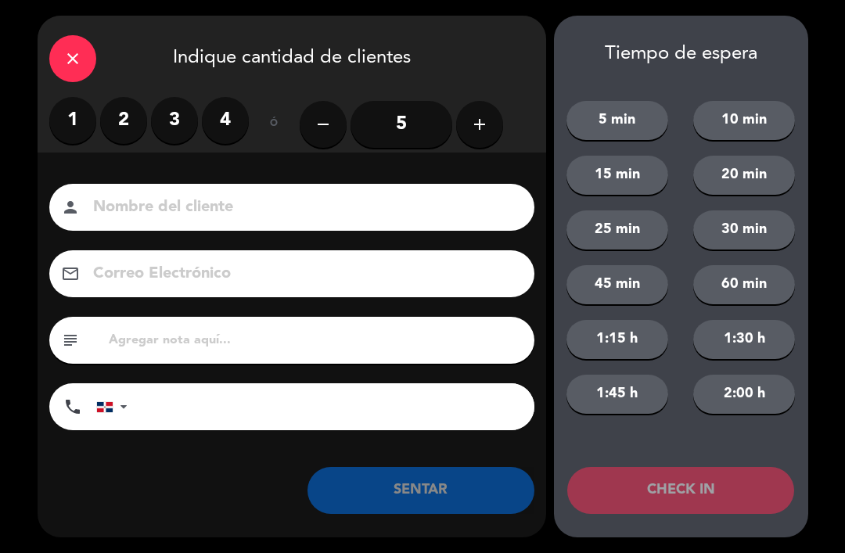
click at [115, 106] on label "2" at bounding box center [123, 120] width 47 height 47
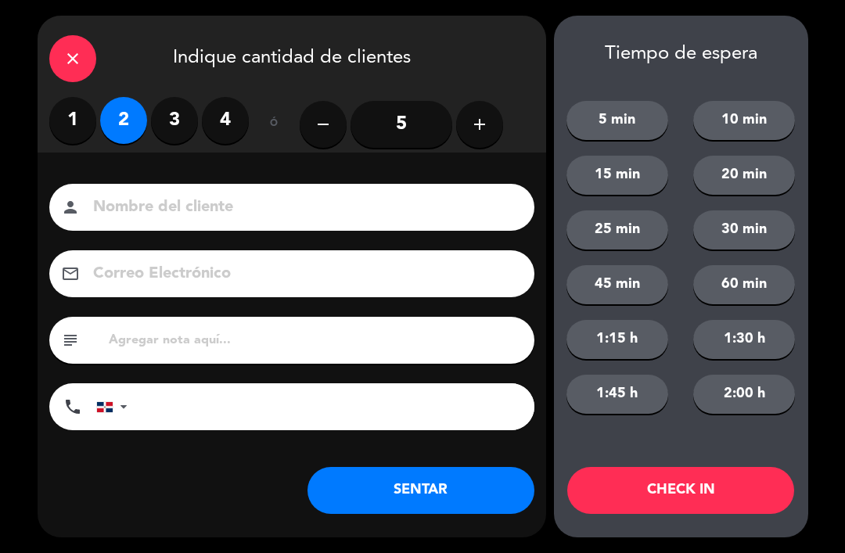
click at [393, 493] on button "SENTAR" at bounding box center [420, 490] width 227 height 47
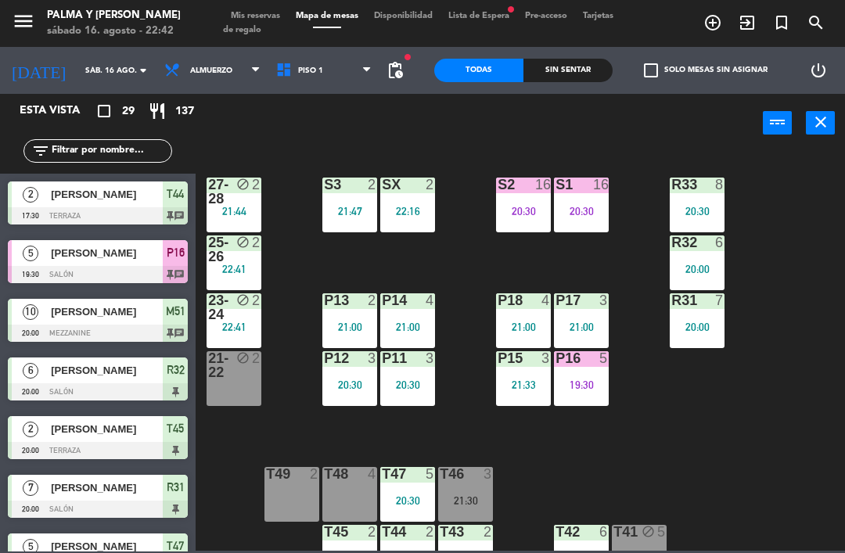
click at [582, 394] on div "P16 5 19:30" at bounding box center [581, 378] width 55 height 55
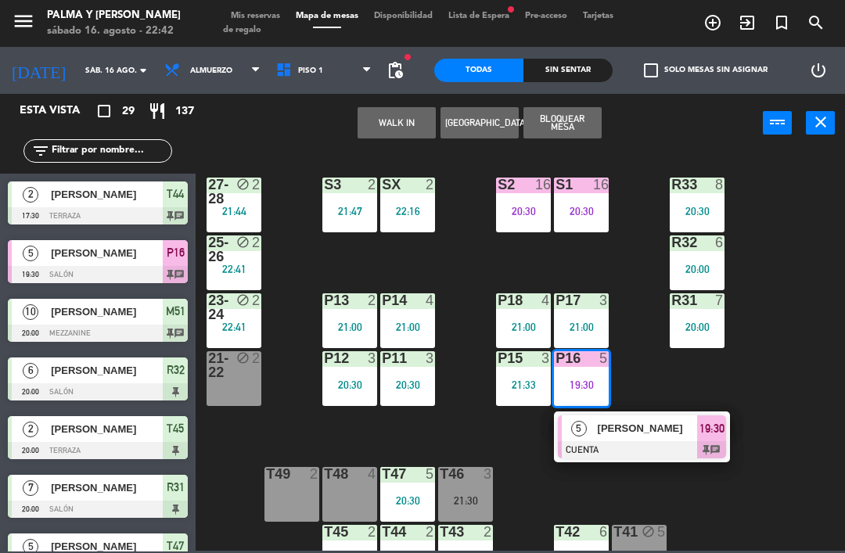
click at [639, 445] on div at bounding box center [642, 449] width 168 height 17
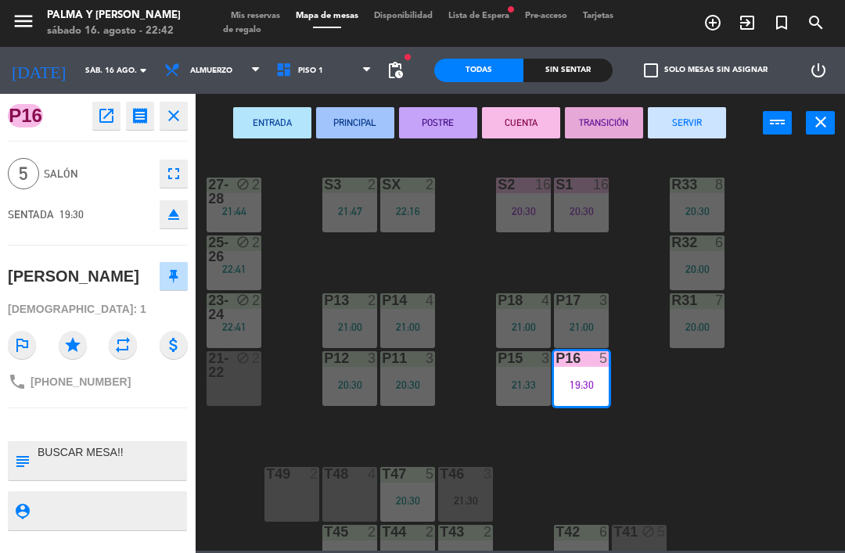
click at [514, 117] on button "CUENTA" at bounding box center [521, 122] width 78 height 31
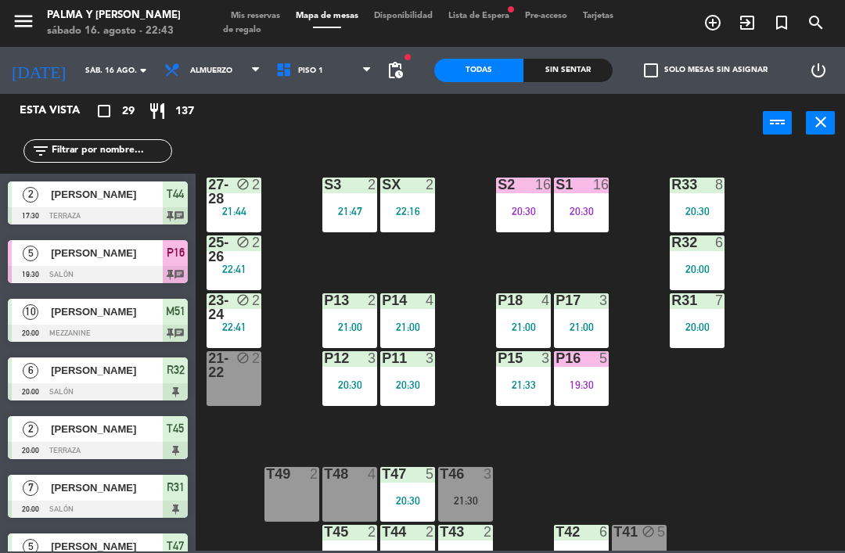
click at [536, 208] on div "20:30" at bounding box center [523, 211] width 55 height 11
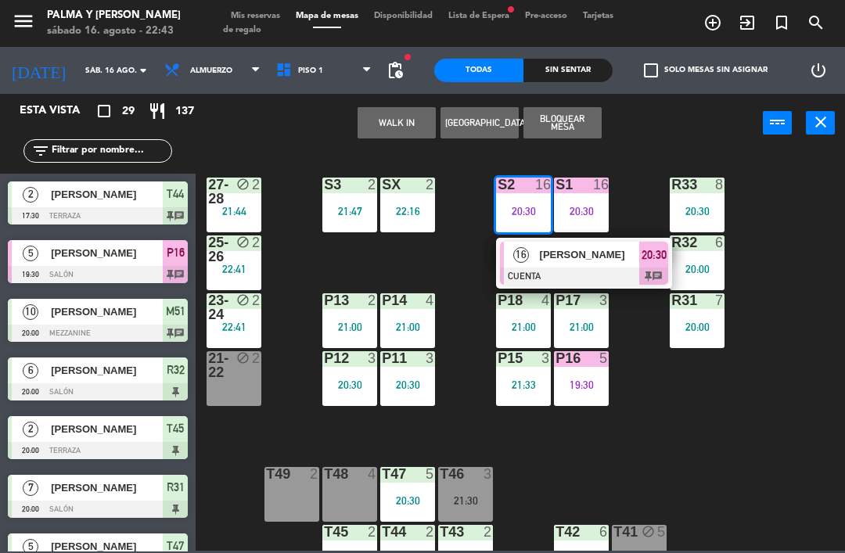
click at [570, 267] on div at bounding box center [584, 275] width 168 height 17
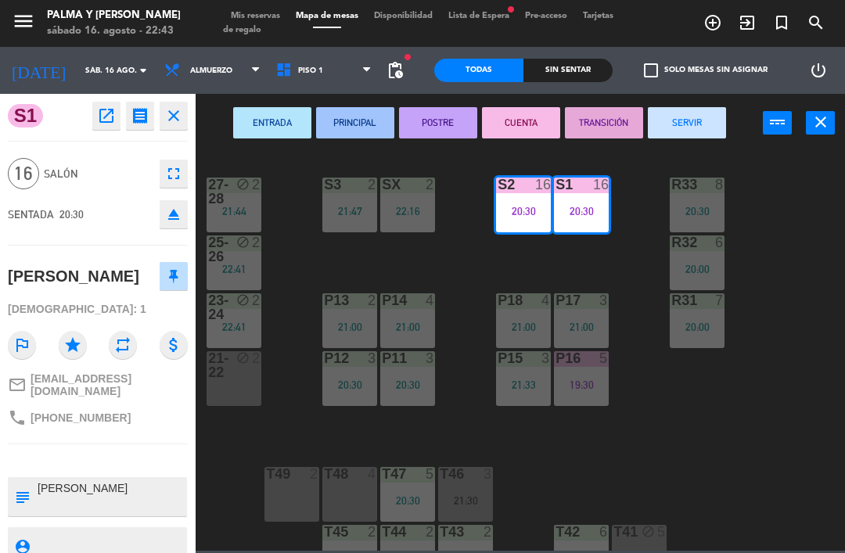
click at [691, 126] on button "SERVIR" at bounding box center [686, 122] width 78 height 31
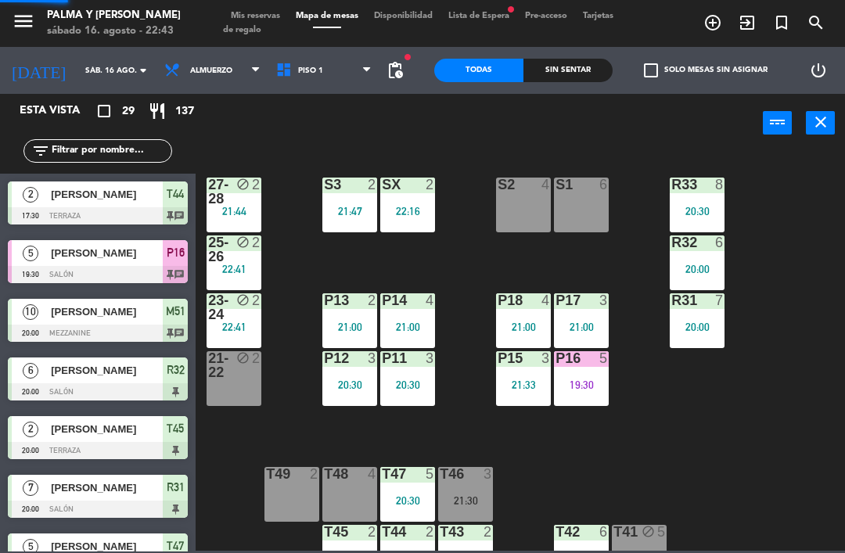
scroll to position [3, 0]
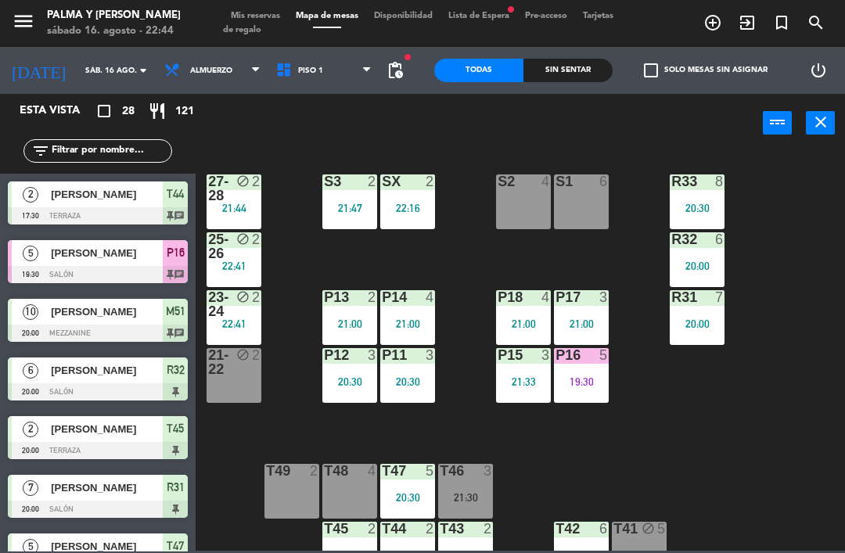
click at [769, 433] on div "R33 8 20:30 S1 6 S2 4 S3 2 21:47 SX 2 22:16 27-28 block 2 21:44 R32 6 20:00 25-…" at bounding box center [524, 350] width 640 height 400
click at [599, 185] on div "6" at bounding box center [603, 181] width 9 height 14
click at [615, 255] on div "R33 8 20:30 S1 6 S2 4 S3 2 21:47 SX 2 22:16 27-28 block 2 21:44 R32 6 20:00 25-…" at bounding box center [524, 350] width 640 height 400
click at [523, 205] on div "S2 4" at bounding box center [523, 201] width 55 height 55
click at [795, 172] on div "R33 8 20:30 S1 6 S2 4 S3 2 21:47 SX 2 22:16 27-28 block 2 21:44 R32 6 20:00 25-…" at bounding box center [524, 350] width 640 height 400
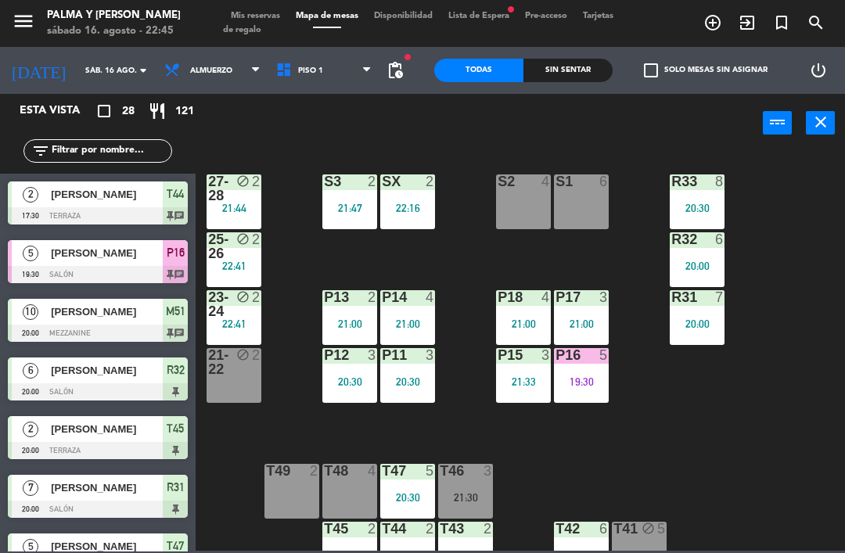
click at [143, 149] on input "text" at bounding box center [110, 150] width 121 height 17
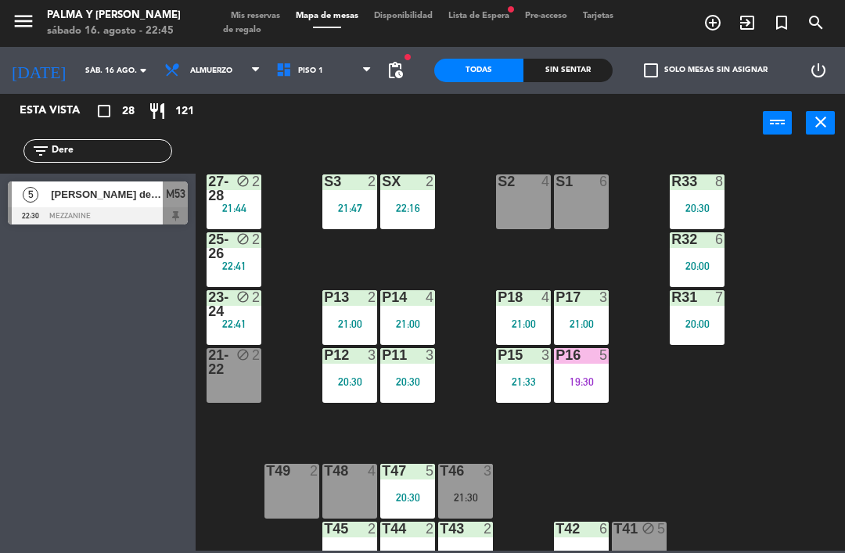
type input "Dere"
click at [138, 197] on span "[PERSON_NAME] de la [PERSON_NAME]" at bounding box center [107, 194] width 112 height 16
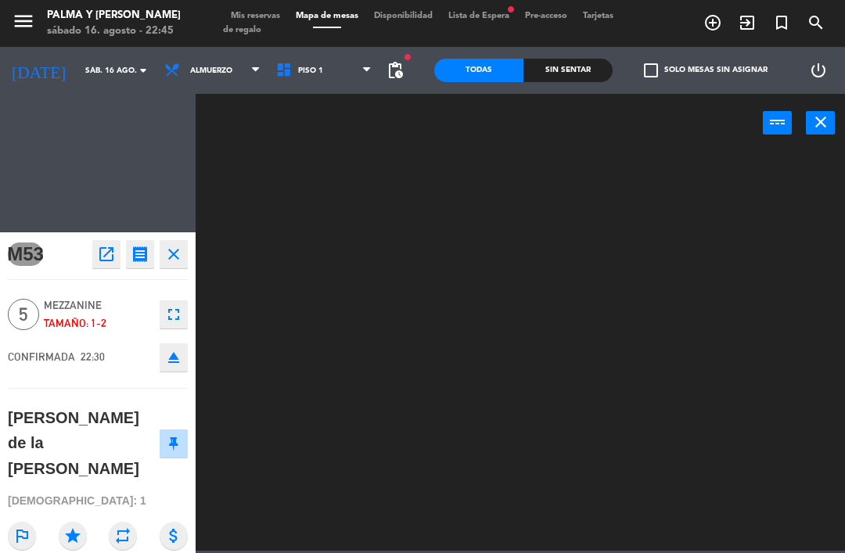
scroll to position [0, 0]
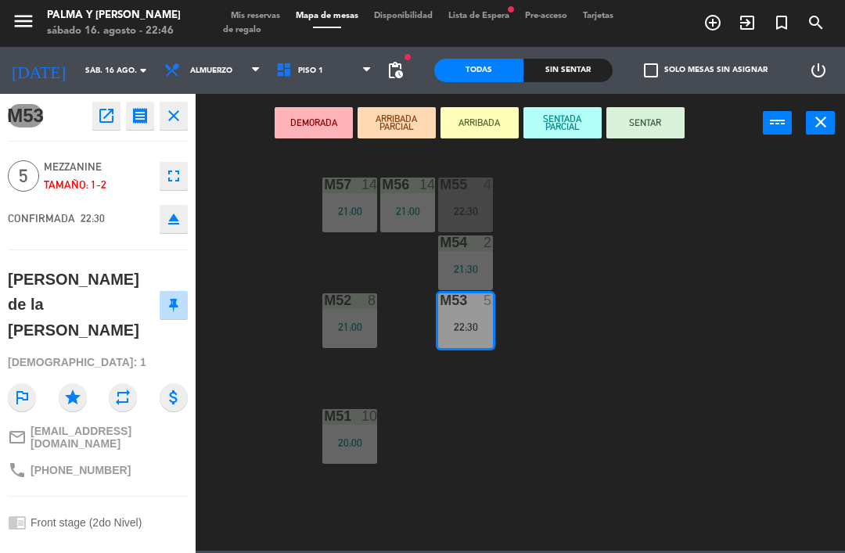
click at [656, 123] on button "SENTAR" at bounding box center [645, 122] width 78 height 31
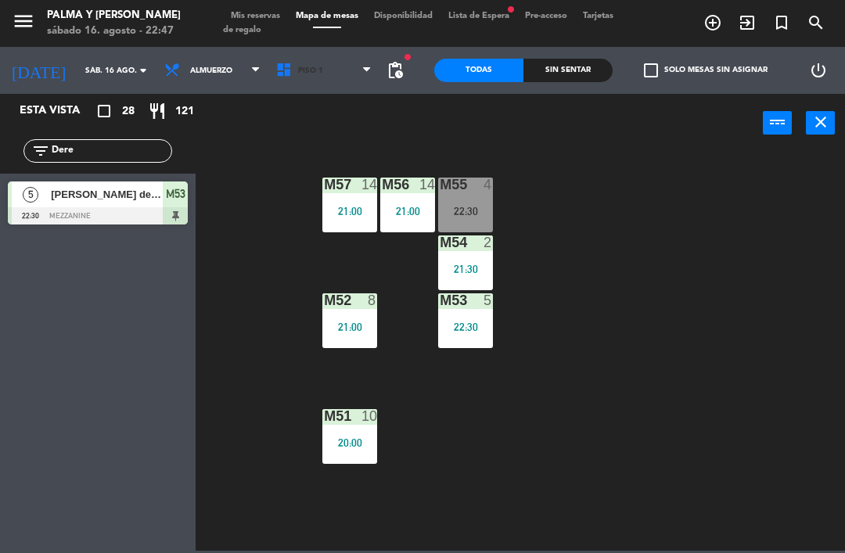
click at [329, 82] on span "Piso 1" at bounding box center [324, 70] width 112 height 34
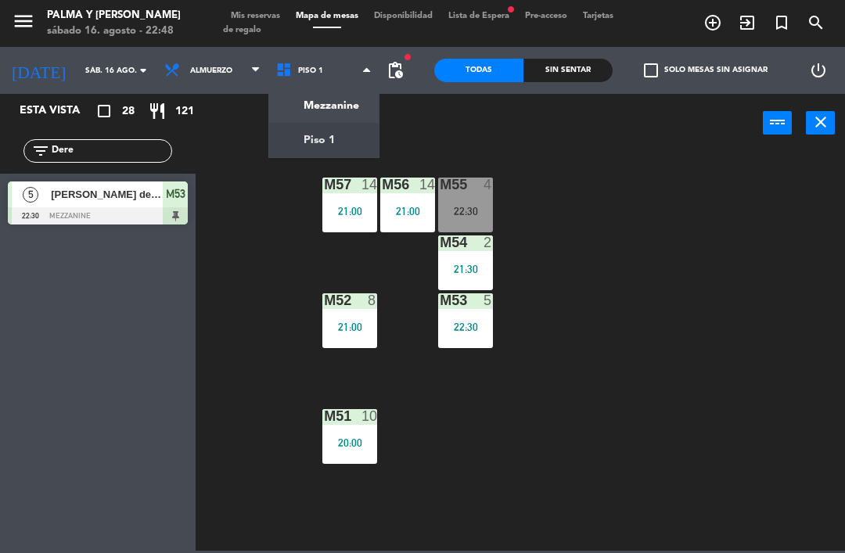
click at [750, 333] on div "M57 14 21:00 M56 14 21:00 M55 4 22:30 M54 2 21:30 M52 8 21:00 M53 5 22:30 M51 1…" at bounding box center [524, 350] width 640 height 400
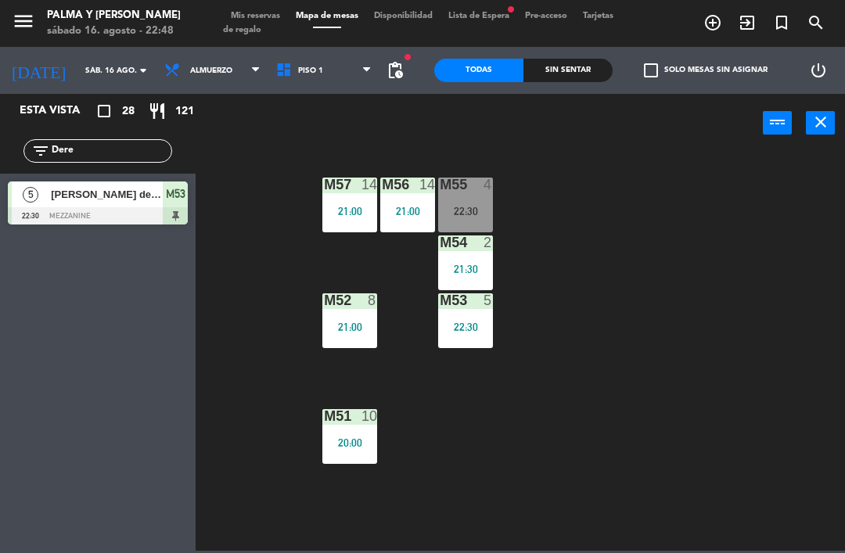
click at [145, 143] on input "Dere" at bounding box center [110, 150] width 121 height 17
click at [686, 179] on div "M57 14 21:00 M56 14 21:00 M55 4 22:30 M54 2 21:30 M52 8 21:00 M53 5 22:30 M51 1…" at bounding box center [524, 350] width 640 height 400
click at [101, 152] on input "Dere" at bounding box center [110, 150] width 121 height 17
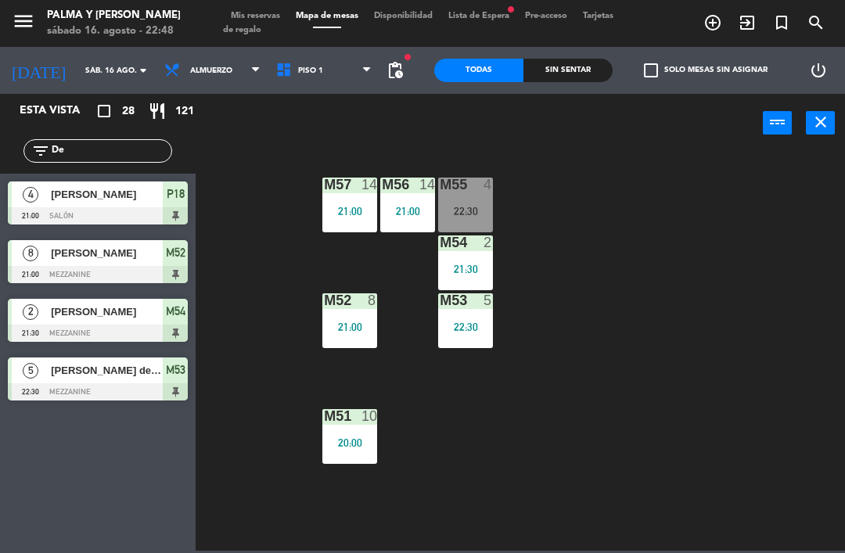
type input "D"
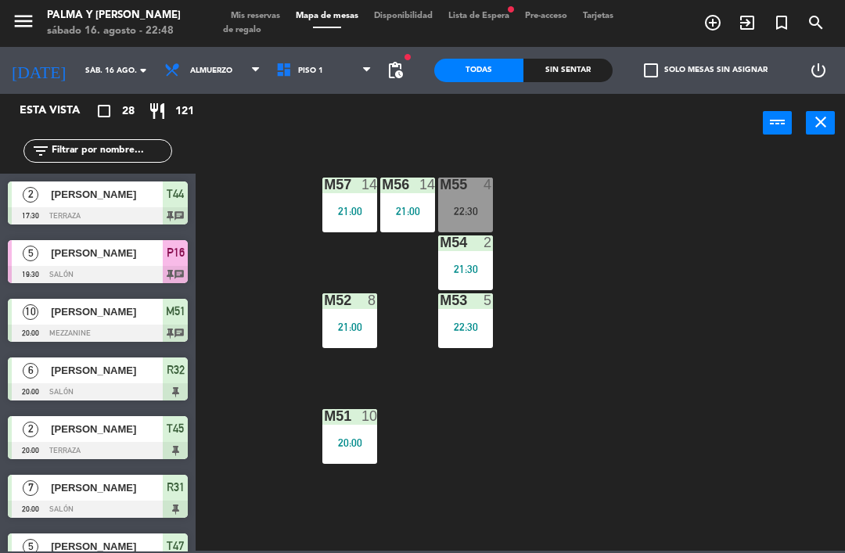
click at [620, 124] on div "power_input close" at bounding box center [478, 123] width 567 height 59
click at [79, 74] on input "sáb. 16 ago." at bounding box center [130, 71] width 107 height 24
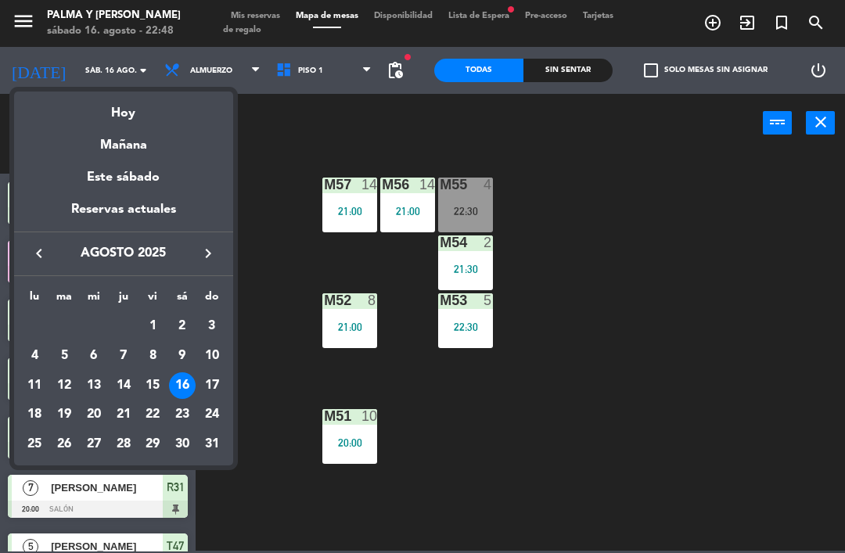
click at [92, 407] on div "20" at bounding box center [94, 414] width 27 height 27
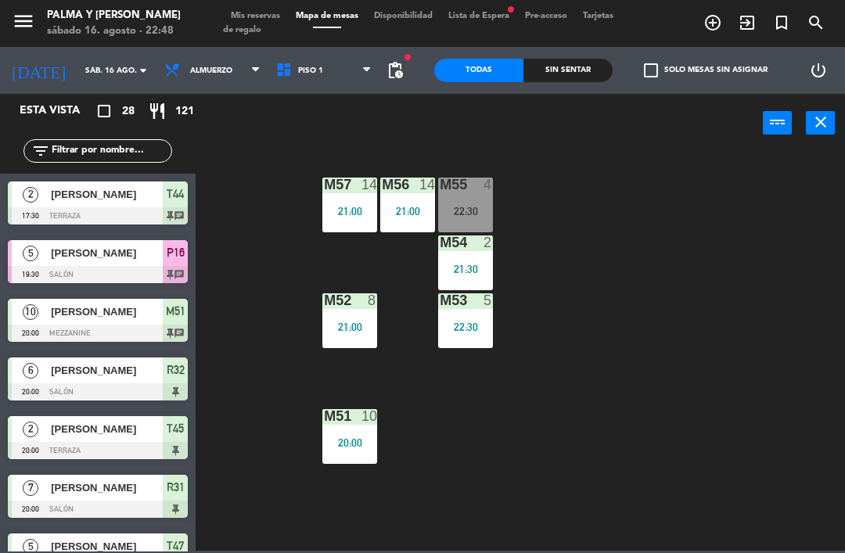
type input "mié. 20 ago."
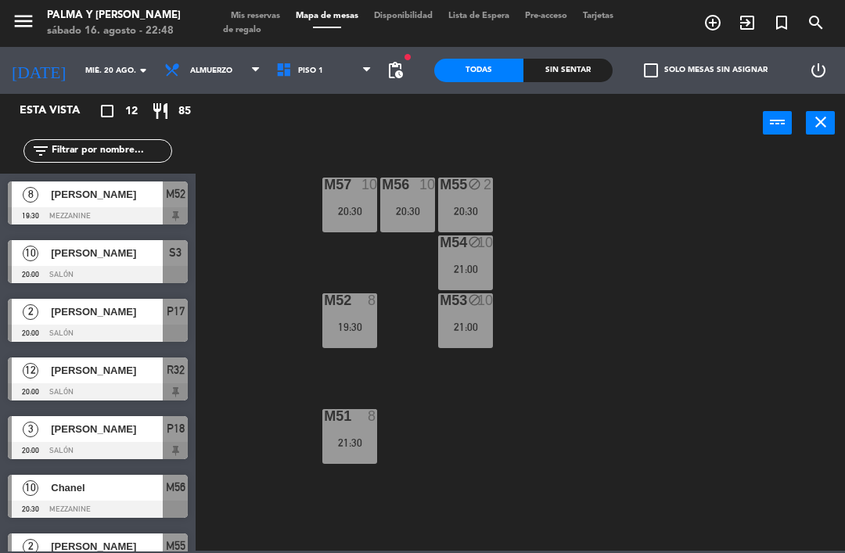
click at [85, 64] on input "mié. 20 ago." at bounding box center [130, 71] width 107 height 24
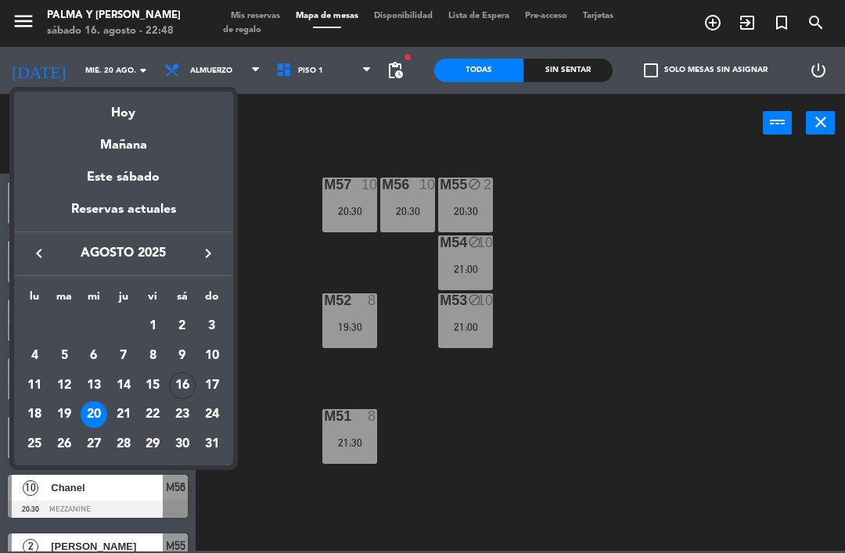
click at [452, 430] on div at bounding box center [422, 276] width 845 height 553
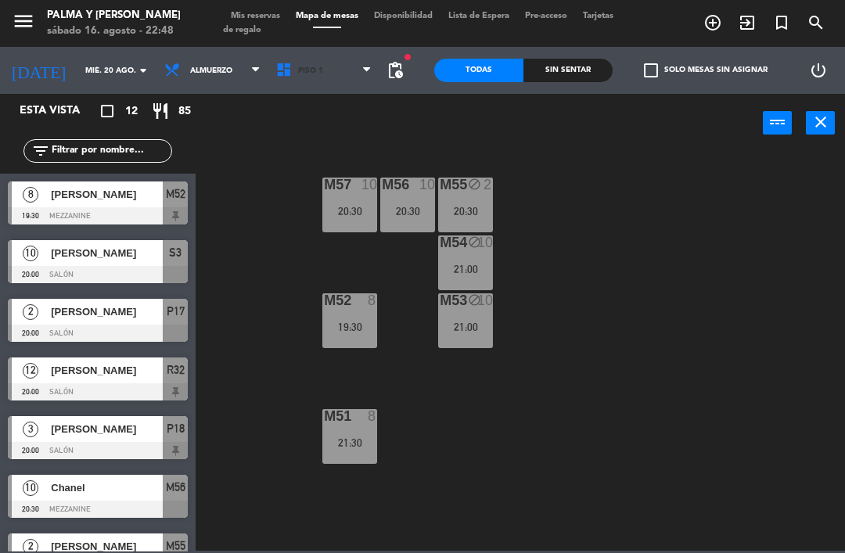
click at [308, 71] on span "Piso 1" at bounding box center [310, 70] width 25 height 9
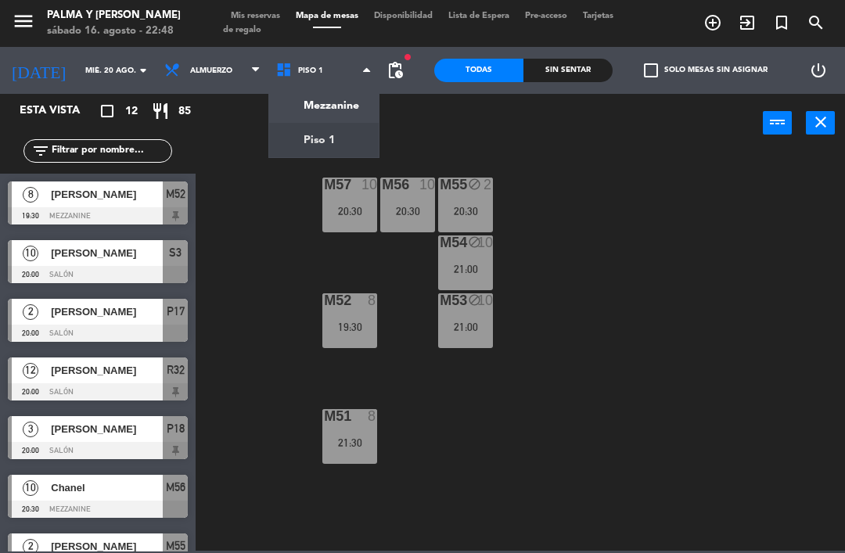
click at [347, 140] on ng-component "menu Palma y [PERSON_NAME][DATE] 16. agosto - 22:48 Mis reservas Mapa de mesas …" at bounding box center [422, 275] width 845 height 551
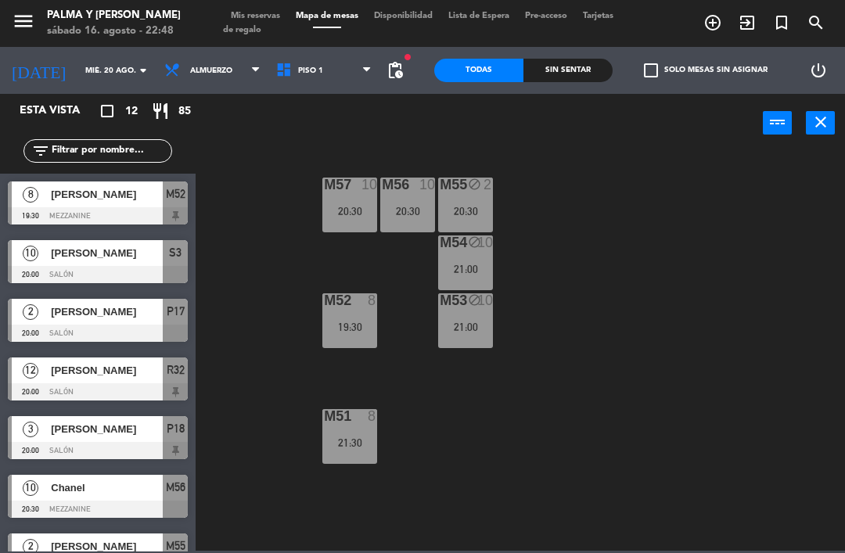
click at [324, 66] on span "Piso 1" at bounding box center [324, 70] width 112 height 34
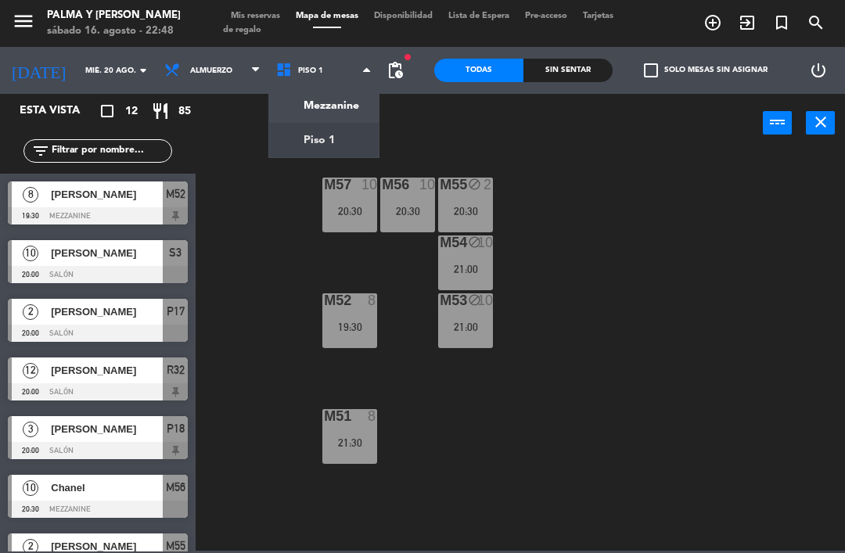
click at [332, 100] on ng-component "menu Palma y [PERSON_NAME][DATE] 16. agosto - 22:48 Mis reservas Mapa de mesas …" at bounding box center [422, 275] width 845 height 551
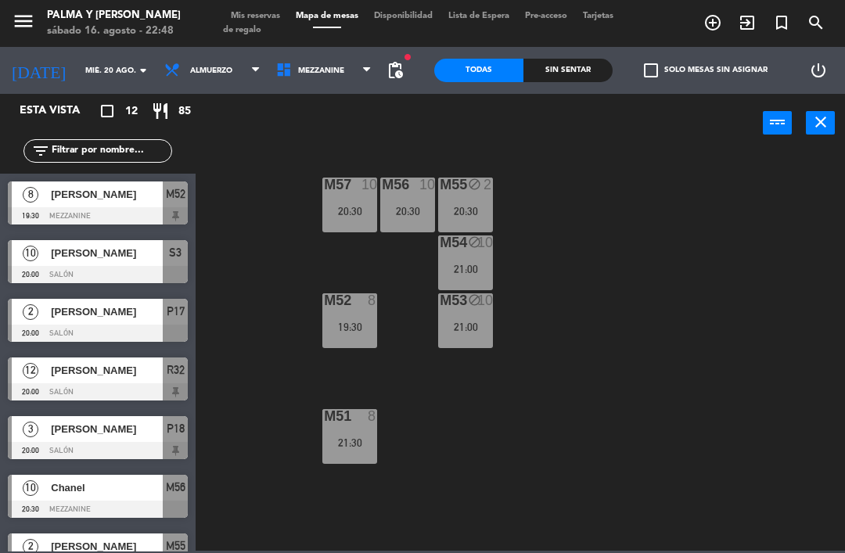
scroll to position [27, 0]
click at [345, 65] on span "Mezzanine" at bounding box center [324, 70] width 112 height 34
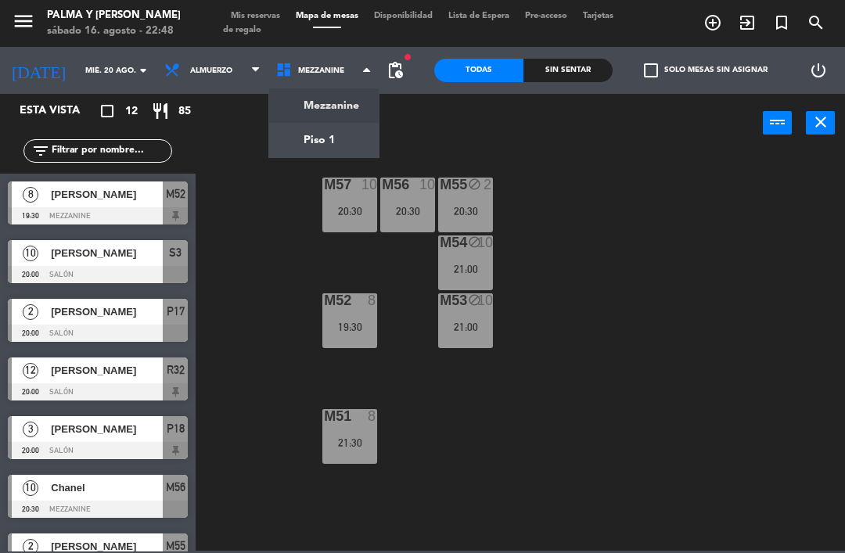
click at [342, 141] on ng-component "menu Palma y [PERSON_NAME][DATE] 16. agosto - 22:48 Mis reservas Mapa de mesas …" at bounding box center [422, 275] width 845 height 551
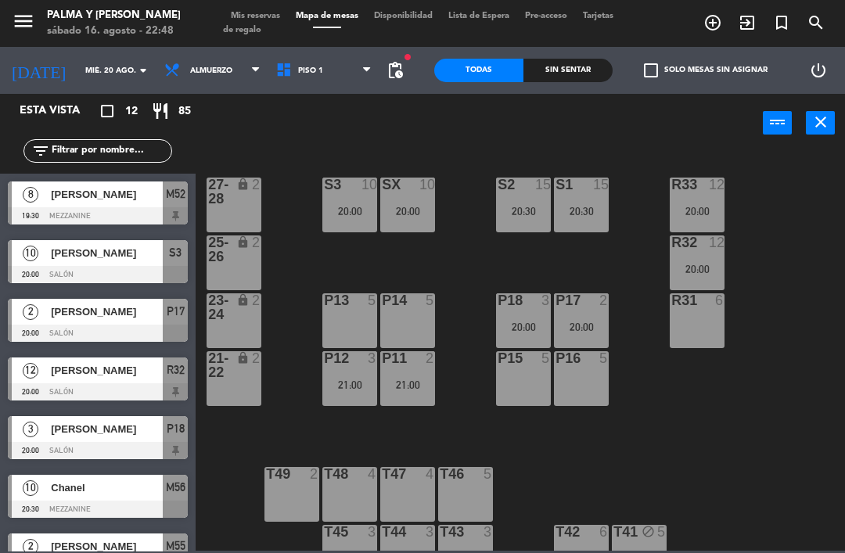
click at [533, 378] on div "P15 5" at bounding box center [523, 378] width 55 height 55
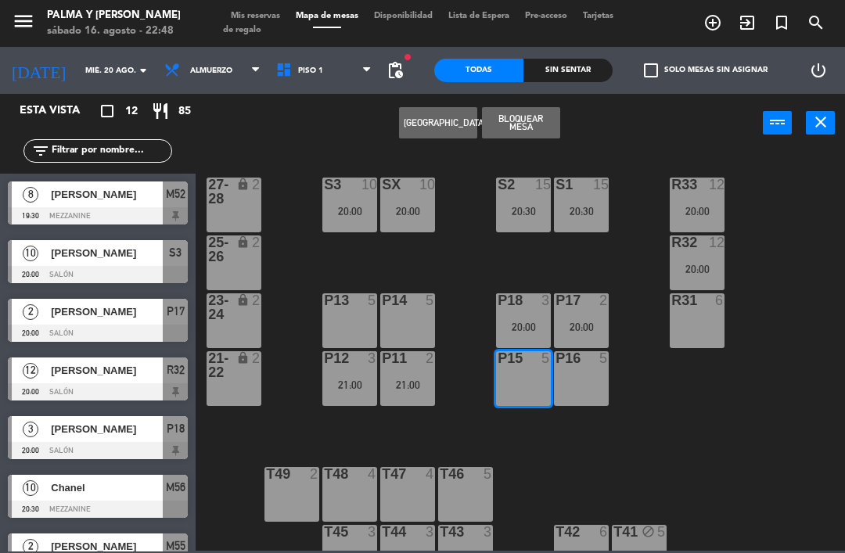
click at [450, 115] on button "[GEOGRAPHIC_DATA]" at bounding box center [438, 122] width 78 height 31
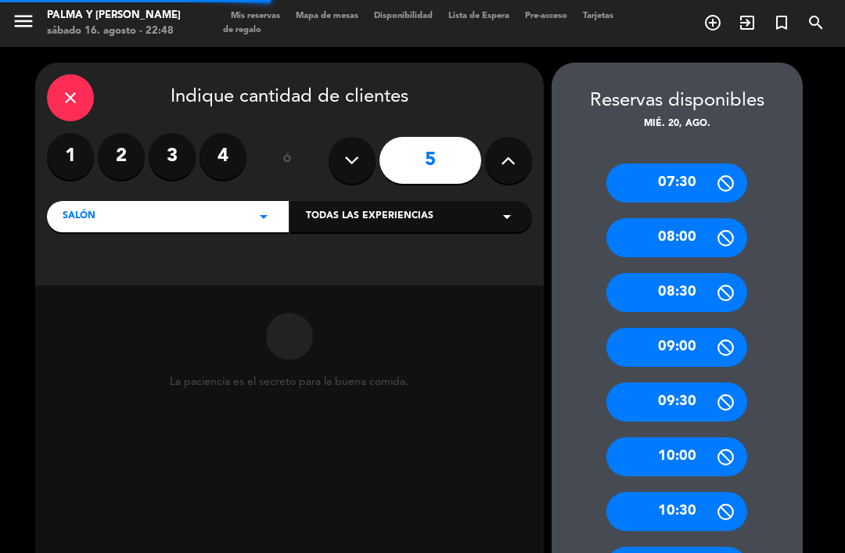
click at [224, 133] on label "4" at bounding box center [222, 156] width 47 height 47
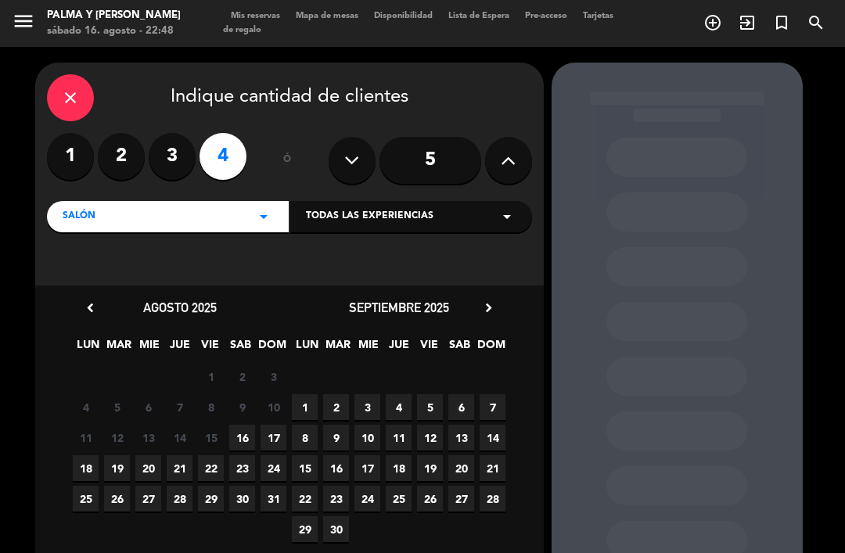
click at [149, 455] on span "20" at bounding box center [148, 468] width 26 height 26
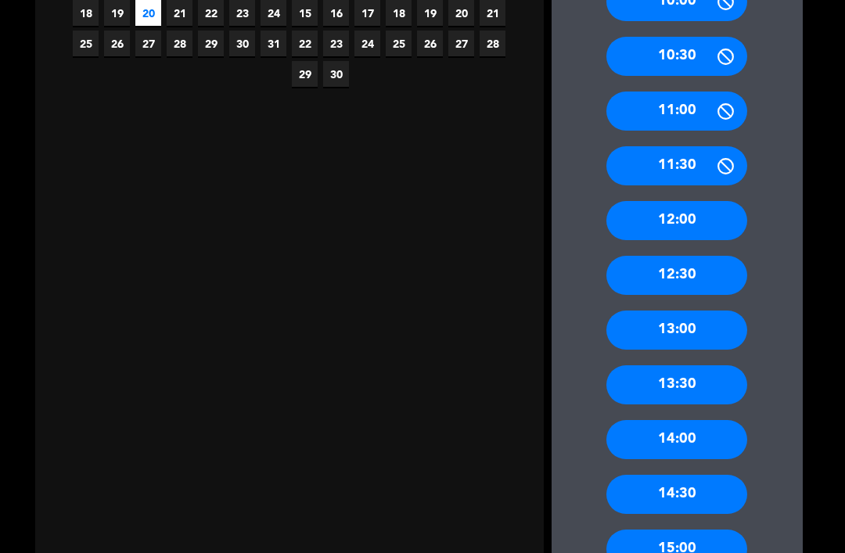
scroll to position [459, 0]
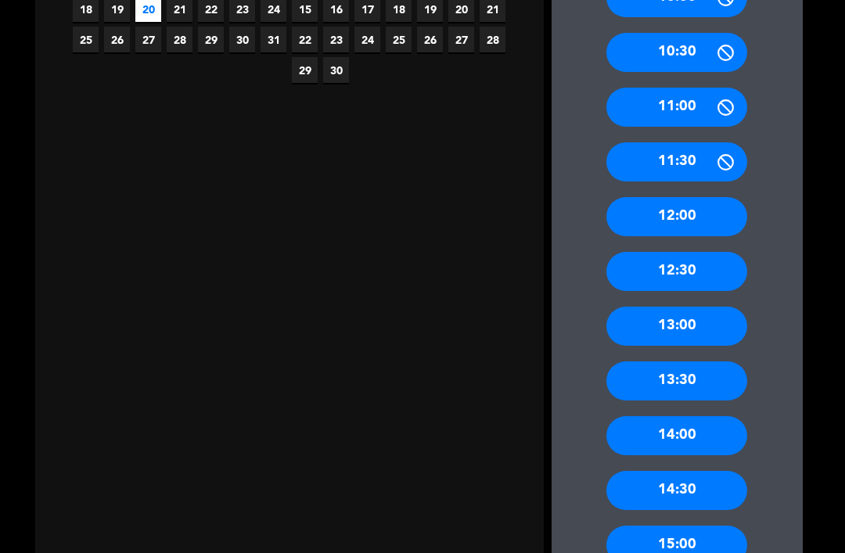
click at [701, 198] on div "12:00" at bounding box center [676, 216] width 141 height 39
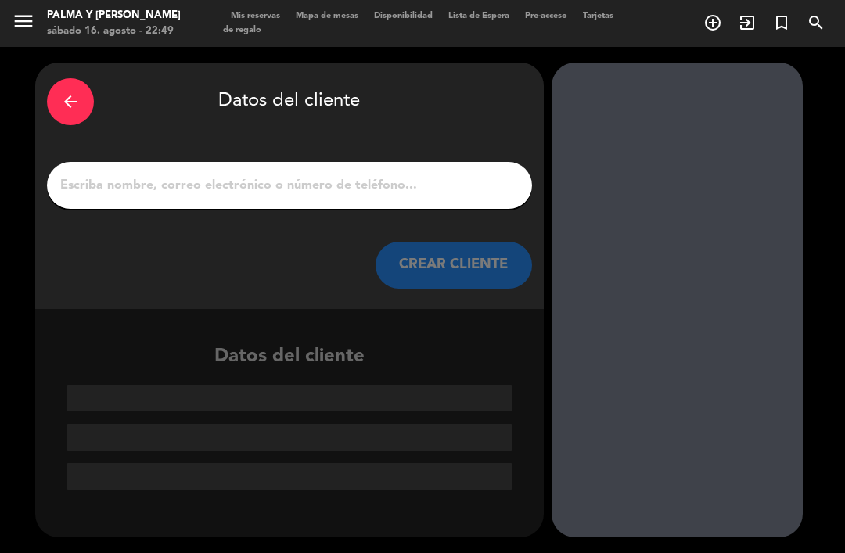
click at [299, 174] on input "1" at bounding box center [289, 185] width 461 height 22
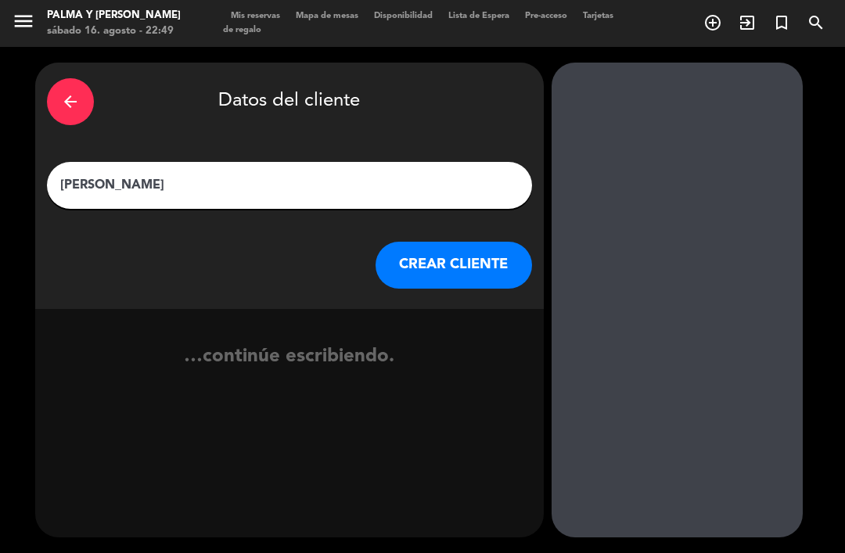
type input "Mayra Sifre"
click at [425, 242] on button "CREAR CLIENTE" at bounding box center [453, 265] width 156 height 47
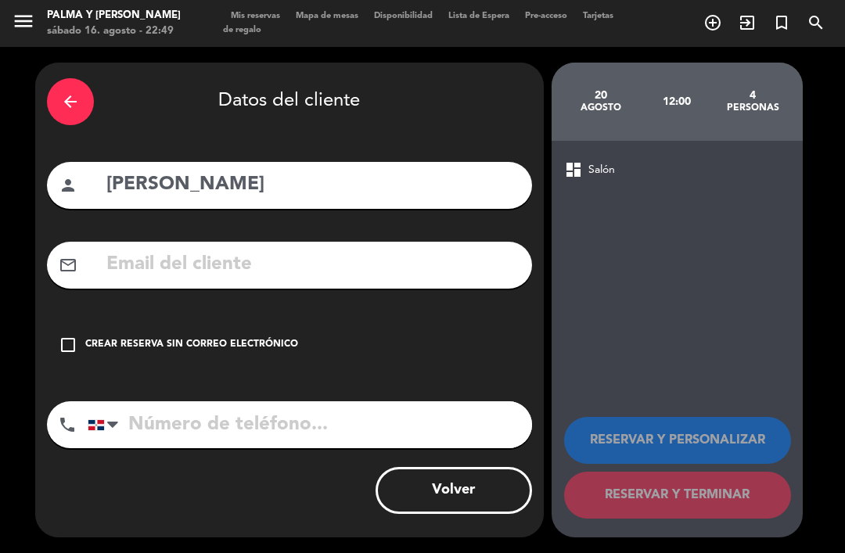
click at [181, 337] on div "Crear reserva sin correo electrónico" at bounding box center [191, 345] width 213 height 16
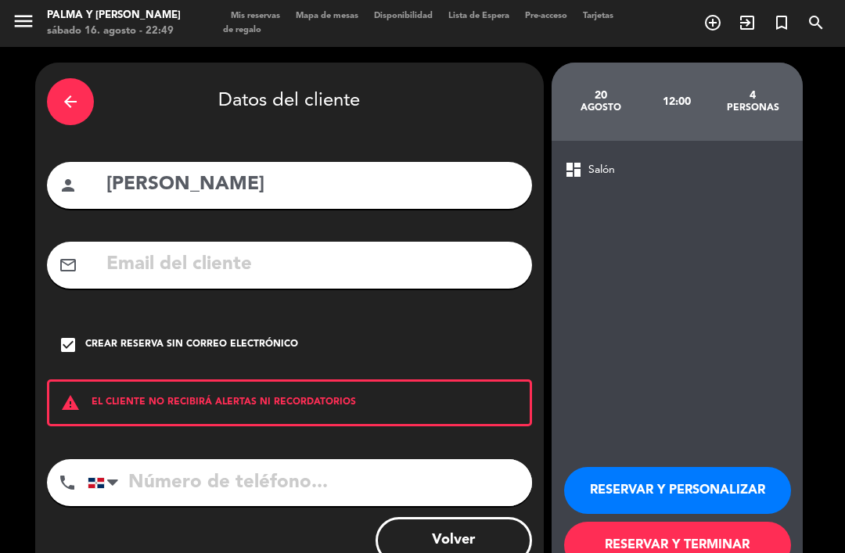
click at [205, 459] on input "tel" at bounding box center [310, 482] width 444 height 47
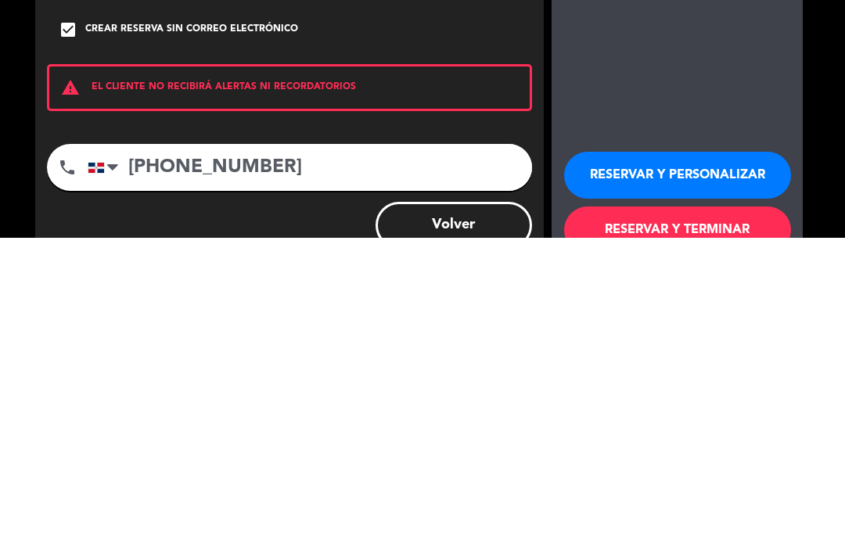
type input "809 881 3333"
click at [649, 522] on button "RESERVAR Y TERMINAR" at bounding box center [677, 545] width 227 height 47
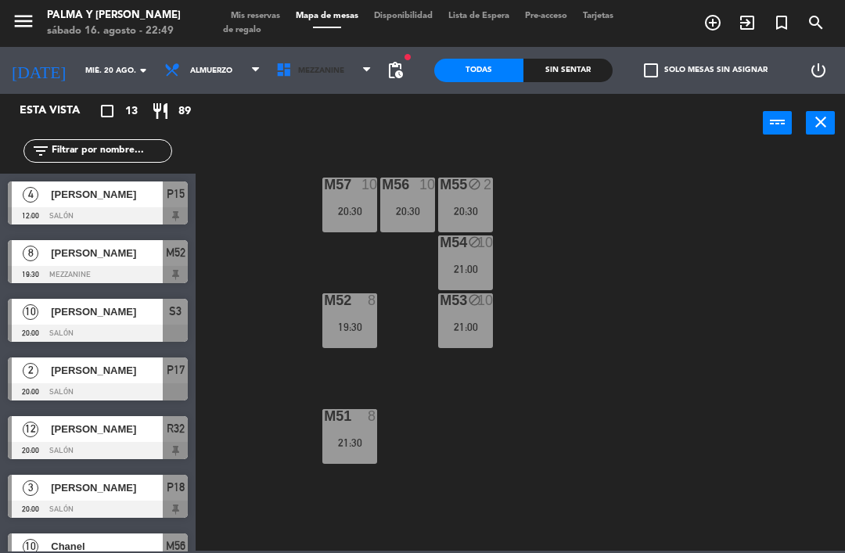
click at [343, 86] on span "Mezzanine" at bounding box center [324, 70] width 112 height 34
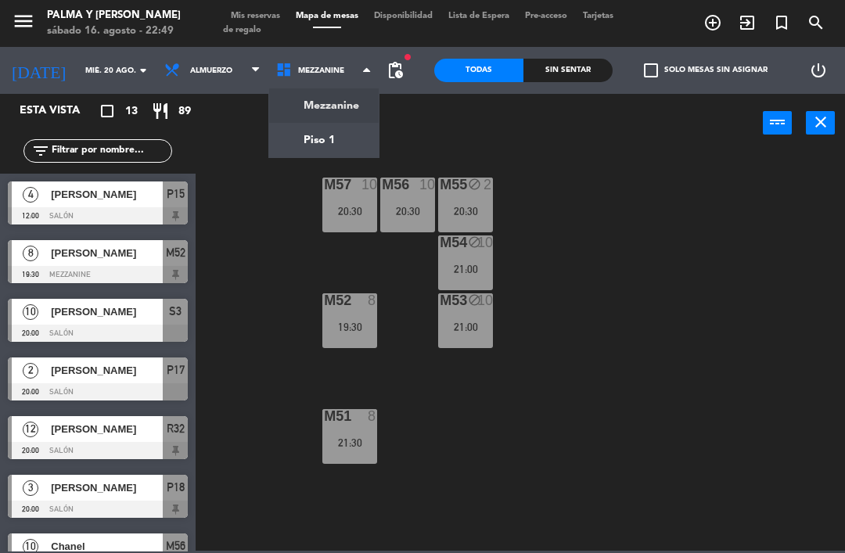
click at [336, 152] on ng-component "menu Palma y Celia sábado 16. agosto - 22:49 Mis reservas Mapa de mesas Disponi…" at bounding box center [422, 275] width 845 height 551
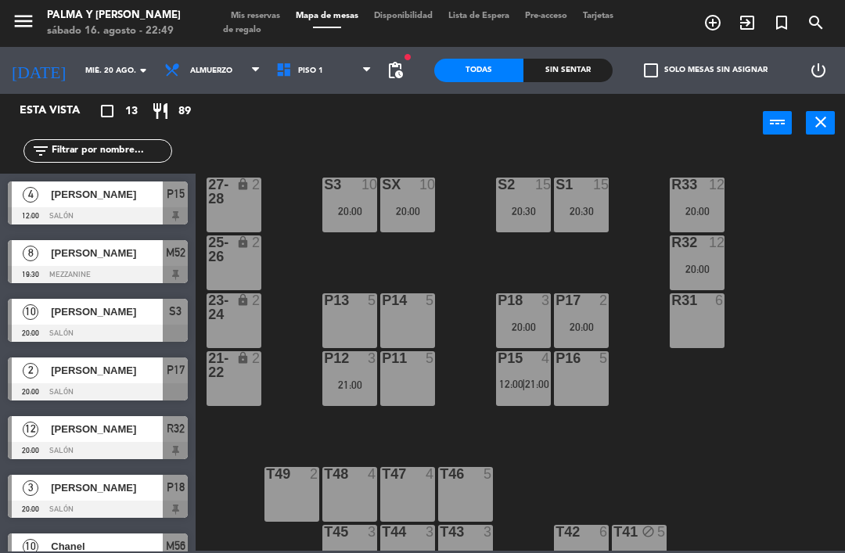
click at [760, 419] on div "R33 12 20:00 S1 15 20:30 S2 15 20:30 S3 10 20:00 SX 10 20:00 27-28 lock 2 R32 1…" at bounding box center [524, 350] width 640 height 400
click at [163, 66] on icon at bounding box center [174, 70] width 23 height 17
click at [227, 107] on ng-component "menu Palma y Celia sábado 16. agosto - 22:49 Mis reservas Mapa de mesas Disponi…" at bounding box center [422, 275] width 845 height 551
click at [322, 75] on span "Piso 1" at bounding box center [324, 70] width 112 height 34
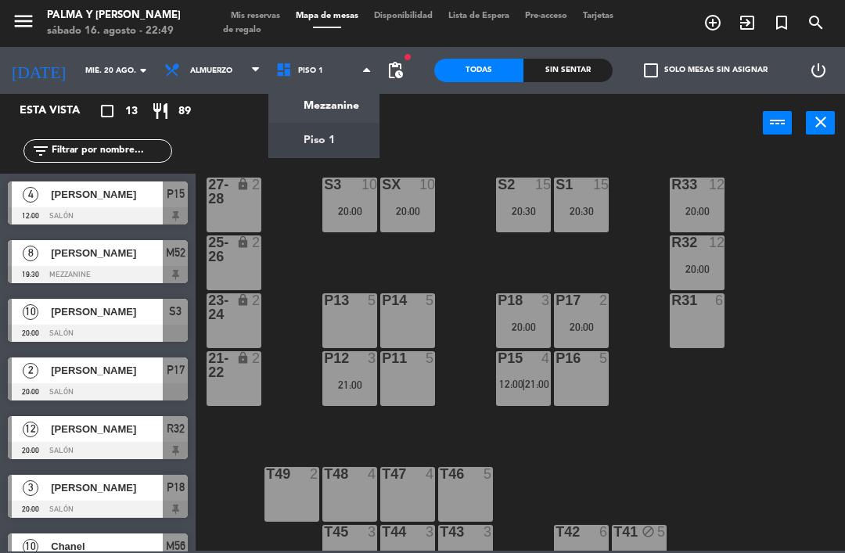
click at [347, 106] on ng-component "menu Palma y Celia sábado 16. agosto - 22:49 Mis reservas Mapa de mesas Disponi…" at bounding box center [422, 275] width 845 height 551
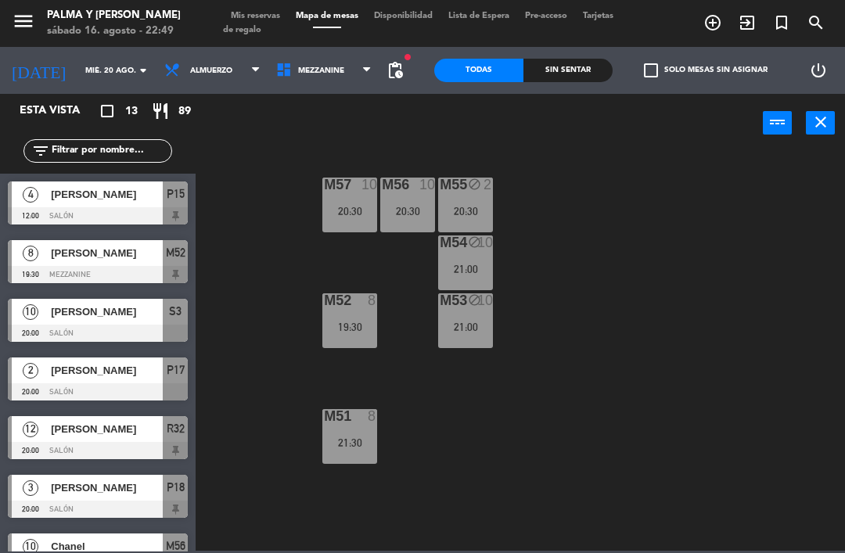
click at [350, 66] on span "Mezzanine" at bounding box center [324, 70] width 112 height 34
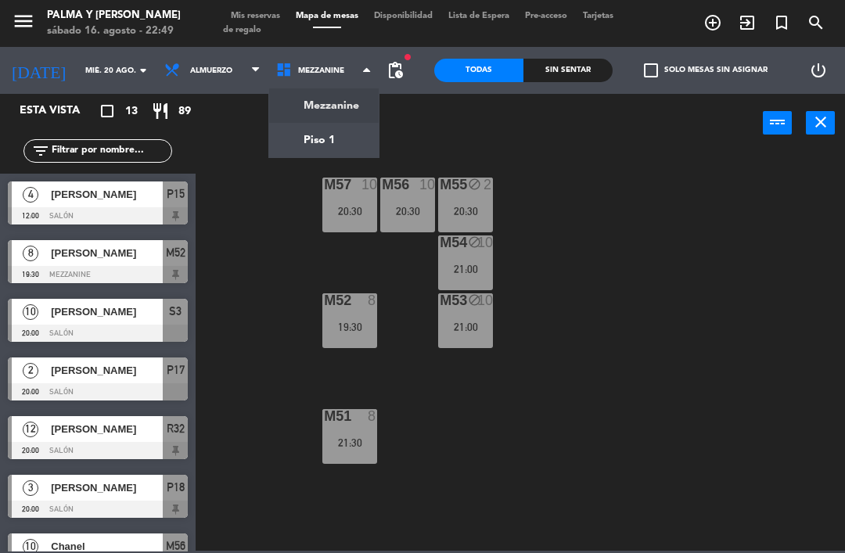
click at [343, 119] on ng-component "menu Palma y Celia sábado 16. agosto - 22:49 Mis reservas Mapa de mesas Disponi…" at bounding box center [422, 275] width 845 height 551
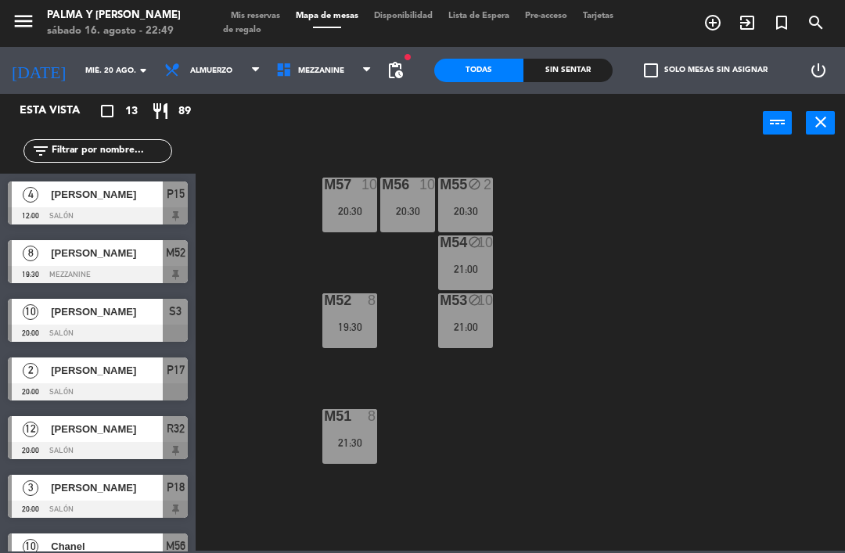
click at [99, 83] on input "mié. 20 ago." at bounding box center [130, 71] width 107 height 24
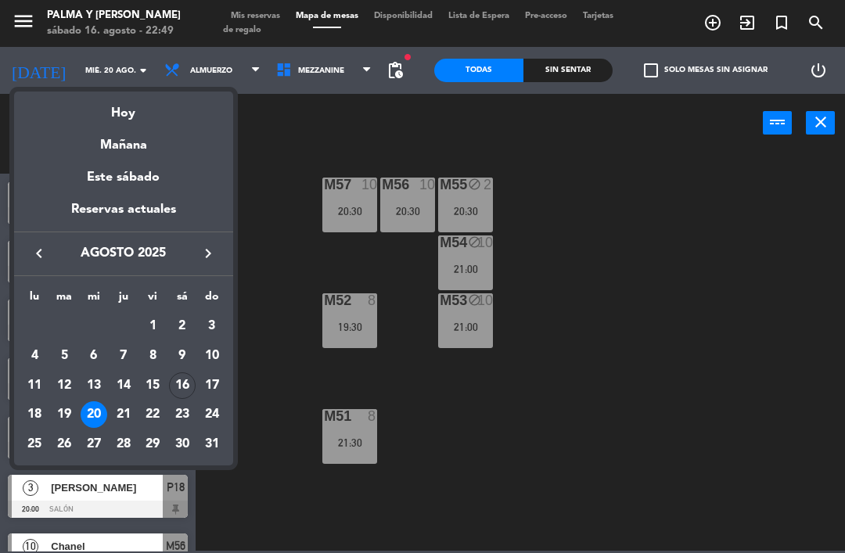
click at [149, 104] on div "Hoy" at bounding box center [123, 107] width 219 height 32
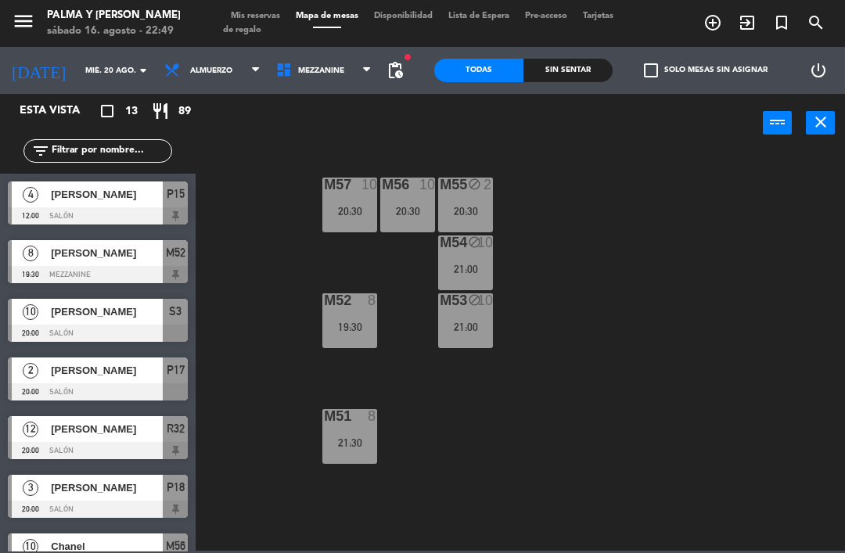
type input "sáb. 16 ago."
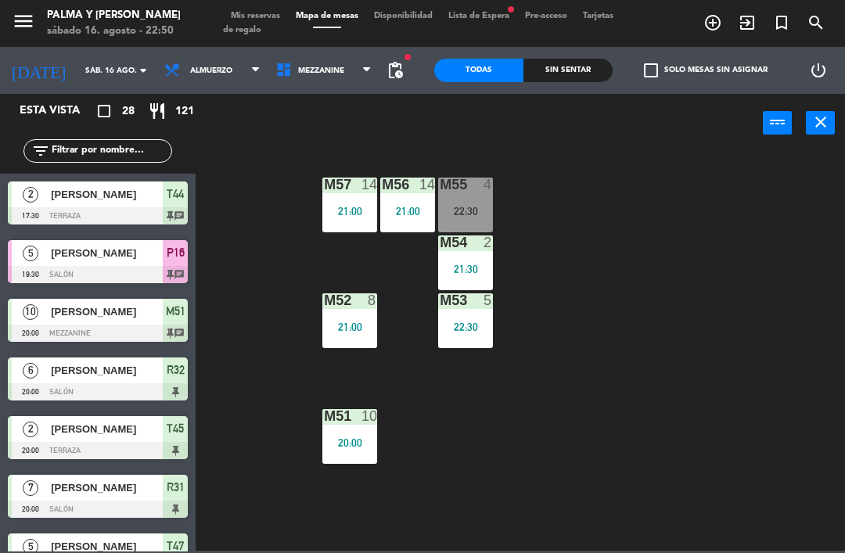
click at [748, 401] on div "M57 14 21:00 M56 14 21:00 M55 4 22:30 M54 2 21:30 M52 8 21:00 M53 5 22:30 M51 1…" at bounding box center [524, 350] width 640 height 400
click at [715, 414] on div "M57 14 21:00 M56 14 21:00 M55 4 22:30 M54 2 21:30 M52 8 21:00 M53 5 22:30 M51 1…" at bounding box center [524, 350] width 640 height 400
click at [325, 66] on span "Mezzanine" at bounding box center [321, 70] width 46 height 9
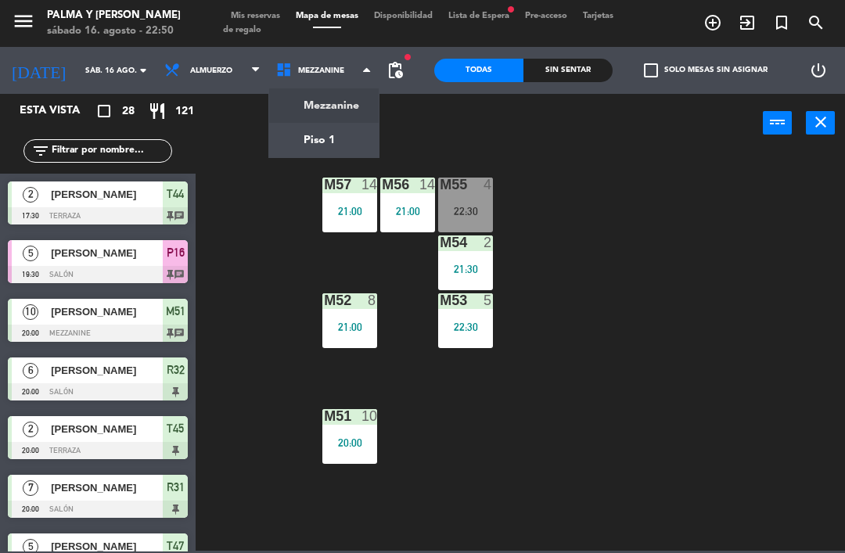
click at [339, 140] on ng-component "menu Palma y Celia sábado 16. agosto - 22:50 Mis reservas Mapa de mesas Disponi…" at bounding box center [422, 275] width 845 height 551
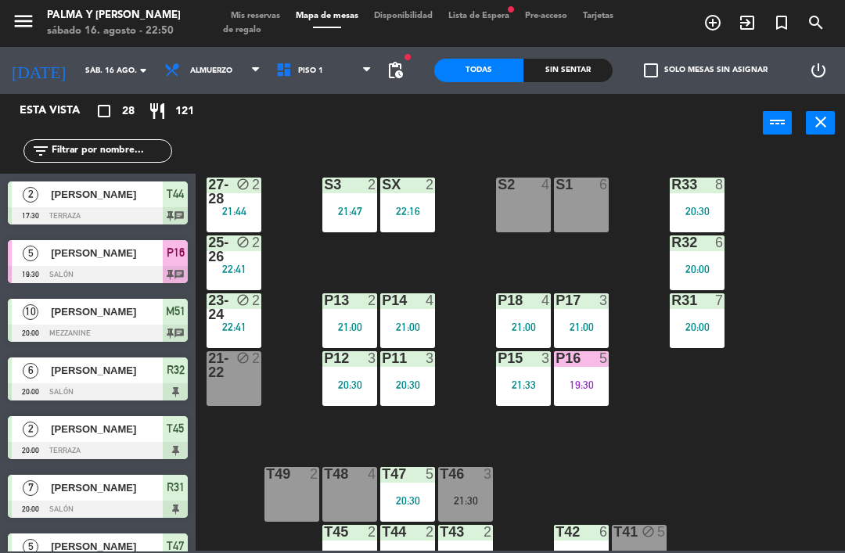
click at [599, 368] on div "P16 5 19:30" at bounding box center [581, 378] width 55 height 55
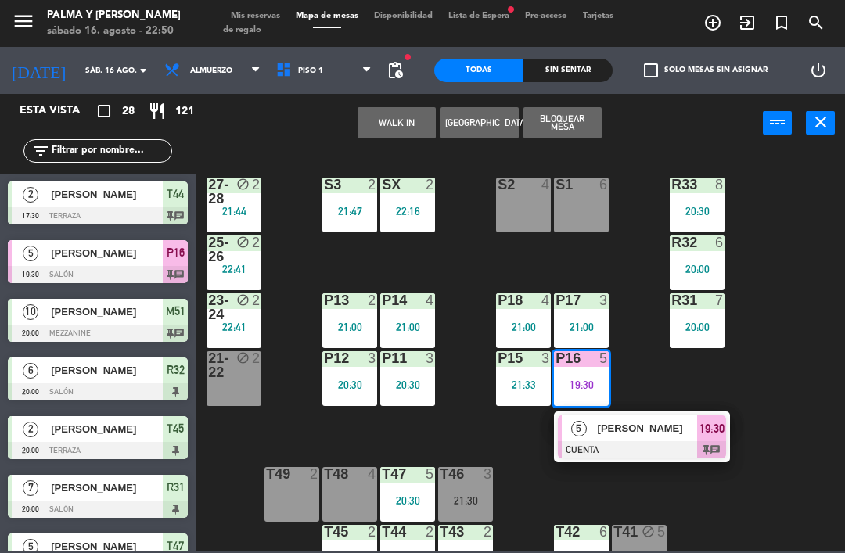
click at [646, 436] on span "[PERSON_NAME]" at bounding box center [647, 428] width 100 height 16
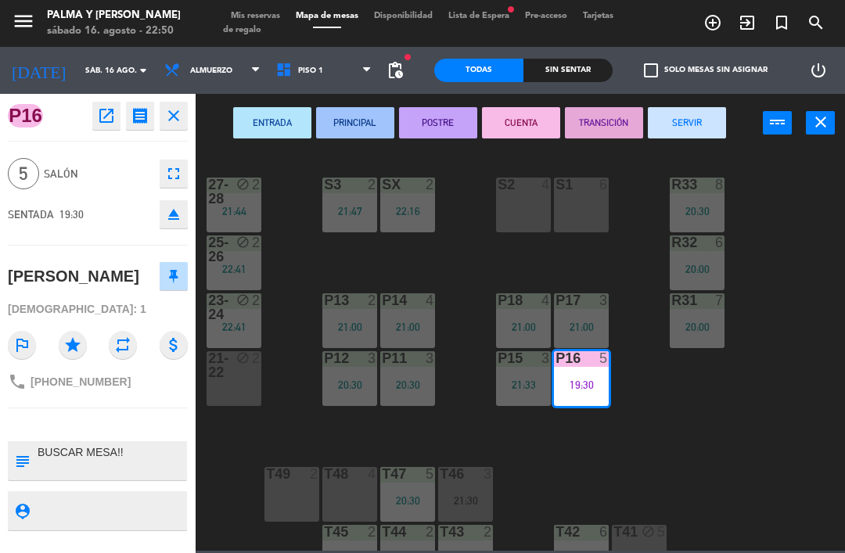
click at [699, 127] on button "SERVIR" at bounding box center [686, 122] width 78 height 31
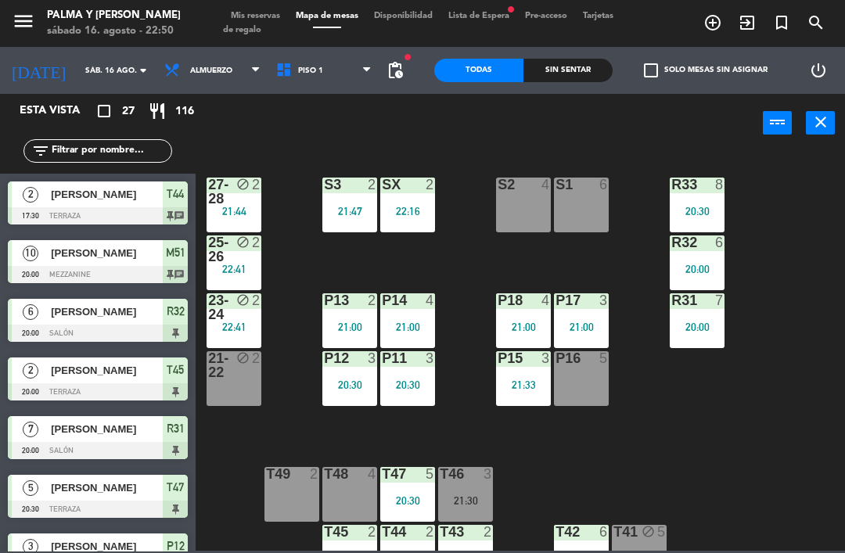
click at [737, 479] on div "R33 8 20:30 S1 6 S2 4 S3 2 21:47 SX 2 22:16 27-28 block 2 21:44 R32 6 20:00 25-…" at bounding box center [524, 350] width 640 height 400
click at [615, 271] on div "R33 8 20:30 S1 6 S2 4 S3 2 21:47 SX 2 22:16 27-28 block 2 21:44 R32 6 20:00 25-…" at bounding box center [524, 350] width 640 height 400
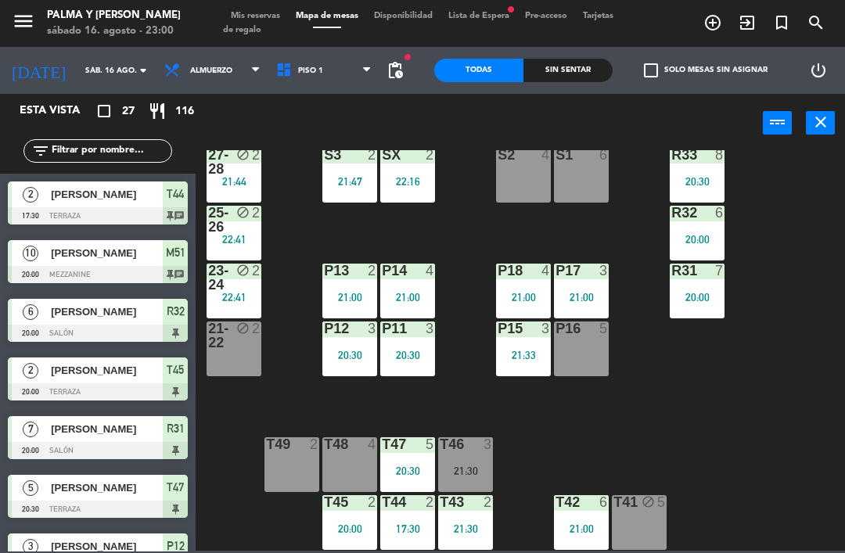
scroll to position [30, 0]
click at [410, 454] on div "T47 5 20:30" at bounding box center [407, 464] width 55 height 55
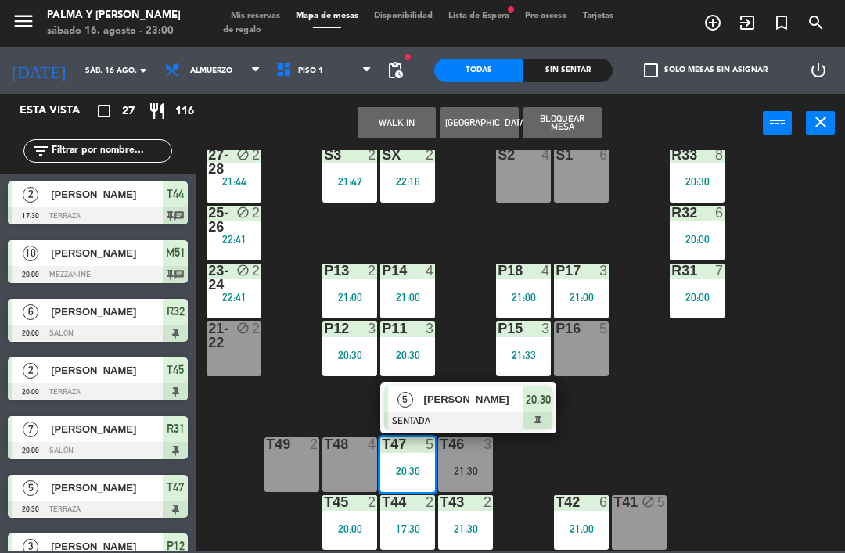
click at [465, 400] on span "[PERSON_NAME]" at bounding box center [474, 399] width 100 height 16
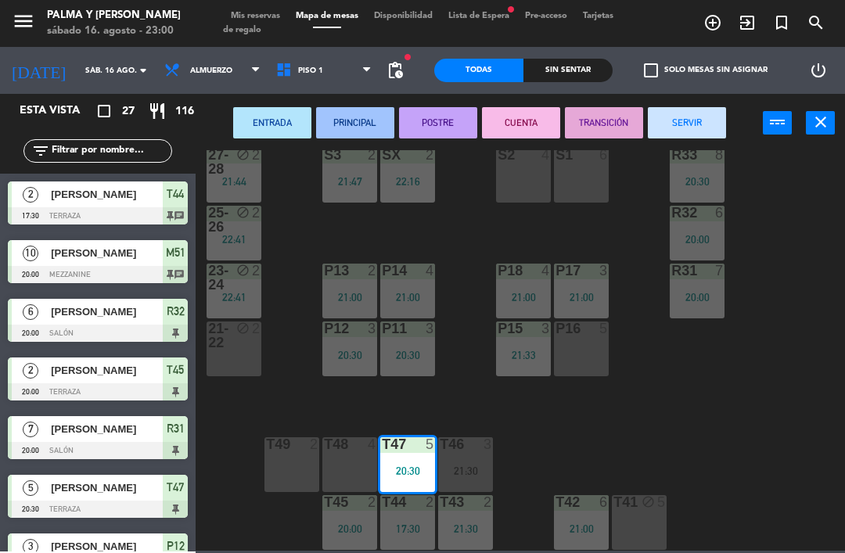
click at [593, 175] on div "S1 6" at bounding box center [581, 175] width 55 height 55
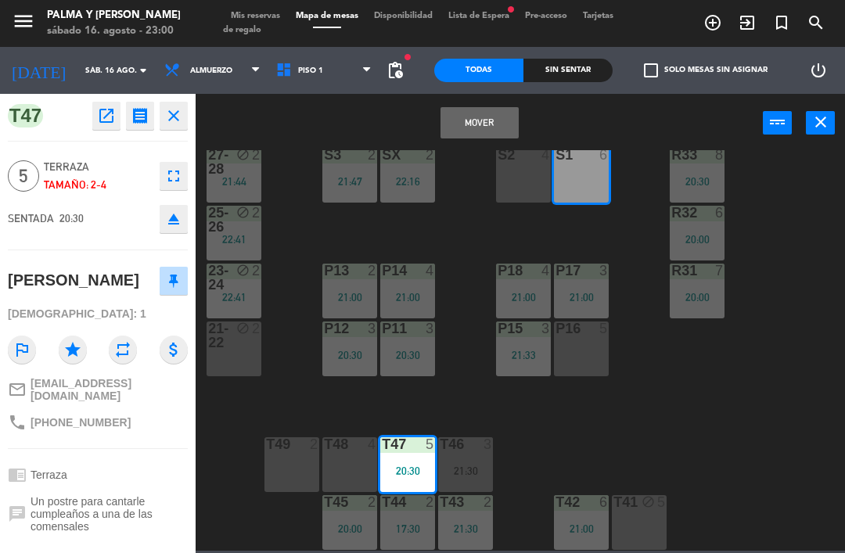
click at [485, 114] on button "Mover" at bounding box center [479, 122] width 78 height 31
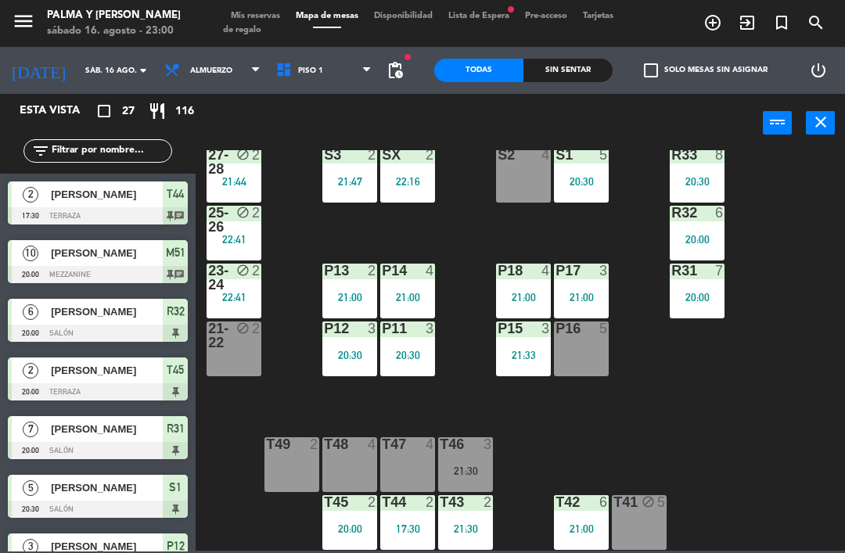
click at [237, 296] on div "22:41" at bounding box center [233, 297] width 55 height 11
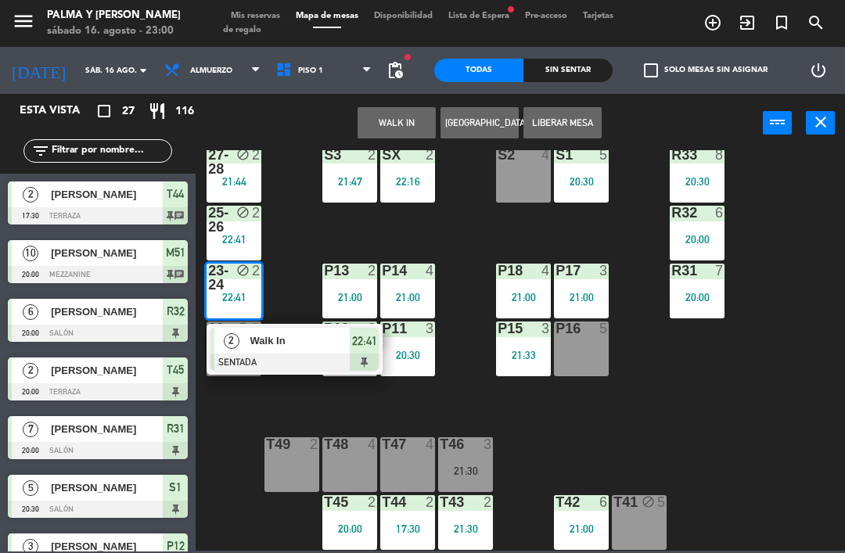
click at [307, 347] on span "Walk In" at bounding box center [300, 340] width 100 height 16
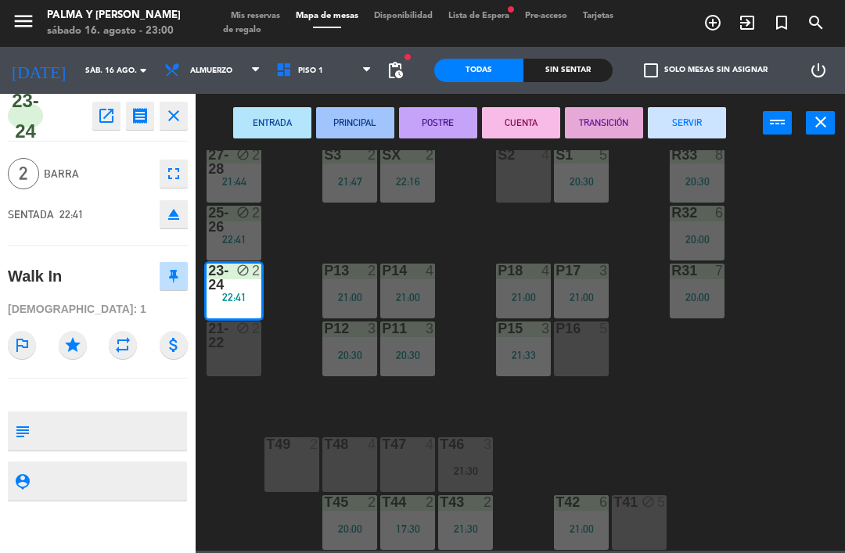
click at [521, 176] on div "S2 4" at bounding box center [523, 175] width 55 height 55
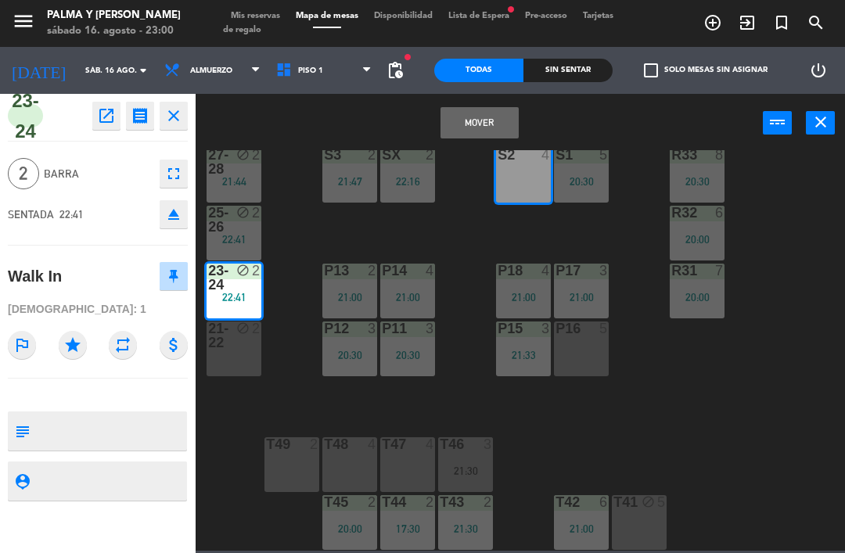
click at [490, 120] on button "Mover" at bounding box center [479, 122] width 78 height 31
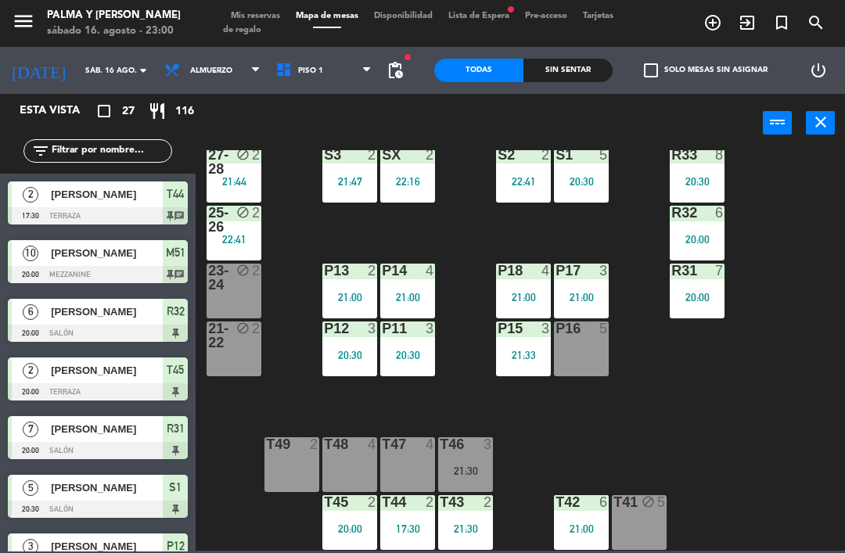
scroll to position [502, 0]
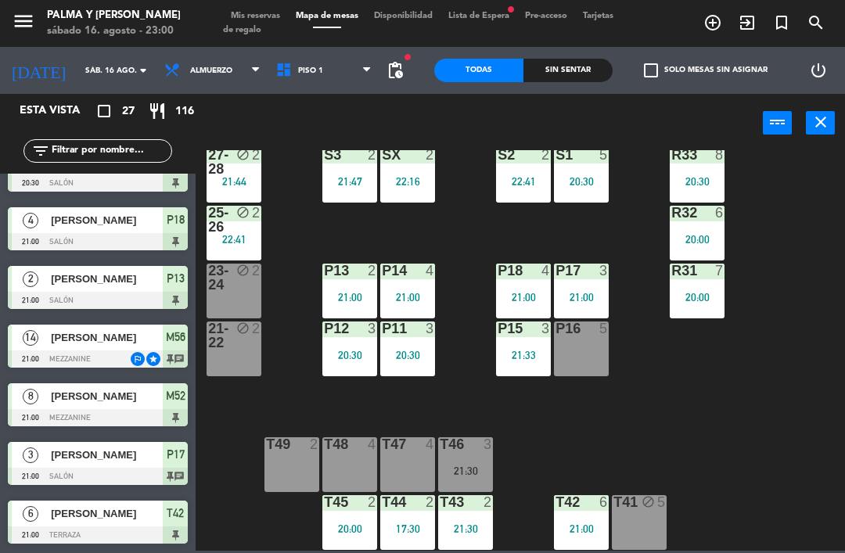
click at [247, 231] on div "2" at bounding box center [260, 220] width 26 height 28
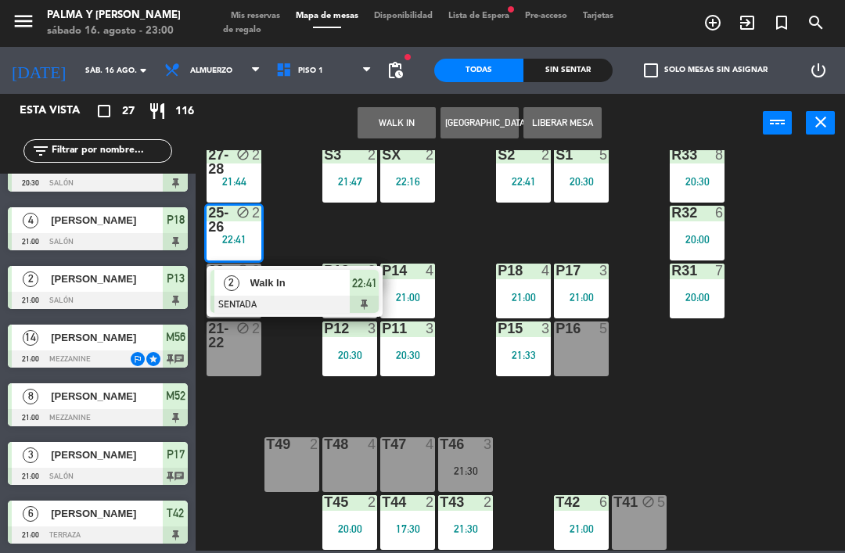
click at [296, 271] on div "Walk In" at bounding box center [300, 283] width 102 height 26
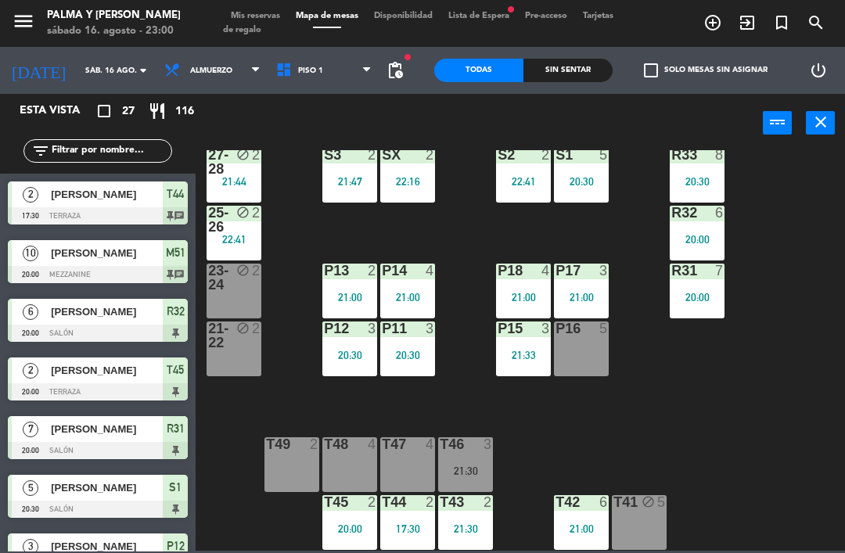
scroll to position [443, 0]
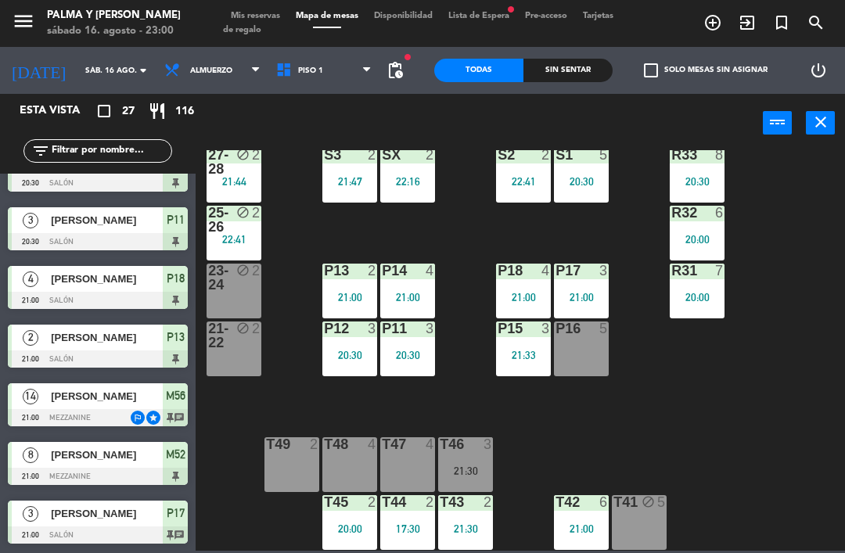
click at [249, 149] on div "2" at bounding box center [260, 162] width 26 height 28
click at [457, 228] on div "R33 8 20:30 S1 5 20:30 S2 2 22:41 S3 2 21:47 SX 2 22:16 27-28 block 2 21:44 R32…" at bounding box center [524, 350] width 640 height 400
click at [248, 216] on div "2" at bounding box center [260, 220] width 26 height 28
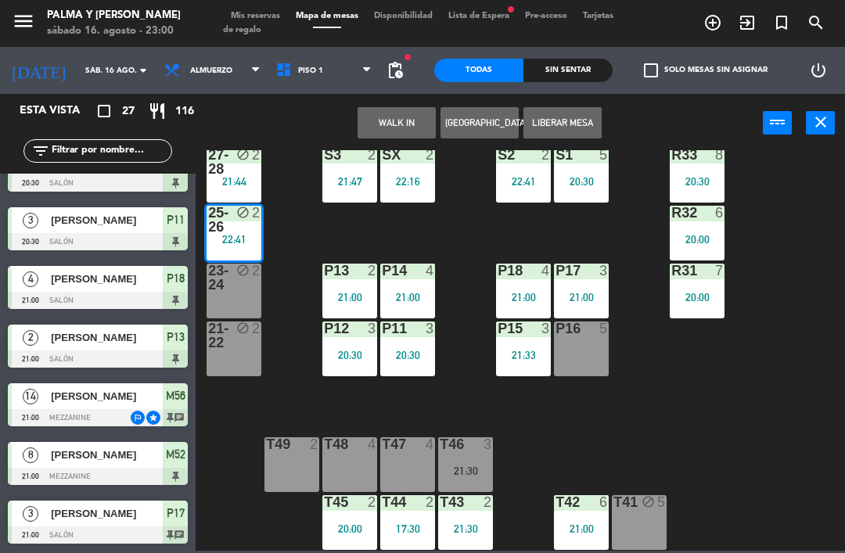
click at [225, 242] on div "22:41" at bounding box center [233, 239] width 55 height 11
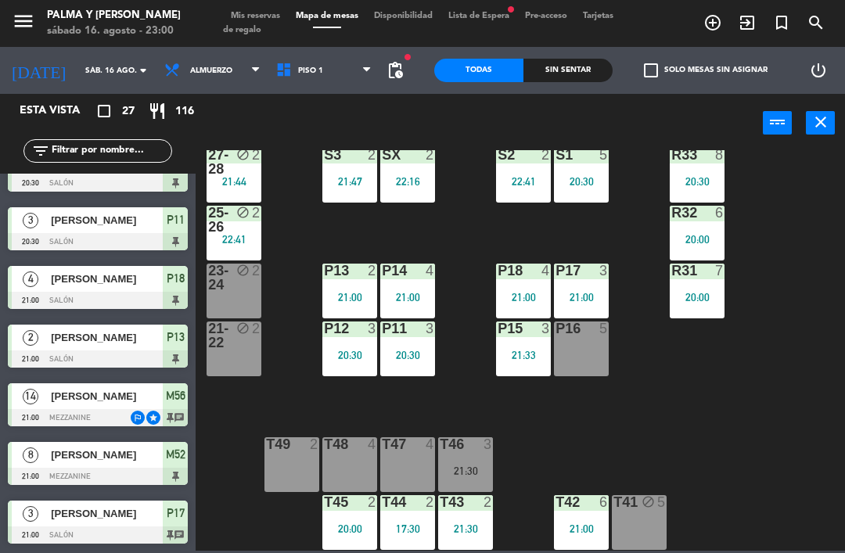
click at [255, 240] on div "22:41" at bounding box center [233, 239] width 55 height 11
click at [282, 317] on div "R33 8 20:30 S1 5 20:30 S2 2 22:41 S3 2 21:47 SX 2 22:16 27-28 block 2 21:44 R32…" at bounding box center [524, 350] width 640 height 400
click at [247, 228] on div "2" at bounding box center [260, 220] width 26 height 28
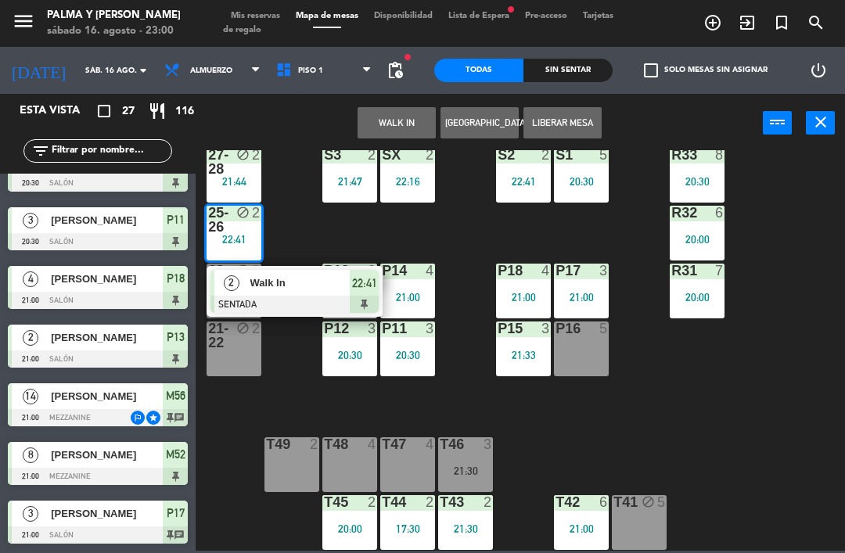
click at [285, 279] on span "Walk In" at bounding box center [300, 282] width 100 height 16
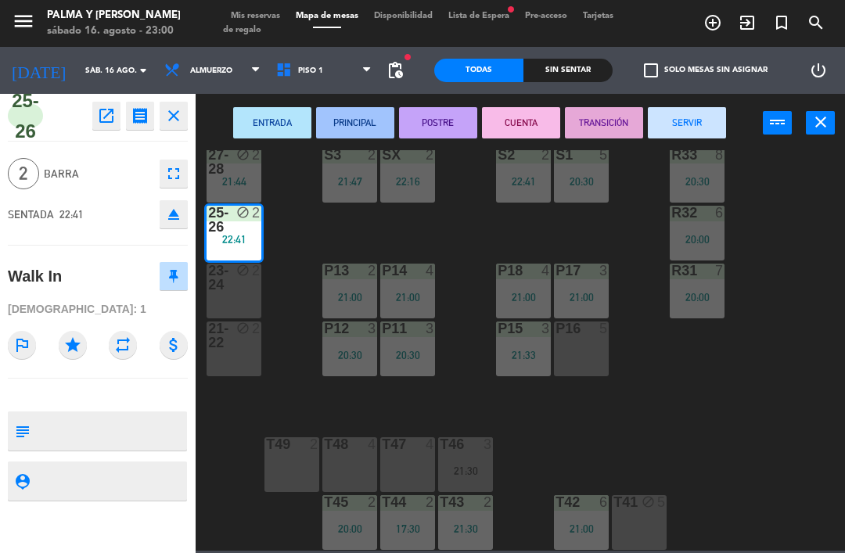
click at [127, 429] on textarea at bounding box center [110, 430] width 149 height 33
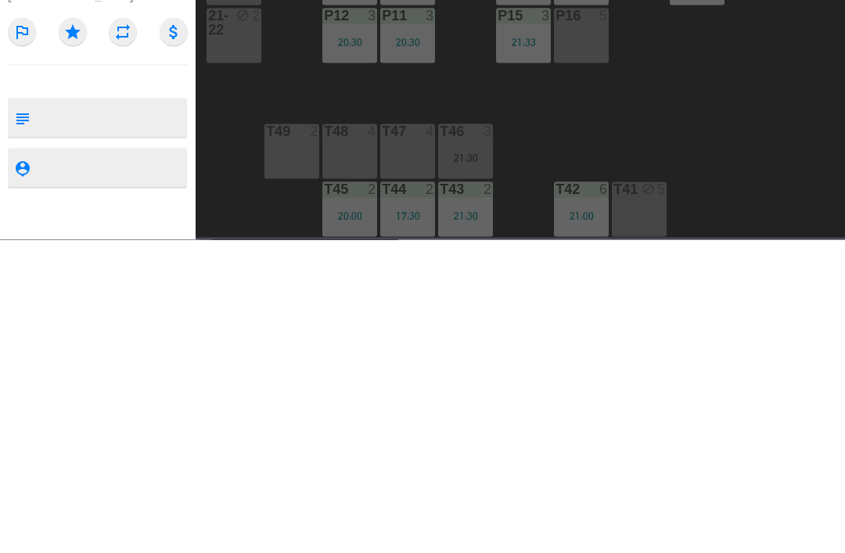
type textarea "A"
type textarea "S2"
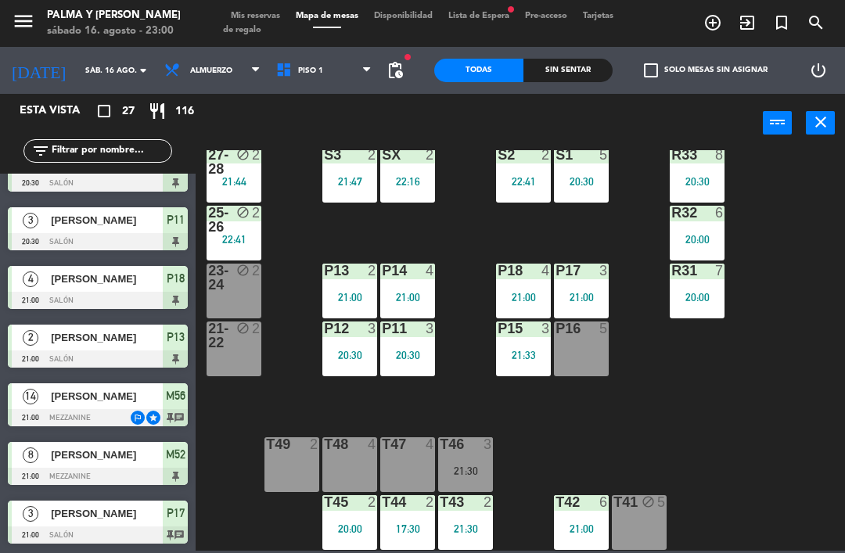
click at [798, 324] on div "R33 8 20:30 S1 5 20:30 S2 2 22:41 S3 2 21:47 SX 2 22:16 27-28 block 2 21:44 R32…" at bounding box center [524, 350] width 640 height 400
click at [572, 364] on div "P16 5" at bounding box center [581, 348] width 55 height 55
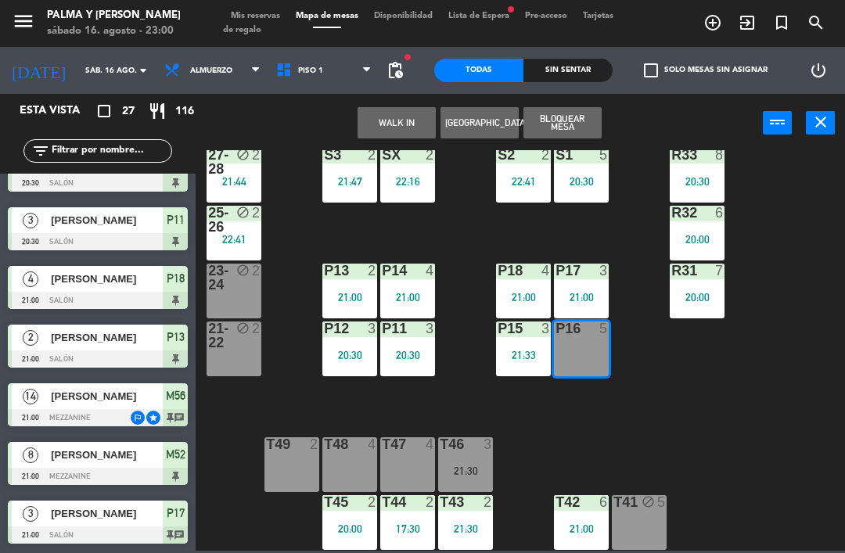
click at [402, 123] on button "WALK IN" at bounding box center [396, 122] width 78 height 31
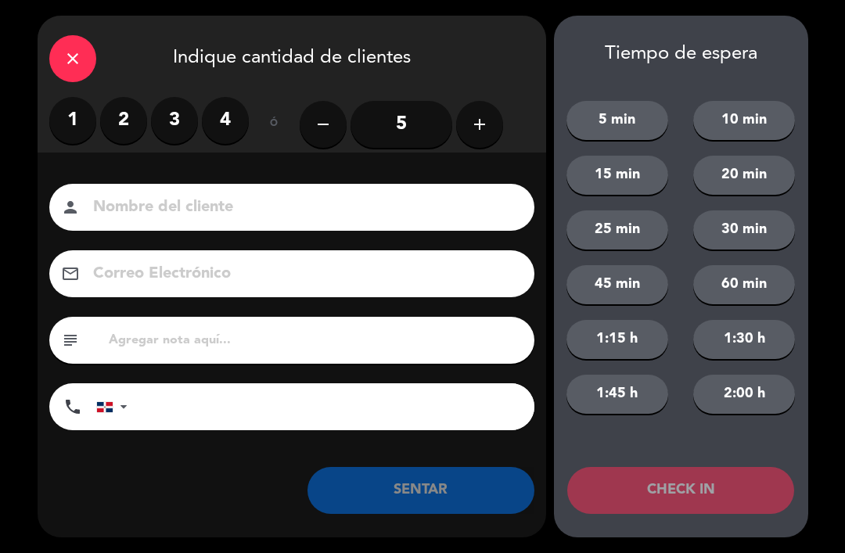
click at [137, 126] on label "2" at bounding box center [123, 120] width 47 height 47
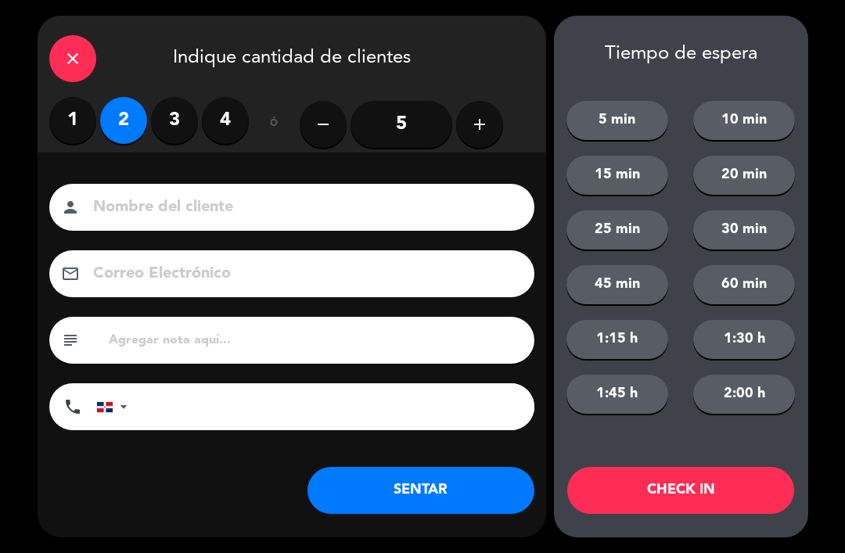
click at [422, 513] on button "SENTAR" at bounding box center [420, 490] width 227 height 47
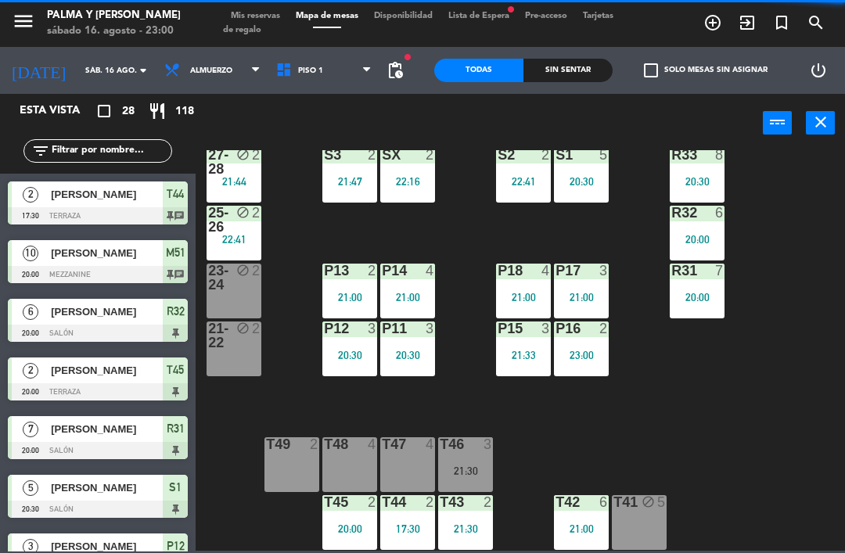
scroll to position [30, 0]
click at [464, 472] on div "21:30" at bounding box center [465, 470] width 55 height 11
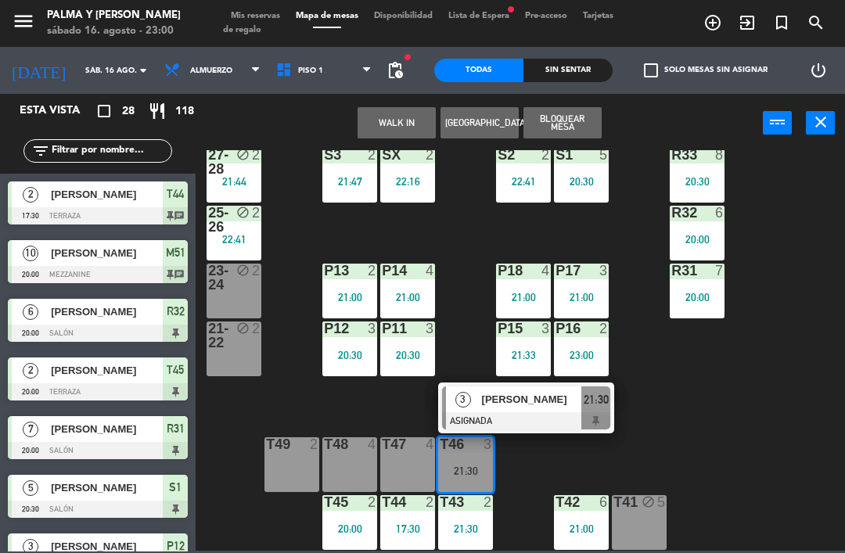
click at [544, 410] on div "[PERSON_NAME]" at bounding box center [531, 399] width 102 height 26
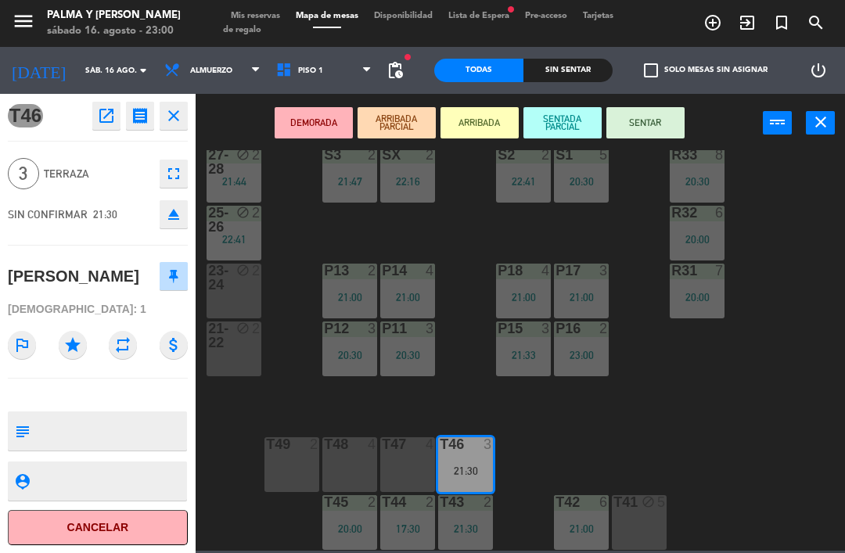
click at [158, 522] on button "Cancelar" at bounding box center [98, 527] width 180 height 35
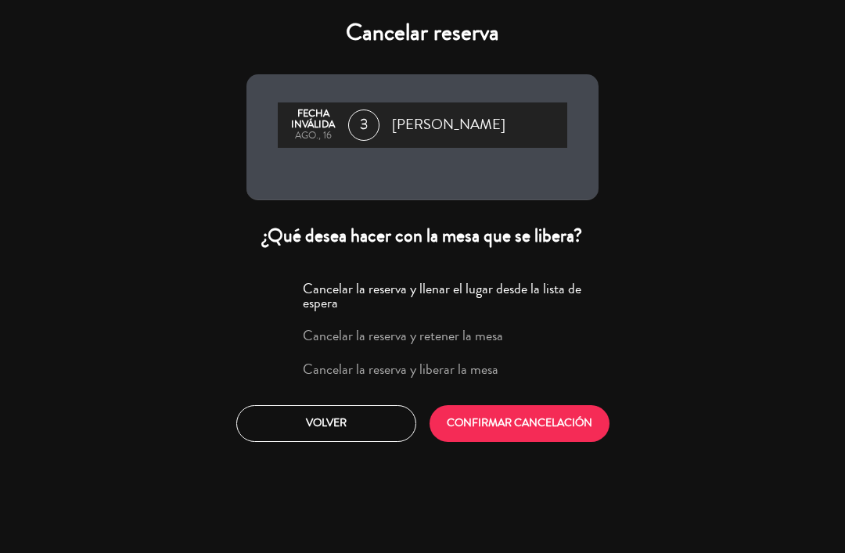
click at [418, 366] on label "Cancelar la reserva y liberar la mesa" at bounding box center [400, 369] width 195 height 14
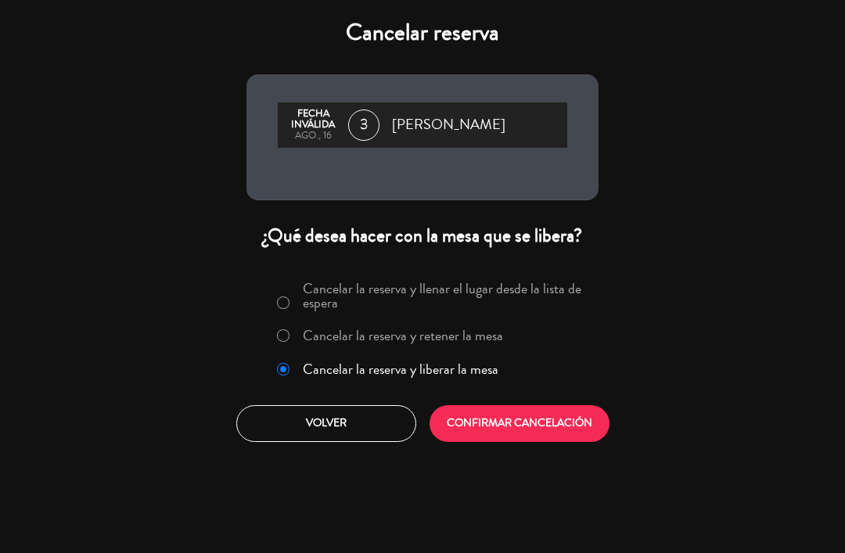
click at [490, 428] on button "CONFIRMAR CANCELACIÓN" at bounding box center [519, 423] width 180 height 37
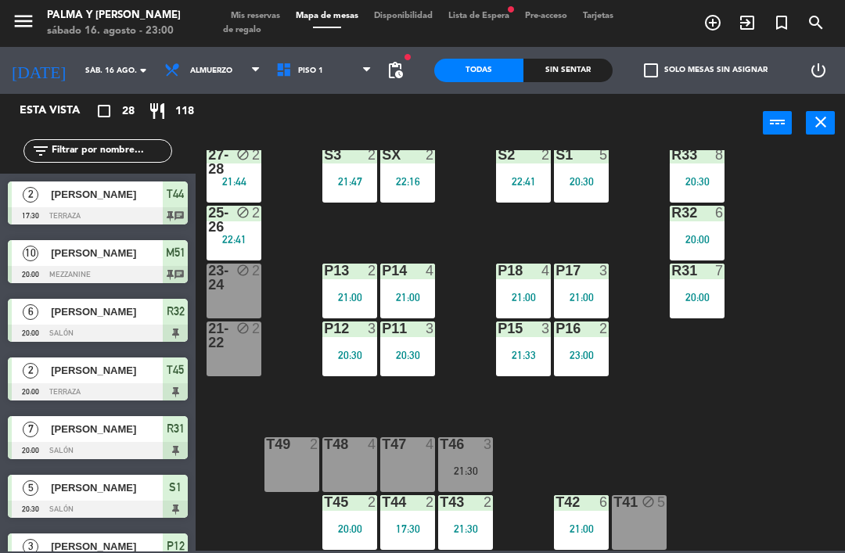
scroll to position [0, 0]
click at [341, 86] on span "Piso 1" at bounding box center [324, 70] width 112 height 34
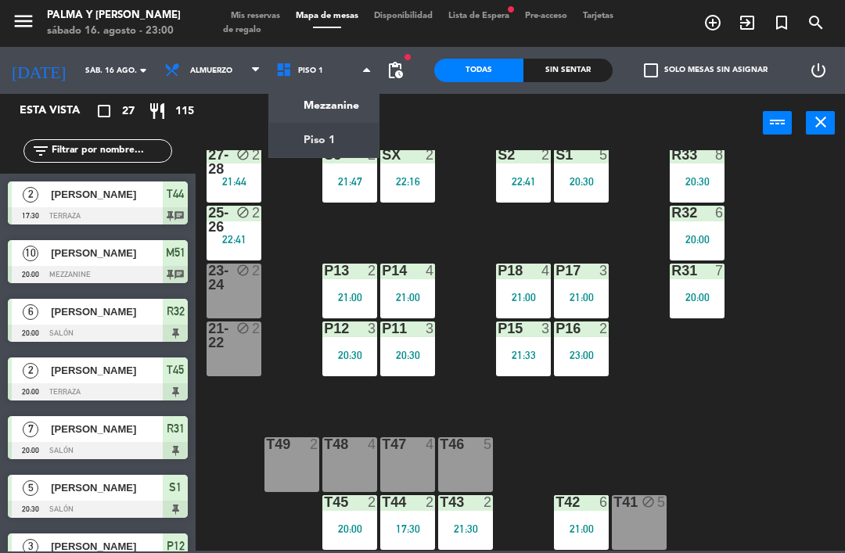
click at [352, 77] on span "Piso 1" at bounding box center [324, 70] width 112 height 34
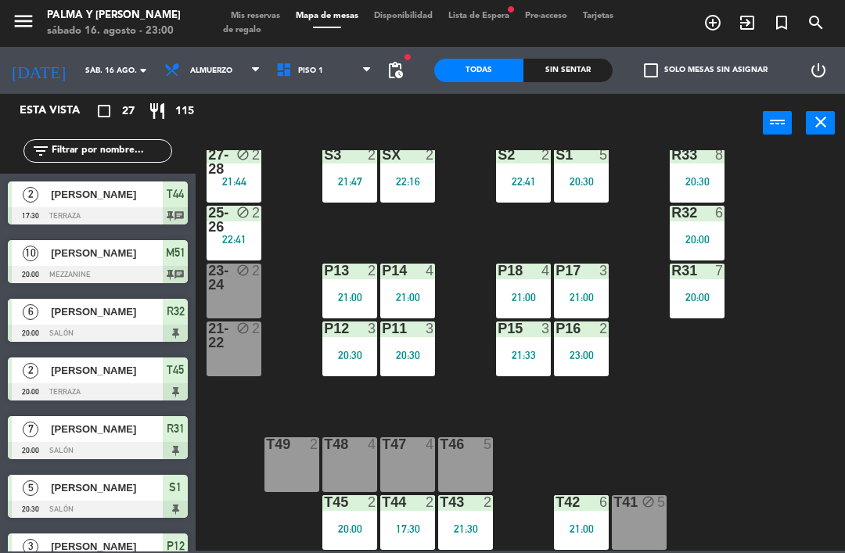
click at [346, 77] on span "Piso 1" at bounding box center [324, 70] width 112 height 34
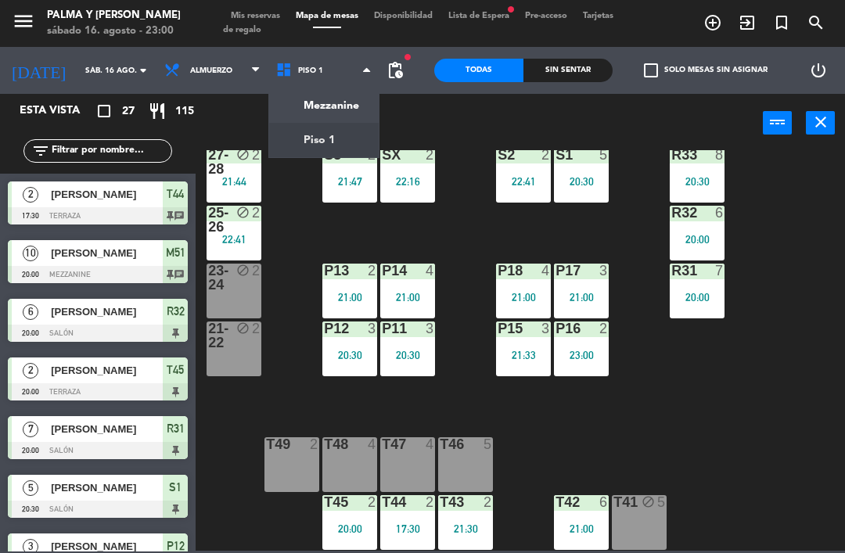
click at [350, 110] on ng-component "menu Palma y Celia sábado 16. agosto - 23:00 Mis reservas Mapa de mesas Disponi…" at bounding box center [422, 275] width 845 height 551
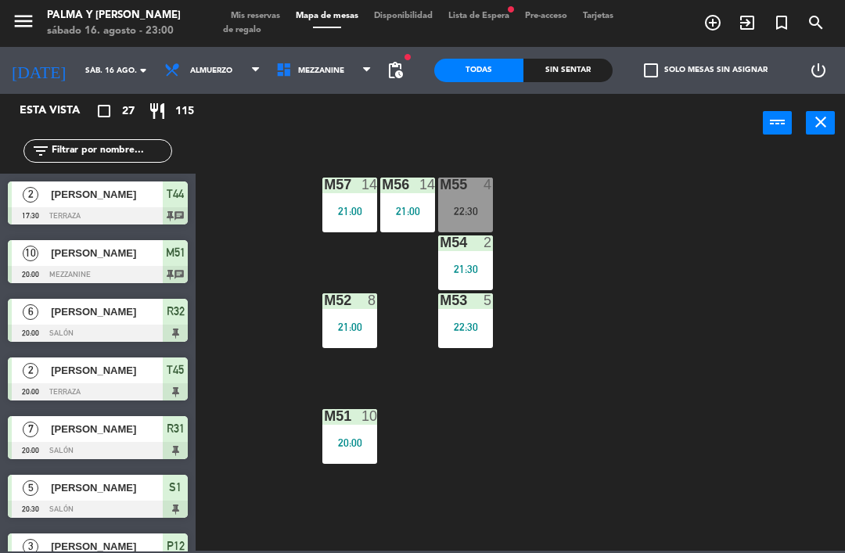
click at [467, 212] on div "22:30" at bounding box center [465, 211] width 55 height 11
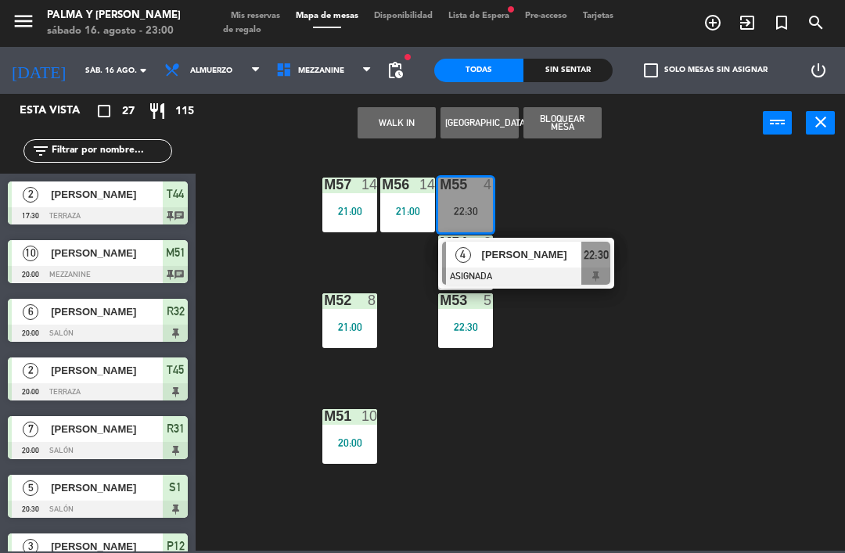
click at [566, 262] on span "[PERSON_NAME]" at bounding box center [532, 254] width 100 height 16
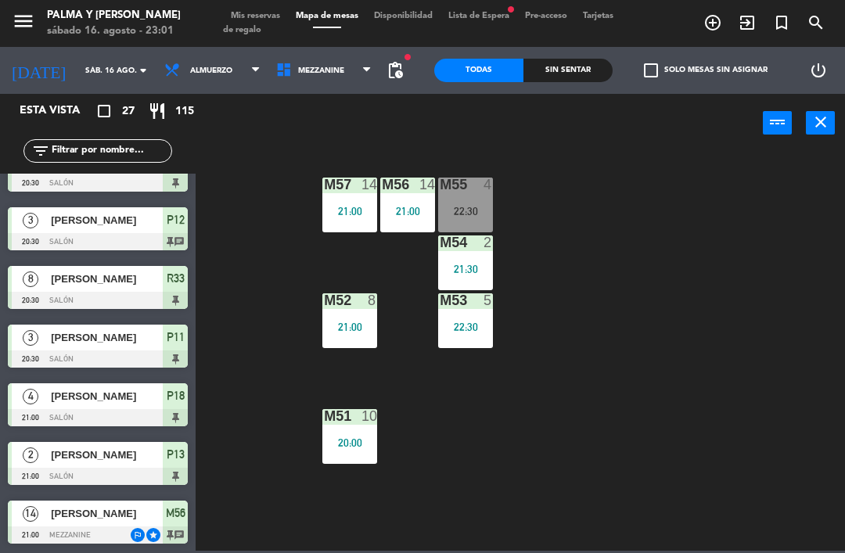
click at [470, 199] on div "M55 4 22:30" at bounding box center [465, 205] width 55 height 55
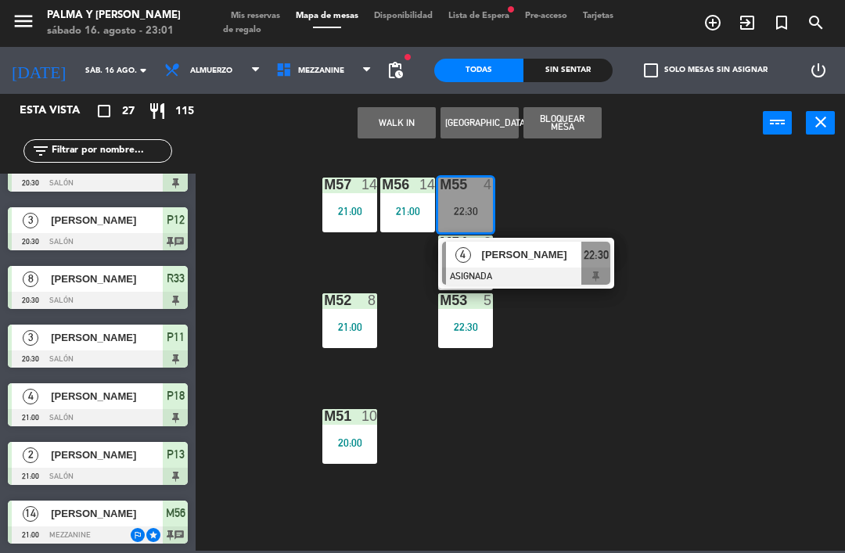
click at [556, 271] on div at bounding box center [526, 275] width 168 height 17
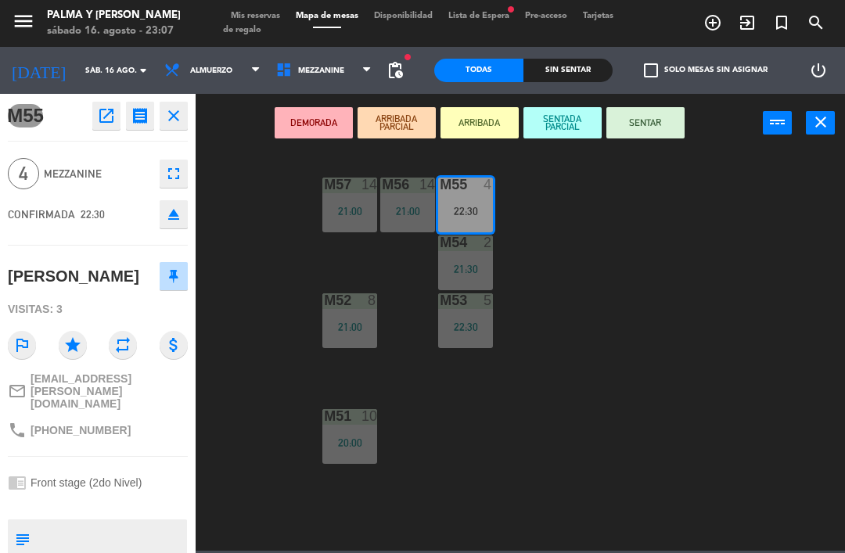
click at [479, 260] on div "M54 2 21:30" at bounding box center [465, 262] width 55 height 55
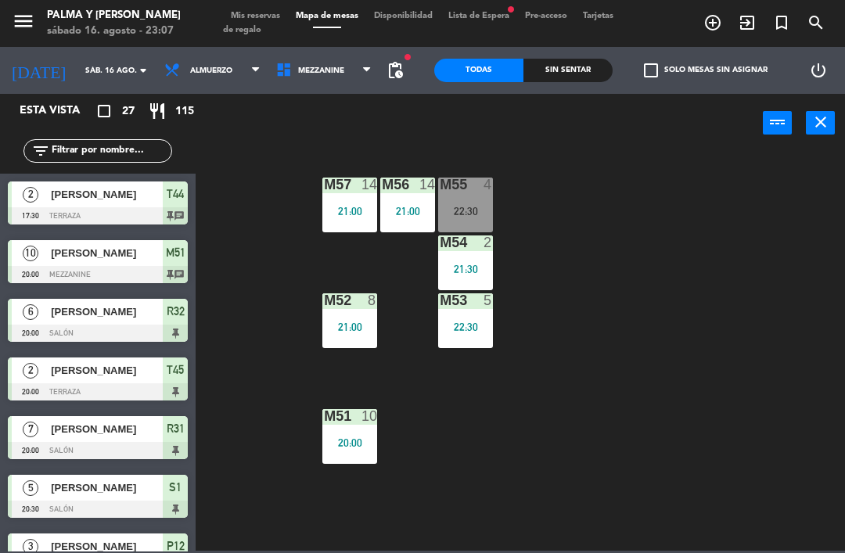
scroll to position [326, 0]
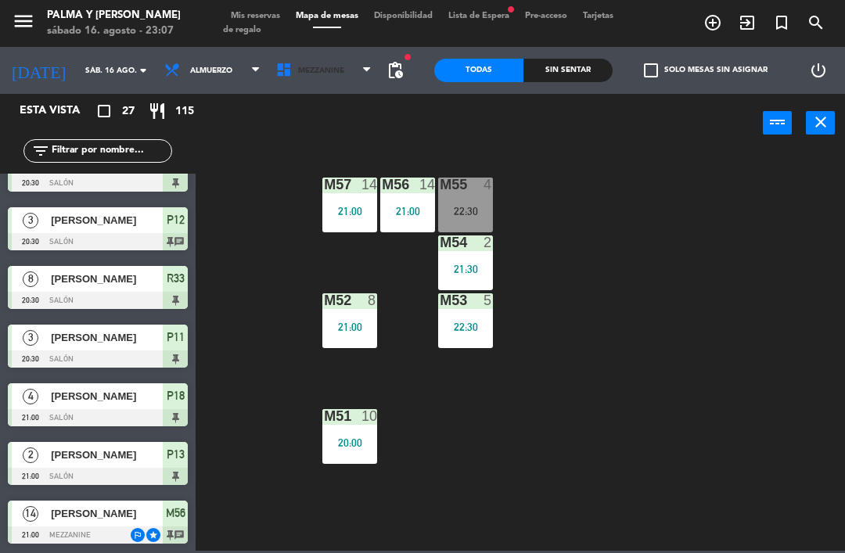
click at [335, 76] on span "Mezzanine" at bounding box center [324, 70] width 112 height 34
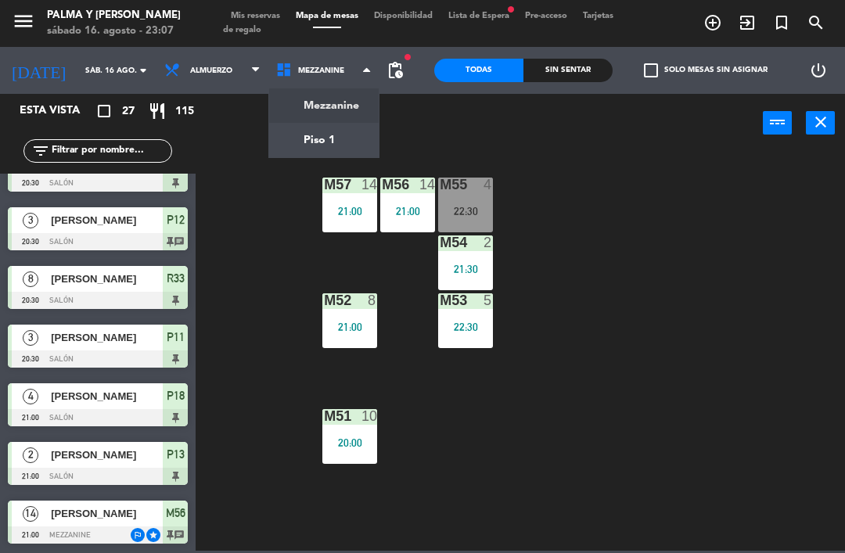
click at [331, 132] on ng-component "menu Palma y Celia sábado 16. agosto - 23:07 Mis reservas Mapa de mesas Disponi…" at bounding box center [422, 275] width 845 height 551
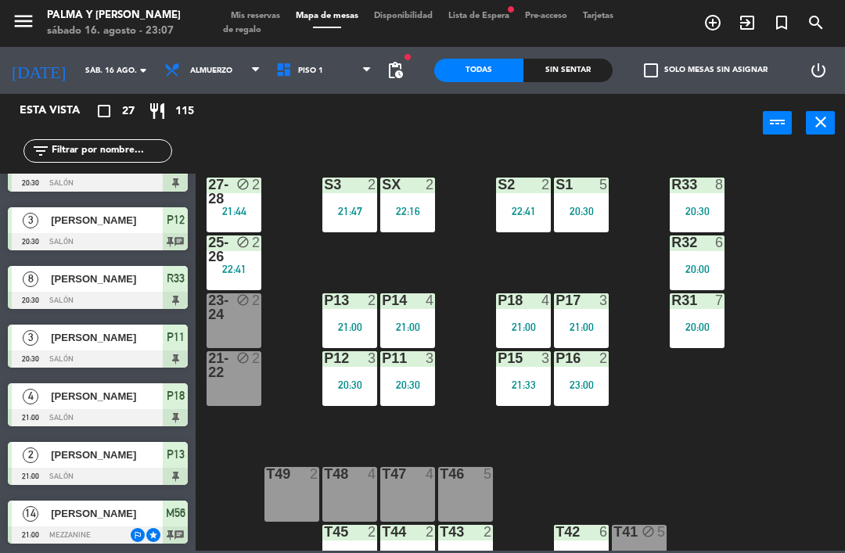
click at [733, 269] on div "R33 8 20:30 S1 5 20:30 S2 2 22:41 S3 2 21:47 SX 2 22:16 27-28 block 2 21:44 R32…" at bounding box center [524, 350] width 640 height 400
click at [705, 267] on div "20:00" at bounding box center [696, 269] width 55 height 11
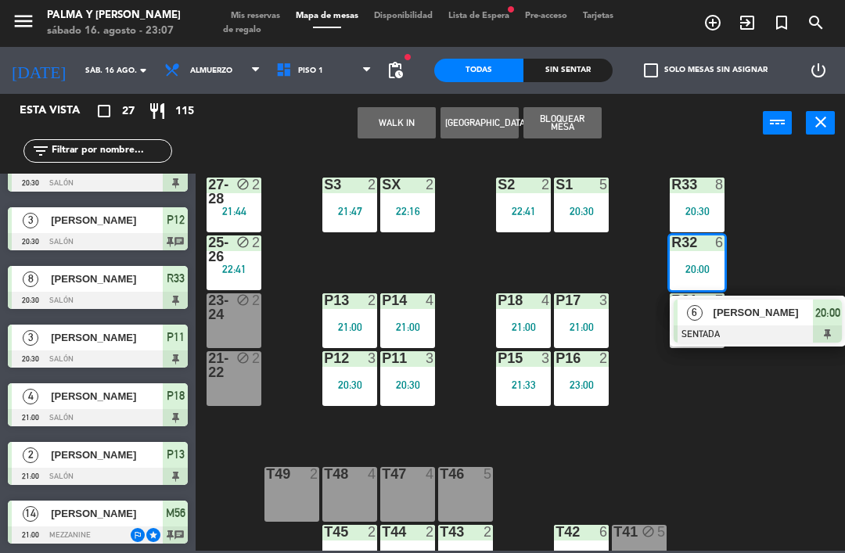
click at [773, 321] on span "[PERSON_NAME]" at bounding box center [763, 312] width 100 height 16
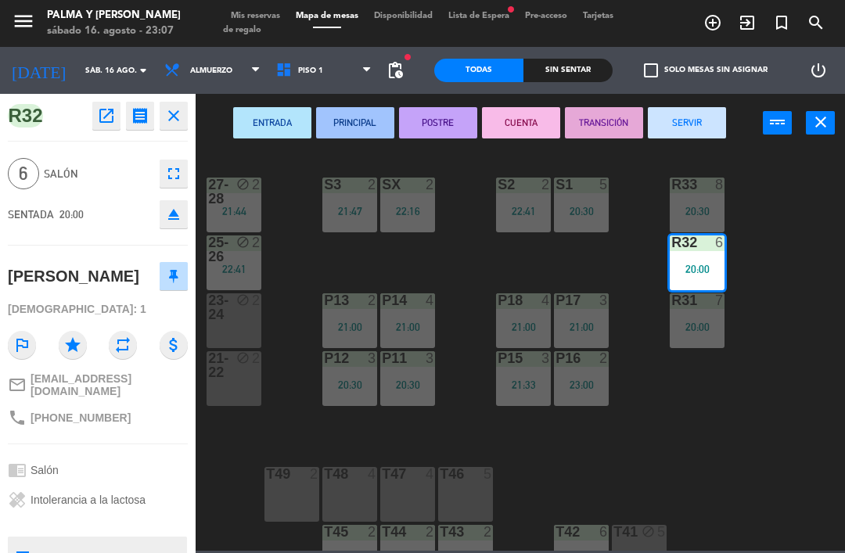
click at [706, 117] on button "SERVIR" at bounding box center [686, 122] width 78 height 31
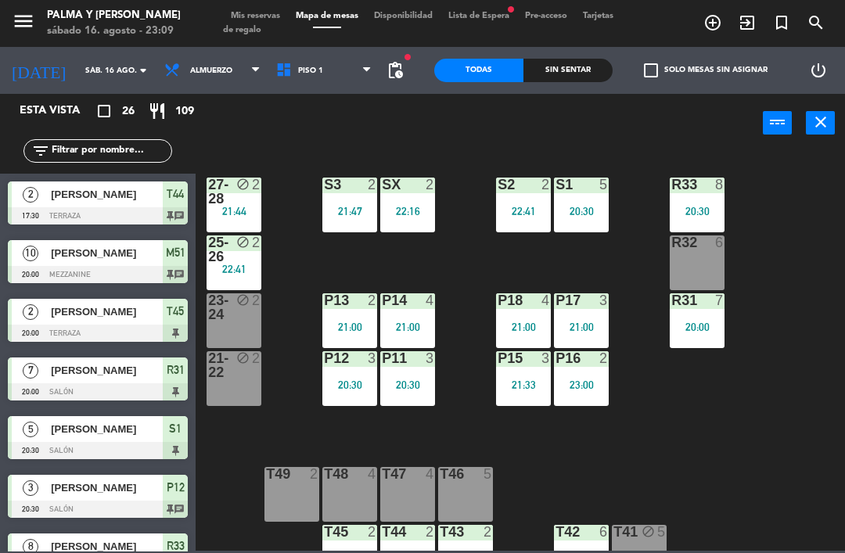
click at [349, 294] on div at bounding box center [350, 300] width 26 height 14
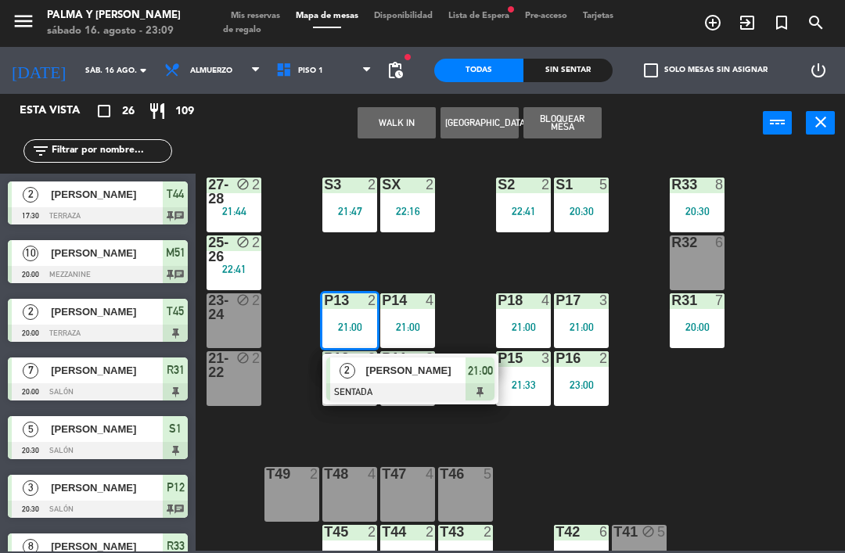
click at [368, 378] on span "[PERSON_NAME]" at bounding box center [416, 370] width 100 height 16
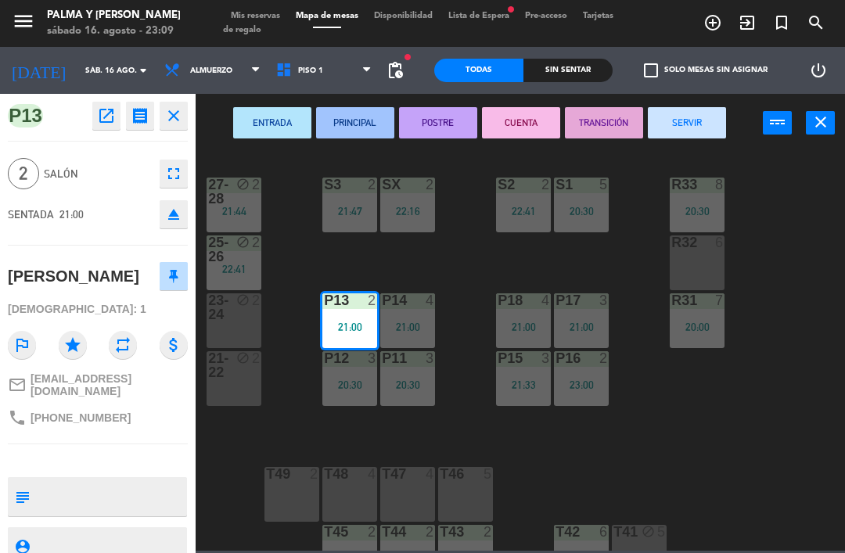
click at [680, 123] on button "SERVIR" at bounding box center [686, 122] width 78 height 31
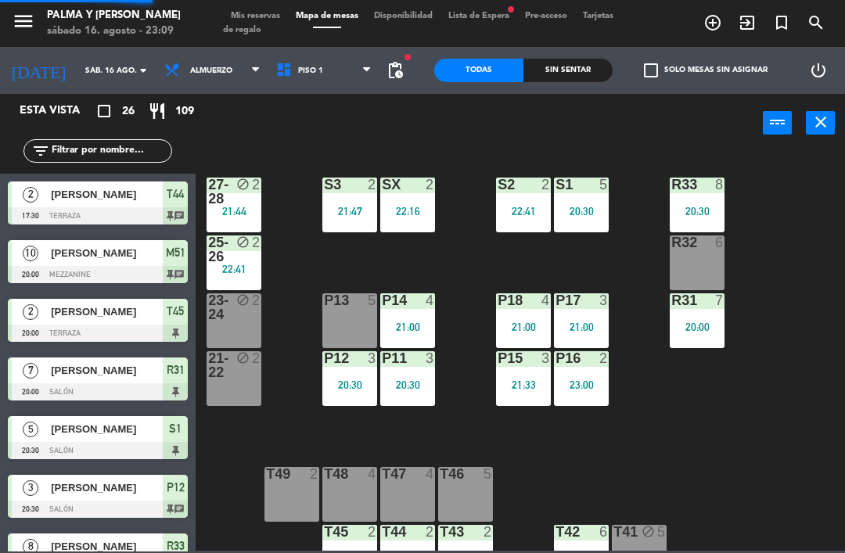
scroll to position [0, 0]
click at [761, 457] on div "R33 8 20:30 S1 5 20:30 S2 2 22:41 S3 2 21:47 SX 2 22:16 27-28 block 2 21:44 R32…" at bounding box center [524, 350] width 640 height 400
click at [449, 264] on div "R33 8 20:30 S1 5 20:30 S2 2 22:41 S3 2 21:47 SX 2 22:16 27-28 block 2 21:44 R32…" at bounding box center [524, 350] width 640 height 400
click at [305, 78] on span "Piso 1" at bounding box center [324, 70] width 112 height 34
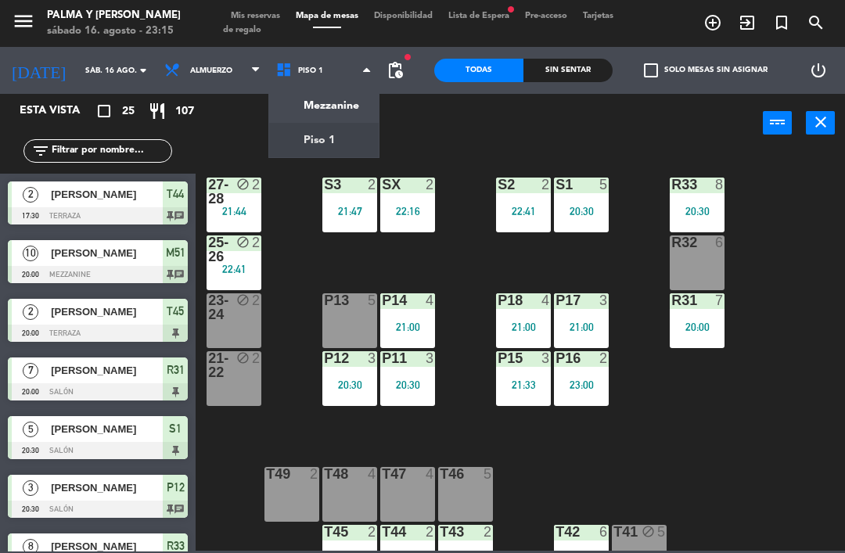
click at [337, 106] on ng-component "menu Palma y Celia sábado 16. agosto - 23:15 Mis reservas Mapa de mesas Disponi…" at bounding box center [422, 275] width 845 height 551
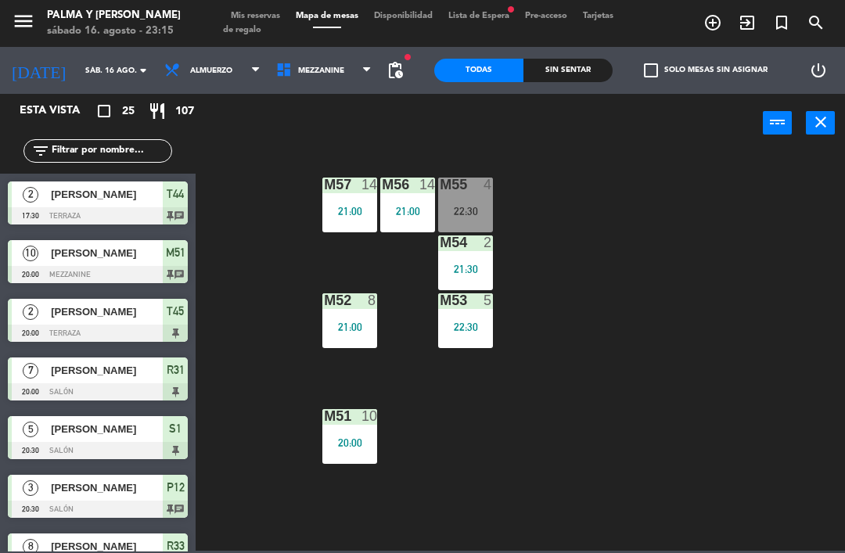
click at [459, 203] on div "M55 4 22:30" at bounding box center [465, 205] width 55 height 55
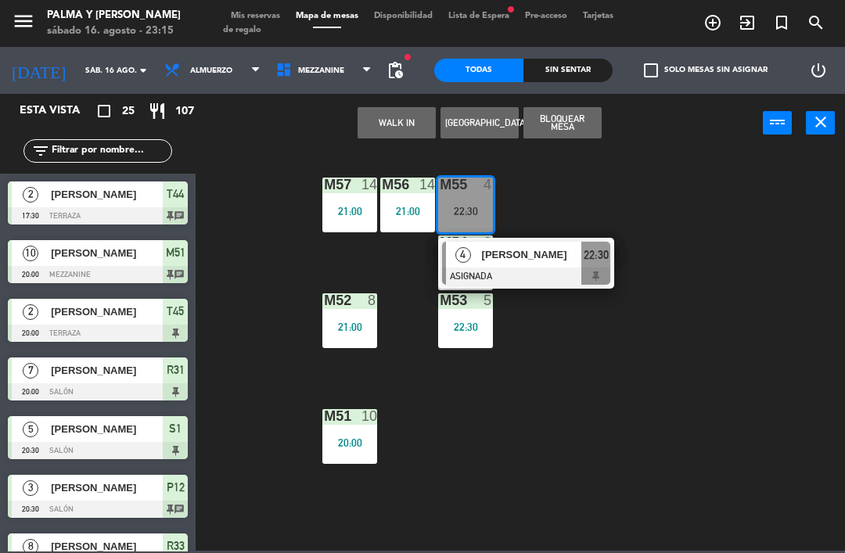
click at [526, 262] on span "[PERSON_NAME]" at bounding box center [532, 254] width 100 height 16
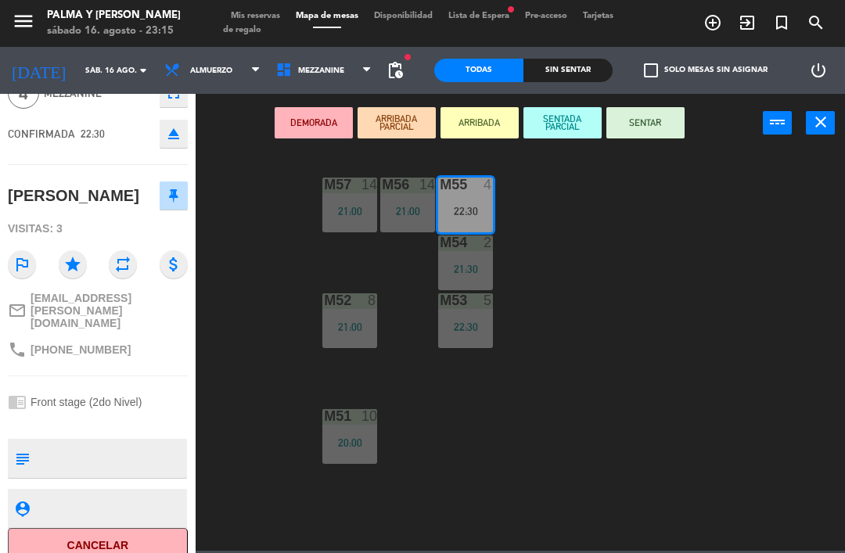
scroll to position [79, 0]
click at [113, 543] on button "Cancelar" at bounding box center [98, 546] width 180 height 35
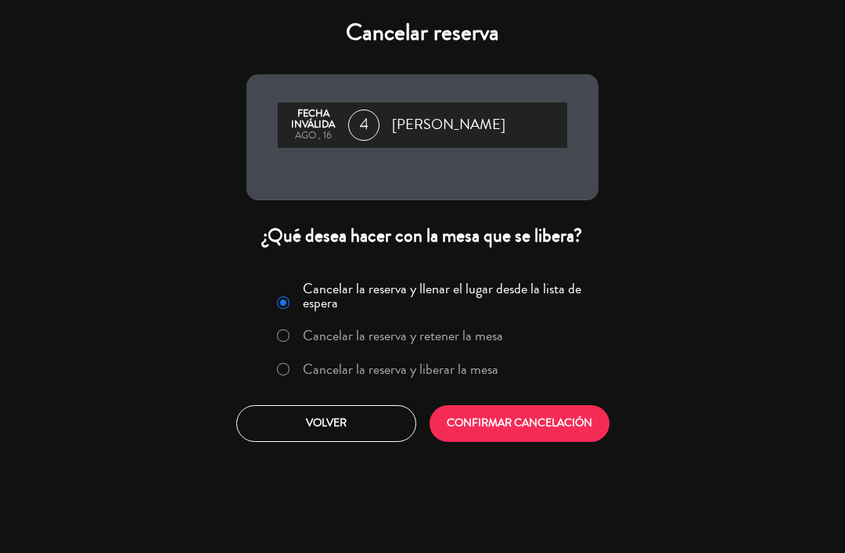
click at [388, 366] on label "Cancelar la reserva y liberar la mesa" at bounding box center [400, 369] width 195 height 14
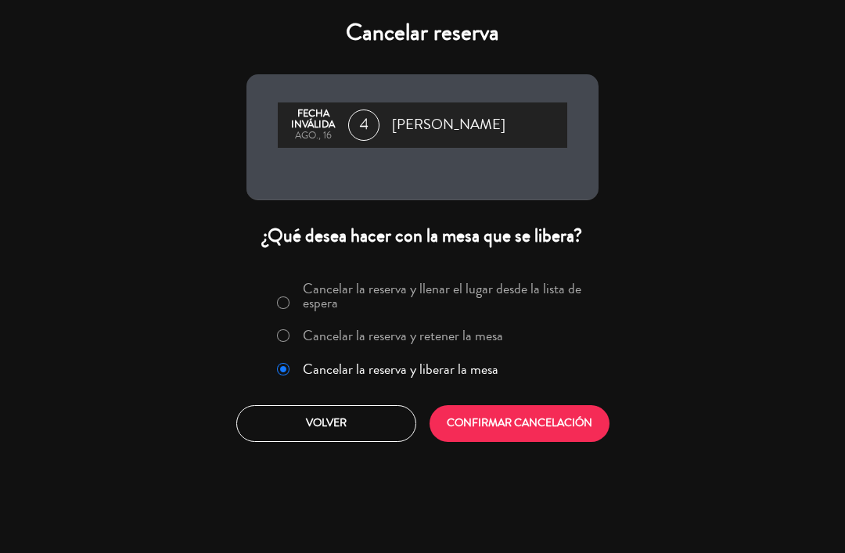
click at [552, 362] on div "Cancelar la reserva y llenar el lugar desde la lista de espera Cancelar la rese…" at bounding box center [422, 332] width 332 height 114
click at [539, 438] on button "CONFIRMAR CANCELACIÓN" at bounding box center [519, 423] width 180 height 37
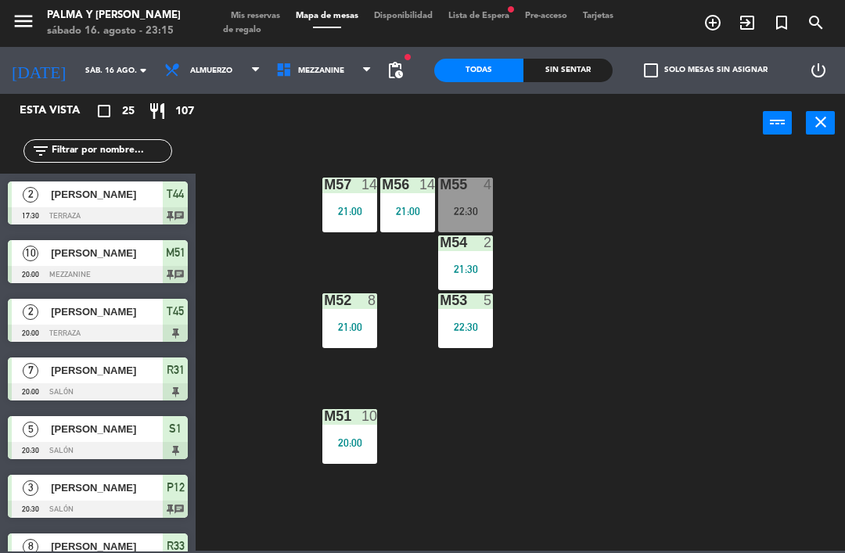
scroll to position [285, 0]
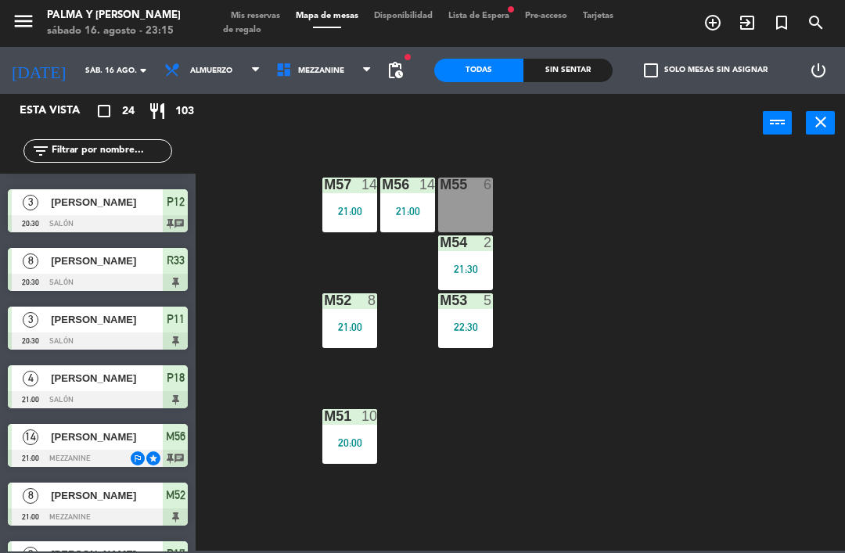
click at [471, 208] on div "M55 6" at bounding box center [465, 205] width 55 height 55
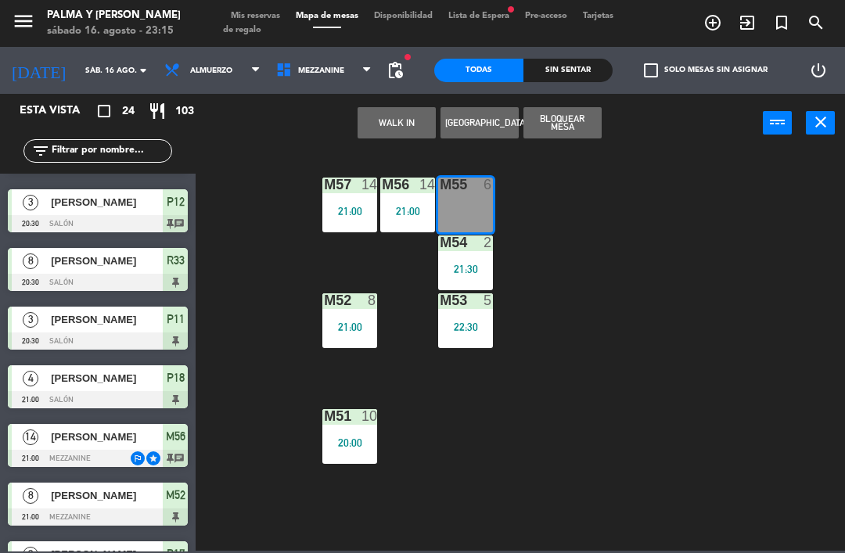
click at [403, 124] on button "WALK IN" at bounding box center [396, 122] width 78 height 31
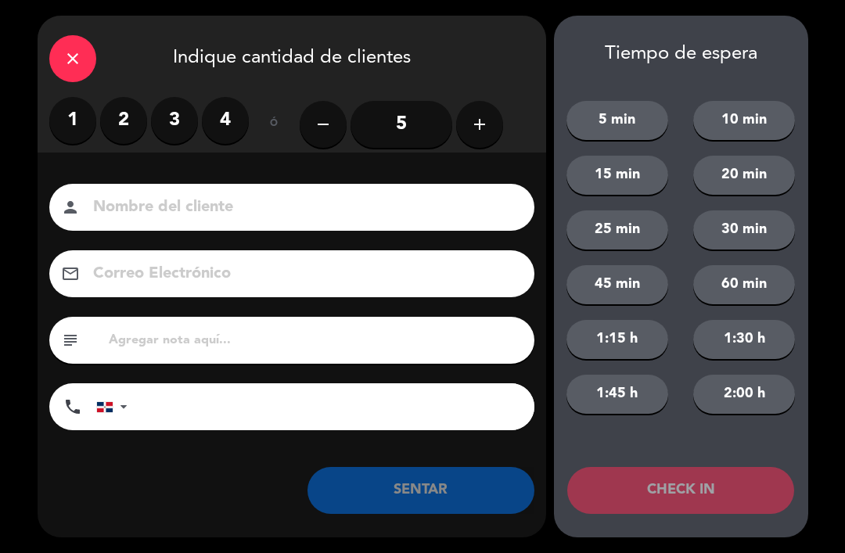
click at [123, 124] on label "2" at bounding box center [123, 120] width 47 height 47
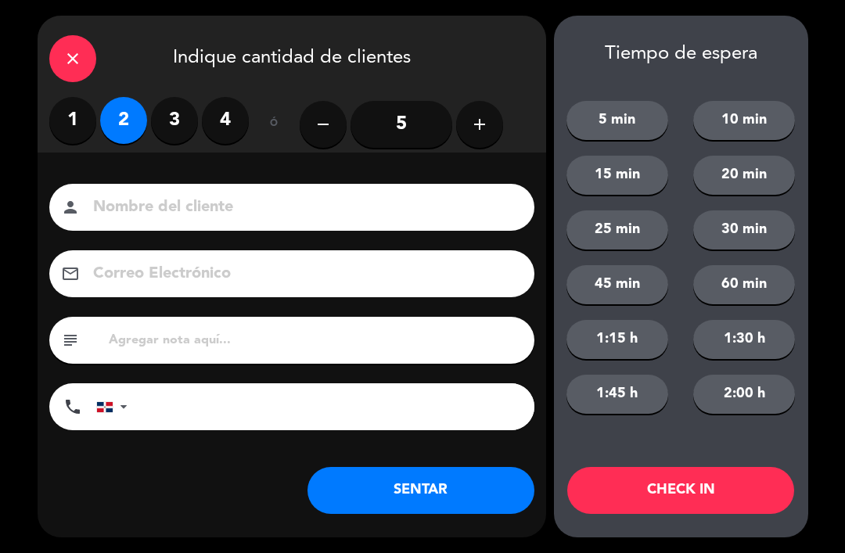
click at [401, 504] on button "SENTAR" at bounding box center [420, 490] width 227 height 47
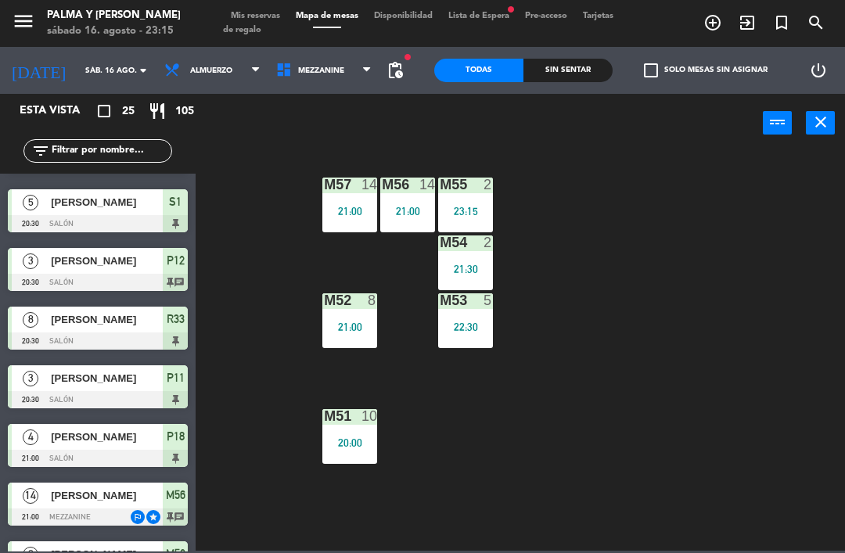
scroll to position [0, 0]
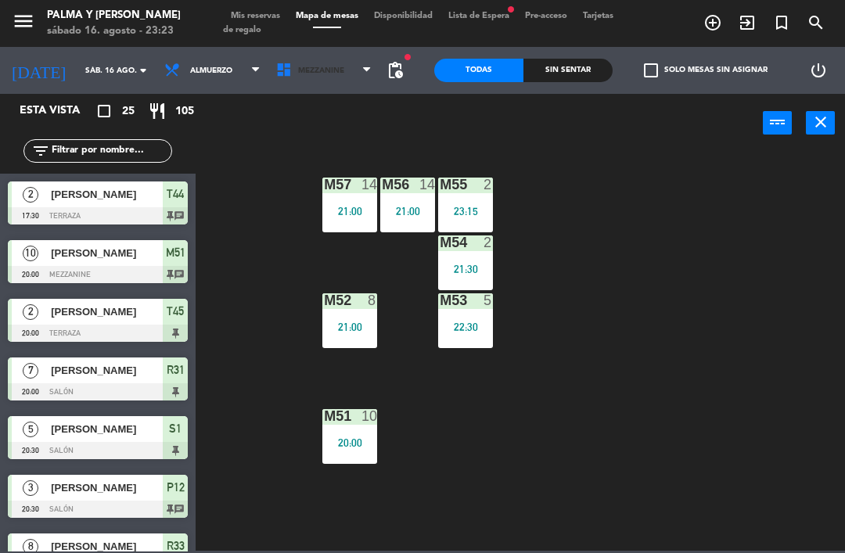
click at [352, 55] on span "Mezzanine" at bounding box center [324, 70] width 112 height 34
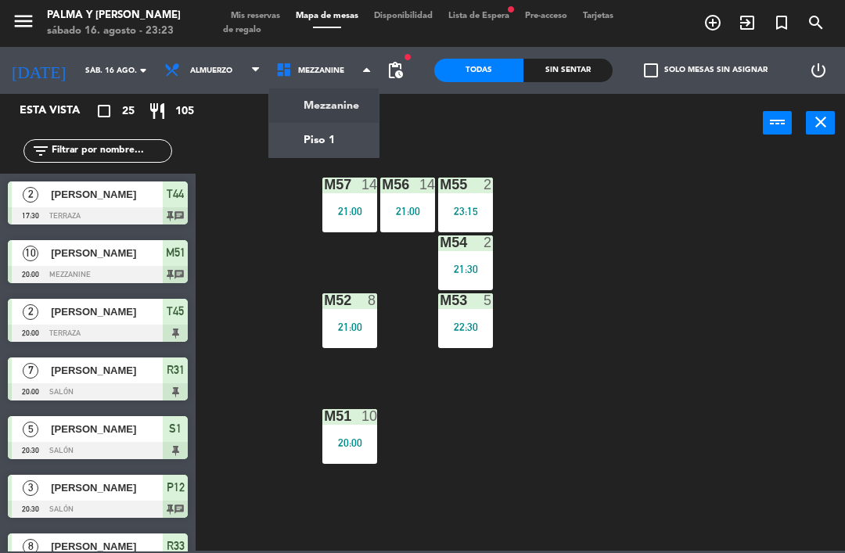
click at [319, 152] on ng-component "menu Palma y Celia sábado 16. agosto - 23:23 Mis reservas Mapa de mesas Disponi…" at bounding box center [422, 275] width 845 height 551
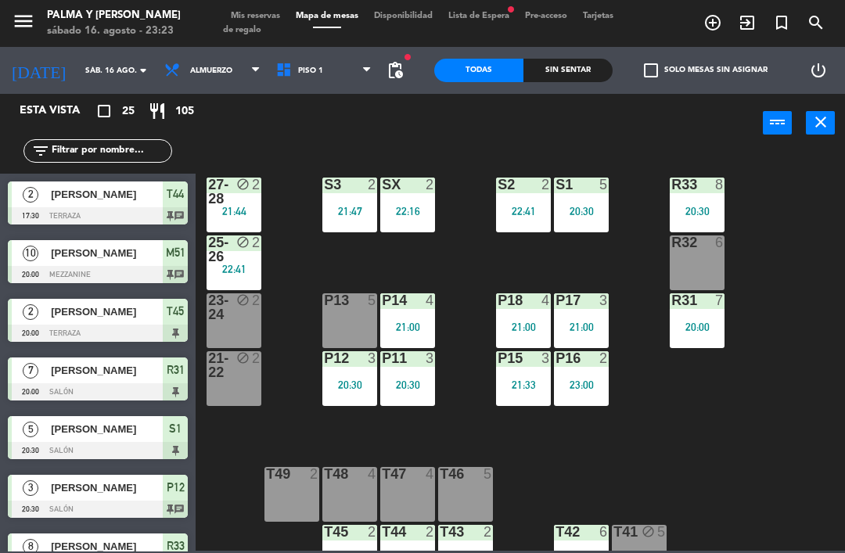
click at [371, 206] on div "21:47" at bounding box center [349, 211] width 55 height 11
click at [476, 177] on div "R33 8 20:30 S1 5 20:30 S2 2 22:41 S3 2 21:47 SX 2 22:16 27-28 block 2 21:44 R32…" at bounding box center [524, 350] width 640 height 400
click at [251, 197] on div "2" at bounding box center [260, 192] width 26 height 28
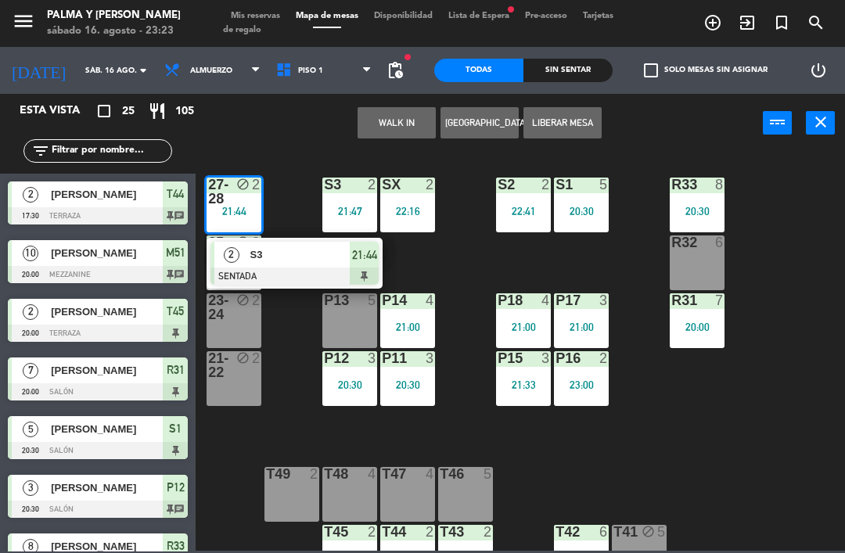
click at [322, 258] on span "S3" at bounding box center [300, 254] width 100 height 16
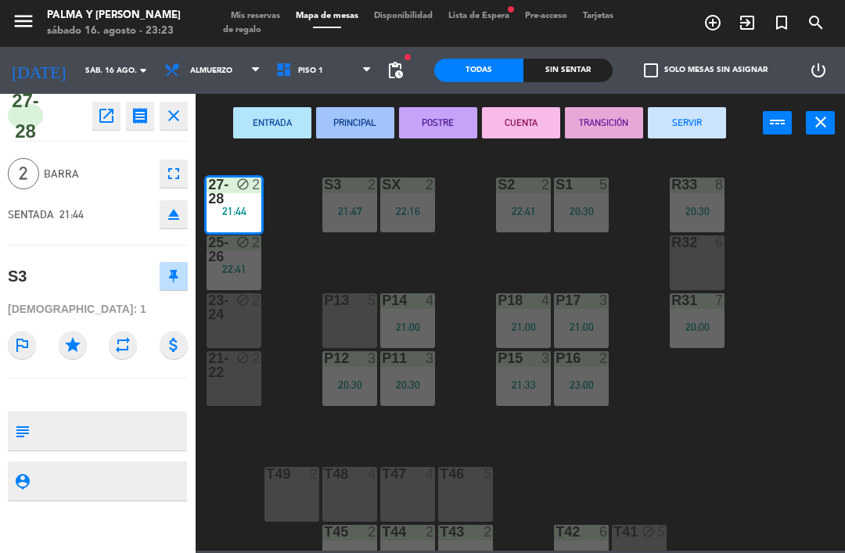
click at [680, 116] on button "SERVIR" at bounding box center [686, 122] width 78 height 31
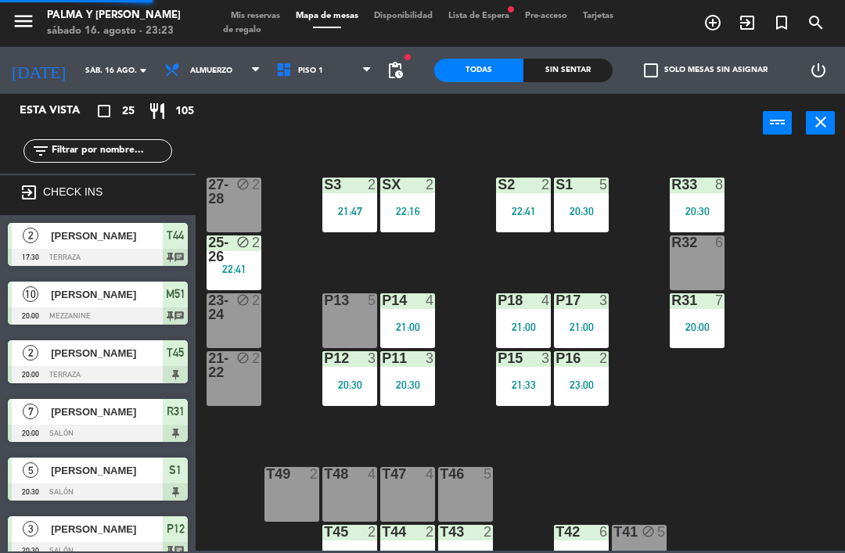
scroll to position [65, 0]
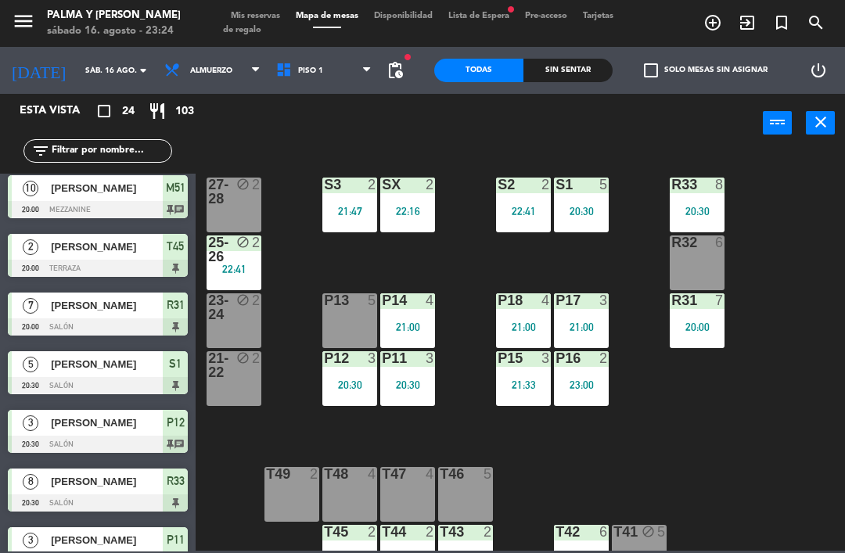
click at [525, 308] on div "P18 4" at bounding box center [523, 301] width 55 height 16
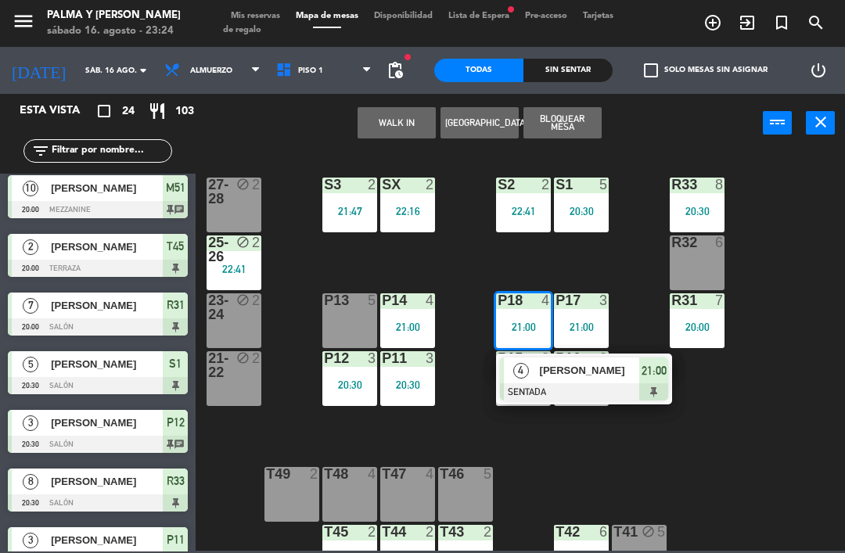
click at [626, 372] on span "[PERSON_NAME]" at bounding box center [590, 370] width 100 height 16
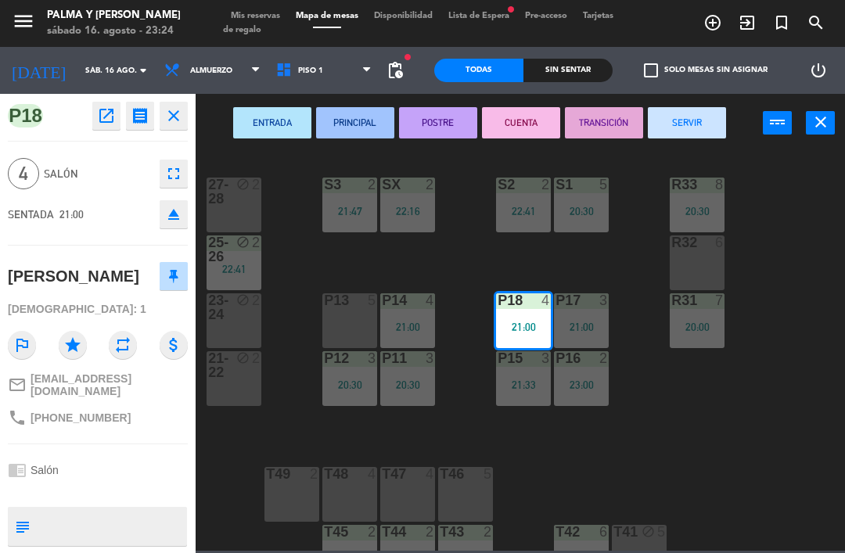
click at [722, 131] on button "SERVIR" at bounding box center [686, 122] width 78 height 31
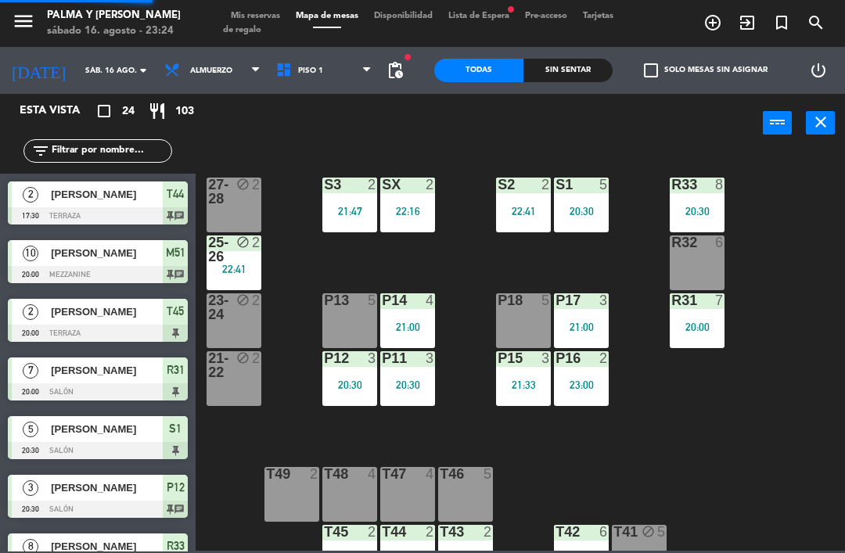
scroll to position [0, 0]
click at [597, 312] on div "P17 3 21:00" at bounding box center [581, 320] width 55 height 55
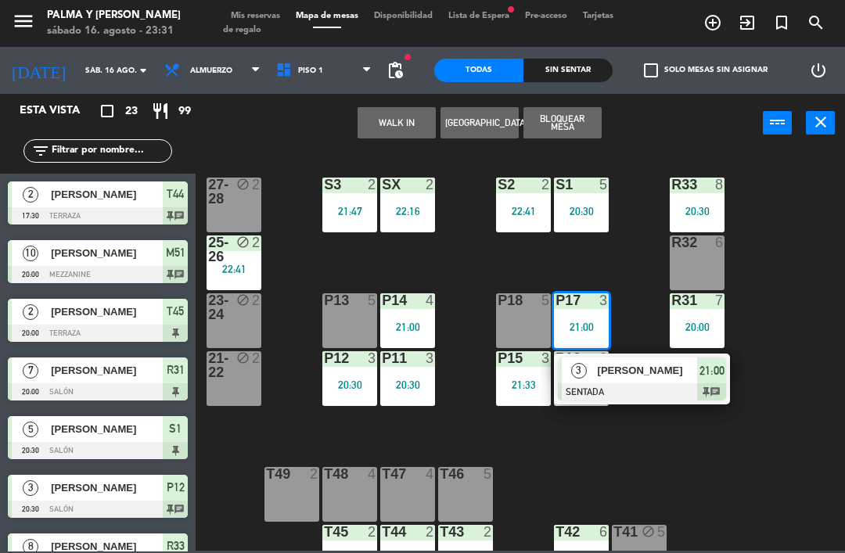
click at [610, 371] on span "[PERSON_NAME]" at bounding box center [647, 370] width 100 height 16
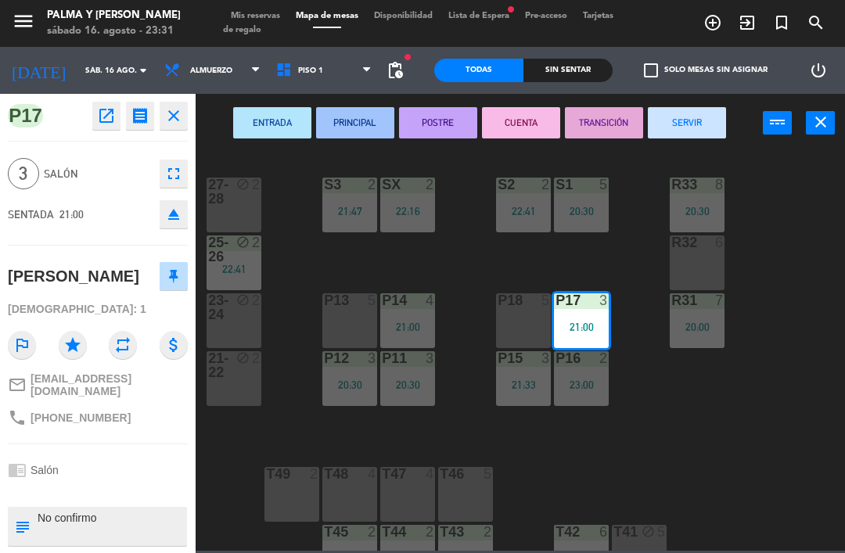
click at [682, 119] on button "SERVIR" at bounding box center [686, 122] width 78 height 31
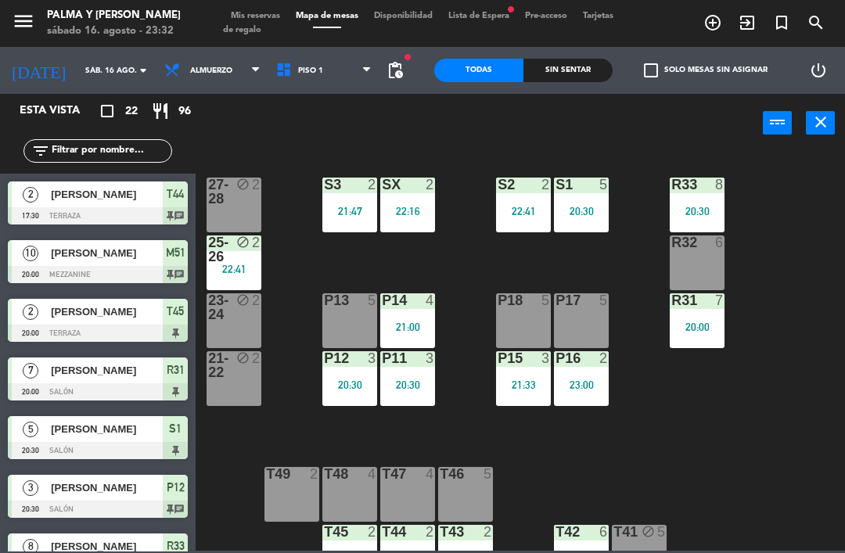
click at [511, 378] on div "21:33" at bounding box center [523, 384] width 55 height 12
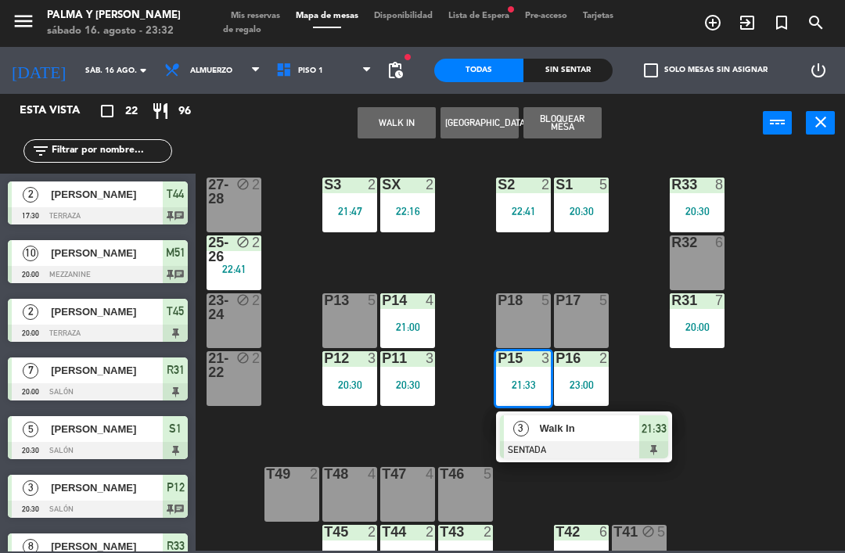
click at [536, 429] on div "3" at bounding box center [521, 428] width 34 height 26
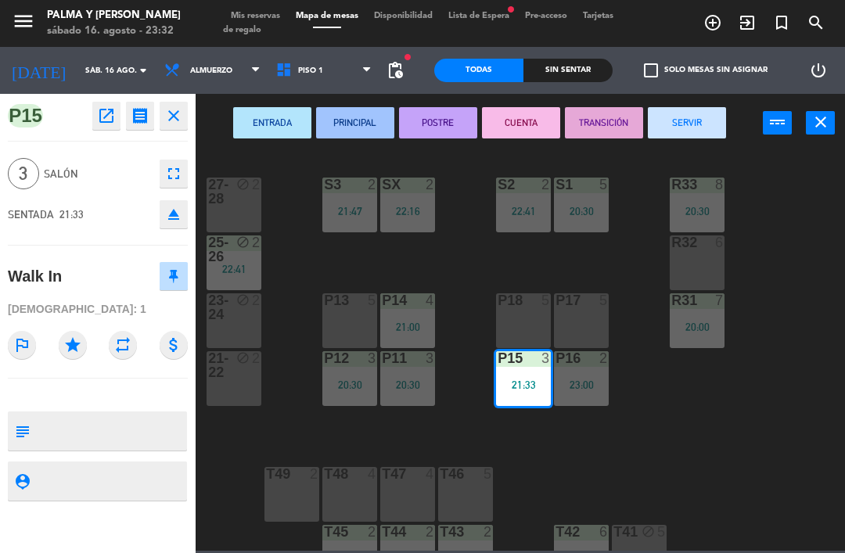
click at [691, 131] on button "SERVIR" at bounding box center [686, 122] width 78 height 31
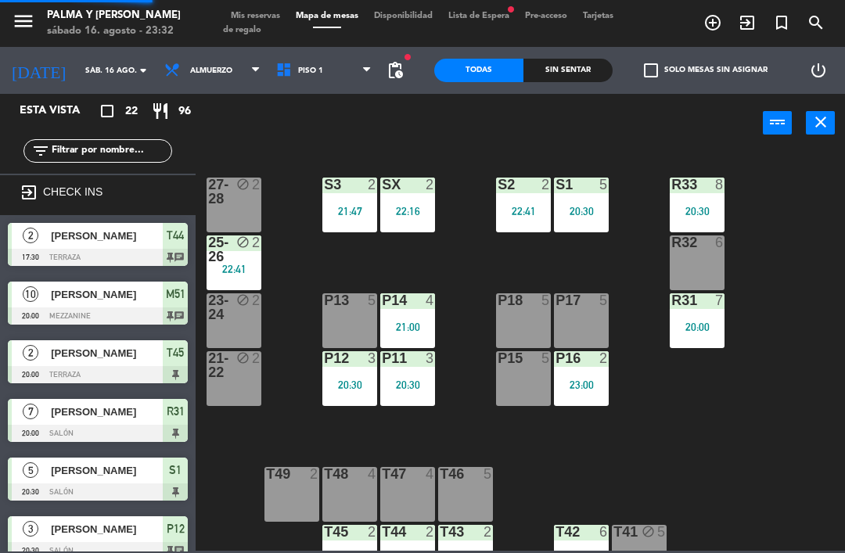
scroll to position [3, 0]
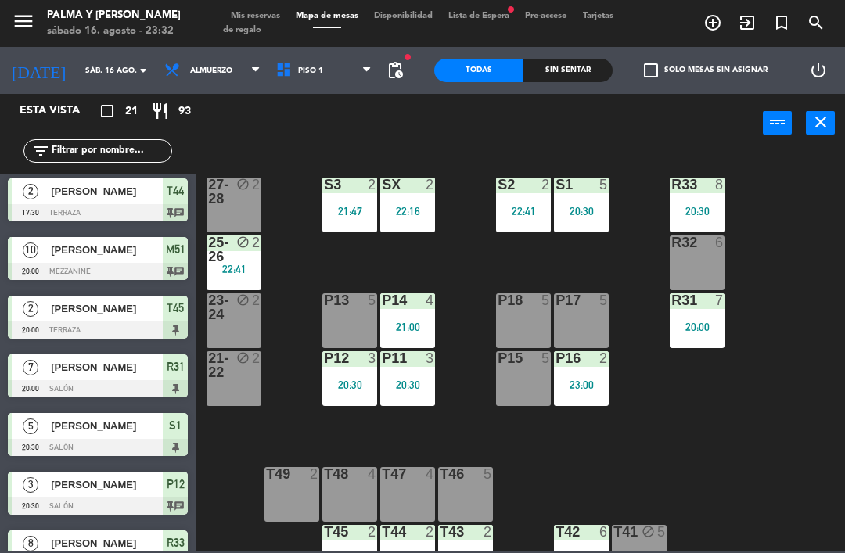
click at [366, 229] on div "S3 2 21:47" at bounding box center [349, 205] width 55 height 55
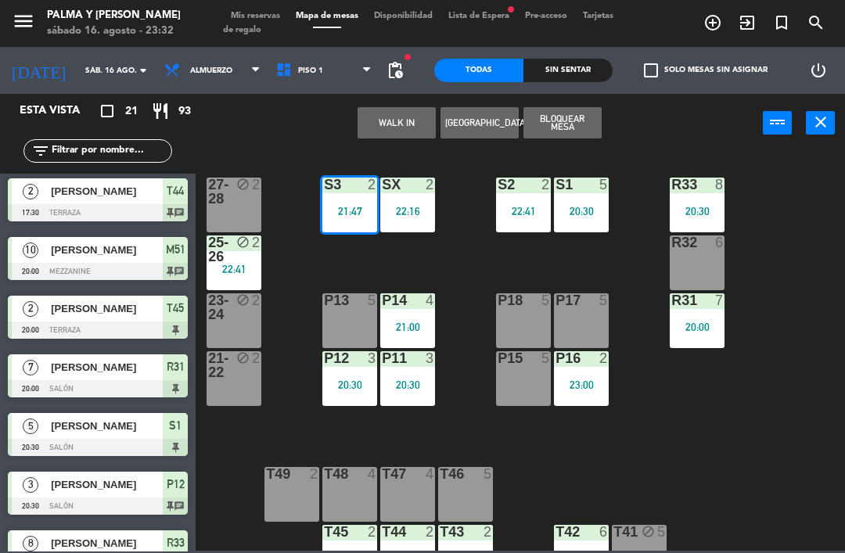
click at [357, 211] on div "21:47" at bounding box center [349, 211] width 55 height 11
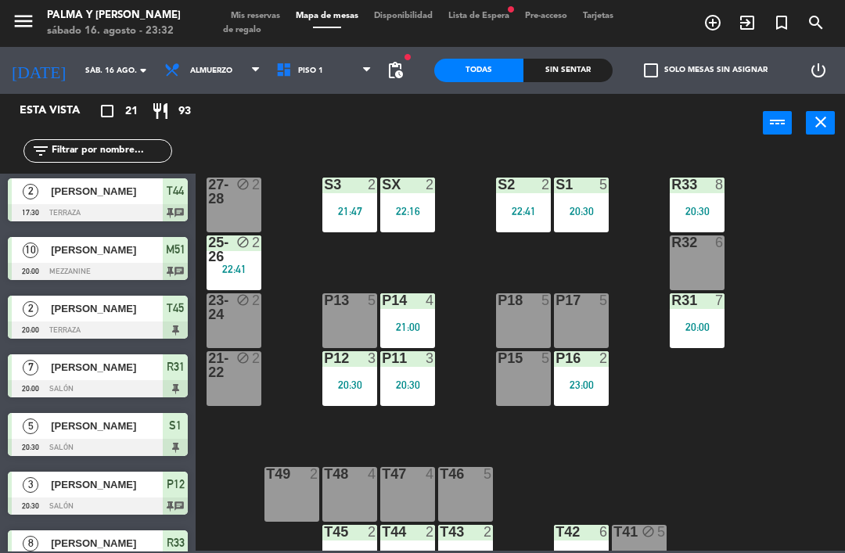
click at [353, 185] on div at bounding box center [350, 185] width 26 height 14
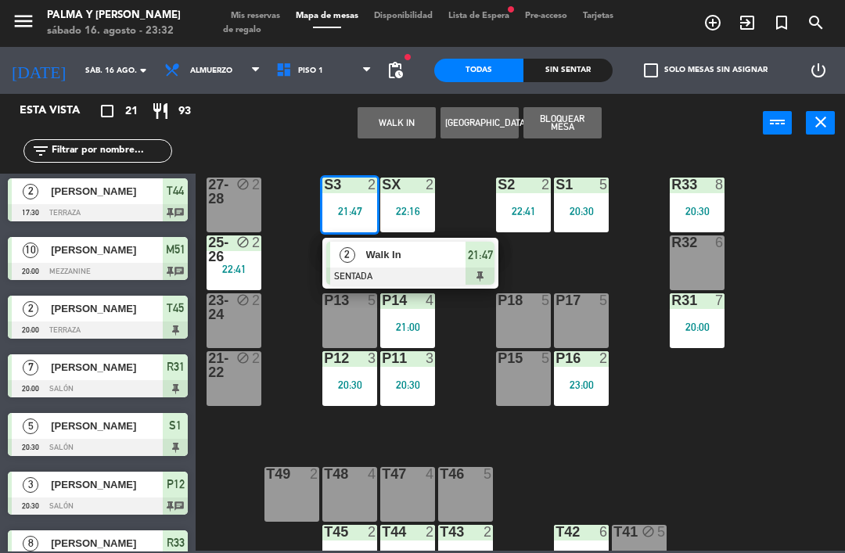
click at [386, 274] on div at bounding box center [410, 275] width 168 height 17
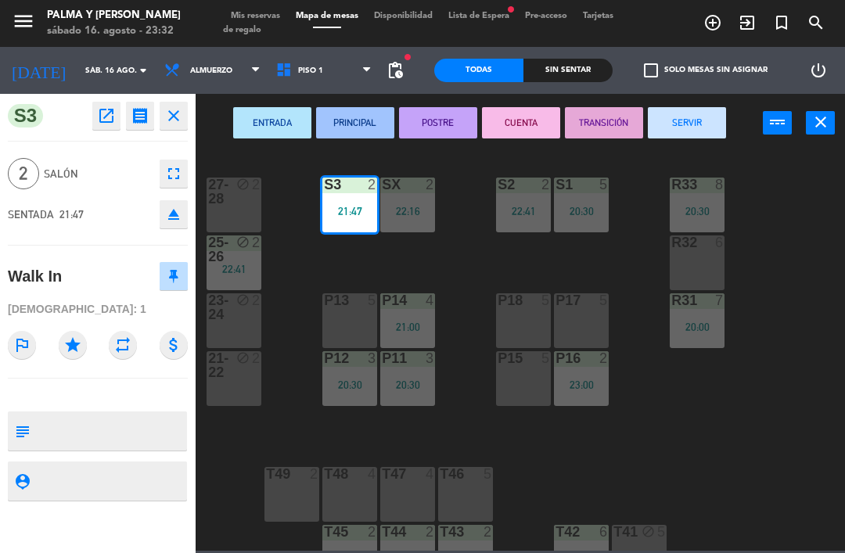
click at [686, 128] on button "SERVIR" at bounding box center [686, 122] width 78 height 31
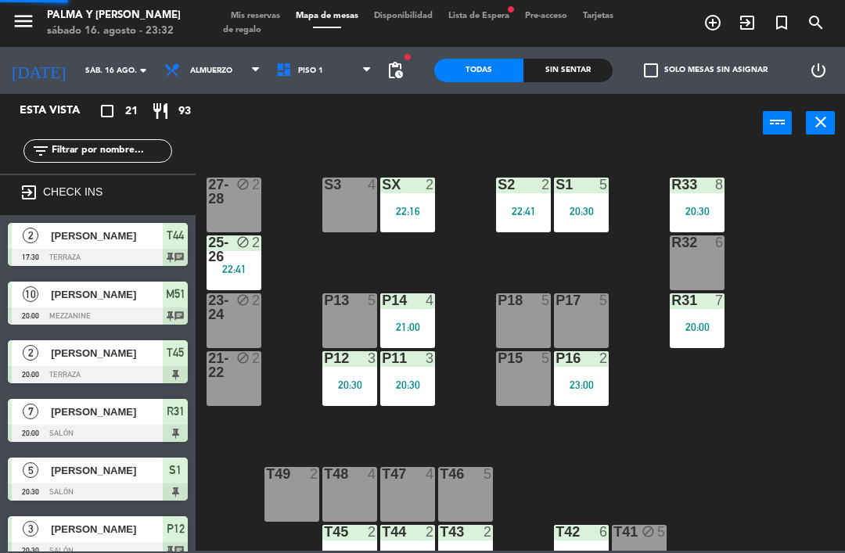
scroll to position [0, 0]
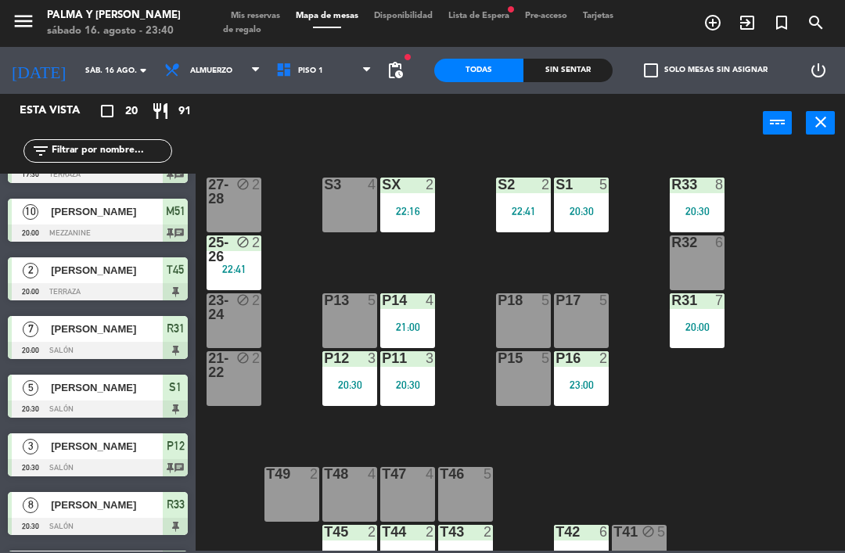
click at [342, 67] on span "Piso 1" at bounding box center [324, 70] width 112 height 34
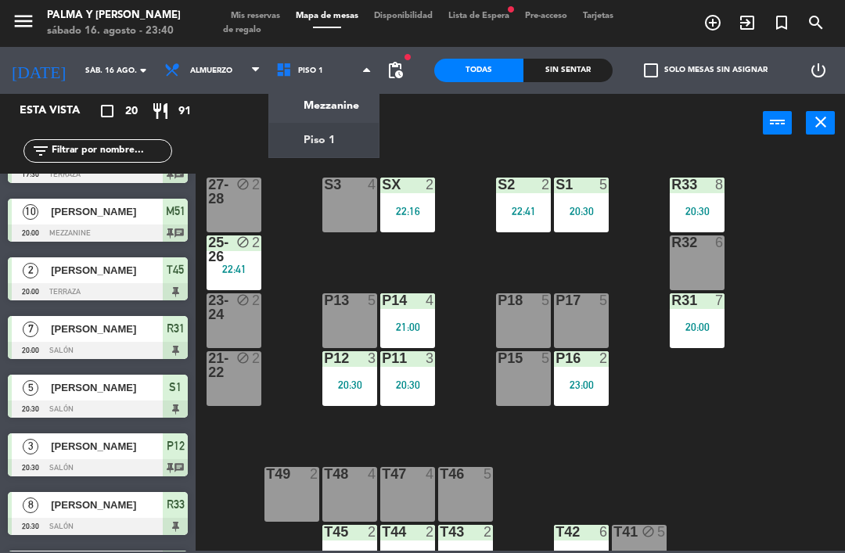
click at [350, 93] on div "Mezzanine Piso 1 Piso 1 Mezzanine Piso 1" at bounding box center [324, 70] width 112 height 47
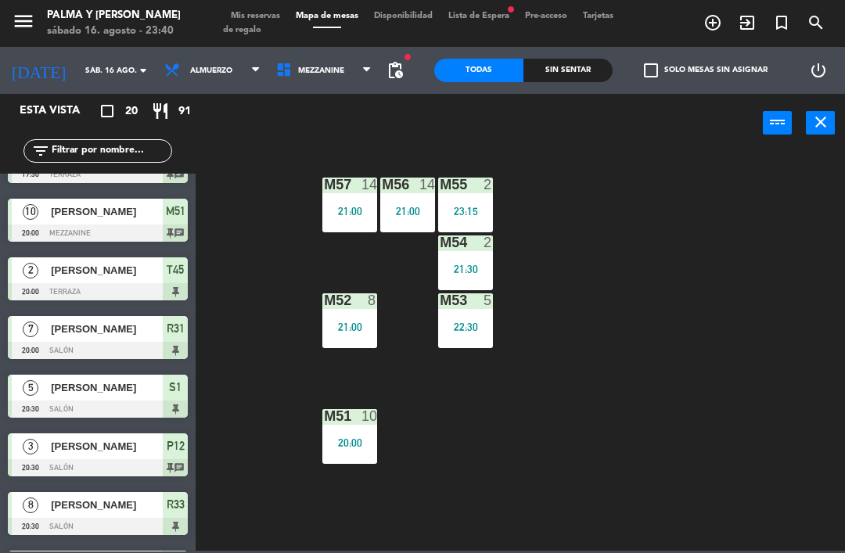
click at [475, 197] on div "M55 2 23:15" at bounding box center [465, 205] width 55 height 55
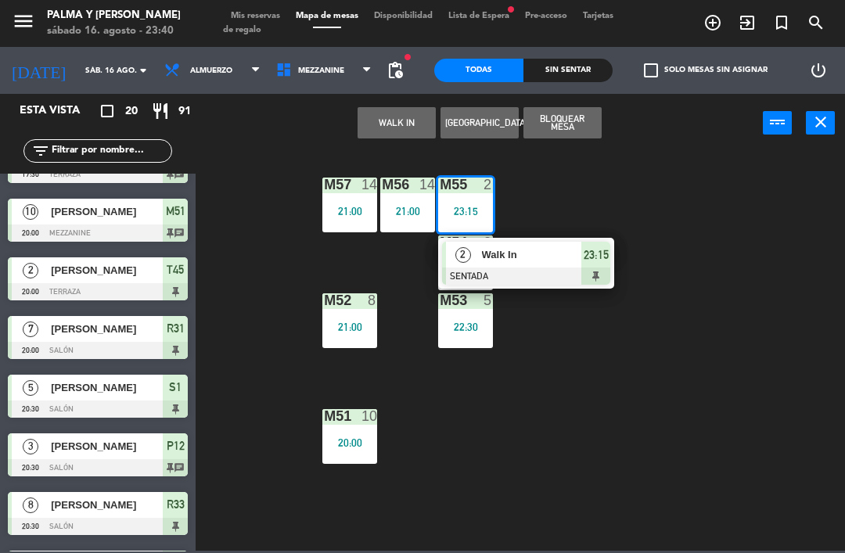
click at [533, 251] on span "Walk In" at bounding box center [532, 254] width 100 height 16
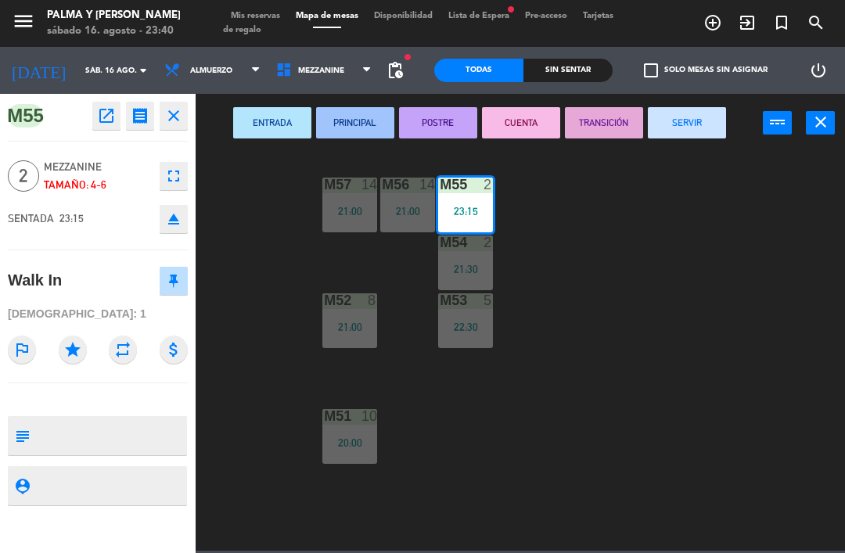
click at [676, 116] on button "SERVIR" at bounding box center [686, 122] width 78 height 31
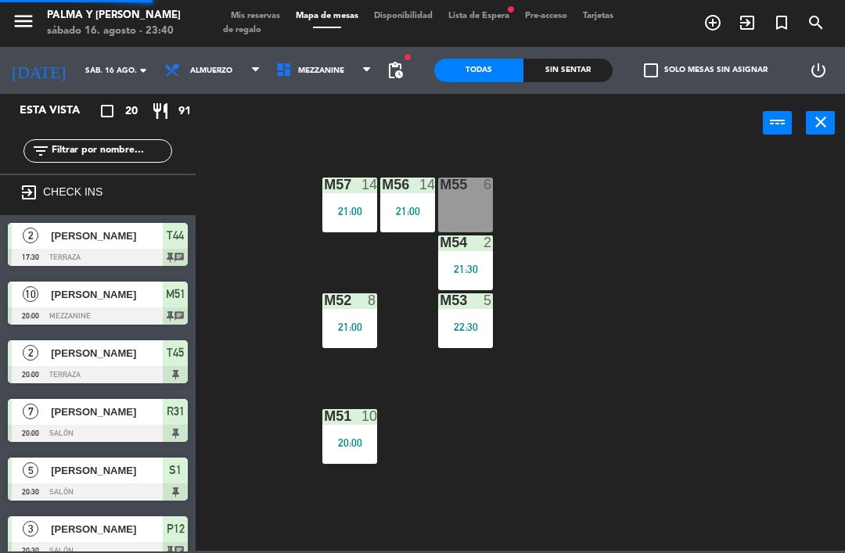
scroll to position [373, 0]
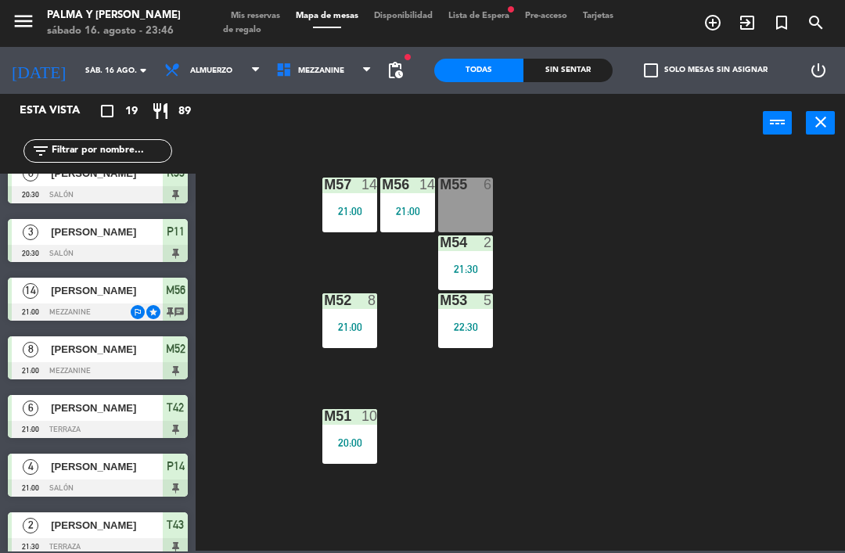
click at [301, 74] on span "Mezzanine" at bounding box center [321, 70] width 46 height 9
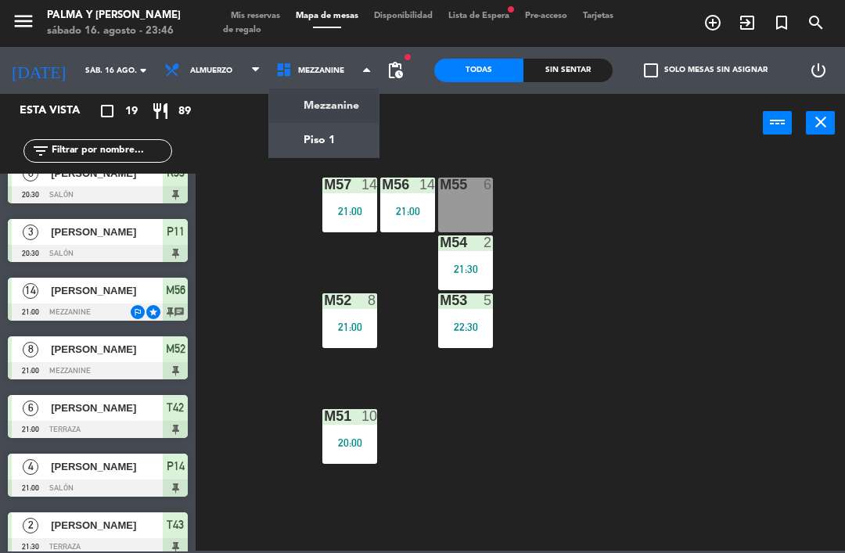
click at [298, 144] on ng-component "menu Palma y Celia sábado 16. agosto - 23:46 Mis reservas Mapa de mesas Disponi…" at bounding box center [422, 275] width 845 height 551
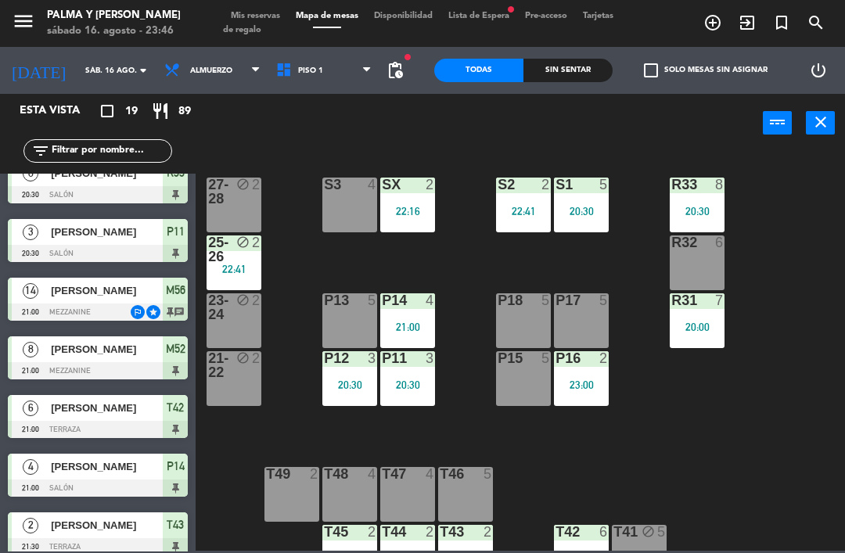
click at [701, 203] on div "R33 8 20:30" at bounding box center [696, 205] width 55 height 55
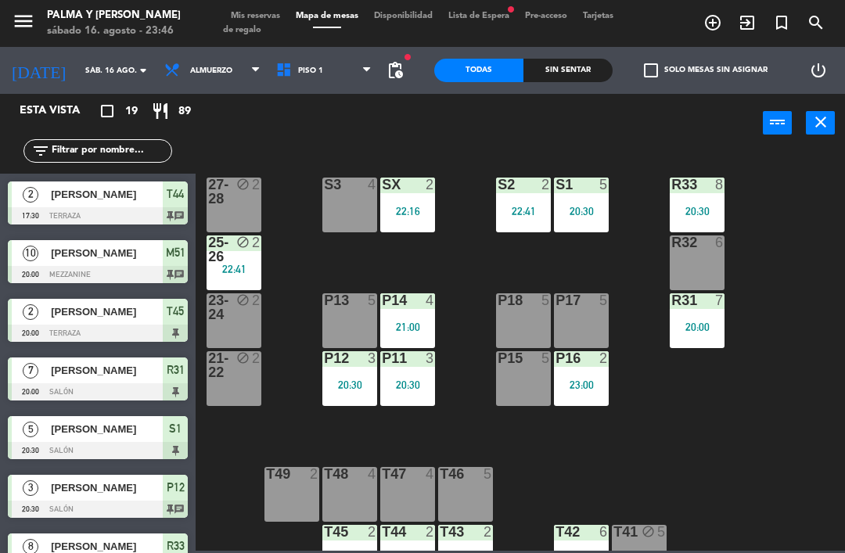
scroll to position [0, 0]
click at [697, 201] on div "R33 8 20:30" at bounding box center [696, 205] width 55 height 55
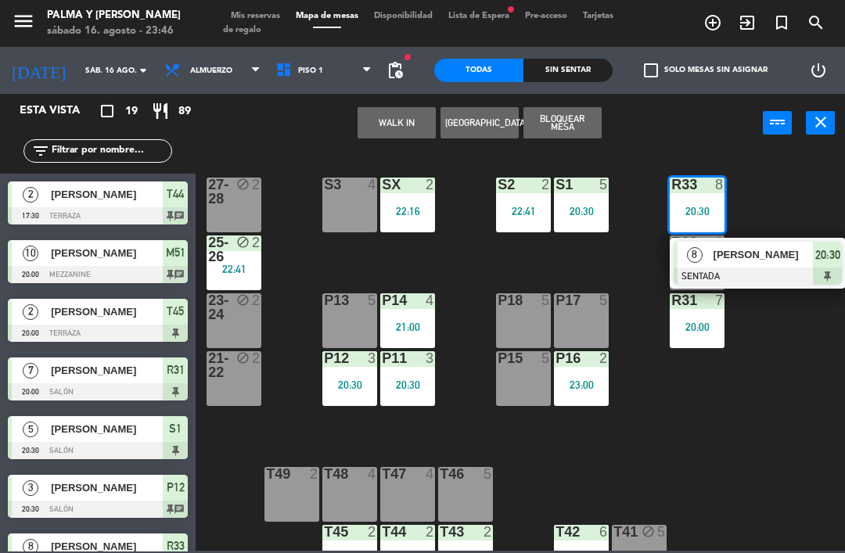
click at [694, 254] on span "8" at bounding box center [695, 255] width 16 height 16
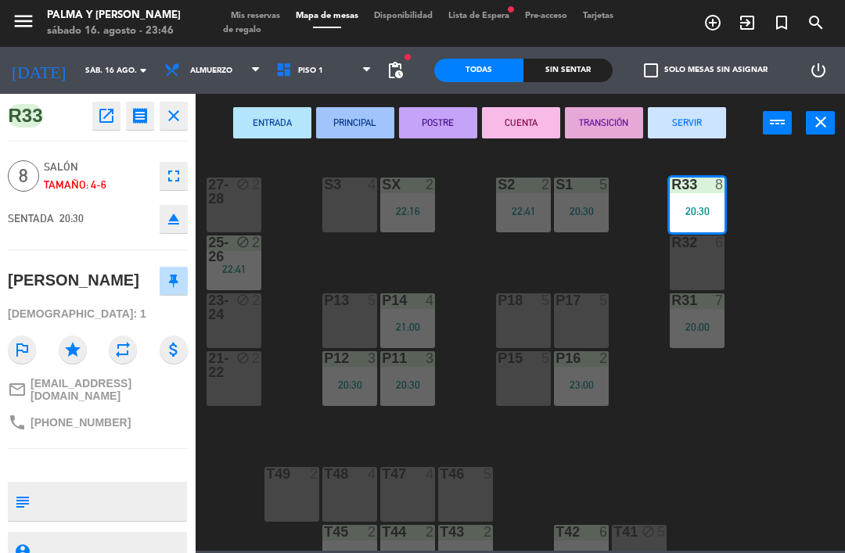
click at [684, 117] on button "SERVIR" at bounding box center [686, 122] width 78 height 31
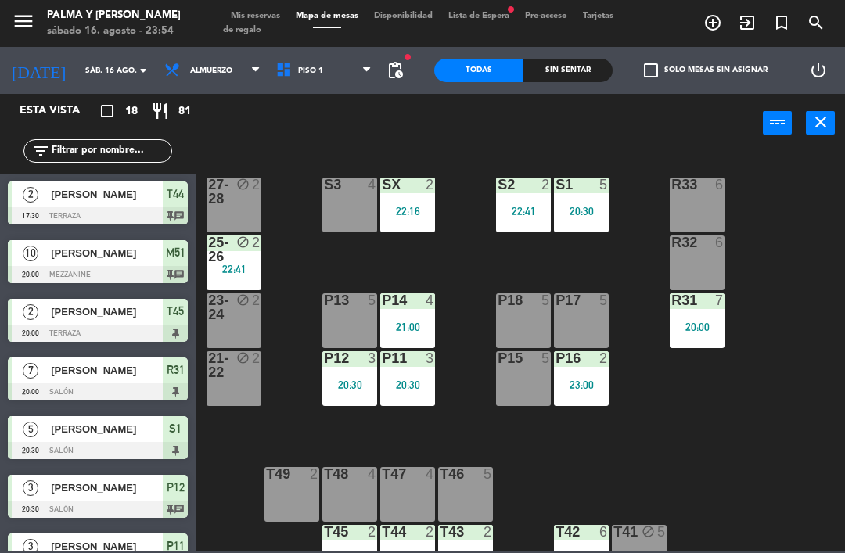
click at [427, 373] on div "P11 3 20:30" at bounding box center [407, 378] width 55 height 55
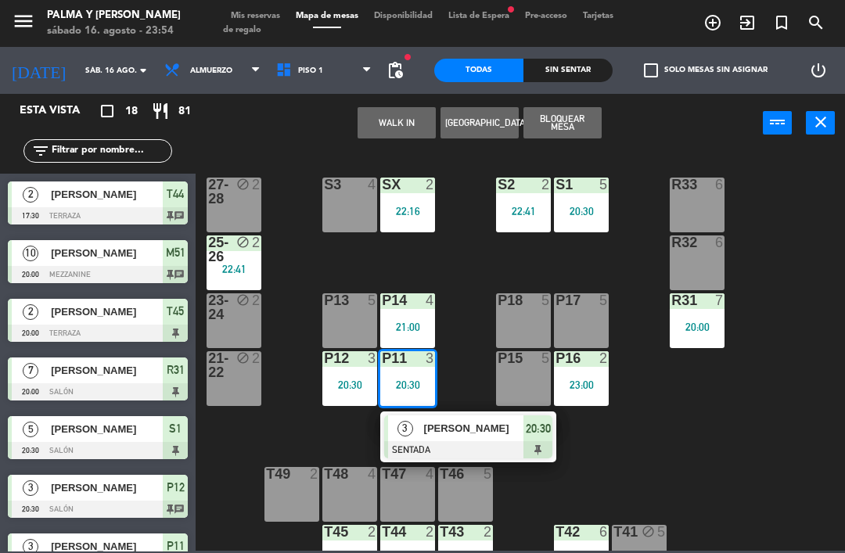
click at [458, 424] on span "[PERSON_NAME]" at bounding box center [474, 428] width 100 height 16
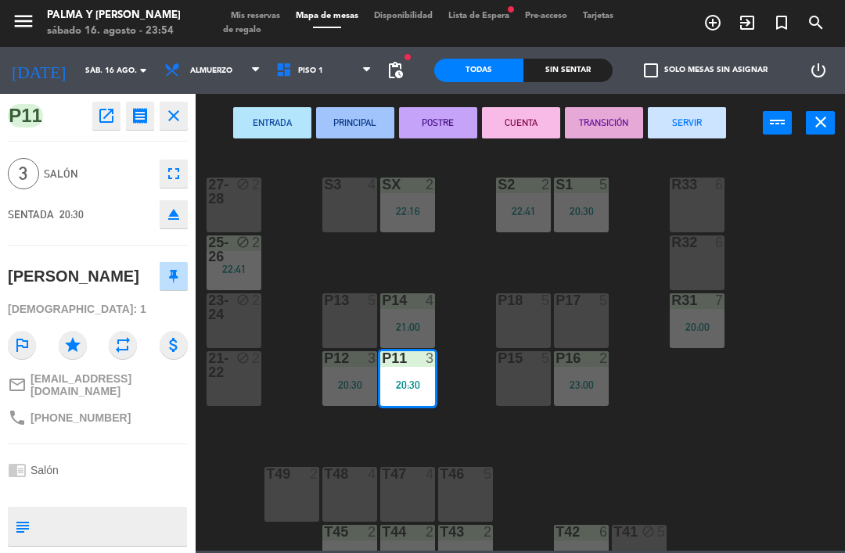
click at [497, 120] on button "CUENTA" at bounding box center [521, 122] width 78 height 31
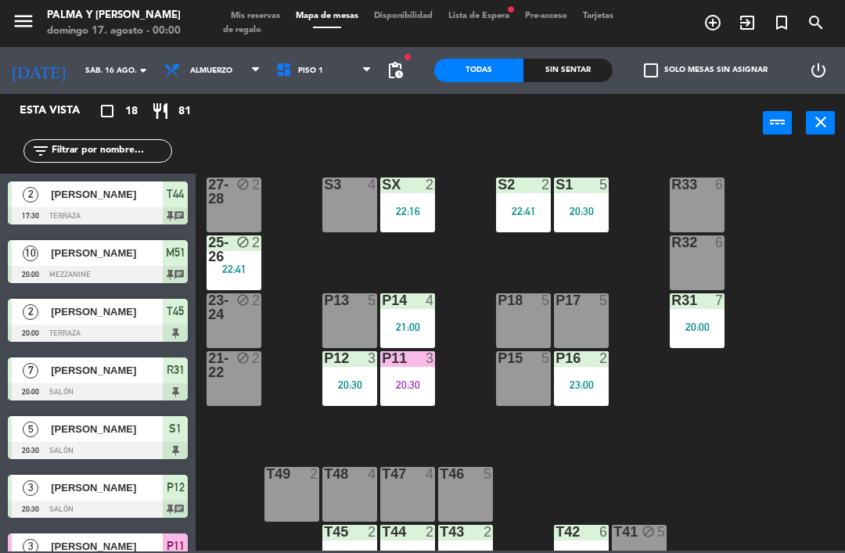
click at [361, 379] on div "20:30" at bounding box center [349, 384] width 55 height 11
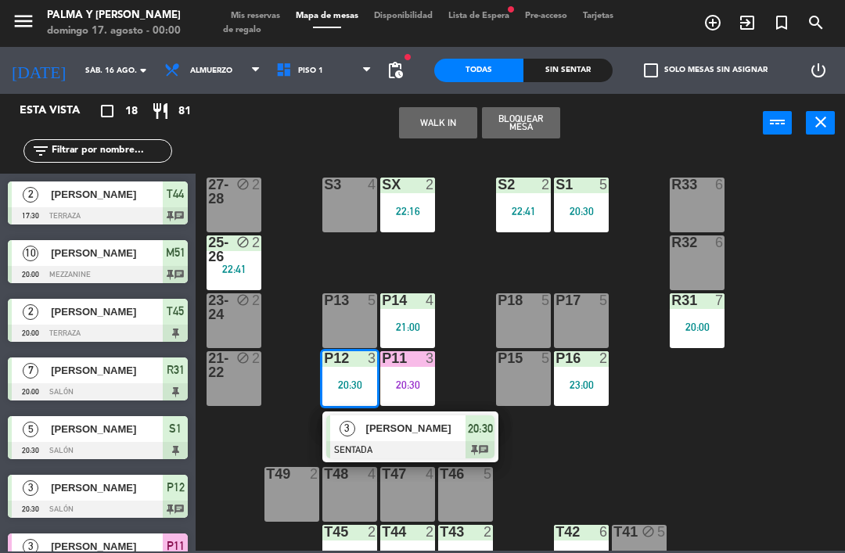
click at [423, 432] on span "[PERSON_NAME]" at bounding box center [416, 428] width 100 height 16
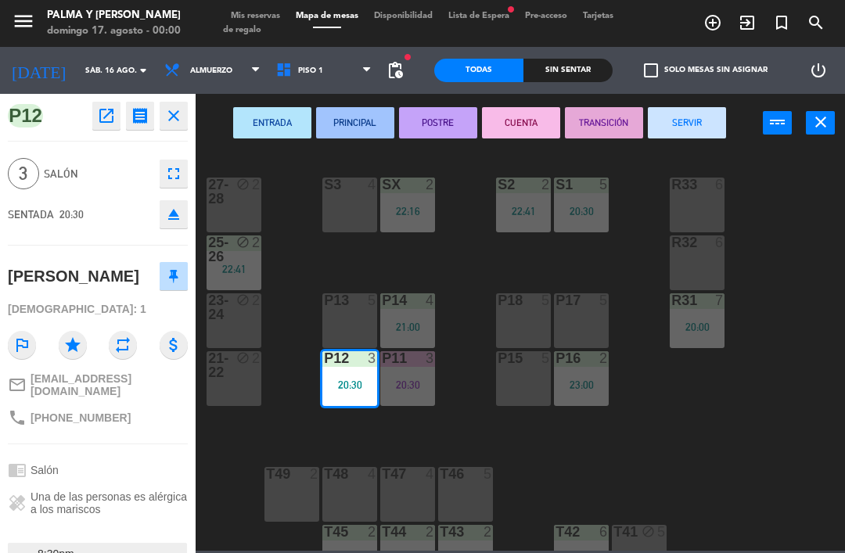
click at [491, 119] on button "CUENTA" at bounding box center [521, 122] width 78 height 31
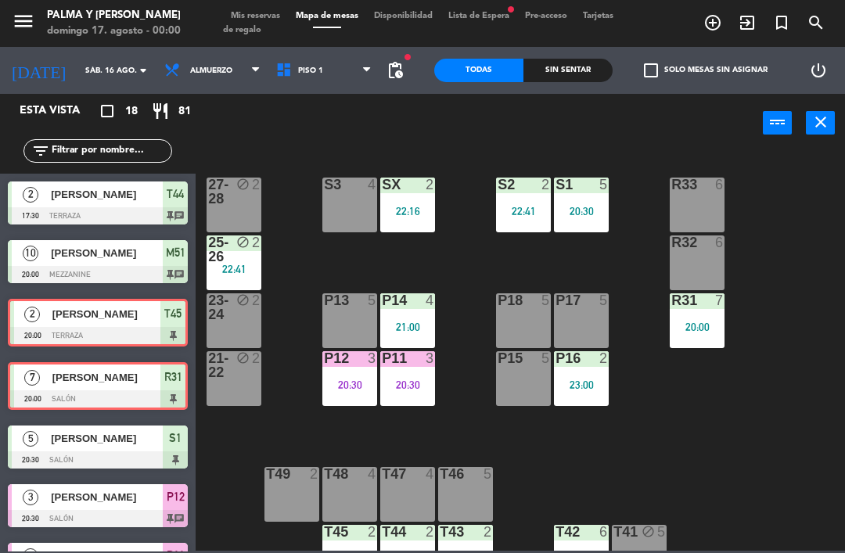
click at [190, 86] on span "Almuerzo" at bounding box center [212, 70] width 112 height 34
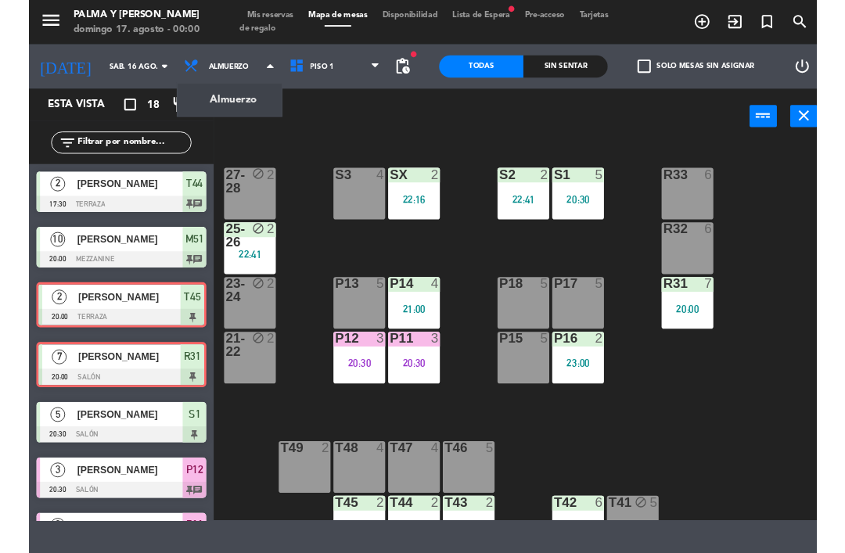
scroll to position [9, 0]
